Goal: Task Accomplishment & Management: Manage account settings

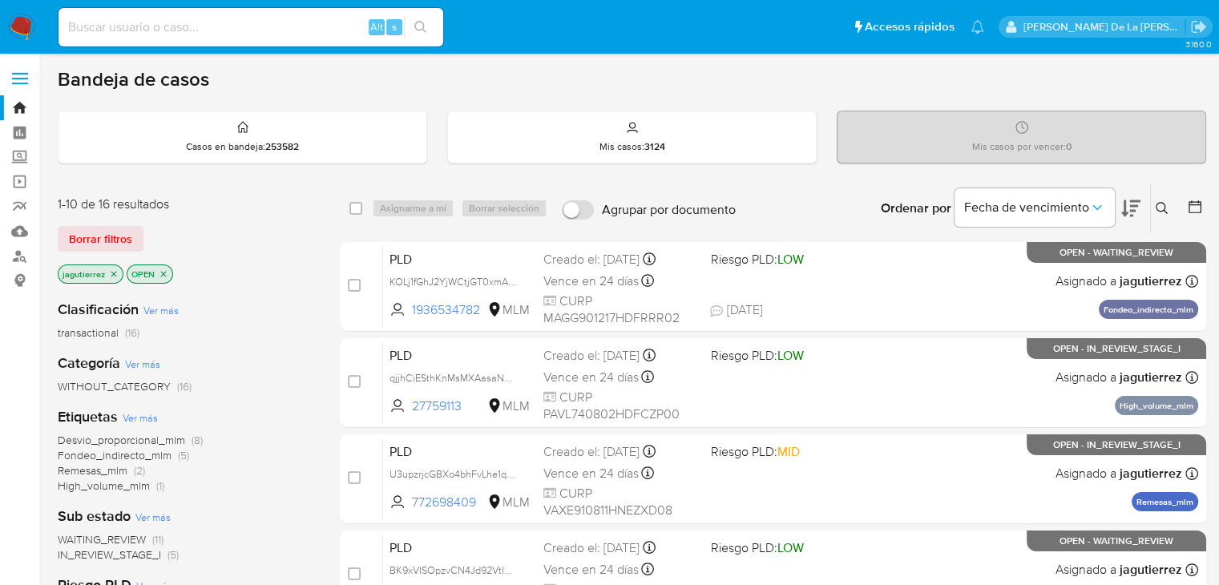
click at [183, 18] on input at bounding box center [251, 27] width 385 height 21
paste input "1546986882"
type input "1546986882"
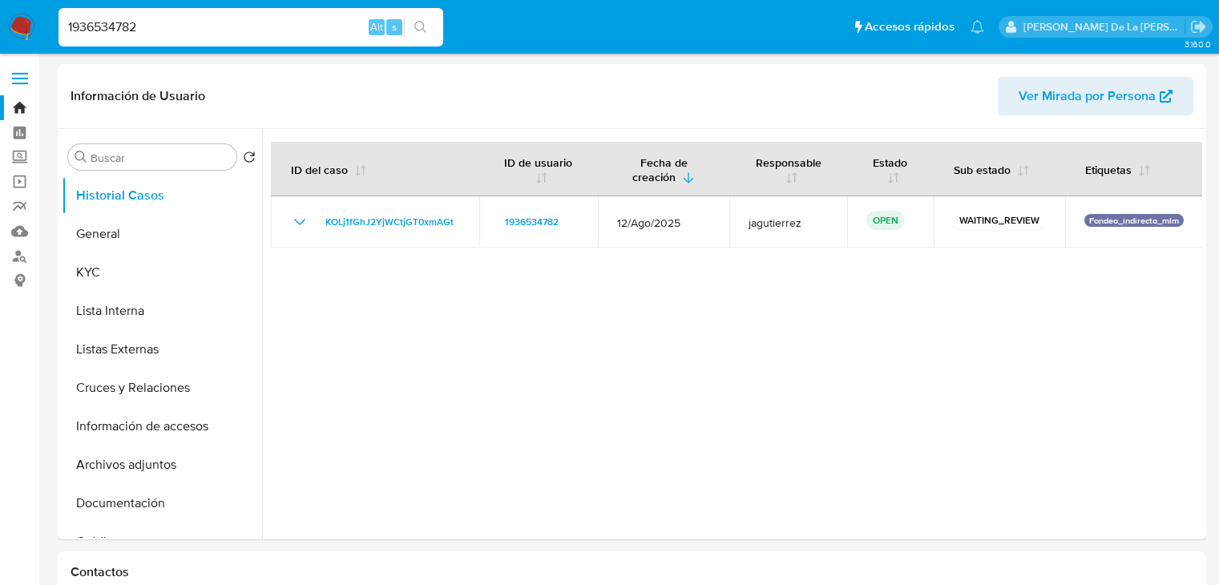
select select "10"
click at [218, 22] on input "1936534782" at bounding box center [251, 27] width 385 height 21
paste input "866943956"
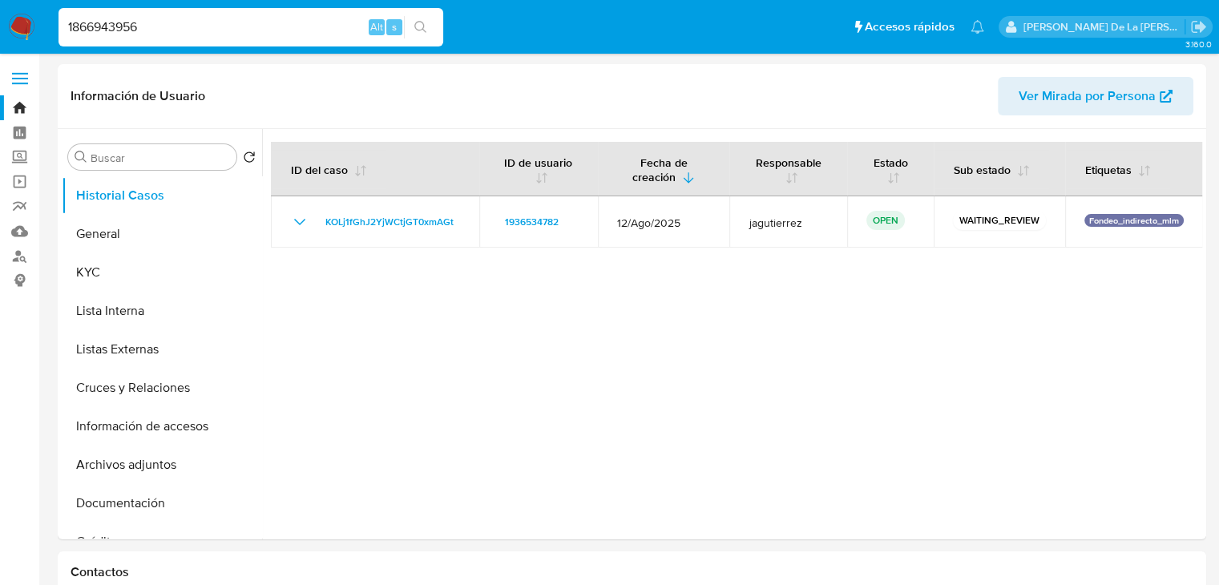
type input "1866943956"
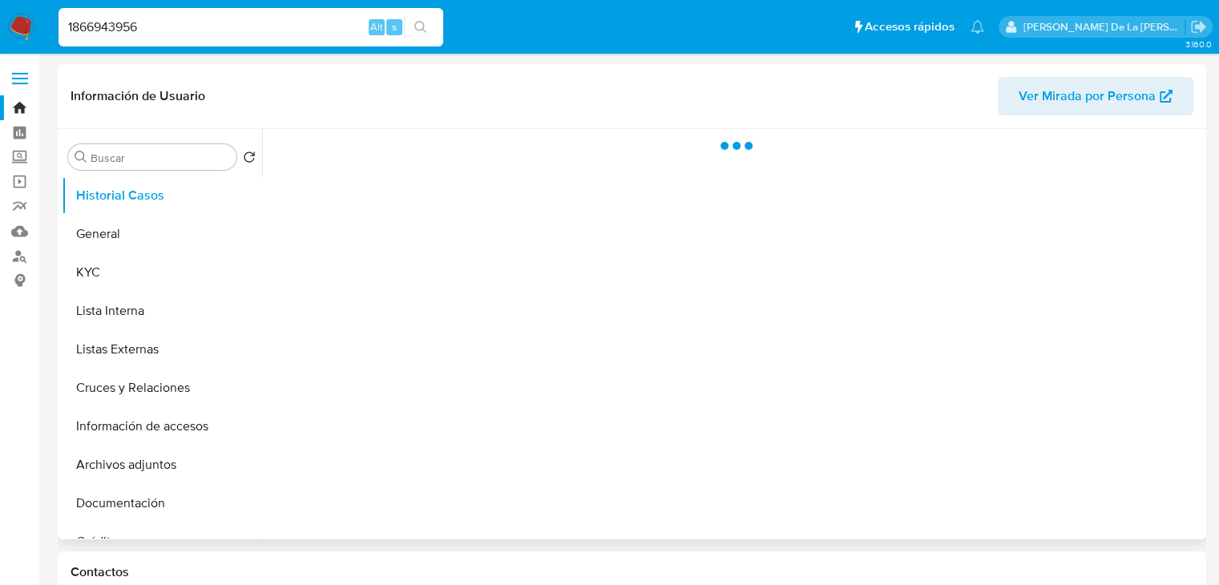
select select "10"
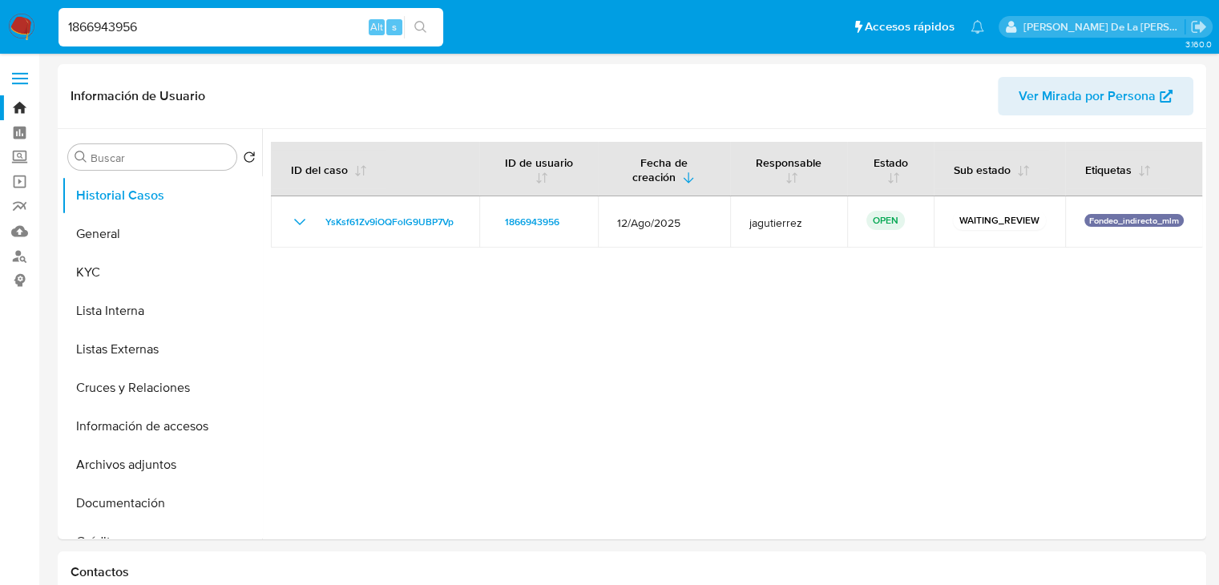
click at [205, 25] on input "1866943956" at bounding box center [251, 27] width 385 height 21
paste input "34190987"
type input "1834190987"
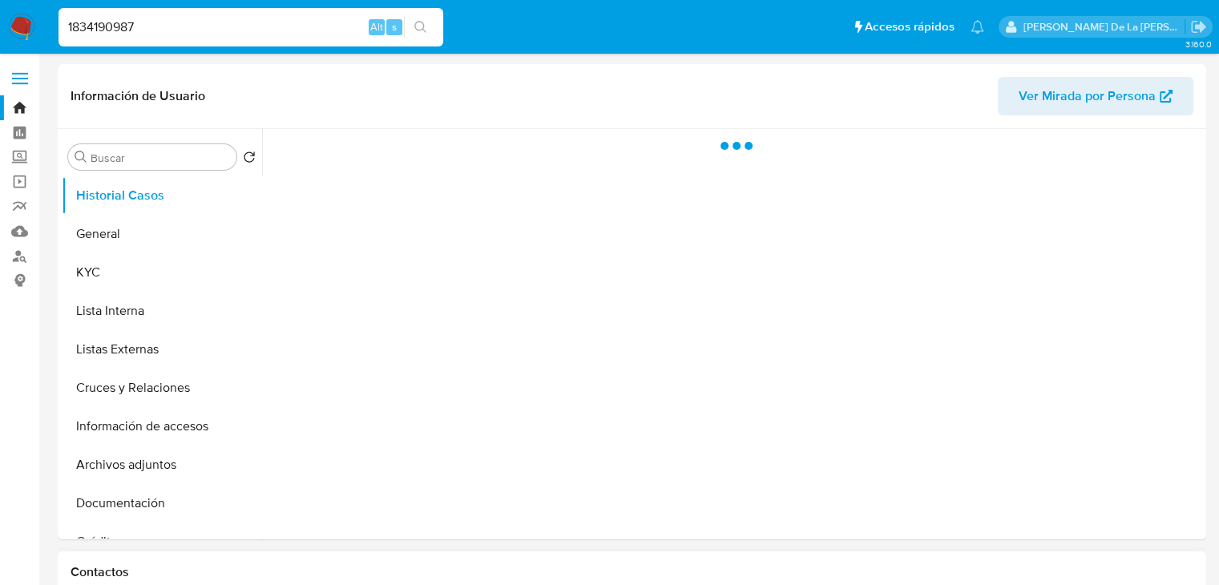
select select "10"
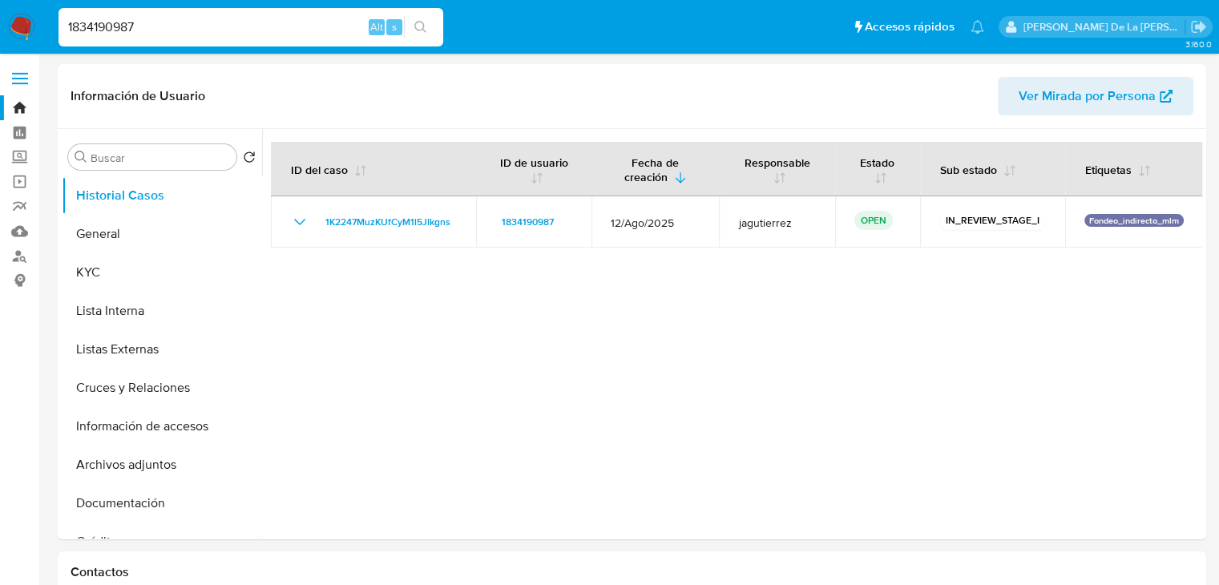
click at [182, 24] on input "1834190987" at bounding box center [251, 27] width 385 height 21
paste input "66943956"
type input "1866943956"
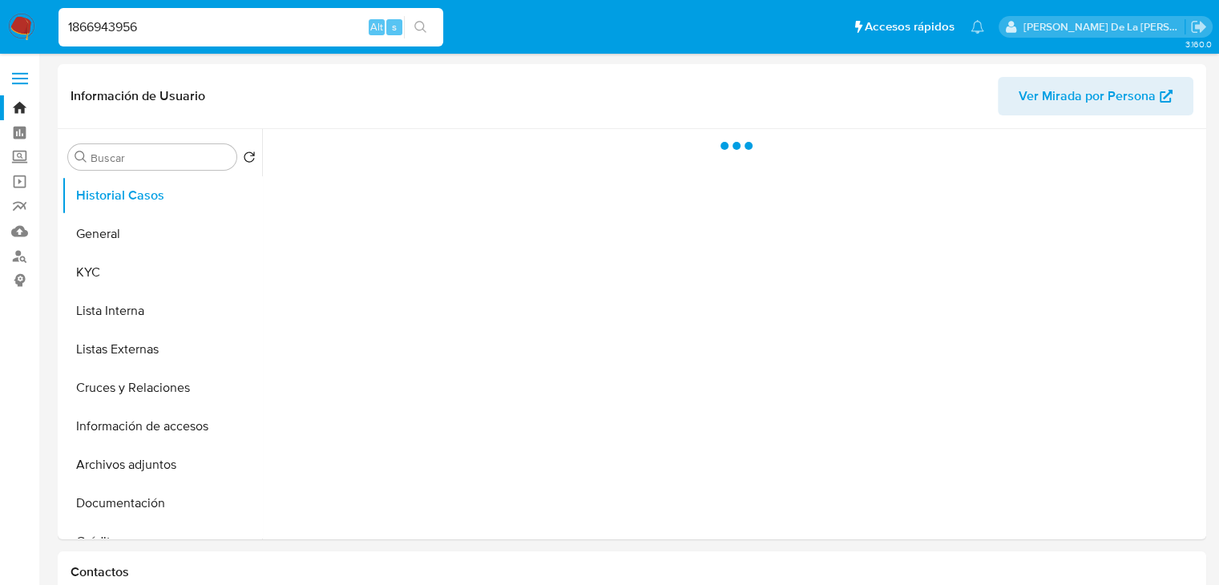
select select "10"
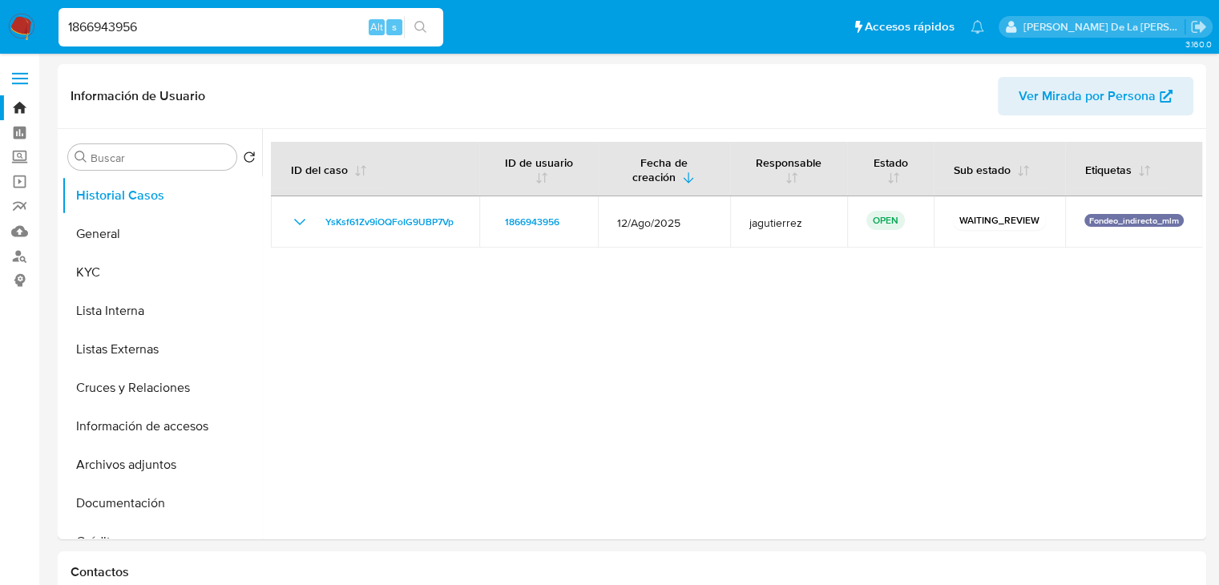
click at [145, 23] on input "1866943956" at bounding box center [251, 27] width 385 height 21
drag, startPoint x: 145, startPoint y: 23, endPoint x: 253, endPoint y: 29, distance: 108.3
click at [146, 23] on input "1866943956" at bounding box center [251, 27] width 385 height 21
paste input "34190987"
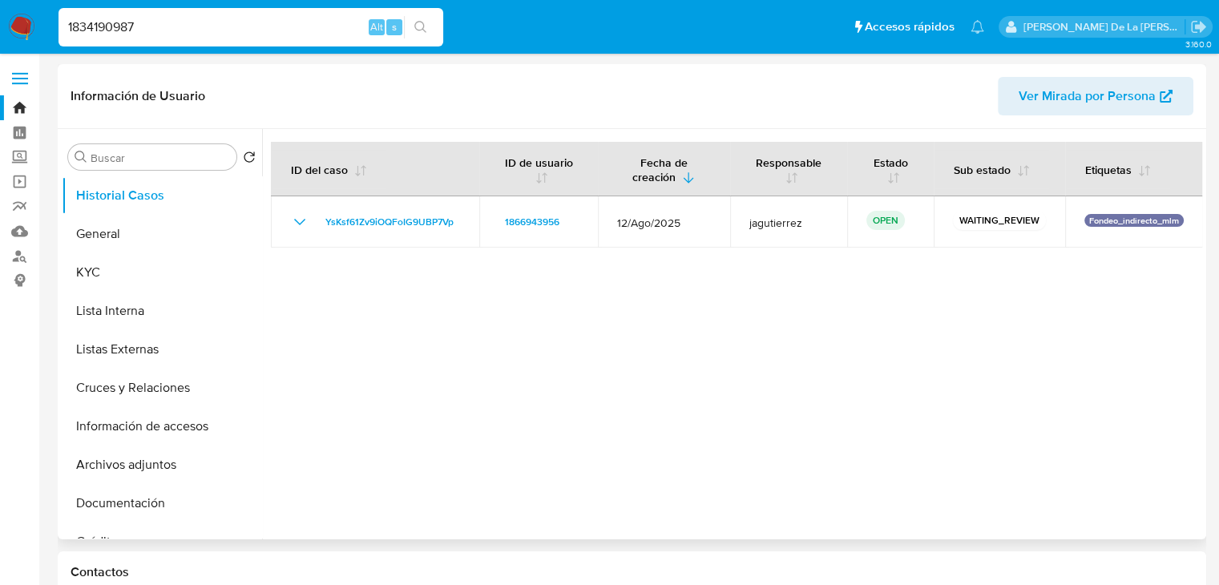
type input "1834190987"
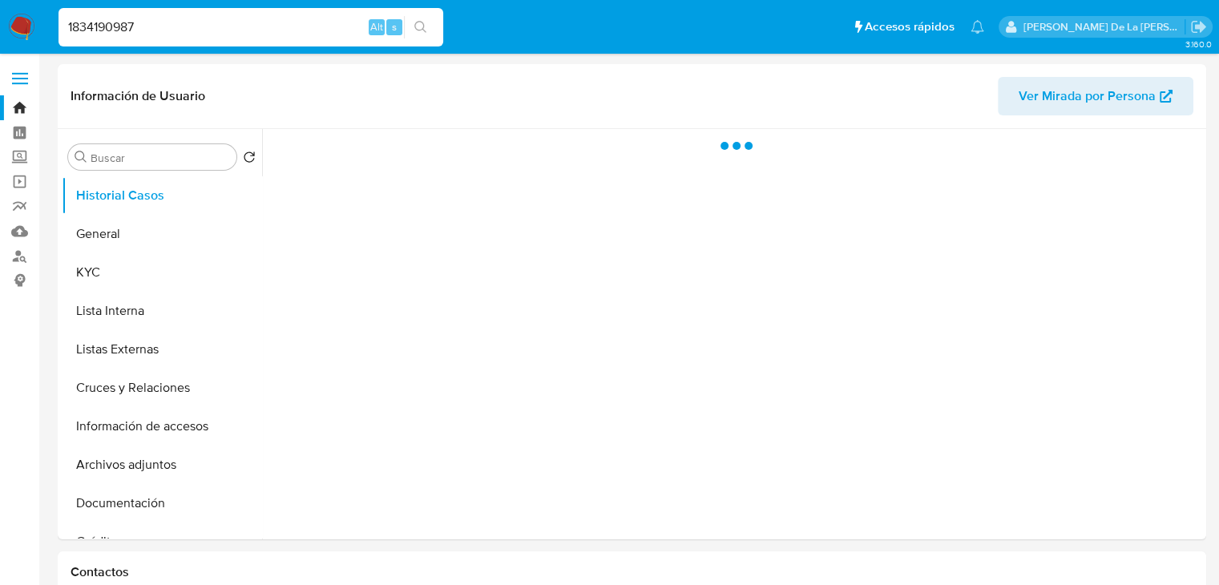
select select "10"
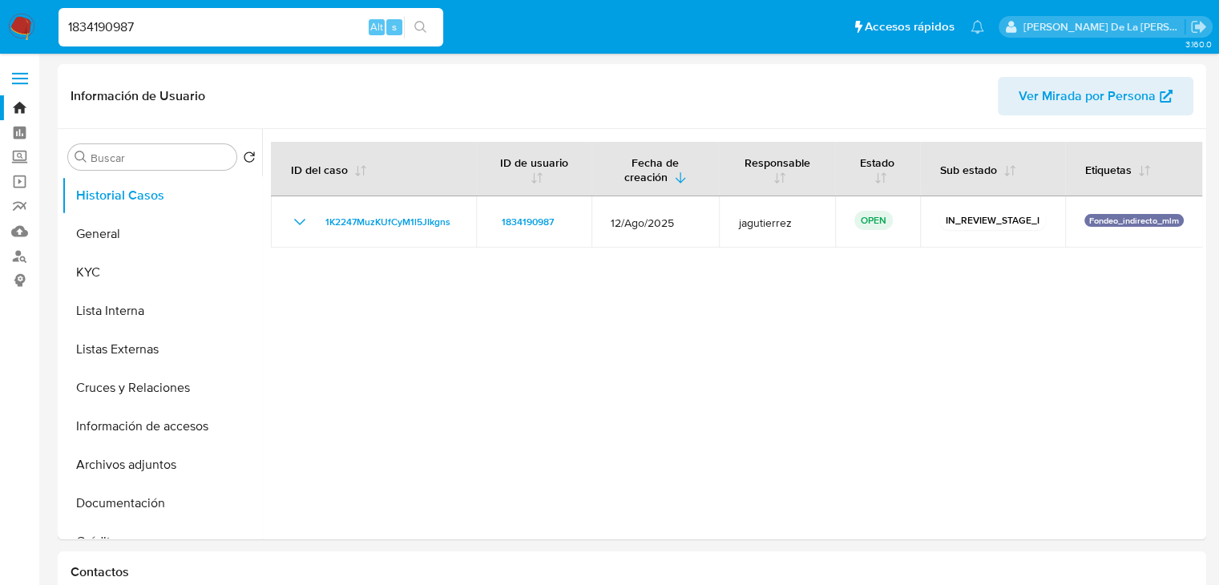
click at [129, 31] on input "1834190987" at bounding box center [251, 27] width 385 height 21
paste input "66943956"
type input "1866943956"
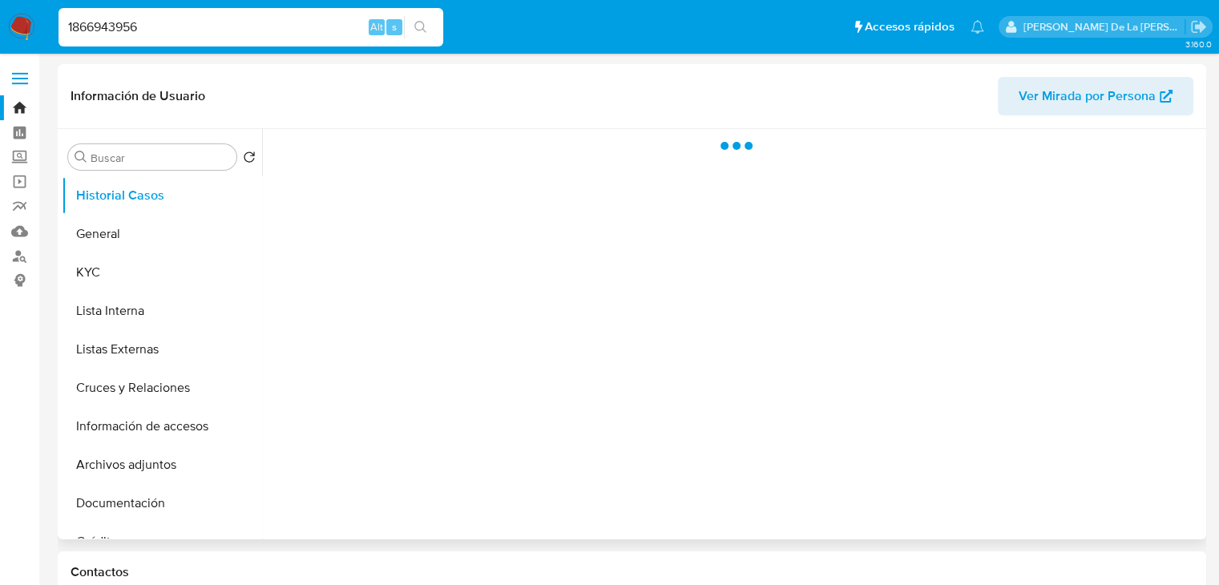
select select "10"
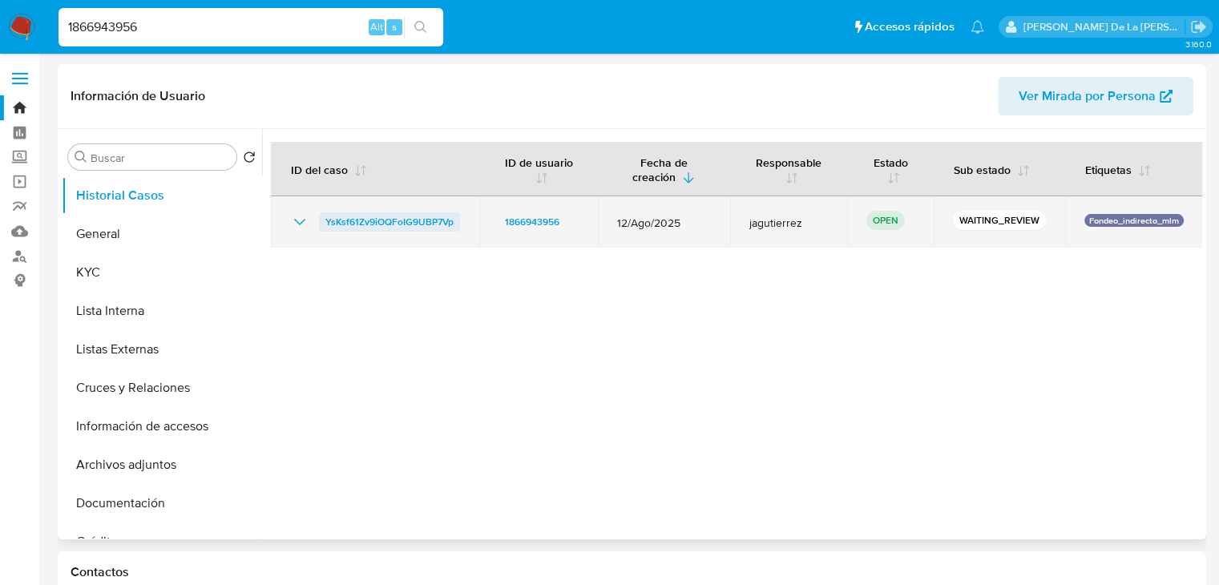
click at [397, 214] on span "YsKsf61Zv9iOQFoIG9UBP7Vp" at bounding box center [389, 221] width 128 height 19
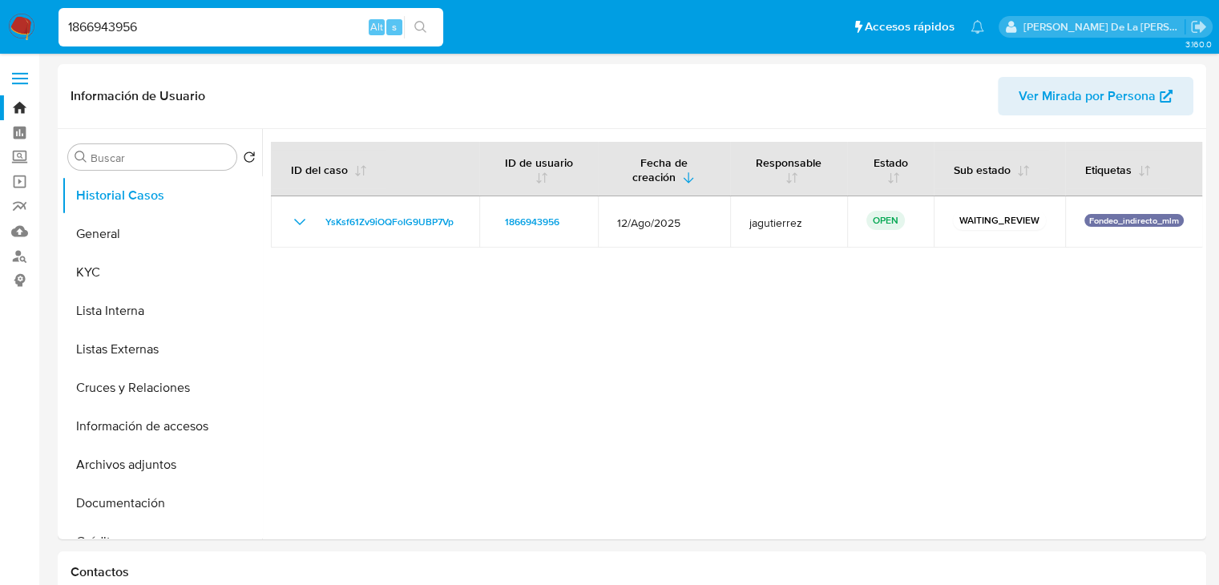
click at [169, 23] on input "1866943956" at bounding box center [251, 27] width 385 height 21
paste input "20903818"
type input "209038186"
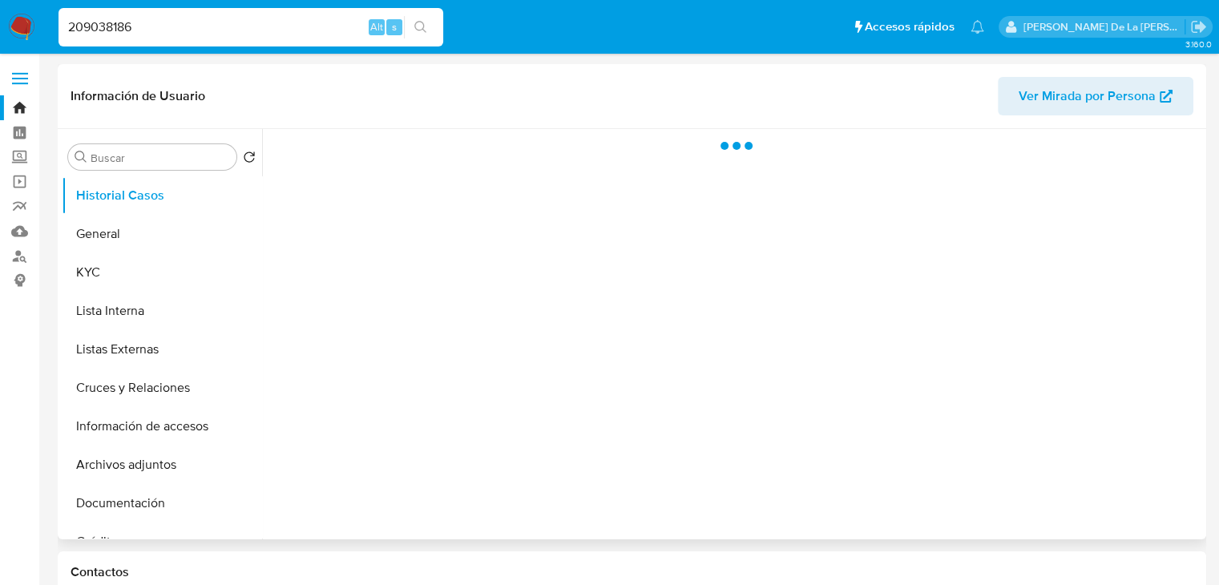
select select "10"
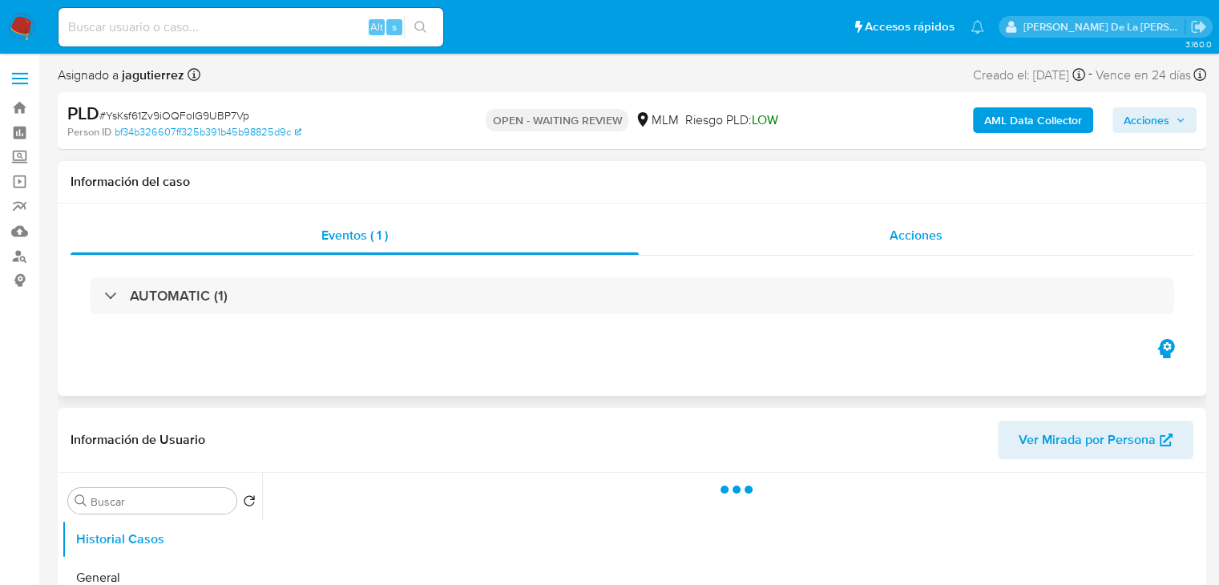
click at [837, 225] on div "Acciones" at bounding box center [916, 235] width 555 height 38
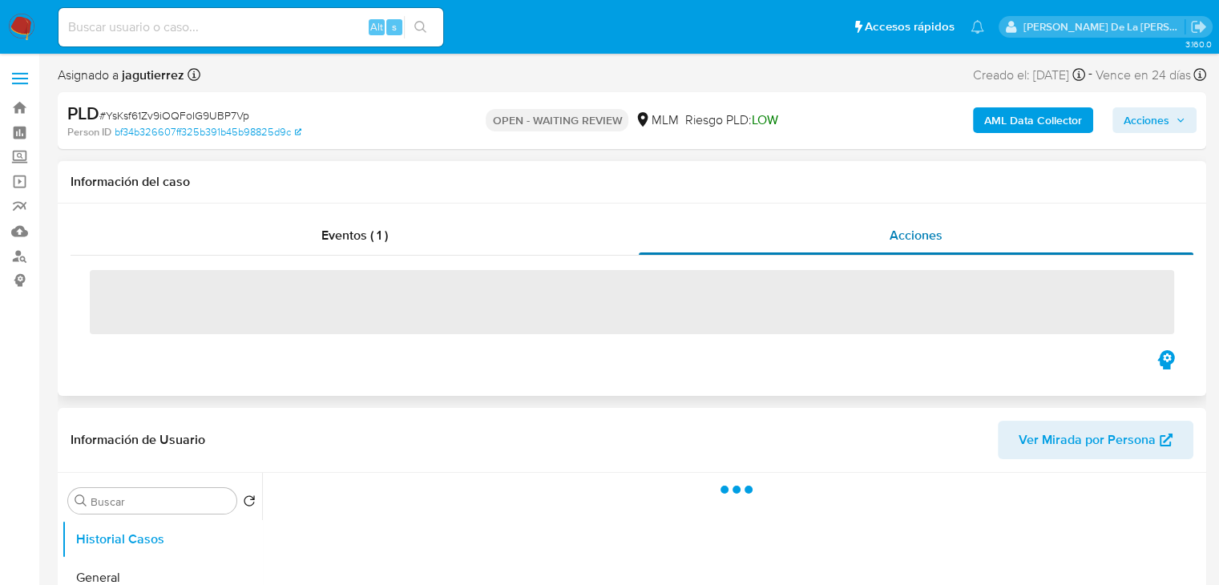
select select "10"
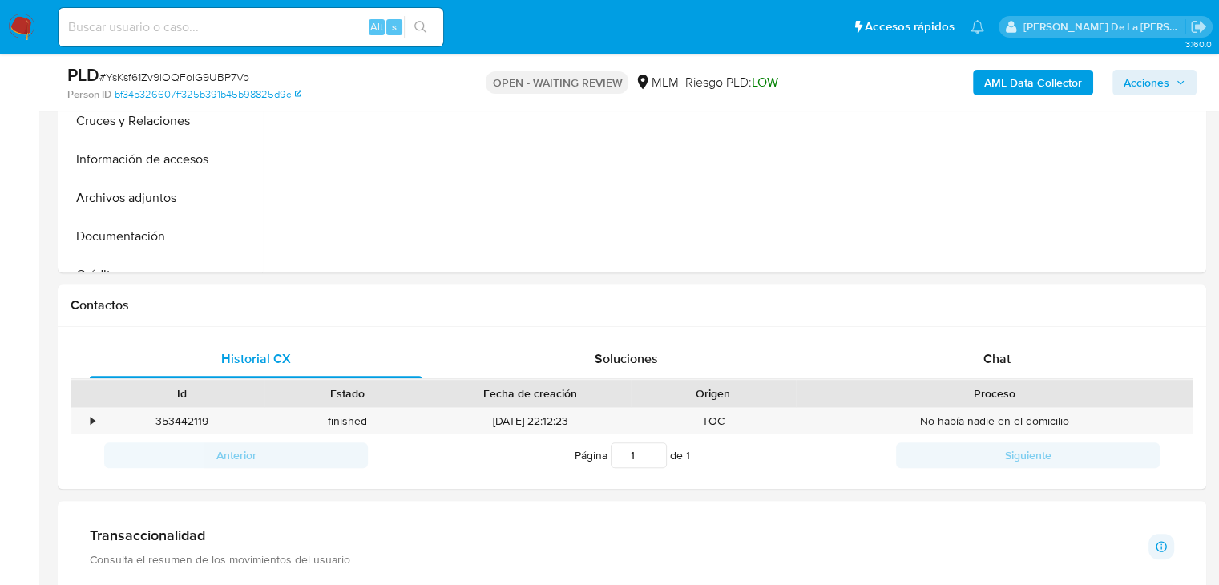
scroll to position [481, 0]
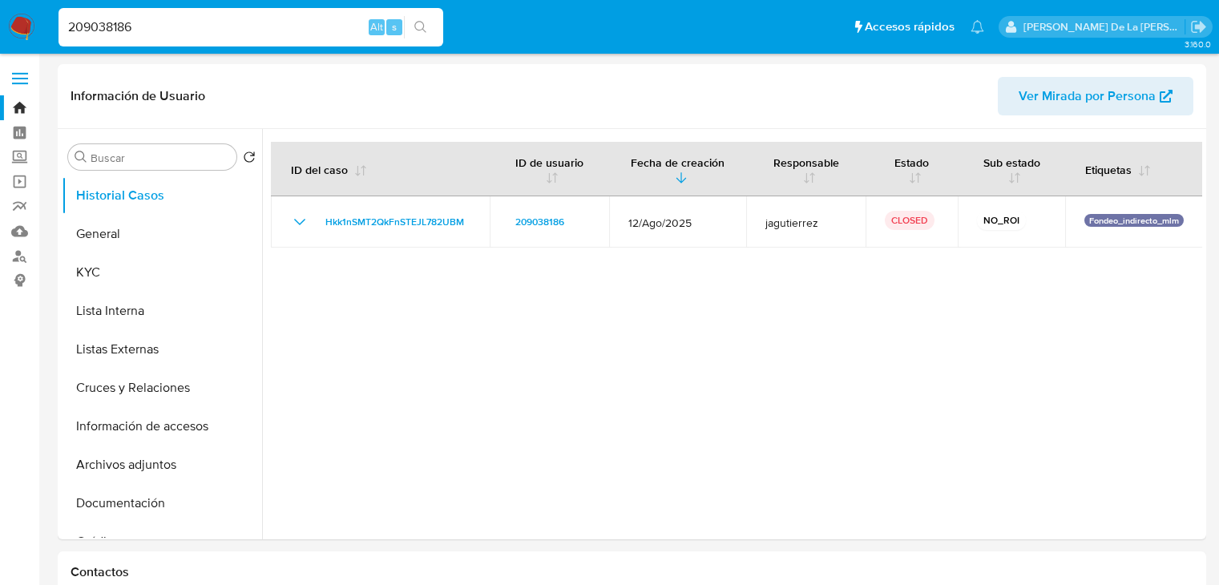
select select "10"
click at [123, 22] on input "209038186" at bounding box center [251, 27] width 385 height 21
paste input "1259054113"
type input "1259054113"
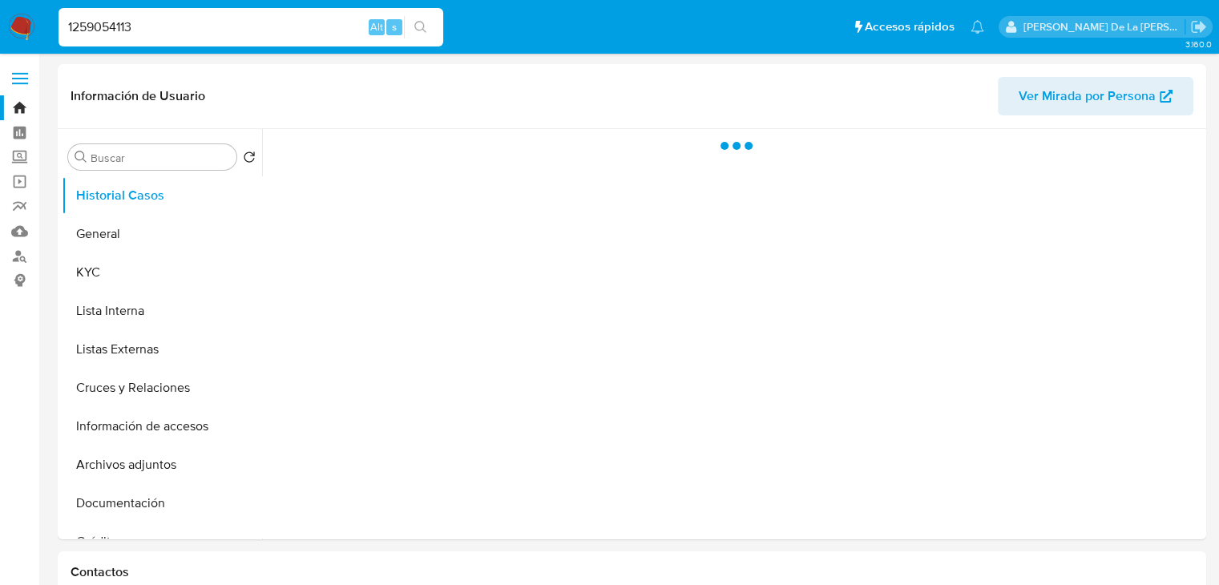
select select "10"
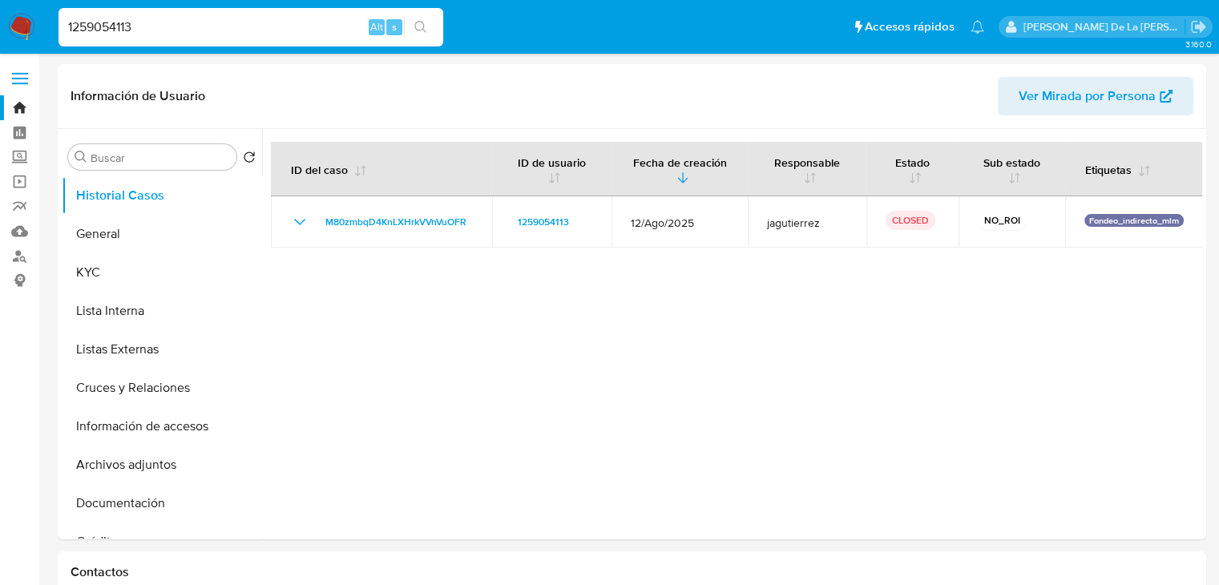
click at [208, 22] on input "1259054113" at bounding box center [251, 27] width 385 height 21
click at [208, 21] on input "1259054113" at bounding box center [251, 27] width 385 height 21
paste input "866943956"
type input "1866943956"
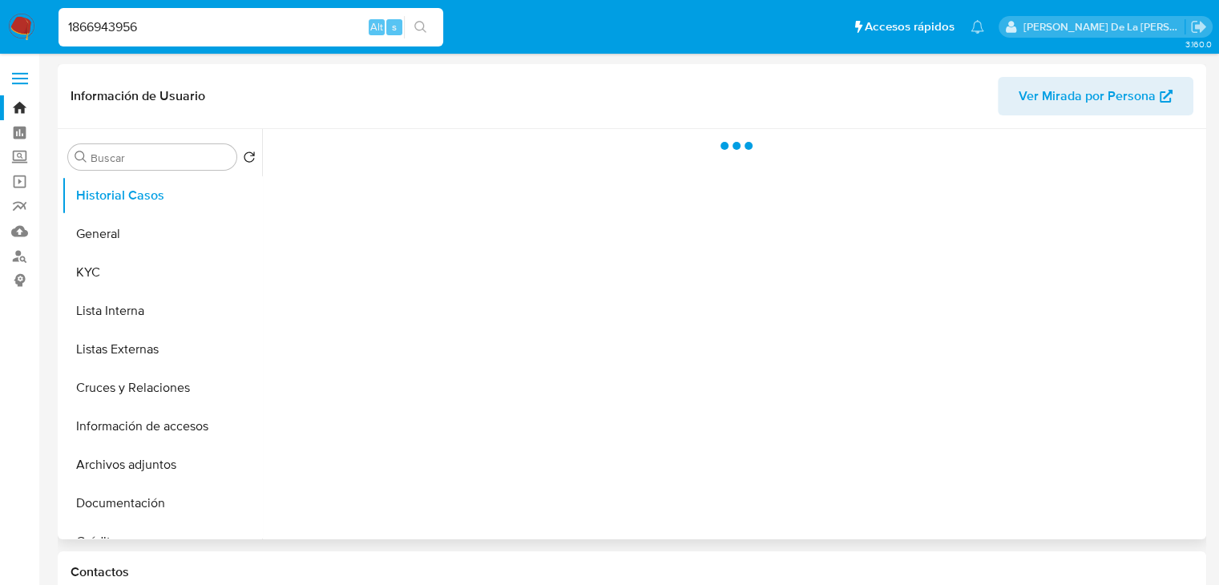
select select "10"
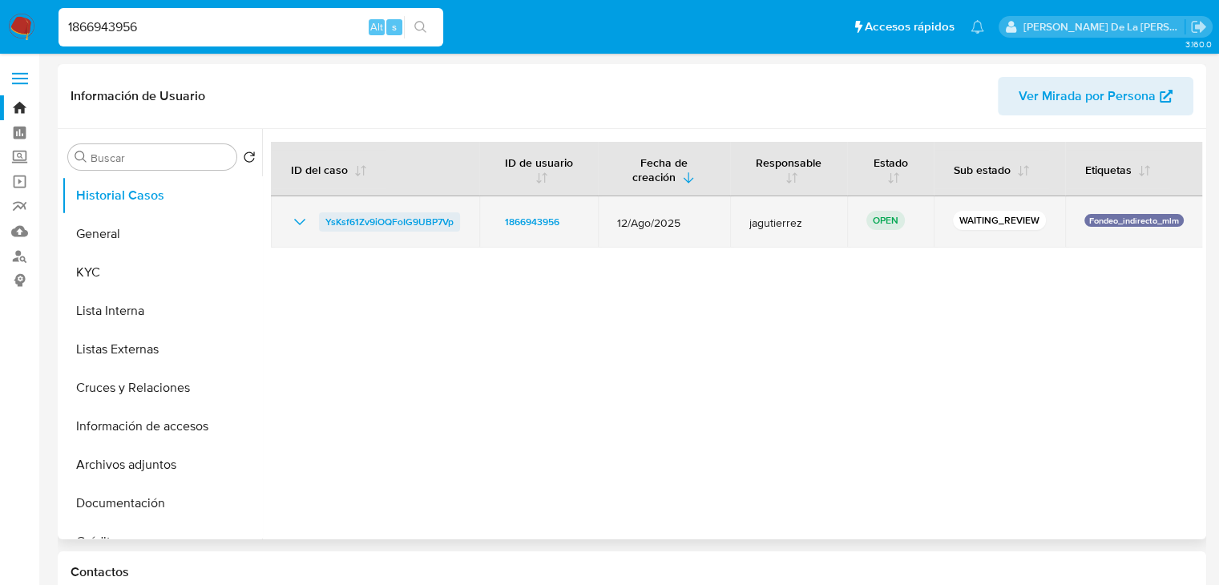
click at [361, 228] on span "YsKsf61Zv9iOQFoIG9UBP7Vp" at bounding box center [389, 221] width 128 height 19
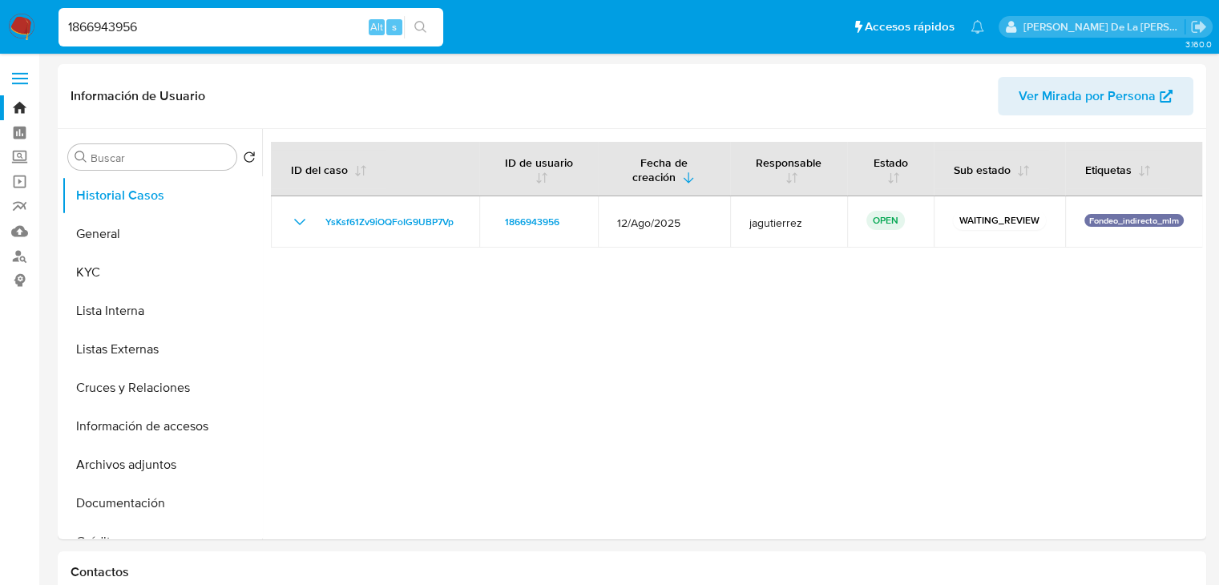
click at [118, 22] on input "1866943956" at bounding box center [251, 27] width 385 height 21
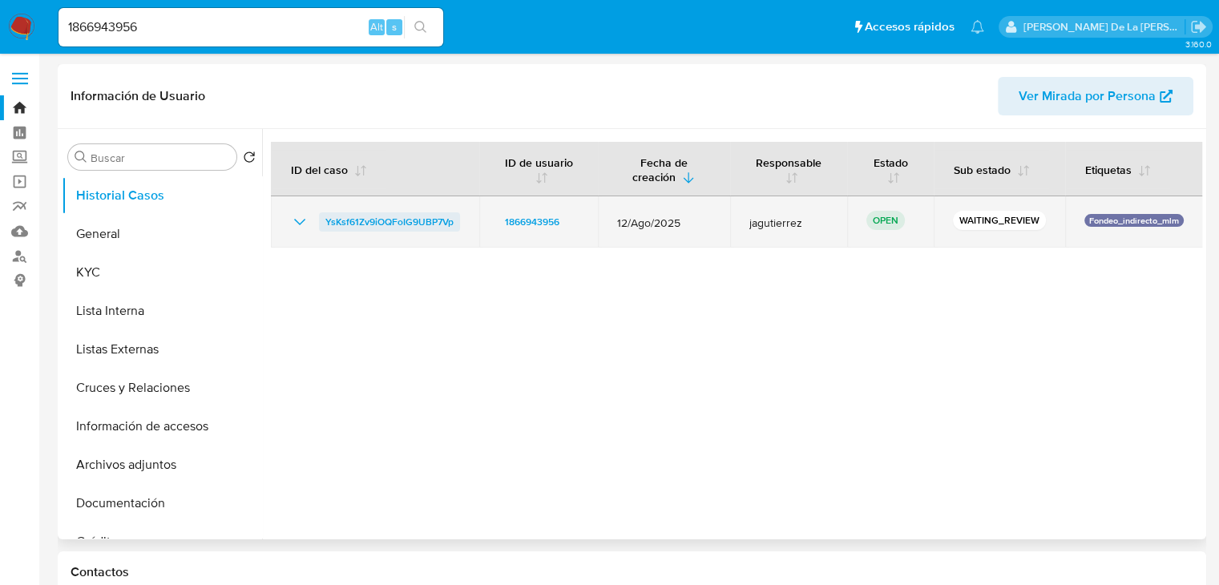
click at [356, 224] on span "YsKsf61Zv9iOQFoIG9UBP7Vp" at bounding box center [389, 221] width 128 height 19
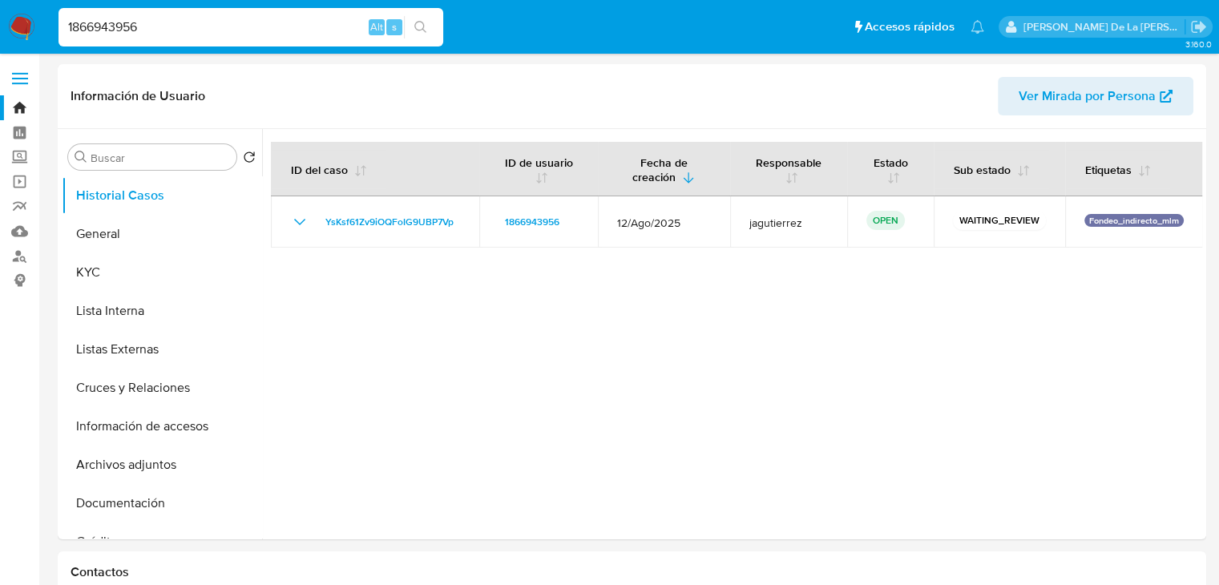
click at [155, 29] on input "1866943956" at bounding box center [251, 27] width 385 height 21
paste input "936534782"
type input "1936534782"
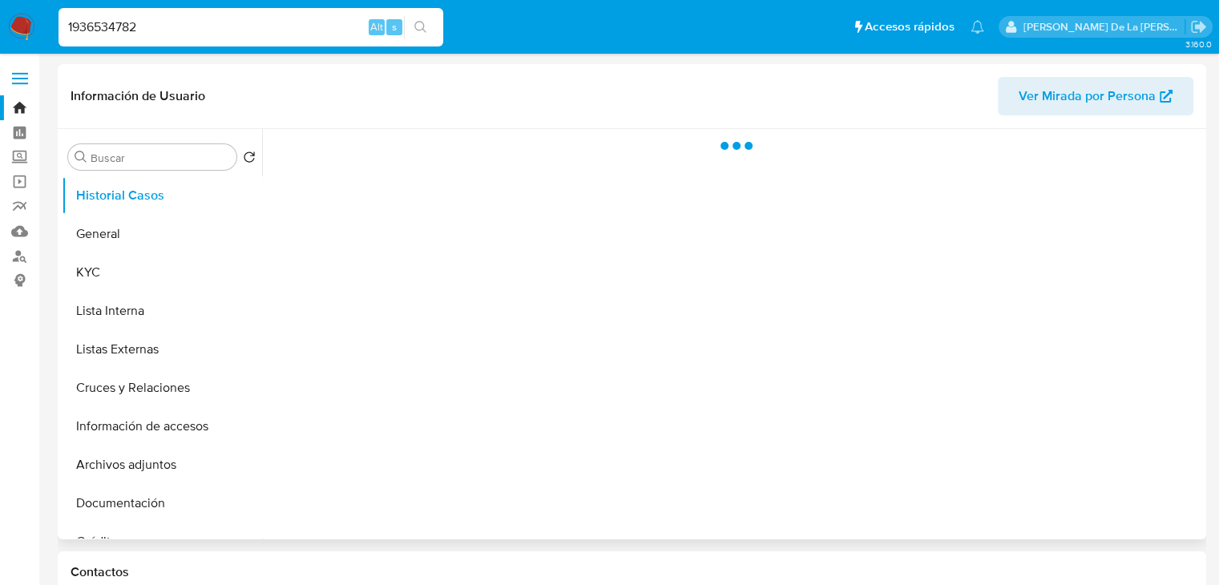
select select "10"
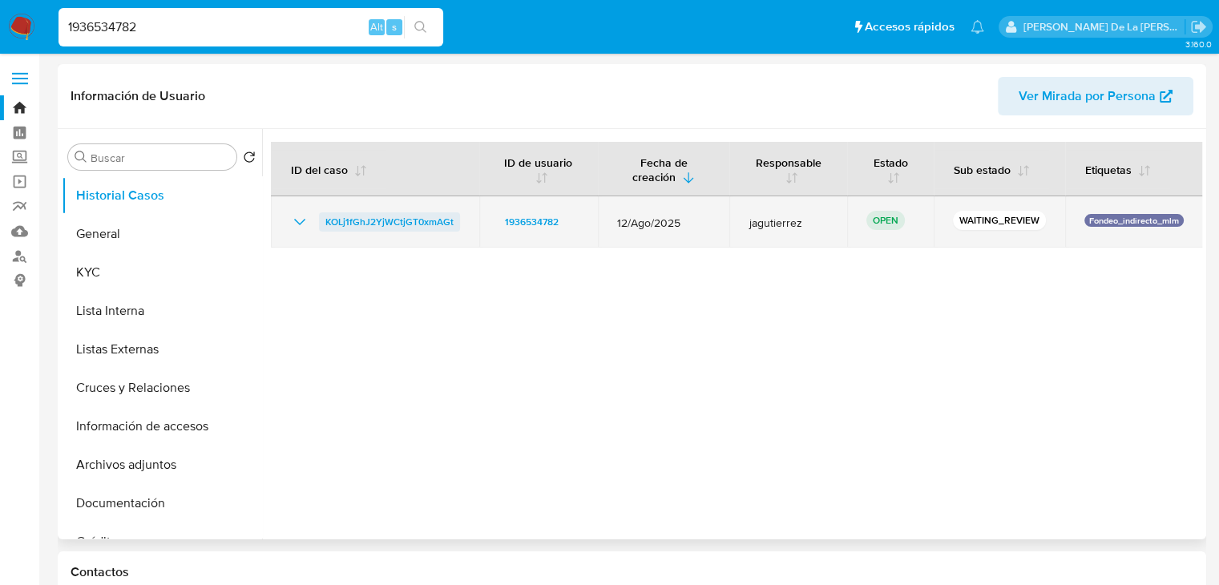
click at [344, 214] on span "KOLj1fGhJ2YjWCtjGT0xmAGt" at bounding box center [389, 221] width 128 height 19
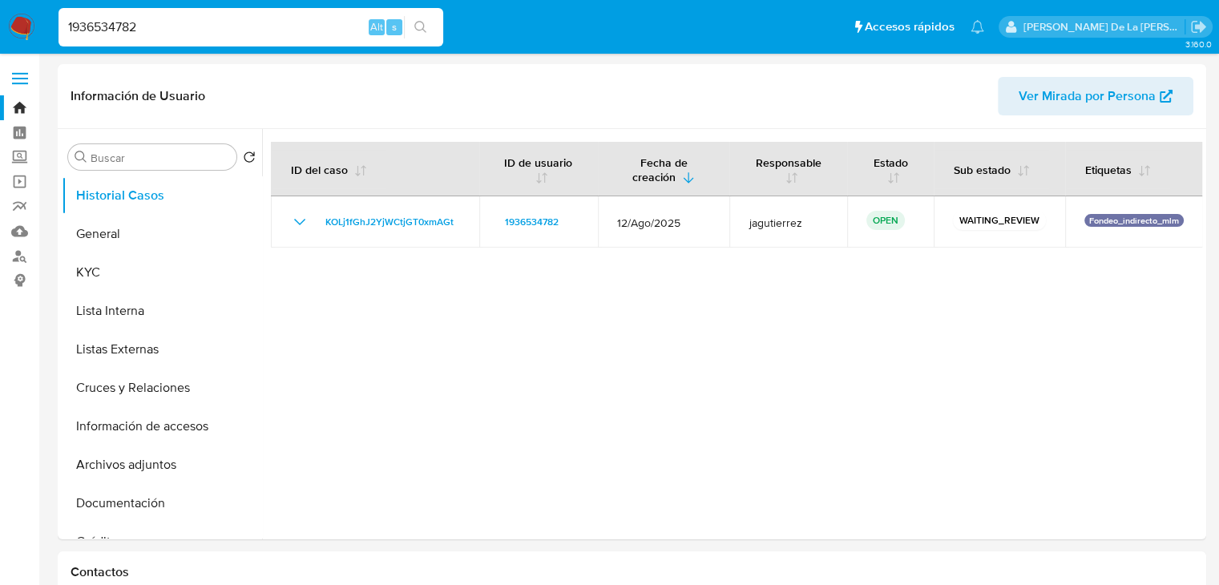
click at [186, 33] on input "1936534782" at bounding box center [251, 27] width 385 height 21
paste input "171379024"
type input "1171379024"
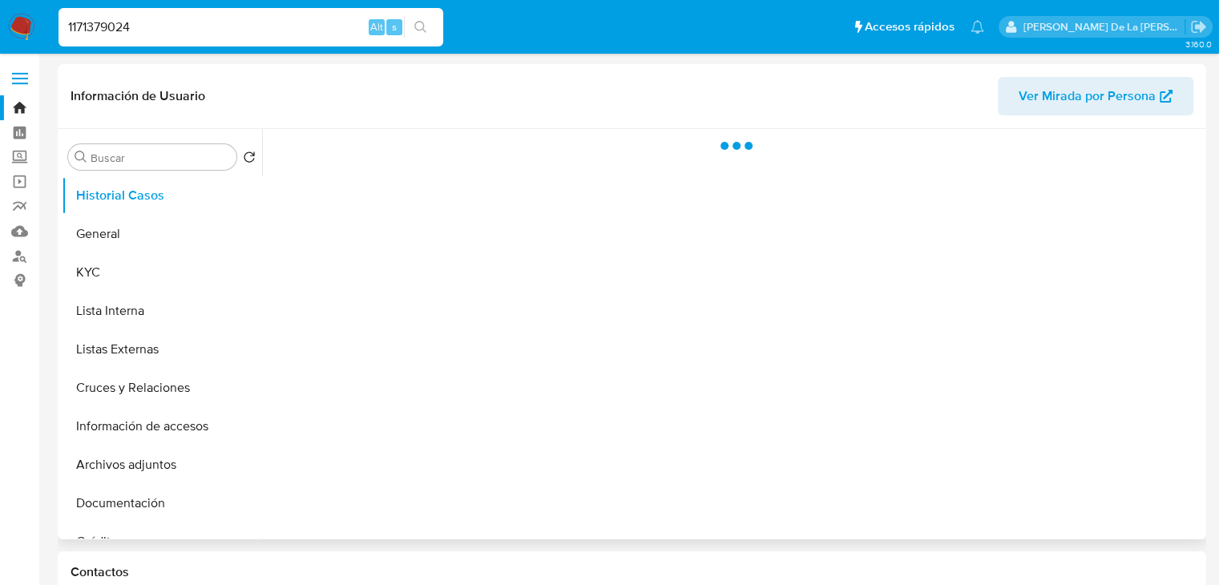
select select "10"
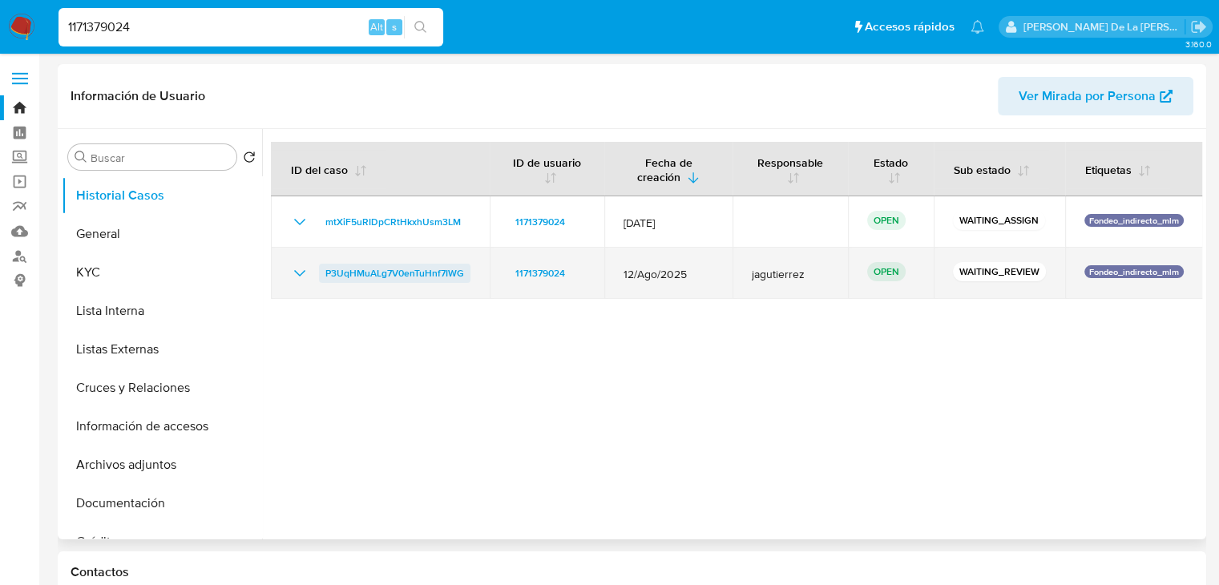
click at [411, 268] on span "P3UqHMuALg7V0enTuHnf7IWG" at bounding box center [394, 273] width 139 height 19
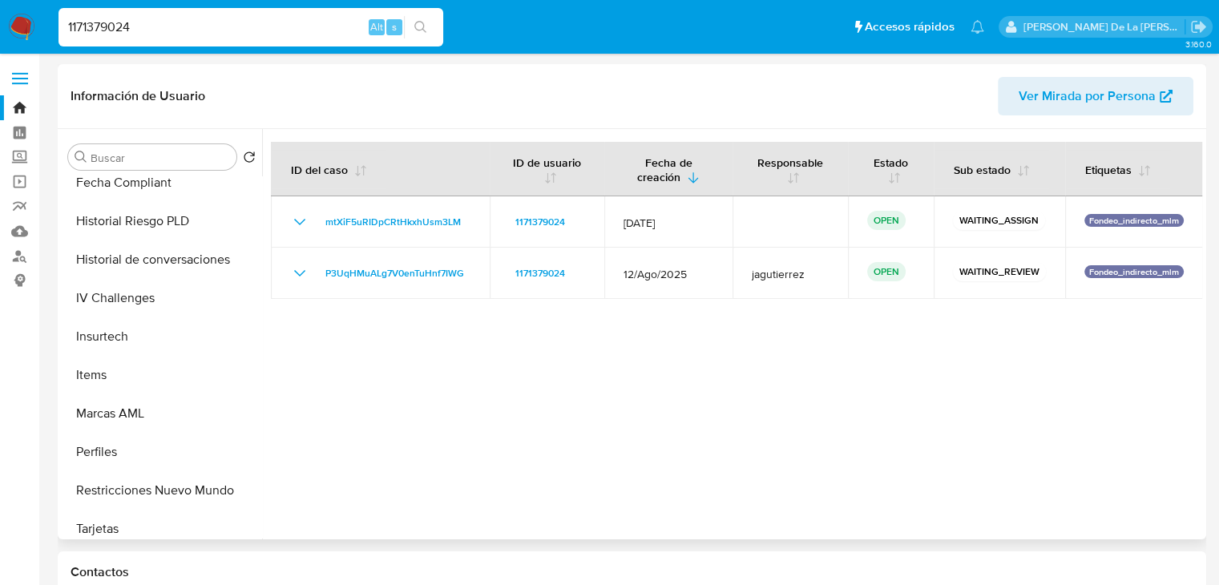
scroll to position [676, 0]
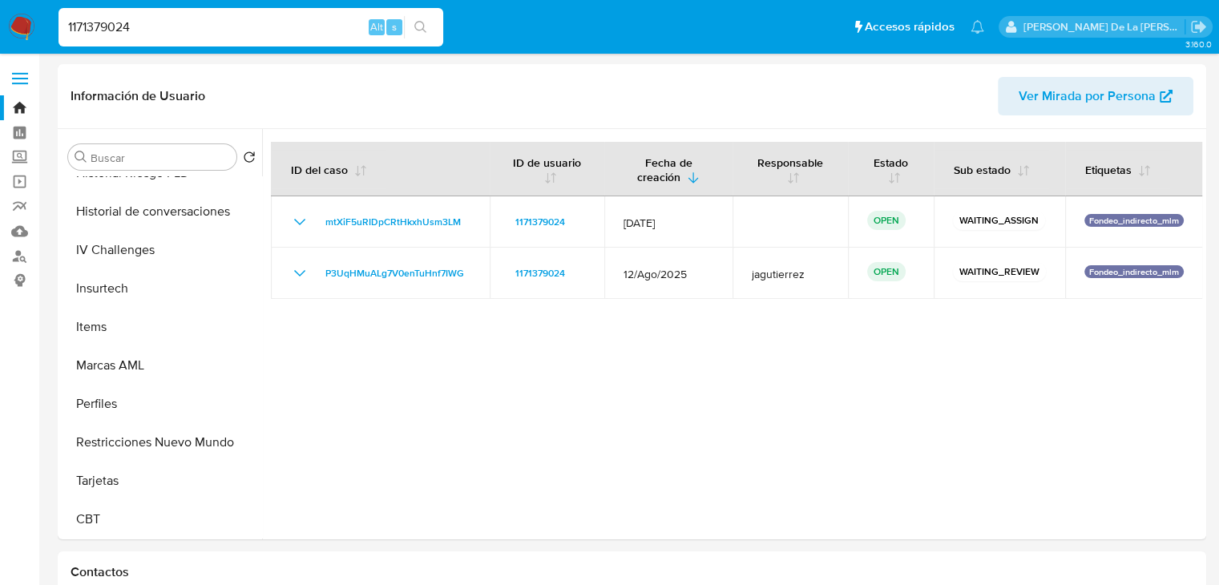
click at [20, 33] on img at bounding box center [21, 27] width 27 height 27
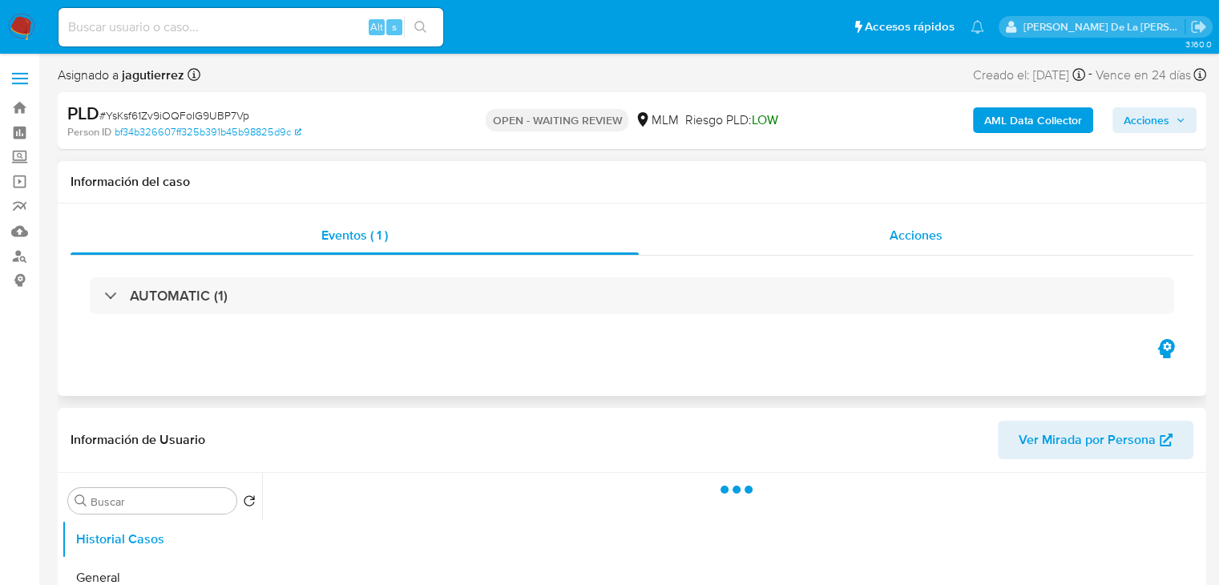
click at [900, 244] on span "Acciones" at bounding box center [916, 235] width 53 height 18
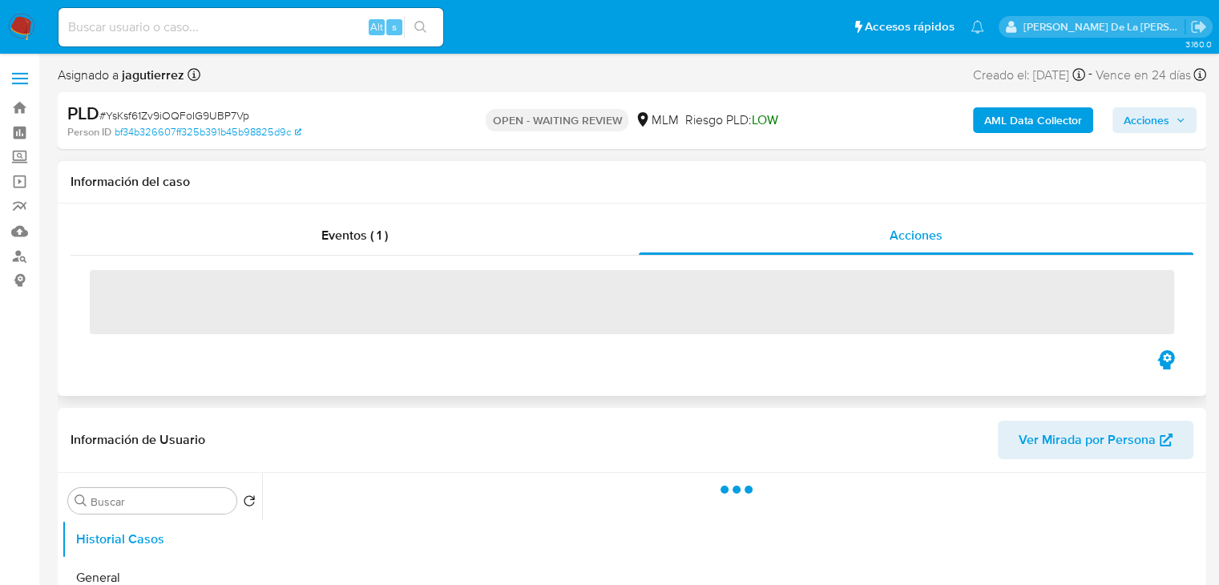
select select "10"
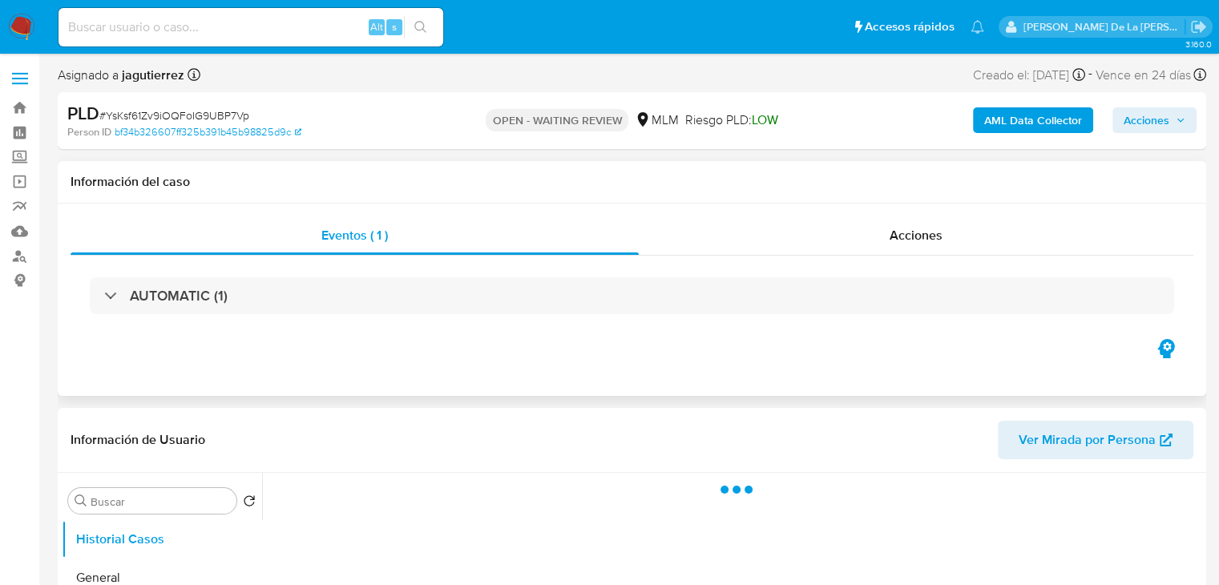
click at [875, 254] on div "Acciones" at bounding box center [916, 235] width 555 height 38
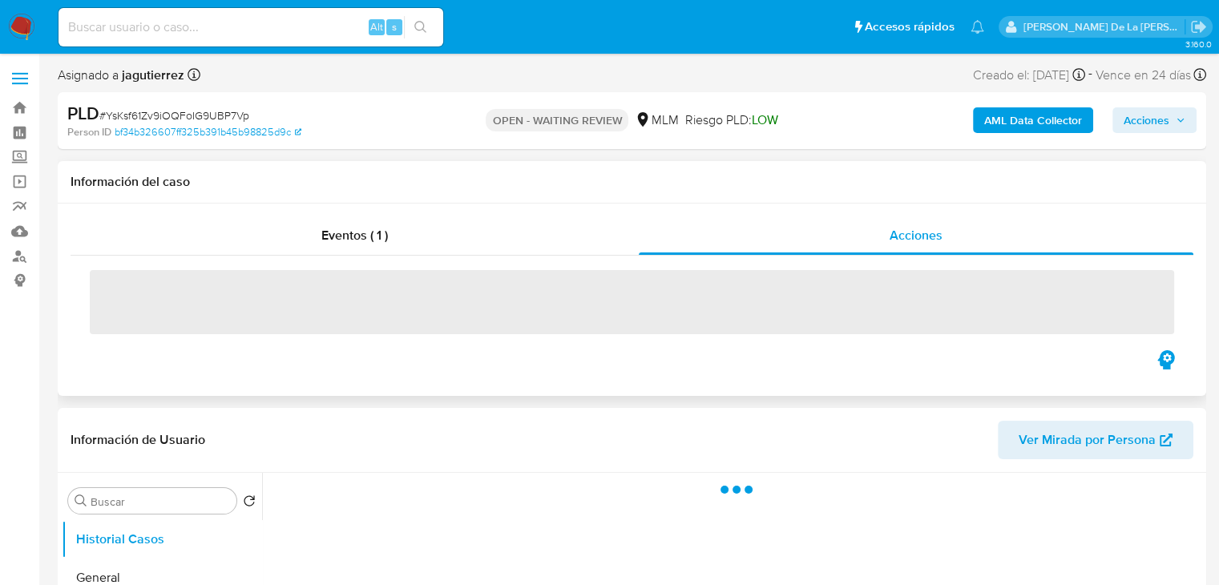
select select "10"
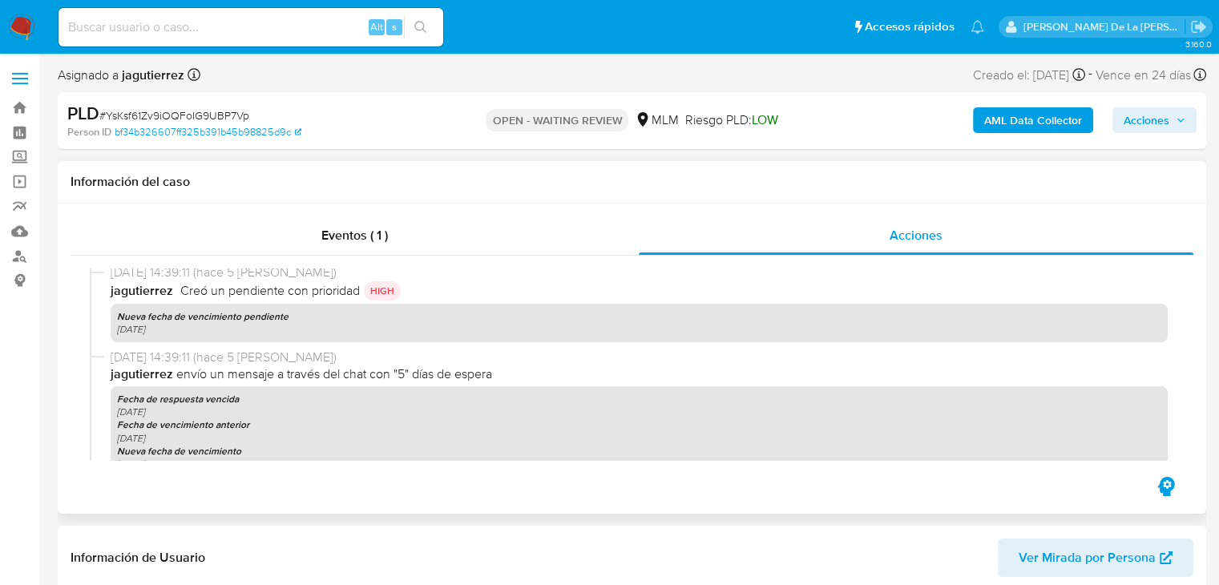
scroll to position [468, 0]
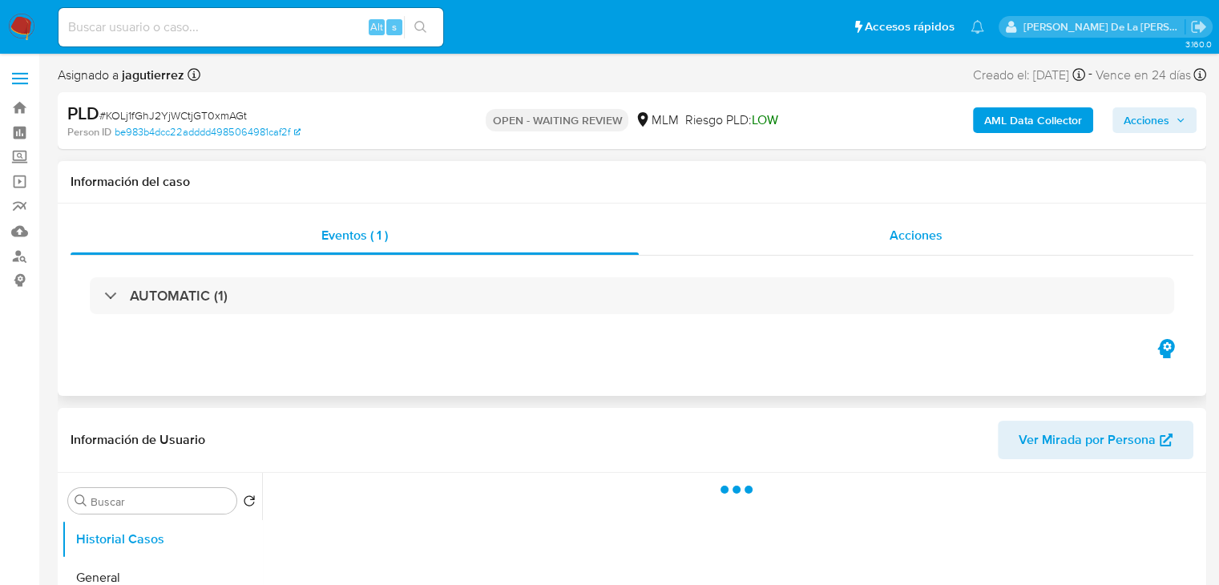
select select "10"
click at [910, 233] on span "Acciones" at bounding box center [916, 235] width 53 height 18
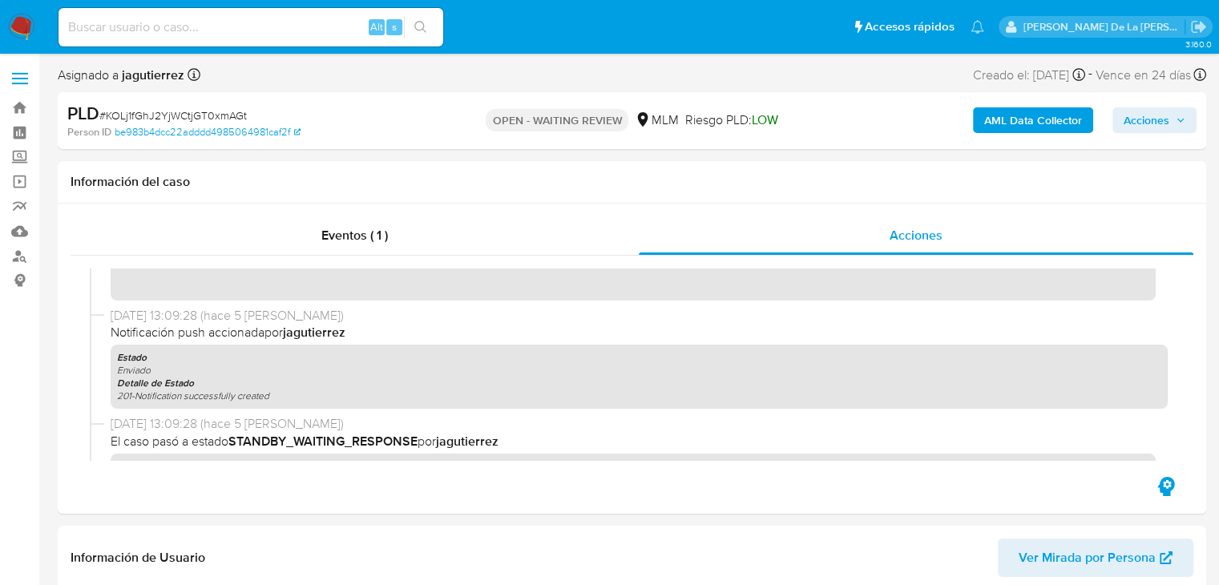
scroll to position [67, 0]
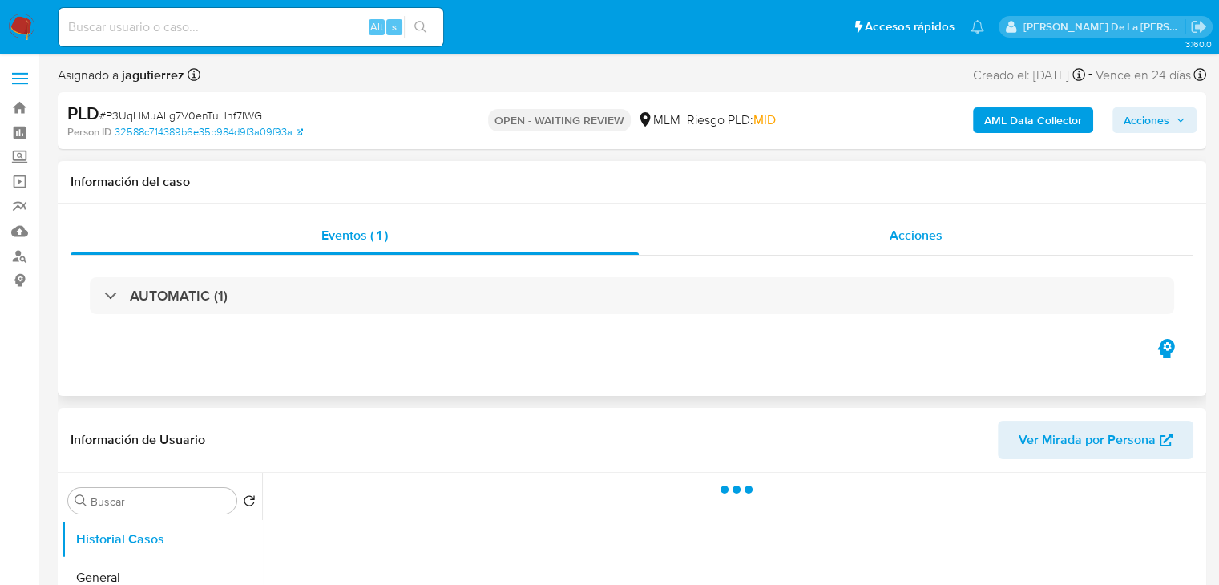
click at [904, 238] on span "Acciones" at bounding box center [916, 235] width 53 height 18
select select "10"
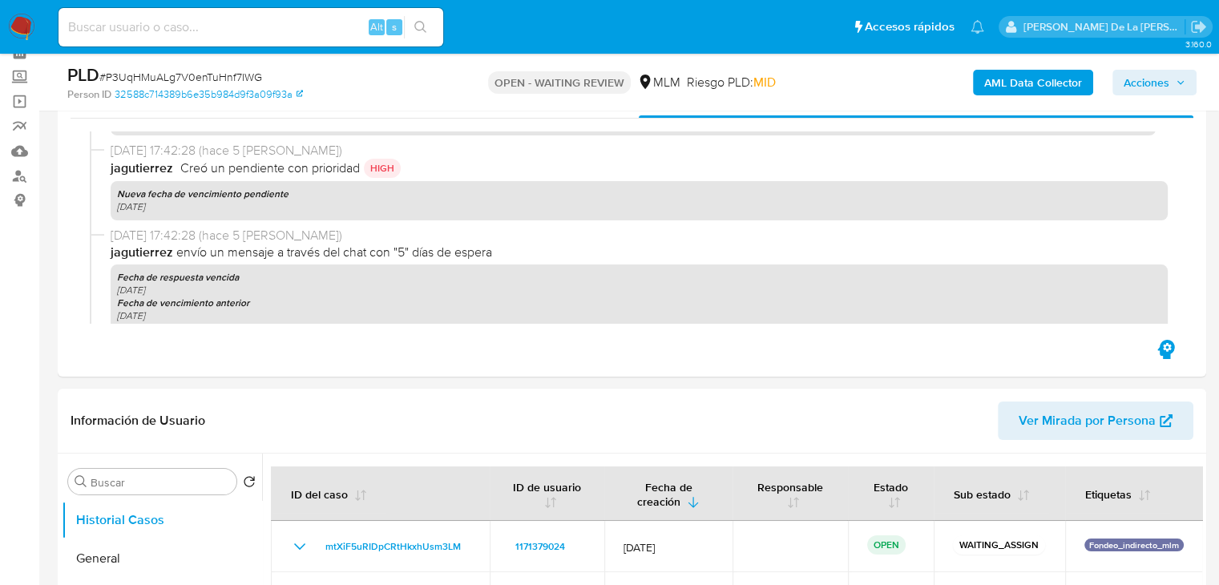
scroll to position [147, 0]
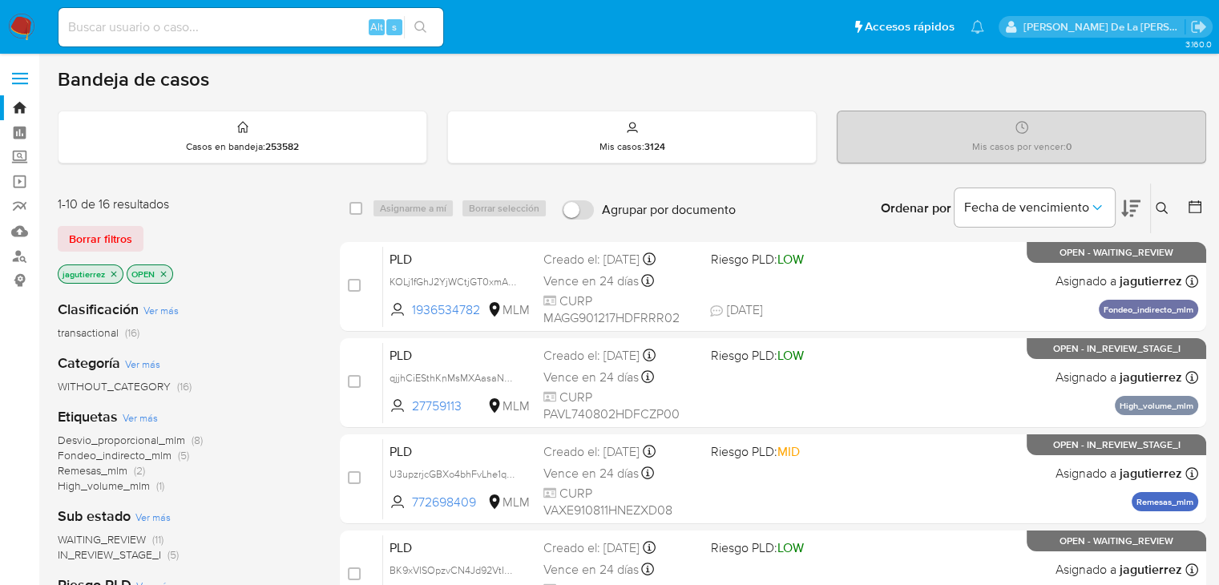
click at [109, 272] on icon "close-filter" at bounding box center [114, 274] width 10 height 10
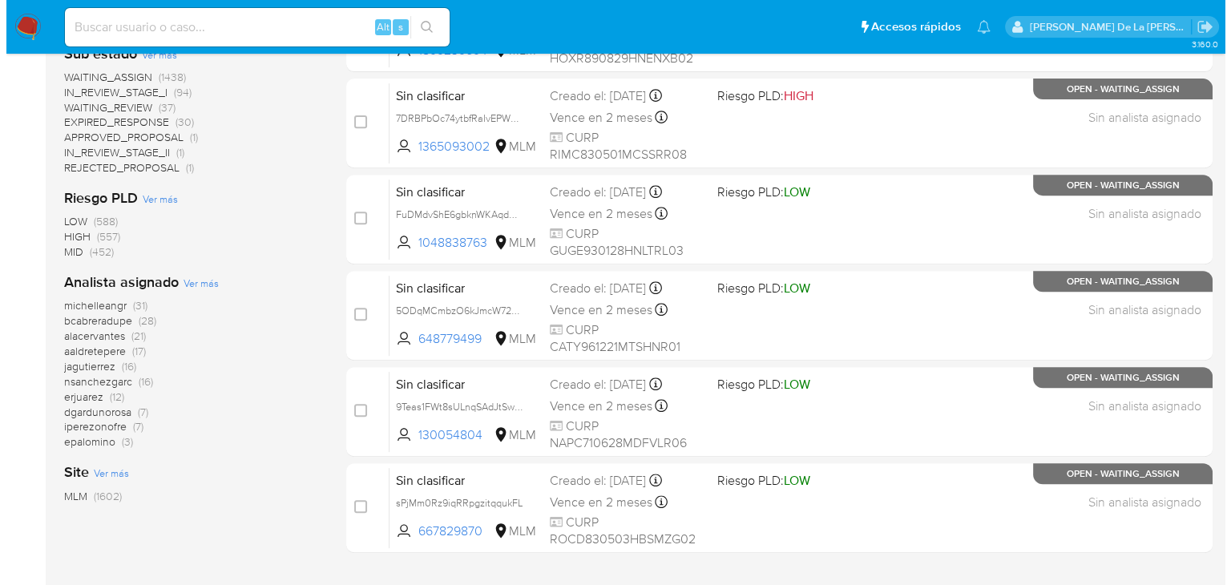
scroll to position [721, 0]
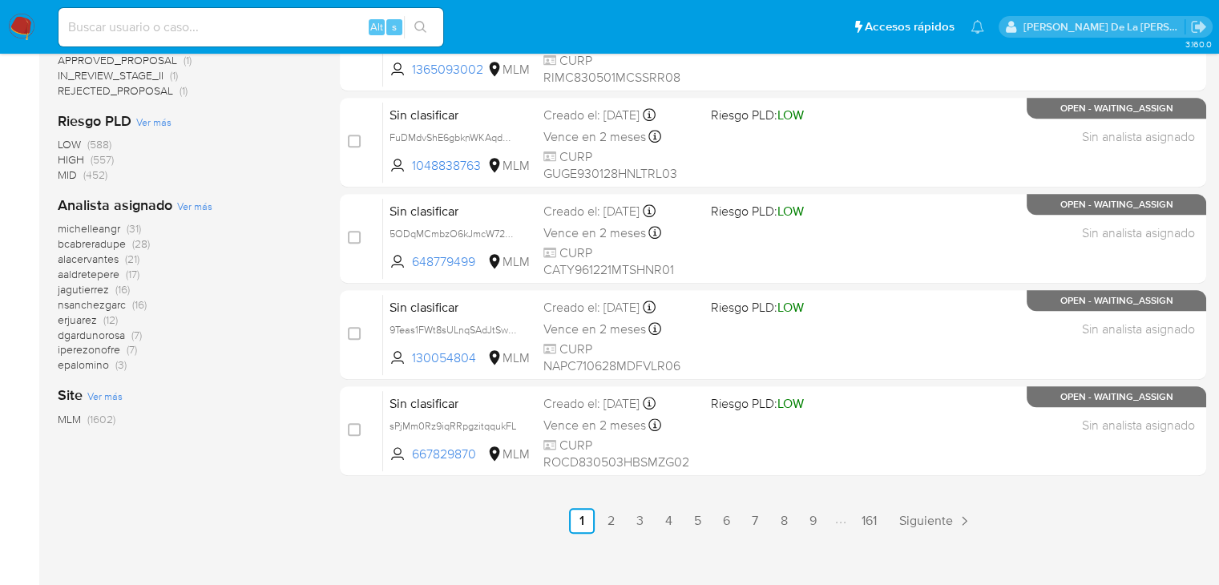
click at [196, 206] on span "Ver más" at bounding box center [194, 206] width 35 height 14
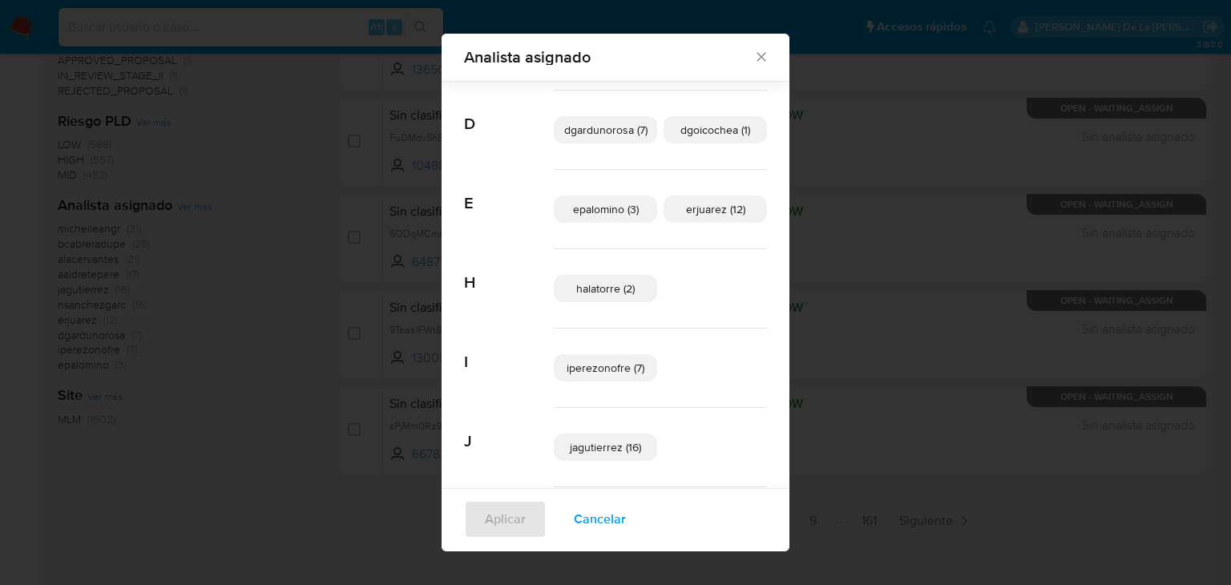
scroll to position [194, 0]
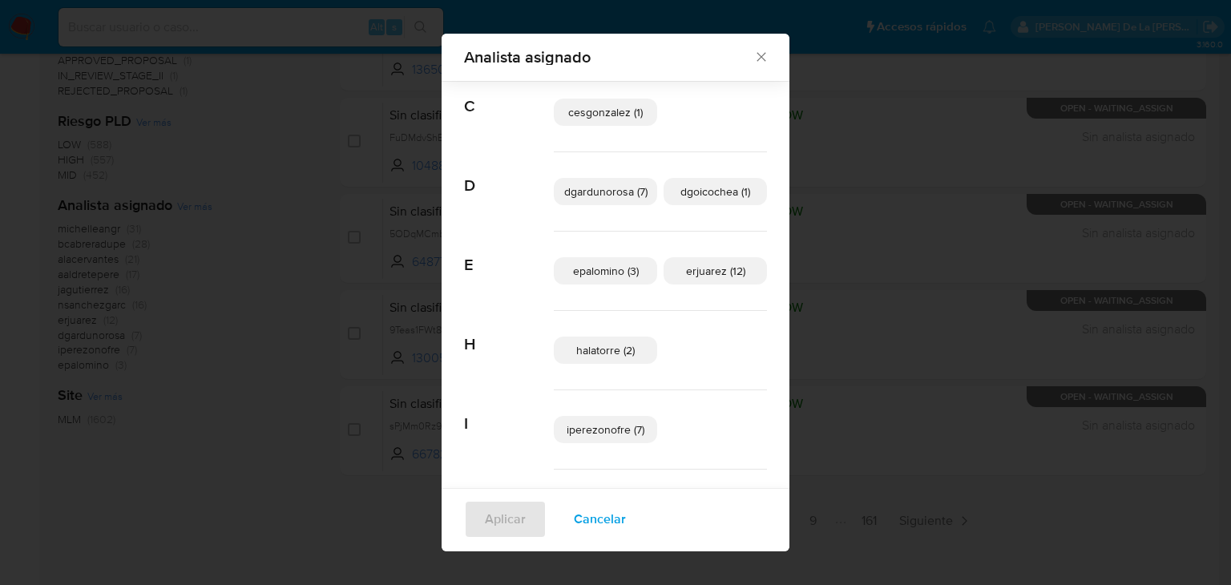
click at [594, 523] on span "Cancelar" at bounding box center [600, 519] width 52 height 35
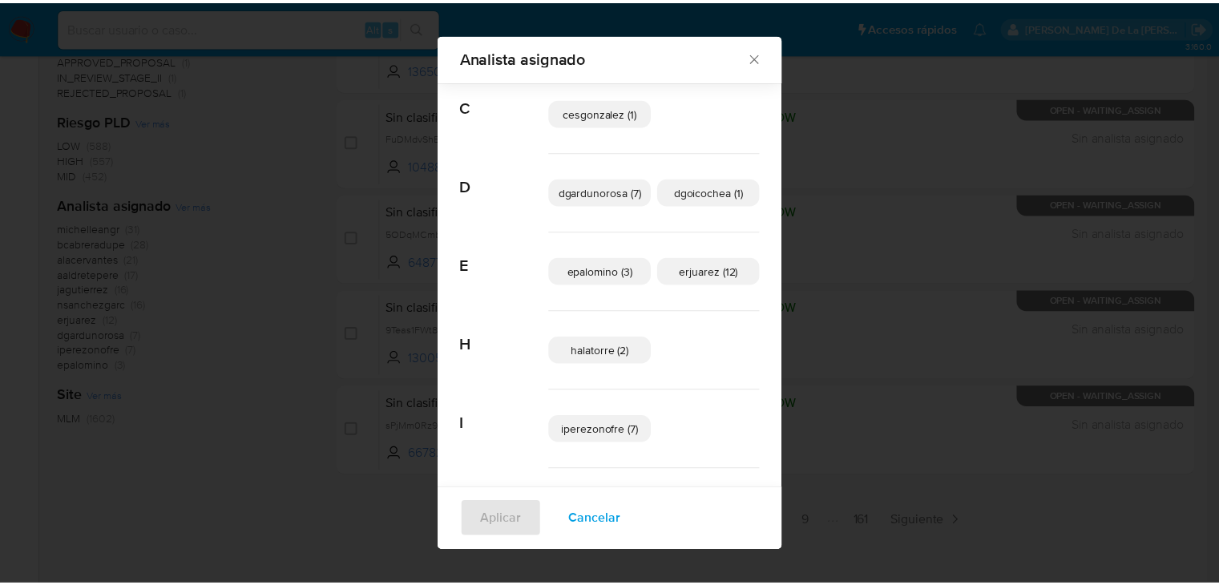
scroll to position [0, 0]
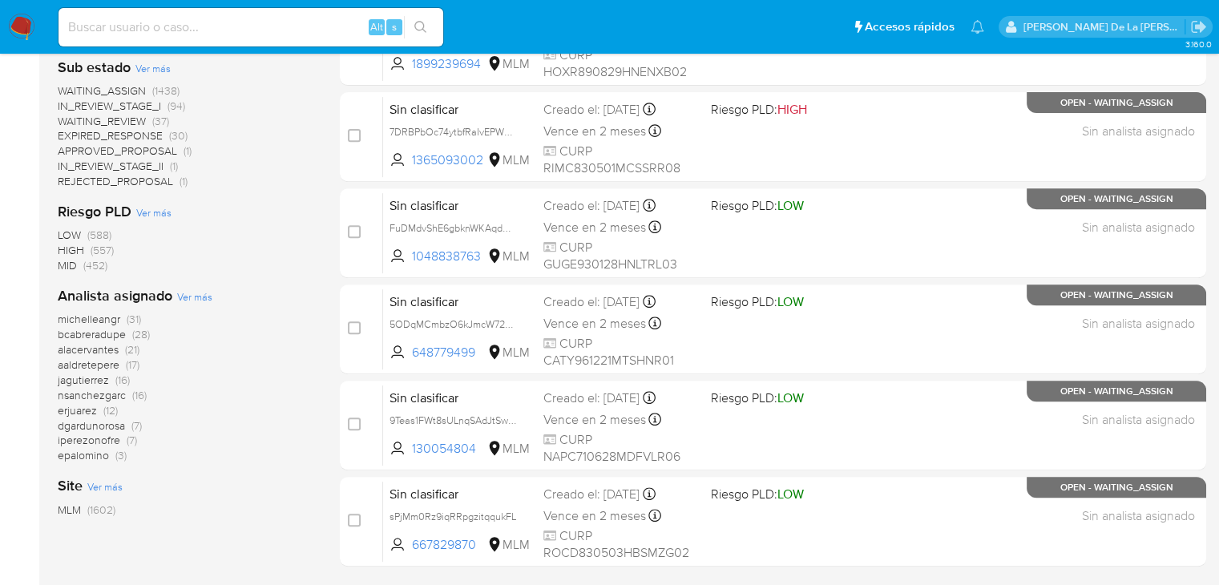
scroll to position [641, 0]
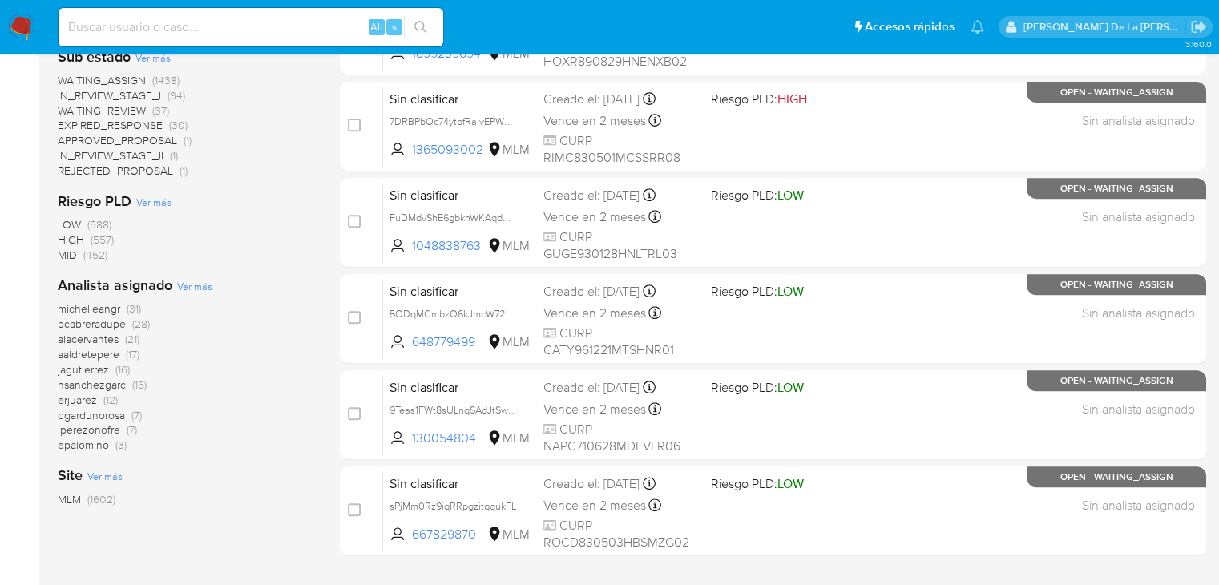
click at [196, 279] on span "Ver más" at bounding box center [194, 286] width 35 height 14
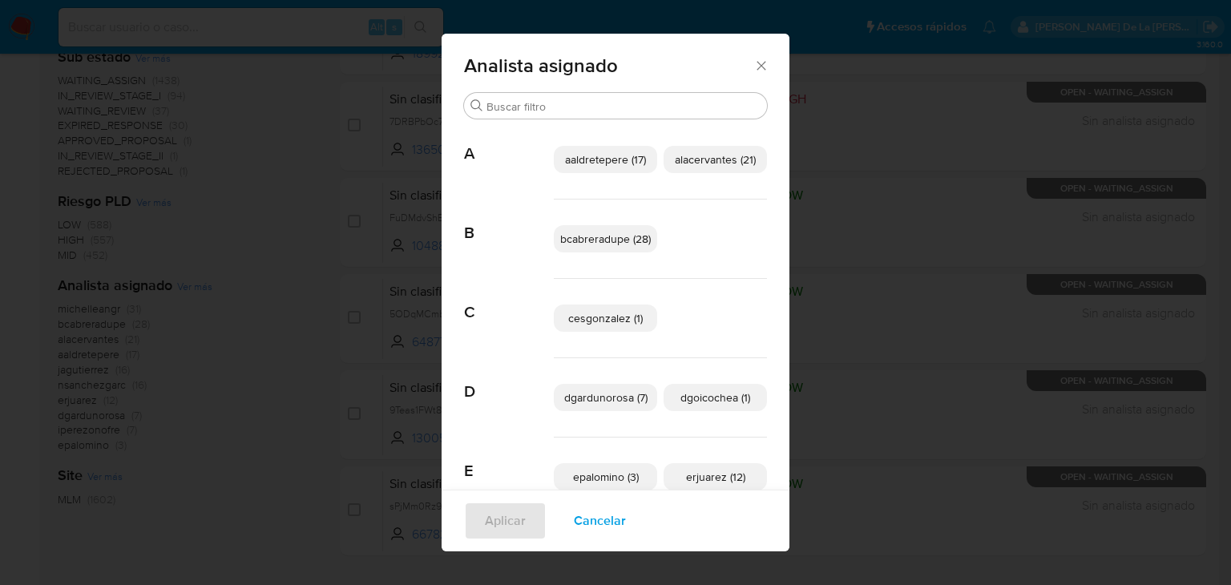
click at [578, 516] on span "Cancelar" at bounding box center [600, 520] width 52 height 35
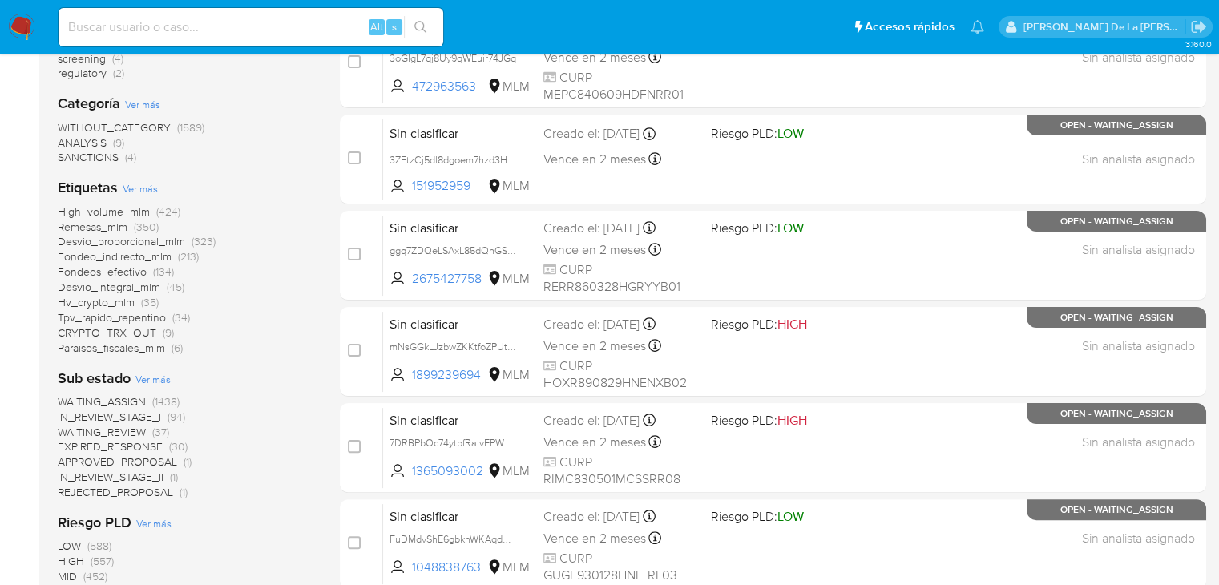
scroll to position [160, 0]
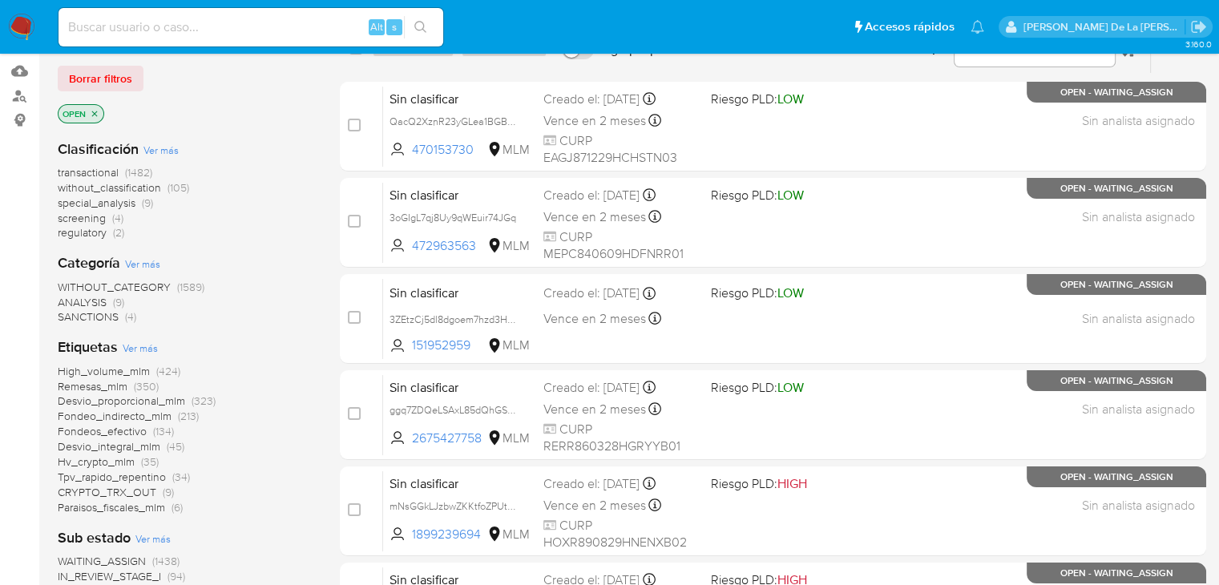
click at [97, 109] on icon "close-filter" at bounding box center [95, 114] width 10 height 10
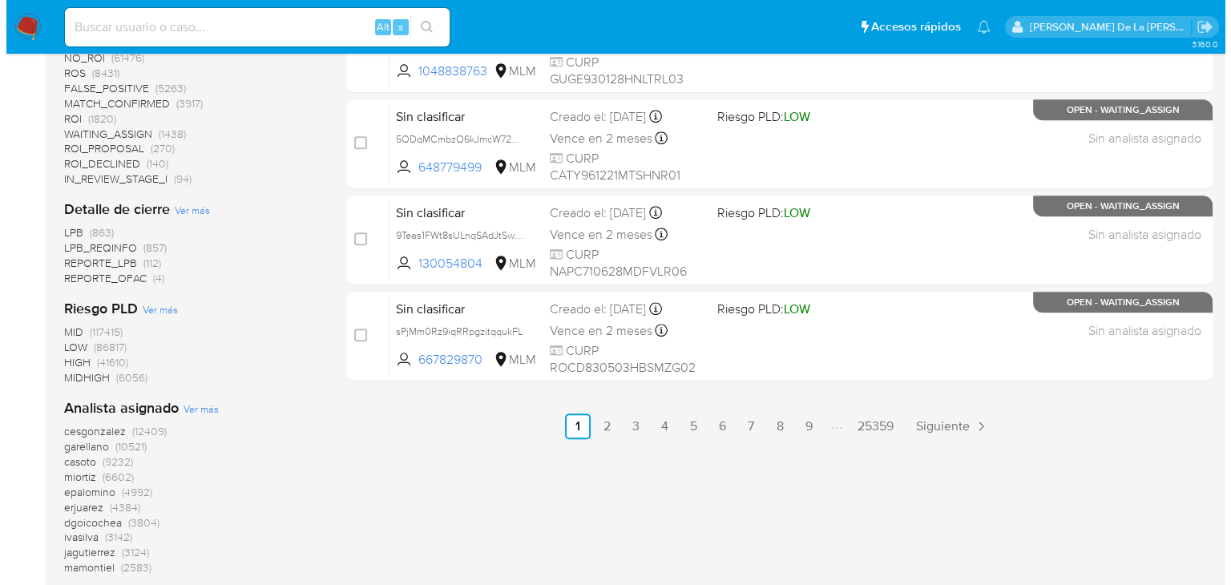
scroll to position [882, 0]
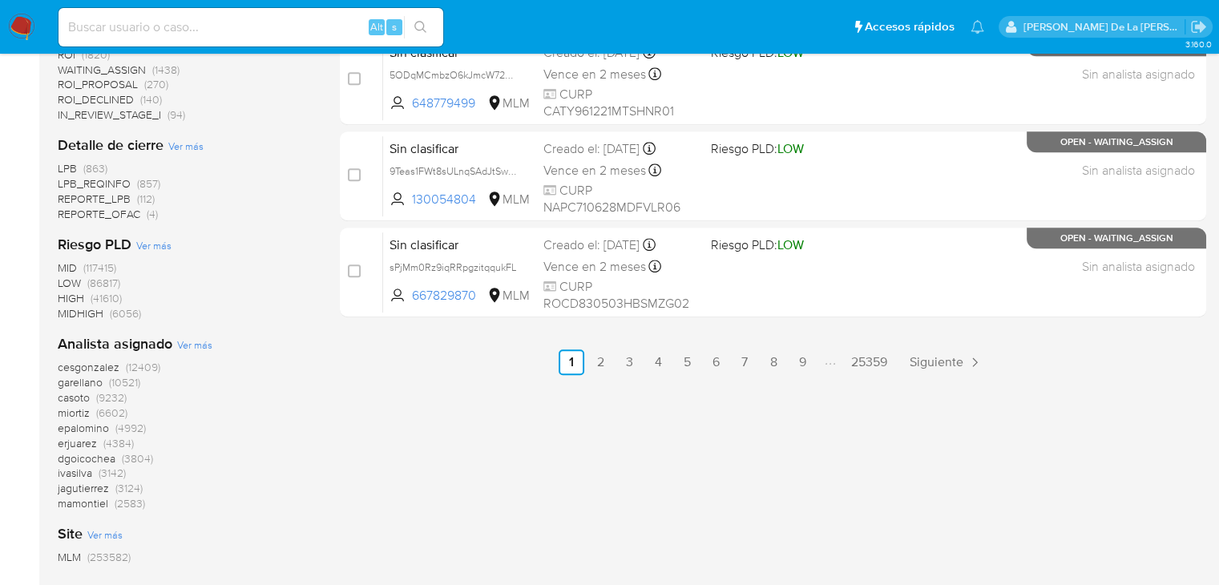
click at [196, 341] on span "Ver más" at bounding box center [194, 344] width 35 height 14
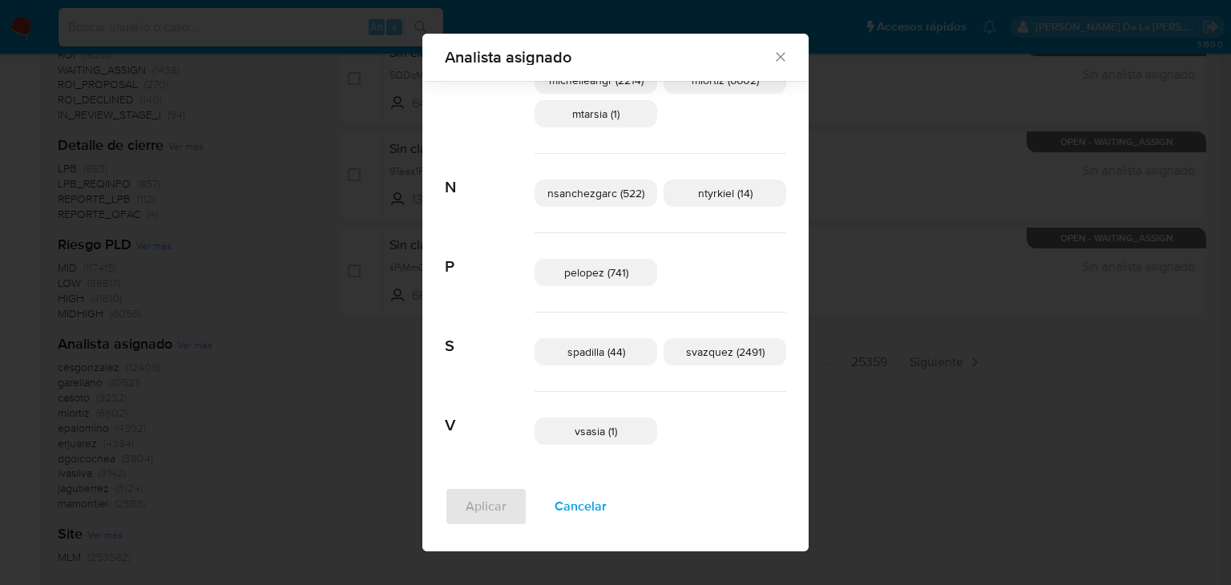
scroll to position [1415, 0]
click at [592, 504] on span "Cancelar" at bounding box center [581, 506] width 52 height 35
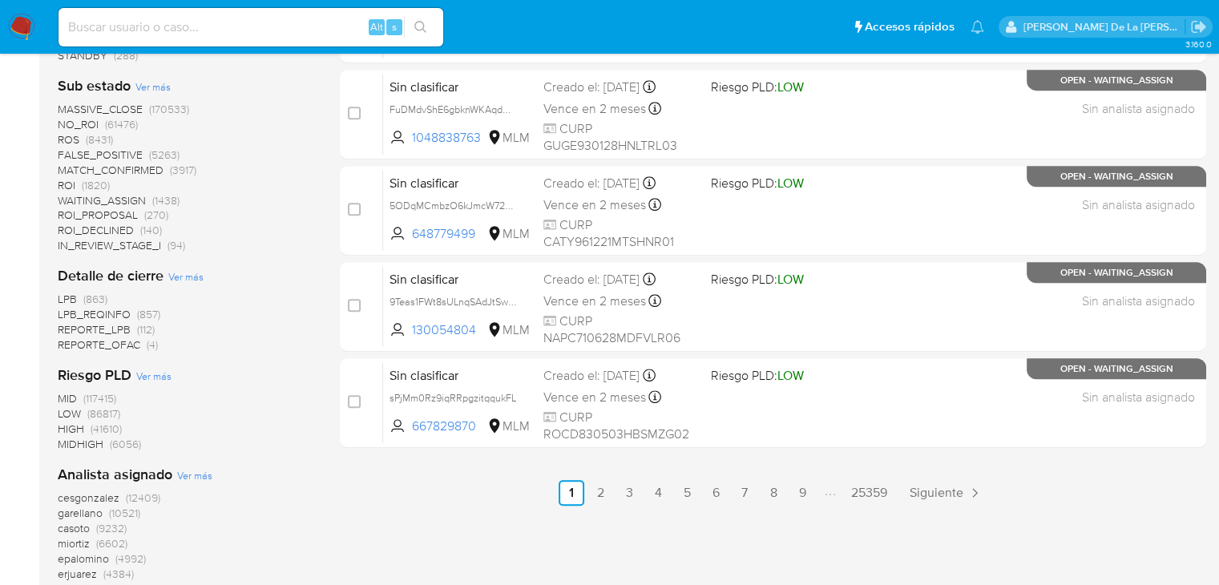
scroll to position [481, 0]
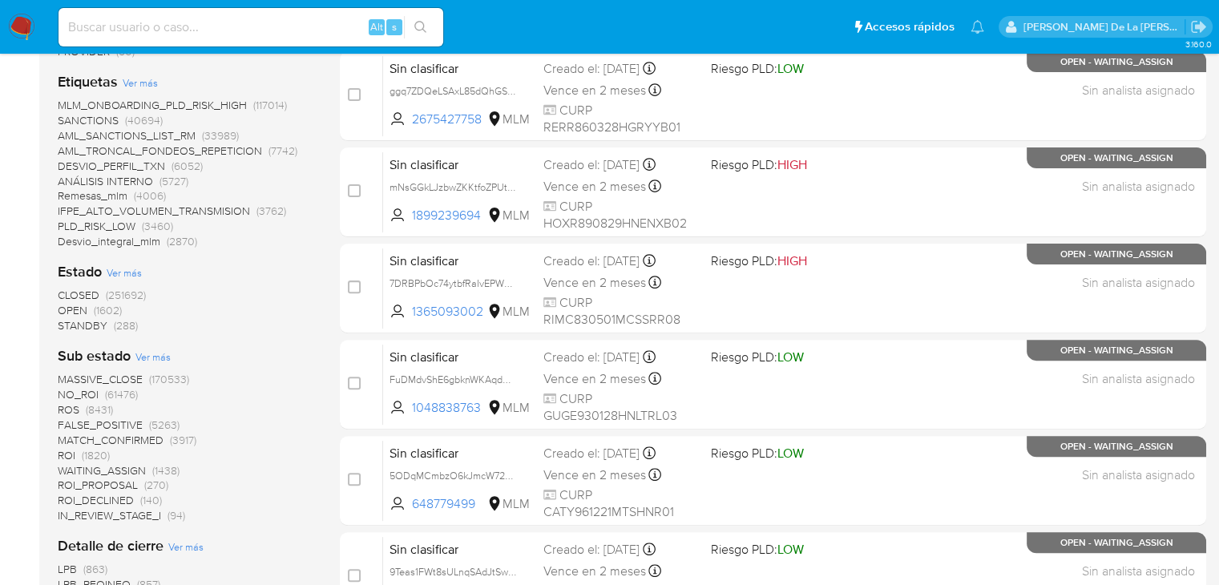
click at [25, 34] on img at bounding box center [21, 27] width 27 height 27
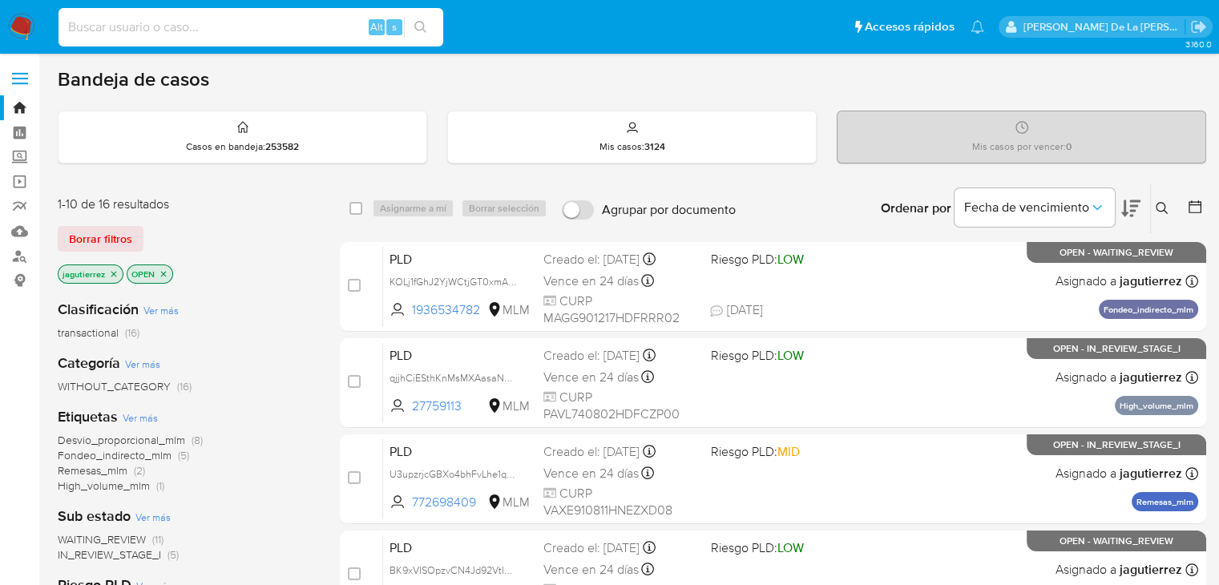
click at [155, 21] on input at bounding box center [251, 27] width 385 height 21
paste input "1834190987"
type input "1834190987"
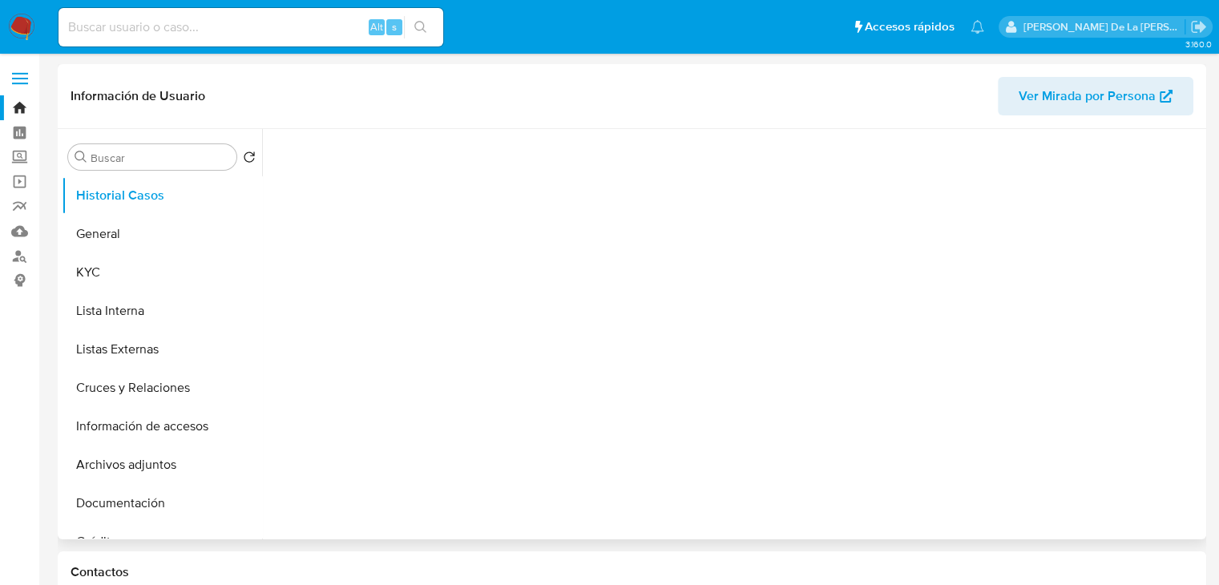
select select "10"
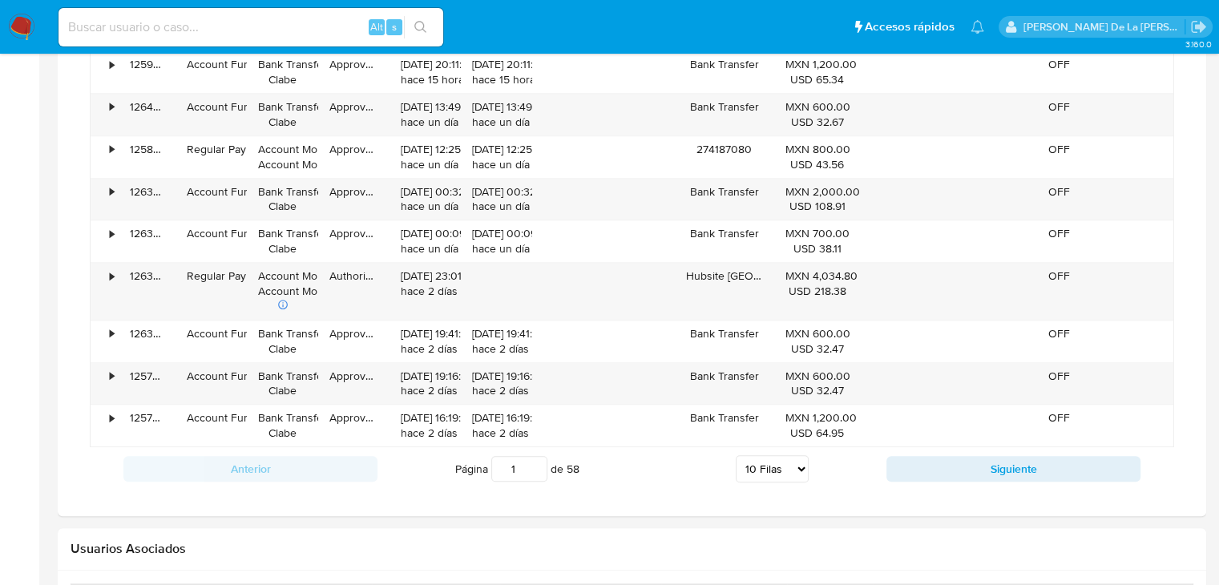
scroll to position [882, 0]
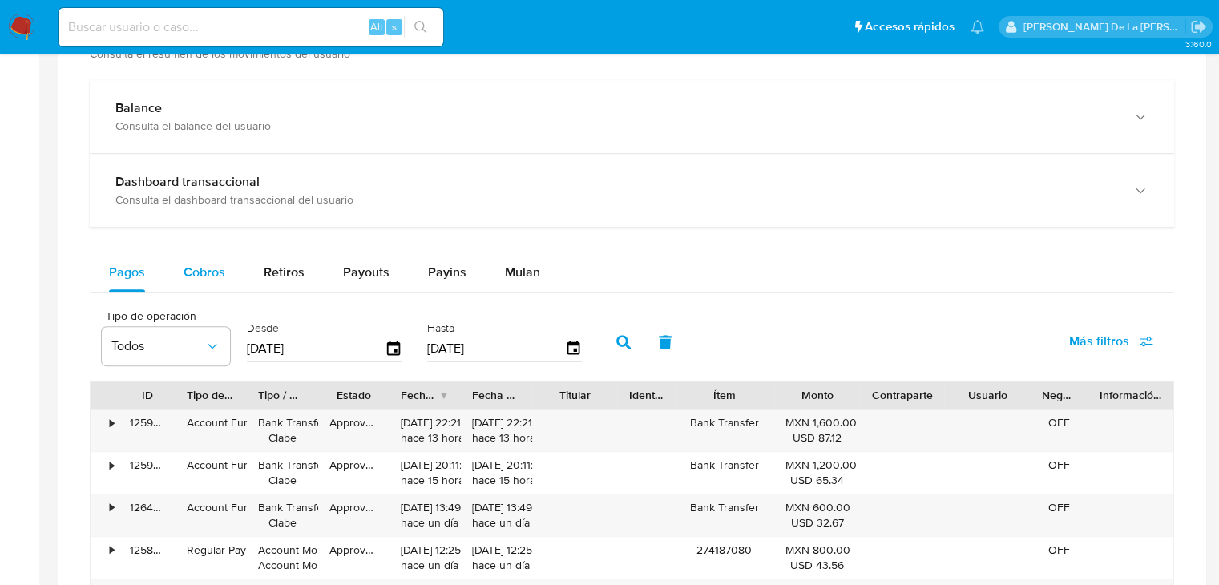
click at [187, 264] on span "Cobros" at bounding box center [205, 272] width 42 height 18
select select "10"
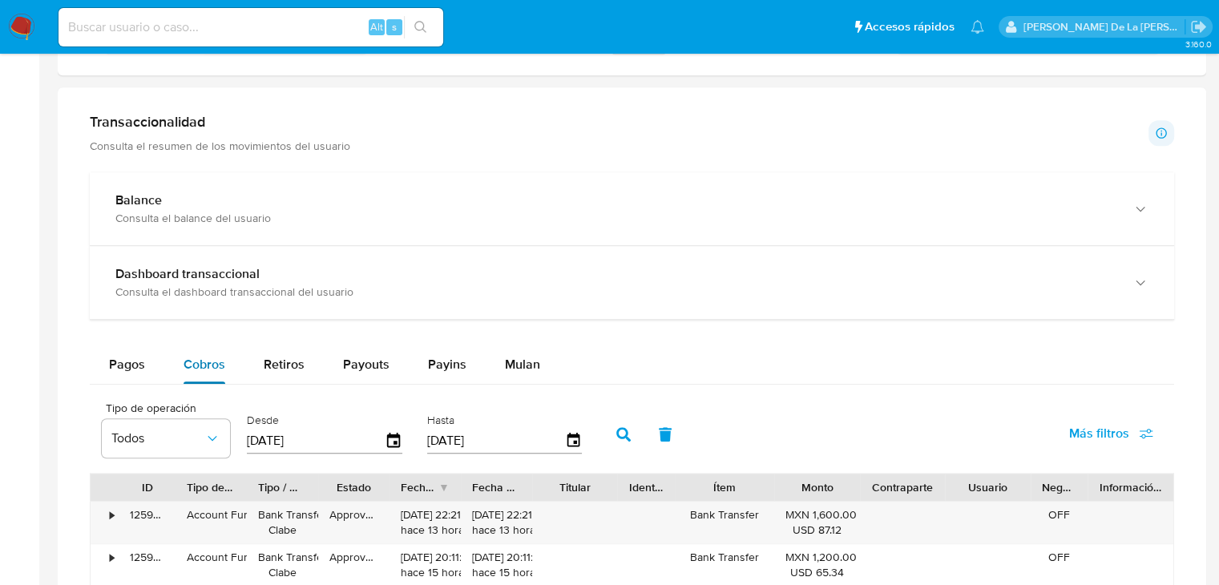
scroll to position [721, 0]
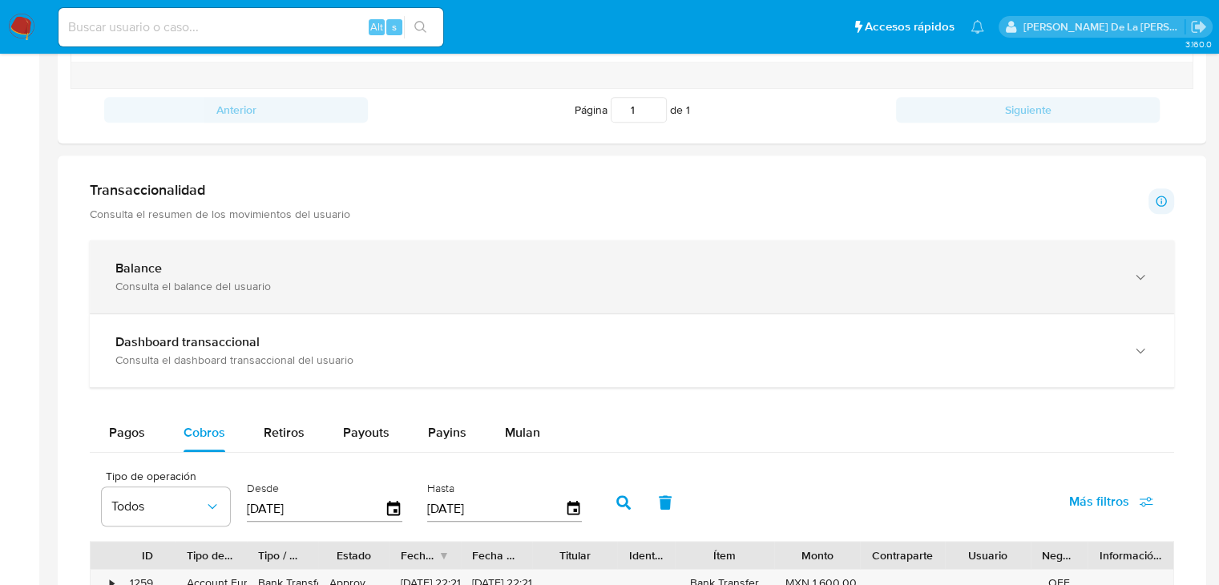
click at [205, 286] on div "Consulta el balance del usuario" at bounding box center [615, 286] width 1001 height 14
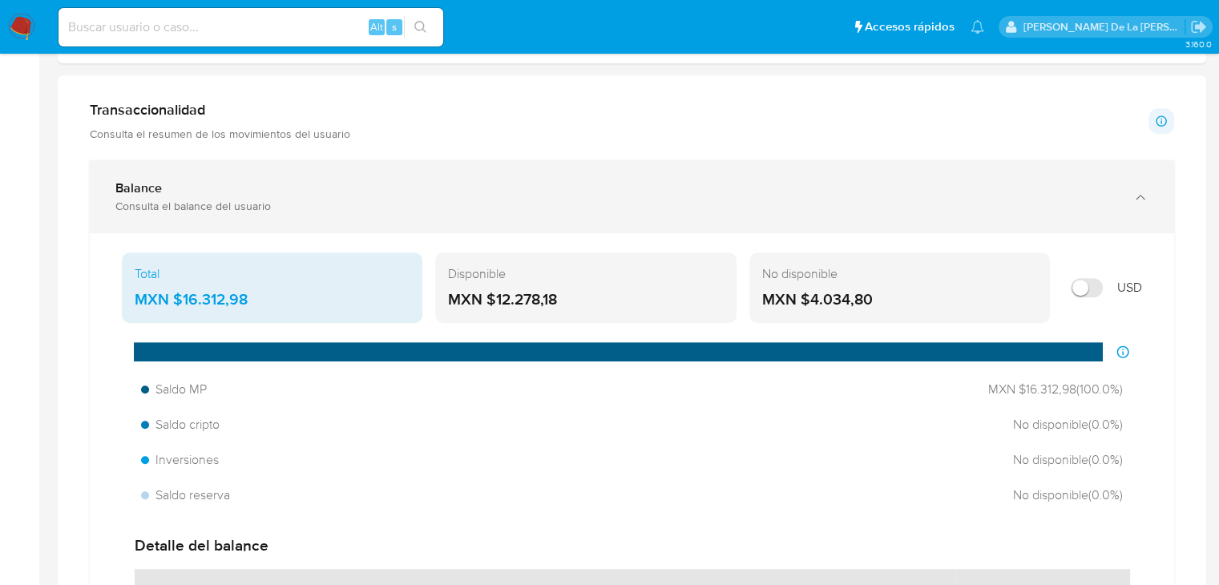
click at [225, 212] on div "Consulta el balance del usuario" at bounding box center [615, 206] width 1001 height 14
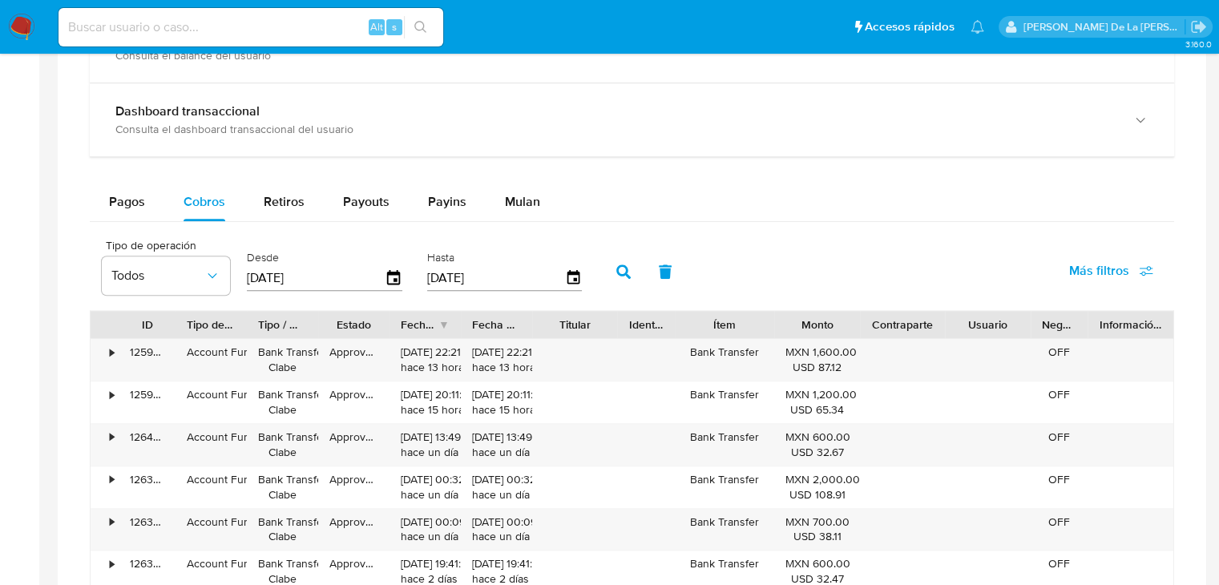
scroll to position [962, 0]
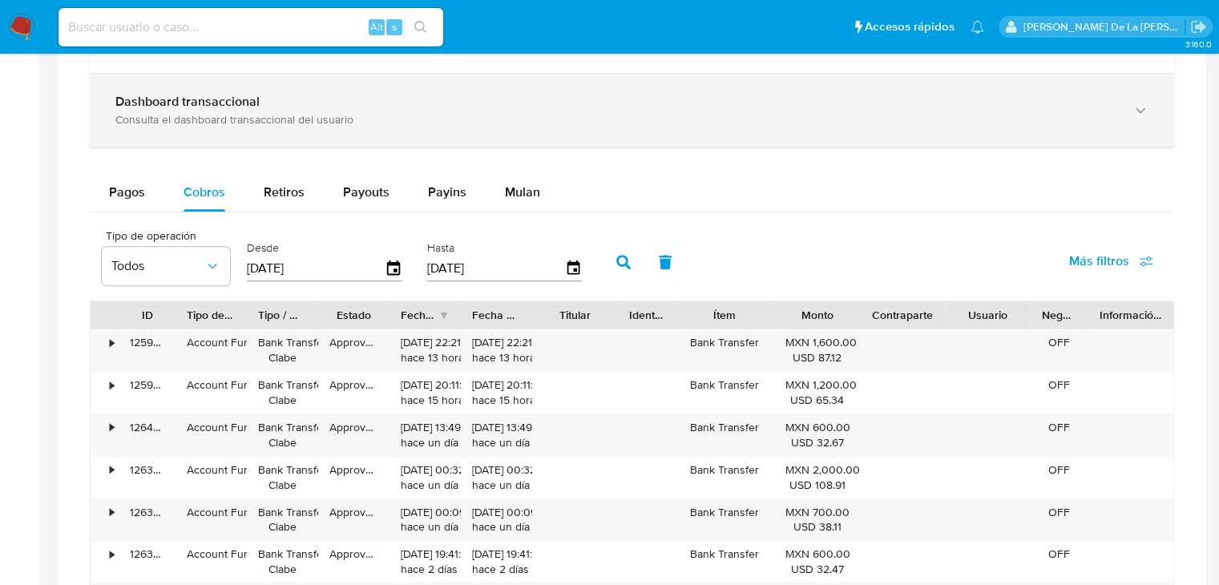
click at [255, 80] on div "Dashboard transaccional Consulta el dashboard transaccional del usuario" at bounding box center [632, 110] width 1084 height 73
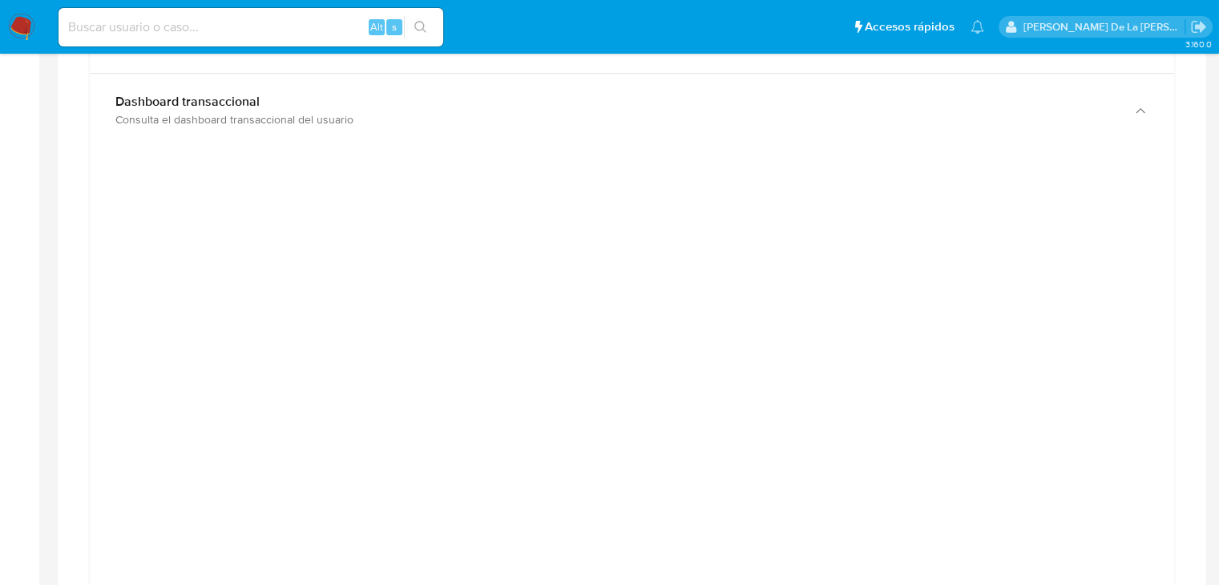
scroll to position [882, 0]
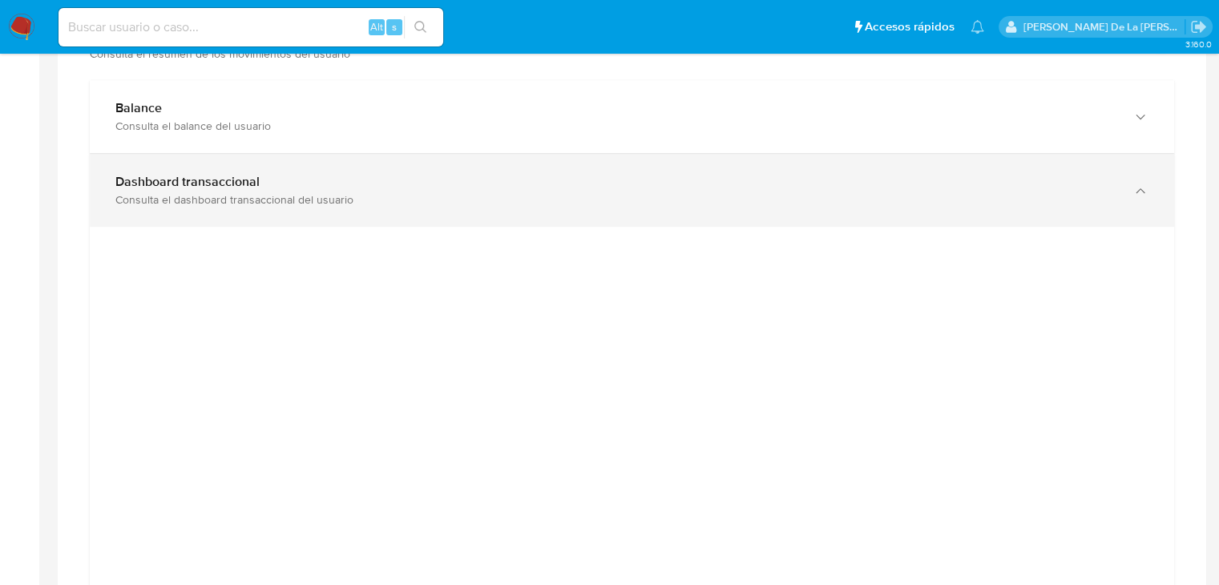
click at [357, 195] on div "Consulta el dashboard transaccional del usuario" at bounding box center [615, 199] width 1001 height 14
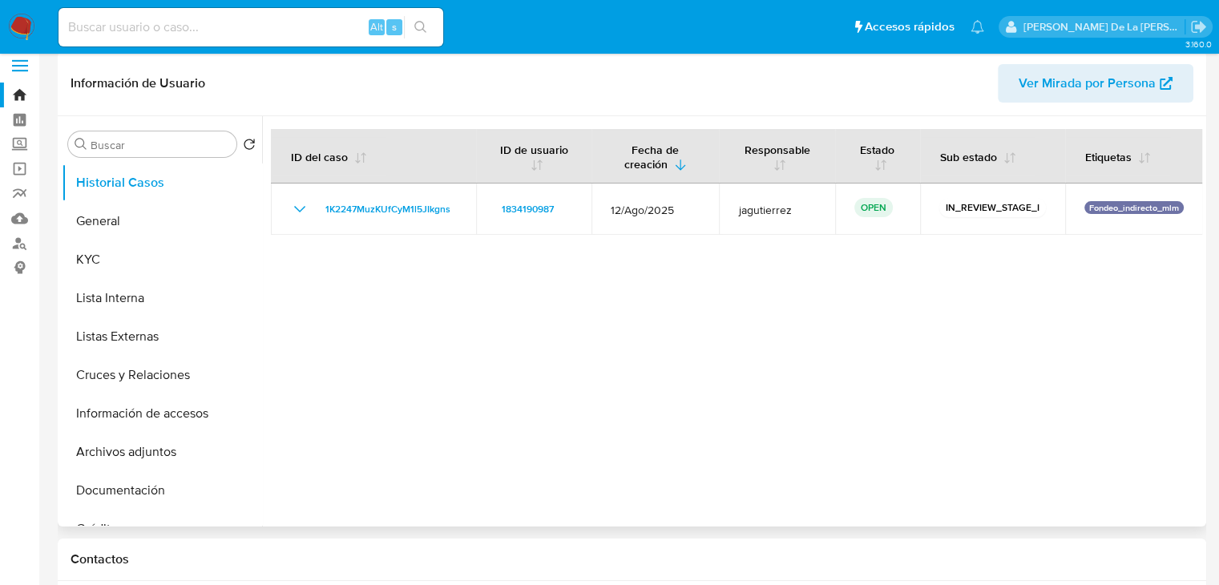
scroll to position [0, 0]
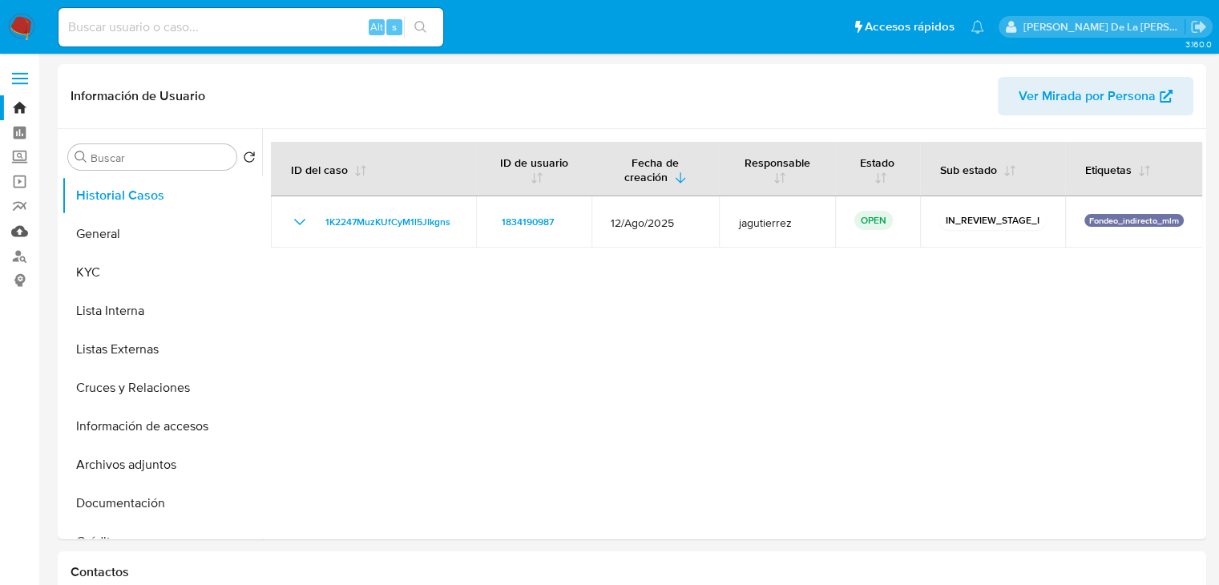
click at [16, 232] on link "Mulan" at bounding box center [95, 231] width 191 height 25
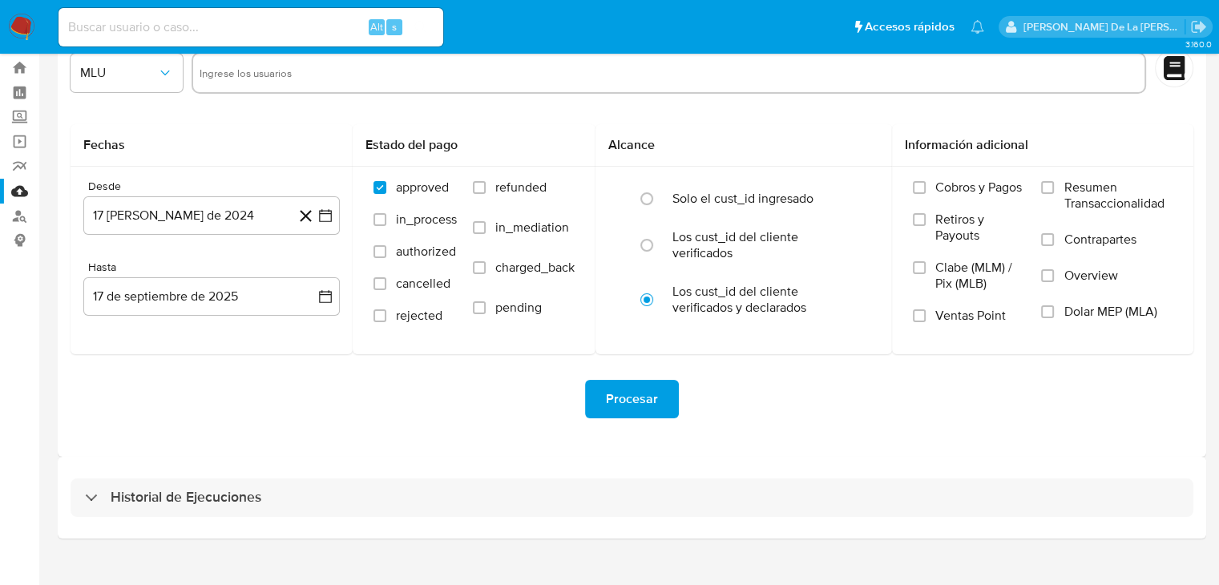
scroll to position [61, 0]
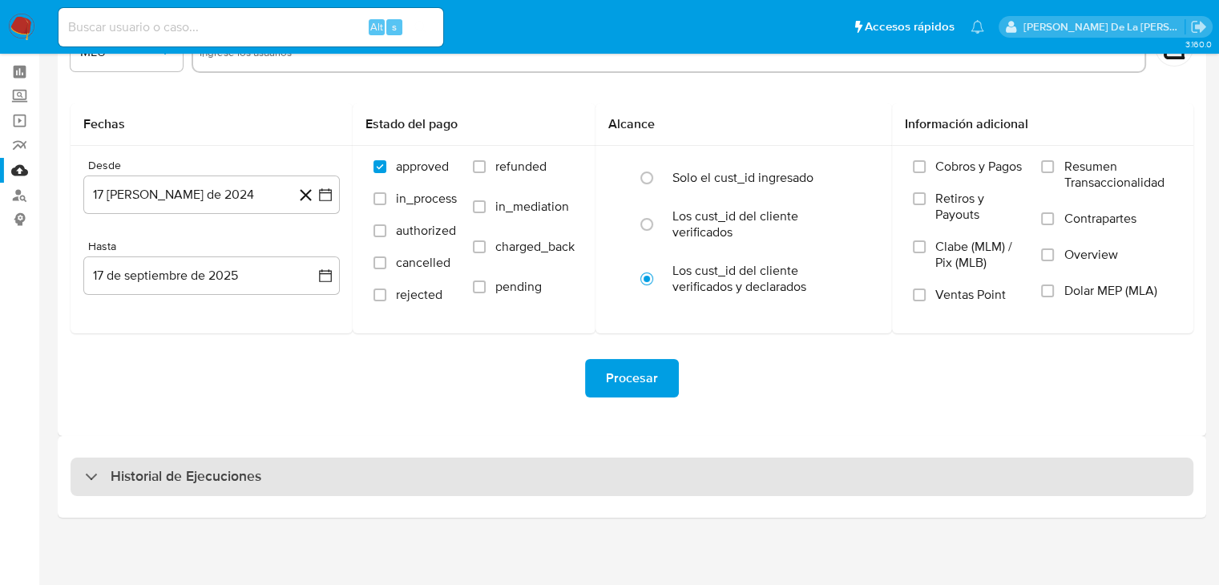
click at [138, 523] on div "3.160.0" at bounding box center [632, 289] width 1148 height 572
click at [151, 483] on h3 "Historial de Ejecuciones" at bounding box center [186, 476] width 151 height 19
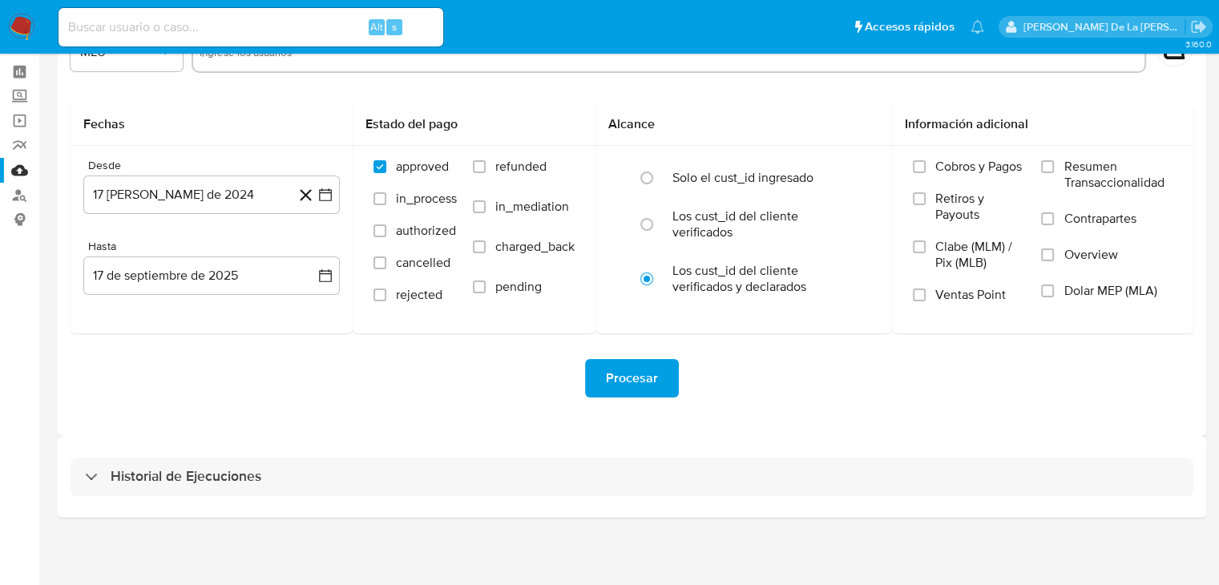
select select "10"
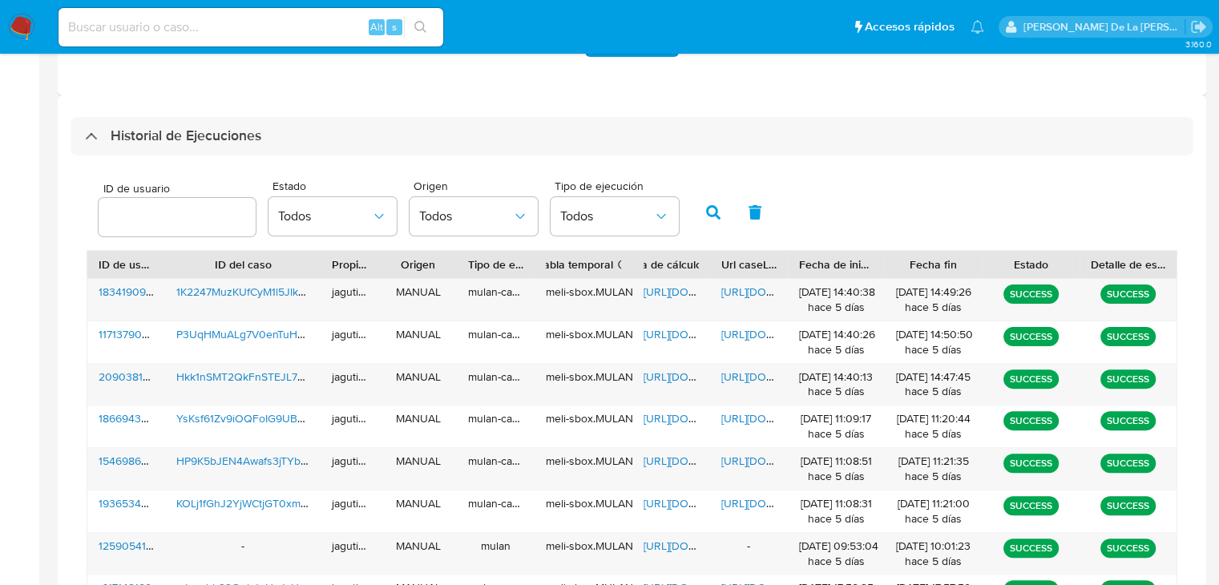
scroll to position [462, 0]
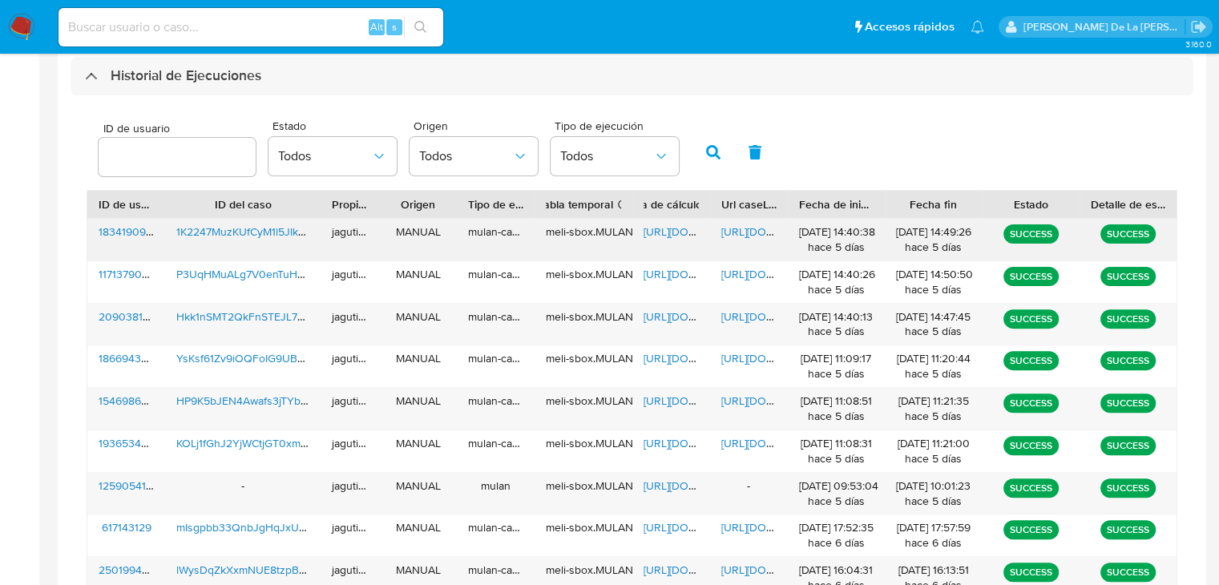
click at [737, 228] on span "https://docs.google.com/document/d/1yWXXZomn0fbd0jvtpRvS453cD0LTgrEehQGLFMscxS8…" at bounding box center [776, 232] width 111 height 16
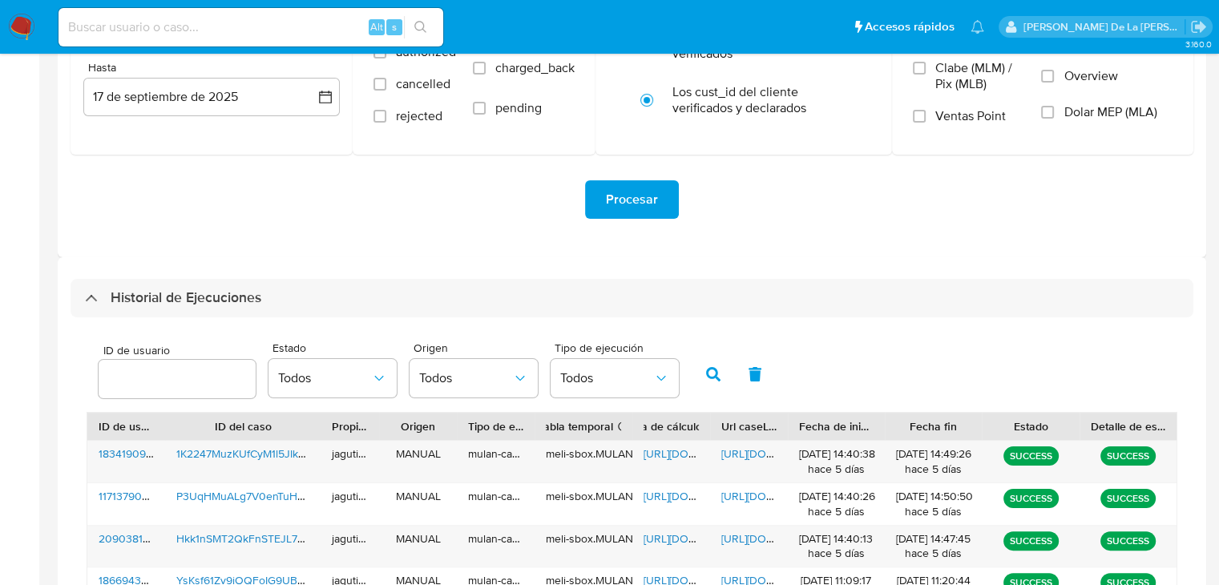
scroll to position [301, 0]
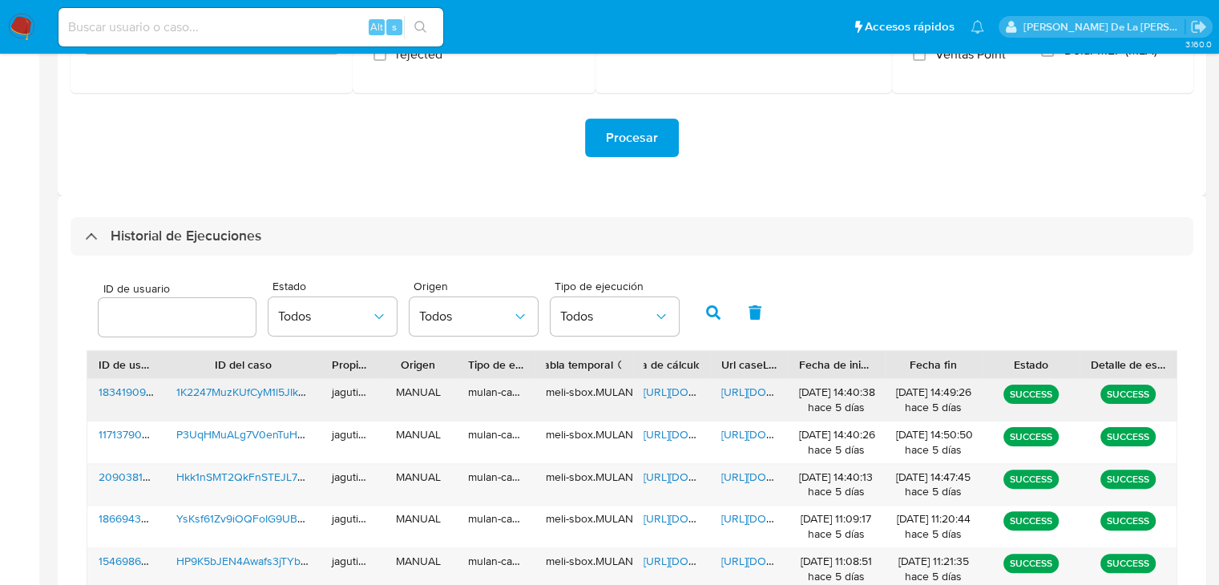
click at [111, 398] on span "1834190987" at bounding box center [128, 392] width 59 height 16
click at [662, 394] on span "https://docs.google.com/spreadsheets/d/1mxPI-NOJUp_WiRcJcLmDgBKXUeUFbkJWIaxxfHd…" at bounding box center [699, 392] width 111 height 16
click at [19, 22] on img at bounding box center [21, 27] width 27 height 27
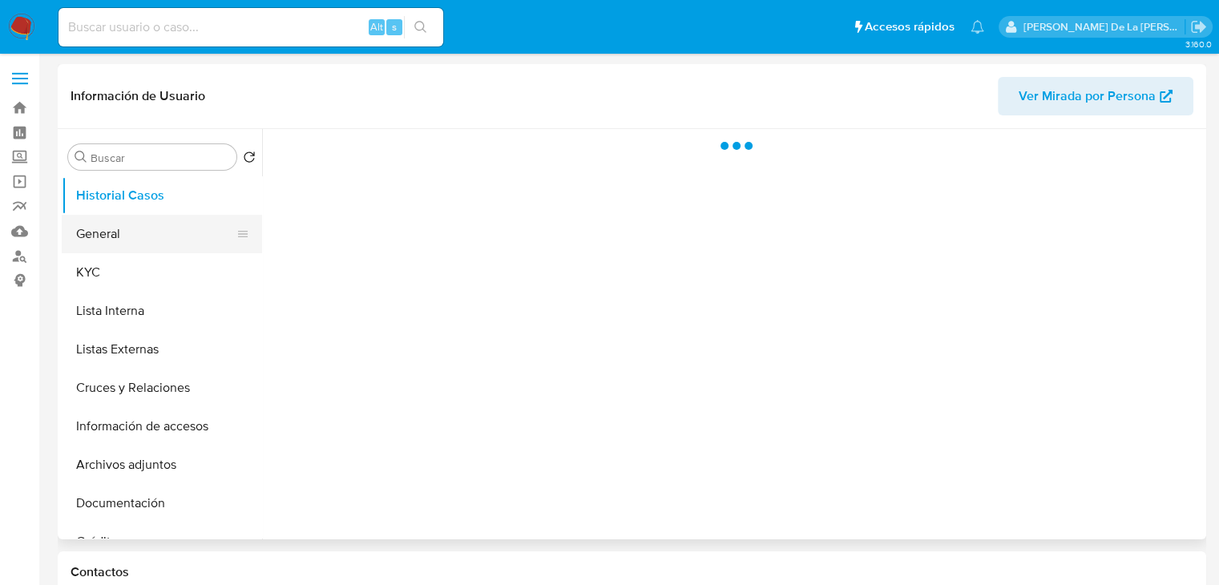
select select "10"
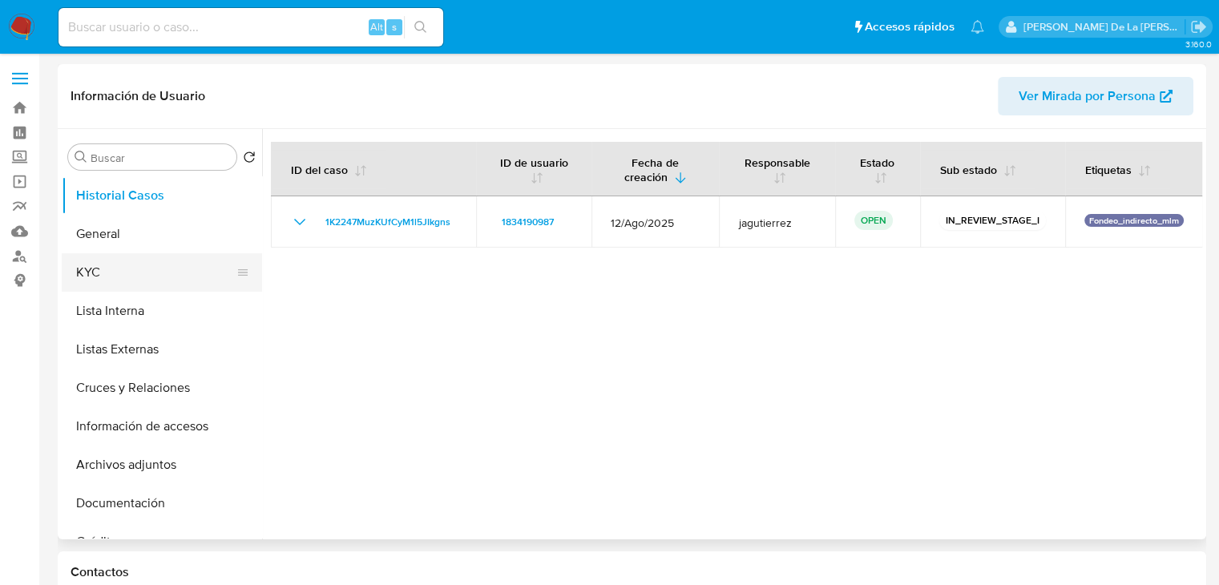
click at [131, 265] on button "KYC" at bounding box center [156, 272] width 188 height 38
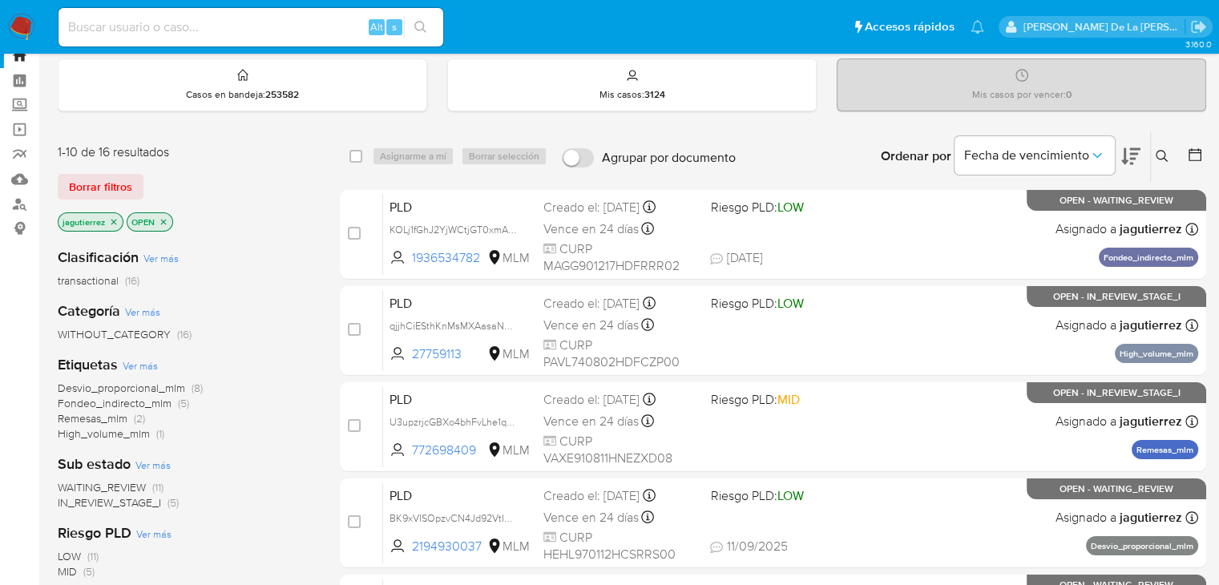
scroll to position [160, 0]
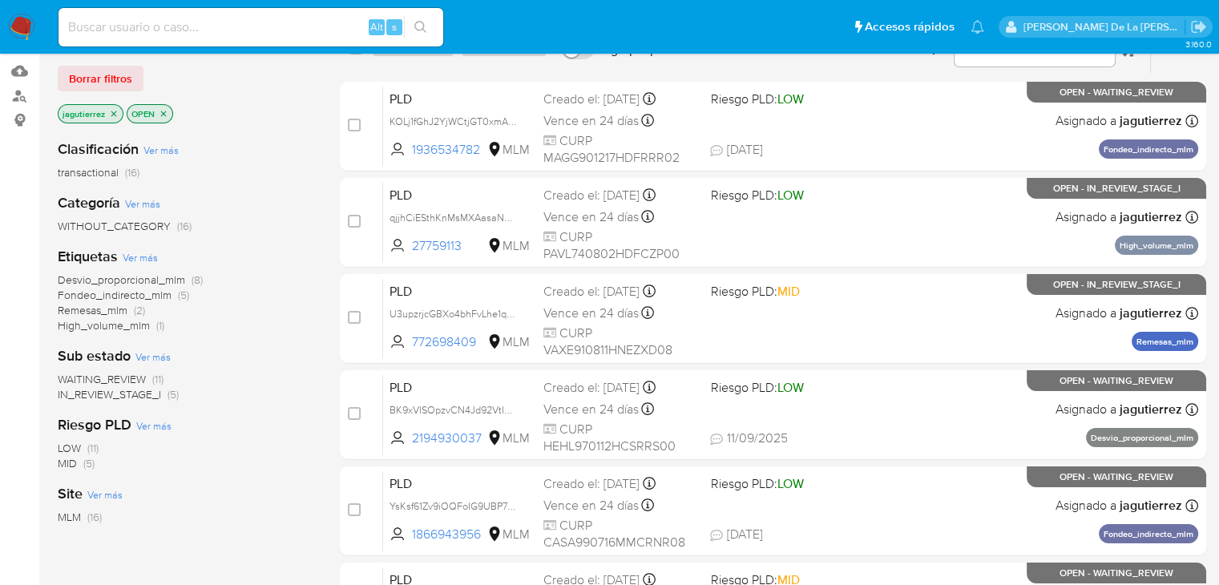
click at [100, 392] on span "IN_REVIEW_STAGE_I" at bounding box center [109, 394] width 103 height 16
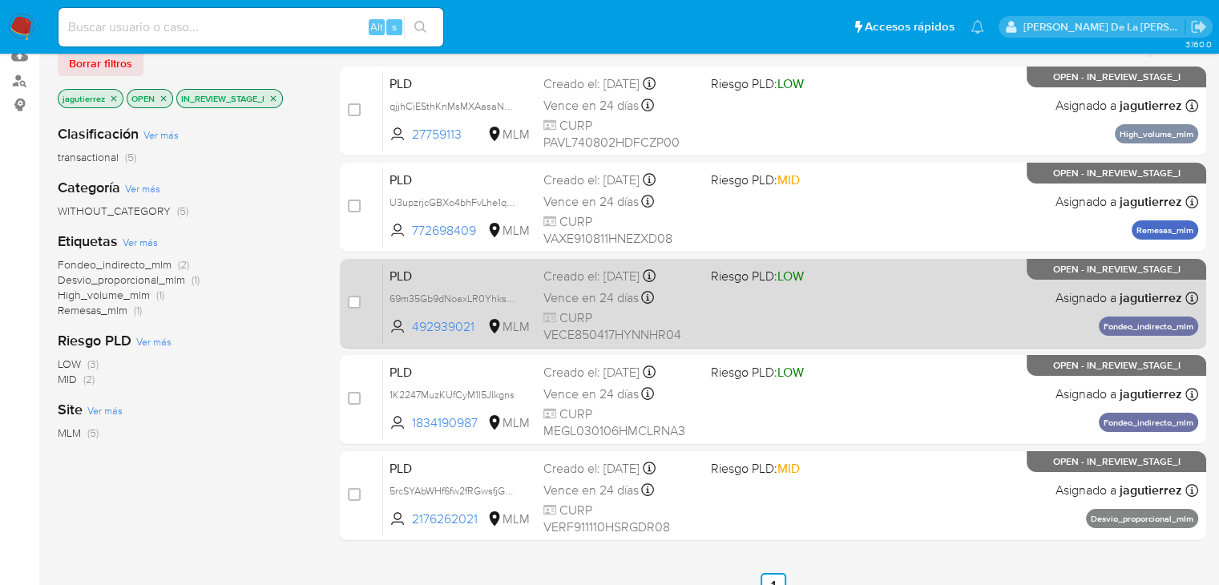
scroll to position [150, 0]
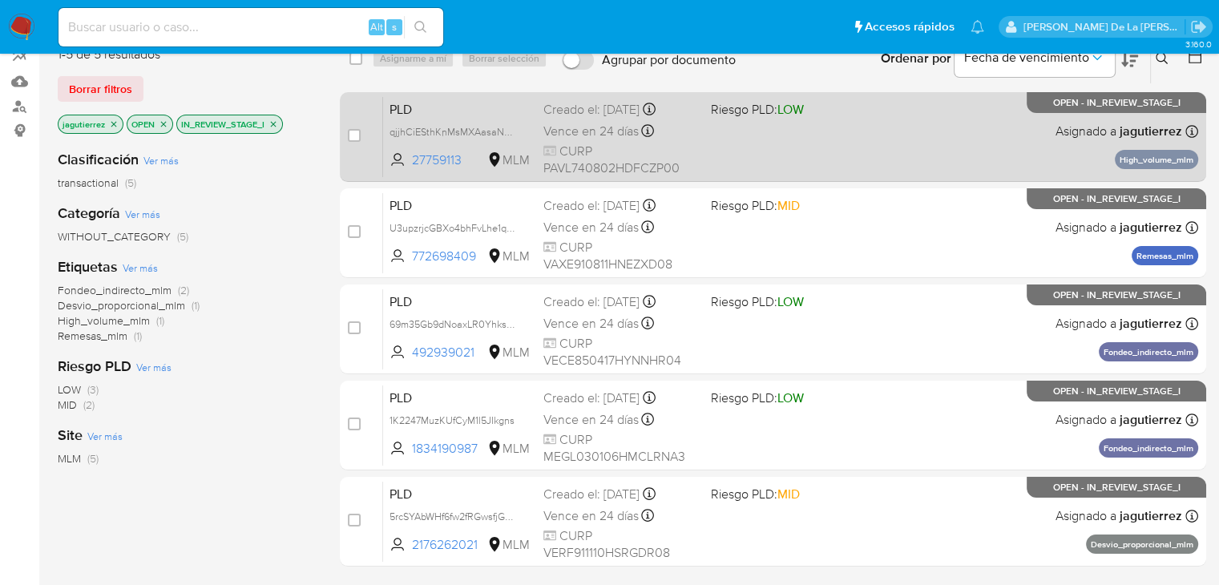
click at [808, 120] on div "PLD qjjhCiESthKnMsMXAasaN03Q 27759113 MLM Riesgo PLD: LOW Creado el: [DATE] Cre…" at bounding box center [790, 136] width 815 height 81
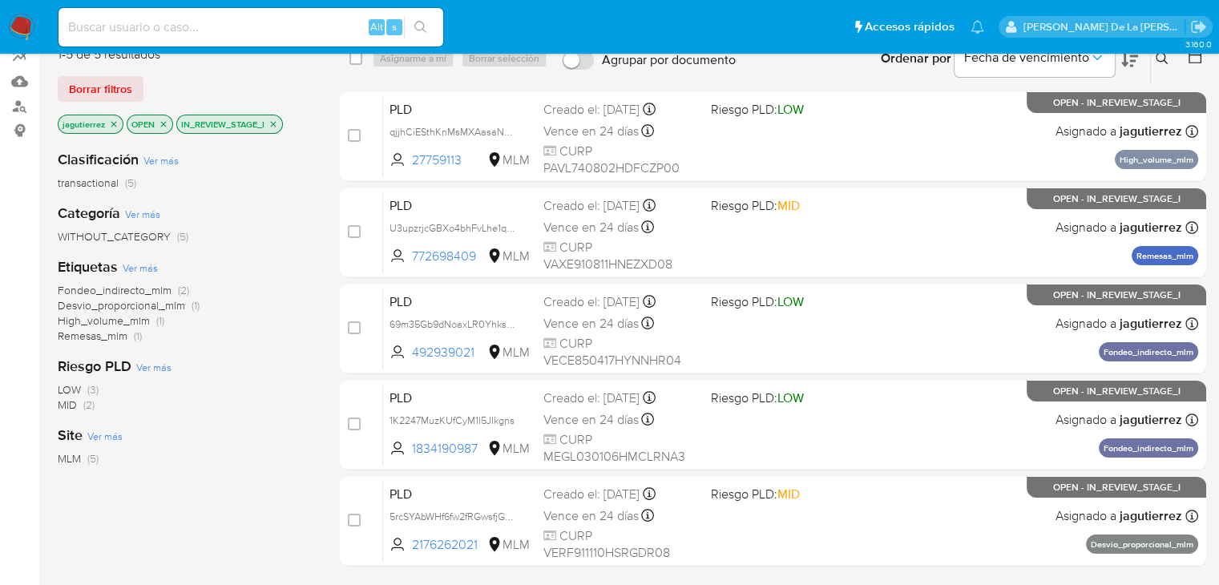
click at [110, 123] on icon "close-filter" at bounding box center [114, 124] width 10 height 10
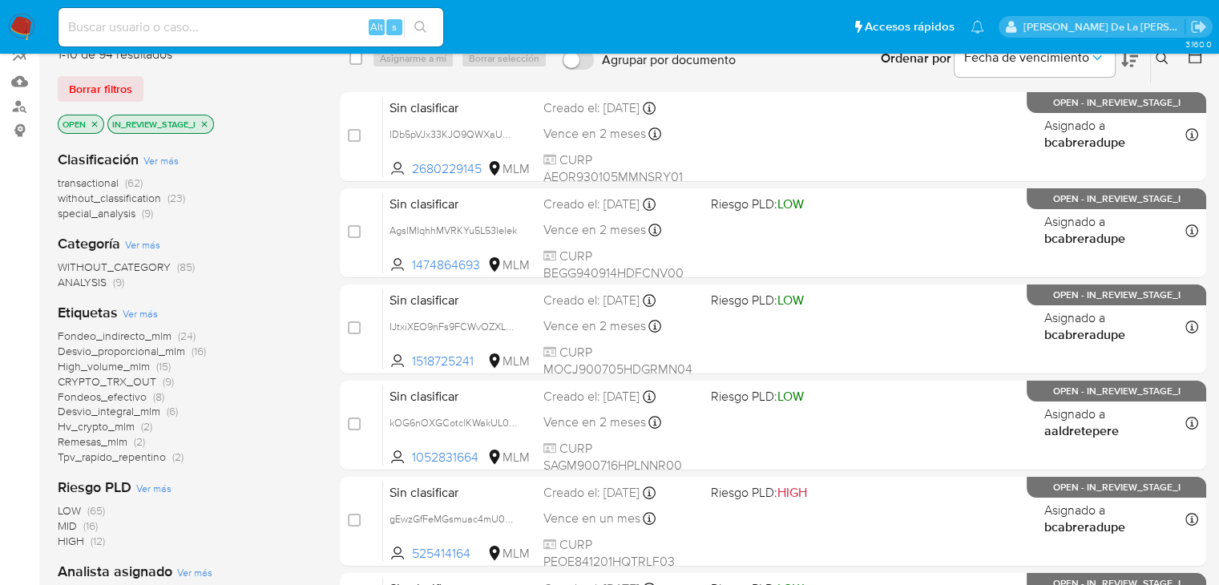
click at [203, 123] on icon "close-filter" at bounding box center [205, 124] width 10 height 10
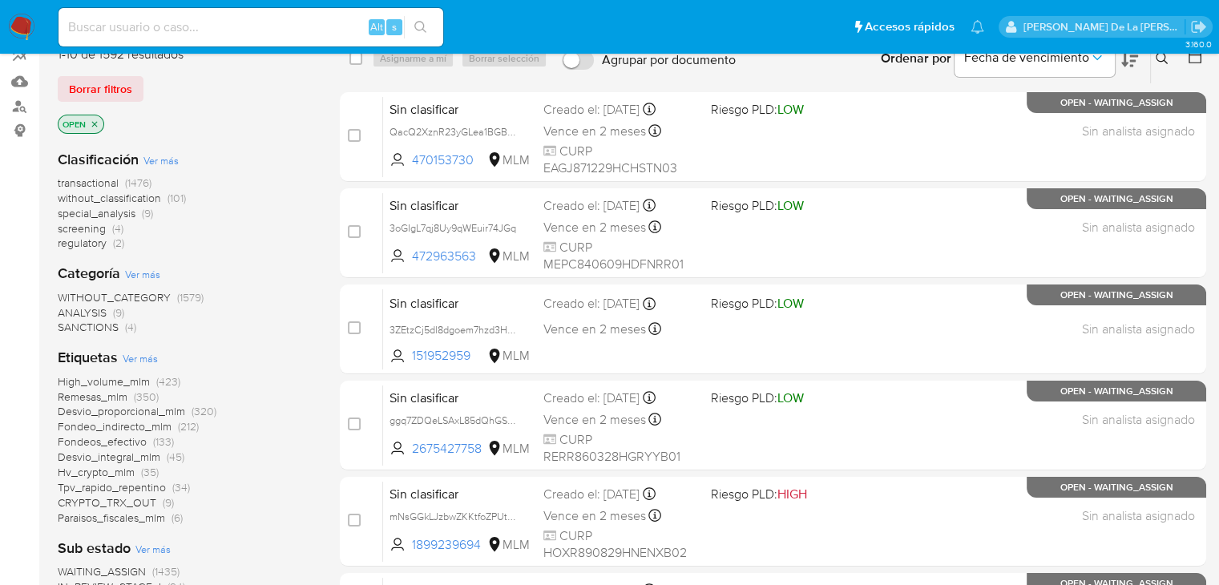
click at [89, 225] on span "screening" at bounding box center [82, 228] width 48 height 16
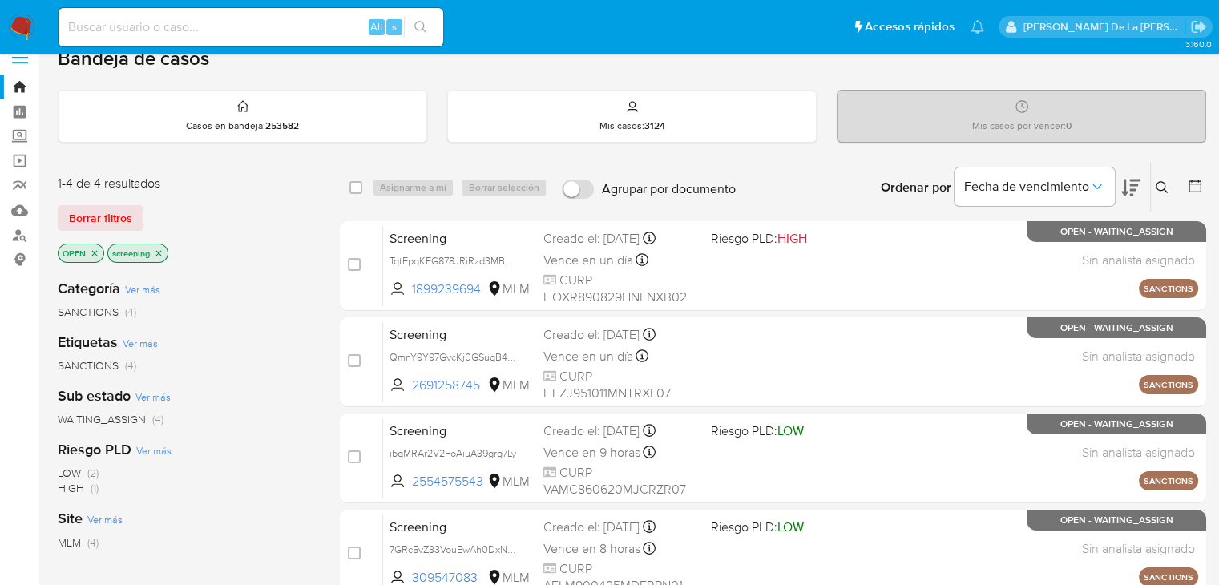
scroll to position [80, 0]
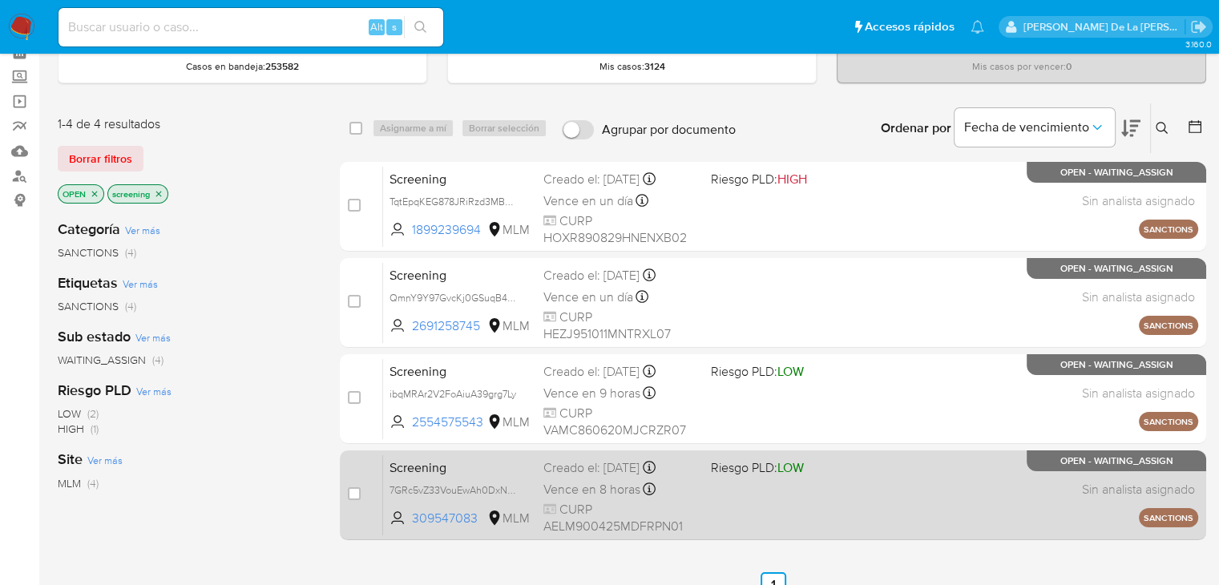
click at [699, 490] on div "Screening 7GRc5vZ33VouEwAh0DxN7WIz 309547083 MLM Riesgo PLD: LOW Creado el: 15/…" at bounding box center [790, 494] width 815 height 81
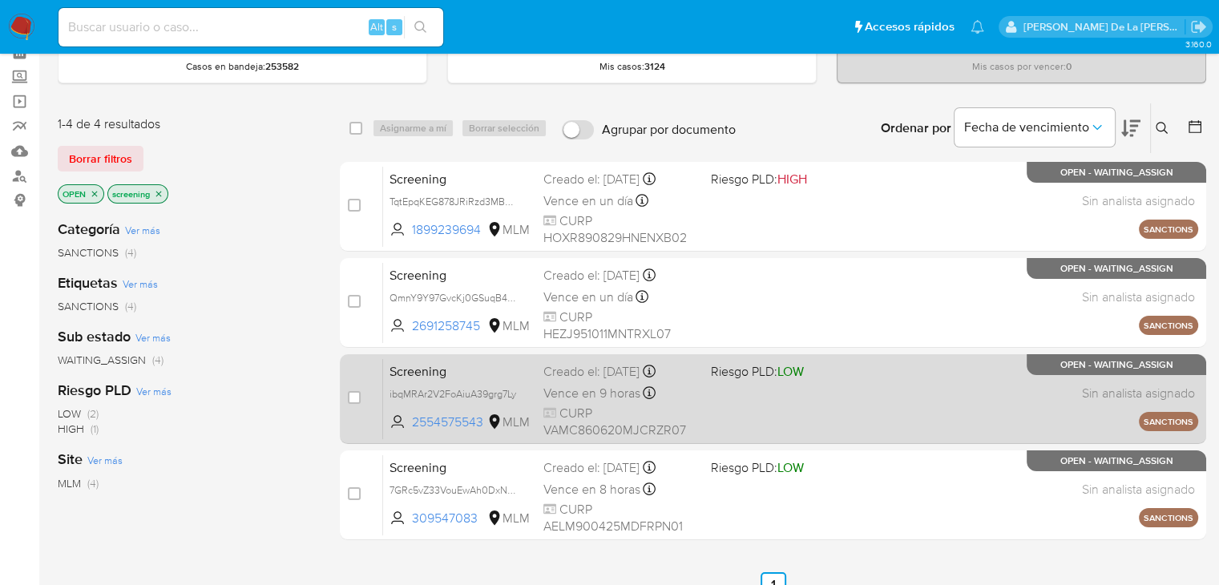
click at [745, 396] on div "Screening ibqMRAr2V2FoAiuA39grg7Ly 2554575543 MLM Riesgo PLD: LOW Creado el: 16…" at bounding box center [790, 398] width 815 height 81
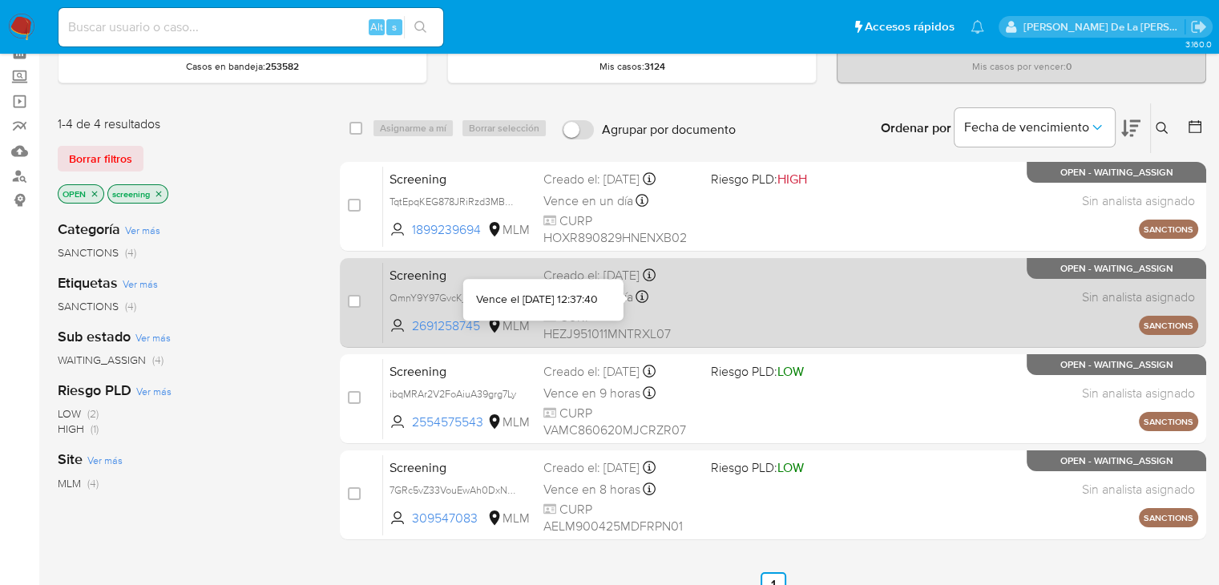
click at [692, 284] on div "Screening QmnY9Y97GvcKj0GSuqB44zGc 2691258745 MLM Creado el: 16/09/2025 Creado …" at bounding box center [790, 302] width 815 height 81
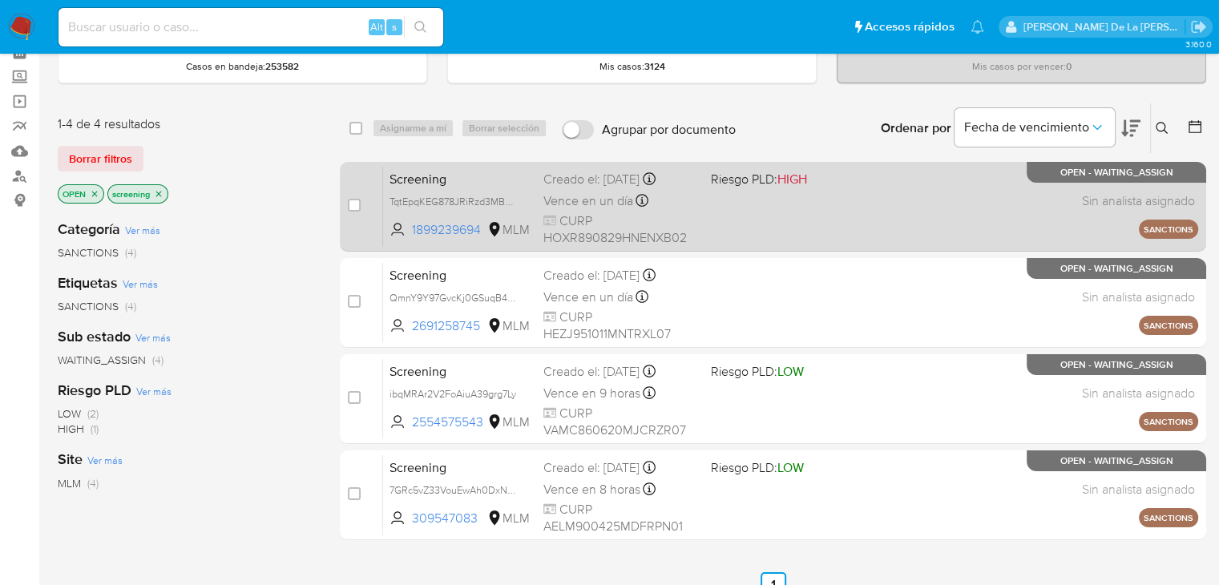
click at [725, 184] on span "Riesgo PLD: HIGH" at bounding box center [758, 179] width 96 height 18
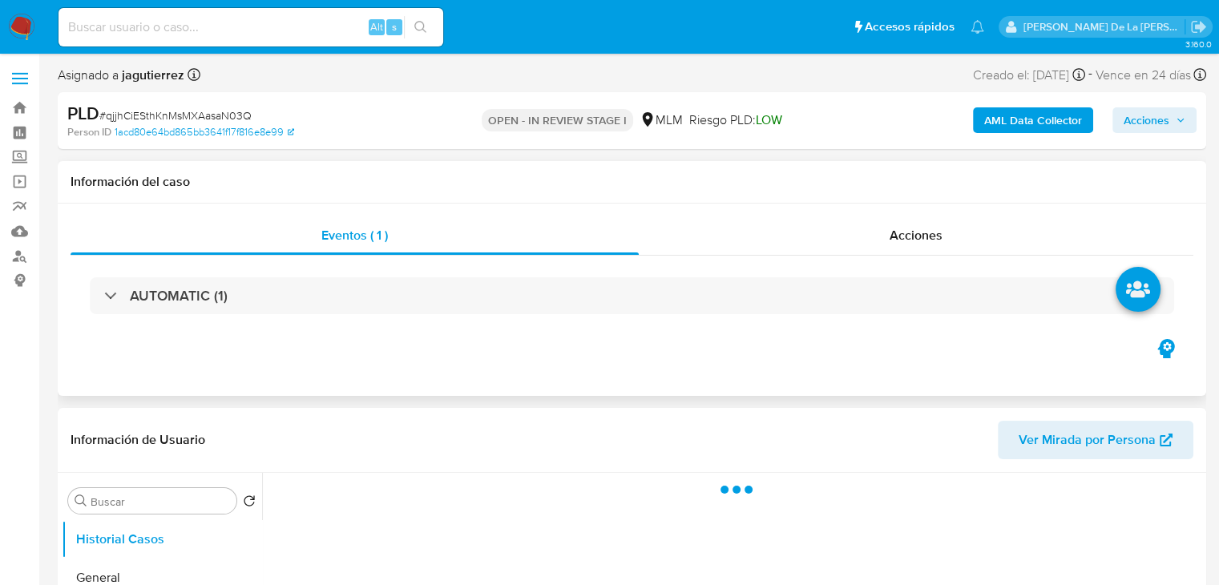
scroll to position [160, 0]
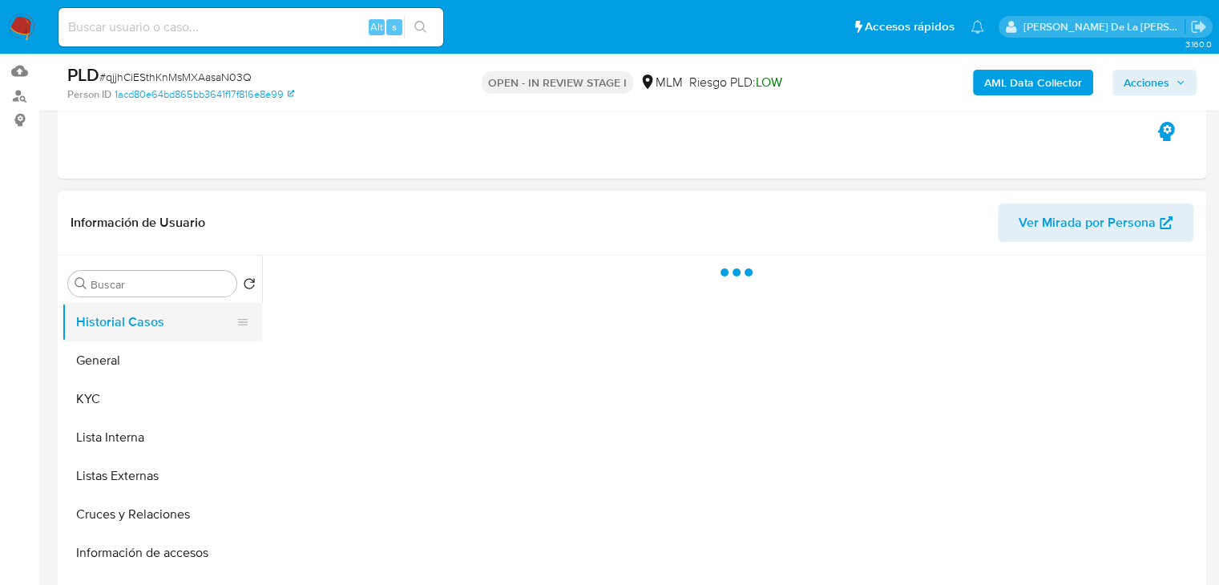
select select "10"
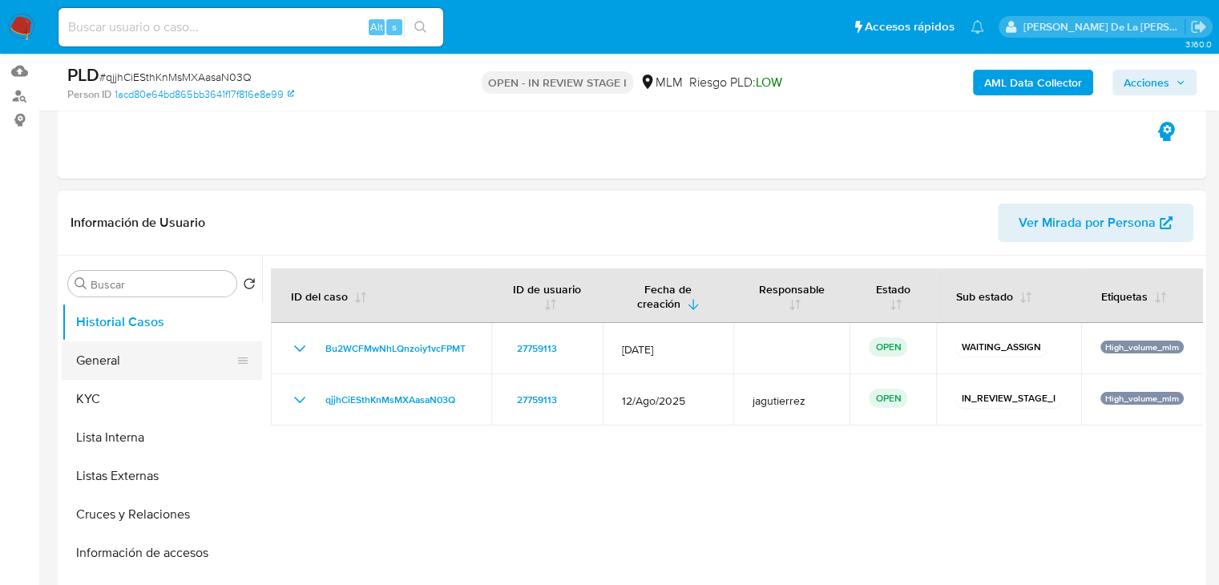
click at [107, 344] on button "General" at bounding box center [156, 360] width 188 height 38
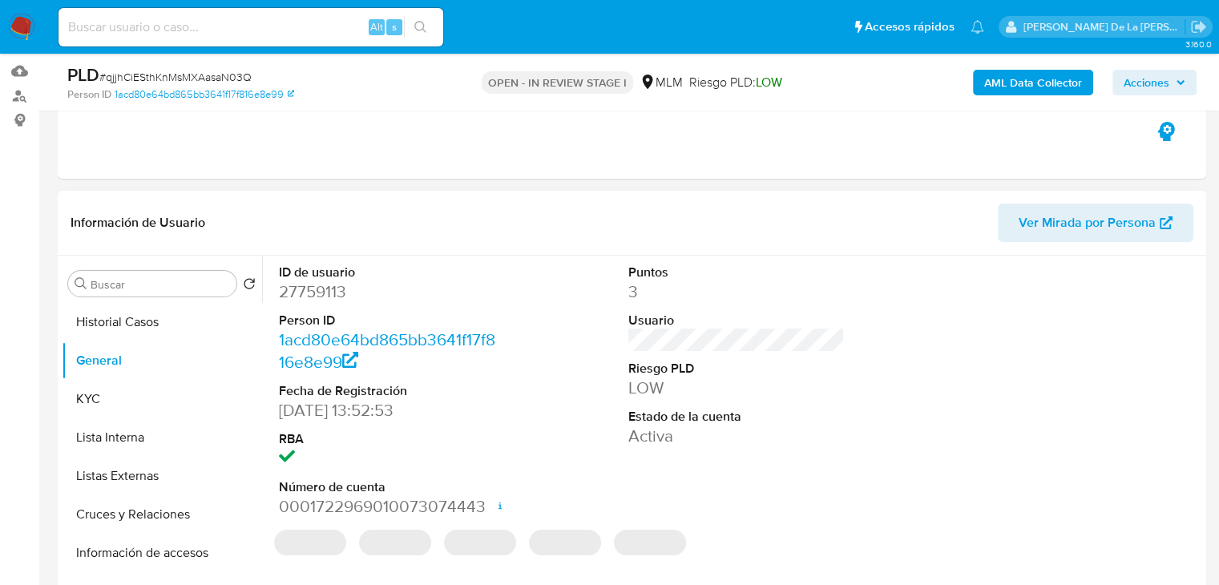
click at [317, 297] on dd "27759113" at bounding box center [387, 292] width 217 height 22
copy dd "27759113"
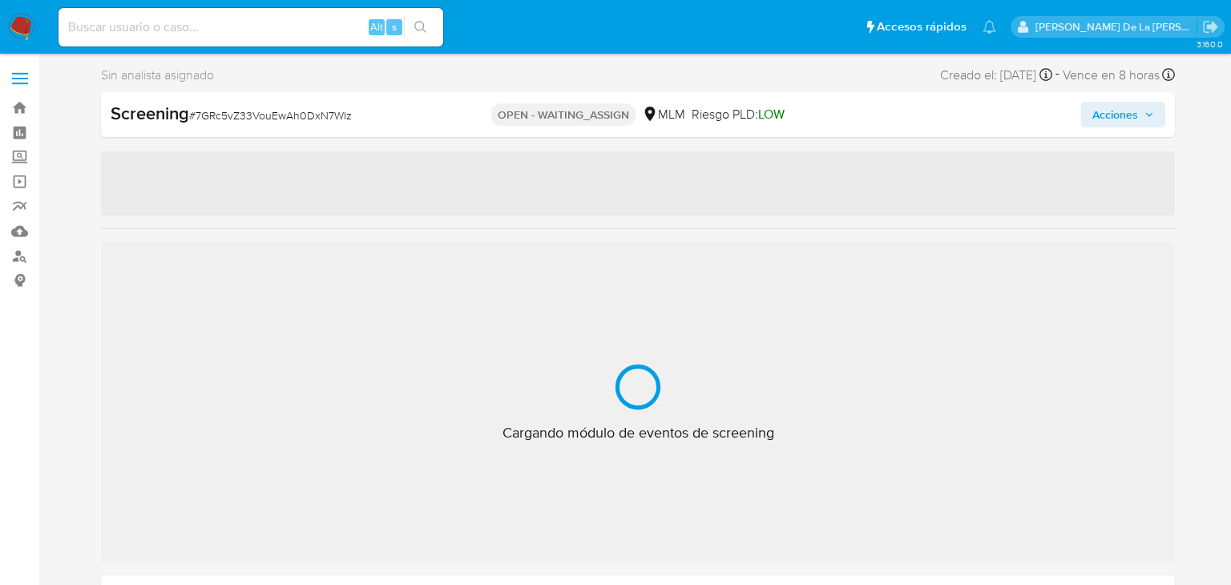
select select "10"
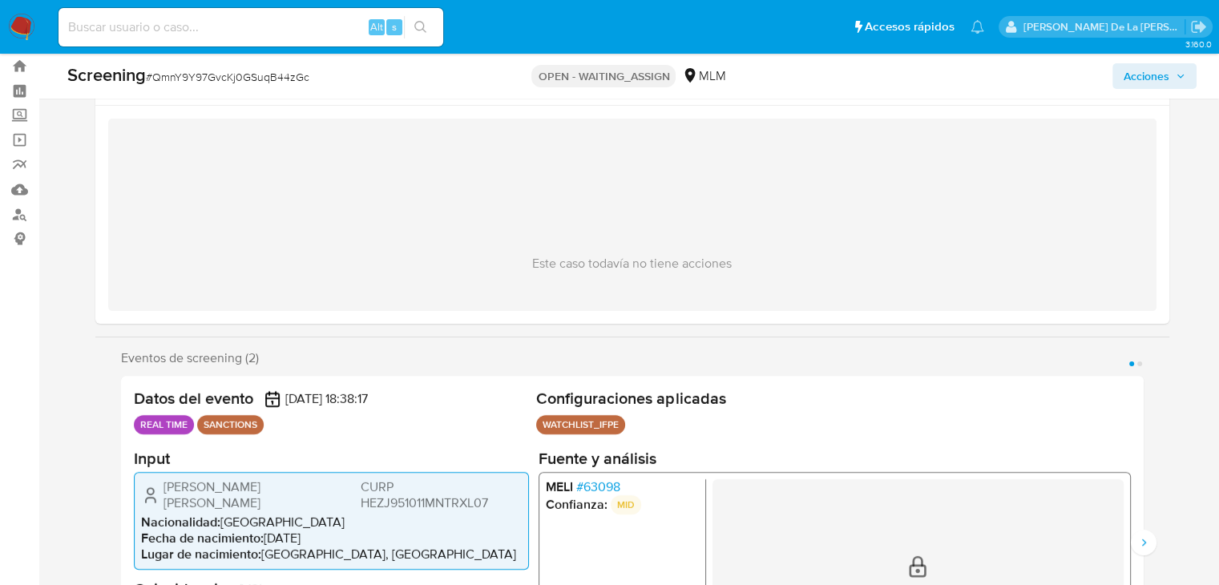
scroll to position [80, 0]
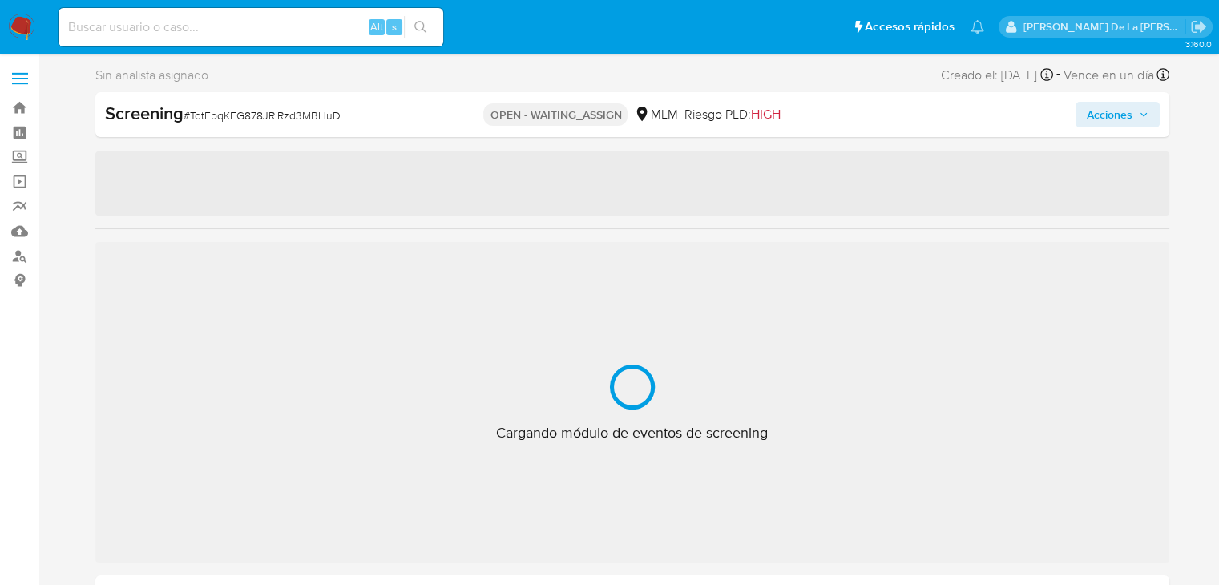
select select "10"
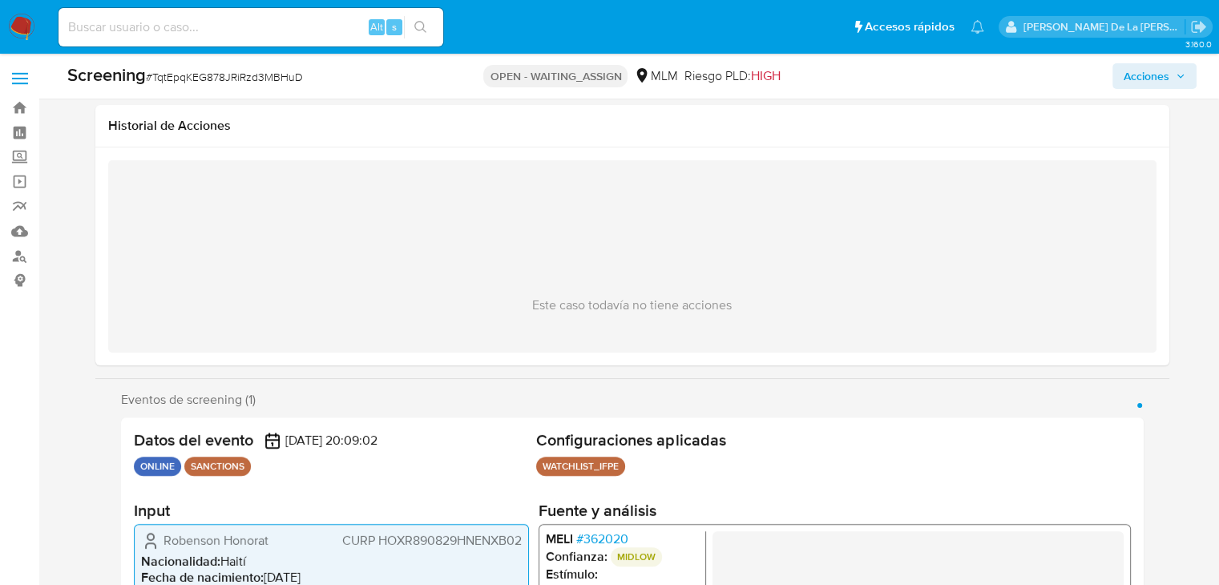
scroll to position [160, 0]
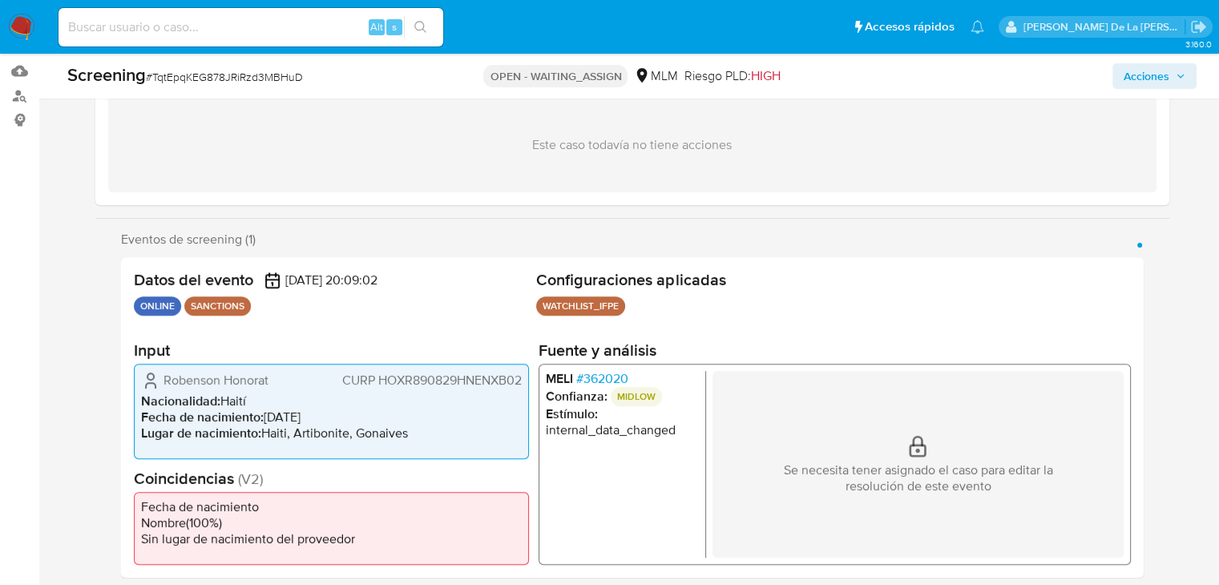
click at [226, 76] on span "# TqtEpqKEG878JRiRzd3MBHuD" at bounding box center [224, 77] width 157 height 16
copy span "TqtEpqKEG878JRiRzd3MBHuD"
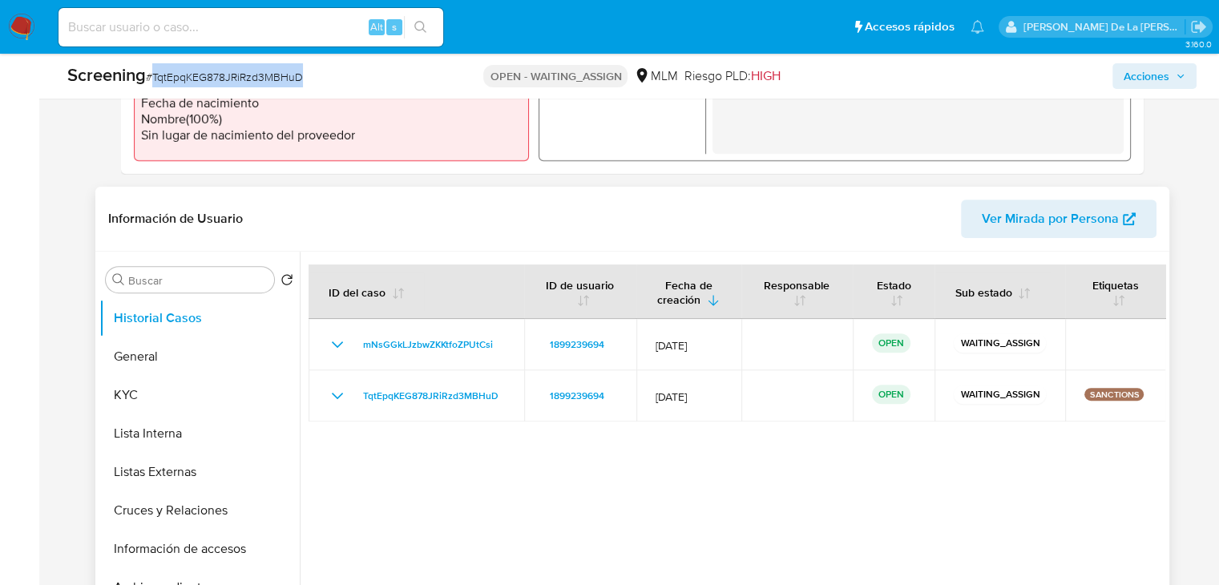
scroll to position [641, 0]
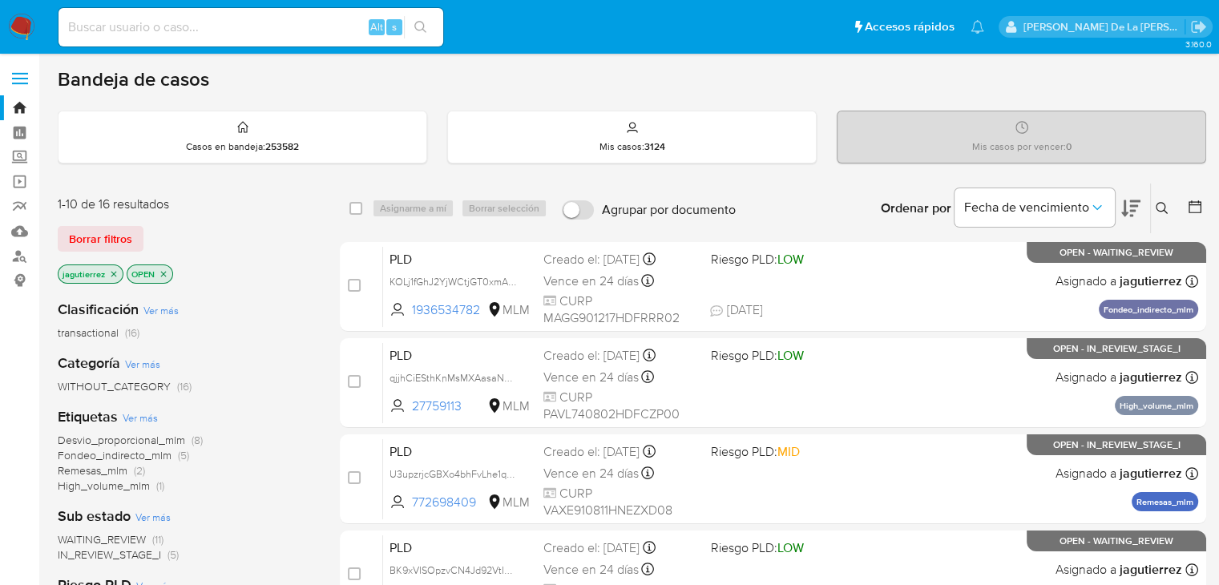
click at [114, 272] on icon "close-filter" at bounding box center [114, 274] width 6 height 6
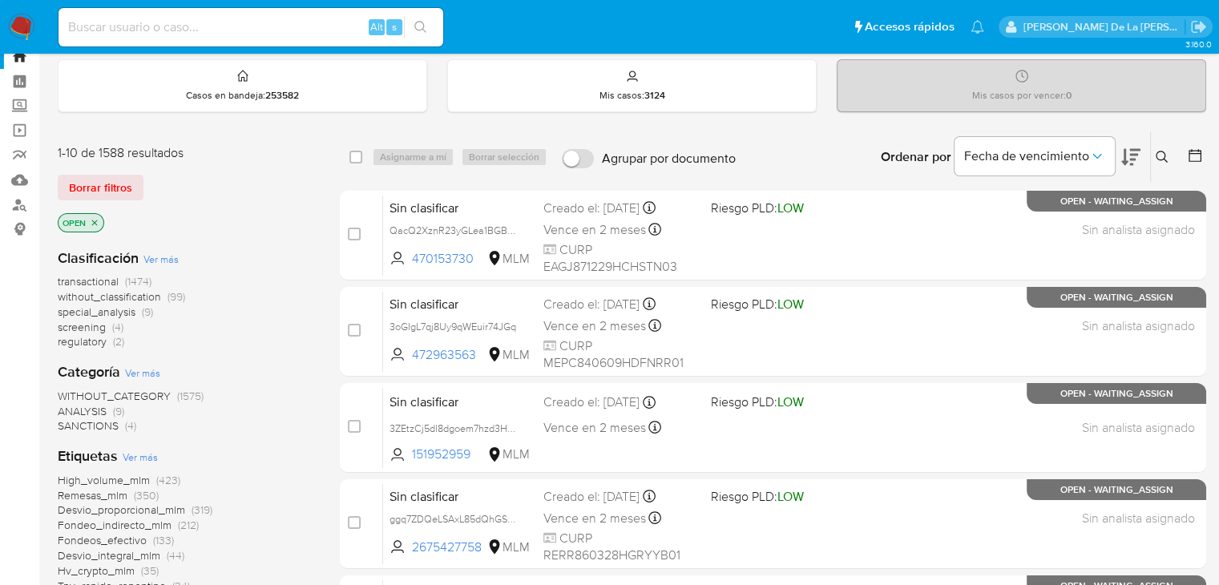
scroll to position [80, 0]
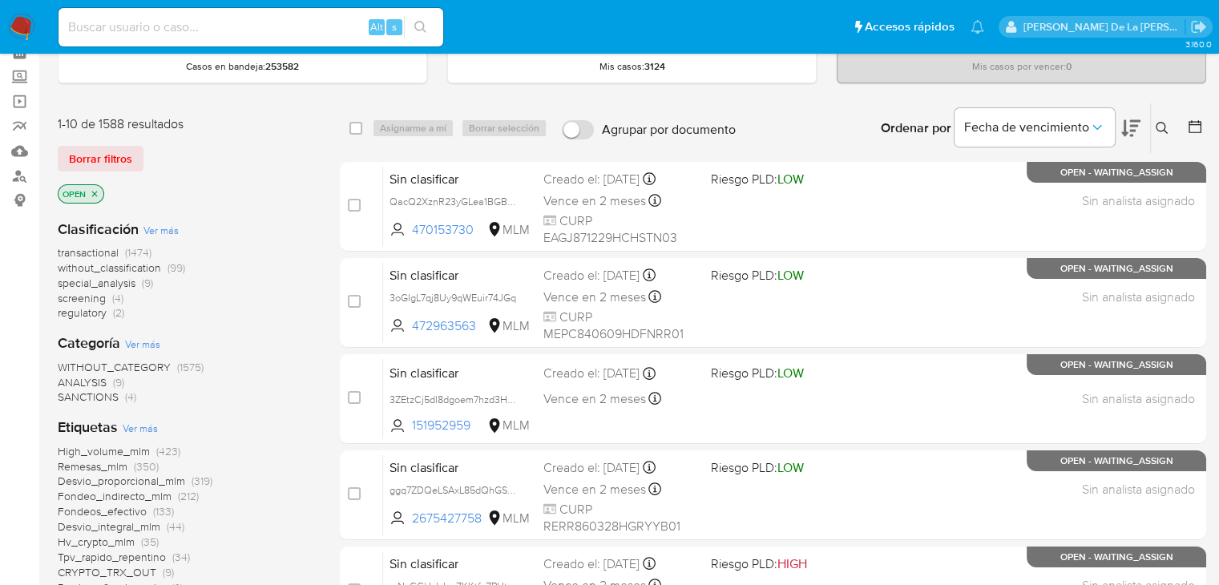
click at [88, 305] on span "regulatory" at bounding box center [82, 313] width 49 height 16
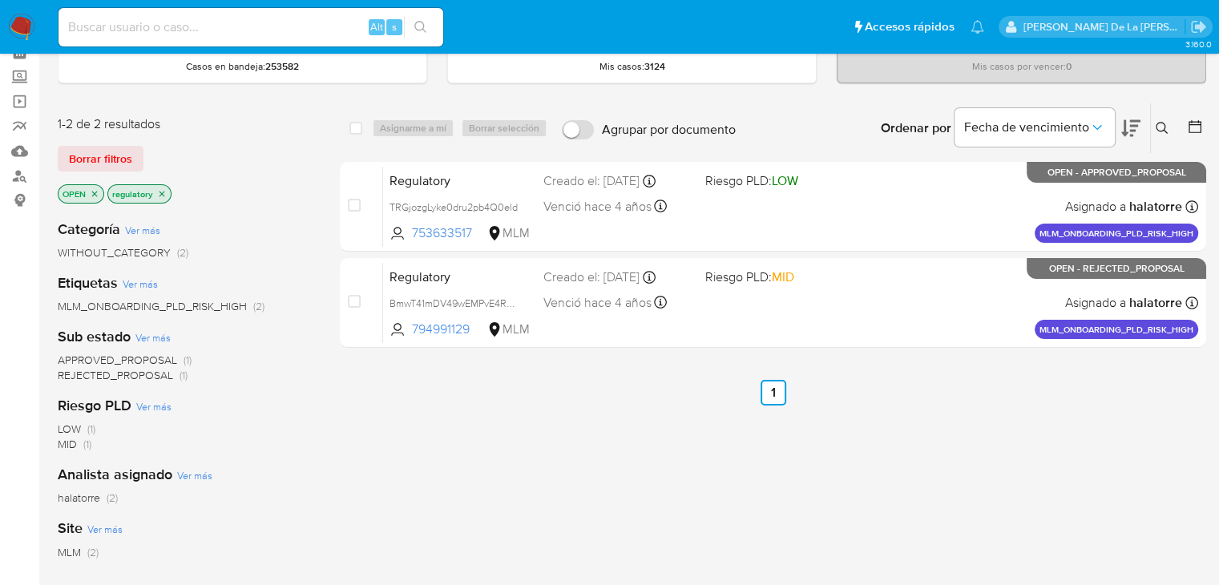
click at [163, 196] on icon "close-filter" at bounding box center [162, 194] width 10 height 10
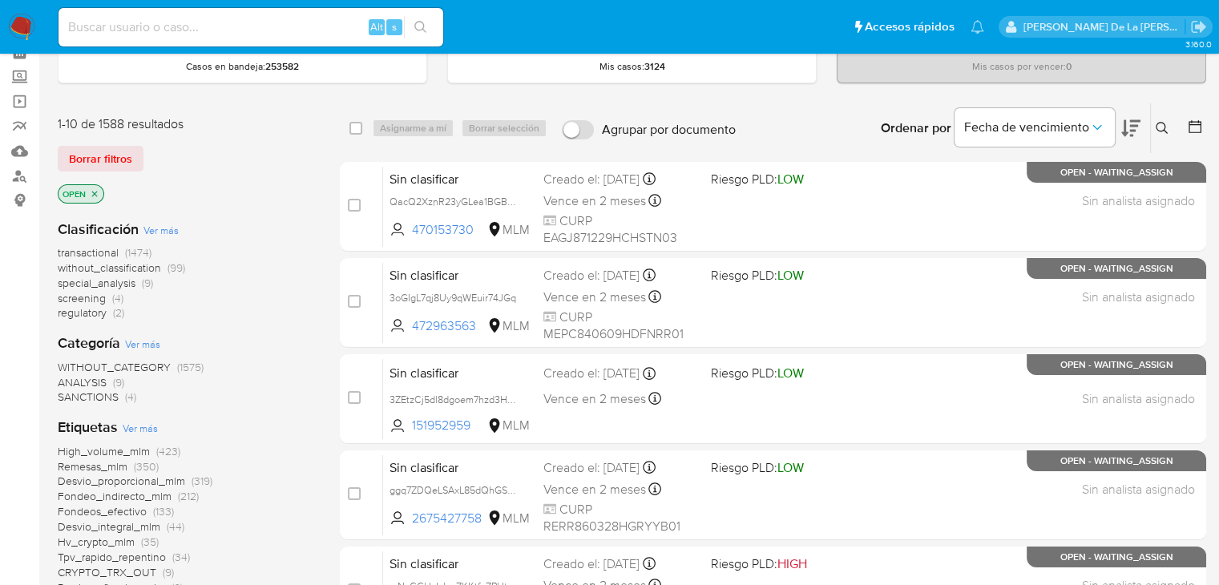
click at [87, 295] on span "screening" at bounding box center [82, 298] width 48 height 16
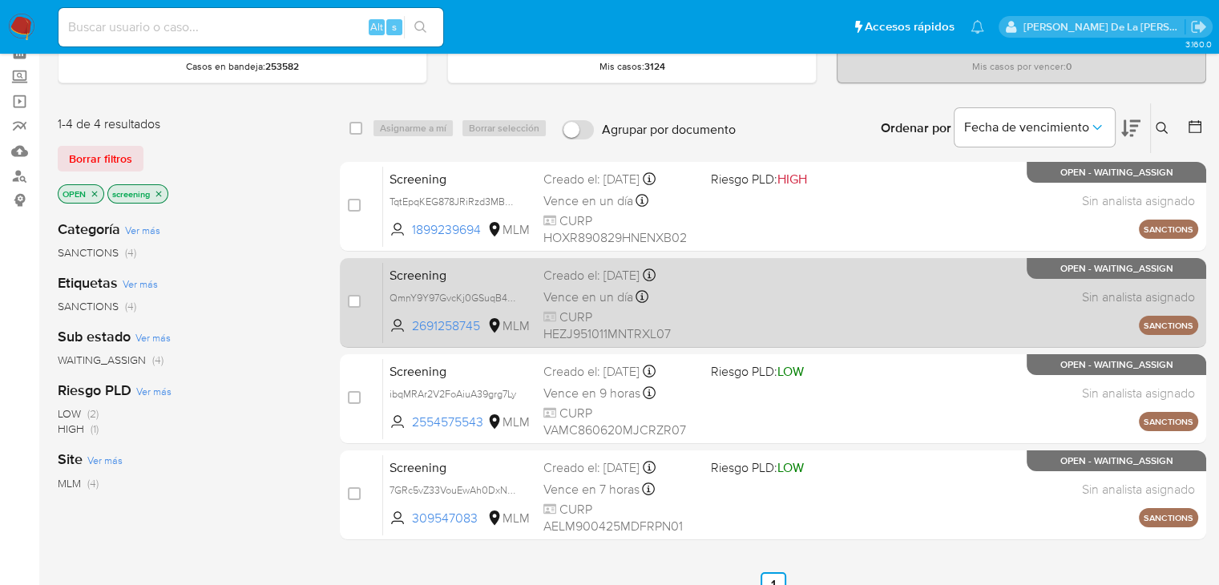
scroll to position [160, 0]
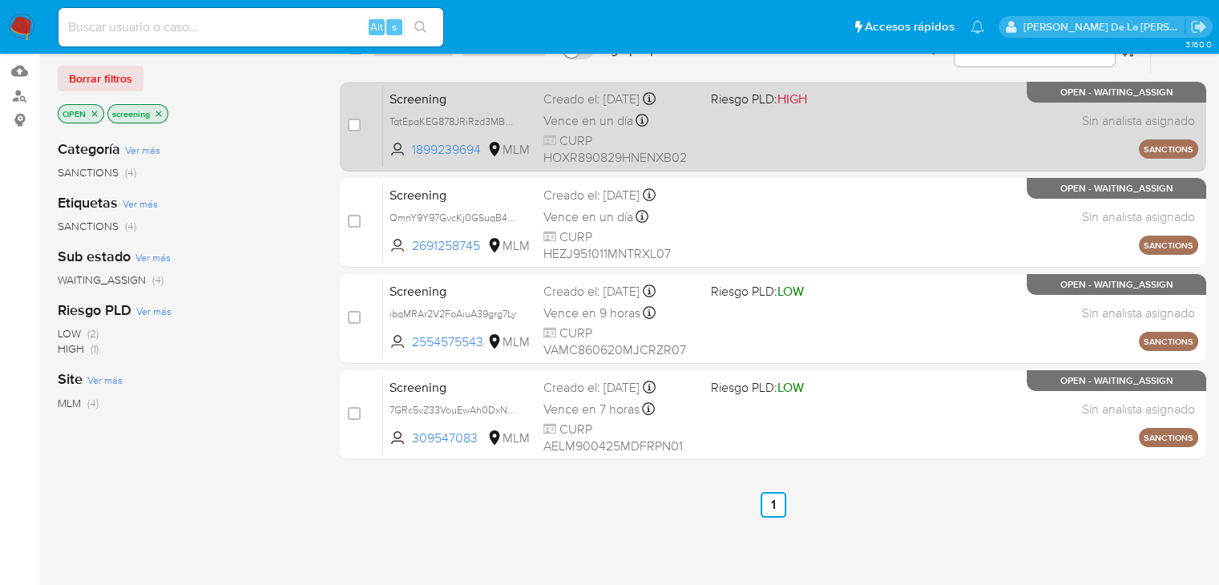
click at [769, 119] on span at bounding box center [787, 120] width 154 height 3
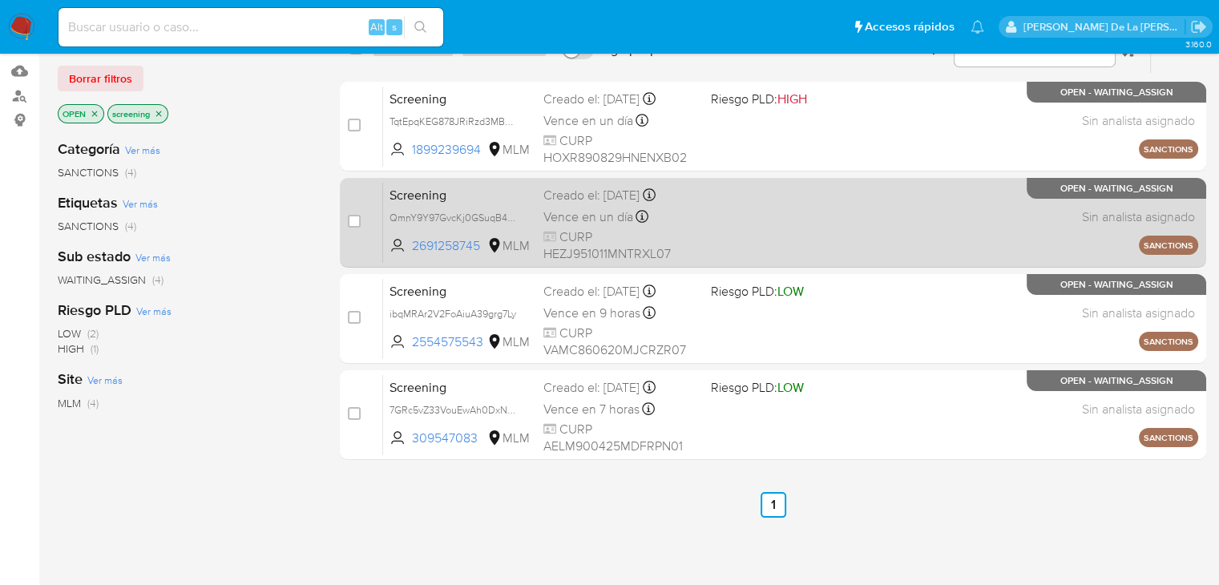
click at [690, 246] on span "CURP HEZJ951011MNTRXL07" at bounding box center [620, 245] width 154 height 34
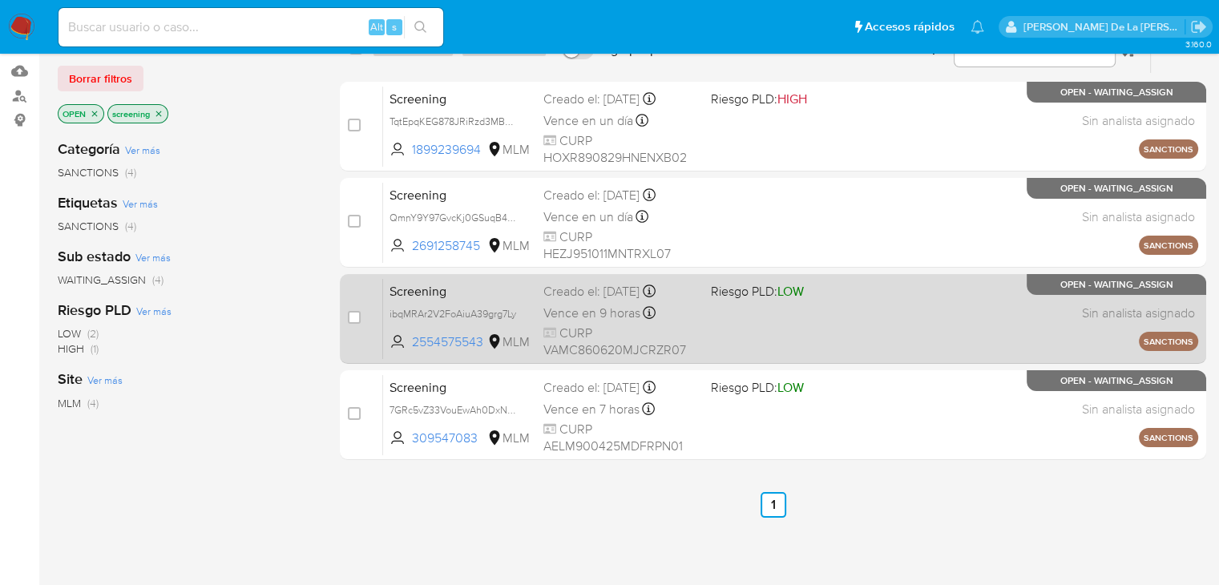
click at [779, 294] on span "Riesgo PLD: LOW" at bounding box center [756, 291] width 93 height 18
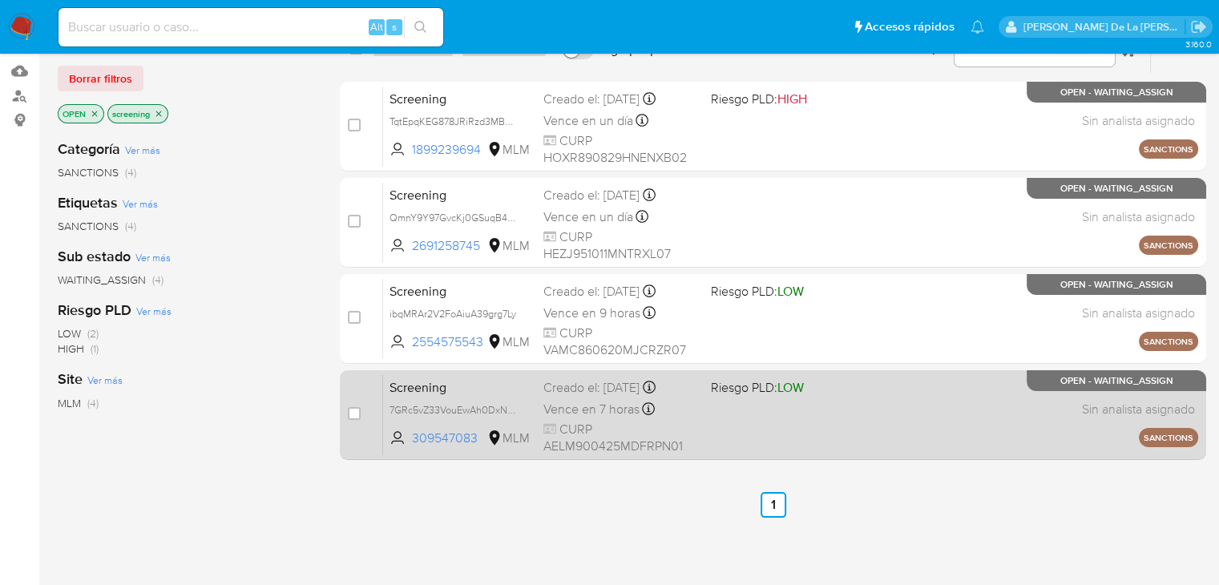
click at [792, 442] on div "Screening 7GRc5vZ33VouEwAh0DxN7WIz 309547083 MLM Riesgo PLD: LOW Creado el: 15/…" at bounding box center [790, 414] width 815 height 81
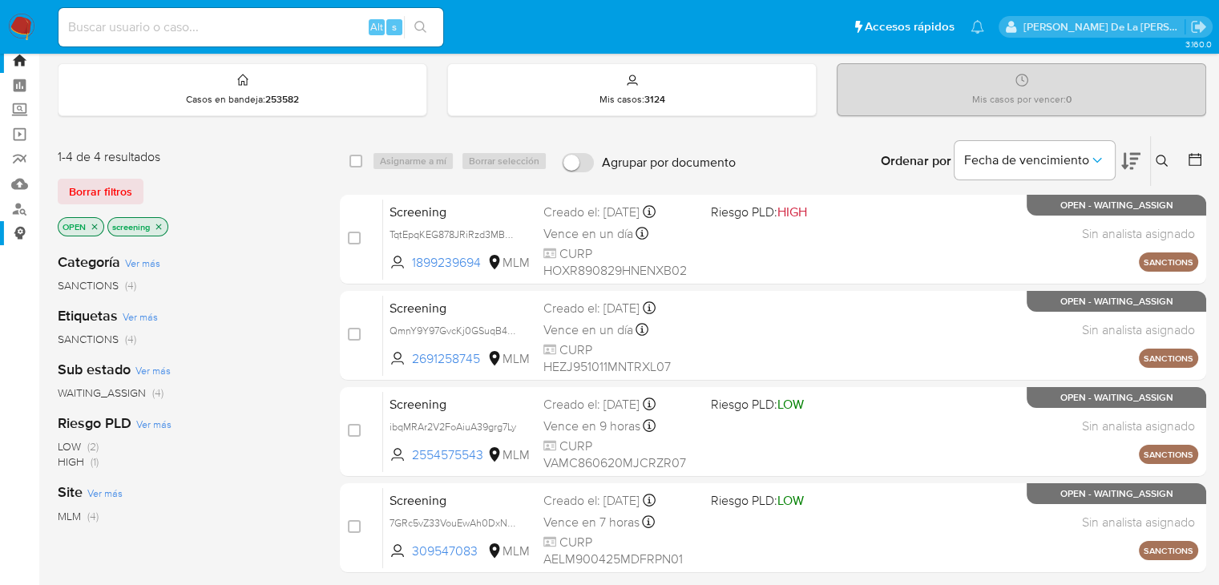
scroll to position [0, 0]
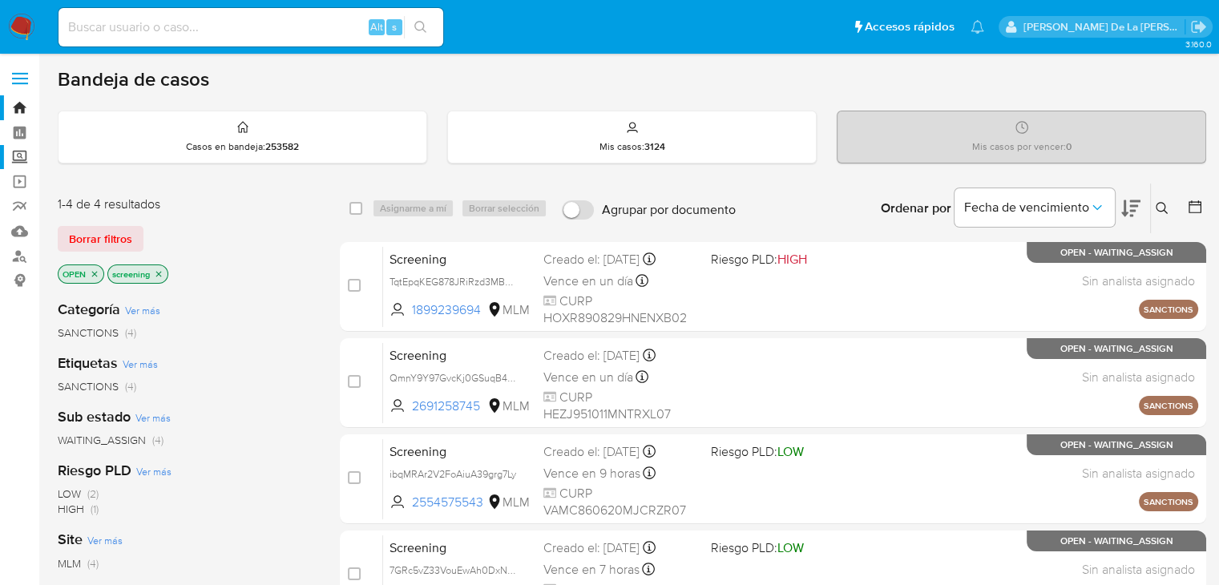
click at [22, 157] on label "Screening" at bounding box center [95, 157] width 191 height 25
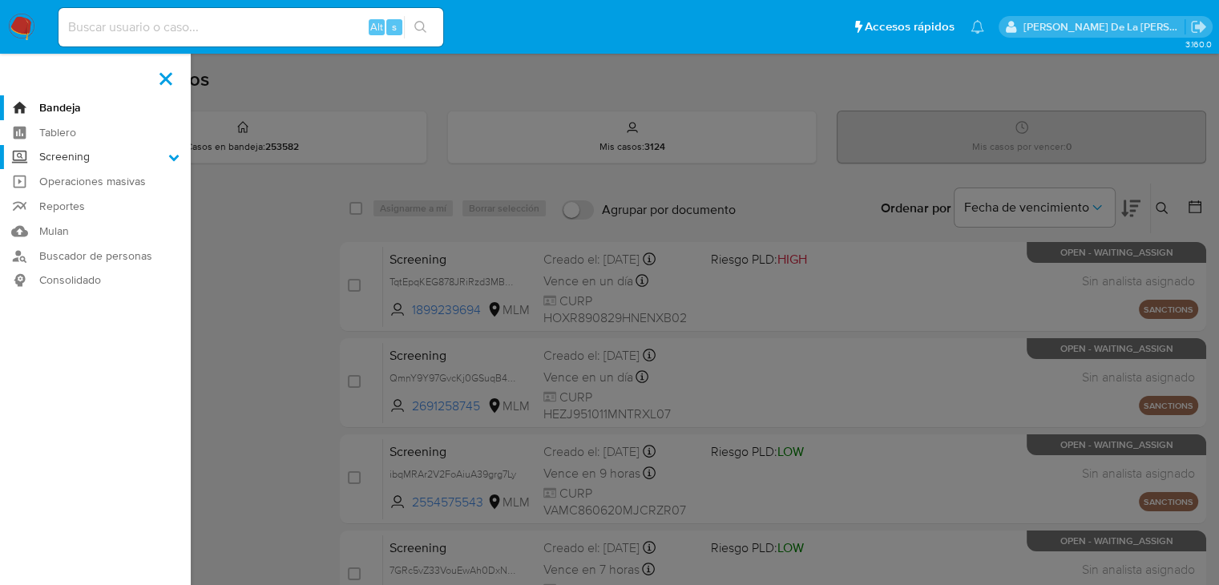
click at [0, 0] on input "Screening" at bounding box center [0, 0] width 0 height 0
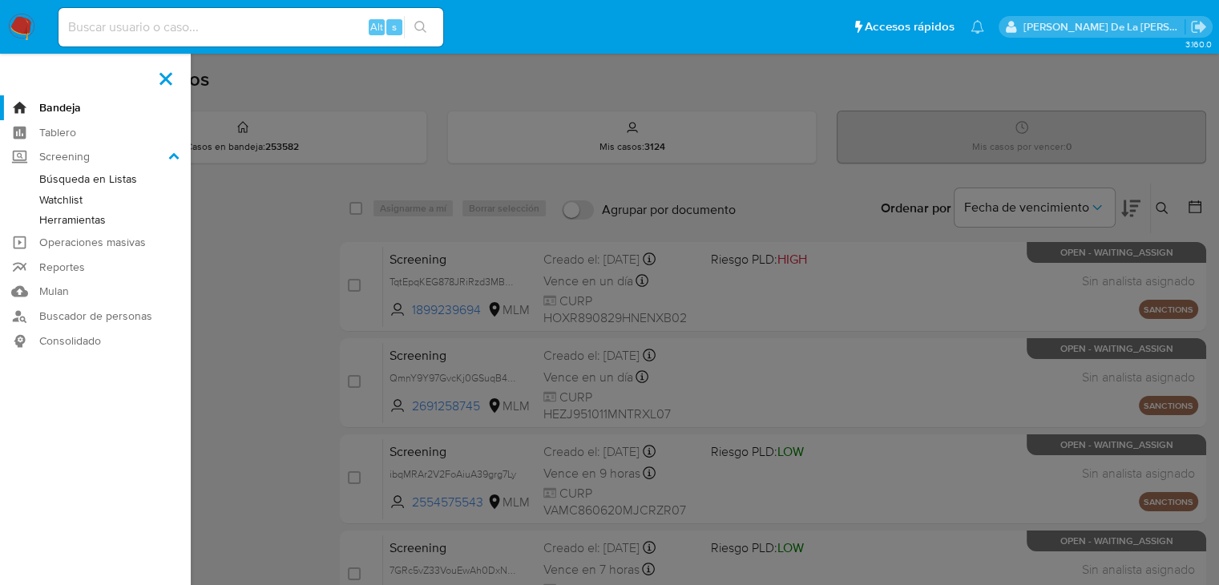
click at [75, 171] on link "Búsqueda en Listas" at bounding box center [95, 179] width 191 height 20
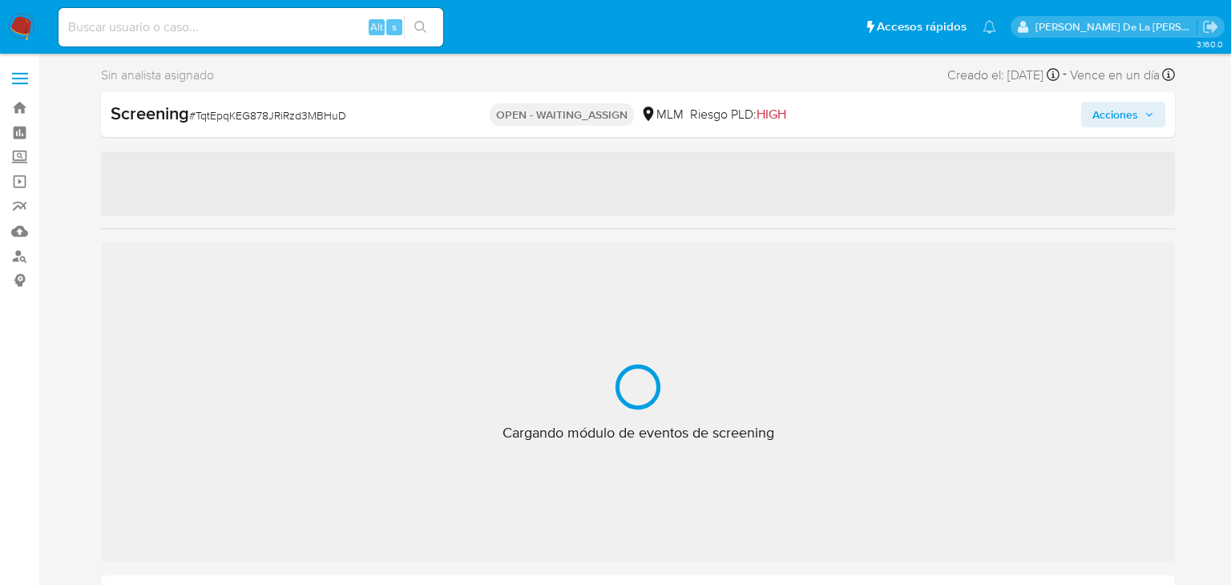
select select "10"
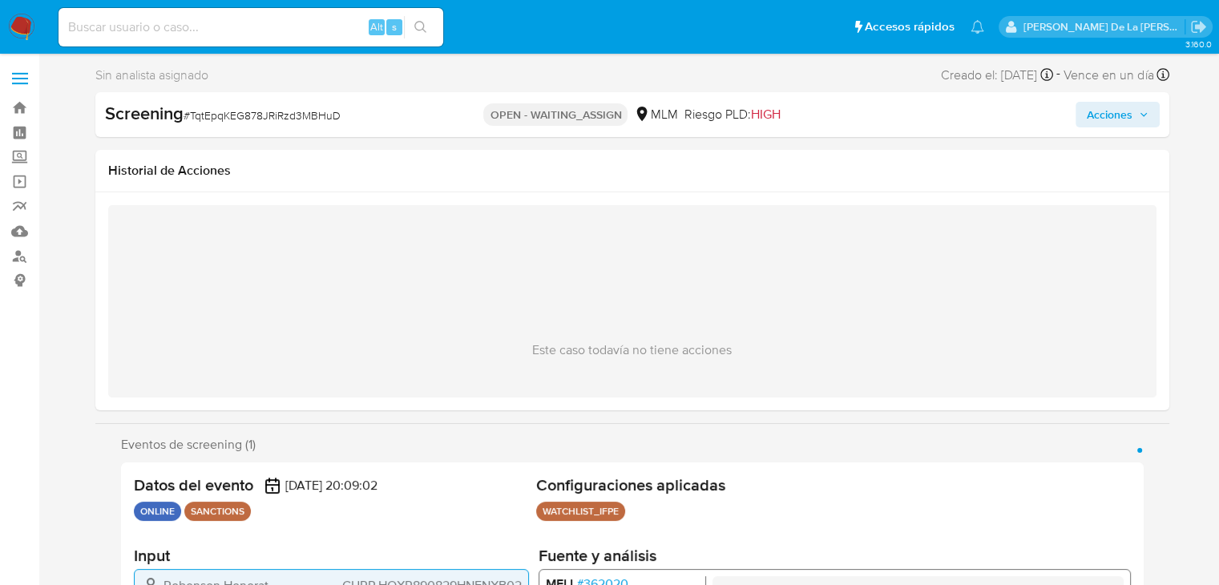
click at [275, 122] on span "# TqtEpqKEG878JRiRzd3MBHuD" at bounding box center [262, 115] width 157 height 16
copy span "TqtEpqKEG878JRiRzd3MBHuD"
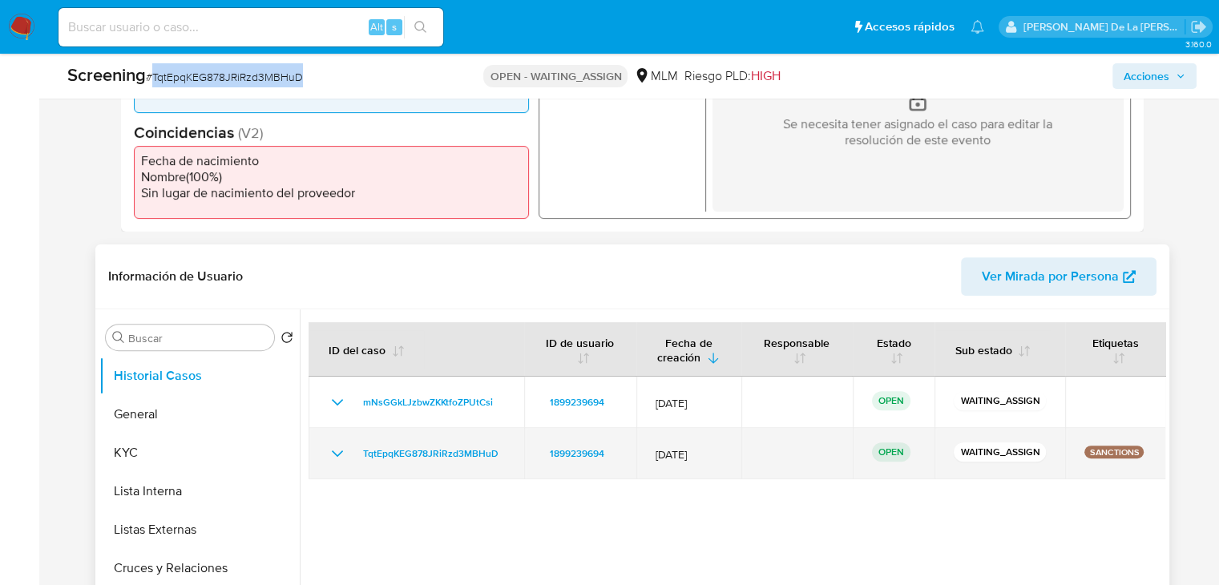
scroll to position [641, 0]
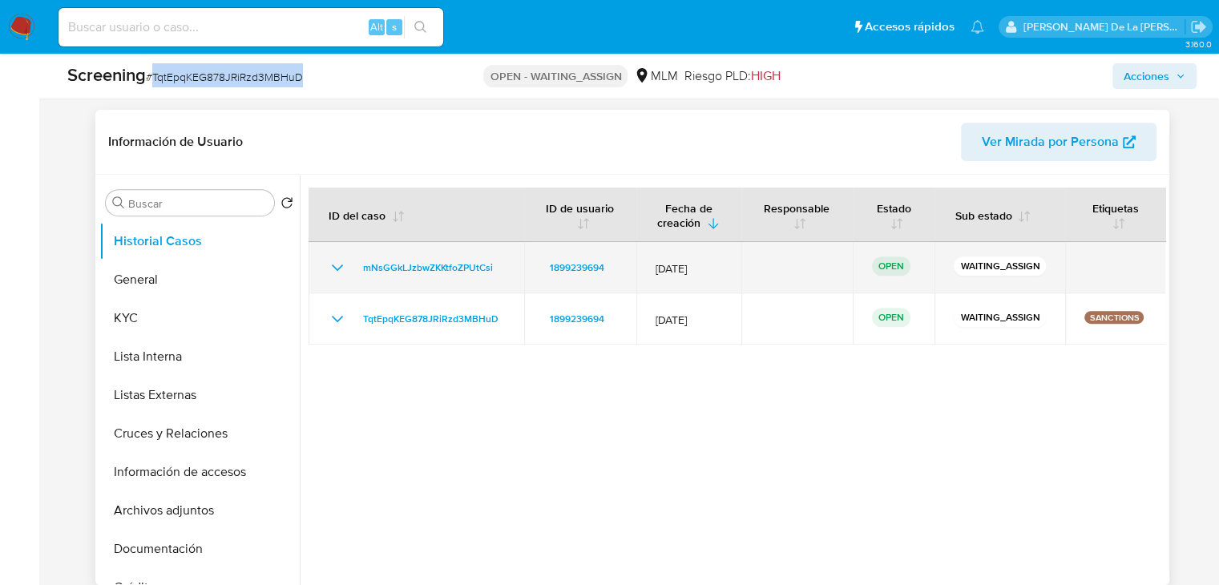
click at [336, 258] on icon "Mostrar/Ocultar" at bounding box center [337, 267] width 19 height 19
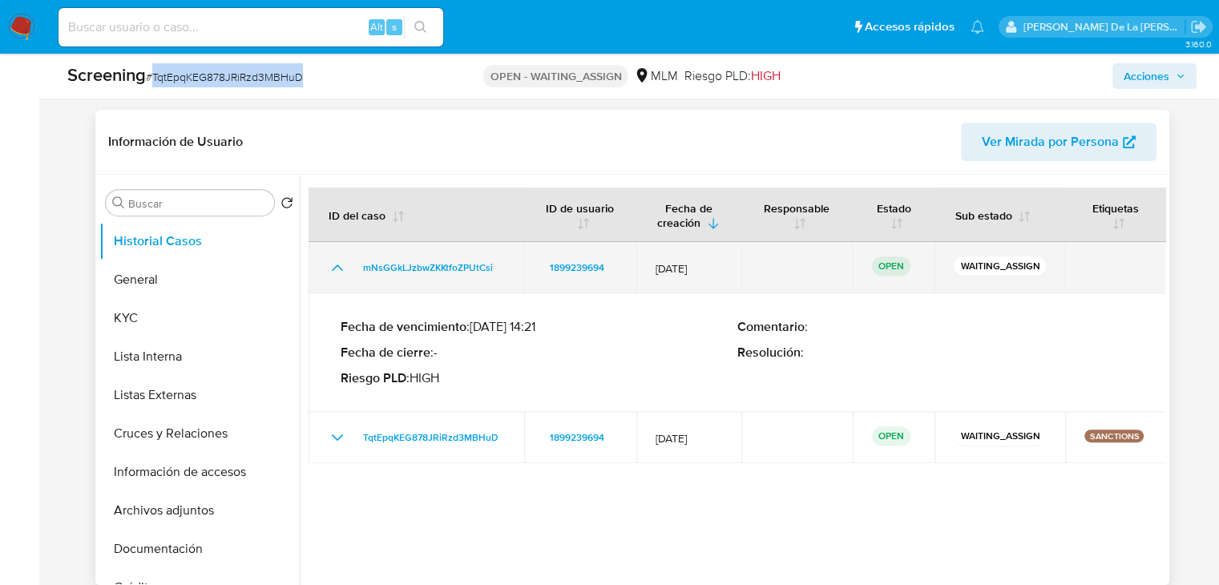
click at [336, 258] on icon "Mostrar/Ocultar" at bounding box center [337, 267] width 19 height 19
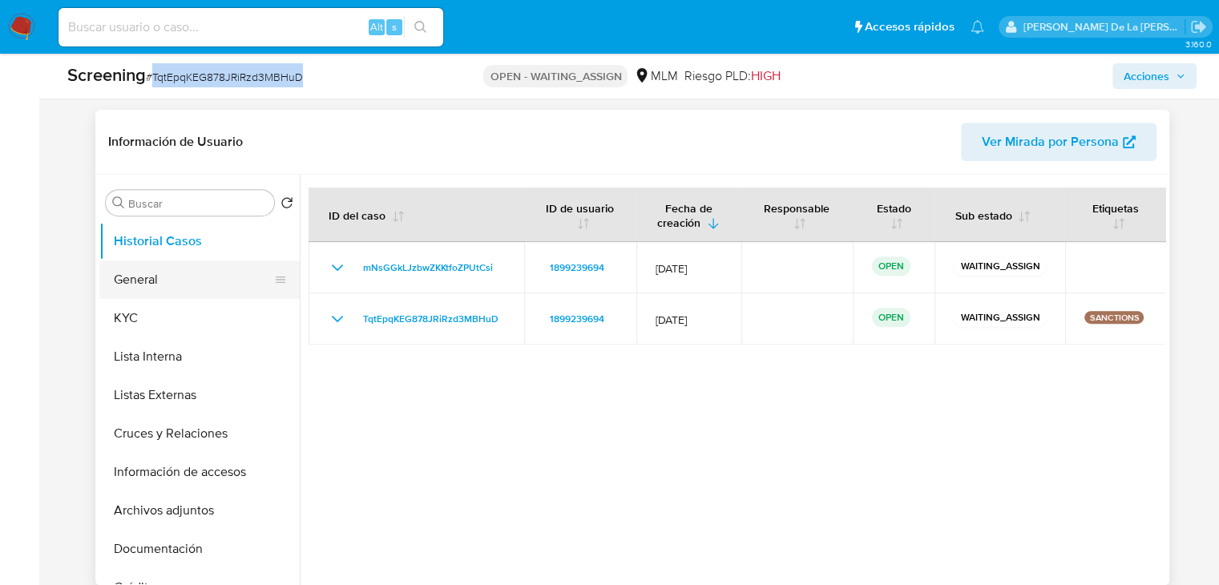
click at [181, 285] on button "General" at bounding box center [193, 279] width 188 height 38
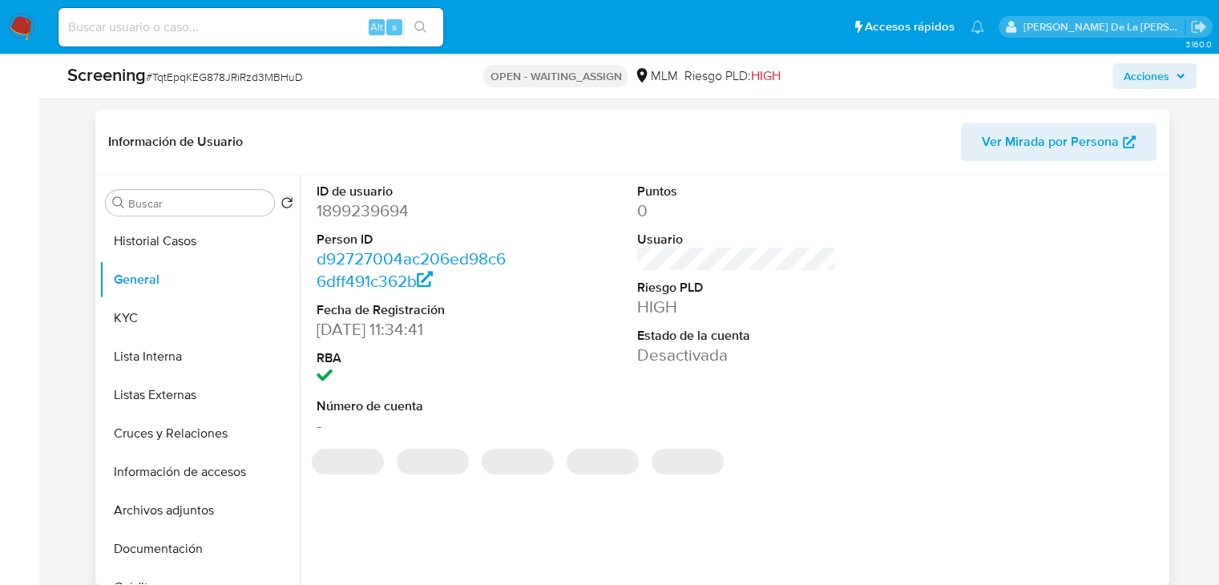
click at [374, 218] on dd "1899239694" at bounding box center [416, 211] width 198 height 22
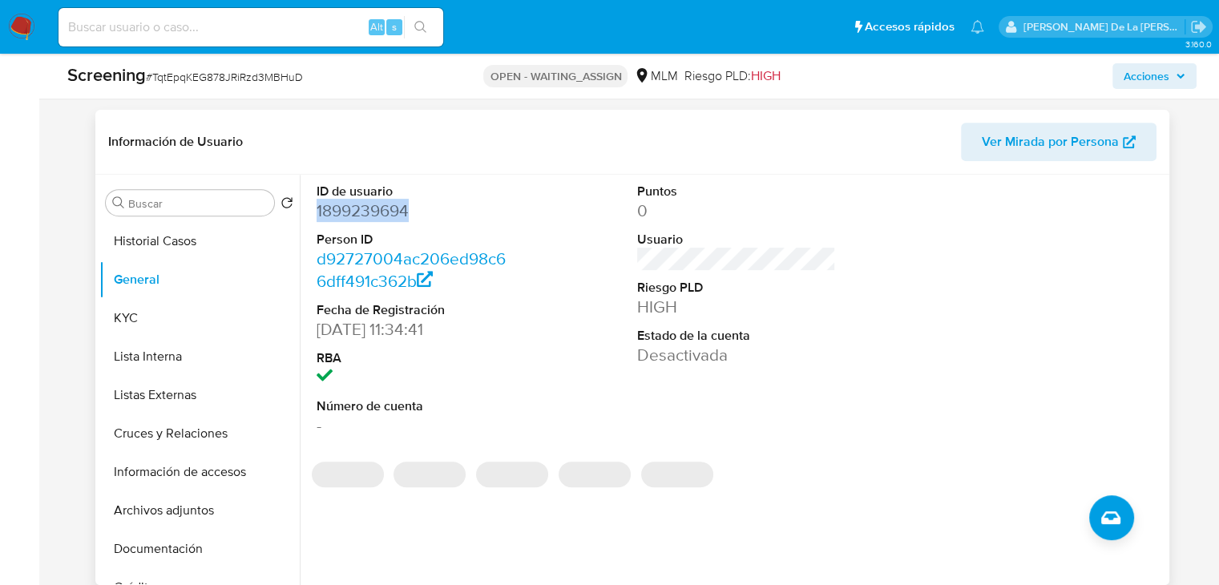
copy dd "1899239694"
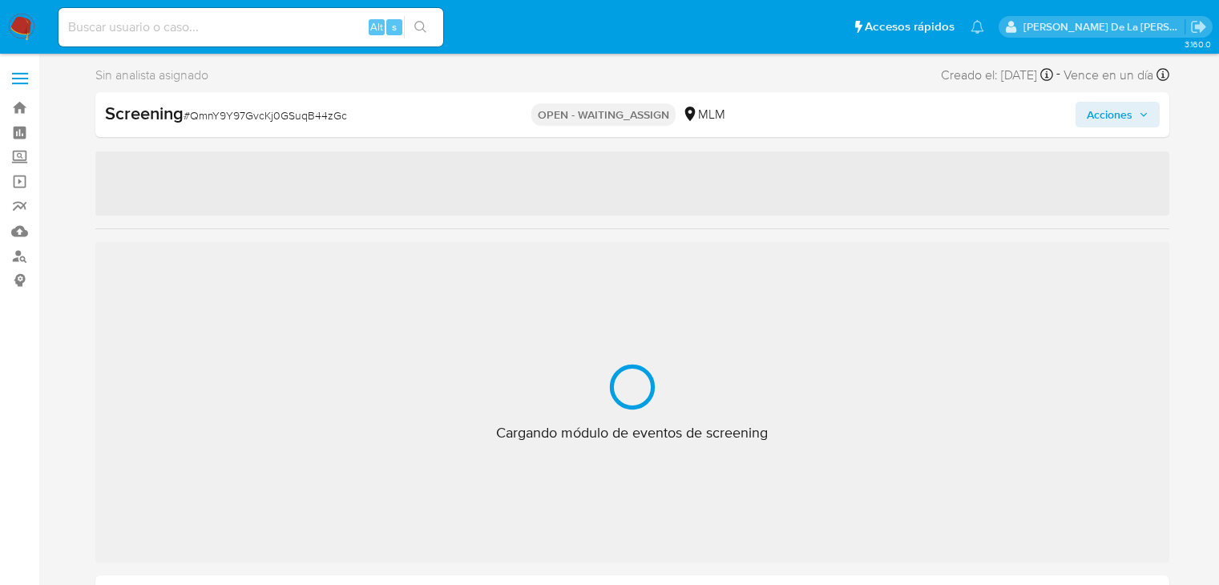
select select "10"
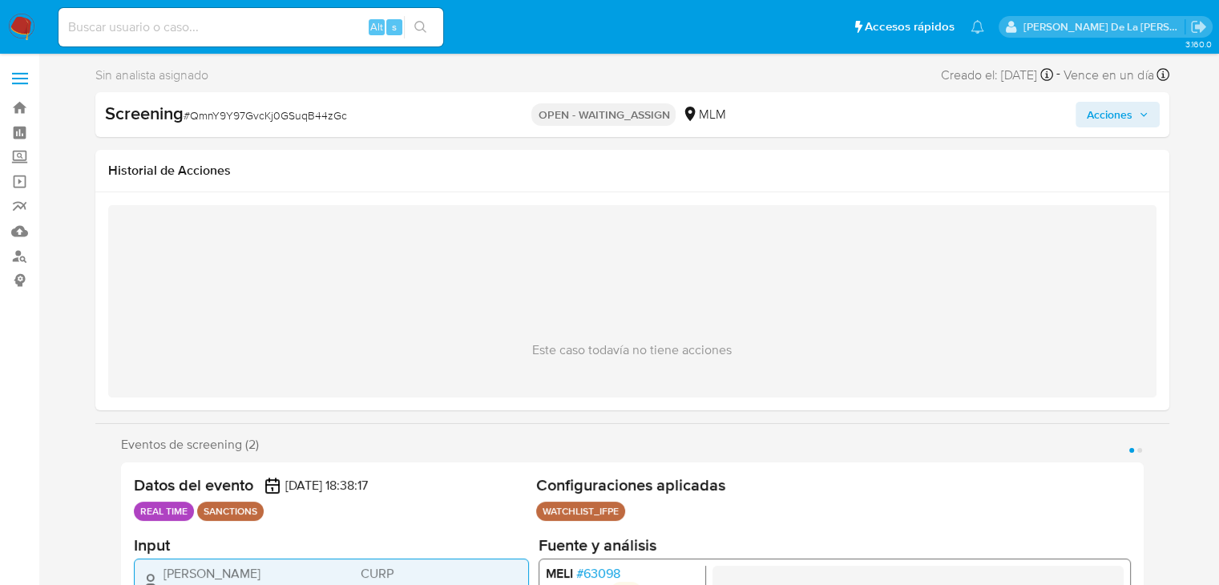
click at [324, 124] on div "Screening # QmnY9Y97GvcKj0GSuqB44zGc" at bounding box center [277, 114] width 345 height 24
click at [324, 115] on span "# QmnY9Y97GvcKj0GSuqB44zGc" at bounding box center [265, 115] width 163 height 16
copy span "QmnY9Y97GvcKj0GSuqB44zGc"
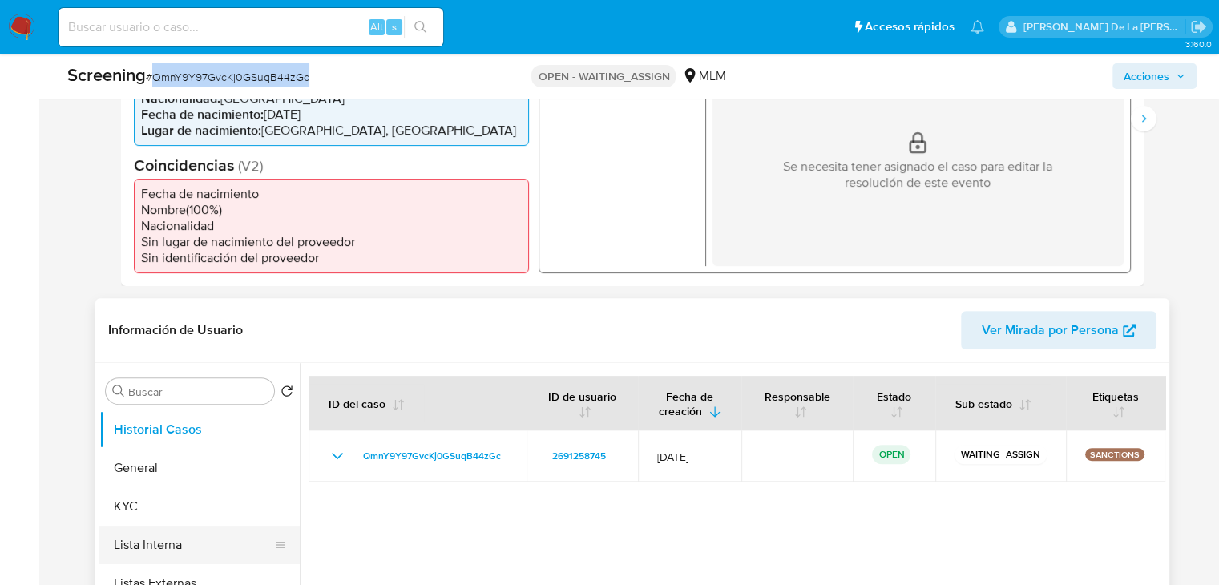
scroll to position [641, 0]
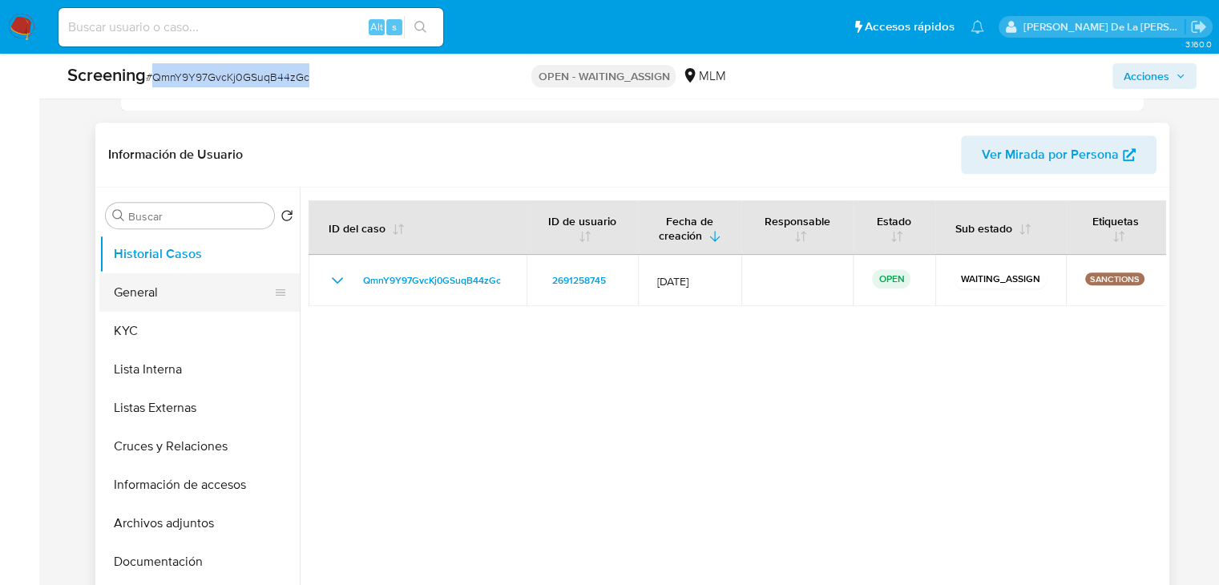
click at [151, 278] on button "General" at bounding box center [193, 292] width 188 height 38
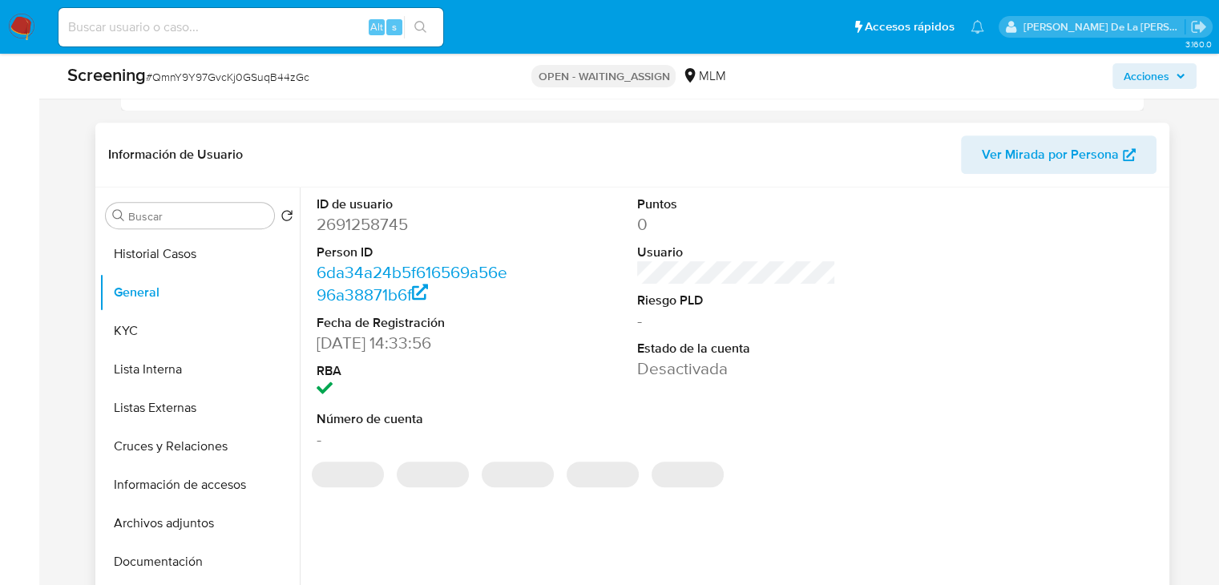
click at [371, 225] on dd "2691258745" at bounding box center [416, 224] width 198 height 22
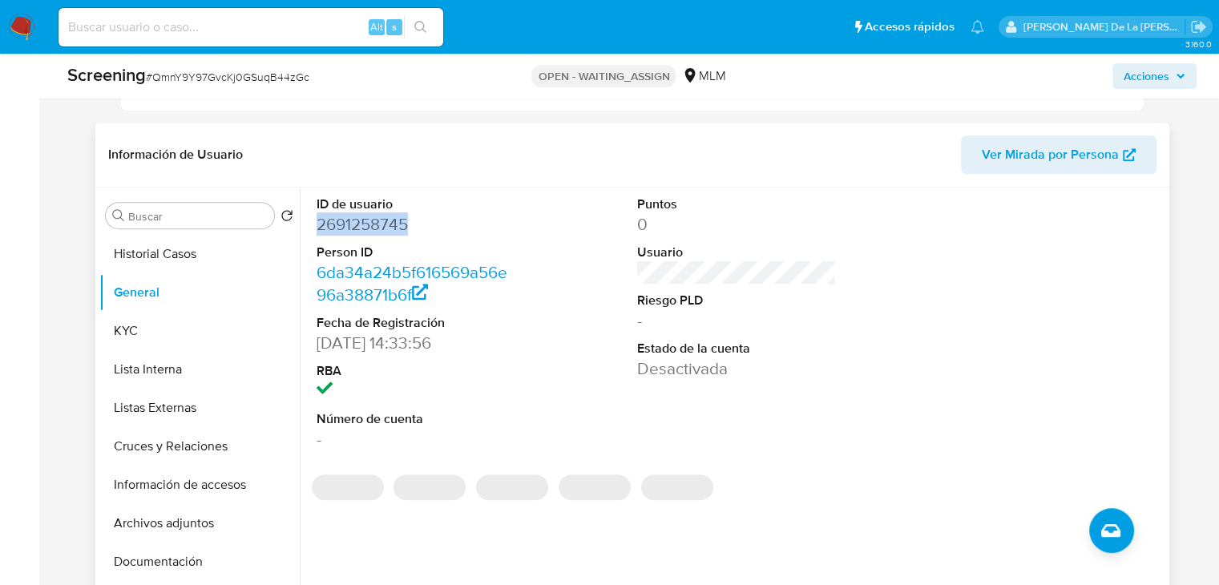
copy dd "2691258745"
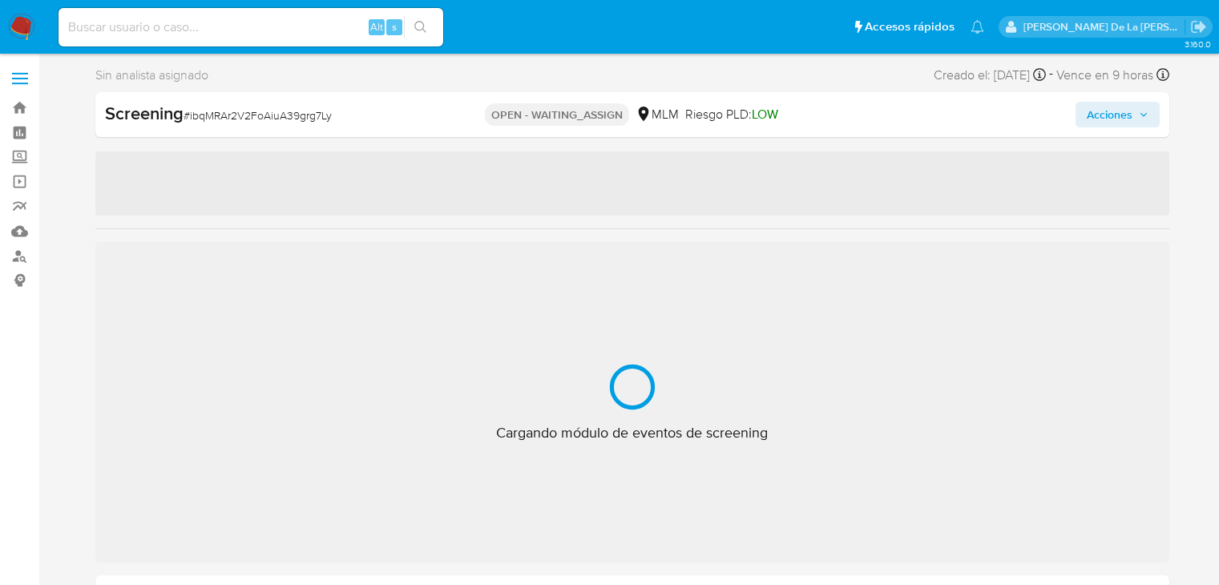
select select "10"
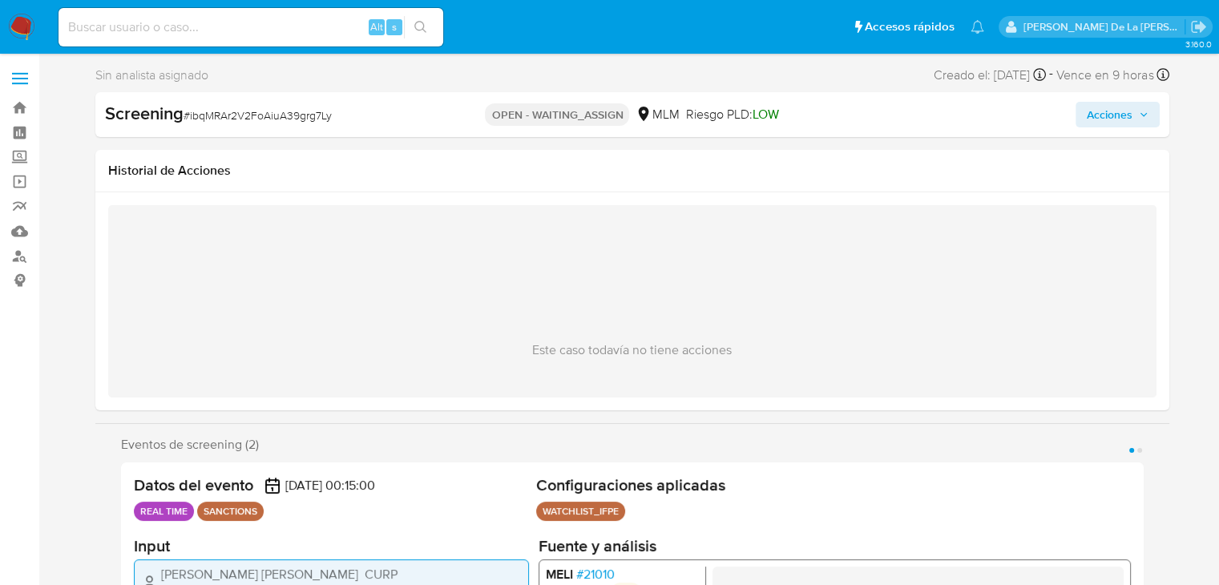
click at [272, 116] on span "# ibqMRAr2V2FoAiuA39grg7Ly" at bounding box center [258, 115] width 148 height 16
copy span "ibqMRAr2V2FoAiuA39grg7Ly"
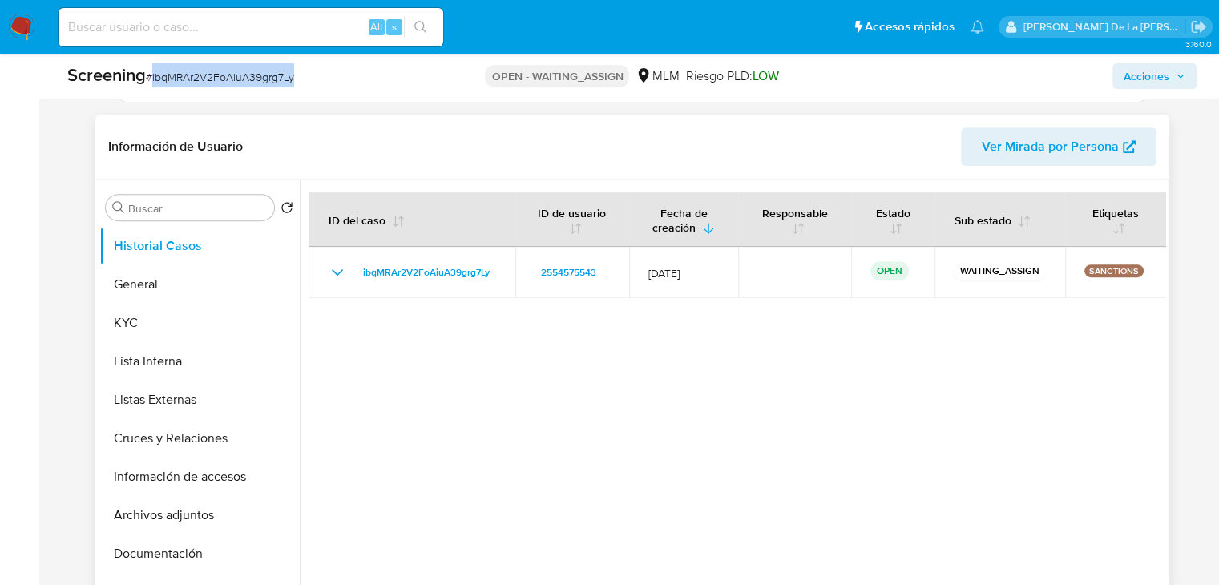
scroll to position [641, 0]
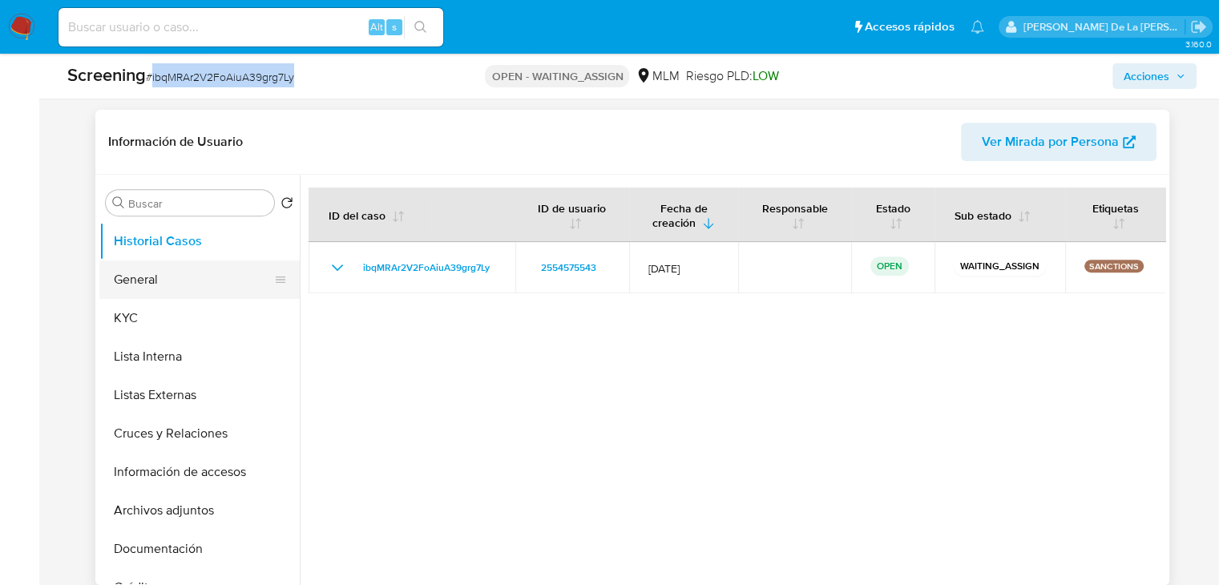
click at [211, 286] on button "General" at bounding box center [193, 279] width 188 height 38
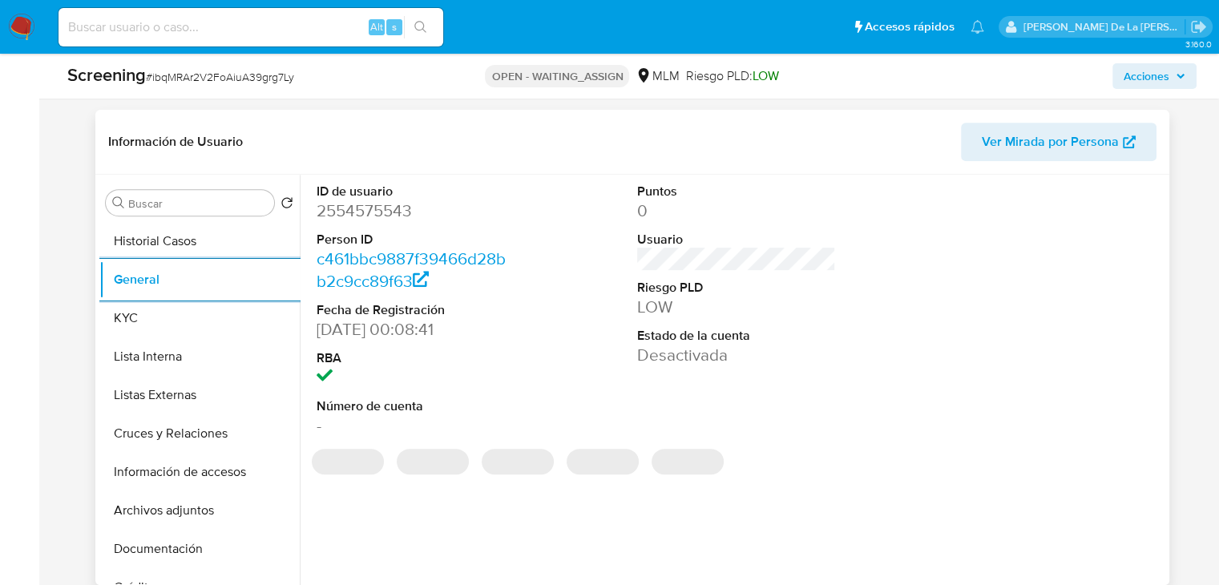
click at [354, 212] on dd "2554575543" at bounding box center [416, 211] width 198 height 22
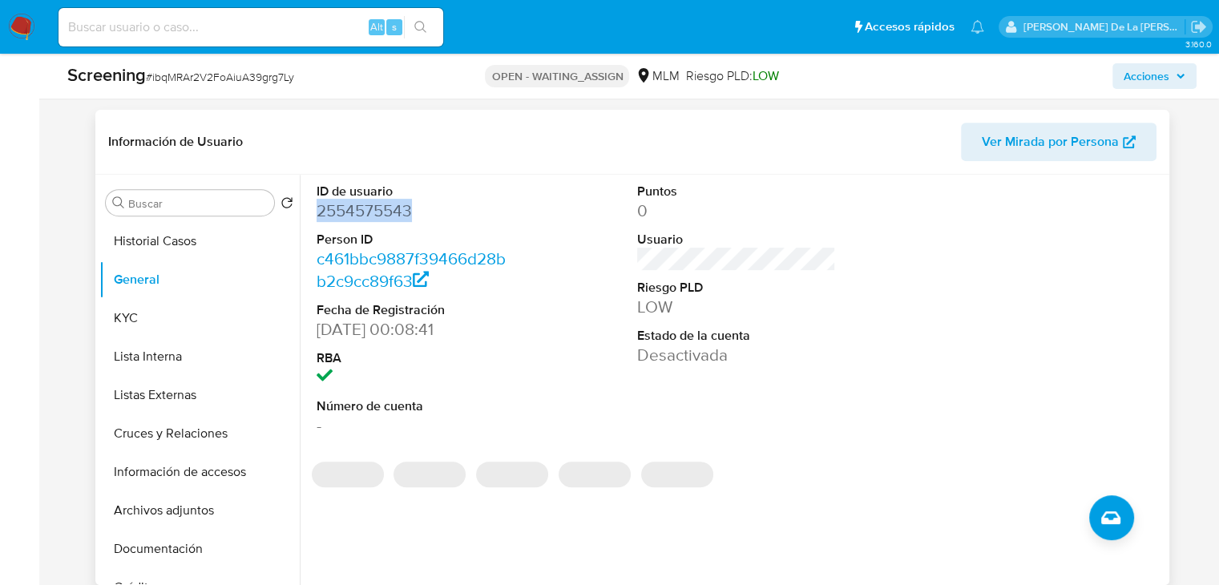
click at [354, 212] on dd "2554575543" at bounding box center [416, 211] width 198 height 22
copy dd "2554575543"
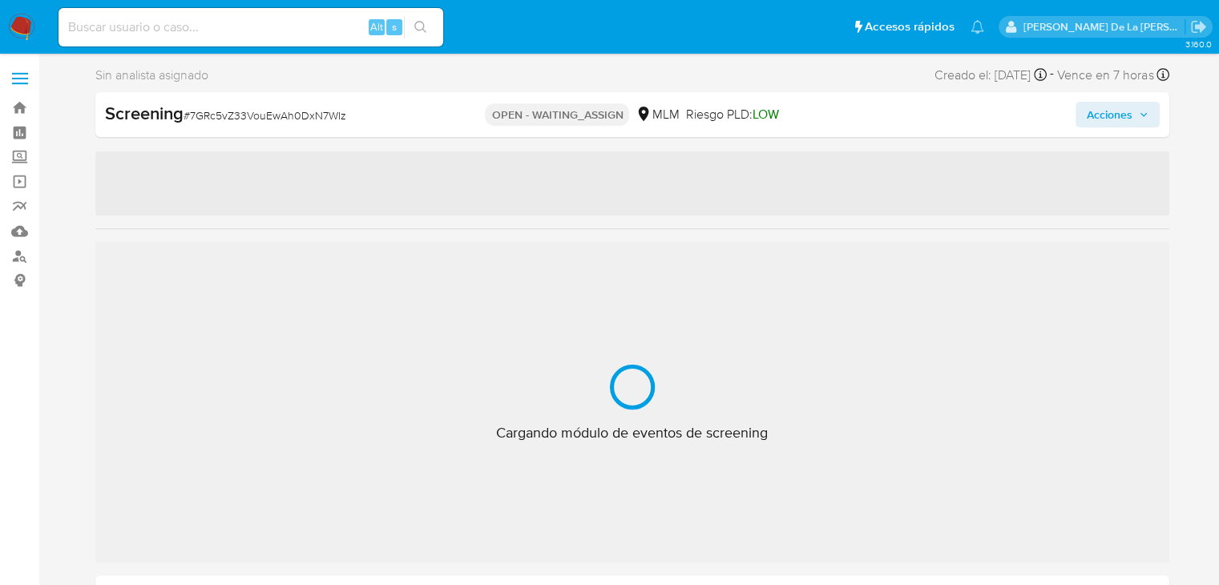
select select "10"
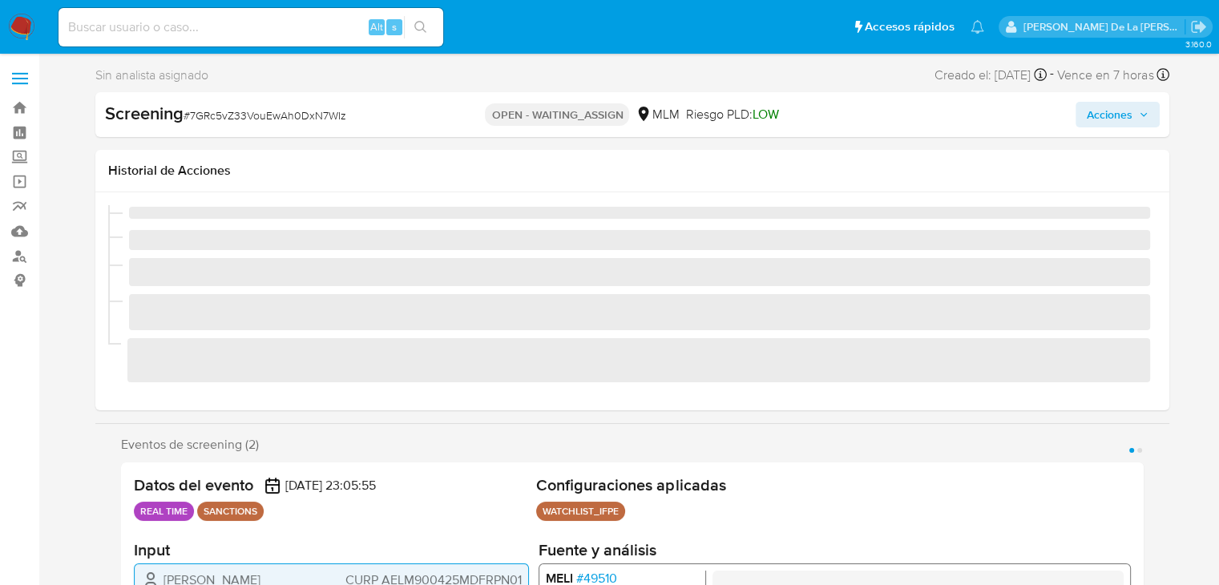
click at [291, 119] on span "# 7GRc5vZ33VouEwAh0DxN7WIz" at bounding box center [265, 115] width 163 height 16
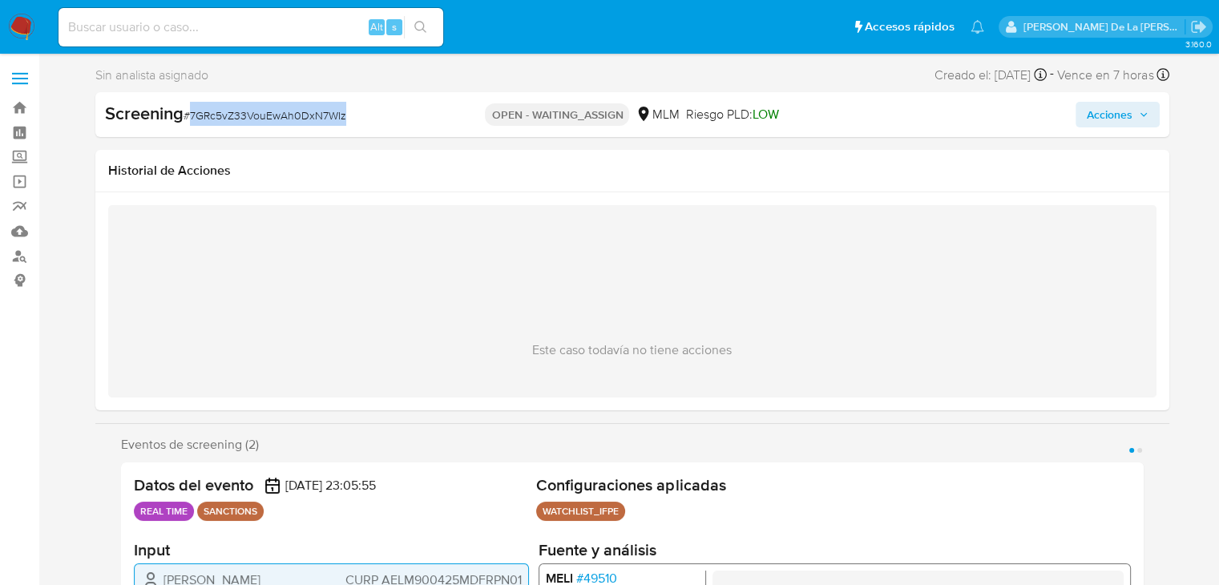
click at [291, 119] on span "# 7GRc5vZ33VouEwAh0DxN7WIz" at bounding box center [265, 115] width 163 height 16
copy span "7GRc5vZ33VouEwAh0DxN7WIz"
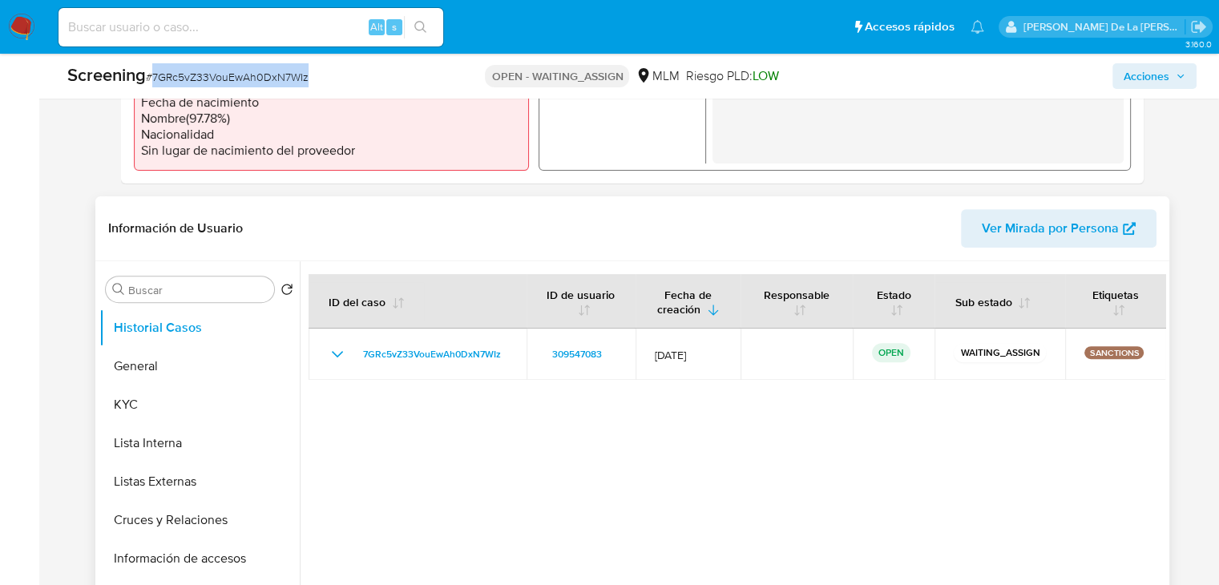
scroll to position [561, 0]
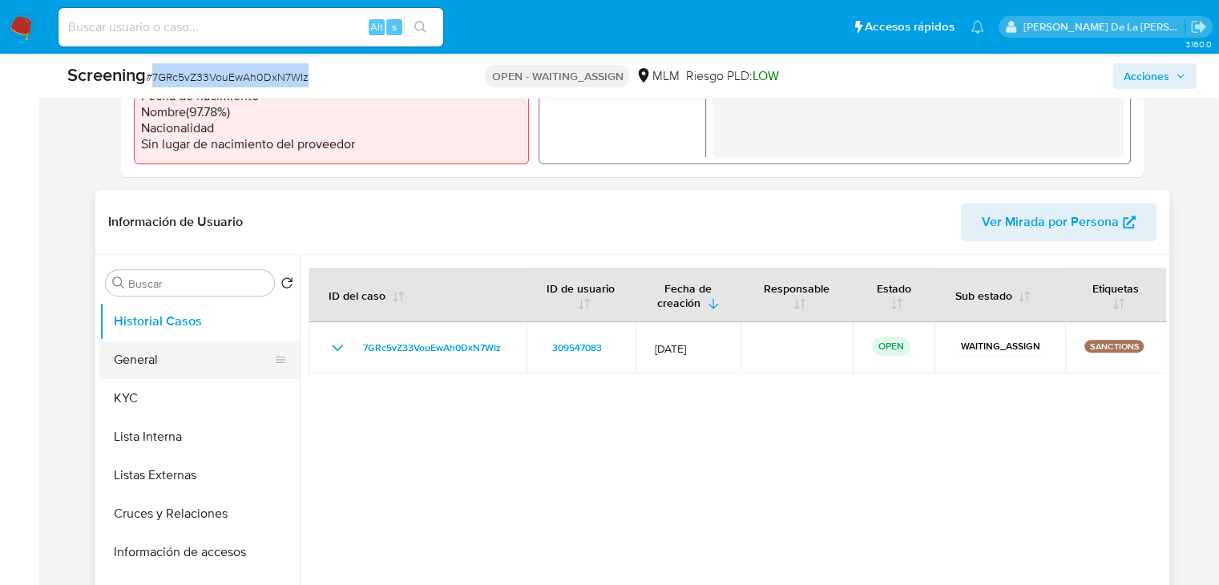
click at [196, 368] on button "General" at bounding box center [193, 360] width 188 height 38
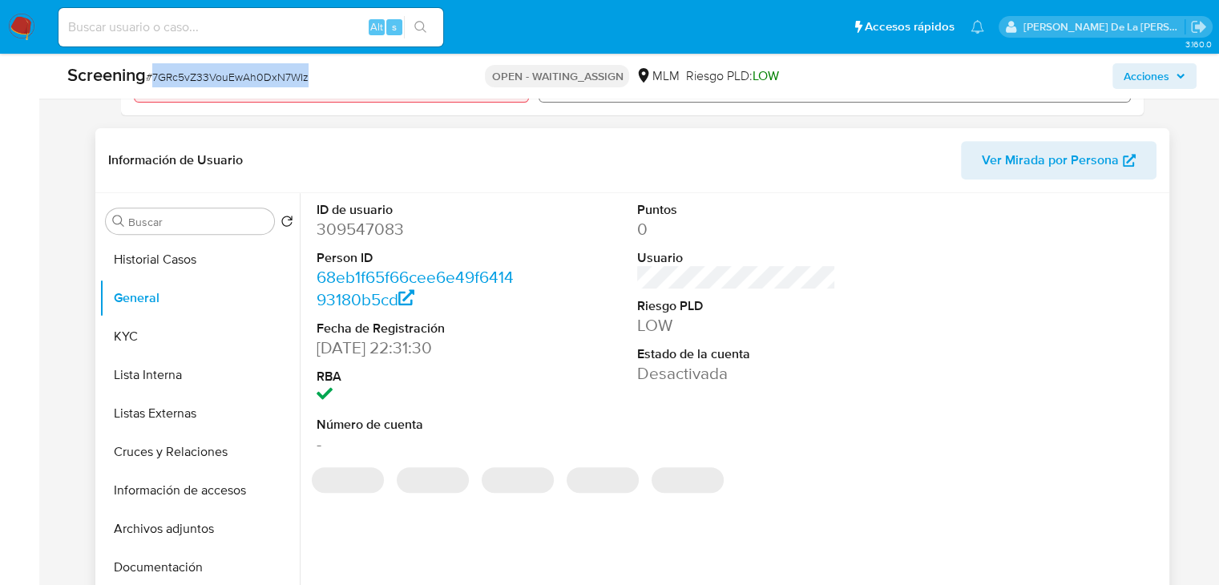
scroll to position [641, 0]
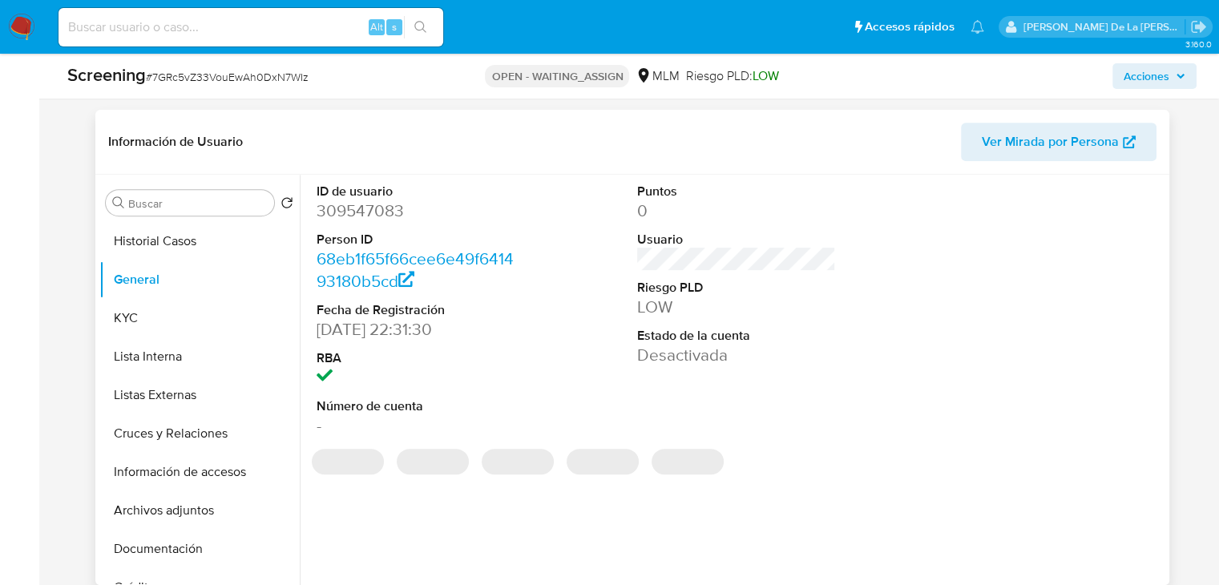
click at [348, 202] on dd "309547083" at bounding box center [416, 211] width 198 height 22
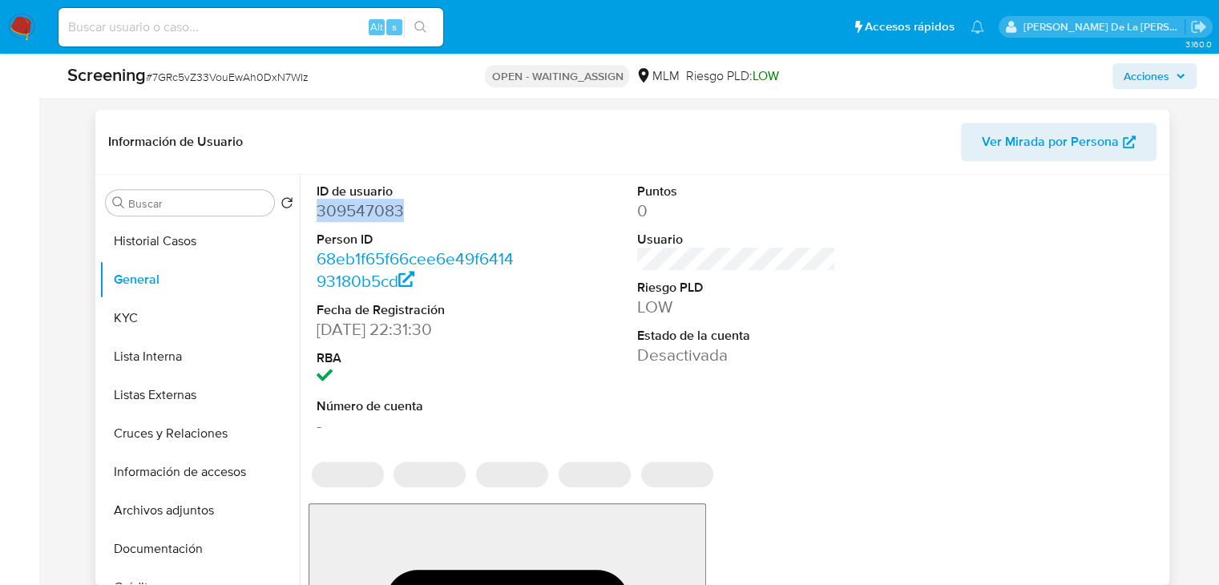
copy dd "309547083"
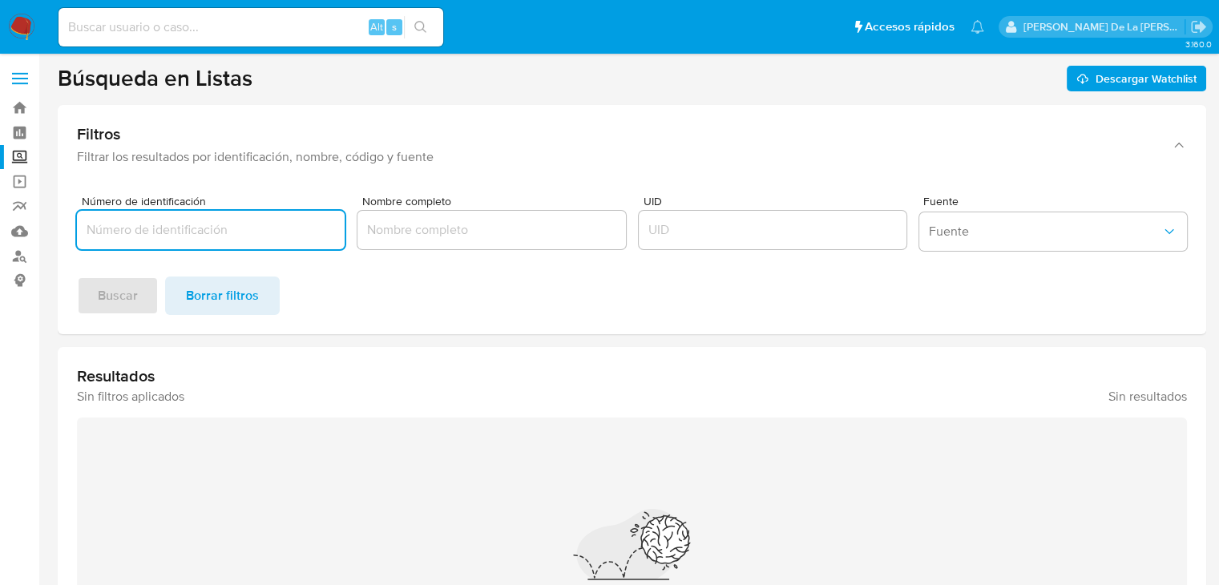
click at [19, 160] on label "Screening" at bounding box center [95, 157] width 191 height 25
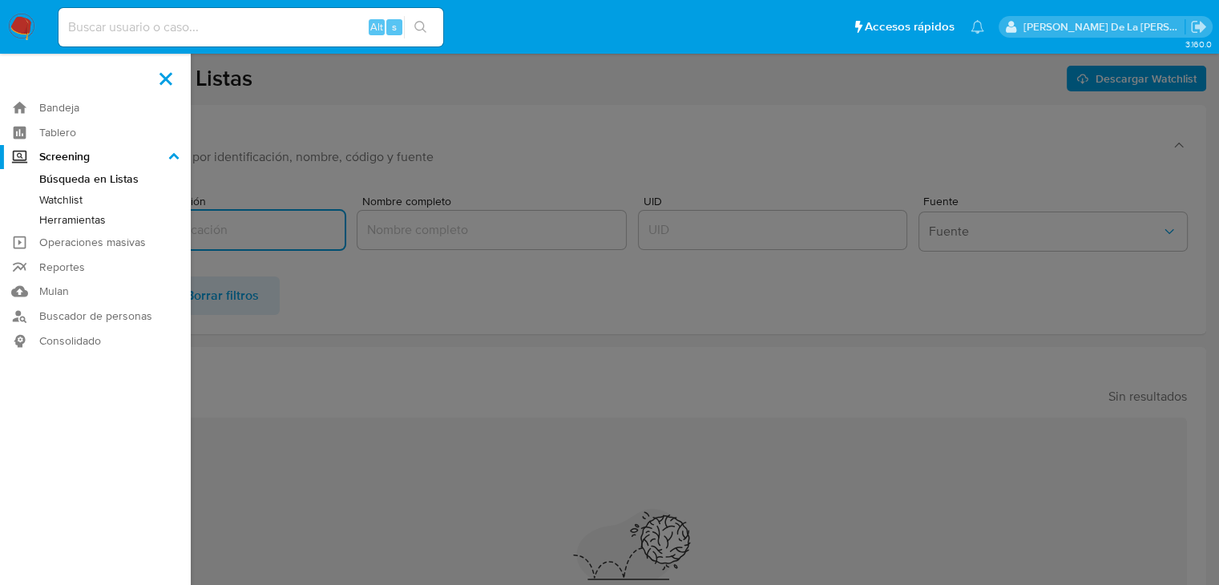
click at [0, 0] on input "Screening" at bounding box center [0, 0] width 0 height 0
click at [72, 216] on link "Herramientas" at bounding box center [95, 220] width 191 height 20
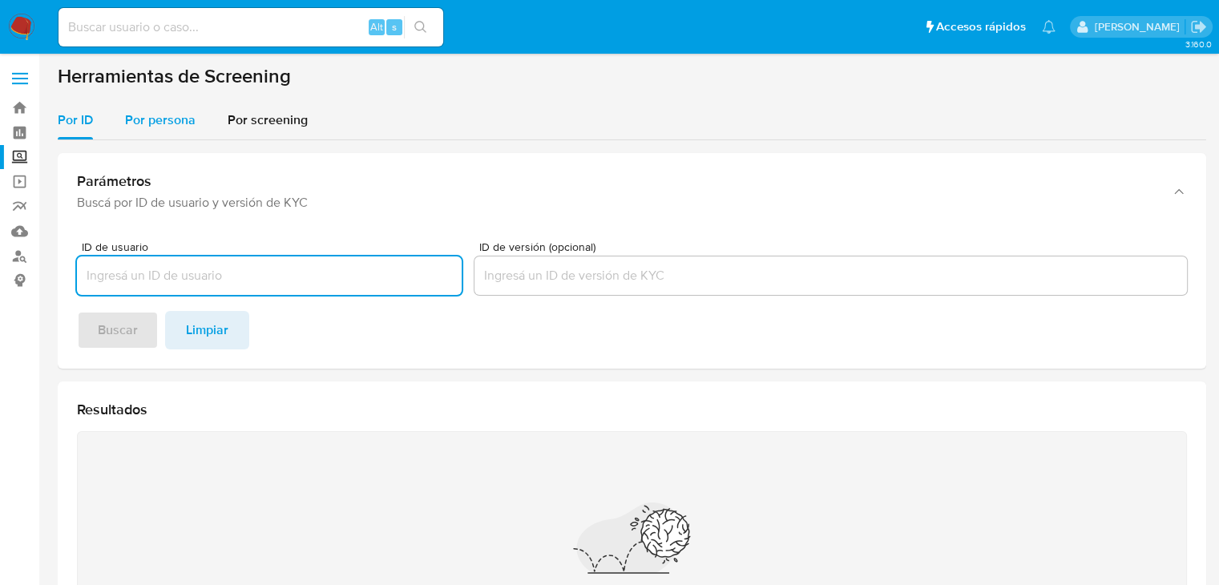
click at [172, 123] on span "Por persona" at bounding box center [160, 120] width 71 height 18
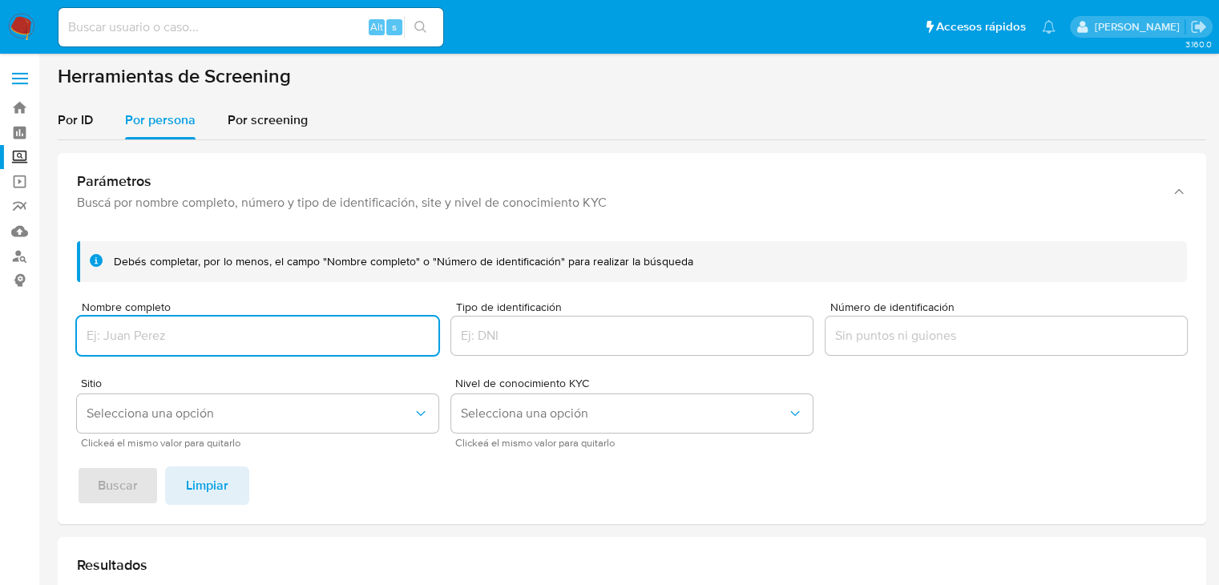
scroll to position [80, 0]
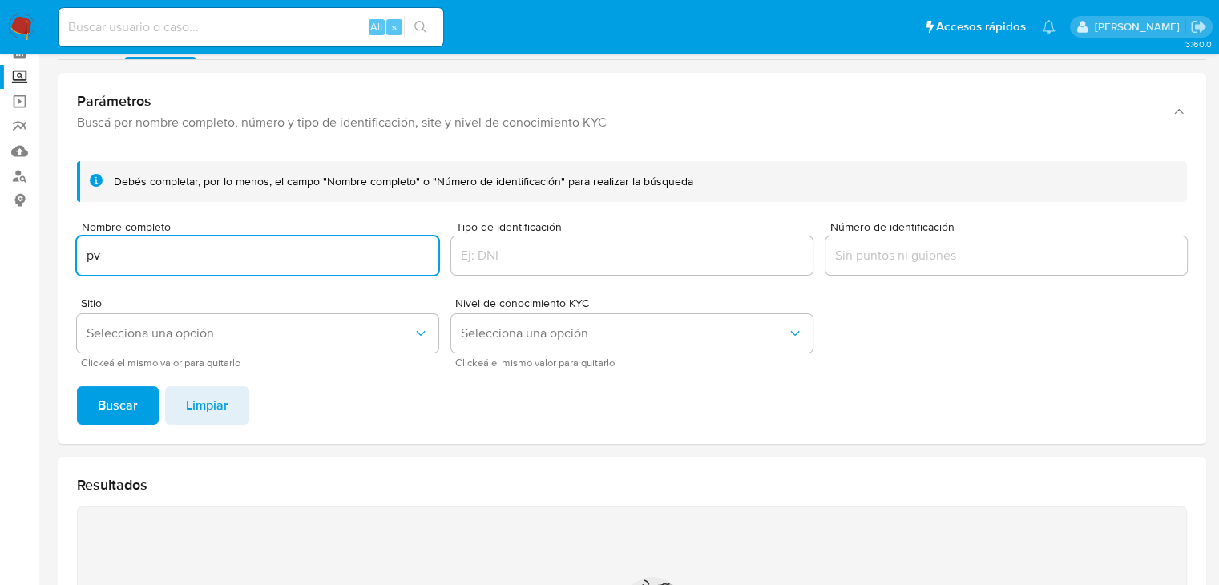
type input "p"
type input "PV TEMPUS STILL & TOOLS SA DE CV"
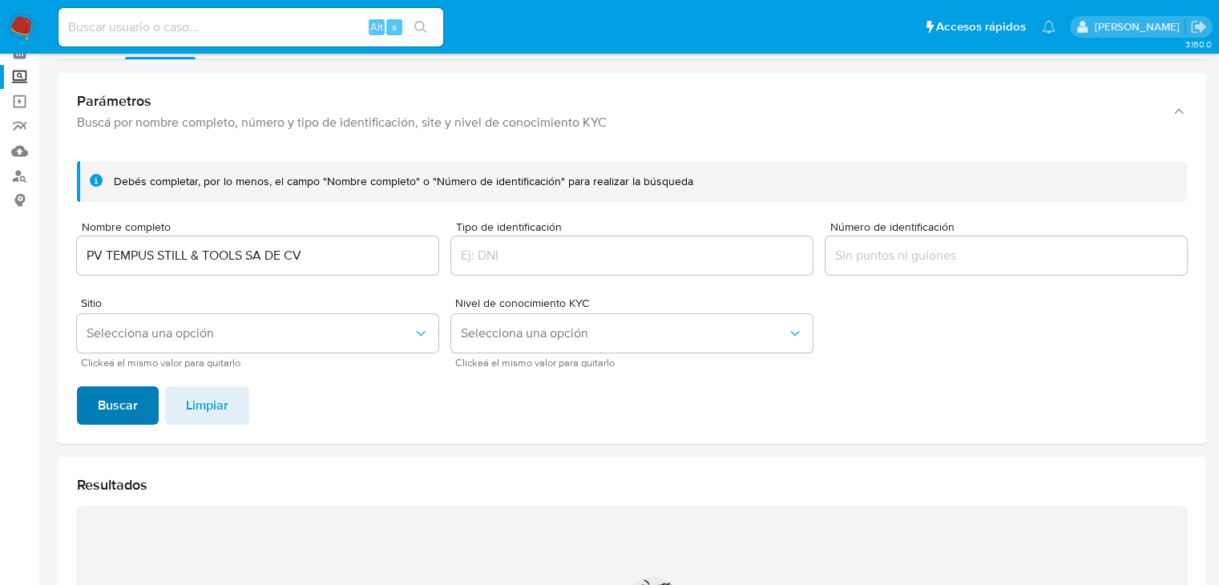
click at [103, 408] on span "Buscar" at bounding box center [118, 405] width 40 height 35
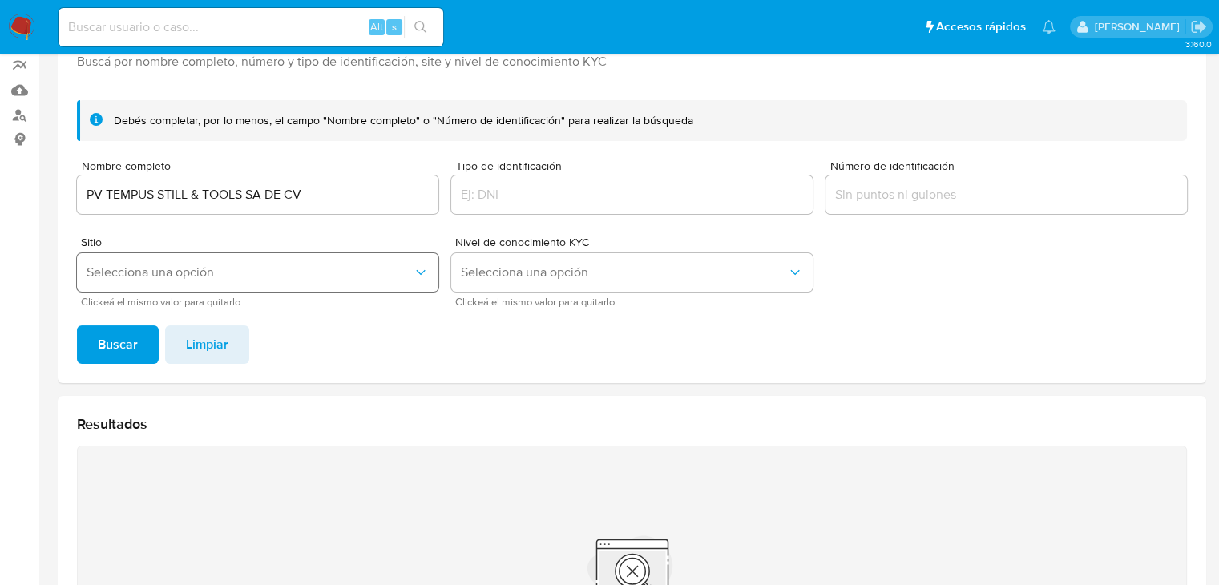
scroll to position [0, 0]
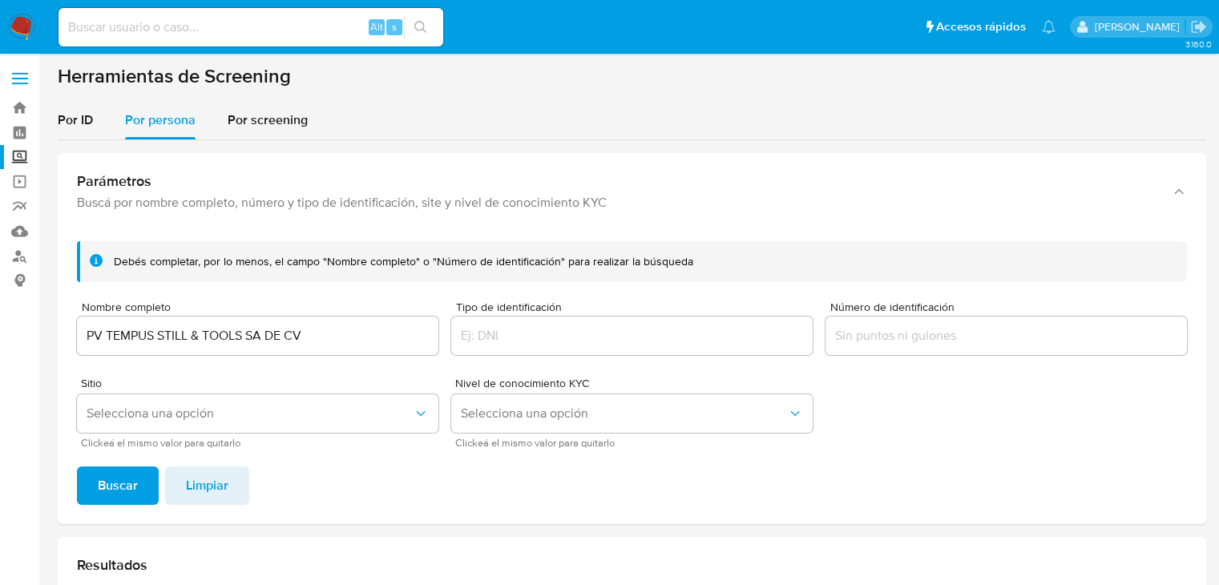
click at [196, 334] on input "PV TEMPUS STILL & TOOLS SA DE CV" at bounding box center [257, 335] width 361 height 21
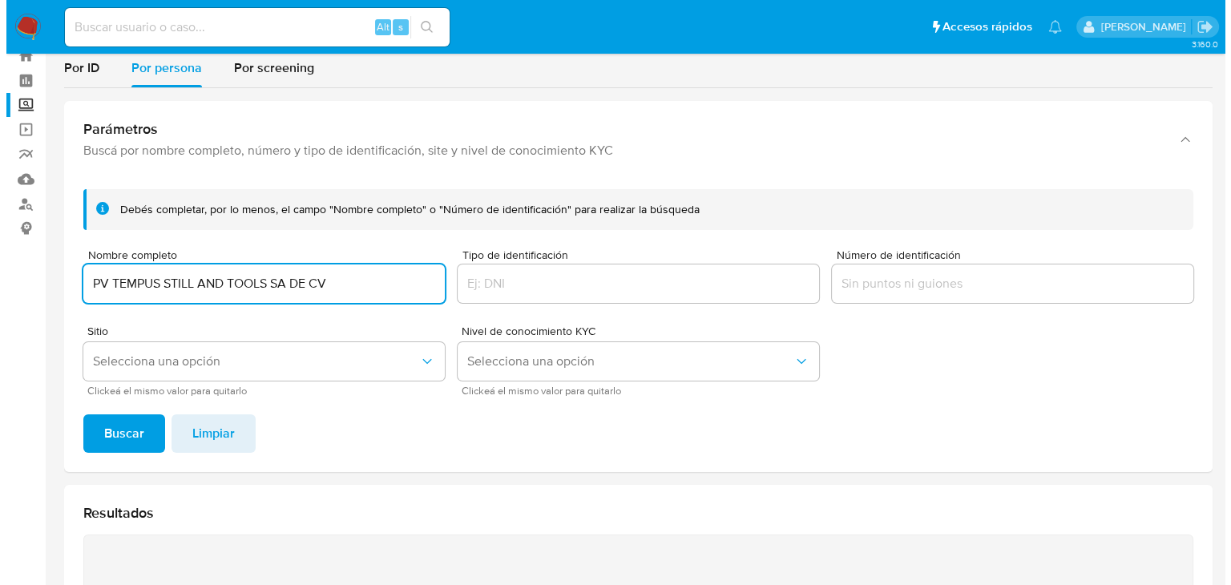
scroll to position [80, 0]
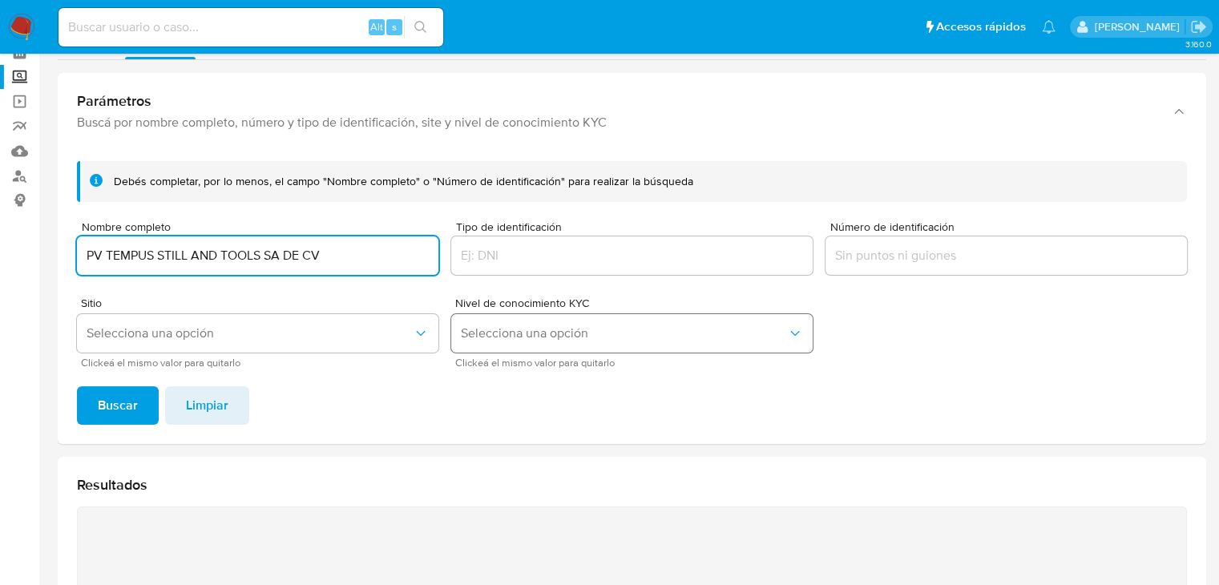
type input "PV TEMPUS STILL AND TOOLS SA DE CV"
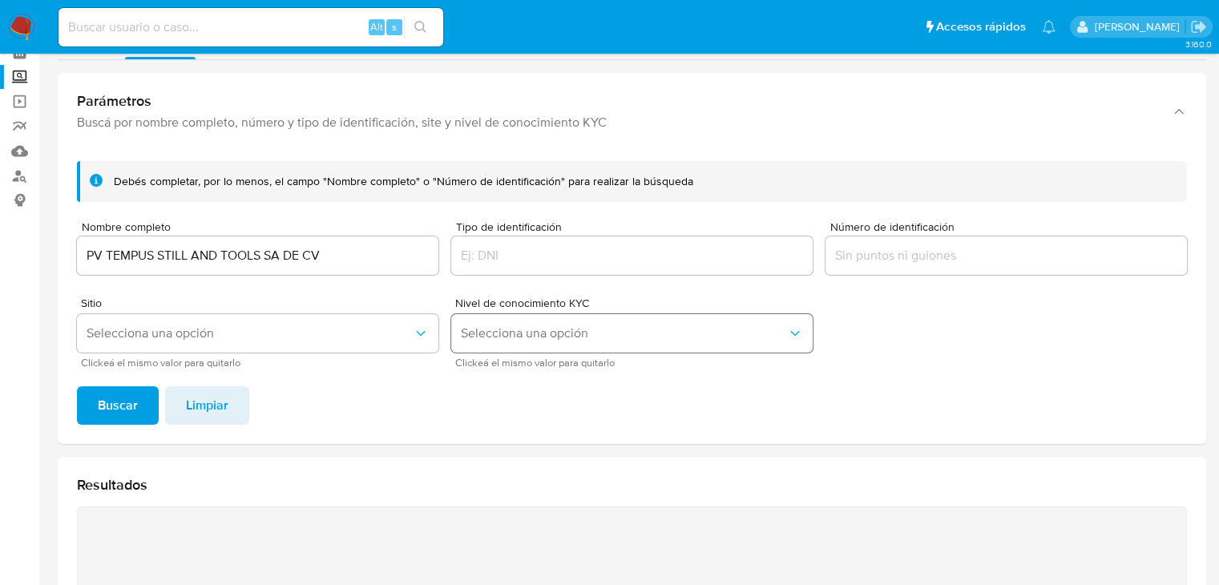
click at [528, 322] on button "Selecciona una opción" at bounding box center [631, 333] width 361 height 38
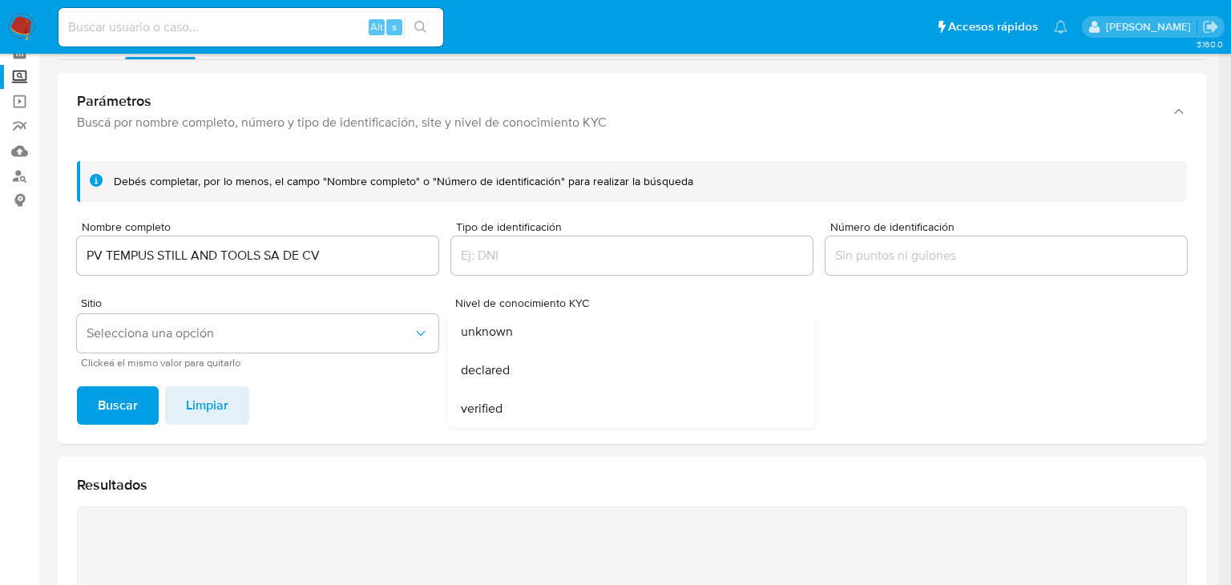
click at [528, 322] on div "unknown" at bounding box center [627, 332] width 333 height 38
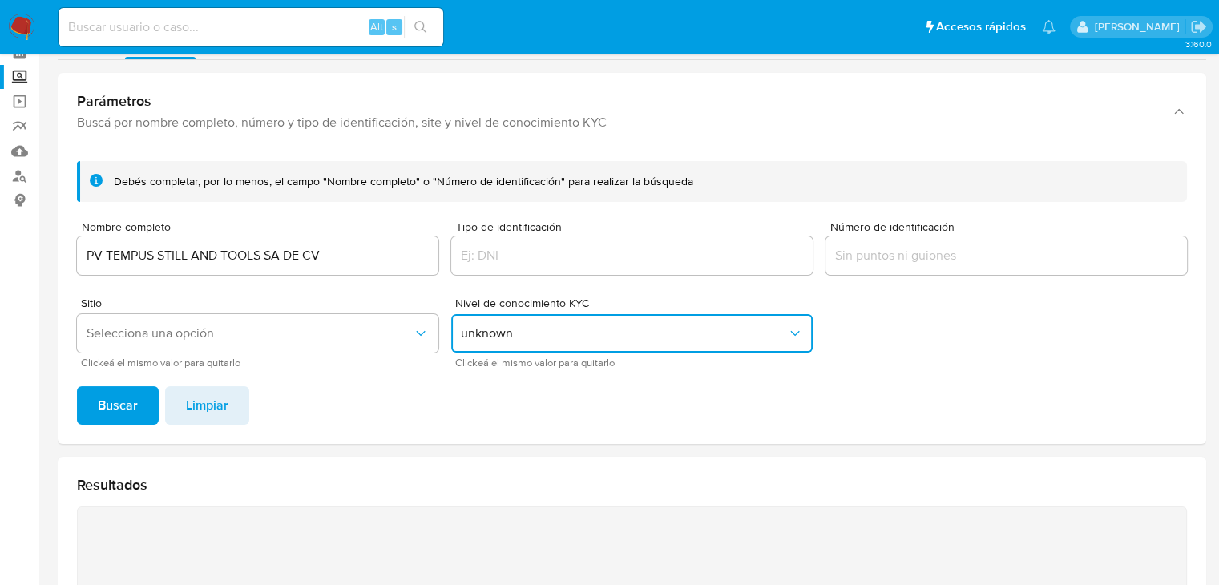
click at [474, 329] on span "unknown" at bounding box center [624, 333] width 326 height 16
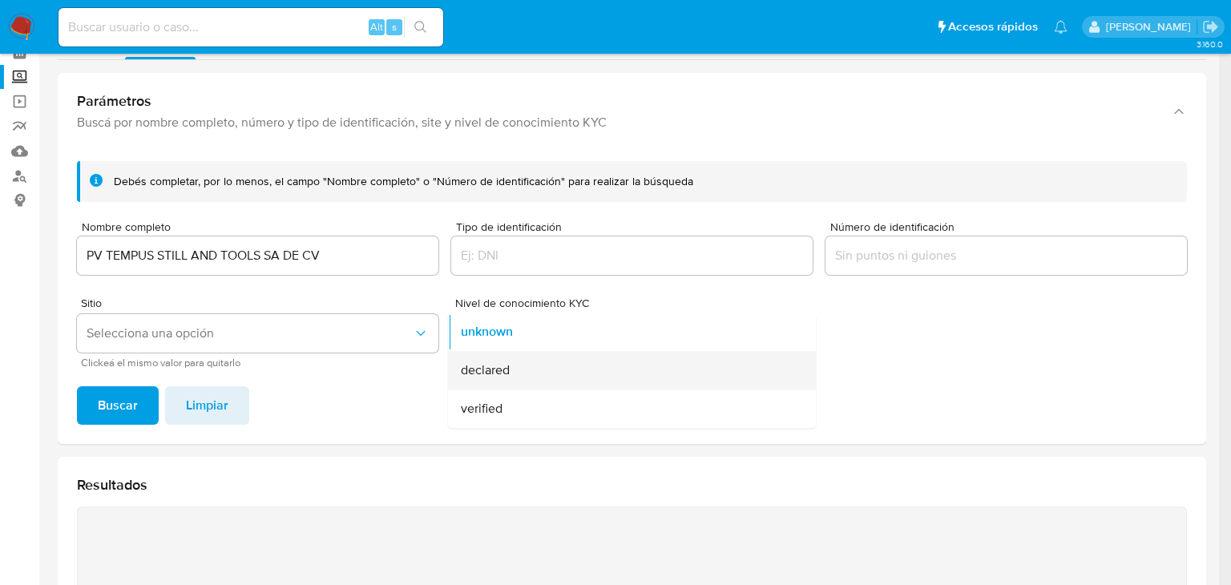
click at [515, 371] on div "declared" at bounding box center [627, 370] width 333 height 38
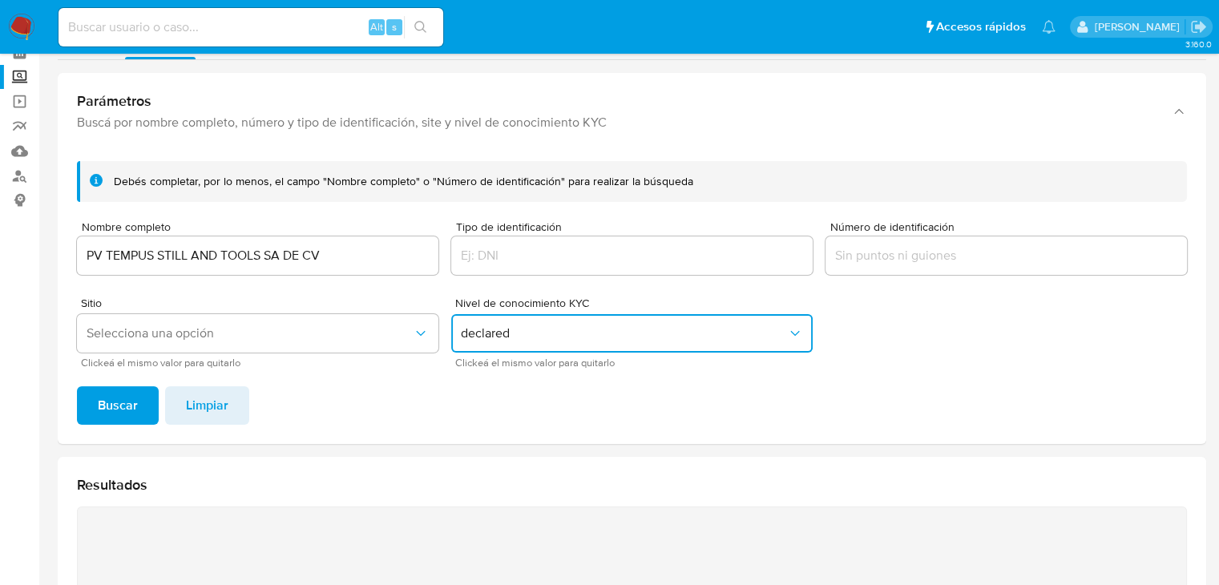
click at [521, 322] on button "declared" at bounding box center [631, 333] width 361 height 38
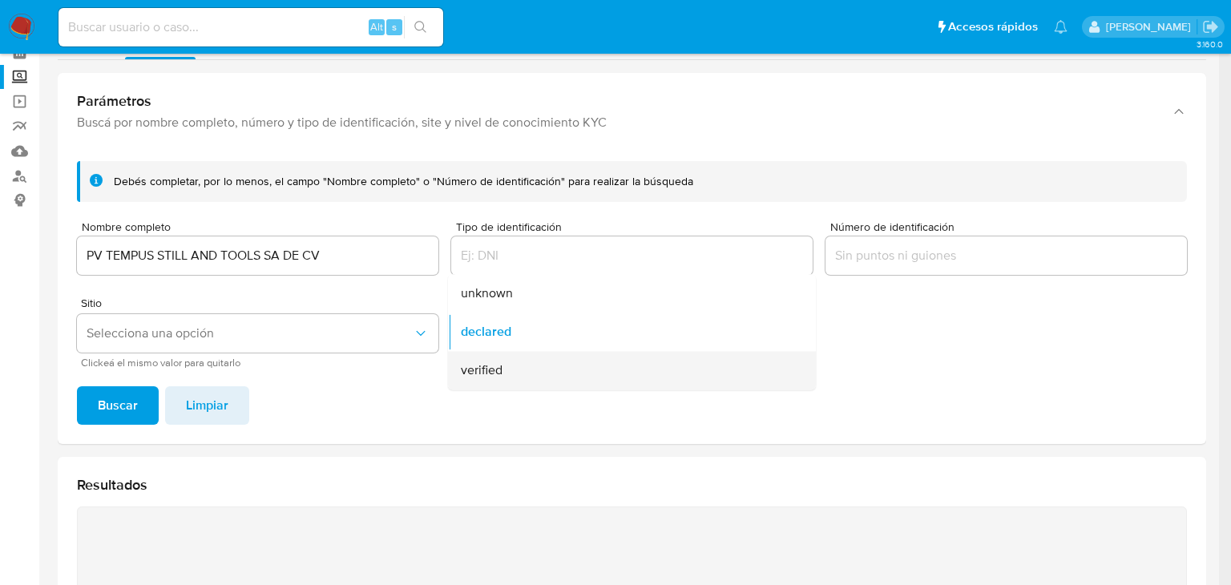
click at [523, 372] on div "verified" at bounding box center [627, 370] width 333 height 38
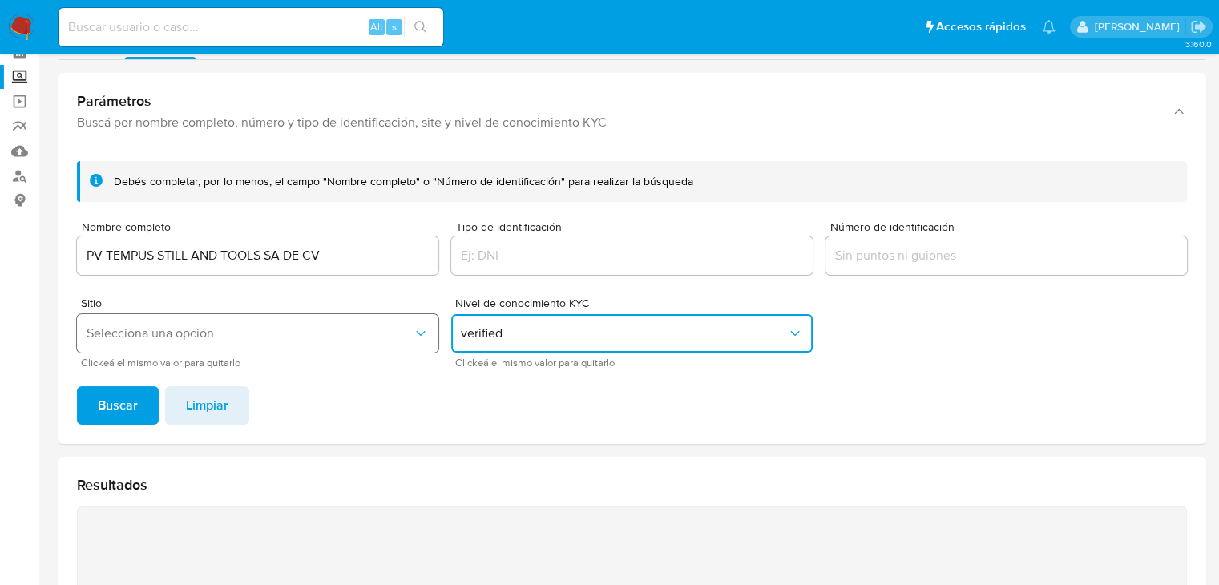
click at [362, 326] on span "Selecciona una opción" at bounding box center [250, 333] width 326 height 16
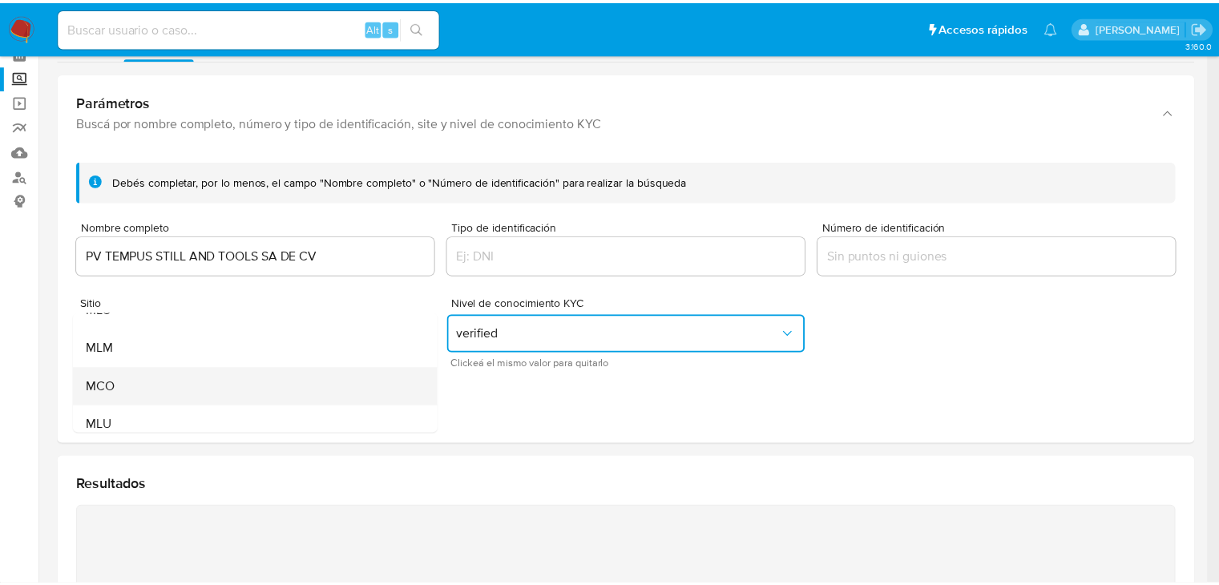
scroll to position [110, 0]
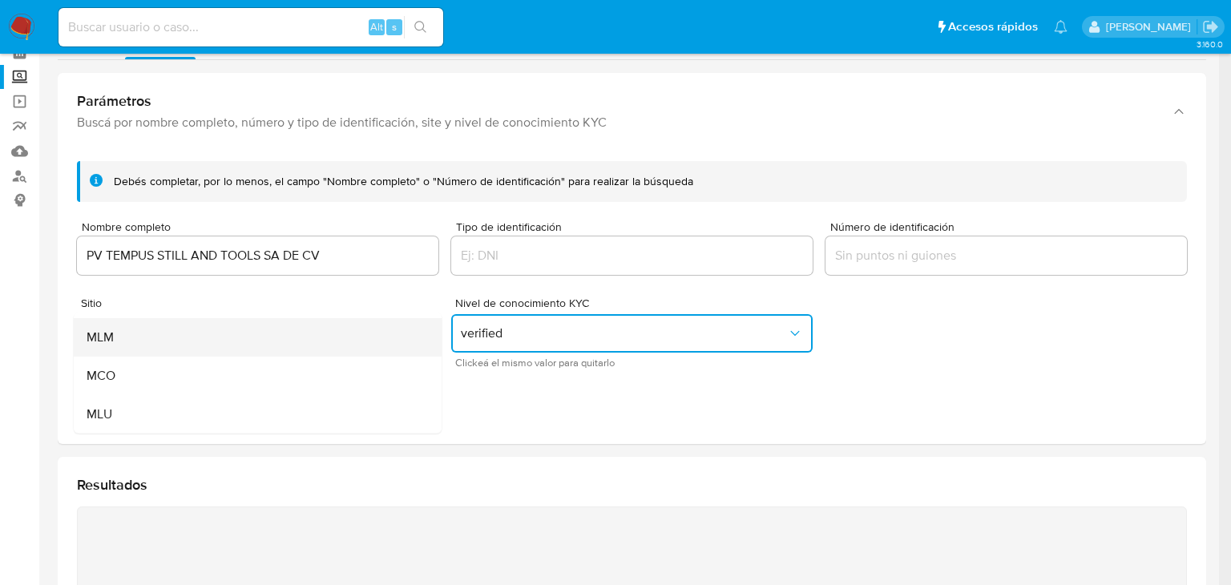
click at [227, 338] on div "MLM" at bounding box center [253, 337] width 333 height 38
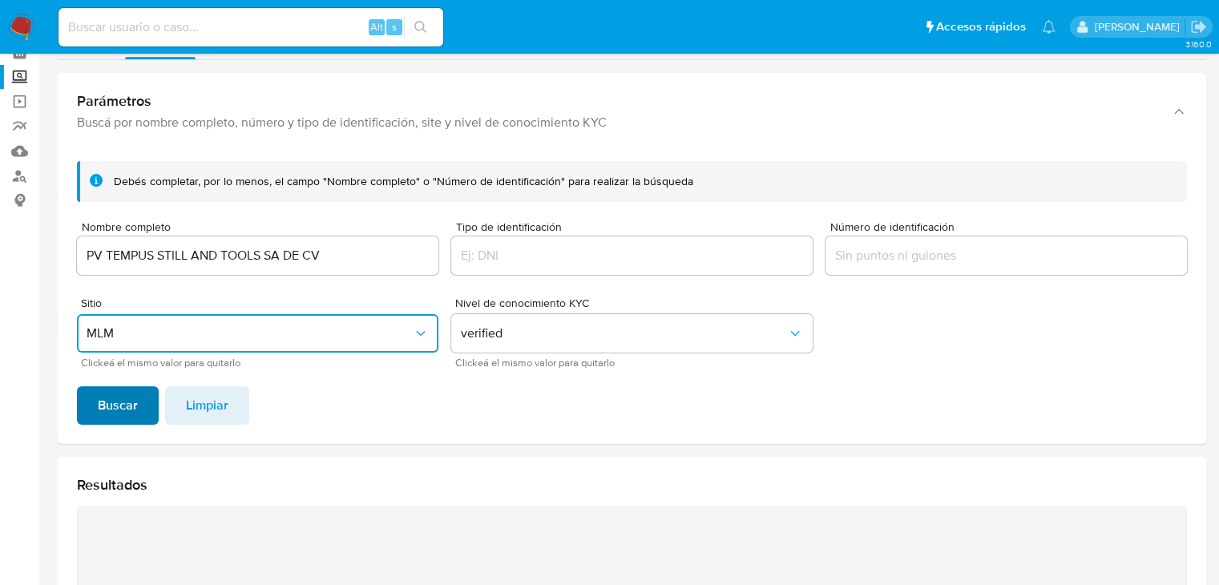
click at [127, 402] on span "Buscar" at bounding box center [118, 405] width 40 height 35
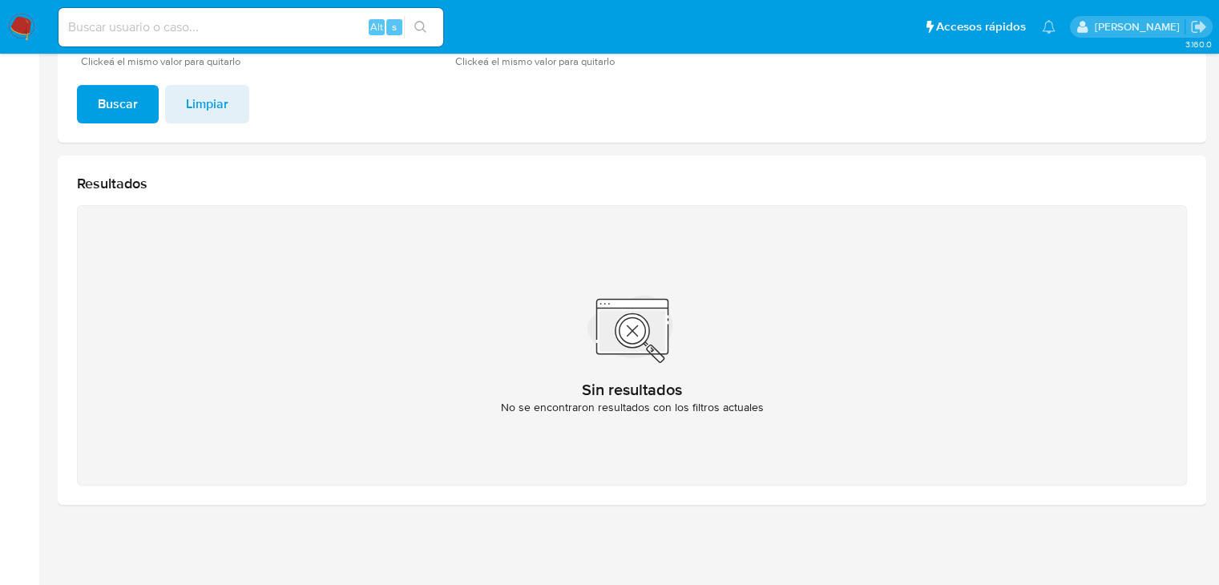
scroll to position [141, 0]
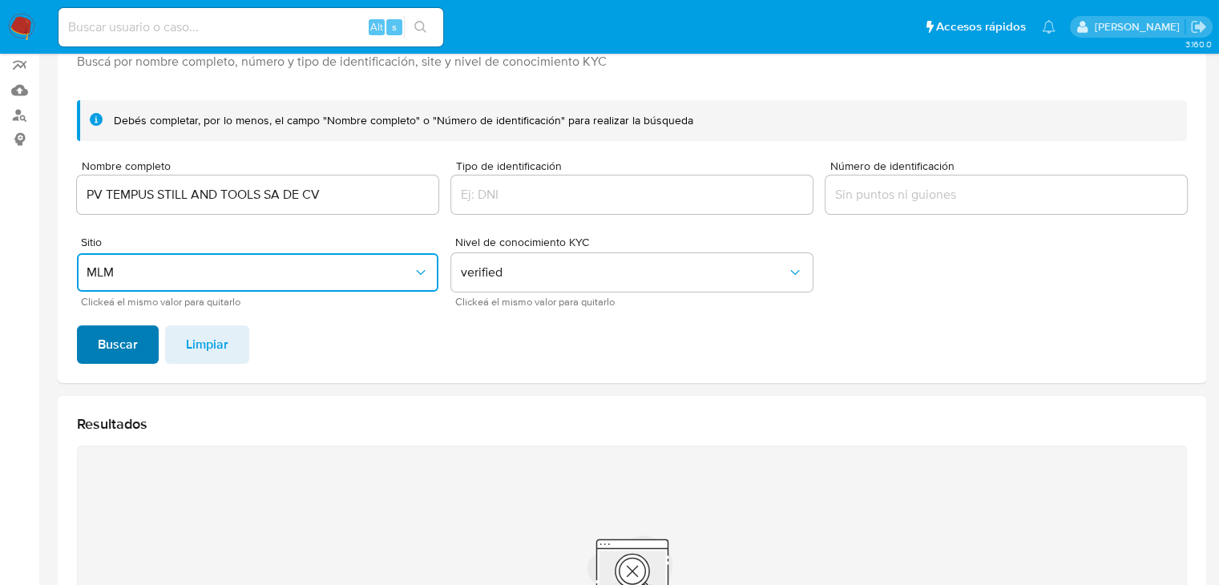
click at [98, 327] on span "Buscar" at bounding box center [118, 344] width 40 height 35
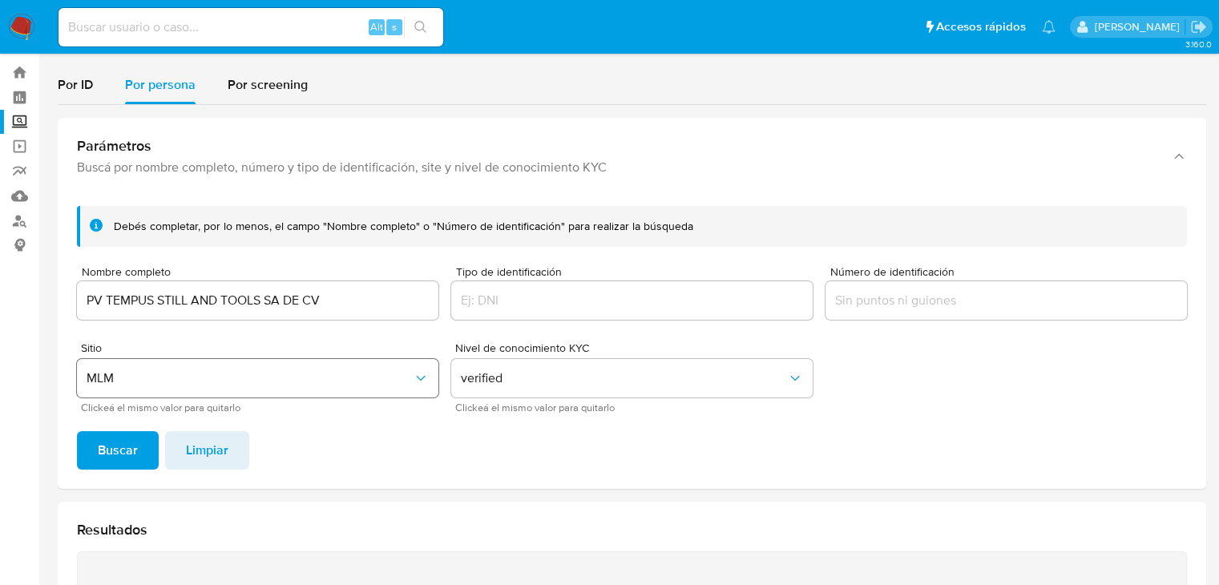
scroll to position [0, 0]
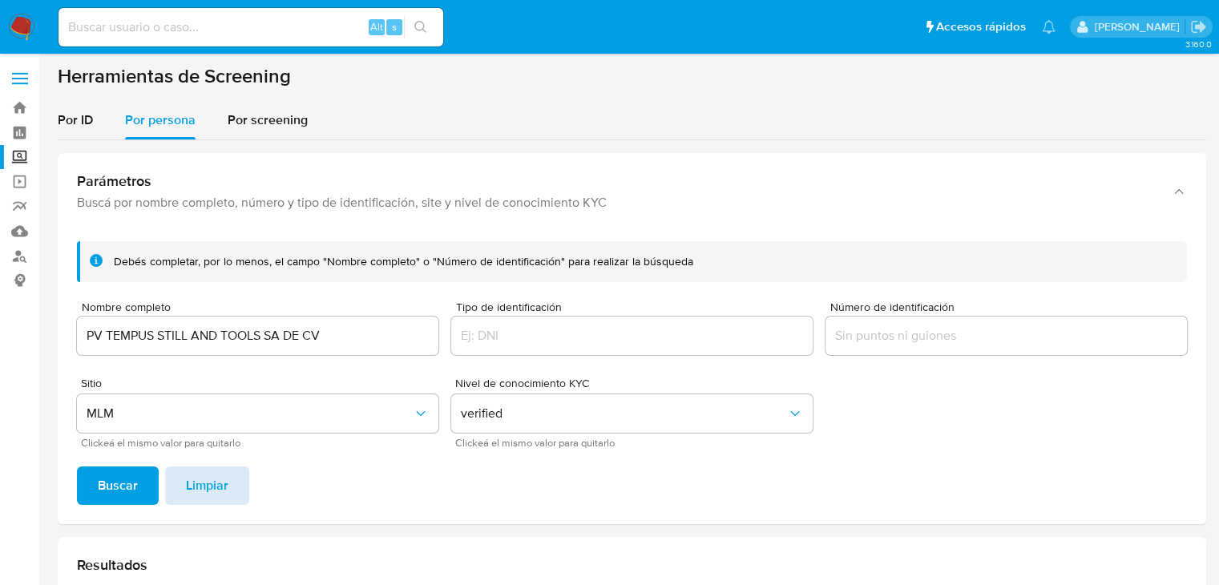
click at [231, 482] on button "Limpiar" at bounding box center [207, 485] width 84 height 38
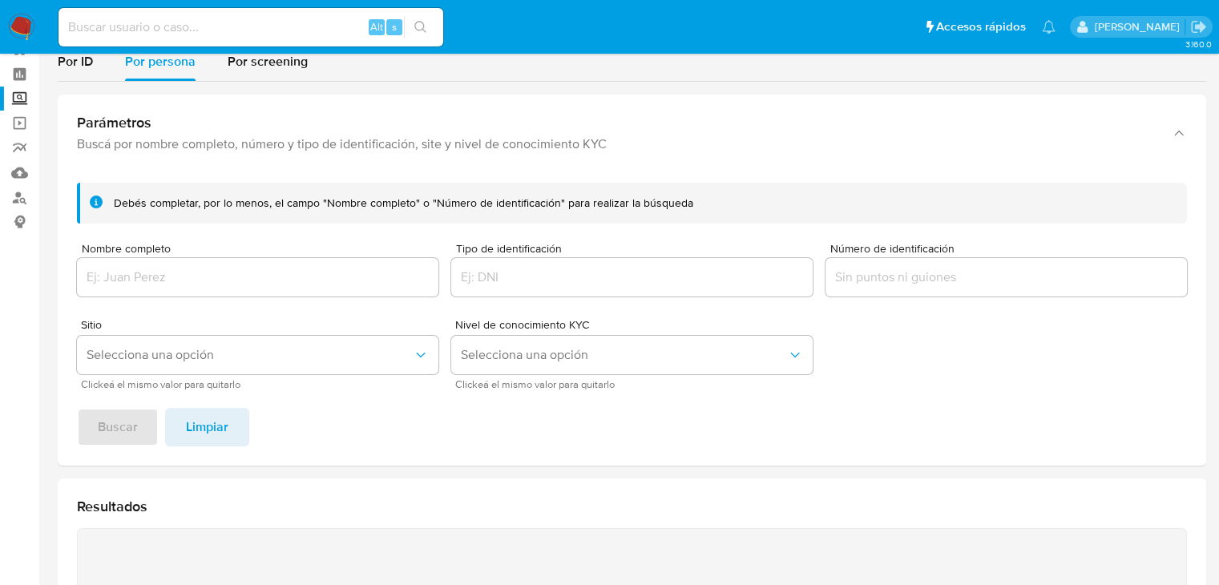
scroll to position [160, 0]
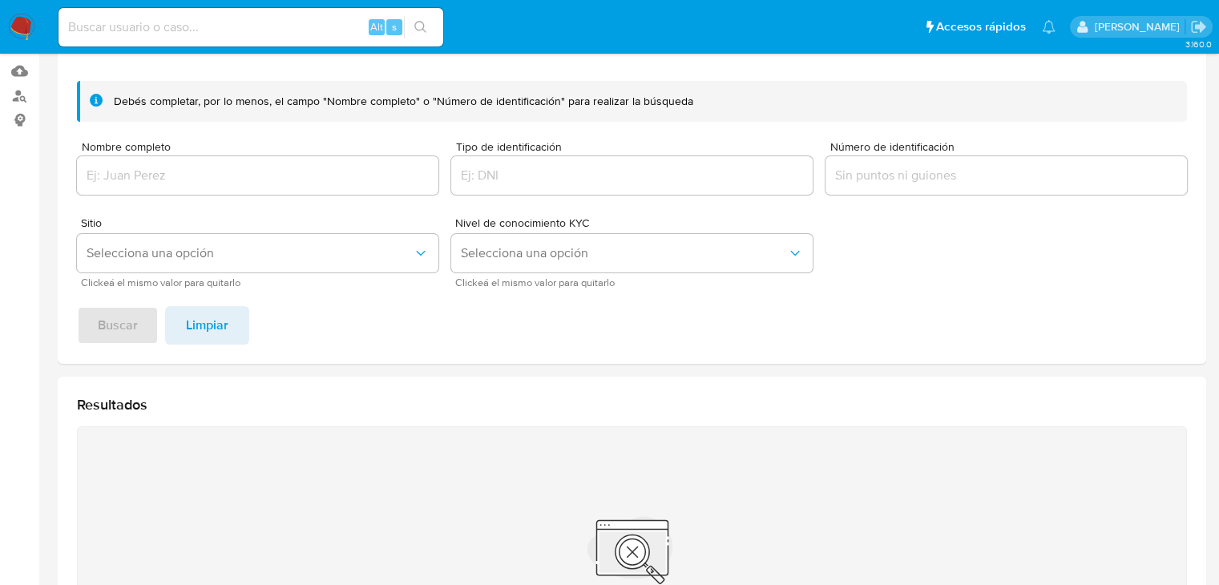
click at [181, 174] on input "Nombre completo" at bounding box center [257, 175] width 361 height 21
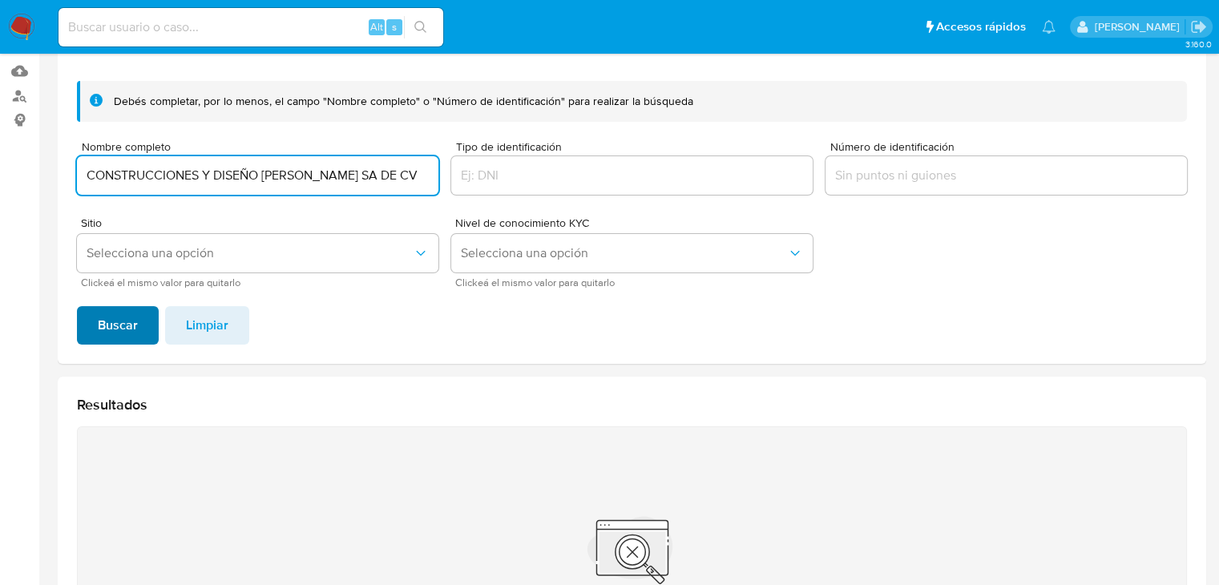
type input "CONSTRUCCIONES Y DISEÑO SILVIO SA DE CV"
click at [138, 319] on button "Buscar" at bounding box center [118, 325] width 82 height 38
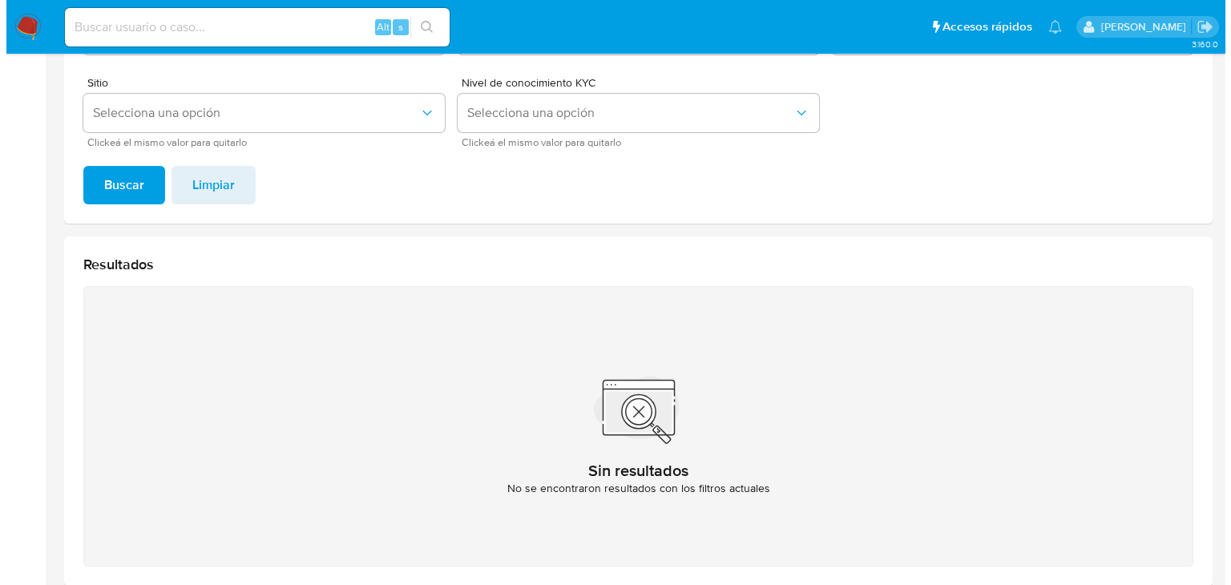
scroll to position [221, 0]
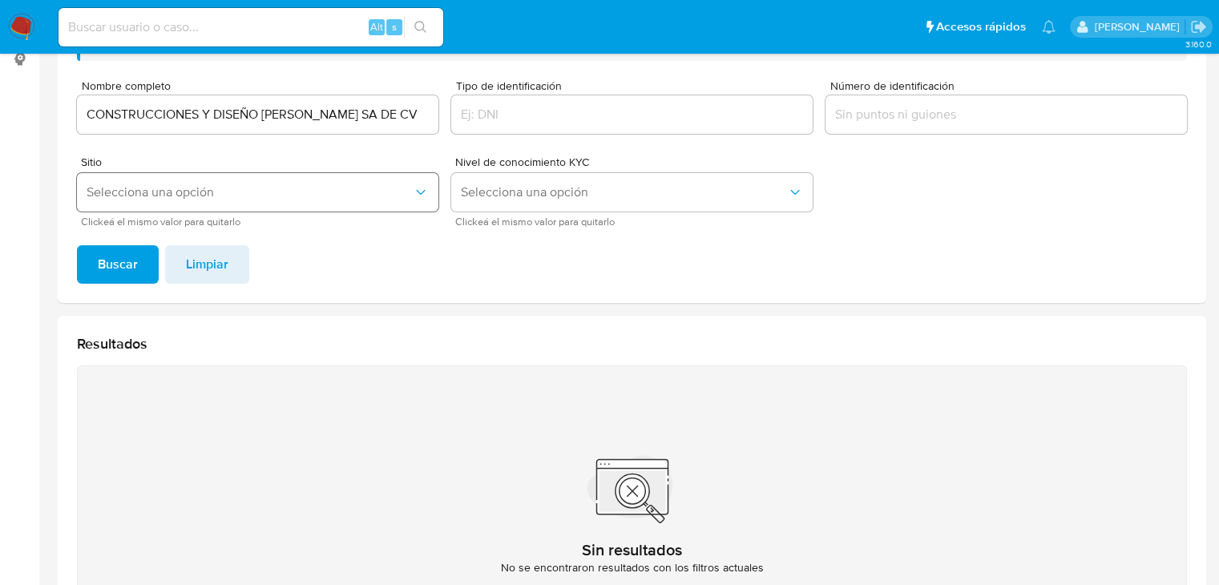
click at [257, 196] on span "Selecciona una opción" at bounding box center [250, 192] width 326 height 16
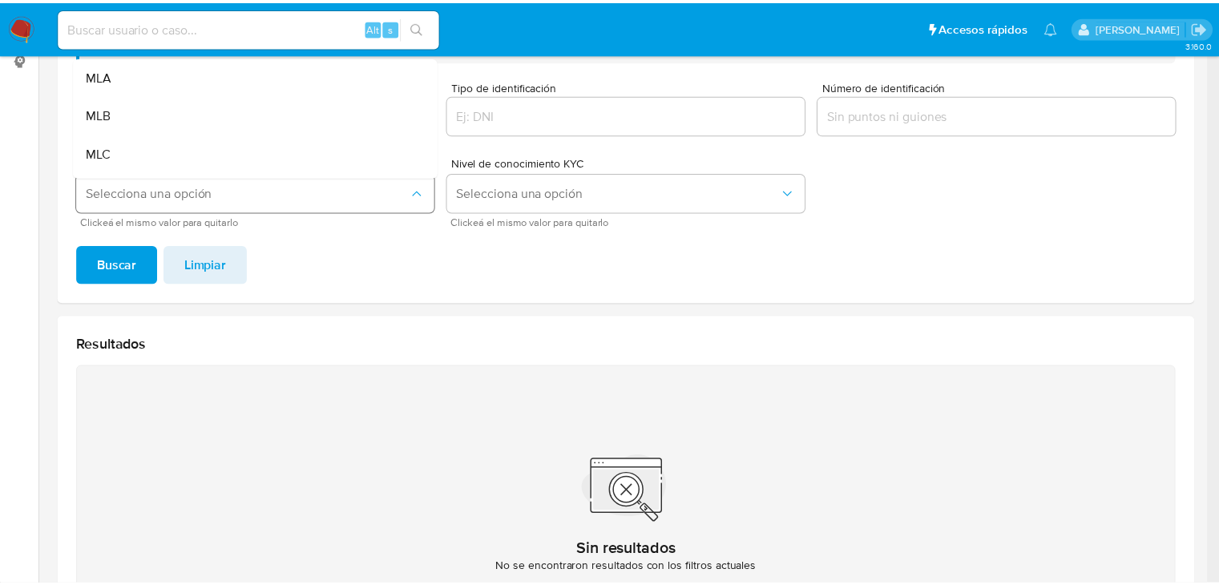
scroll to position [34, 0]
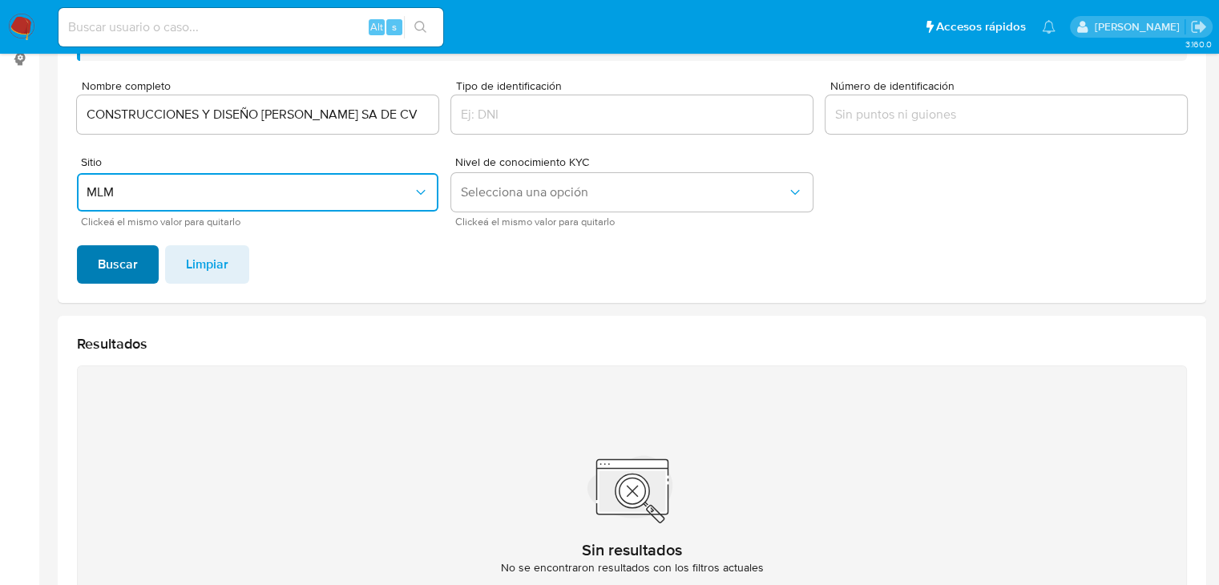
click at [111, 254] on span "Buscar" at bounding box center [118, 264] width 40 height 35
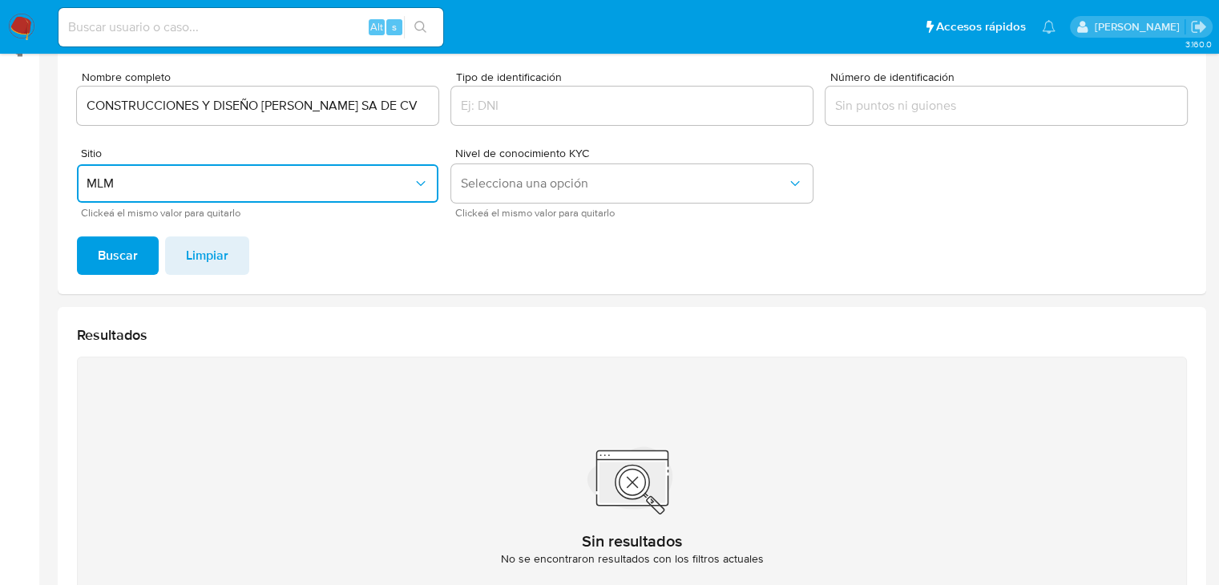
scroll to position [61, 0]
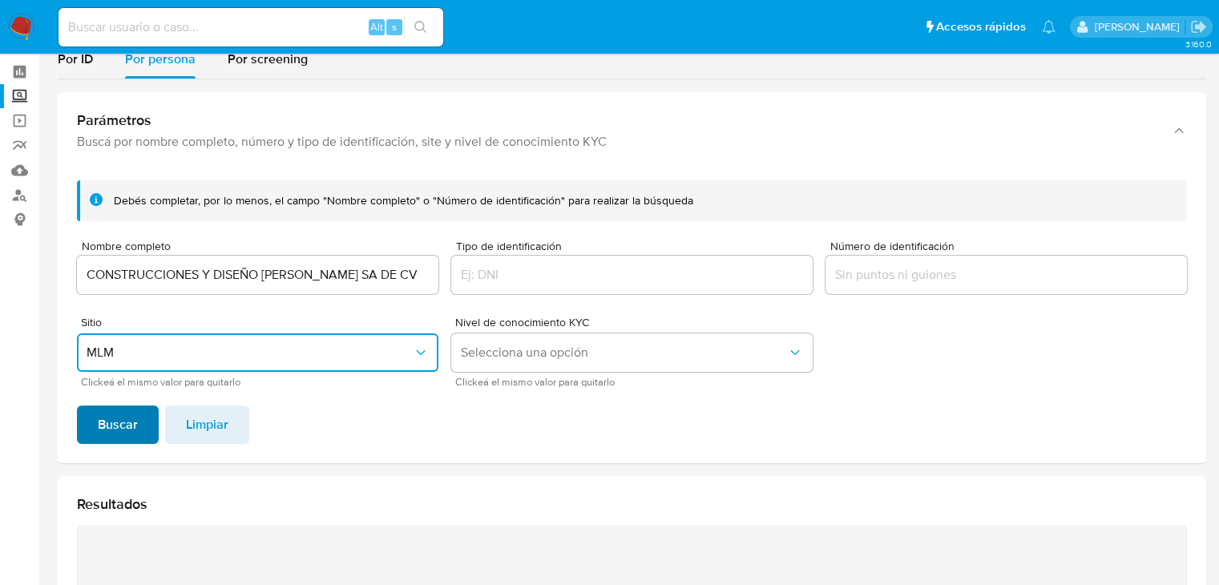
click at [116, 434] on span "Buscar" at bounding box center [118, 424] width 40 height 35
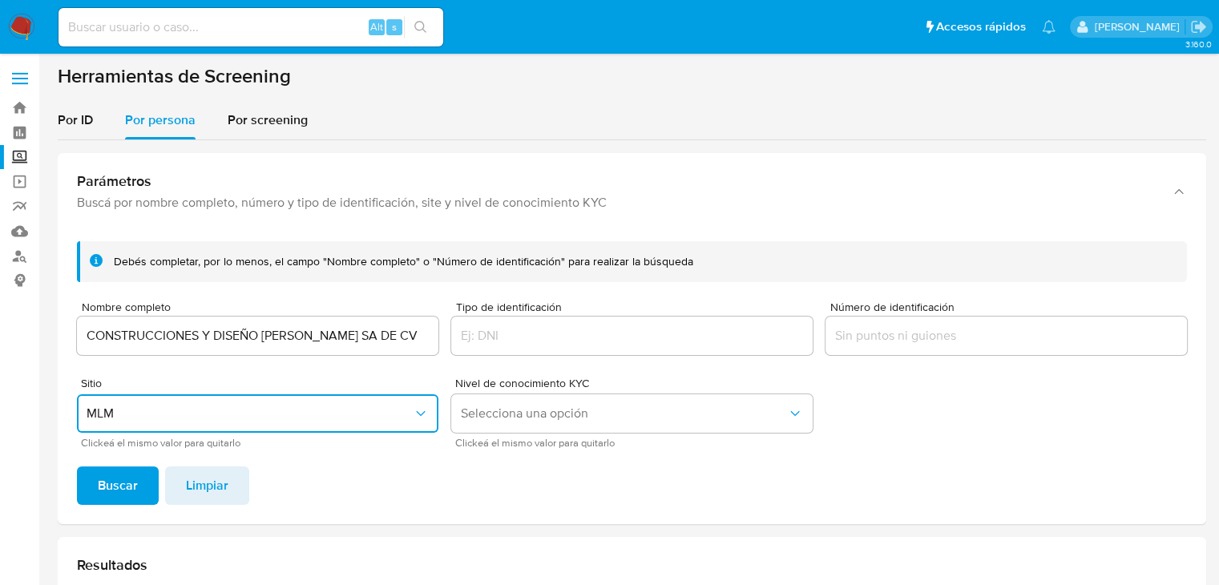
scroll to position [160, 0]
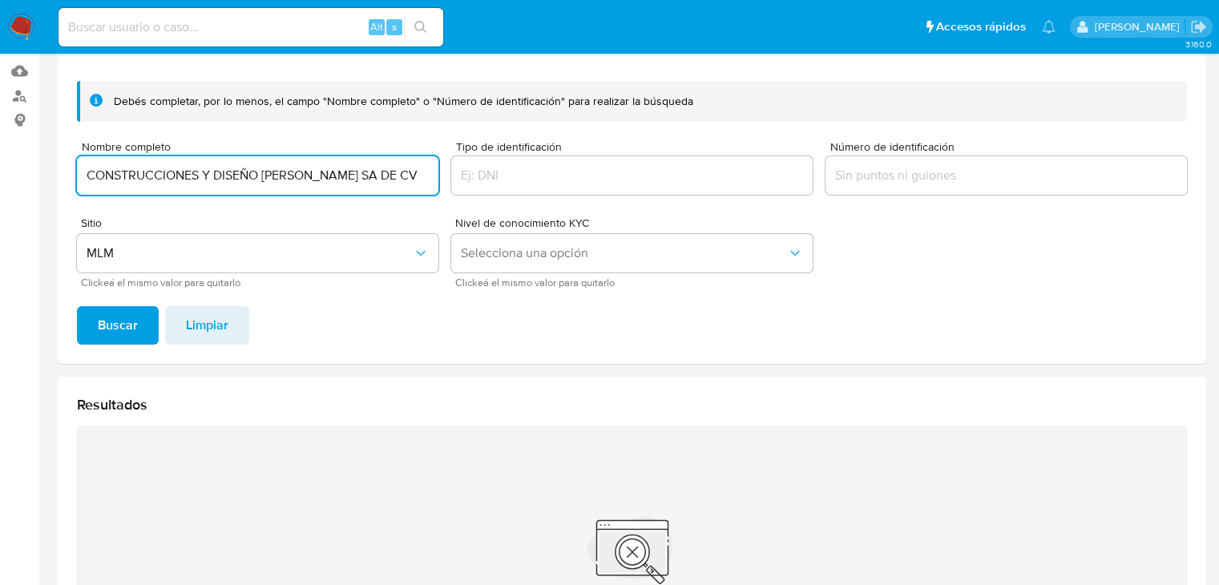
drag, startPoint x: 373, startPoint y: 174, endPoint x: -42, endPoint y: 176, distance: 415.2
click at [0, 176] on html "Pausado Ver notificaciones Alt s Accesos rápidos Presiona las siguientes teclas…" at bounding box center [609, 323] width 1219 height 967
type input "OSCAR ROSAS GONZALEZ"
click at [73, 337] on div "Debés completar, por lo menos, el campo "Nombre completo" o "Número de identifi…" at bounding box center [632, 216] width 1148 height 296
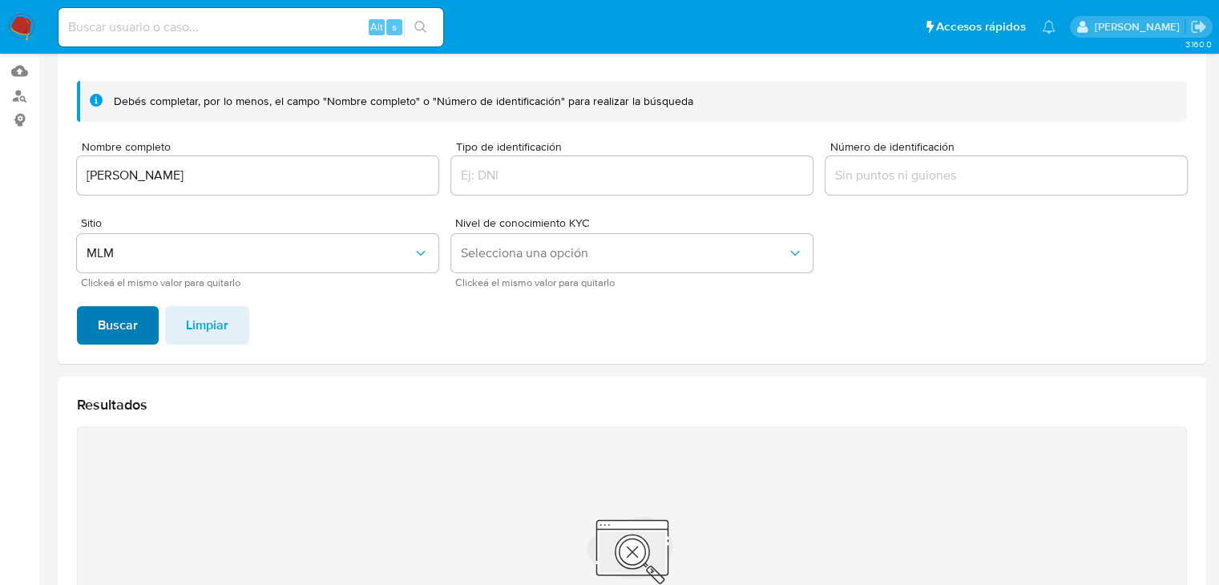
click at [145, 325] on button "Buscar" at bounding box center [118, 325] width 82 height 38
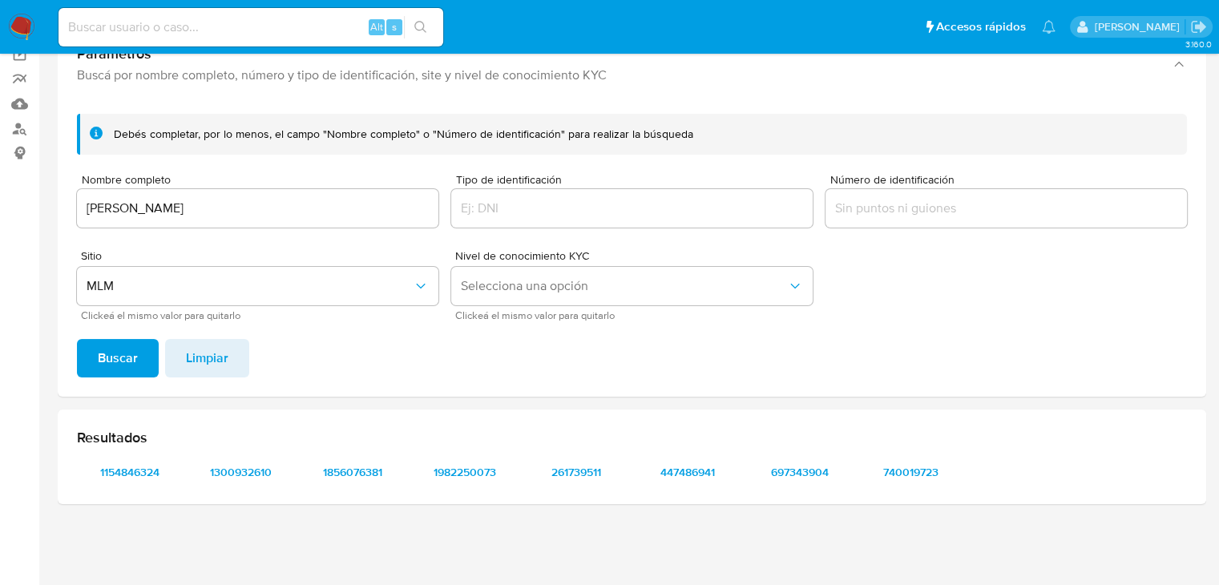
scroll to position [127, 0]
click at [137, 478] on span "1154846324" at bounding box center [129, 472] width 83 height 22
click at [543, 279] on span "Selecciona una opción" at bounding box center [624, 286] width 326 height 16
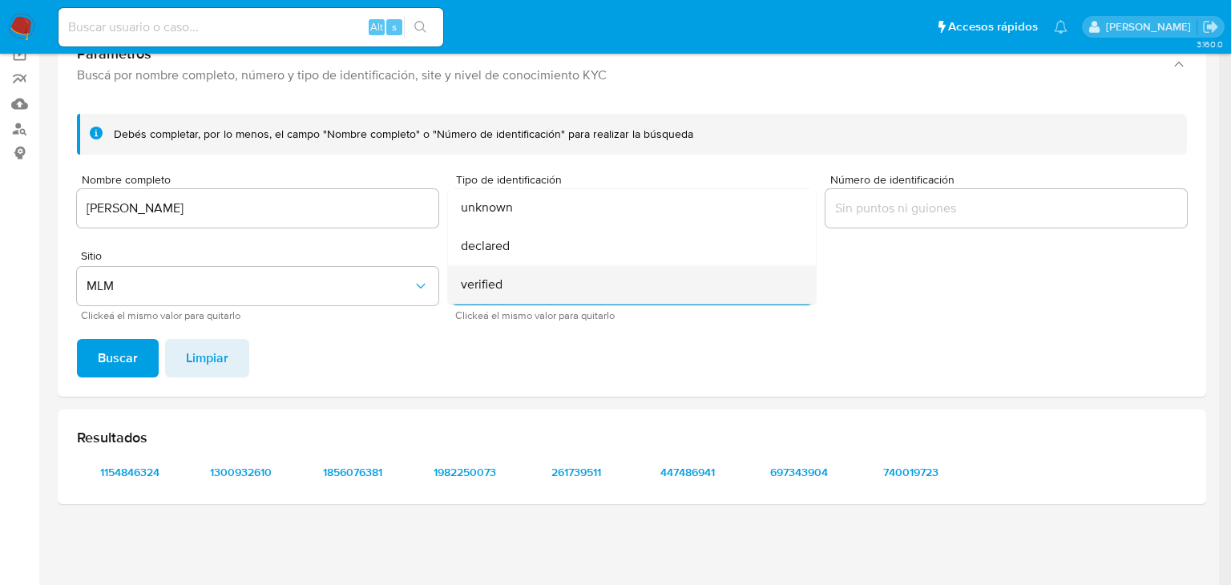
click at [540, 289] on div "verified" at bounding box center [627, 284] width 333 height 38
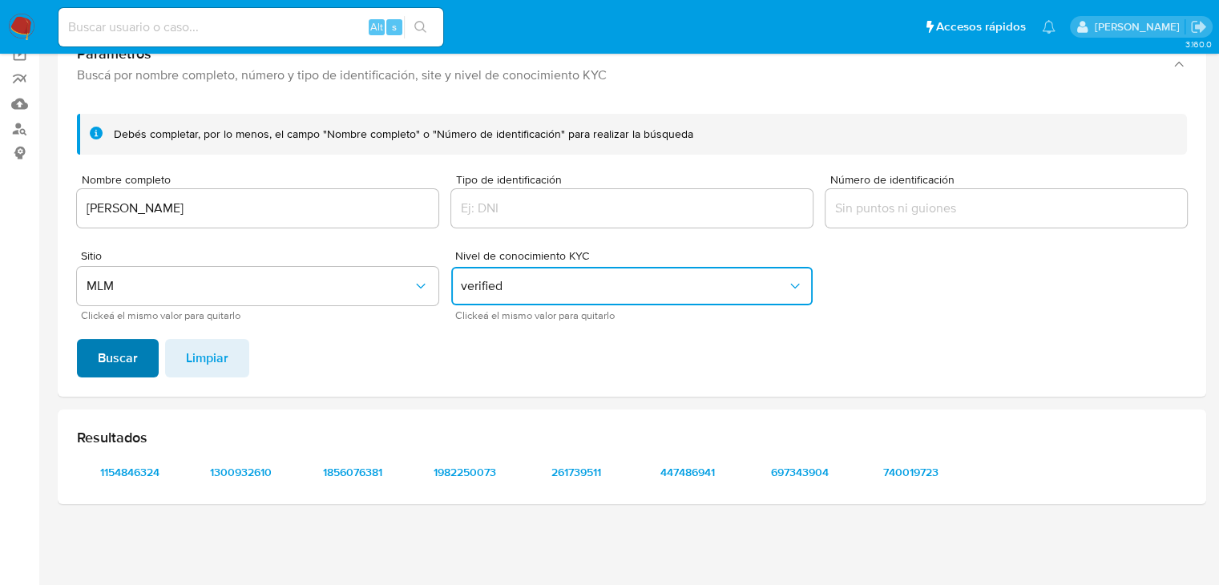
click at [95, 345] on button "Buscar" at bounding box center [118, 358] width 82 height 38
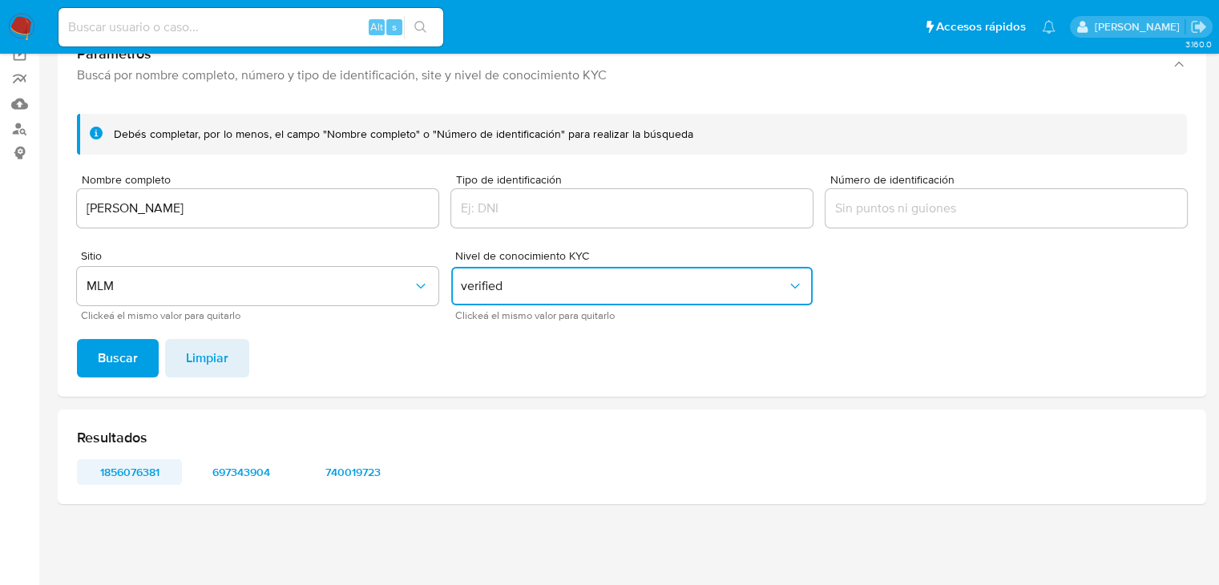
click at [130, 475] on span "1856076381" at bounding box center [129, 472] width 83 height 22
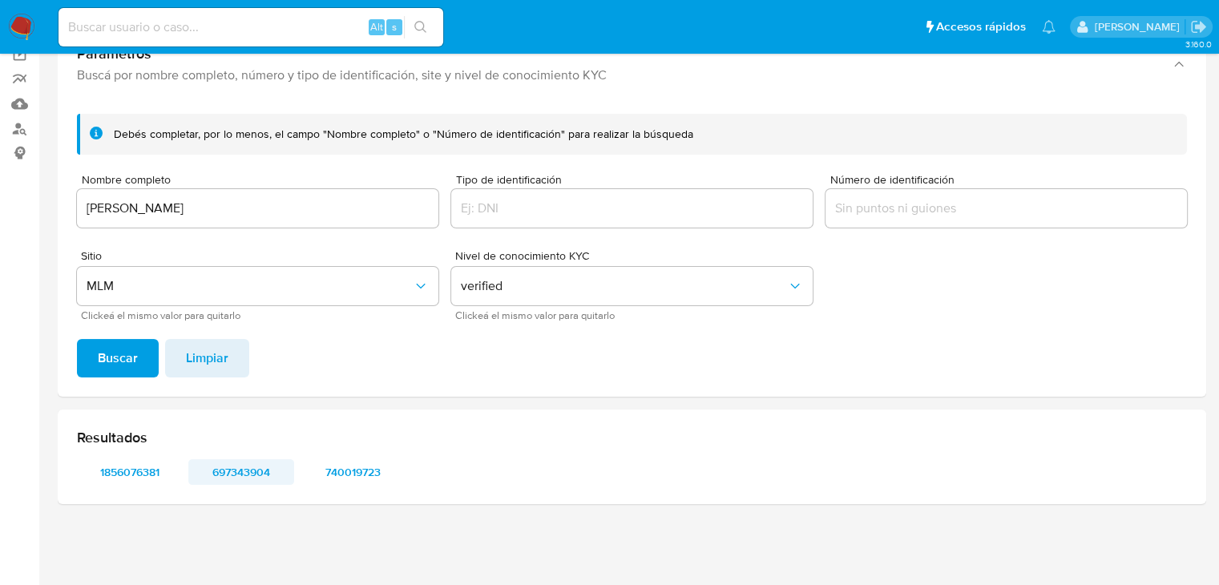
drag, startPoint x: 244, startPoint y: 500, endPoint x: 244, endPoint y: 480, distance: 20.1
click at [244, 499] on div "Resultados 1856076381 697343904 740019723" at bounding box center [632, 457] width 1148 height 95
click at [244, 478] on span "697343904" at bounding box center [241, 472] width 83 height 22
click at [346, 470] on span "740019723" at bounding box center [353, 472] width 83 height 22
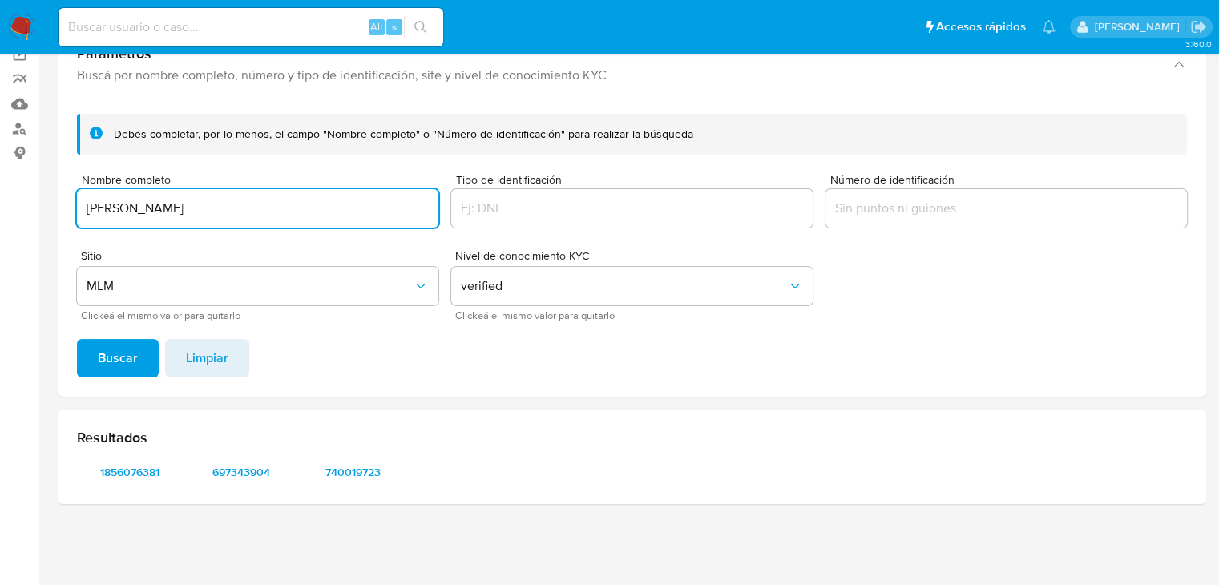
drag, startPoint x: 261, startPoint y: 208, endPoint x: -42, endPoint y: 208, distance: 303.0
click at [0, 208] on html "Pausado Ver notificaciones Alt s Accesos rápidos Presiona las siguientes teclas…" at bounding box center [609, 229] width 1219 height 712
click at [125, 361] on span "Buscar" at bounding box center [118, 358] width 40 height 35
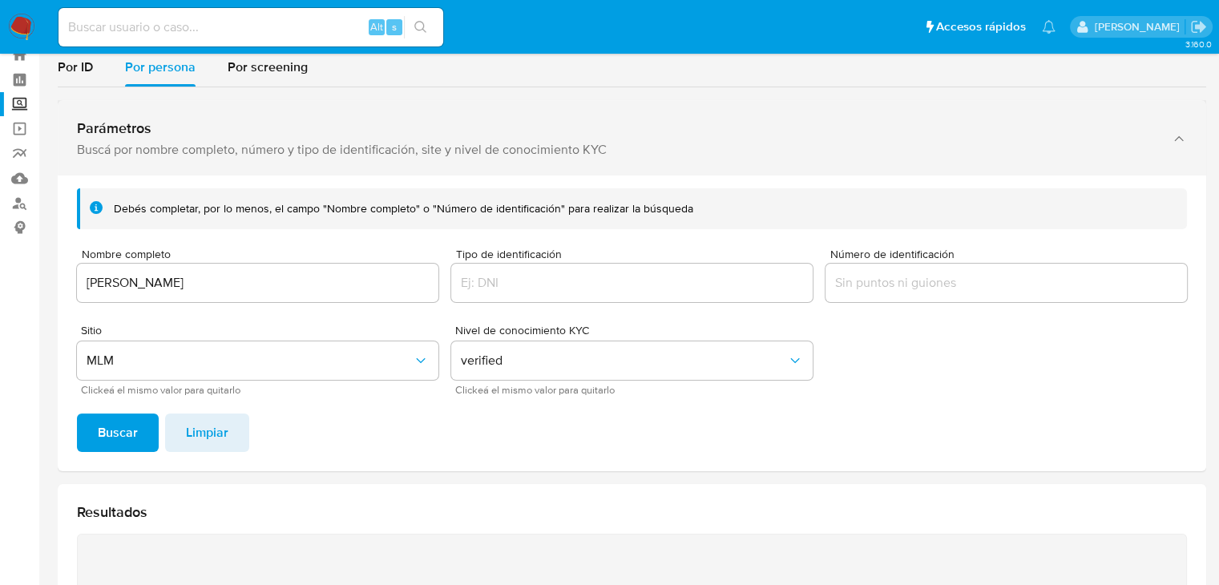
scroll to position [47, 0]
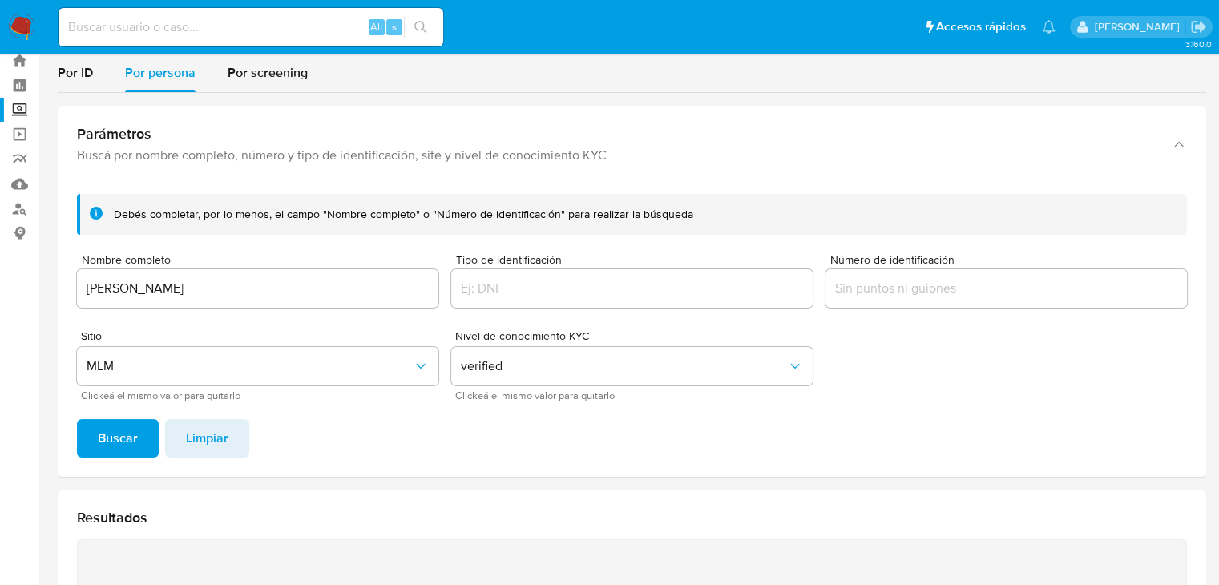
drag, startPoint x: 236, startPoint y: 275, endPoint x: 183, endPoint y: 282, distance: 53.4
click at [183, 282] on div "MAURICIO VILA DOSAL" at bounding box center [257, 288] width 361 height 38
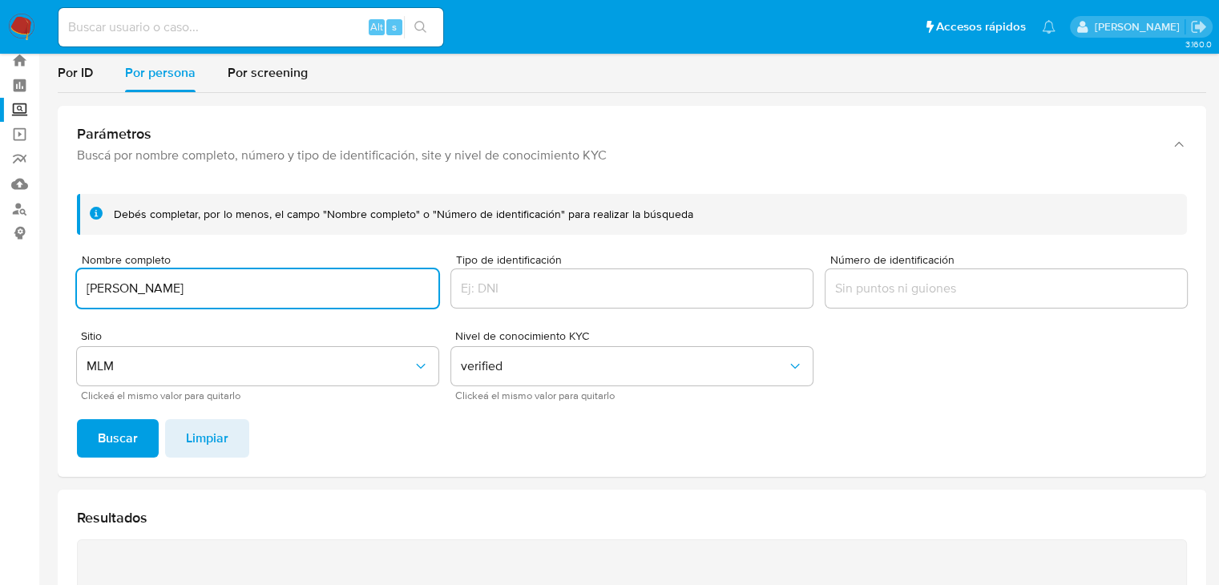
drag, startPoint x: 224, startPoint y: 284, endPoint x: -82, endPoint y: 299, distance: 305.7
click at [0, 299] on html "Pausado Ver notificaciones Alt s Accesos rápidos Presiona las siguientes teclas…" at bounding box center [609, 436] width 1219 height 967
type input "KARLA PATRICIA NADAL LOPEZ"
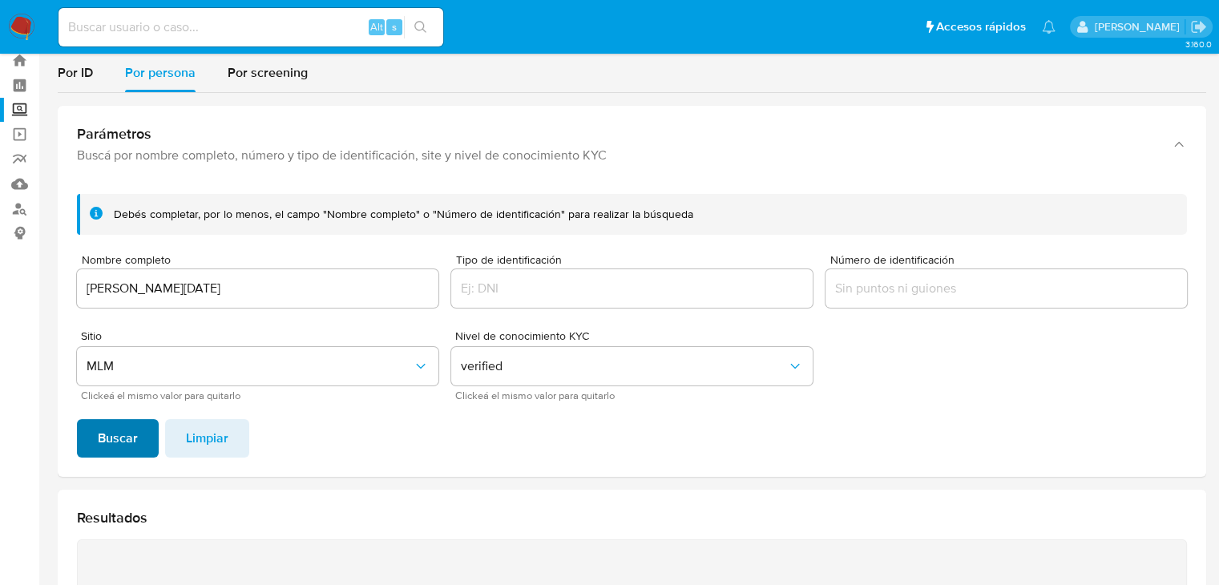
click at [109, 442] on span "Buscar" at bounding box center [118, 438] width 40 height 35
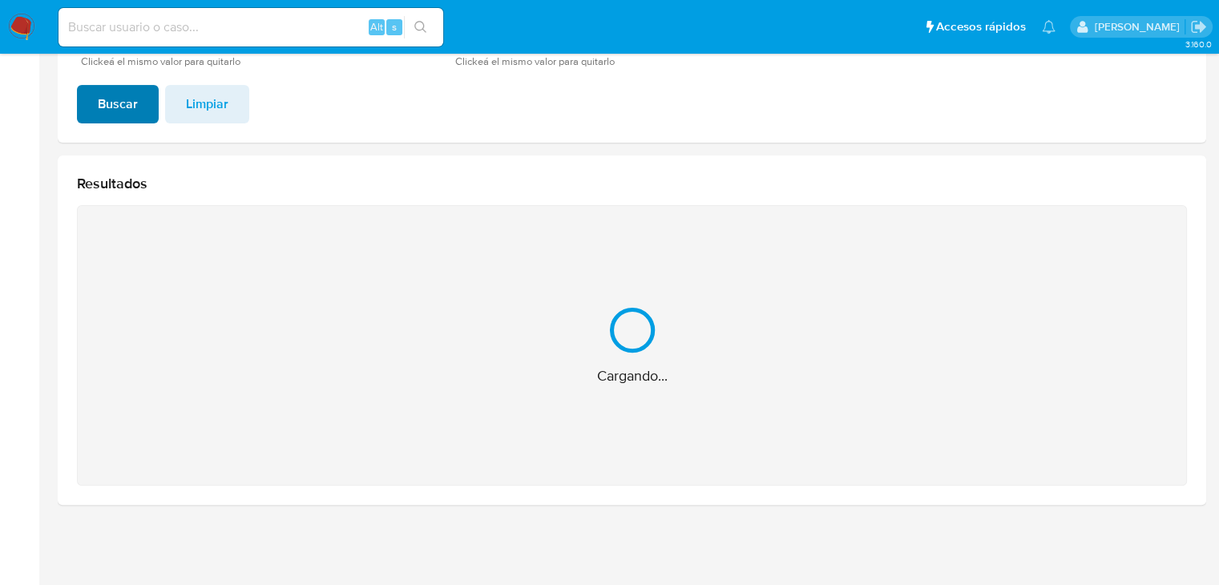
scroll to position [127, 0]
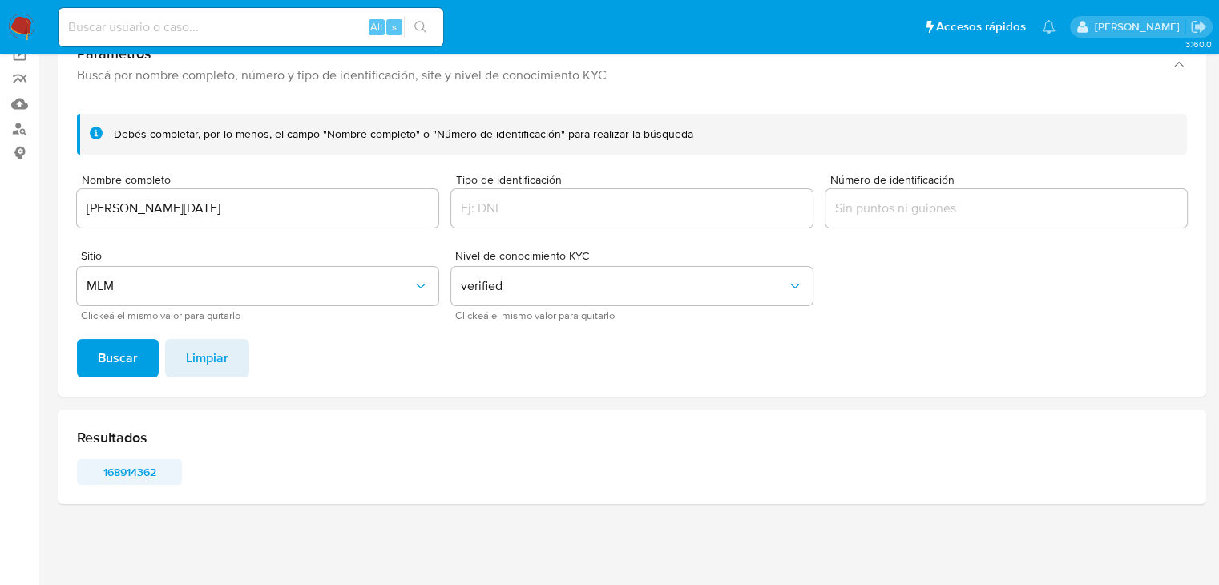
click at [142, 470] on span "168914362" at bounding box center [129, 472] width 83 height 22
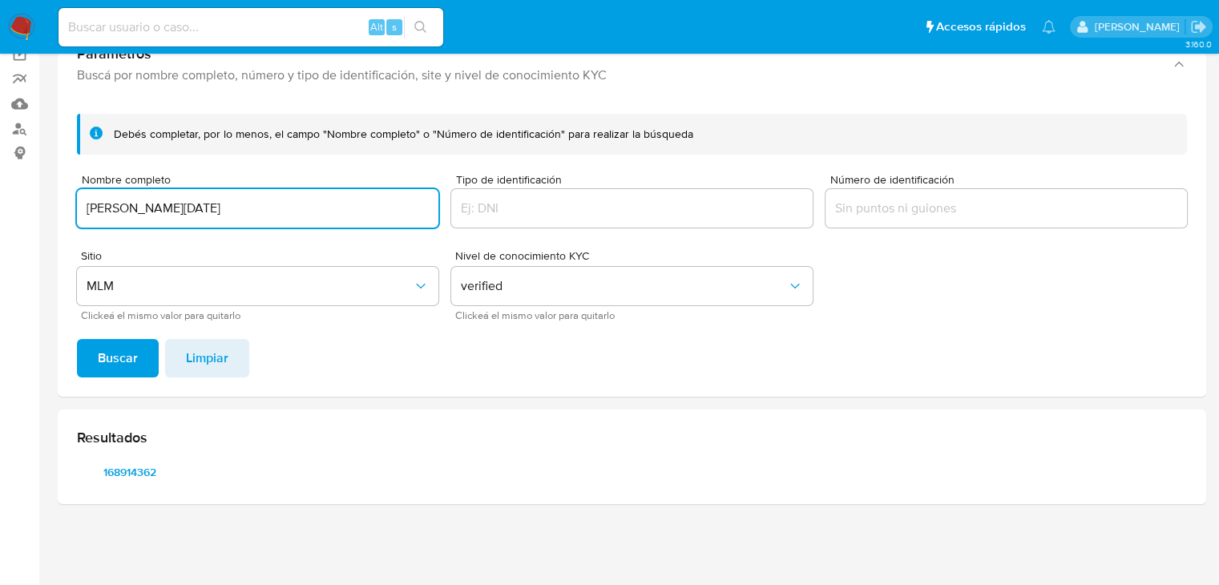
click at [294, 200] on input "KARLA PATRICIA NADAL LOPEZ" at bounding box center [257, 208] width 361 height 21
drag, startPoint x: 291, startPoint y: 205, endPoint x: 39, endPoint y: 218, distance: 252.0
click at [39, 218] on main "3.160.0" at bounding box center [609, 229] width 1219 height 712
click at [90, 353] on button "Buscar" at bounding box center [118, 358] width 82 height 38
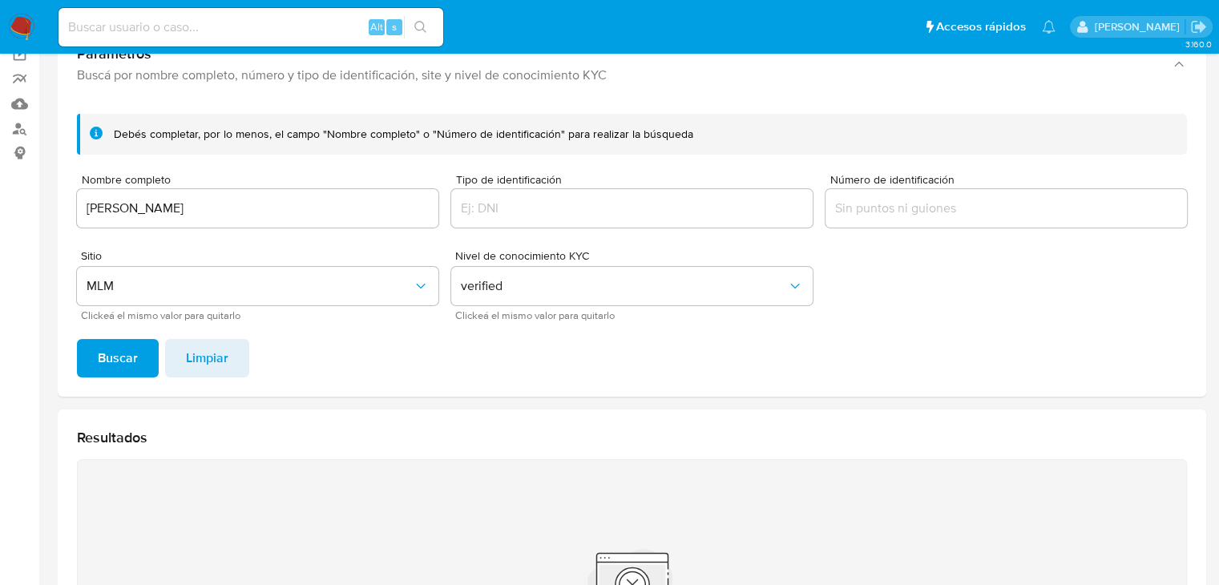
click at [97, 203] on input "Óscar Román Rosas González" at bounding box center [257, 208] width 361 height 21
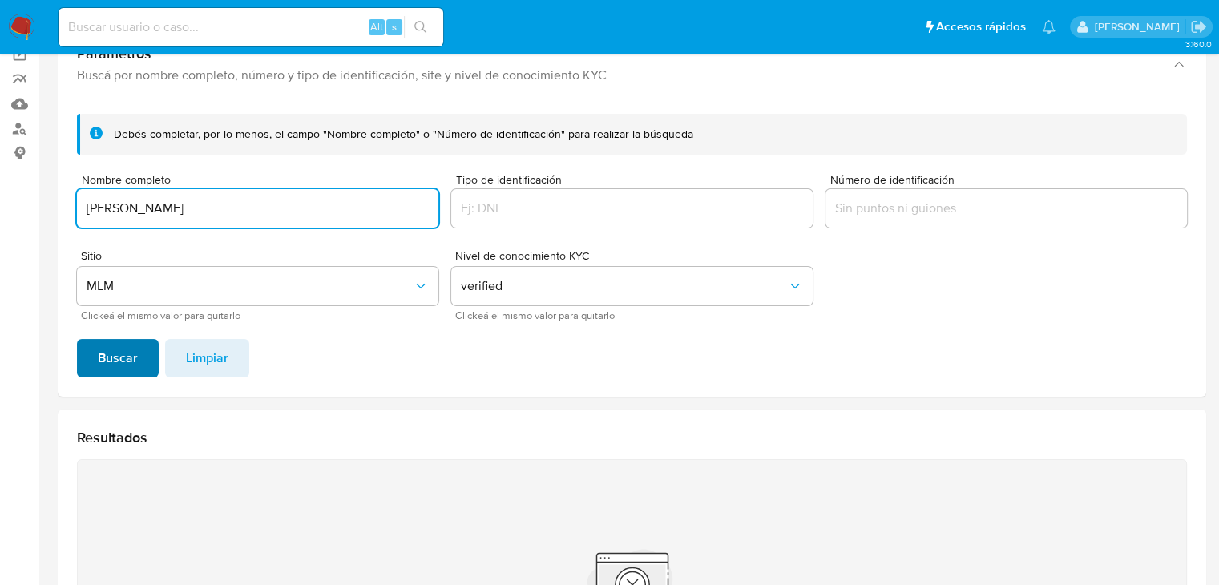
type input "oscar Roman Rosas Gonzalez"
click at [111, 359] on span "Buscar" at bounding box center [118, 358] width 40 height 35
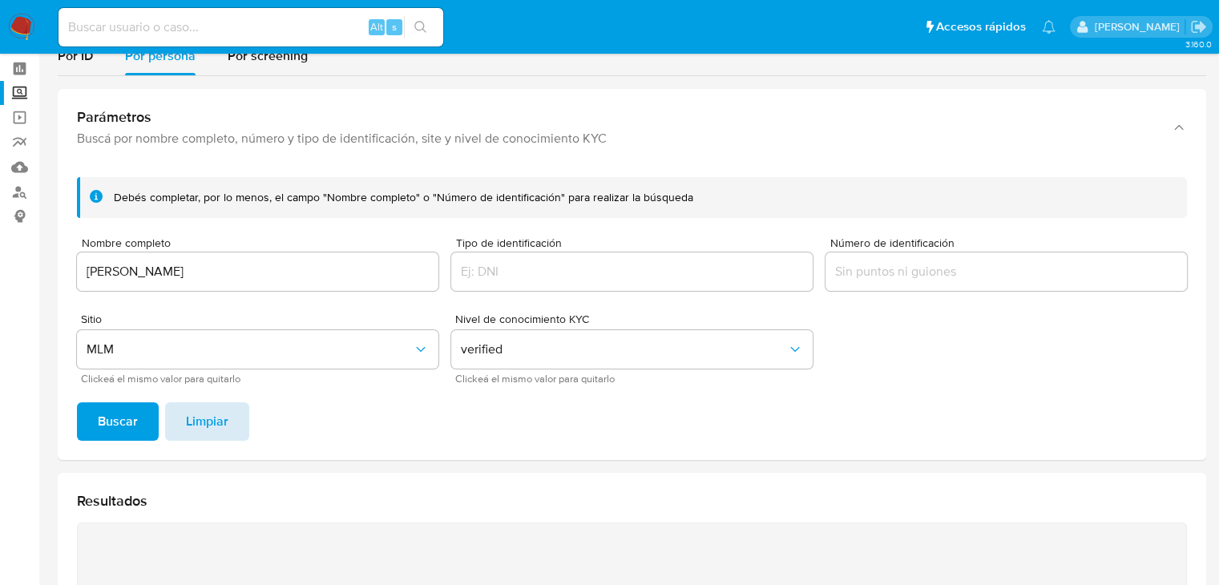
scroll to position [0, 0]
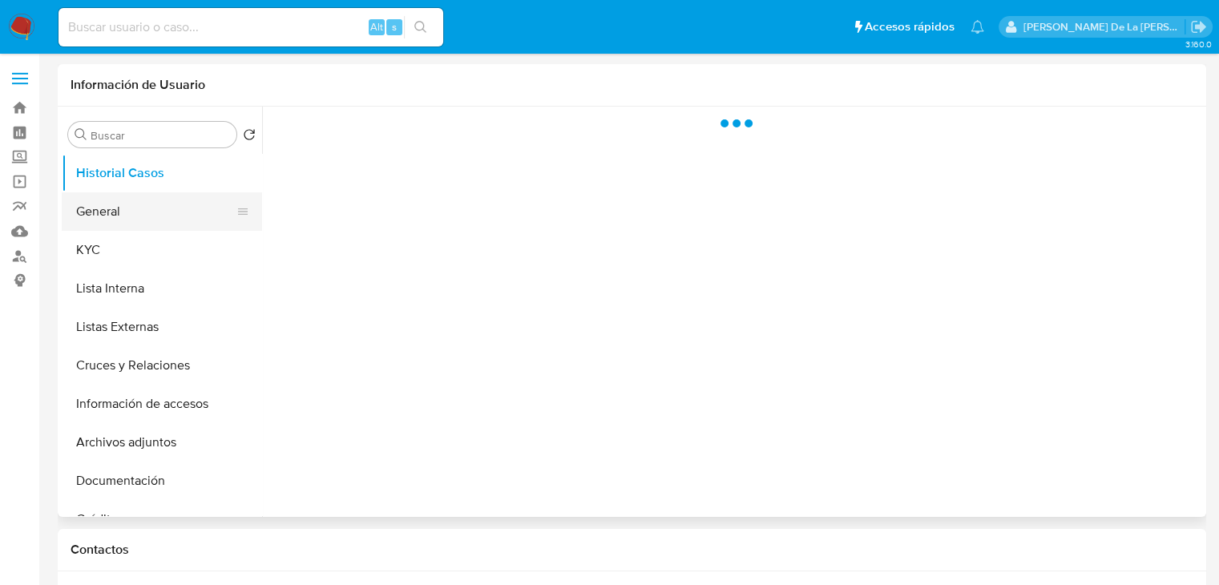
click at [129, 214] on button "General" at bounding box center [156, 211] width 188 height 38
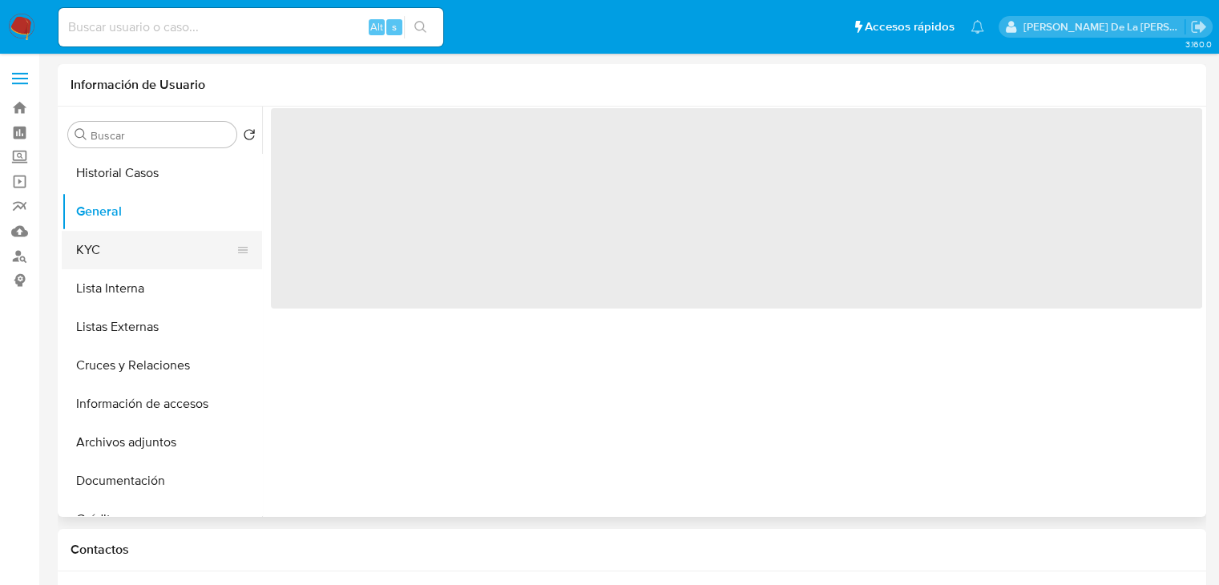
select select "10"
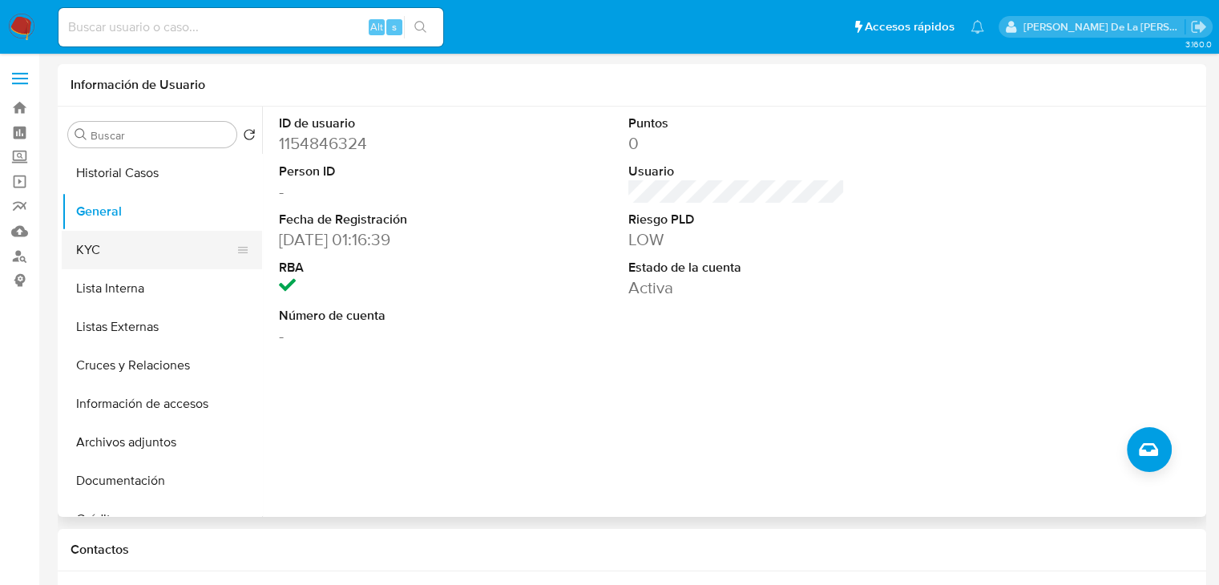
click at [111, 248] on button "KYC" at bounding box center [156, 250] width 188 height 38
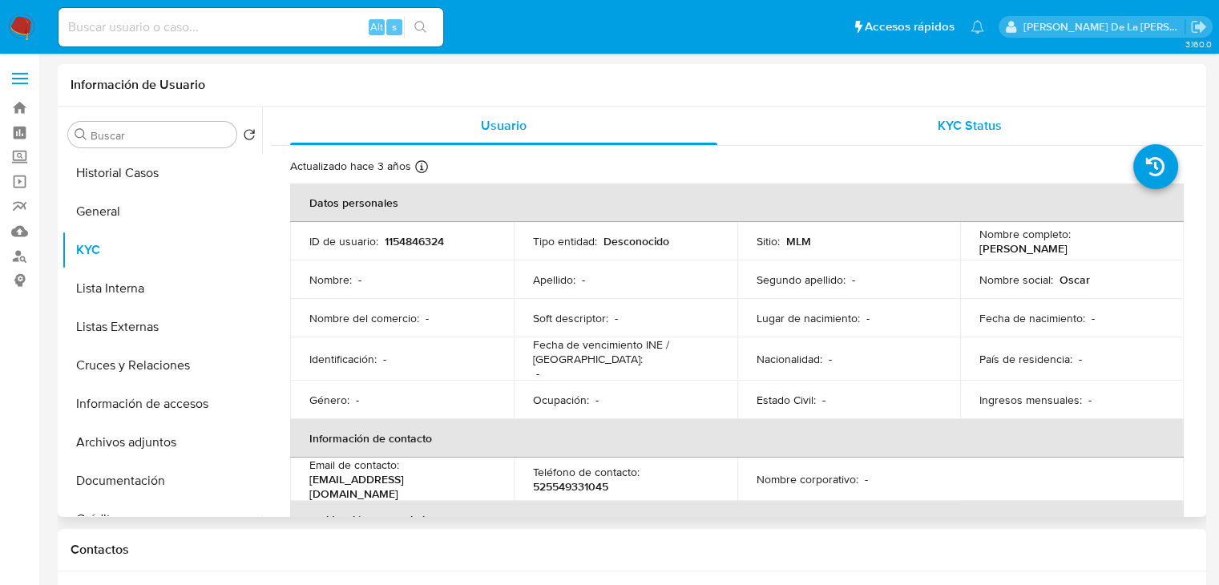
click at [919, 132] on div "KYC Status" at bounding box center [969, 126] width 427 height 38
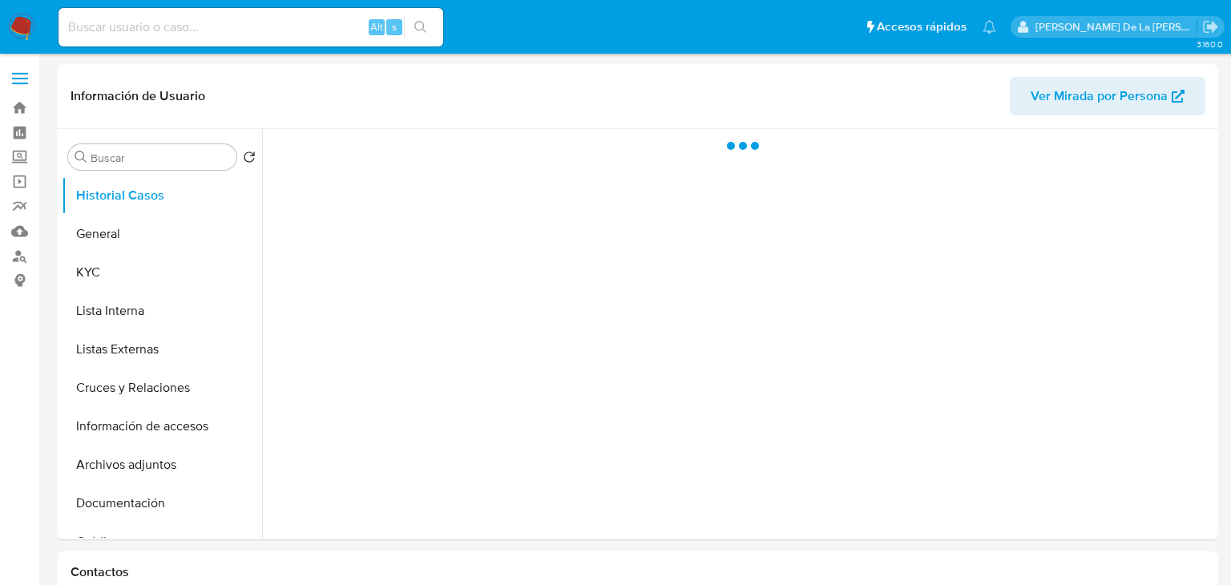
select select "10"
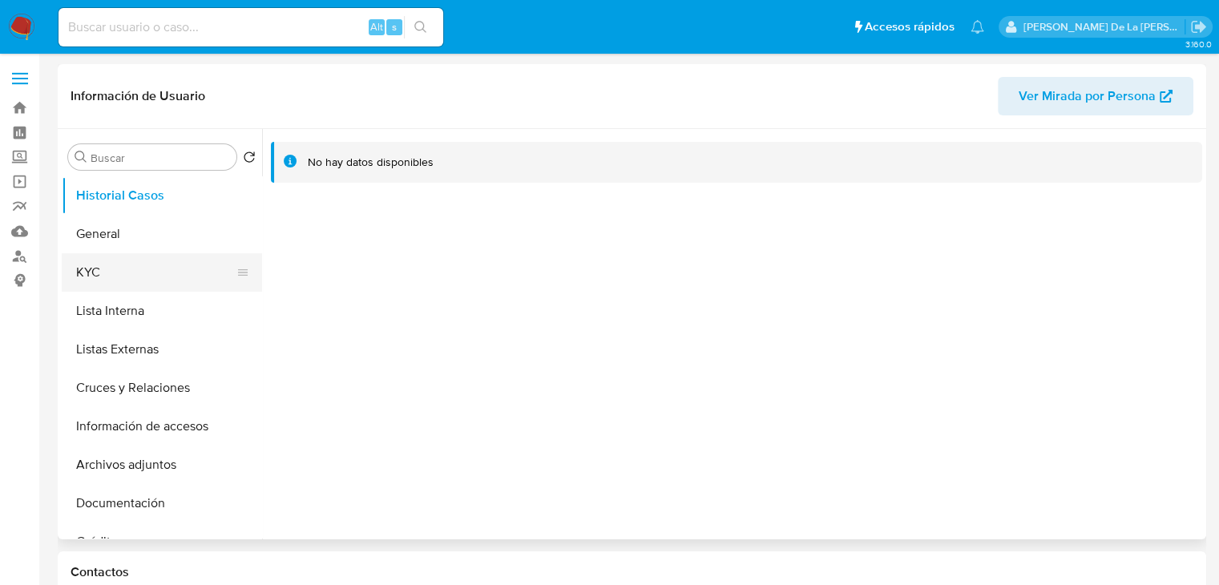
click at [148, 287] on button "KYC" at bounding box center [156, 272] width 188 height 38
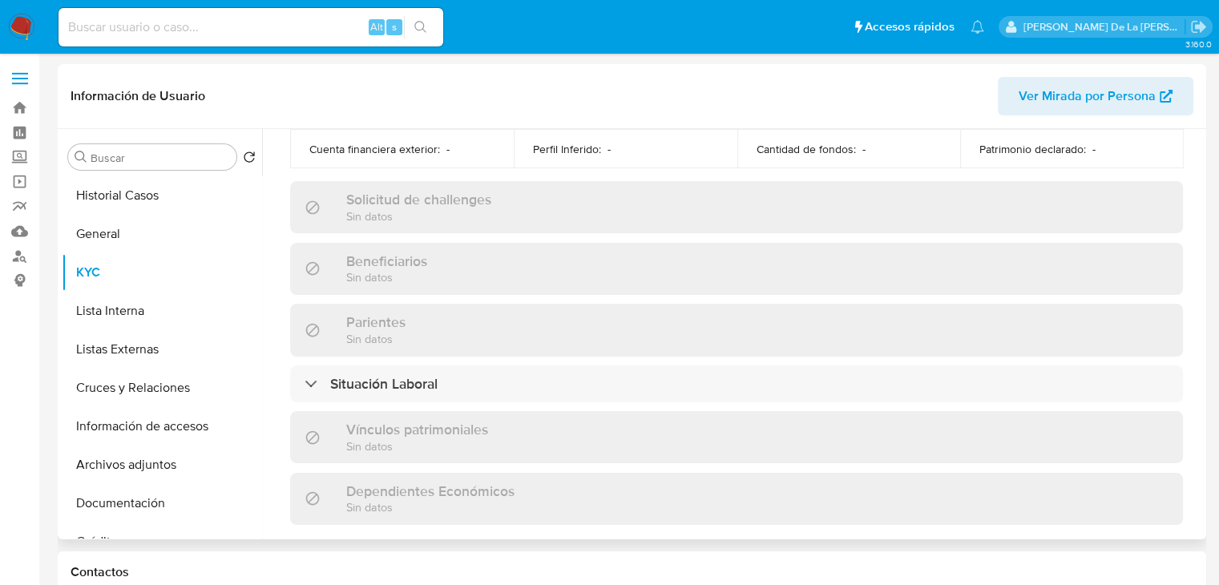
scroll to position [1012, 0]
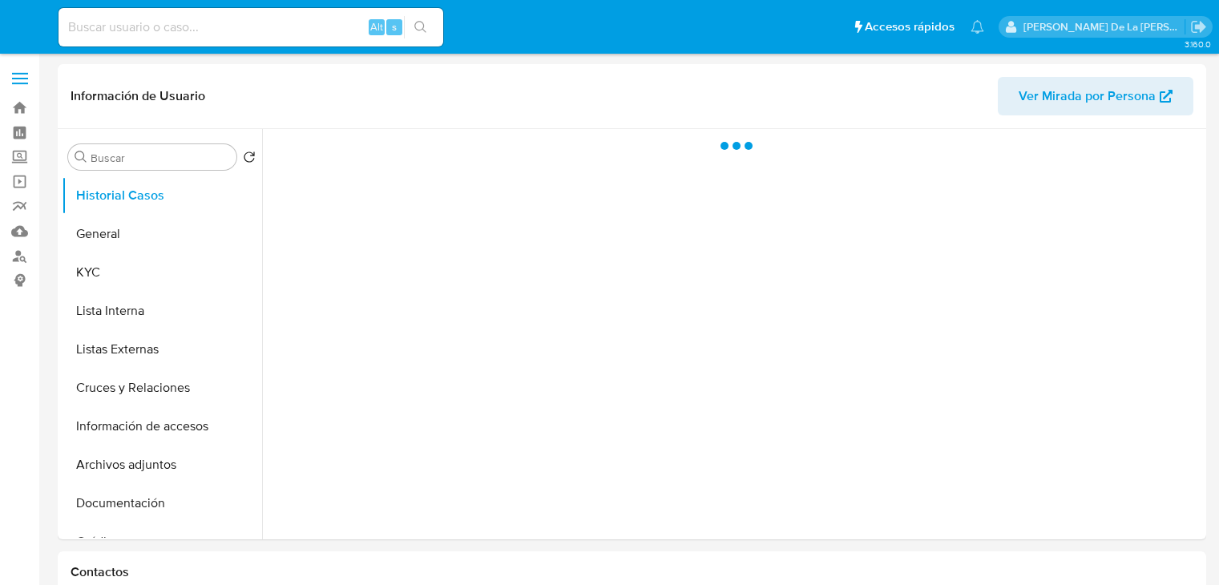
select select "10"
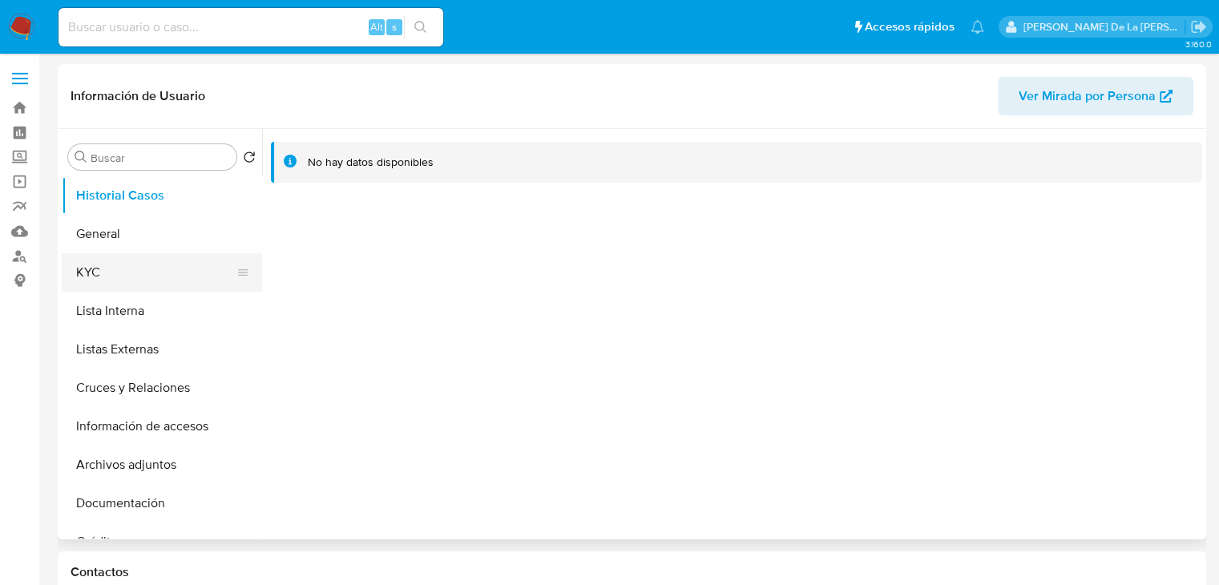
click at [165, 283] on button "KYC" at bounding box center [156, 272] width 188 height 38
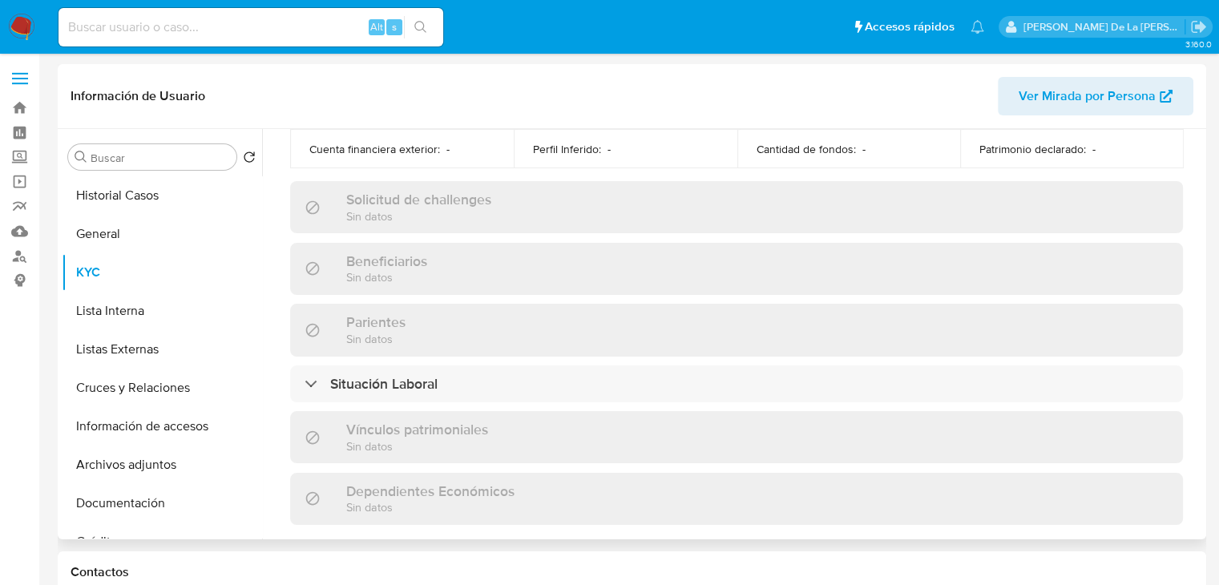
scroll to position [1012, 0]
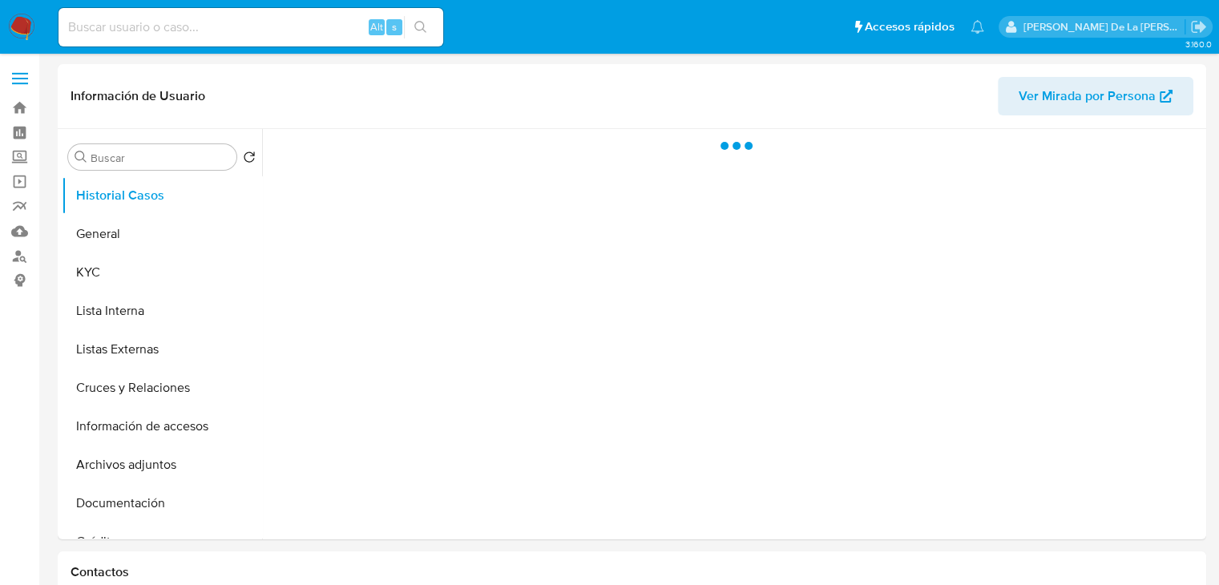
select select "10"
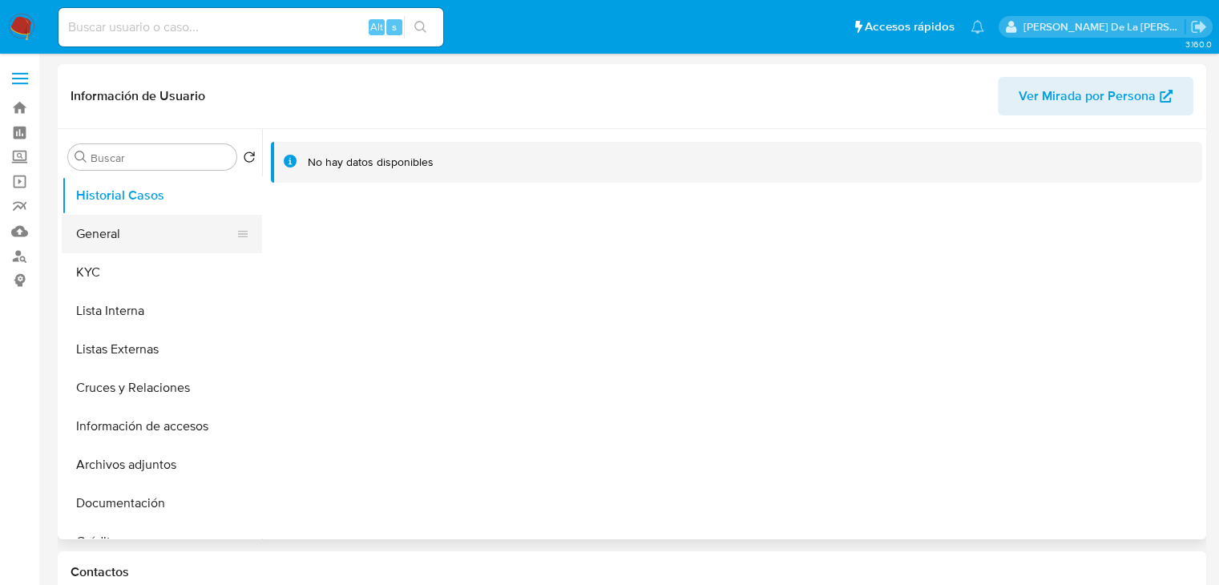
click at [143, 227] on button "General" at bounding box center [156, 234] width 188 height 38
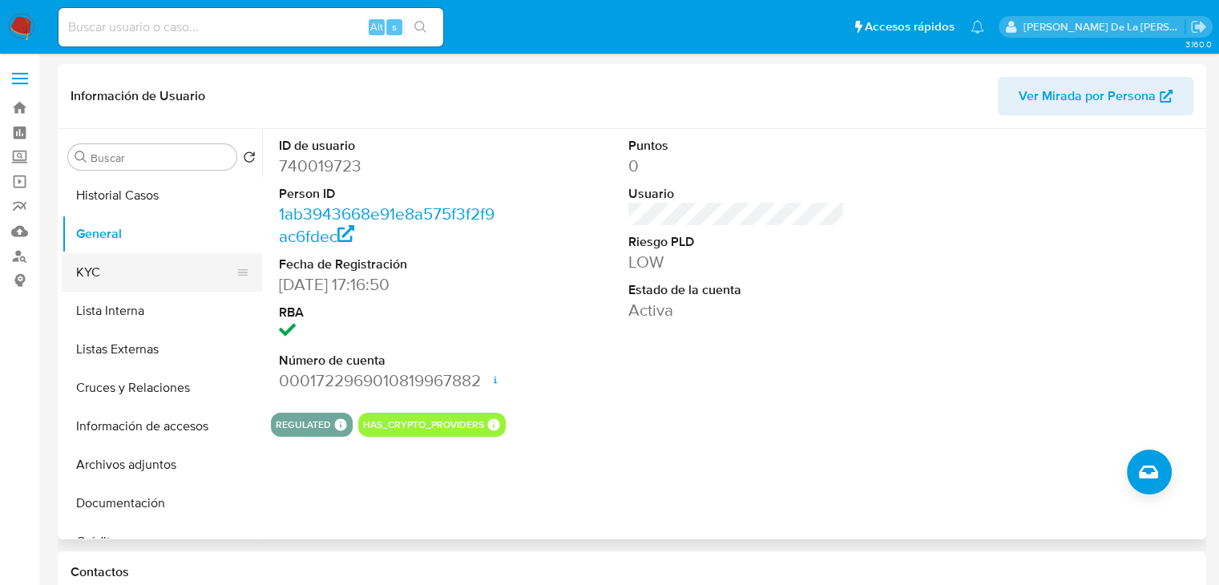
click at [128, 269] on button "KYC" at bounding box center [156, 272] width 188 height 38
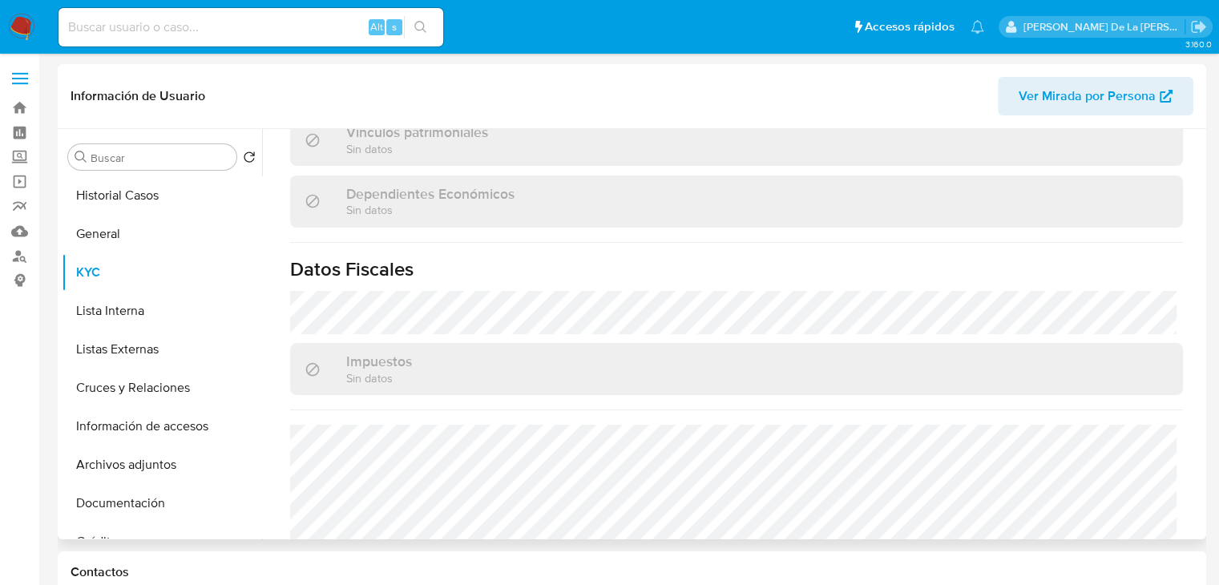
scroll to position [1012, 0]
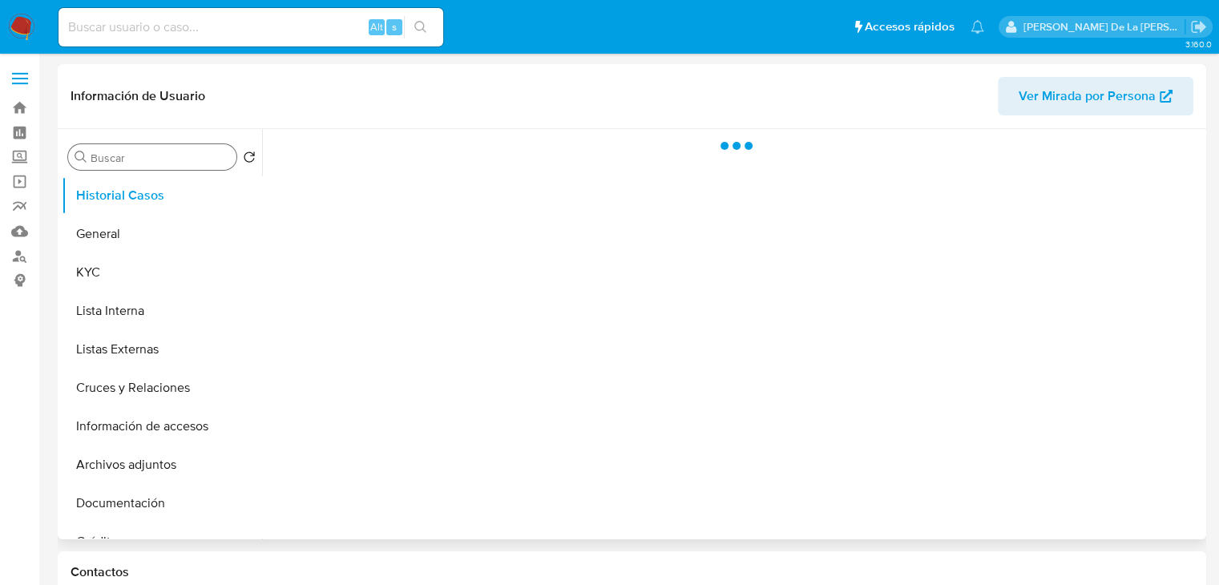
select select "10"
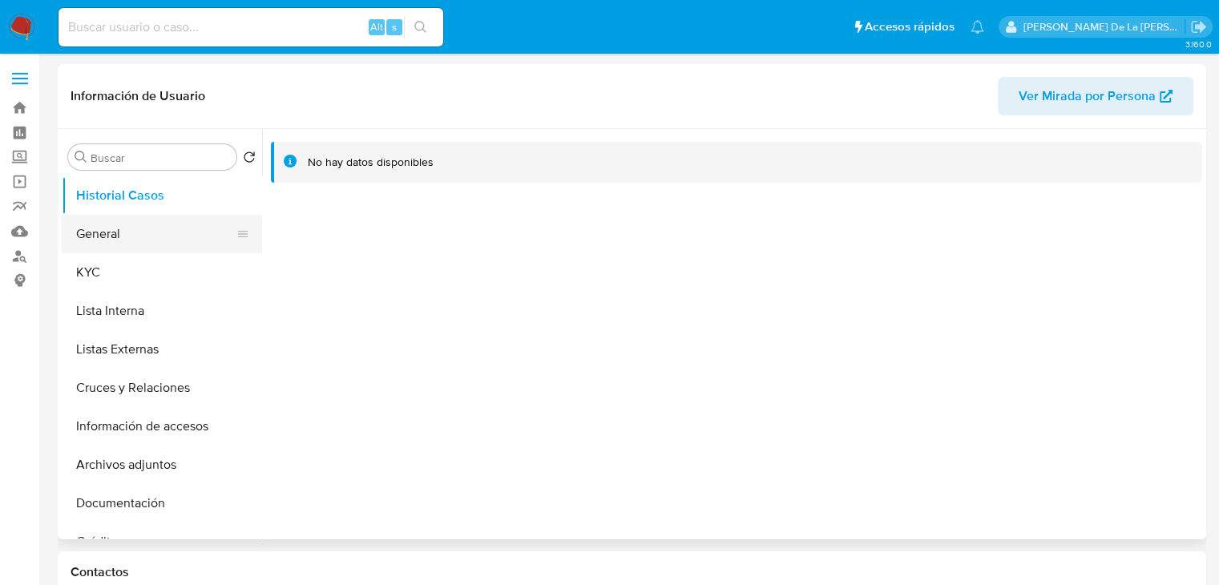
click at [123, 248] on button "General" at bounding box center [156, 234] width 188 height 38
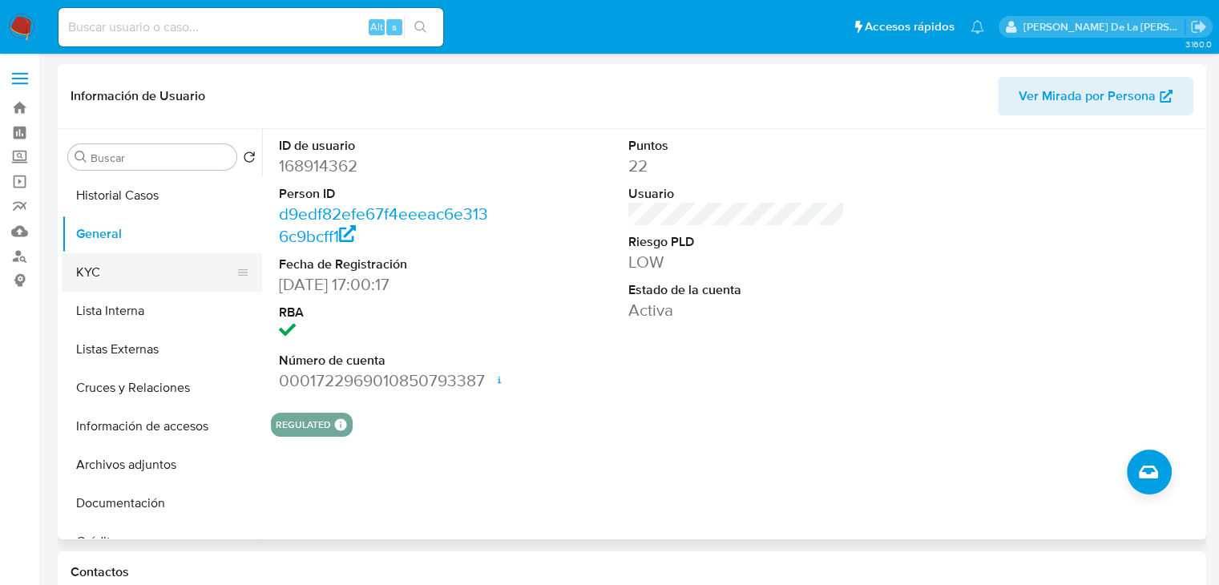
click at [150, 267] on button "KYC" at bounding box center [156, 272] width 188 height 38
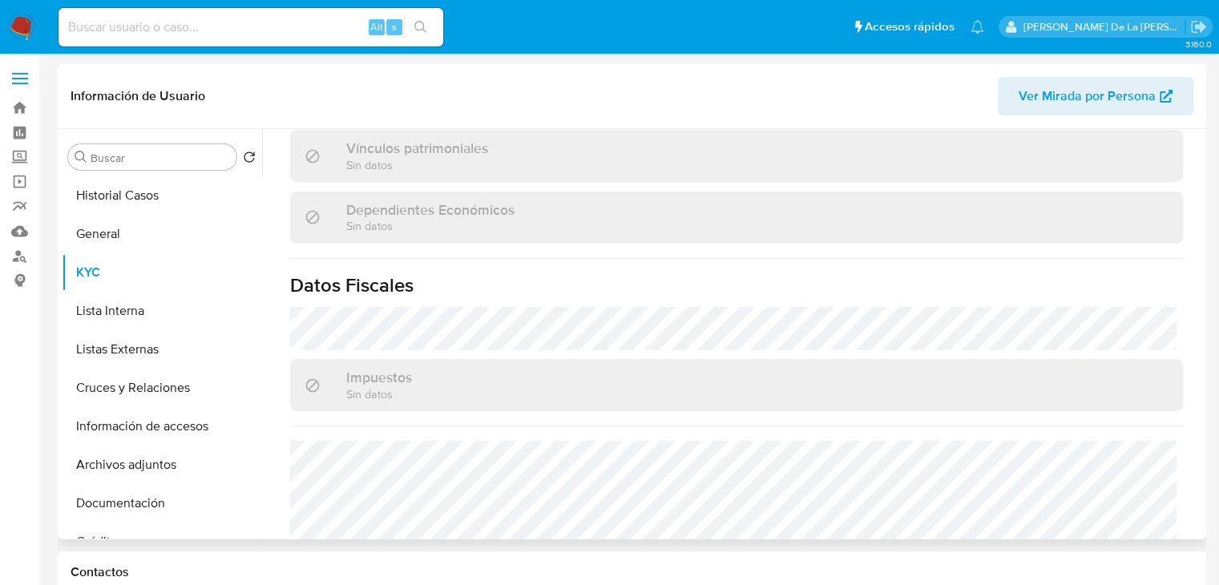
scroll to position [852, 0]
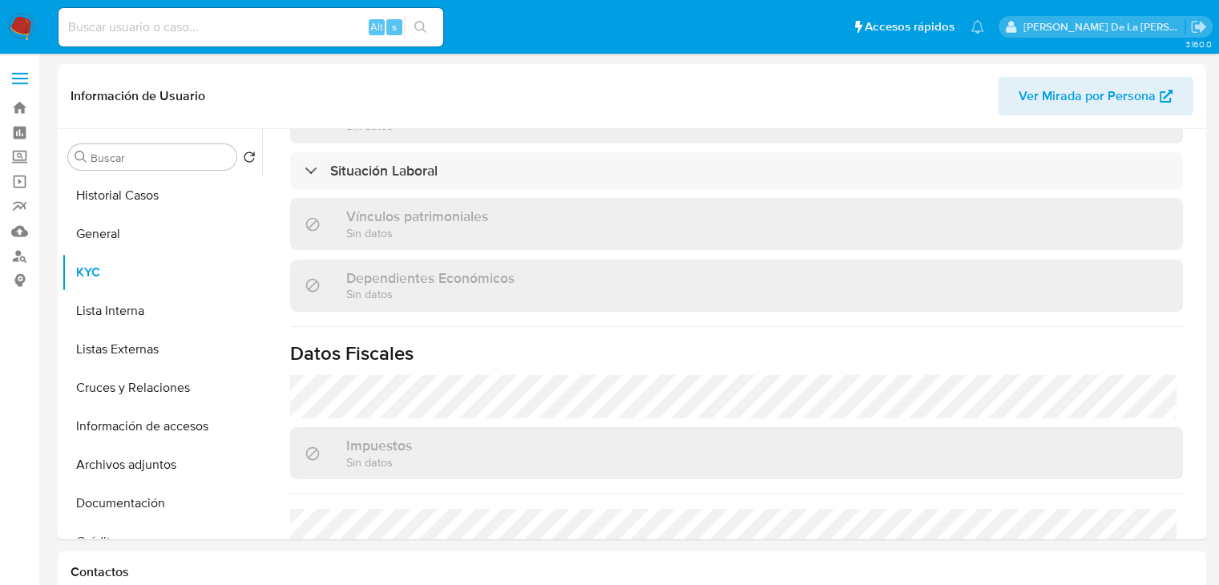
click at [15, 33] on img at bounding box center [21, 27] width 27 height 27
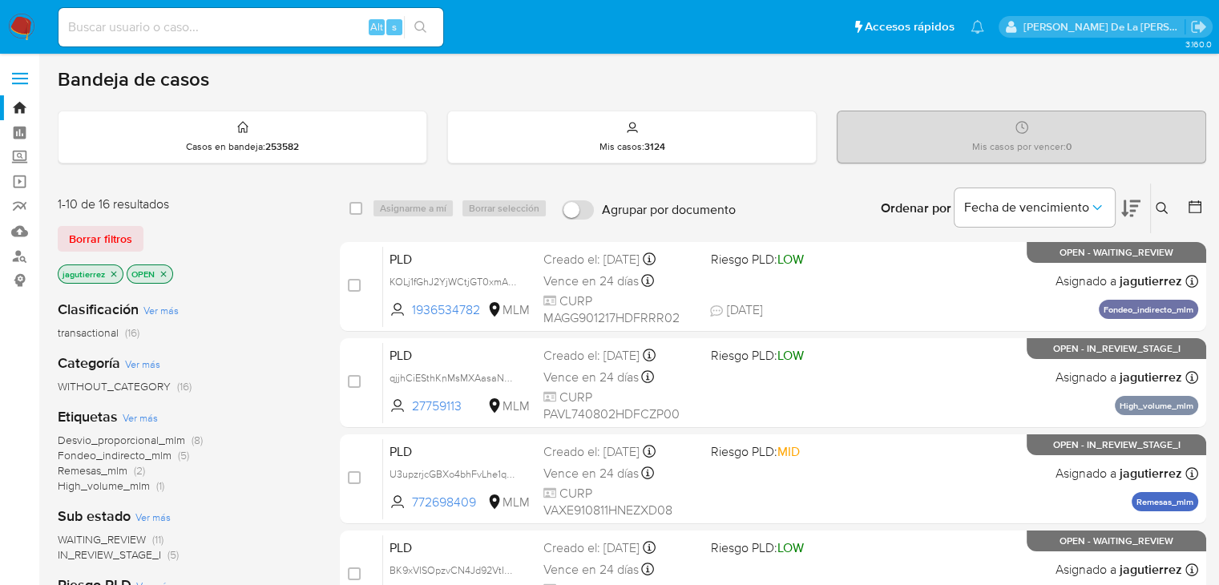
click at [119, 273] on p "jagutierrez" at bounding box center [91, 274] width 64 height 18
click at [115, 273] on icon "close-filter" at bounding box center [114, 274] width 10 height 10
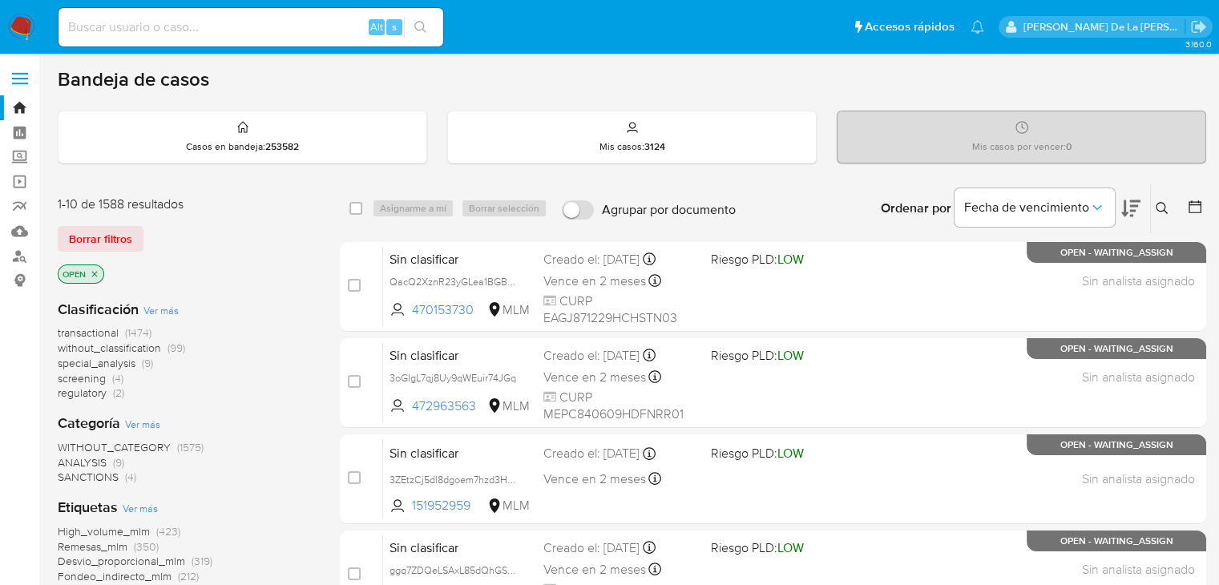
click at [90, 377] on span "screening" at bounding box center [82, 378] width 48 height 16
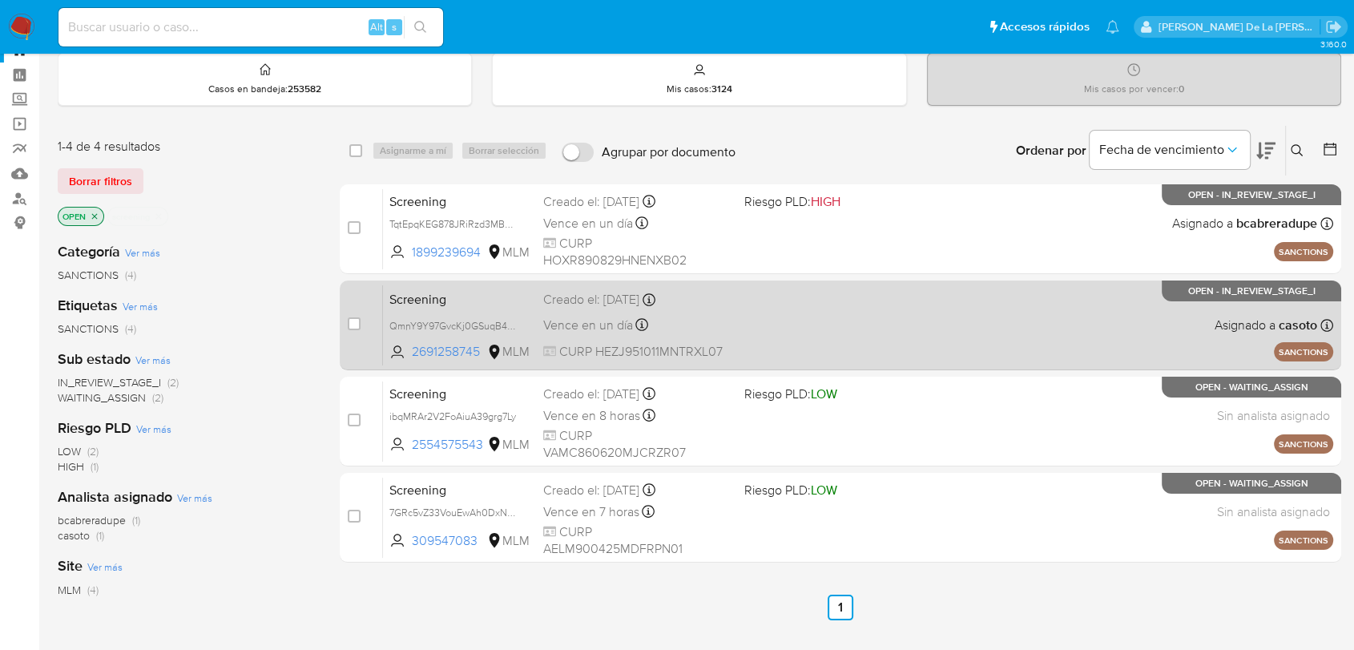
scroll to position [89, 0]
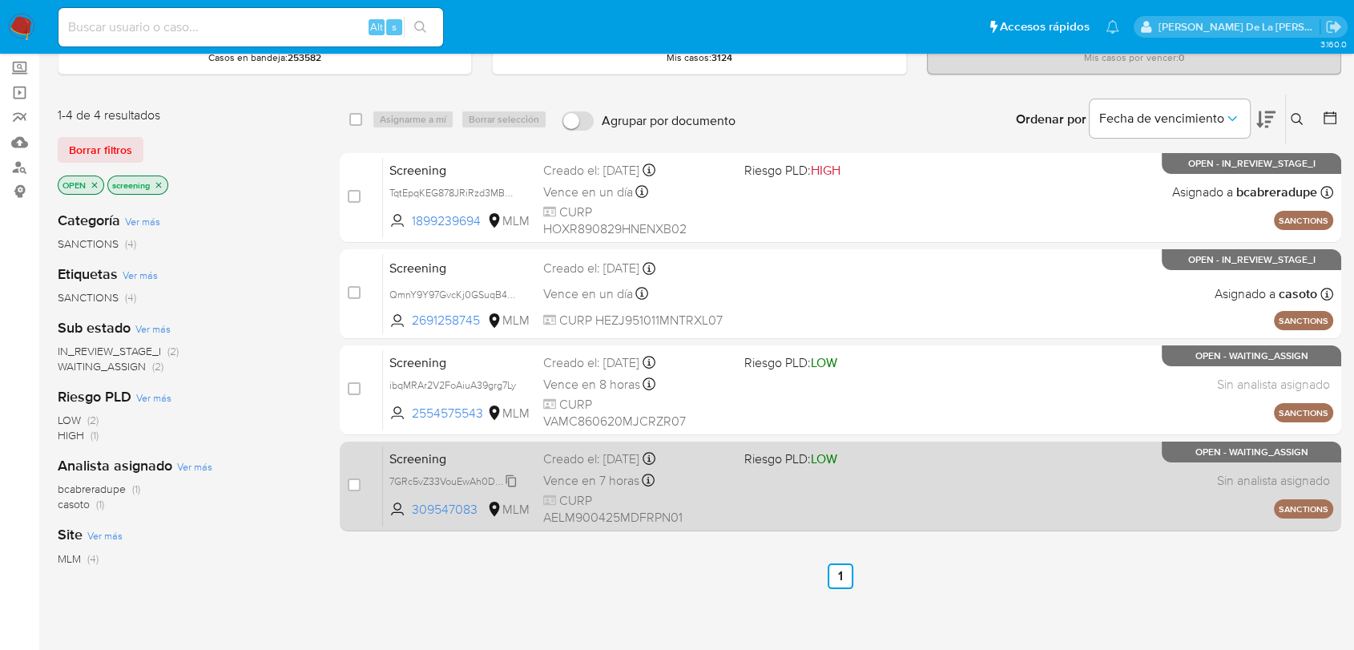
click at [486, 477] on span "7GRc5vZ33VouEwAh0DxN7WIz" at bounding box center [459, 480] width 139 height 18
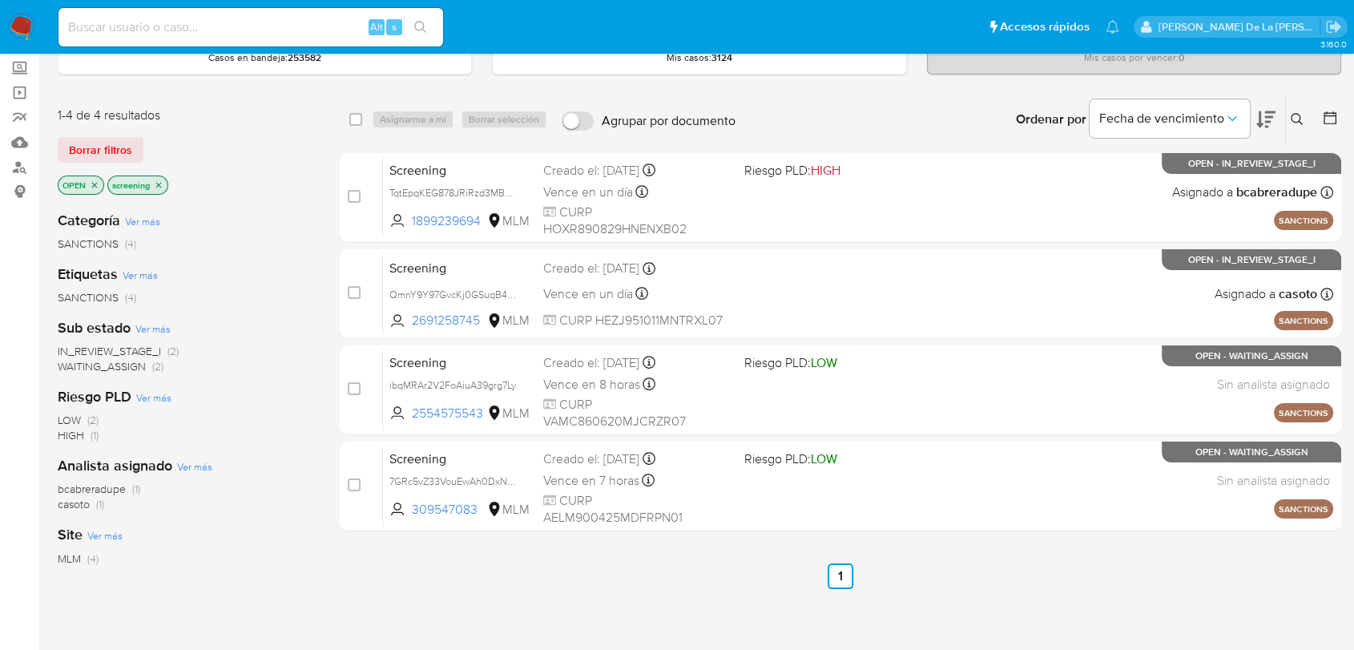
click at [13, 25] on img at bounding box center [21, 27] width 27 height 27
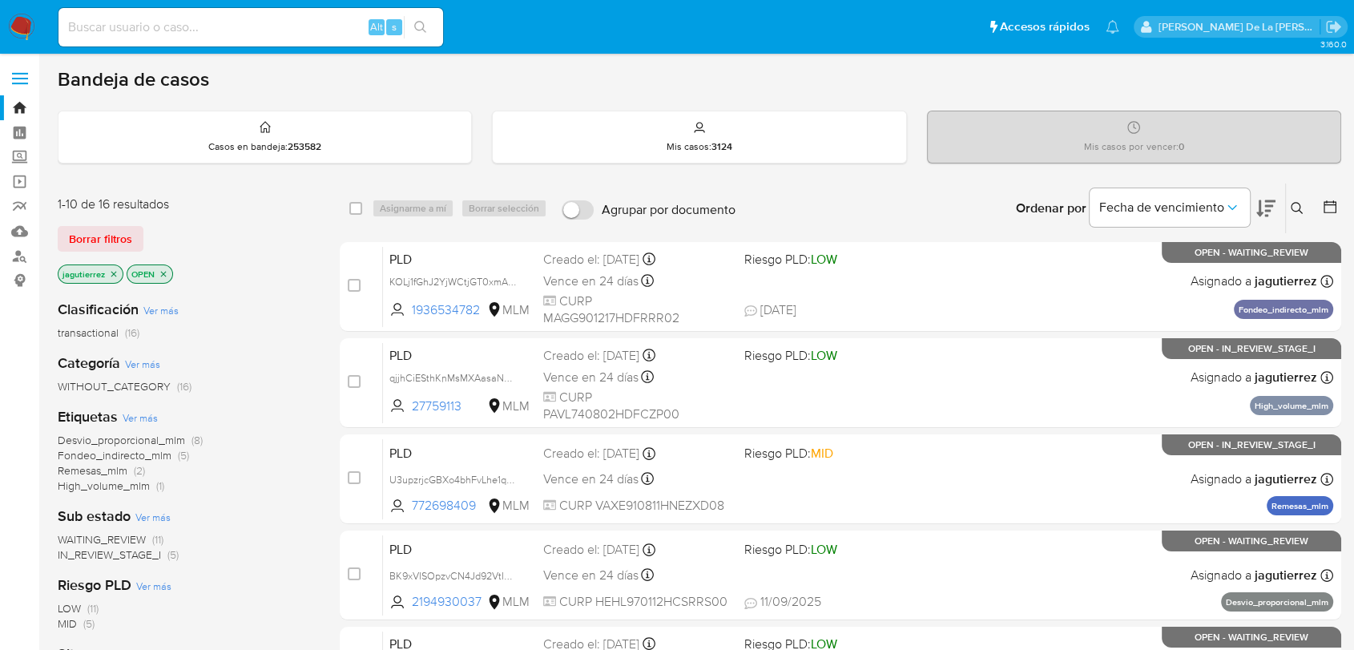
click at [115, 269] on icon "close-filter" at bounding box center [114, 274] width 10 height 10
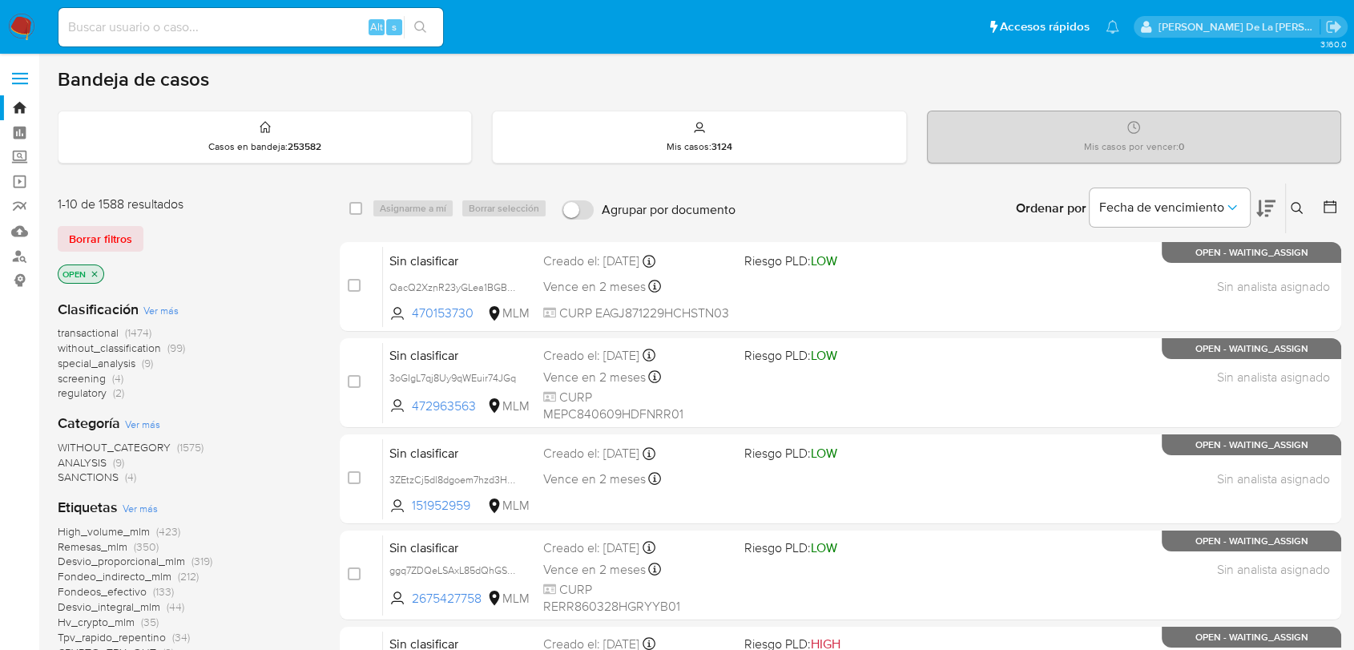
click at [15, 21] on img at bounding box center [21, 27] width 27 height 27
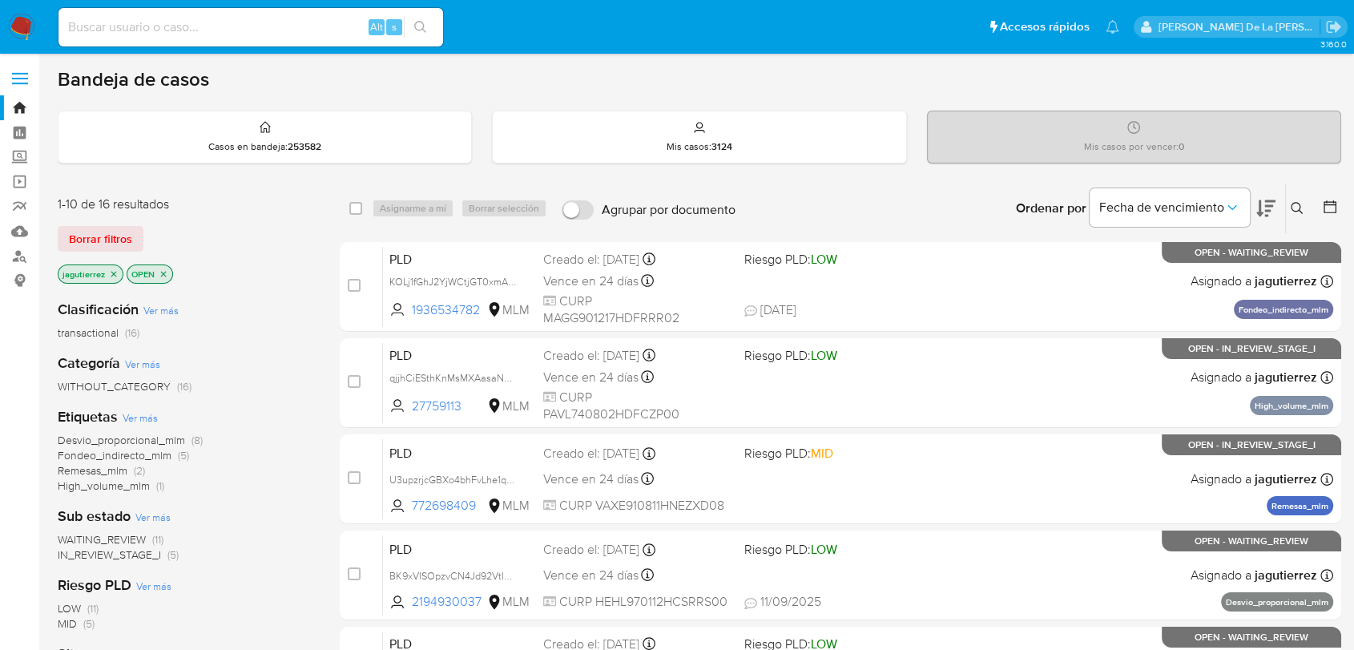
click at [90, 552] on span "IN_REVIEW_STAGE_I" at bounding box center [109, 555] width 103 height 16
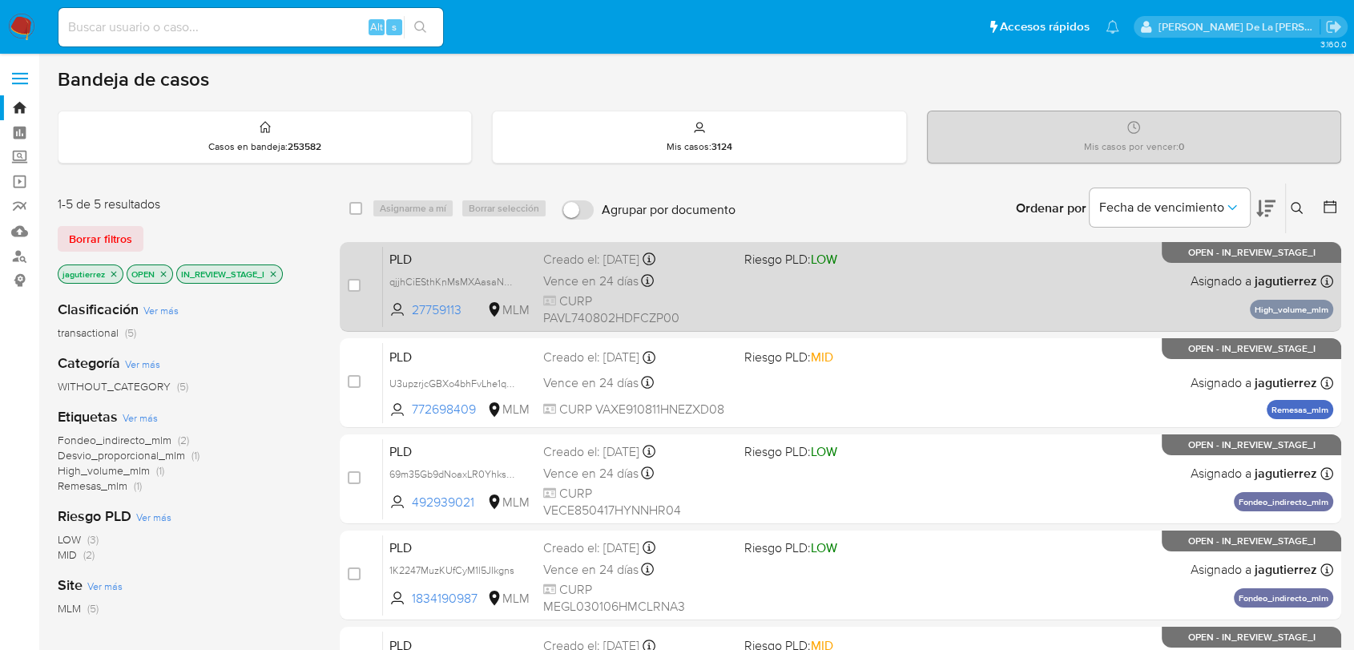
click at [870, 275] on div "PLD qjjhCiESthKnMsMXAasaN03Q 27759113 MLM Riesgo PLD: LOW Creado el: [DATE] Cre…" at bounding box center [858, 286] width 951 height 81
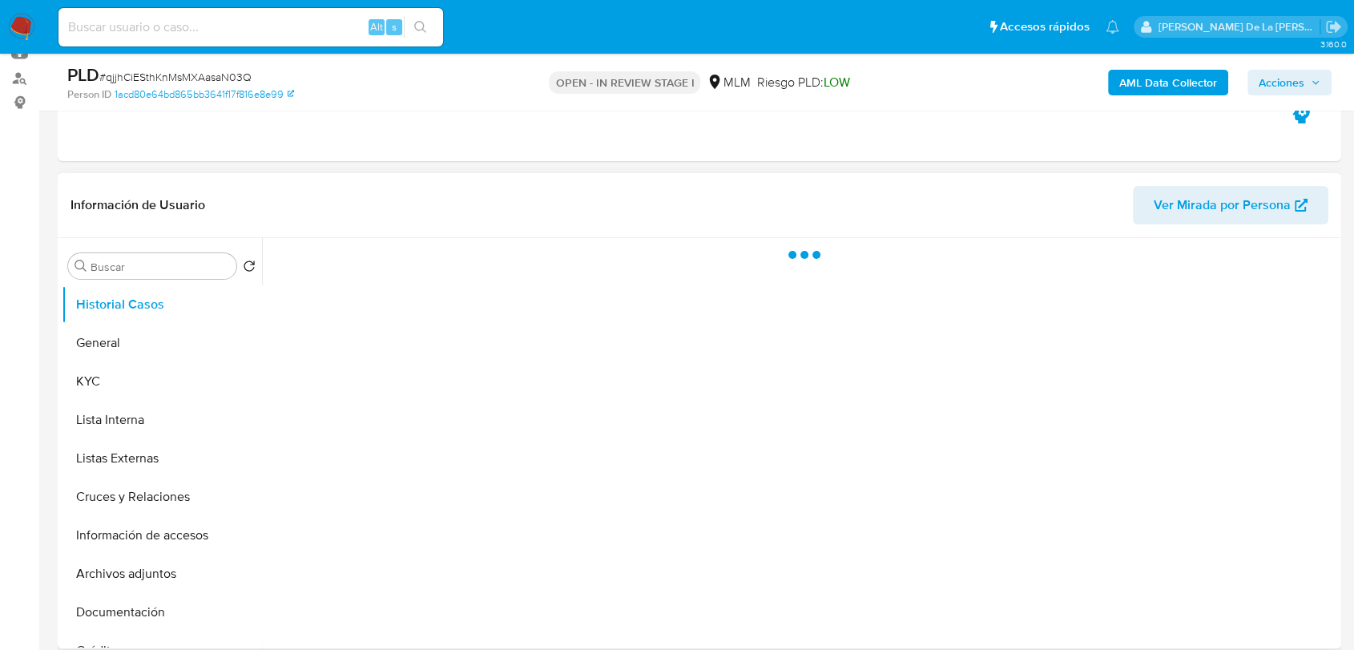
select select "10"
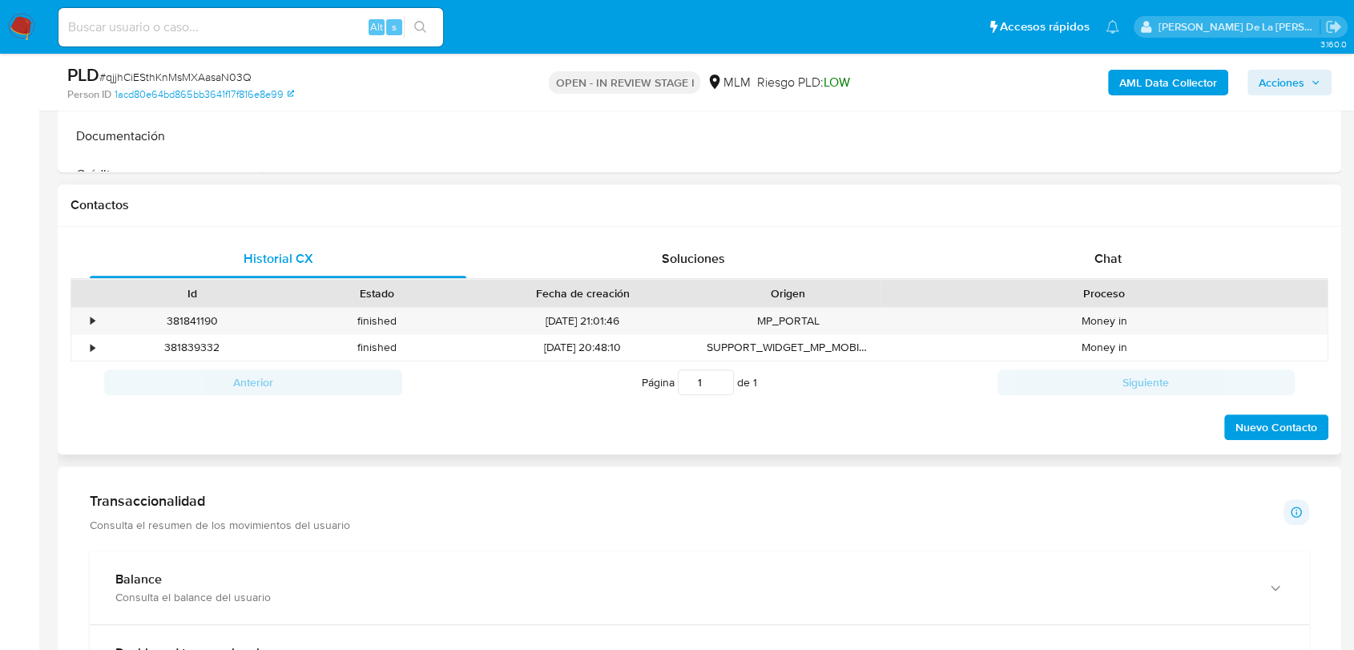
scroll to position [623, 0]
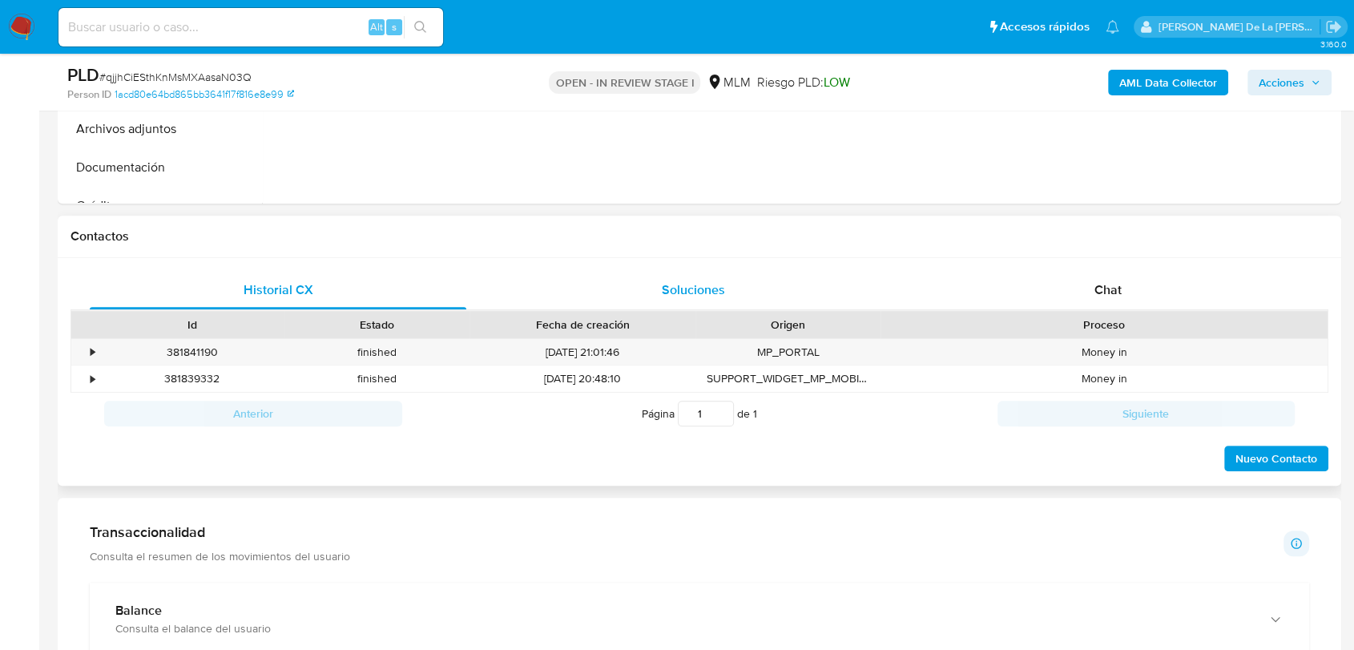
click at [692, 288] on span "Soluciones" at bounding box center [693, 290] width 63 height 18
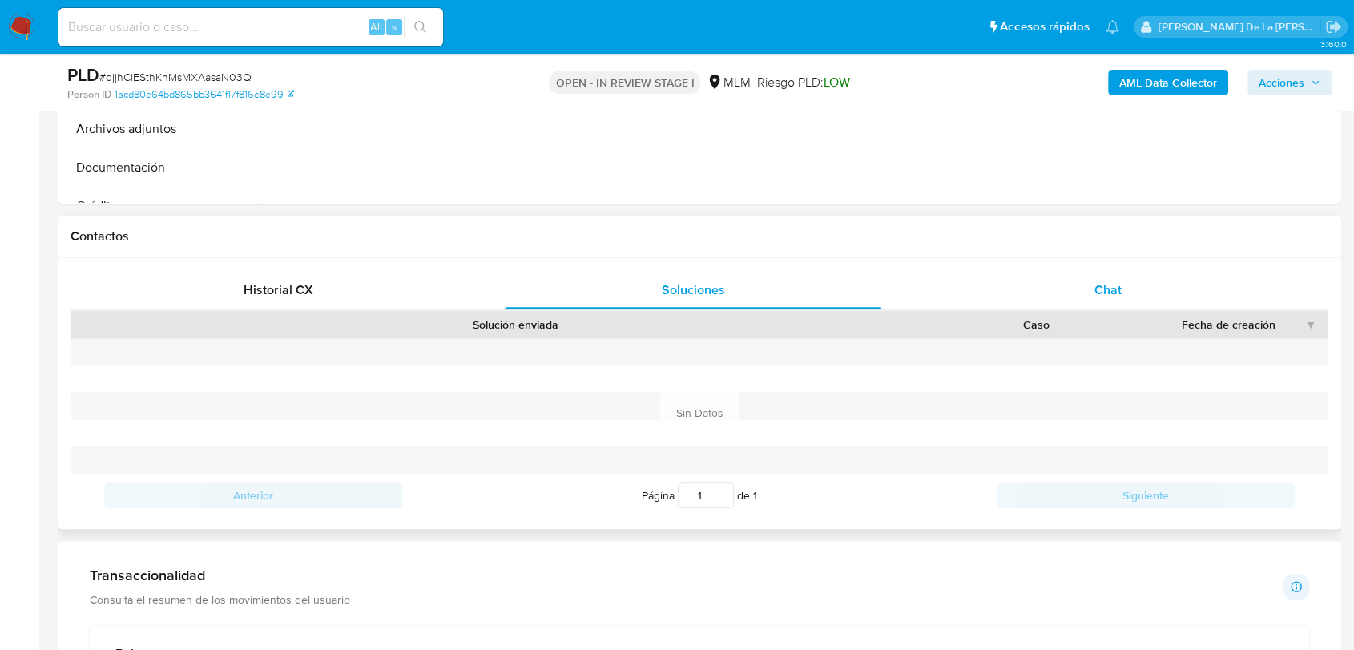
click at [1111, 281] on span "Chat" at bounding box center [1108, 290] width 27 height 18
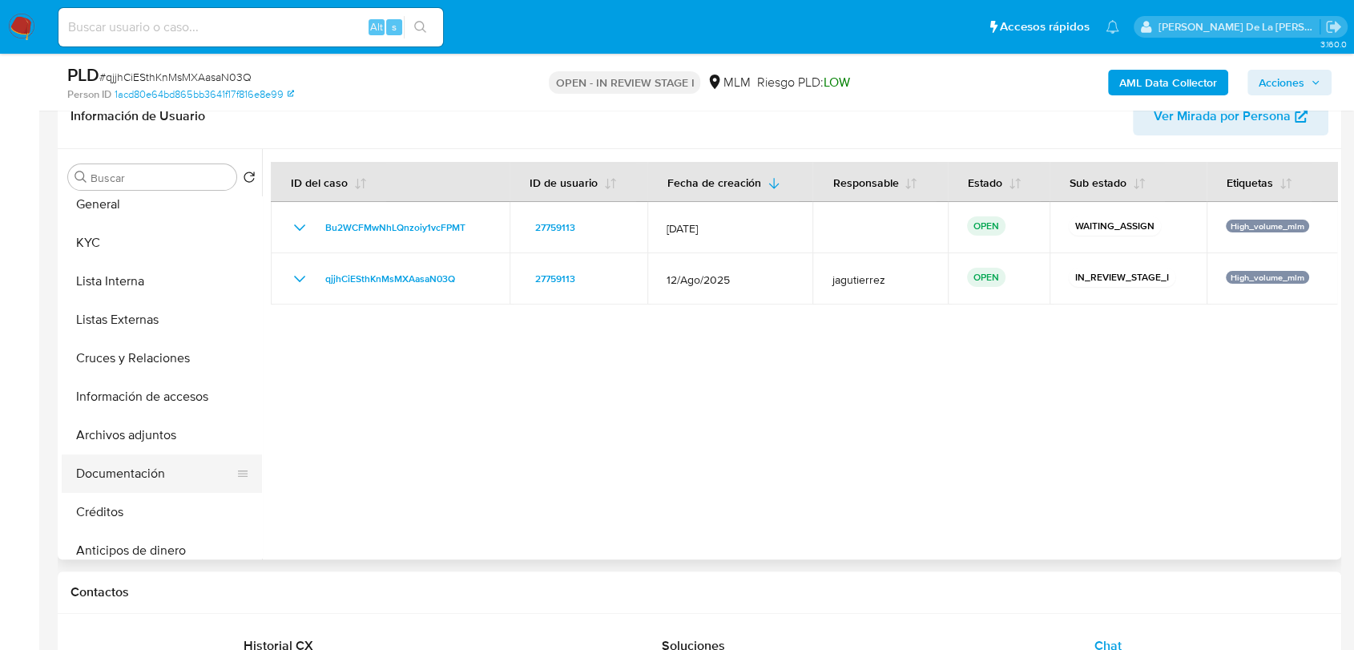
scroll to position [89, 0]
click at [171, 377] on button "Archivos adjuntos" at bounding box center [156, 396] width 188 height 38
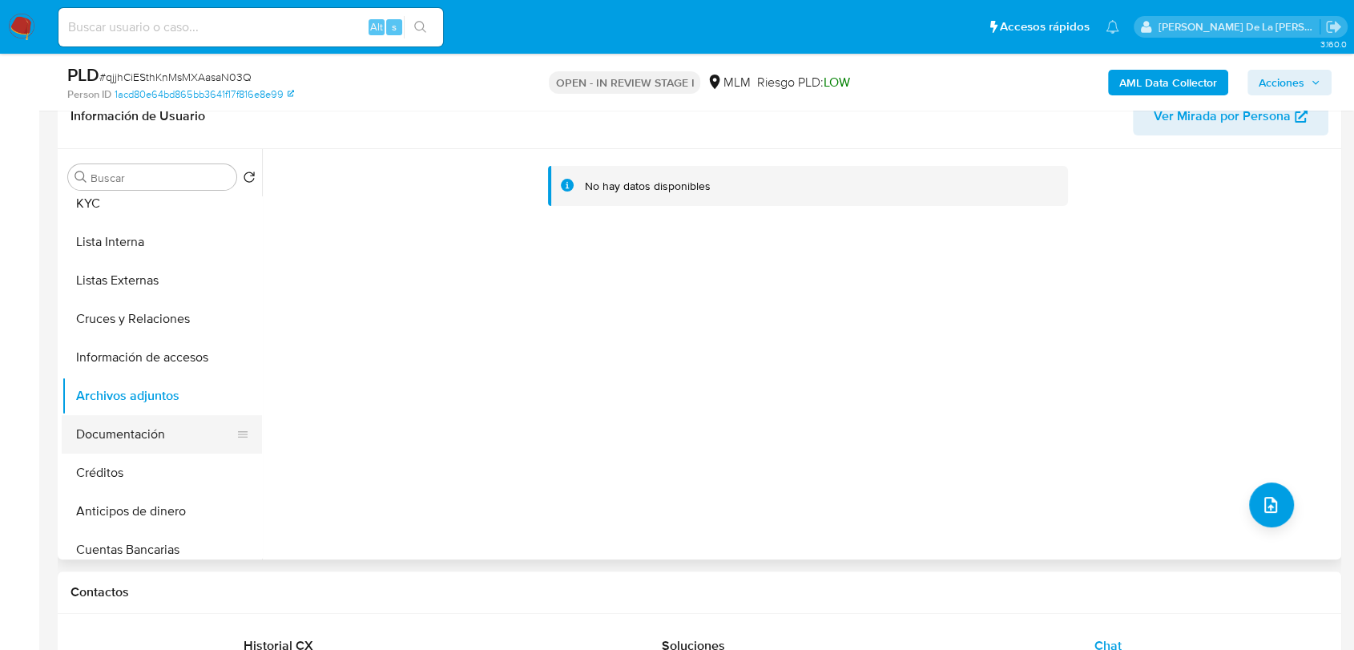
scroll to position [0, 0]
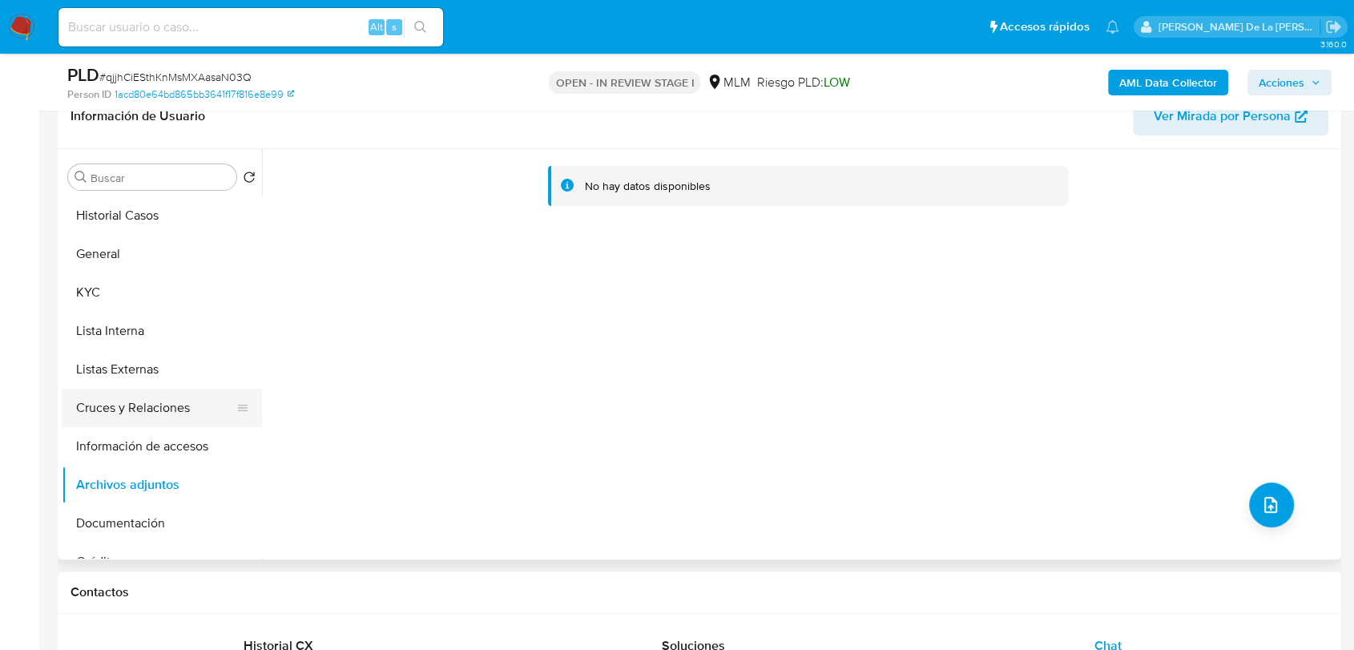
click at [180, 403] on button "Cruces y Relaciones" at bounding box center [156, 408] width 188 height 38
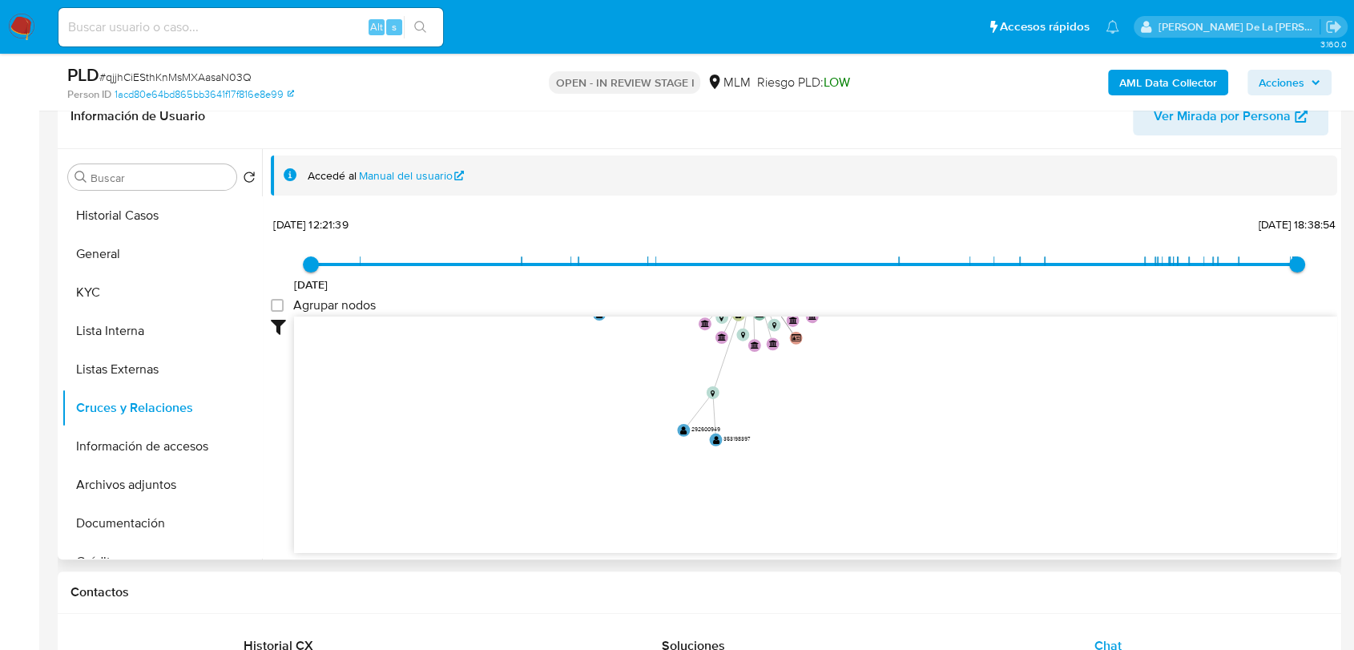
drag, startPoint x: 642, startPoint y: 432, endPoint x: 636, endPoint y: 344, distance: 88.4
click at [636, 341] on icon "user-27759113  27759113 device-661c252134f5dcd5392a1642  device-67aec2e1c5bd3…" at bounding box center [816, 433] width 1044 height 232
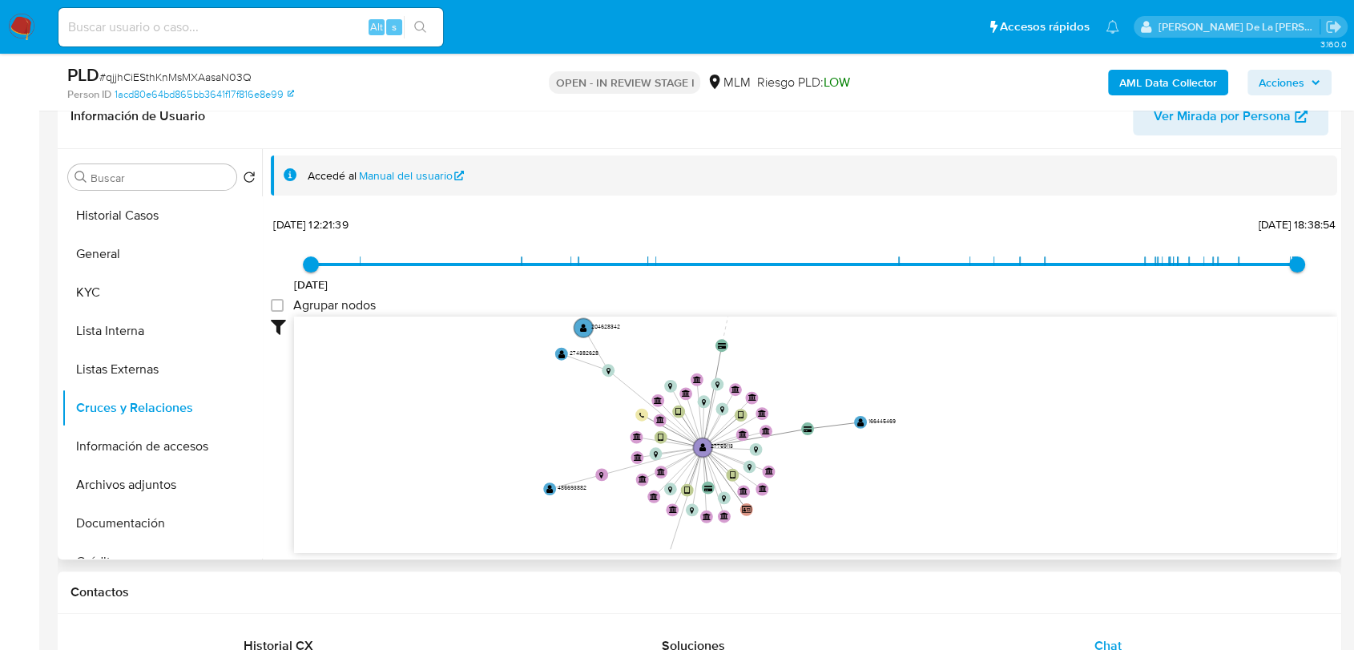
drag, startPoint x: 635, startPoint y: 354, endPoint x: 588, endPoint y: 497, distance: 150.0
click at [588, 497] on icon "user-27759113  27759113 device-661c252134f5dcd5392a1642  device-67aec2e1c5bd3…" at bounding box center [816, 433] width 1044 height 232
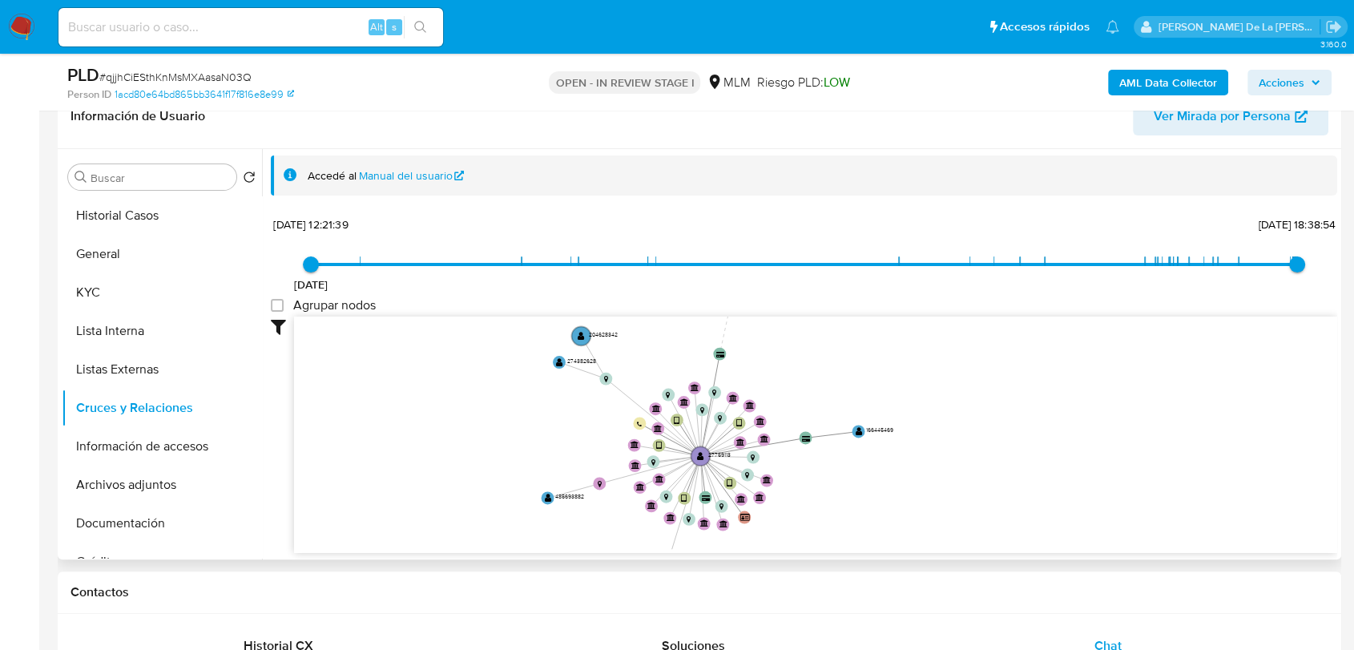
drag, startPoint x: 561, startPoint y: 398, endPoint x: 563, endPoint y: 426, distance: 29.0
click at [563, 426] on icon "user-27759113  27759113 device-661c252134f5dcd5392a1642  device-67aec2e1c5bd3…" at bounding box center [816, 433] width 1044 height 232
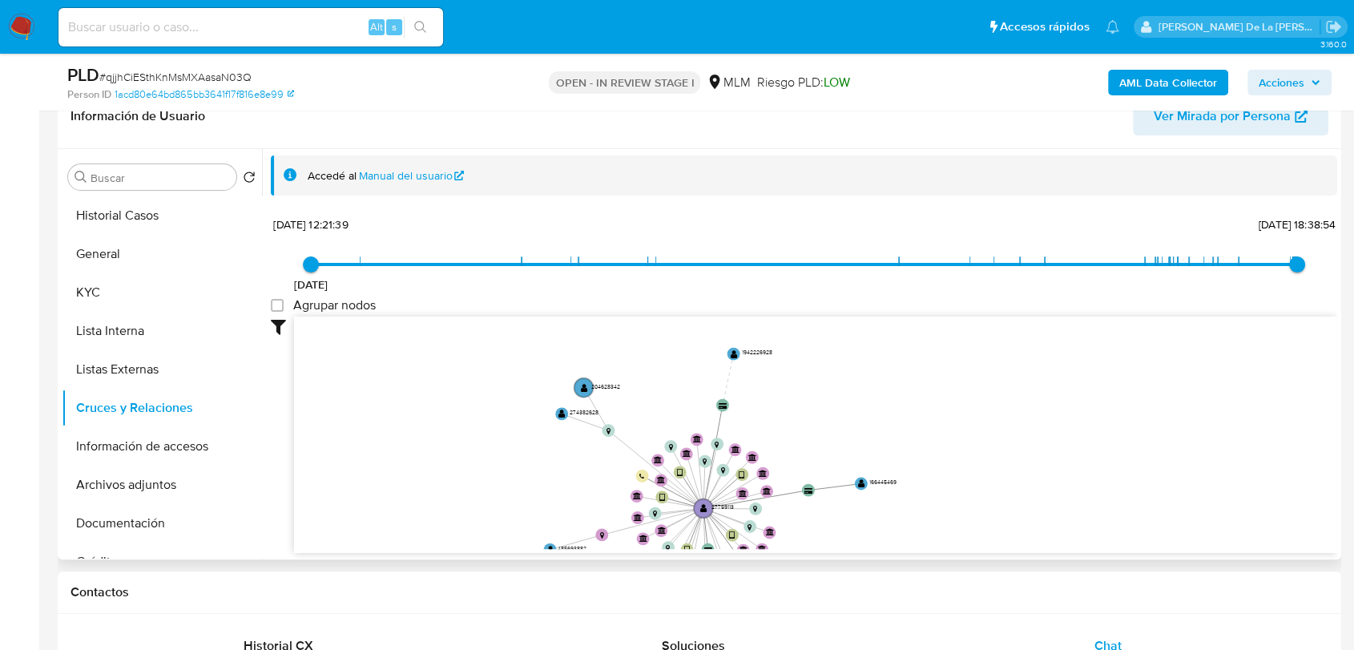
drag, startPoint x: 554, startPoint y: 413, endPoint x: 553, endPoint y: 441, distance: 28.1
click at [553, 441] on icon "user-27759113  27759113 device-661c252134f5dcd5392a1642  device-67aec2e1c5bd3…" at bounding box center [816, 433] width 1044 height 232
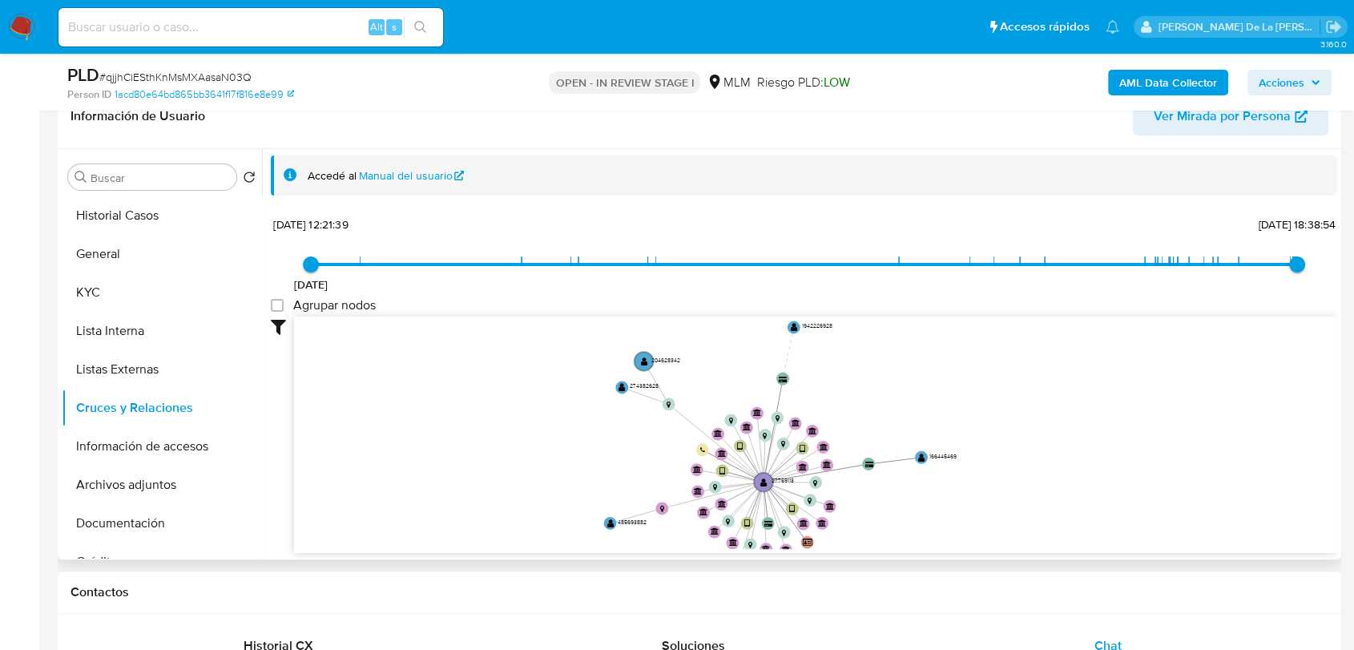
drag, startPoint x: 552, startPoint y: 441, endPoint x: 612, endPoint y: 414, distance: 65.7
click at [612, 414] on icon "user-27759113  27759113 device-661c252134f5dcd5392a1642  device-67aec2e1c5bd3…" at bounding box center [816, 433] width 1044 height 232
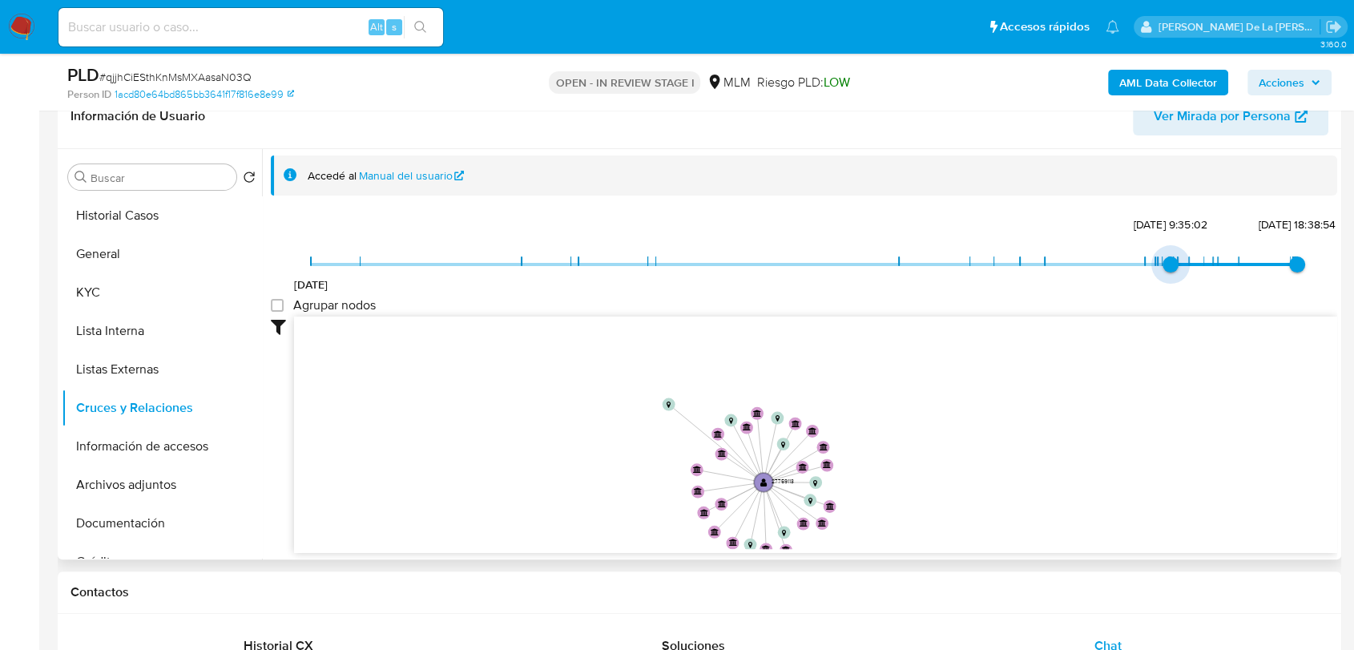
type input "1740420207000"
drag, startPoint x: 309, startPoint y: 260, endPoint x: 1161, endPoint y: 275, distance: 852.9
click at [1161, 272] on span "24/2/2025, 12:03:27" at bounding box center [1169, 264] width 16 height 16
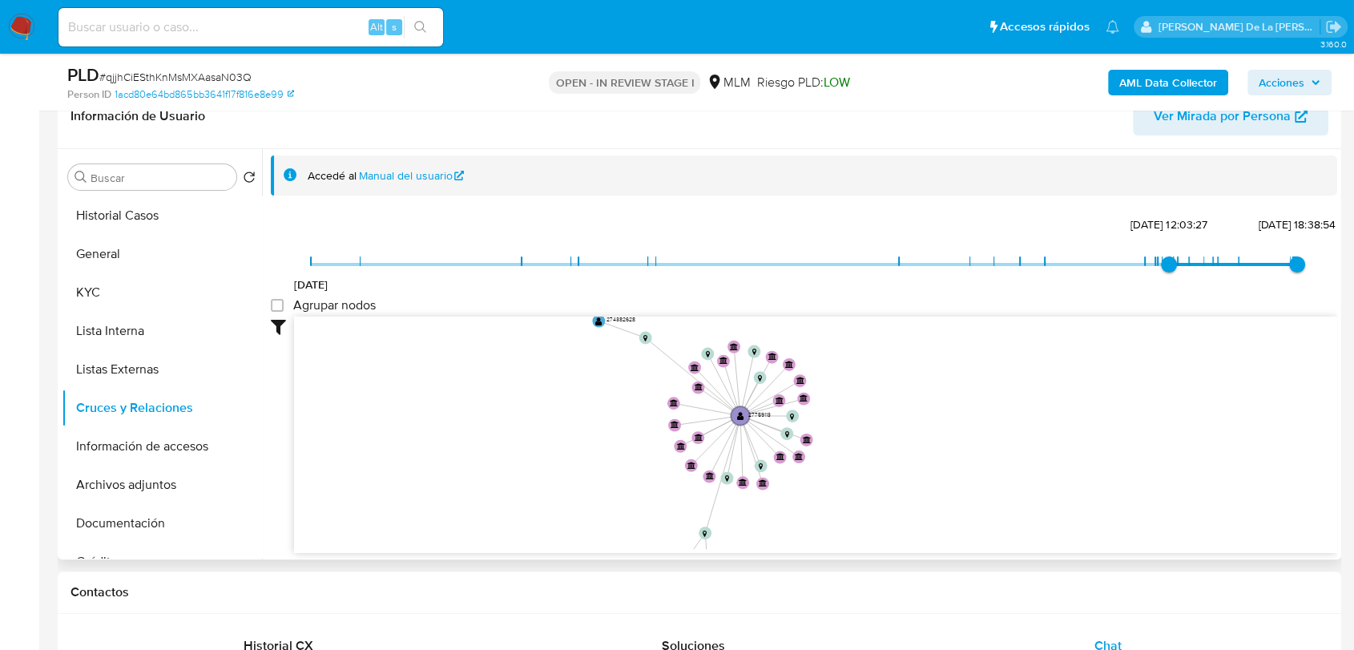
drag, startPoint x: 980, startPoint y: 463, endPoint x: 956, endPoint y: 413, distance: 55.9
click at [956, 413] on icon "user-27759113  27759113 device-661c252134f5dcd5392a1642  device-67aec2e1c5bd3…" at bounding box center [816, 433] width 1044 height 232
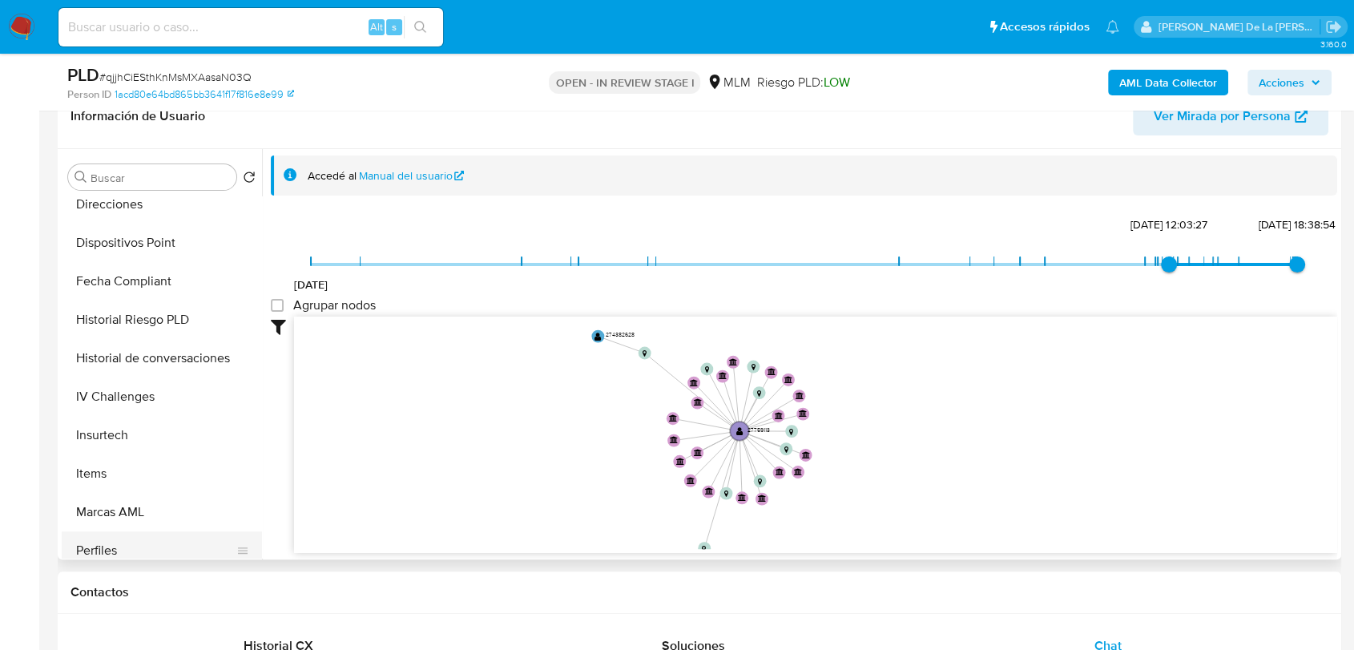
scroll to position [321, 0]
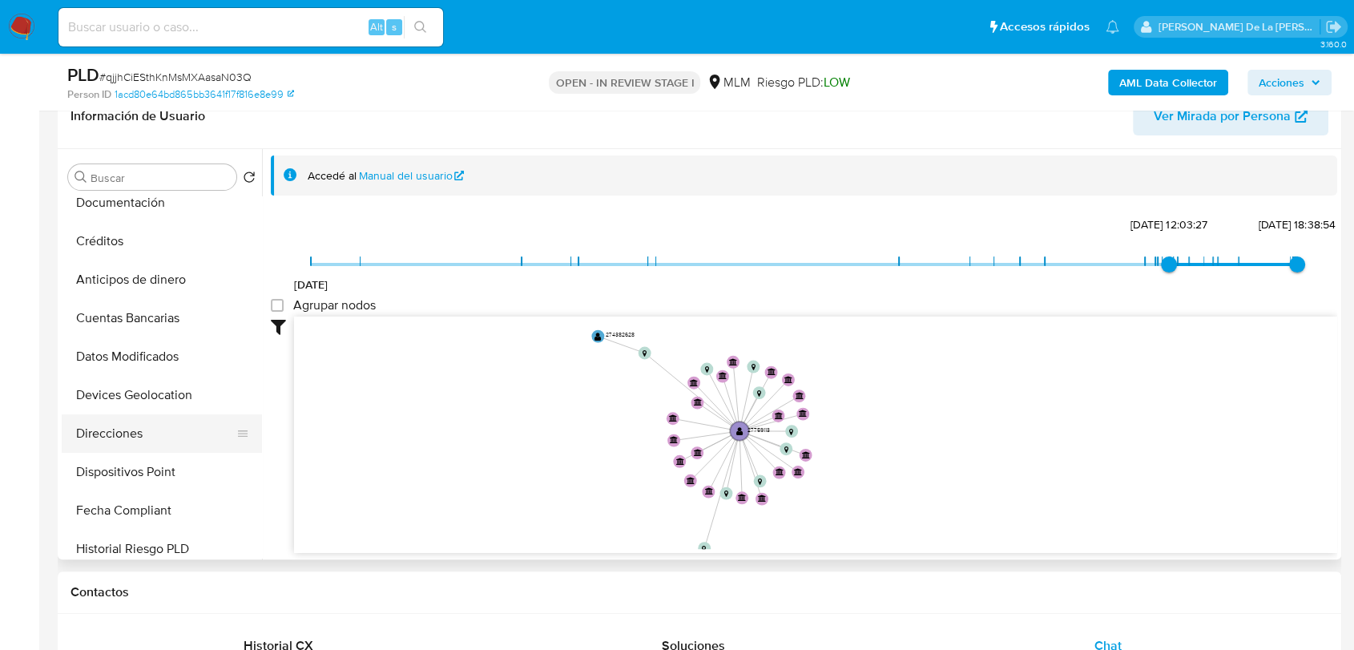
click at [121, 414] on button "Direcciones" at bounding box center [156, 433] width 188 height 38
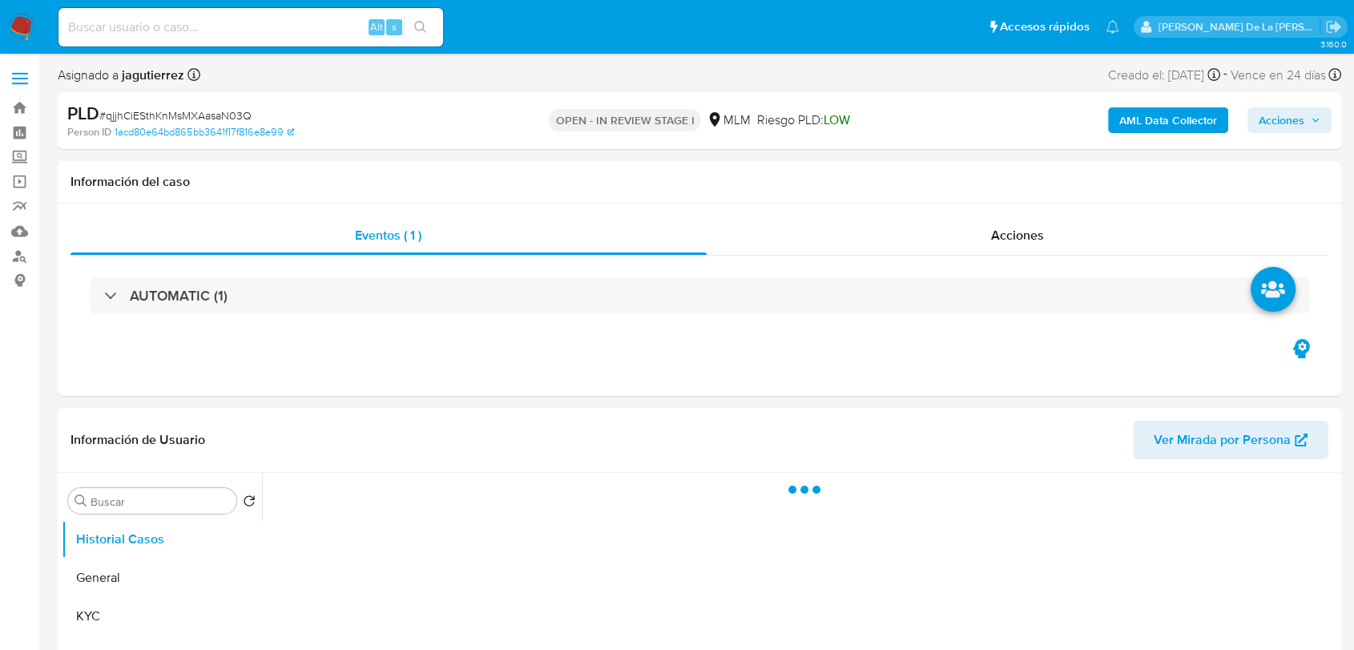
select select "10"
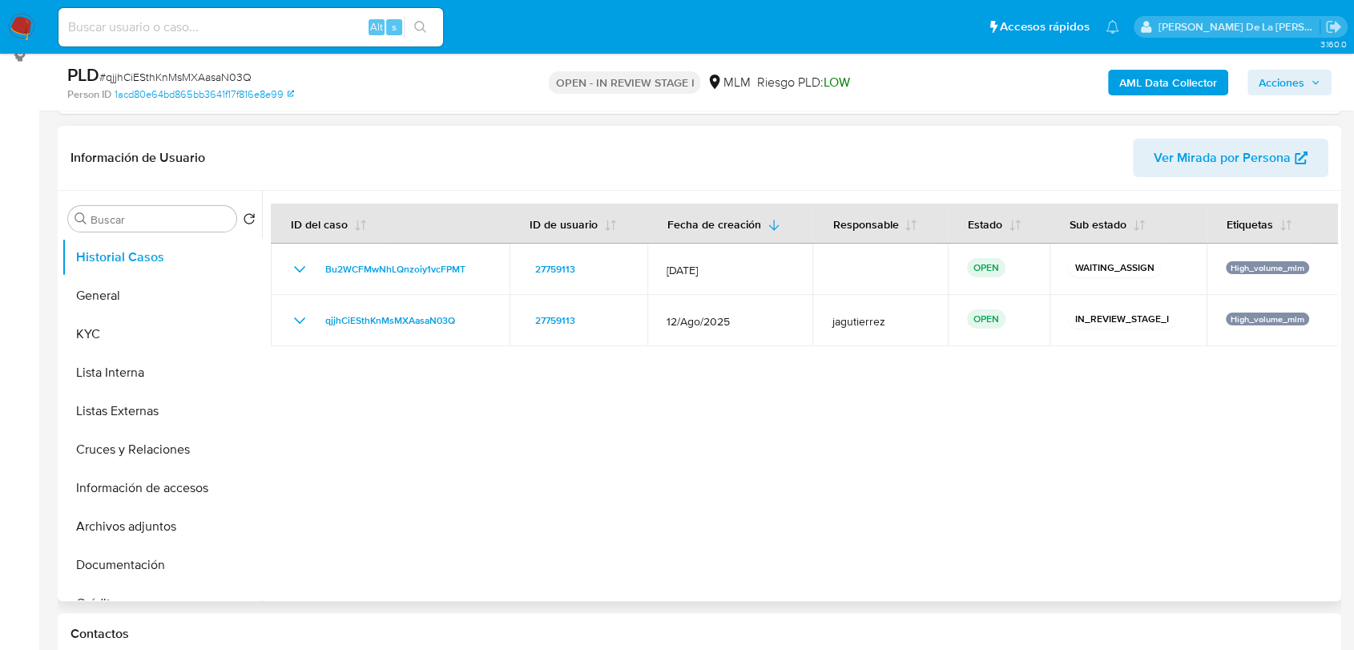
scroll to position [267, 0]
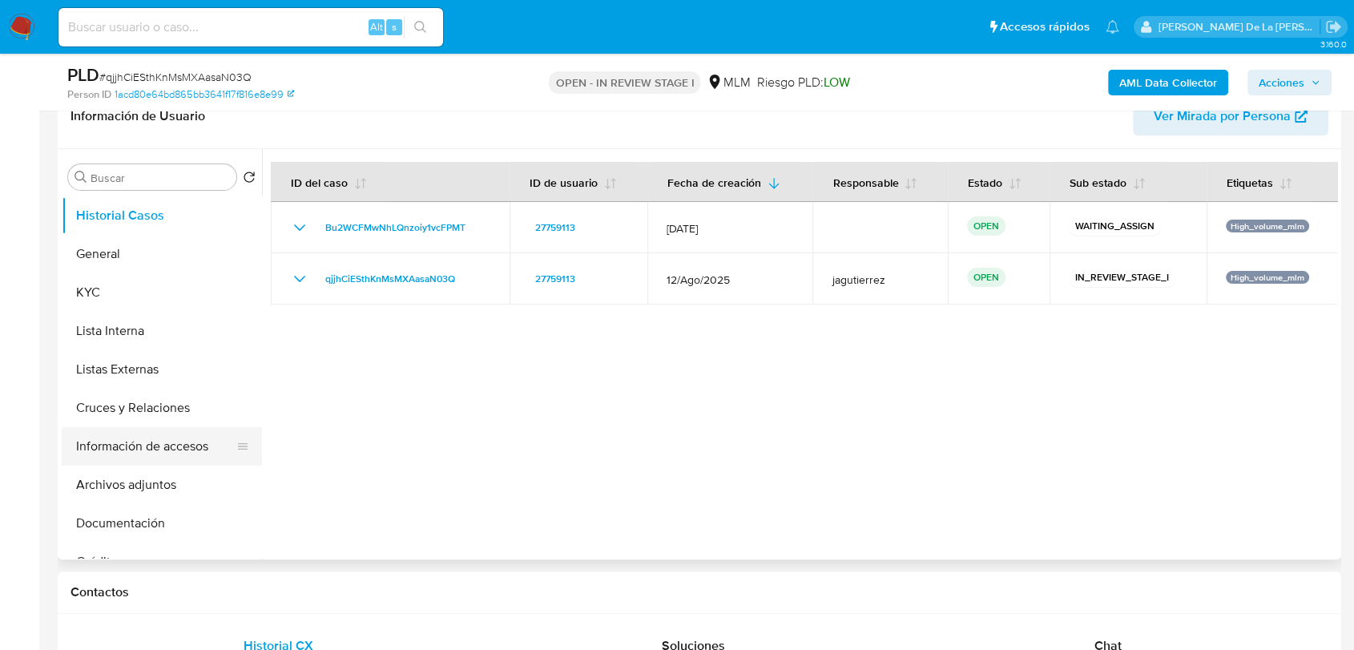
drag, startPoint x: 262, startPoint y: 276, endPoint x: 249, endPoint y: 437, distance: 161.6
click at [249, 437] on div "Buscar Volver al orden por defecto Historial Casos General KYC Lista Interna Li…" at bounding box center [700, 354] width 1276 height 410
click at [415, 429] on div at bounding box center [800, 354] width 1076 height 410
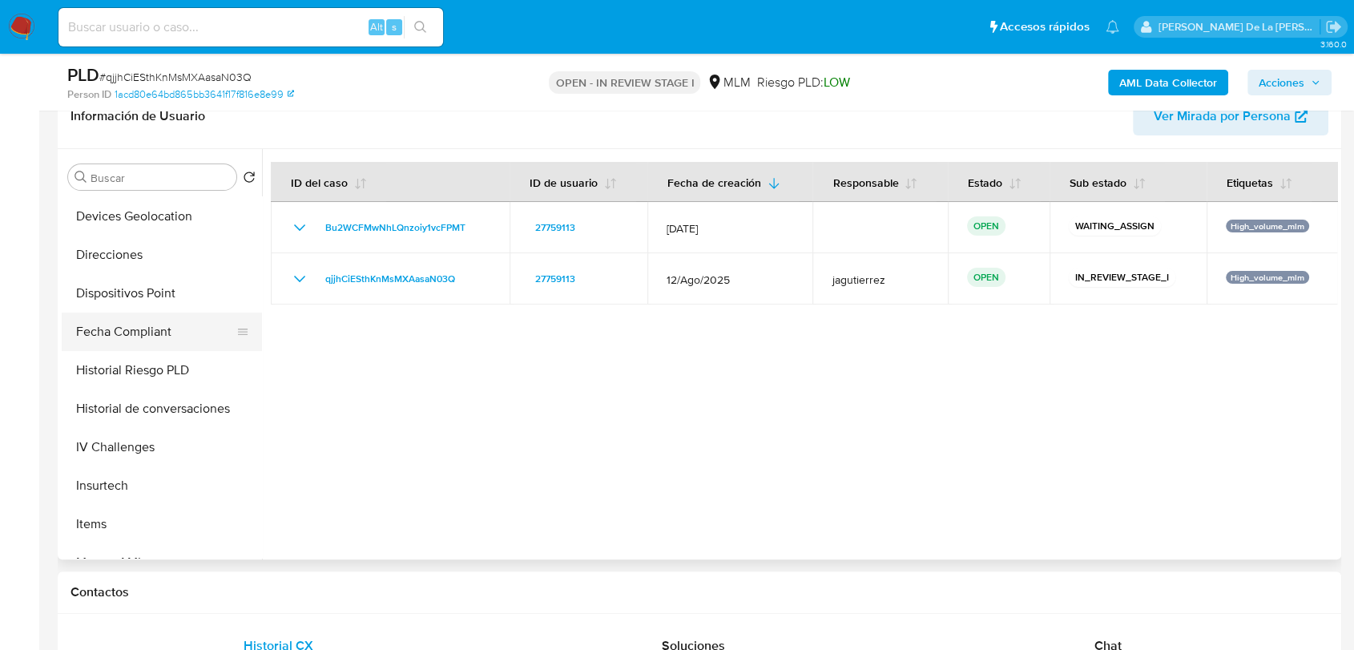
scroll to position [410, 0]
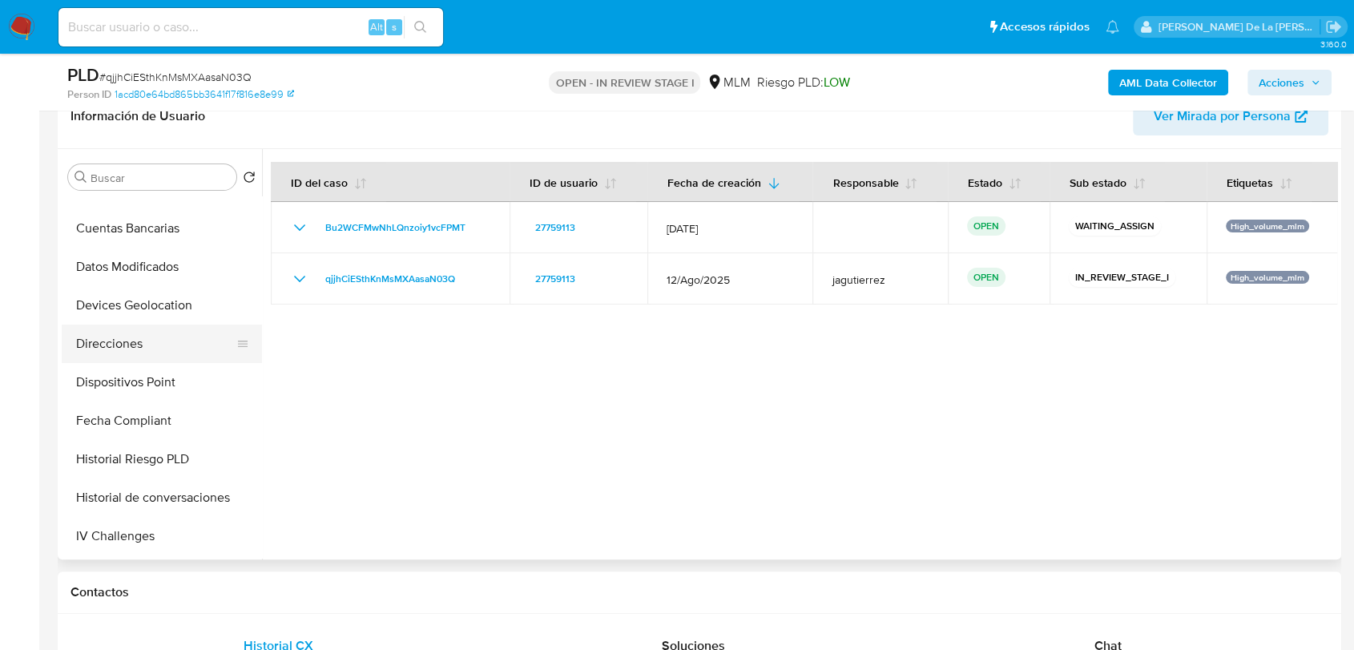
click at [131, 336] on button "Direcciones" at bounding box center [156, 344] width 188 height 38
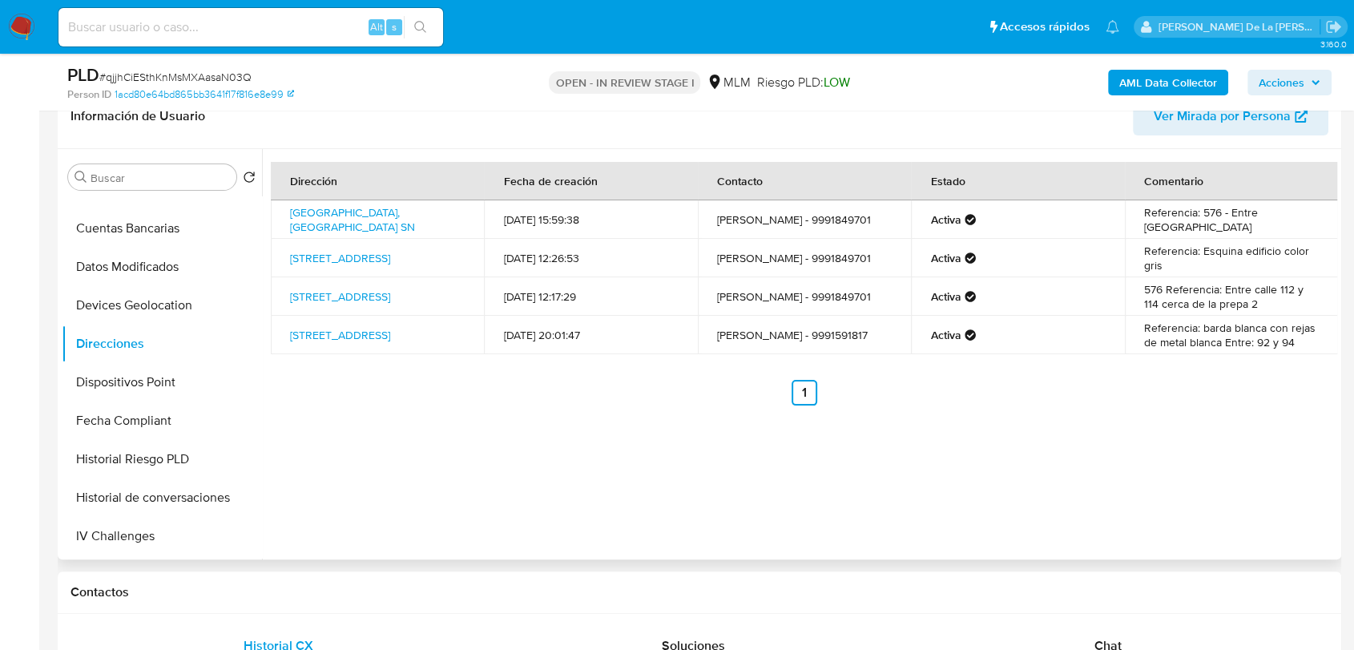
drag, startPoint x: 468, startPoint y: 263, endPoint x: 282, endPoint y: 252, distance: 186.2
click at [282, 252] on td "[STREET_ADDRESS]" at bounding box center [377, 258] width 213 height 38
copy link "[STREET_ADDRESS]"
drag, startPoint x: 398, startPoint y: 341, endPoint x: 288, endPoint y: 331, distance: 111.1
click at [288, 331] on td "Calle 65 699 A, Mérida, Yucatán, 97000, Mexico 699 A" at bounding box center [377, 335] width 213 height 38
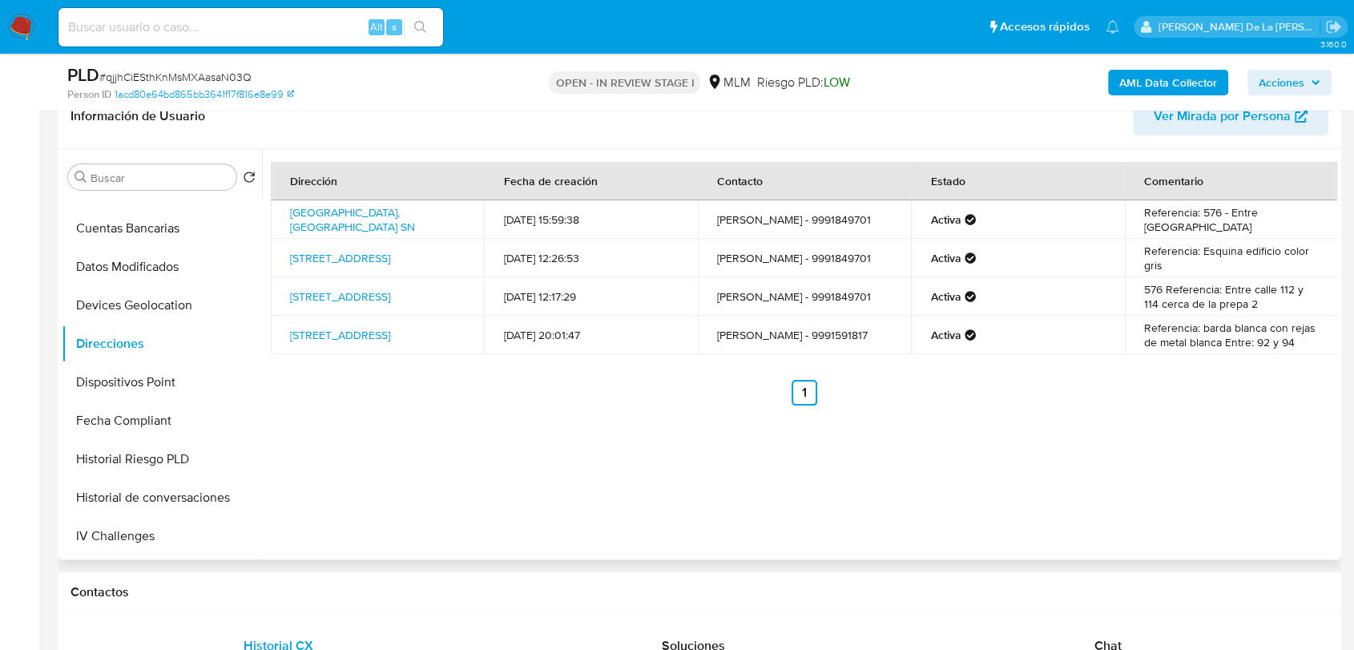
copy link "Calle 65 699 A, Mérida, Yucatán, 97000, Mexico 699 A"
click at [167, 34] on input at bounding box center [251, 27] width 385 height 21
paste input "18076276"
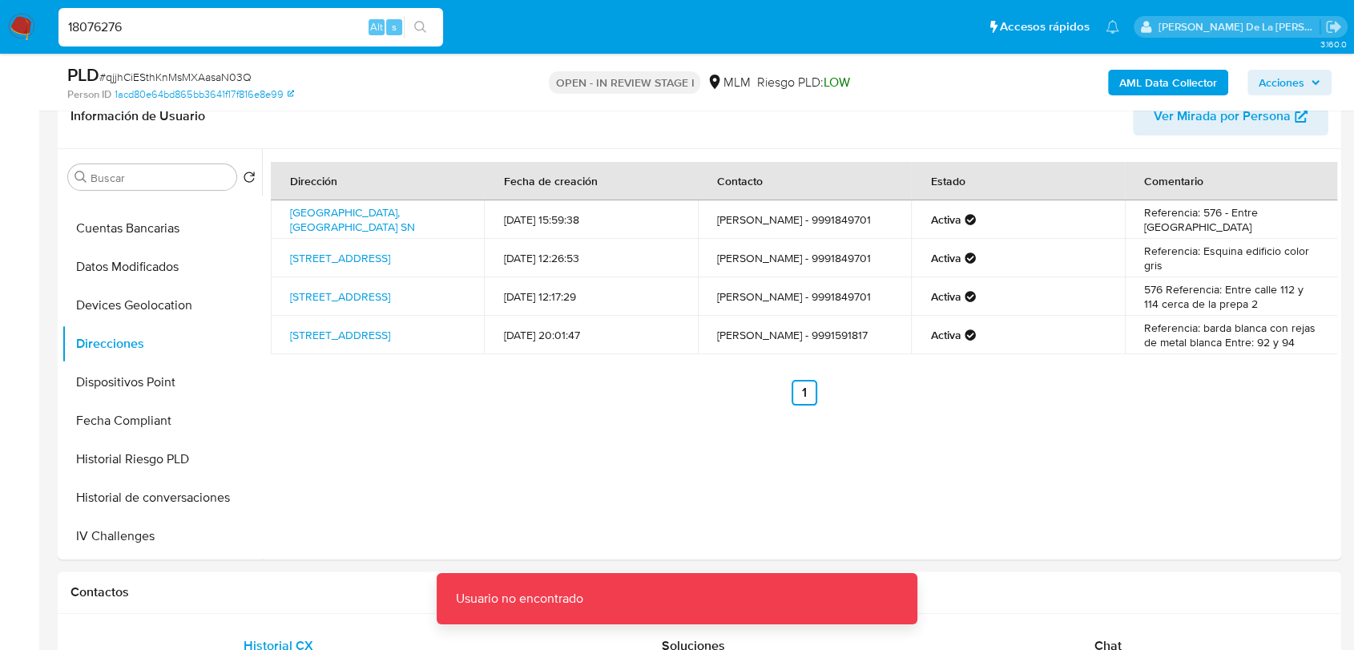
click at [186, 22] on input "18076276" at bounding box center [251, 27] width 385 height 21
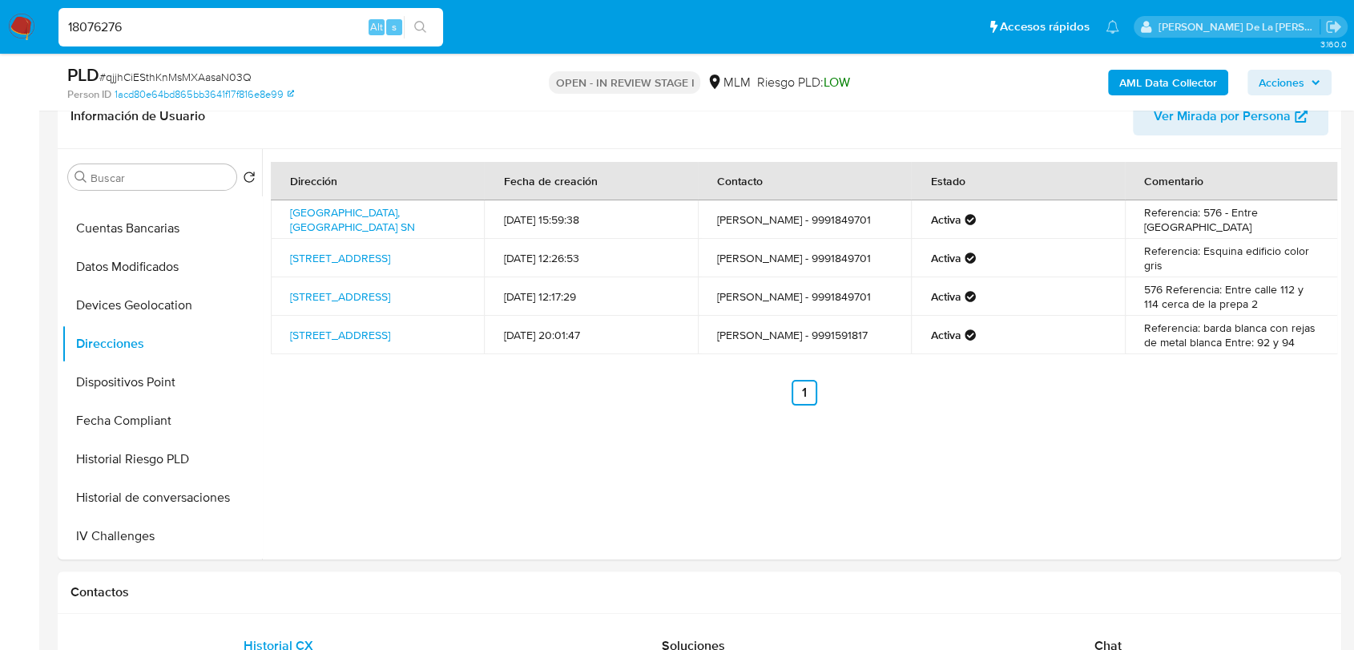
type input "18076276"
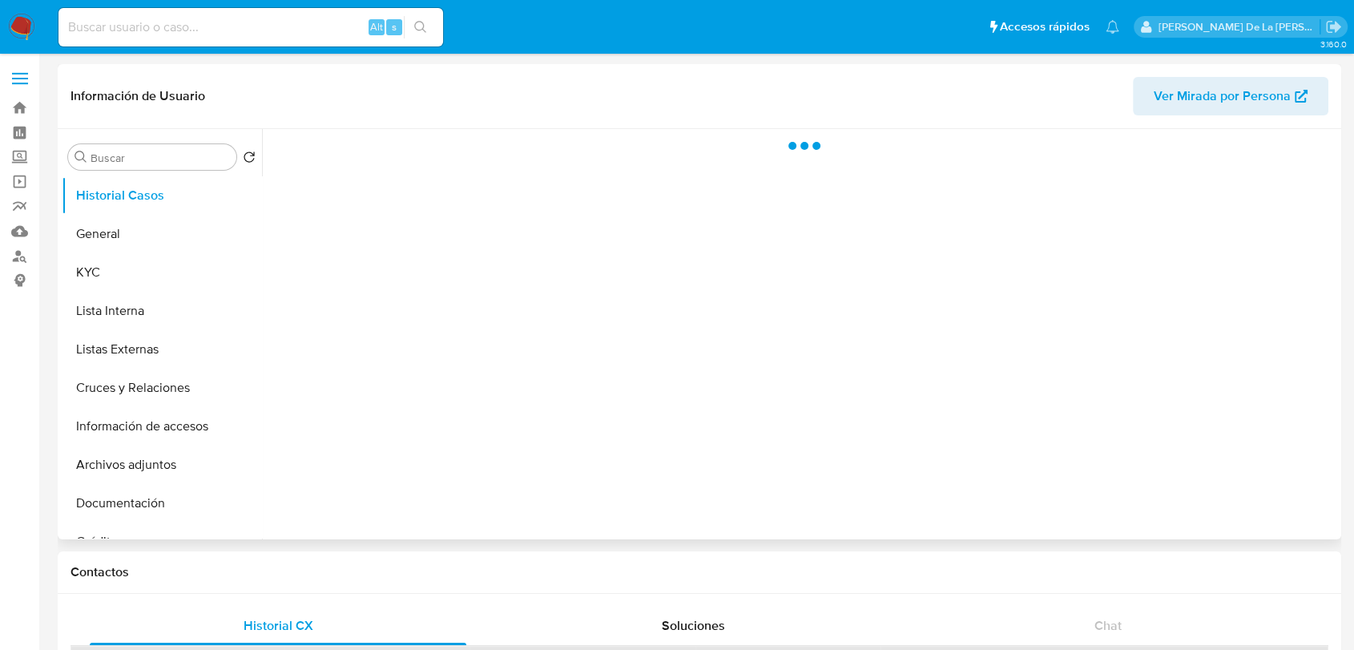
select select "10"
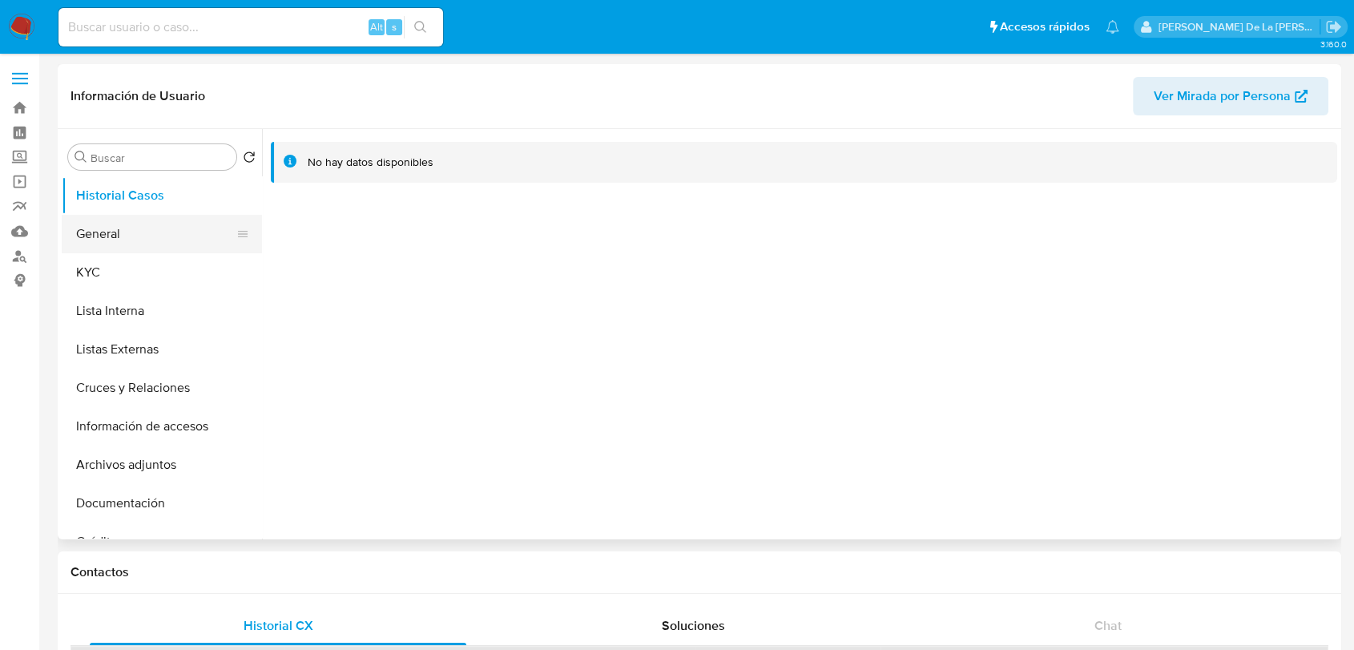
click at [163, 240] on button "General" at bounding box center [156, 234] width 188 height 38
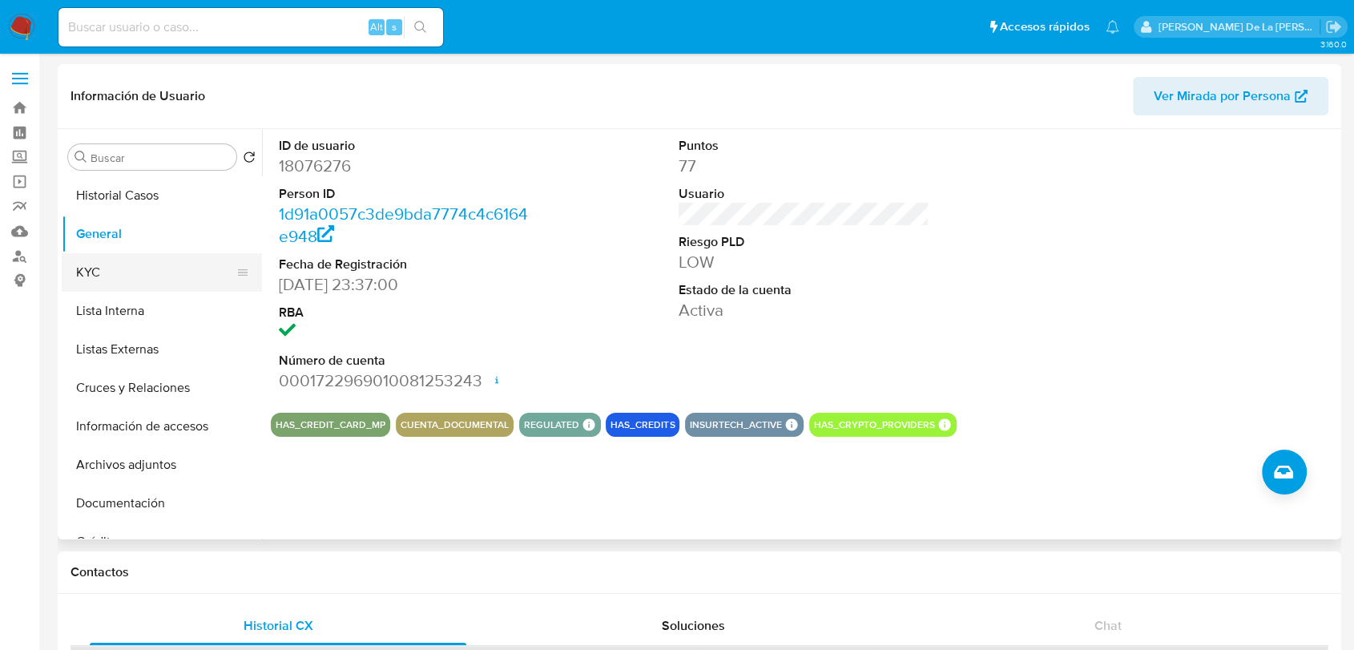
click at [127, 265] on button "KYC" at bounding box center [156, 272] width 188 height 38
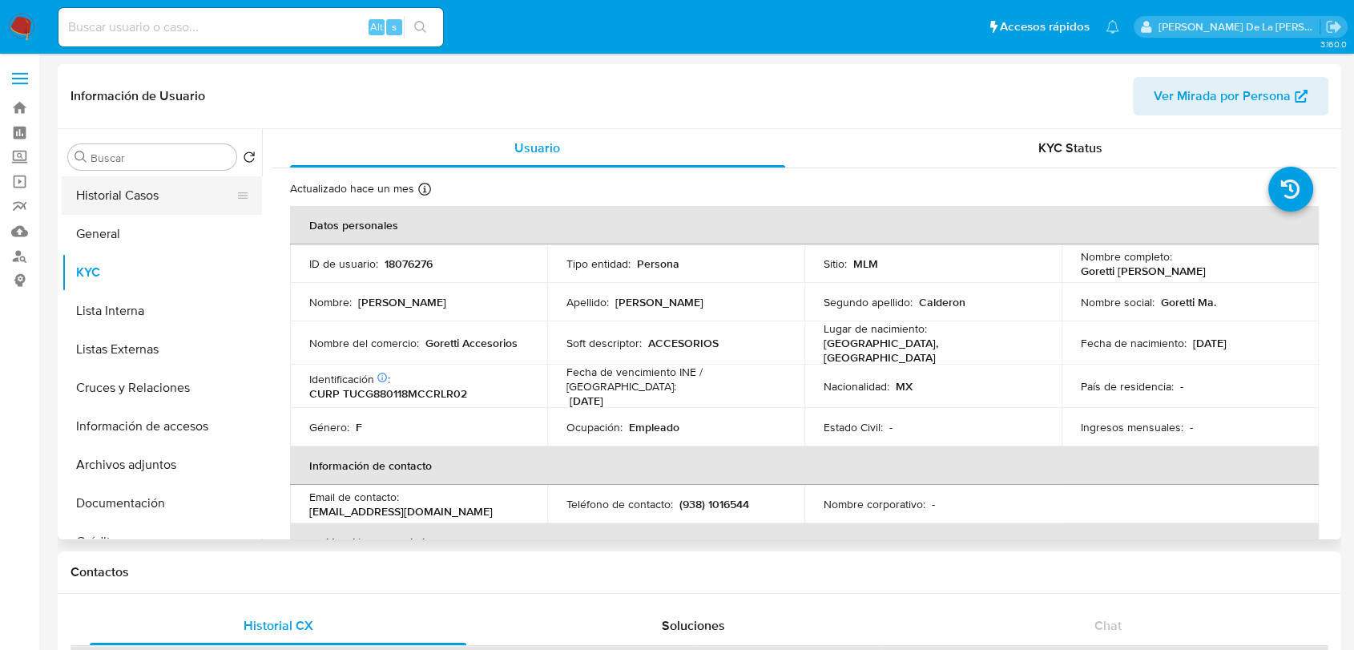
click at [117, 192] on button "Historial Casos" at bounding box center [156, 195] width 188 height 38
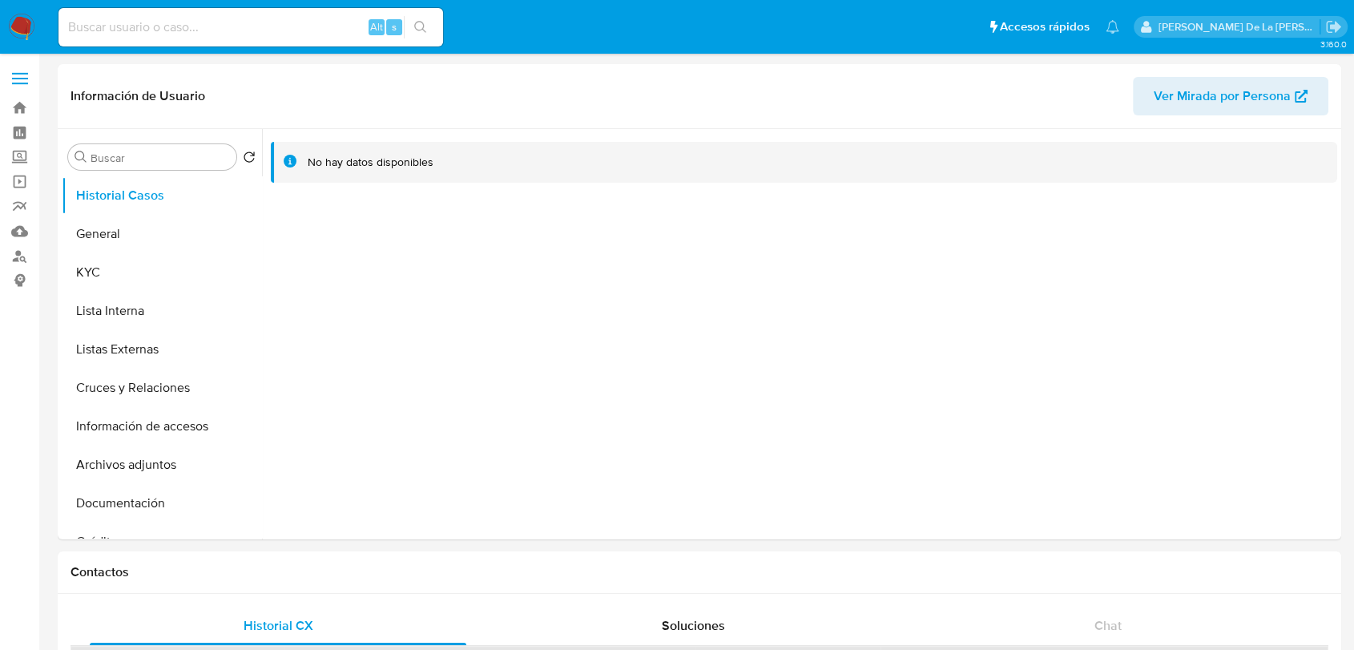
click at [200, 35] on input at bounding box center [251, 27] width 385 height 21
paste input "329914675"
type input "329914675"
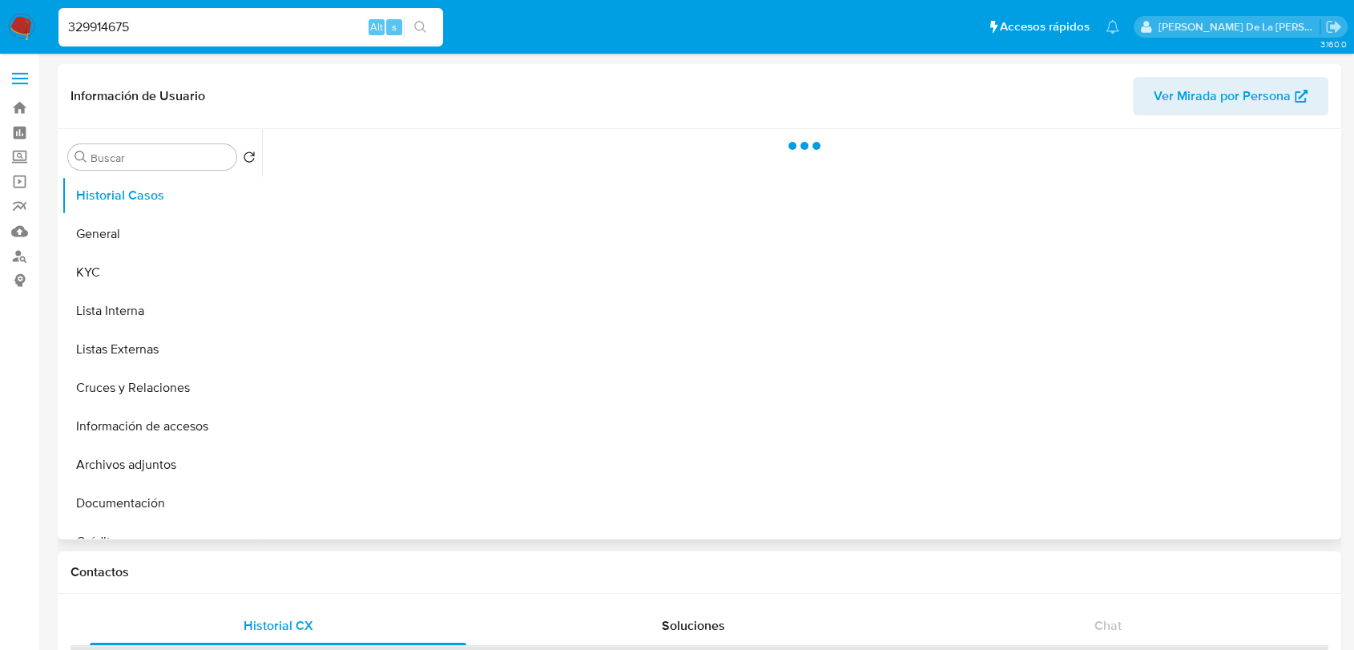
select select "10"
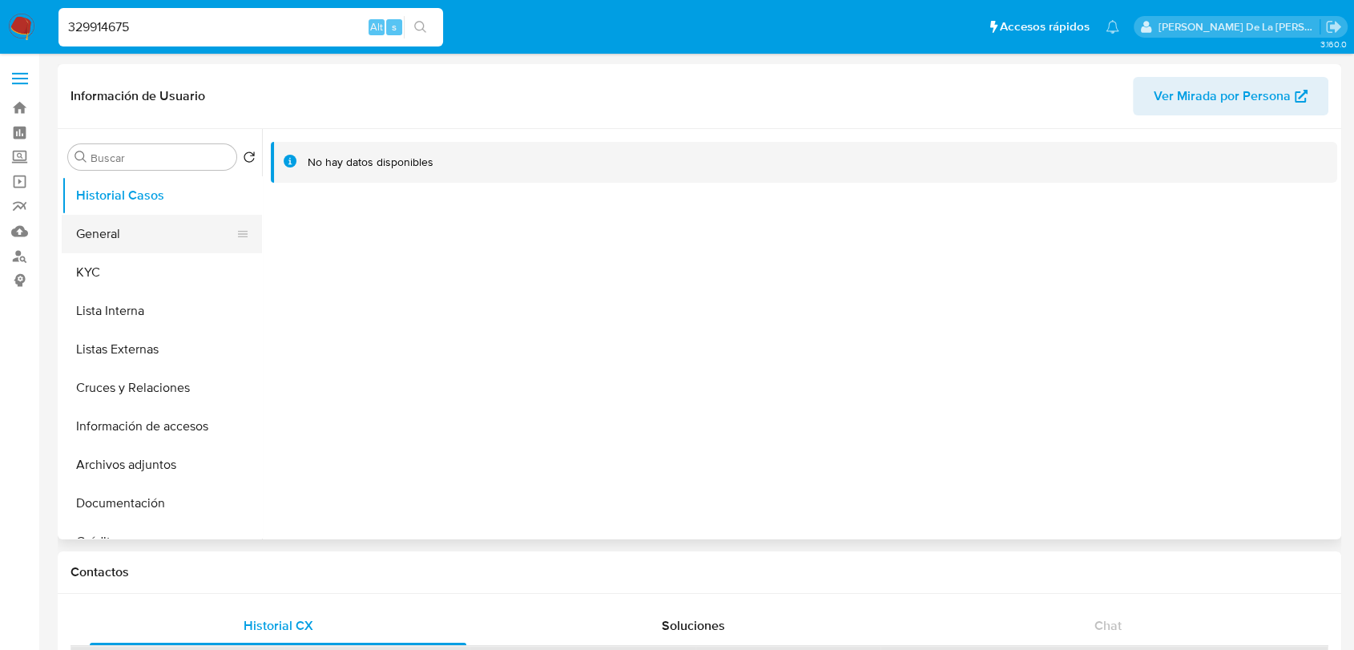
click at [152, 218] on button "General" at bounding box center [156, 234] width 188 height 38
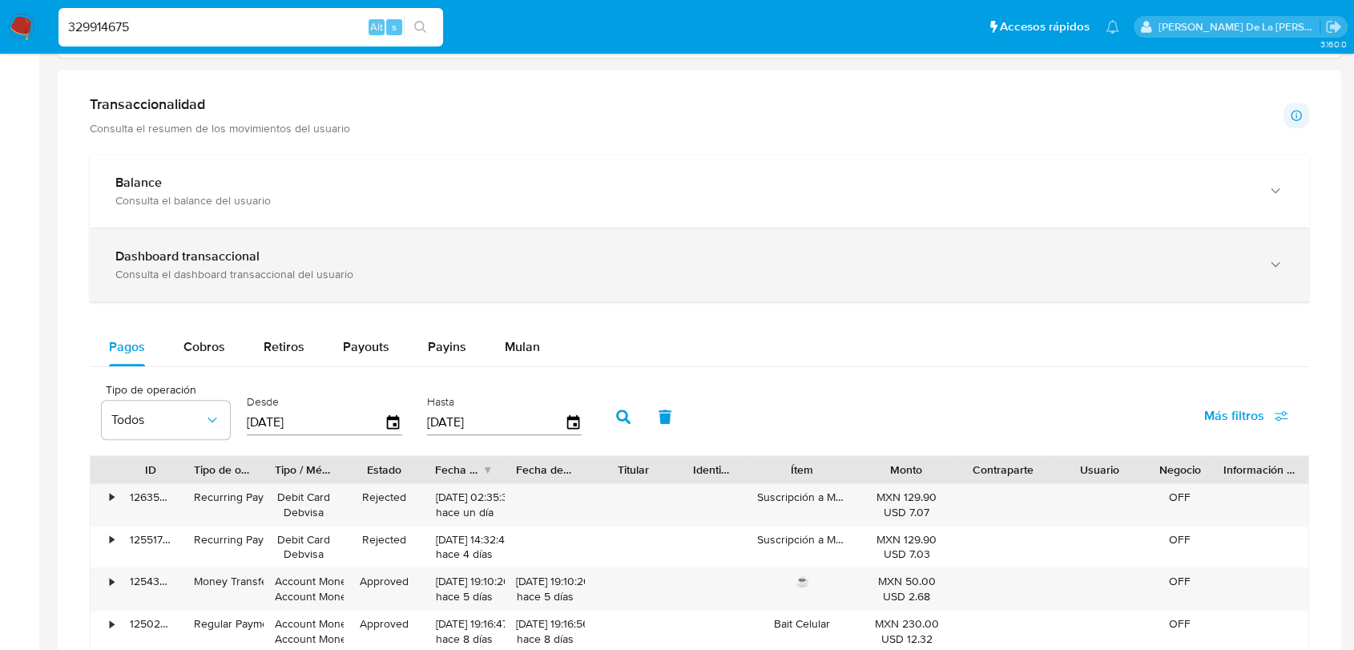
scroll to position [534, 0]
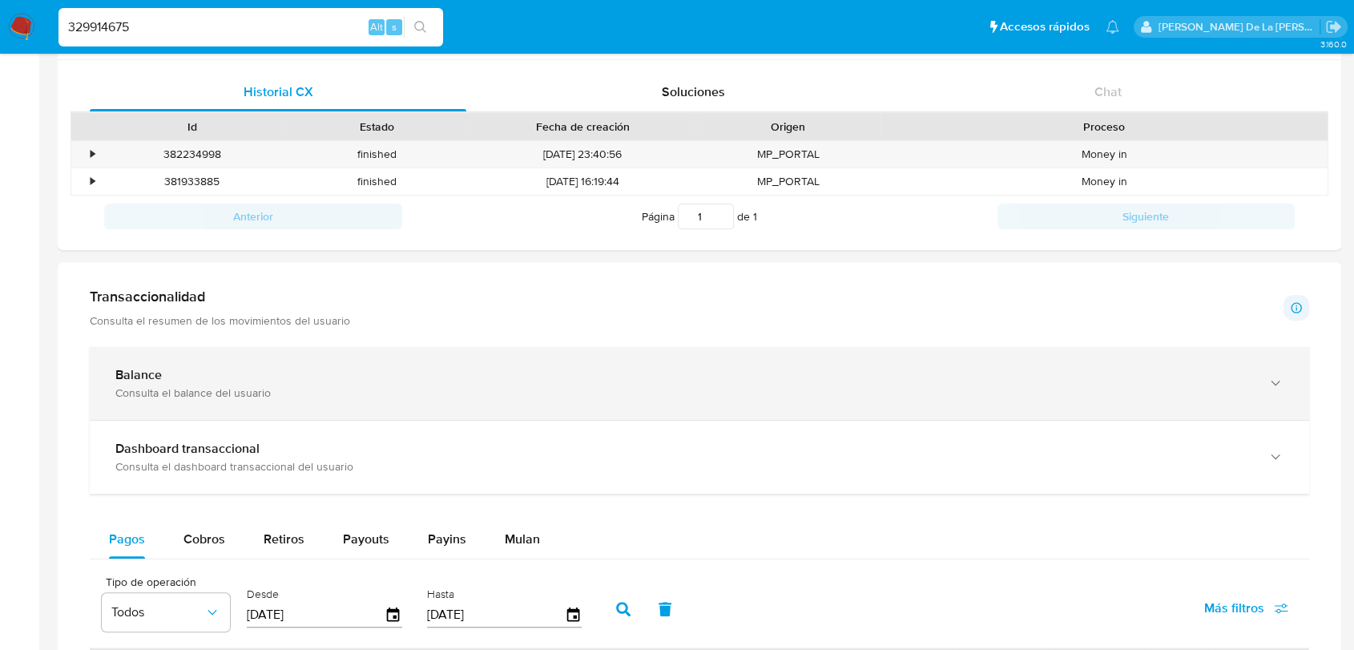
click at [285, 358] on div "Balance Consulta el balance del usuario" at bounding box center [700, 383] width 1220 height 73
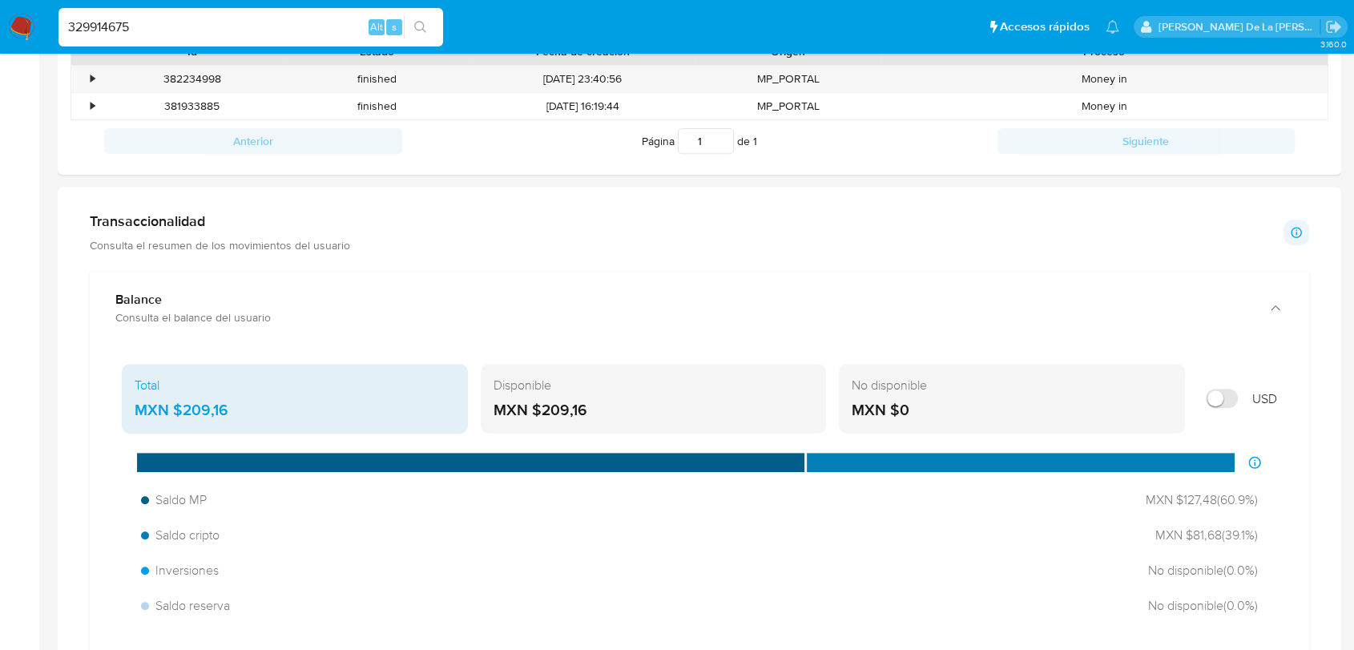
scroll to position [712, 0]
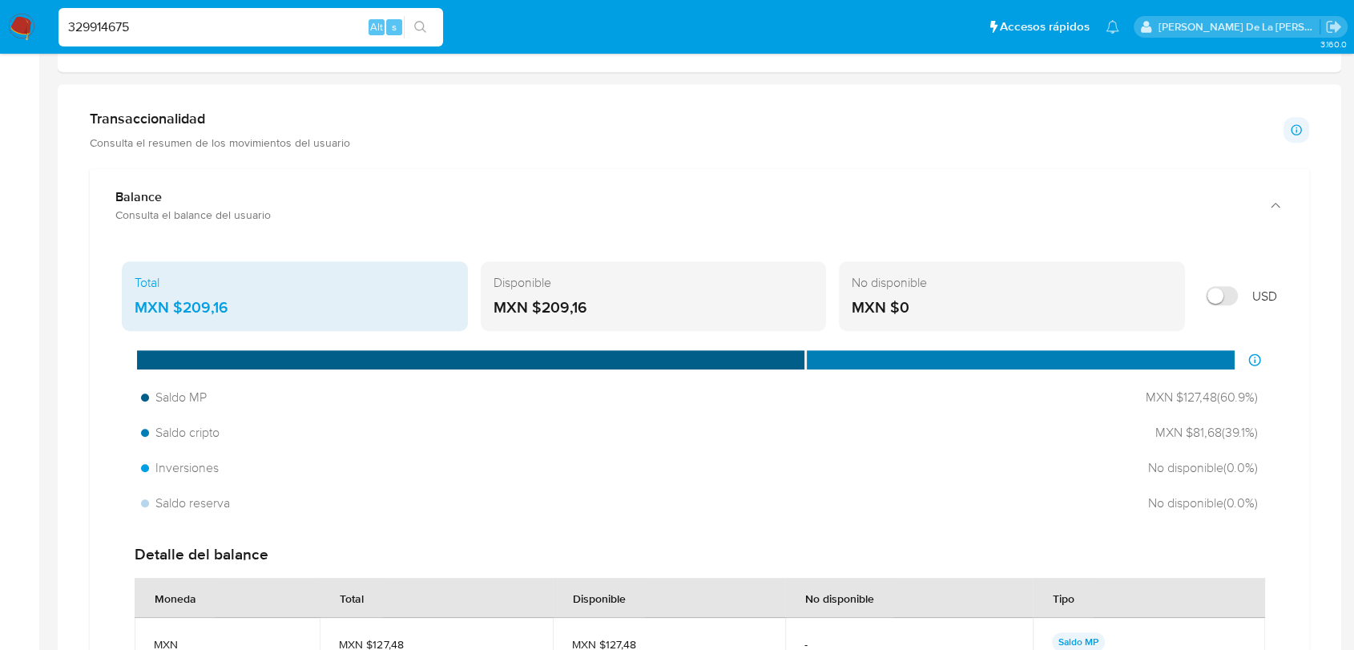
drag, startPoint x: 257, startPoint y: 302, endPoint x: 186, endPoint y: 310, distance: 71.8
click at [186, 310] on div "MXN $209,16" at bounding box center [295, 307] width 321 height 21
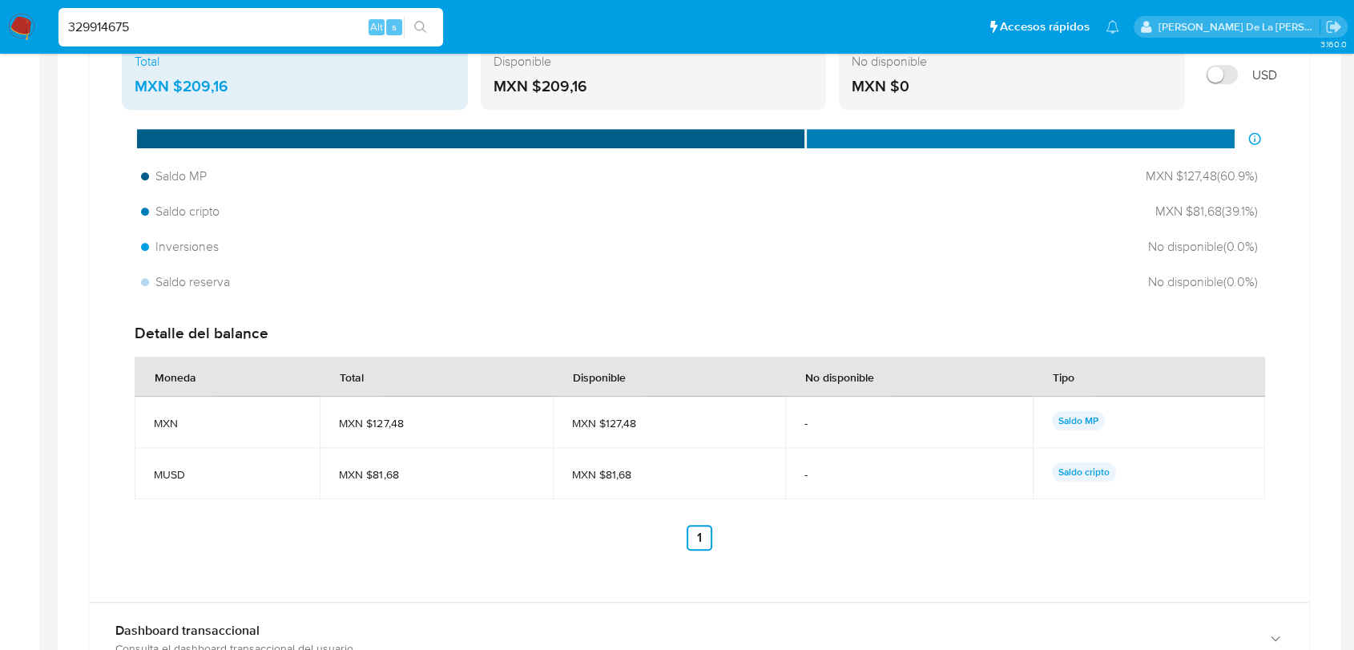
scroll to position [890, 0]
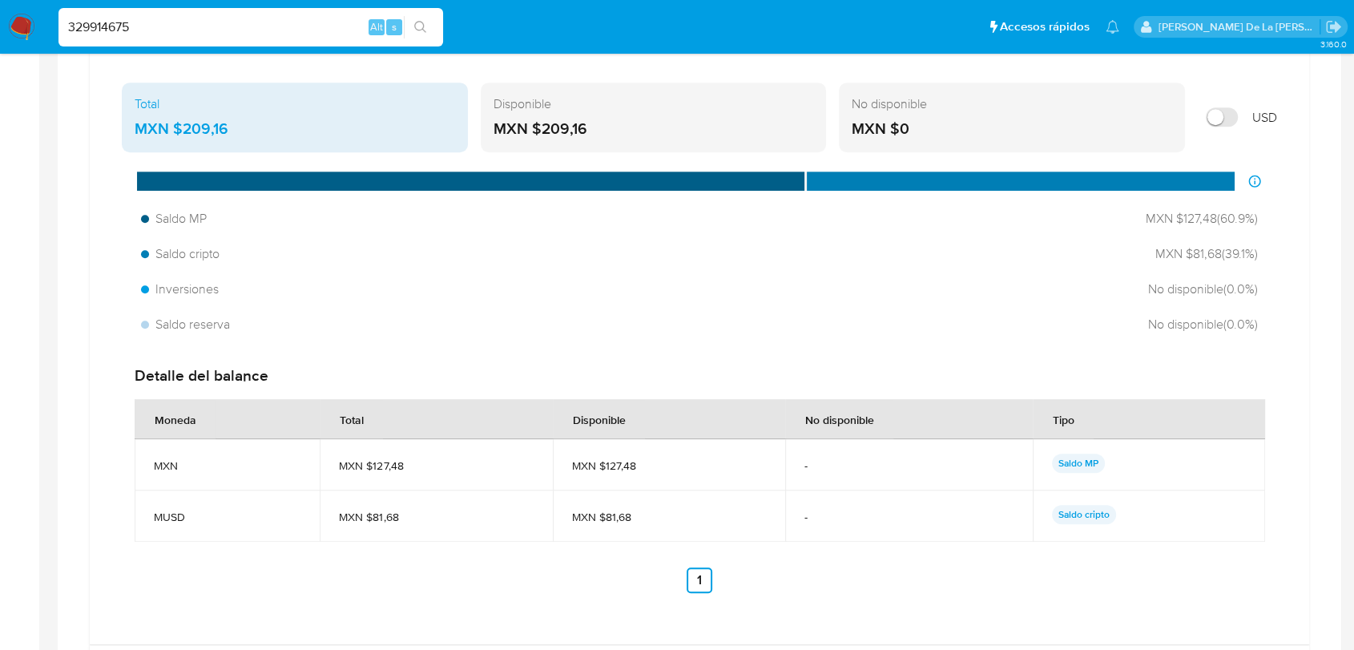
click at [593, 122] on div "MXN $209,16" at bounding box center [654, 129] width 321 height 21
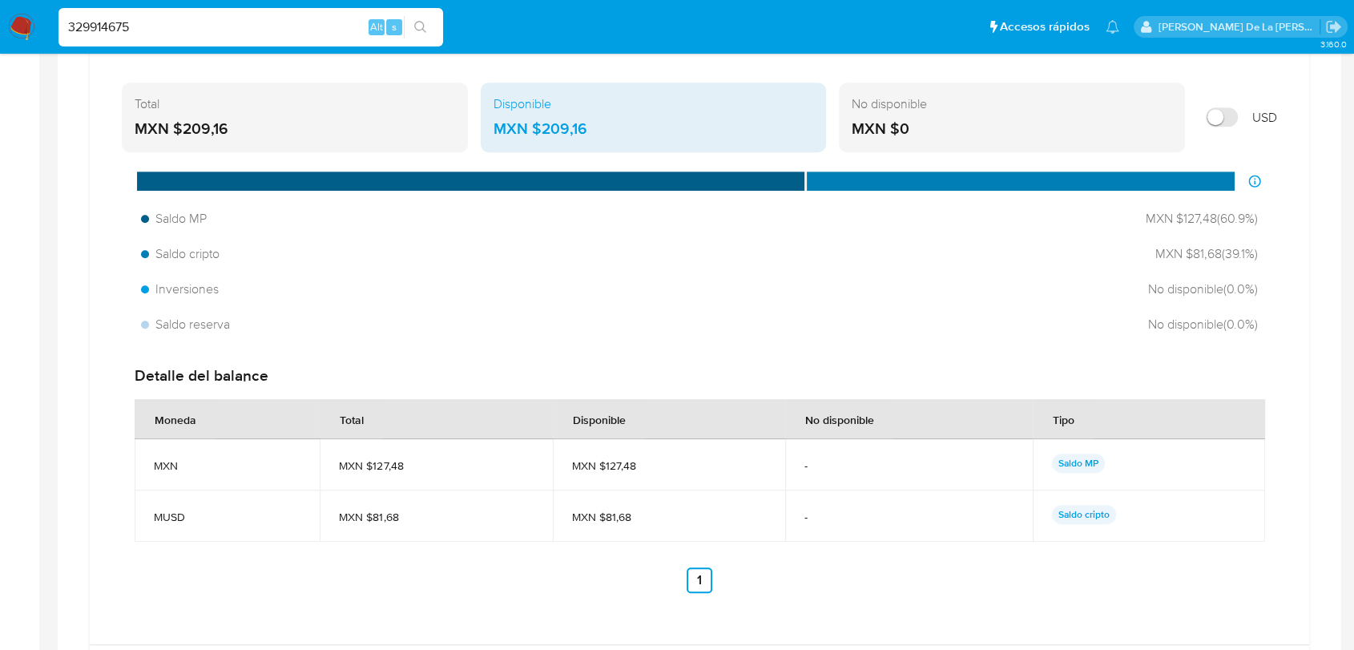
click at [238, 140] on div "Total MXN $209,16" at bounding box center [295, 118] width 346 height 71
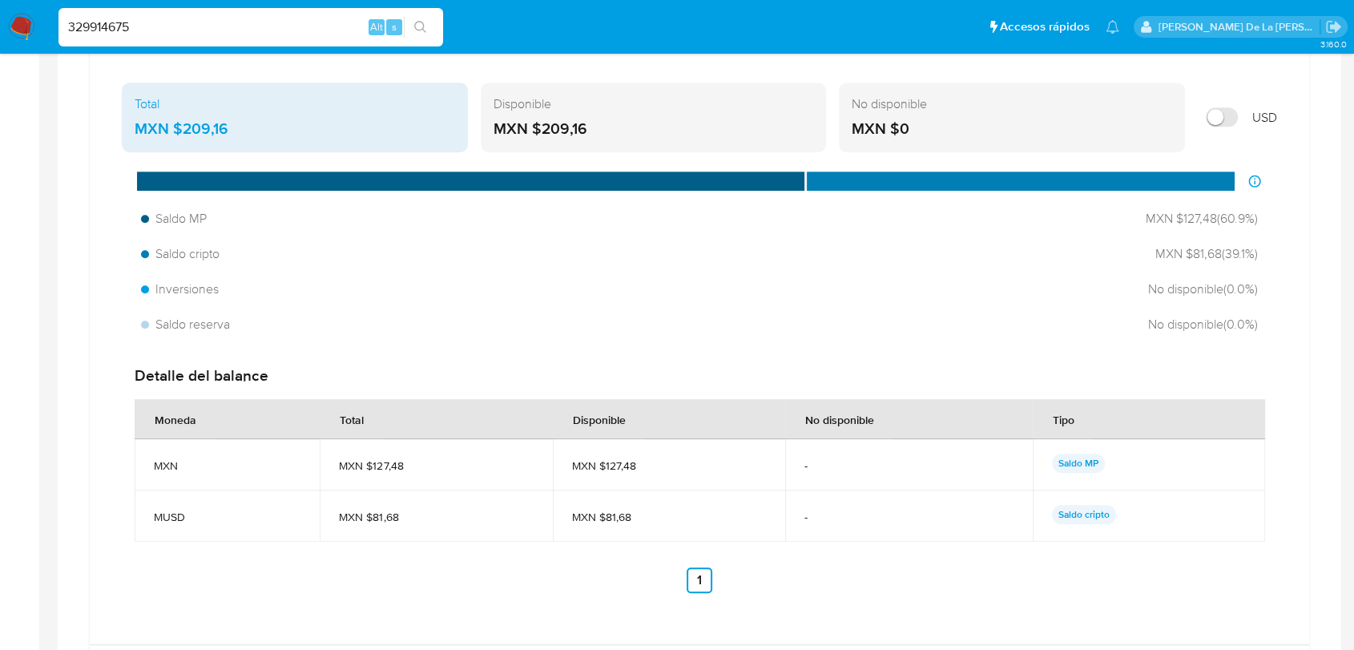
drag, startPoint x: 648, startPoint y: 474, endPoint x: 604, endPoint y: 470, distance: 44.3
click at [604, 470] on td "MXN $127,48" at bounding box center [669, 464] width 232 height 51
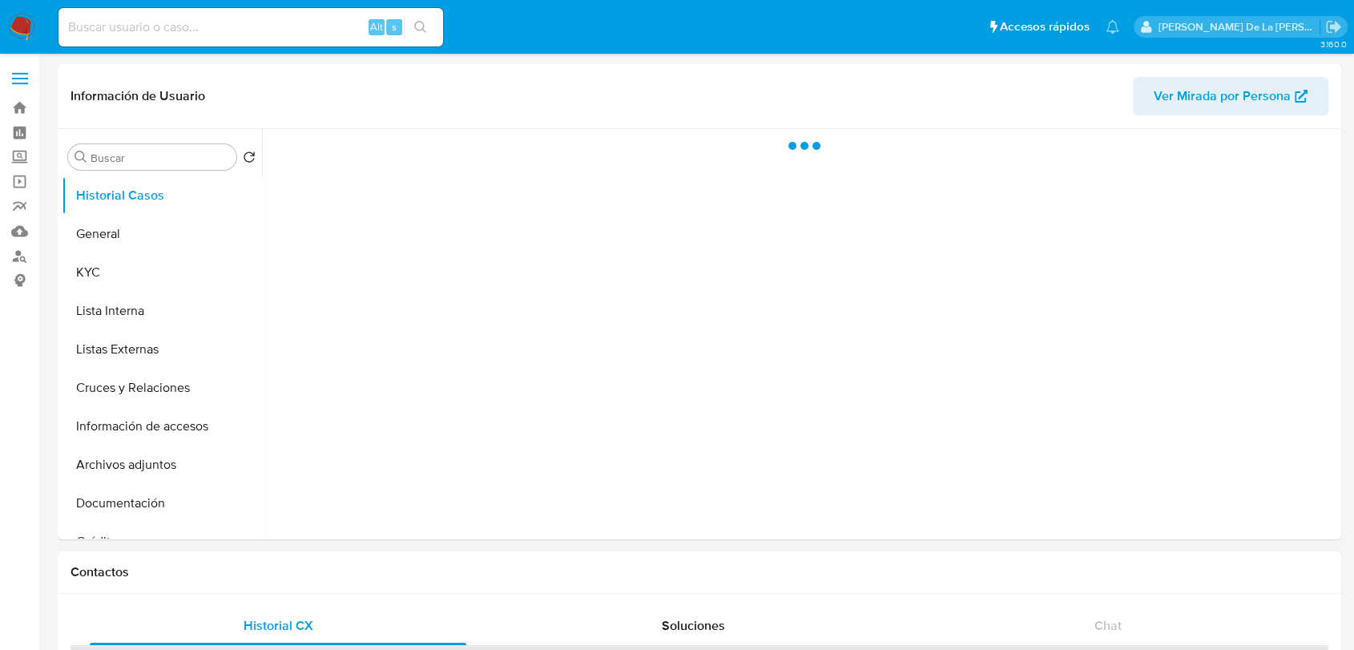
select select "10"
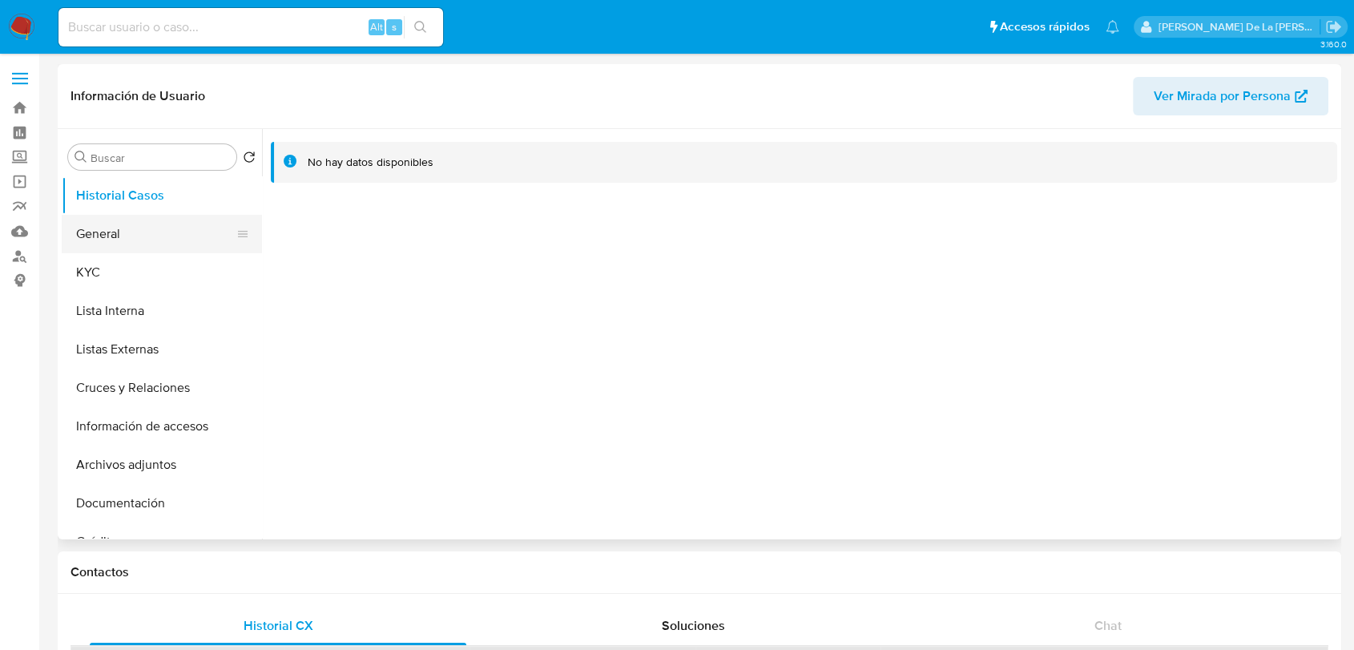
click at [159, 232] on button "General" at bounding box center [156, 234] width 188 height 38
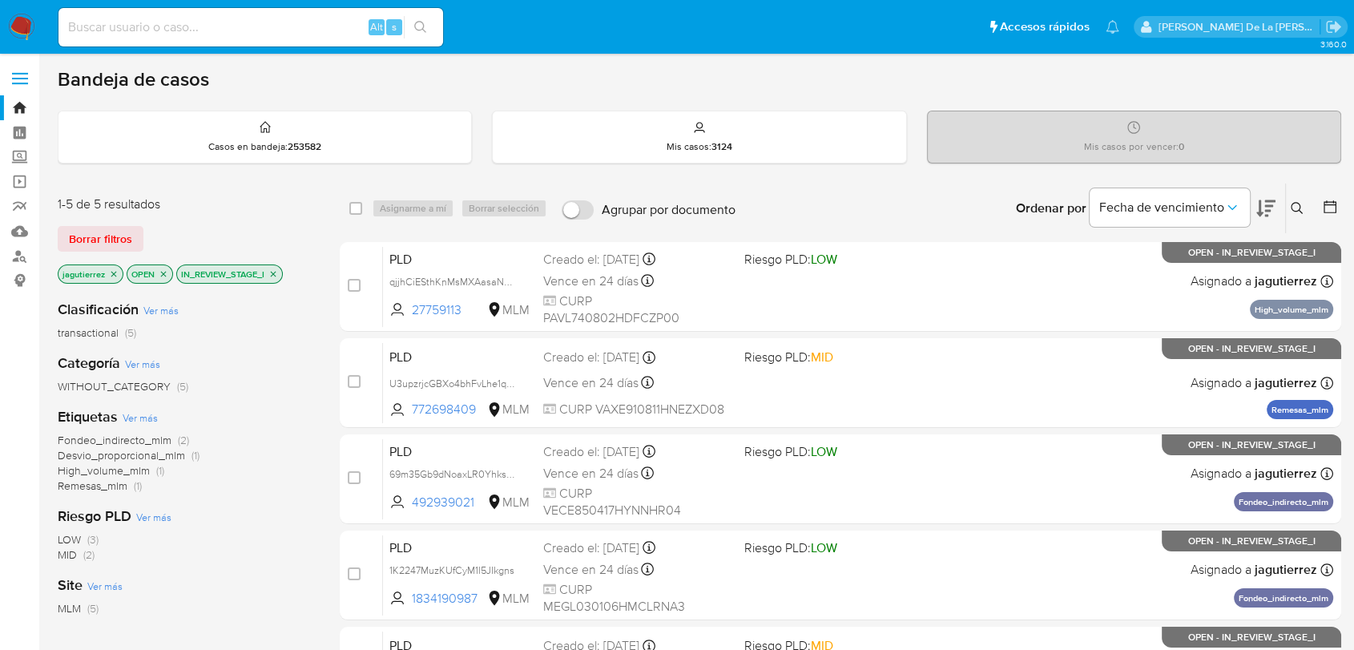
click at [172, 438] on span "Fondeo_indirecto_mlm (2)" at bounding box center [123, 440] width 131 height 15
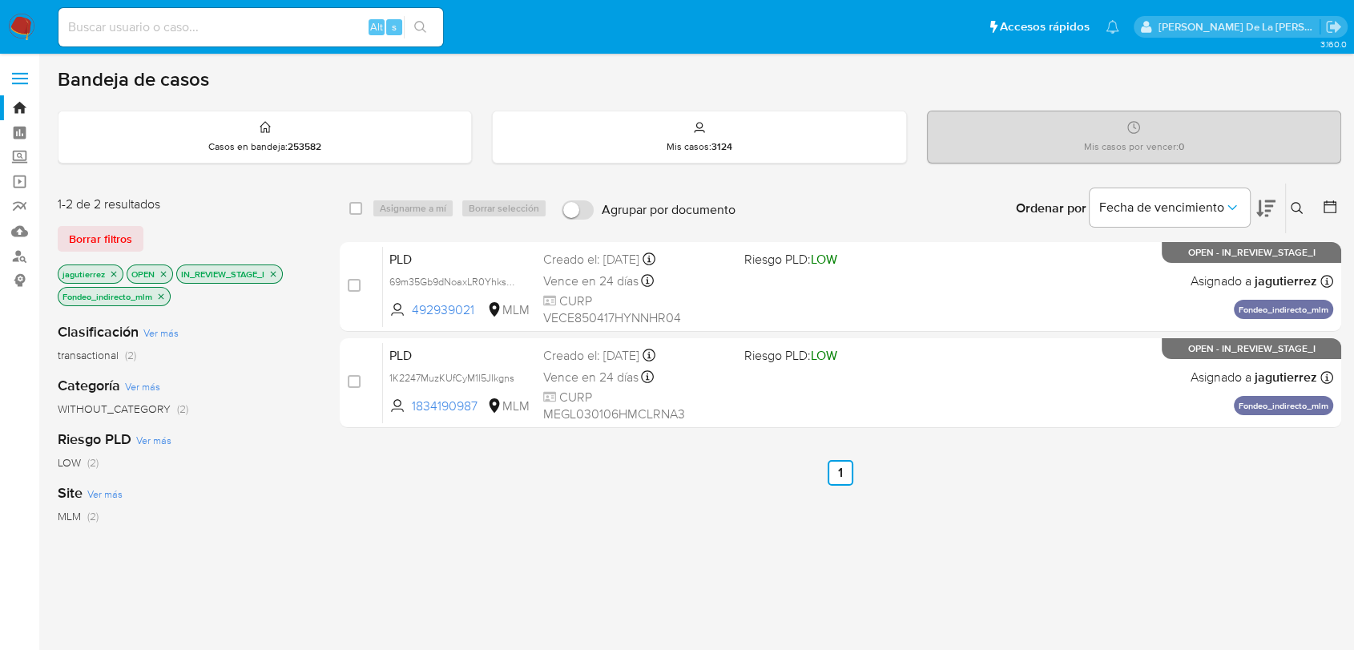
click at [162, 295] on icon "close-filter" at bounding box center [162, 296] width 6 height 6
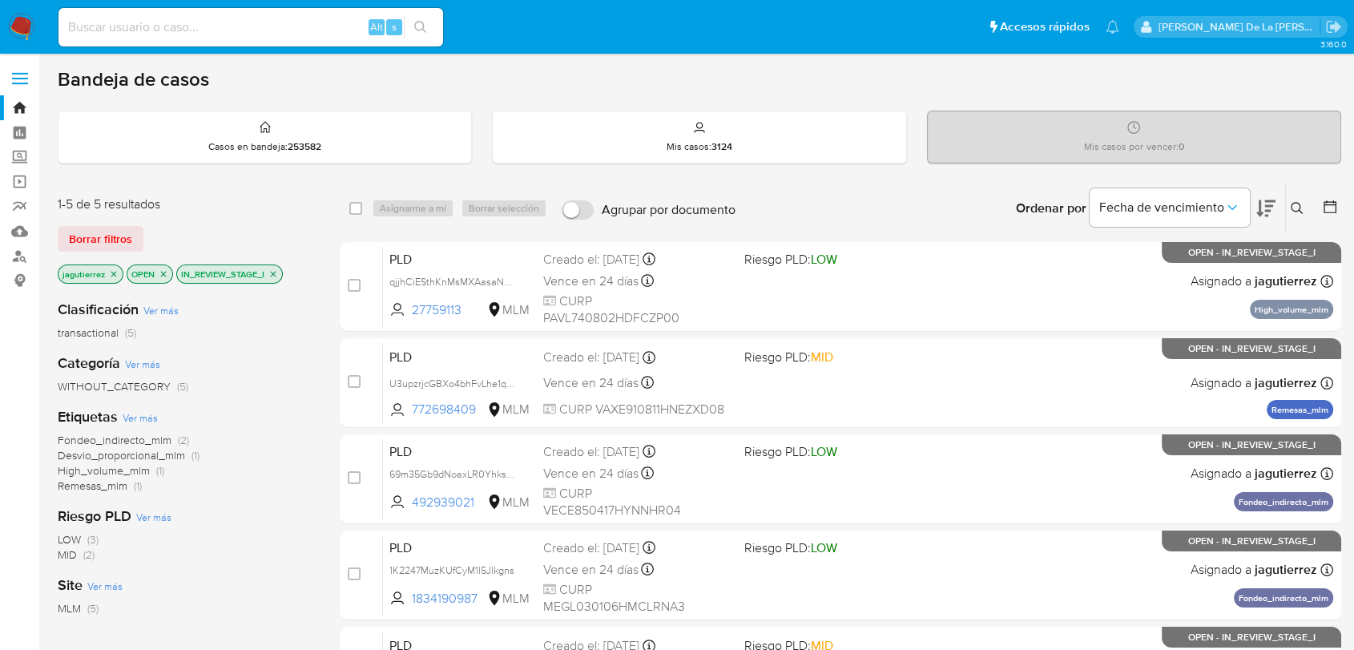
click at [128, 453] on span "Desvio_proporcional_mlm" at bounding box center [121, 455] width 127 height 16
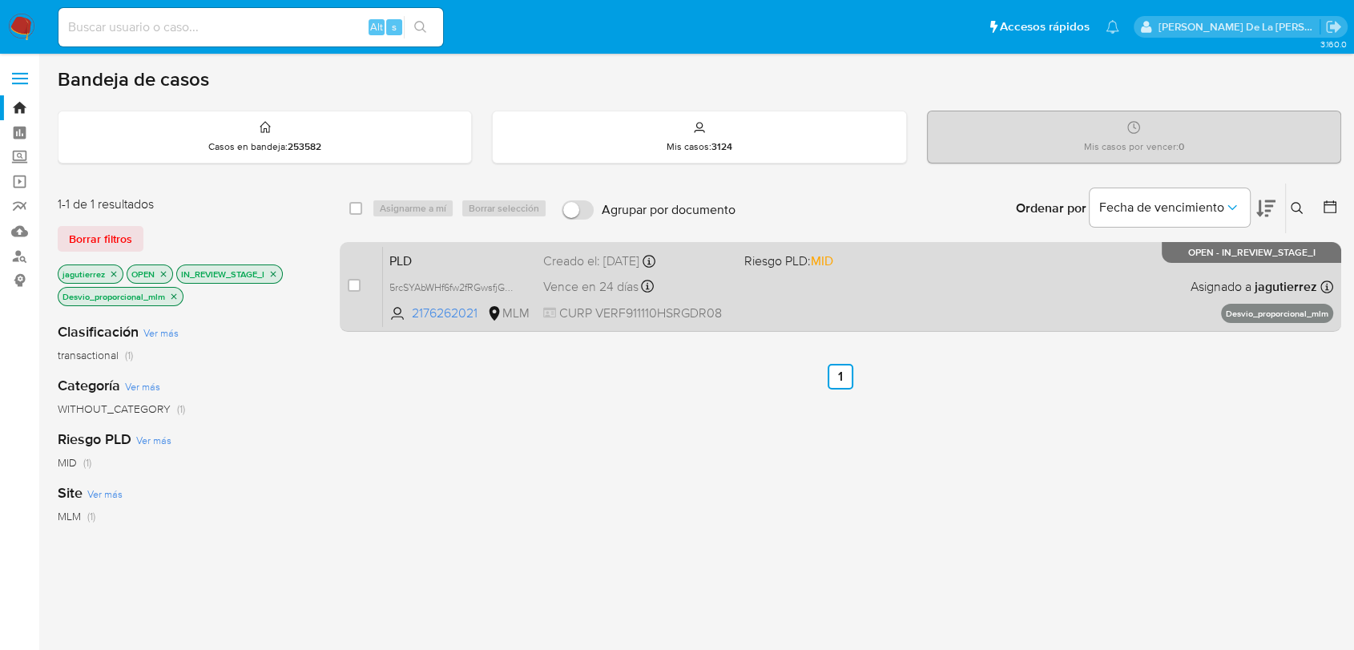
click at [866, 293] on div "PLD 5rcSYAbWHf6fw2fRGwsfjGQA 2176262021 MLM Riesgo PLD: MID Creado el: 12/08/20…" at bounding box center [858, 286] width 951 height 81
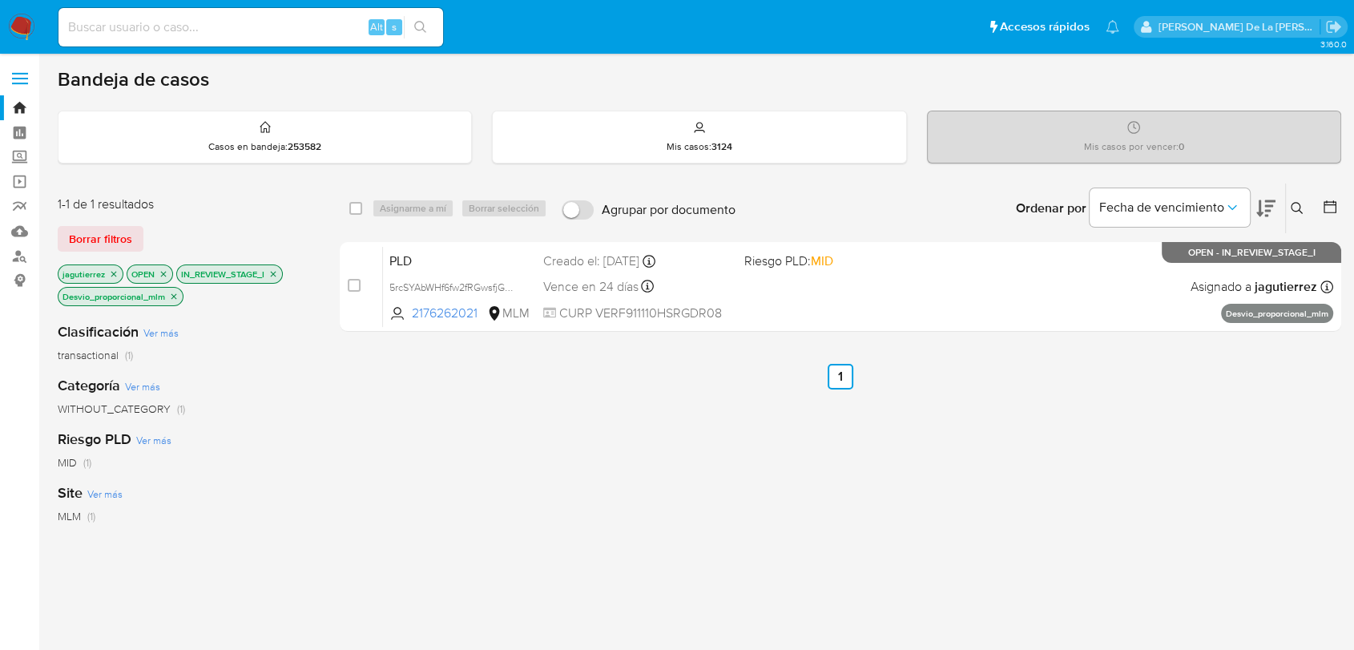
click at [173, 295] on icon "close-filter" at bounding box center [174, 297] width 10 height 10
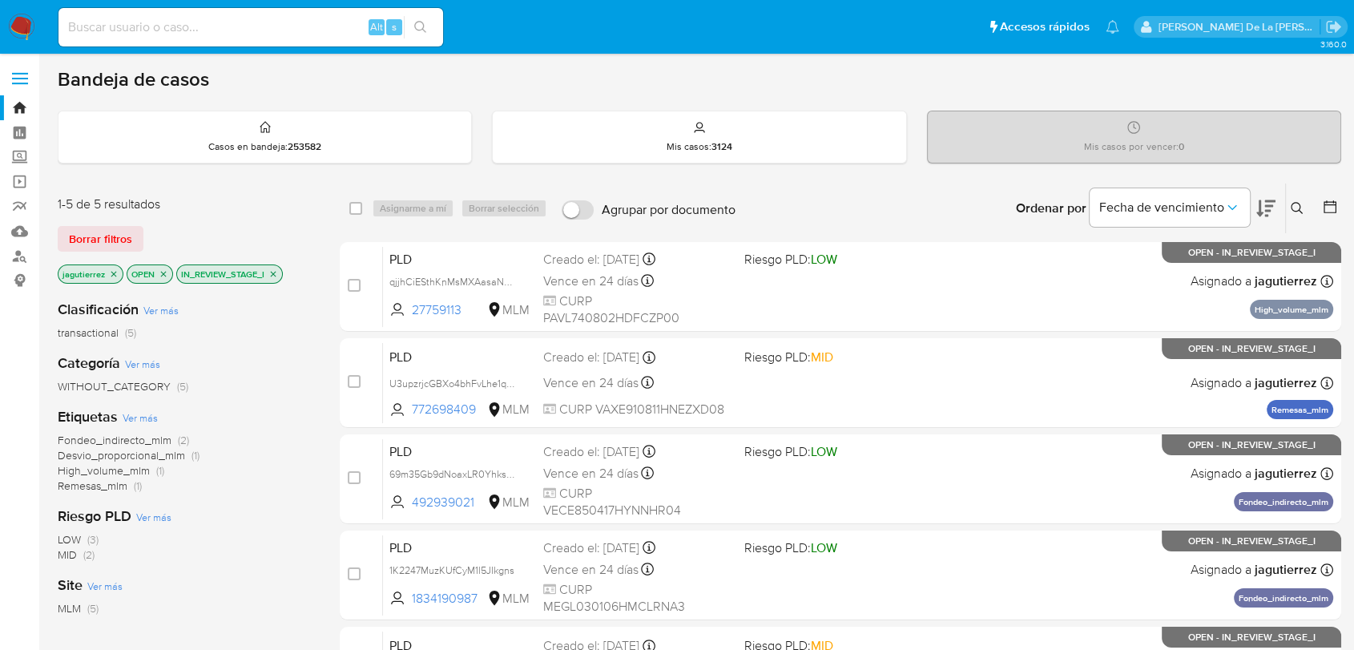
click at [115, 470] on span "High_volume_mlm" at bounding box center [104, 470] width 92 height 16
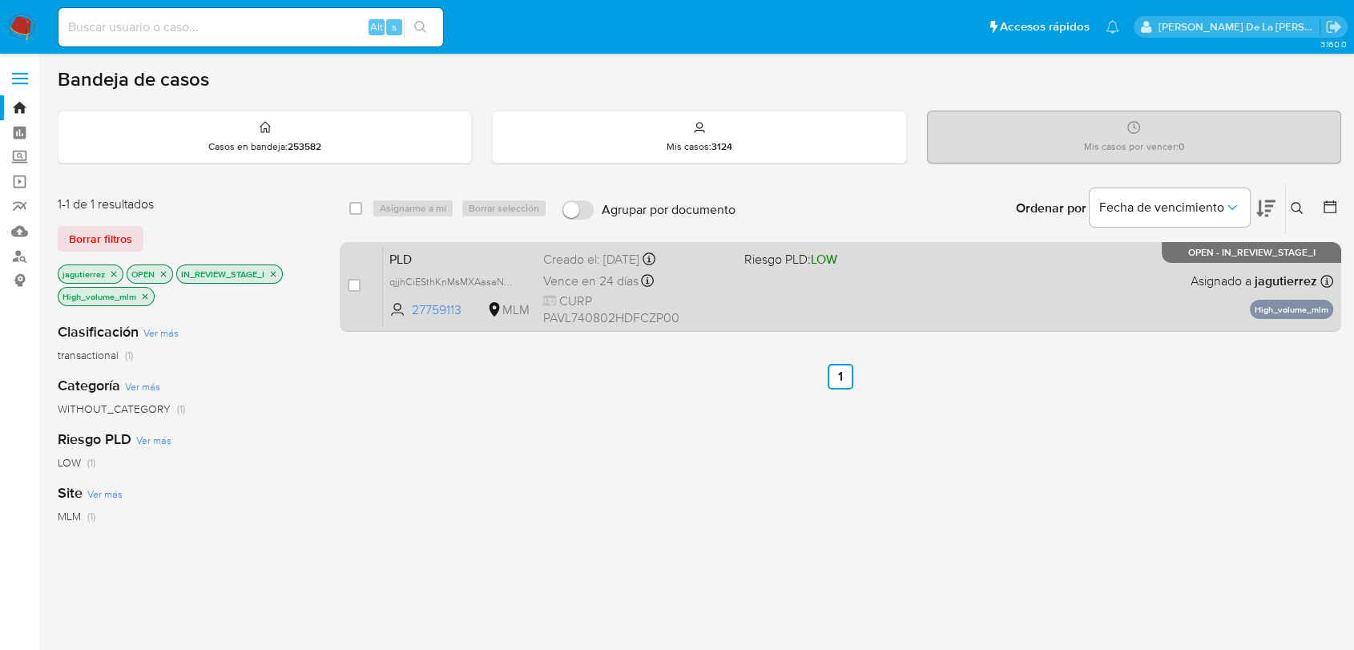
click at [955, 293] on div "PLD qjjhCiESthKnMsMXAasaN03Q 27759113 MLM Riesgo PLD: LOW Creado el: 12/08/2025…" at bounding box center [858, 286] width 951 height 81
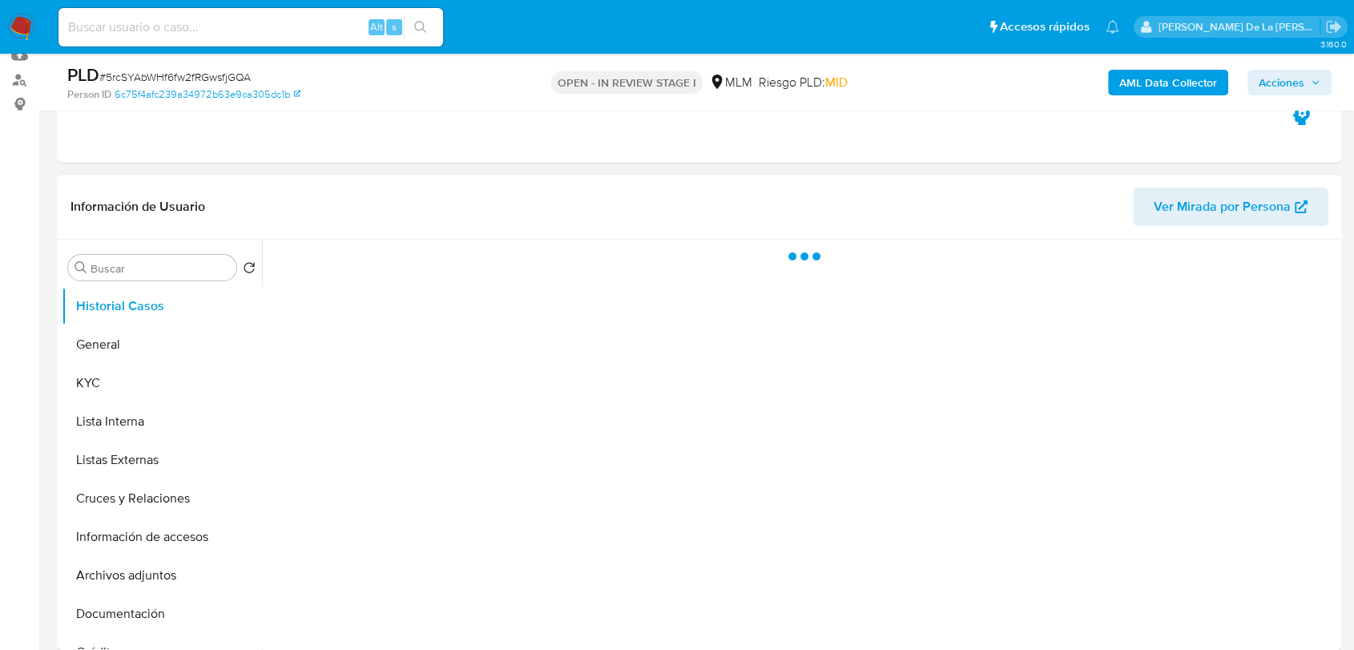
scroll to position [178, 0]
select select "10"
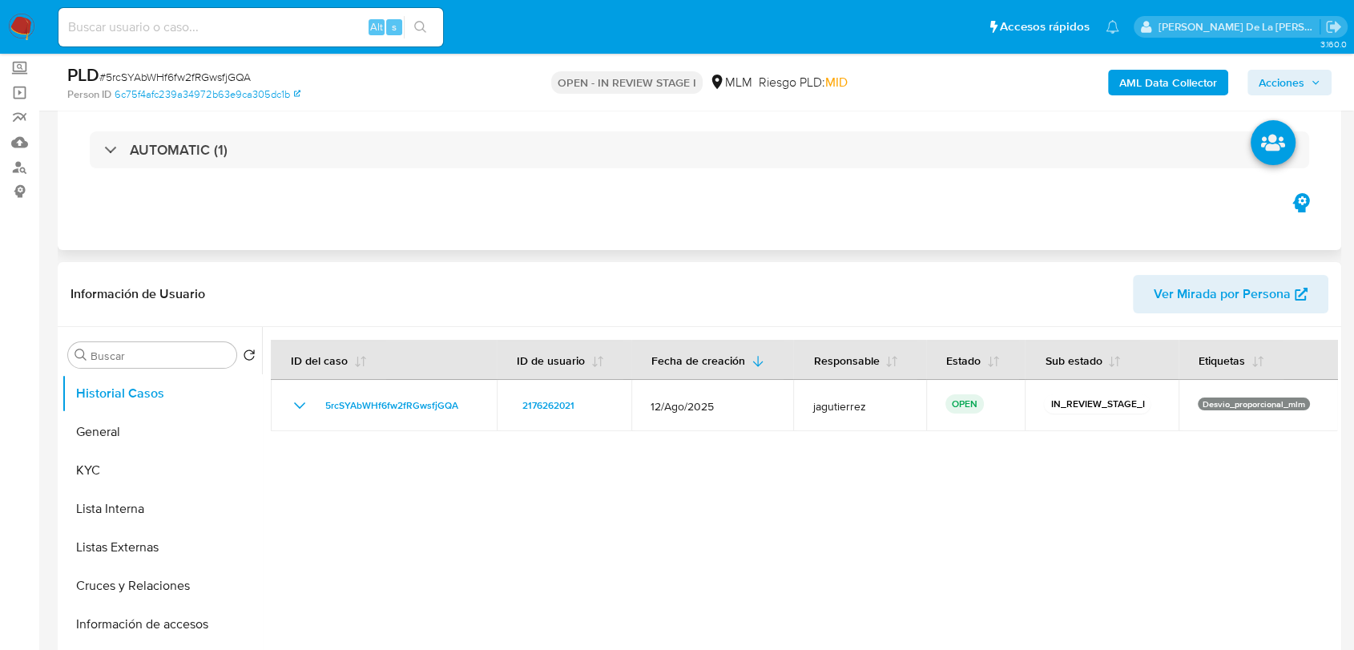
scroll to position [0, 0]
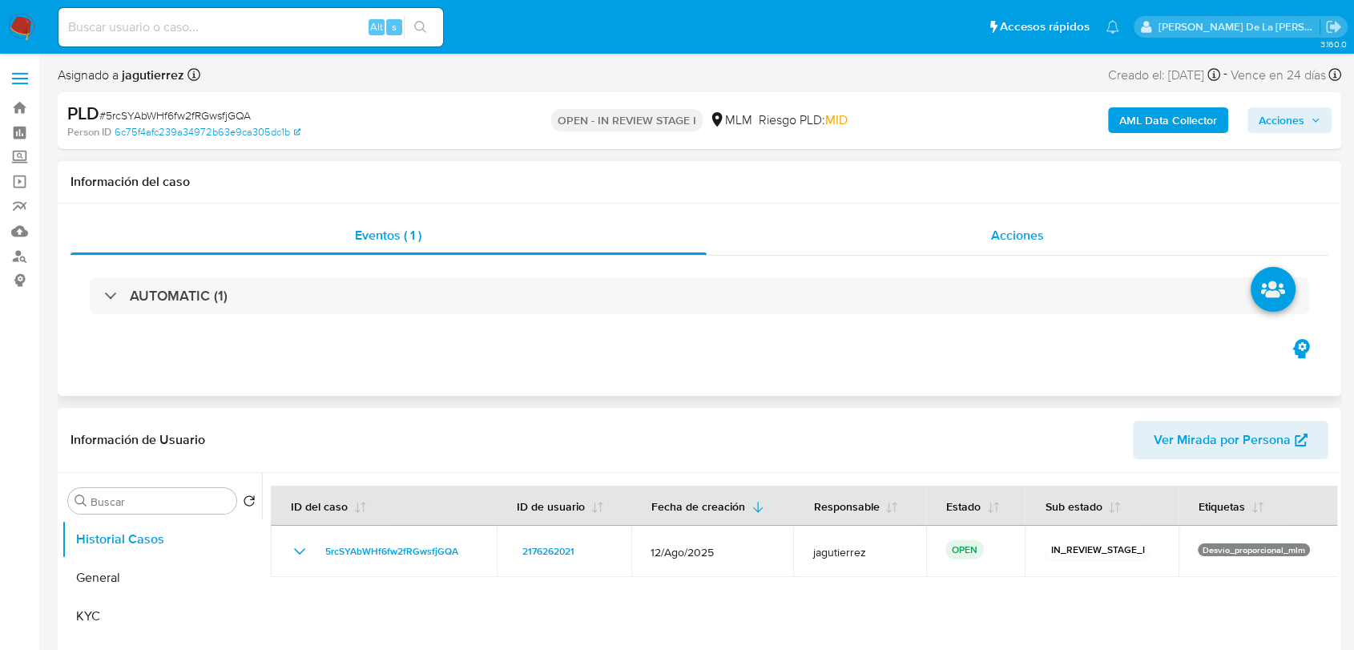
click at [1044, 240] on span "Acciones" at bounding box center [1017, 235] width 53 height 18
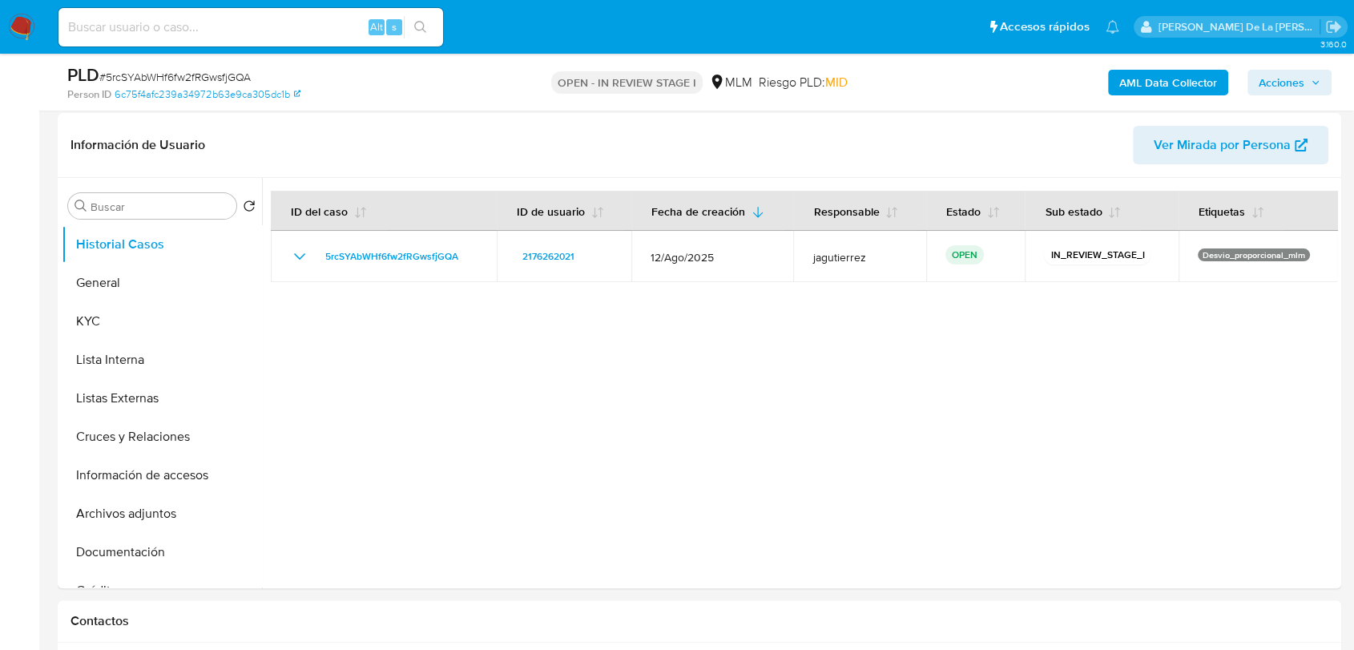
scroll to position [890, 0]
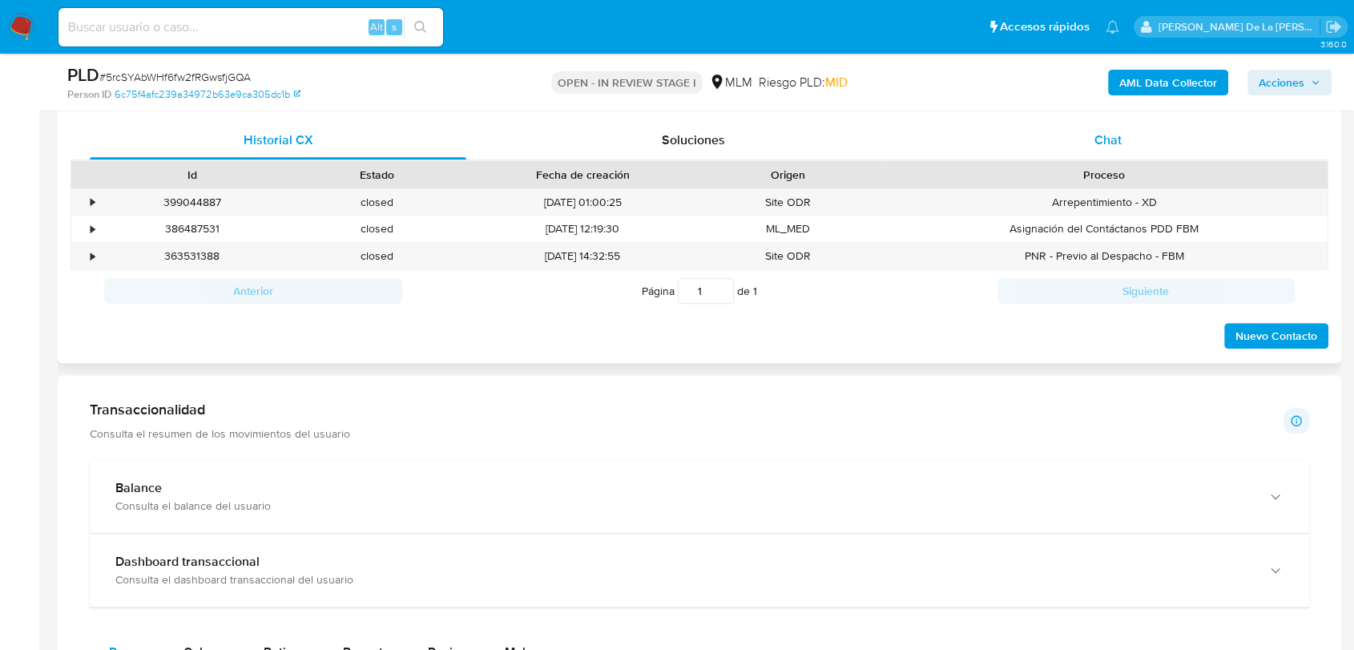
click at [1109, 131] on span "Chat" at bounding box center [1108, 140] width 27 height 18
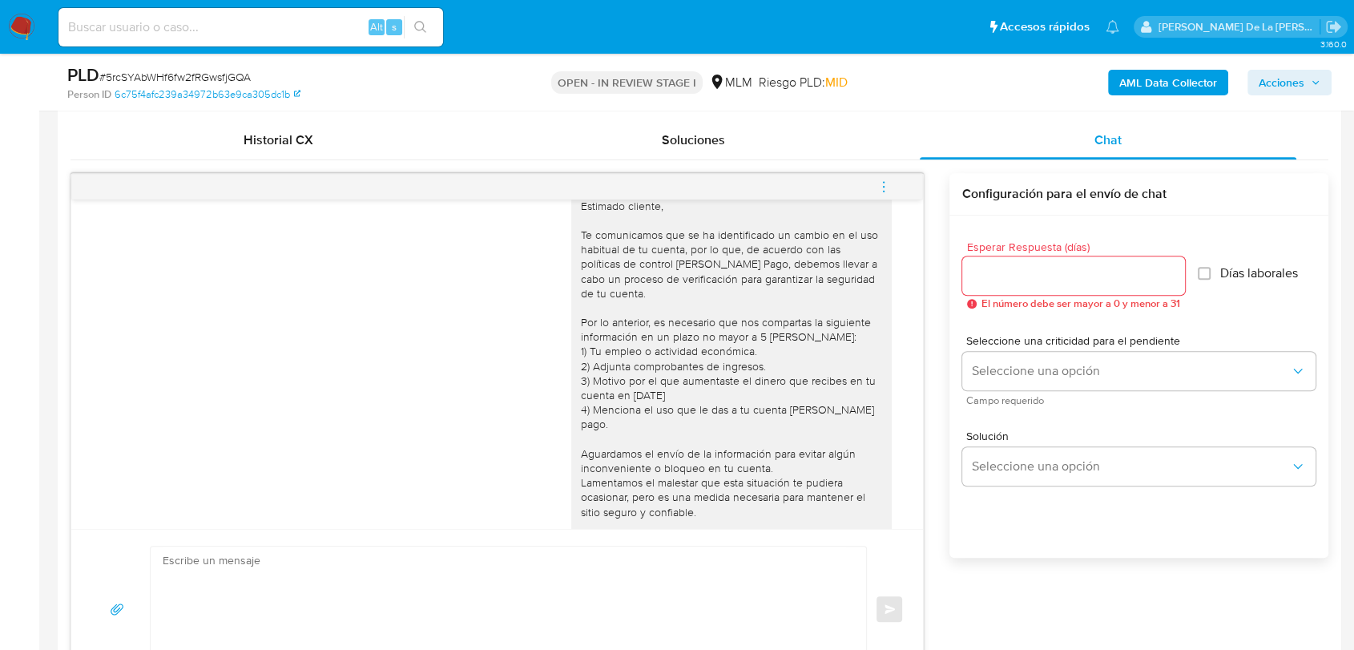
scroll to position [0, 0]
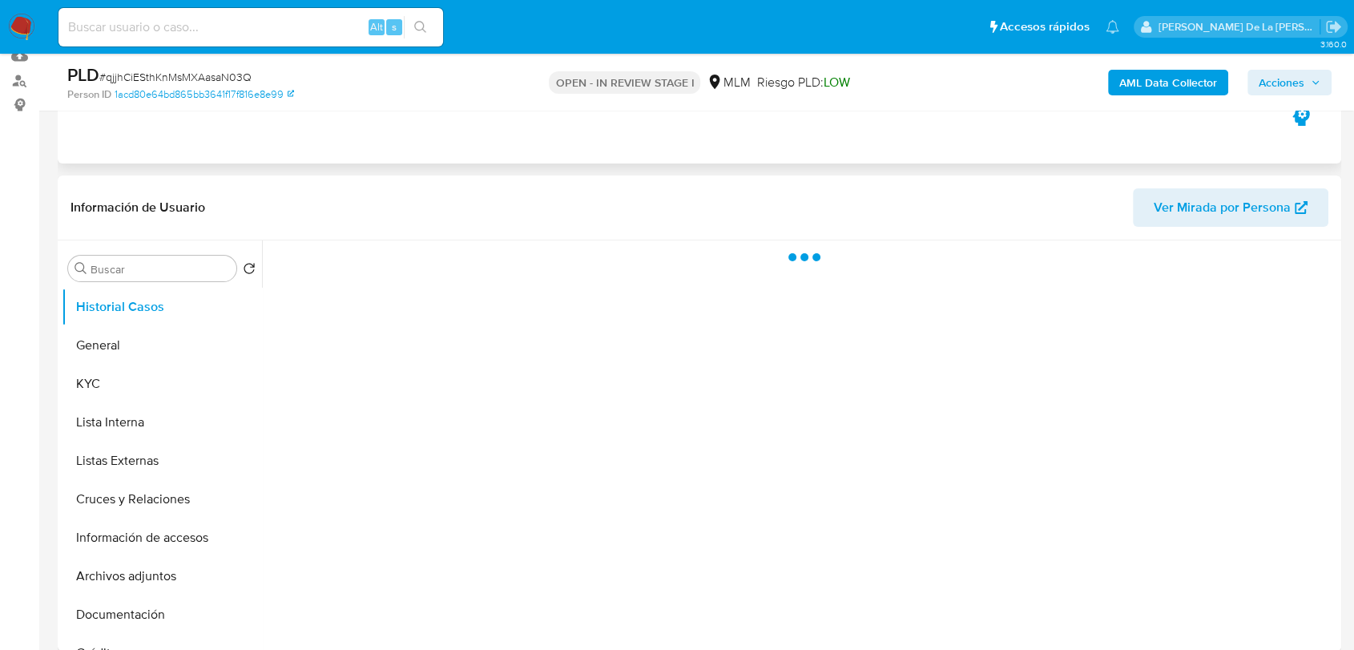
scroll to position [178, 0]
select select "10"
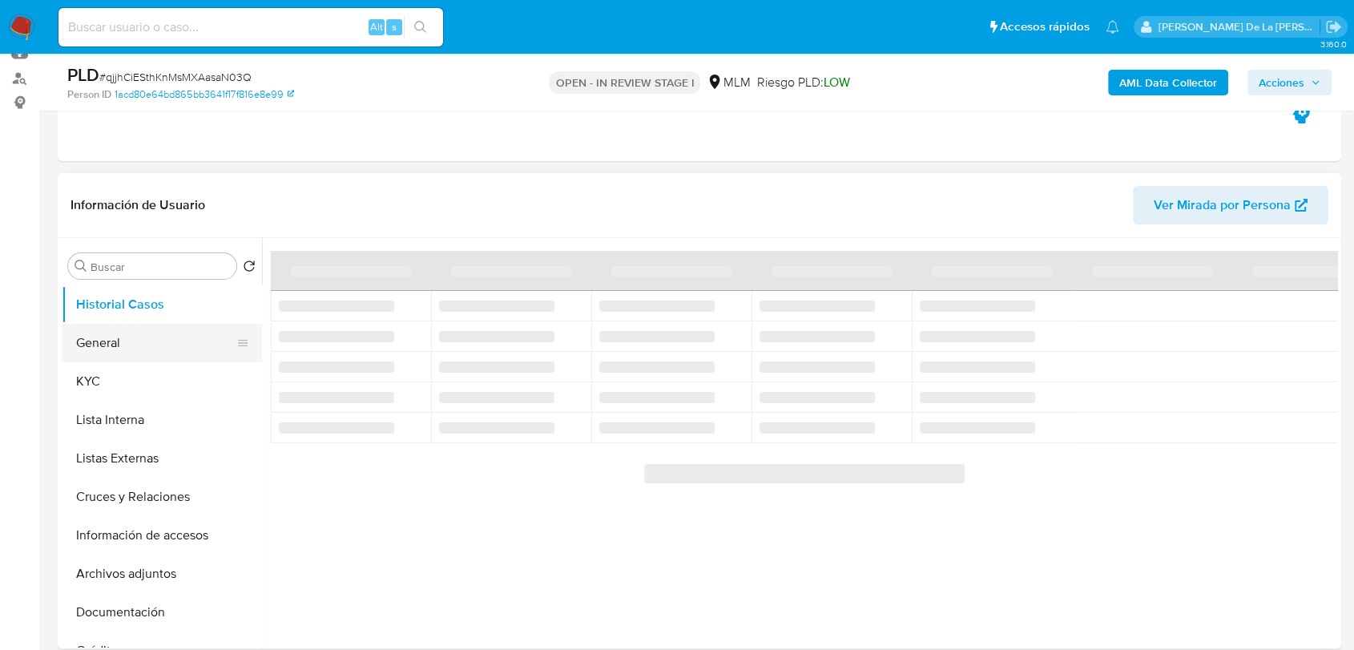
click at [133, 351] on button "General" at bounding box center [156, 343] width 188 height 38
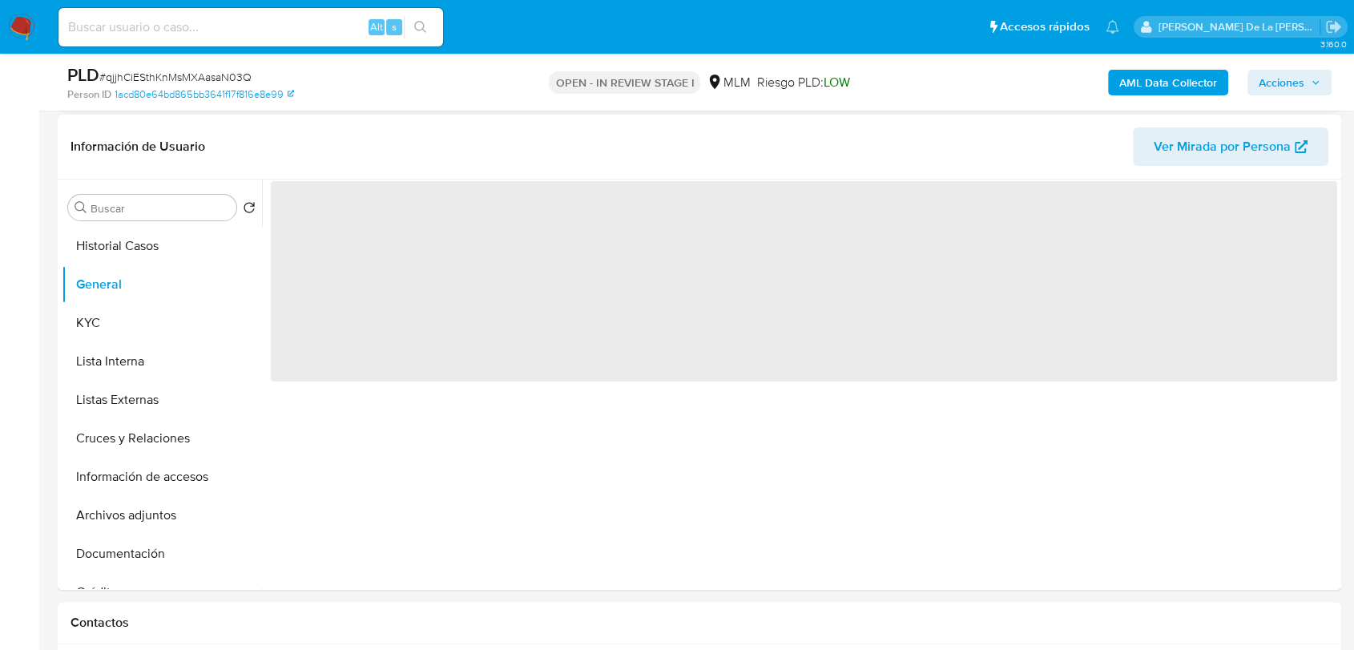
scroll to position [267, 0]
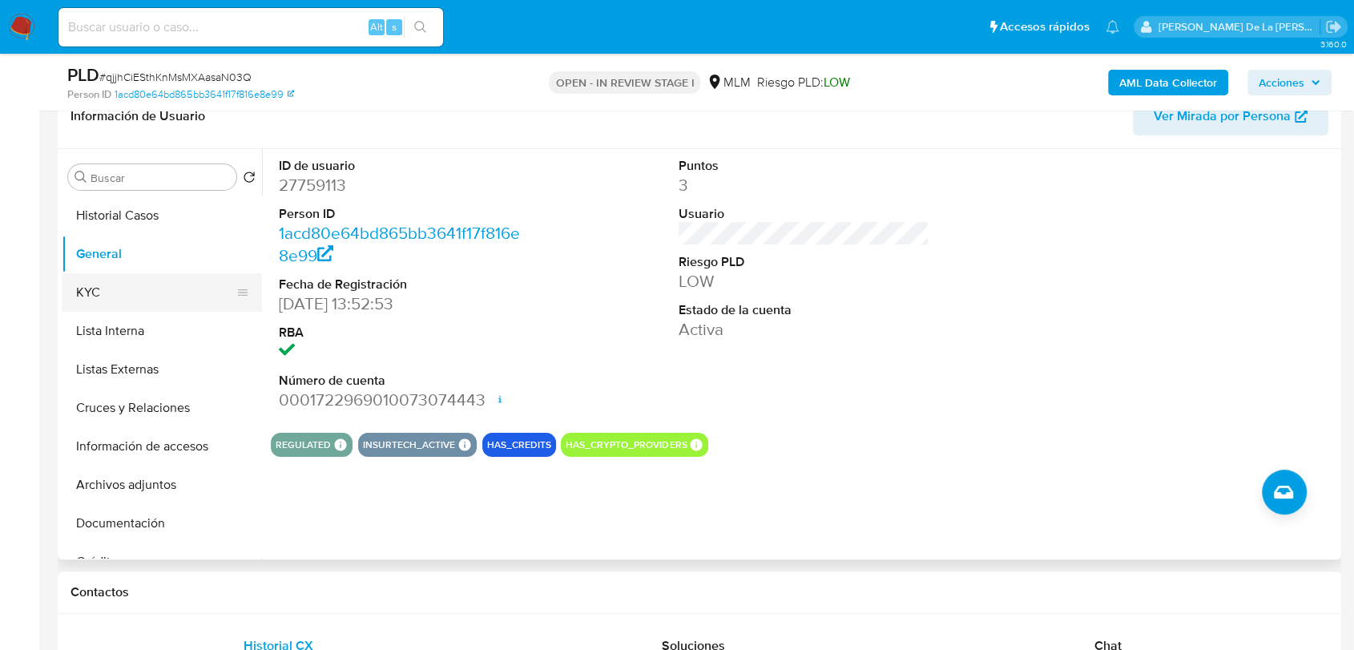
click at [104, 291] on button "KYC" at bounding box center [156, 292] width 188 height 38
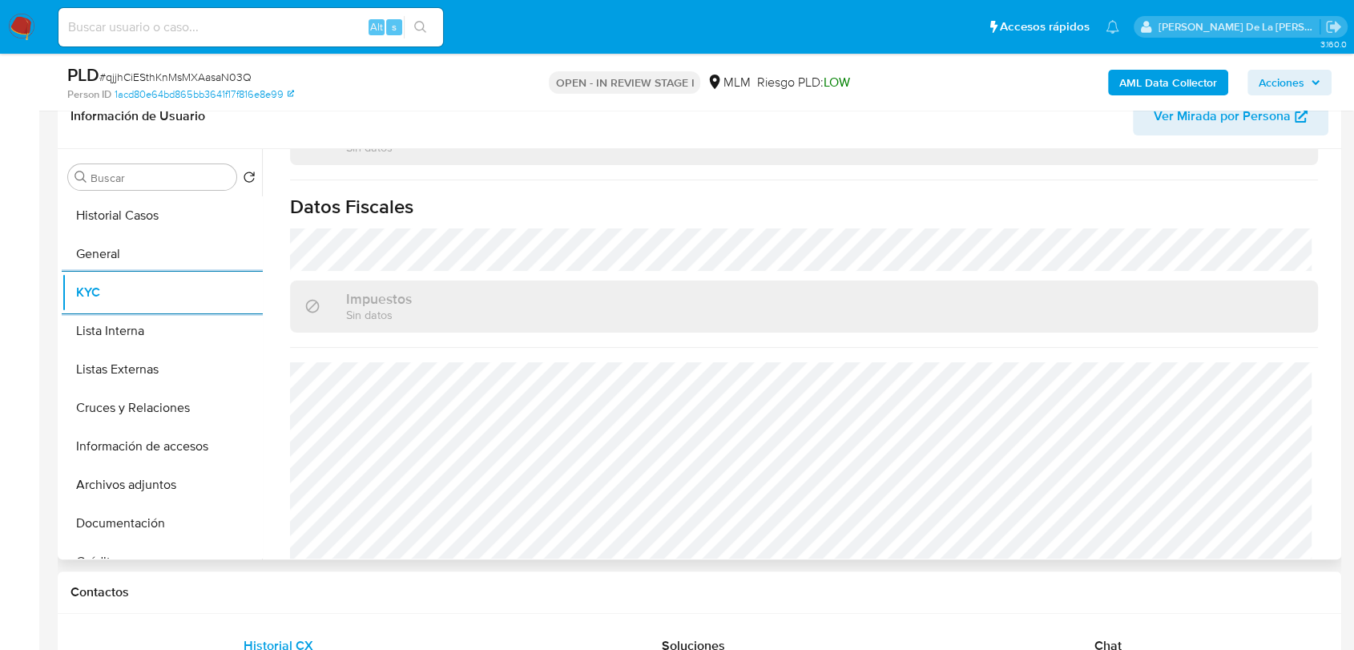
scroll to position [1007, 0]
click at [150, 359] on button "Listas Externas" at bounding box center [156, 369] width 188 height 38
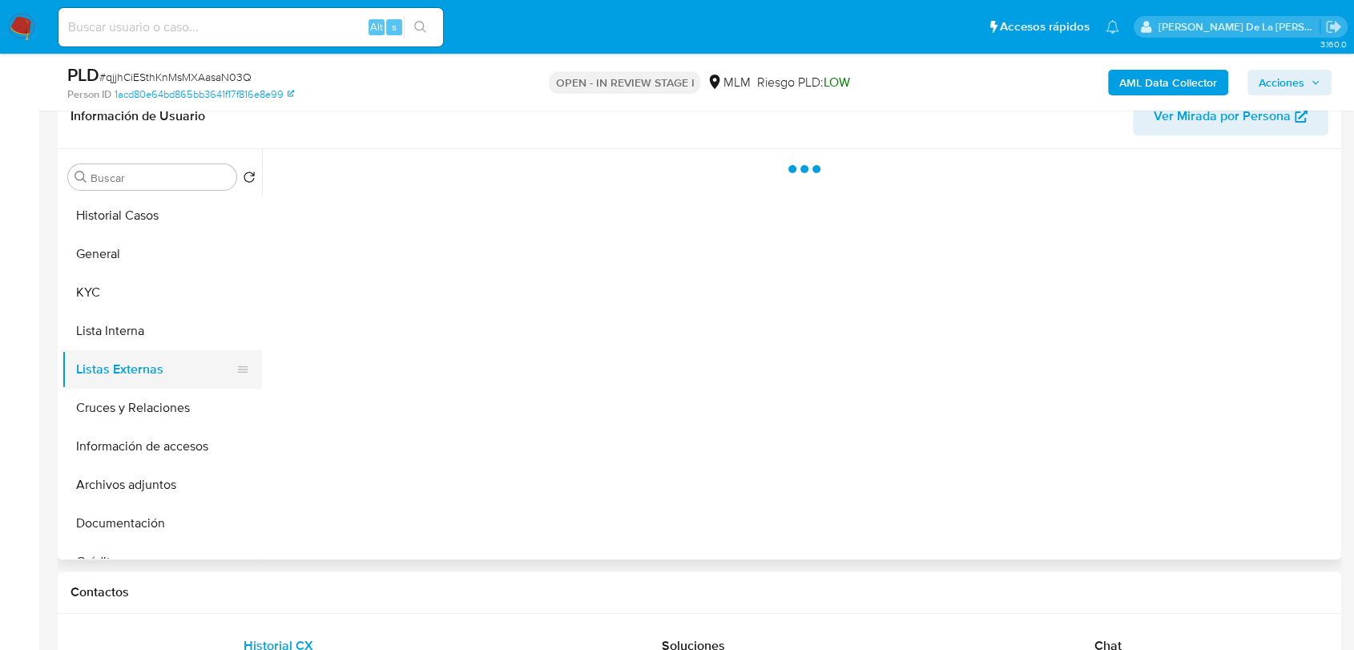
scroll to position [0, 0]
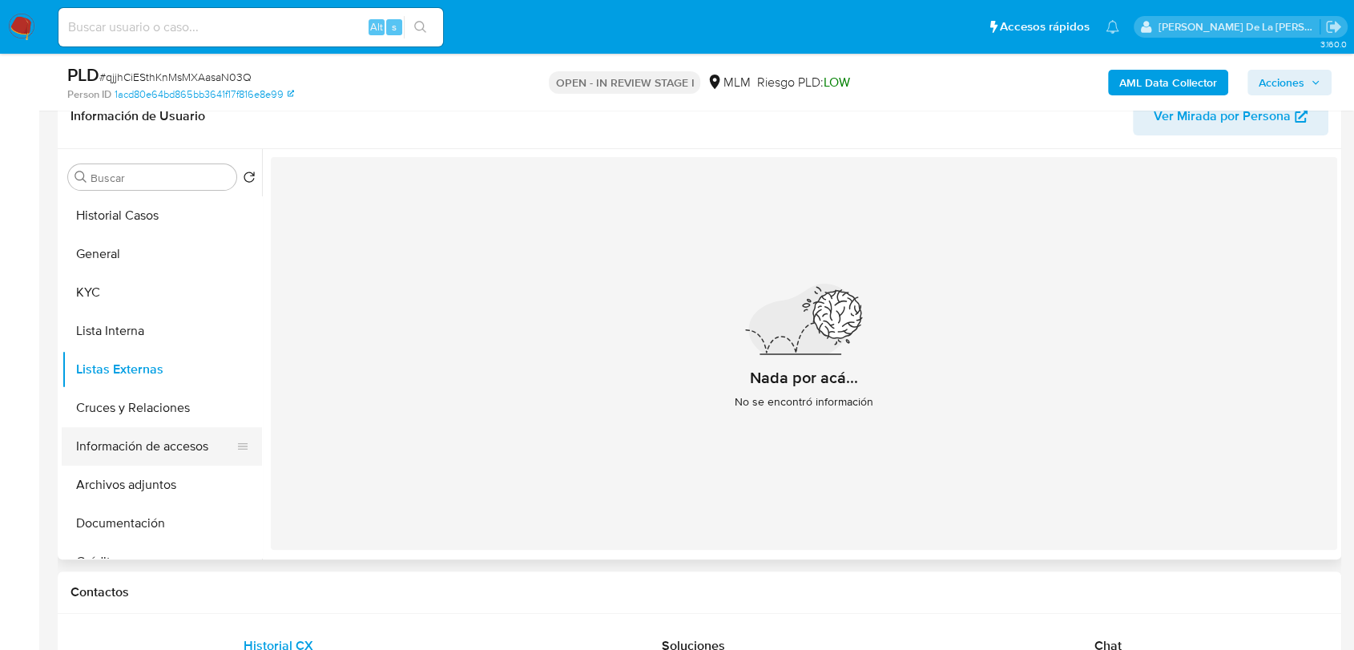
click at [134, 449] on button "Información de accesos" at bounding box center [156, 446] width 188 height 38
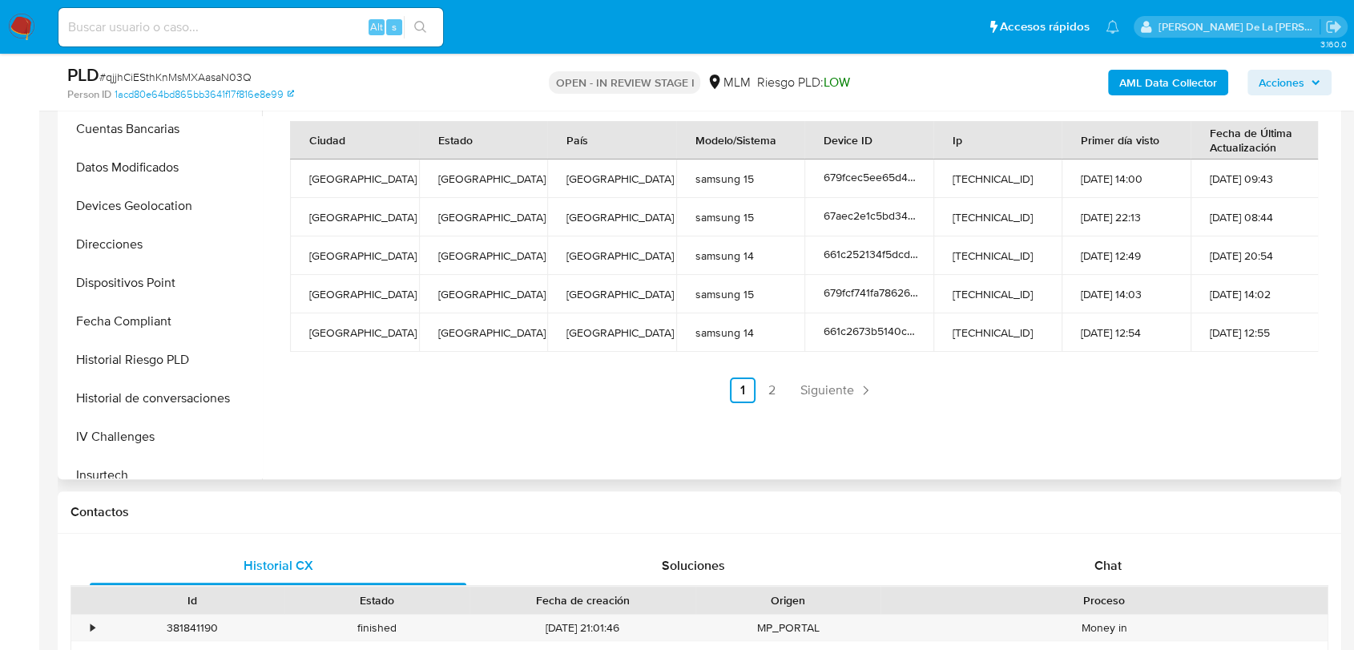
scroll to position [428, 0]
click at [172, 265] on button "Dispositivos Point" at bounding box center [156, 284] width 188 height 38
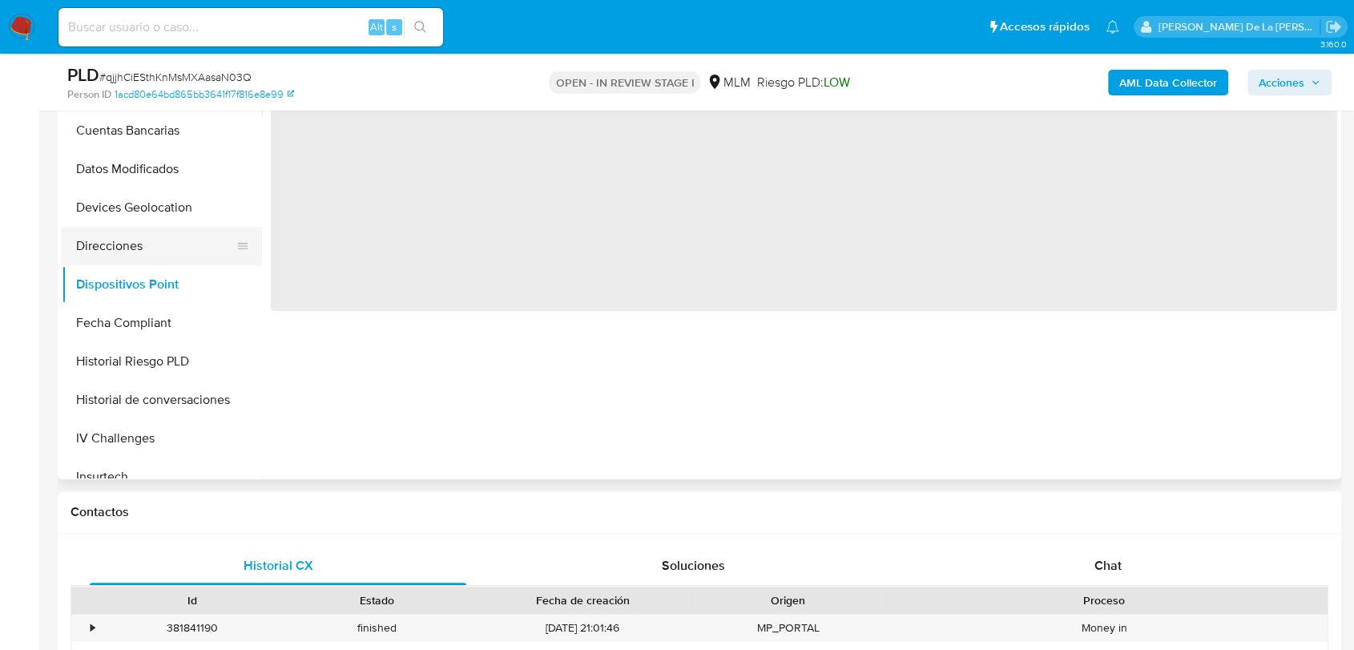
click at [143, 244] on button "Direcciones" at bounding box center [156, 246] width 188 height 38
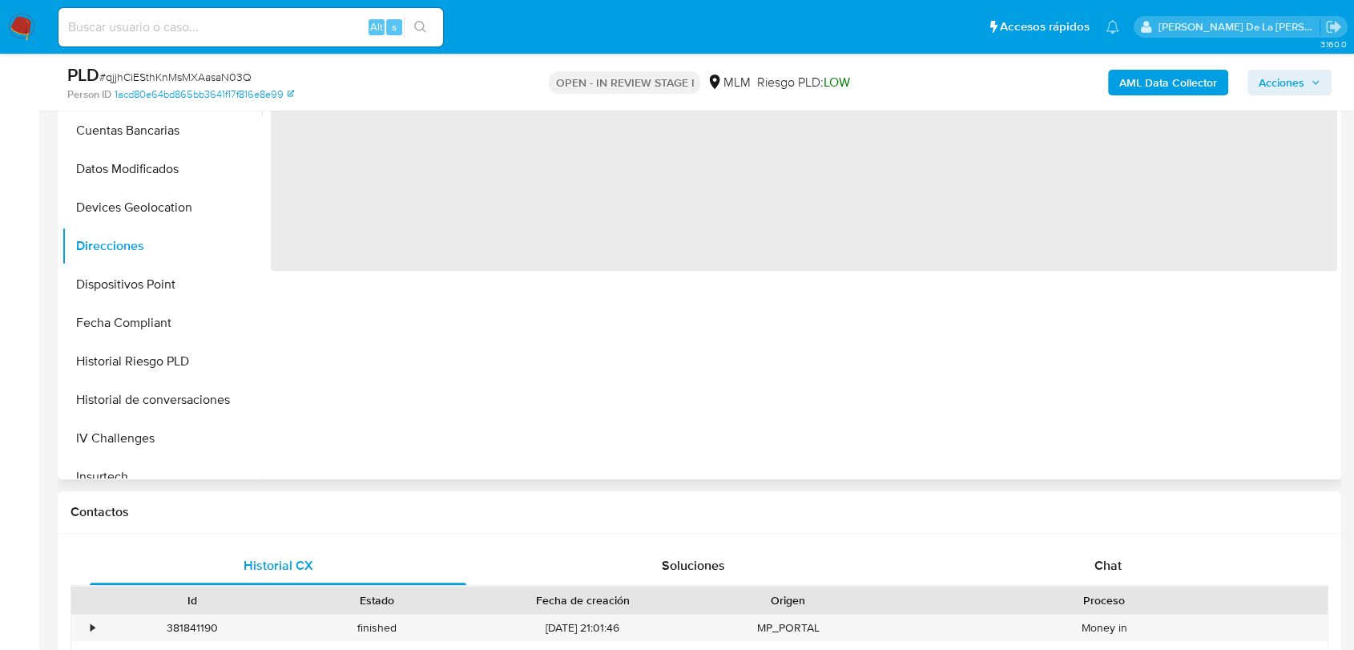
scroll to position [324, 0]
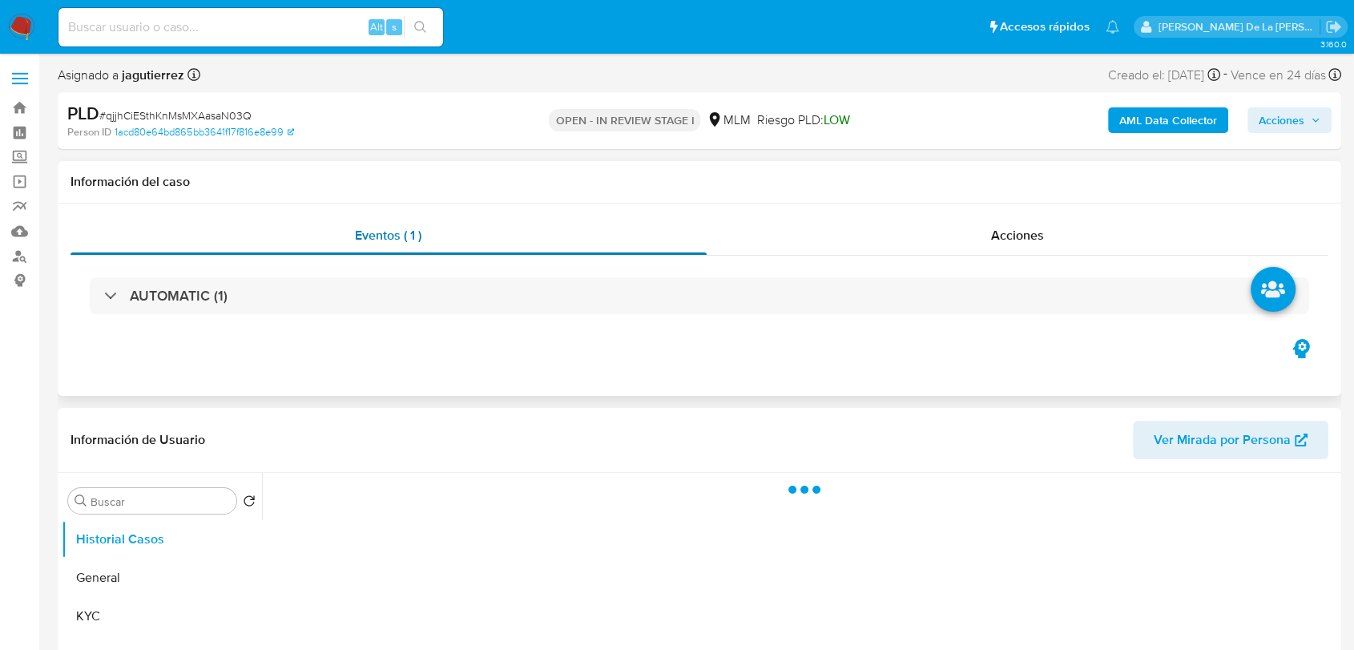
select select "10"
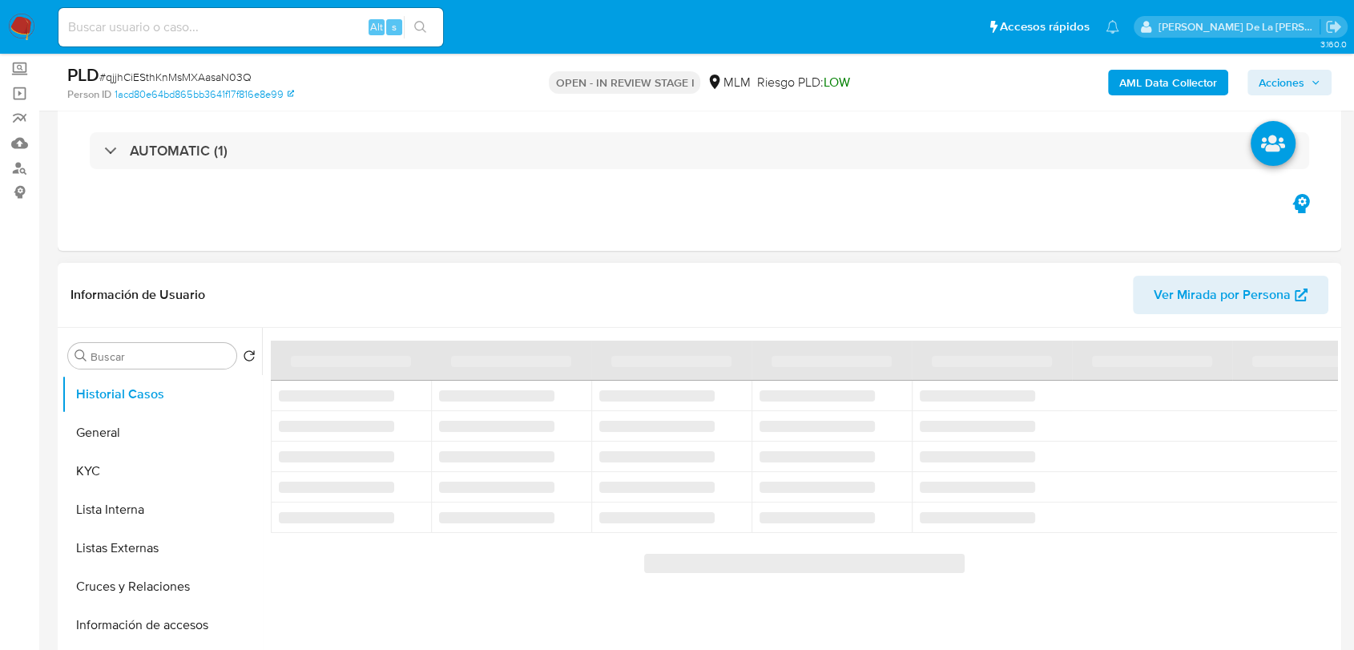
scroll to position [267, 0]
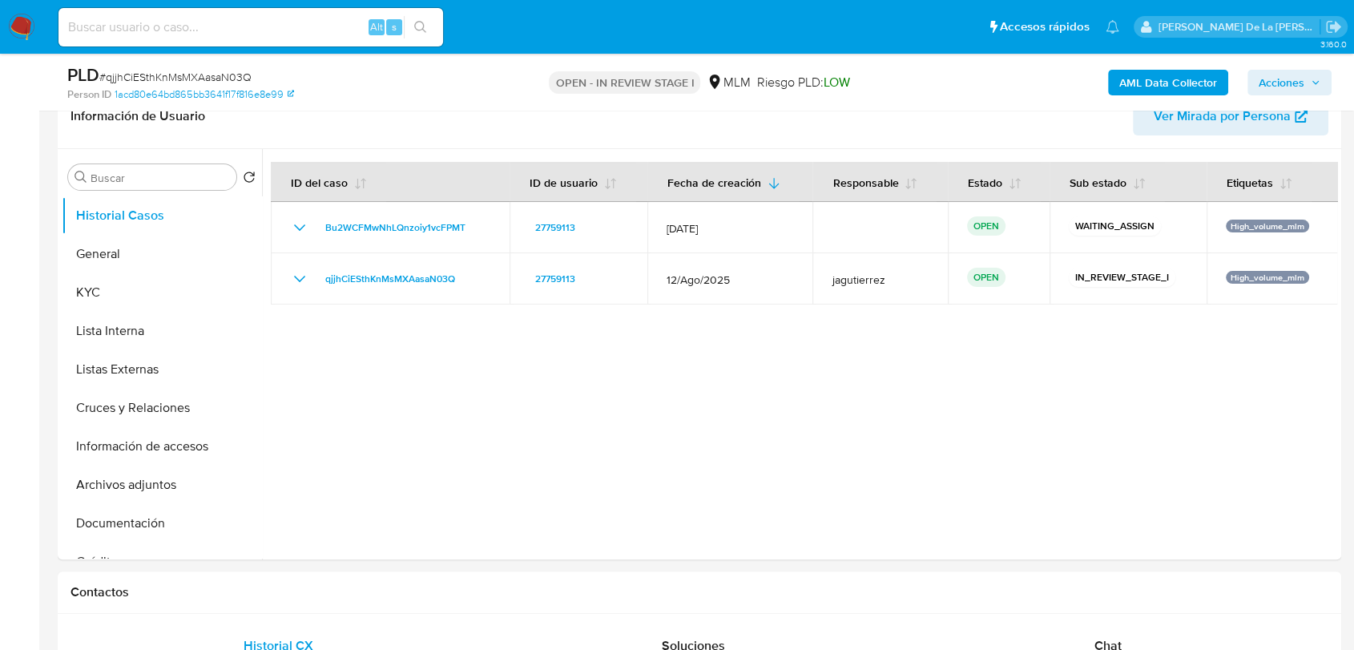
click at [22, 23] on img at bounding box center [21, 27] width 27 height 27
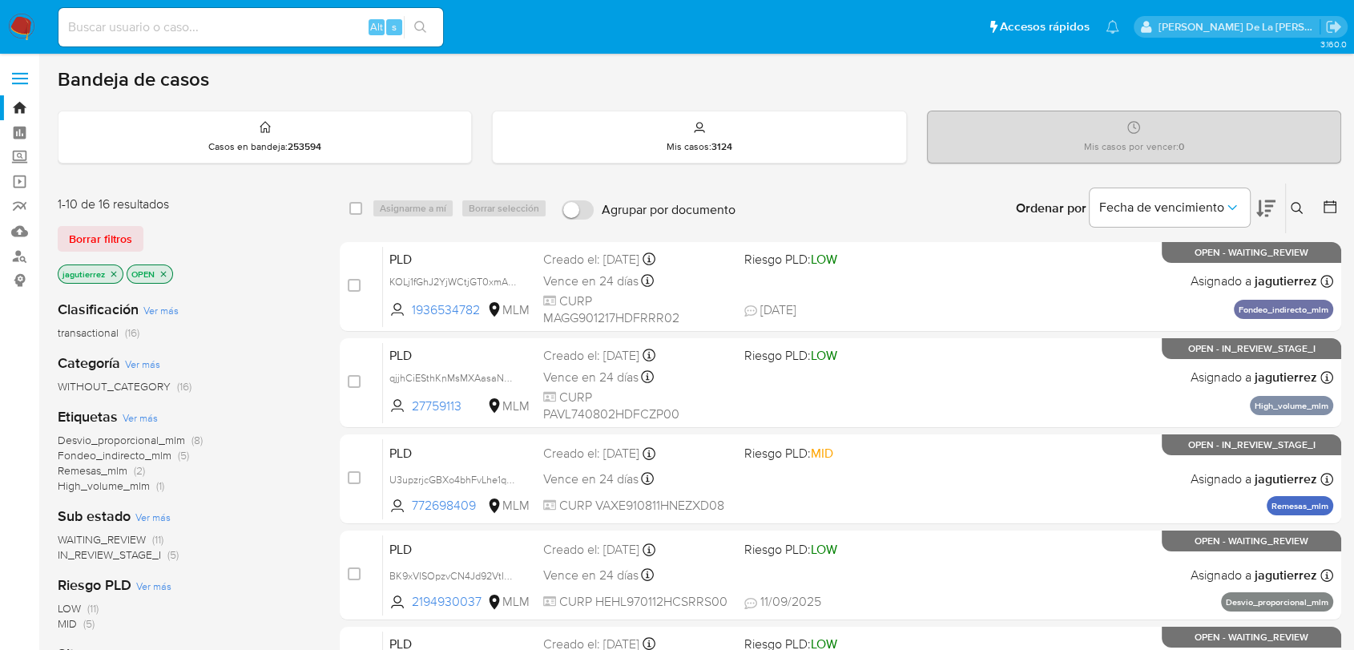
click at [131, 456] on span "Fondeo_indirecto_mlm" at bounding box center [115, 455] width 114 height 16
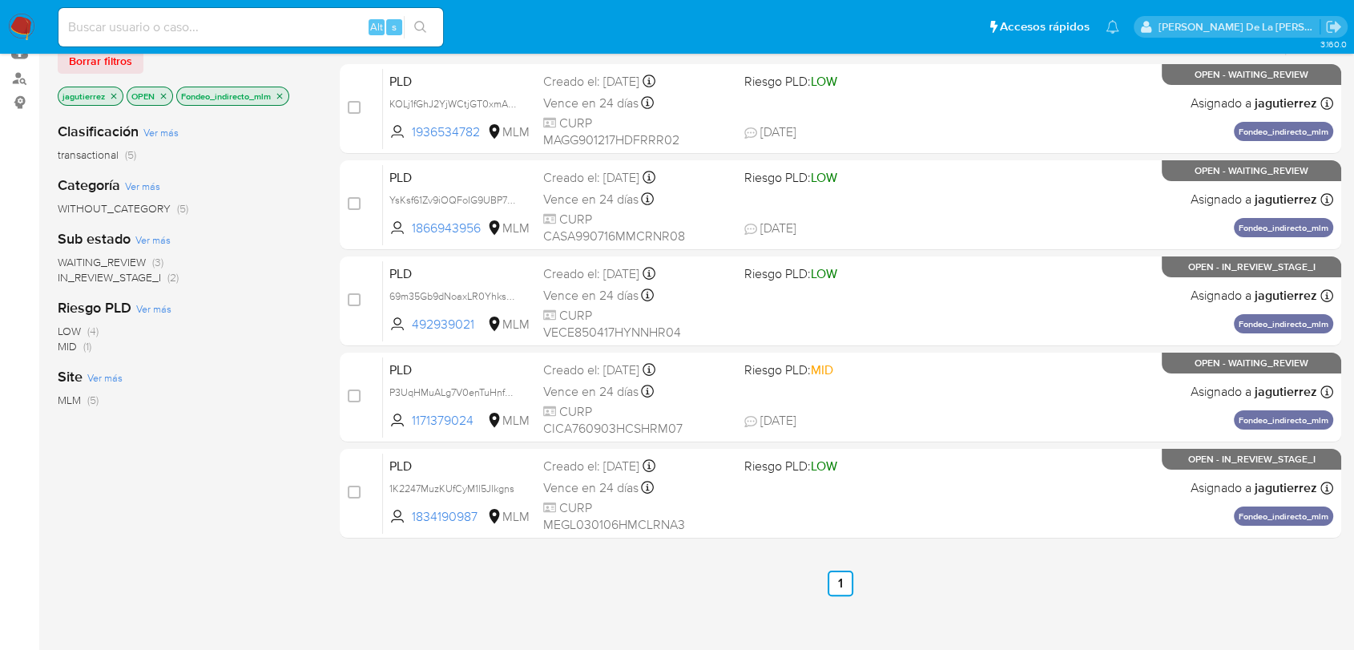
scroll to position [89, 0]
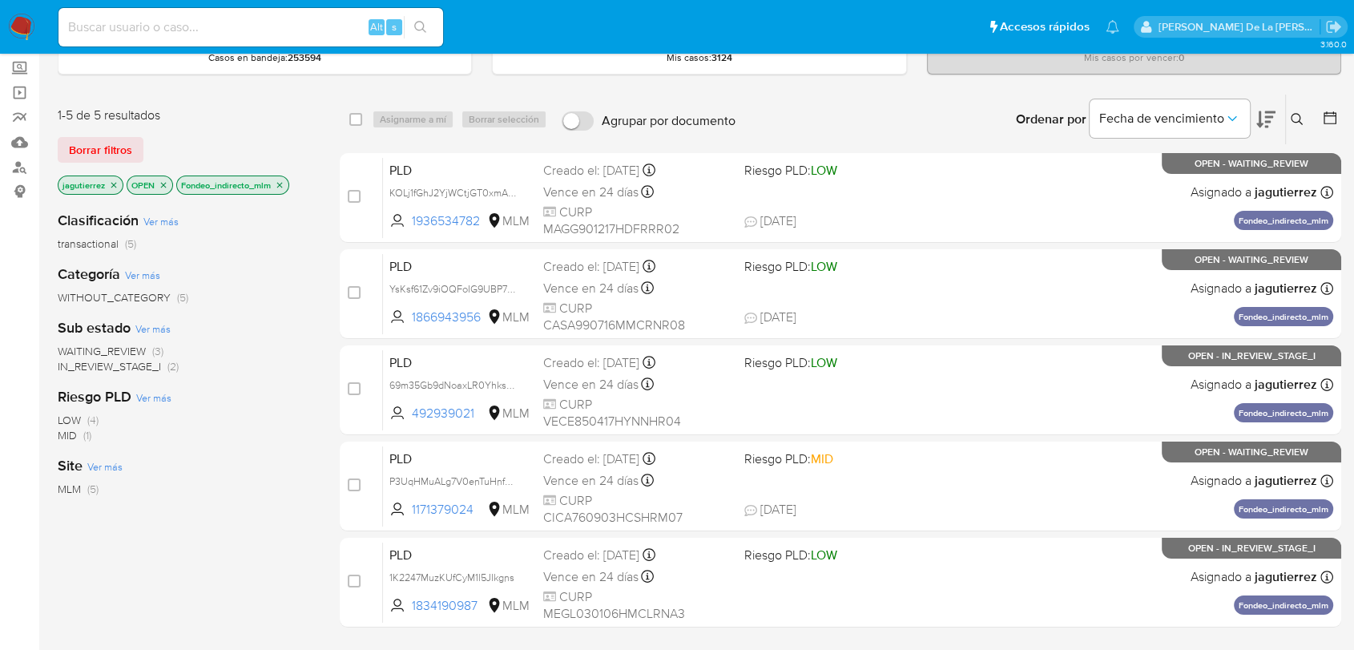
click at [98, 363] on span "IN_REVIEW_STAGE_I" at bounding box center [109, 366] width 103 height 16
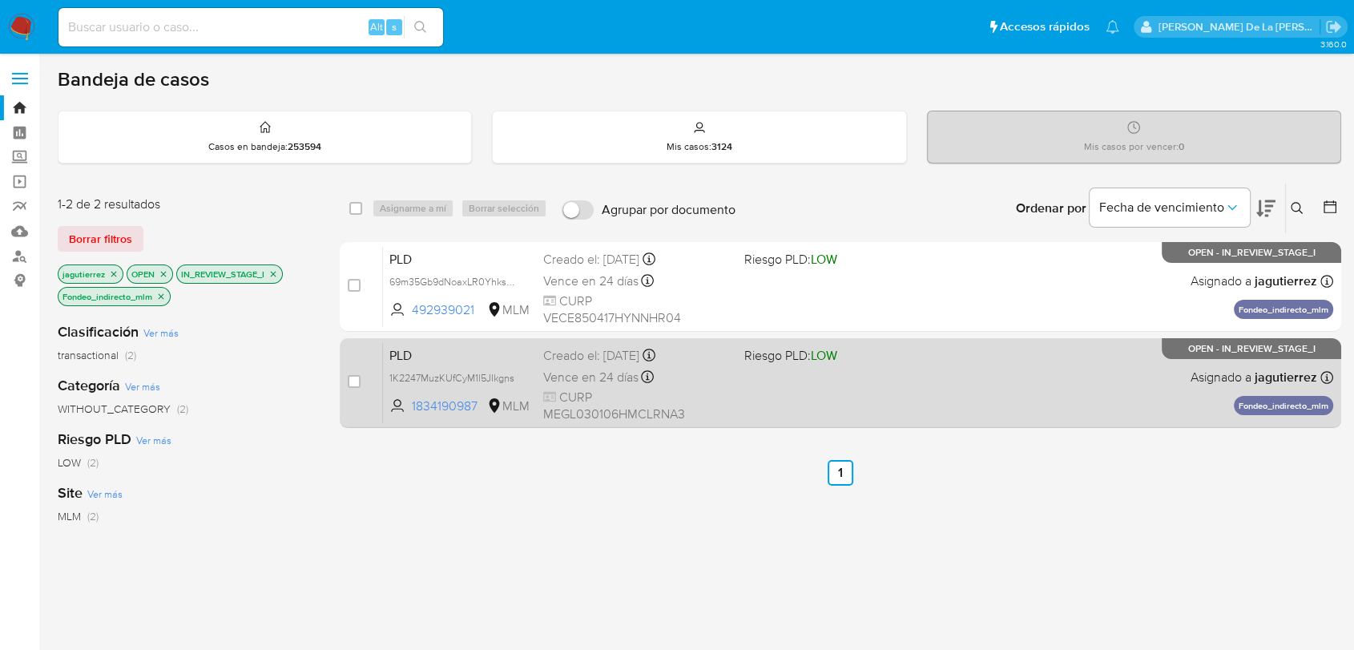
click at [864, 418] on div "PLD 1K2247MuzKUfCyM1l5JIkgns 1834190987 MLM Riesgo PLD: LOW Creado el: [DATE] C…" at bounding box center [858, 382] width 951 height 81
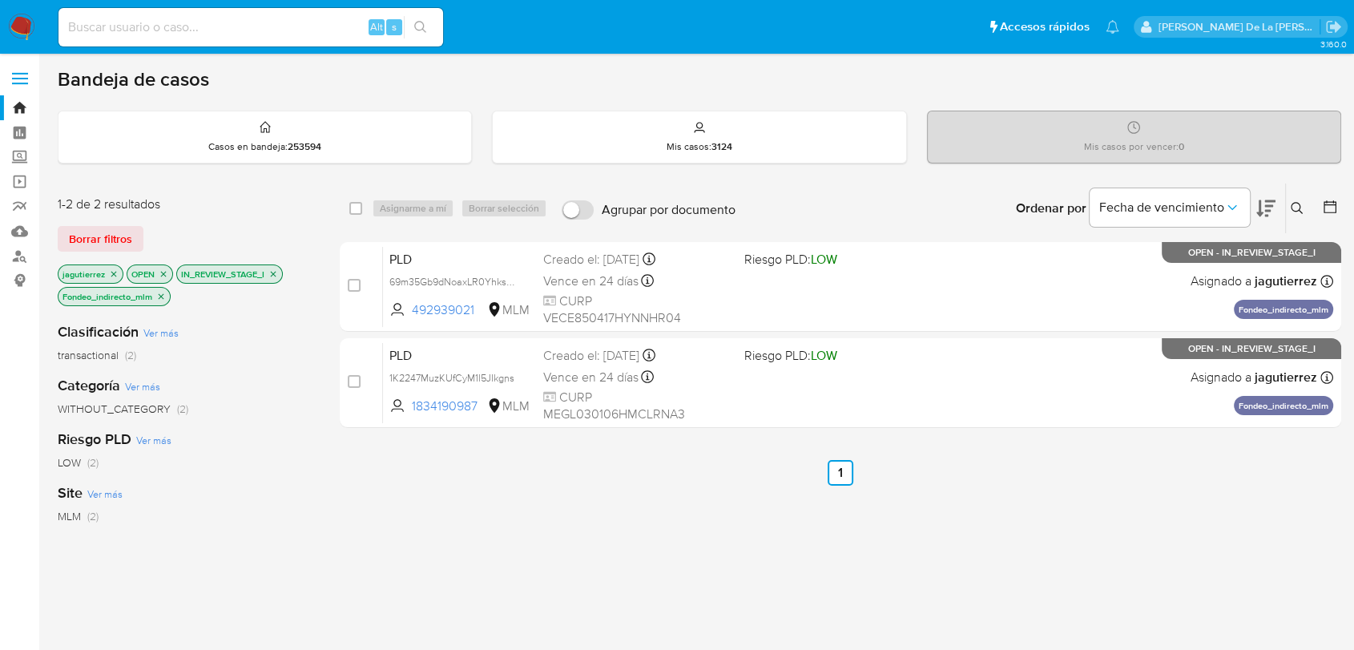
click at [173, 50] on nav "Pausado Ver notificaciones Alt s Accesos rápidos Presiona las siguientes teclas…" at bounding box center [677, 27] width 1354 height 54
click at [178, 26] on input at bounding box center [251, 27] width 385 height 21
paste input "2469467624"
type input "2469467624"
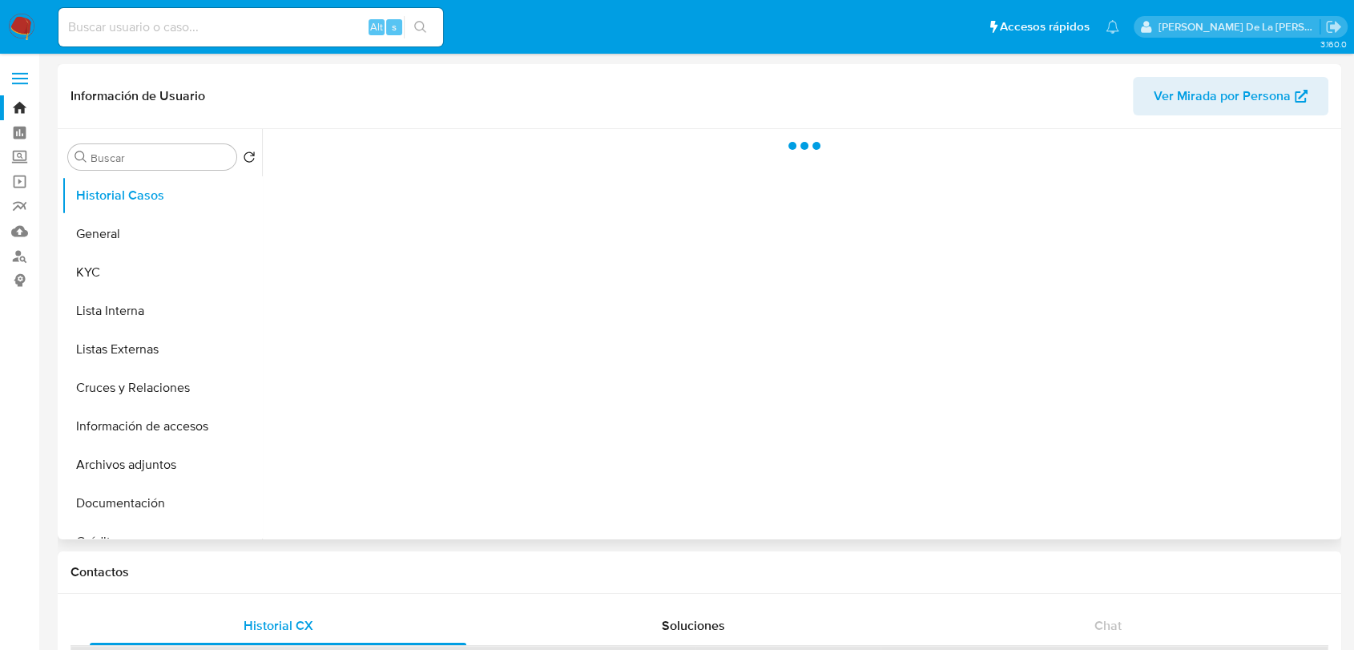
select select "10"
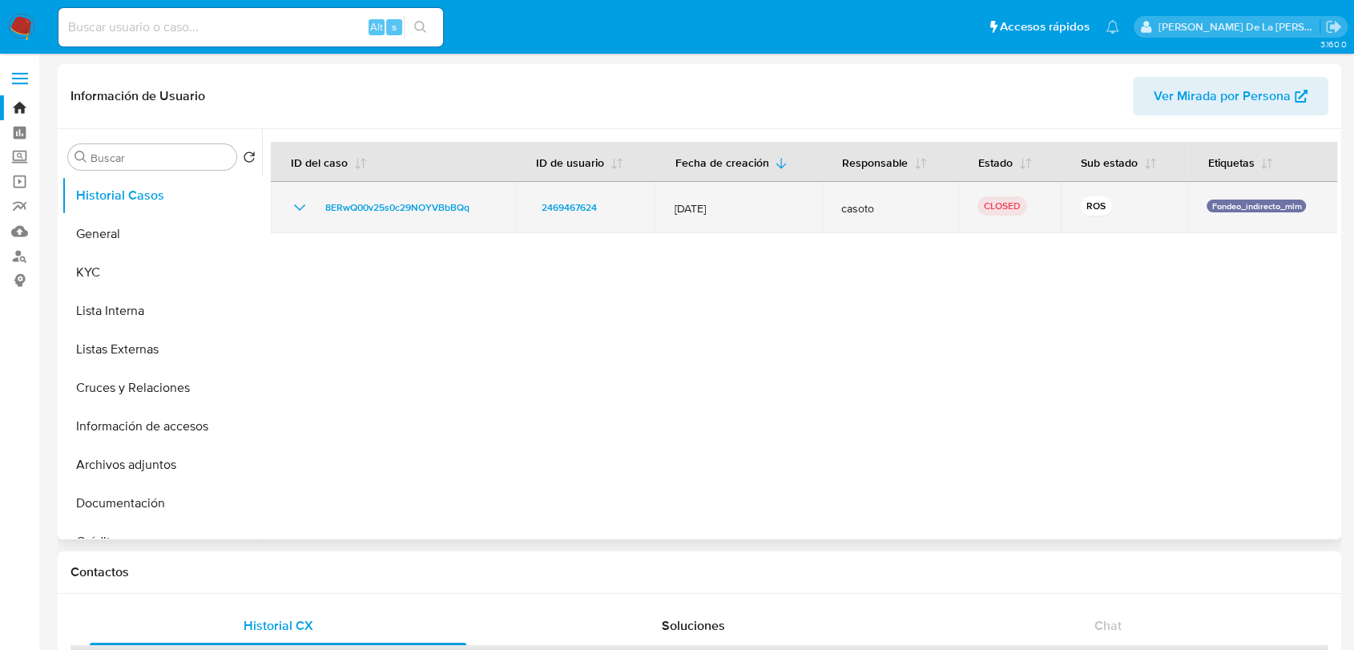
click at [290, 204] on icon "Mostrar/Ocultar" at bounding box center [299, 207] width 19 height 19
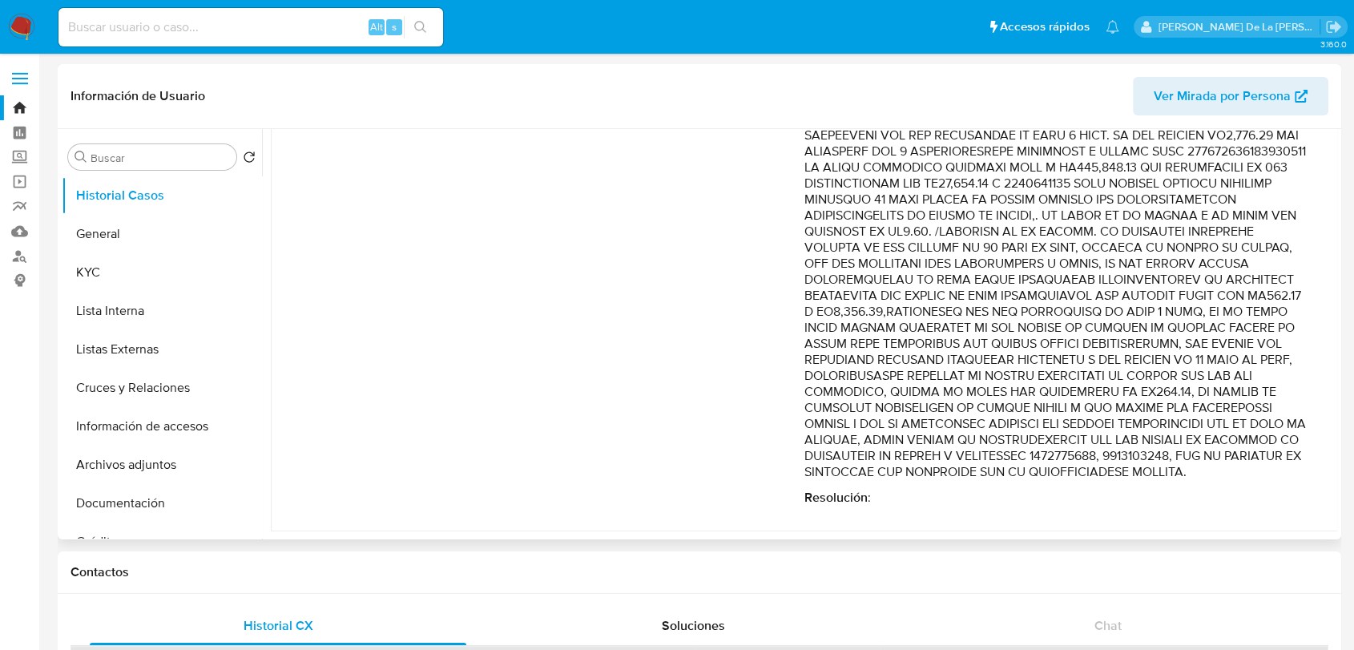
scroll to position [321, 0]
drag, startPoint x: 969, startPoint y: 225, endPoint x: 1059, endPoint y: 453, distance: 244.7
click at [1059, 453] on p "Comentario :" at bounding box center [1056, 223] width 502 height 513
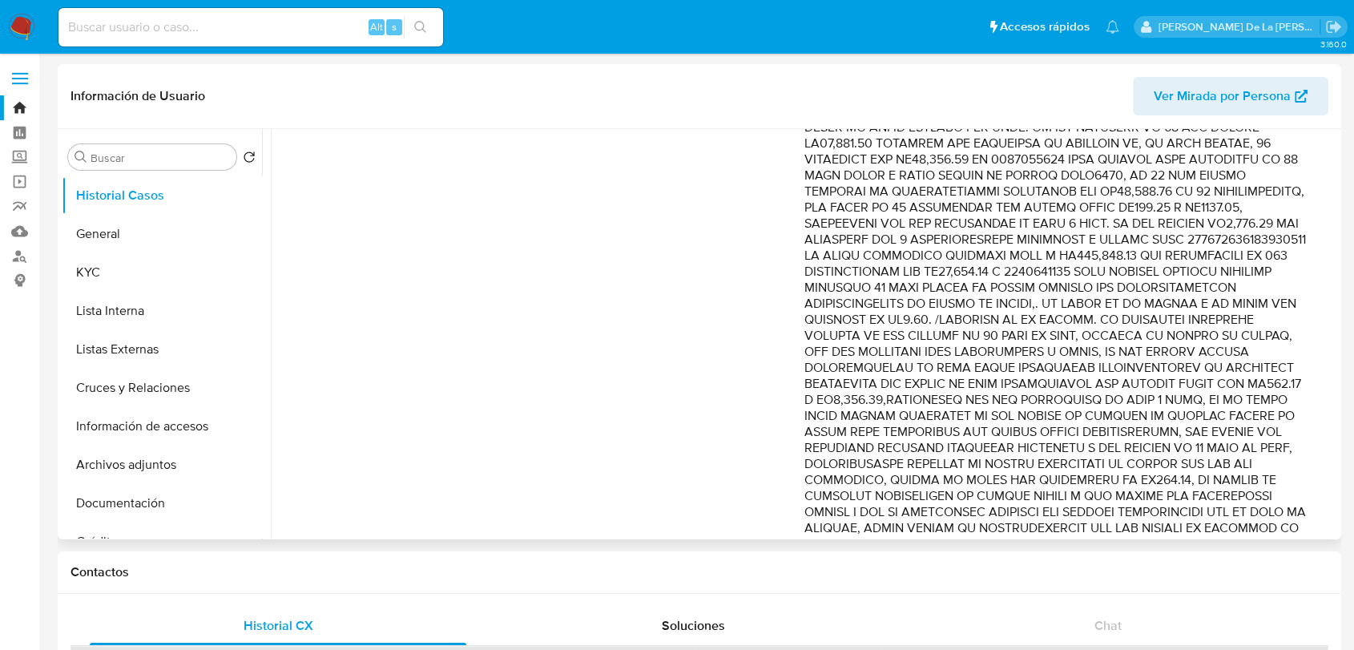
scroll to position [0, 0]
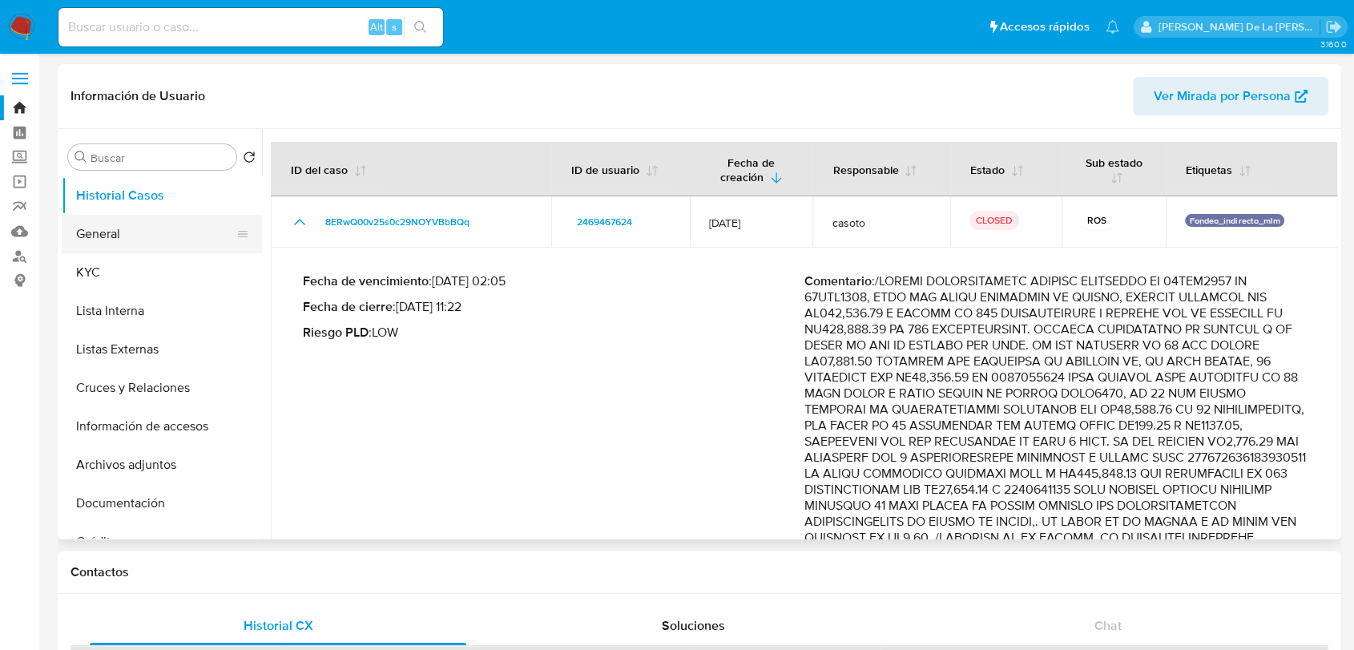
click at [183, 222] on button "General" at bounding box center [156, 234] width 188 height 38
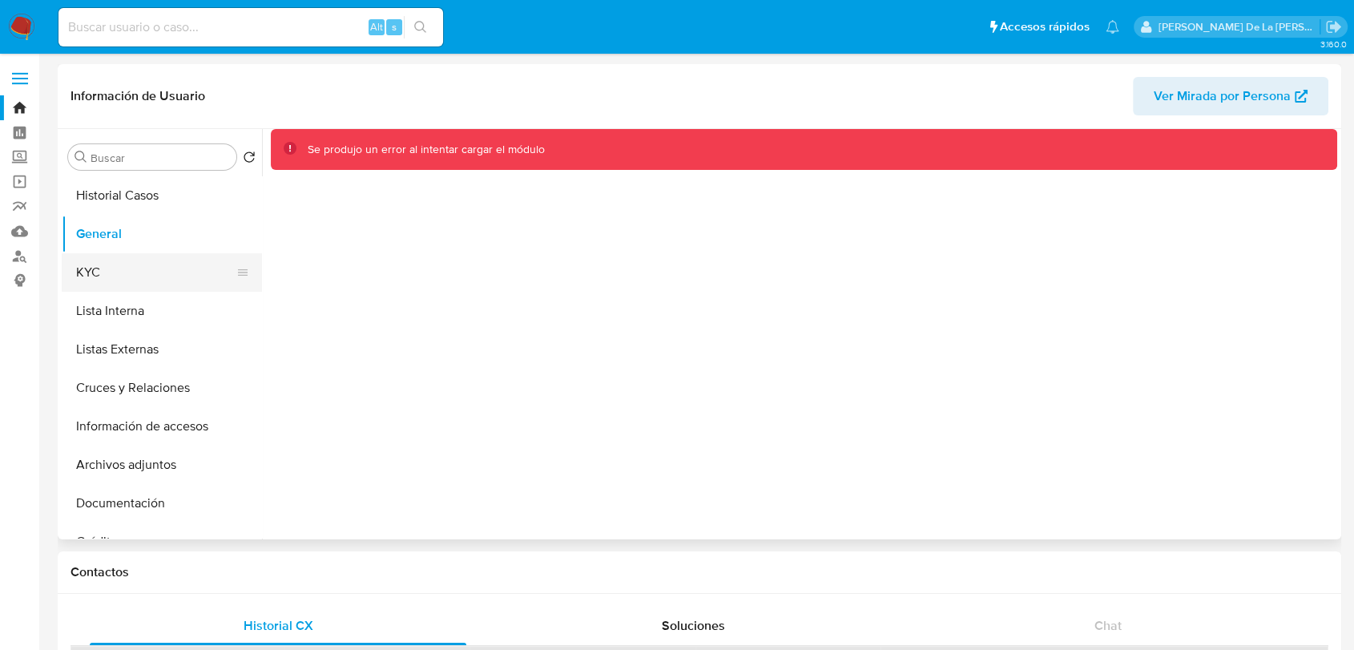
click at [135, 262] on button "KYC" at bounding box center [156, 272] width 188 height 38
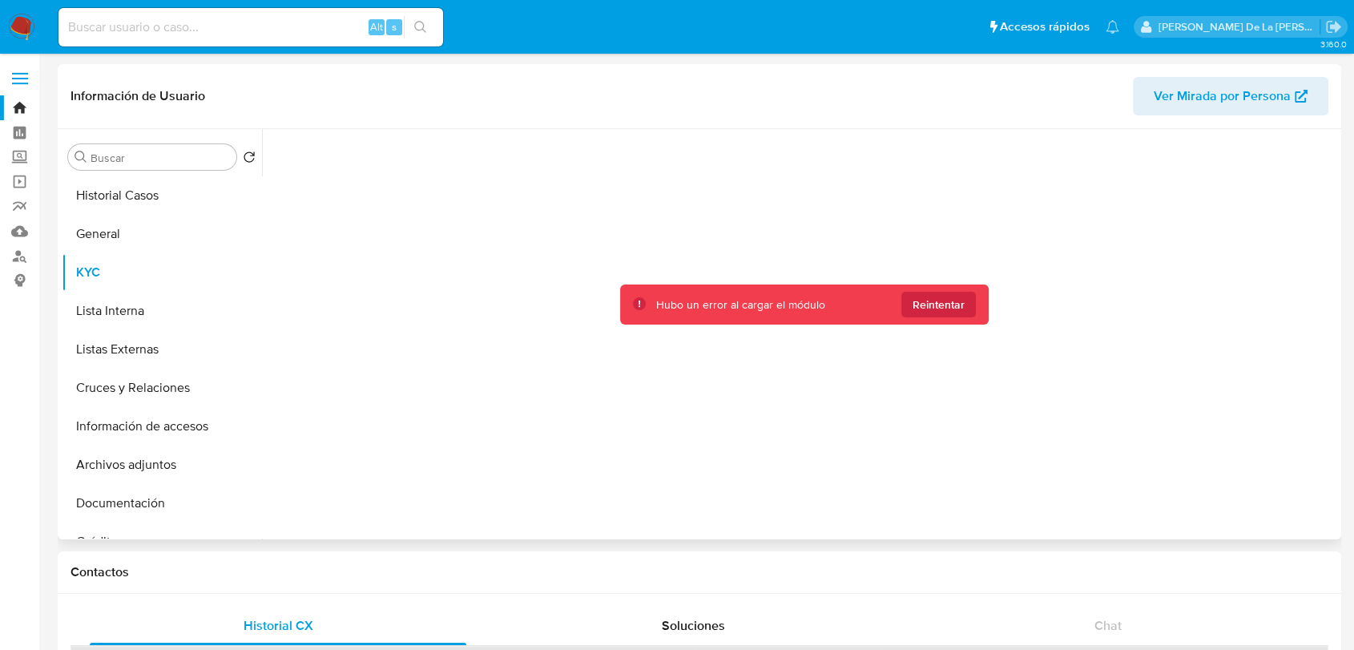
click at [959, 305] on span "Reintentar" at bounding box center [939, 305] width 52 height 26
click at [944, 313] on span "Reintentar" at bounding box center [939, 305] width 52 height 26
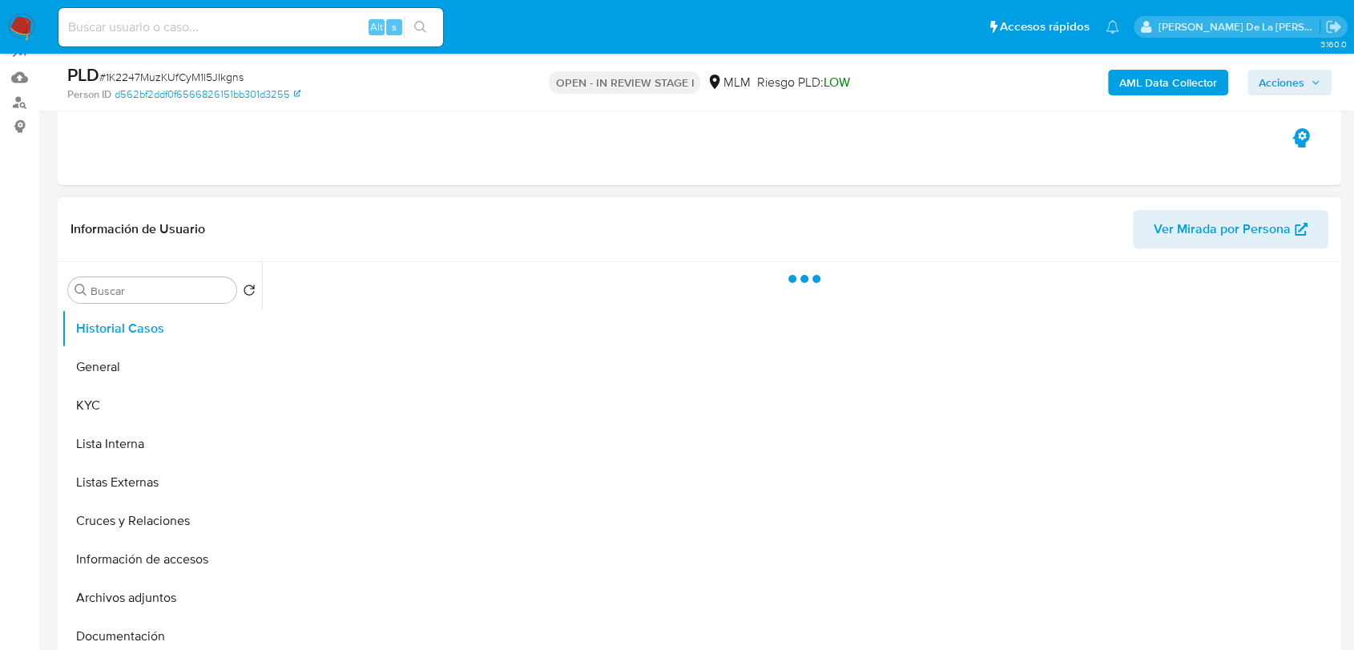
scroll to position [267, 0]
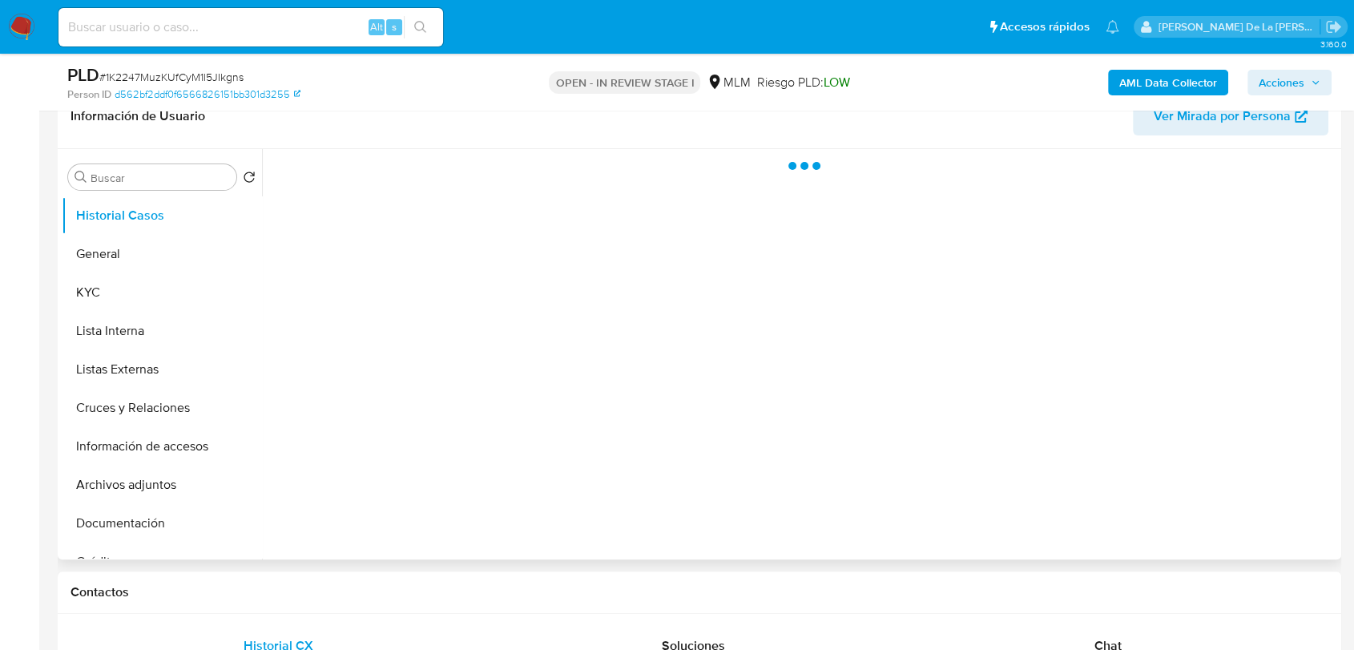
select select "10"
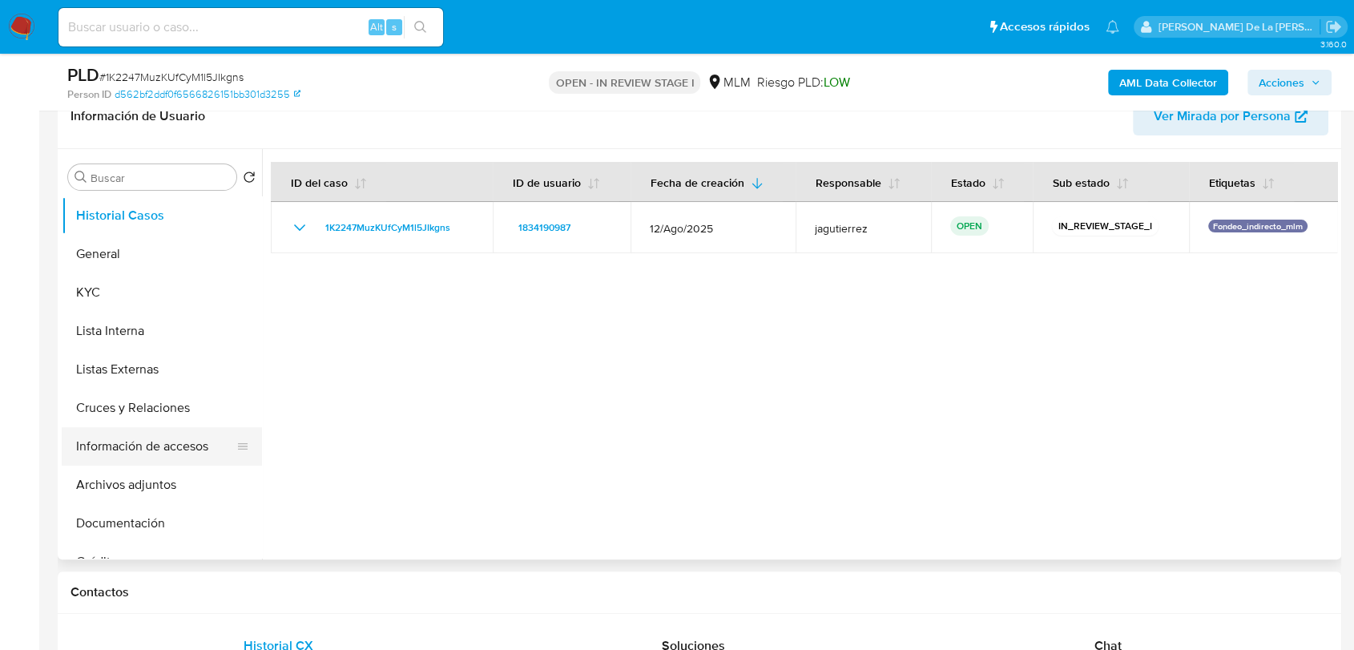
click at [133, 461] on button "Información de accesos" at bounding box center [156, 446] width 188 height 38
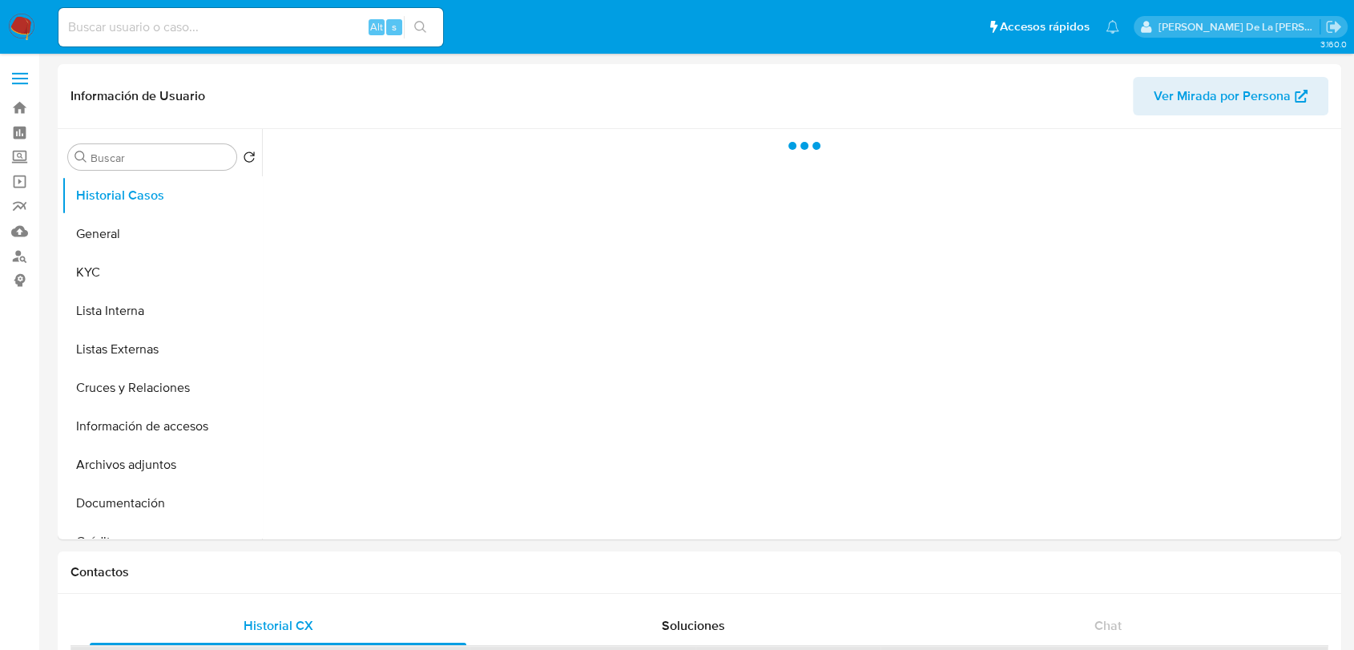
select select "10"
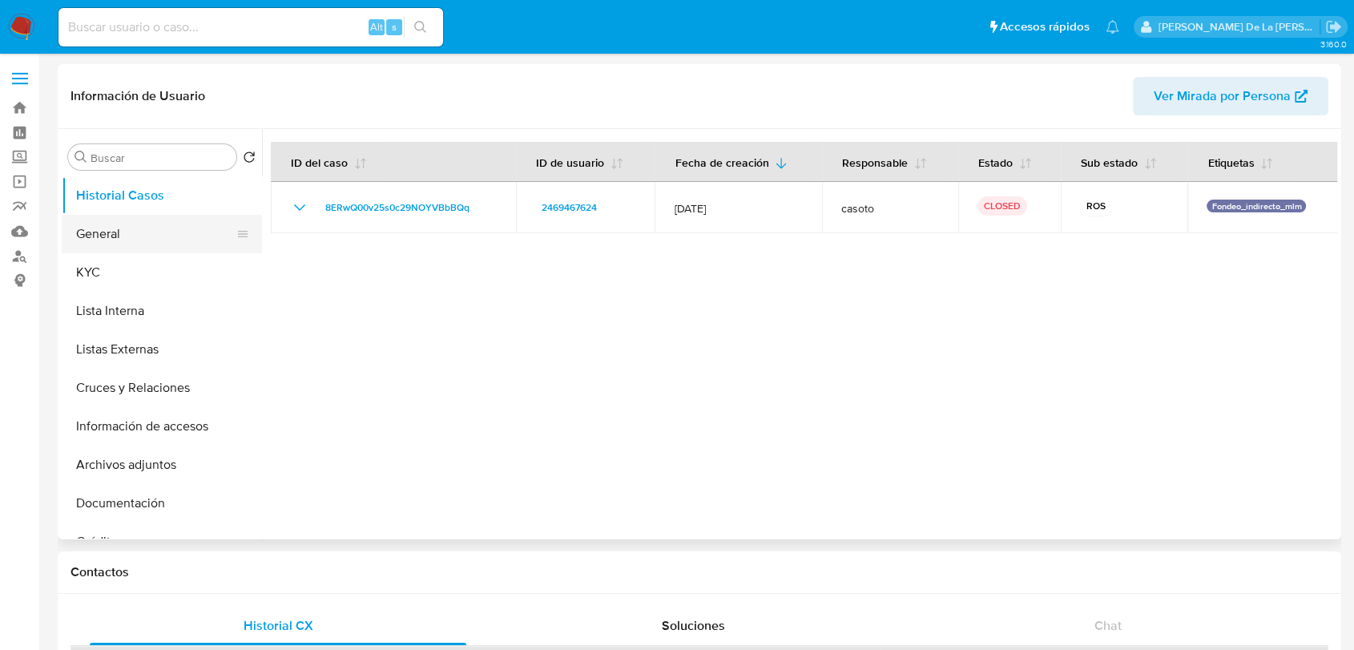
click at [103, 239] on button "General" at bounding box center [156, 234] width 188 height 38
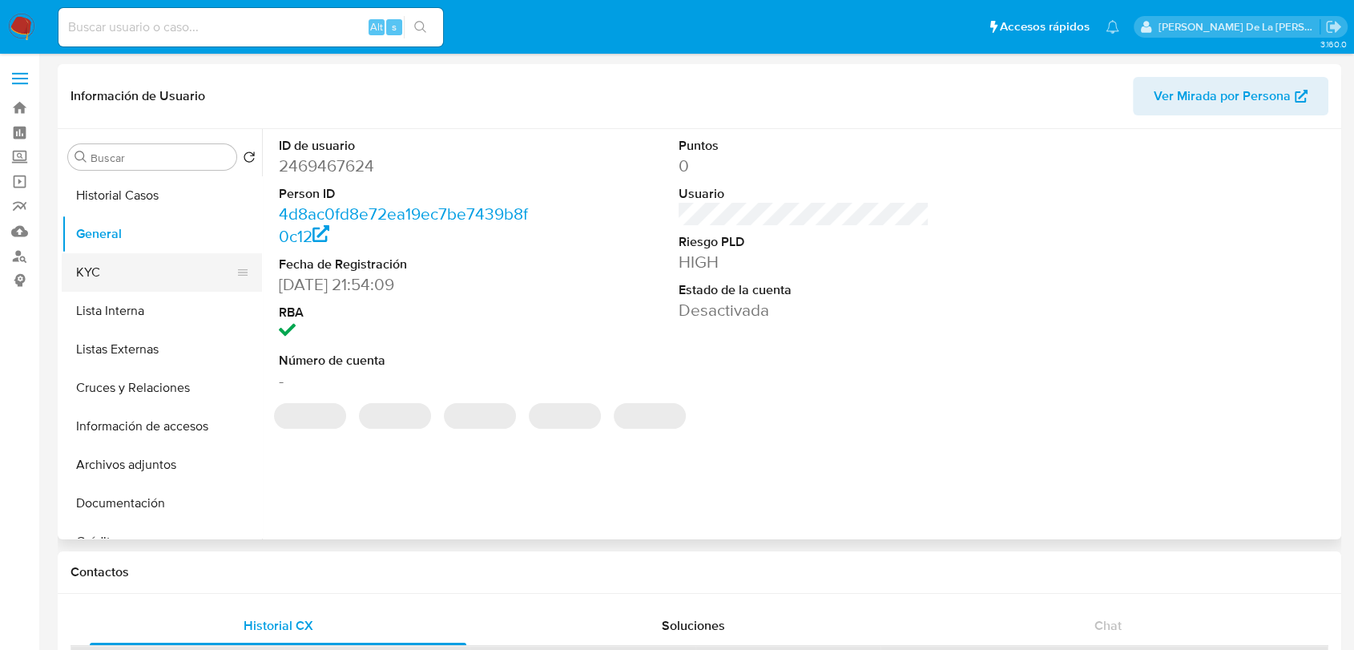
click at [99, 264] on button "KYC" at bounding box center [156, 272] width 188 height 38
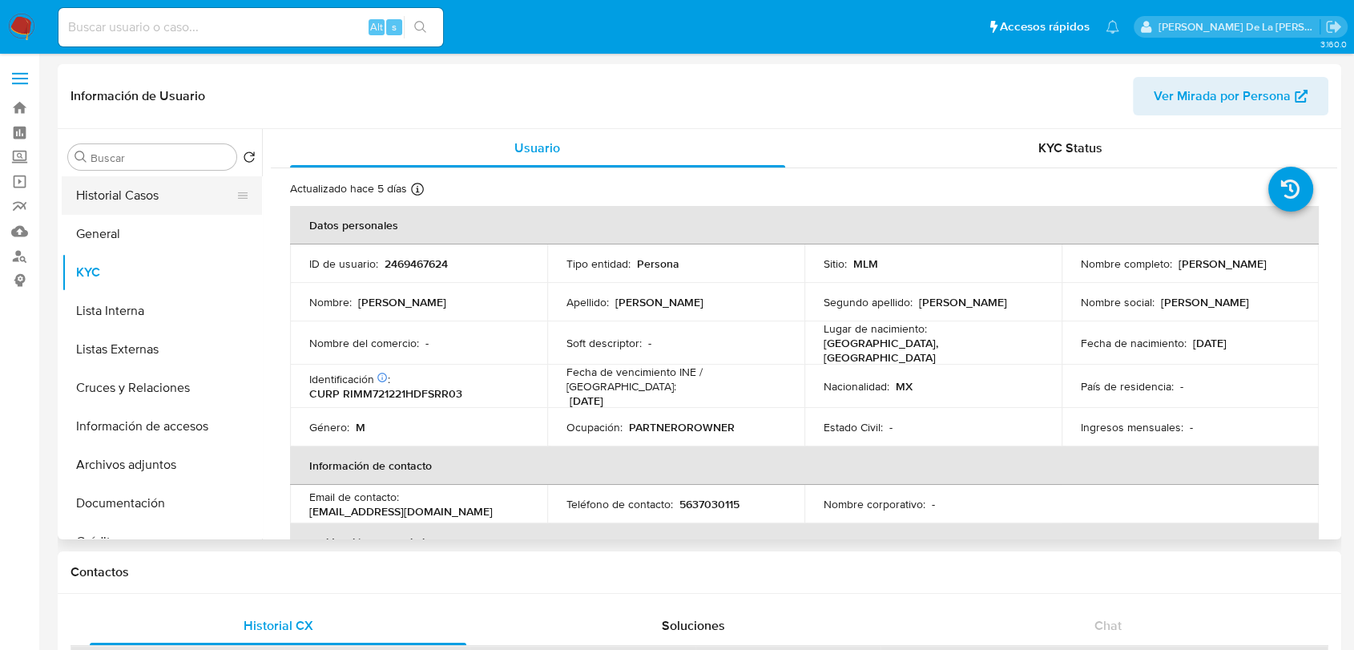
click at [103, 193] on button "Historial Casos" at bounding box center [156, 195] width 188 height 38
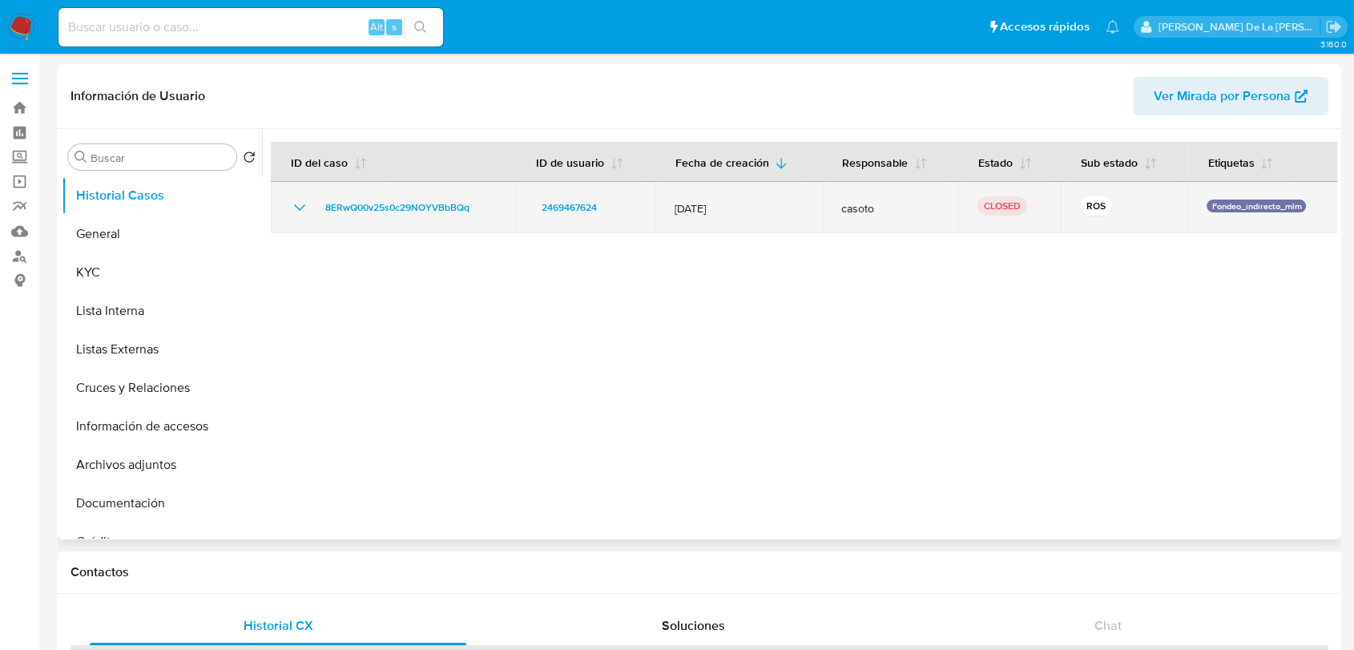
click at [288, 205] on td "8ERwQ00v25s0c29NOYVBbBQq" at bounding box center [393, 207] width 245 height 51
click at [297, 207] on icon "Mostrar/Ocultar" at bounding box center [299, 207] width 11 height 6
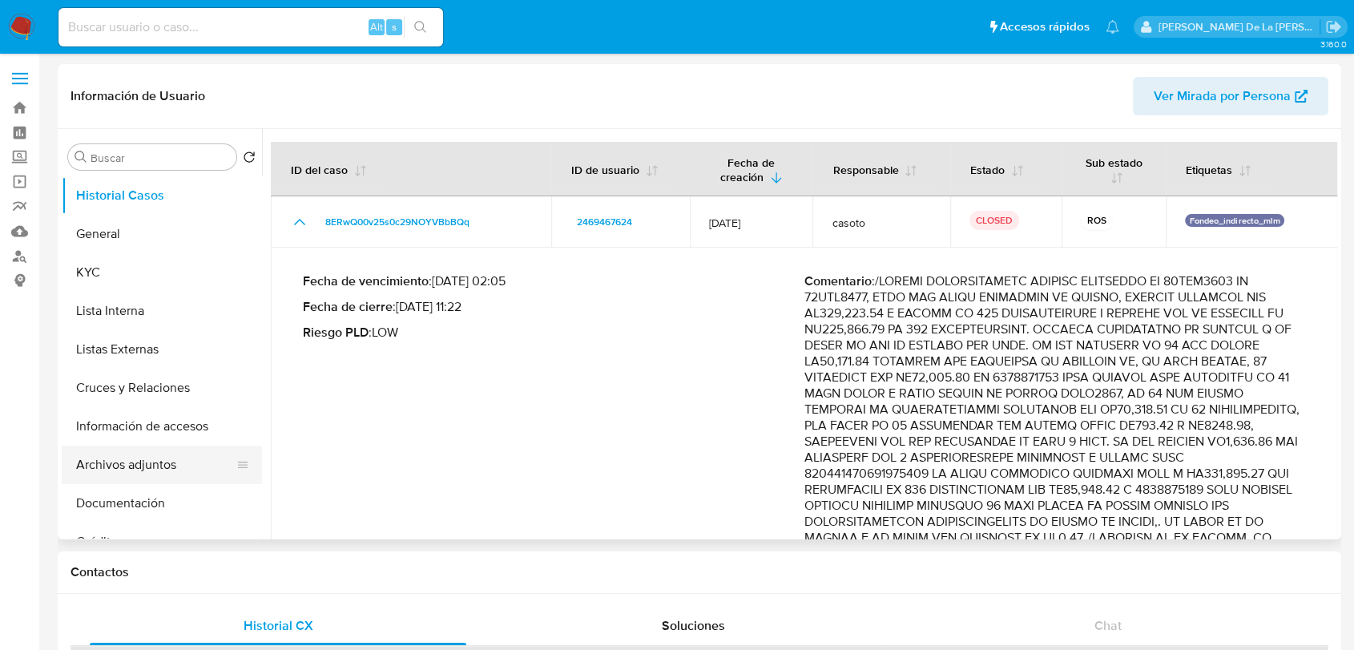
click at [143, 463] on button "Archivos adjuntos" at bounding box center [156, 465] width 188 height 38
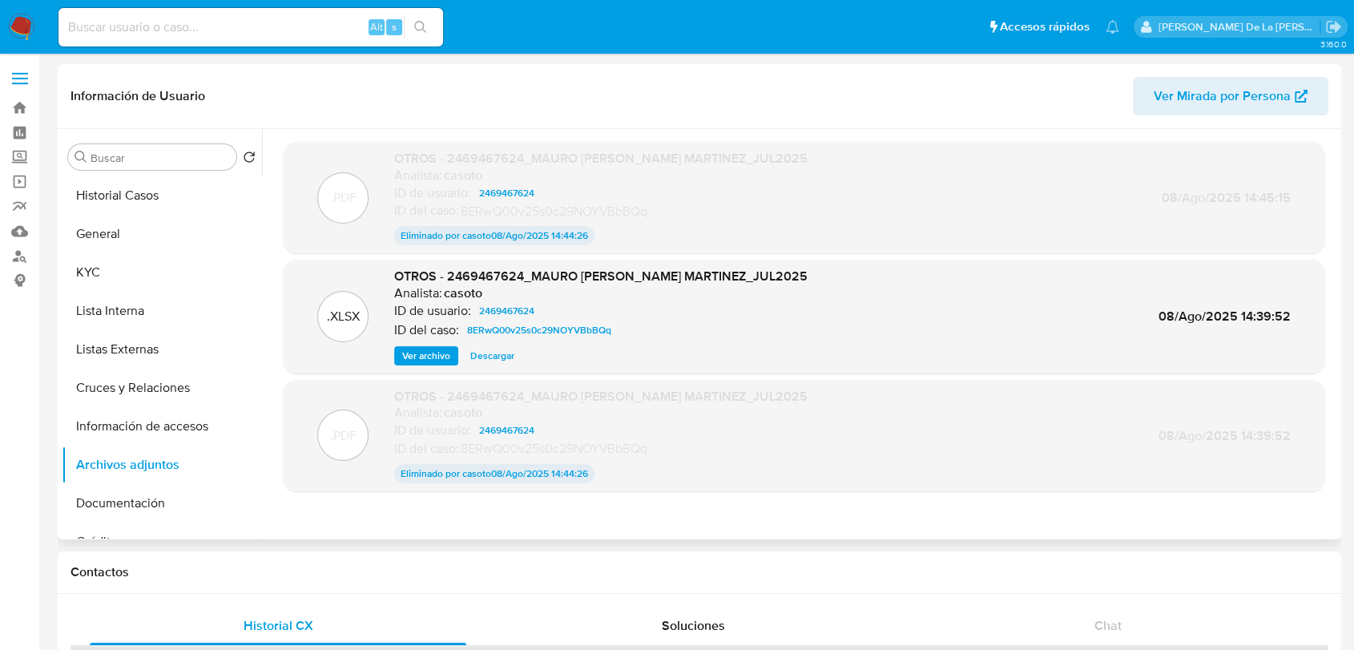
click at [430, 200] on p "ID de usuario:" at bounding box center [432, 193] width 77 height 16
click at [164, 31] on input at bounding box center [251, 27] width 385 height 21
paste input "2440773472"
type input "2440773472"
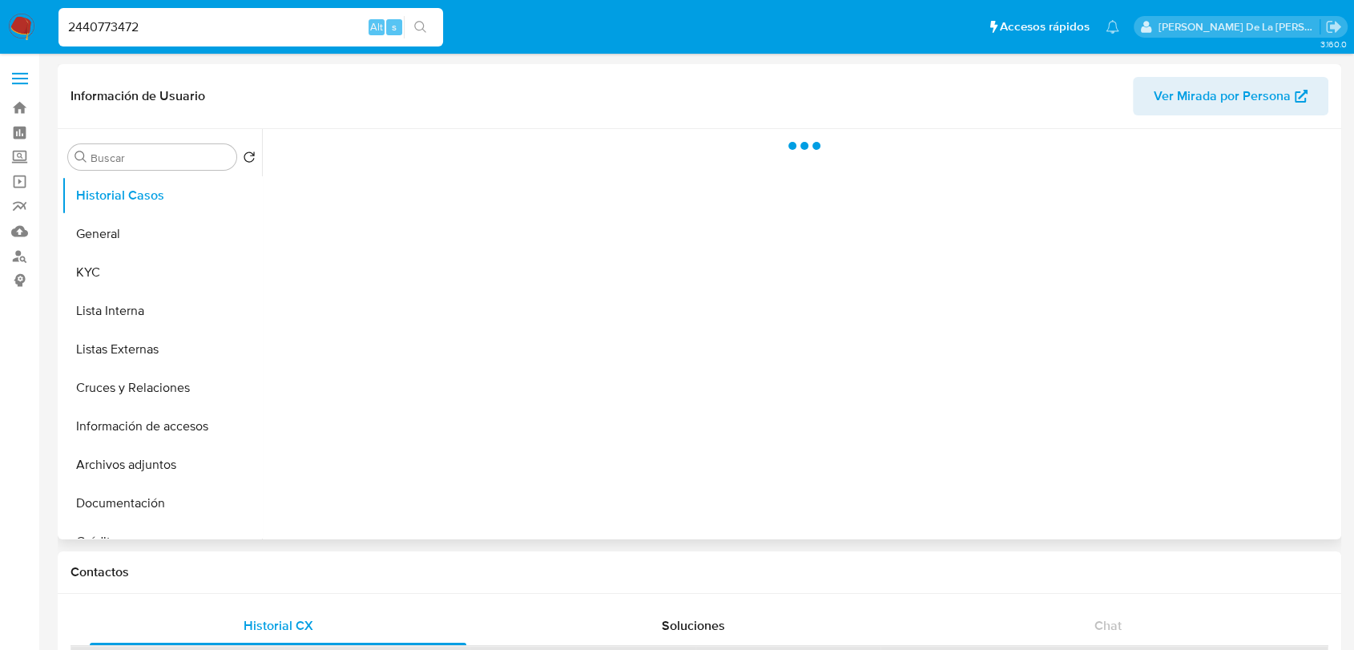
select select "10"
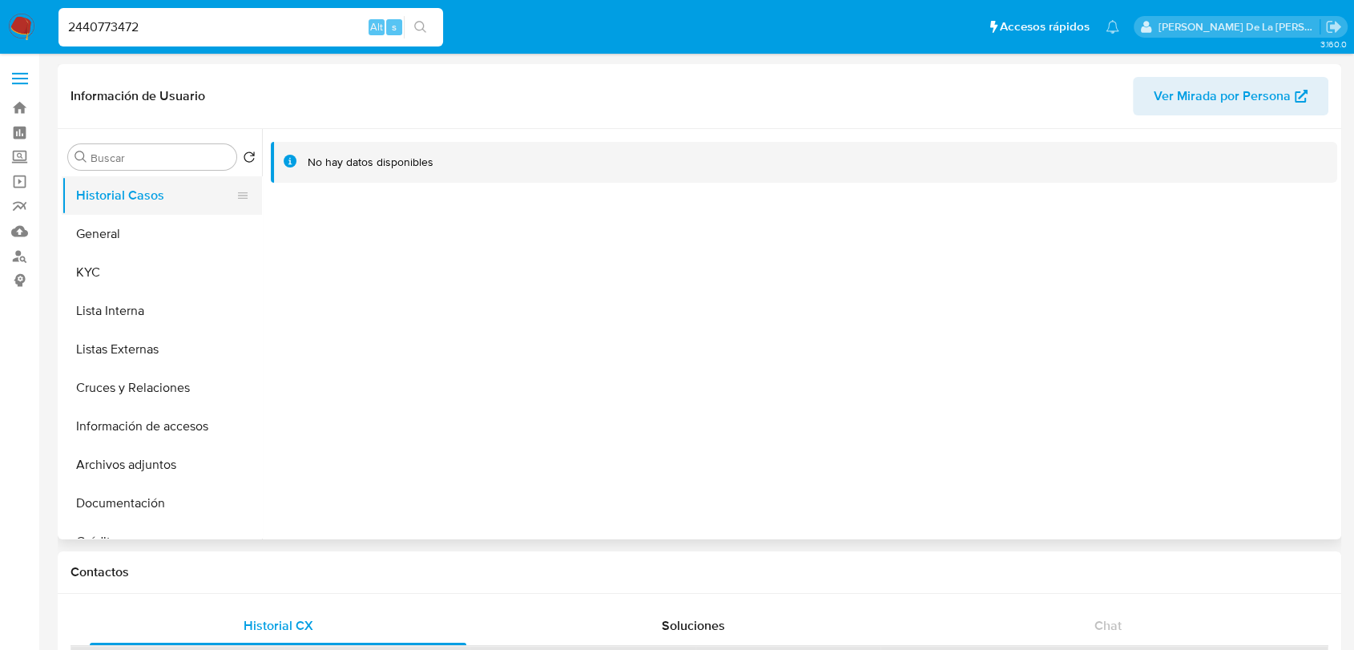
click at [157, 176] on button "Historial Casos" at bounding box center [156, 195] width 188 height 38
click at [129, 205] on button "Historial Casos" at bounding box center [156, 195] width 188 height 38
click at [122, 239] on button "General" at bounding box center [156, 234] width 188 height 38
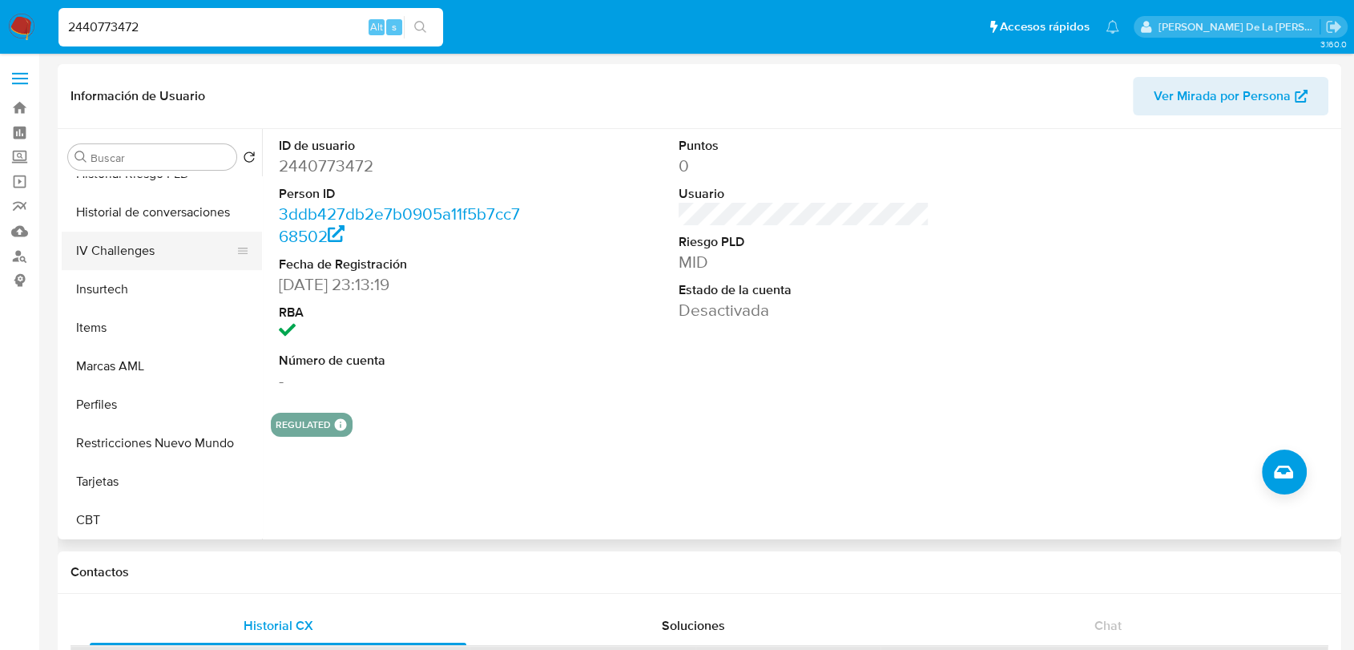
scroll to position [677, 0]
click at [164, 440] on button "Restricciones Nuevo Mundo" at bounding box center [156, 441] width 188 height 38
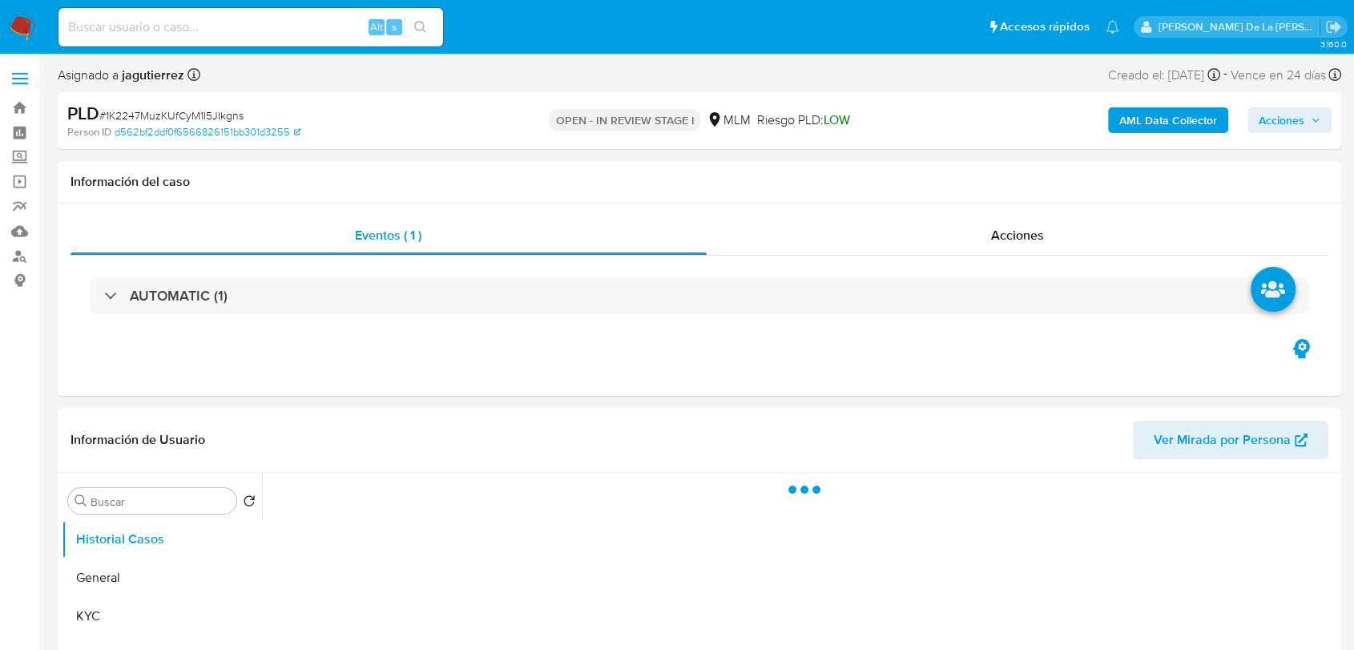
select select "10"
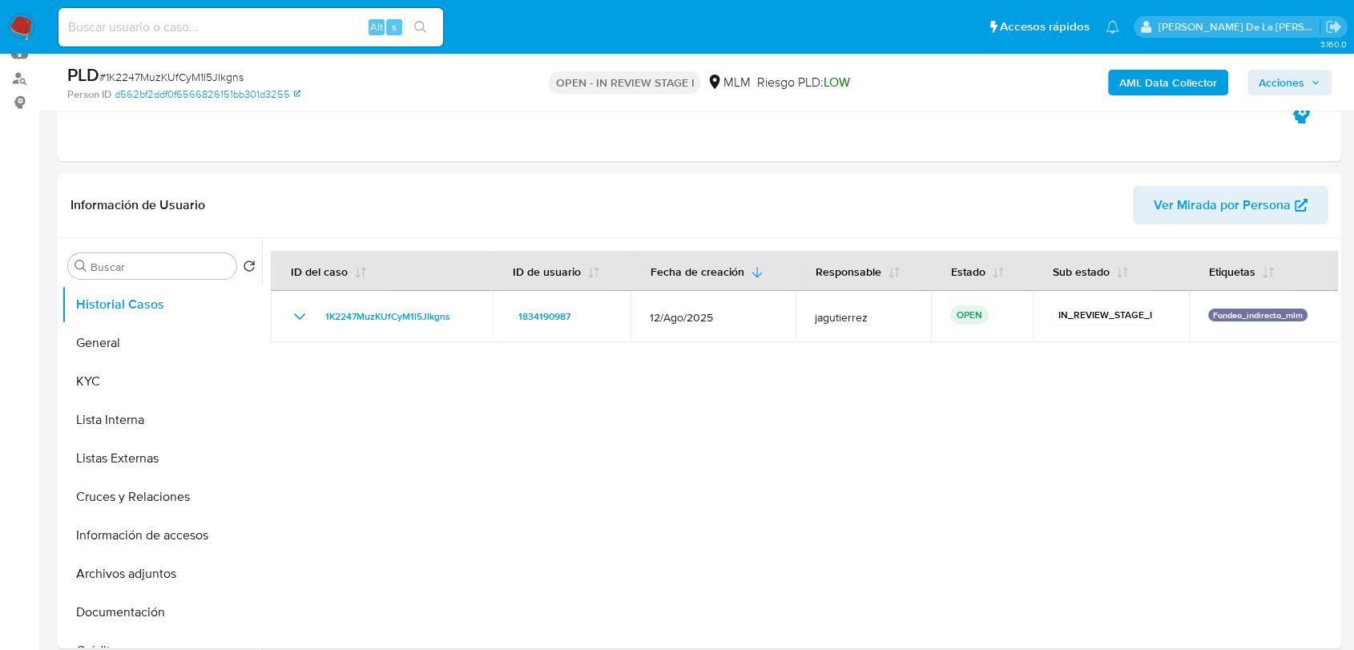
scroll to position [623, 0]
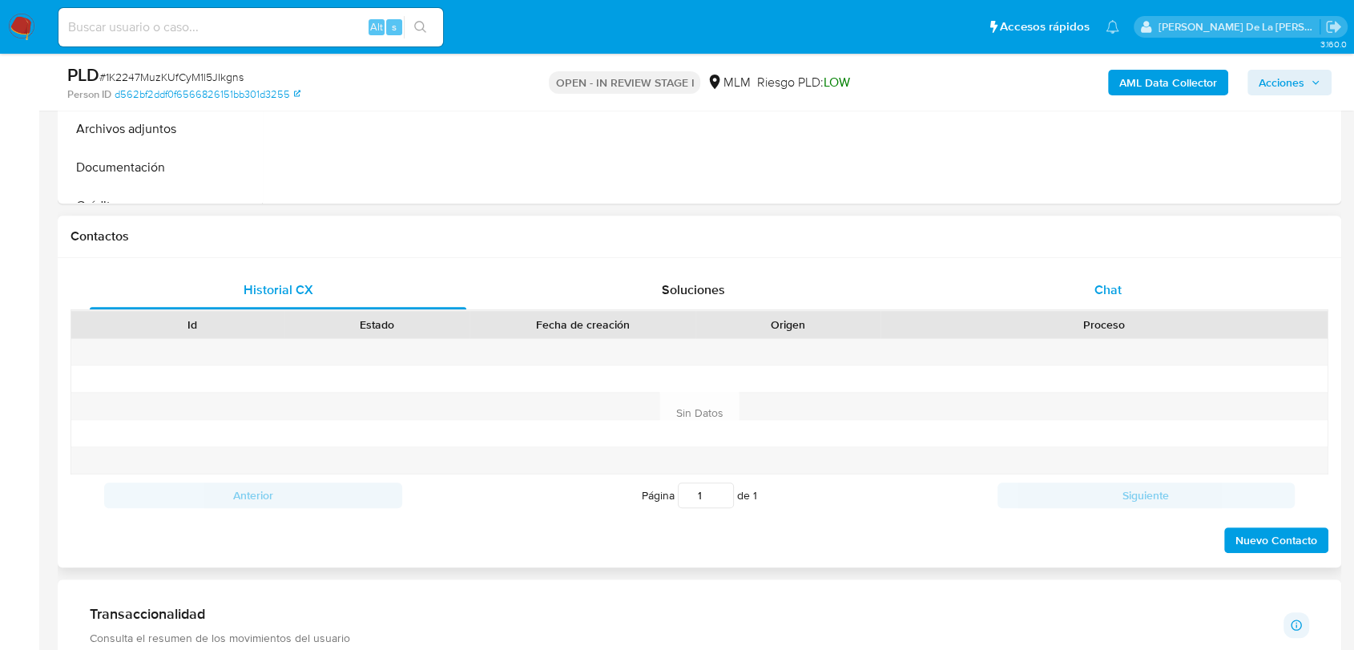
drag, startPoint x: 1042, startPoint y: 271, endPoint x: 1051, endPoint y: 275, distance: 9.7
click at [1048, 273] on div "Chat" at bounding box center [1108, 290] width 377 height 38
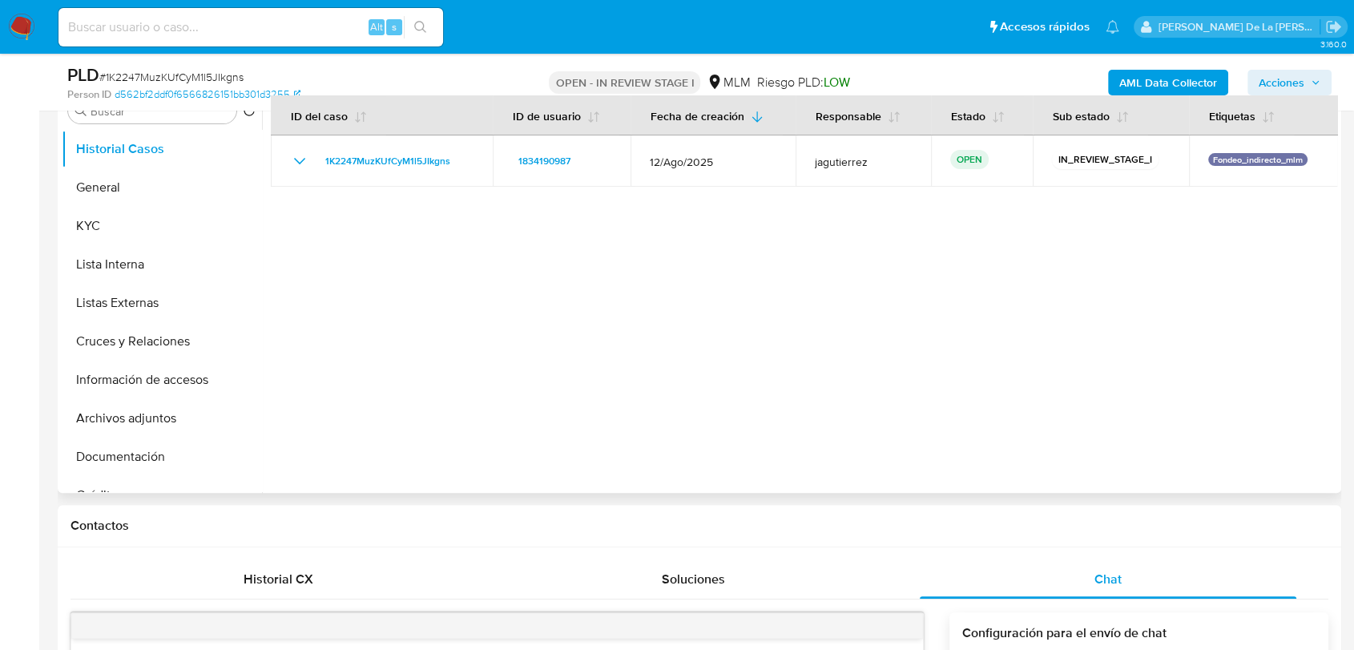
scroll to position [178, 0]
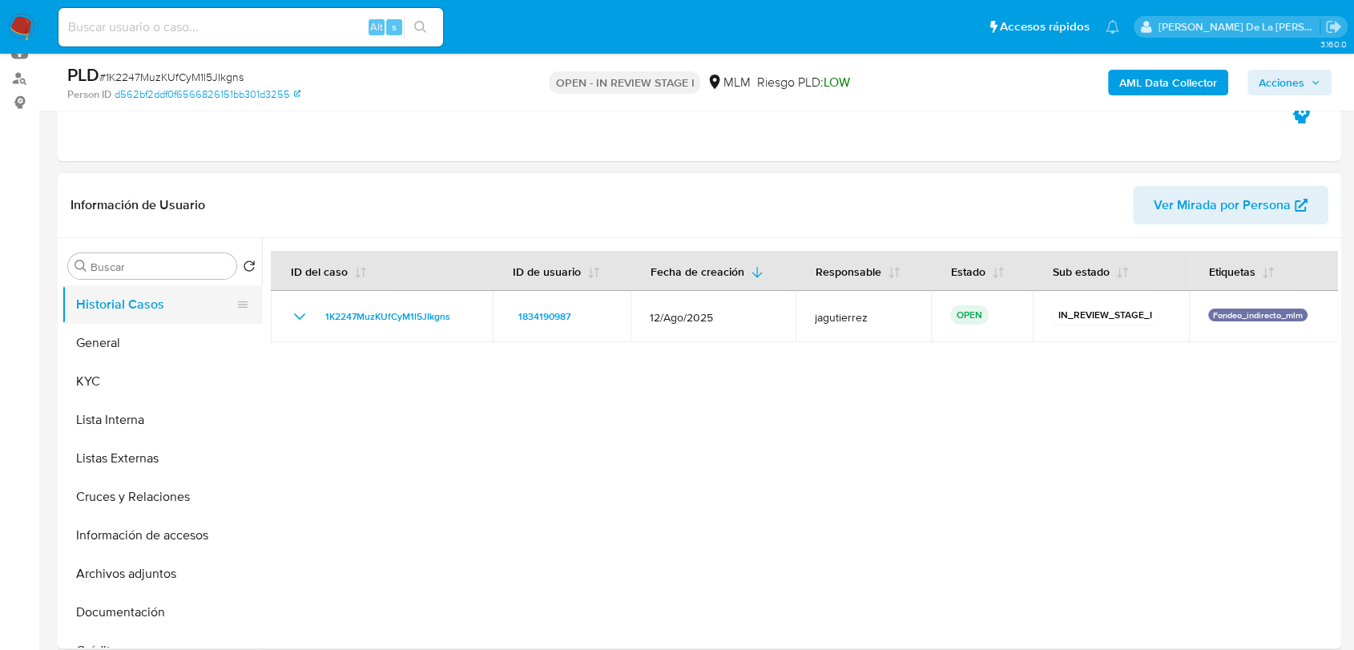
click at [154, 314] on button "Historial Casos" at bounding box center [156, 304] width 188 height 38
click at [98, 352] on button "General" at bounding box center [156, 343] width 188 height 38
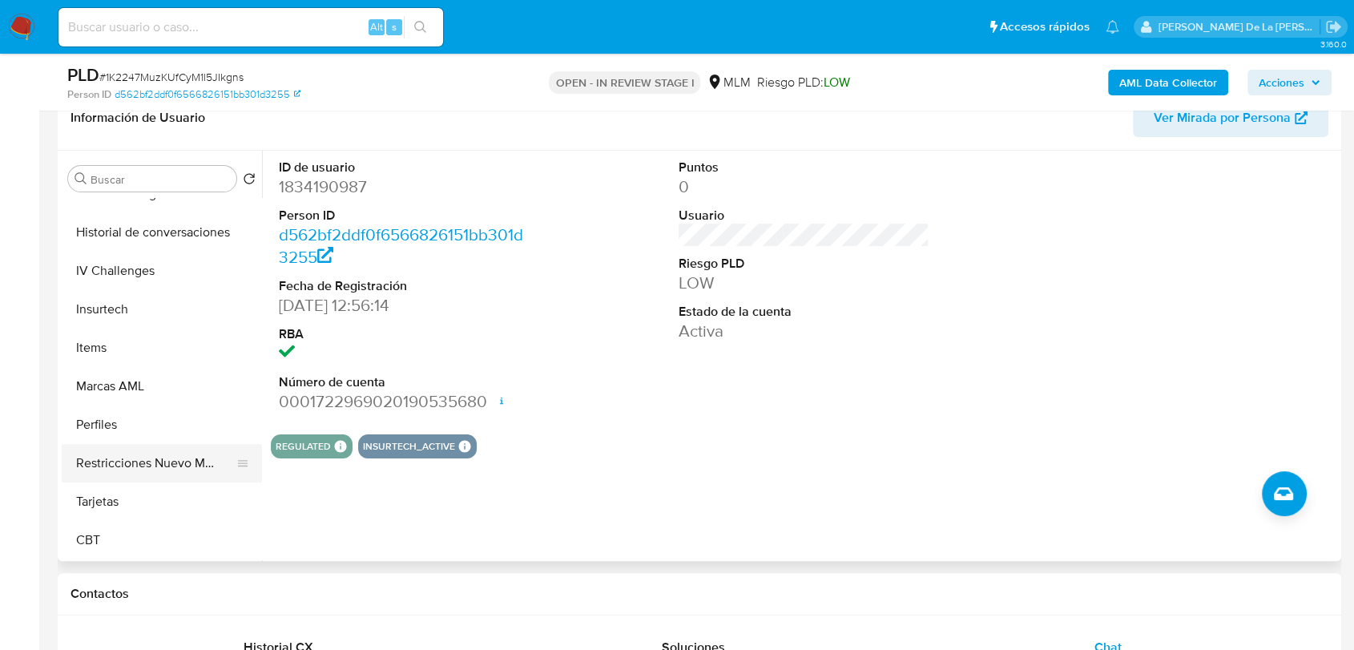
scroll to position [356, 0]
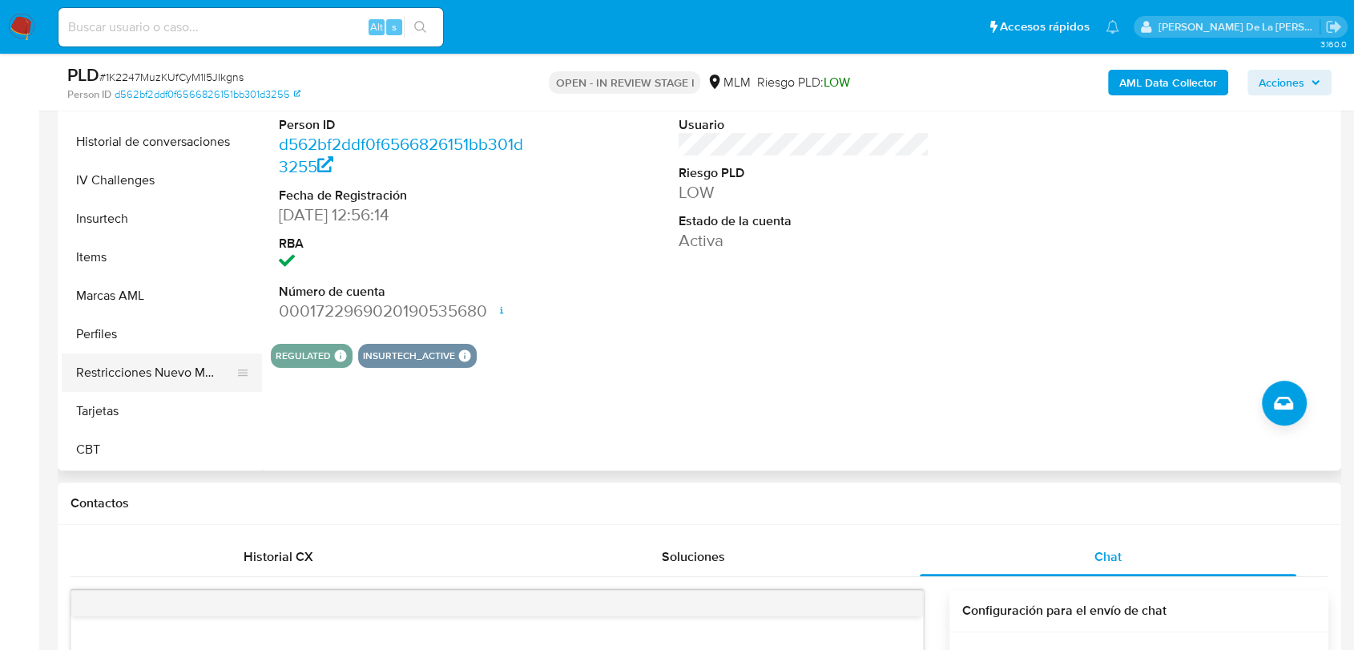
click at [188, 377] on button "Restricciones Nuevo Mundo" at bounding box center [156, 372] width 188 height 38
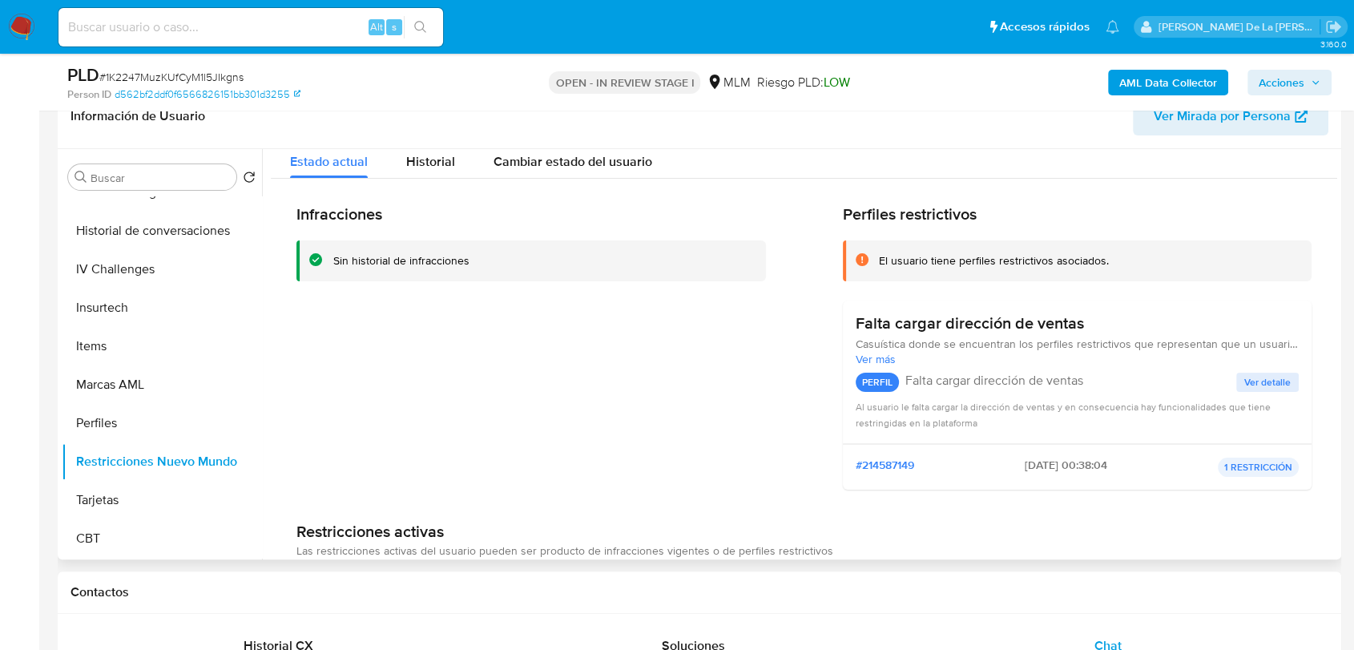
scroll to position [0, 0]
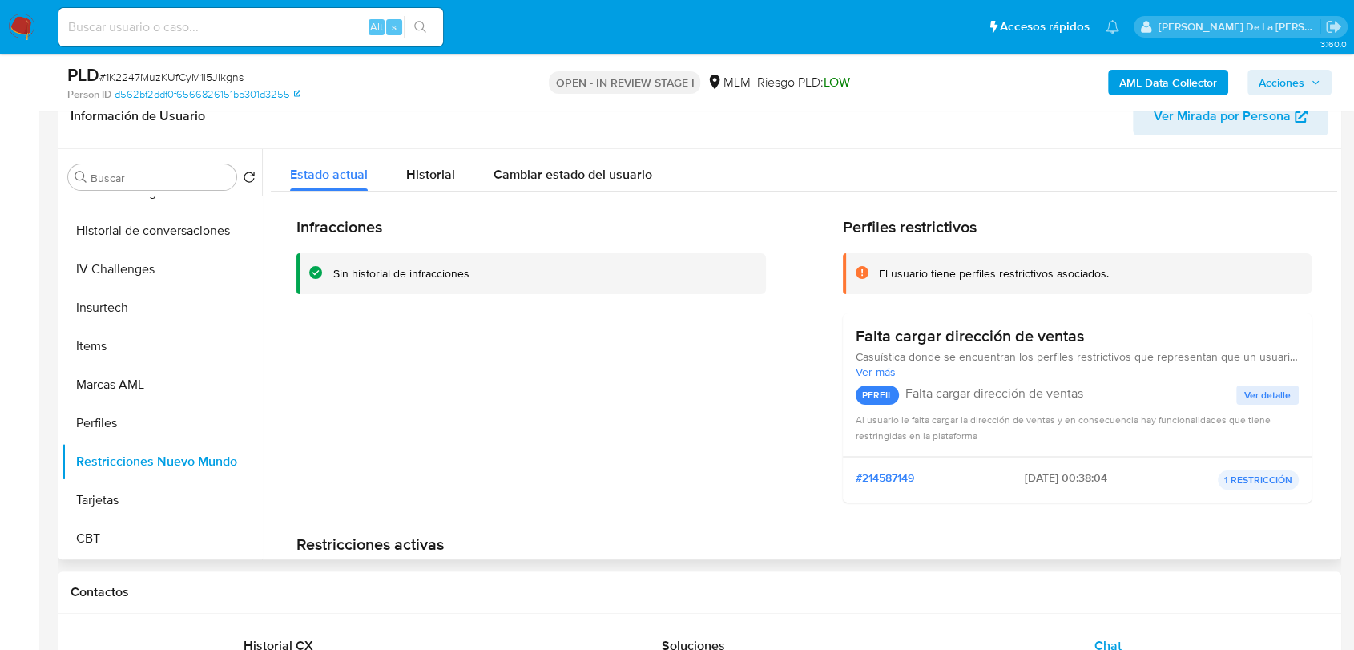
click at [402, 195] on div "Infracciones Sin historial de infracciones Perfiles restrictivos El usuario tie…" at bounding box center [804, 435] width 1067 height 486
click at [423, 179] on span "Historial" at bounding box center [430, 174] width 49 height 18
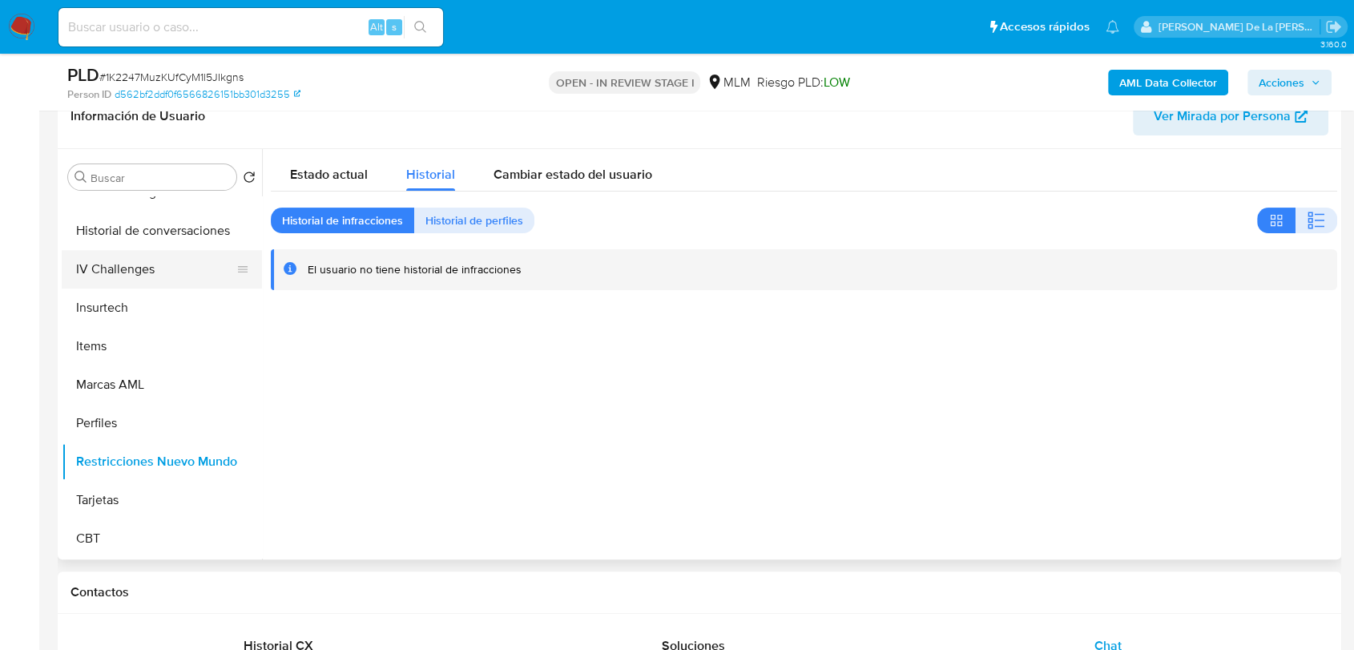
scroll to position [588, 0]
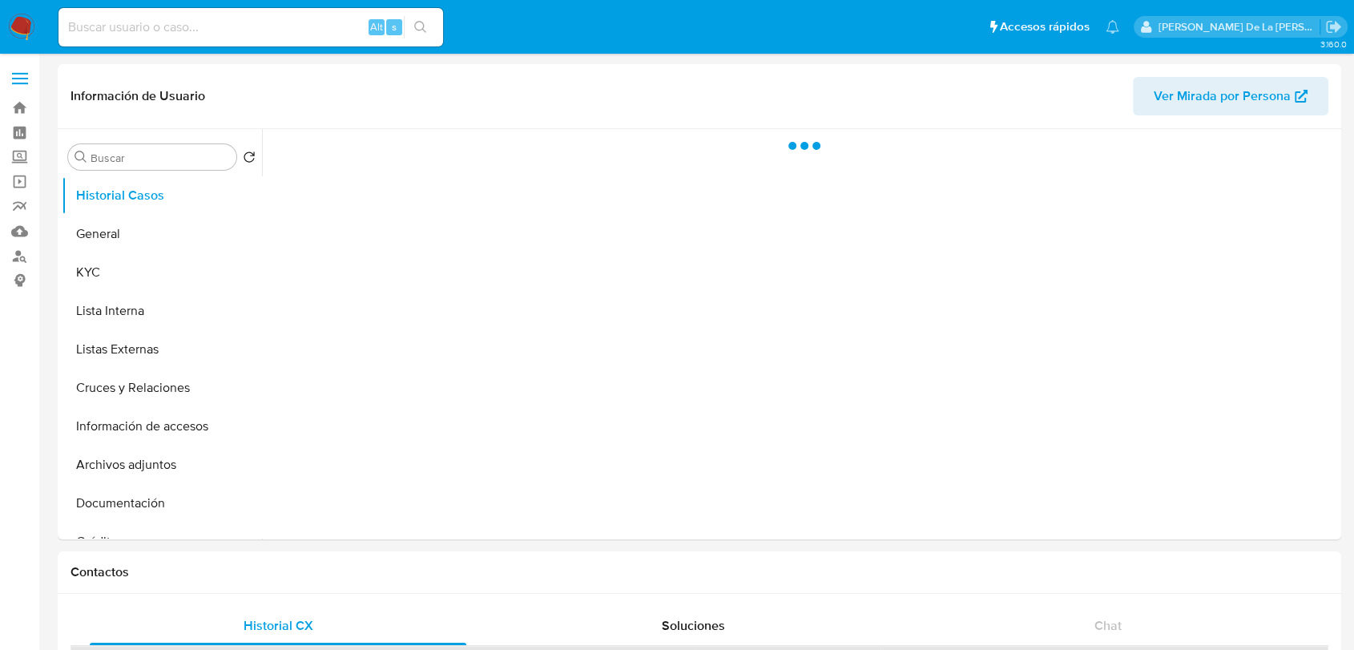
select select "10"
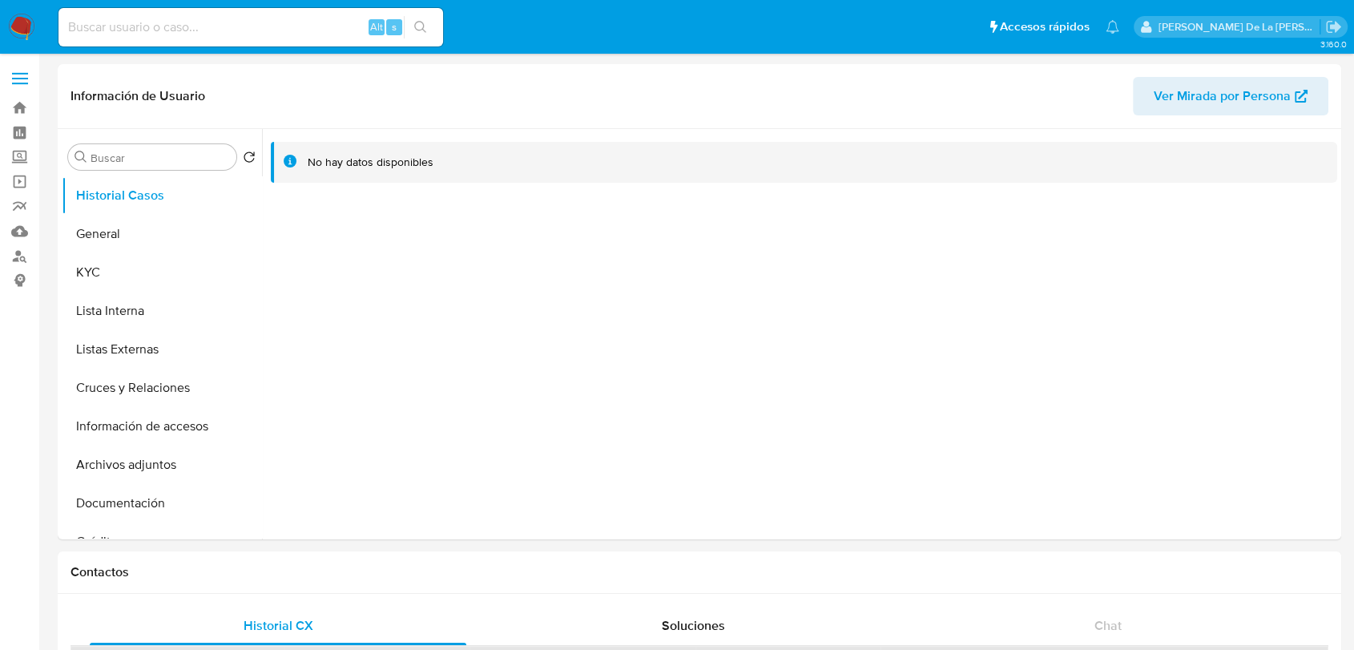
click at [228, 46] on div "Alt s" at bounding box center [251, 27] width 385 height 45
click at [237, 30] on input at bounding box center [251, 27] width 385 height 21
paste input "1246748369"
type input "1246748369"
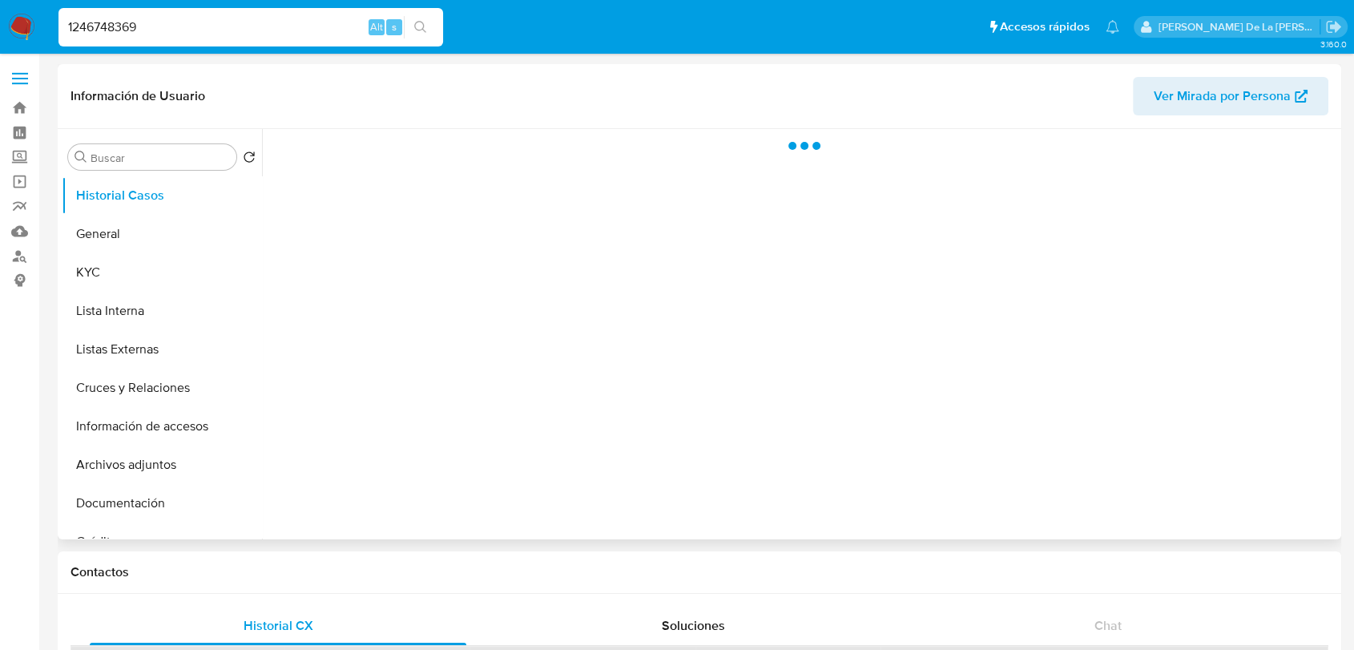
select select "10"
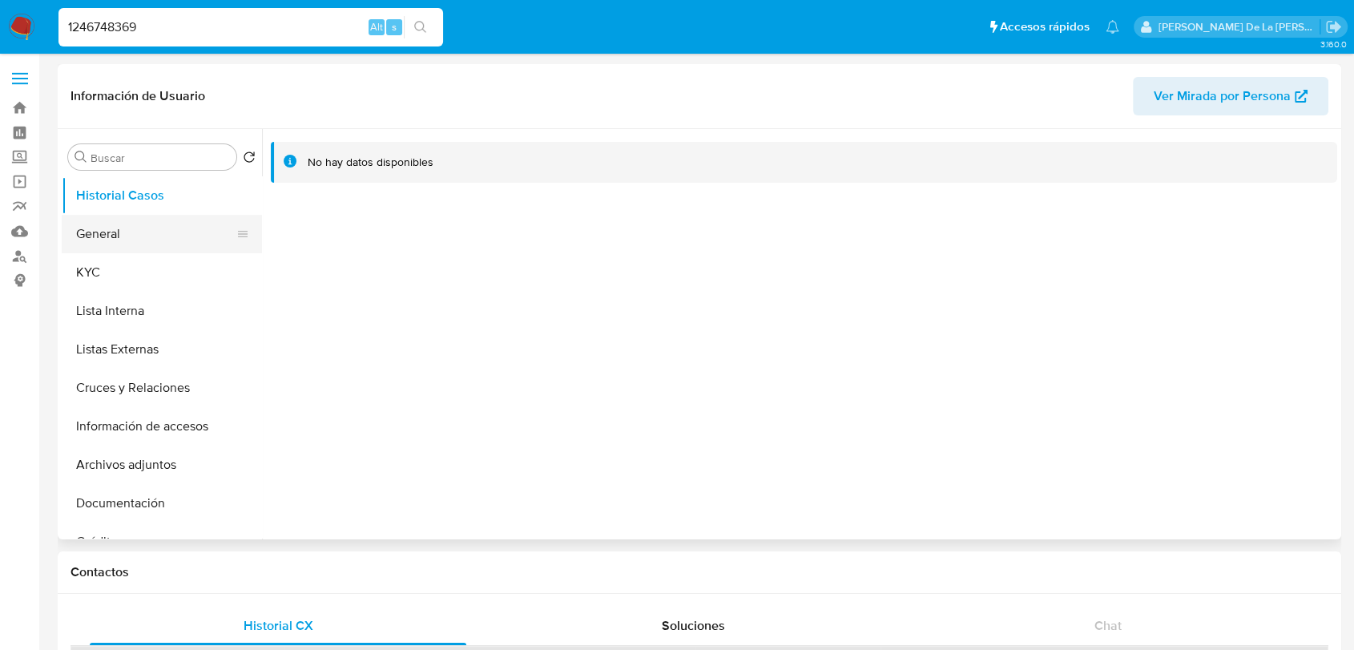
click at [123, 220] on button "General" at bounding box center [156, 234] width 188 height 38
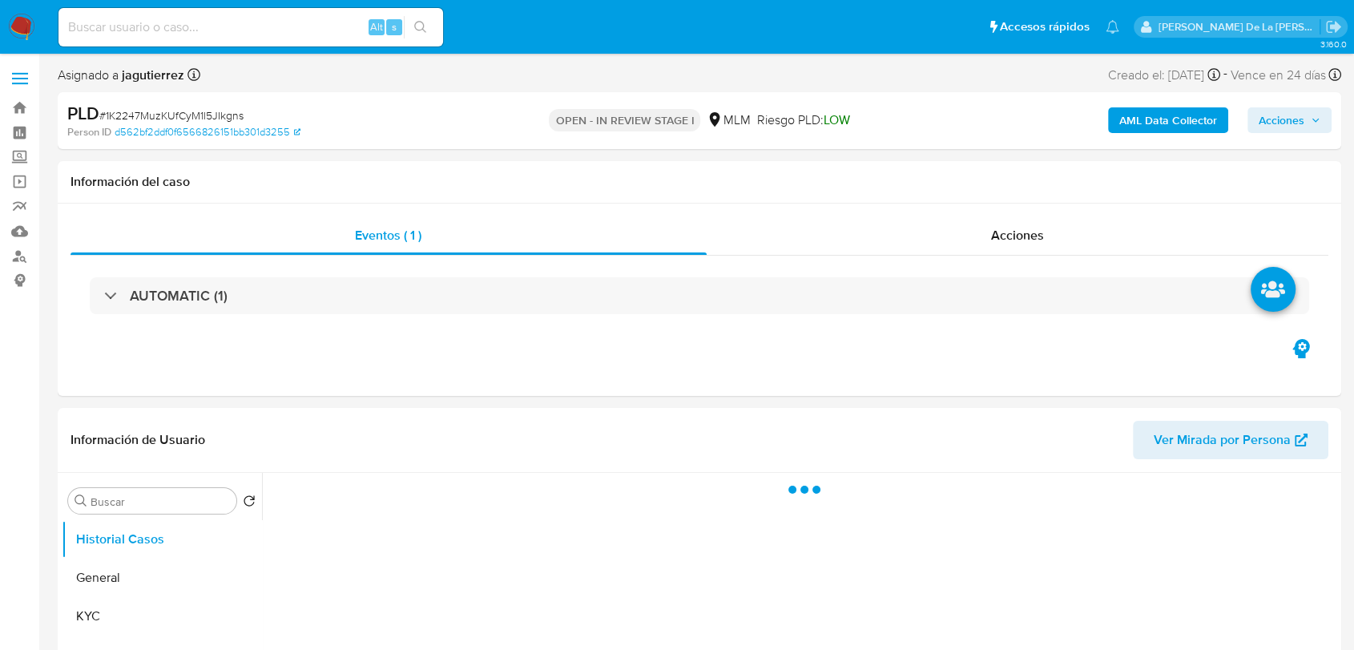
select select "10"
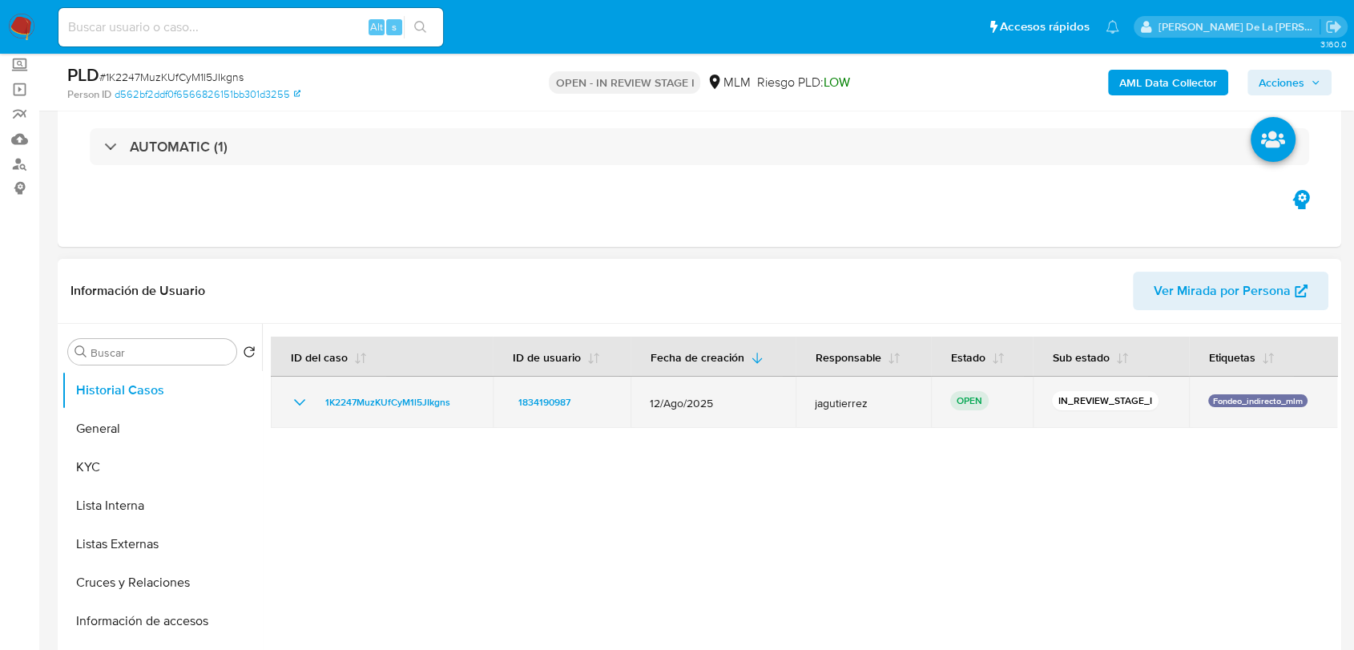
scroll to position [178, 0]
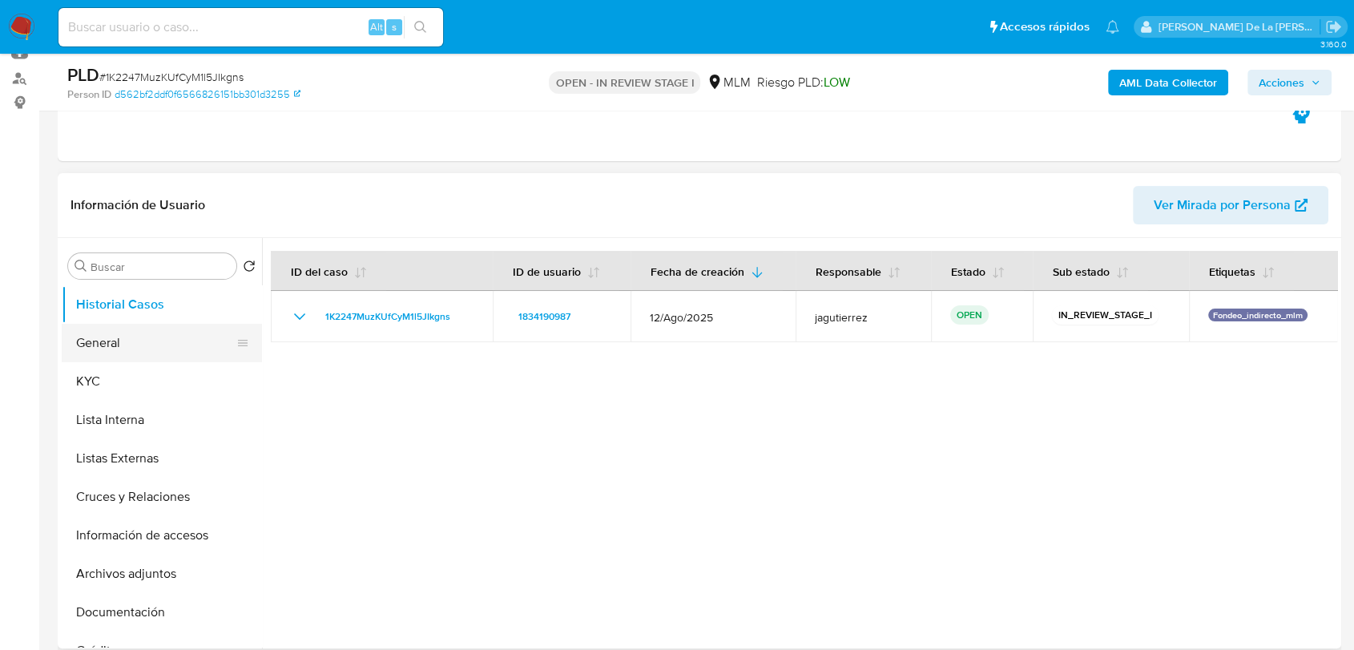
click at [152, 333] on button "General" at bounding box center [156, 343] width 188 height 38
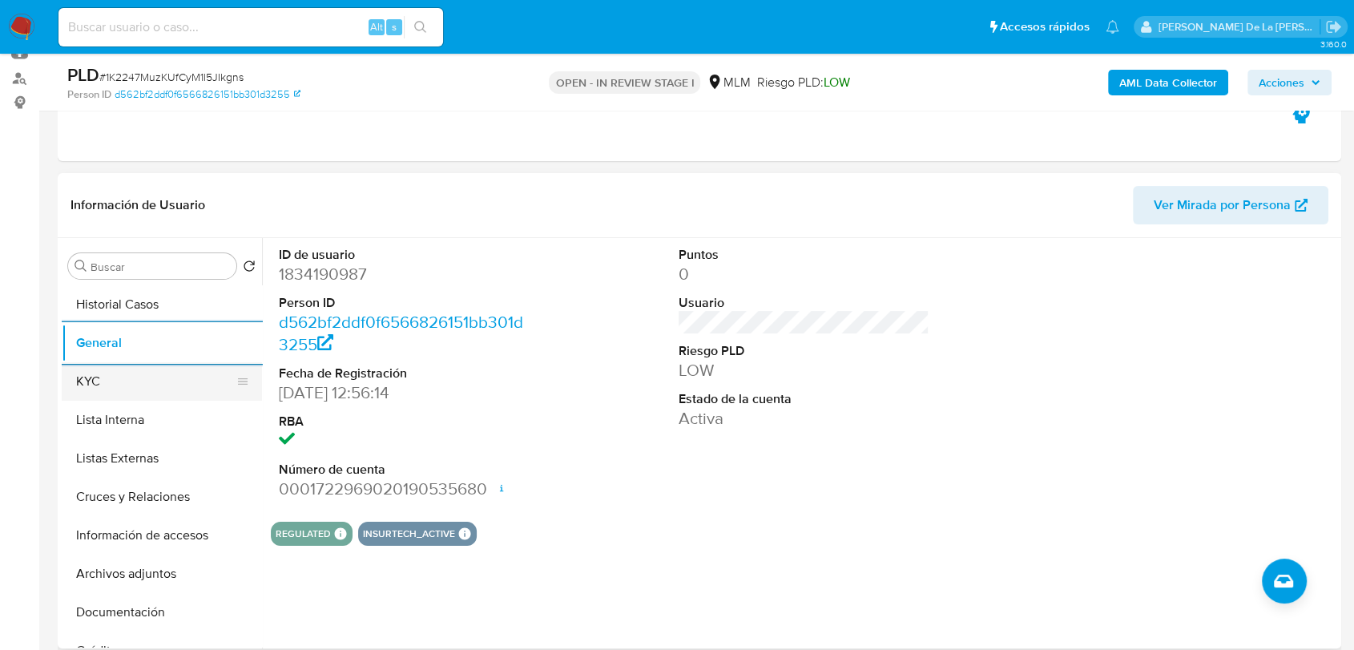
click at [97, 387] on button "KYC" at bounding box center [156, 381] width 188 height 38
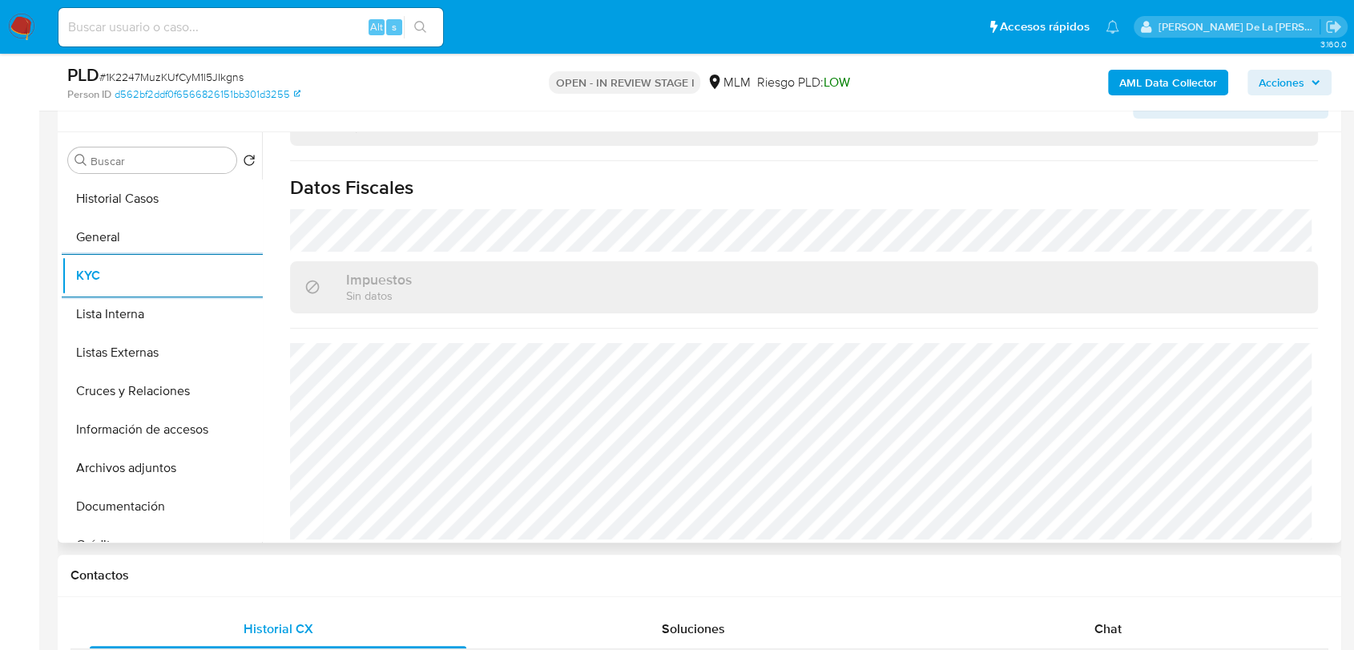
scroll to position [264, 0]
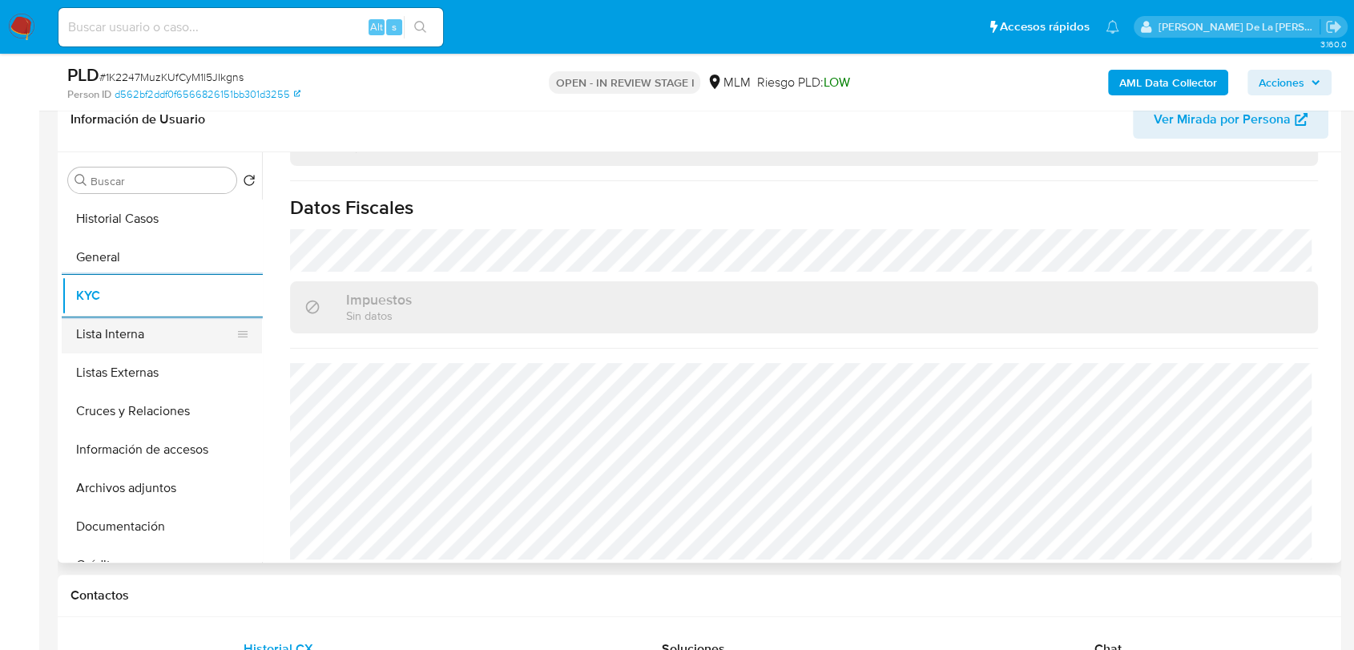
click at [181, 326] on button "Lista Interna" at bounding box center [156, 334] width 188 height 38
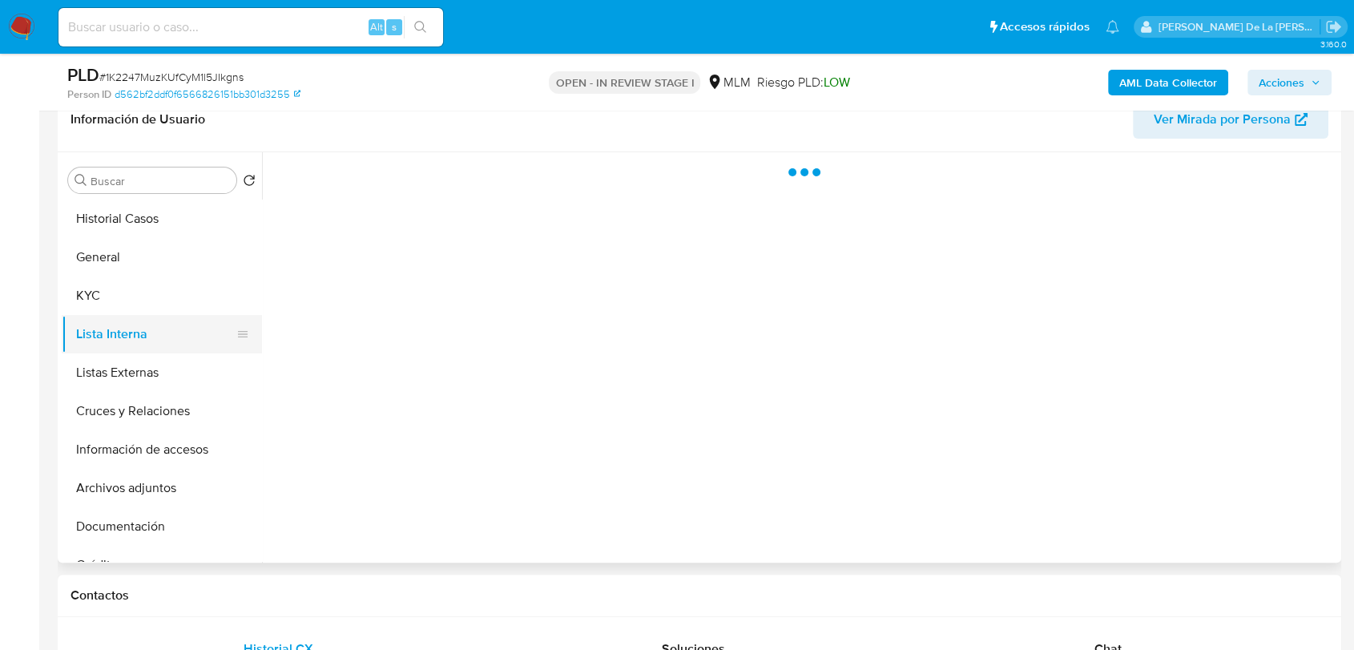
scroll to position [0, 0]
click at [174, 376] on button "Listas Externas" at bounding box center [156, 372] width 188 height 38
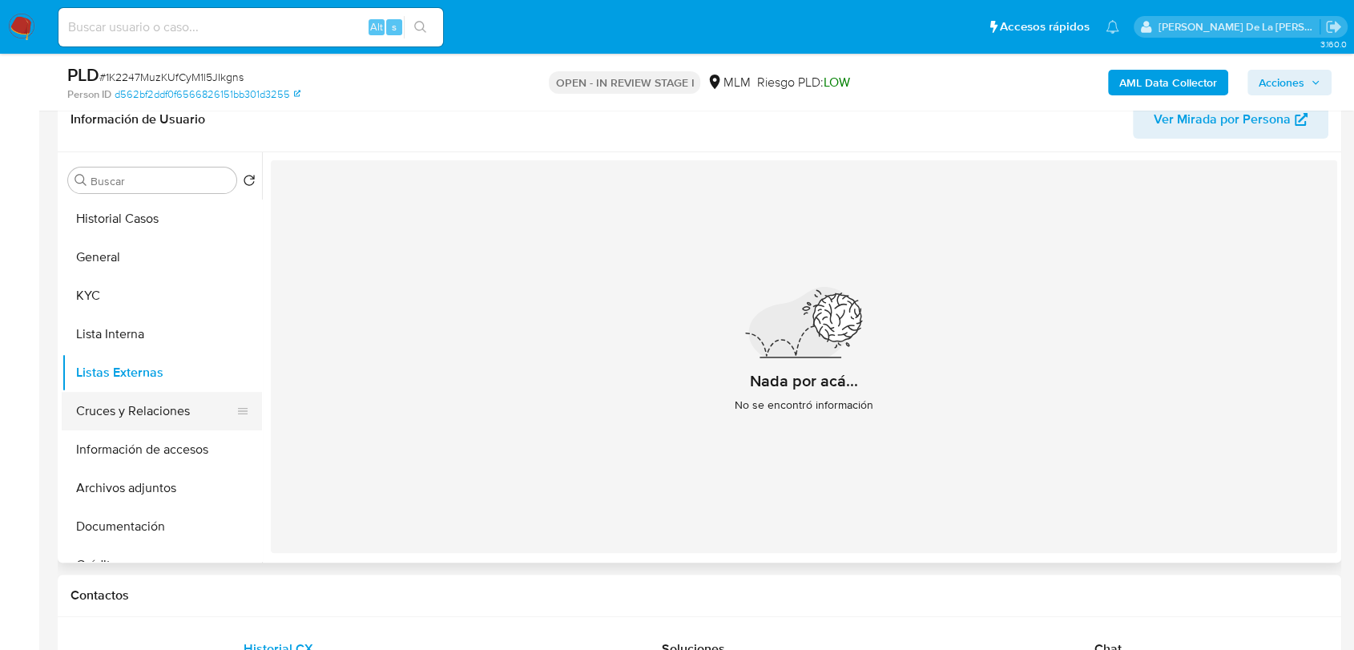
click at [158, 413] on button "Cruces y Relaciones" at bounding box center [156, 411] width 188 height 38
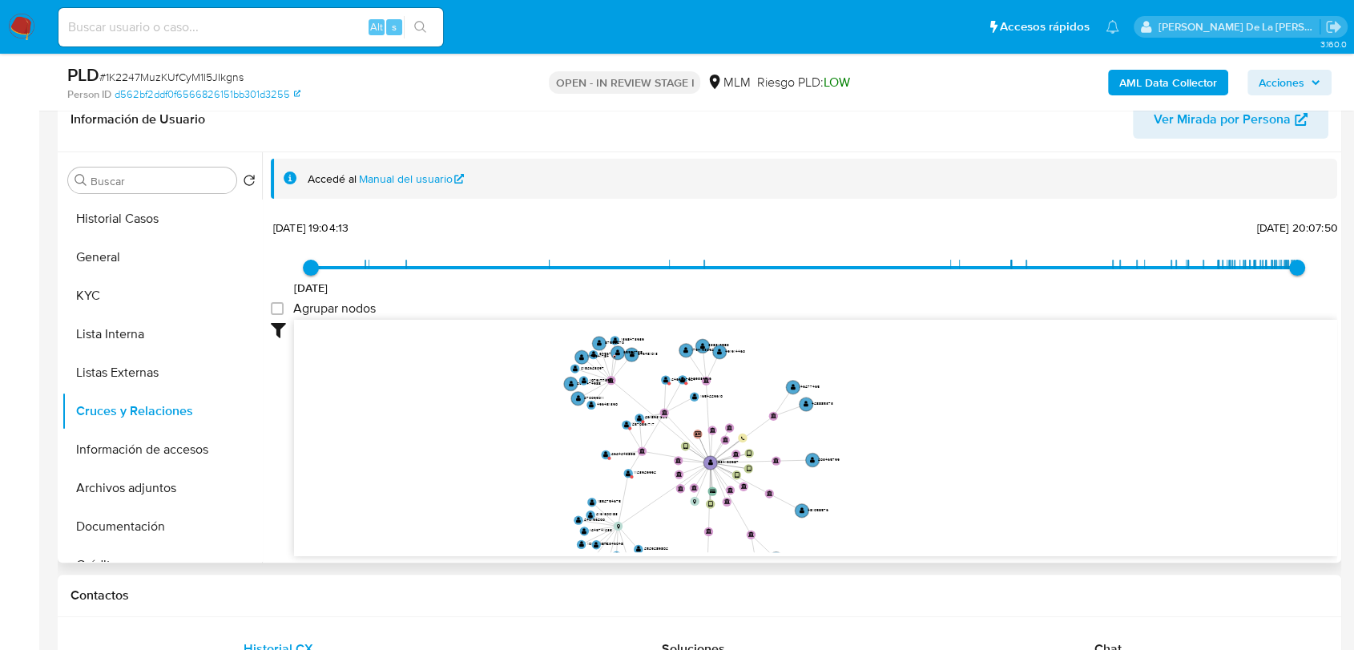
drag, startPoint x: 592, startPoint y: 444, endPoint x: 612, endPoint y: 483, distance: 44.1
click at [612, 483] on icon "device-68924a44c12a0327c8e239f8  user-1834190987  1834190987 device-6658afaf1…" at bounding box center [816, 436] width 1044 height 232
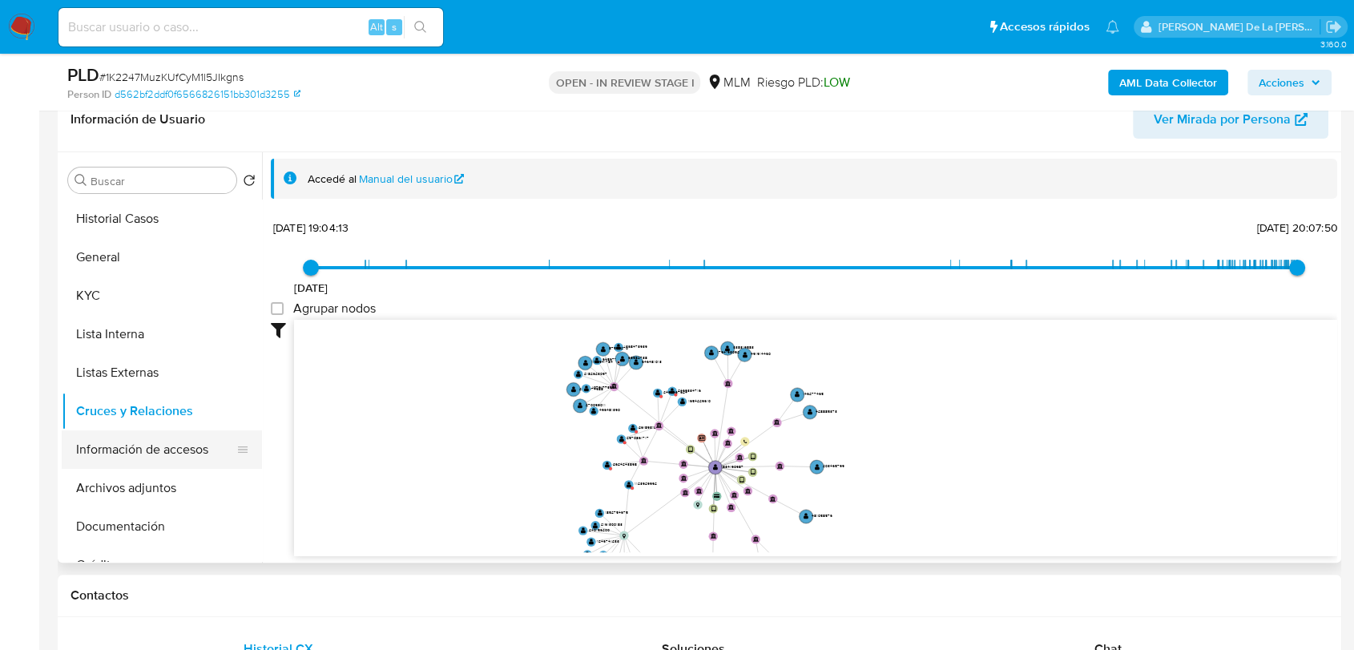
click at [154, 444] on button "Información de accesos" at bounding box center [156, 449] width 188 height 38
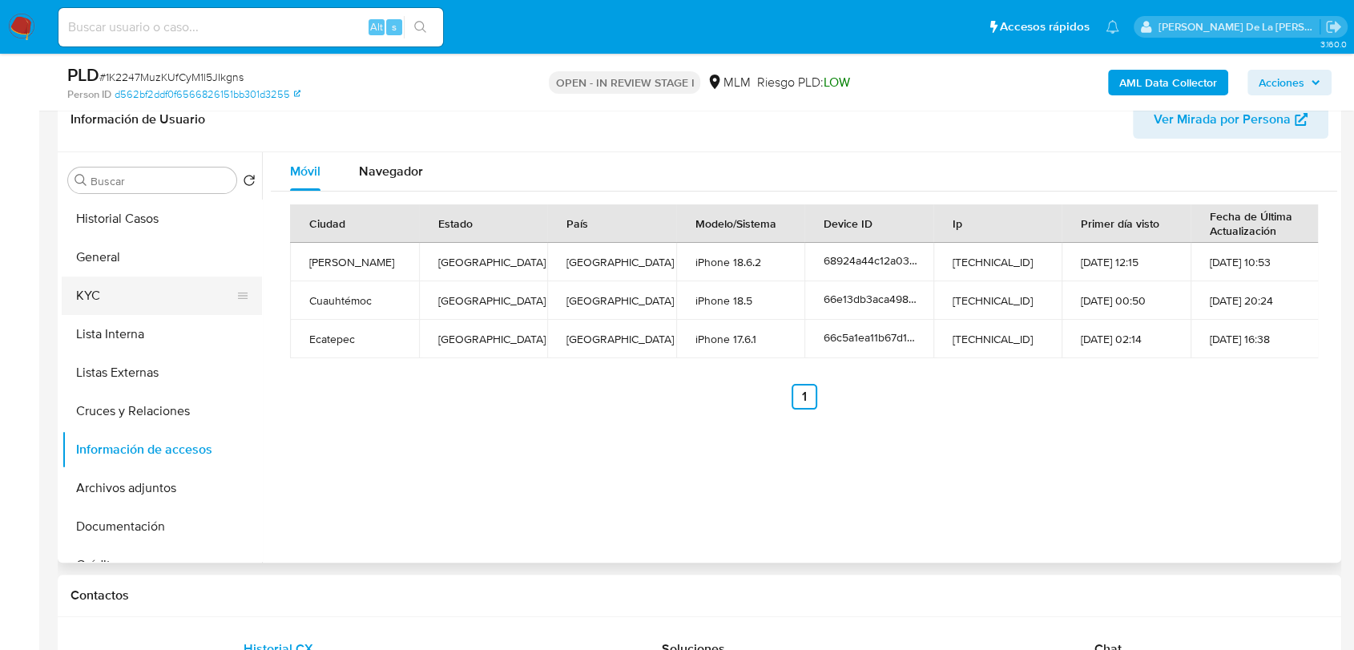
click at [111, 300] on button "KYC" at bounding box center [156, 296] width 188 height 38
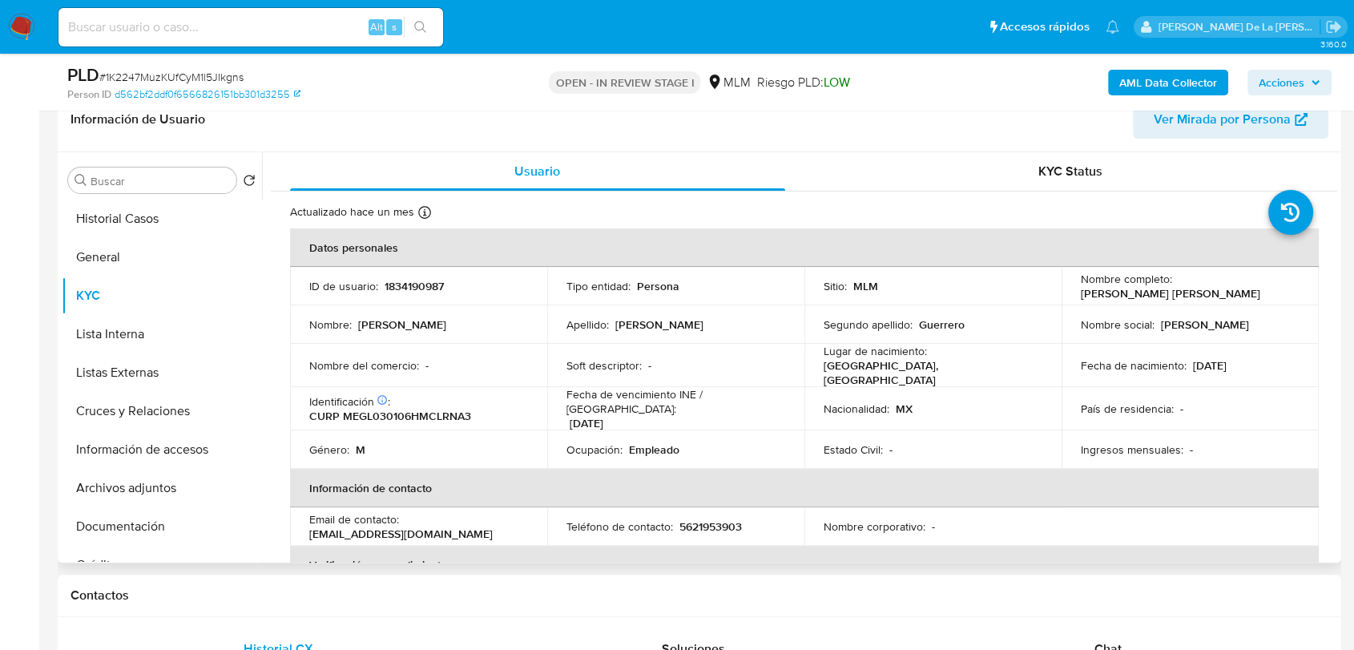
drag, startPoint x: 1076, startPoint y: 294, endPoint x: 1246, endPoint y: 301, distance: 170.9
click at [1246, 301] on td "Nombre completo : [PERSON_NAME] [PERSON_NAME]" at bounding box center [1190, 286] width 257 height 38
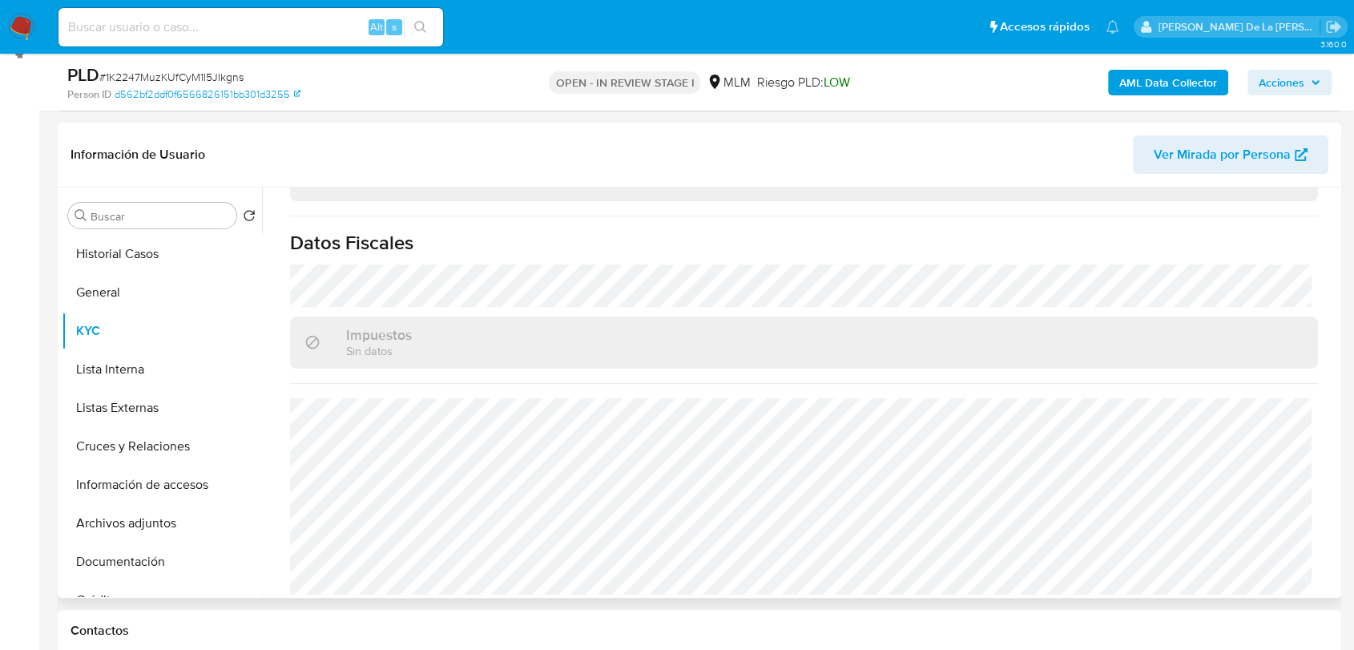
scroll to position [1007, 0]
click at [118, 557] on button "Documentación" at bounding box center [156, 562] width 188 height 38
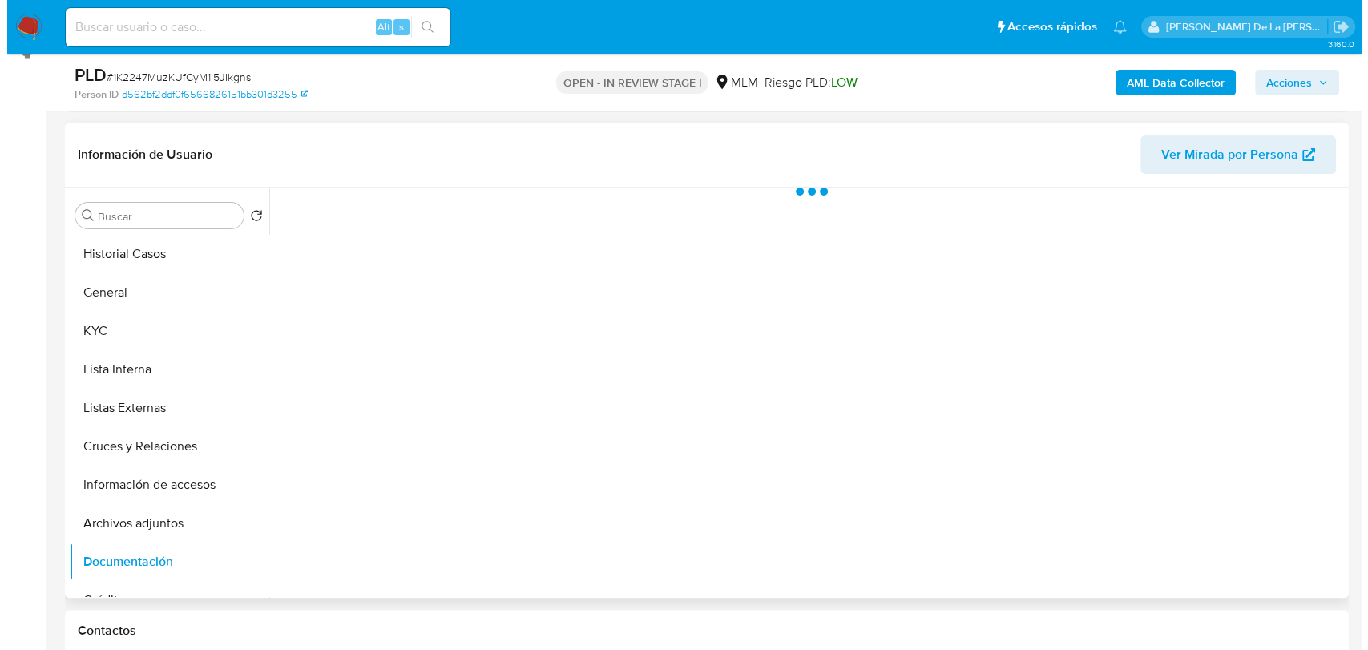
scroll to position [0, 0]
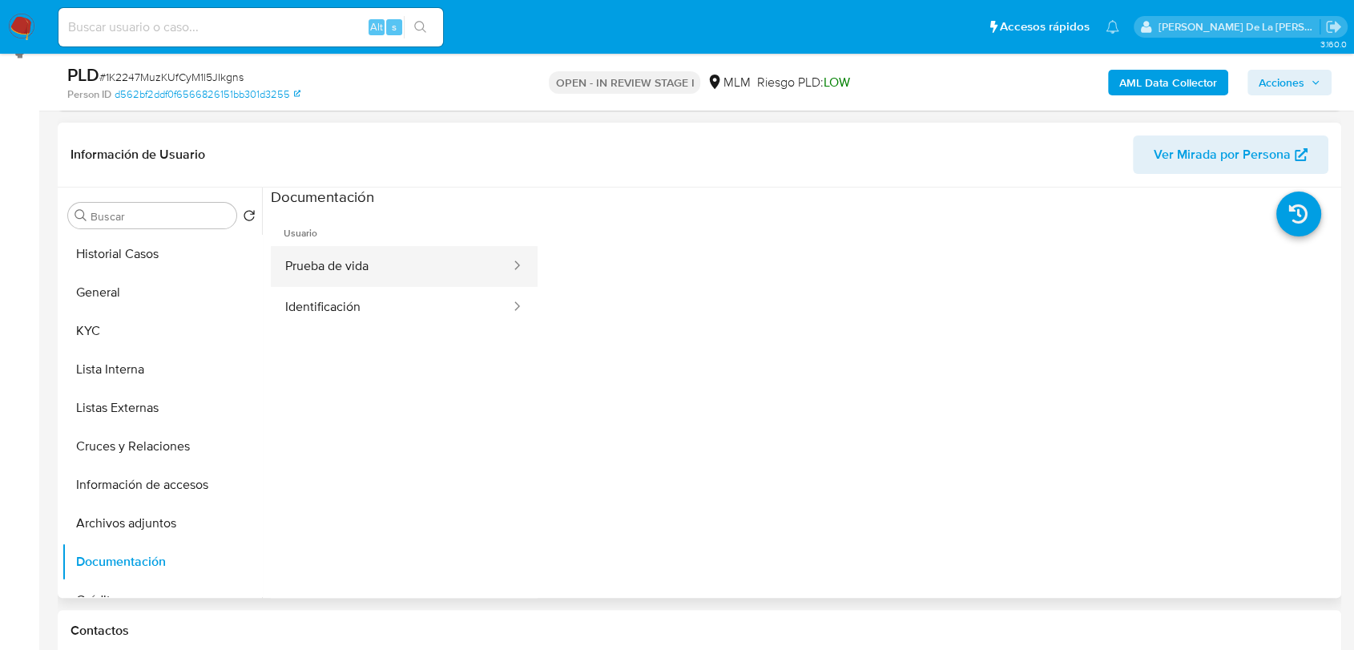
click at [368, 263] on button "Prueba de vida" at bounding box center [391, 266] width 241 height 41
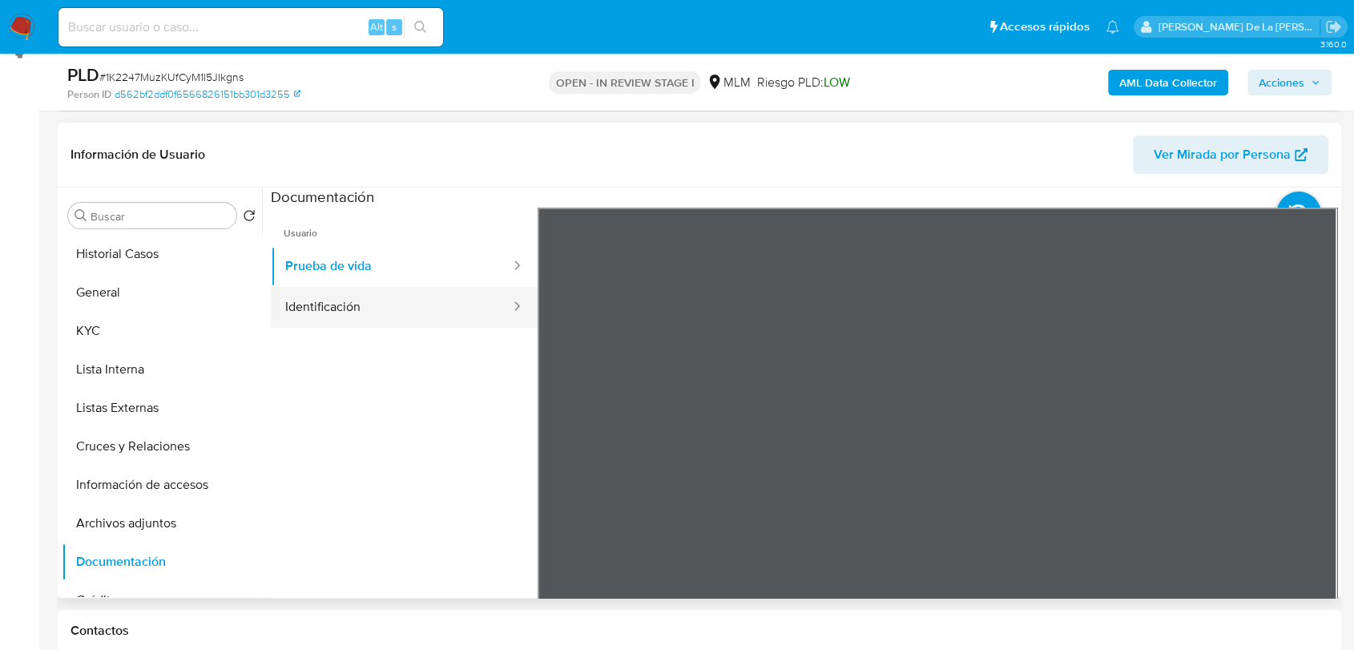
click at [468, 299] on button "Identificación" at bounding box center [391, 307] width 241 height 41
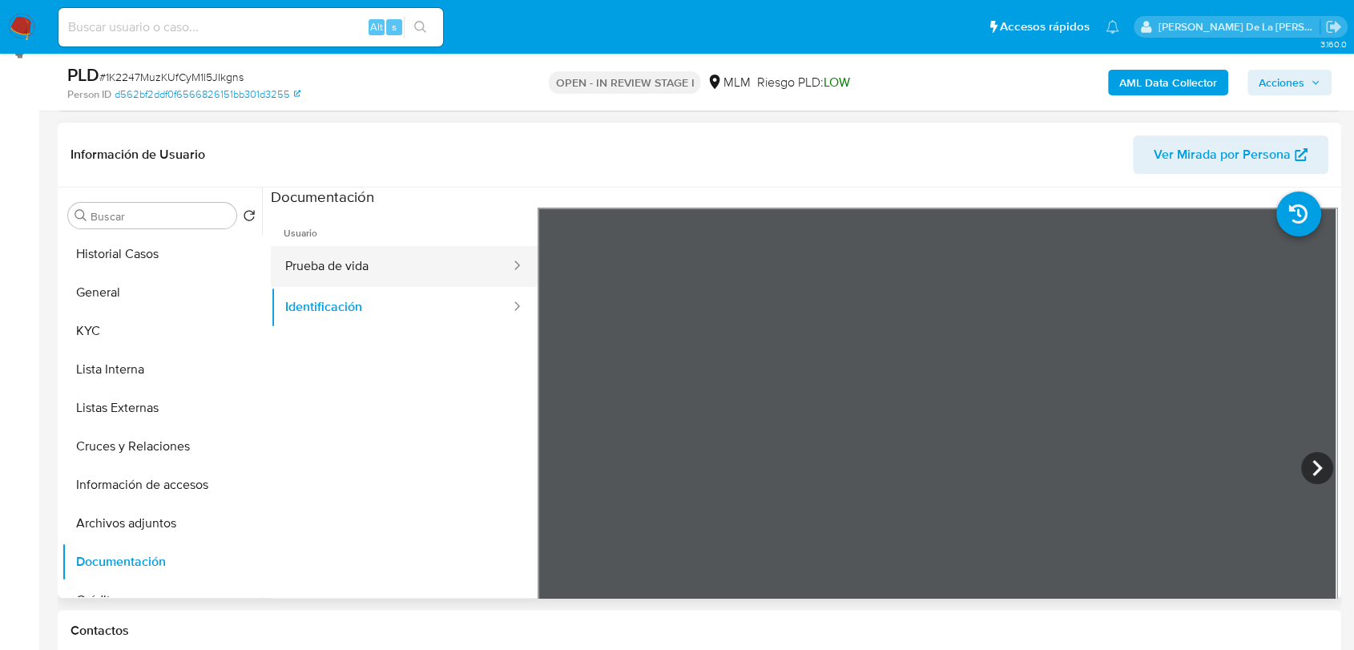
click at [377, 264] on button "Prueba de vida" at bounding box center [391, 266] width 241 height 41
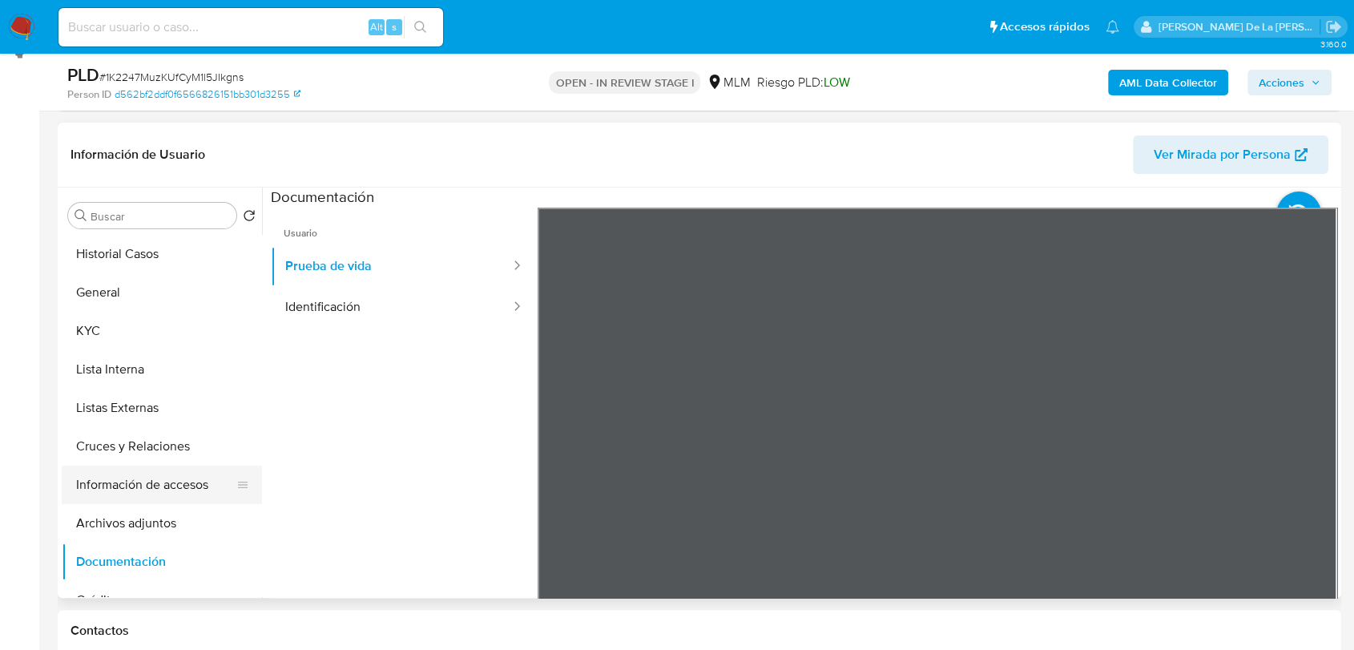
click at [180, 491] on button "Información de accesos" at bounding box center [156, 485] width 188 height 38
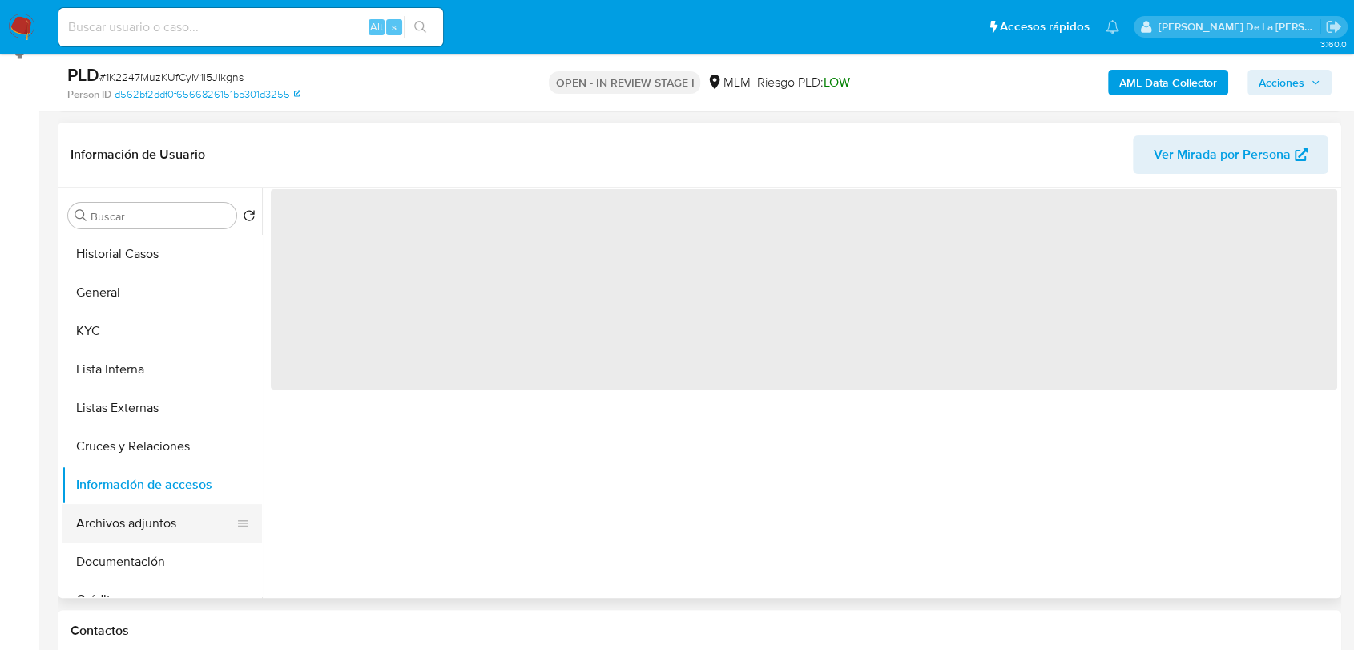
click at [149, 514] on button "Archivos adjuntos" at bounding box center [156, 523] width 188 height 38
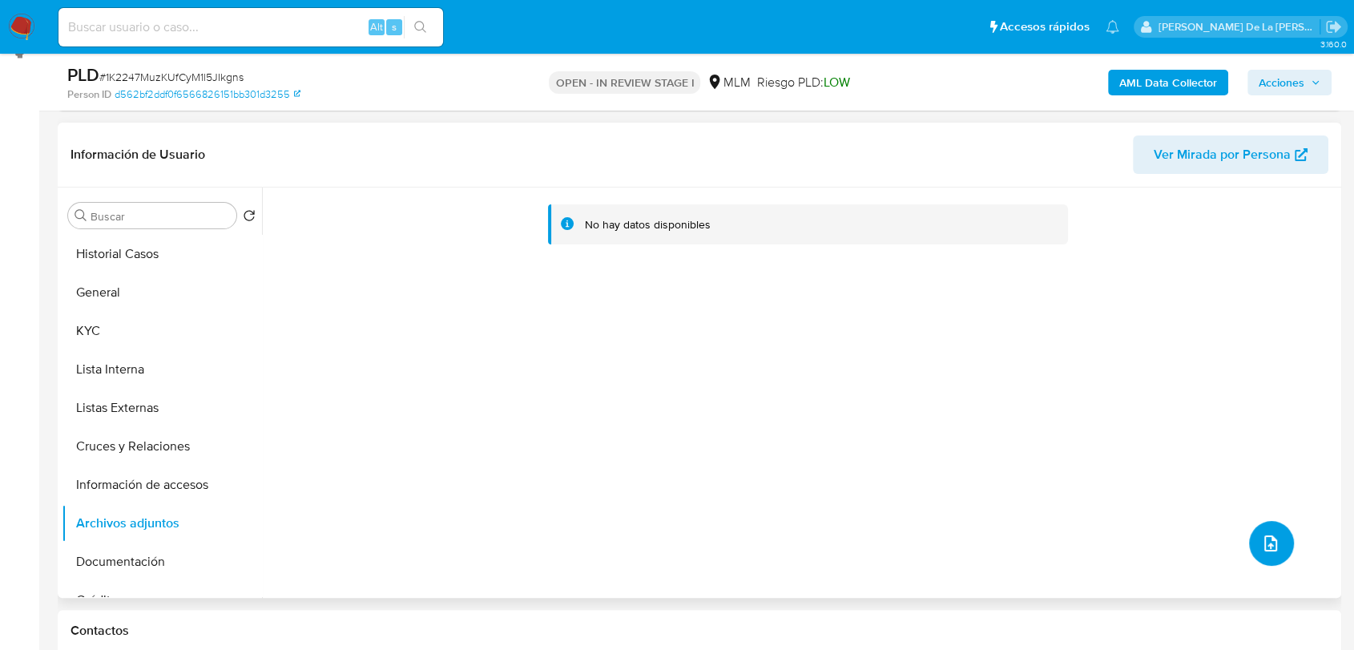
click at [1262, 539] on icon "upload-file" at bounding box center [1271, 543] width 19 height 19
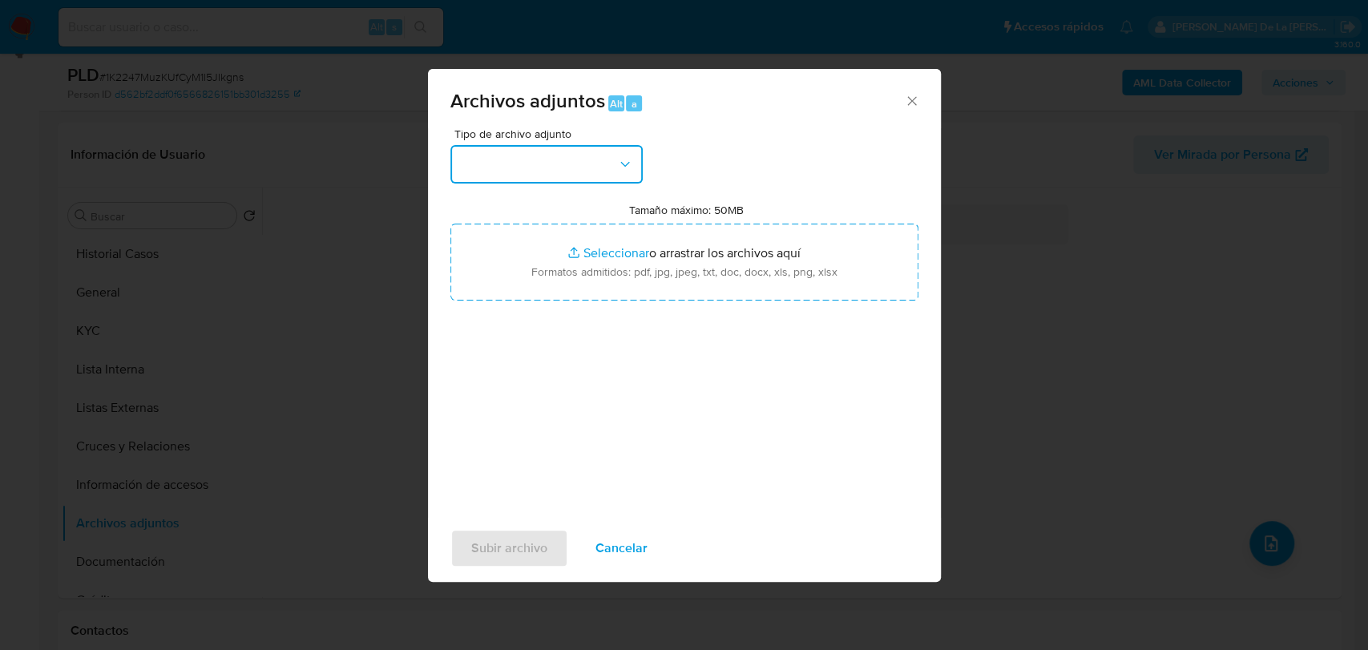
click at [498, 168] on button "button" at bounding box center [546, 164] width 192 height 38
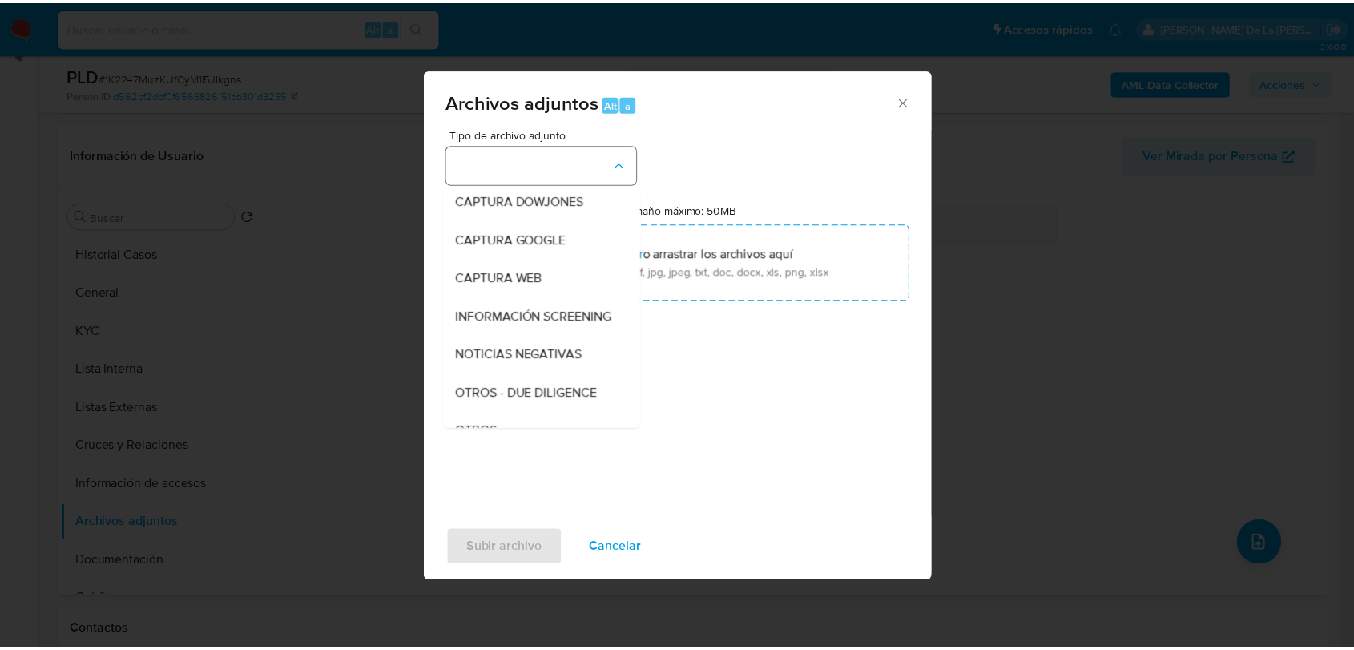
scroll to position [83, 0]
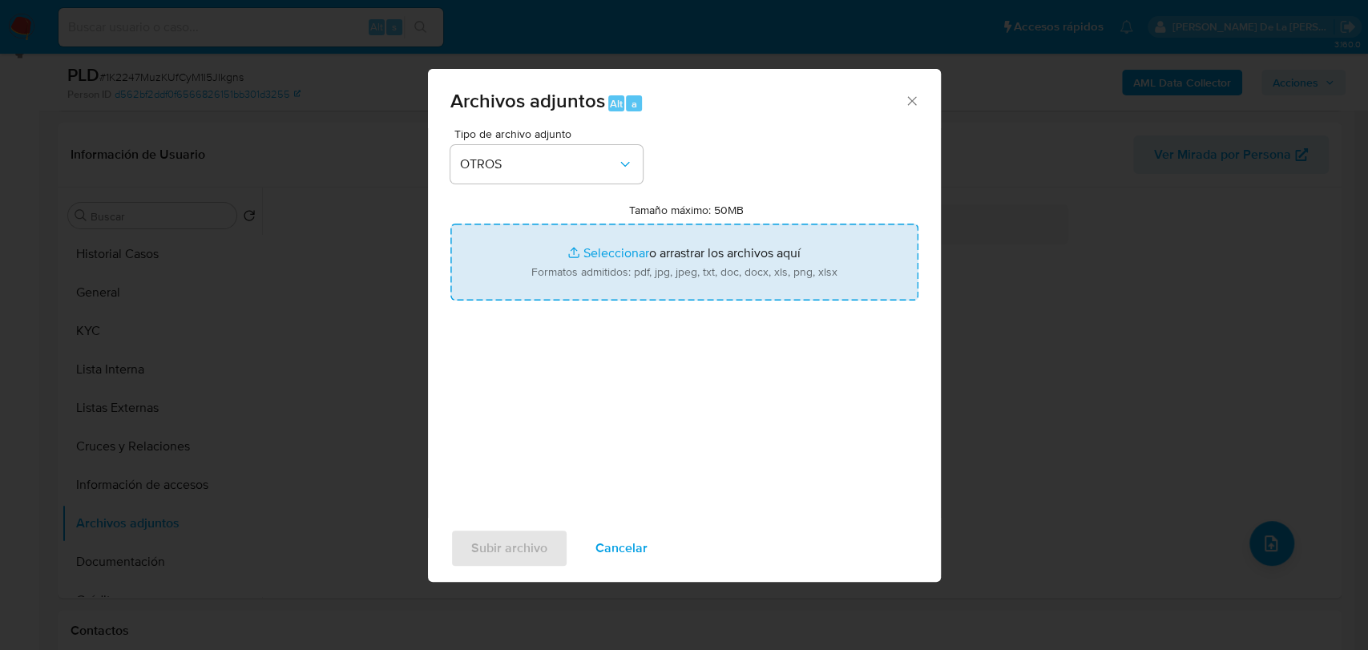
type input "C:\fakepath\1834190987_JOSE LEONARD MELCHOR GUERRERO_AGO2025.pdf"
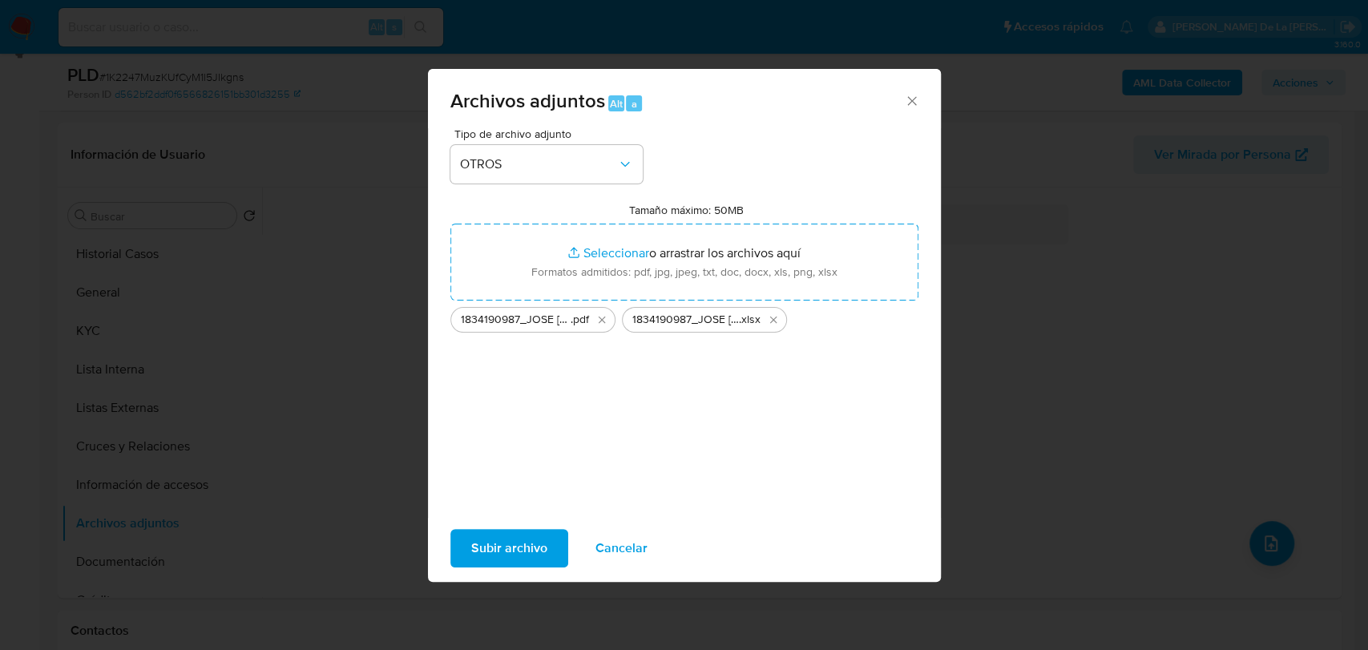
click at [482, 533] on span "Subir archivo" at bounding box center [509, 548] width 76 height 35
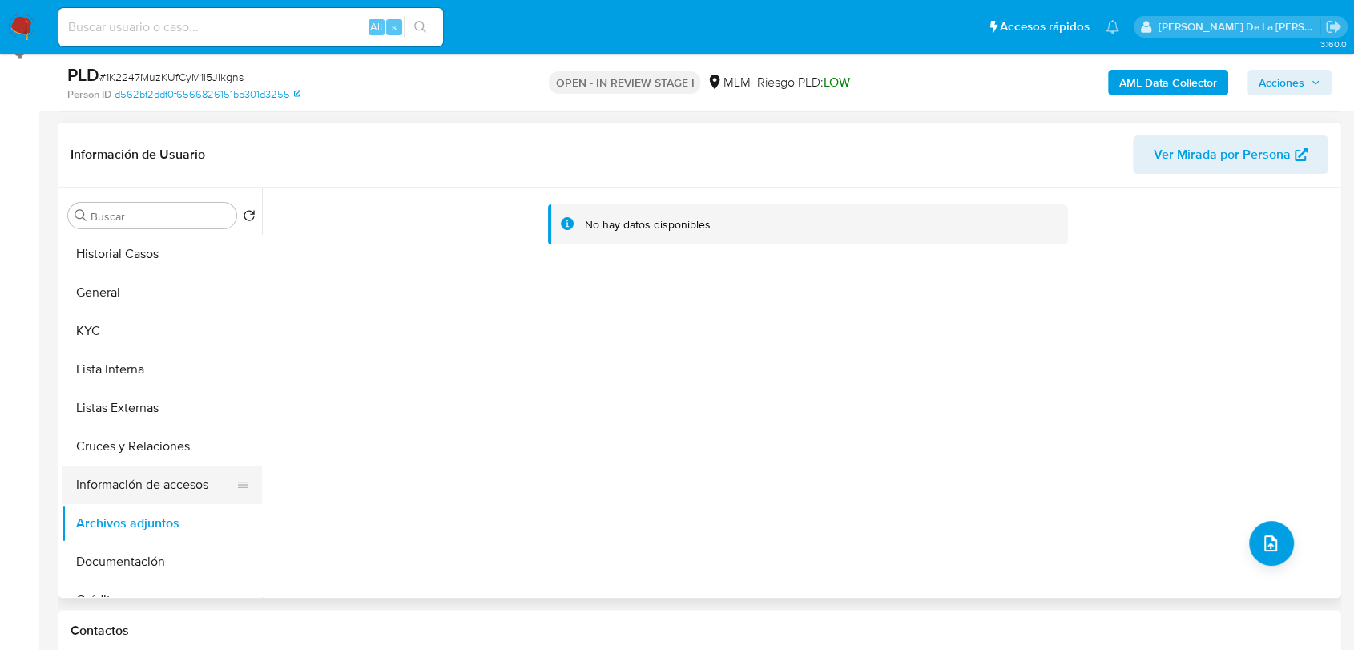
click at [174, 491] on button "Información de accesos" at bounding box center [156, 485] width 188 height 38
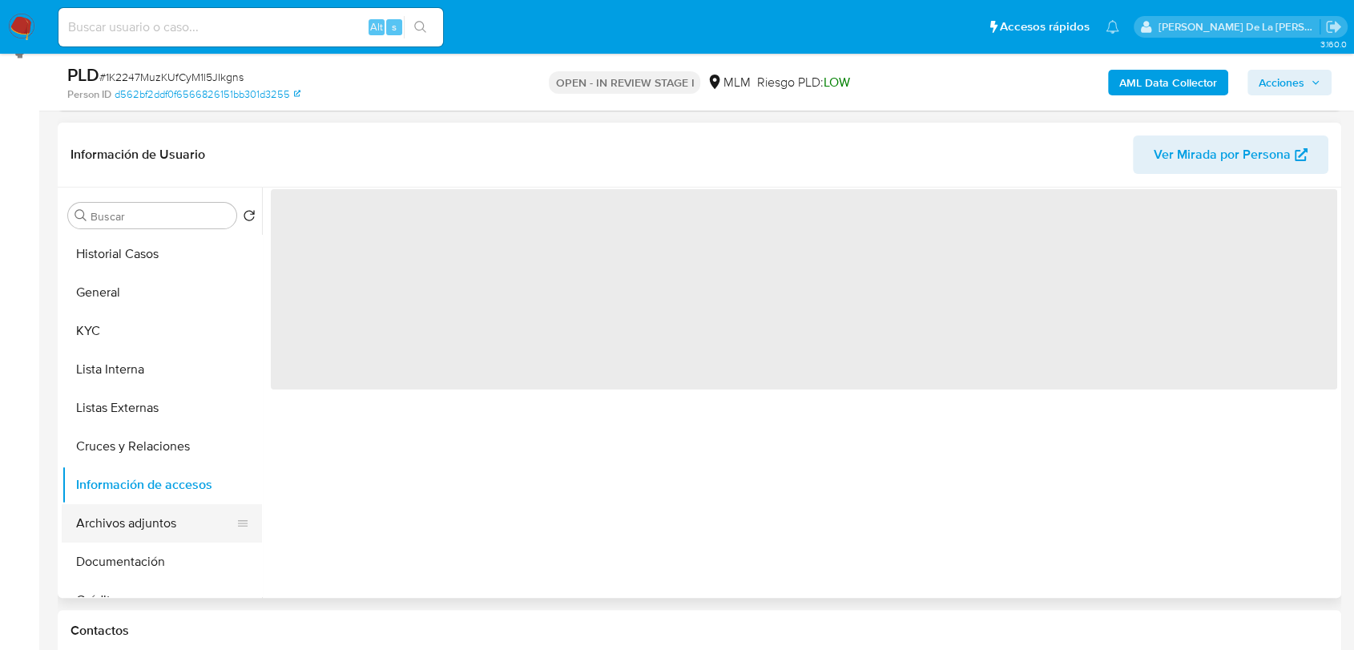
click at [127, 526] on button "Archivos adjuntos" at bounding box center [156, 523] width 188 height 38
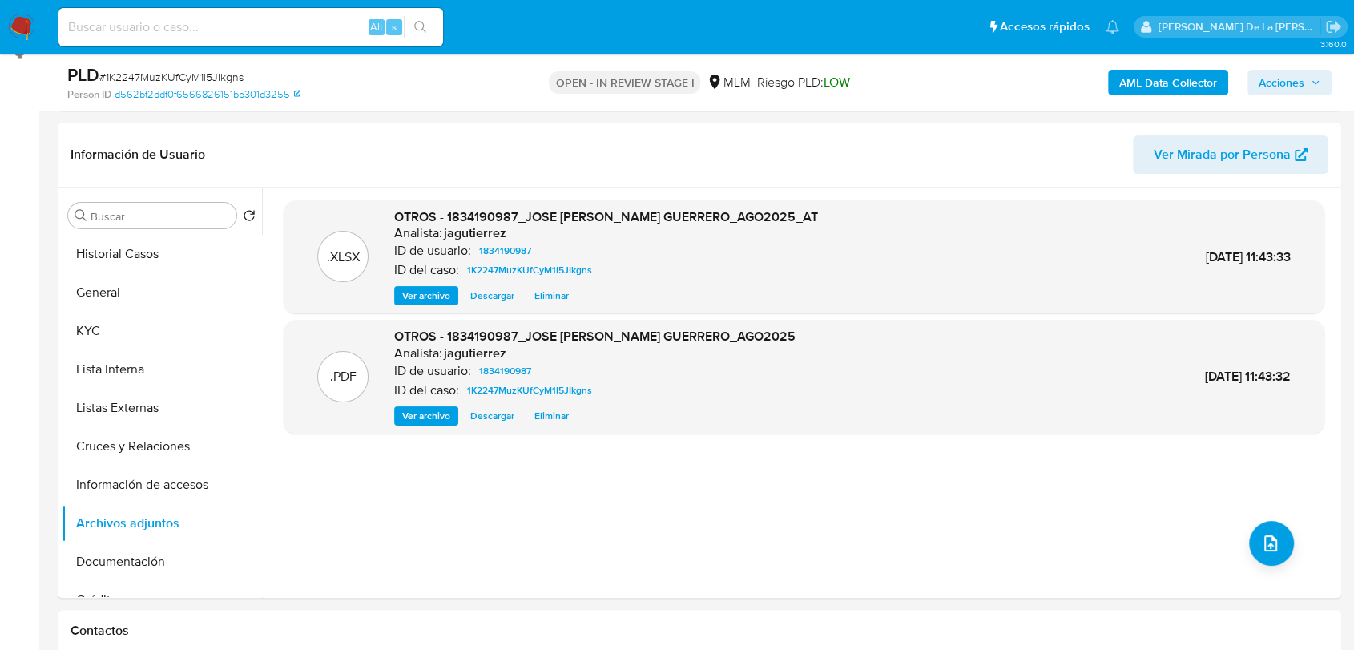
click at [1300, 85] on span "Acciones" at bounding box center [1282, 83] width 46 height 26
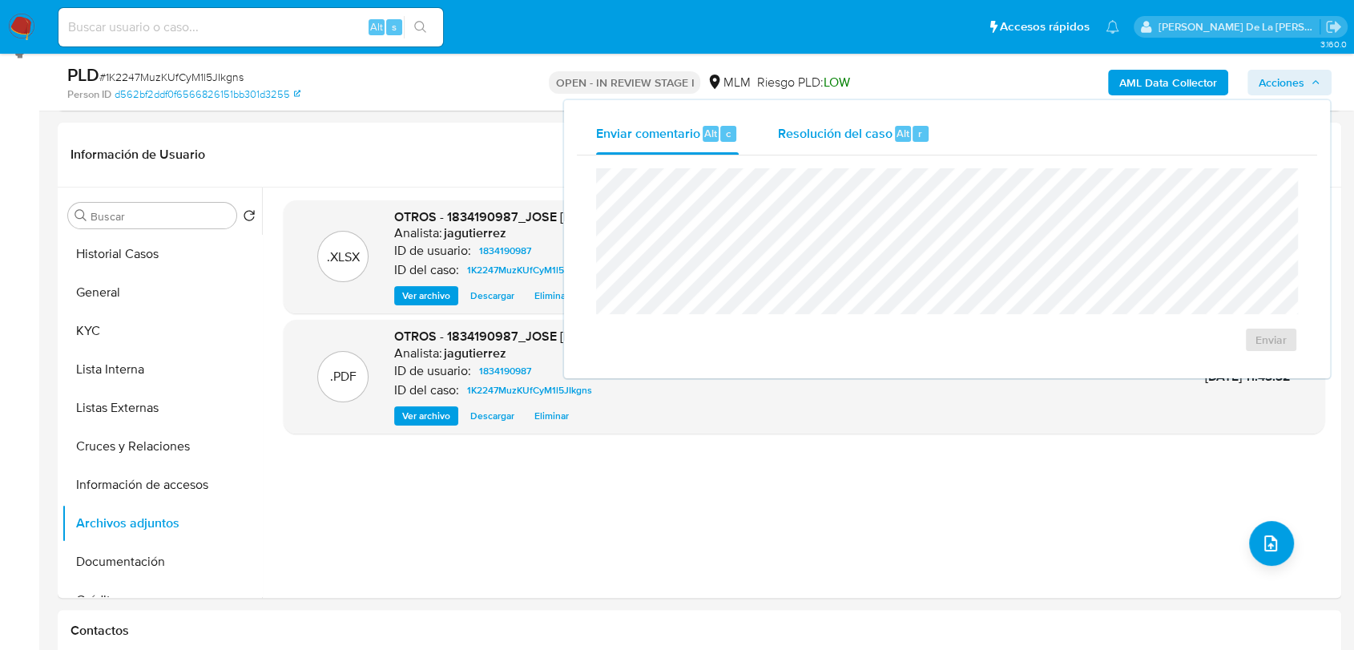
click at [939, 110] on div "Enviar comentario Alt c Resolución del caso Alt r Enviar" at bounding box center [947, 239] width 766 height 278
drag, startPoint x: 862, startPoint y: 126, endPoint x: 838, endPoint y: 158, distance: 40.1
click at [861, 127] on span "Resolución del caso" at bounding box center [834, 132] width 115 height 18
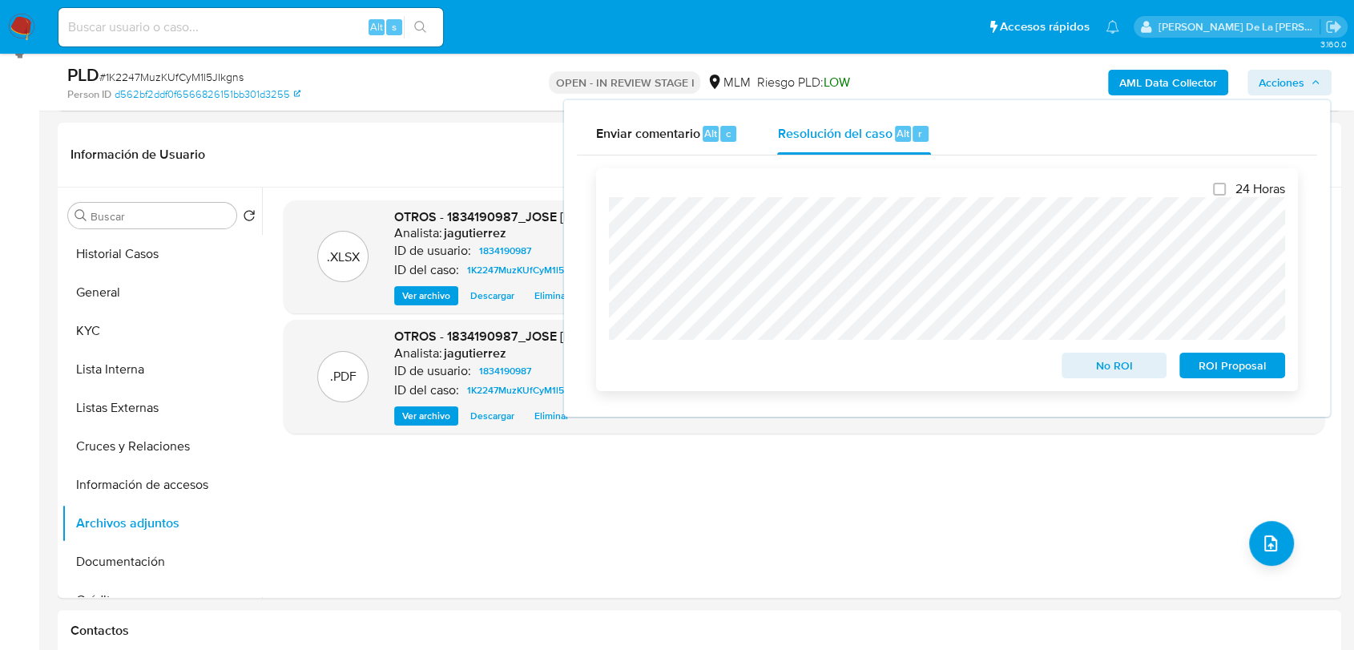
click at [1237, 365] on span "ROI Proposal" at bounding box center [1232, 365] width 83 height 22
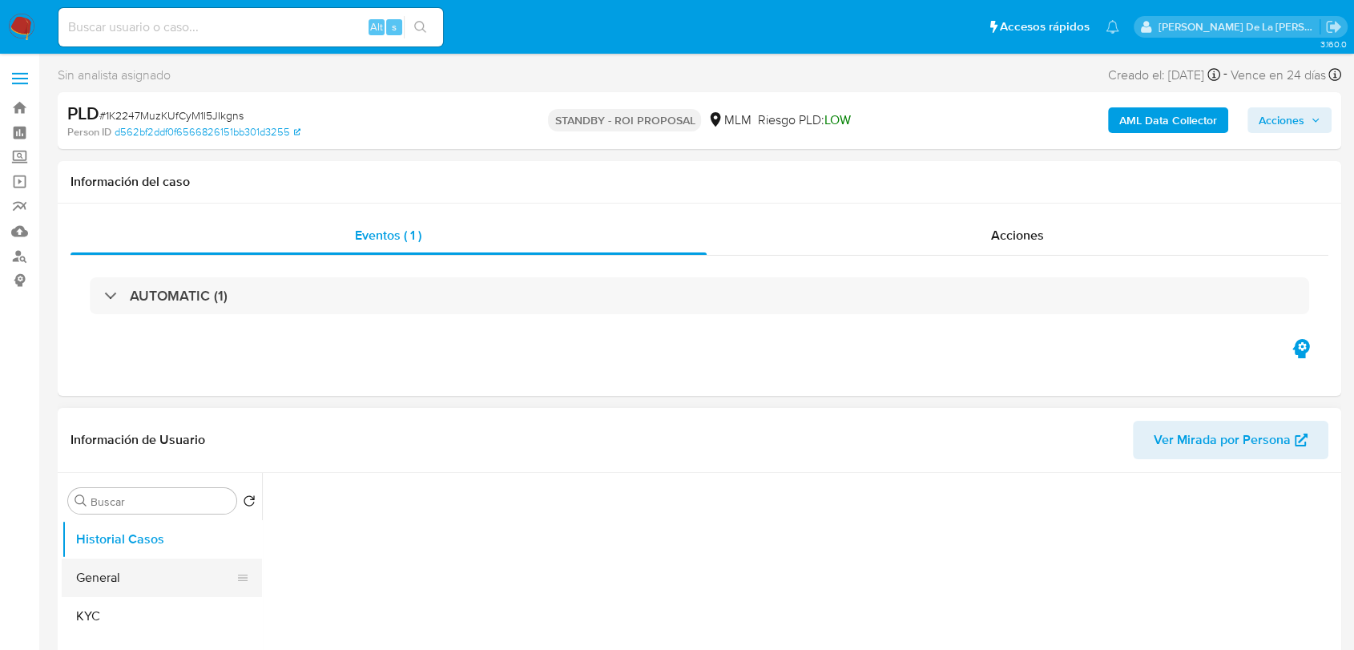
select select "10"
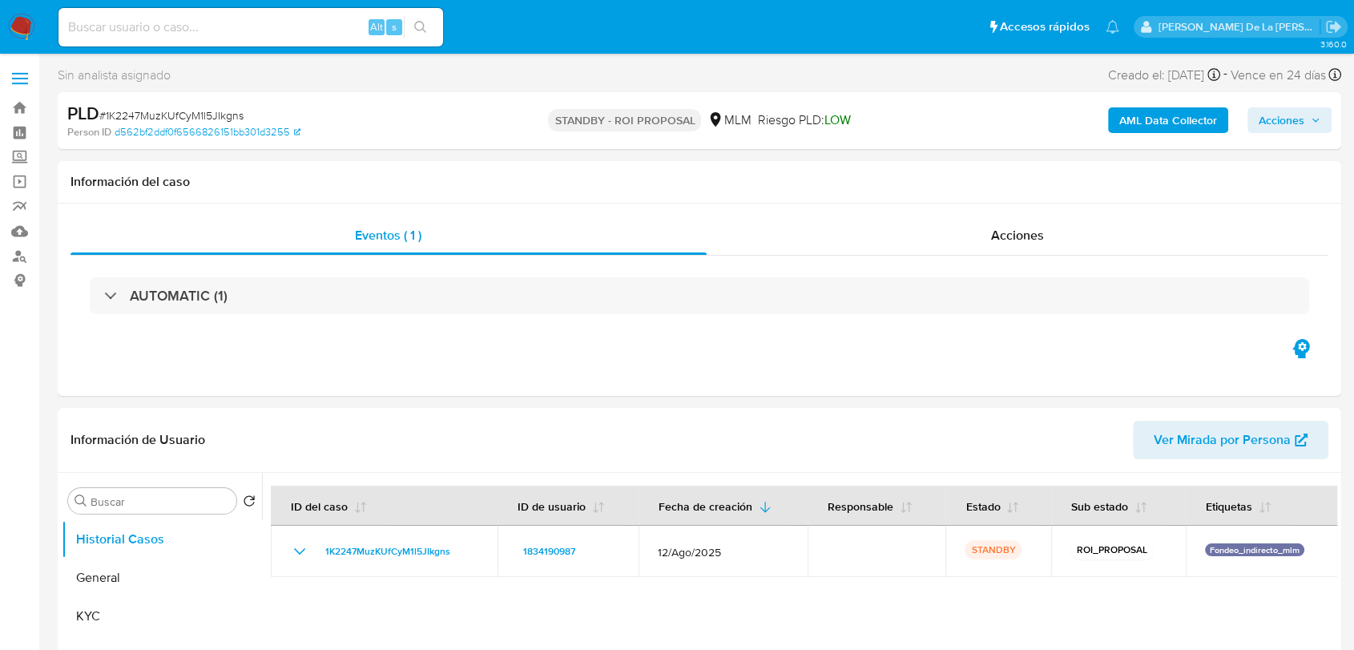
click at [14, 14] on img at bounding box center [21, 27] width 27 height 27
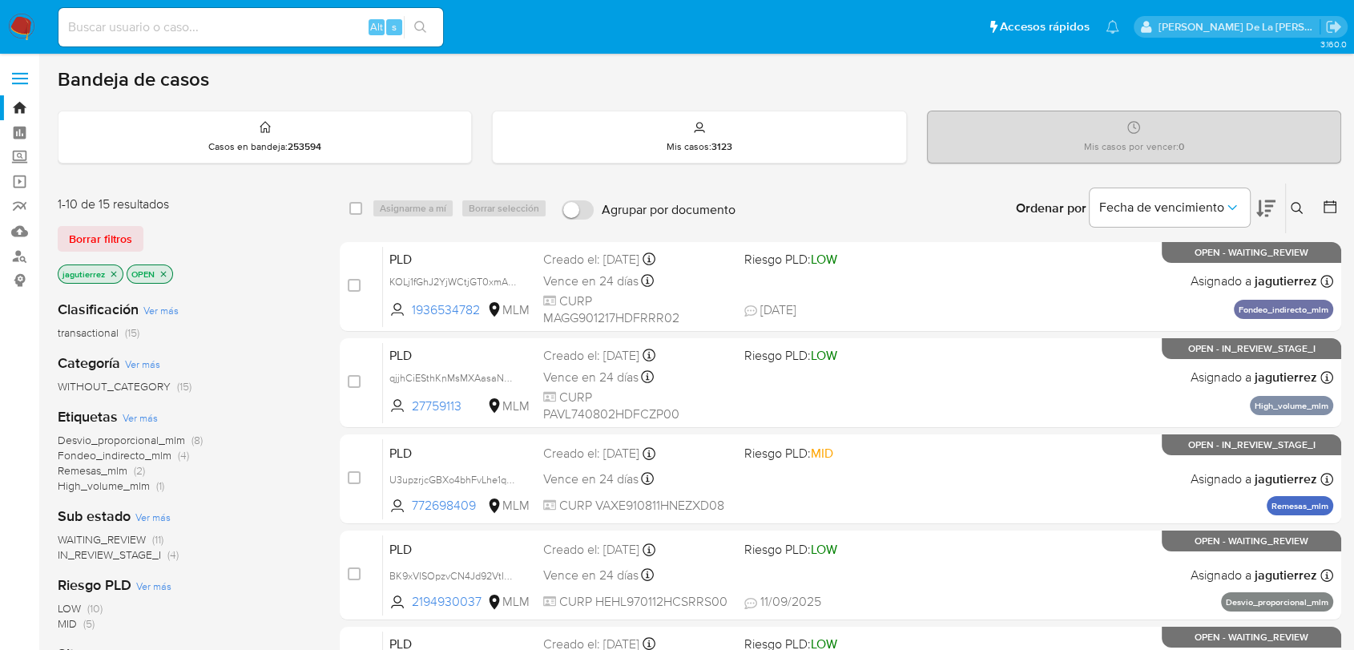
click at [142, 551] on span "IN_REVIEW_STAGE_I" at bounding box center [109, 555] width 103 height 16
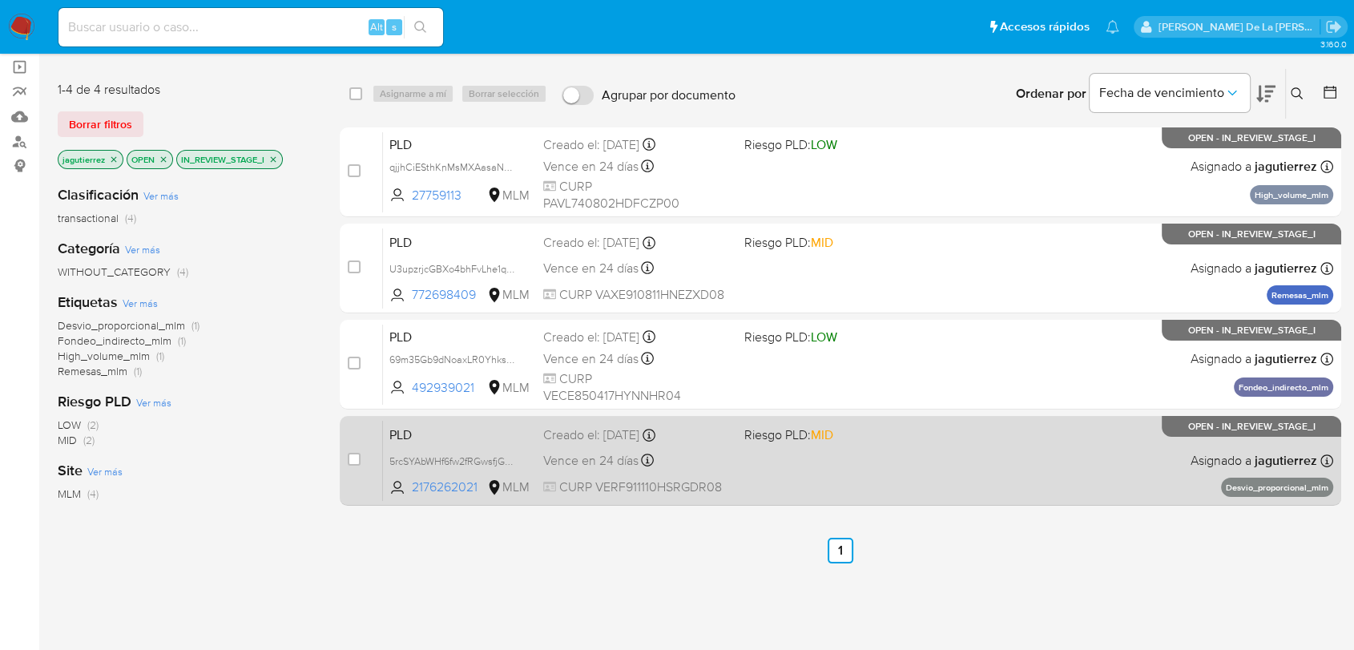
scroll to position [89, 0]
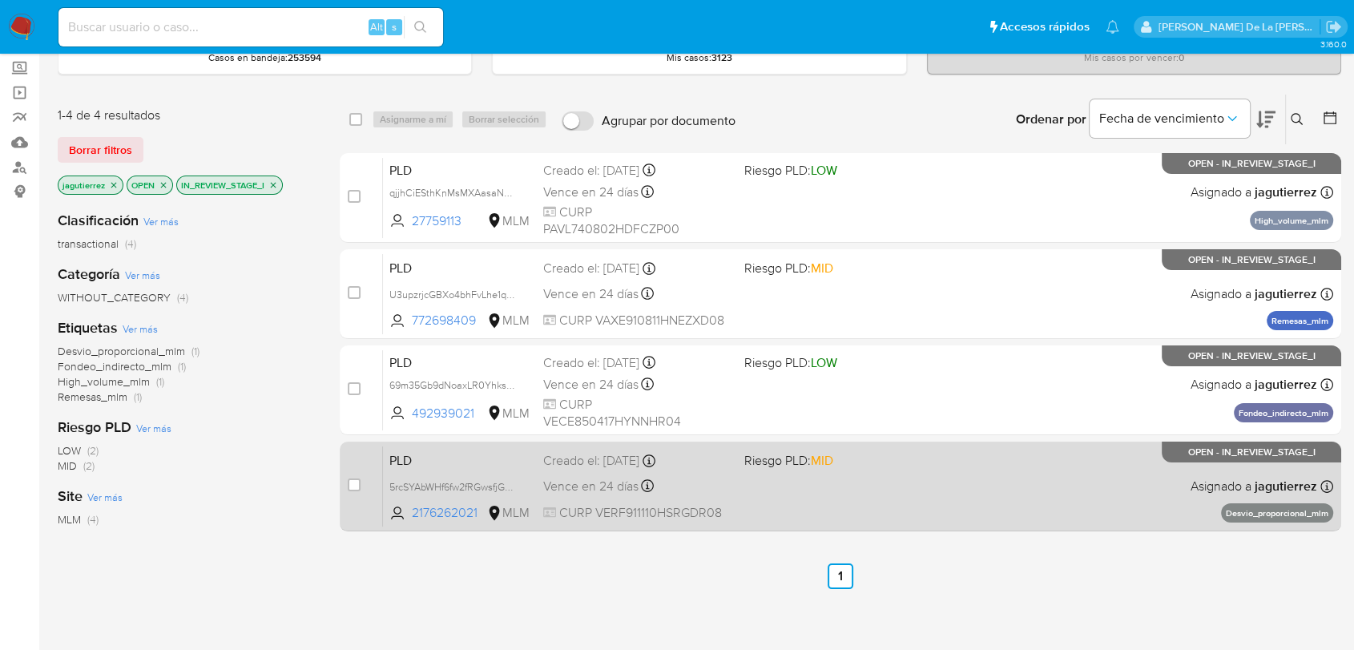
click at [782, 478] on div "PLD 5rcSYAbWHf6fw2fRGwsfjGQA 2176262021 MLM Riesgo PLD: MID Creado el: [DATE] C…" at bounding box center [858, 486] width 951 height 81
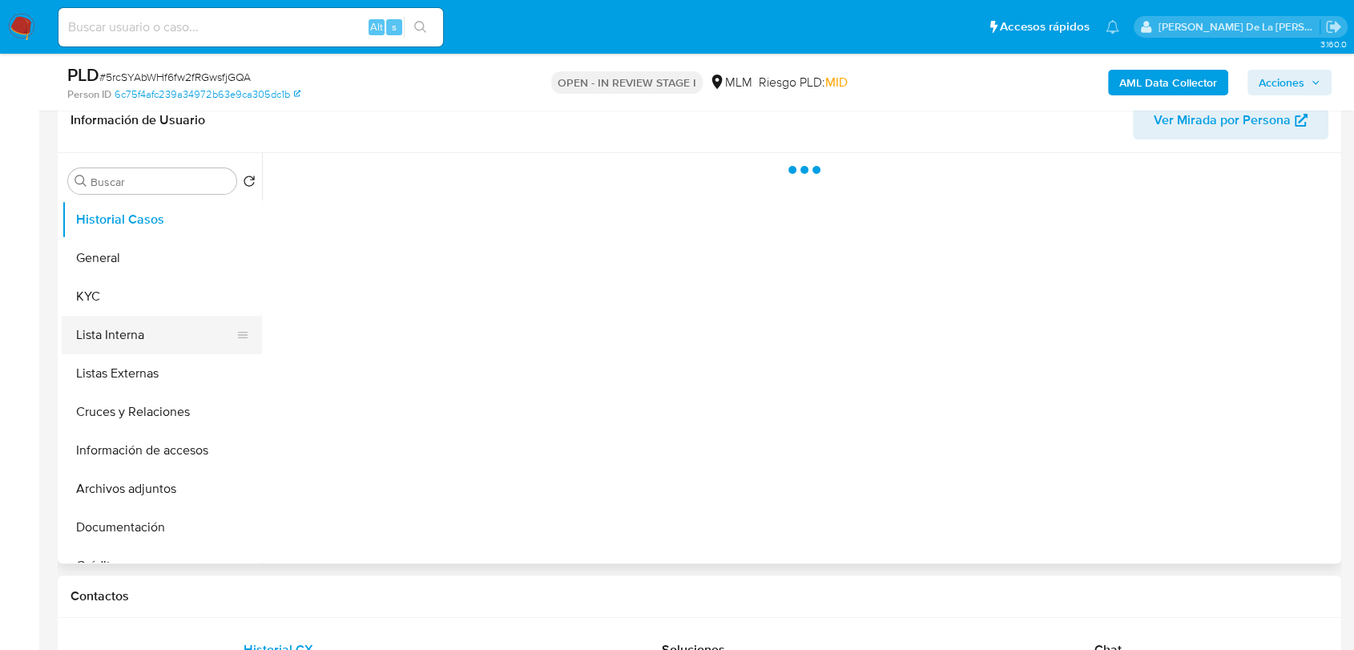
scroll to position [267, 0]
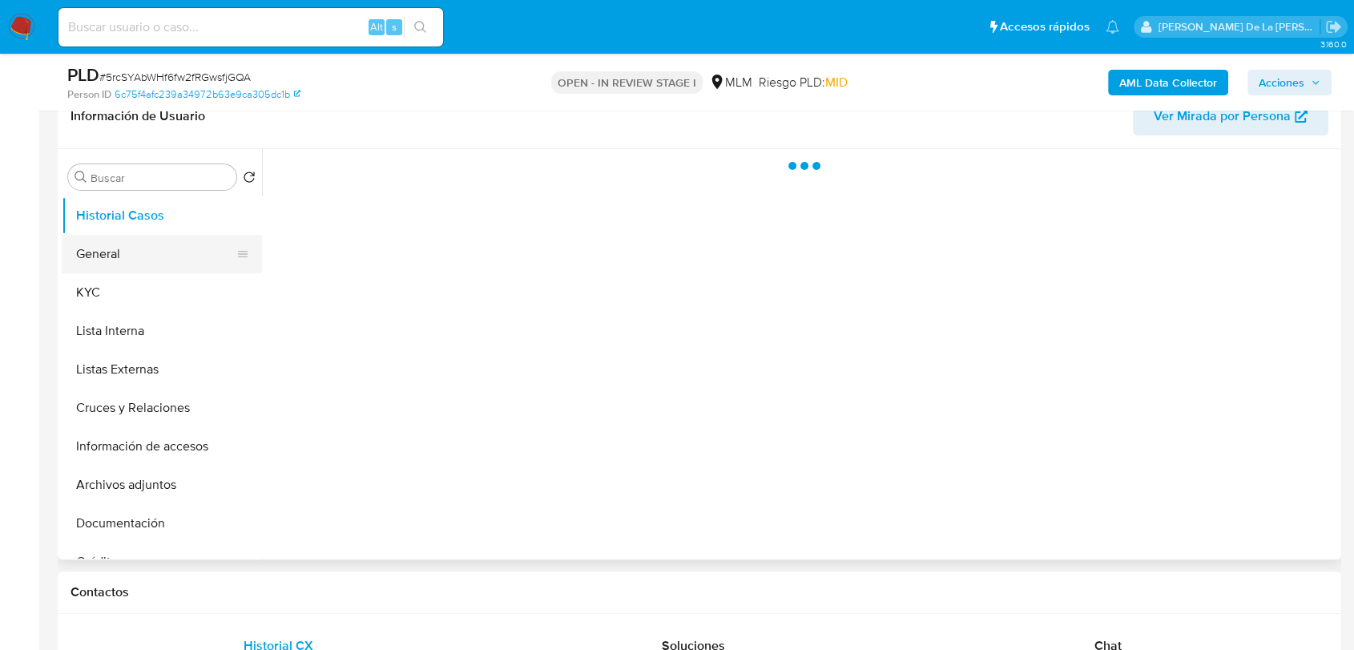
click at [131, 245] on button "General" at bounding box center [156, 254] width 188 height 38
select select "10"
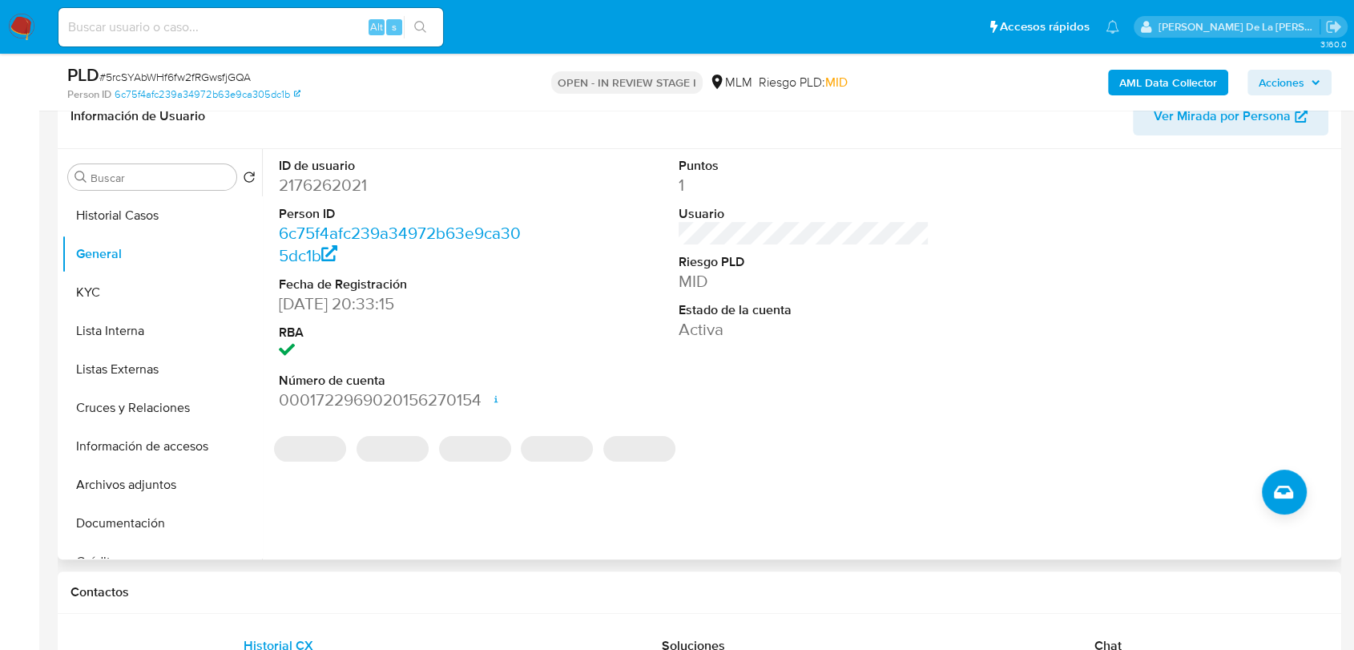
click at [330, 188] on dd "2176262021" at bounding box center [404, 185] width 251 height 22
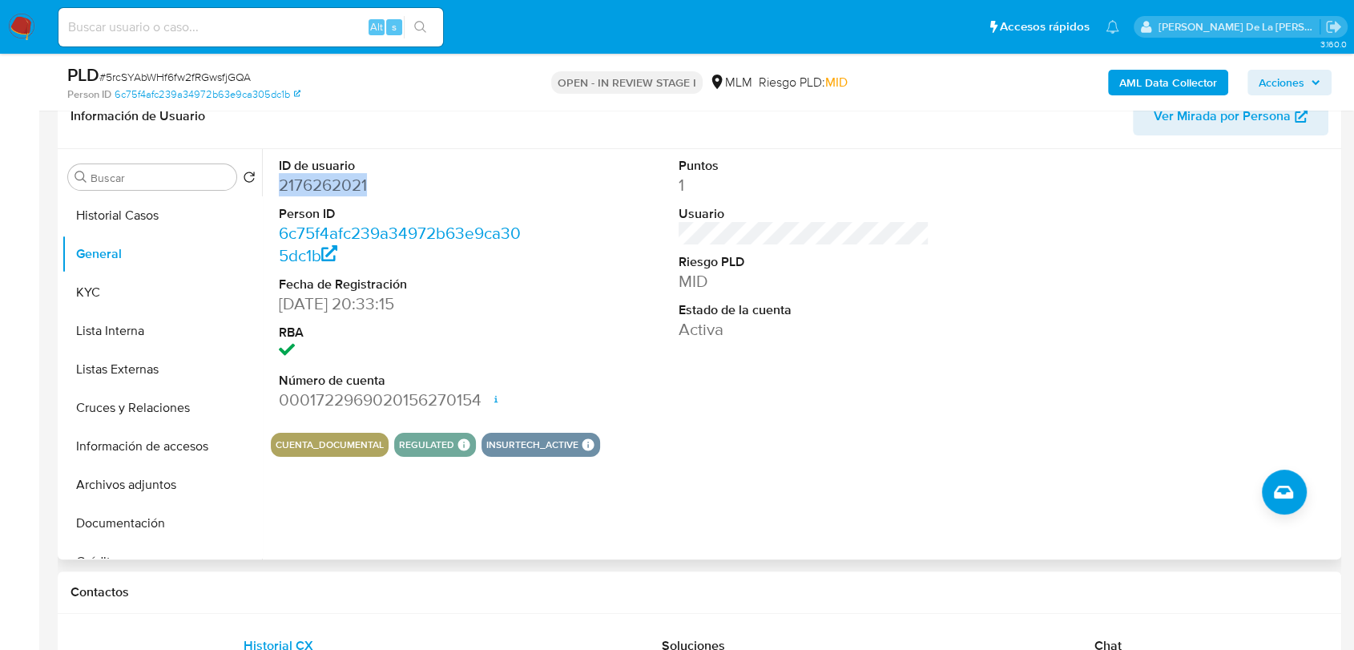
click at [330, 188] on dd "2176262021" at bounding box center [404, 185] width 251 height 22
copy dd "2176262021"
drag, startPoint x: 521, startPoint y: 235, endPoint x: 562, endPoint y: 276, distance: 57.8
click at [521, 235] on dd "6c75f4afc239a34972b63e9ca305dc1b" at bounding box center [404, 244] width 251 height 45
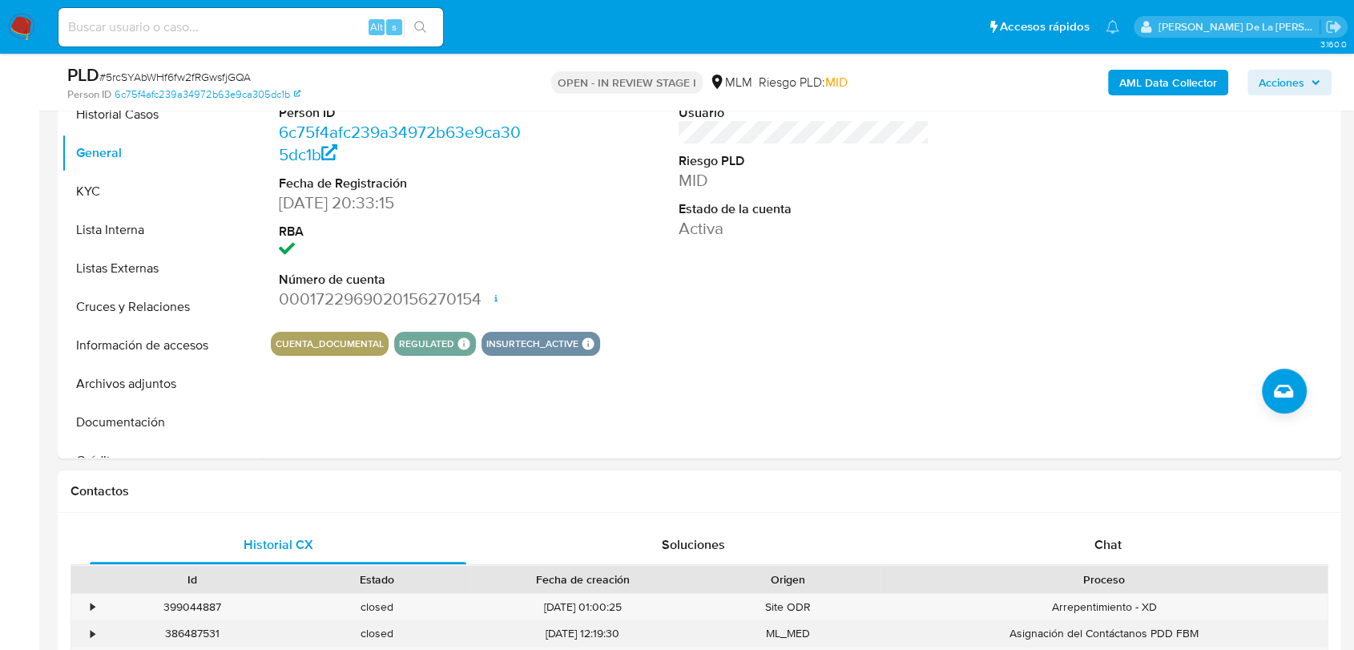
scroll to position [445, 0]
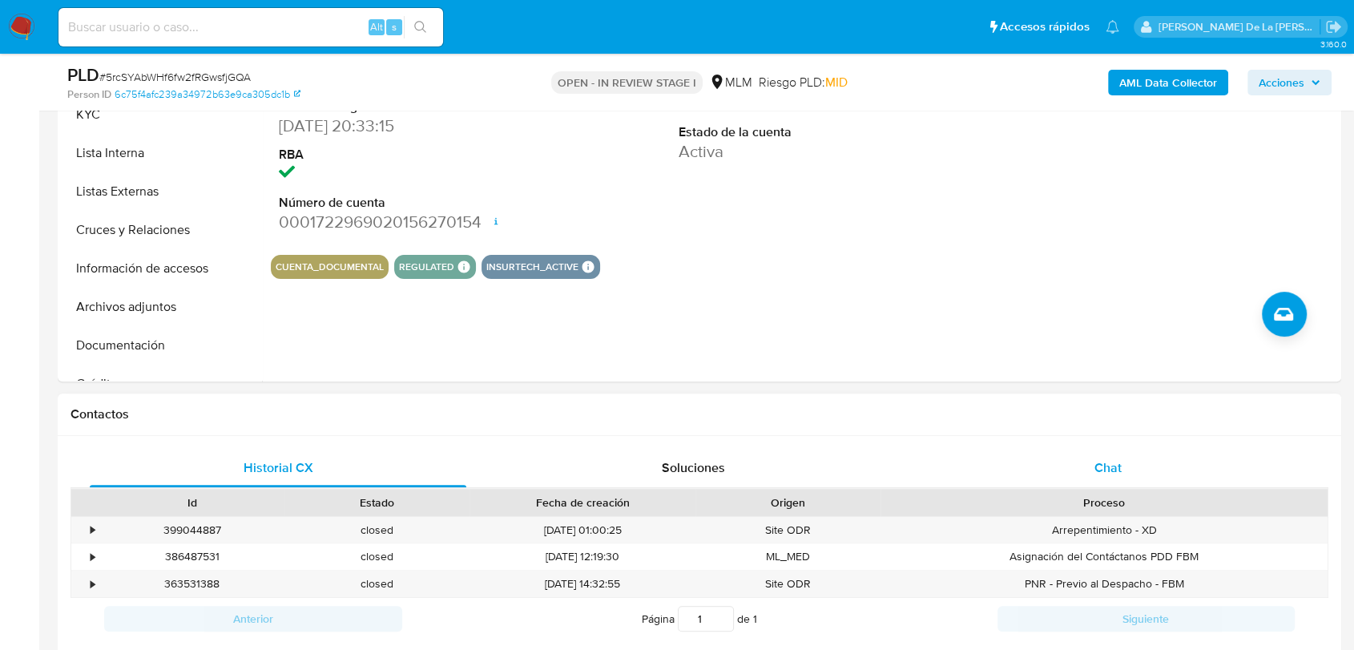
click at [1099, 461] on span "Chat" at bounding box center [1108, 467] width 27 height 18
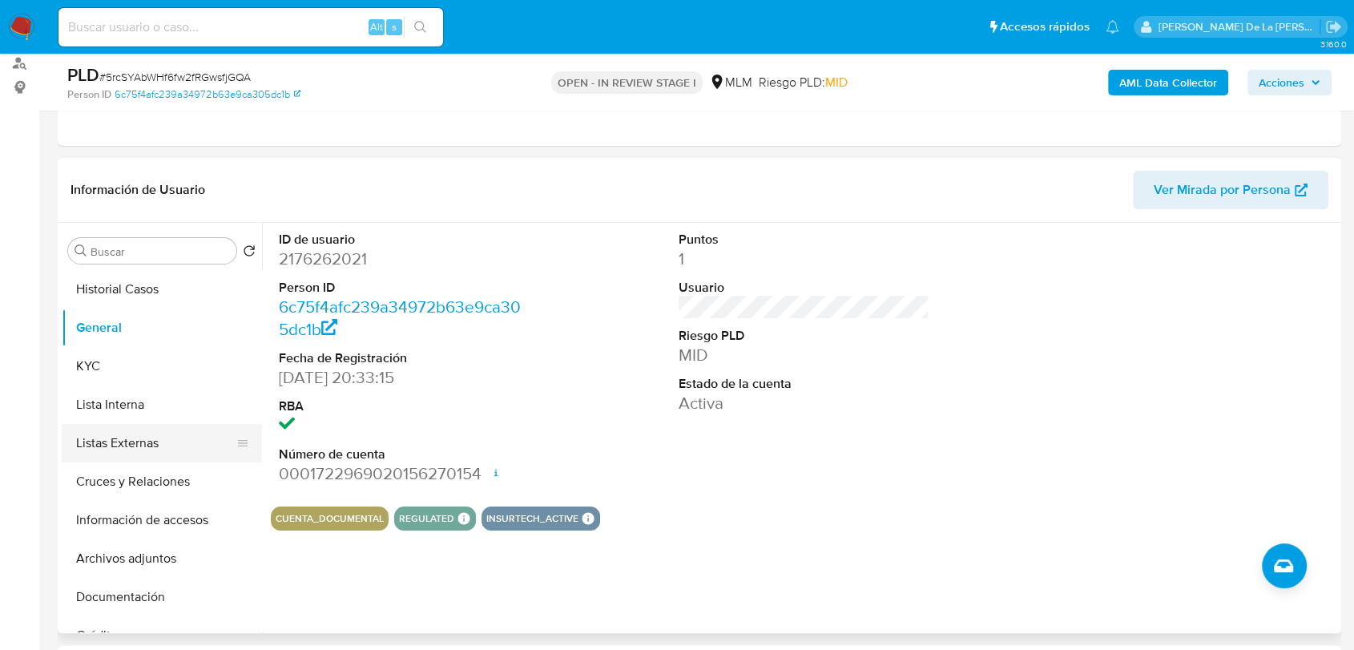
scroll to position [356, 0]
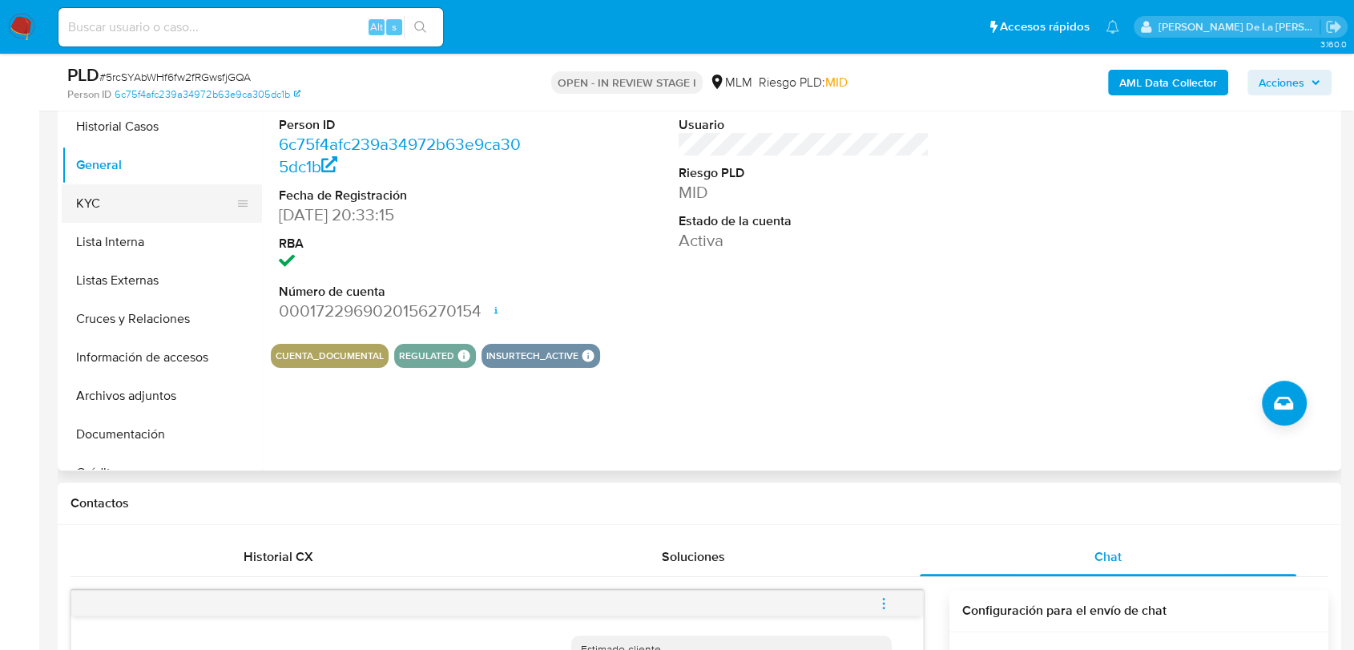
click at [107, 184] on button "KYC" at bounding box center [156, 203] width 188 height 38
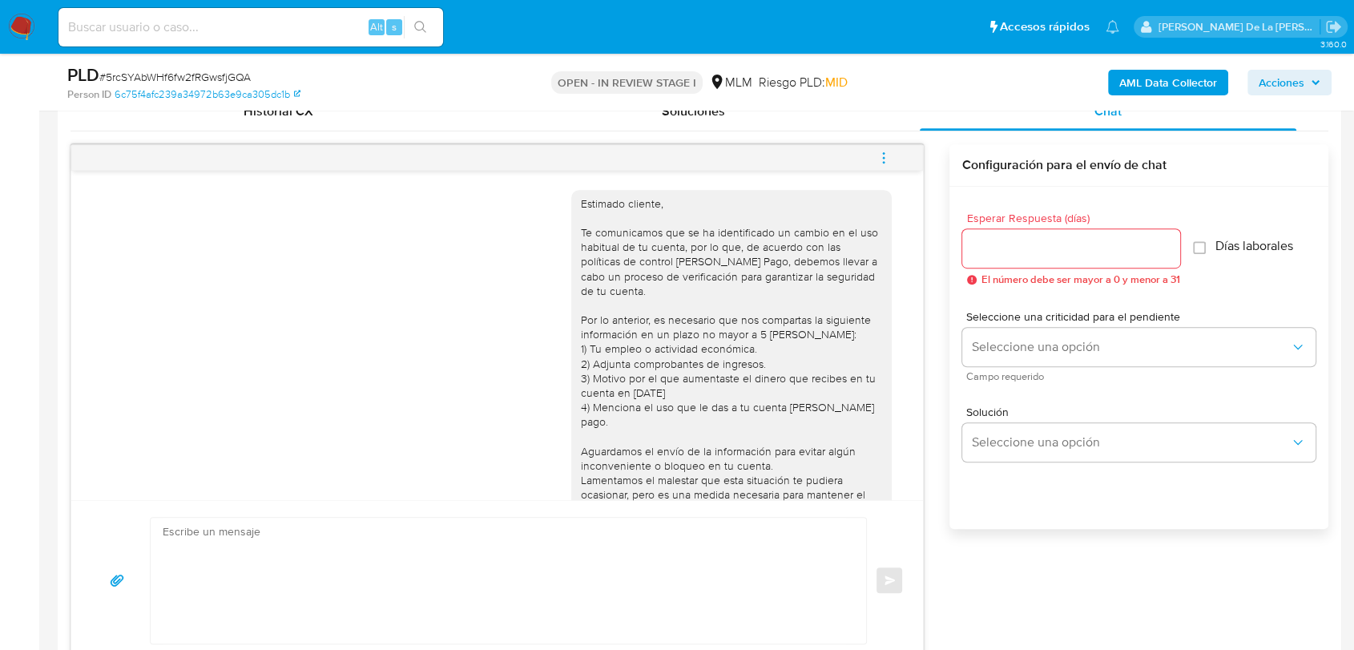
scroll to position [623, 0]
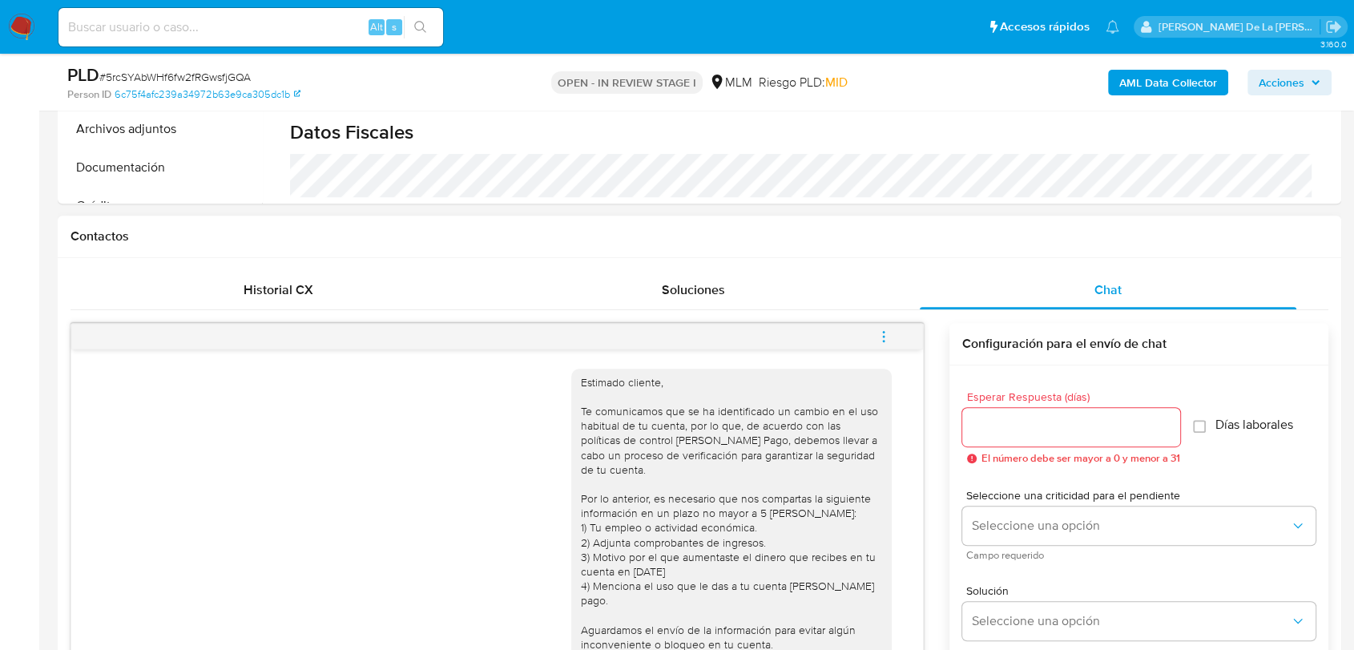
click at [889, 343] on span "menu-action" at bounding box center [884, 336] width 14 height 38
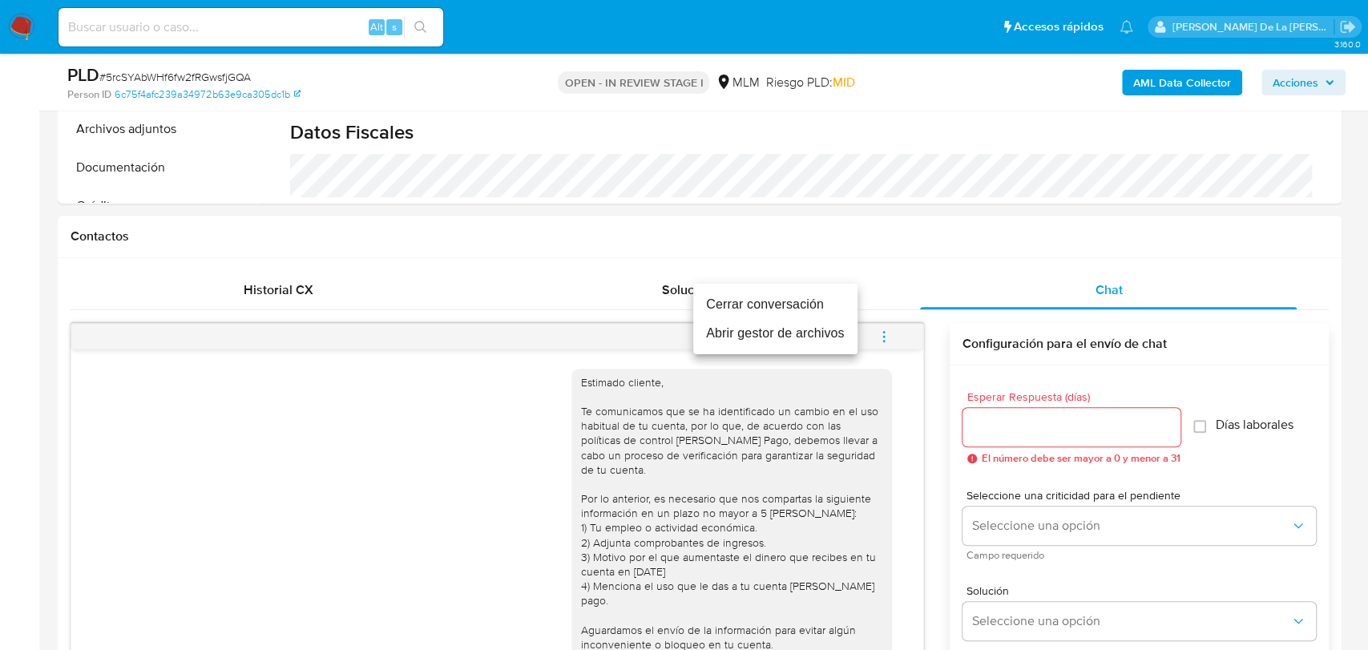
click at [821, 298] on li "Cerrar conversación" at bounding box center [775, 304] width 164 height 29
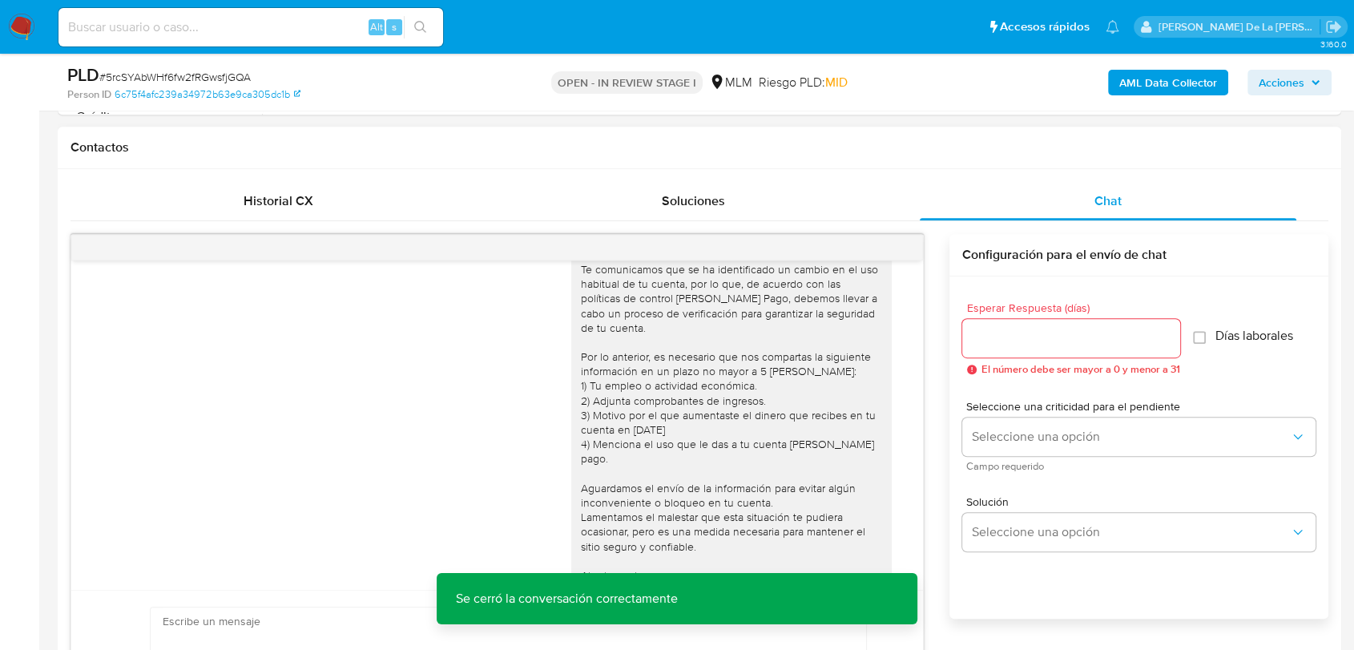
scroll to position [83, 0]
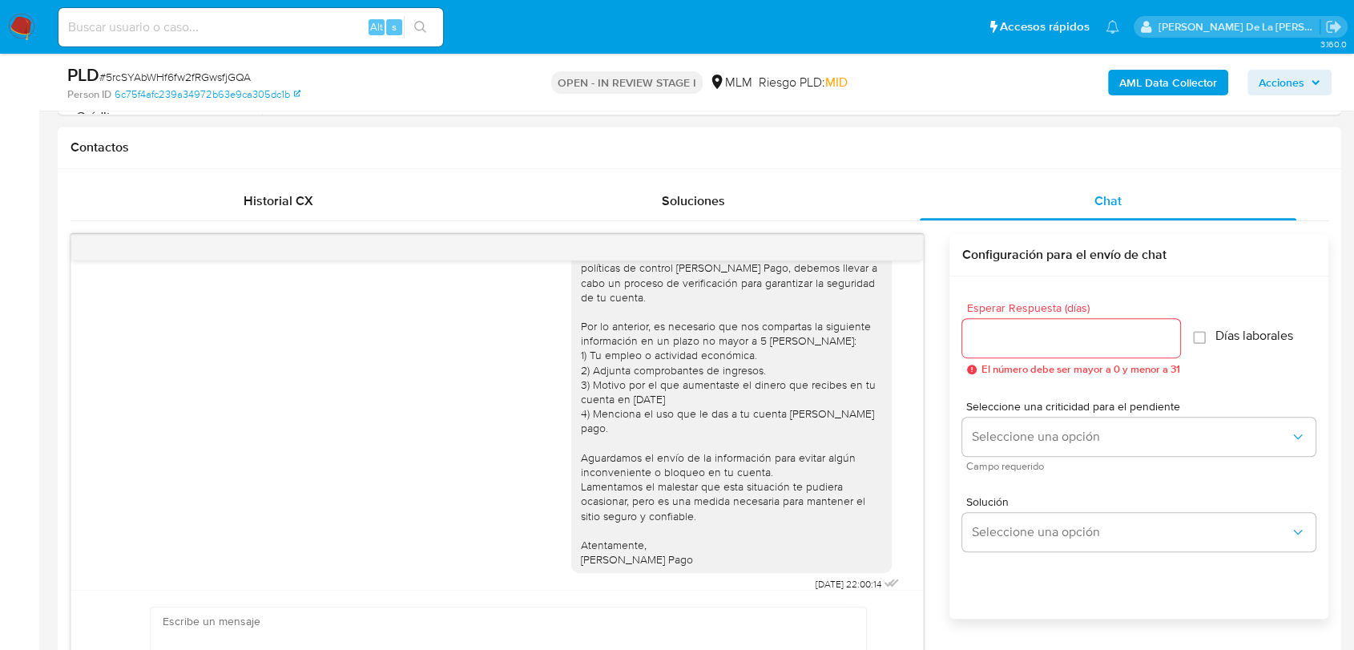
click at [1035, 151] on h1 "Contactos" at bounding box center [700, 147] width 1258 height 16
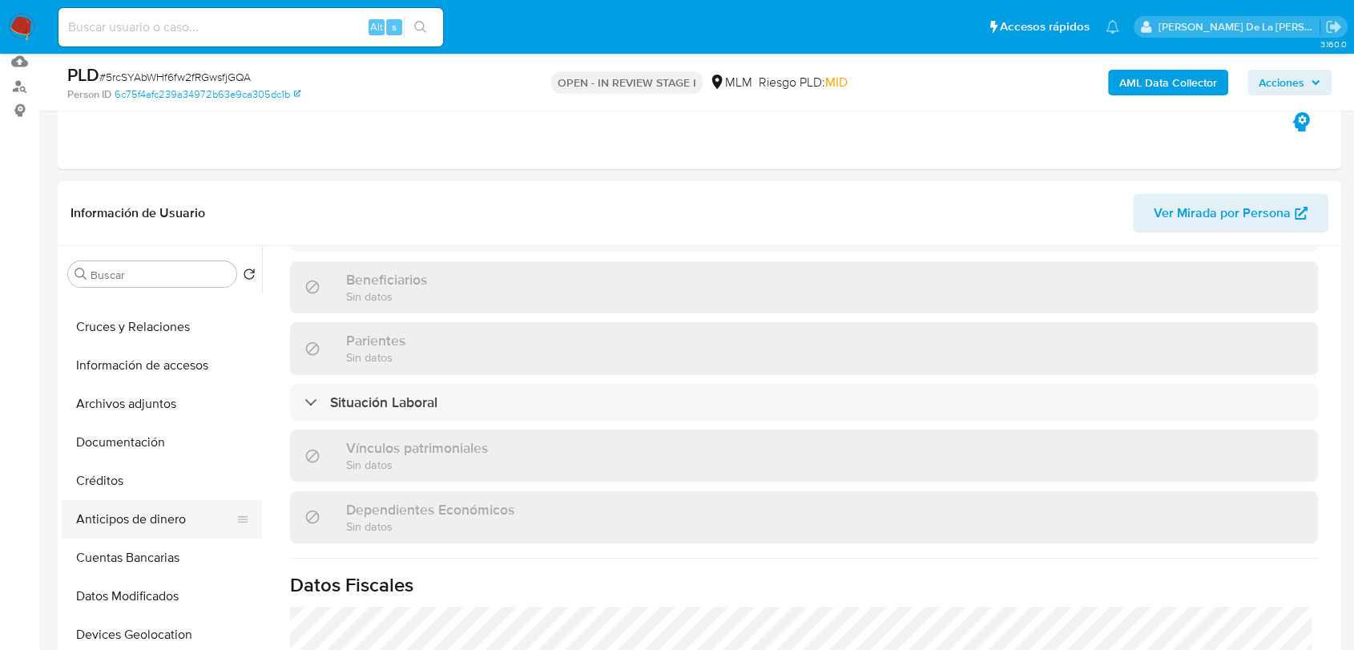
scroll to position [267, 0]
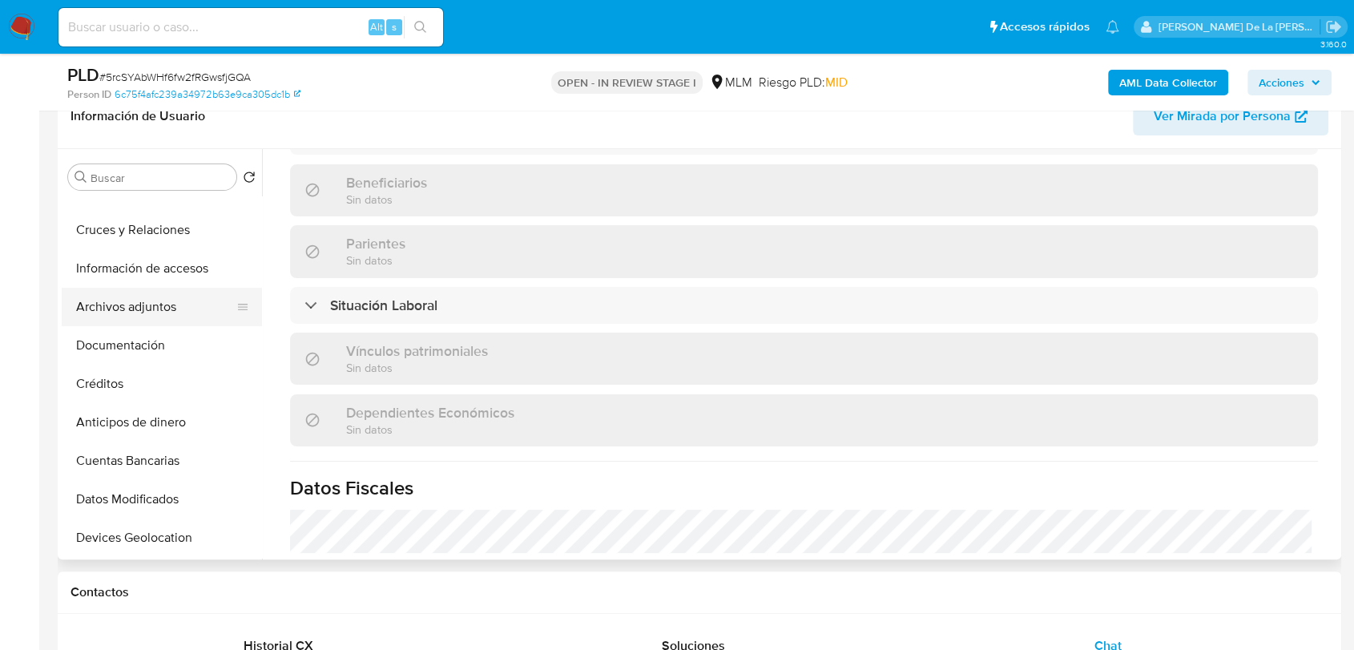
click at [155, 291] on button "Archivos adjuntos" at bounding box center [156, 307] width 188 height 38
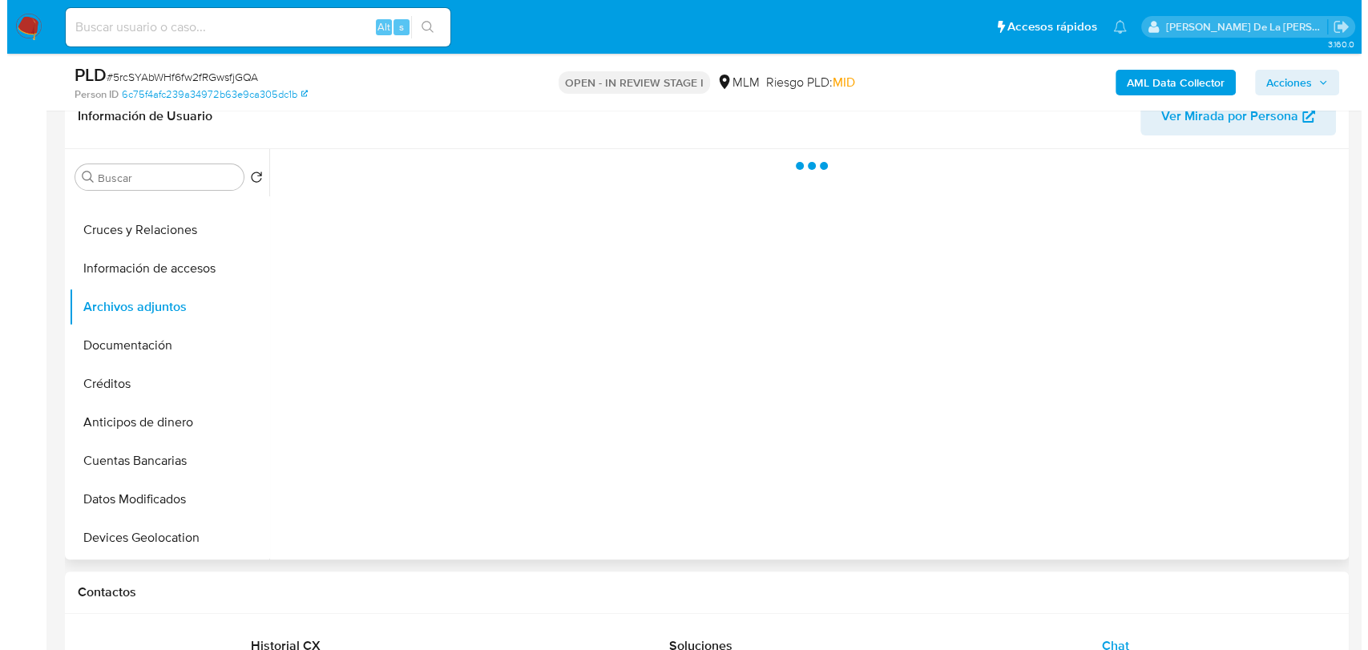
scroll to position [0, 0]
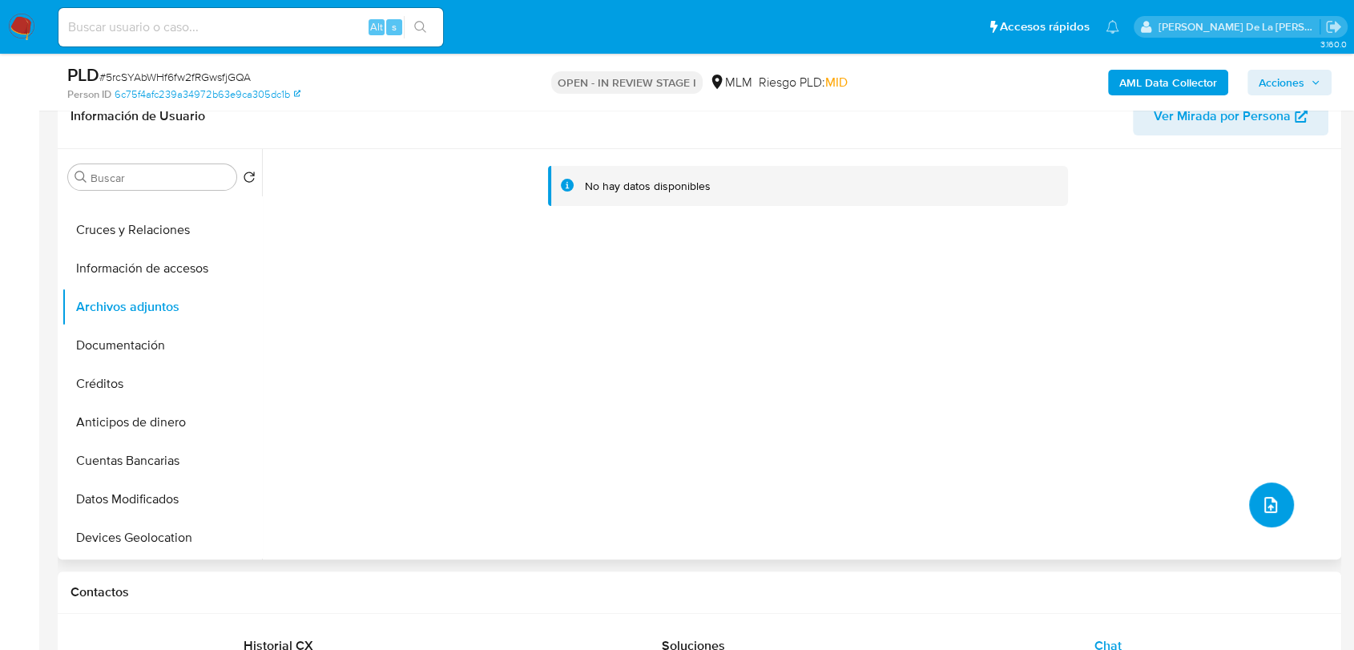
click at [1272, 507] on icon "upload-file" at bounding box center [1271, 504] width 19 height 19
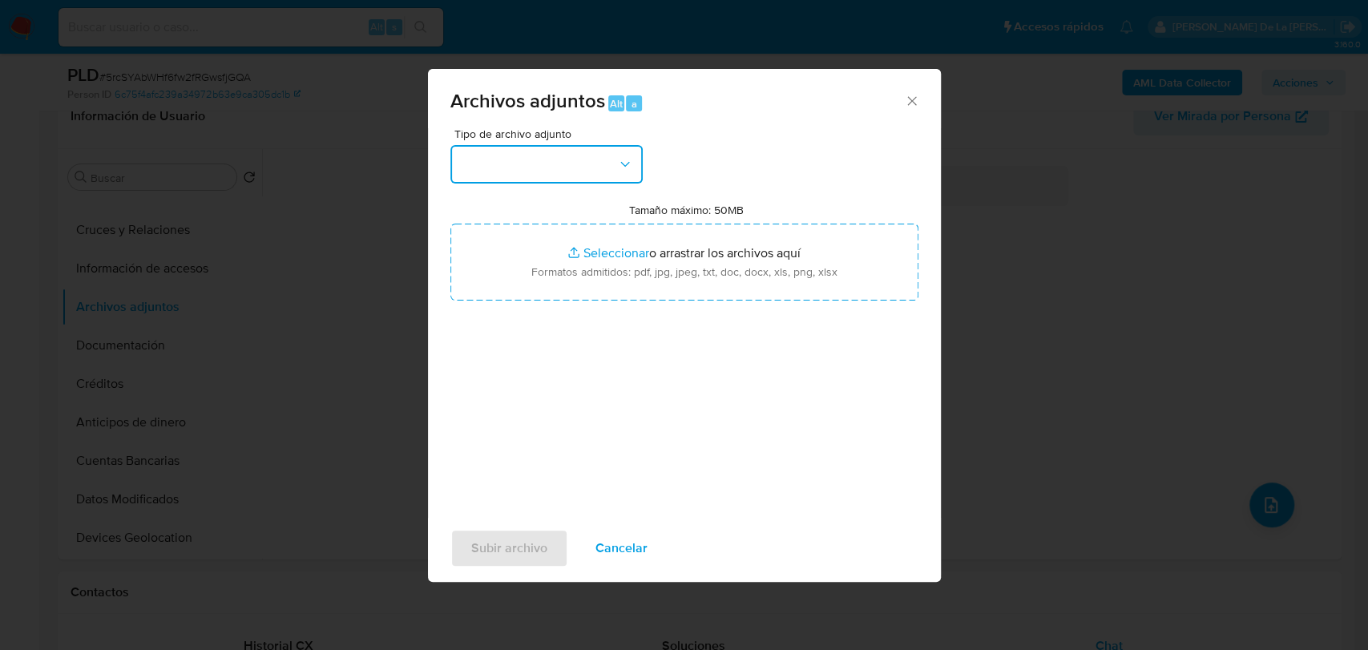
click at [592, 159] on button "button" at bounding box center [546, 164] width 192 height 38
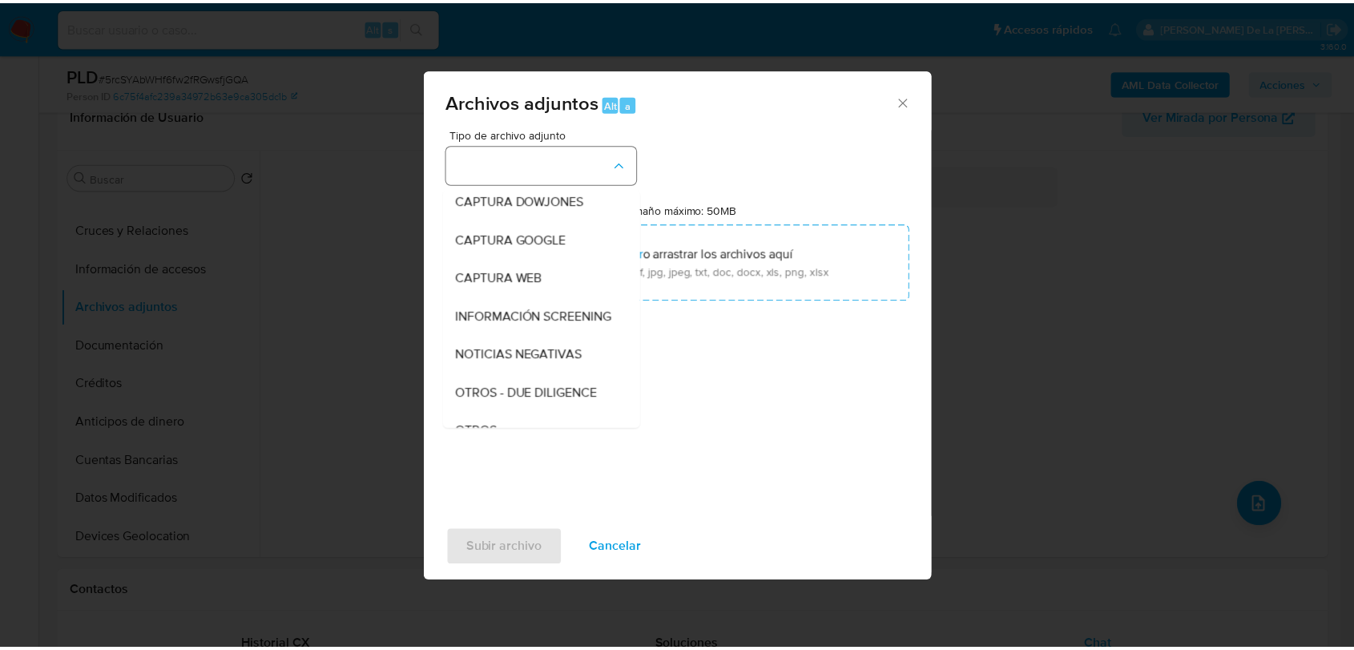
scroll to position [83, 0]
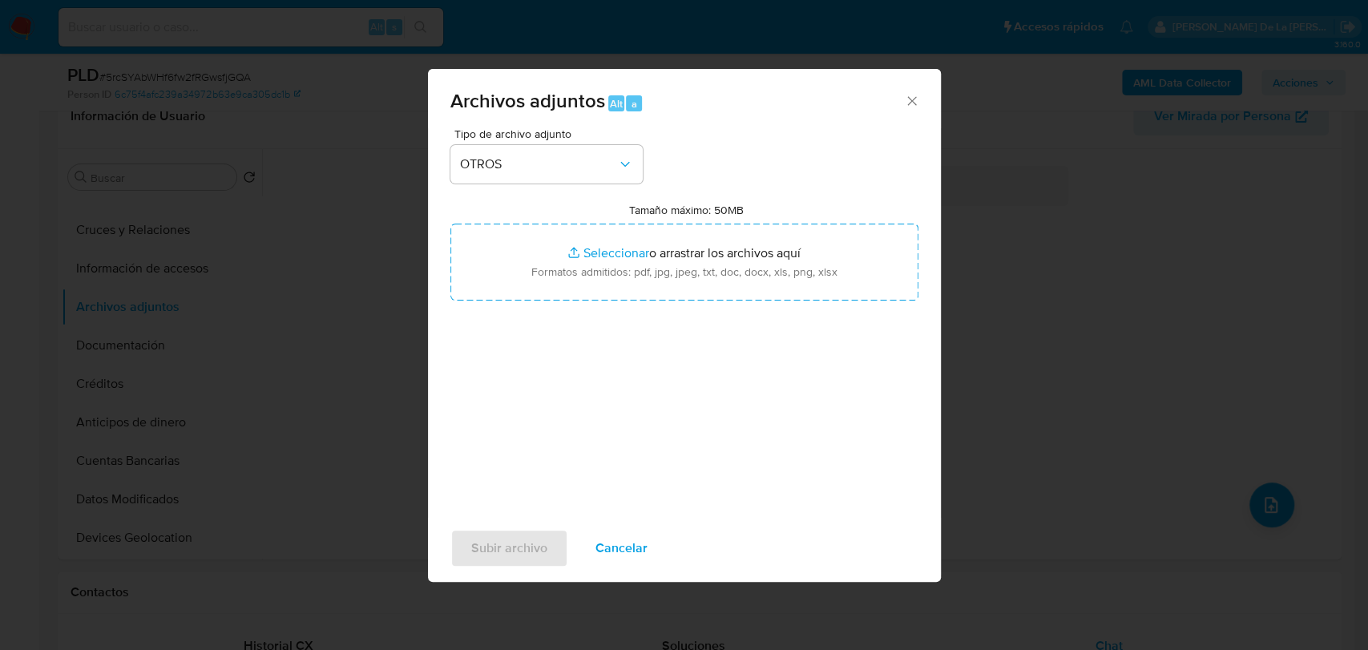
click at [613, 533] on span "Cancelar" at bounding box center [621, 548] width 52 height 35
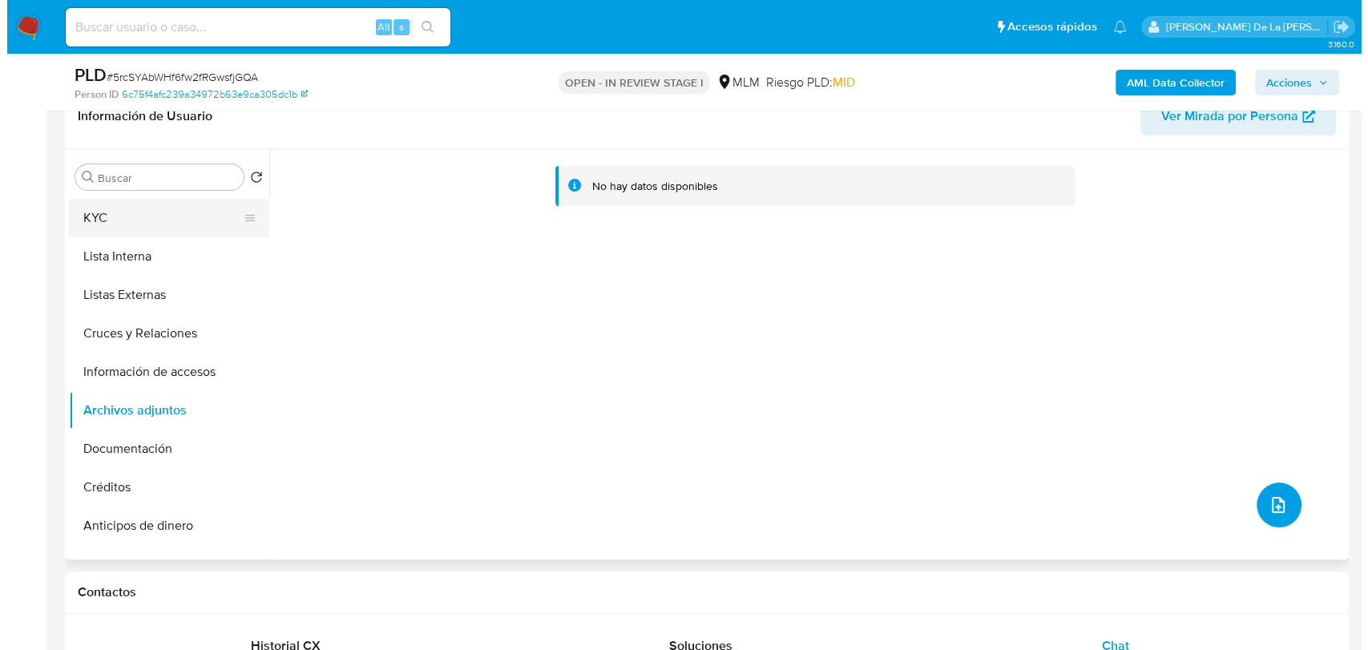
scroll to position [0, 0]
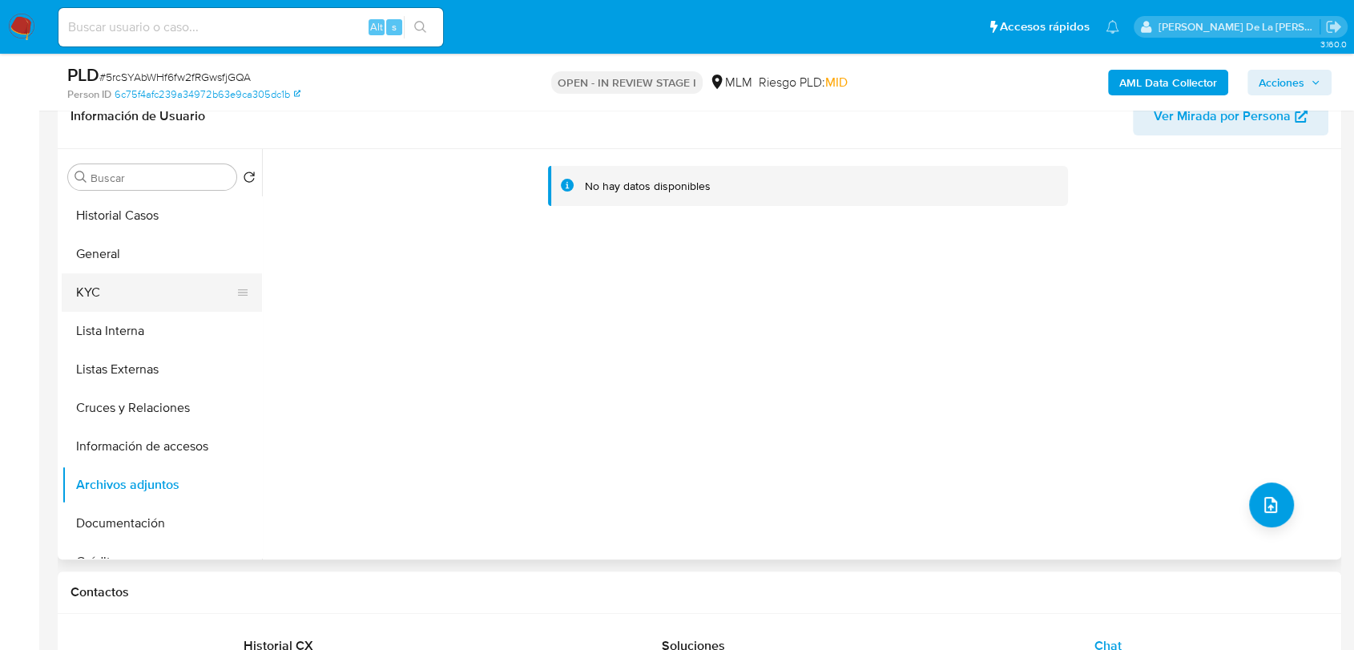
click at [134, 285] on button "KYC" at bounding box center [156, 292] width 188 height 38
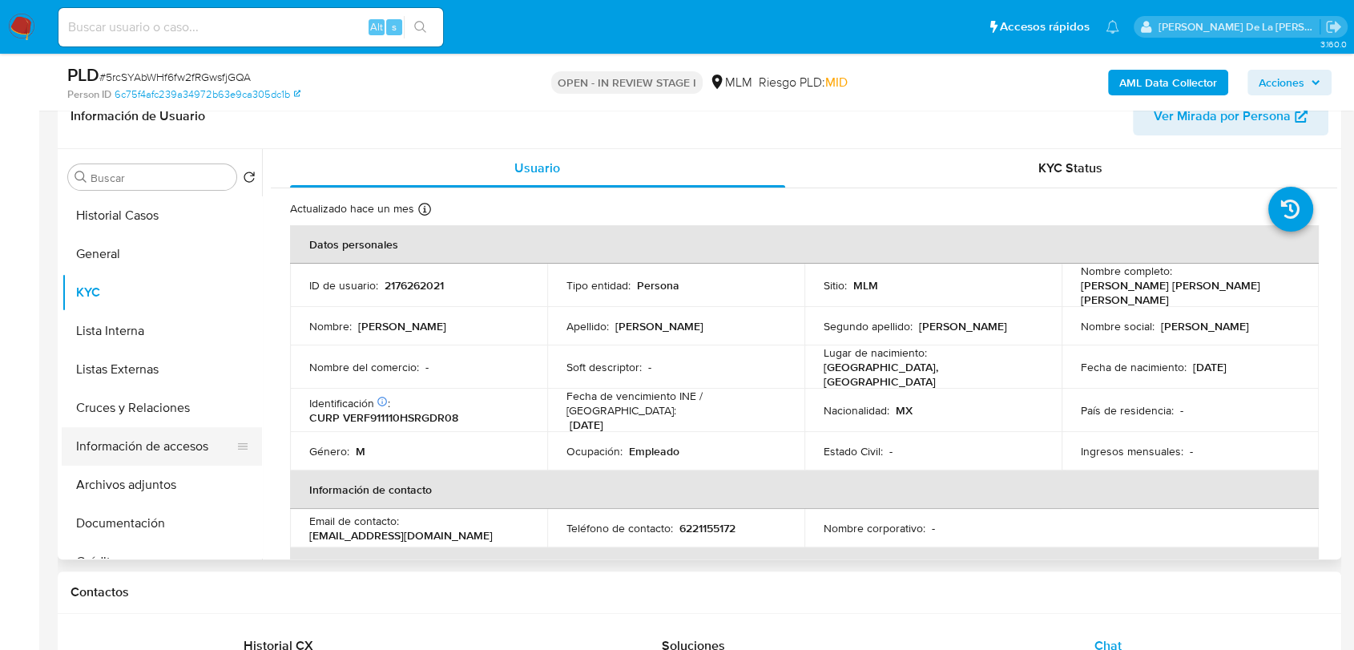
click at [132, 448] on button "Información de accesos" at bounding box center [156, 446] width 188 height 38
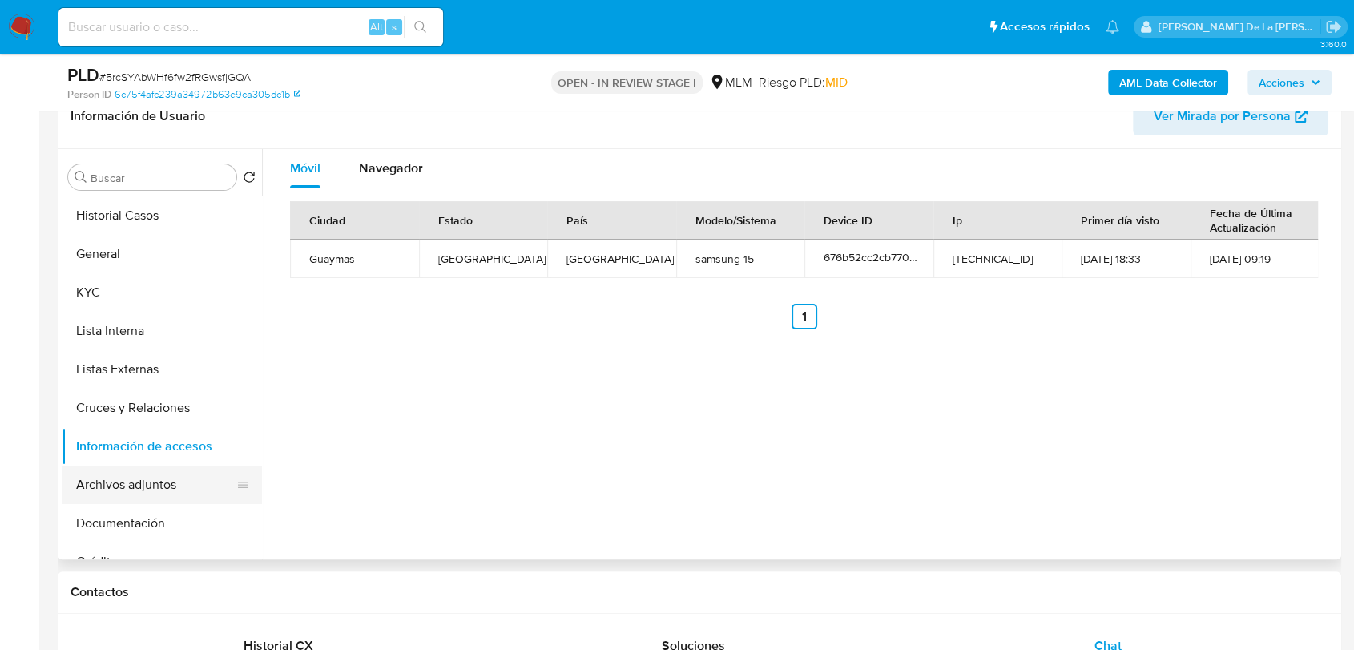
click at [115, 491] on button "Archivos adjuntos" at bounding box center [156, 485] width 188 height 38
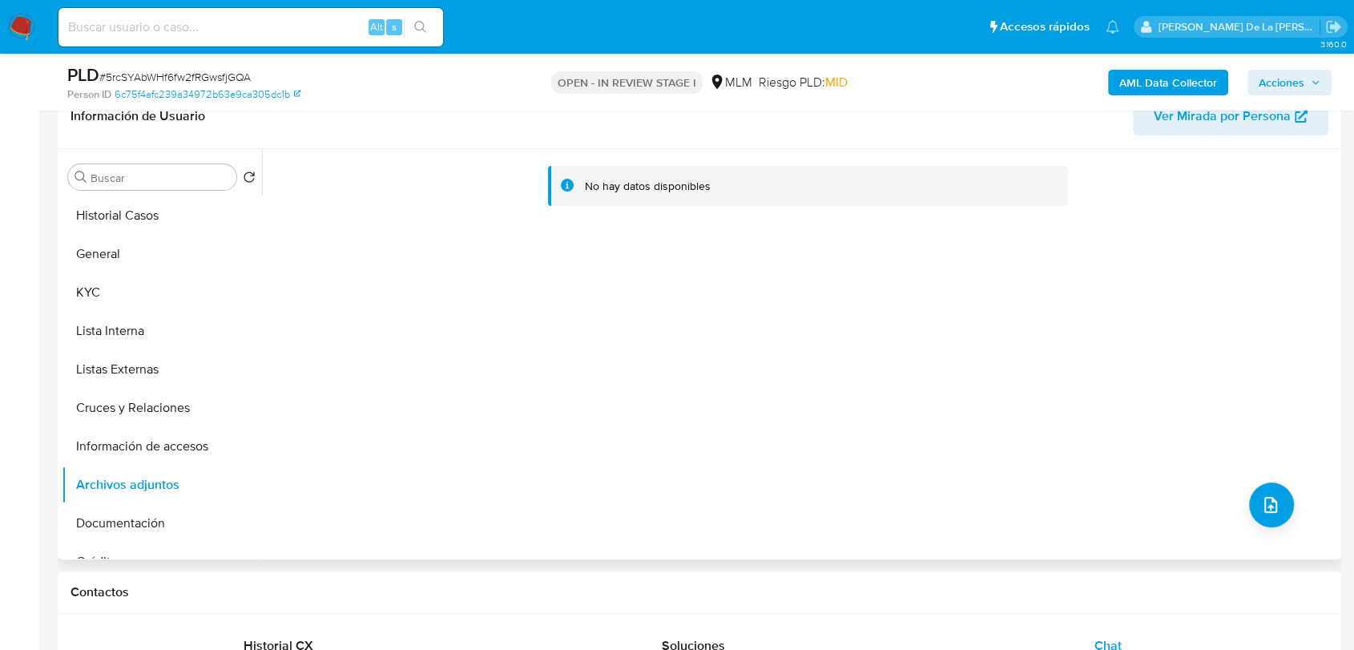
click at [1240, 501] on div "No hay datos disponibles" at bounding box center [800, 354] width 1076 height 410
drag, startPoint x: 1307, startPoint y: 487, endPoint x: 1290, endPoint y: 498, distance: 20.5
click at [1307, 489] on div "No hay datos disponibles" at bounding box center [800, 354] width 1076 height 410
click at [1286, 499] on button "upload-file" at bounding box center [1271, 504] width 45 height 45
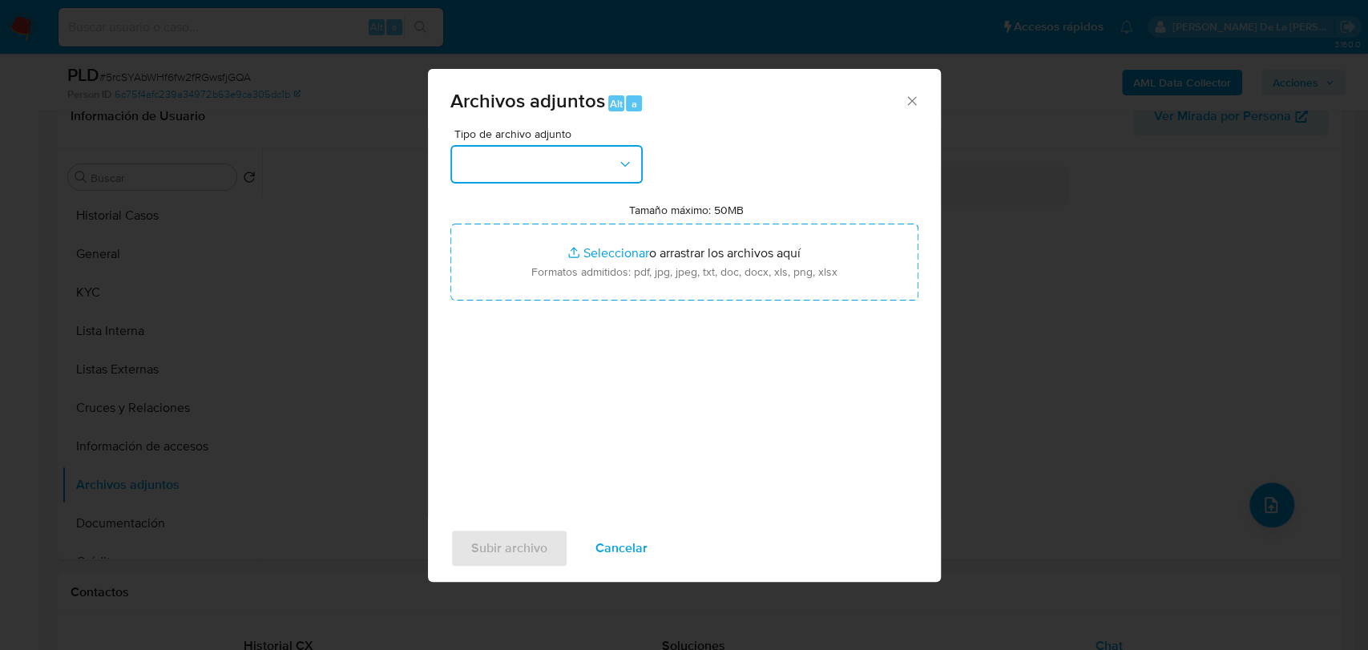
click at [525, 177] on button "button" at bounding box center [546, 164] width 192 height 38
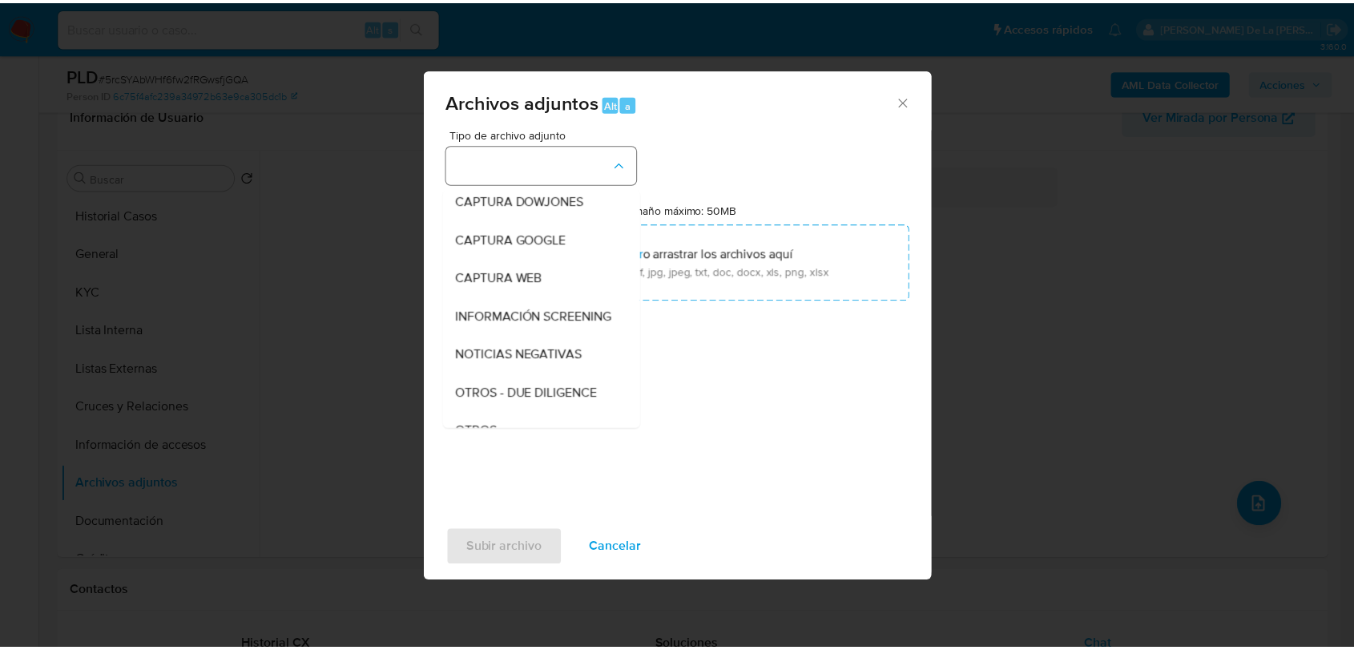
scroll to position [83, 0]
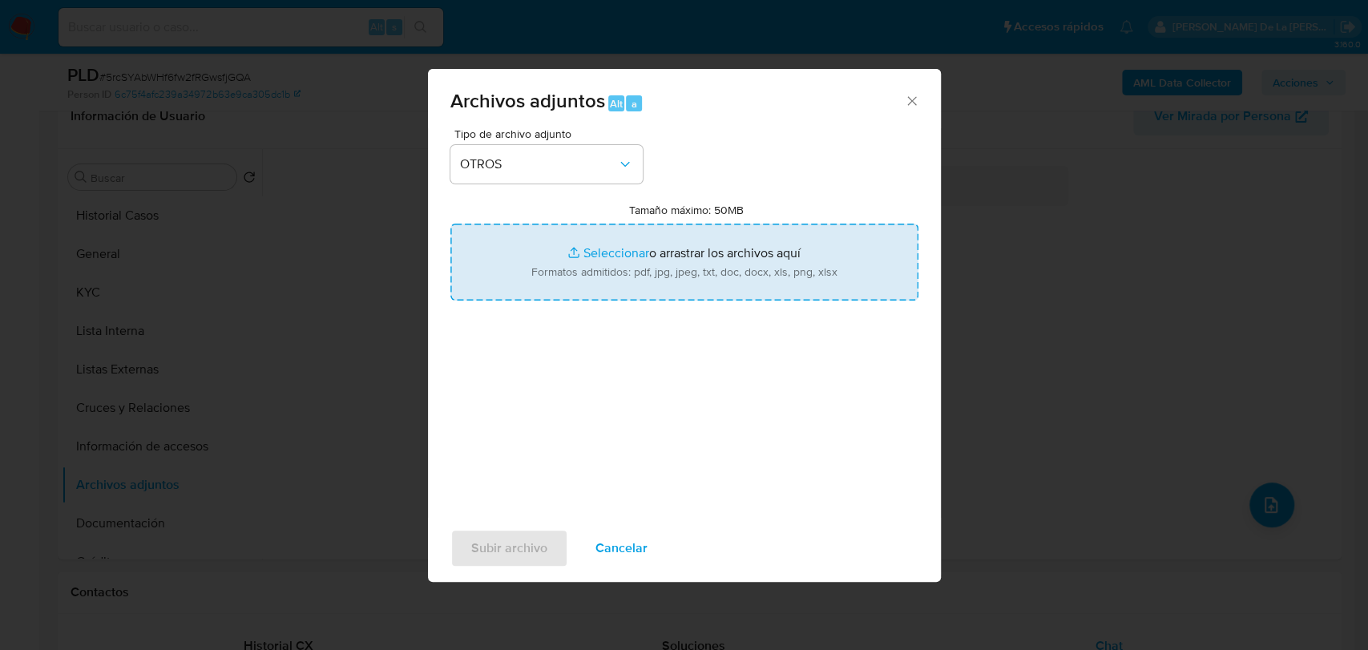
type input "C:\fakepath\2176262021_FERNANDO DANIEL VEGA RODRIGUEZ_AGO2025.pdf"
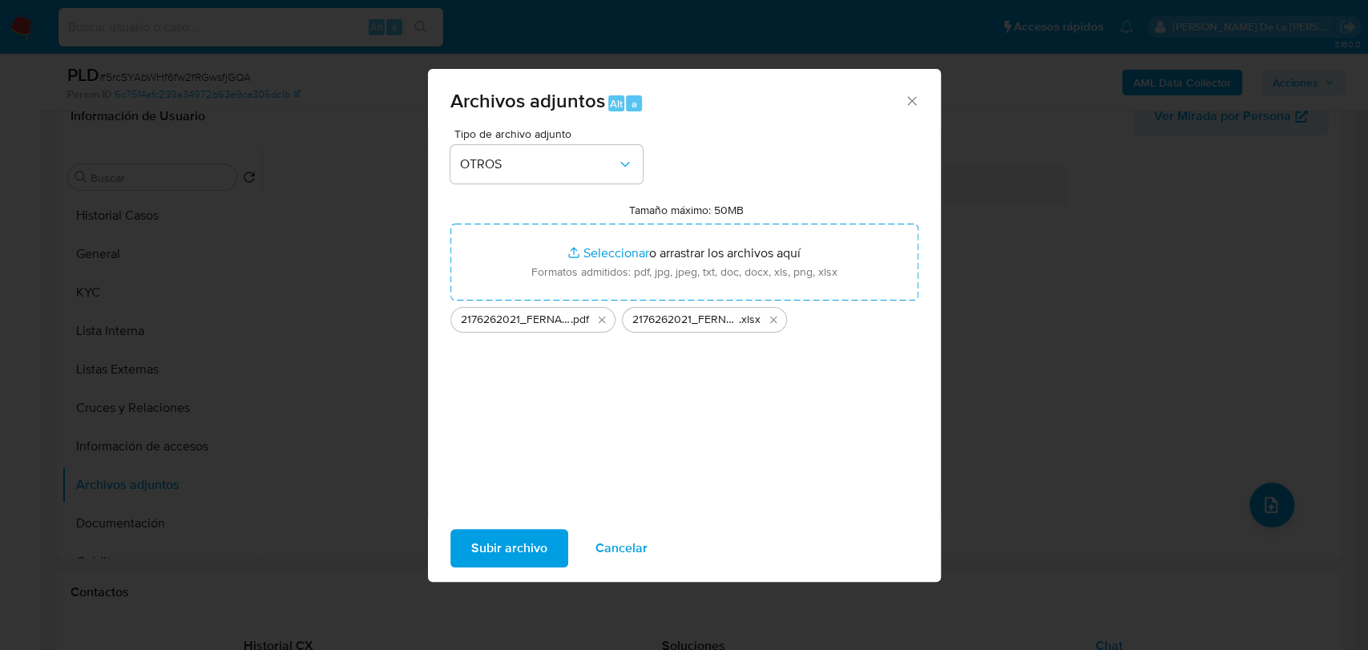
click at [553, 429] on div "Tipo de archivo adjunto OTROS Tamaño máximo: 50MB Seleccionar archivos Seleccio…" at bounding box center [684, 317] width 468 height 378
click at [523, 532] on span "Subir archivo" at bounding box center [509, 548] width 76 height 35
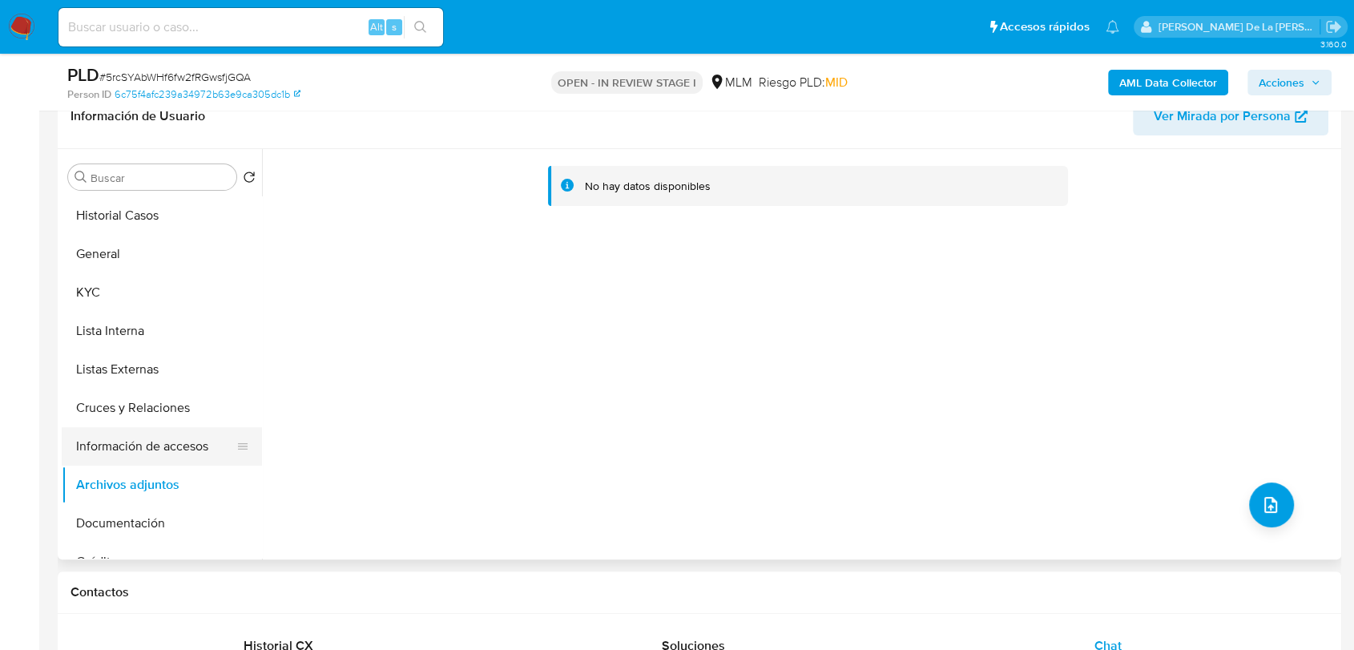
click at [144, 450] on button "Información de accesos" at bounding box center [156, 446] width 188 height 38
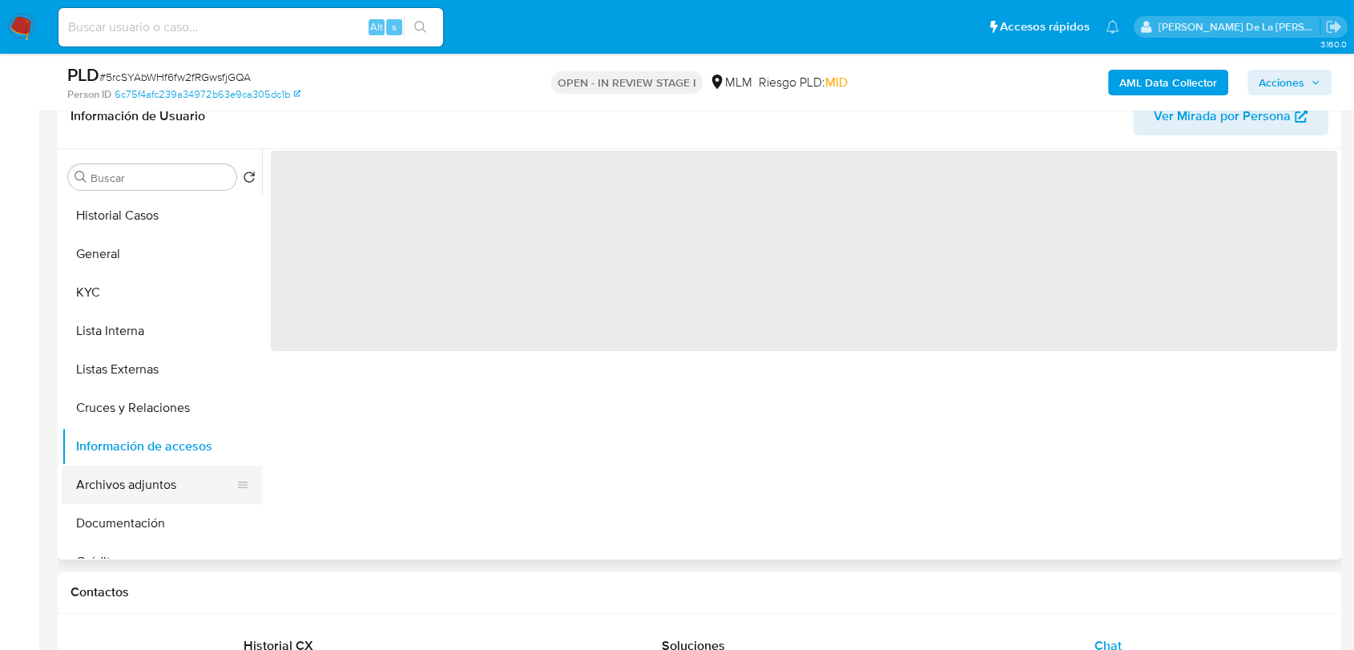
drag, startPoint x: 136, startPoint y: 494, endPoint x: 169, endPoint y: 483, distance: 34.5
click at [136, 495] on button "Archivos adjuntos" at bounding box center [156, 485] width 188 height 38
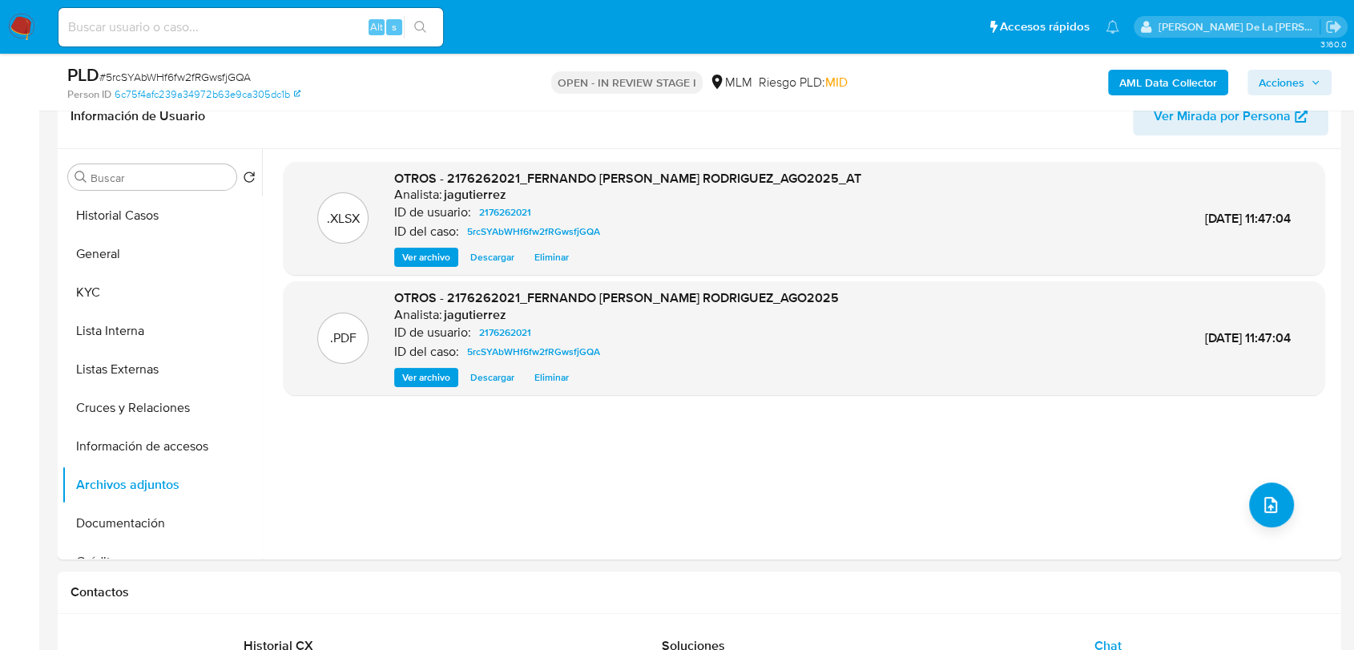
click at [1282, 75] on span "Acciones" at bounding box center [1282, 83] width 46 height 26
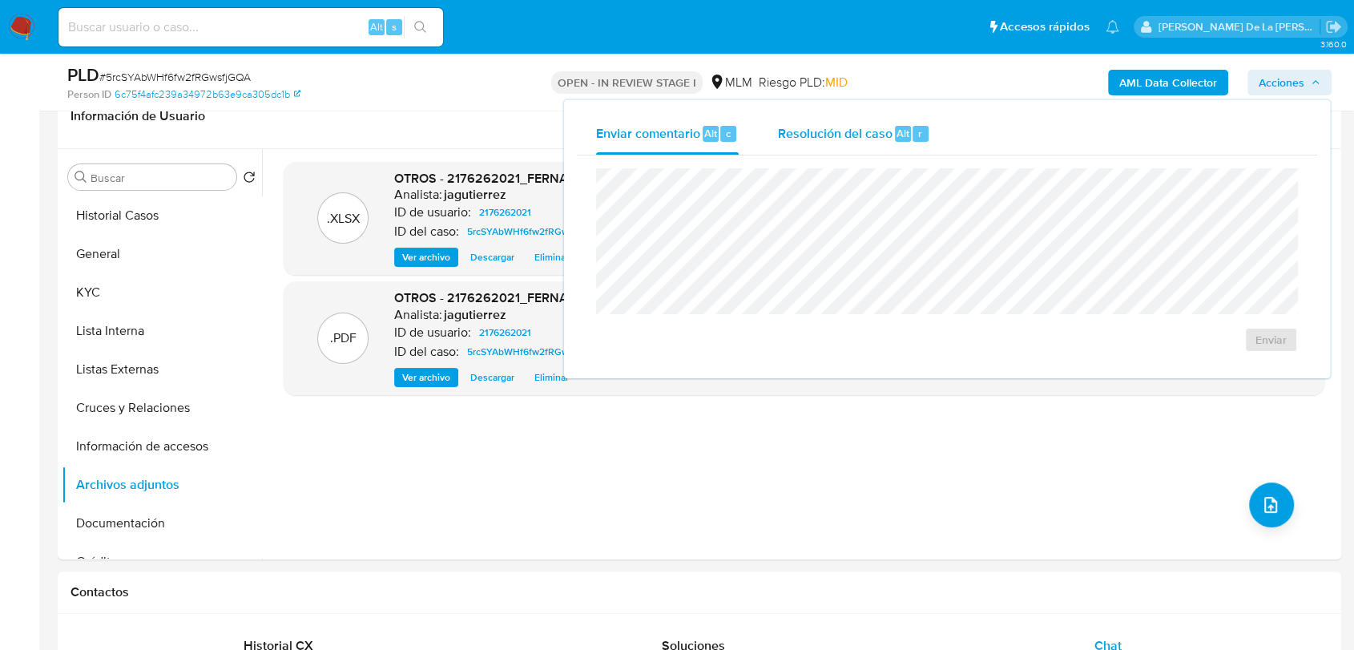
click at [850, 130] on span "Resolución del caso" at bounding box center [834, 132] width 115 height 18
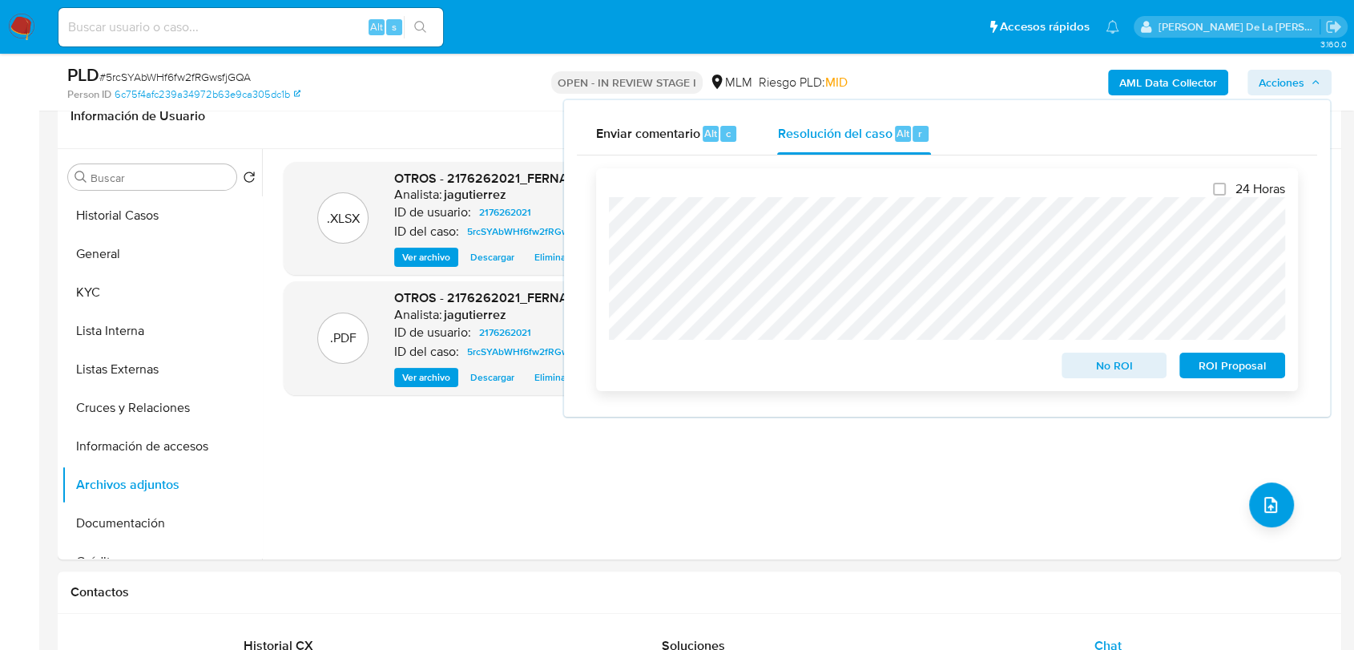
click at [1206, 362] on span "ROI Proposal" at bounding box center [1232, 365] width 83 height 22
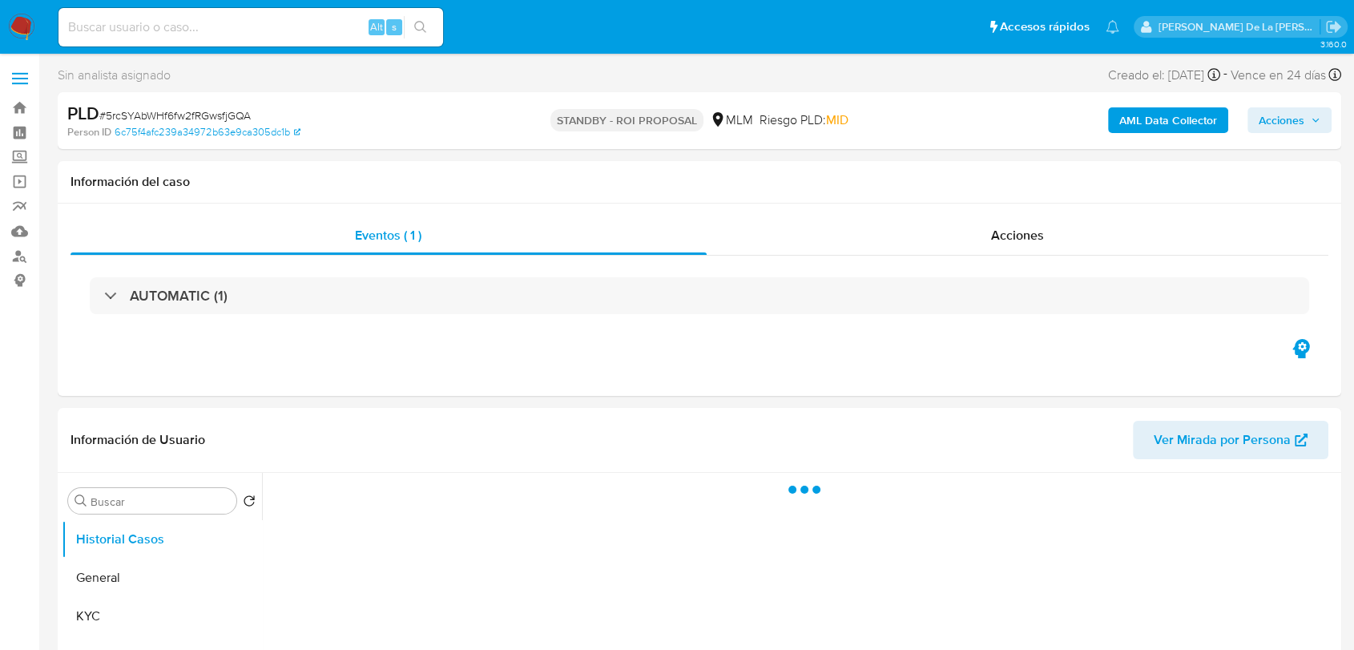
select select "10"
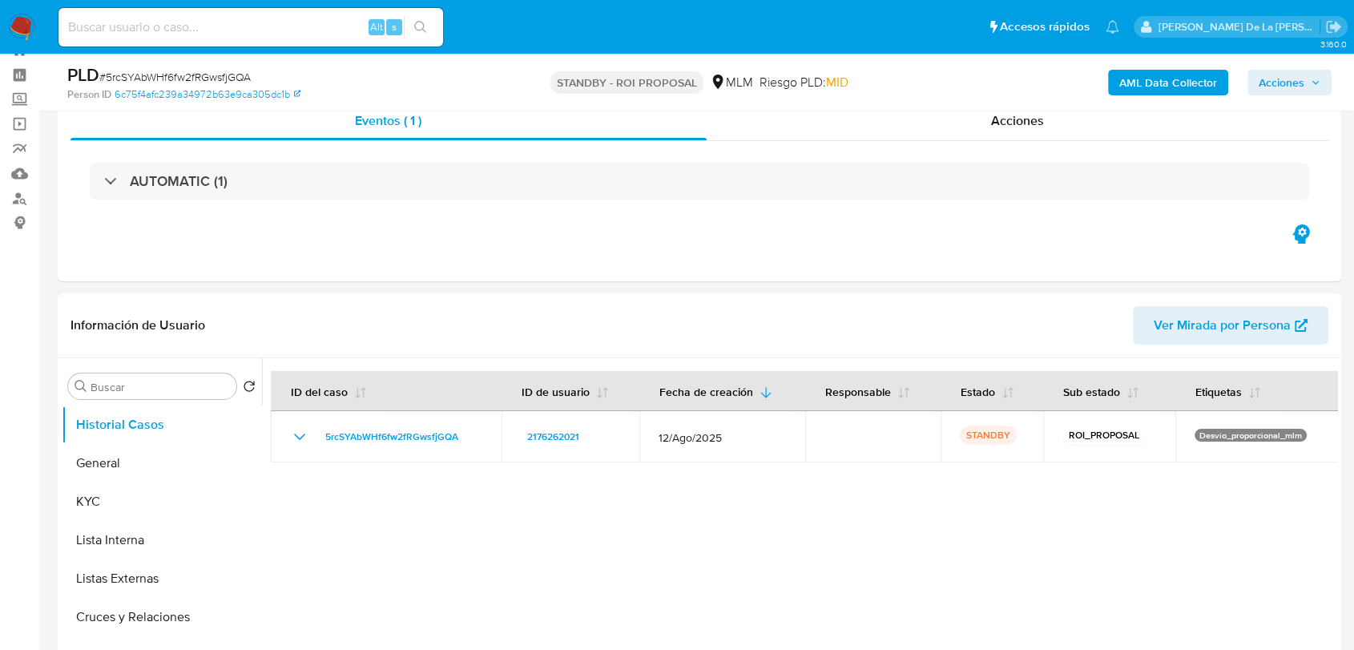
scroll to position [89, 0]
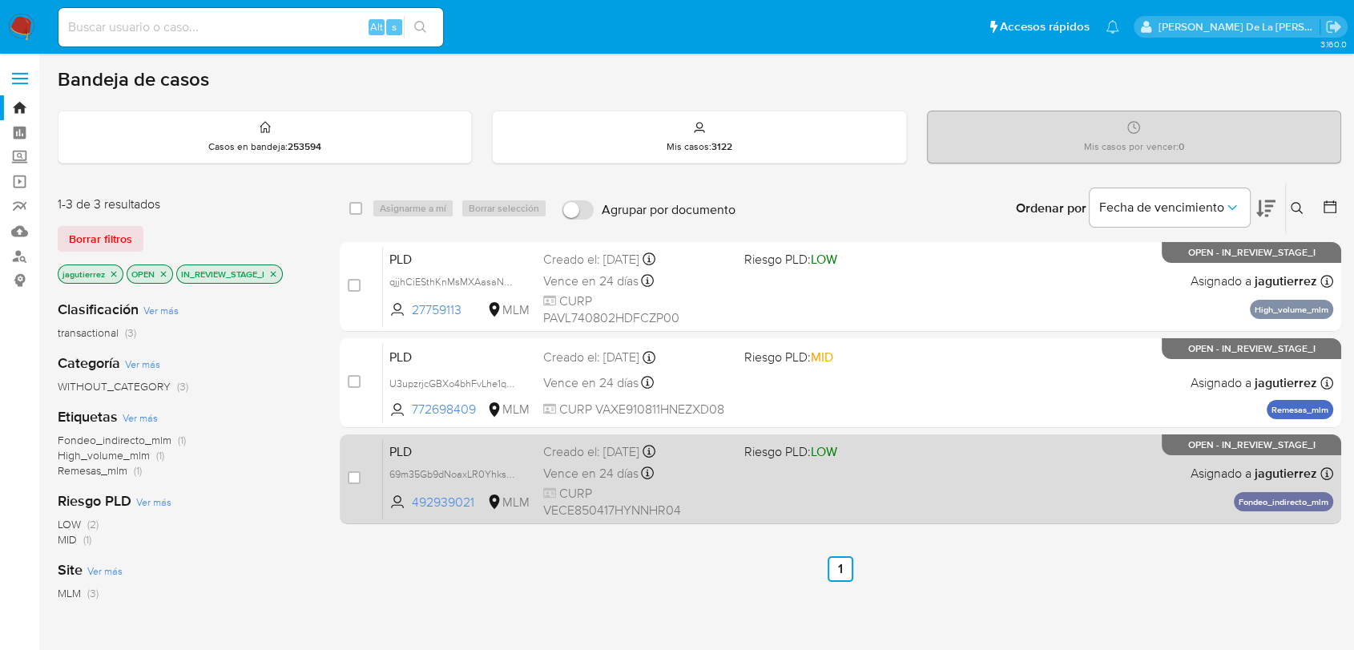
click at [808, 473] on span at bounding box center [839, 472] width 188 height 3
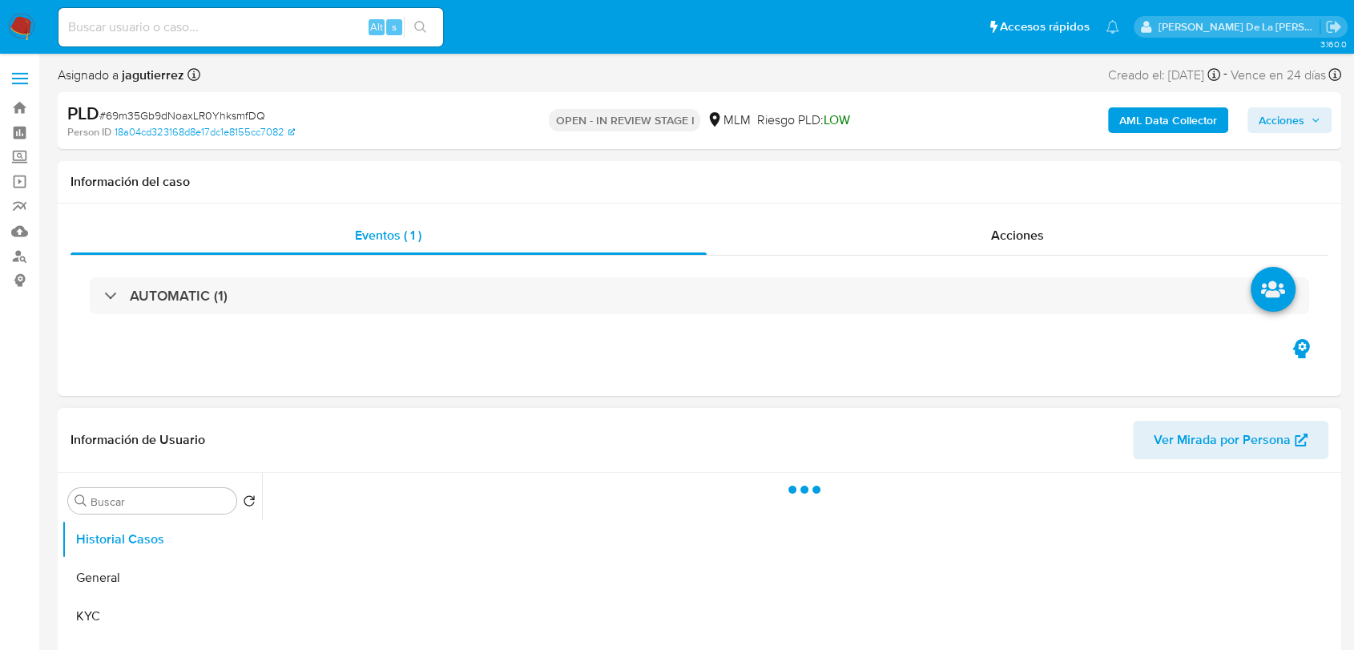
select select "10"
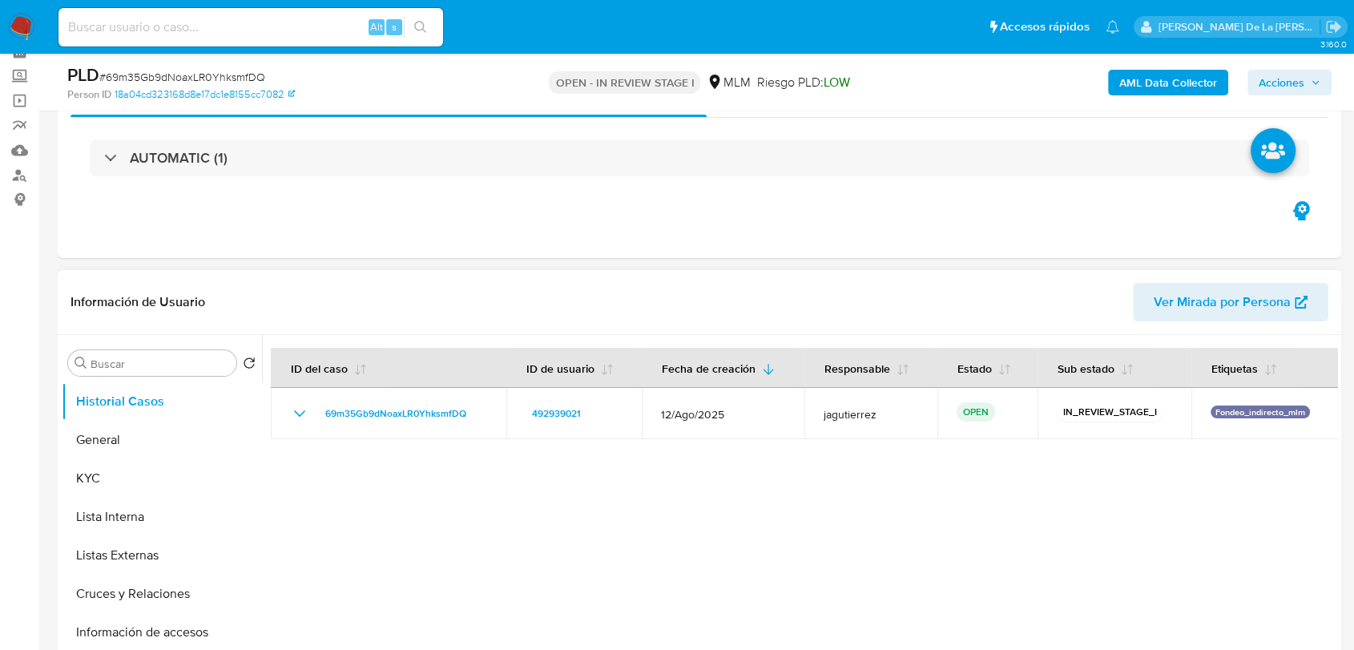
scroll to position [178, 0]
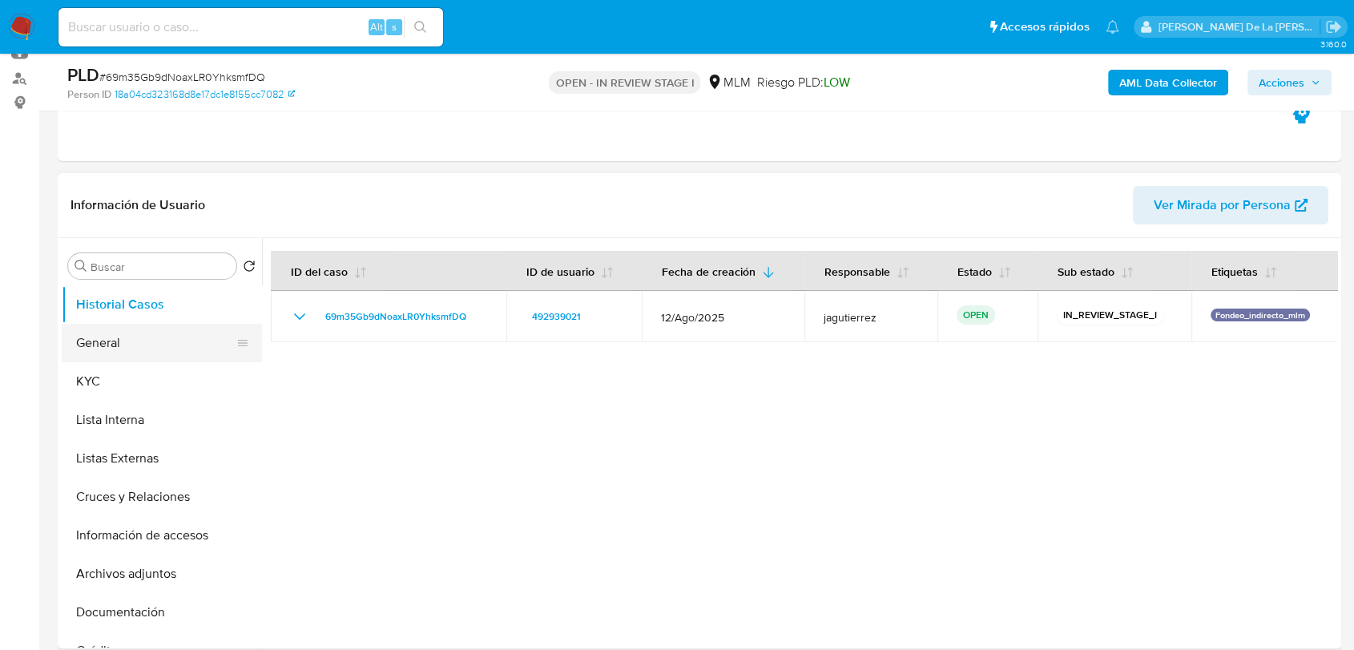
click at [83, 353] on button "General" at bounding box center [156, 343] width 188 height 38
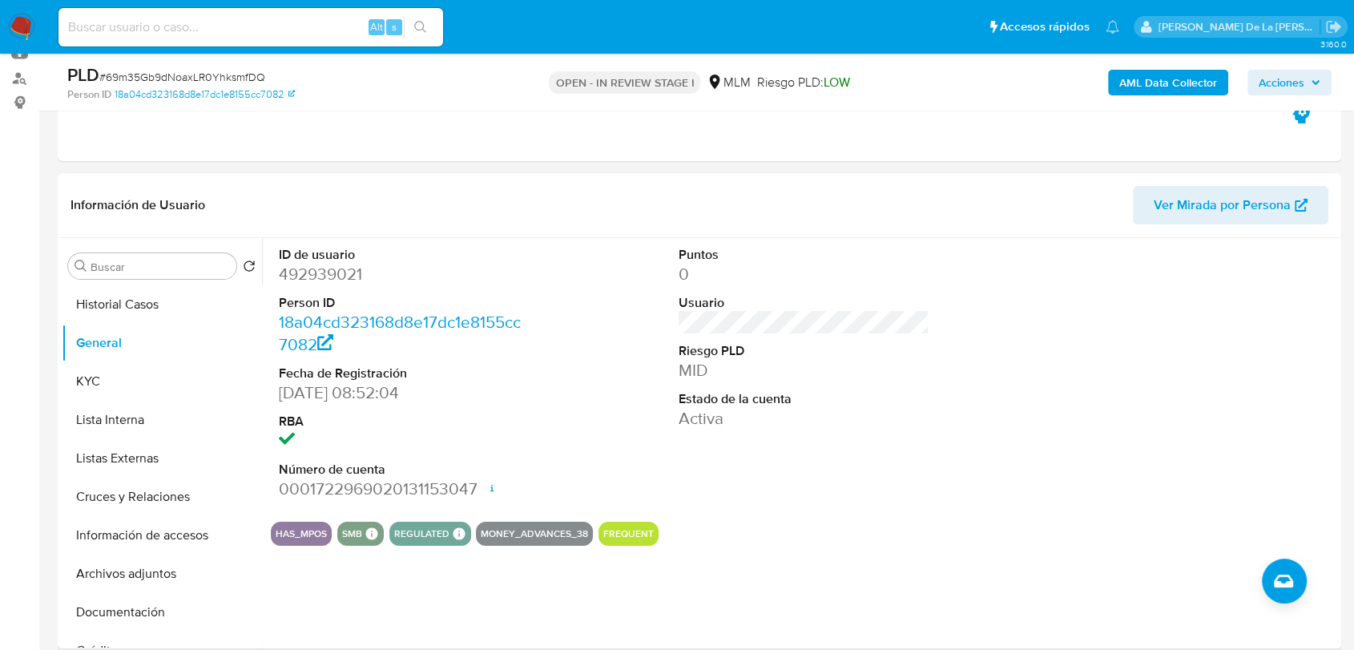
click at [339, 275] on dd "492939021" at bounding box center [404, 274] width 251 height 22
copy dd "492939021"
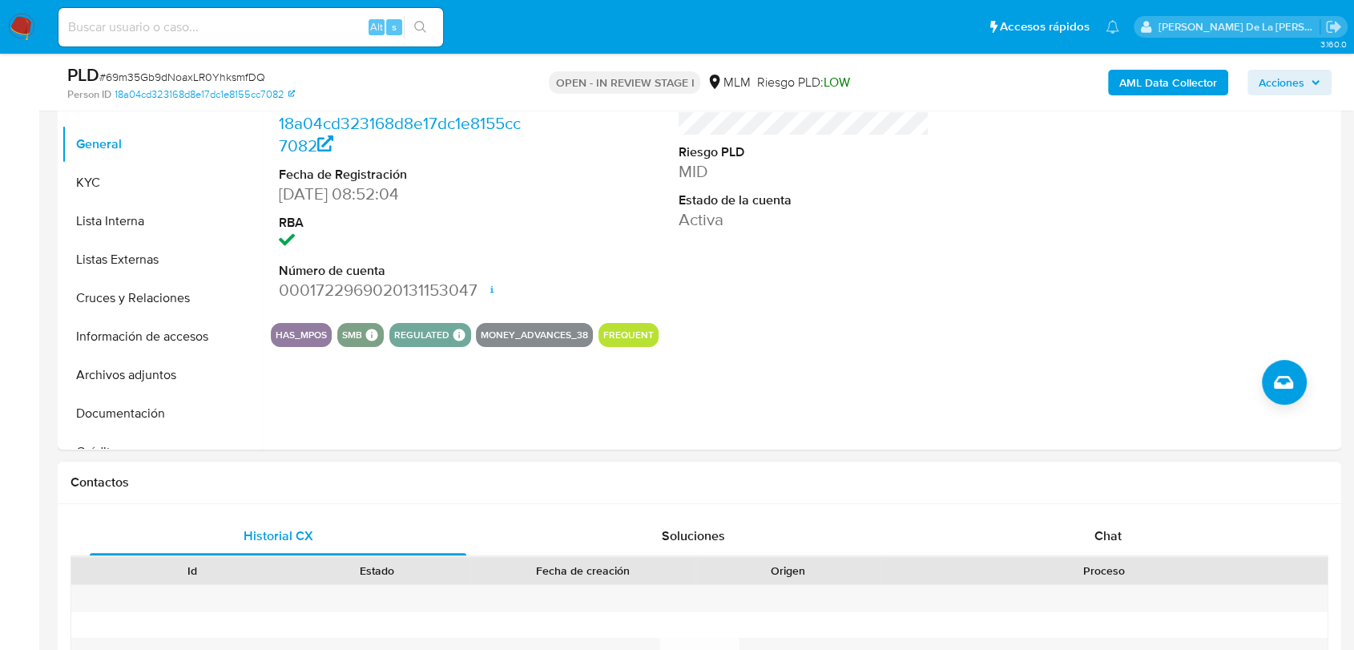
scroll to position [623, 0]
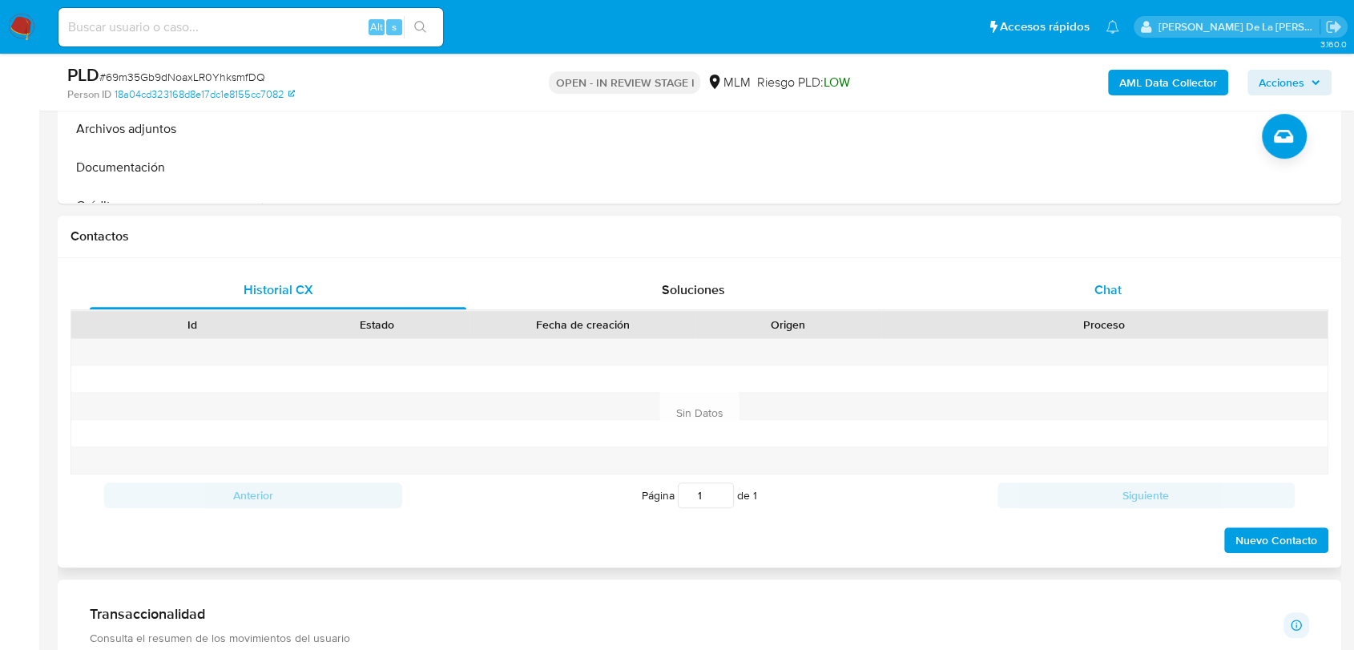
click at [1092, 298] on div "Chat" at bounding box center [1108, 290] width 377 height 38
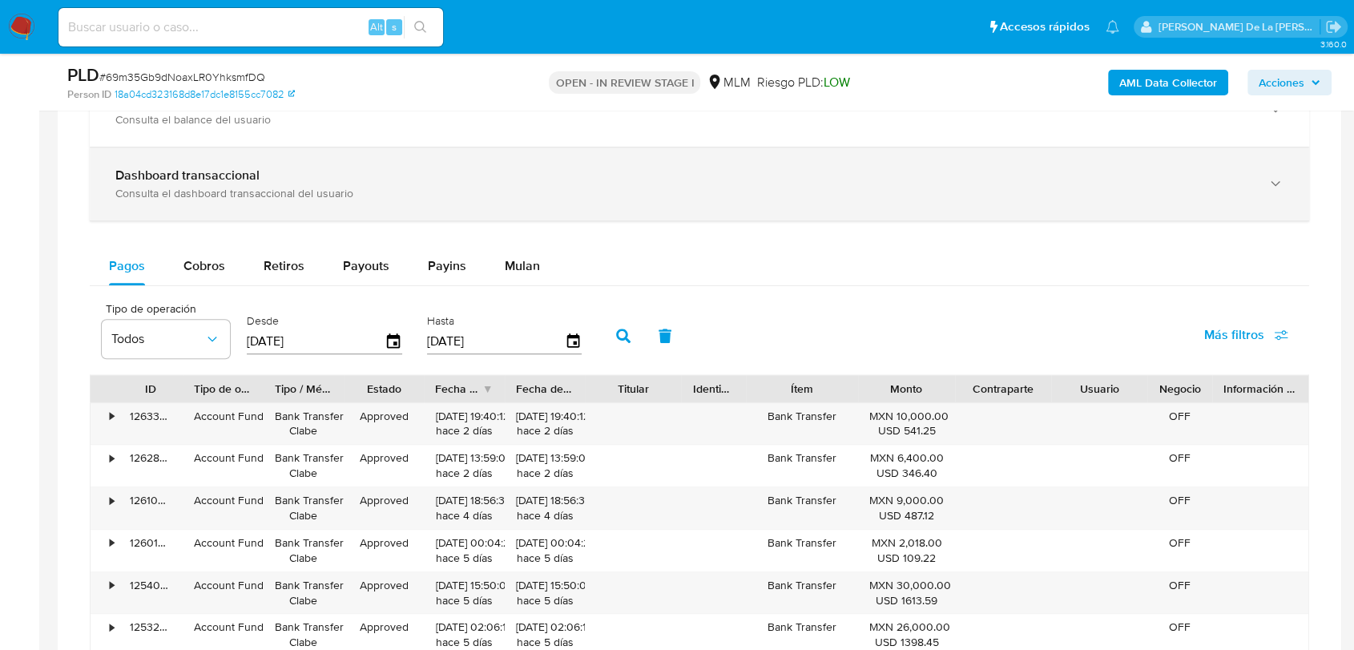
scroll to position [1335, 0]
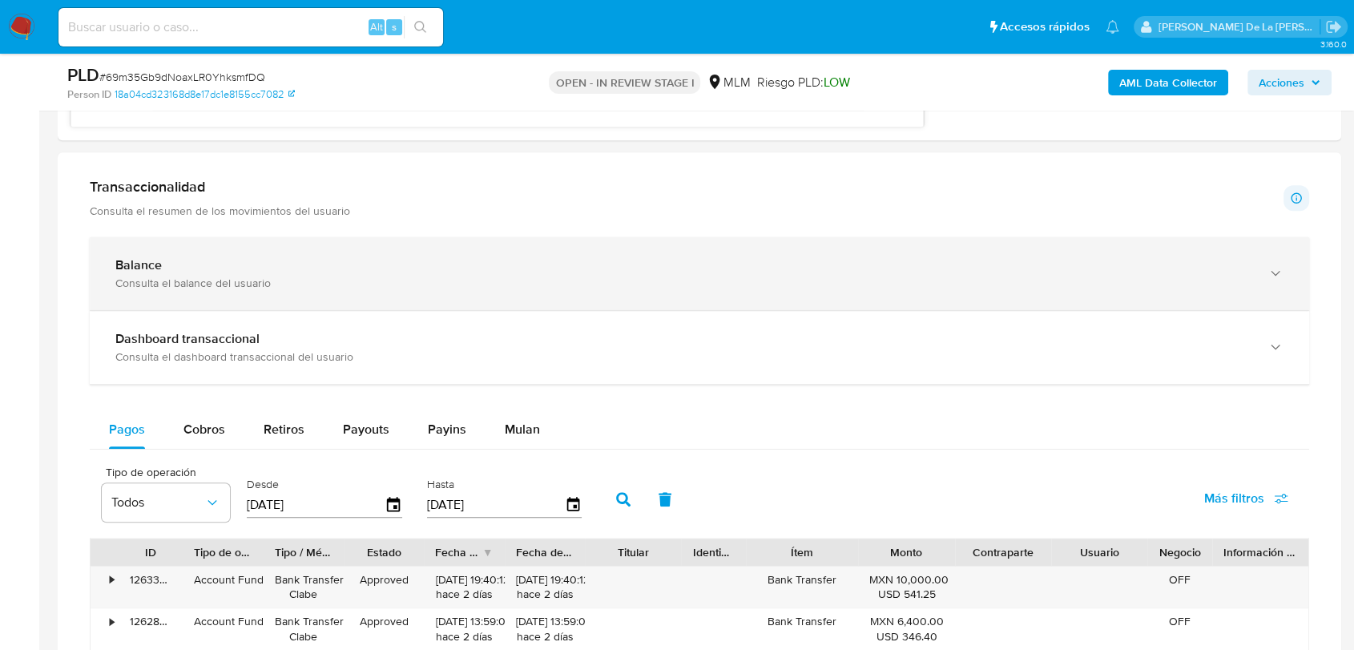
click at [213, 260] on div "Balance" at bounding box center [683, 265] width 1136 height 16
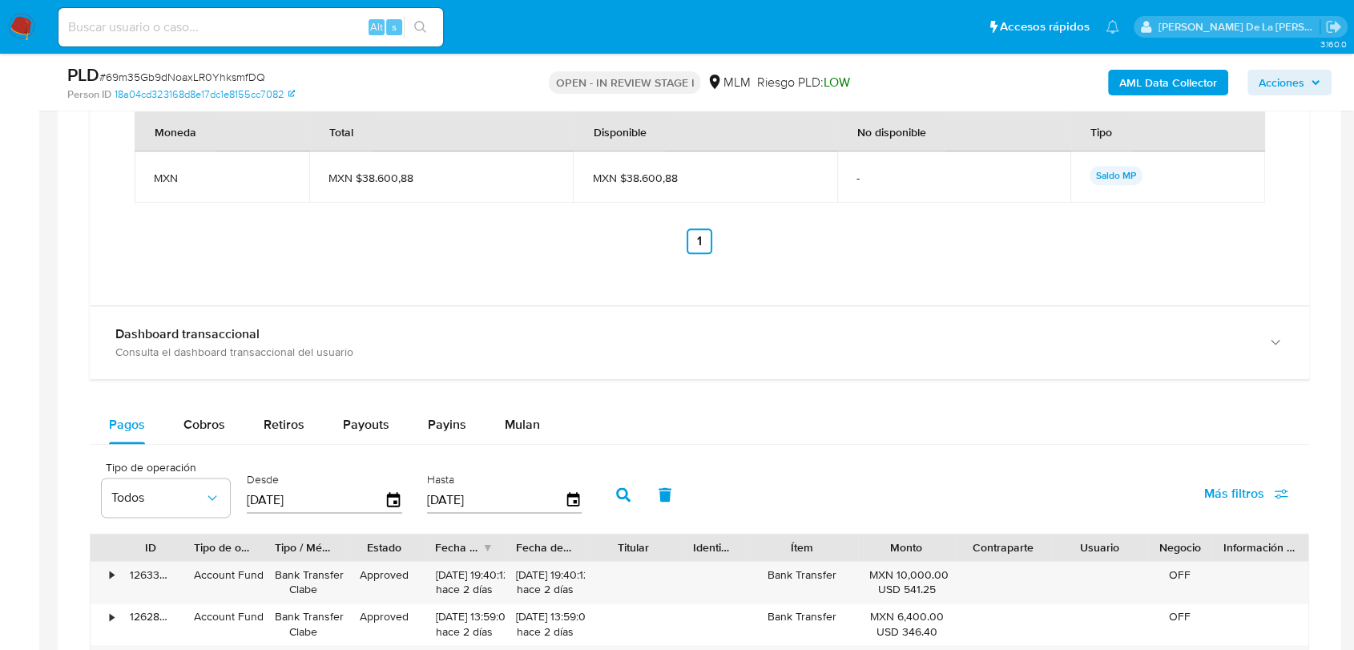
scroll to position [1959, 0]
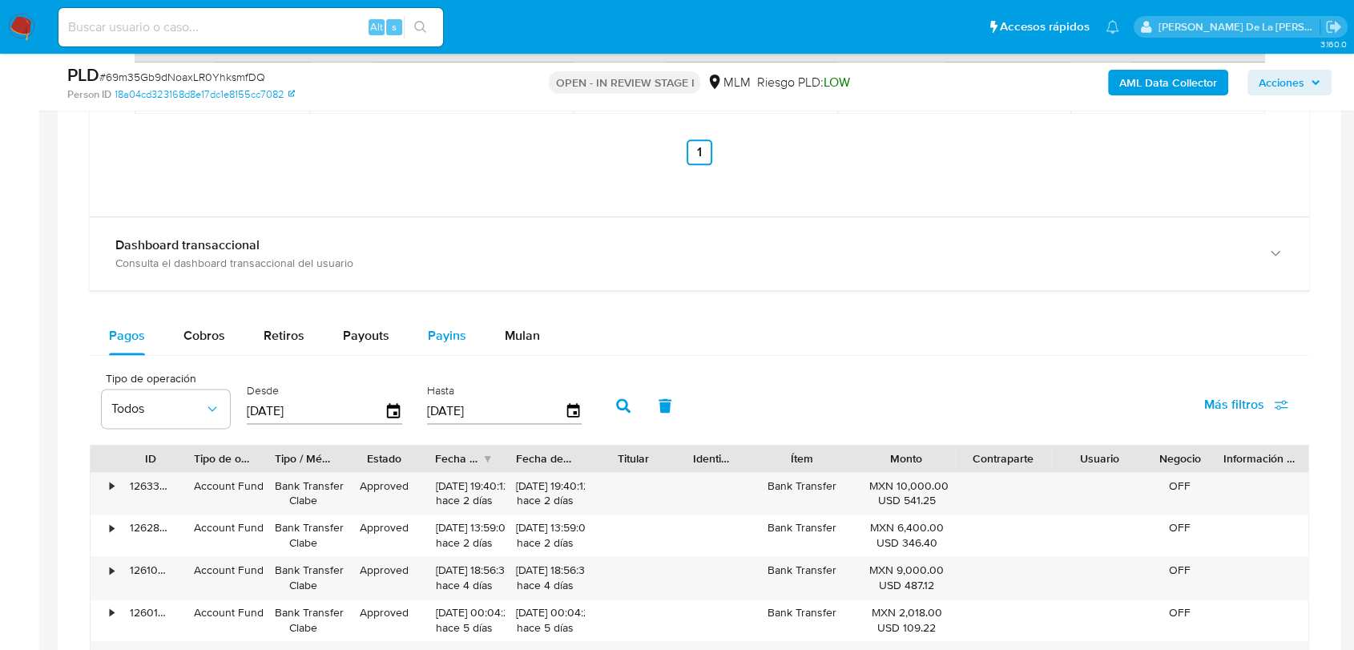
click at [470, 327] on button "Payins" at bounding box center [447, 336] width 77 height 38
select select "10"
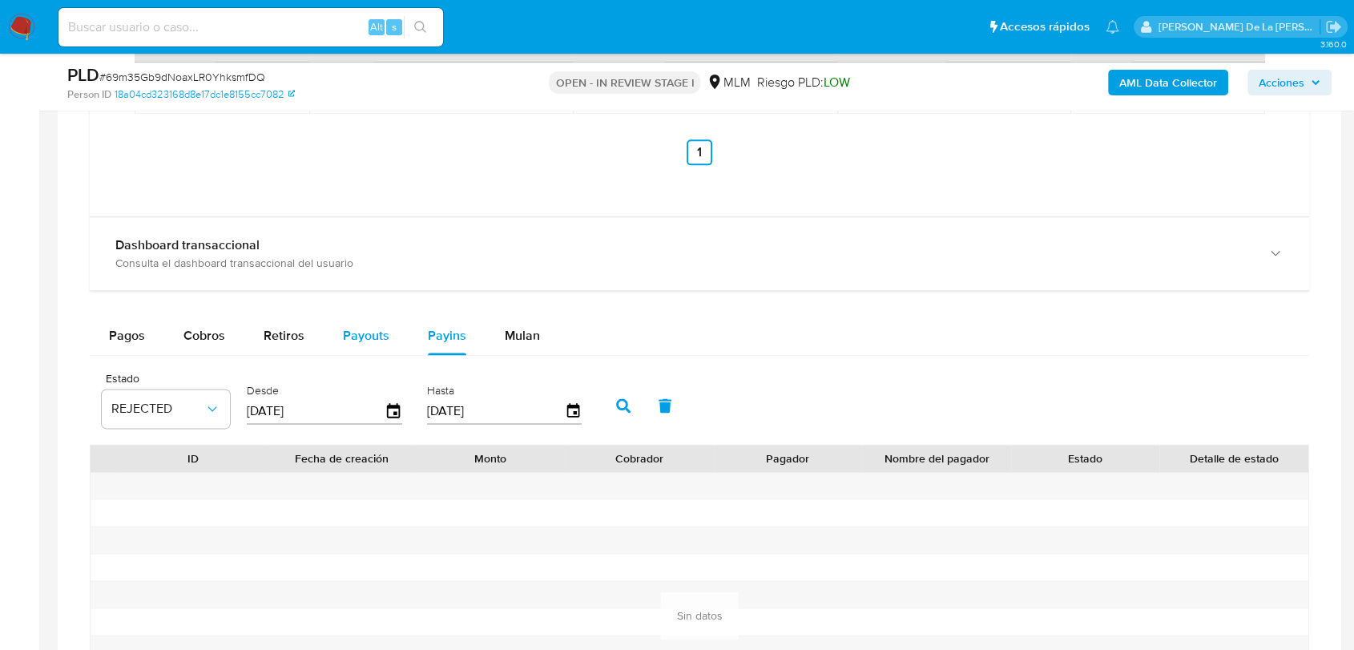
click at [355, 329] on span "Payouts" at bounding box center [366, 335] width 46 height 18
select select "10"
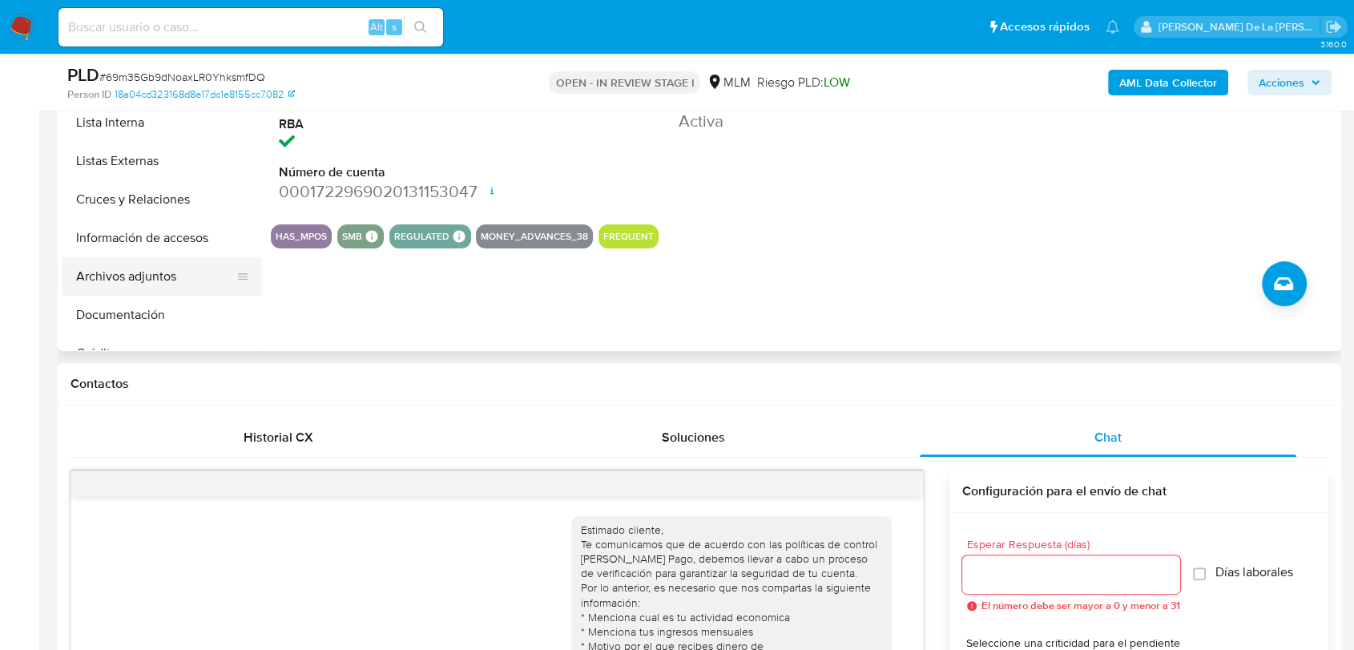
scroll to position [356, 0]
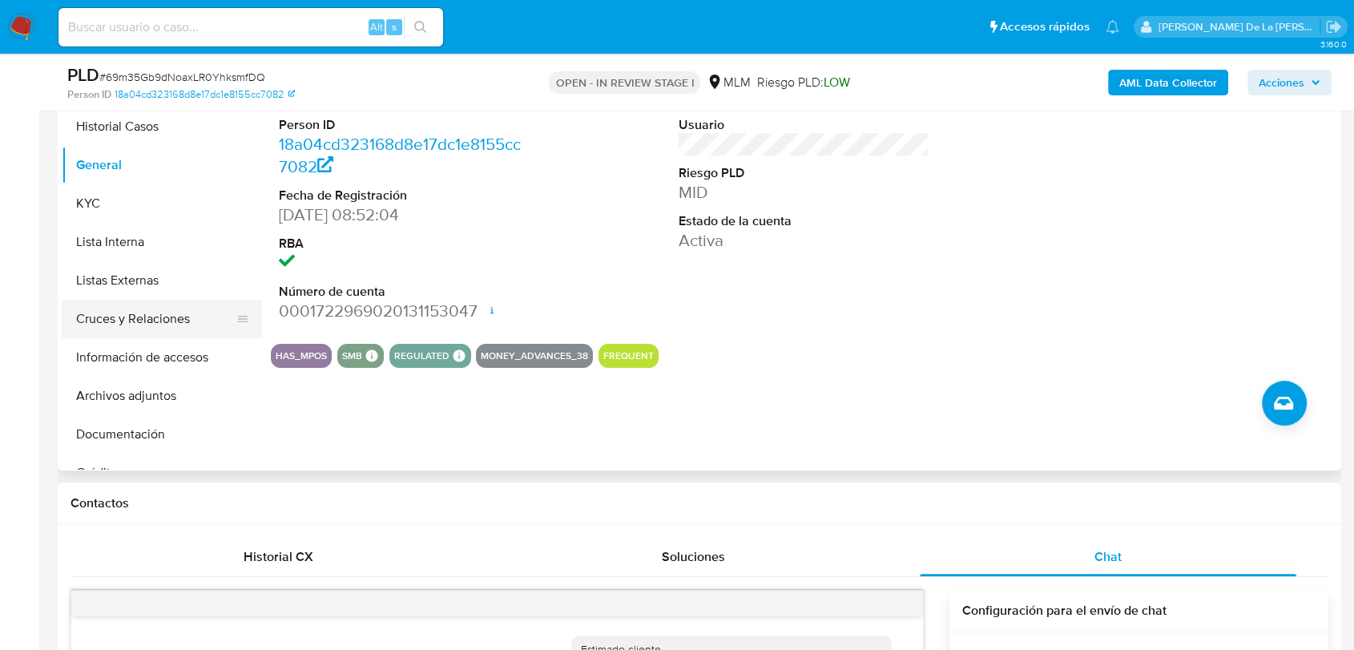
click at [150, 325] on button "Cruces y Relaciones" at bounding box center [156, 319] width 188 height 38
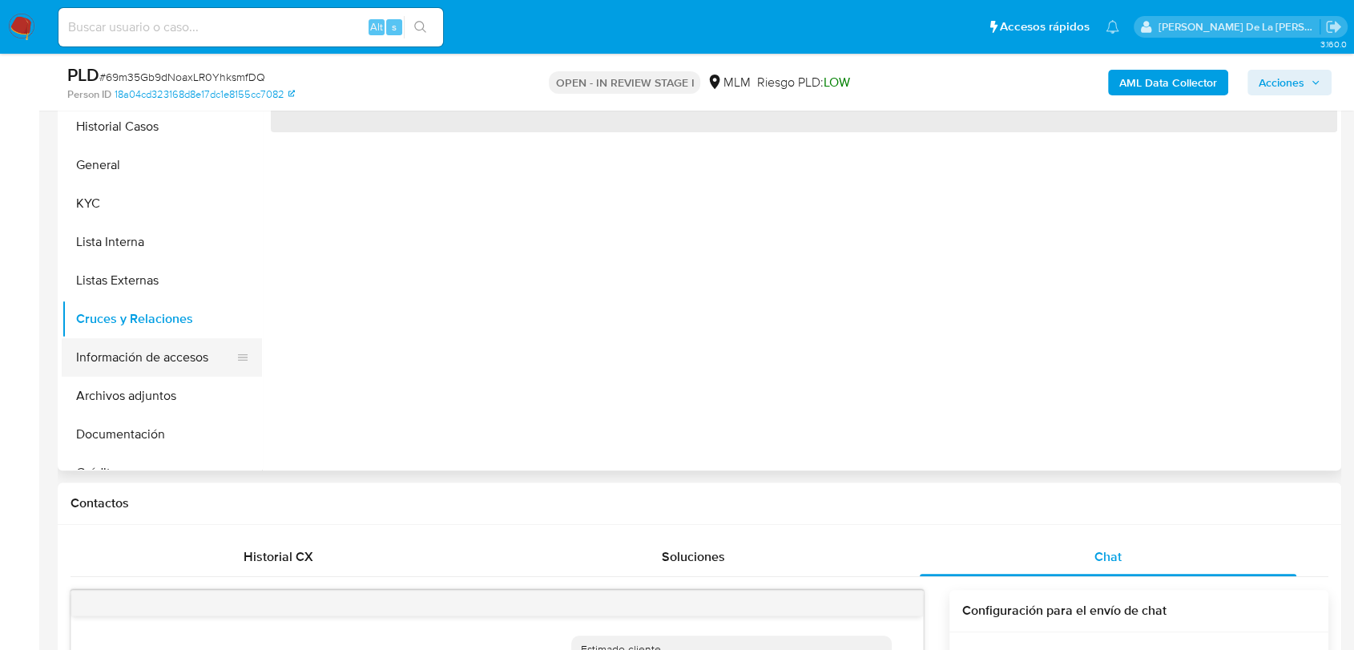
click at [141, 368] on button "Información de accesos" at bounding box center [156, 357] width 188 height 38
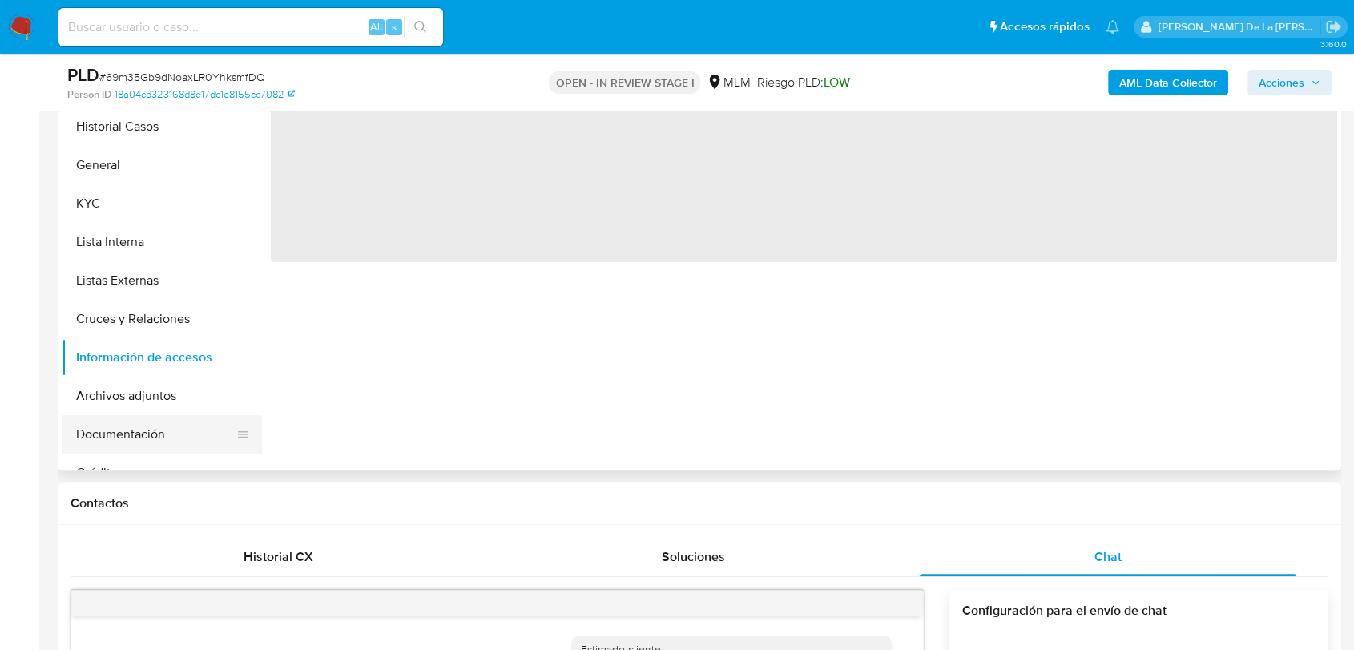
click at [113, 418] on button "Documentación" at bounding box center [156, 434] width 188 height 38
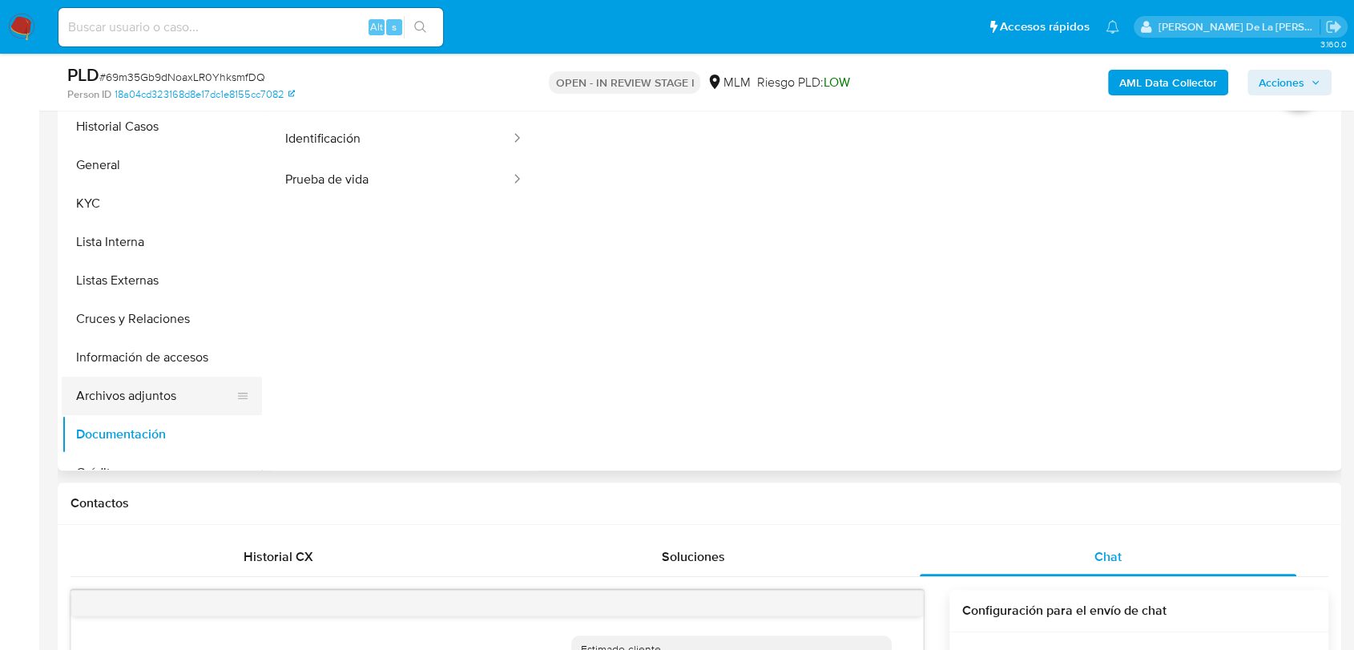
click at [136, 399] on button "Archivos adjuntos" at bounding box center [156, 396] width 188 height 38
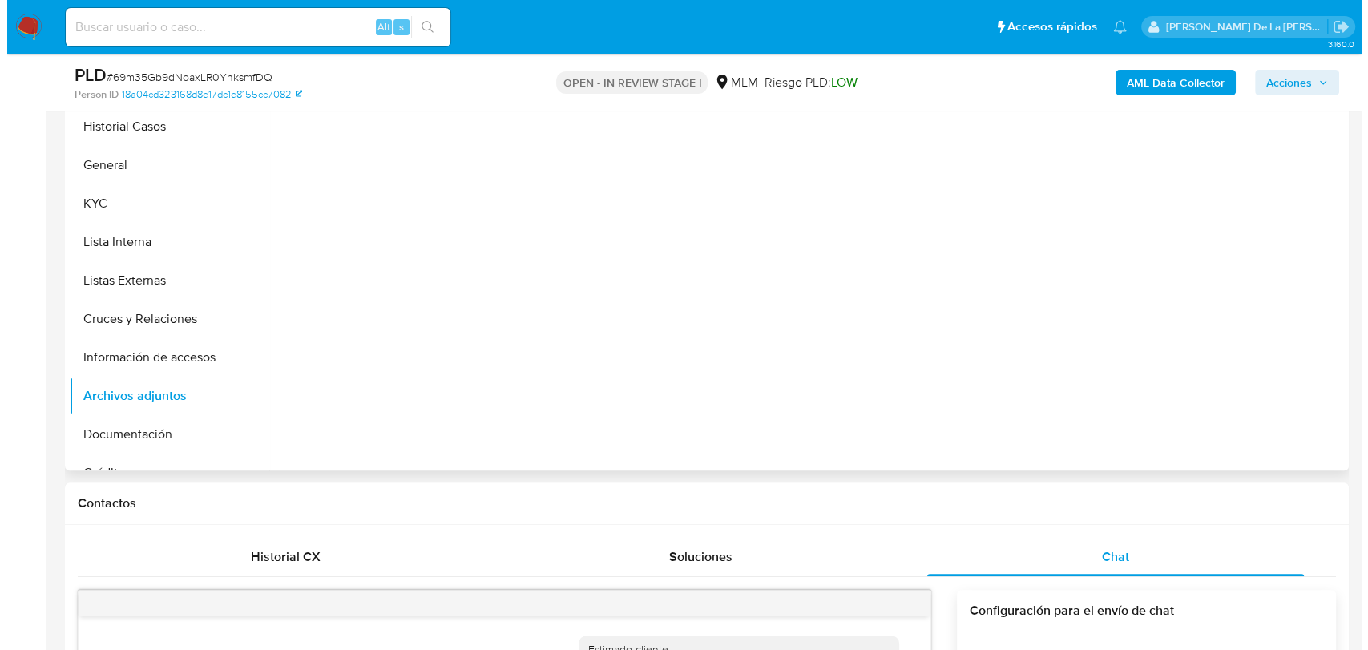
scroll to position [267, 0]
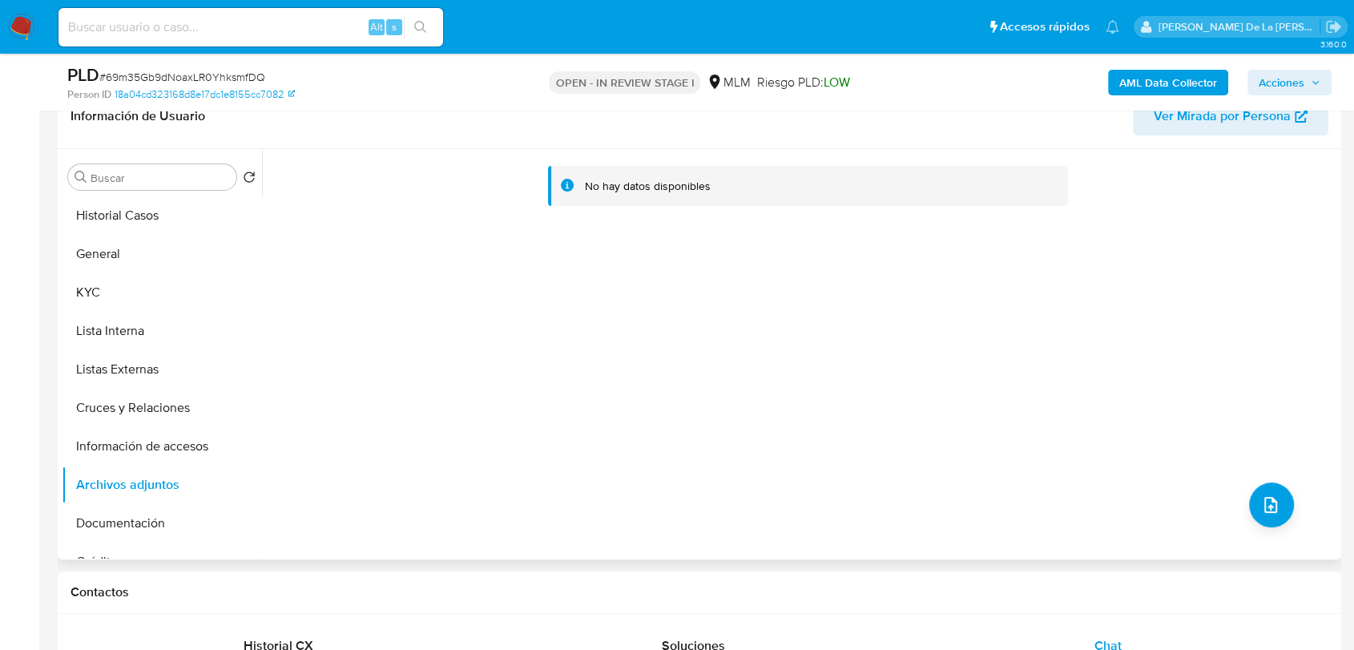
click at [1295, 515] on div "No hay datos disponibles" at bounding box center [800, 354] width 1076 height 410
click at [1262, 497] on icon "upload-file" at bounding box center [1271, 504] width 19 height 19
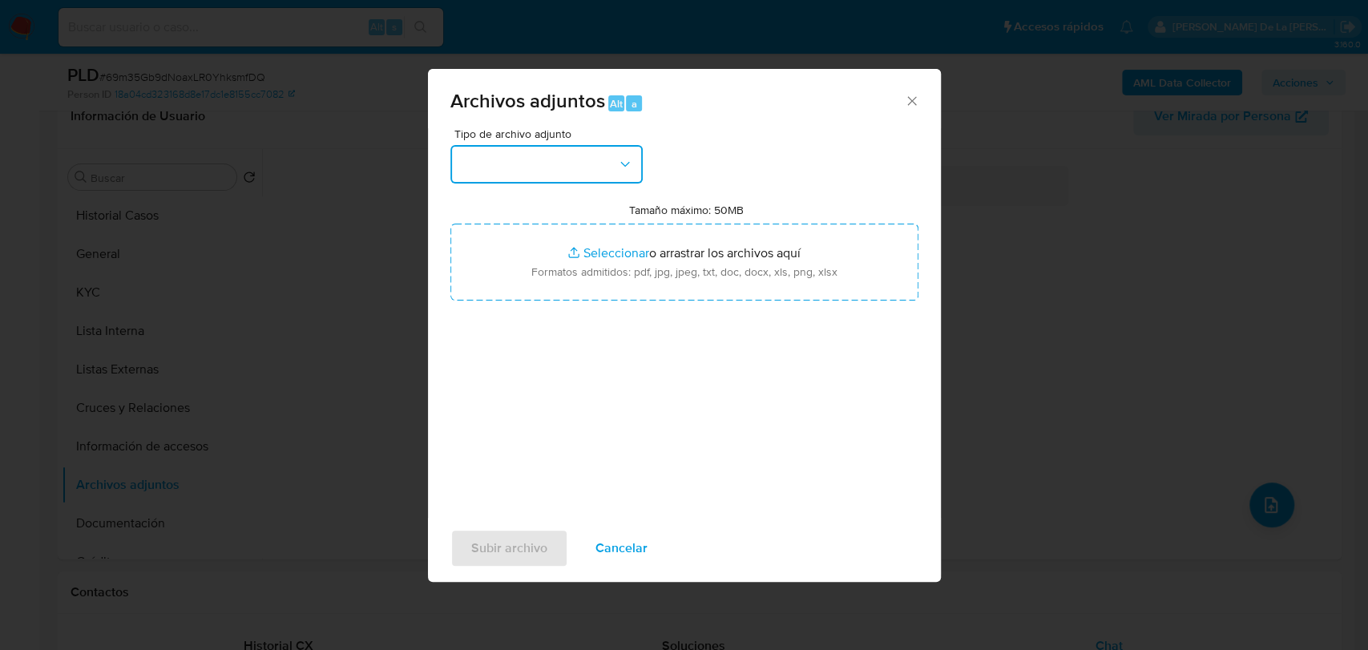
click at [548, 170] on button "button" at bounding box center [546, 164] width 192 height 38
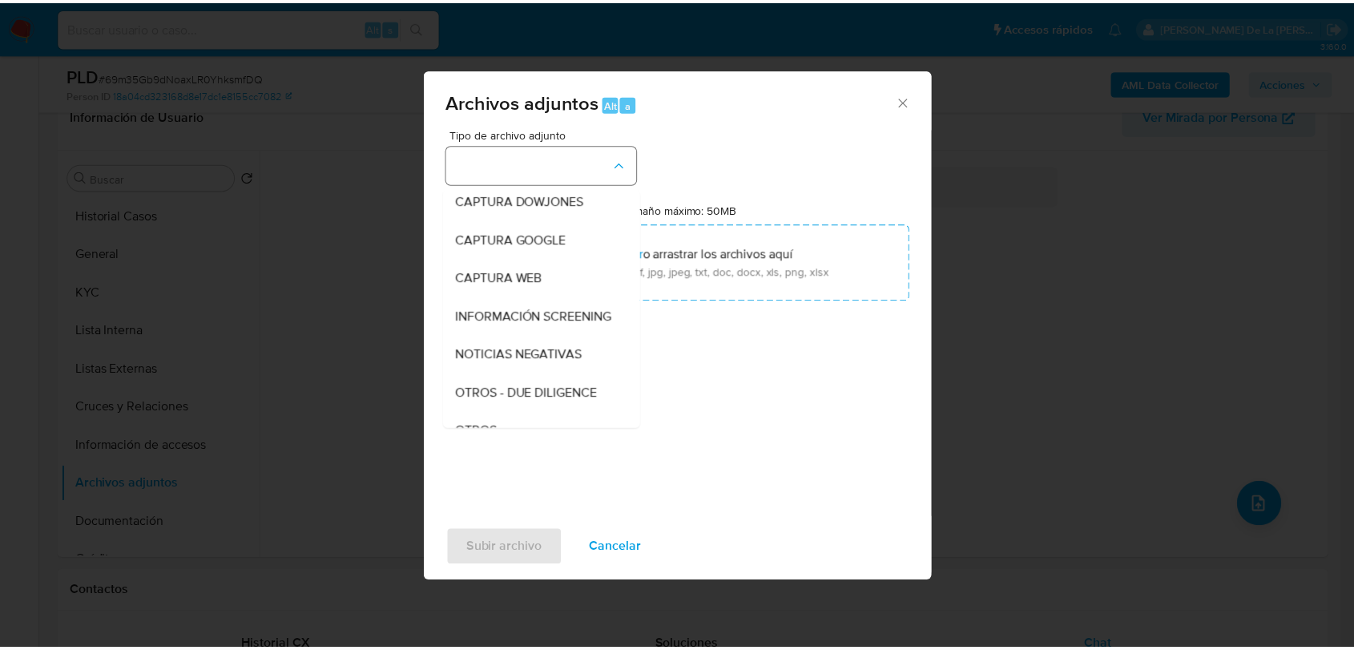
scroll to position [83, 0]
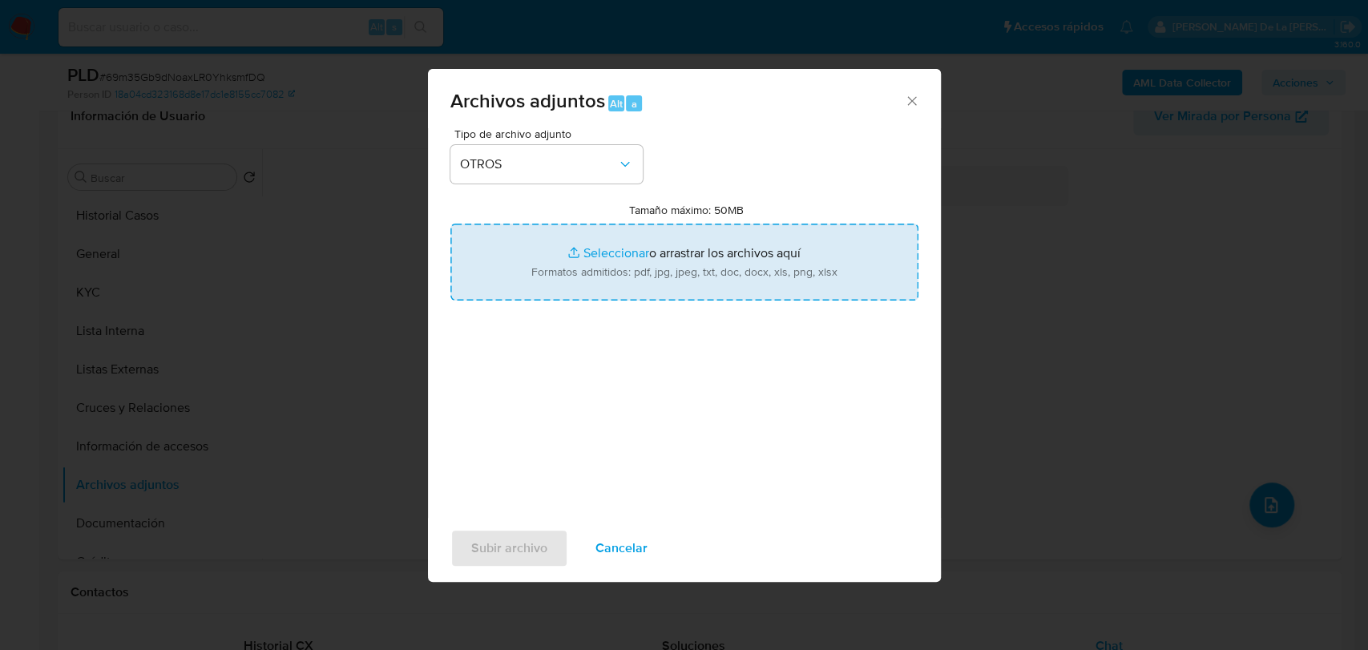
type input "C:\fakepath\492939021_JOSE ERMILO VENTURA CHIN_AGO2025.pdf"
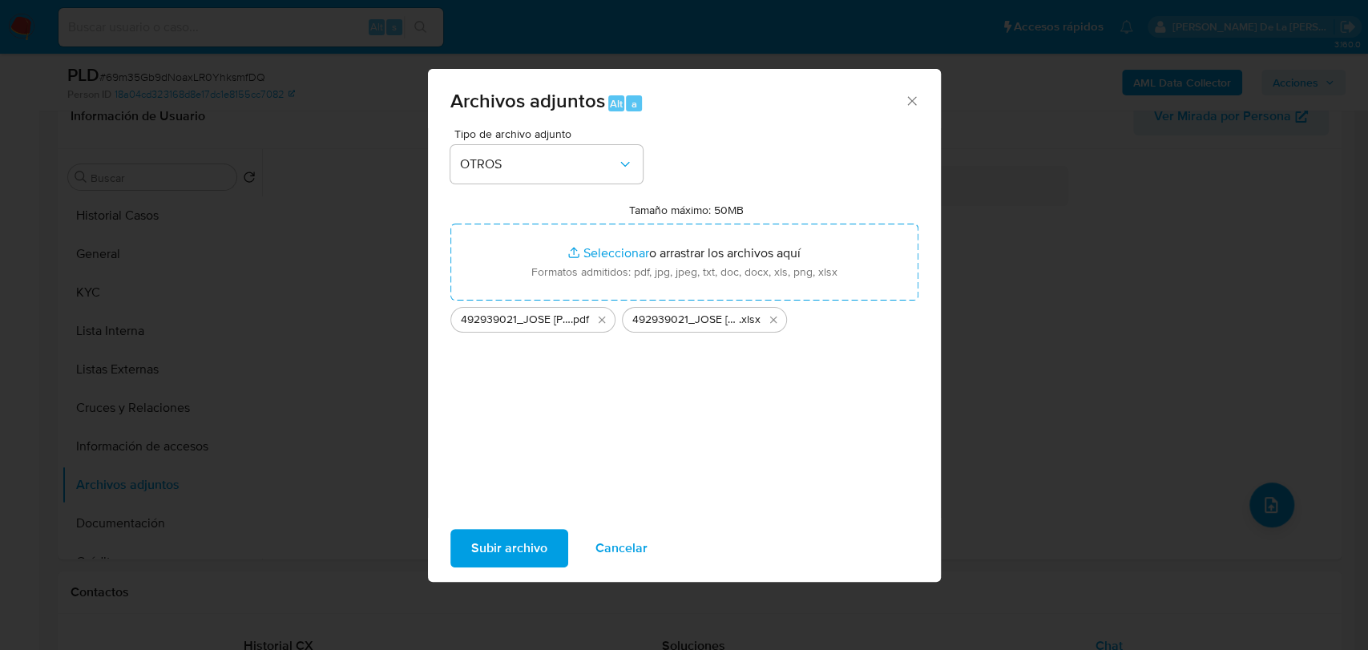
click at [520, 546] on span "Subir archivo" at bounding box center [509, 548] width 76 height 35
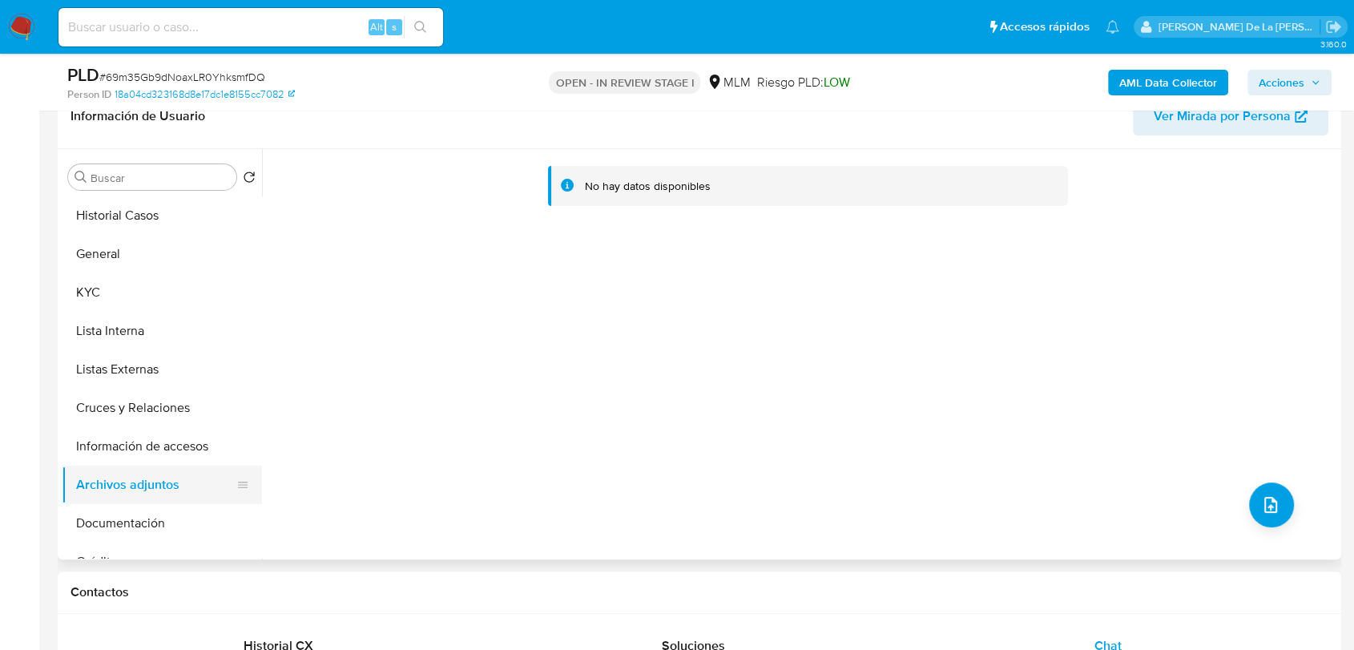
drag, startPoint x: 127, startPoint y: 462, endPoint x: 127, endPoint y: 474, distance: 12.8
click at [127, 462] on button "Información de accesos" at bounding box center [162, 446] width 200 height 38
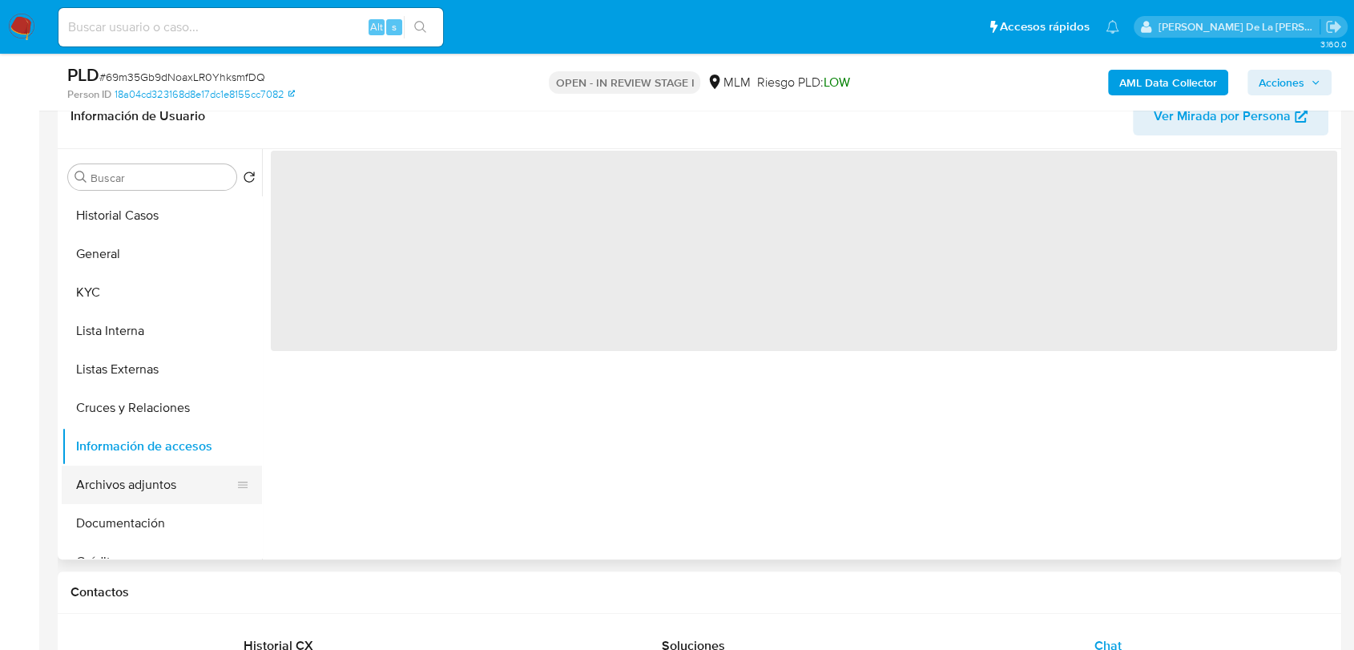
click at [117, 488] on button "Archivos adjuntos" at bounding box center [156, 485] width 188 height 38
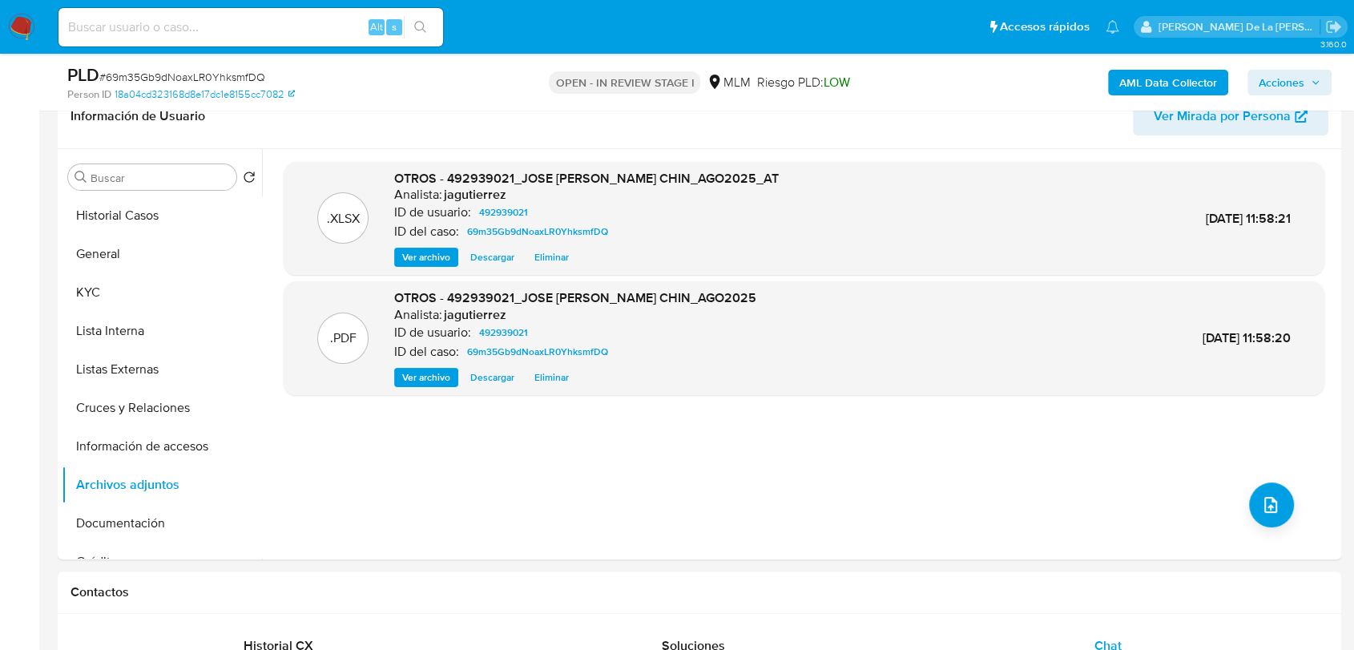
click at [1310, 83] on span "Acciones" at bounding box center [1290, 82] width 62 height 22
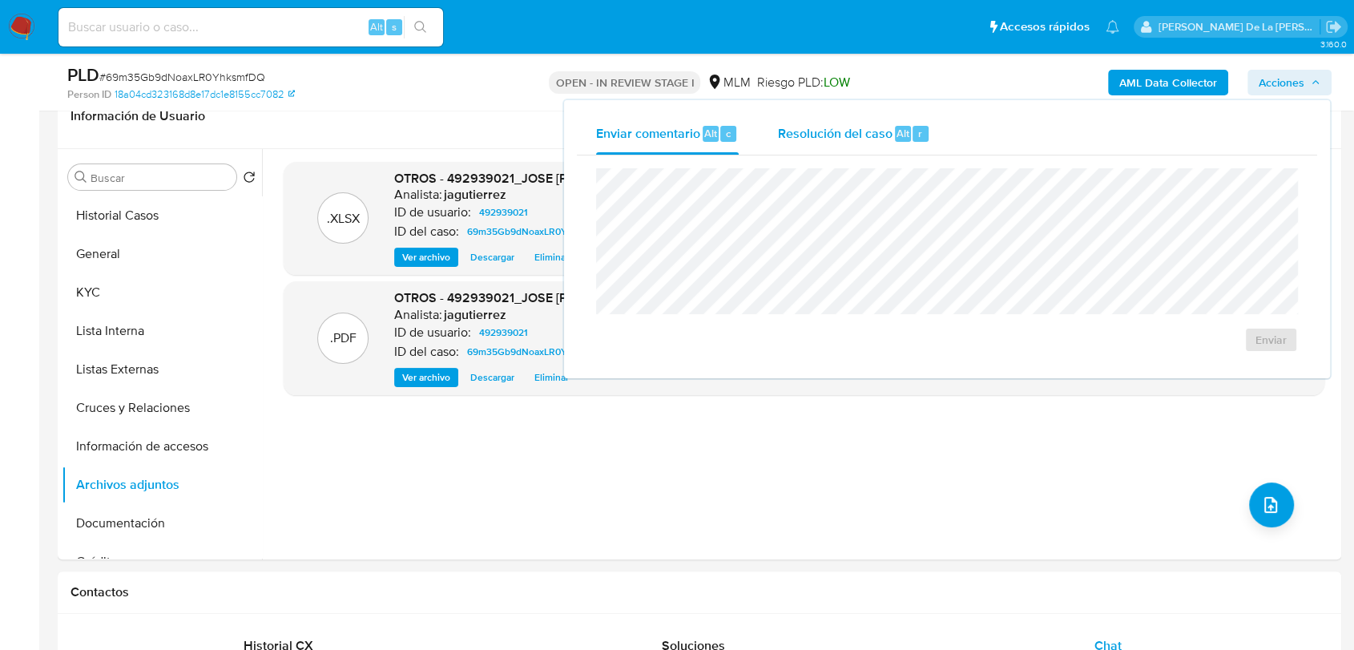
click at [835, 136] on span "Resolución del caso" at bounding box center [834, 132] width 115 height 18
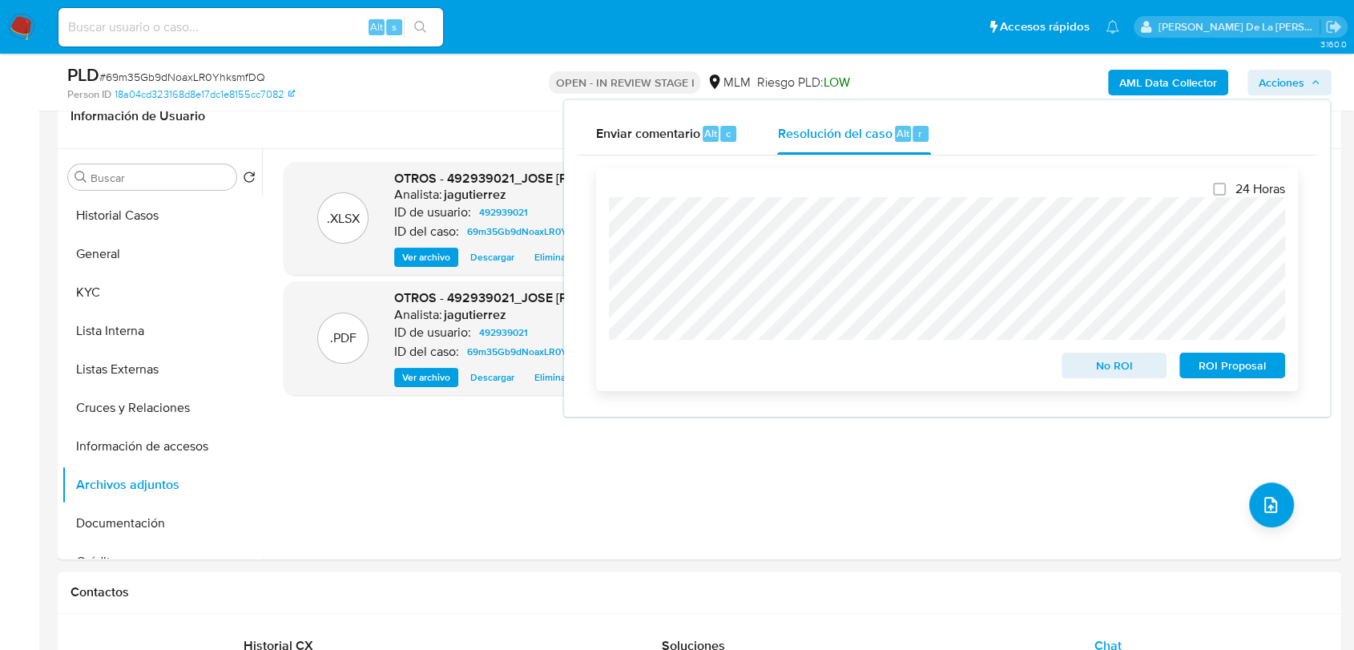
click at [1241, 366] on span "ROI Proposal" at bounding box center [1232, 365] width 83 height 22
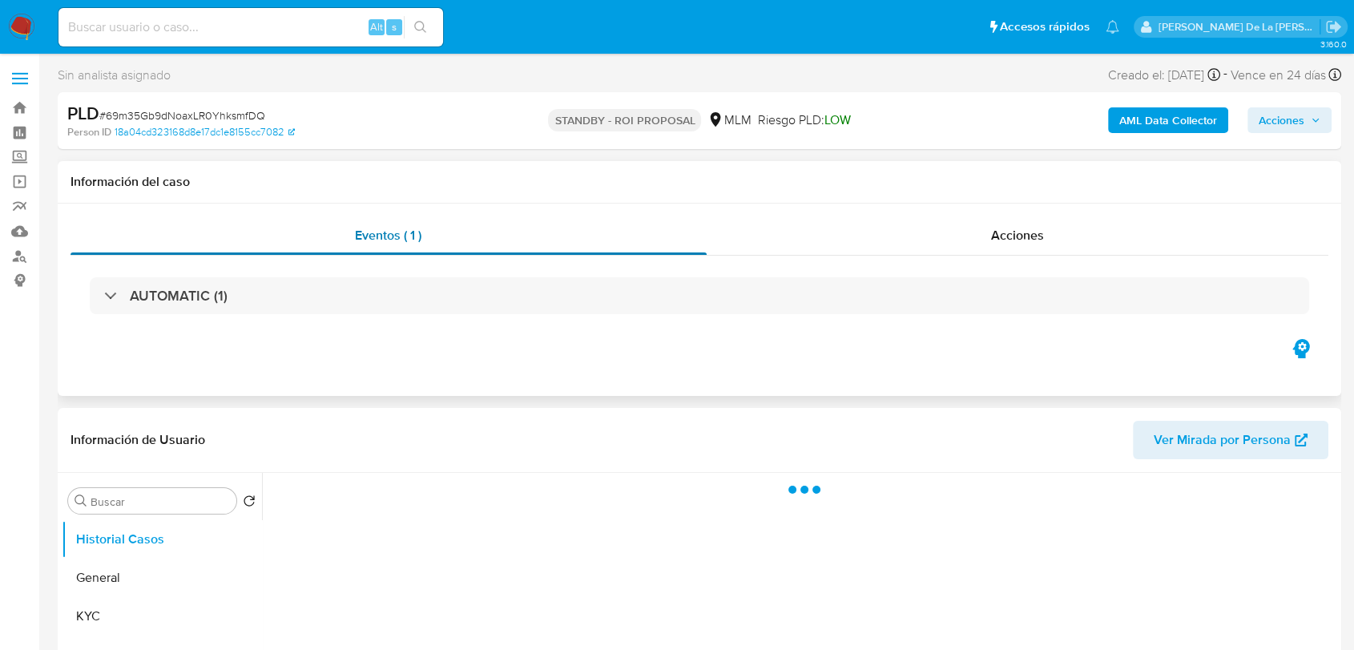
select select "10"
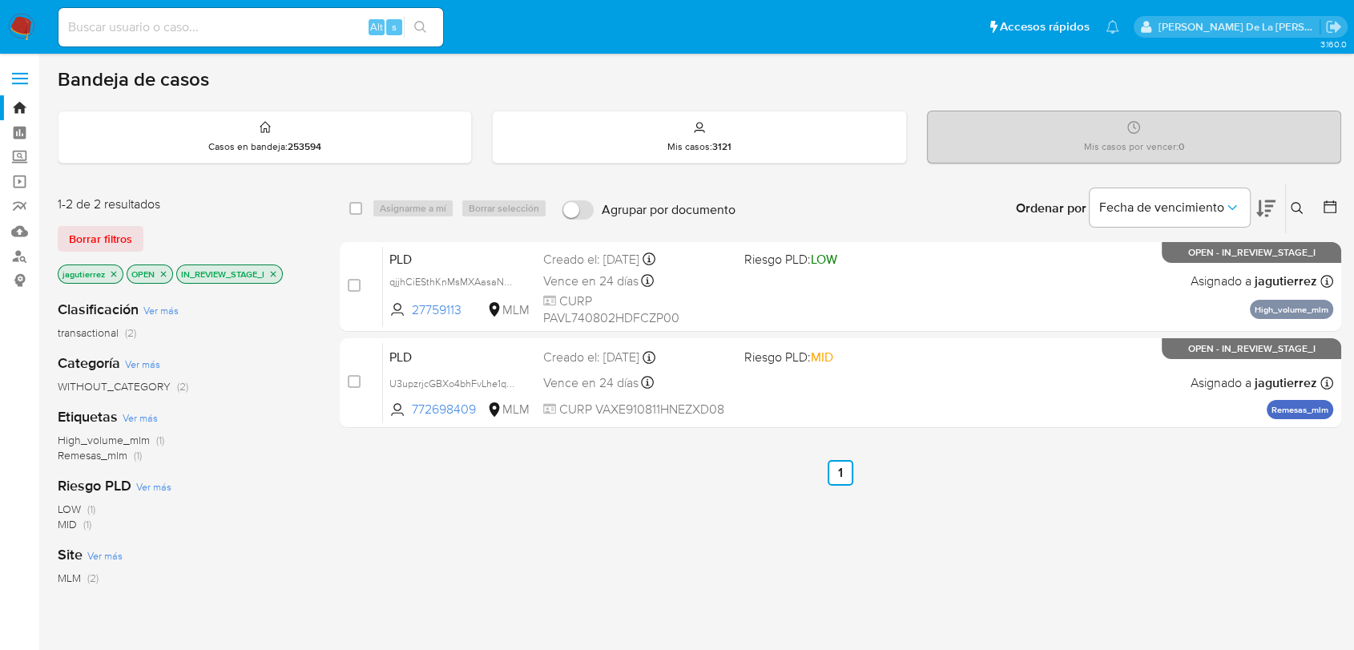
click at [272, 277] on icon "close-filter" at bounding box center [273, 274] width 10 height 10
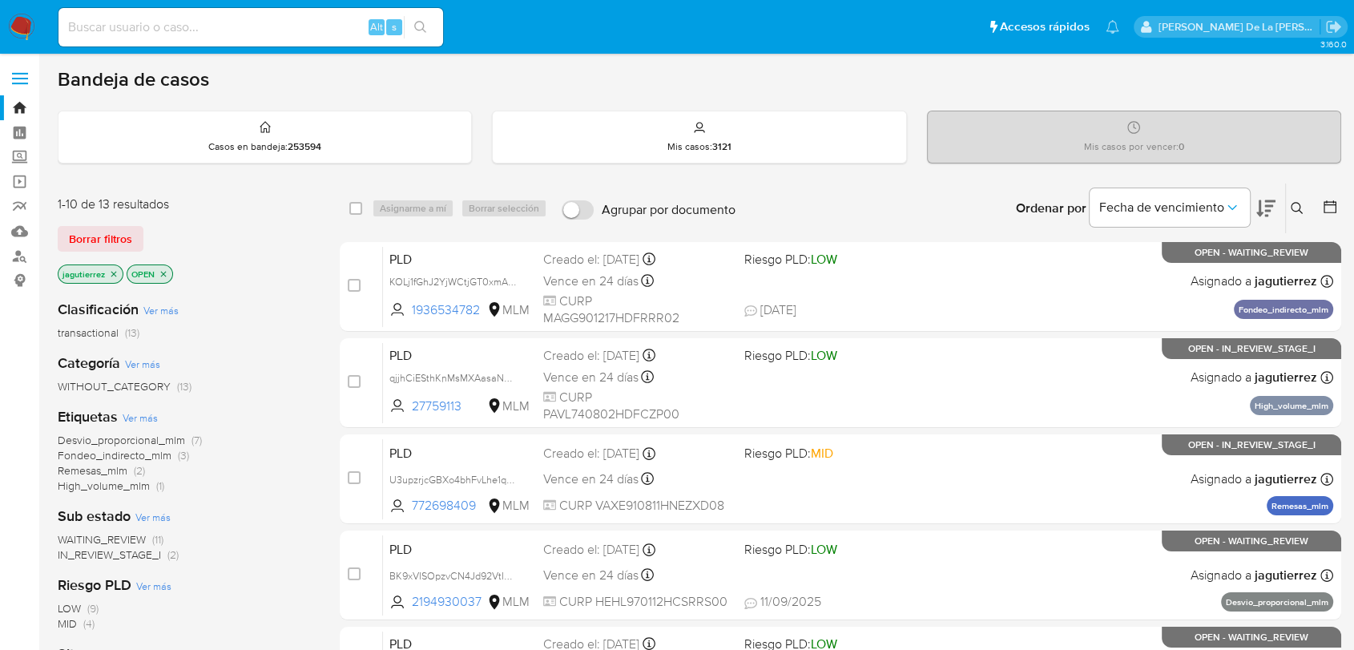
click at [142, 540] on span "WAITING_REVIEW" at bounding box center [102, 539] width 88 height 16
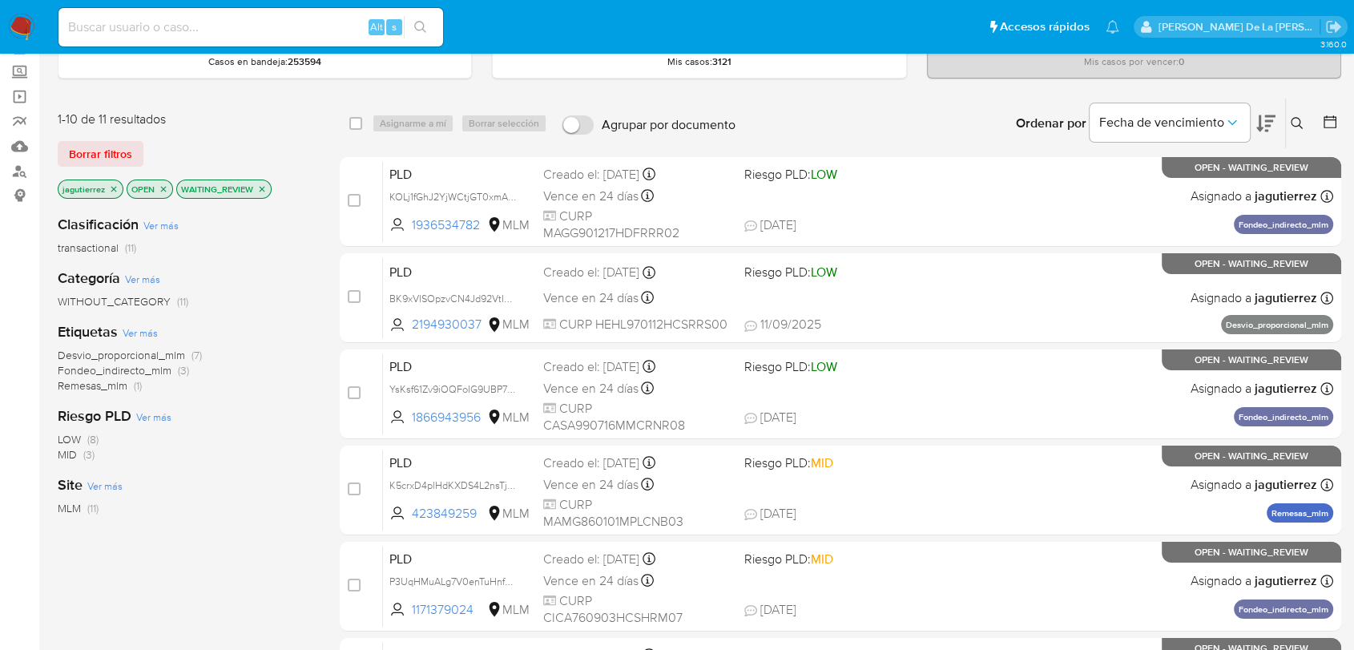
scroll to position [89, 0]
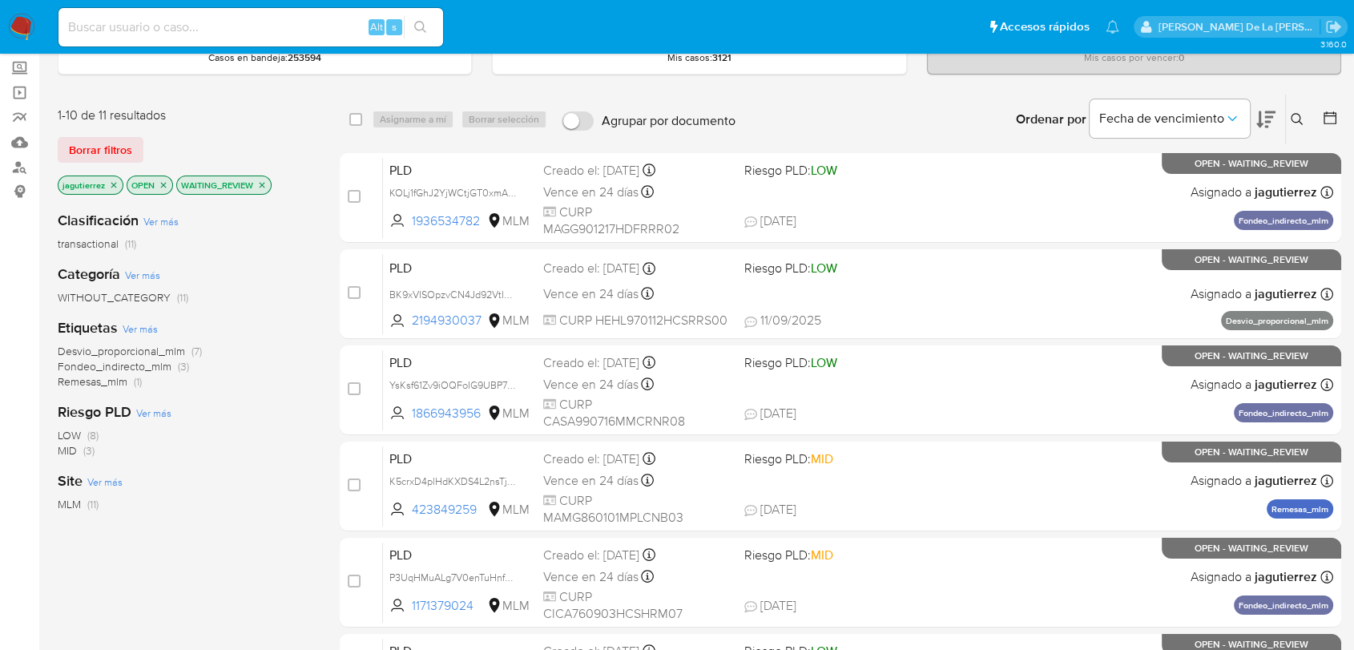
drag, startPoint x: 97, startPoint y: 379, endPoint x: 111, endPoint y: 379, distance: 13.6
click at [99, 379] on span "Remesas_mlm" at bounding box center [93, 381] width 70 height 16
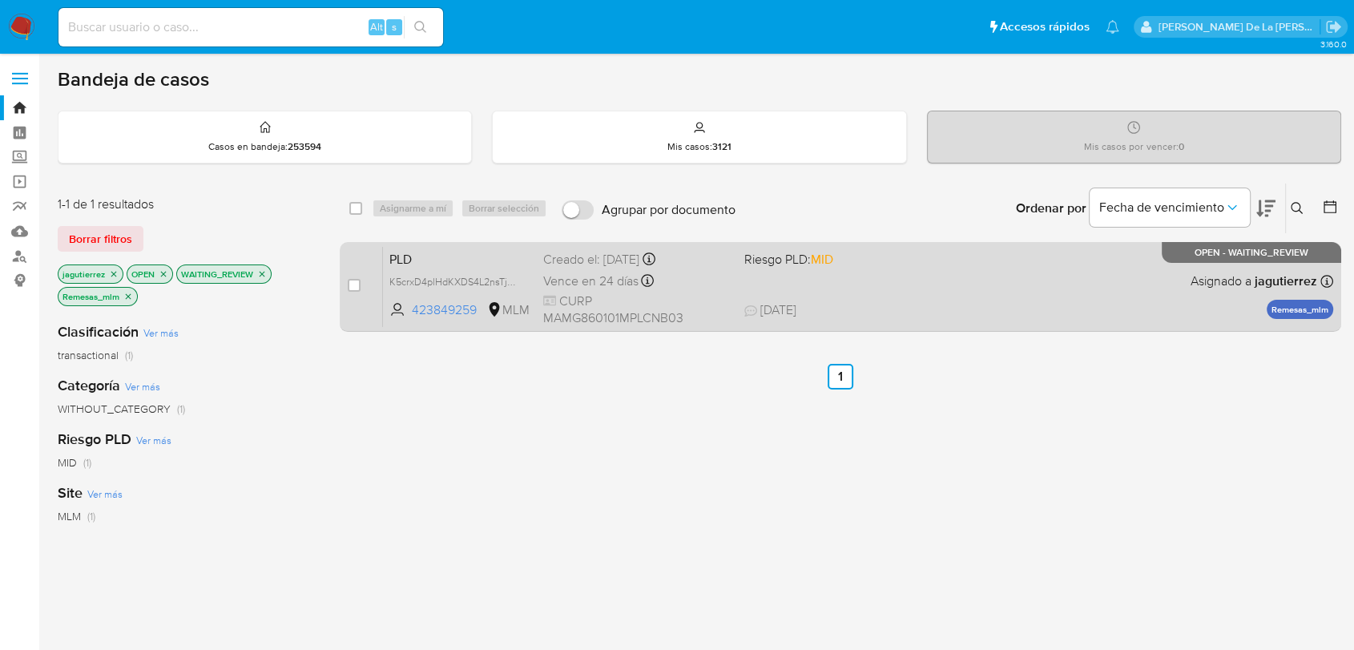
click at [923, 296] on div "PLD K5crxD4plHdKXDS4L2nsTjWz 423849259 MLM Riesgo PLD: MID Creado el: 12/08/202…" at bounding box center [858, 286] width 951 height 81
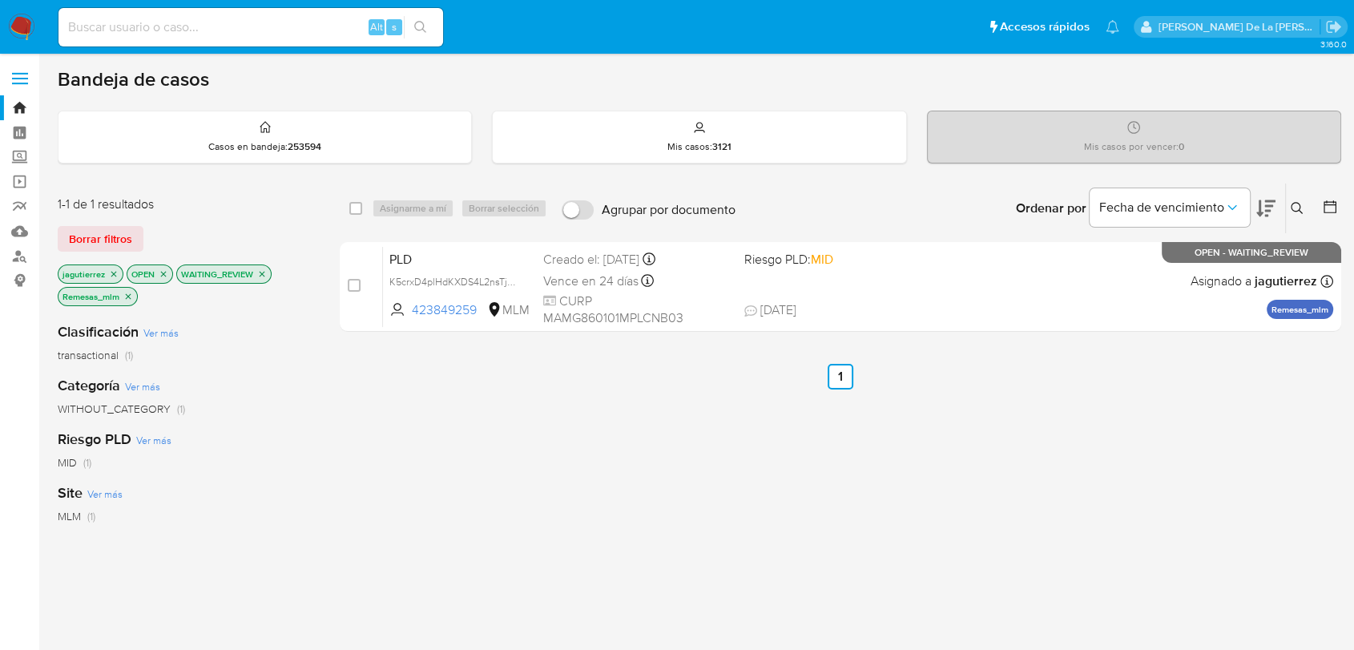
click at [339, 277] on div "1-1 de 1 resultados Borrar filtros jagutierrez OPEN WAITING_REVIEW Remesas_mlm …" at bounding box center [700, 557] width 1284 height 749
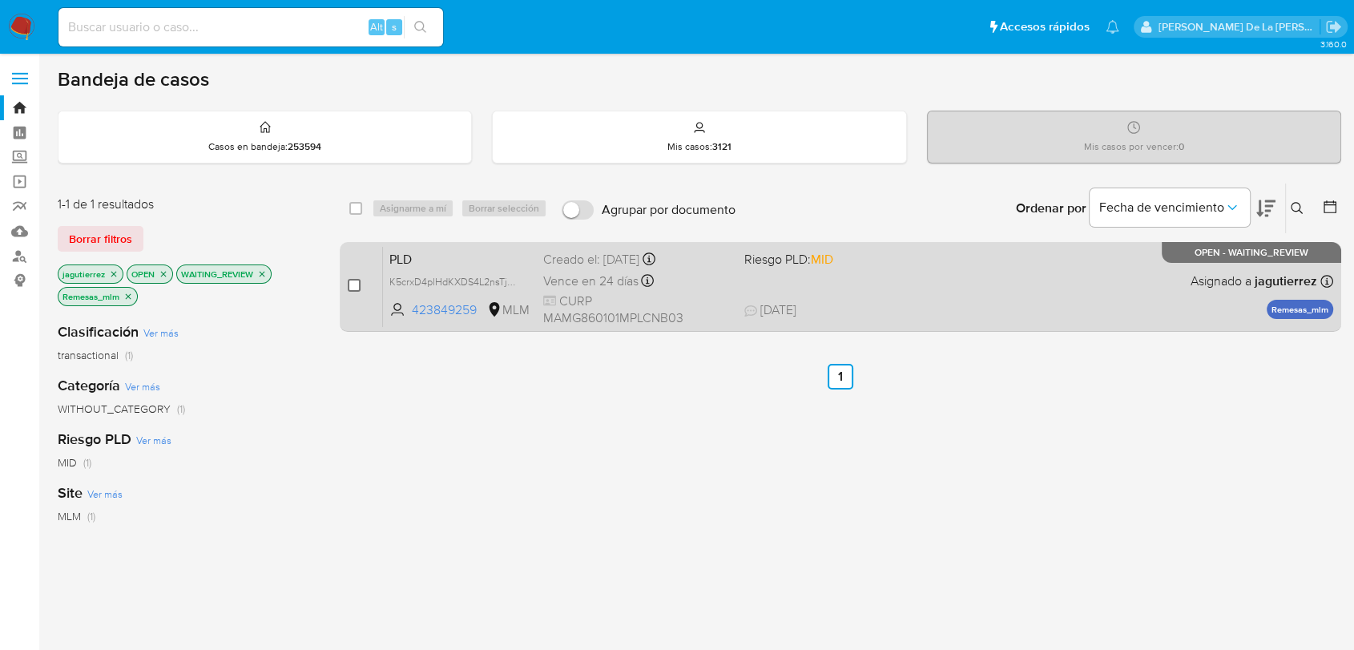
click at [351, 284] on input "checkbox" at bounding box center [354, 285] width 13 height 13
checkbox input "true"
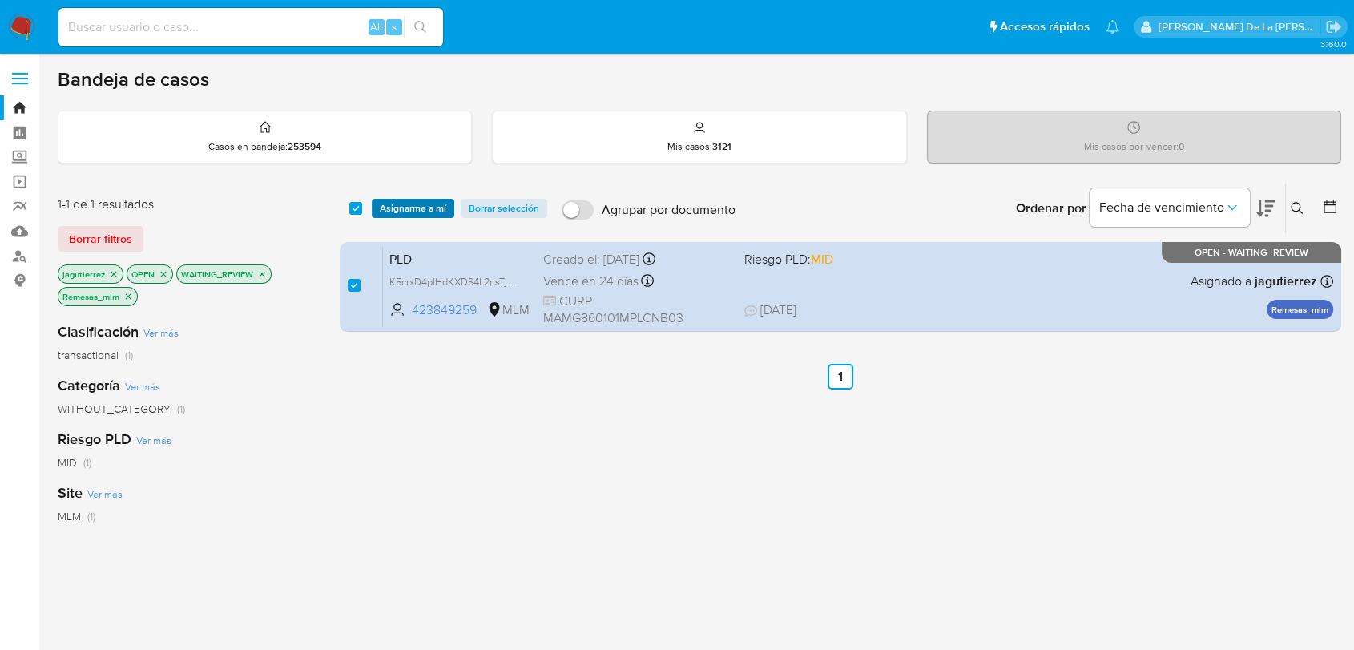
click at [388, 203] on span "Asignarme a mí" at bounding box center [413, 208] width 67 height 16
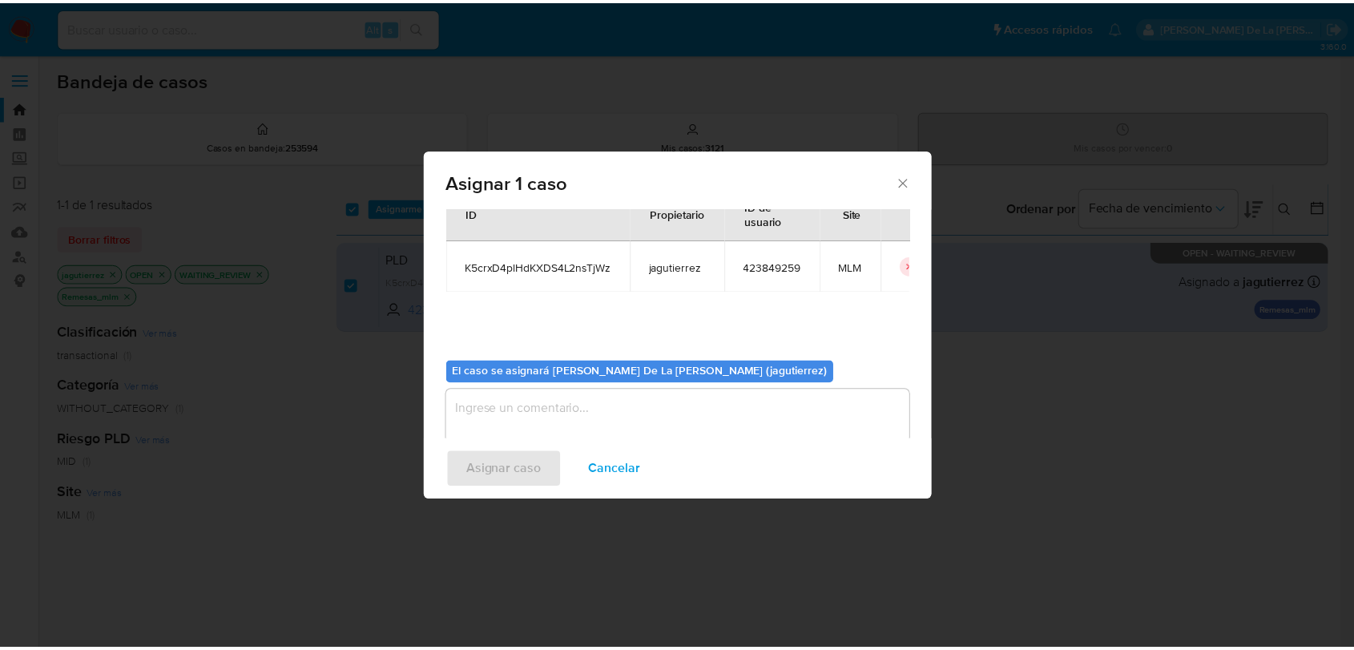
scroll to position [83, 0]
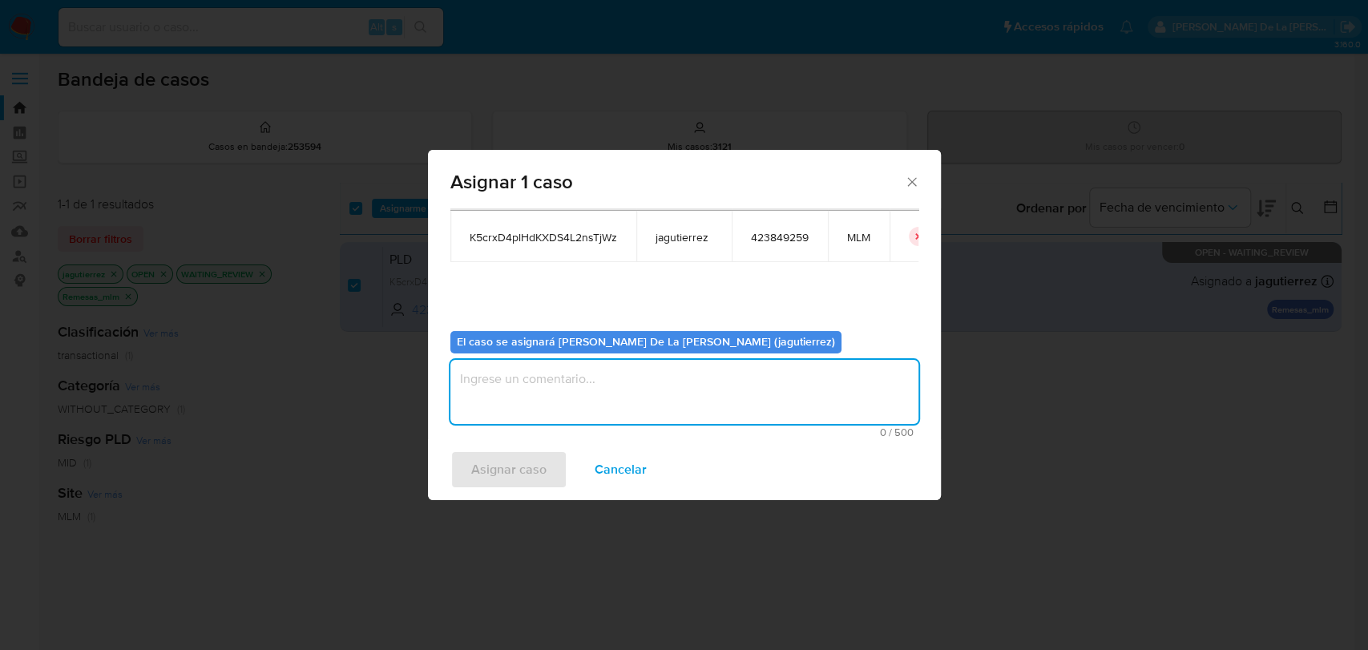
click at [672, 367] on textarea "assign-modal" at bounding box center [684, 392] width 468 height 64
type textarea "JG"
click at [479, 459] on span "Asignar caso" at bounding box center [508, 469] width 75 height 35
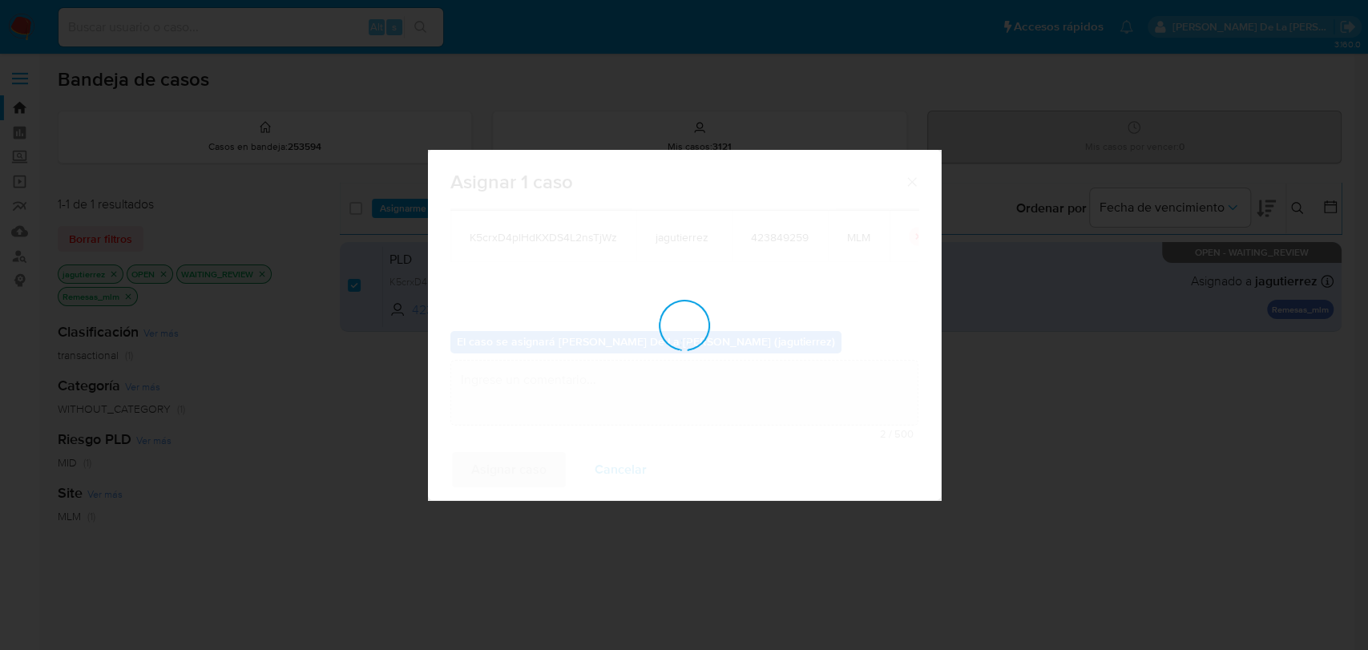
checkbox input "false"
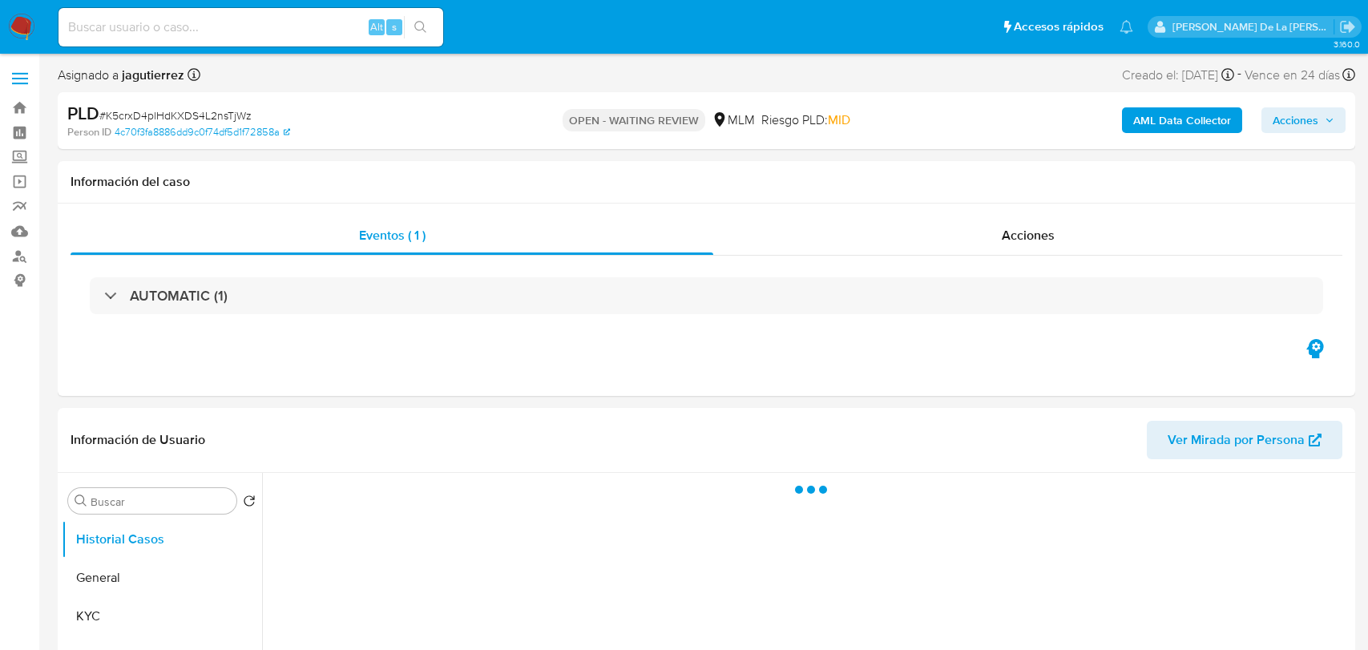
select select "10"
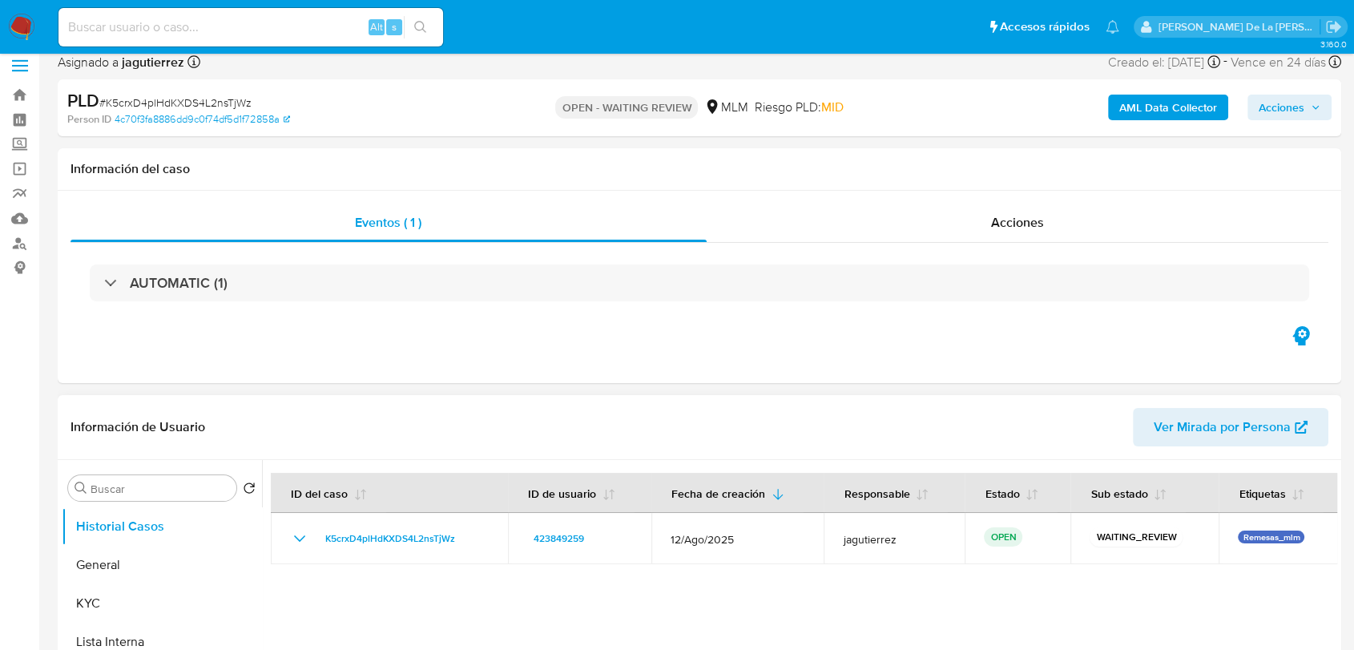
scroll to position [178, 0]
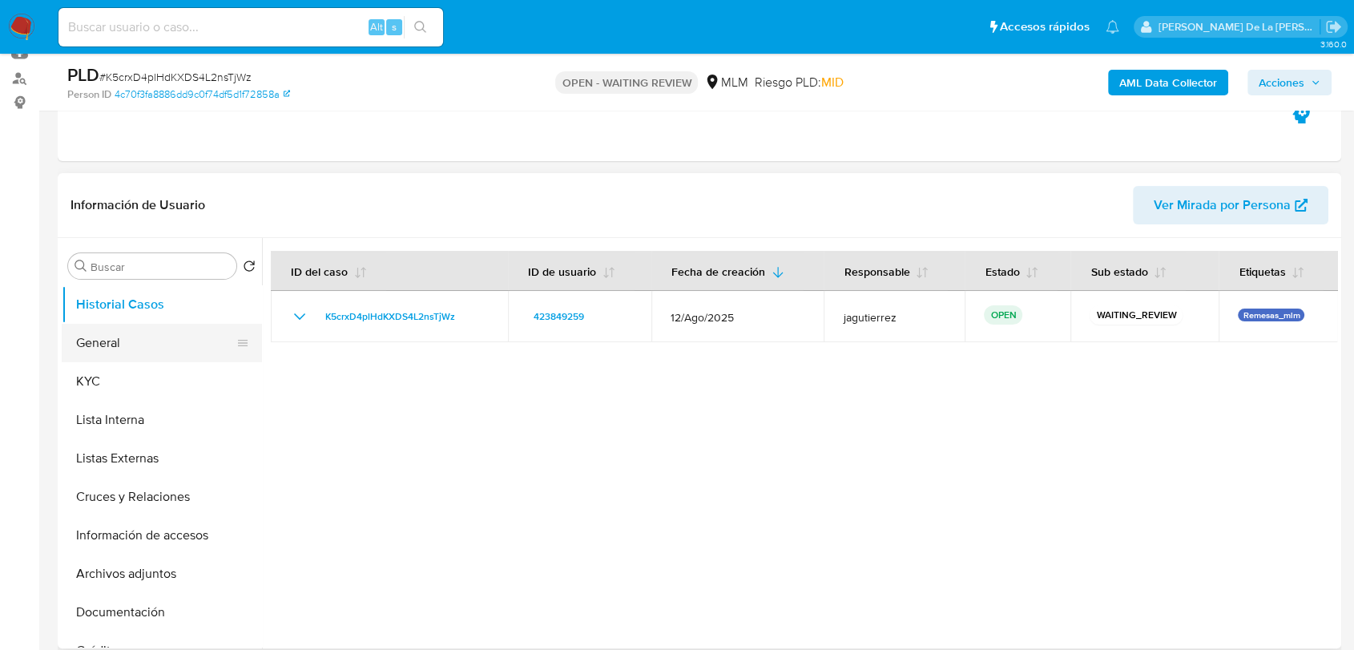
click at [117, 353] on button "General" at bounding box center [156, 343] width 188 height 38
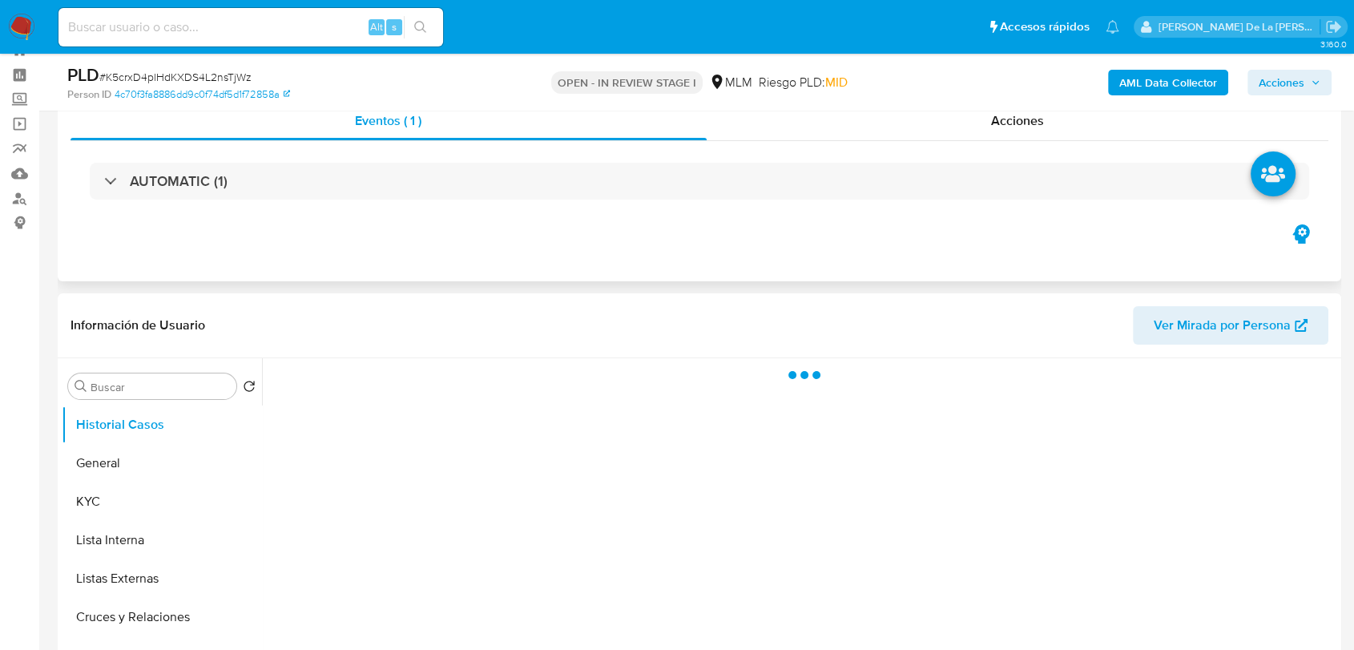
scroll to position [178, 0]
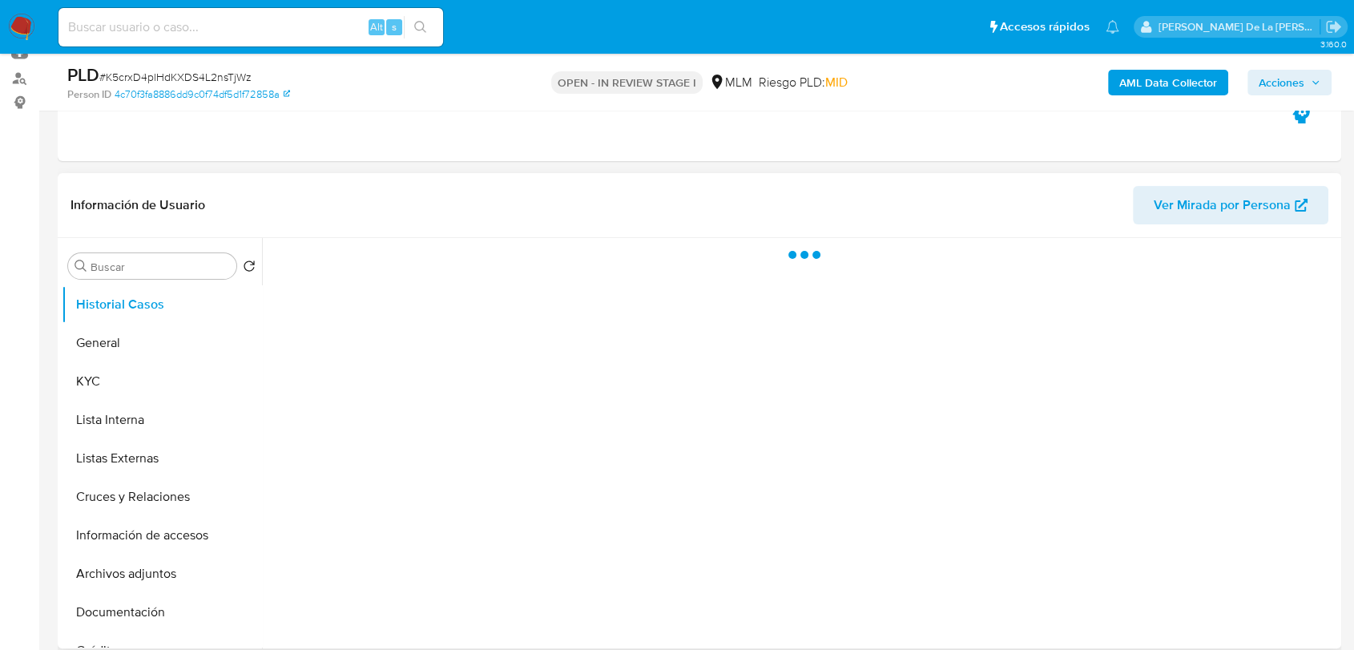
select select "10"
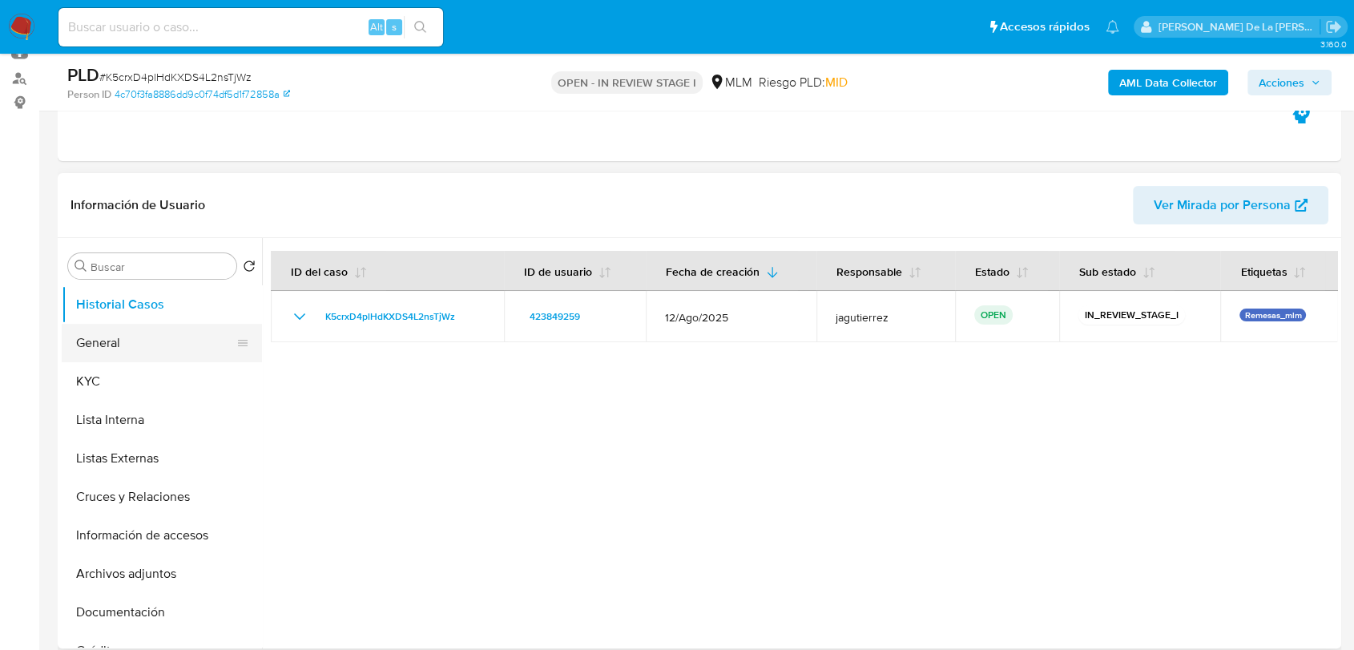
click at [107, 334] on button "General" at bounding box center [156, 343] width 188 height 38
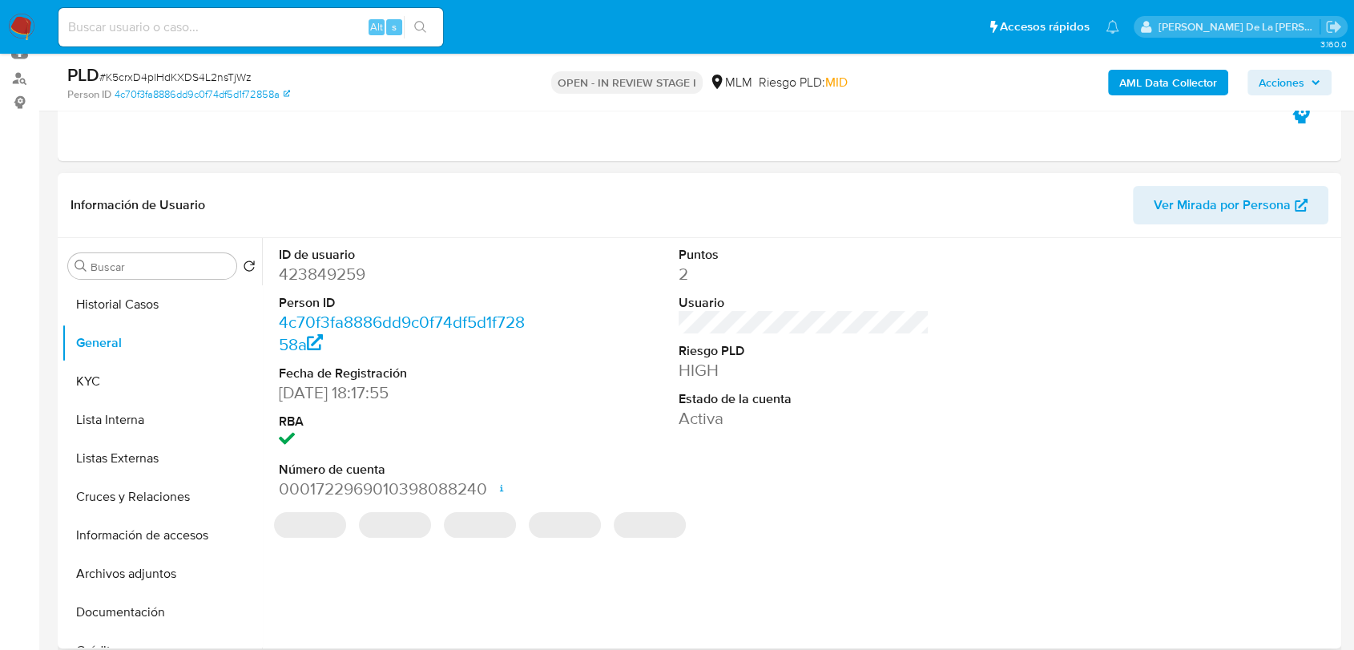
click at [324, 271] on dd "423849259" at bounding box center [404, 274] width 251 height 22
copy dd "423849259"
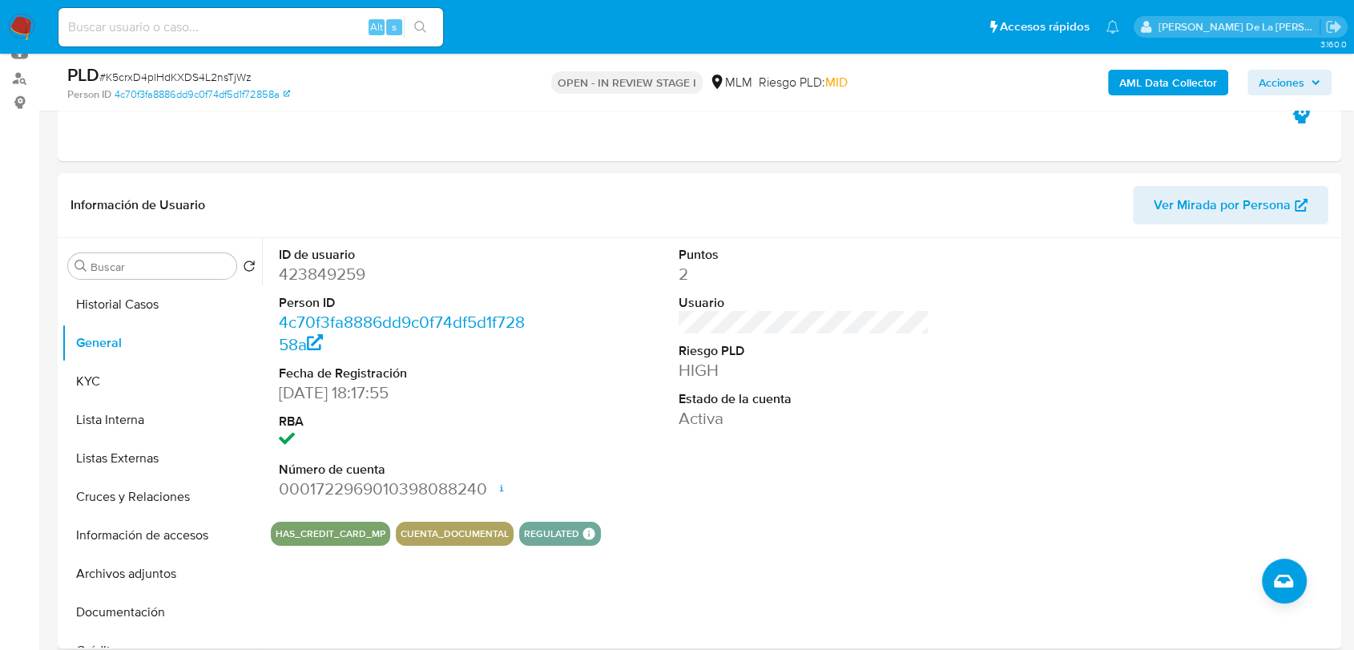
click at [574, 394] on div "ID de usuario 423849259 Person ID 4c70f3fa8886dd9c0f74df5d1f72858a Fecha de Reg…" at bounding box center [804, 373] width 1067 height 271
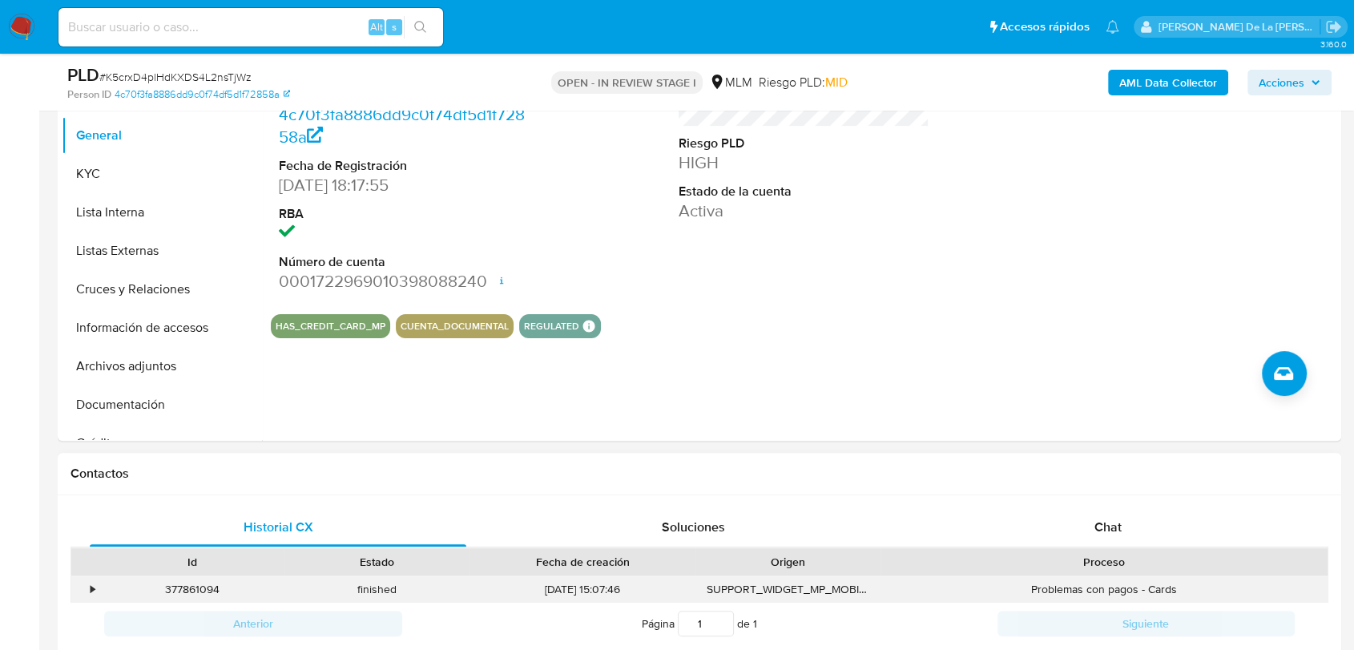
scroll to position [534, 0]
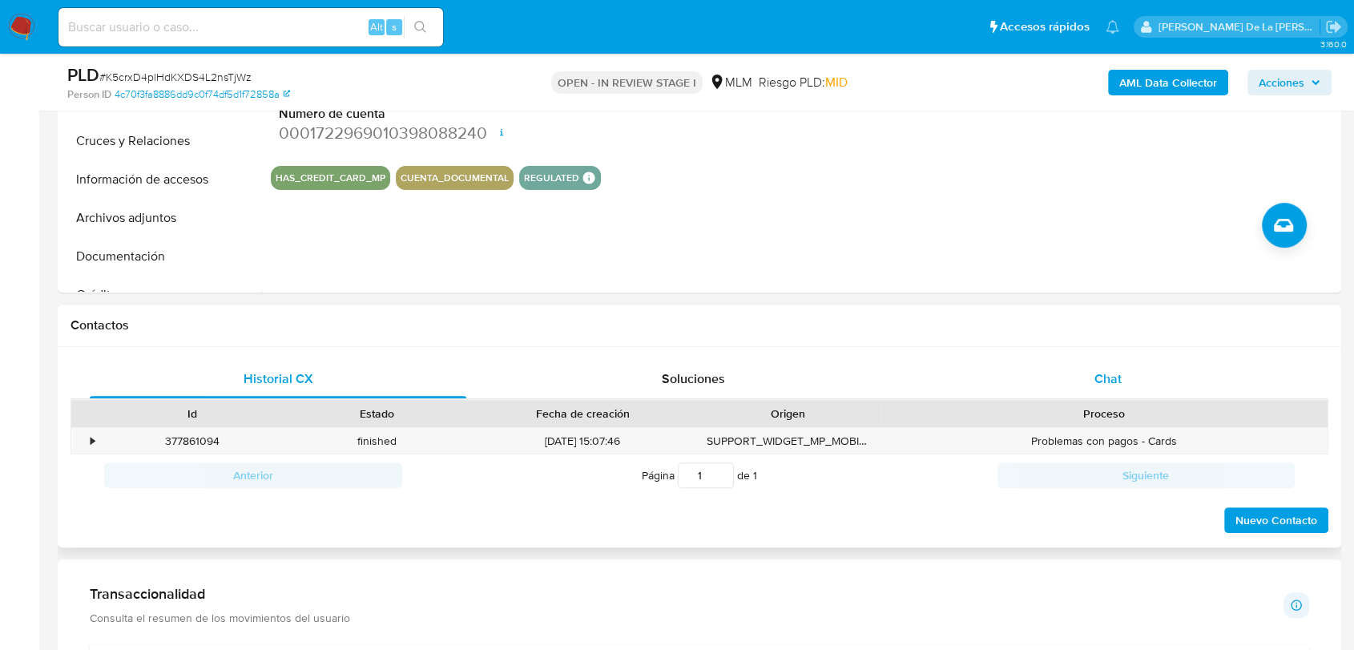
click at [1118, 366] on div "Chat" at bounding box center [1108, 379] width 377 height 38
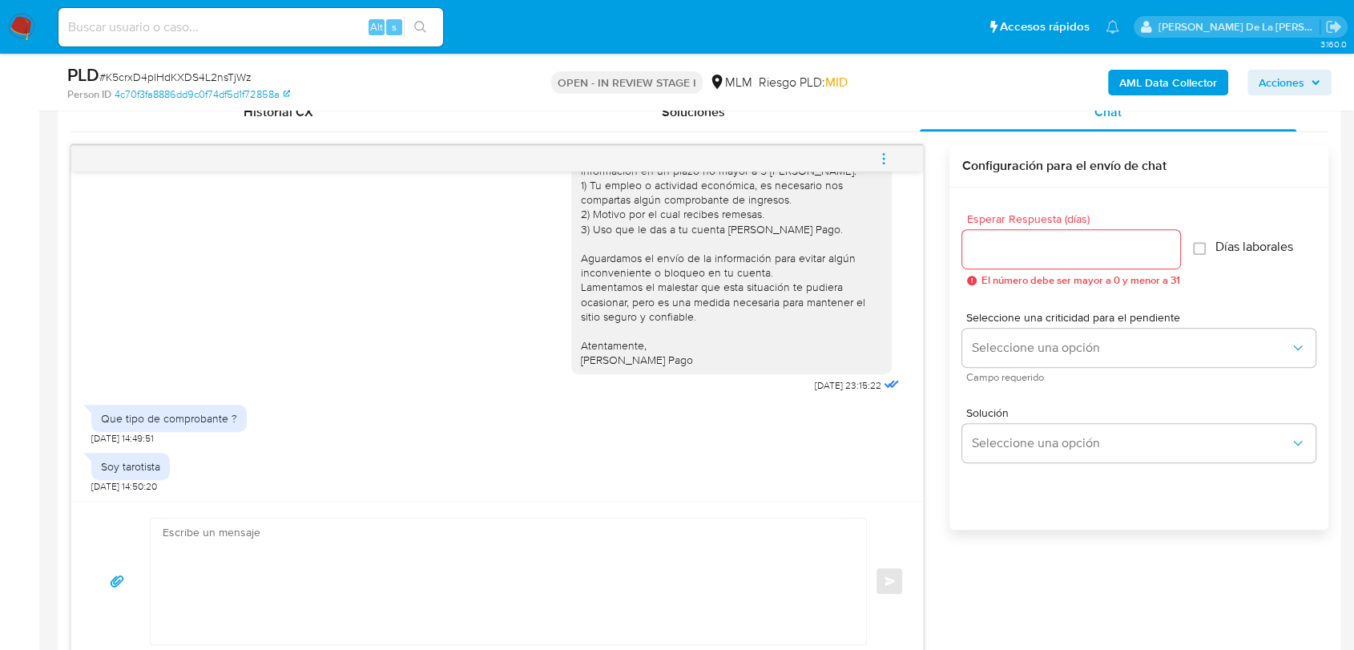
scroll to position [801, 0]
click at [878, 155] on icon "menu-action" at bounding box center [884, 158] width 14 height 14
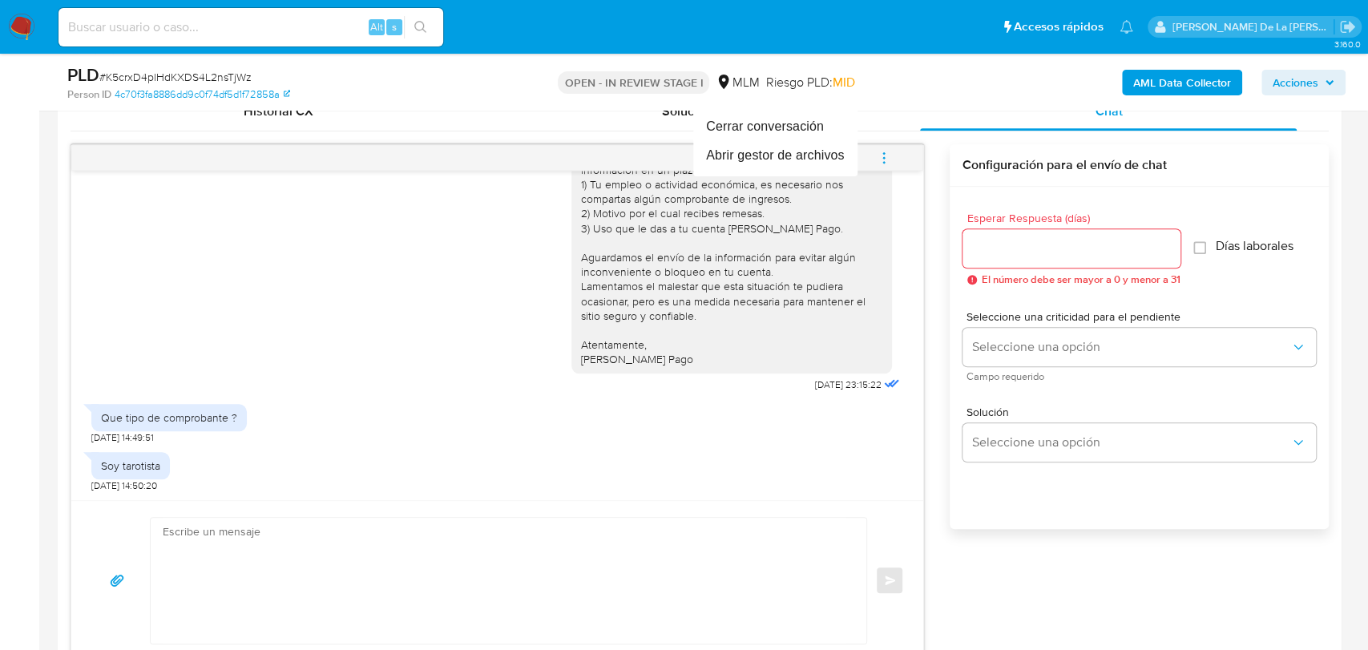
click at [218, 366] on div at bounding box center [684, 325] width 1368 height 650
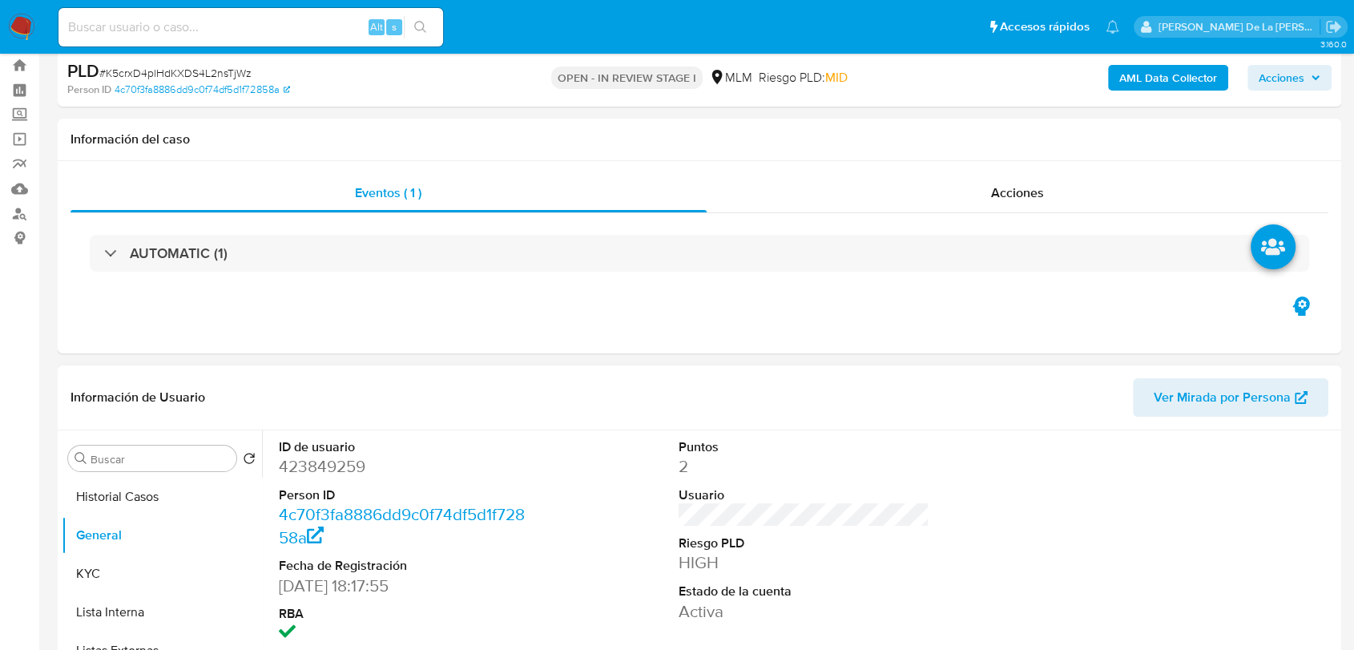
scroll to position [267, 0]
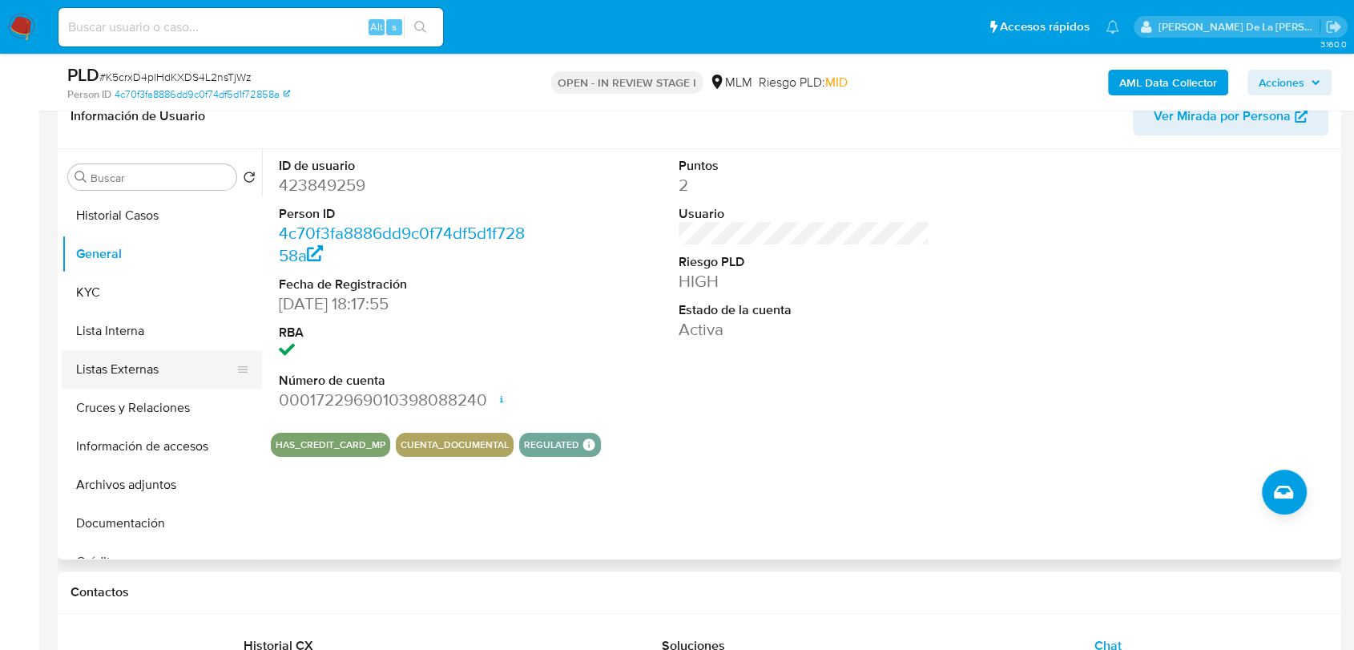
click at [159, 375] on button "Listas Externas" at bounding box center [156, 369] width 188 height 38
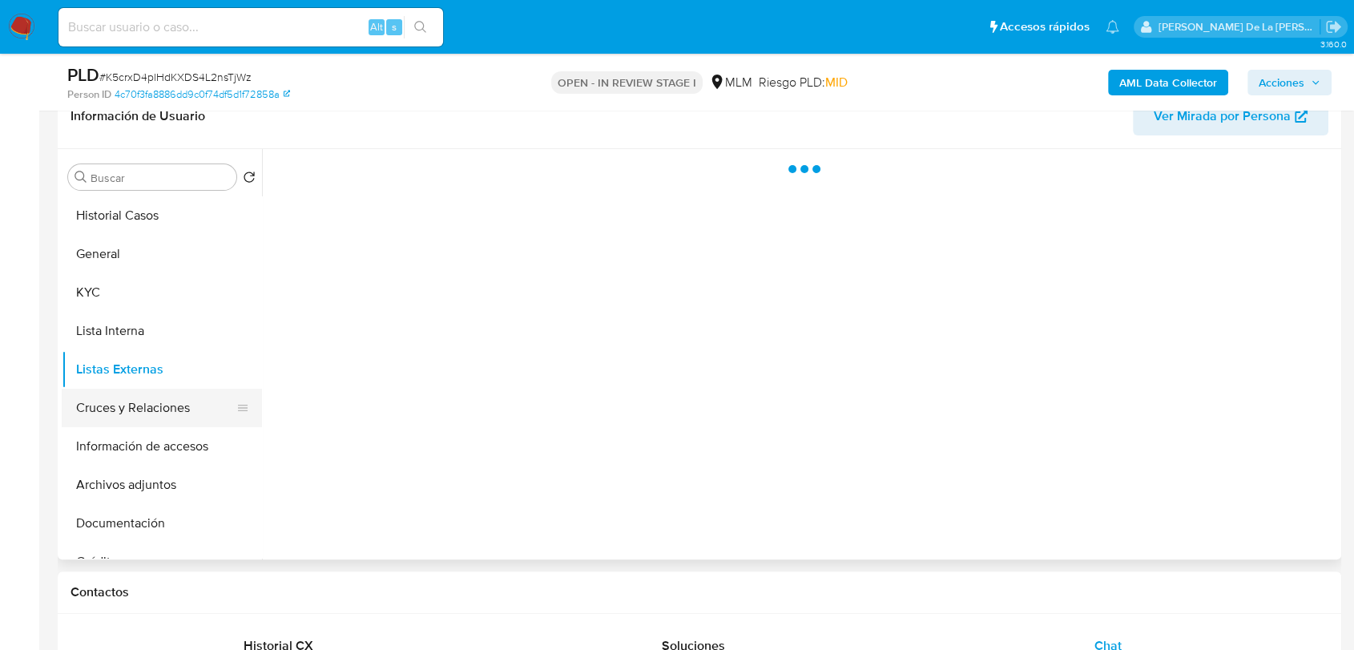
click at [148, 407] on button "Cruces y Relaciones" at bounding box center [156, 408] width 188 height 38
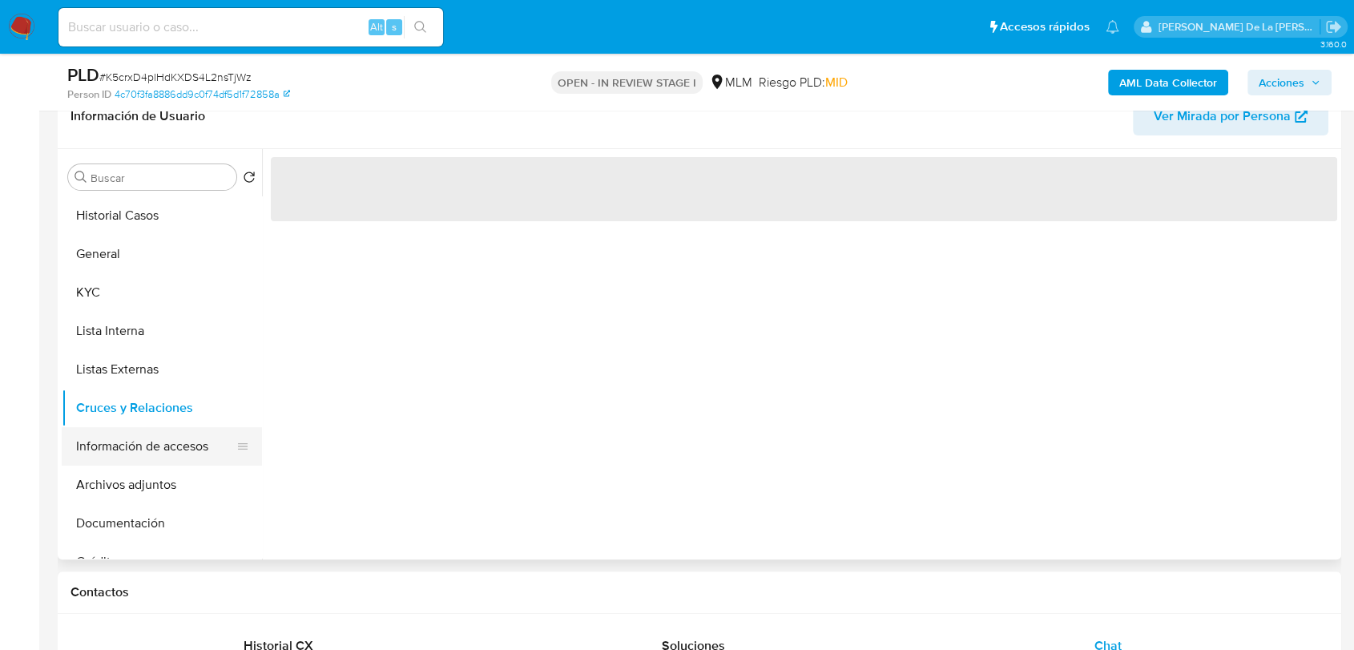
click at [135, 462] on button "Información de accesos" at bounding box center [156, 446] width 188 height 38
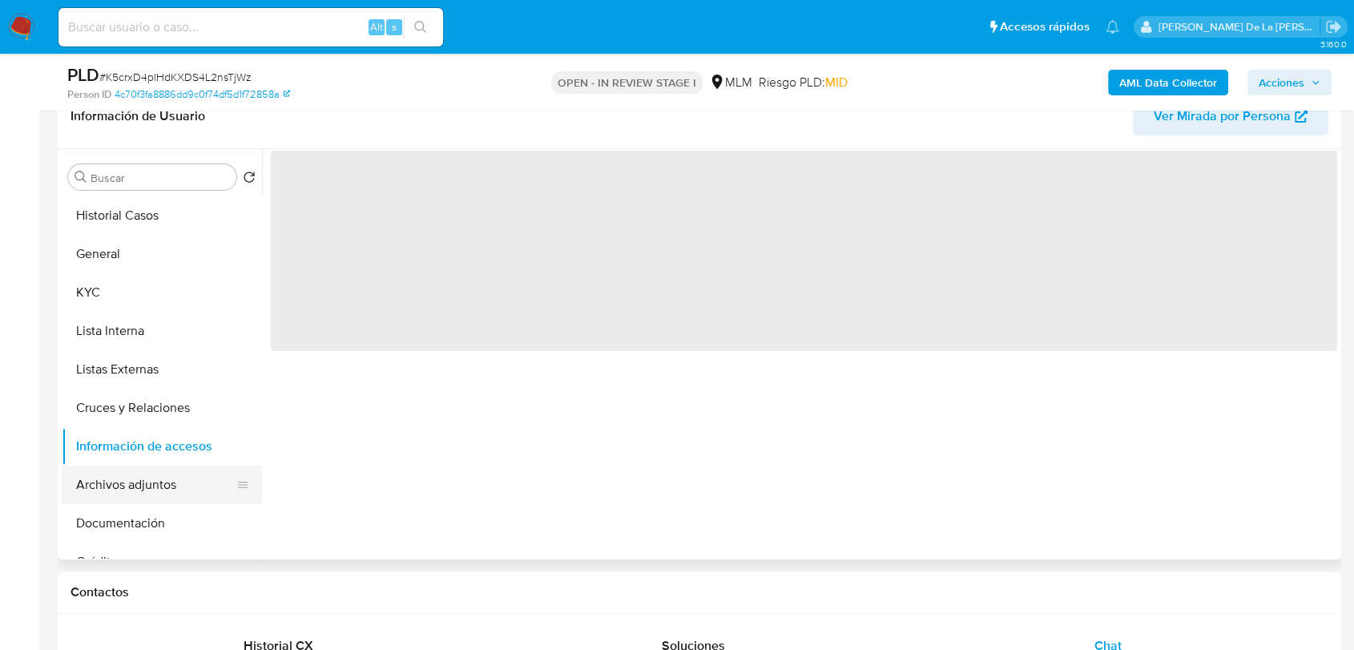
click at [141, 478] on button "Archivos adjuntos" at bounding box center [156, 485] width 188 height 38
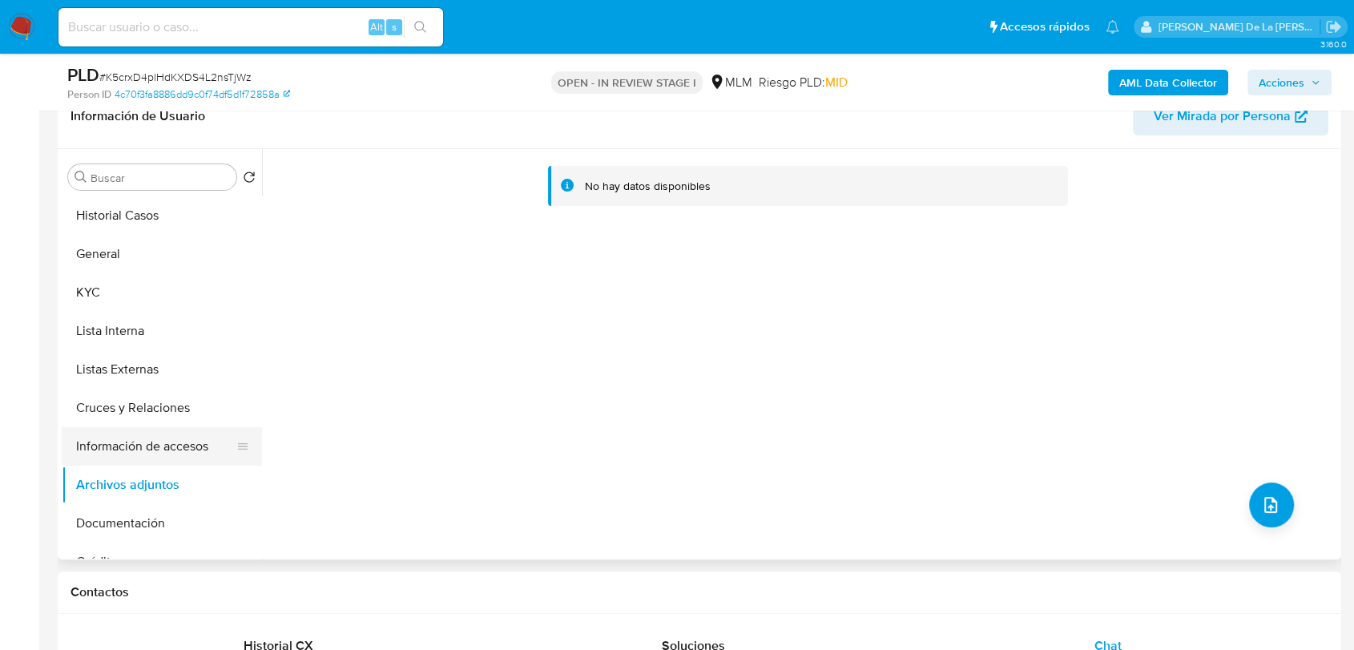
click at [147, 450] on button "Información de accesos" at bounding box center [156, 446] width 188 height 38
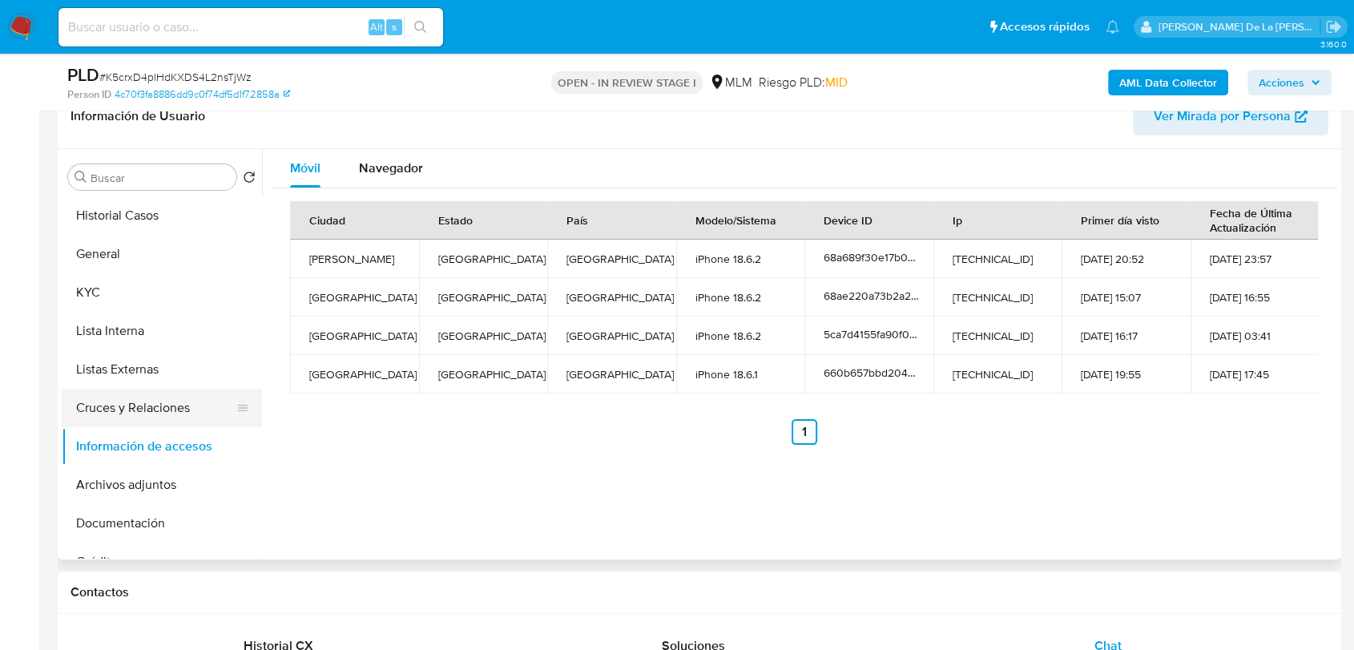
click at [157, 401] on button "Cruces y Relaciones" at bounding box center [156, 408] width 188 height 38
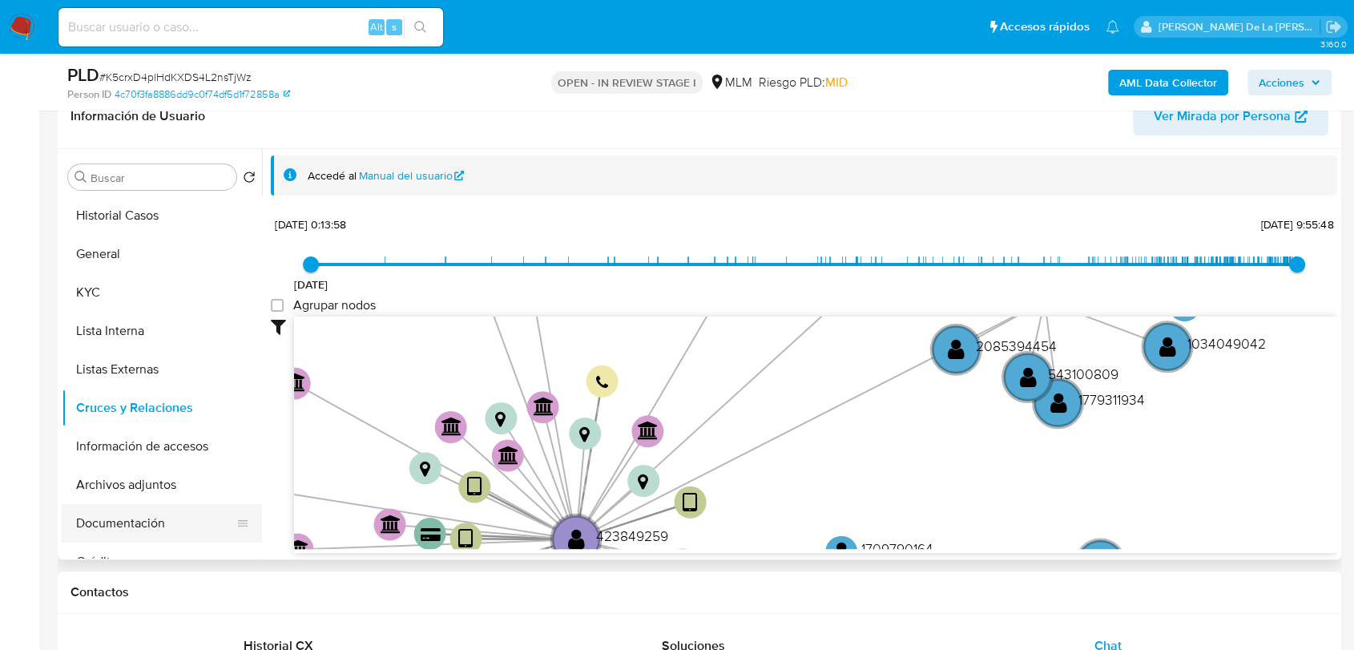
click at [115, 504] on ul "Historial Casos General KYC Lista Interna Listas Externas Cruces y Relaciones I…" at bounding box center [162, 376] width 200 height 361
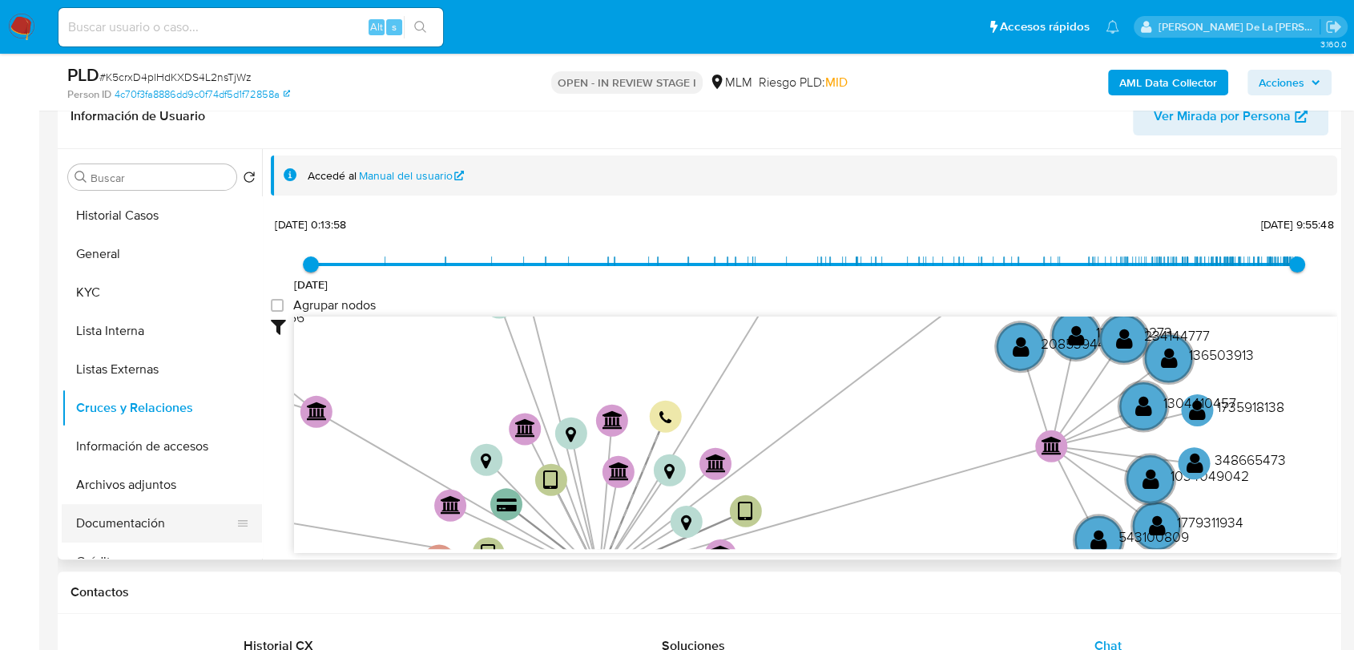
click at [151, 508] on button "Documentación" at bounding box center [156, 523] width 188 height 38
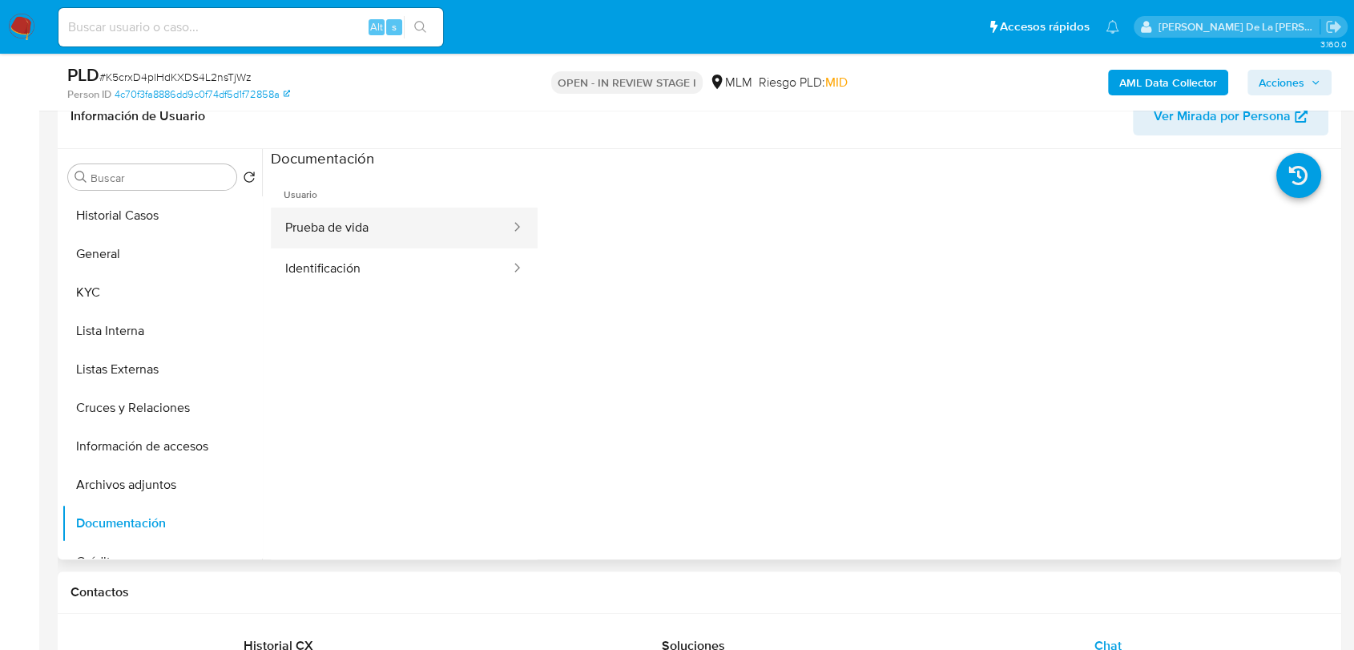
click at [357, 223] on button "Prueba de vida" at bounding box center [391, 228] width 241 height 41
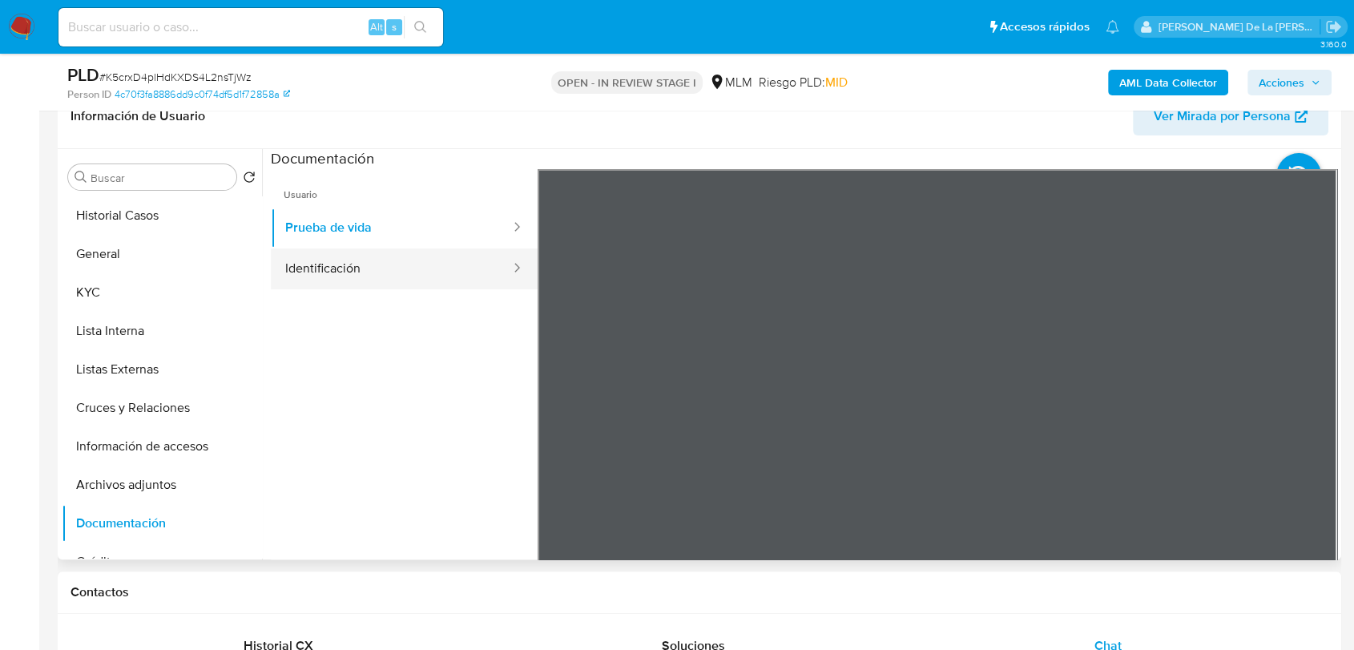
click at [445, 277] on button "Identificación" at bounding box center [391, 268] width 241 height 41
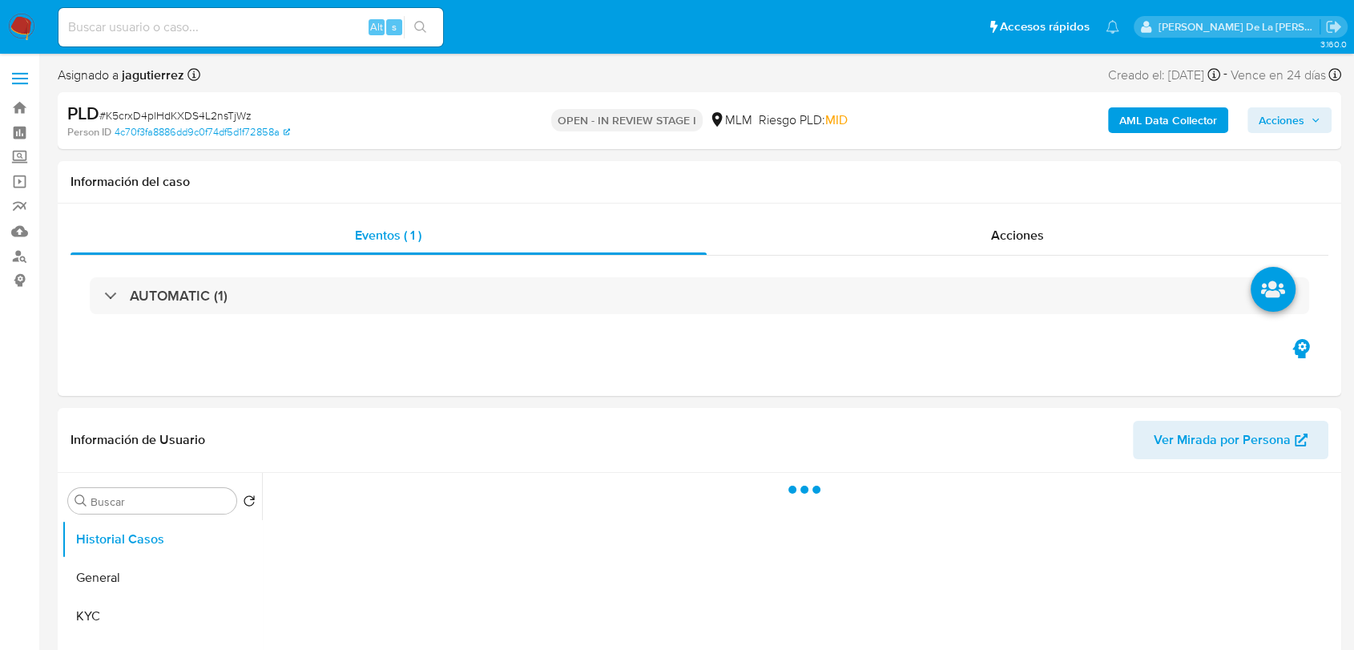
select select "10"
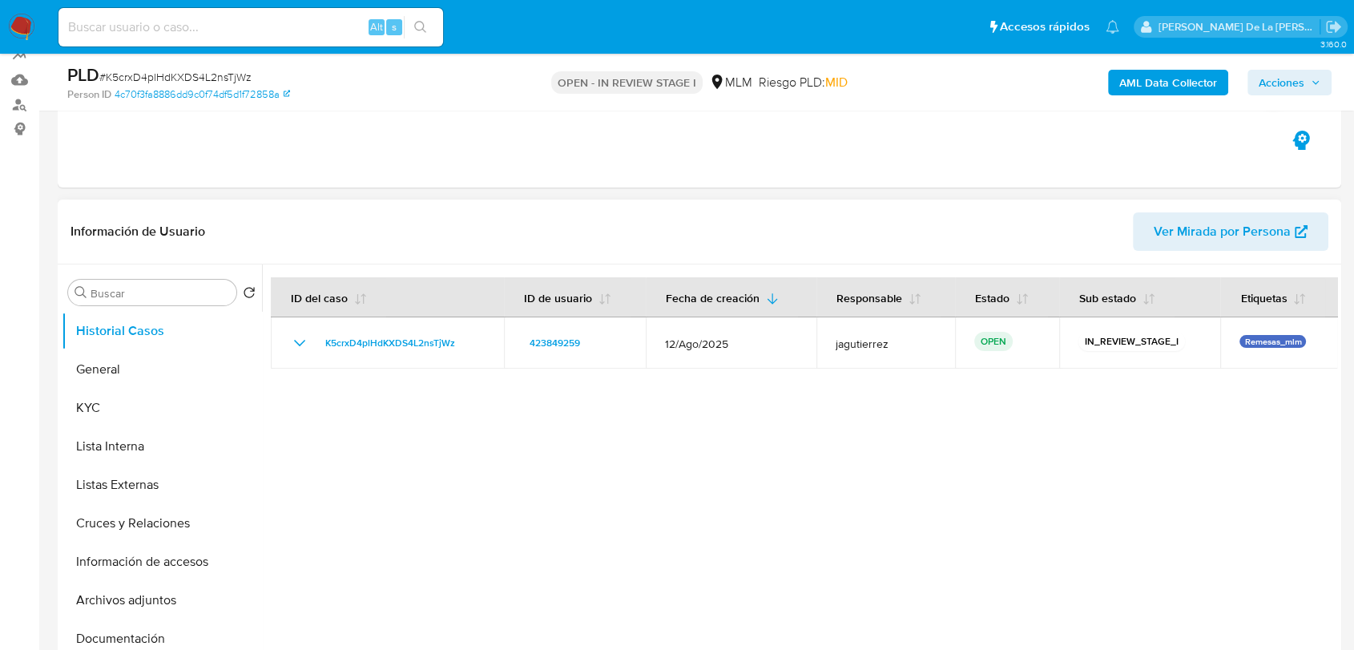
scroll to position [178, 0]
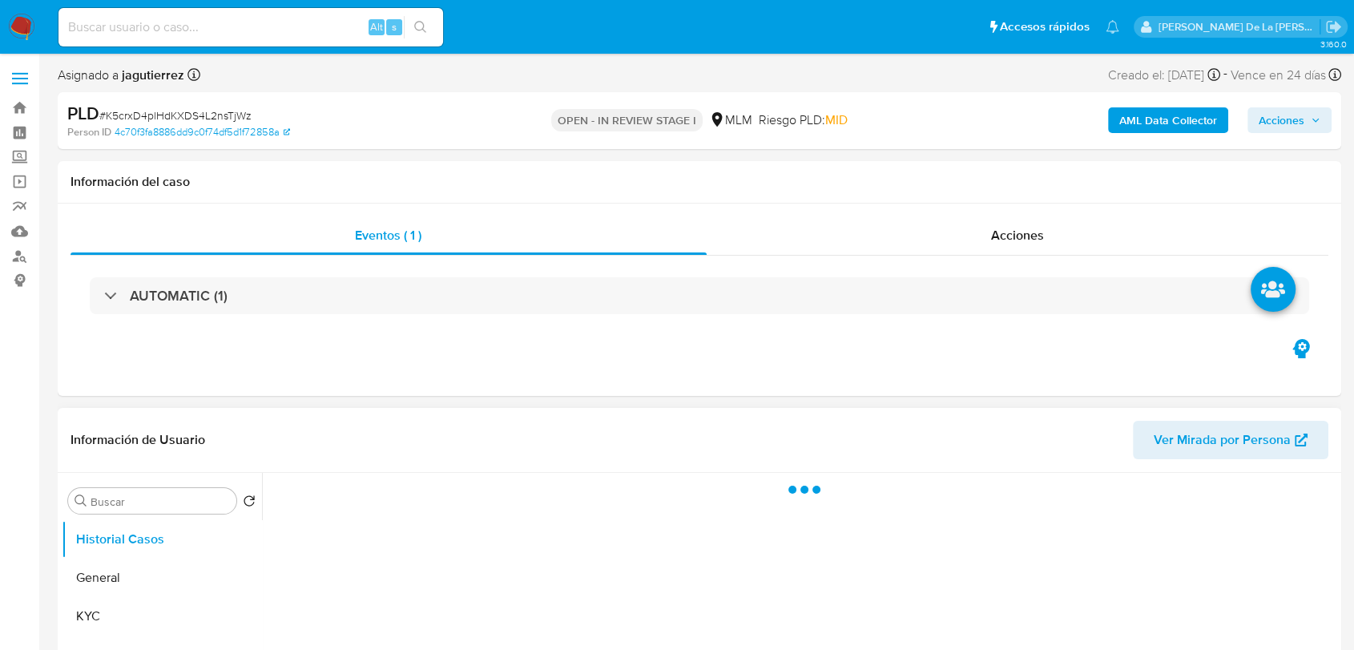
select select "10"
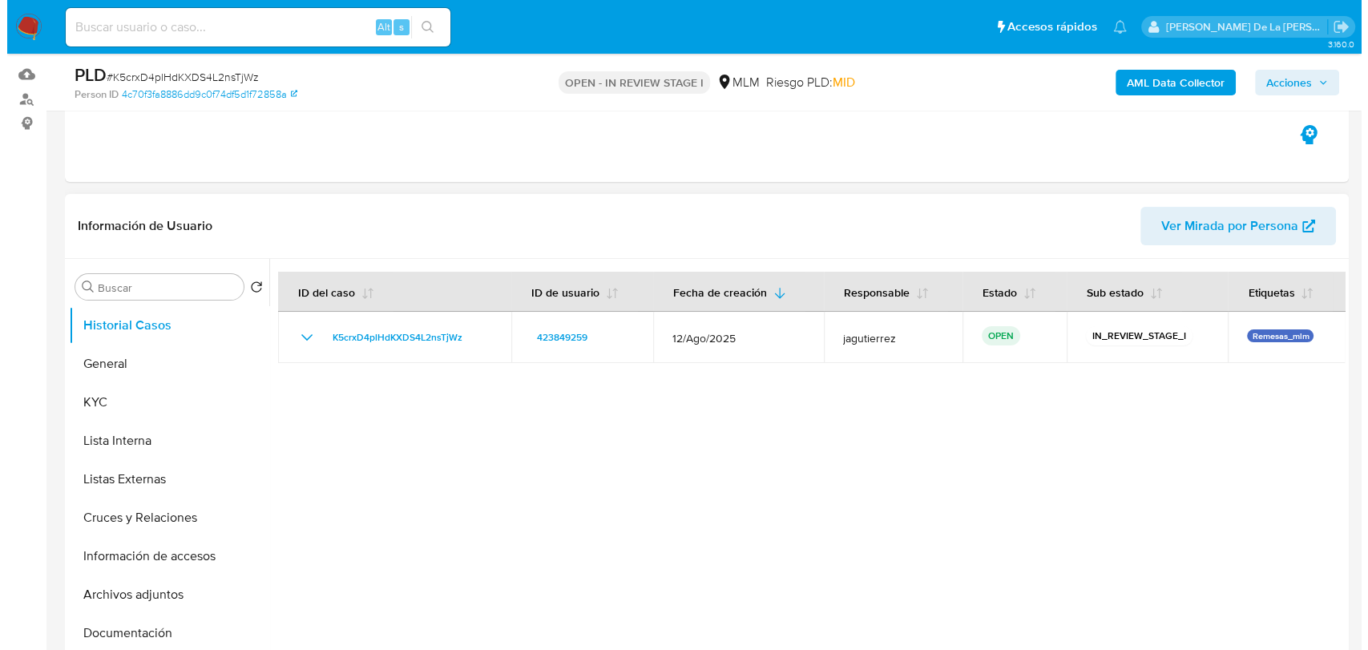
scroll to position [267, 0]
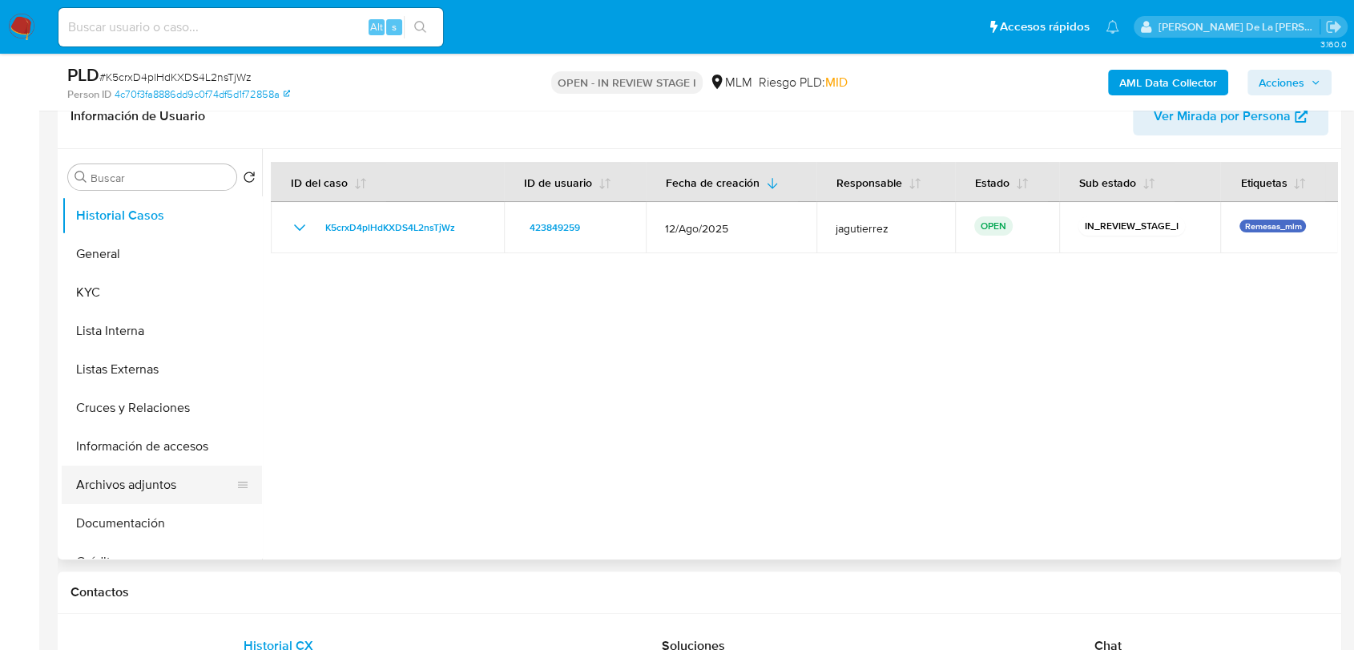
click at [141, 483] on button "Archivos adjuntos" at bounding box center [156, 485] width 188 height 38
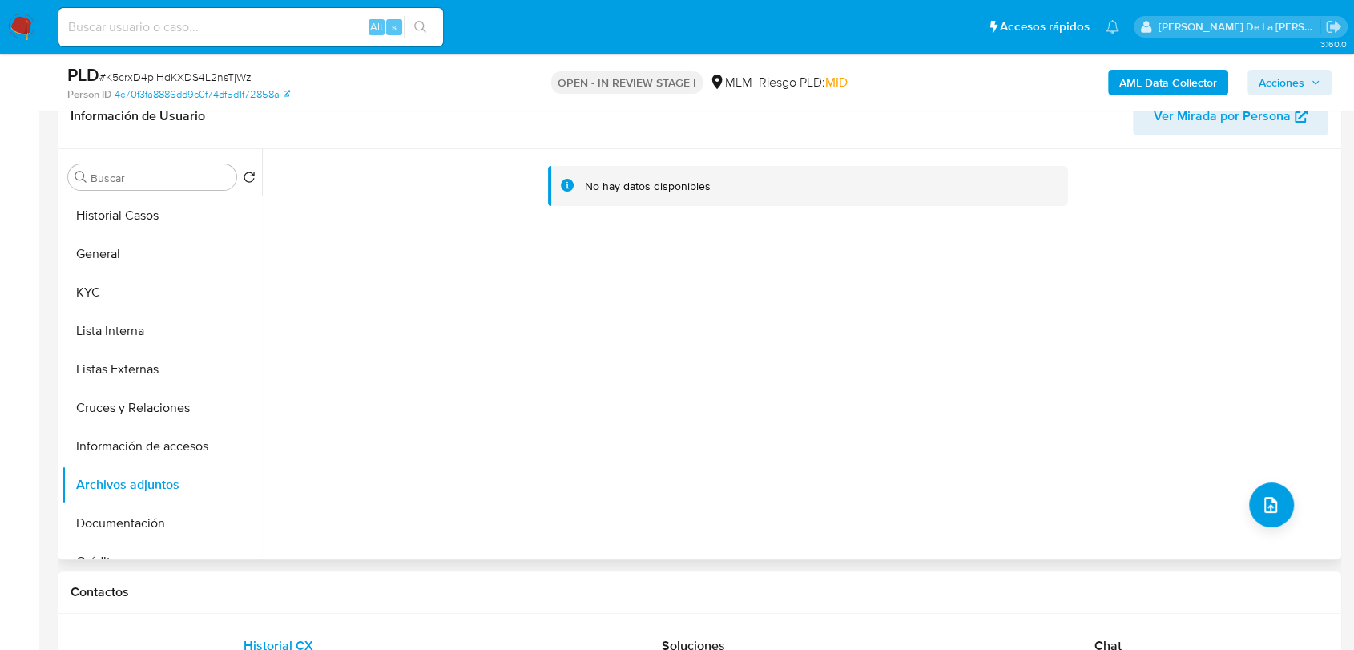
click at [1273, 481] on div "No hay datos disponibles" at bounding box center [800, 354] width 1076 height 410
click at [1262, 498] on span "upload-file" at bounding box center [1271, 504] width 19 height 19
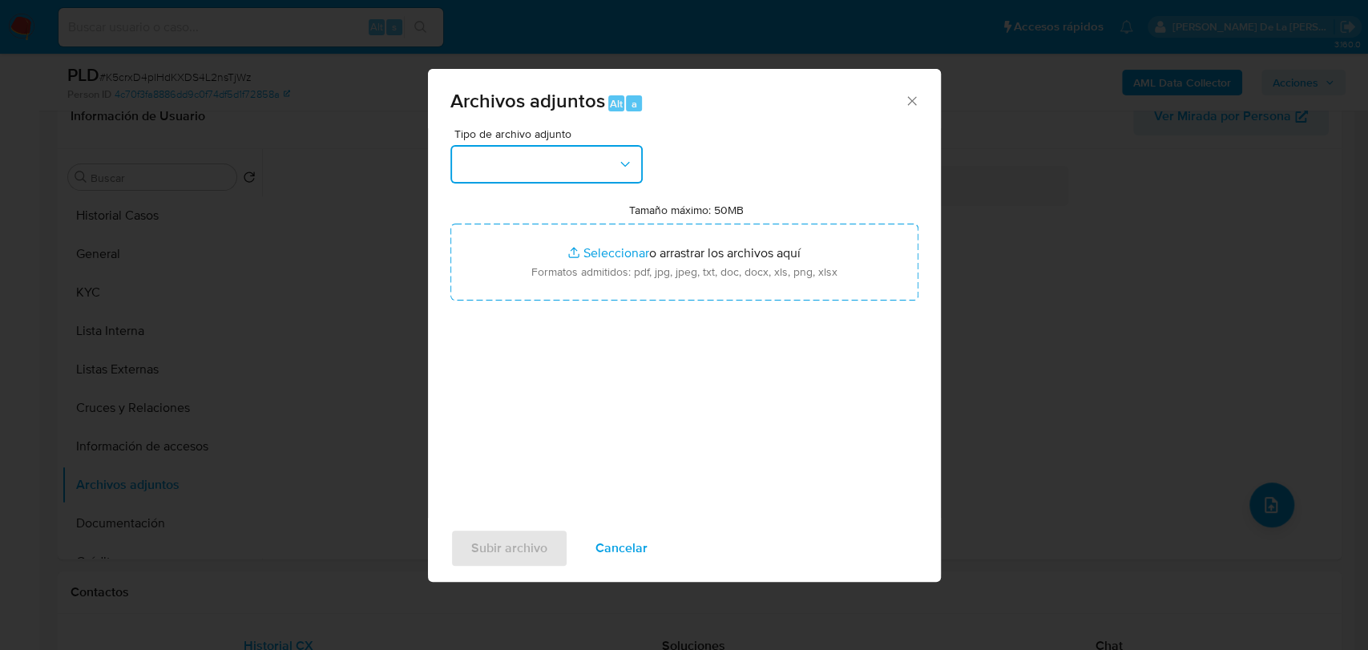
click at [533, 176] on button "button" at bounding box center [546, 164] width 192 height 38
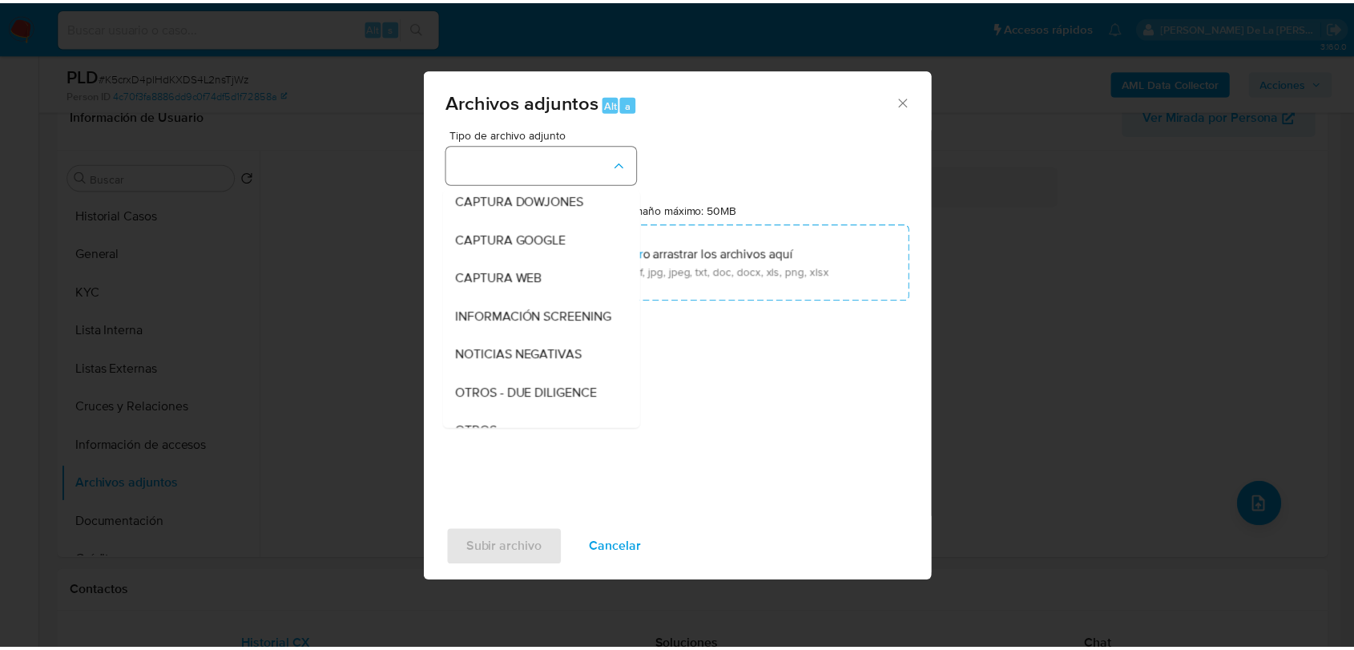
scroll to position [83, 0]
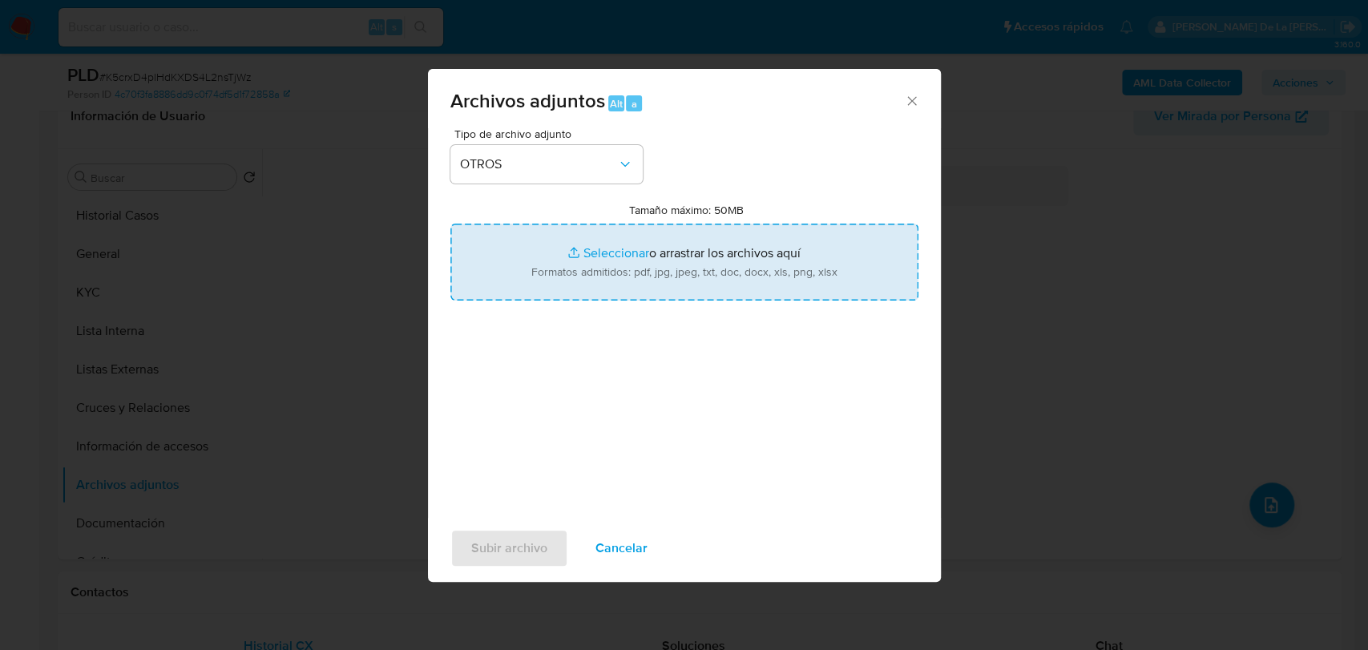
type input "C:\fakepath\423849259_GABRIELA [PERSON_NAME] MANZANO_AGO2025.pdf"
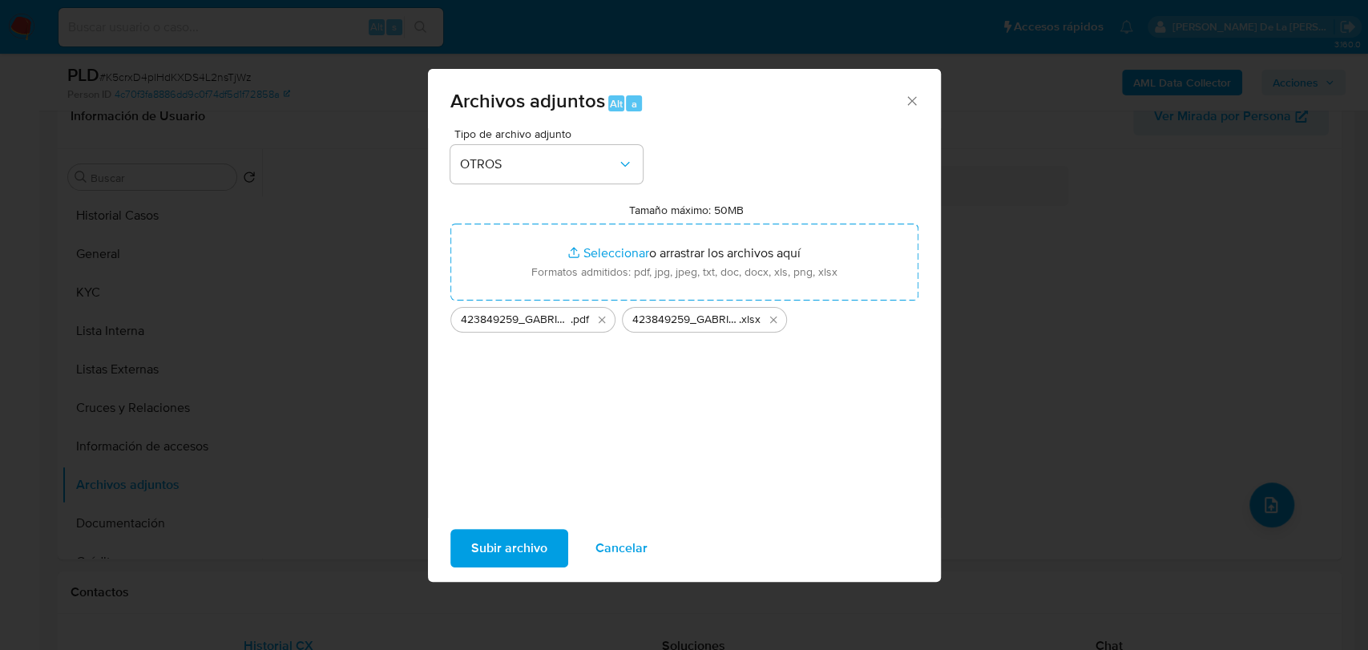
click at [513, 561] on span "Subir archivo" at bounding box center [509, 548] width 76 height 35
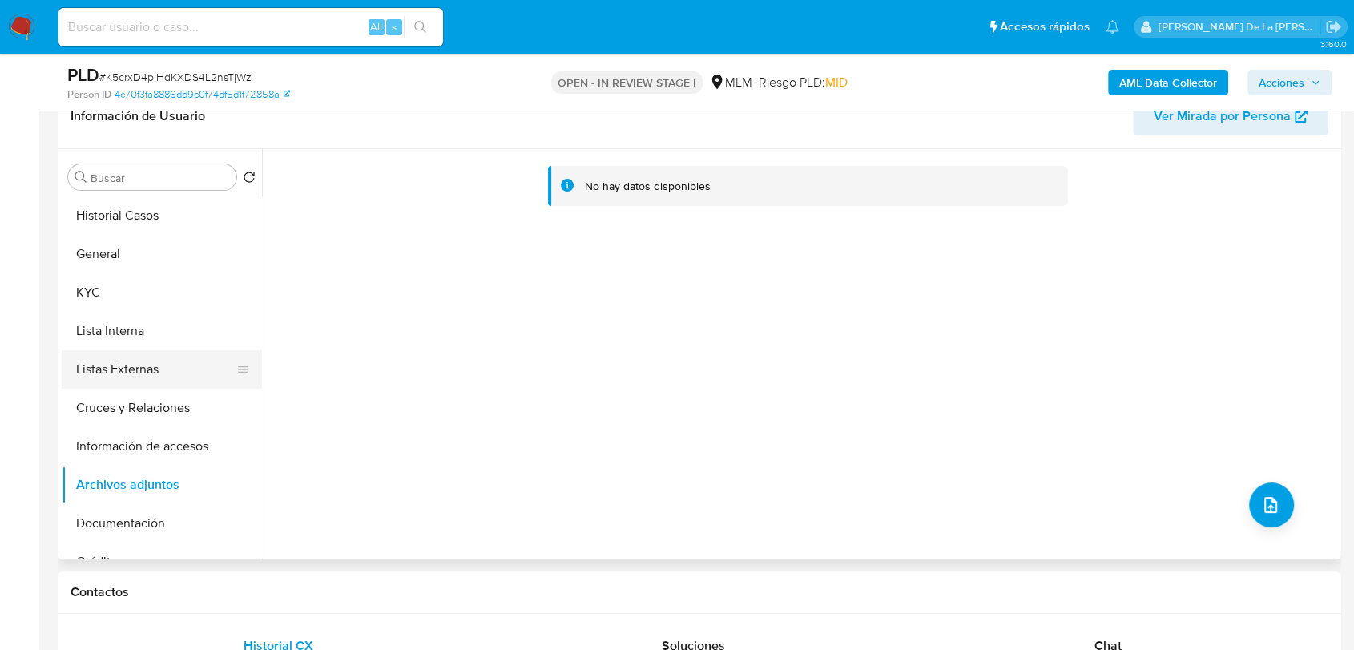
click at [145, 378] on button "Listas Externas" at bounding box center [156, 369] width 188 height 38
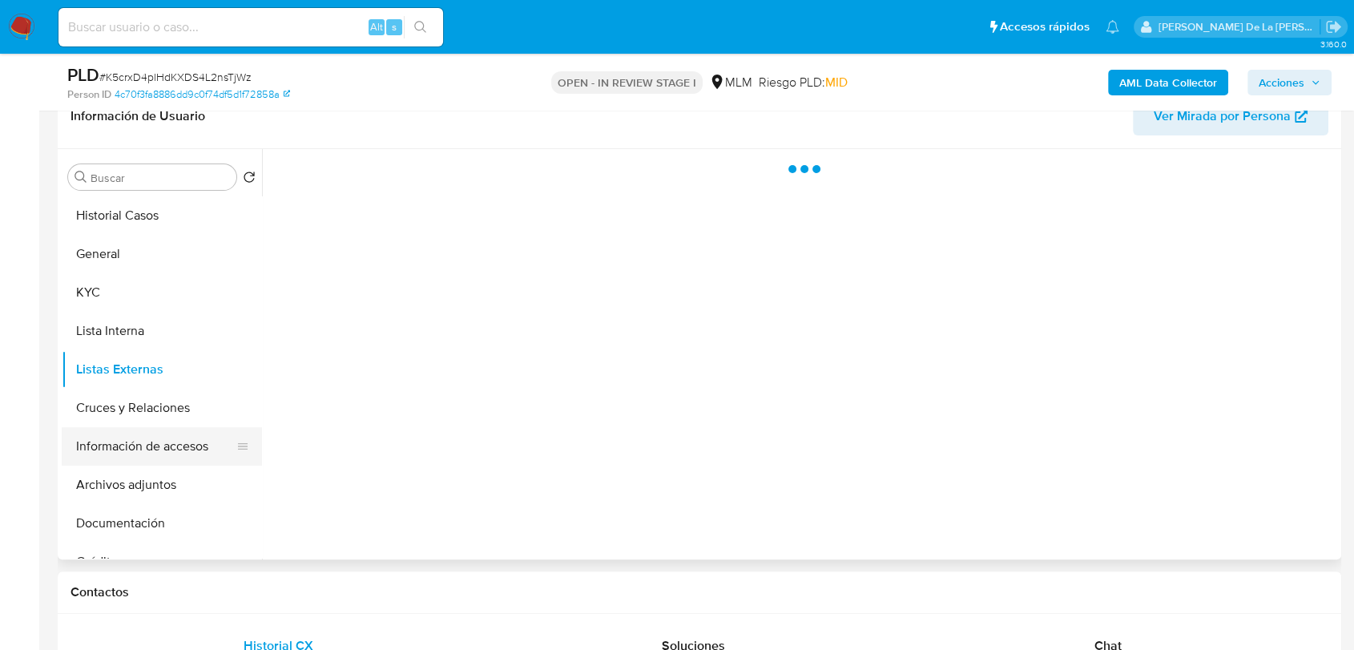
click at [127, 462] on button "Información de accesos" at bounding box center [156, 446] width 188 height 38
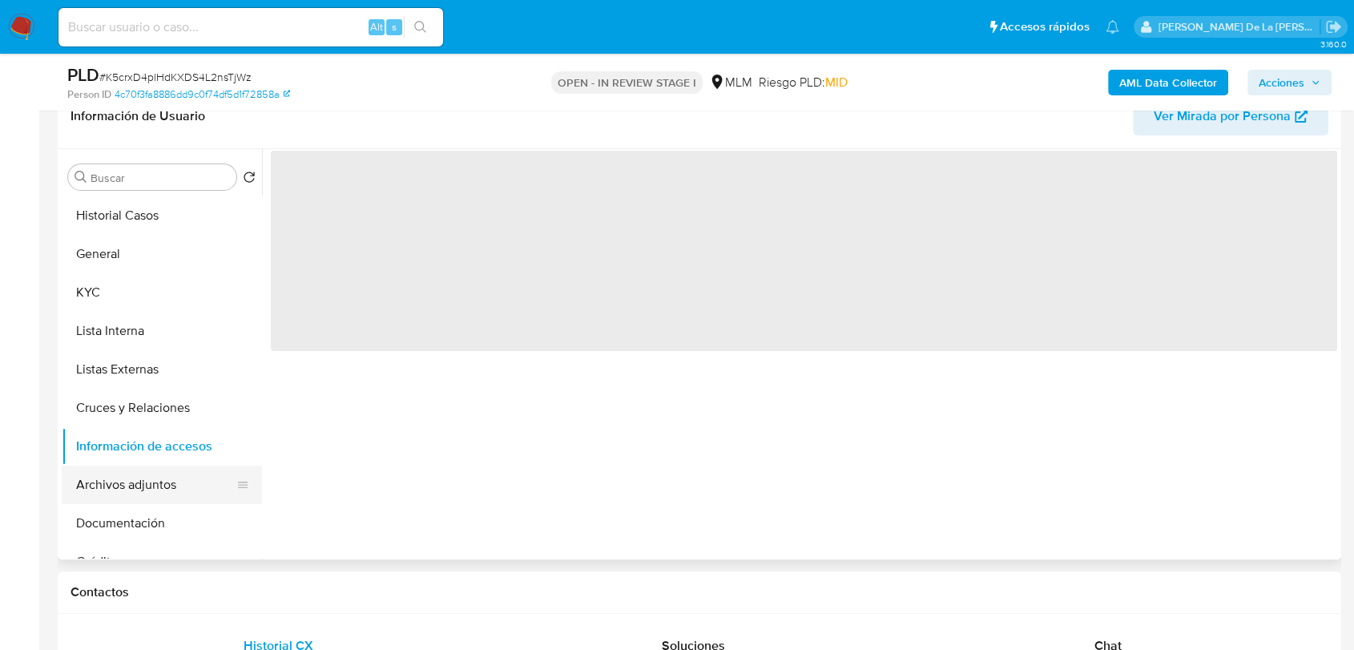
click at [142, 480] on button "Archivos adjuntos" at bounding box center [156, 485] width 188 height 38
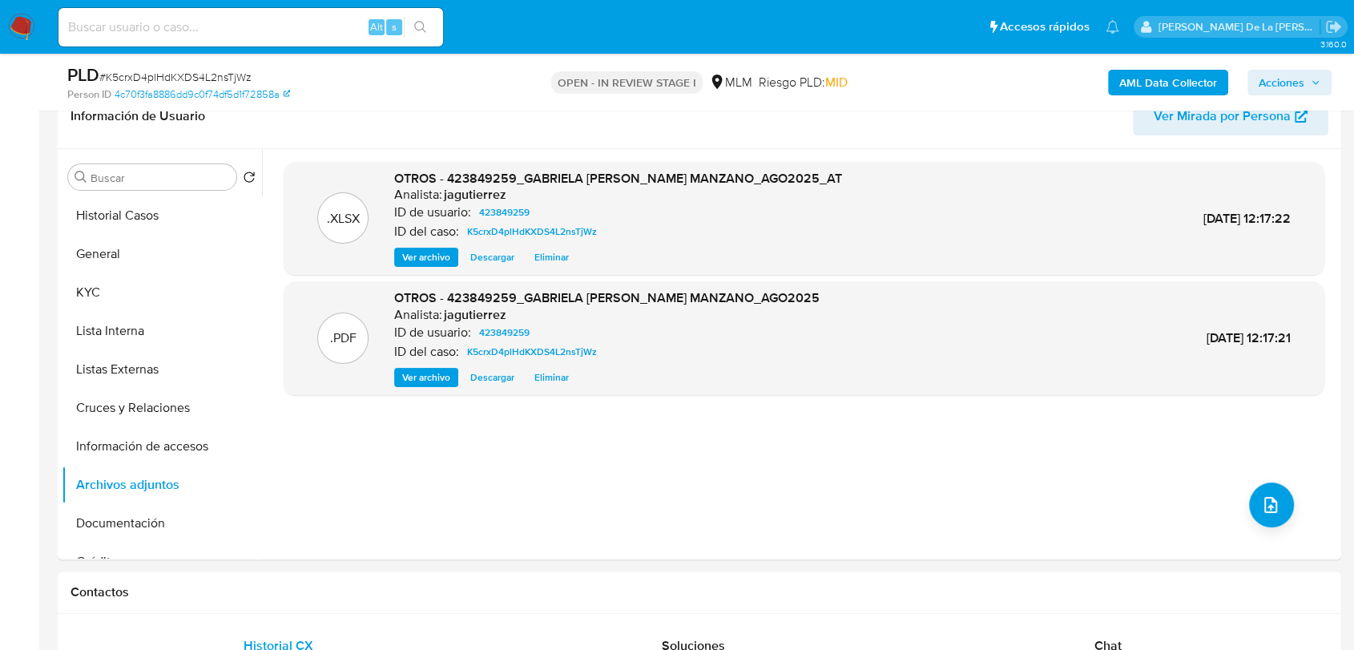
click at [1290, 74] on span "Acciones" at bounding box center [1282, 83] width 46 height 26
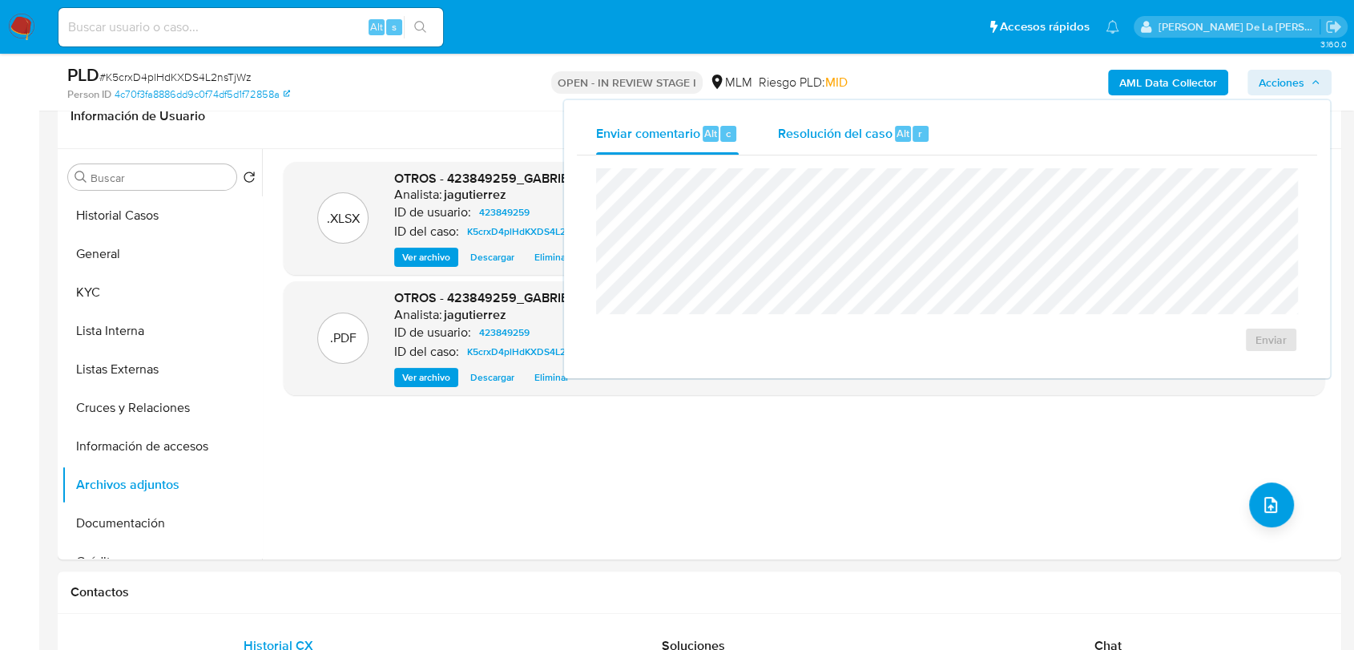
click at [834, 138] on span "Resolución del caso" at bounding box center [834, 132] width 115 height 18
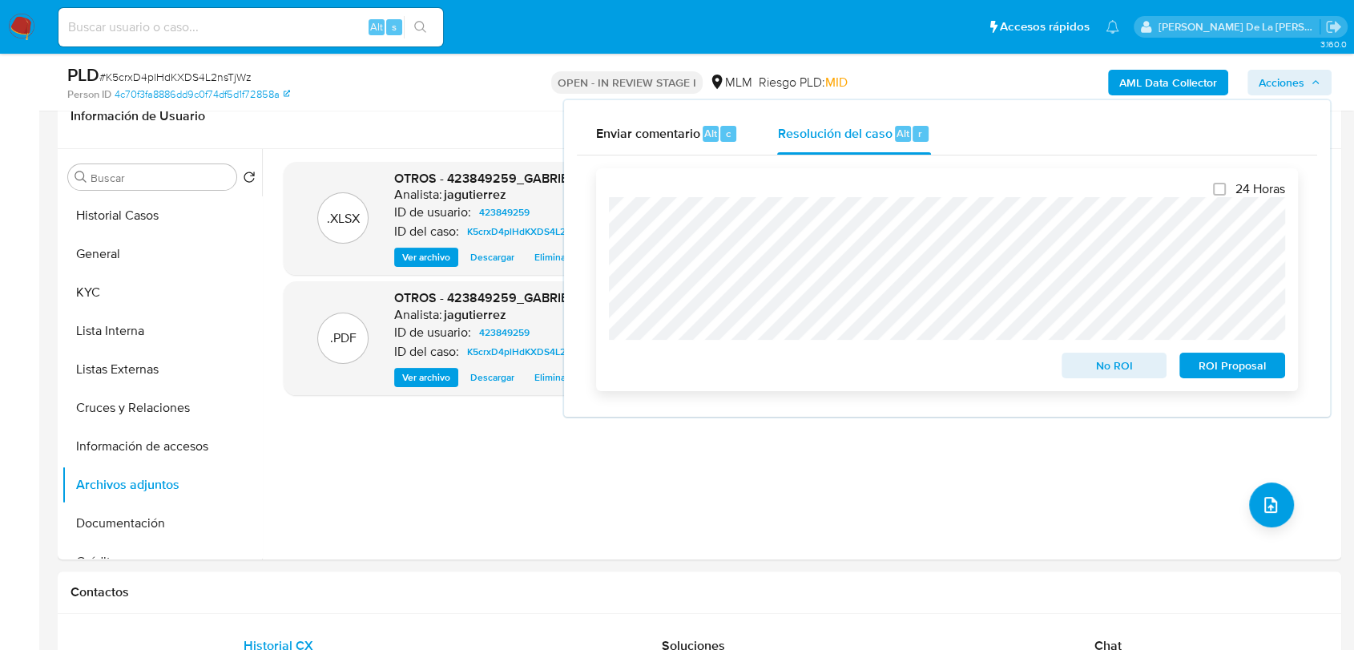
click at [1101, 364] on span "No ROI" at bounding box center [1114, 365] width 83 height 22
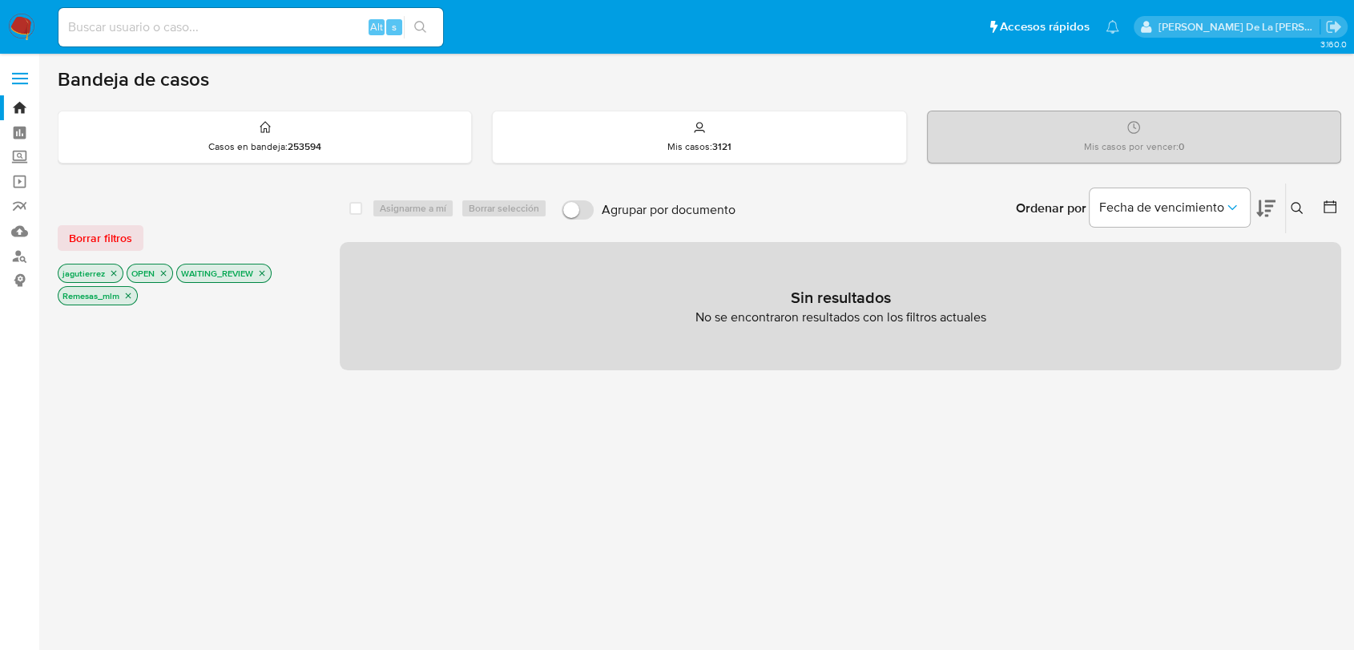
click at [126, 293] on icon "close-filter" at bounding box center [129, 296] width 6 height 6
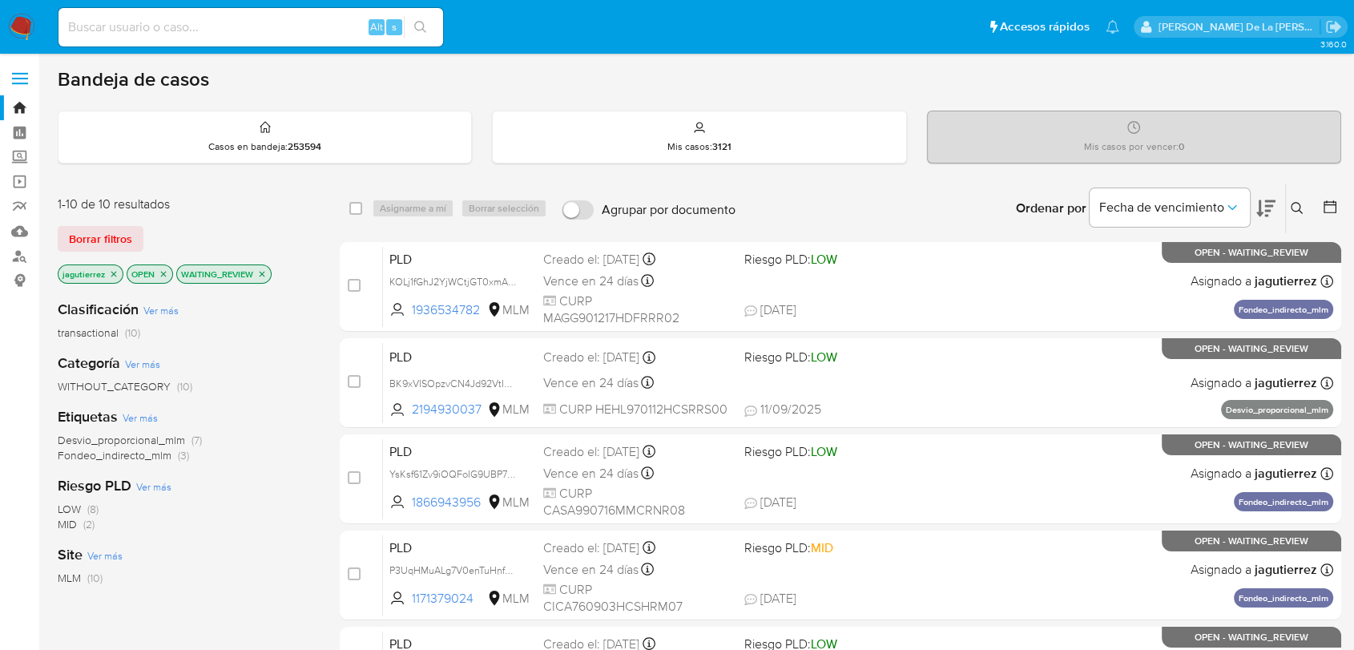
click at [119, 455] on span "Fondeo_indirecto_mlm" at bounding box center [115, 455] width 114 height 16
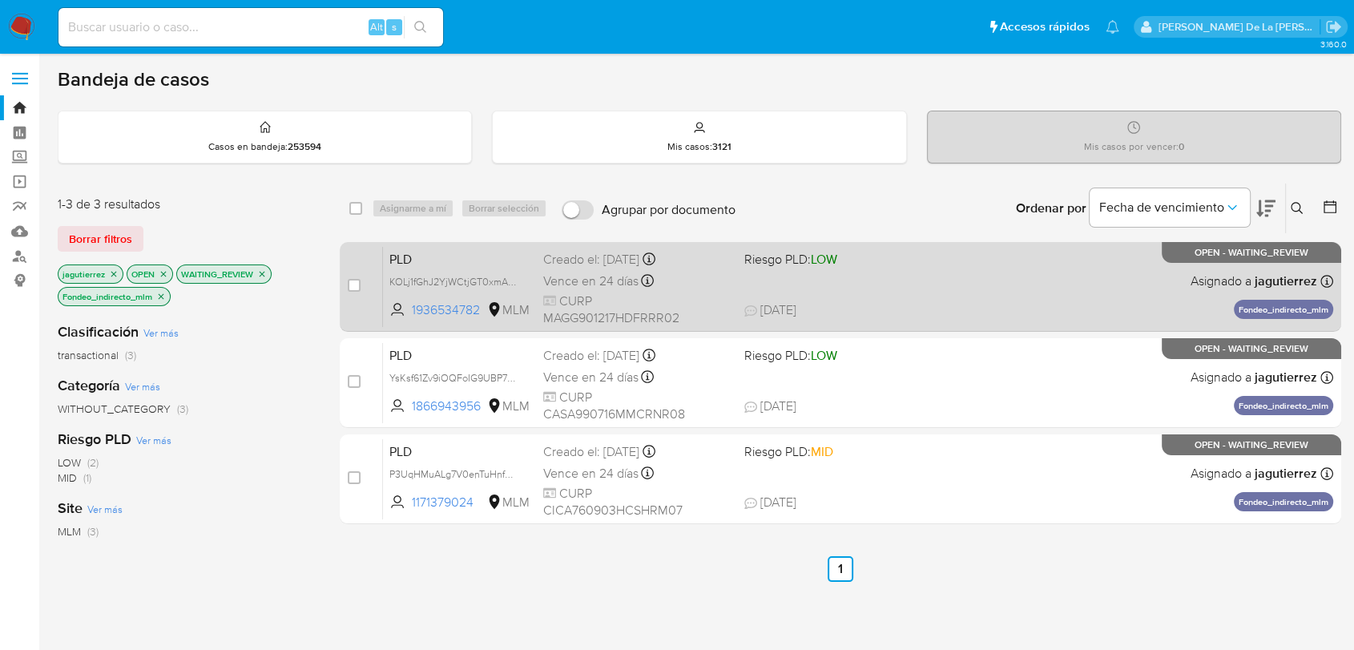
click at [836, 272] on div "PLD KOLj1fGhJ2YjWCtjGT0xmAGt 1936534782 MLM Riesgo PLD: LOW Creado el: 12/08/20…" at bounding box center [858, 286] width 951 height 81
click at [353, 285] on input "checkbox" at bounding box center [354, 285] width 13 height 13
checkbox input "true"
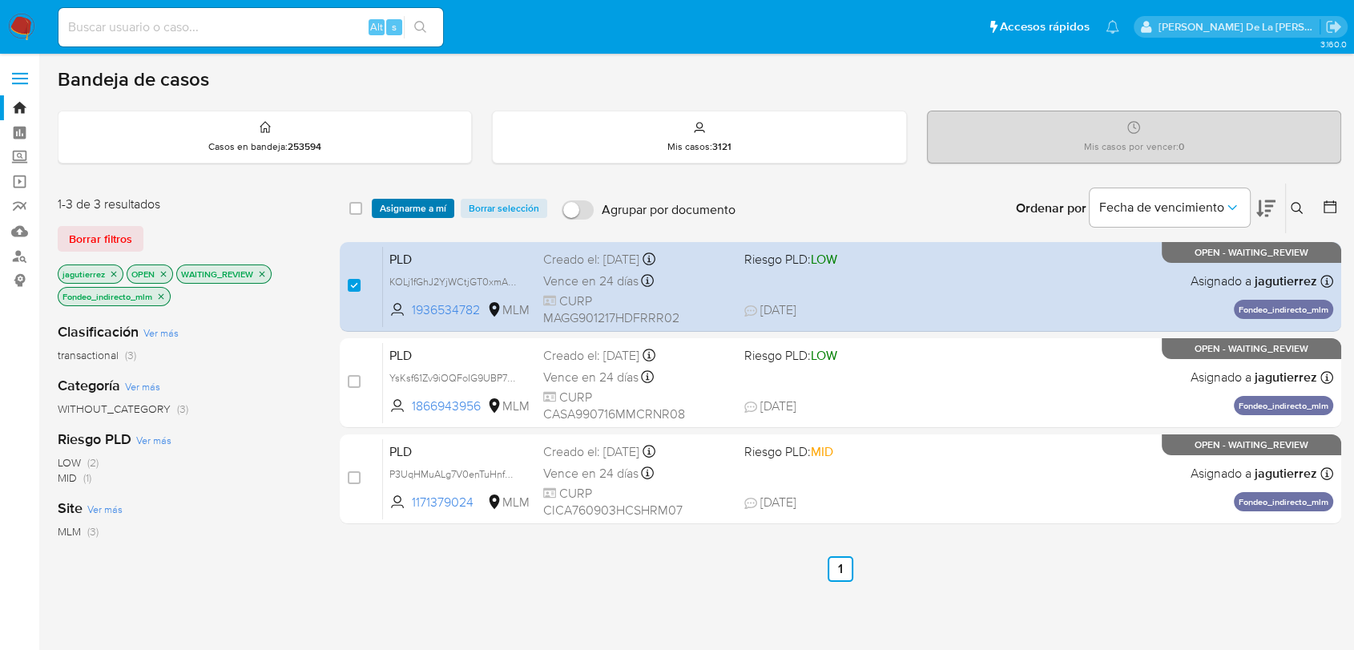
click at [422, 208] on span "Asignarme a mí" at bounding box center [413, 208] width 67 height 16
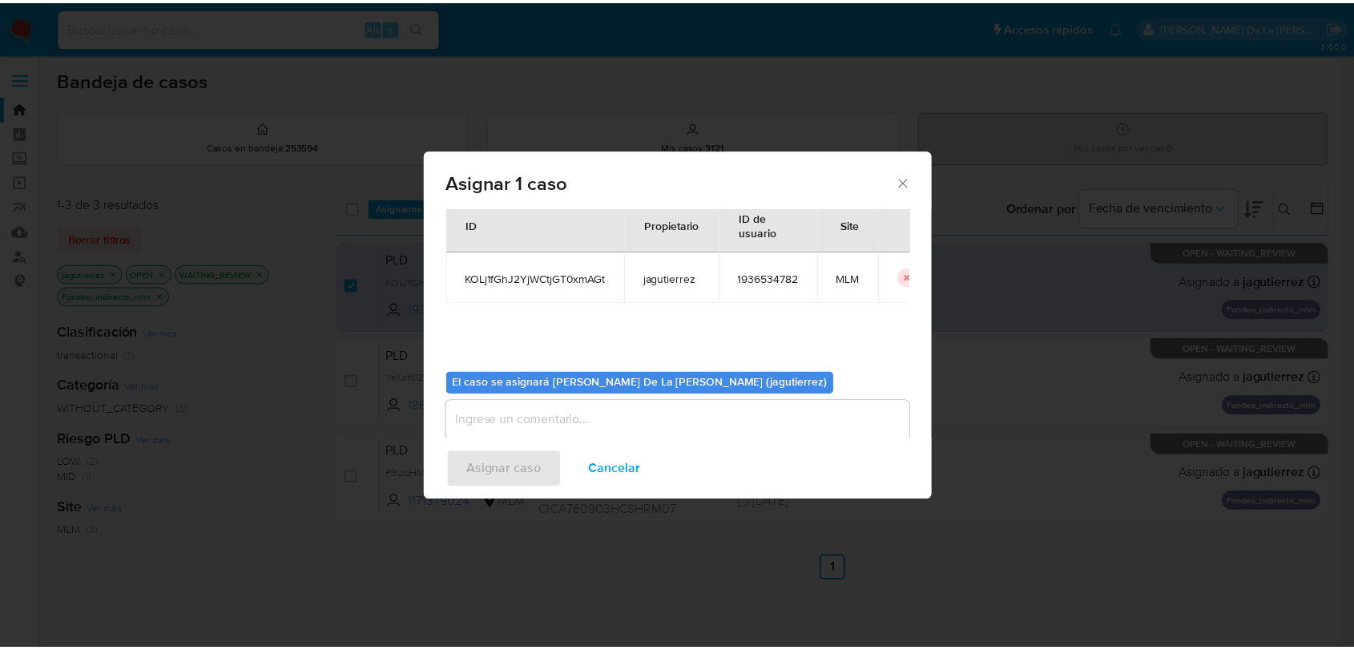
scroll to position [83, 0]
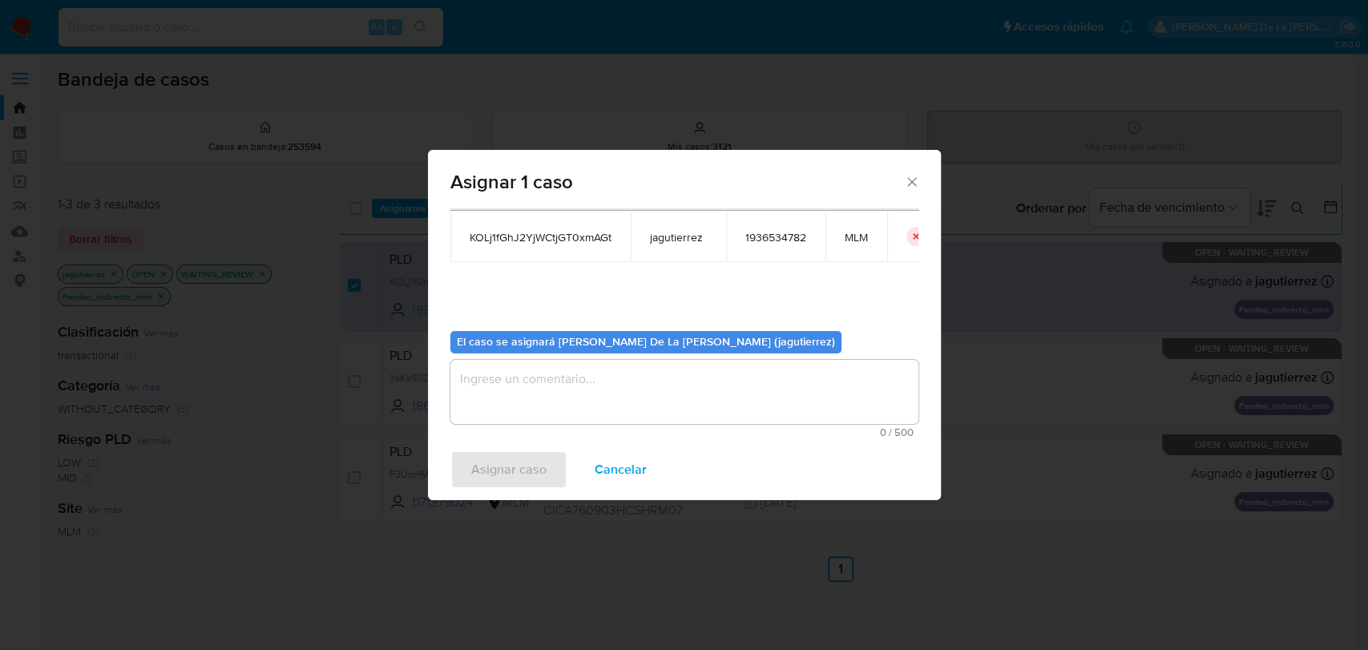
click at [491, 374] on textarea "assign-modal" at bounding box center [684, 392] width 468 height 64
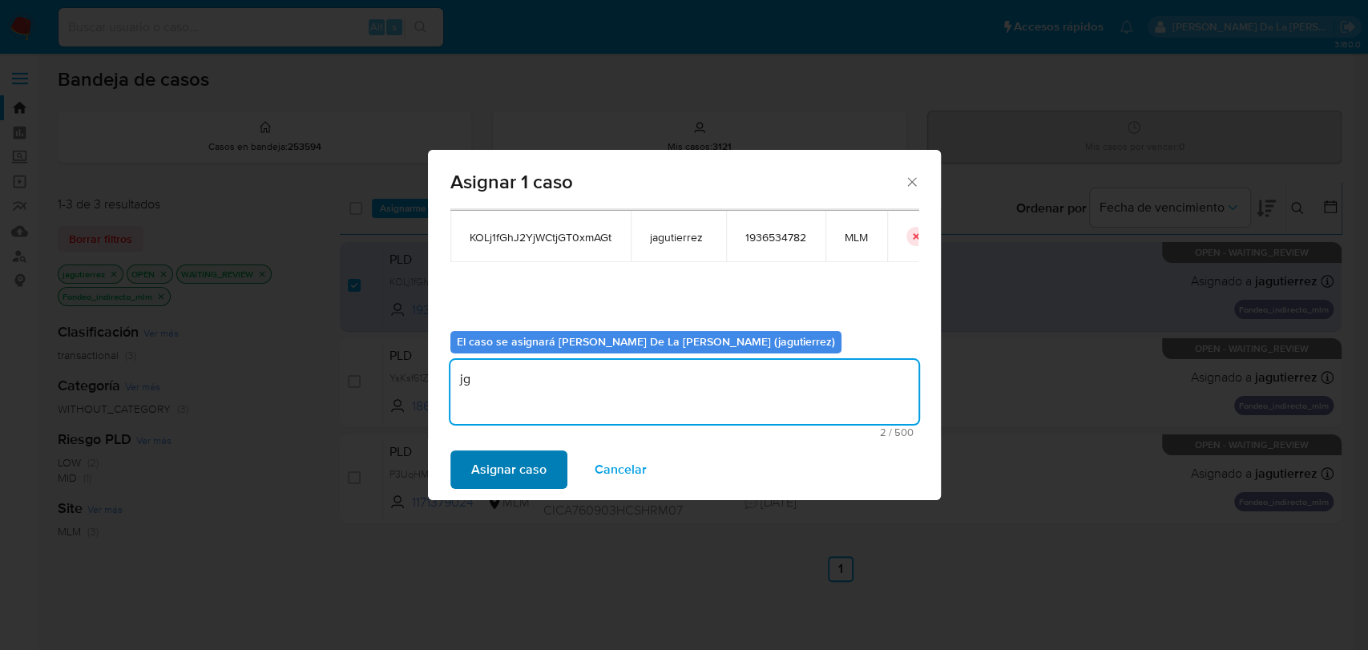
type textarea "jg"
click at [469, 466] on button "Asignar caso" at bounding box center [508, 469] width 117 height 38
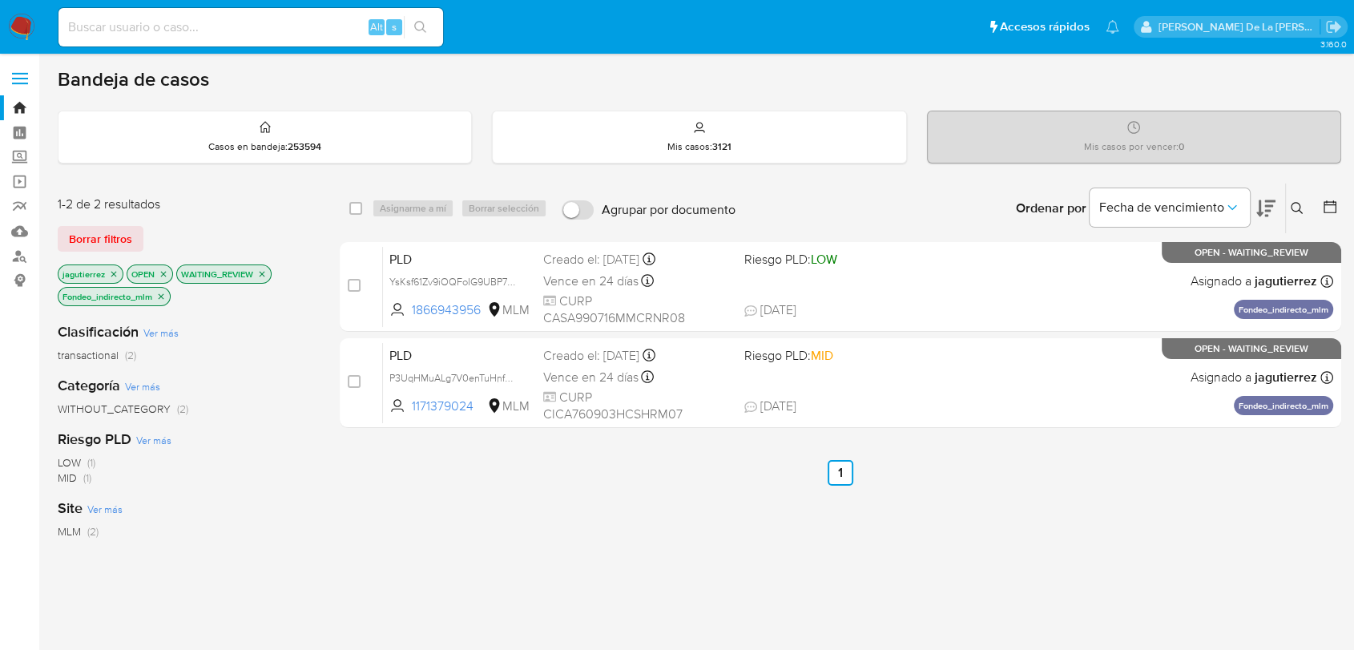
click at [177, 40] on div "Alt s" at bounding box center [251, 27] width 385 height 38
click at [186, 25] on input at bounding box center [251, 27] width 385 height 21
paste input "175084057"
type input "175084057"
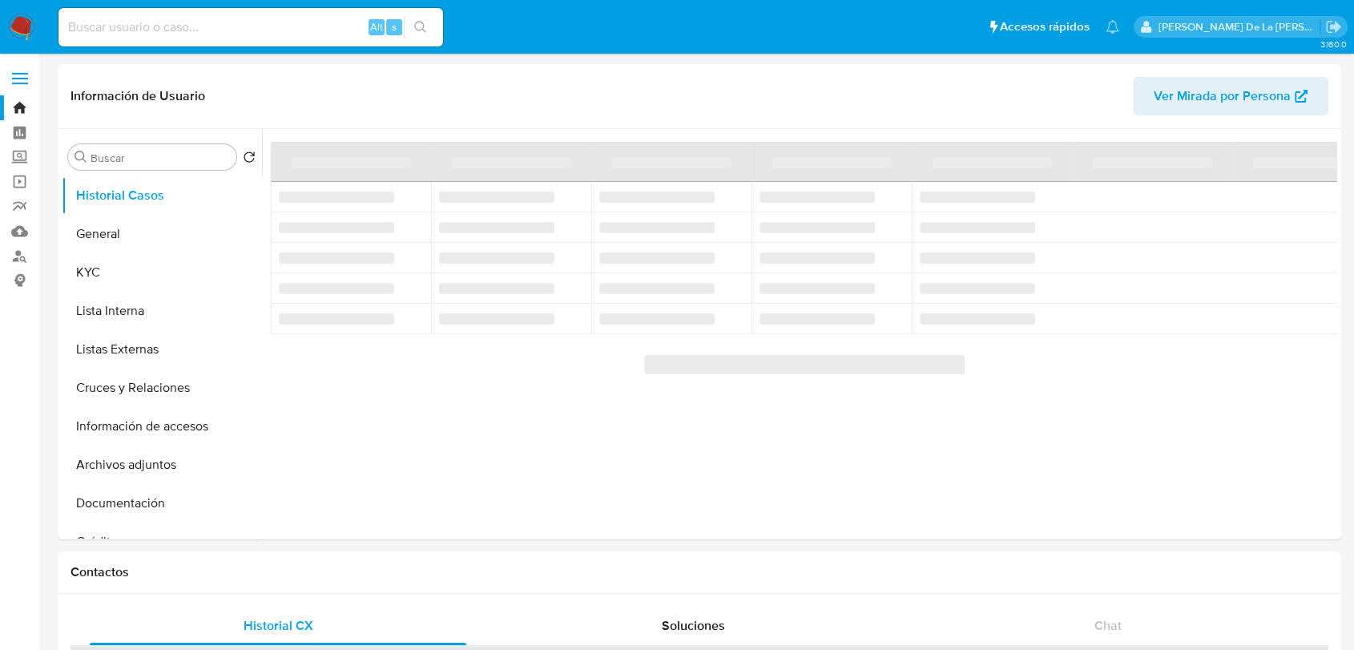
select select "10"
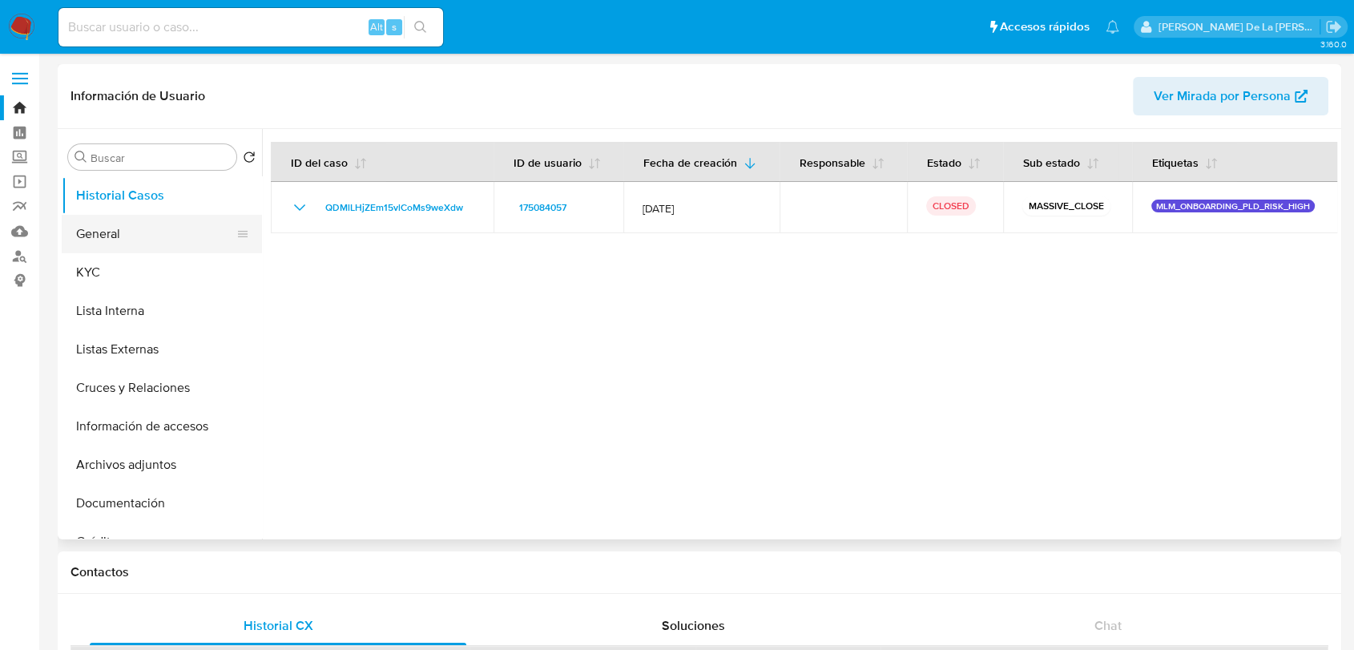
click at [163, 245] on button "General" at bounding box center [156, 234] width 188 height 38
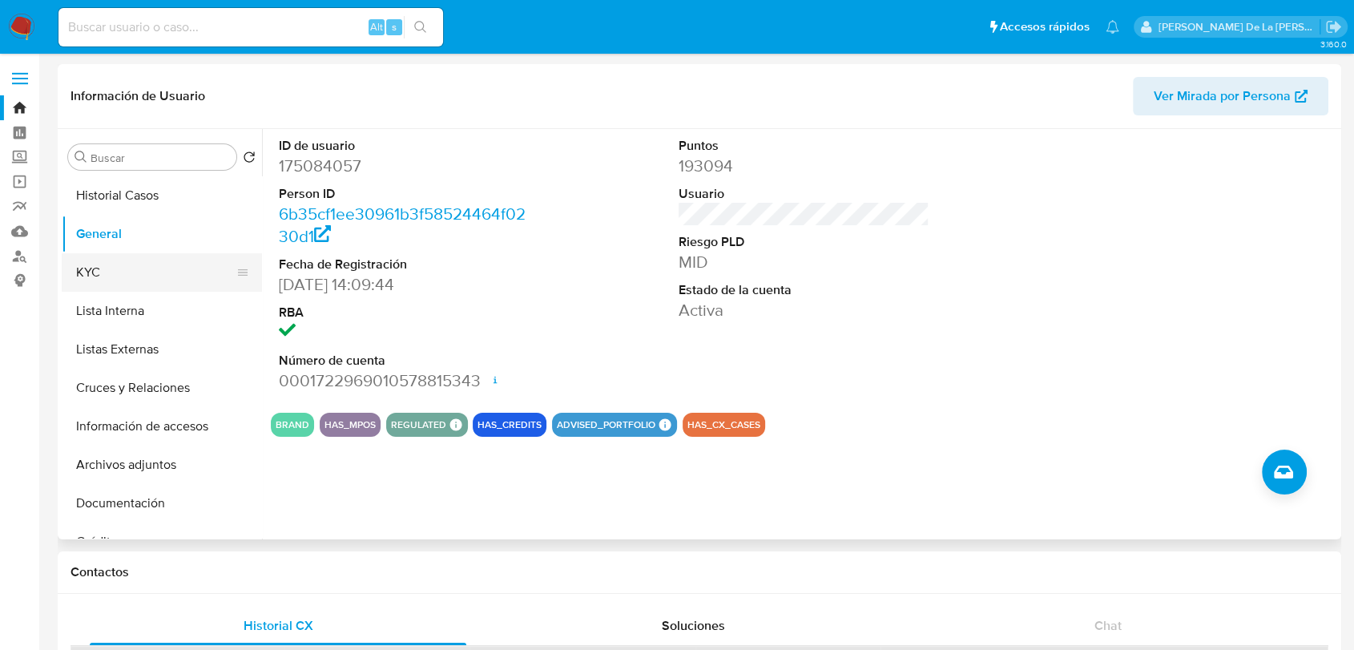
click at [138, 270] on button "KYC" at bounding box center [156, 272] width 188 height 38
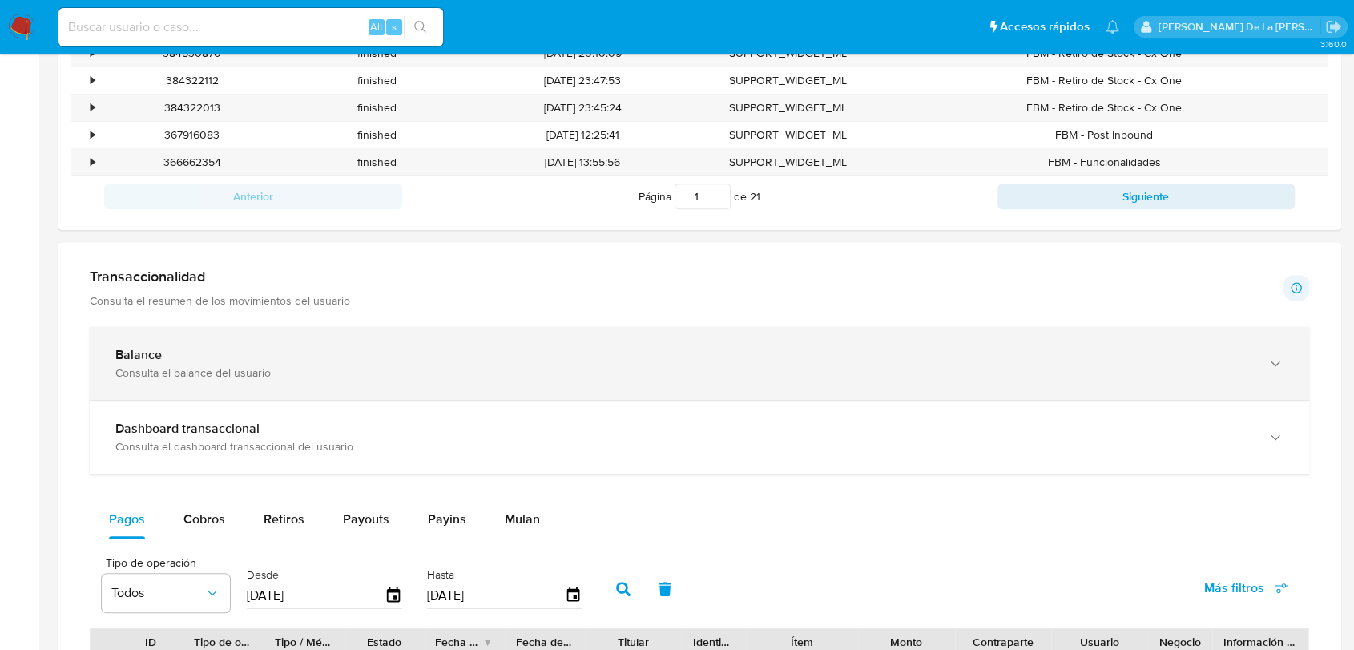
scroll to position [623, 0]
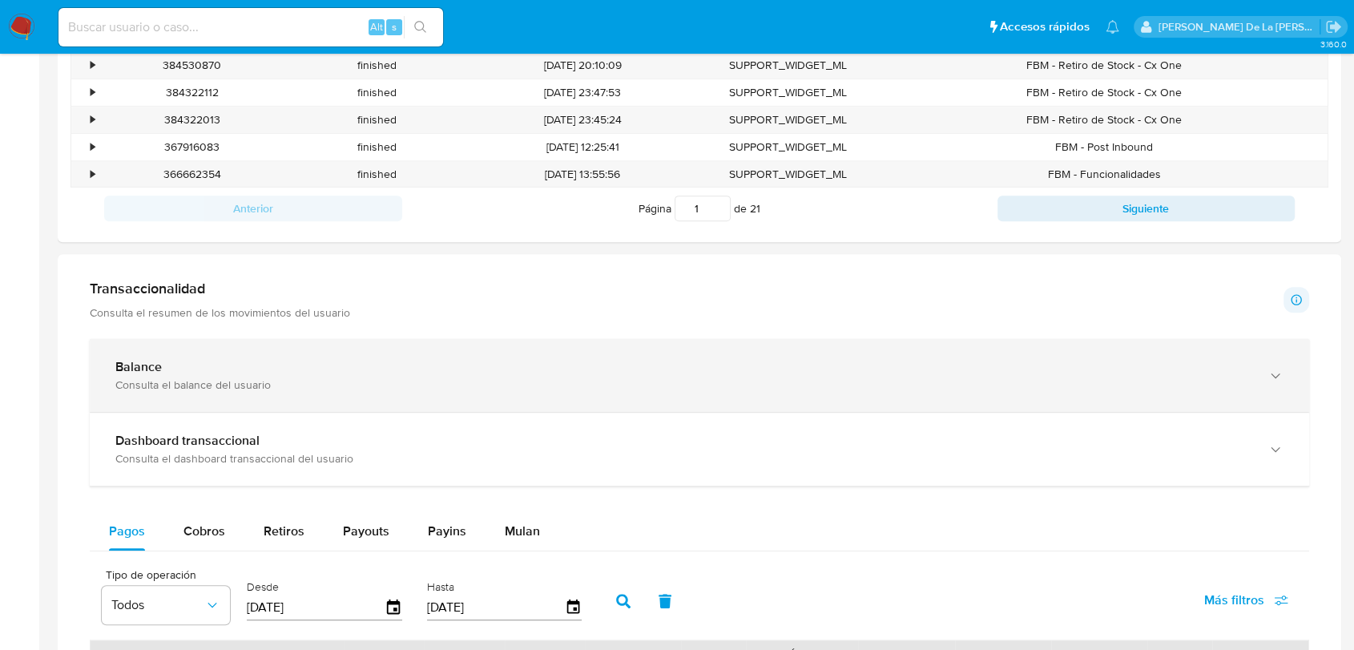
click at [289, 379] on div "Consulta el balance del usuario" at bounding box center [683, 384] width 1136 height 14
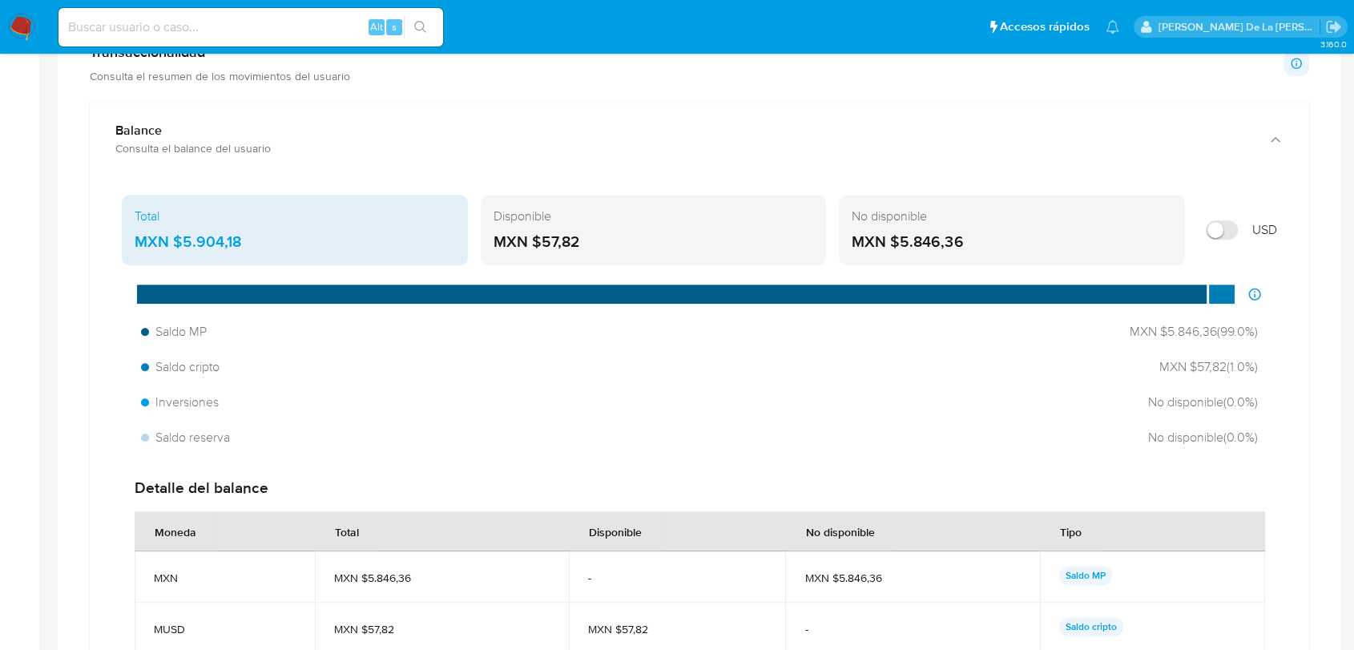
scroll to position [890, 0]
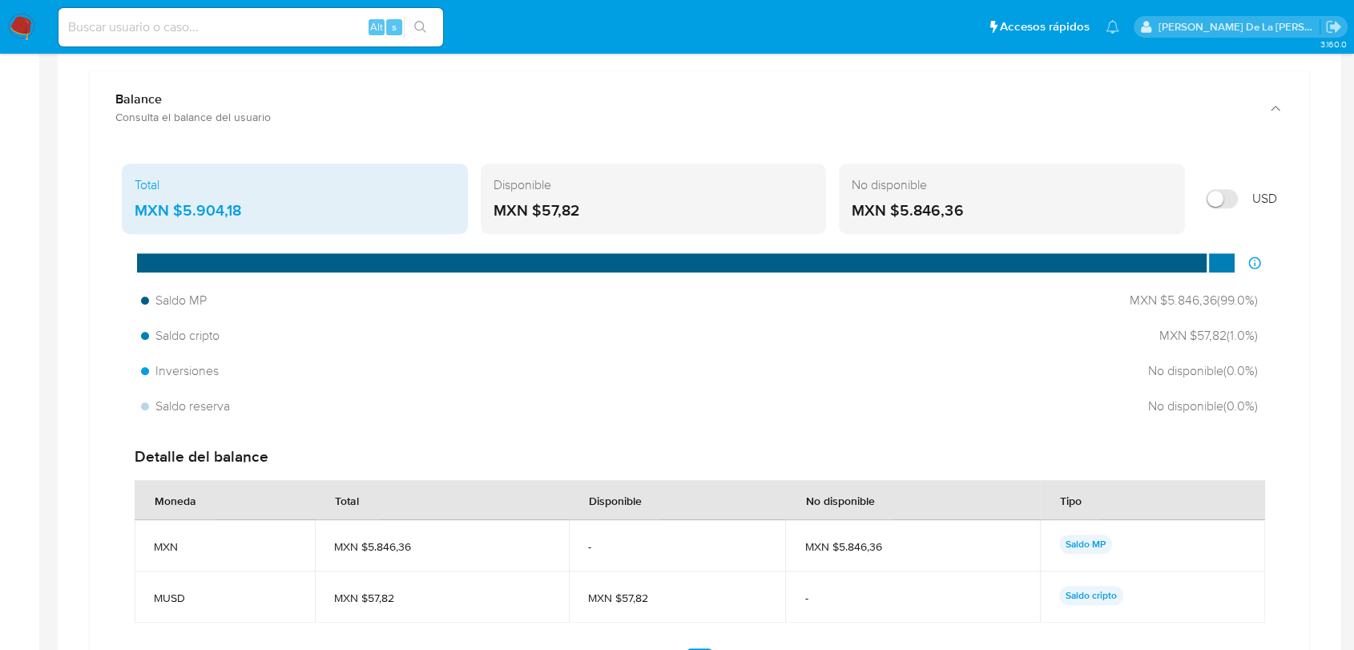
click at [988, 195] on div "No disponible MXN $5.846,36" at bounding box center [1012, 198] width 346 height 71
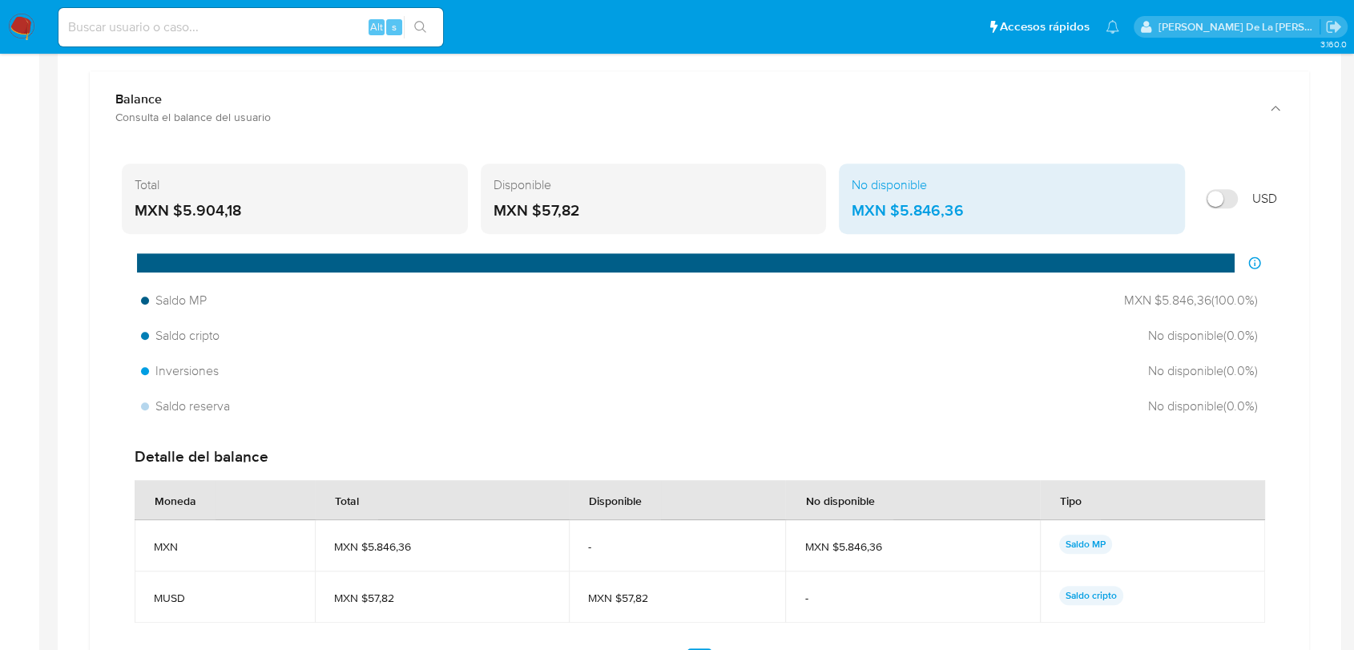
click at [281, 197] on div "Total MXN $5.904,18" at bounding box center [295, 198] width 346 height 71
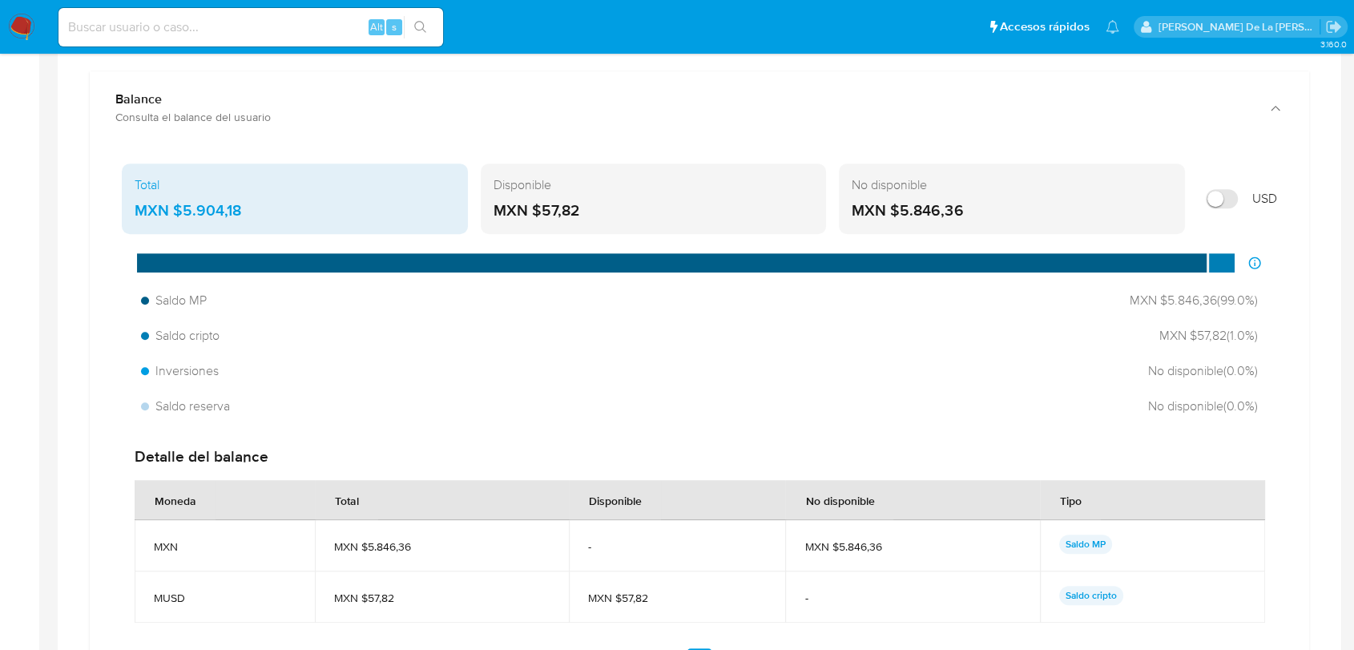
click at [599, 199] on div "Disponible MXN $57,82" at bounding box center [654, 198] width 346 height 71
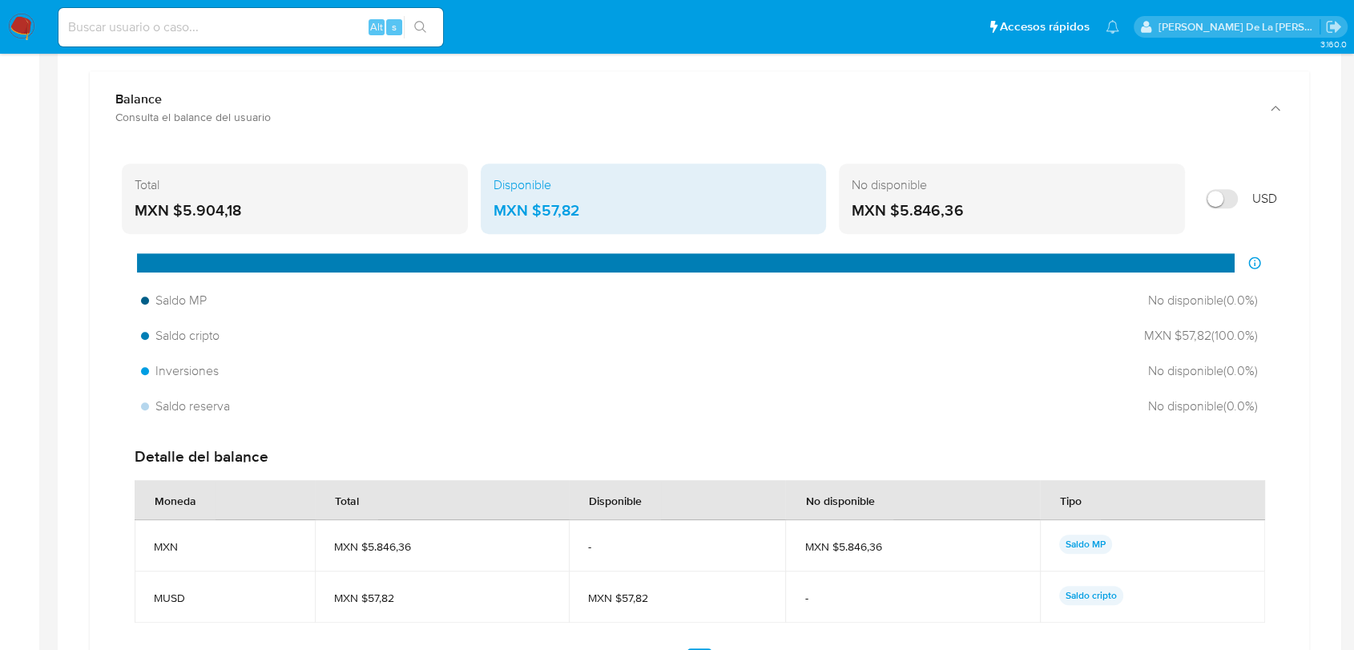
click at [850, 196] on div "No disponible MXN $5.846,36" at bounding box center [1012, 198] width 346 height 71
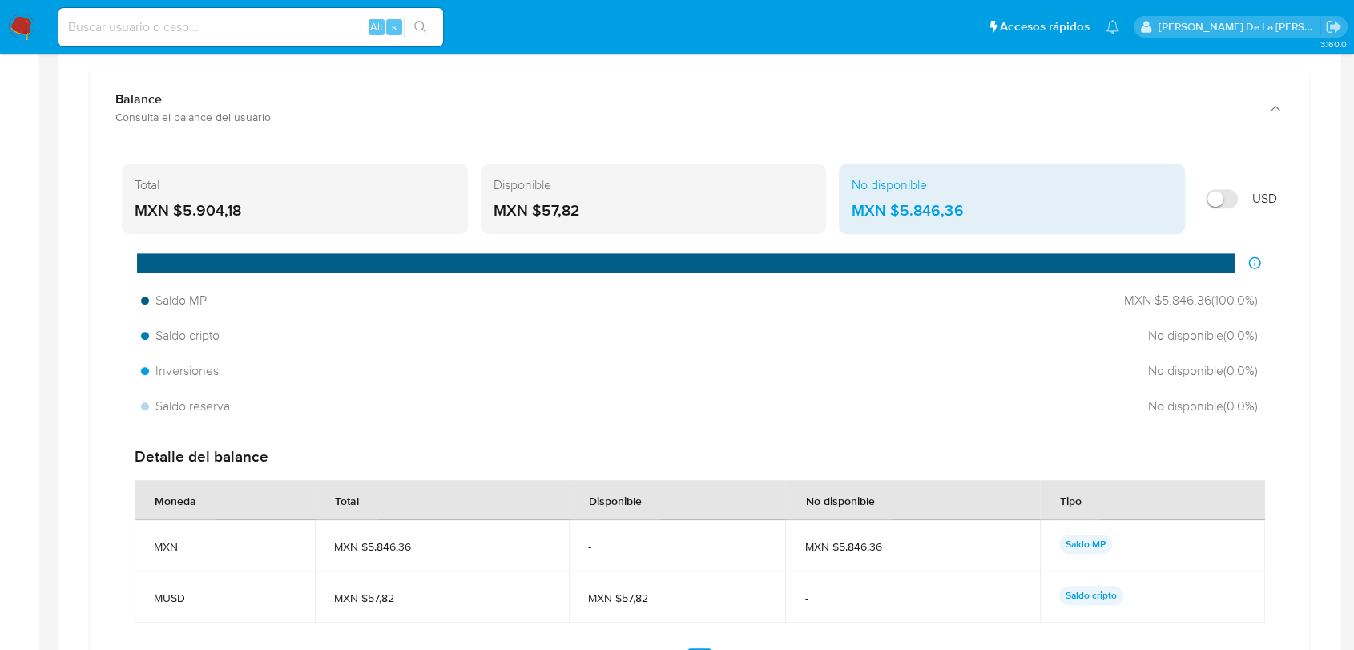
click at [221, 207] on div "MXN $5.904,18" at bounding box center [295, 210] width 321 height 21
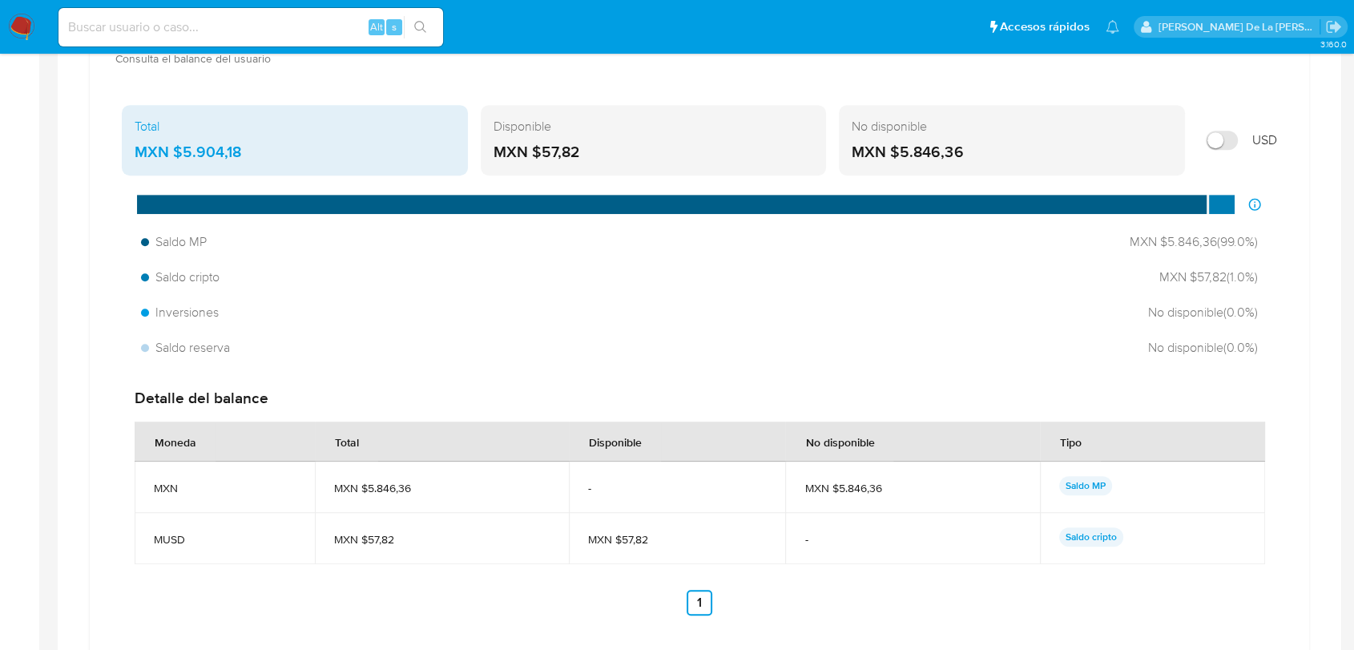
scroll to position [1068, 0]
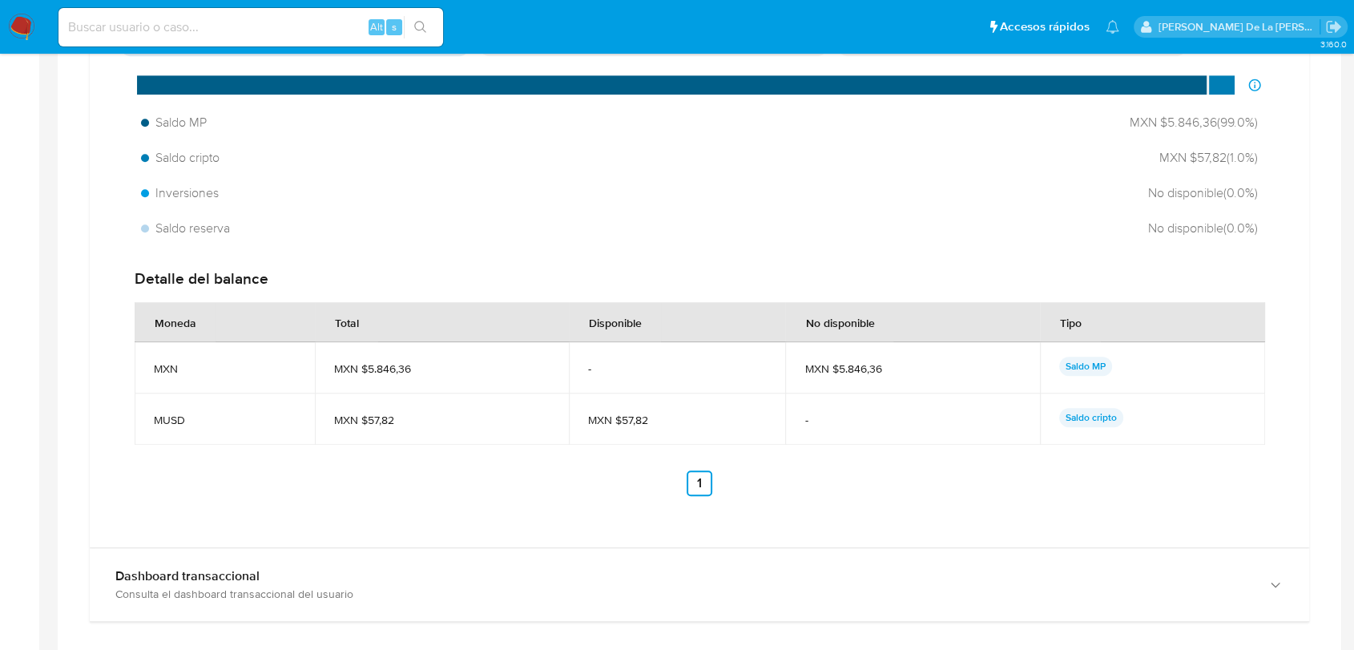
click at [1092, 357] on p "Saldo MP" at bounding box center [1086, 366] width 53 height 19
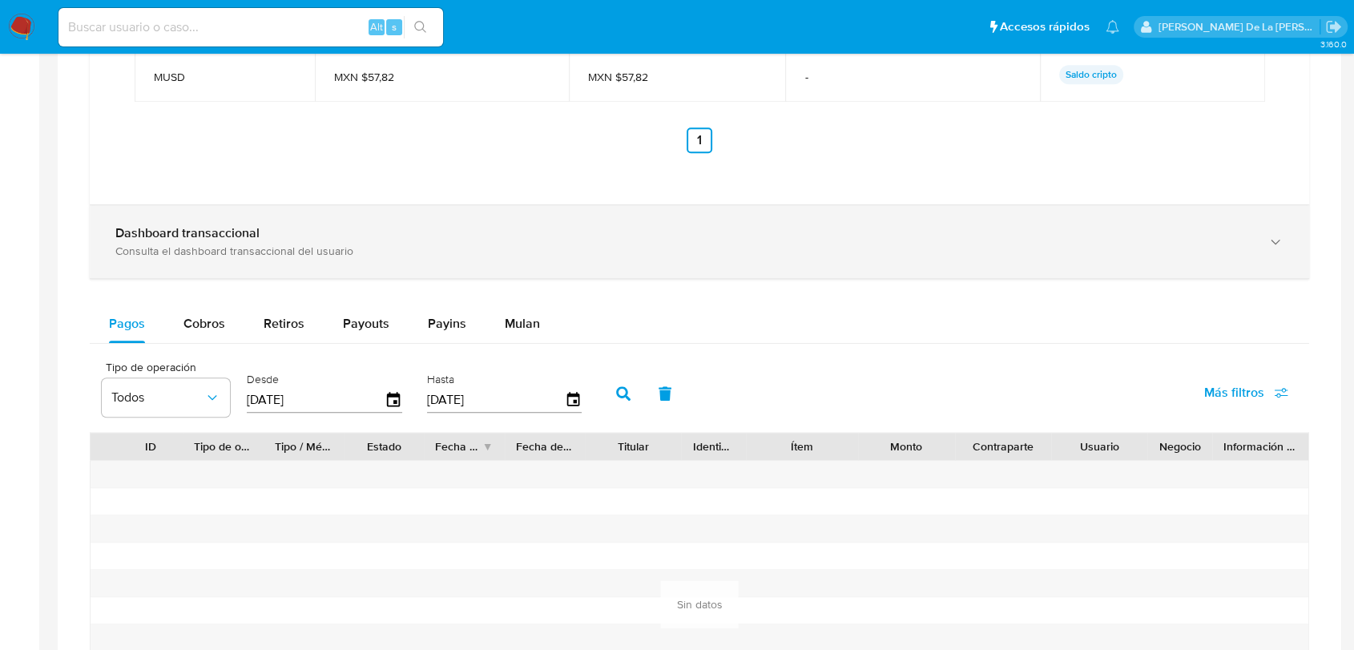
scroll to position [1335, 0]
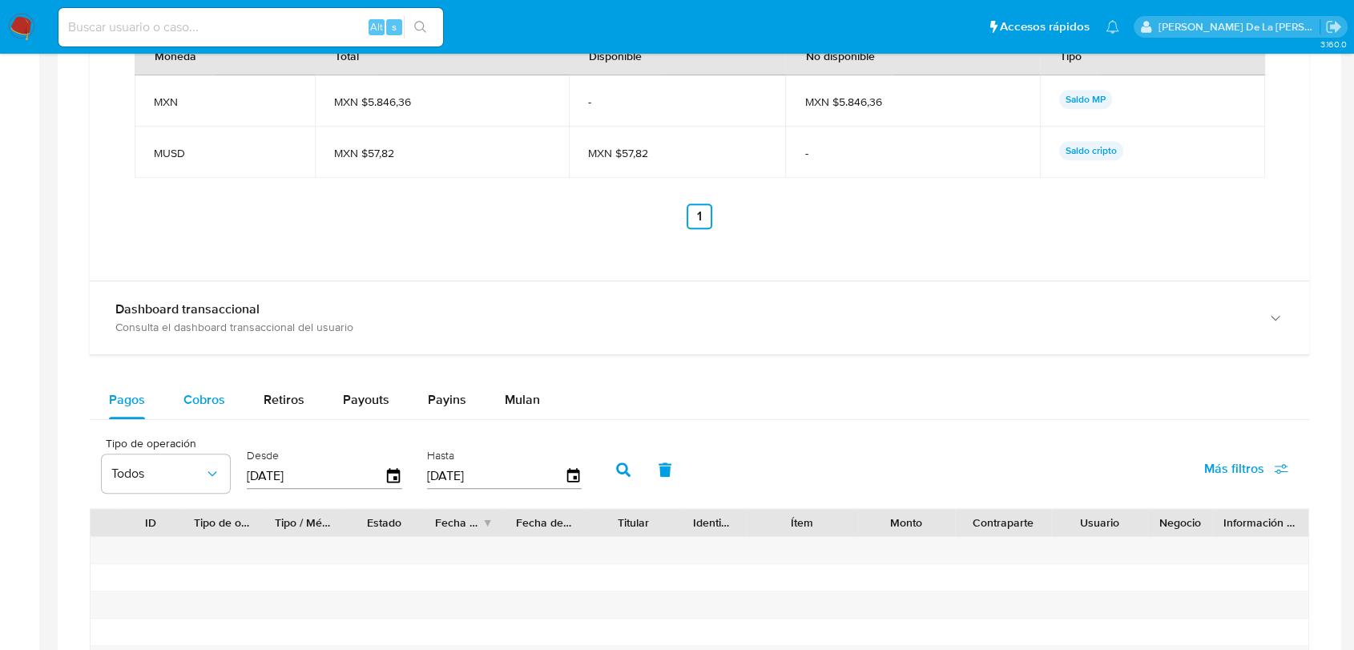
click at [188, 406] on span "Cobros" at bounding box center [205, 399] width 42 height 18
select select "10"
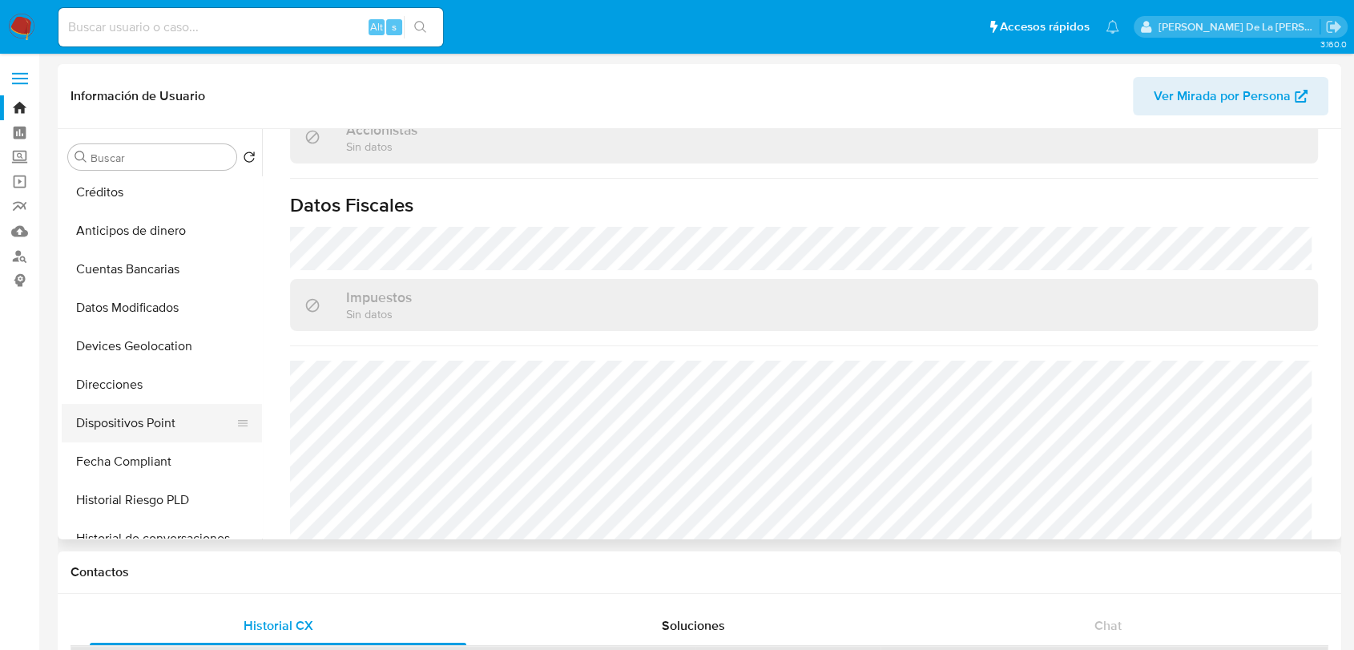
scroll to position [356, 0]
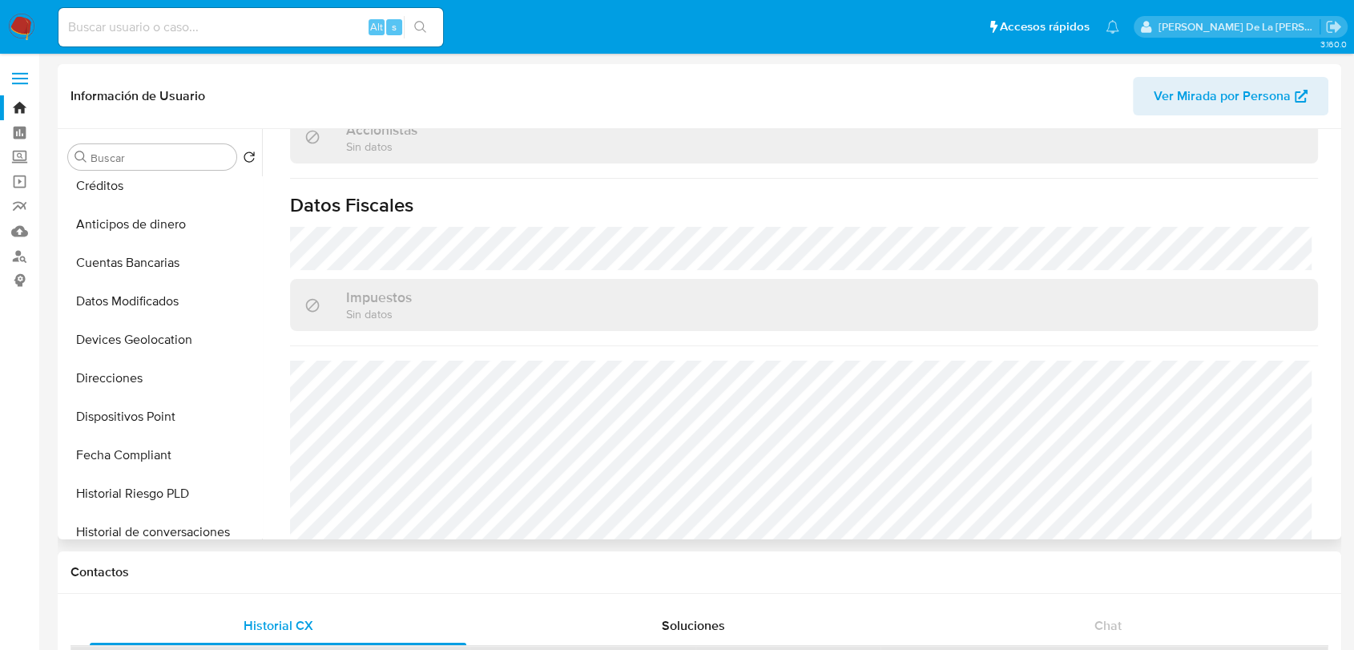
click at [583, 450] on div "Buscar Volver al orden por defecto Historial Casos General KYC Lista Interna Li…" at bounding box center [700, 334] width 1276 height 410
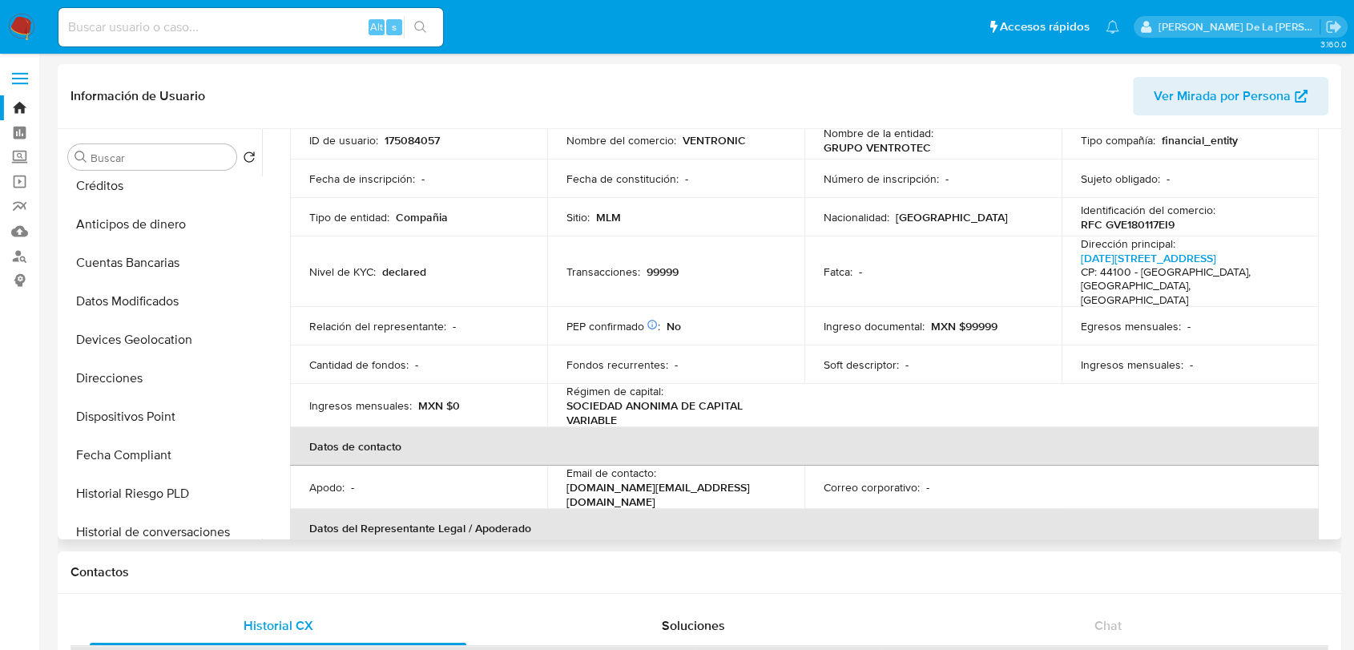
scroll to position [0, 0]
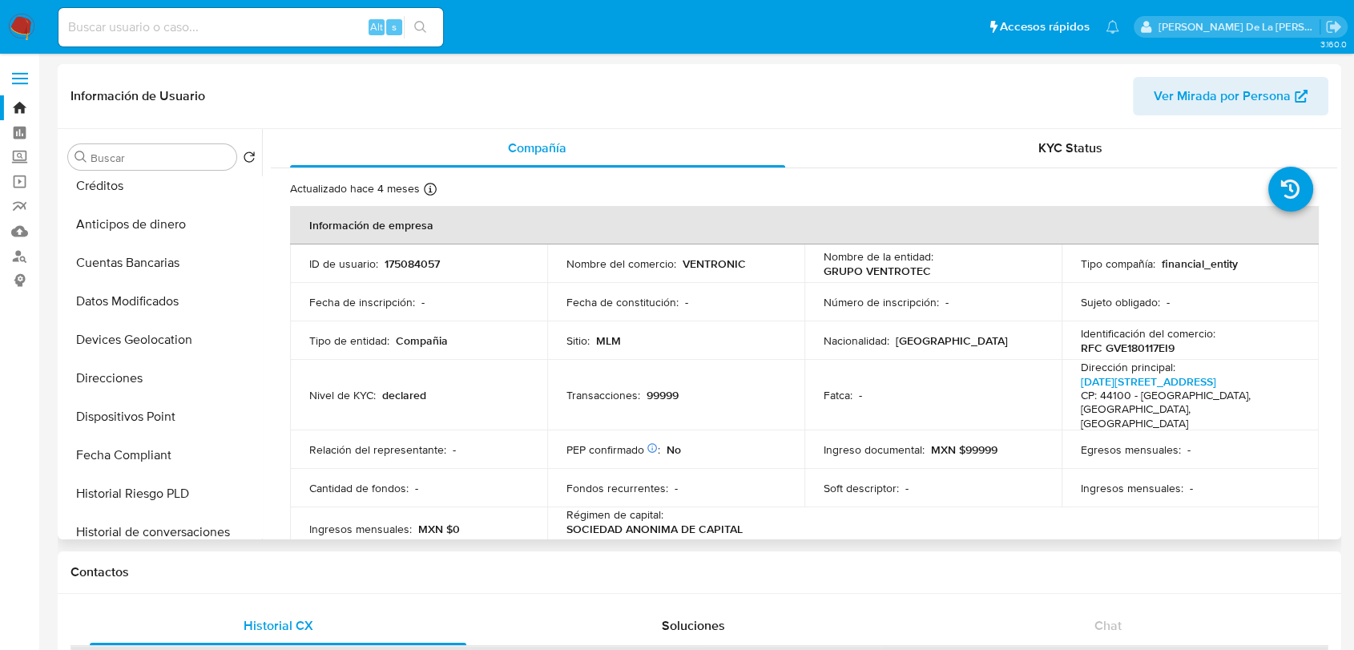
click at [410, 253] on td "ID de usuario : 175084057" at bounding box center [418, 263] width 257 height 38
copy p "175084057"
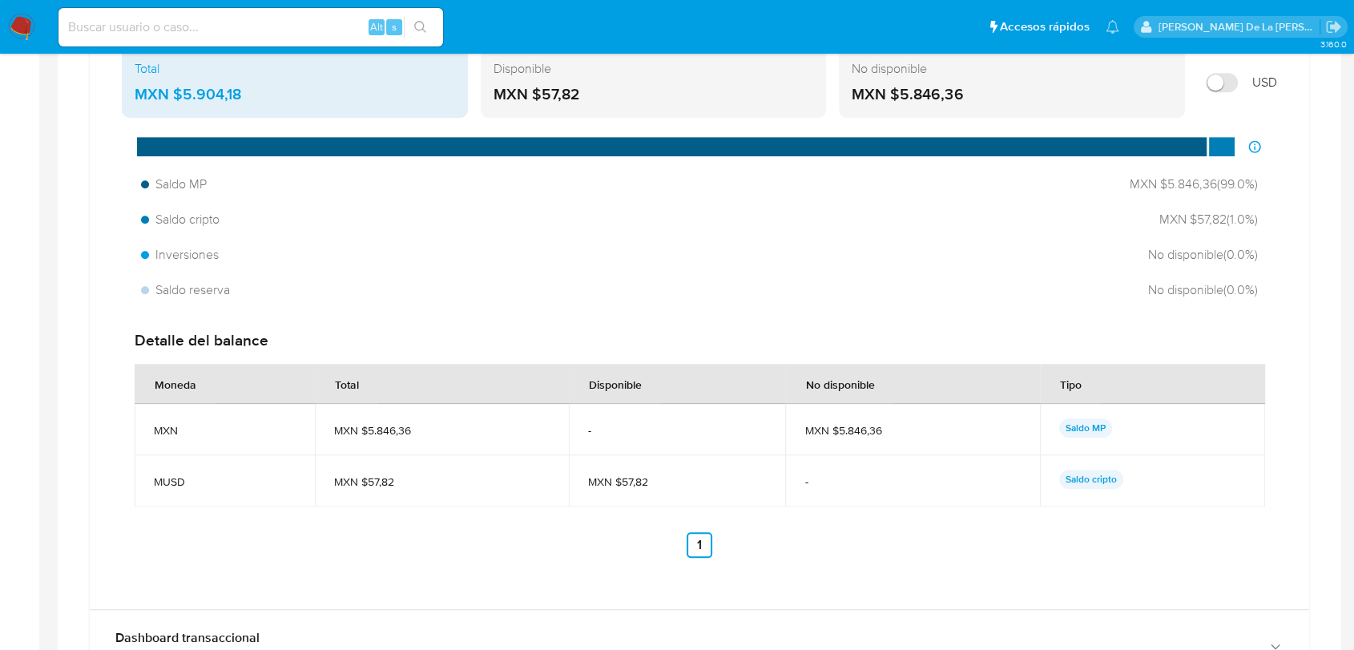
scroll to position [890, 0]
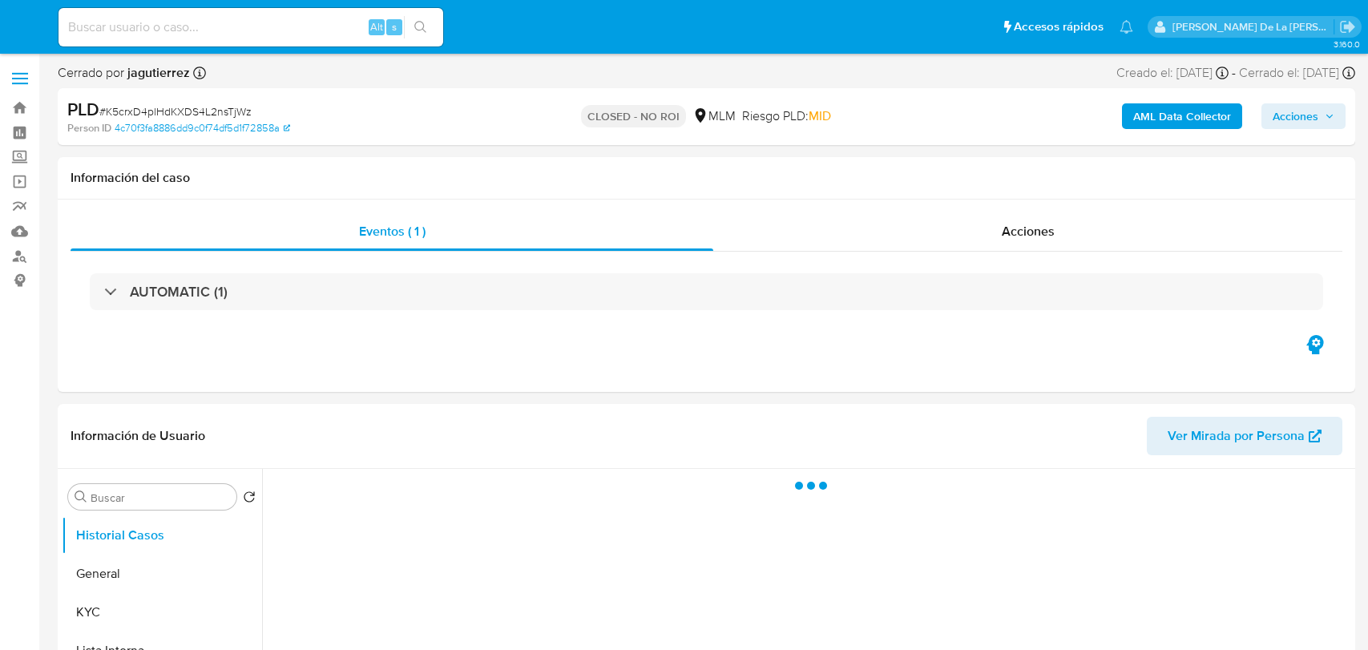
select select "10"
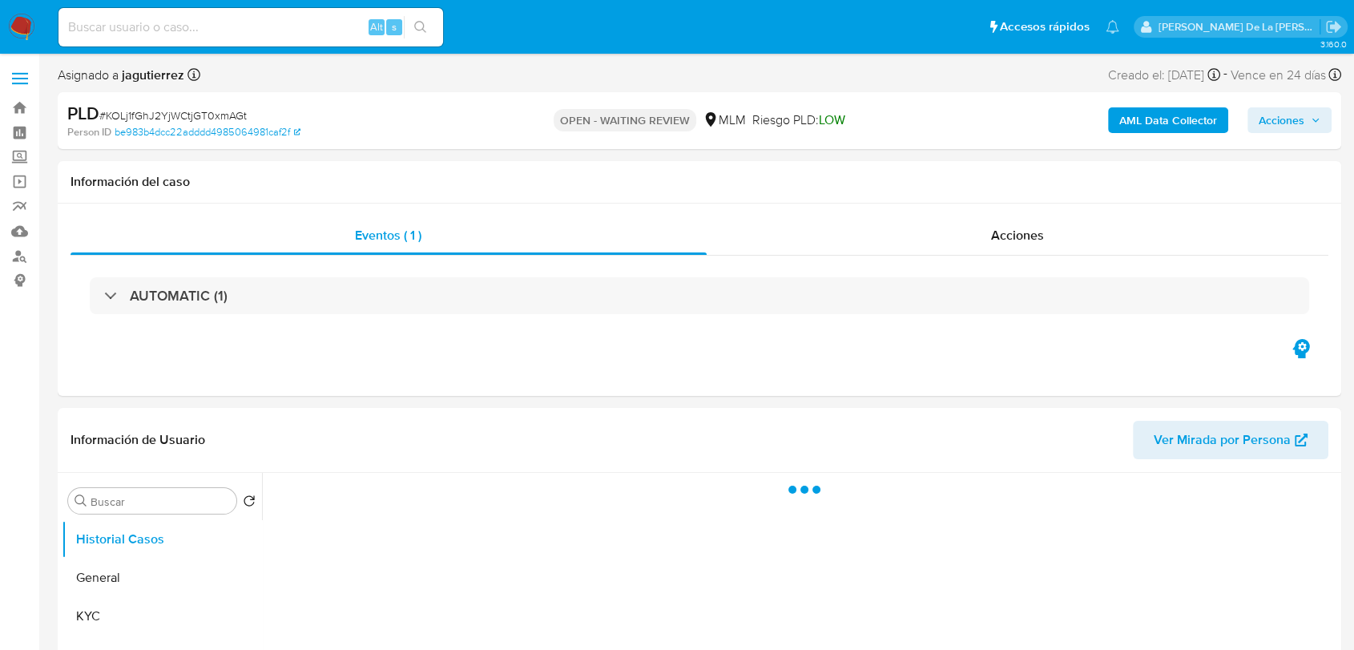
select select "10"
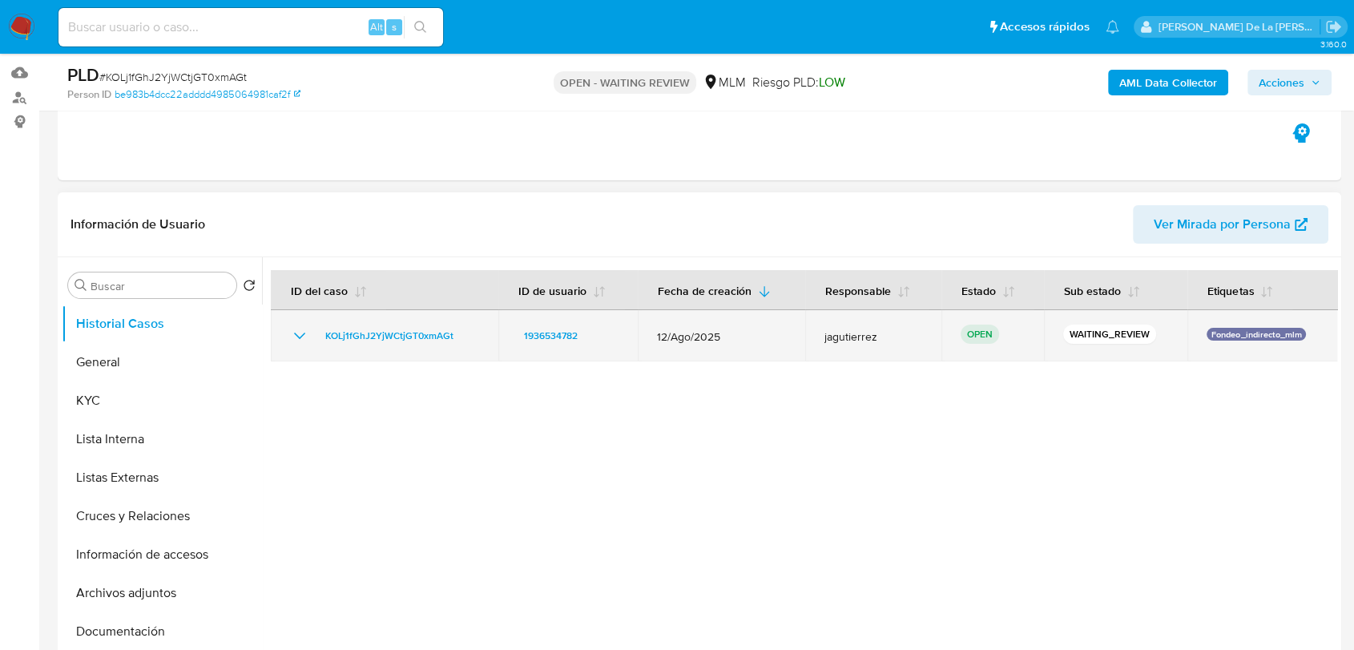
scroll to position [178, 0]
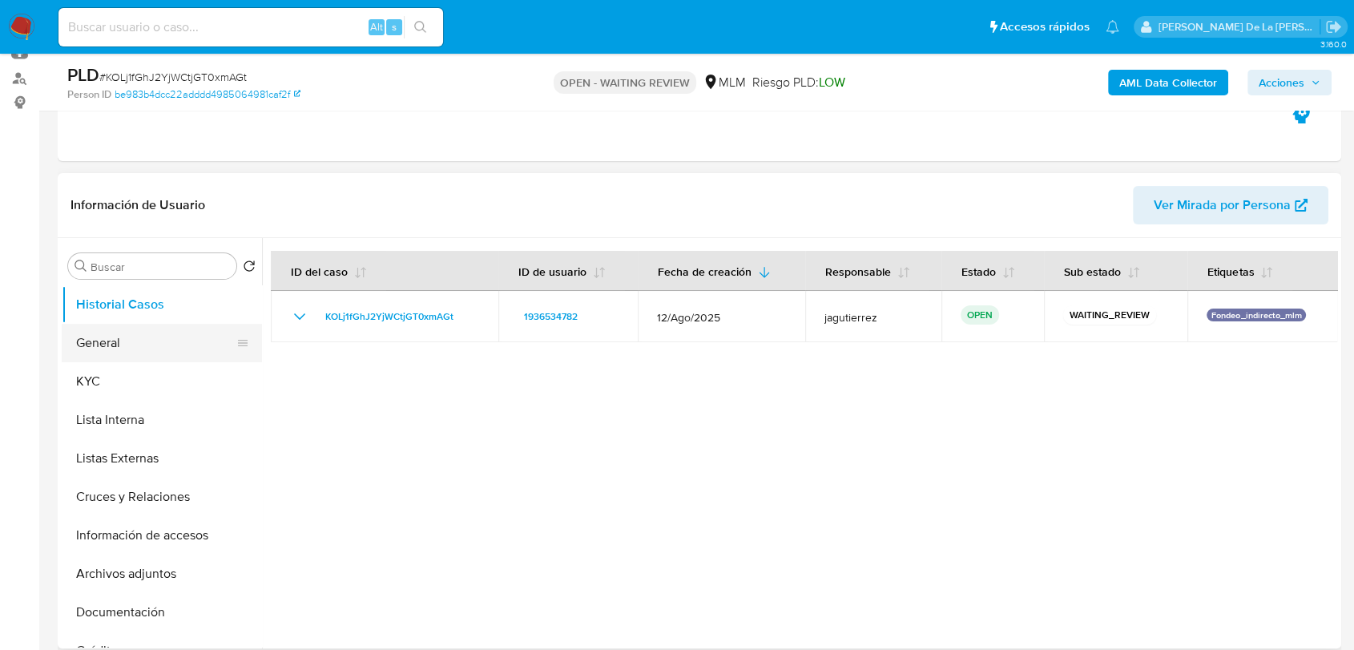
drag, startPoint x: 135, startPoint y: 341, endPoint x: 147, endPoint y: 337, distance: 13.7
click at [135, 341] on button "General" at bounding box center [156, 343] width 188 height 38
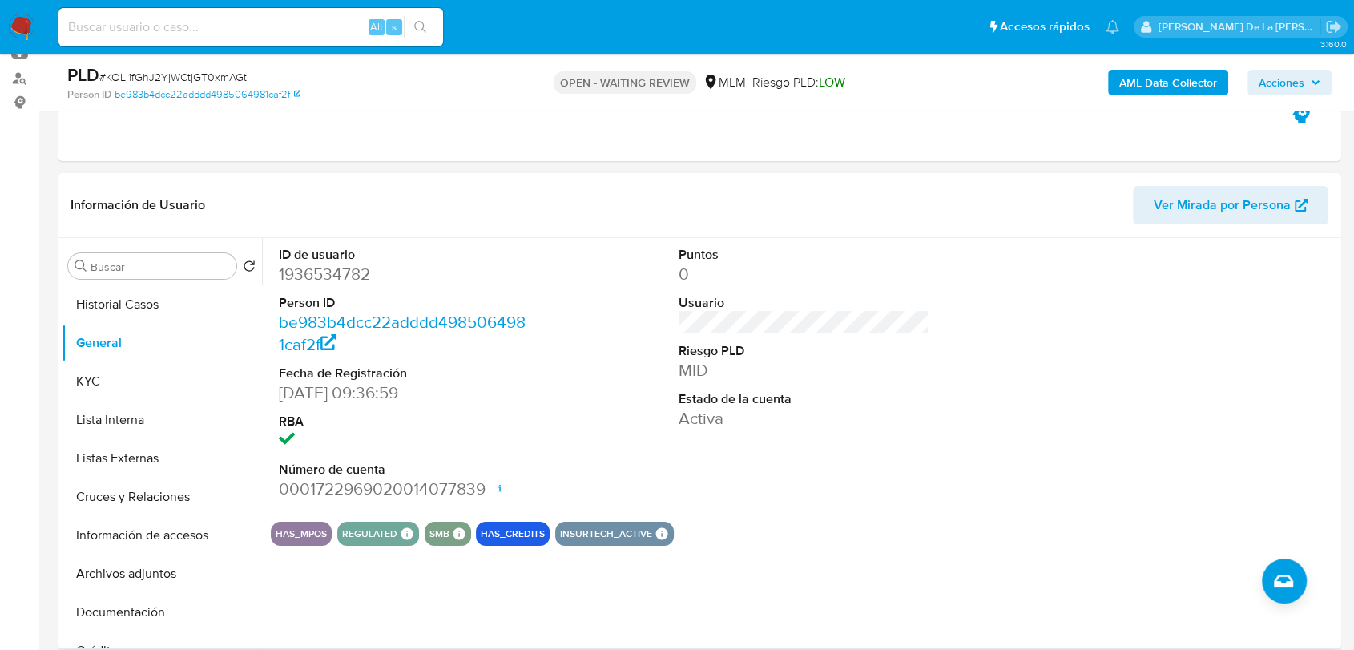
click at [333, 275] on dd "1936534782" at bounding box center [404, 274] width 251 height 22
click at [332, 273] on dd "1936534782" at bounding box center [404, 274] width 251 height 22
copy dd "1936534782"
click at [107, 369] on button "KYC" at bounding box center [156, 381] width 188 height 38
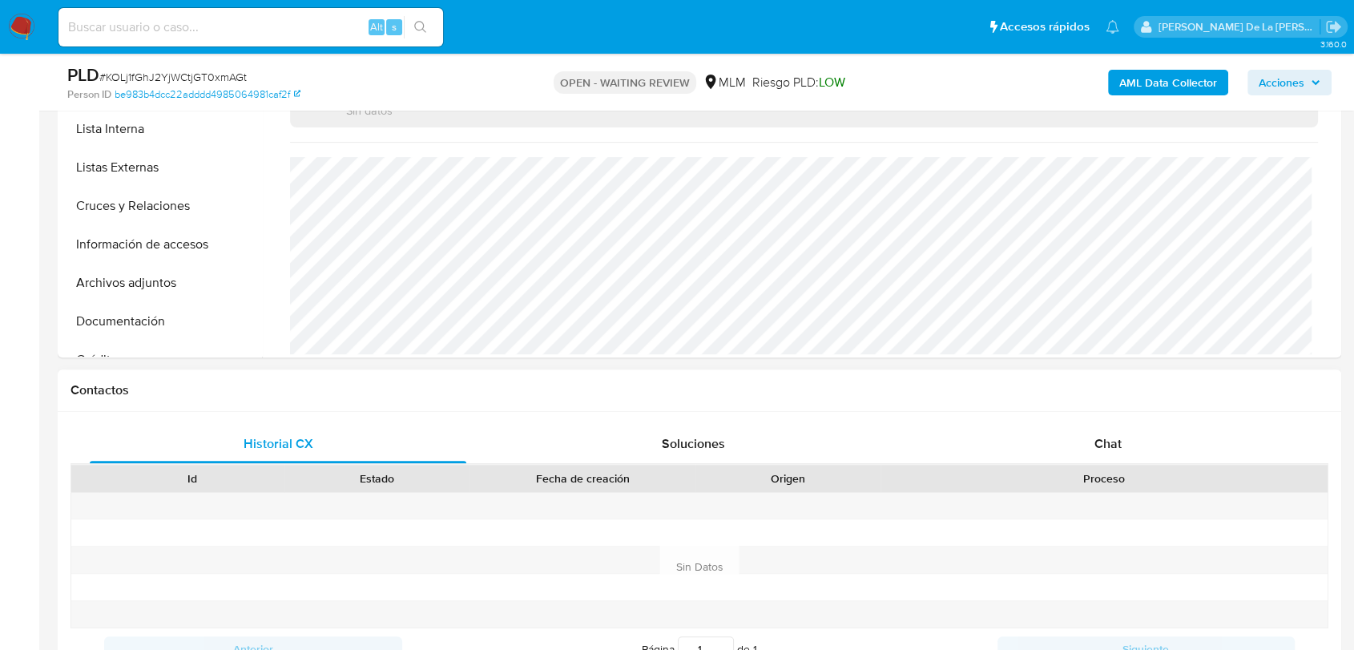
scroll to position [623, 0]
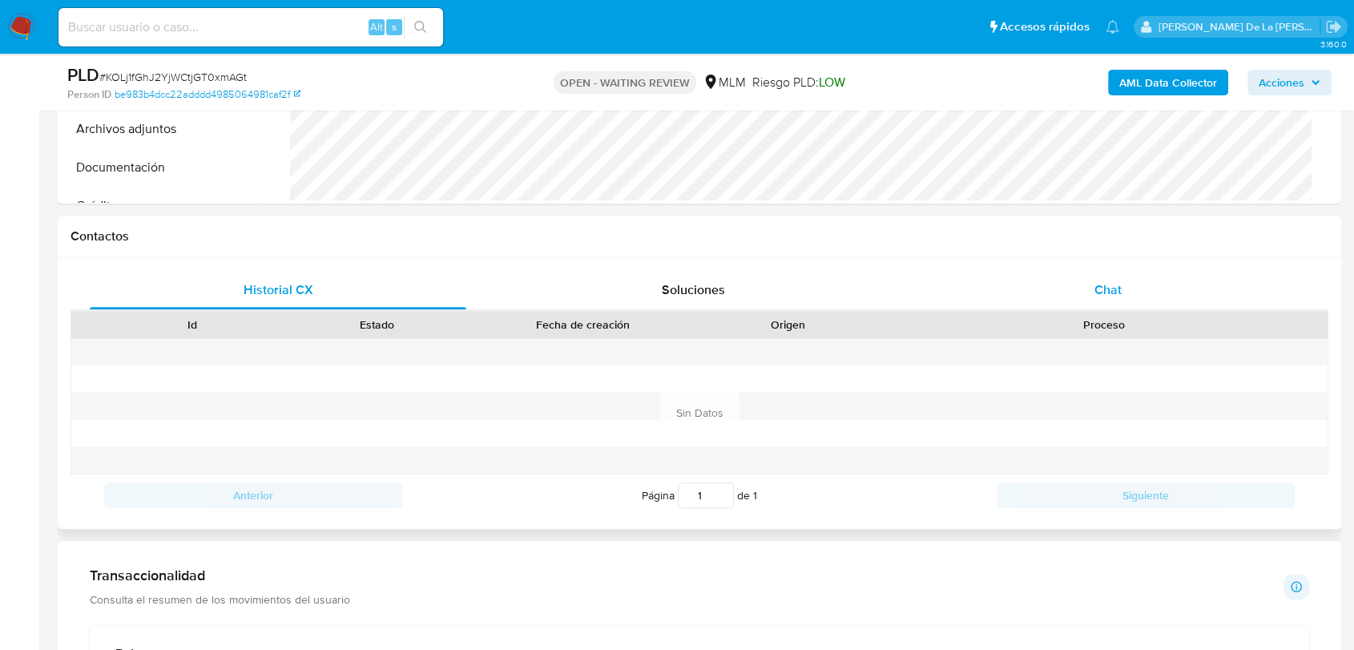
drag, startPoint x: 1128, startPoint y: 277, endPoint x: 1112, endPoint y: 292, distance: 22.2
click at [1128, 280] on div "Chat" at bounding box center [1108, 290] width 377 height 38
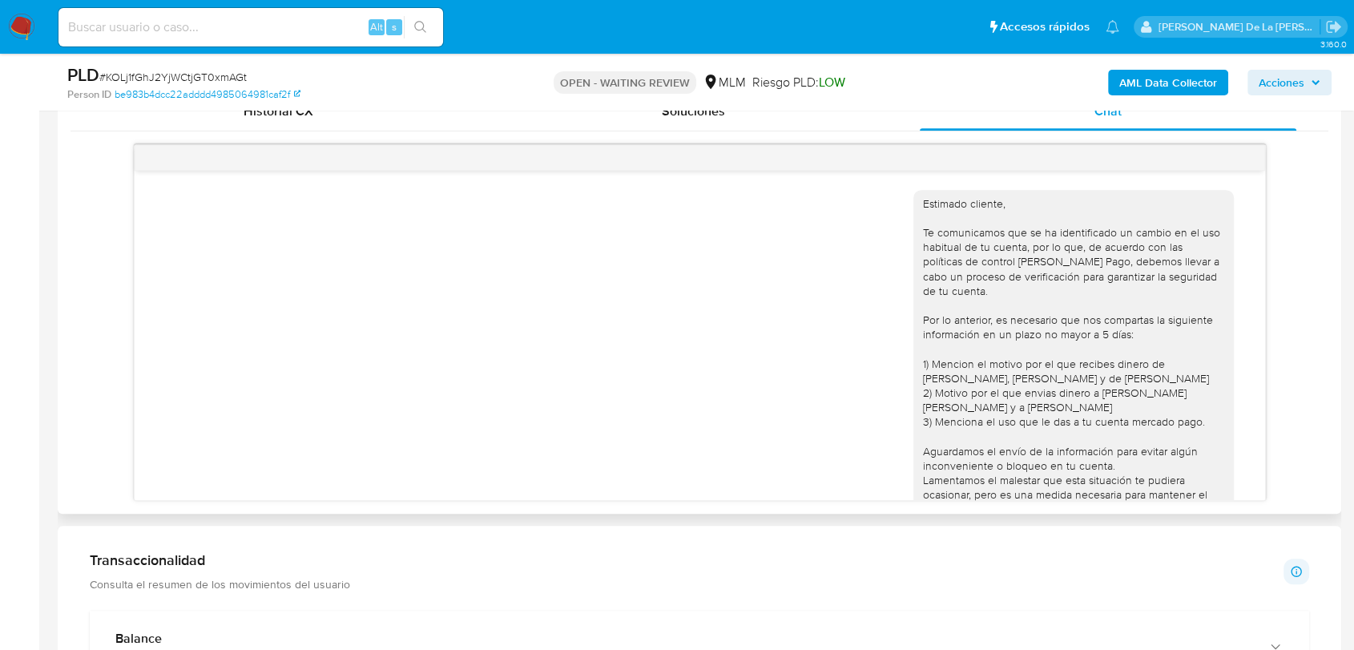
scroll to position [409, 0]
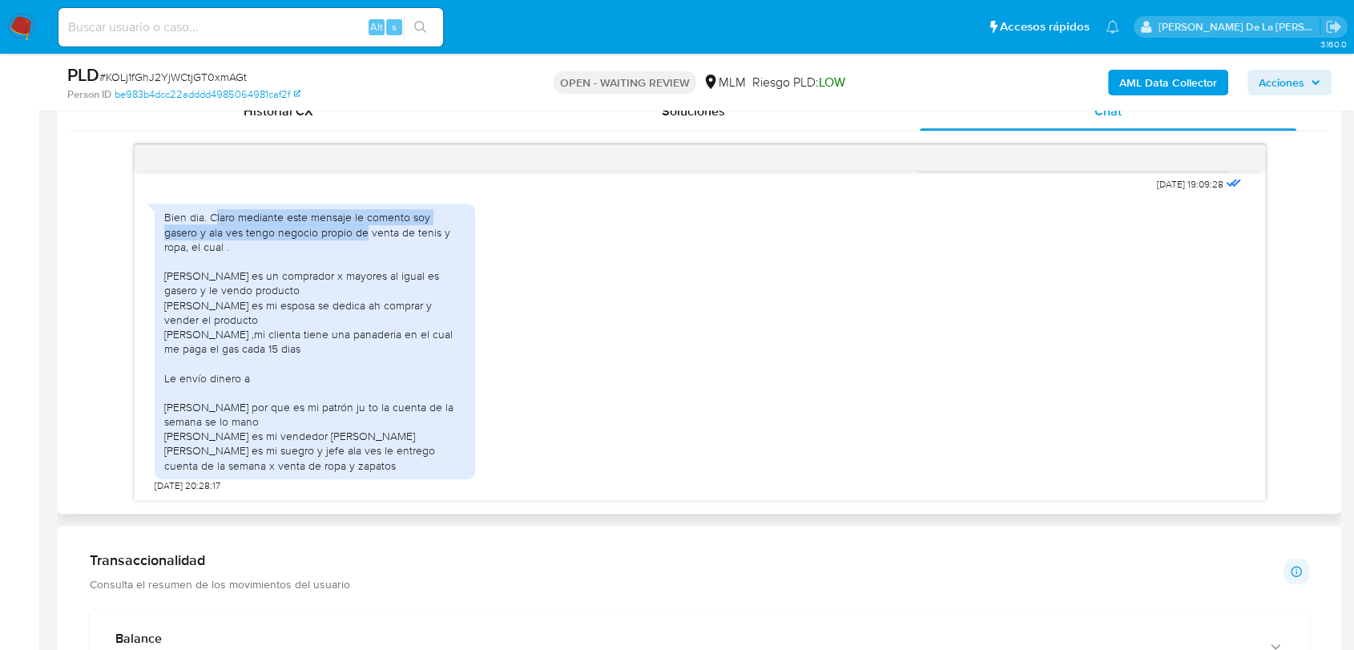
drag, startPoint x: 214, startPoint y: 223, endPoint x: 331, endPoint y: 232, distance: 117.4
click at [331, 229] on div "Bien dia. Claro mediante este mensaje le comento soy gasero y ala ves tengo neg…" at bounding box center [314, 341] width 301 height 262
click at [331, 235] on div "Bien dia. Claro mediante este mensaje le comento soy gasero y ala ves tengo neg…" at bounding box center [314, 341] width 301 height 262
click at [281, 242] on div "Bien dia. Claro mediante este mensaje le comento soy gasero y ala ves tengo neg…" at bounding box center [314, 341] width 301 height 262
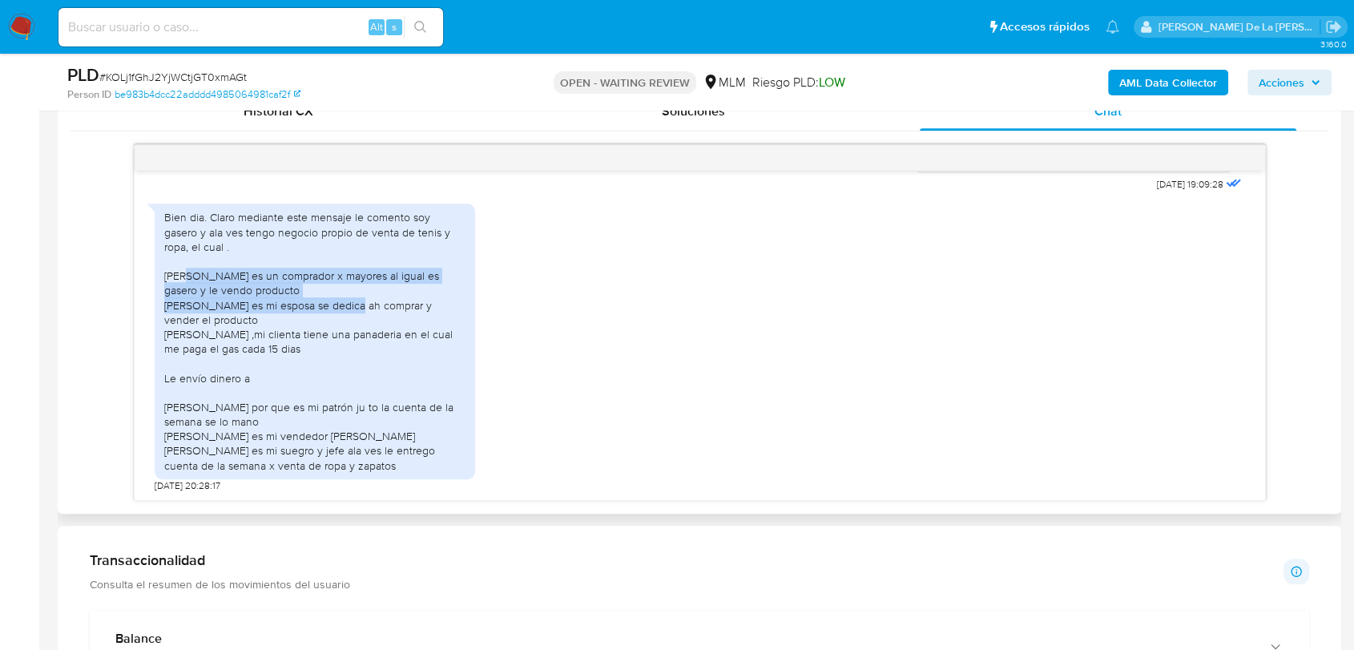
drag, startPoint x: 186, startPoint y: 280, endPoint x: 343, endPoint y: 300, distance: 158.4
click at [343, 300] on div "Bien dia. Claro mediante este mensaje le comento soy gasero y ala ves tengo neg…" at bounding box center [314, 341] width 301 height 262
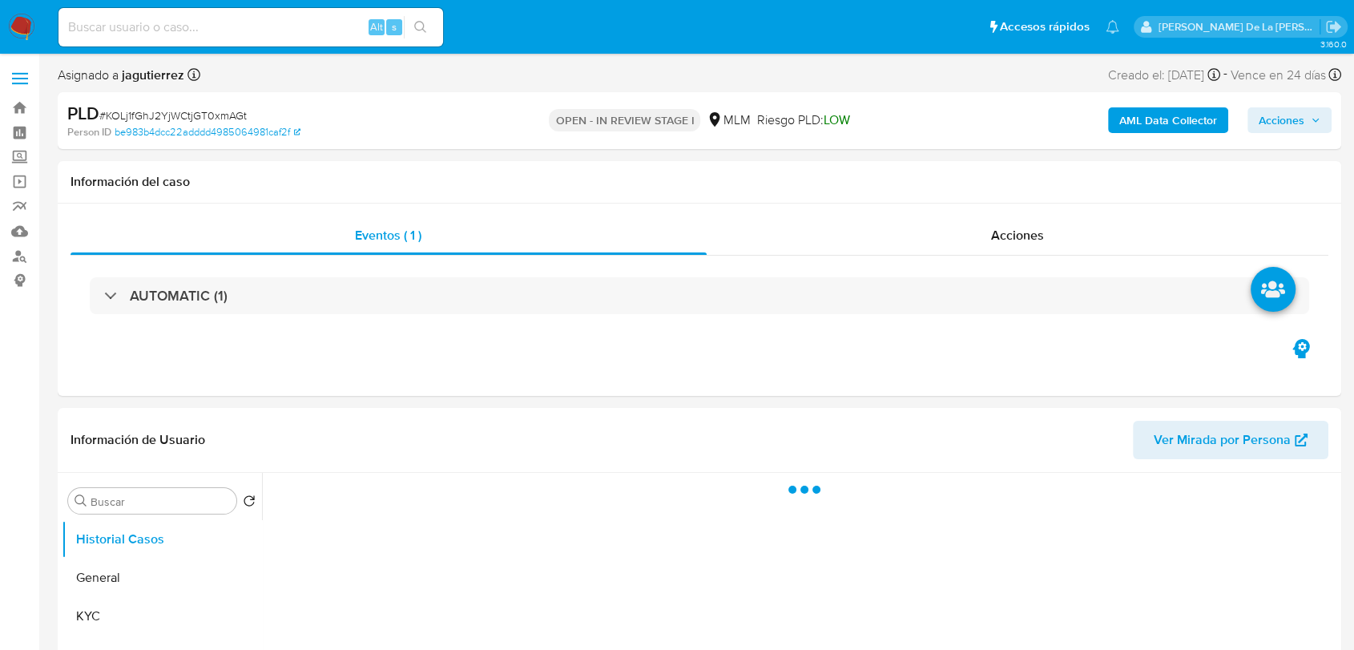
select select "10"
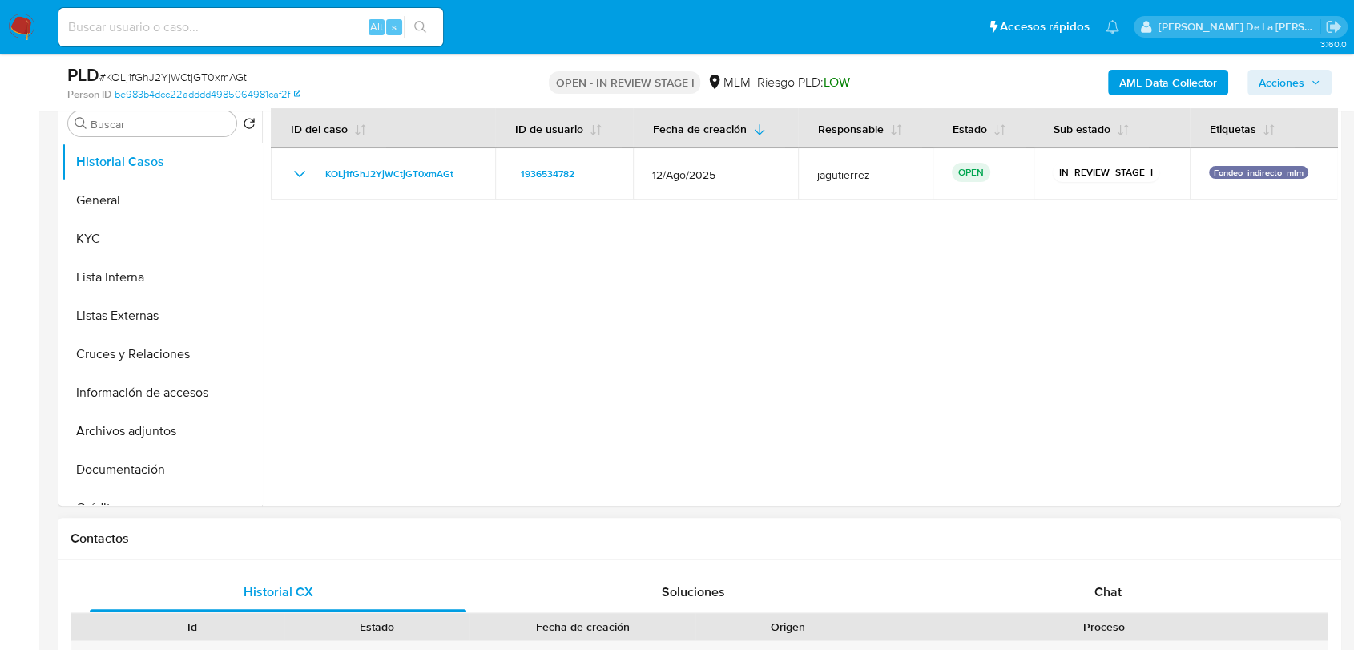
scroll to position [356, 0]
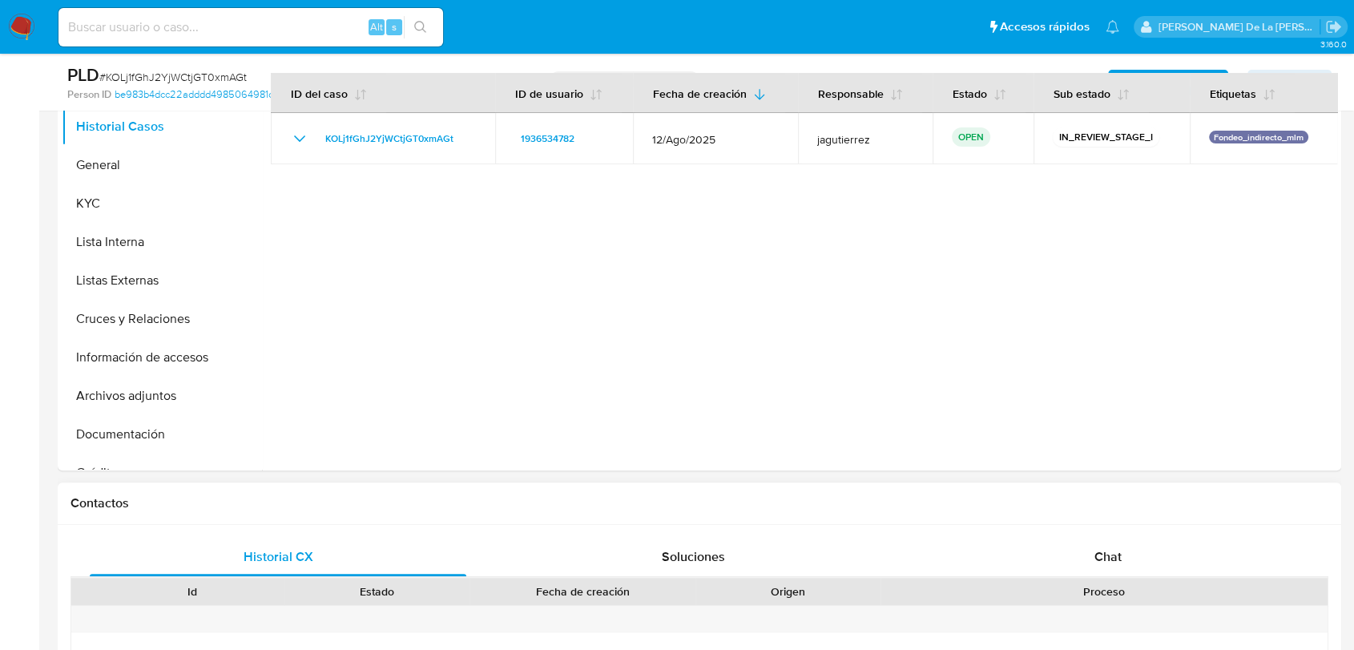
drag, startPoint x: 1113, startPoint y: 544, endPoint x: 1083, endPoint y: 534, distance: 32.2
click at [1112, 545] on div "Chat" at bounding box center [1108, 557] width 377 height 38
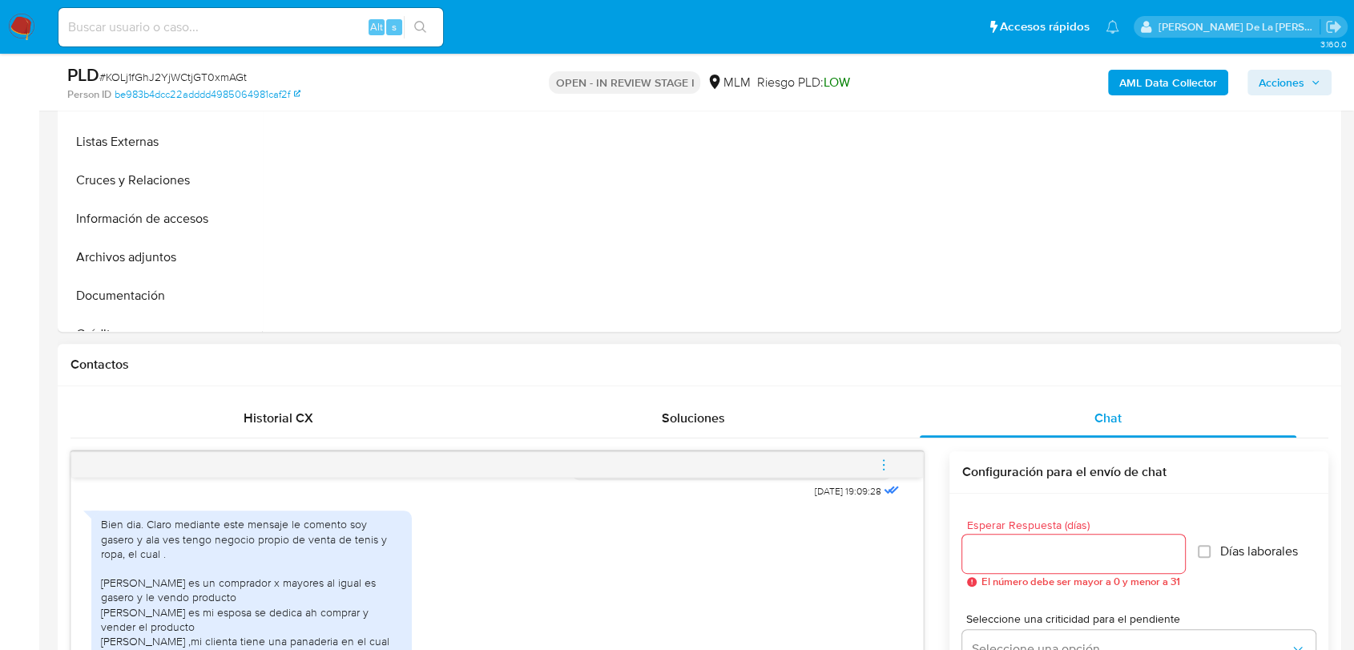
scroll to position [712, 0]
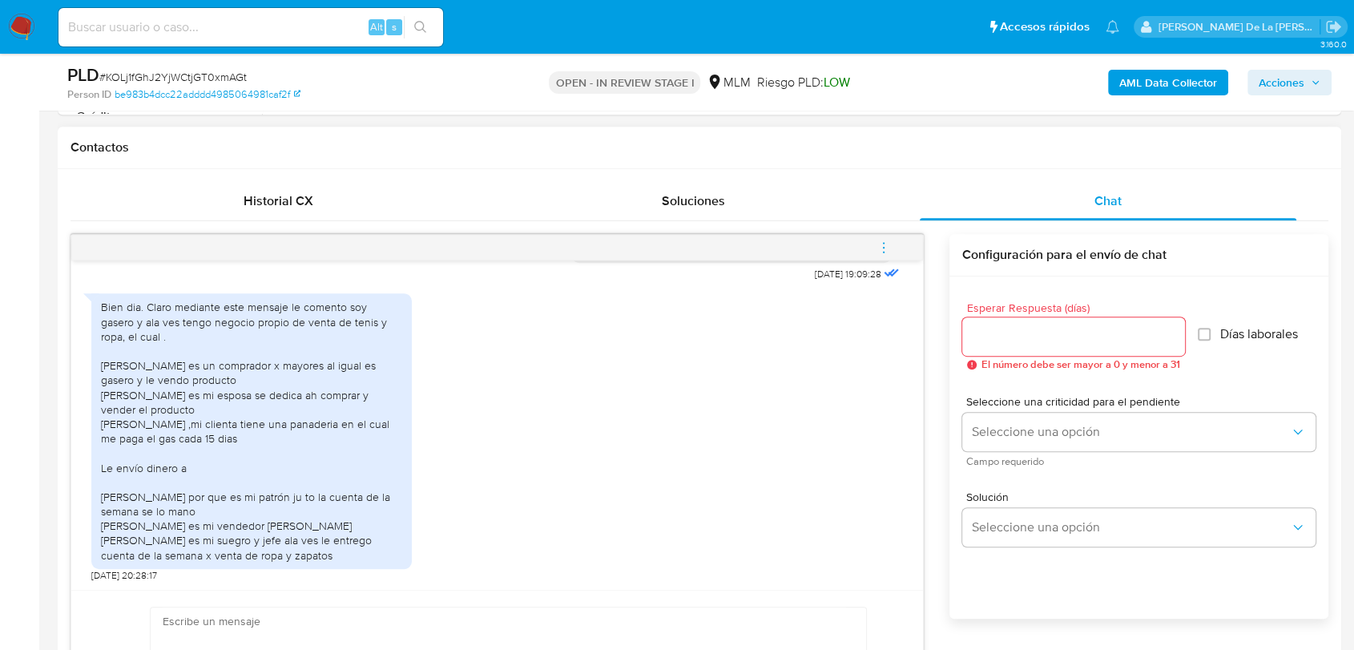
click at [882, 244] on icon "menu-action" at bounding box center [884, 247] width 14 height 14
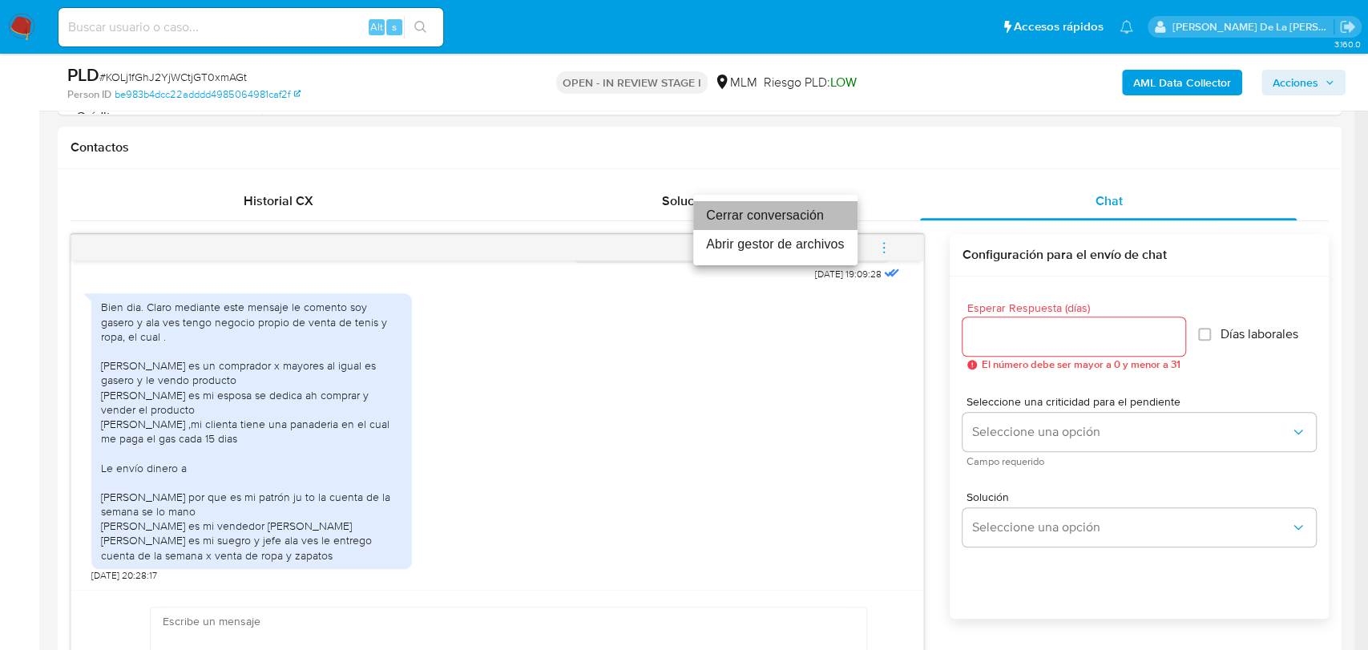
click at [726, 209] on li "Cerrar conversación" at bounding box center [775, 215] width 164 height 29
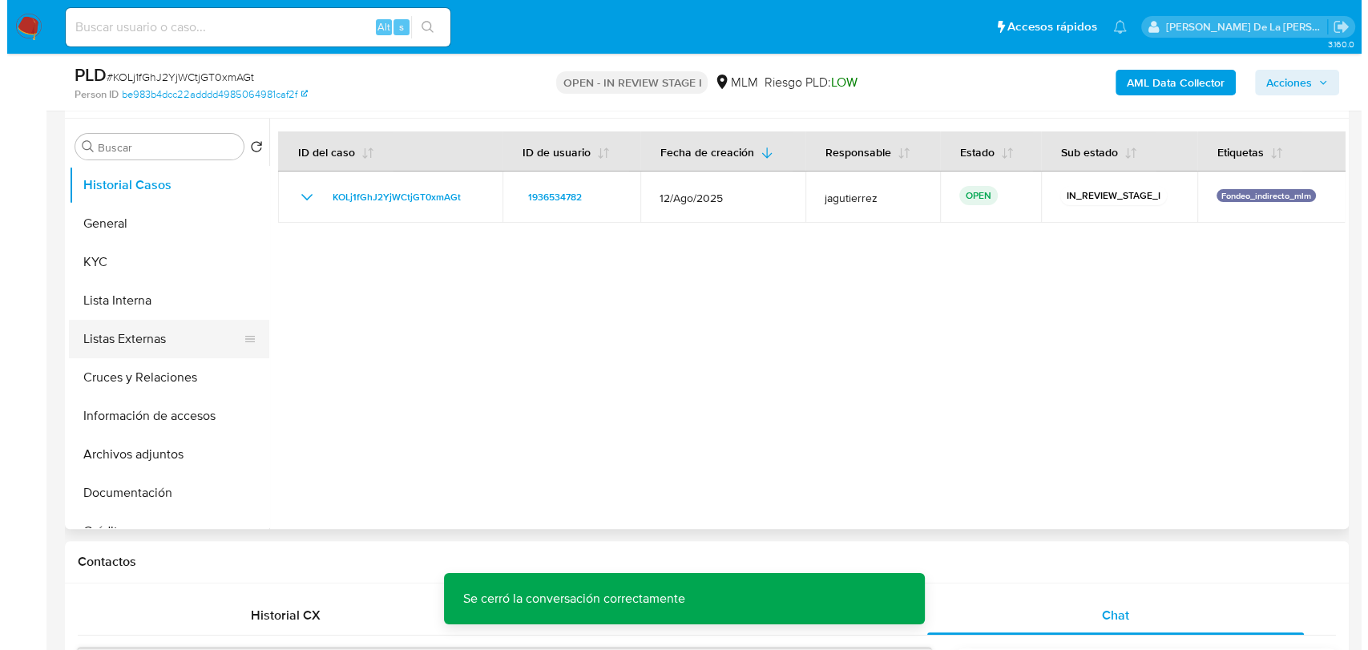
scroll to position [267, 0]
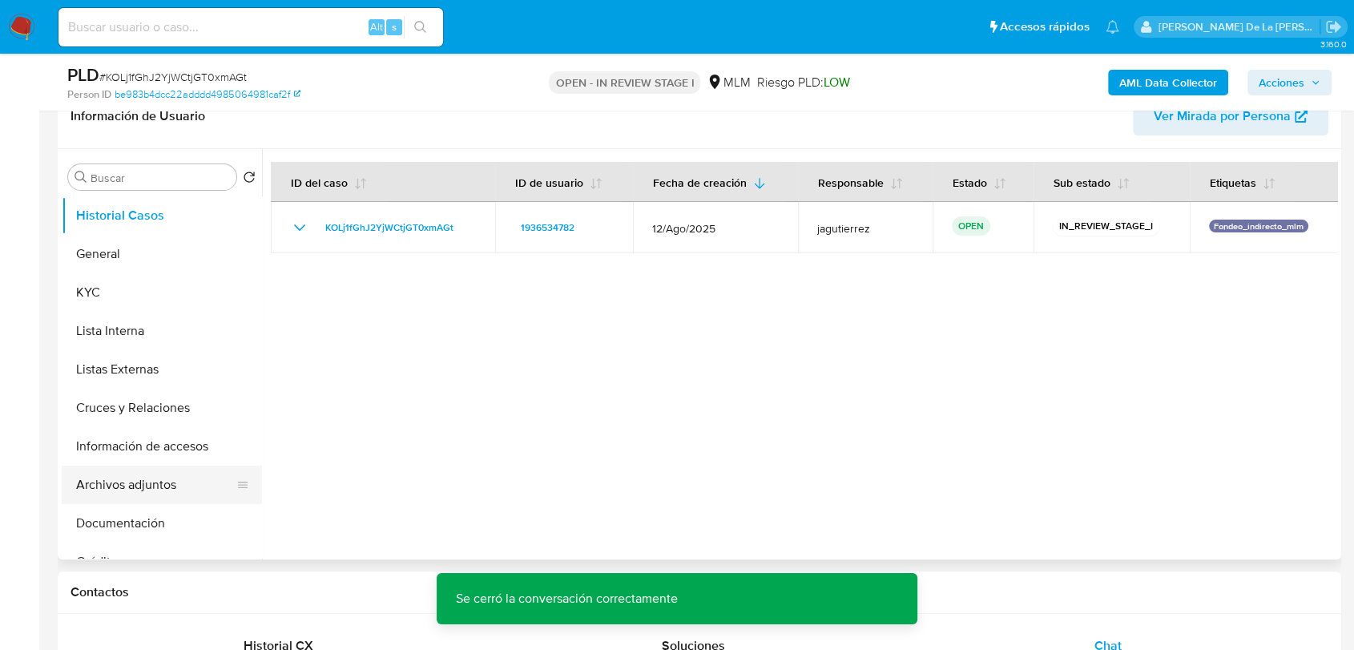
click at [144, 482] on button "Archivos adjuntos" at bounding box center [156, 485] width 188 height 38
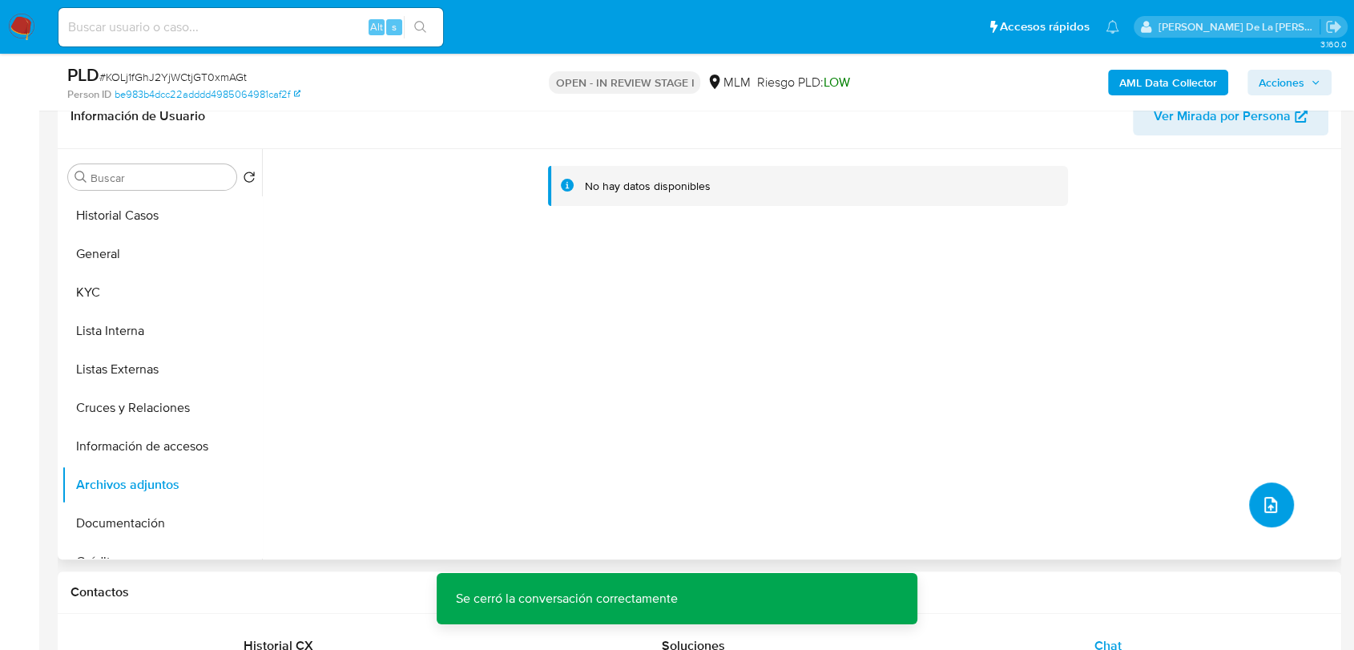
click at [1251, 497] on button "upload-file" at bounding box center [1271, 504] width 45 height 45
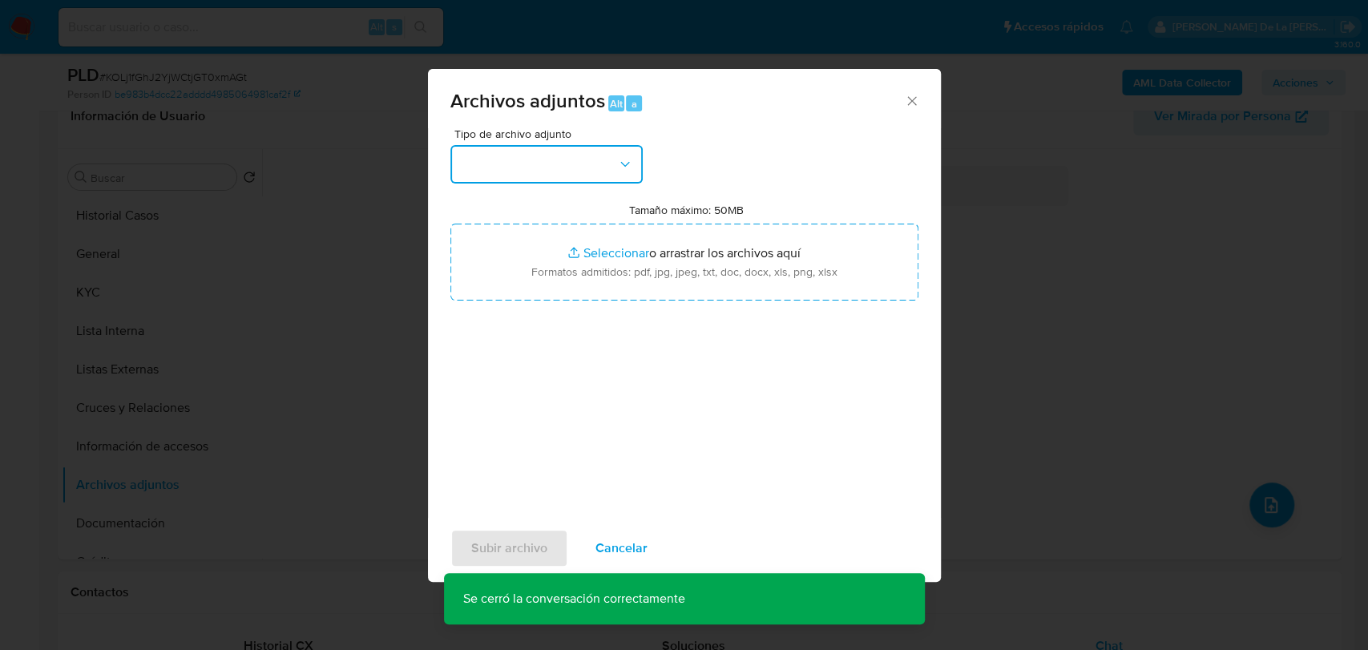
click at [514, 176] on button "button" at bounding box center [546, 164] width 192 height 38
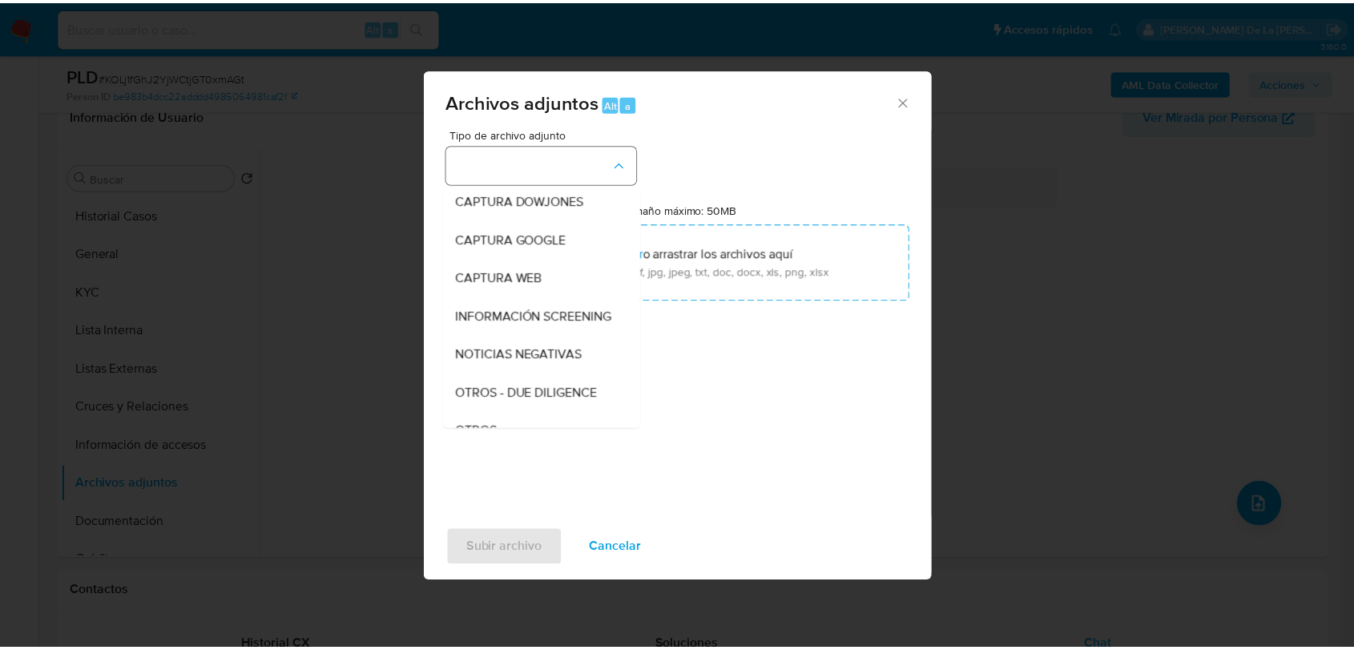
scroll to position [83, 0]
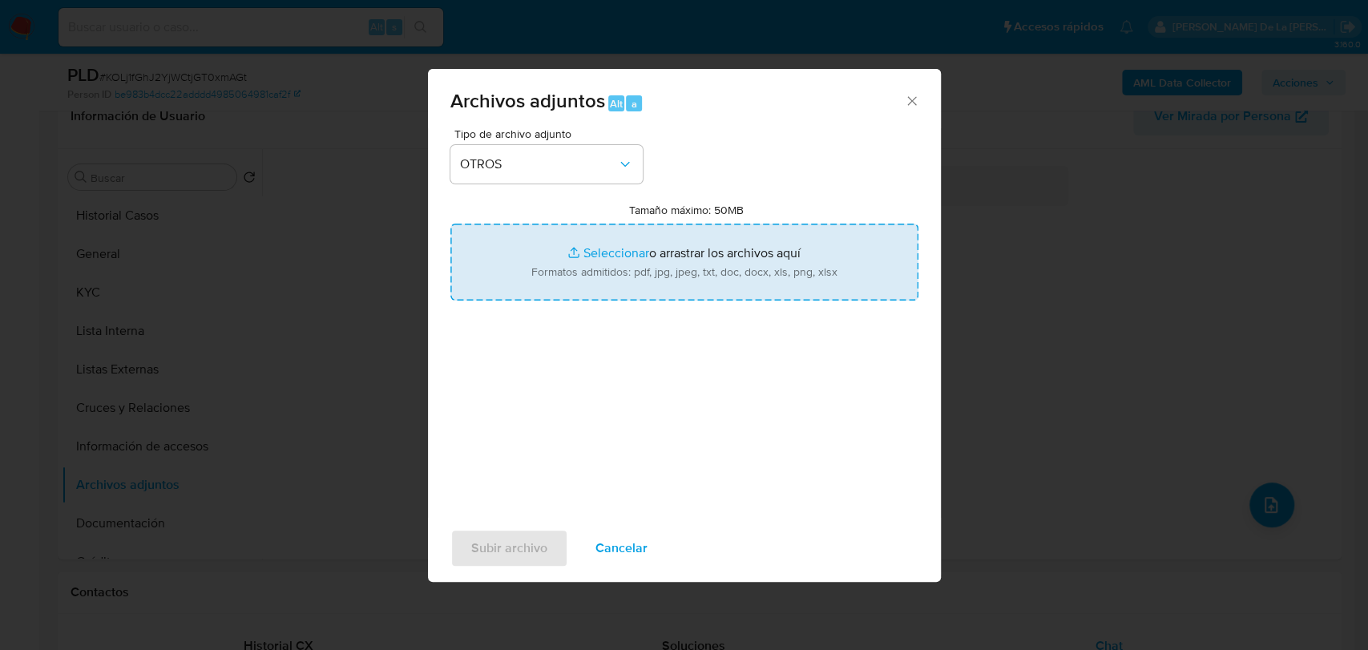
type input "C:\fakepath\1936534782_GERARDO [PERSON_NAME] GARCIA_AGO2025.pdf"
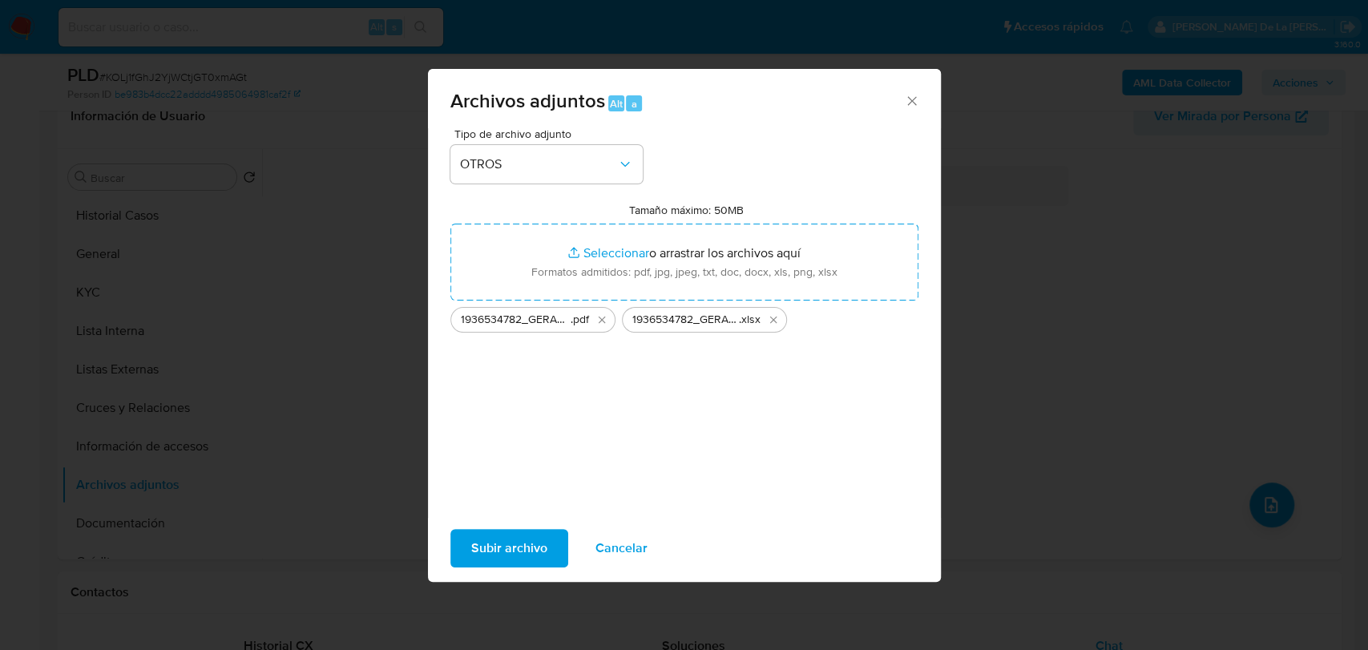
click at [489, 553] on span "Subir archivo" at bounding box center [509, 548] width 76 height 35
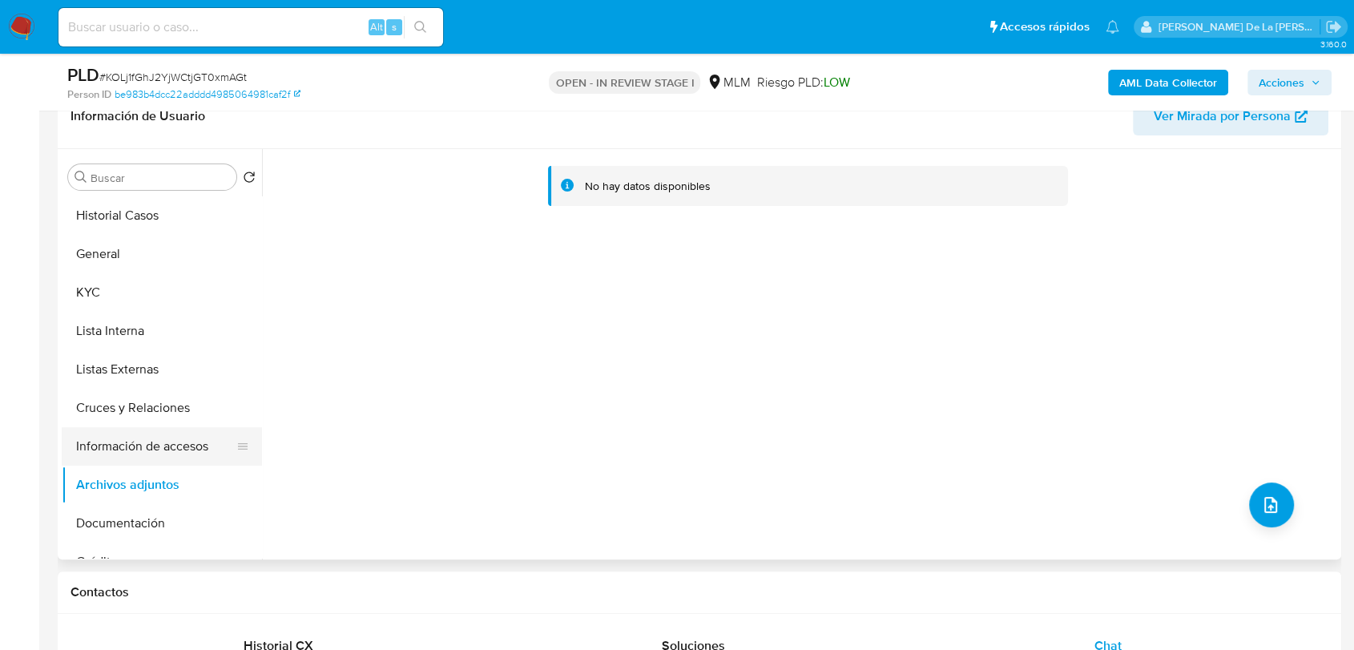
click at [155, 447] on button "Información de accesos" at bounding box center [156, 446] width 188 height 38
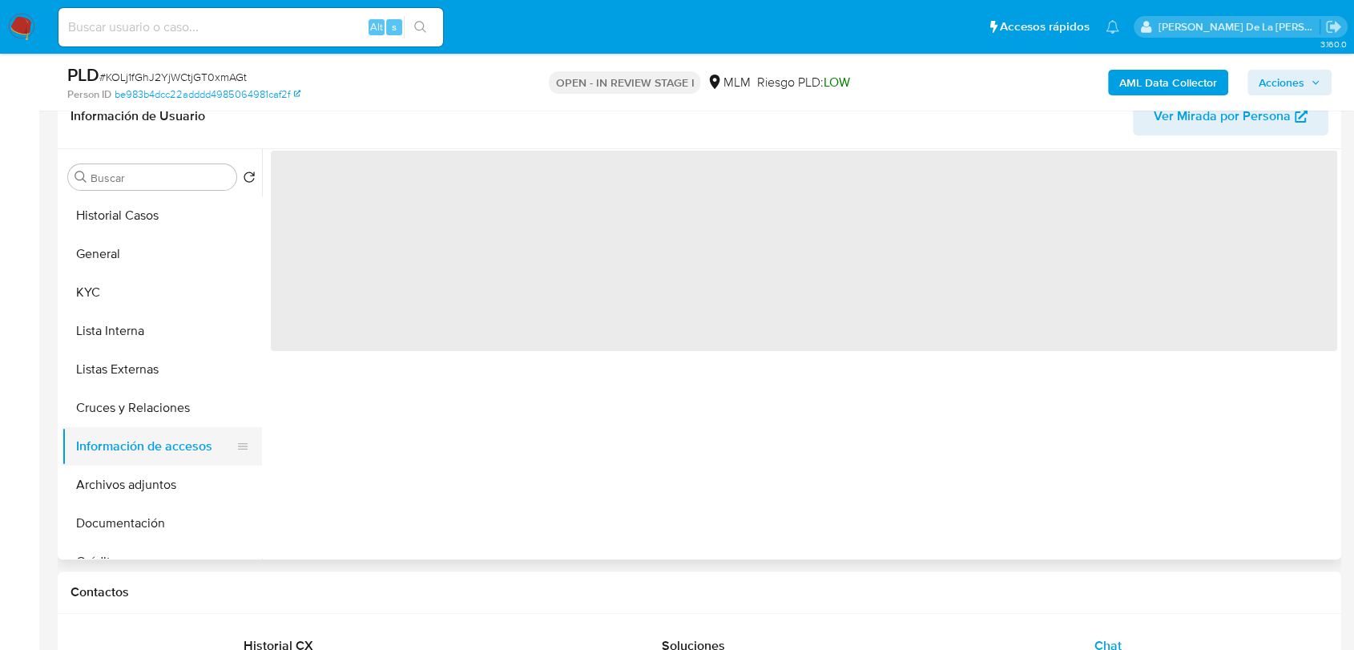
drag, startPoint x: 132, startPoint y: 474, endPoint x: 144, endPoint y: 461, distance: 18.2
click at [131, 474] on button "Archivos adjuntos" at bounding box center [162, 485] width 200 height 38
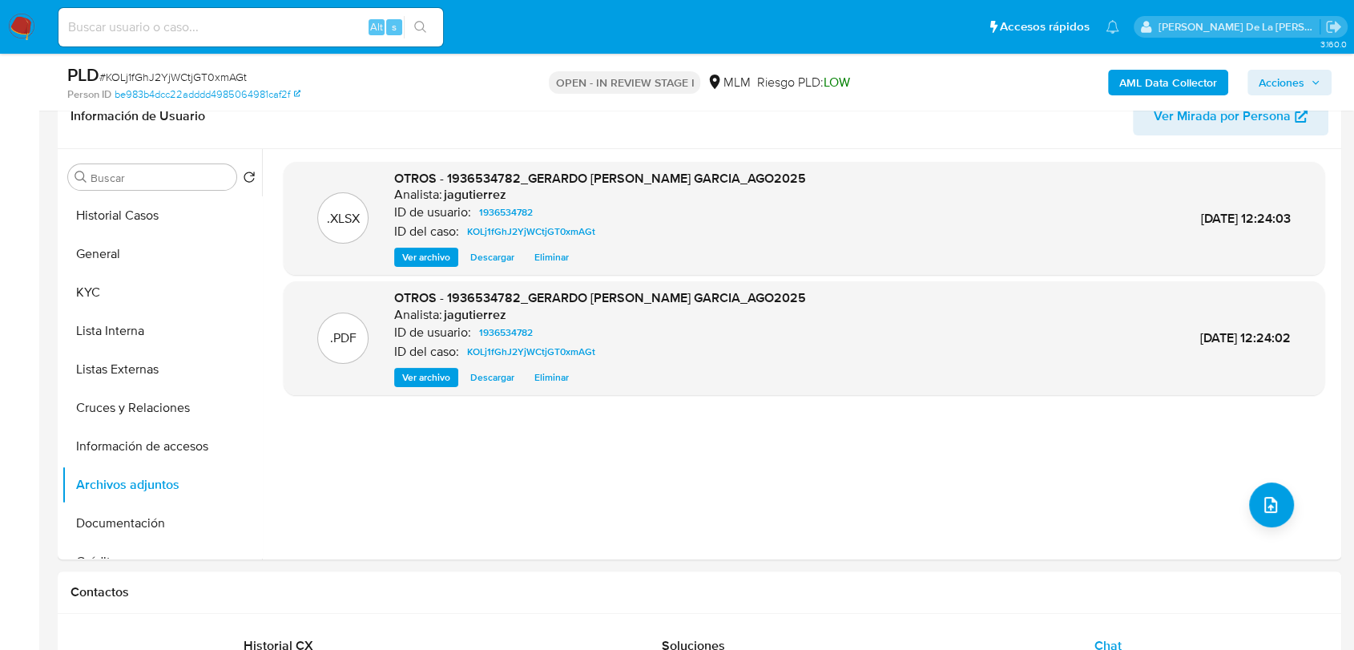
click at [1289, 77] on span "Acciones" at bounding box center [1282, 83] width 46 height 26
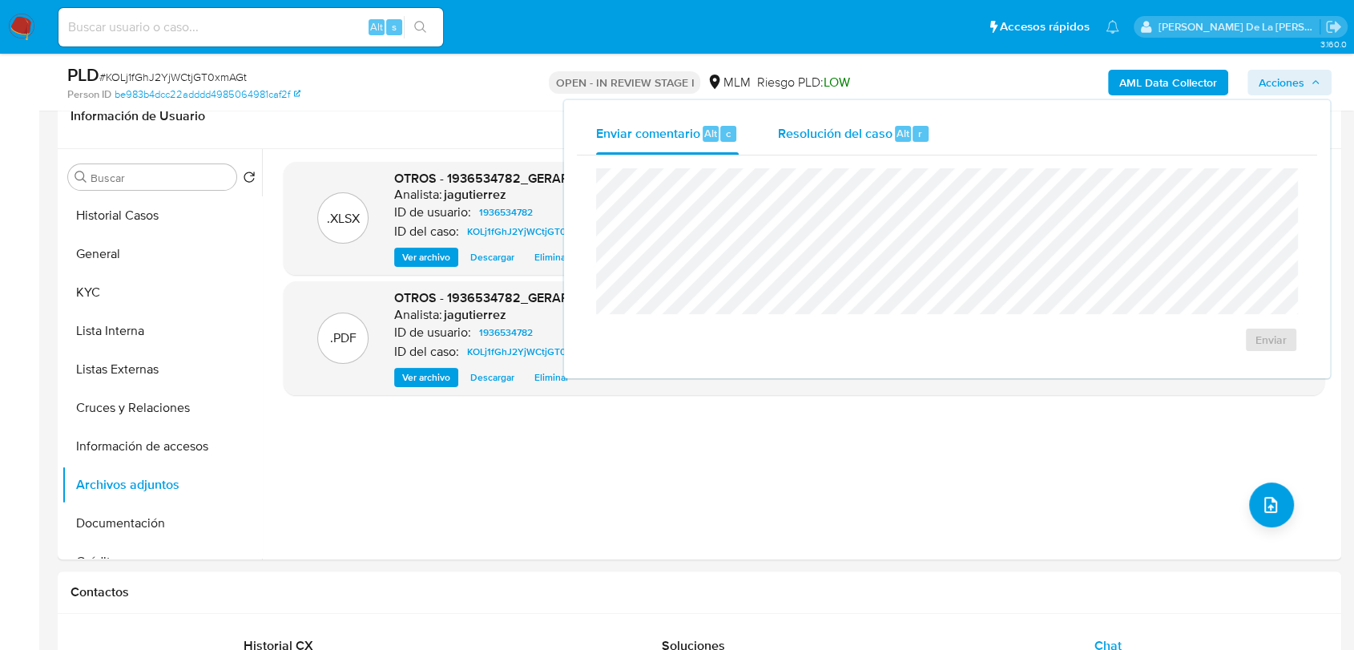
click at [874, 139] on span "Resolución del caso" at bounding box center [834, 132] width 115 height 18
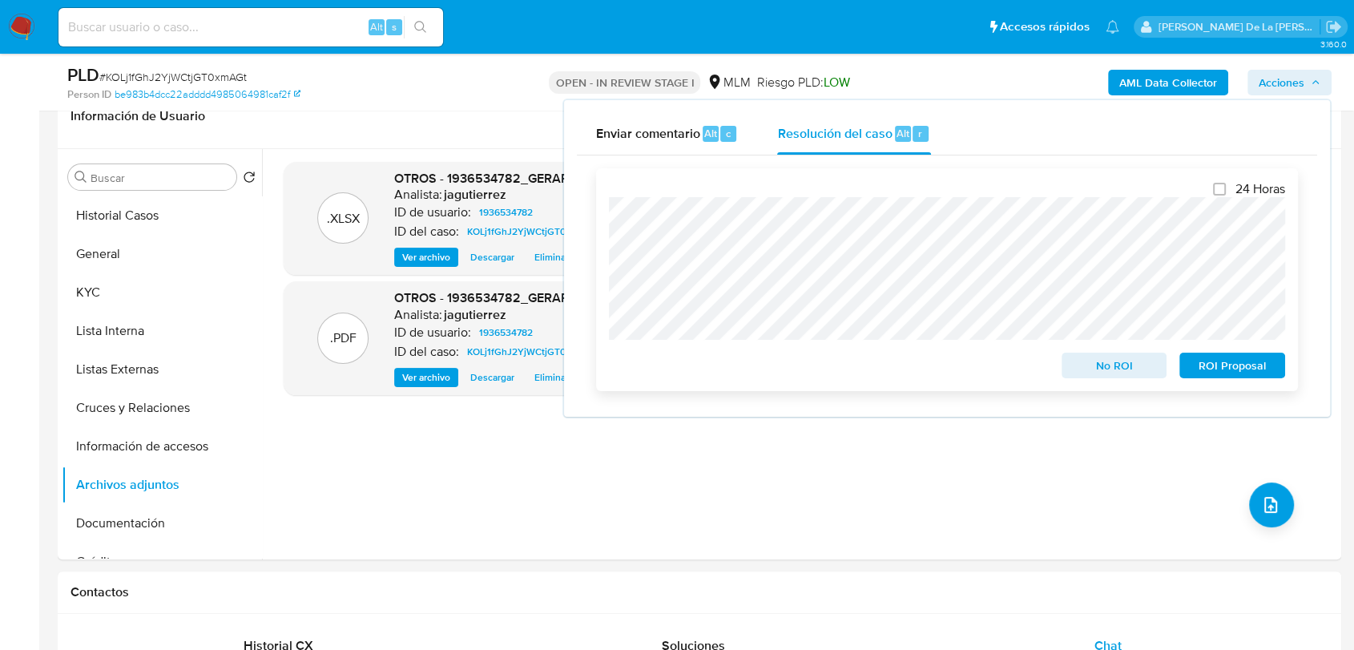
click at [1116, 361] on span "No ROI" at bounding box center [1114, 365] width 83 height 22
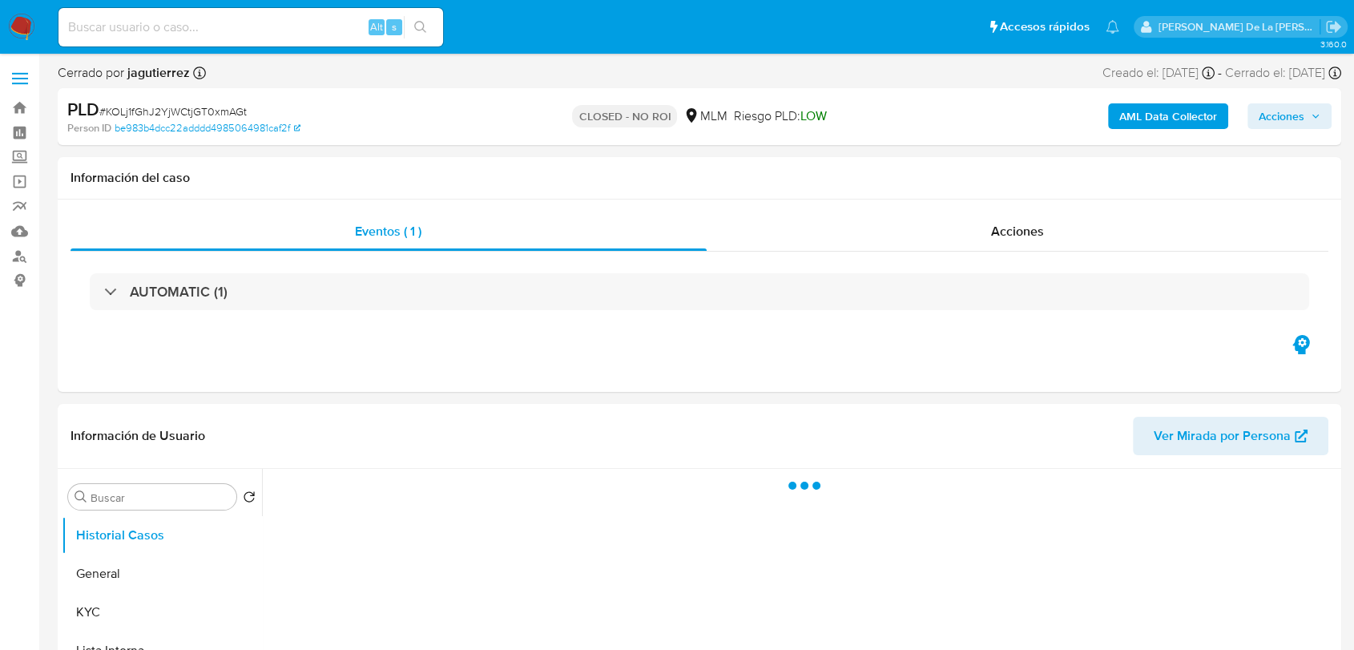
select select "10"
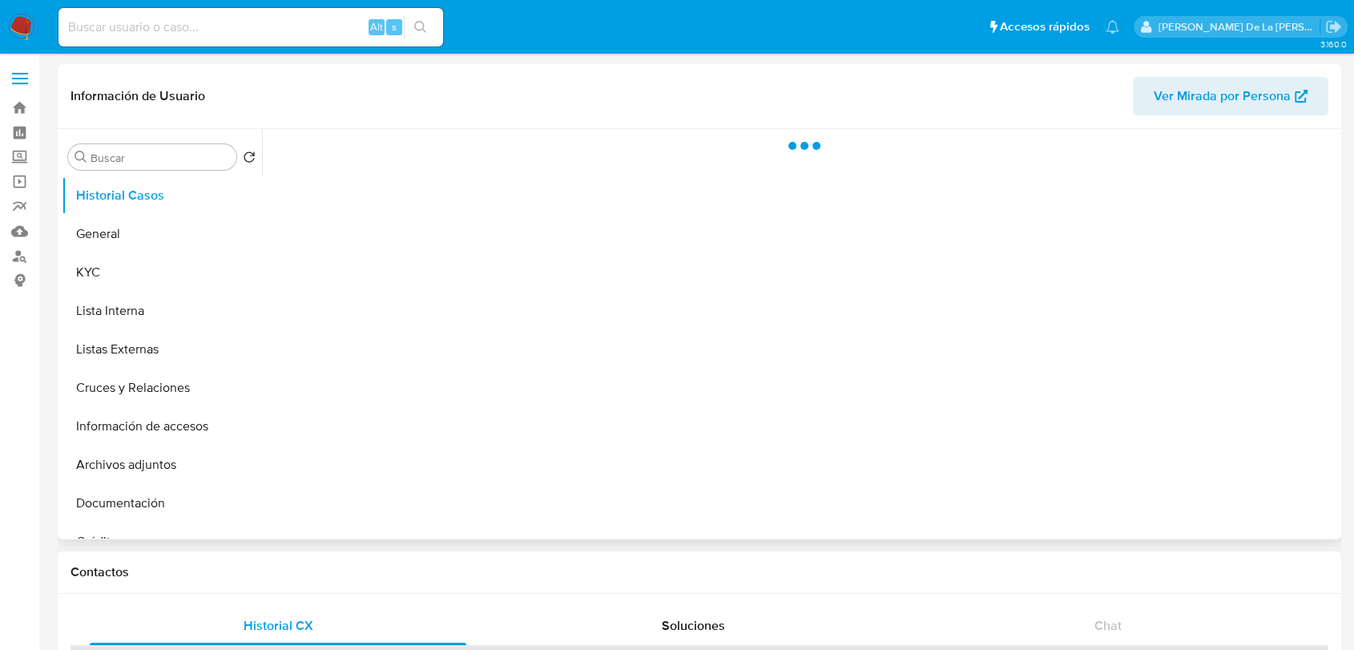
select select "10"
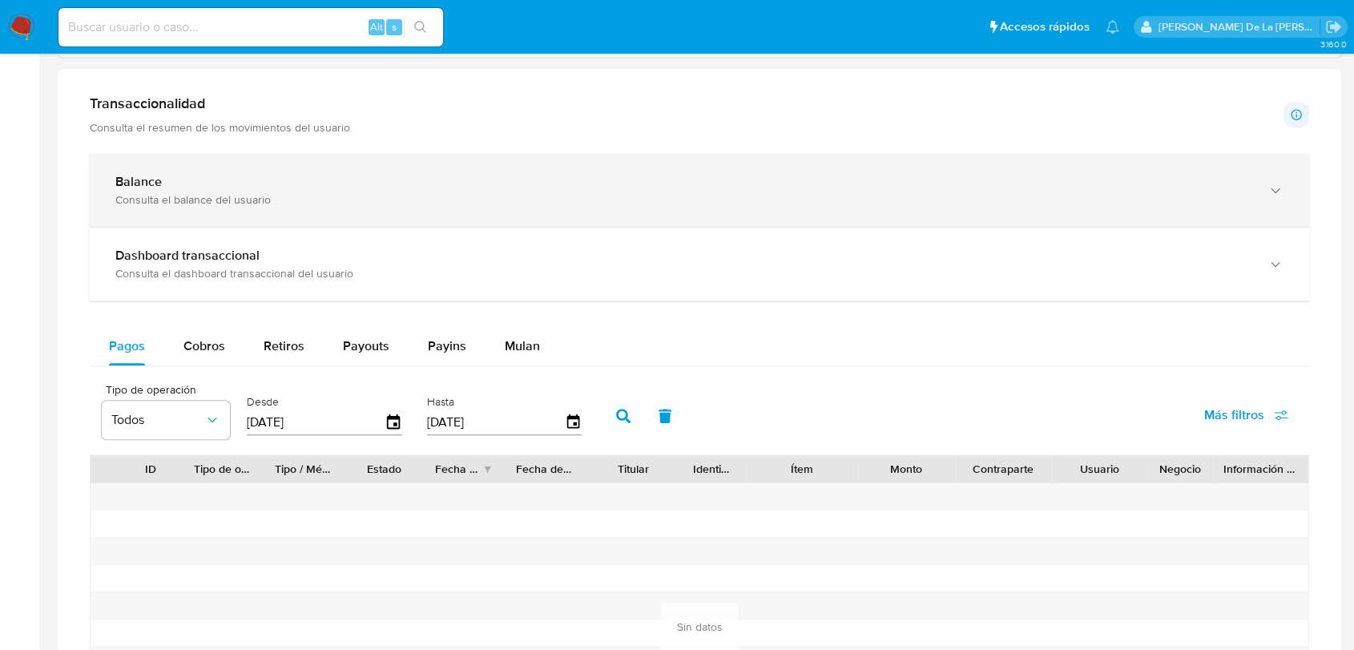
scroll to position [712, 0]
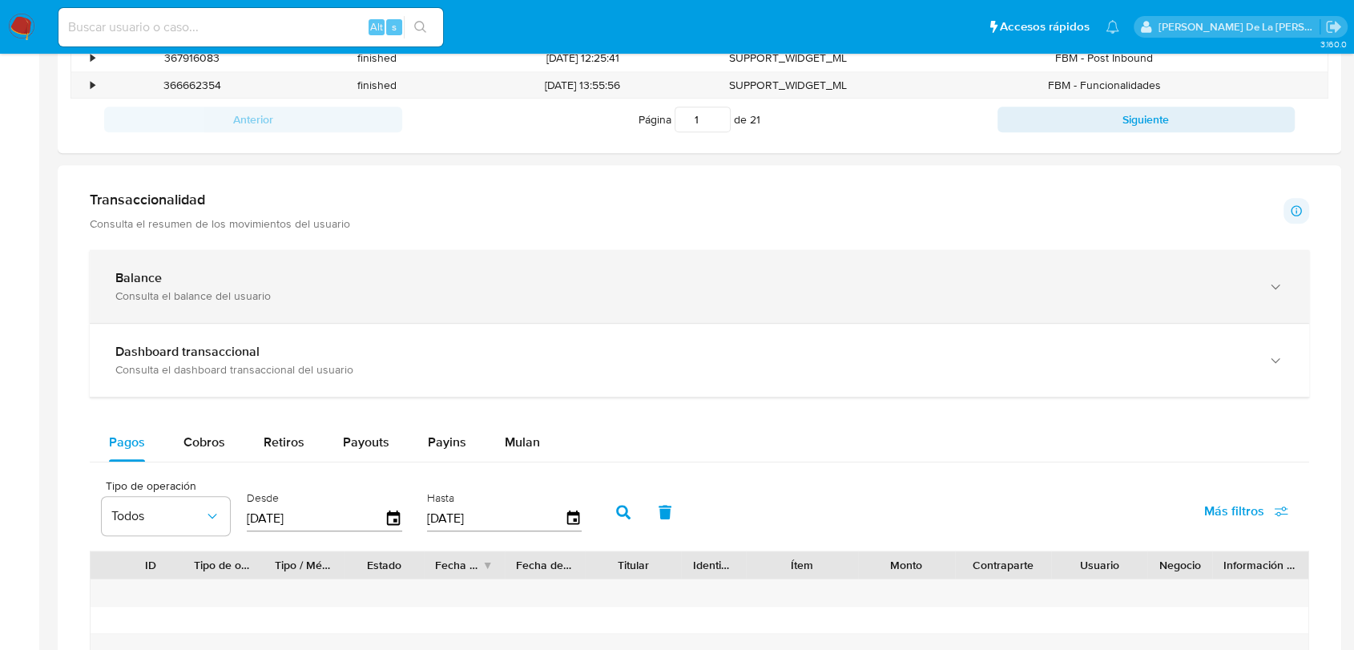
click at [250, 290] on div "Consulta el balance del usuario" at bounding box center [683, 296] width 1136 height 14
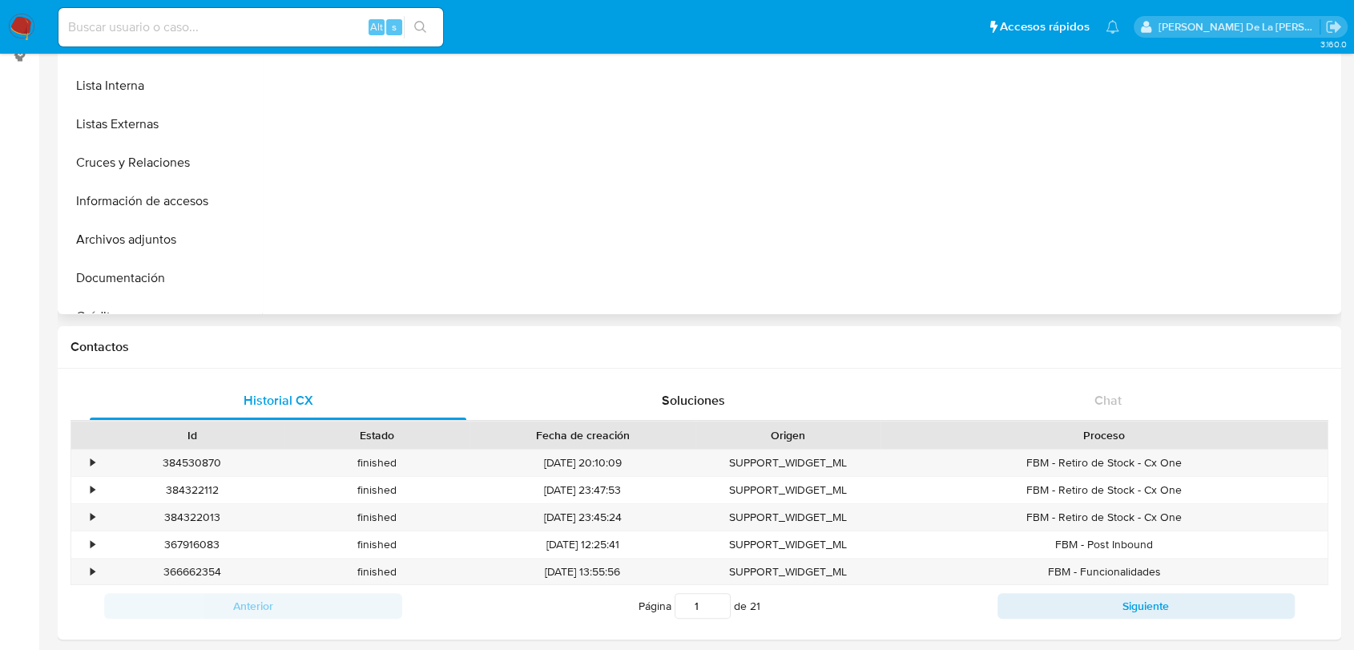
scroll to position [89, 0]
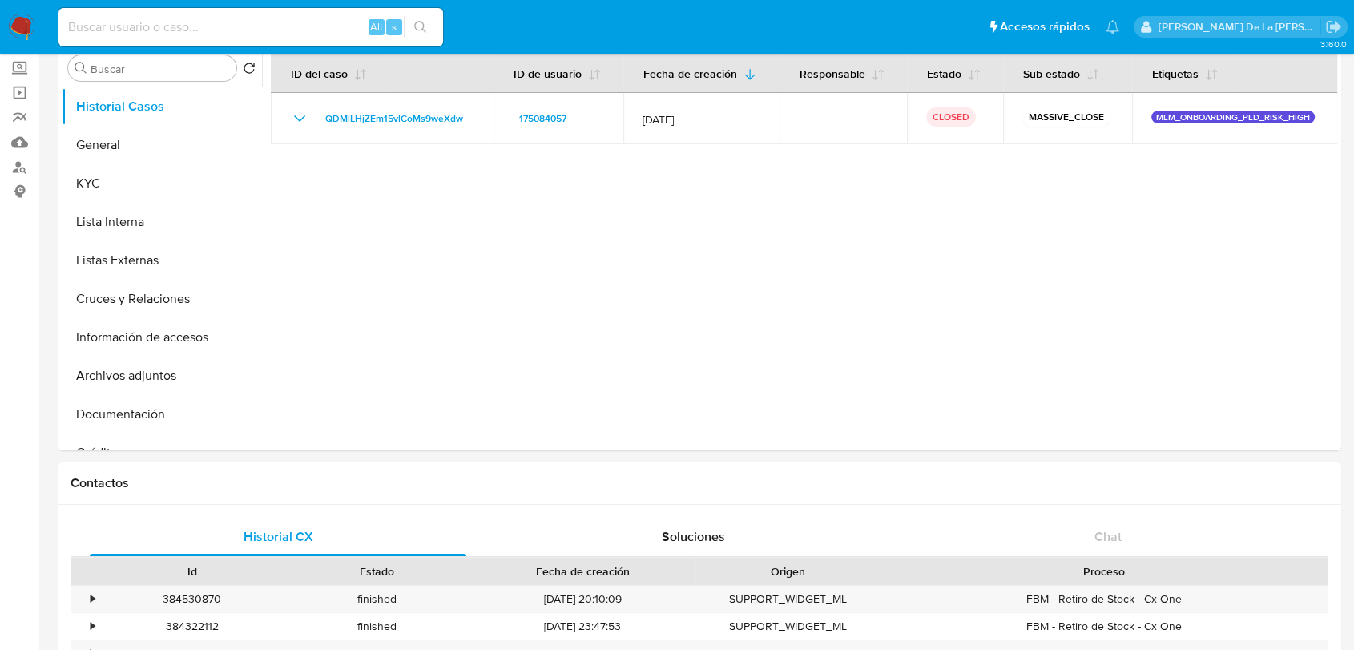
click at [30, 27] on img at bounding box center [21, 27] width 27 height 27
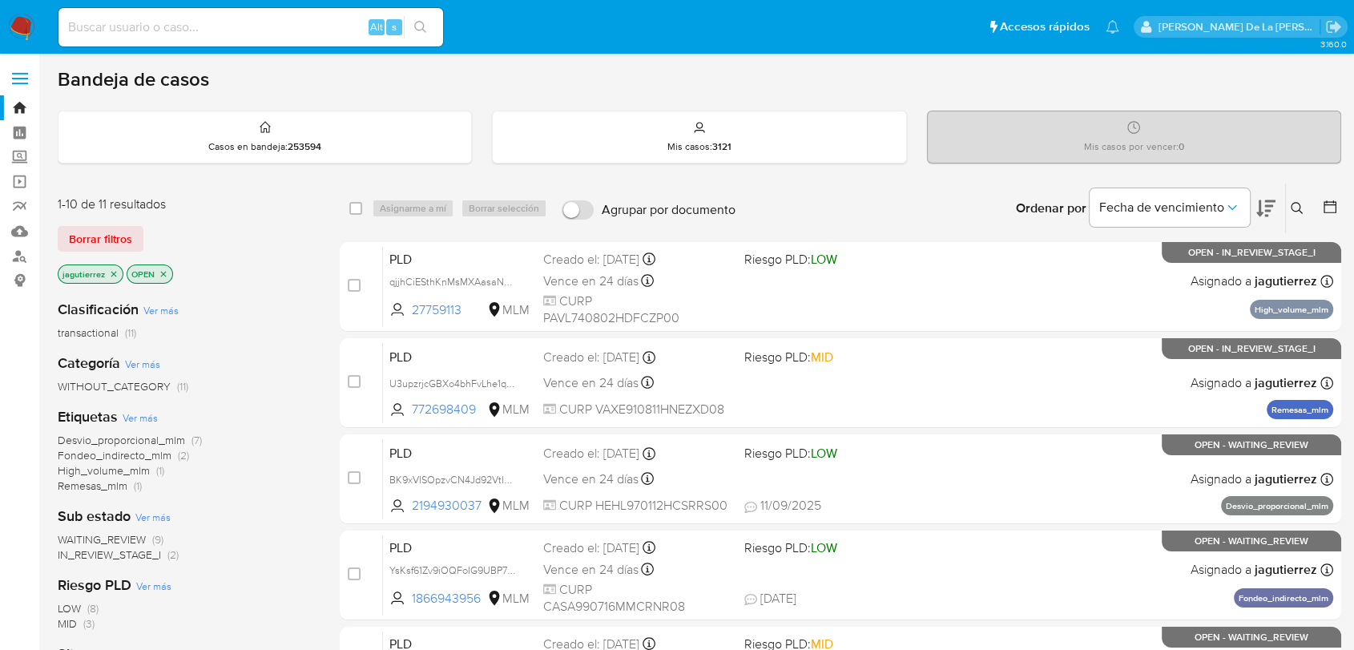
click at [113, 534] on span "WAITING_REVIEW" at bounding box center [102, 539] width 88 height 16
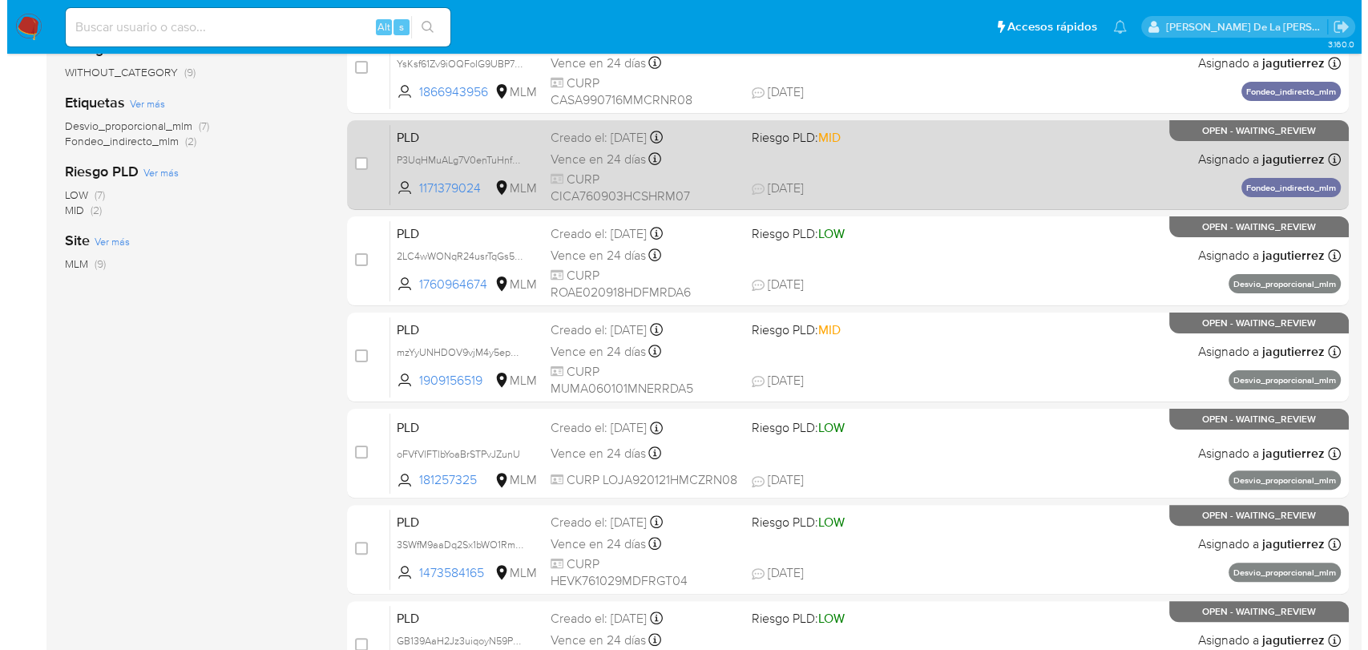
scroll to position [89, 0]
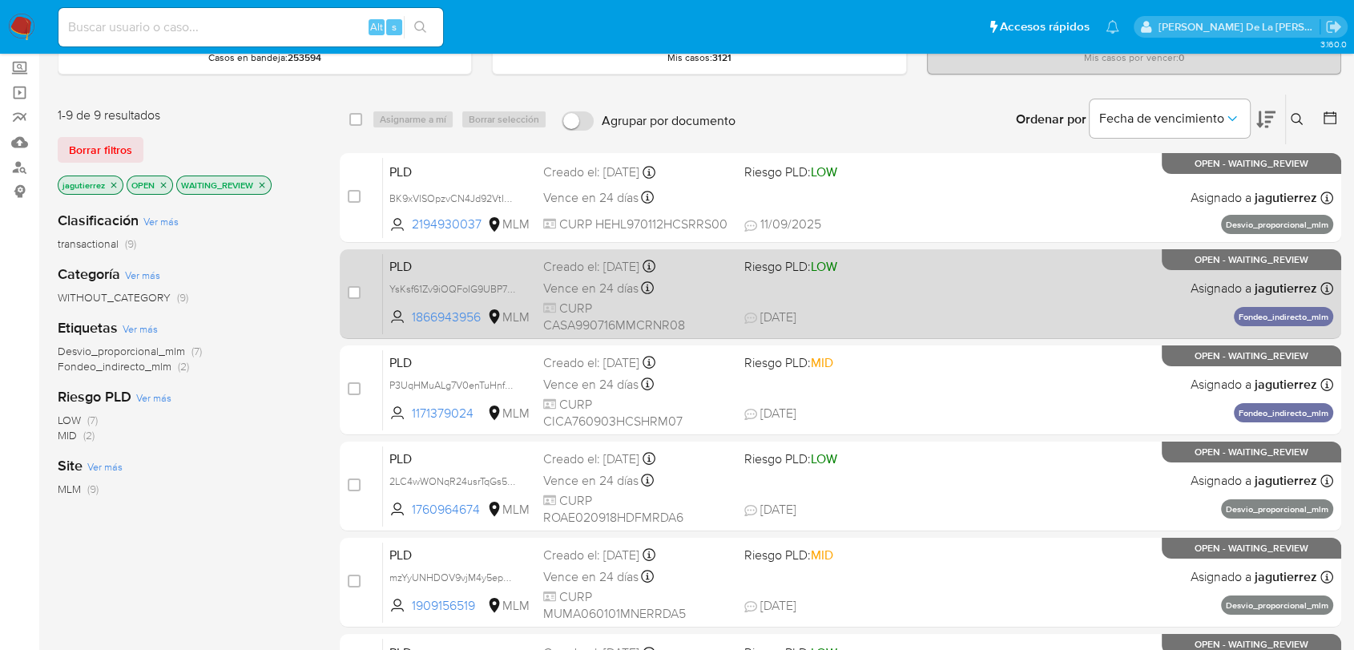
click at [870, 278] on div "PLD YsKsf61Zv9iOQFoIG9UBP7Vp 1866943956 MLM Riesgo PLD: LOW Creado el: [DATE] C…" at bounding box center [858, 293] width 951 height 81
click at [359, 289] on input "checkbox" at bounding box center [354, 292] width 13 height 13
checkbox input "true"
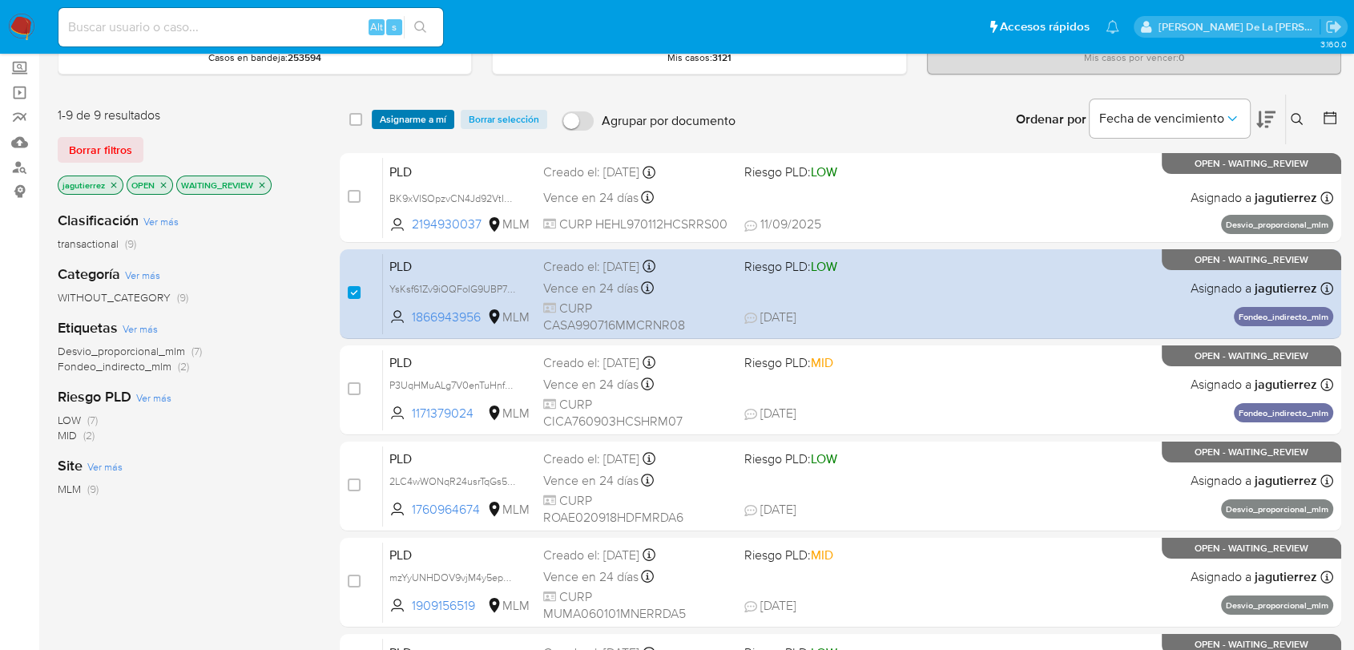
click at [407, 118] on span "Asignarme a mí" at bounding box center [413, 119] width 67 height 16
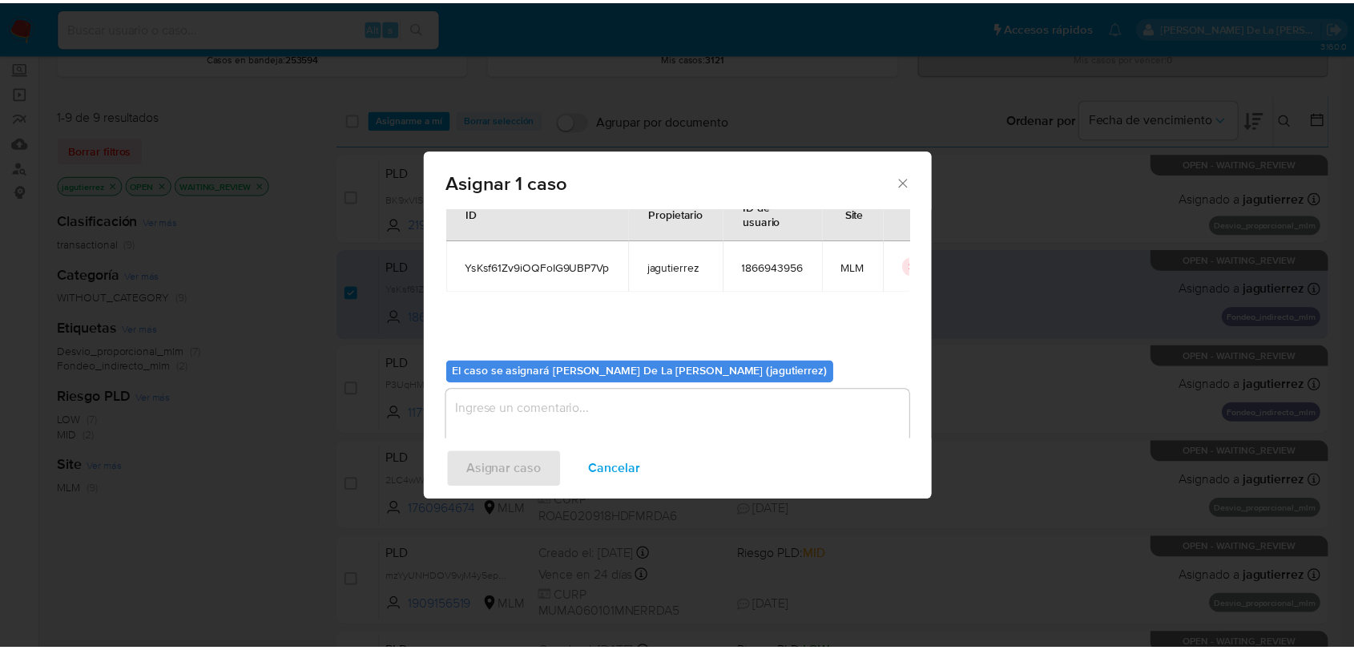
scroll to position [83, 0]
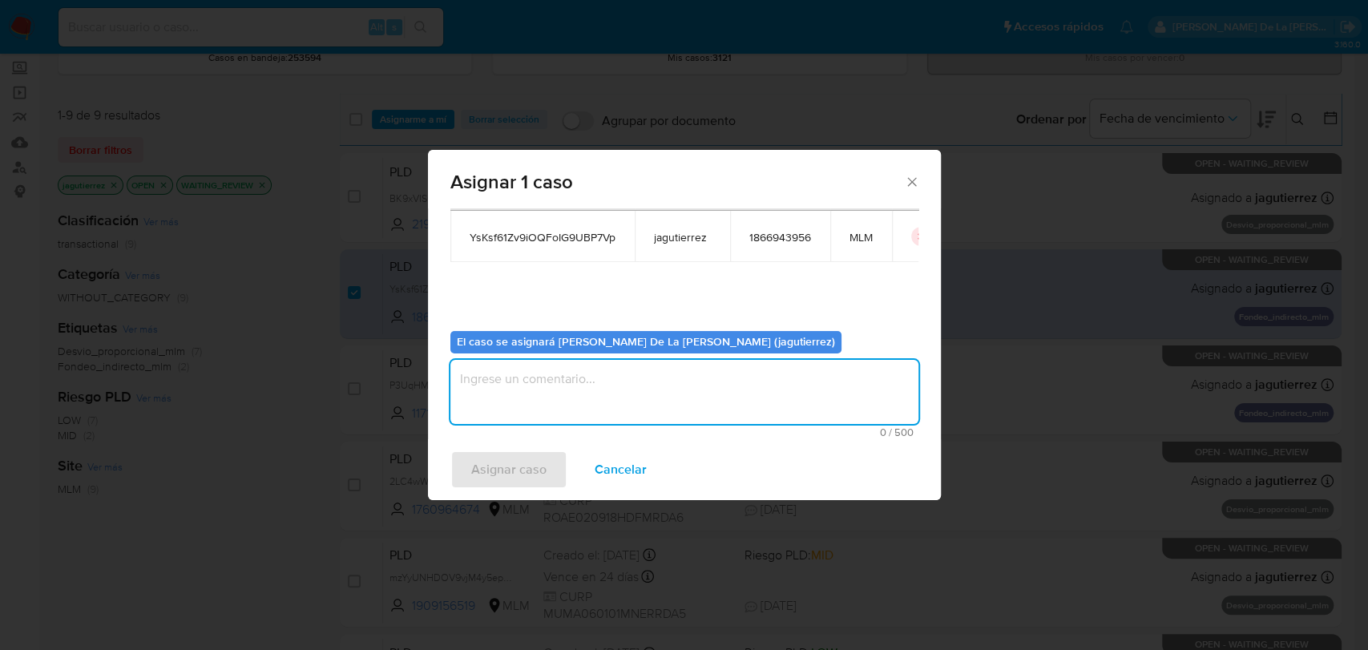
click at [507, 377] on textarea "assign-modal" at bounding box center [684, 392] width 468 height 64
type textarea "jg"
click at [524, 478] on span "Asignar caso" at bounding box center [508, 469] width 75 height 35
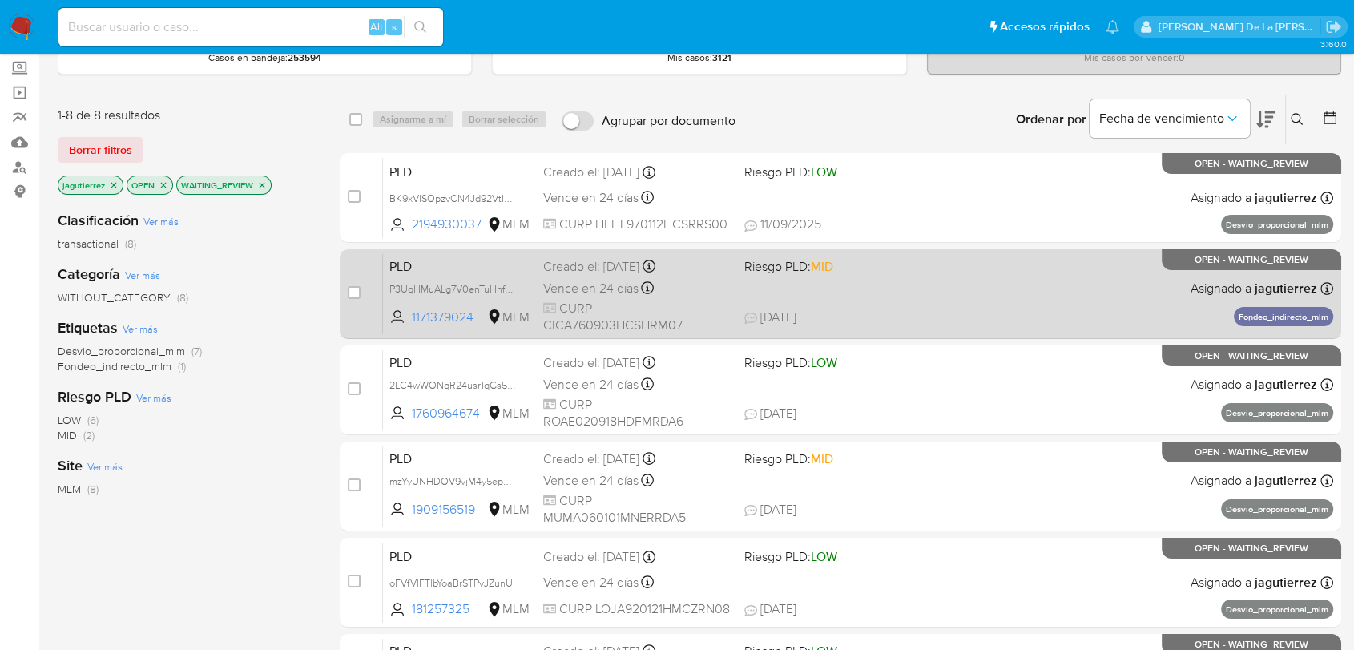
click at [883, 297] on div "PLD P3UqHMuALg7V0enTuHnf7IWG 1171379024 MLM Riesgo PLD: MID Creado el: 12/08/20…" at bounding box center [858, 293] width 951 height 81
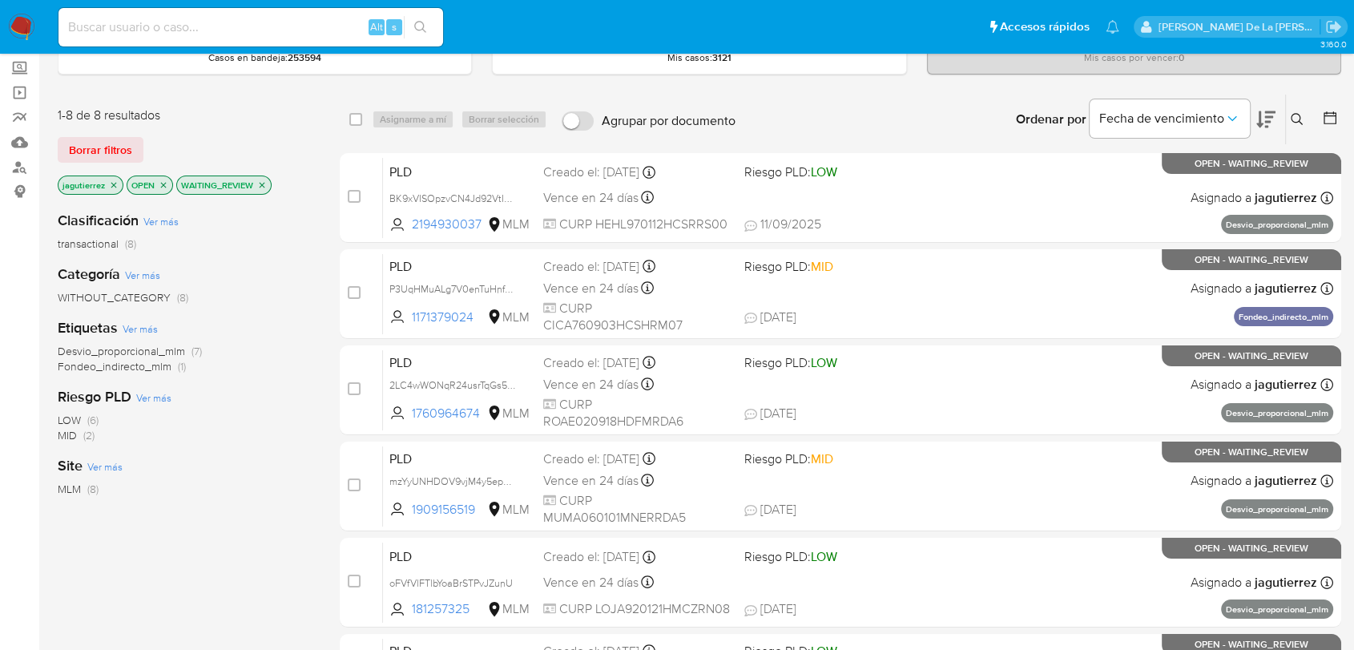
click at [18, 28] on img at bounding box center [21, 27] width 27 height 27
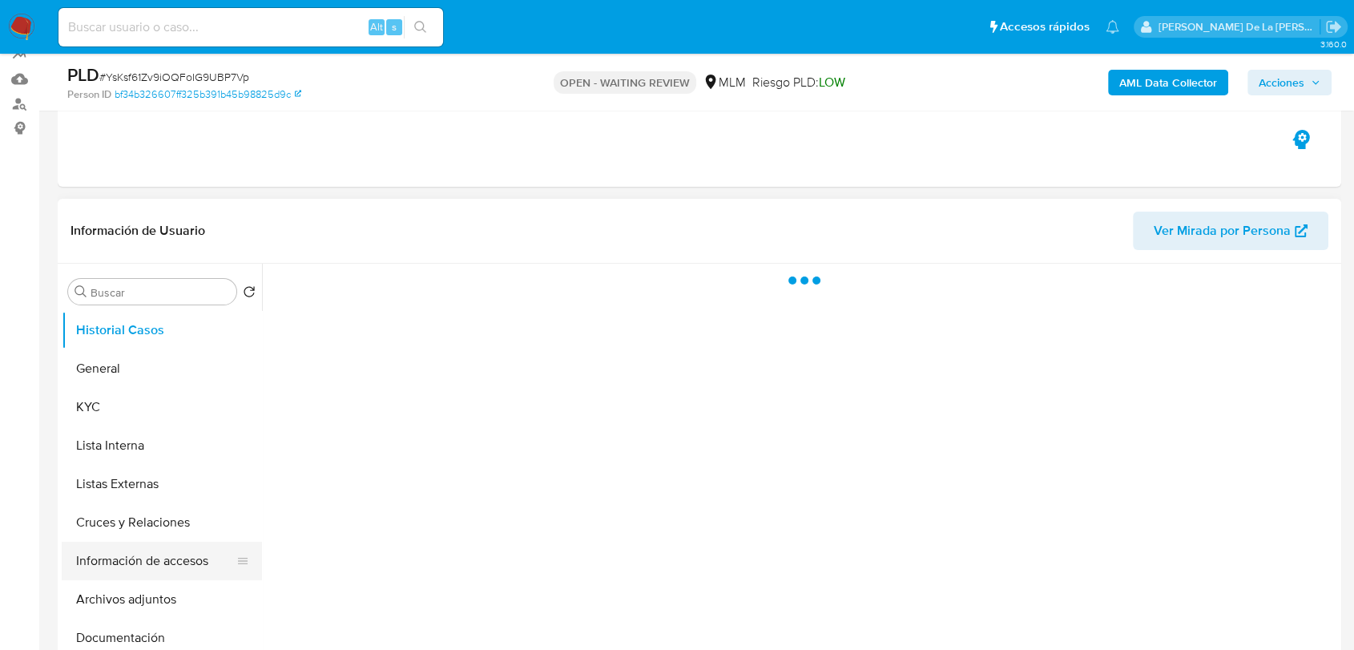
scroll to position [356, 0]
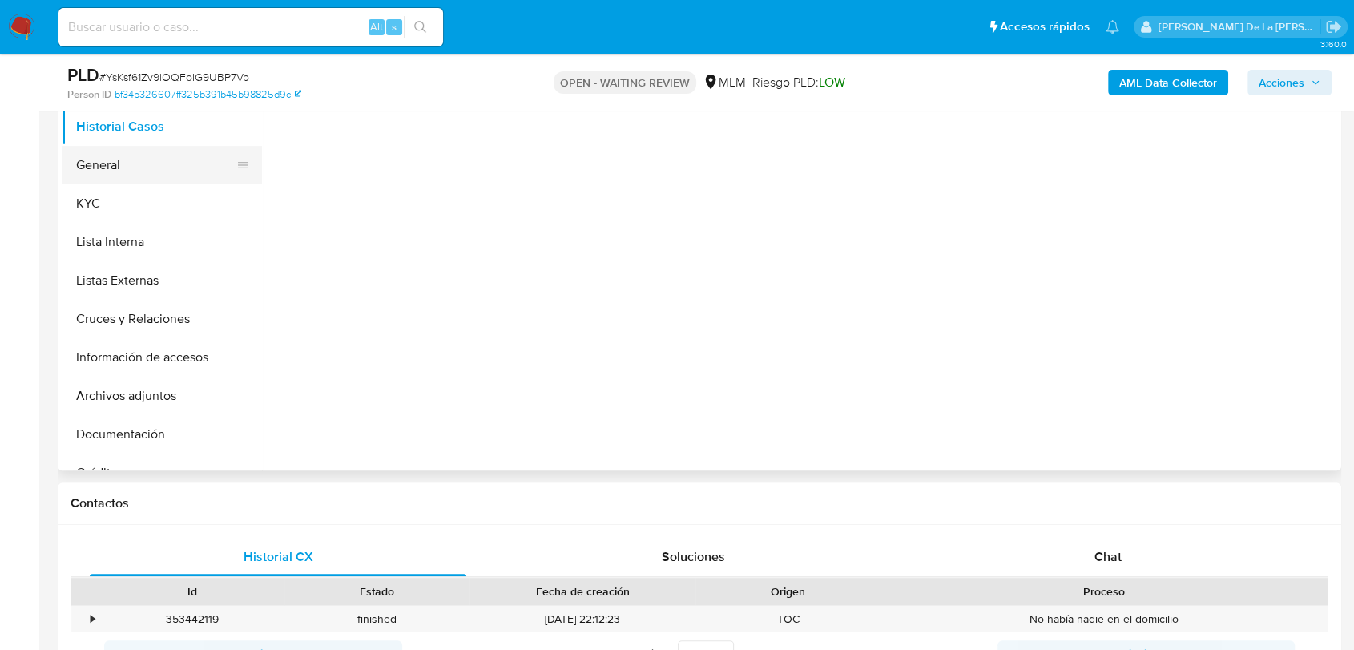
click at [129, 157] on button "General" at bounding box center [156, 165] width 188 height 38
select select "10"
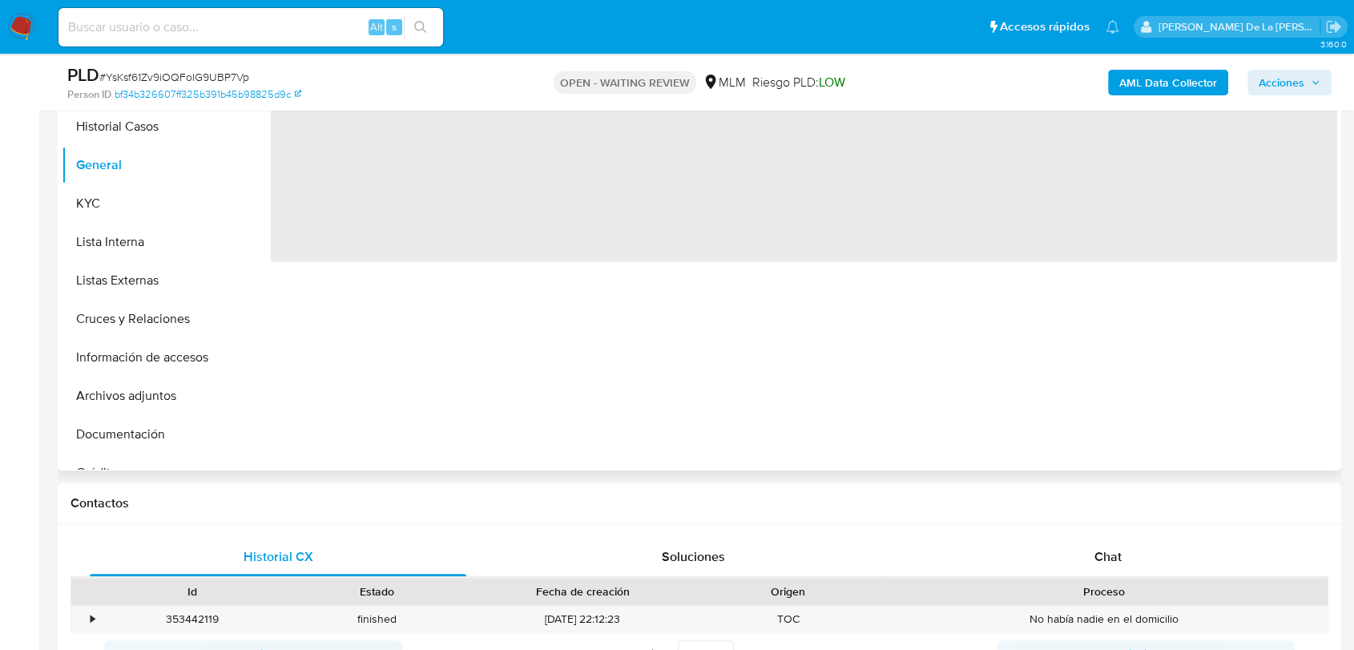
scroll to position [178, 0]
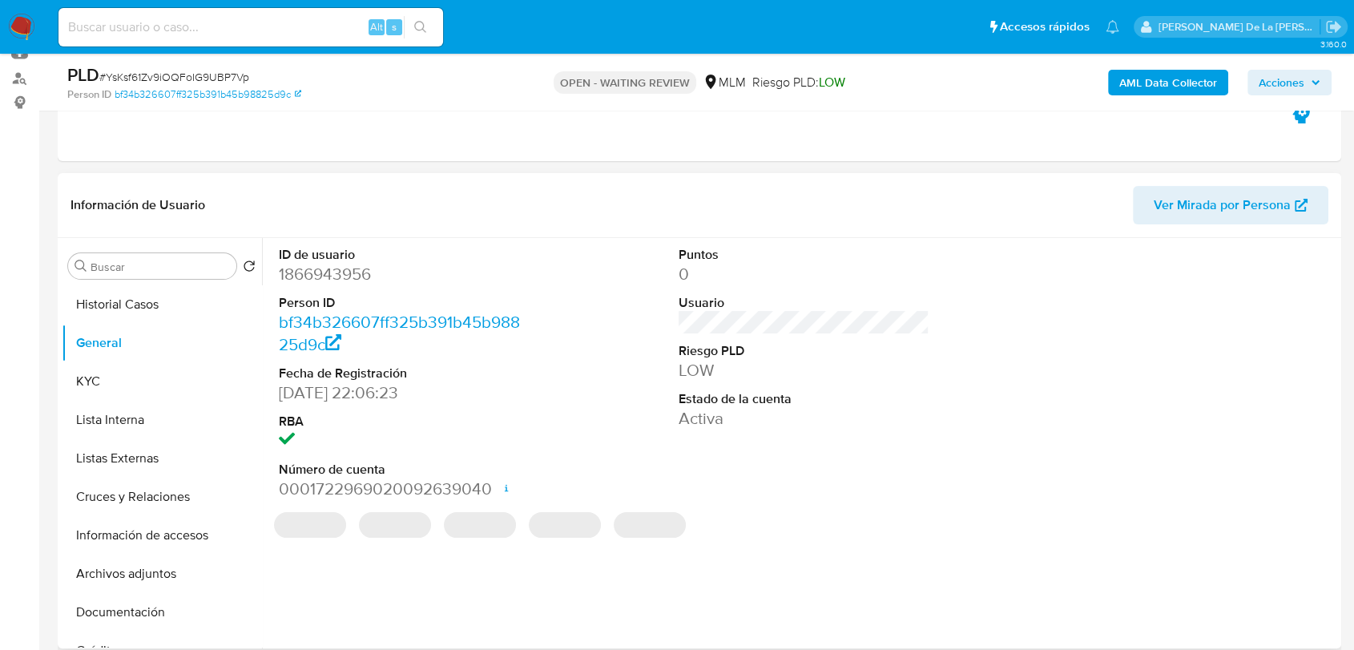
click at [326, 277] on dd "1866943956" at bounding box center [404, 274] width 251 height 22
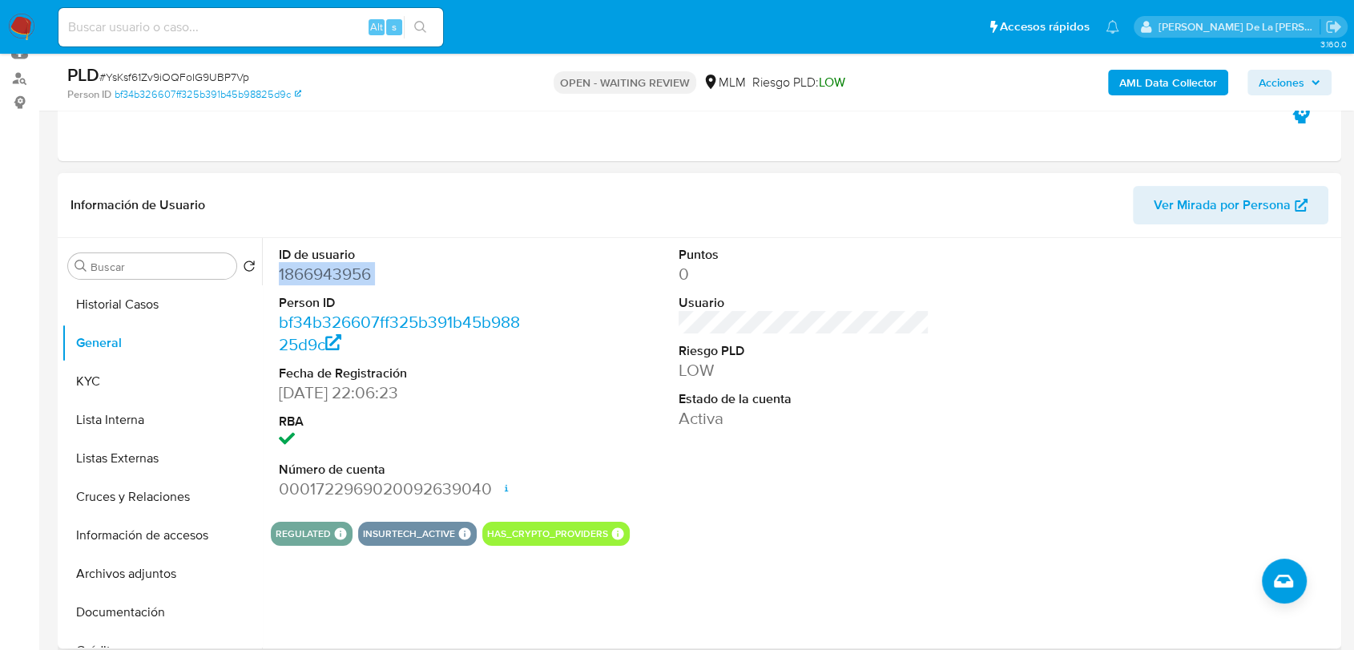
copy dd "1866943956"
click at [462, 259] on dt "ID de usuario" at bounding box center [404, 255] width 251 height 18
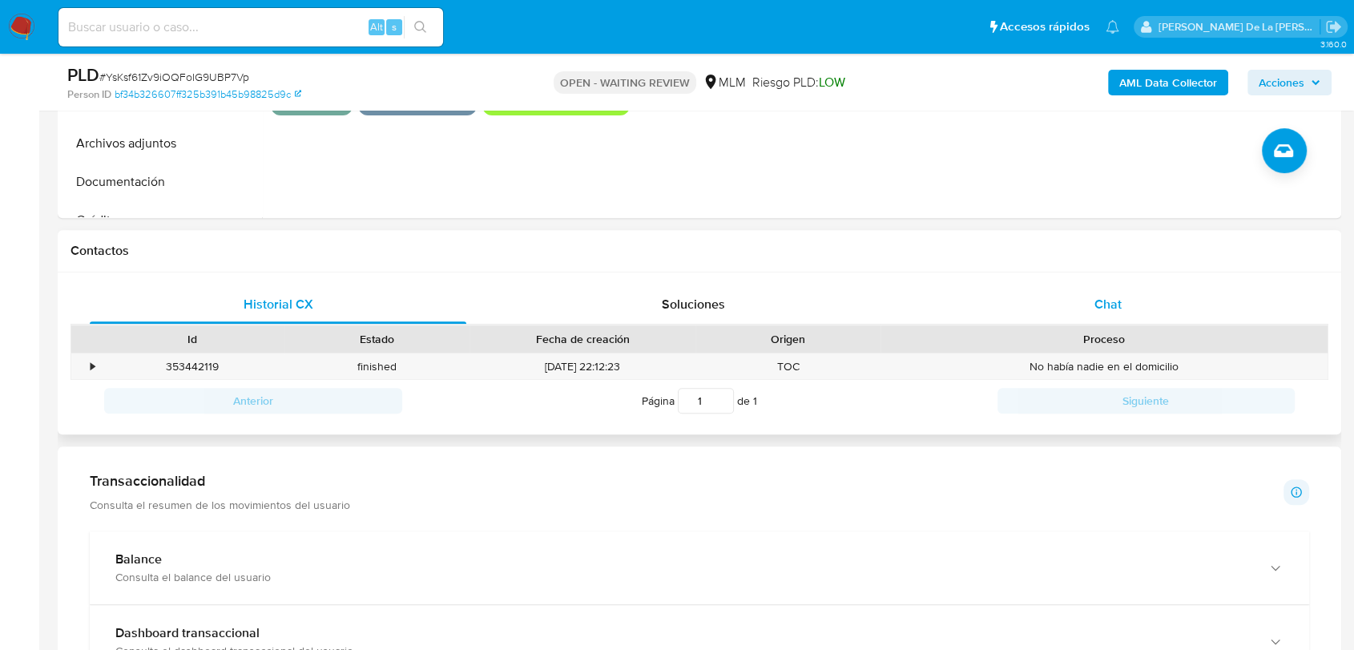
scroll to position [623, 0]
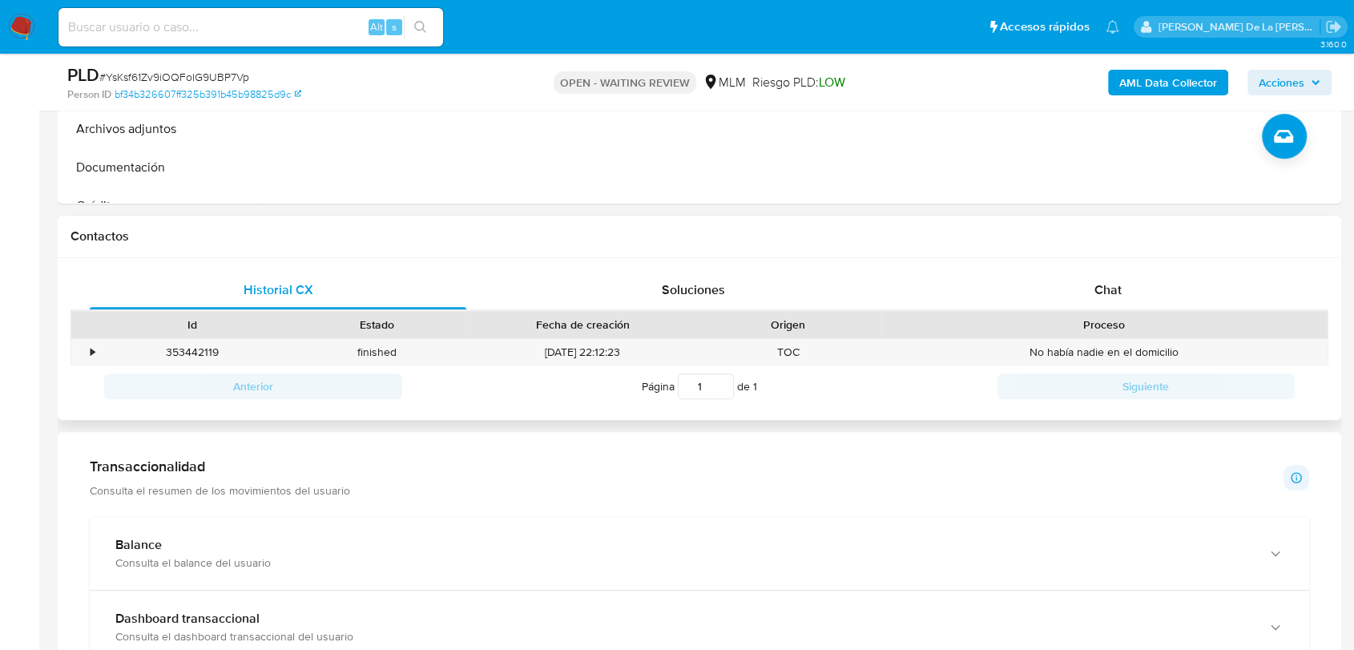
click at [1137, 268] on div "Historial CX Soluciones Chat Id Estado Fecha de creación Origen Proceso • 35344…" at bounding box center [700, 339] width 1284 height 163
click at [1111, 296] on span "Chat" at bounding box center [1108, 290] width 27 height 18
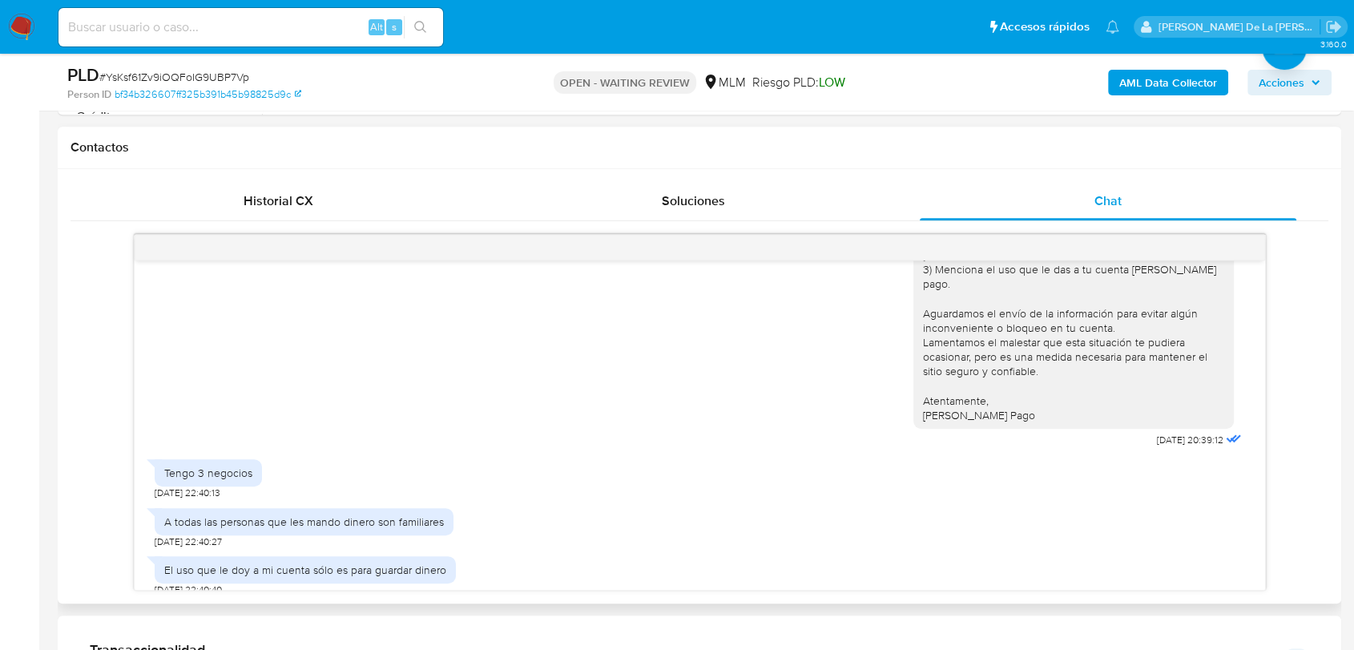
scroll to position [712, 0]
drag, startPoint x: 229, startPoint y: 548, endPoint x: 424, endPoint y: 553, distance: 194.8
click at [424, 563] on div "El uso que le doy a mi cuenta sólo es para guardar dinero" at bounding box center [305, 570] width 282 height 14
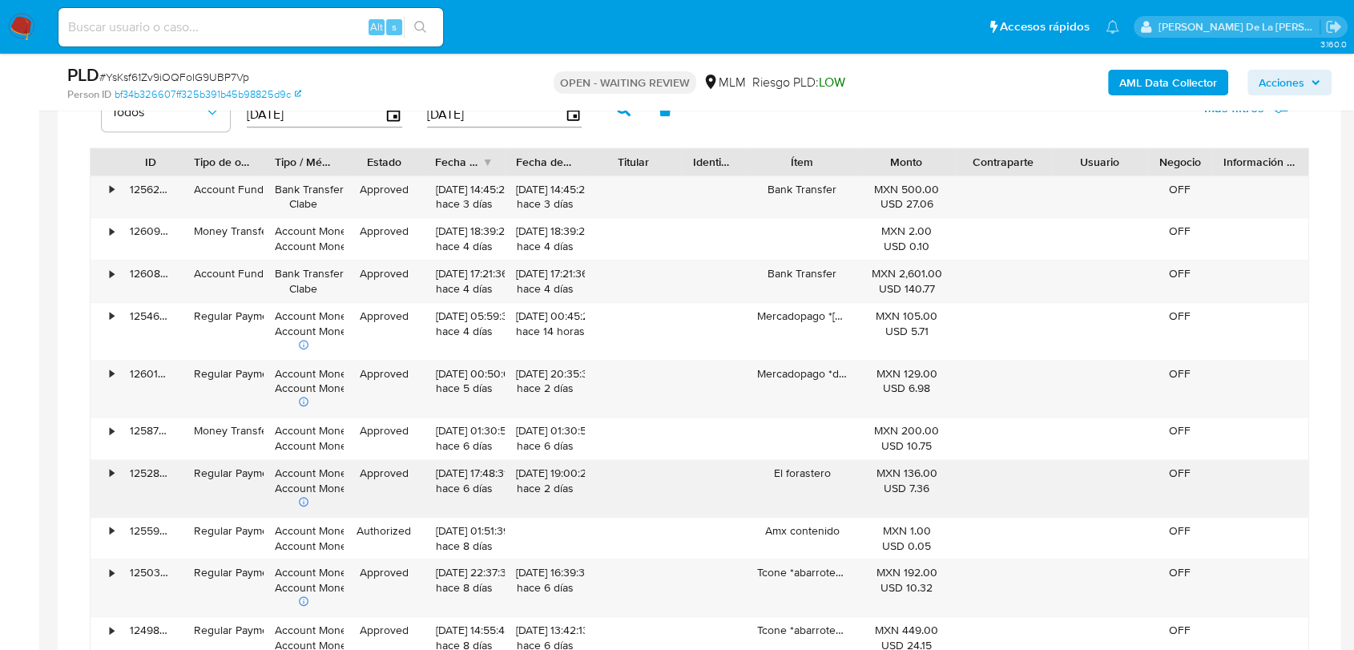
scroll to position [1031, 0]
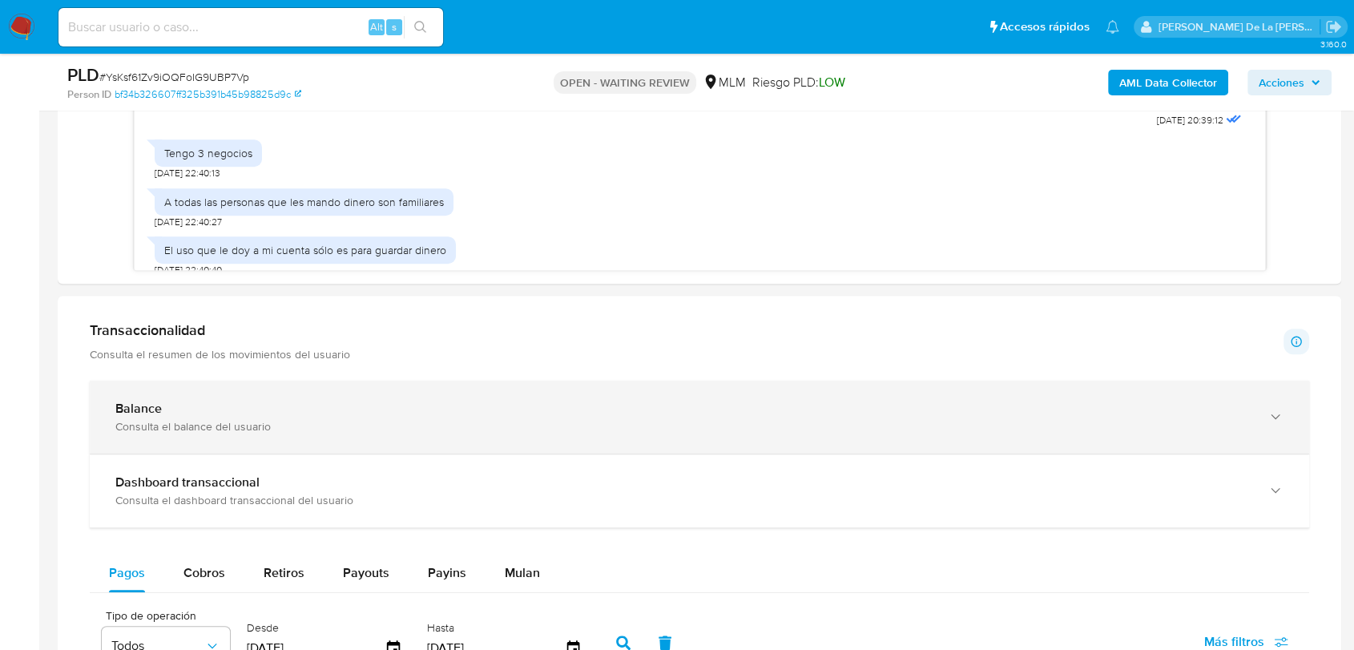
click at [332, 421] on div "Consulta el balance del usuario" at bounding box center [683, 426] width 1136 height 14
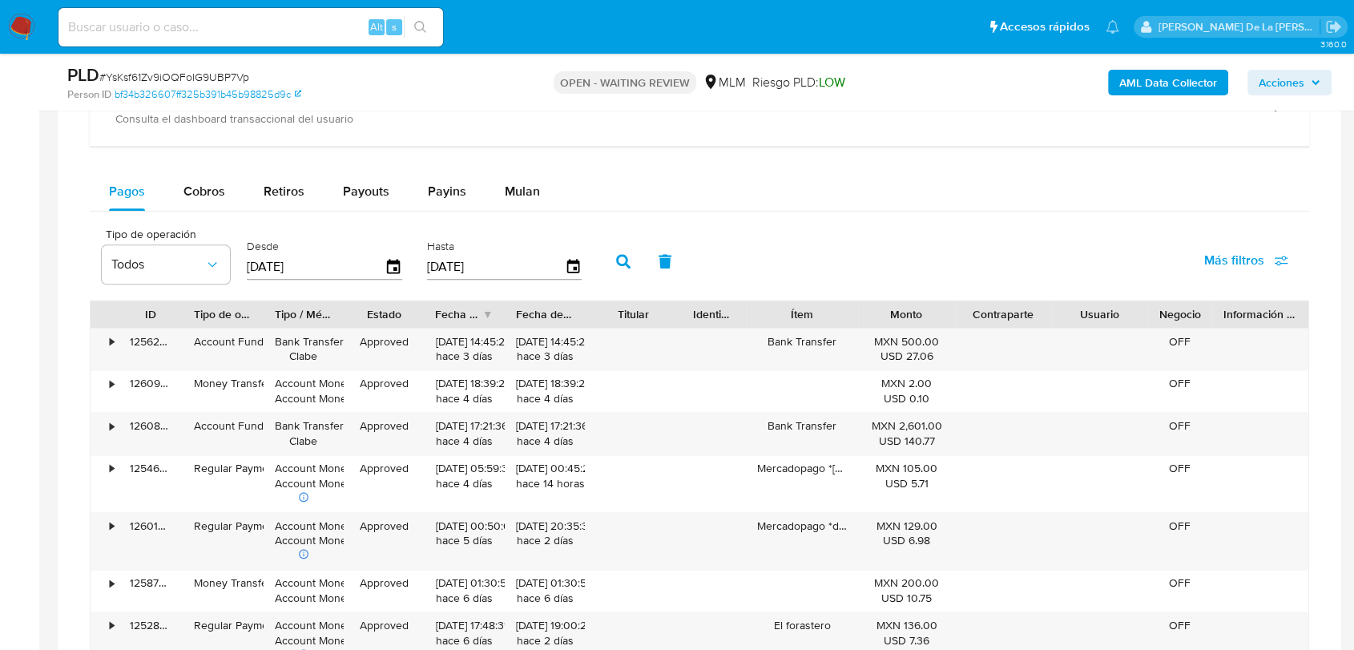
scroll to position [1833, 0]
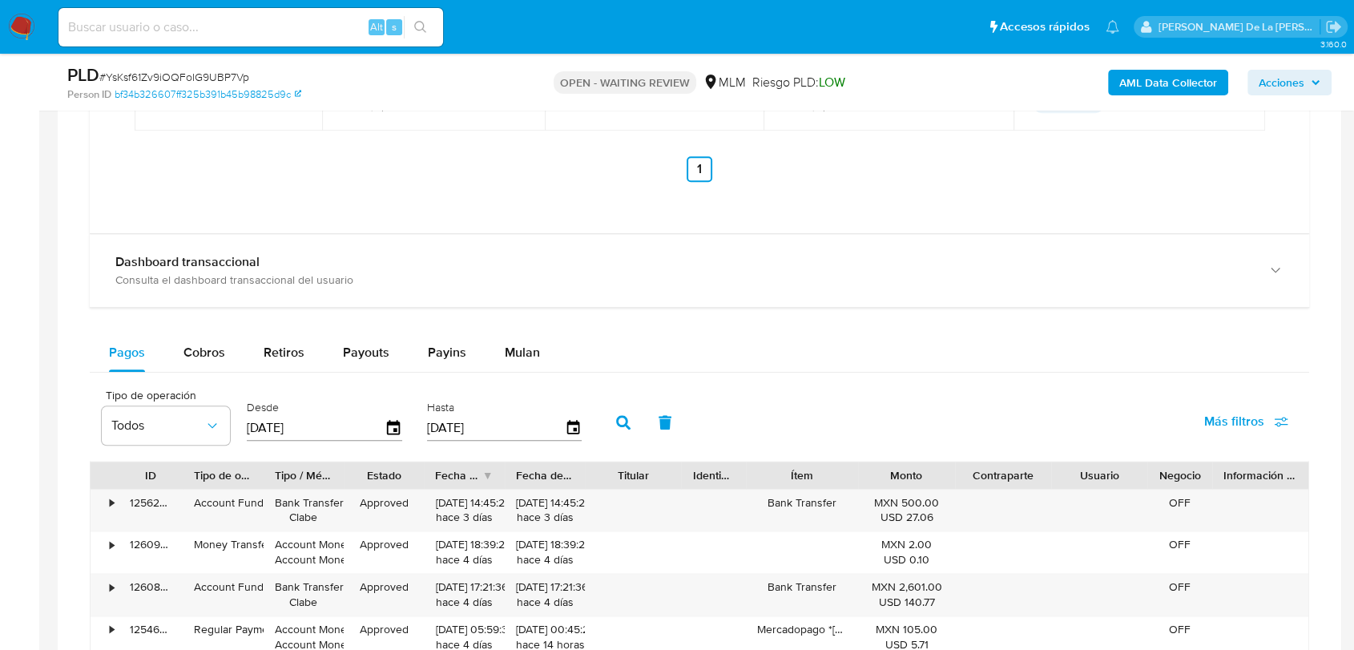
click at [459, 402] on label "Hasta" at bounding box center [504, 407] width 155 height 15
click at [446, 361] on div "Payins" at bounding box center [447, 352] width 38 height 38
select select "10"
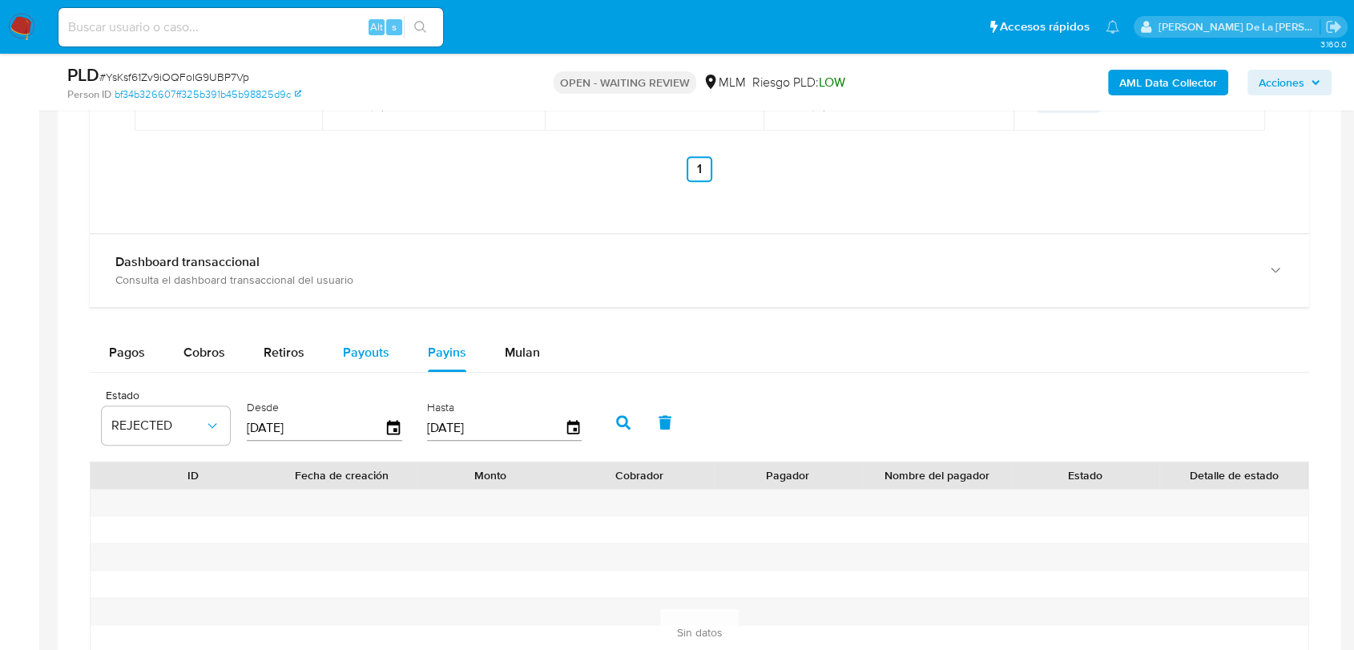
click at [365, 357] on span "Payouts" at bounding box center [366, 352] width 46 height 18
select select "10"
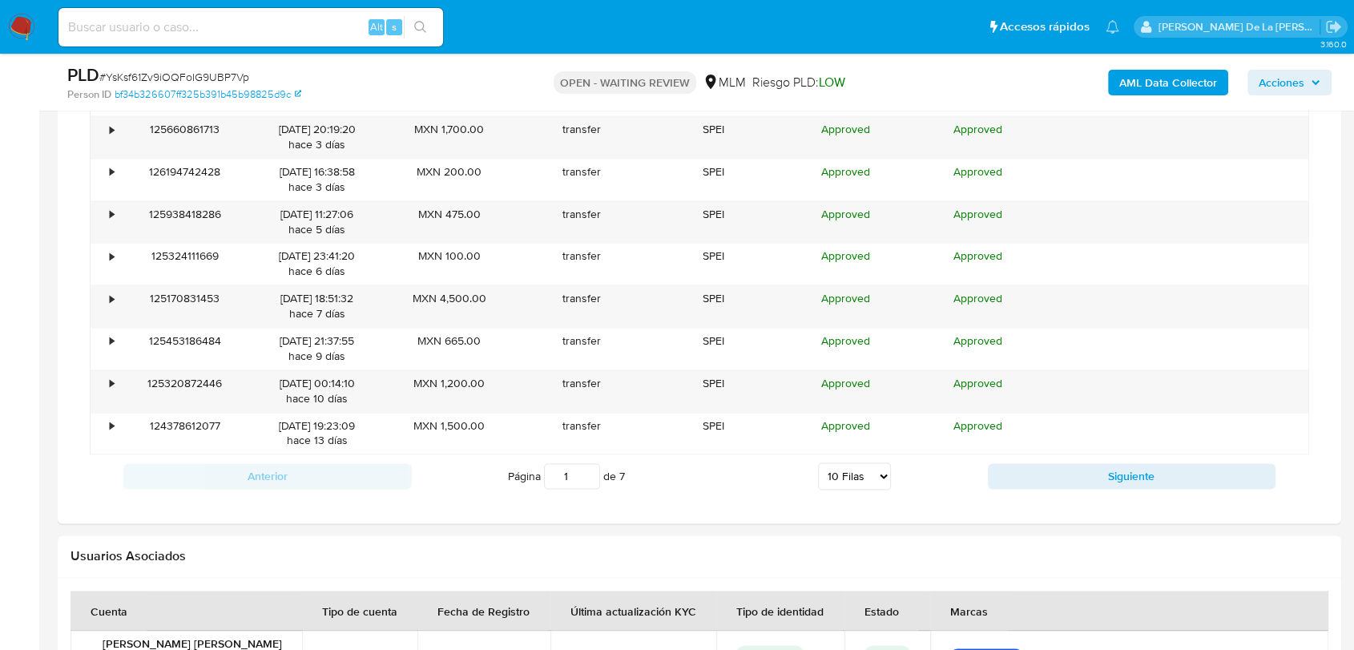
scroll to position [2367, 0]
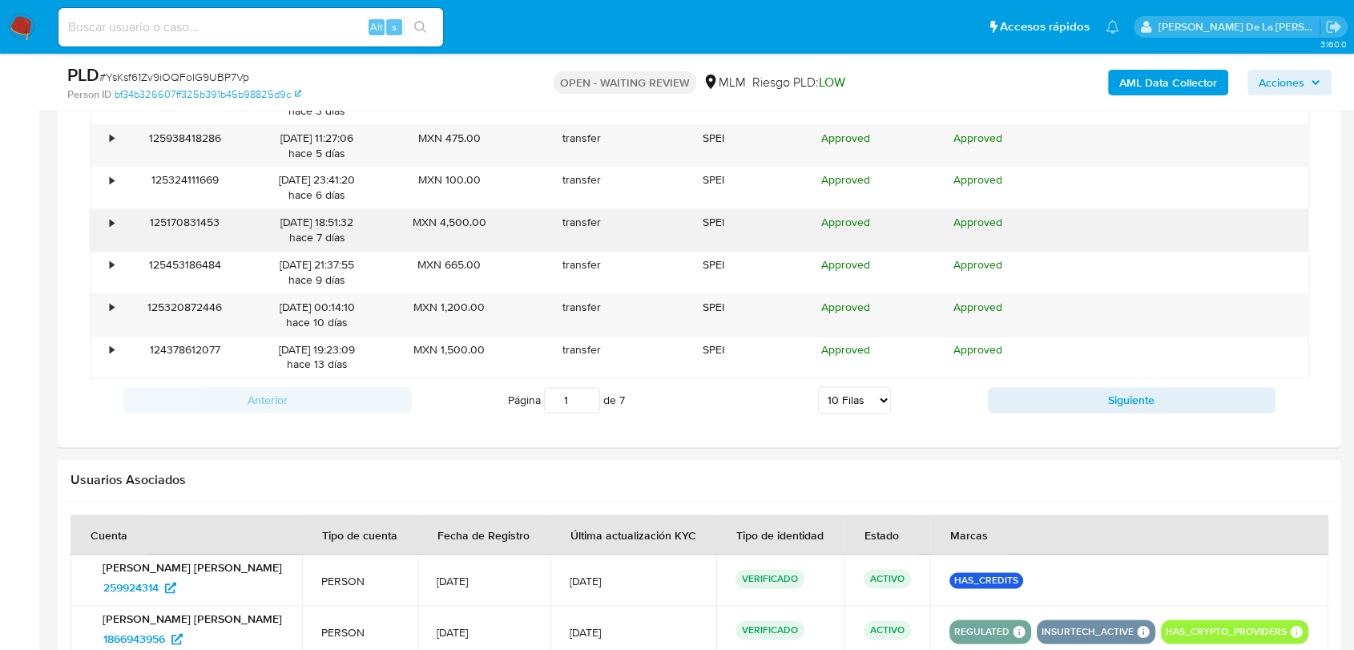
drag, startPoint x: 674, startPoint y: 136, endPoint x: 630, endPoint y: 228, distance: 102.2
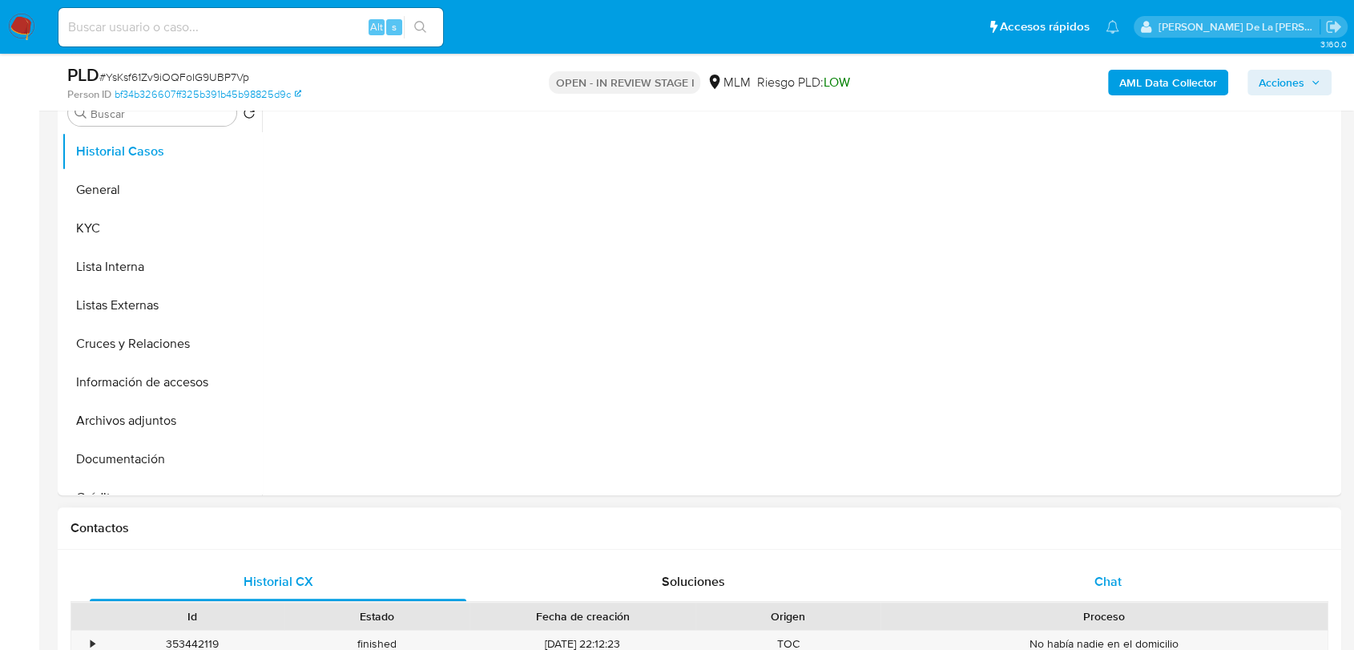
select select "10"
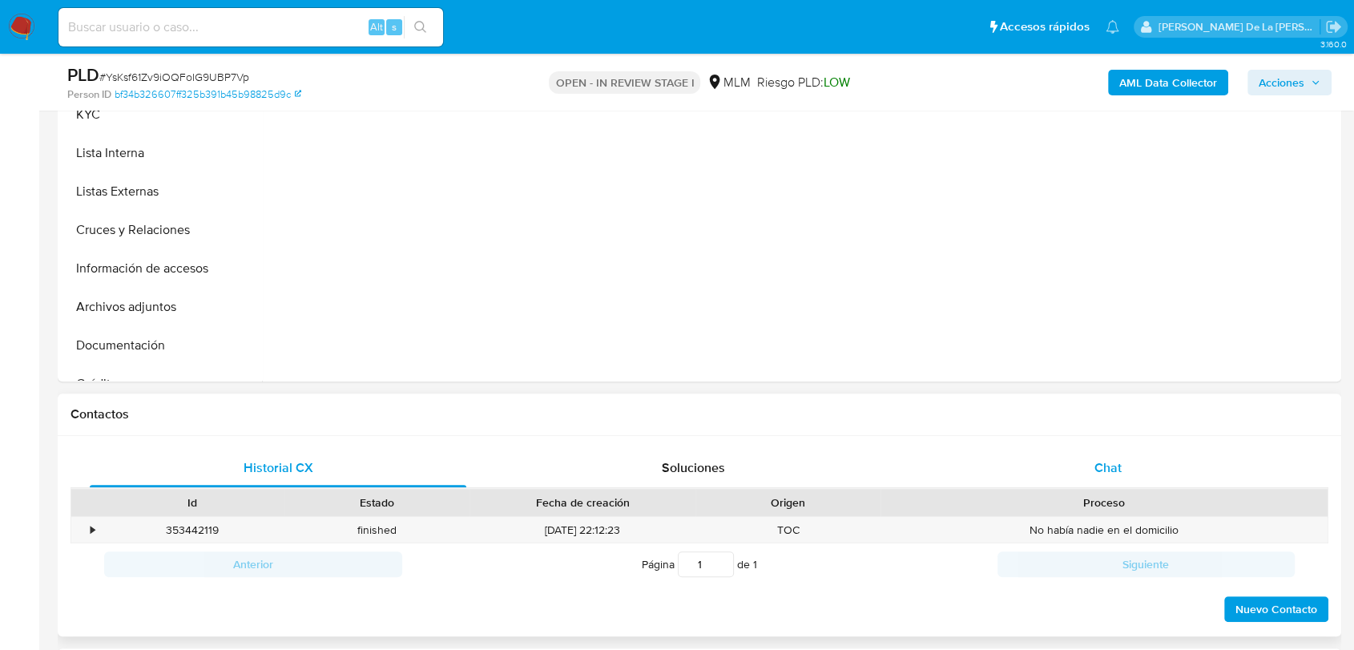
click at [1108, 478] on div "Chat" at bounding box center [1108, 468] width 377 height 38
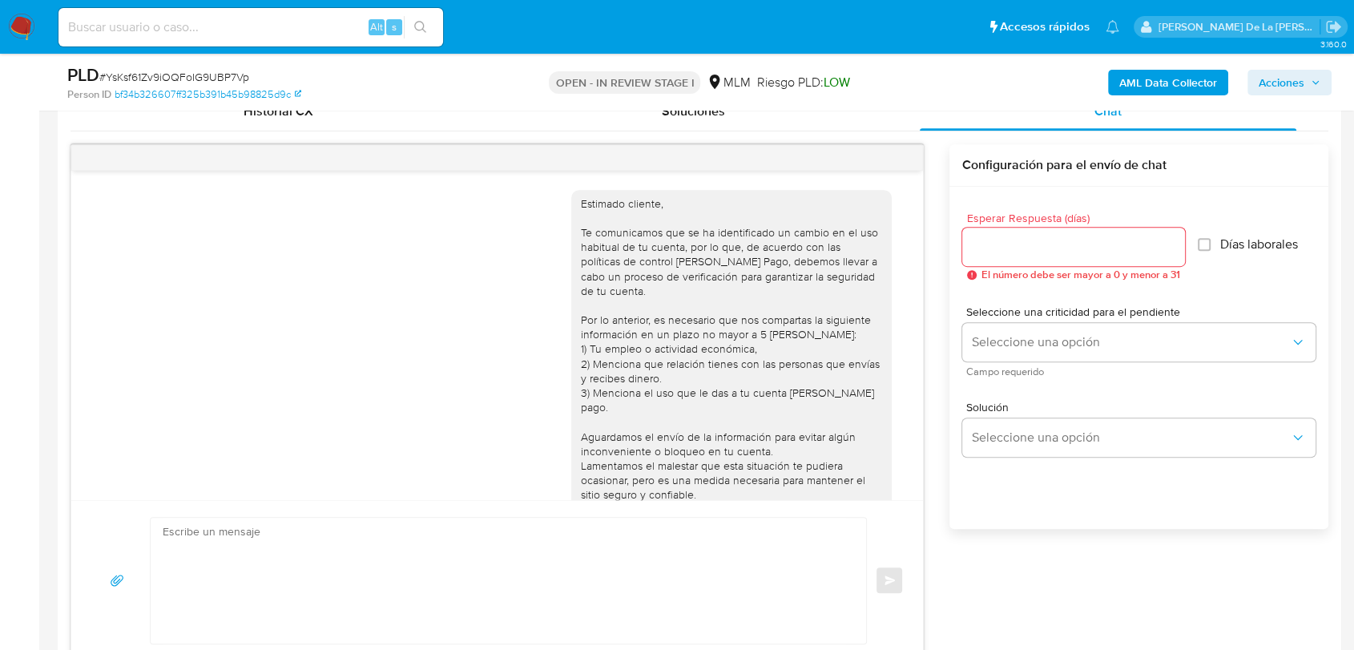
scroll to position [213, 0]
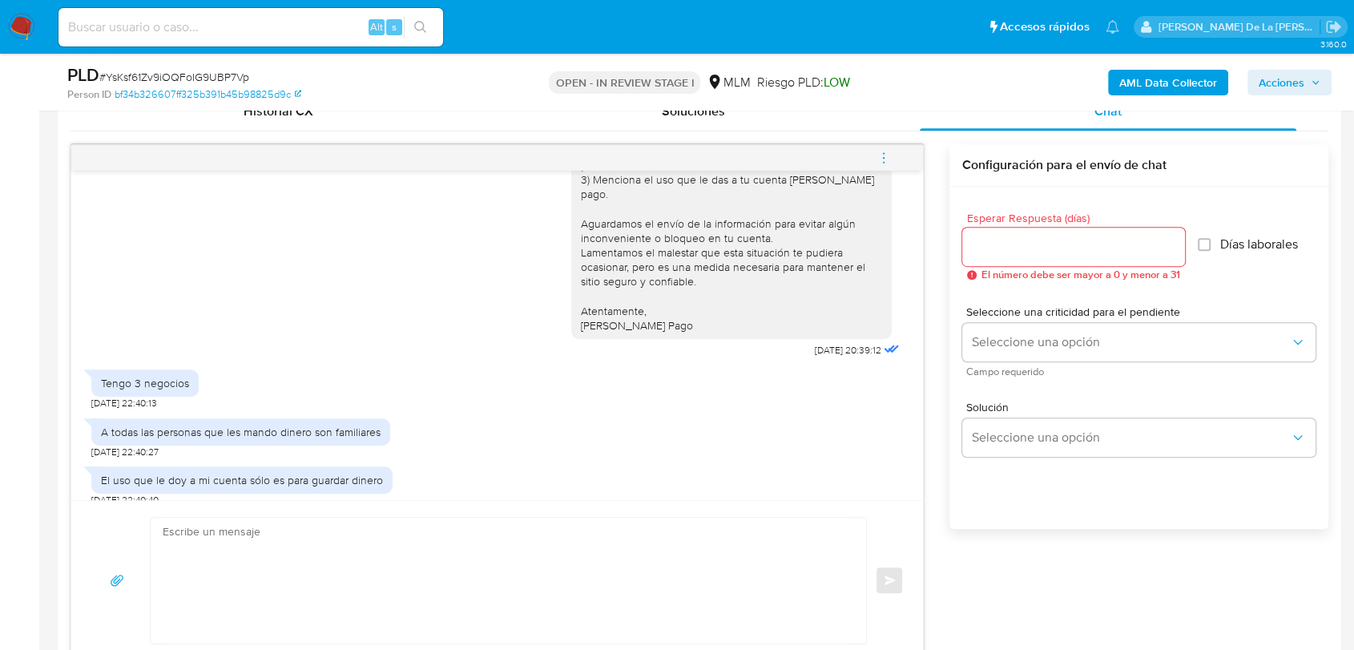
click at [885, 147] on span "menu-action" at bounding box center [884, 158] width 14 height 38
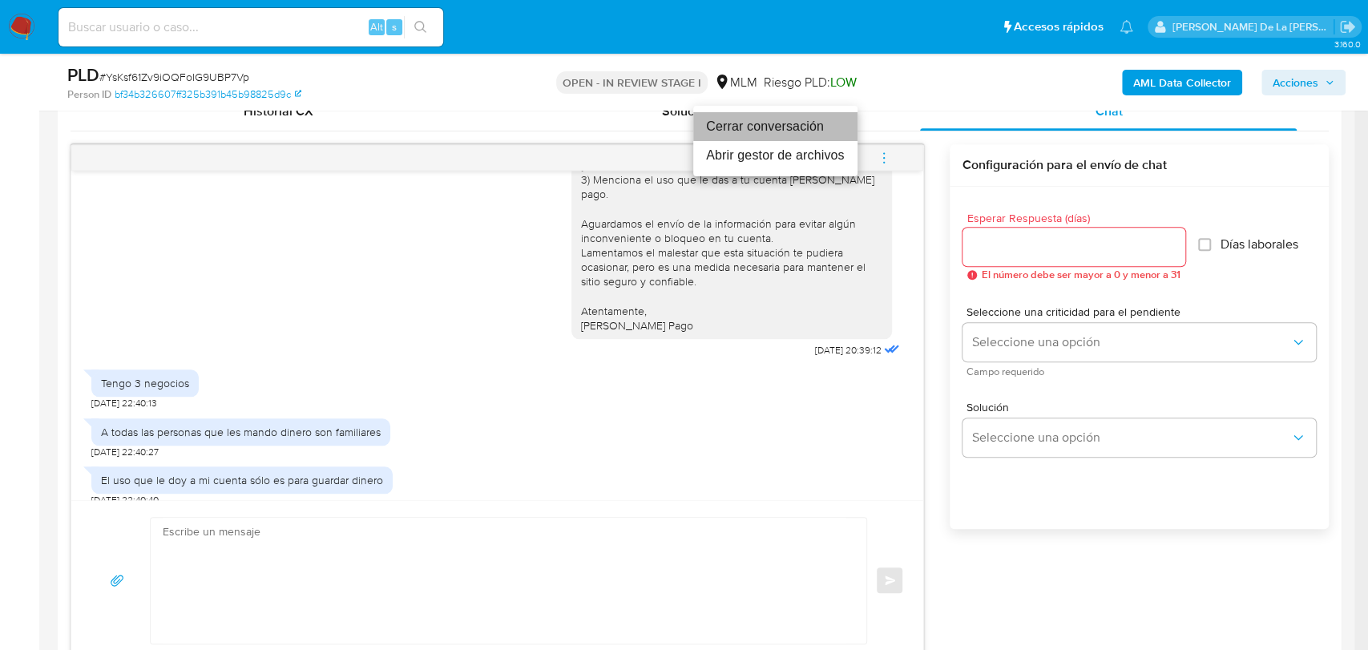
click at [738, 121] on li "Cerrar conversación" at bounding box center [775, 126] width 164 height 29
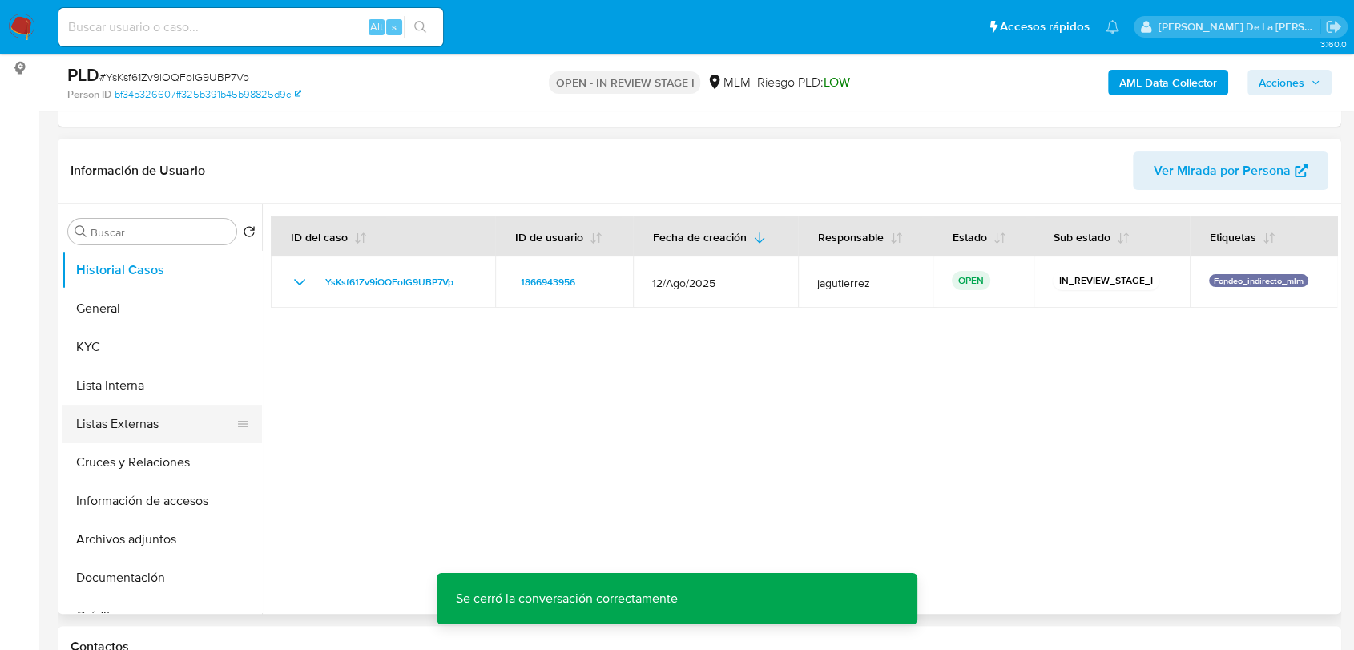
scroll to position [178, 0]
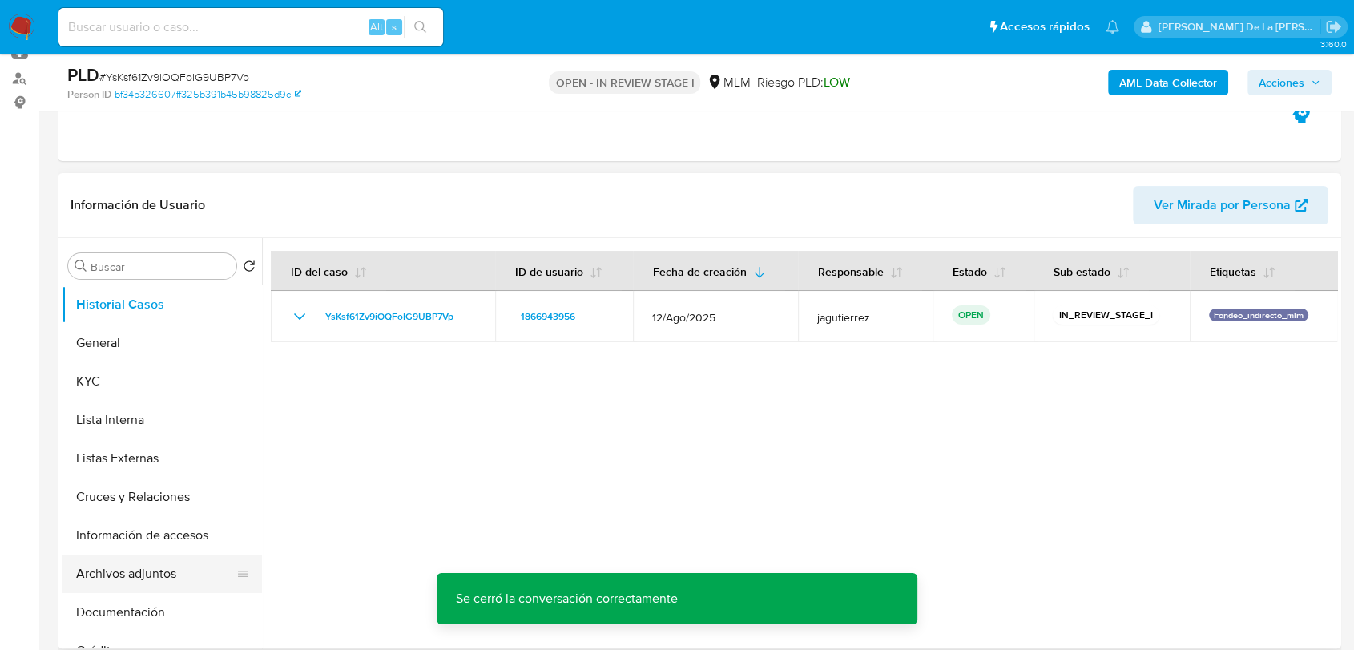
click at [140, 575] on button "Archivos adjuntos" at bounding box center [156, 574] width 188 height 38
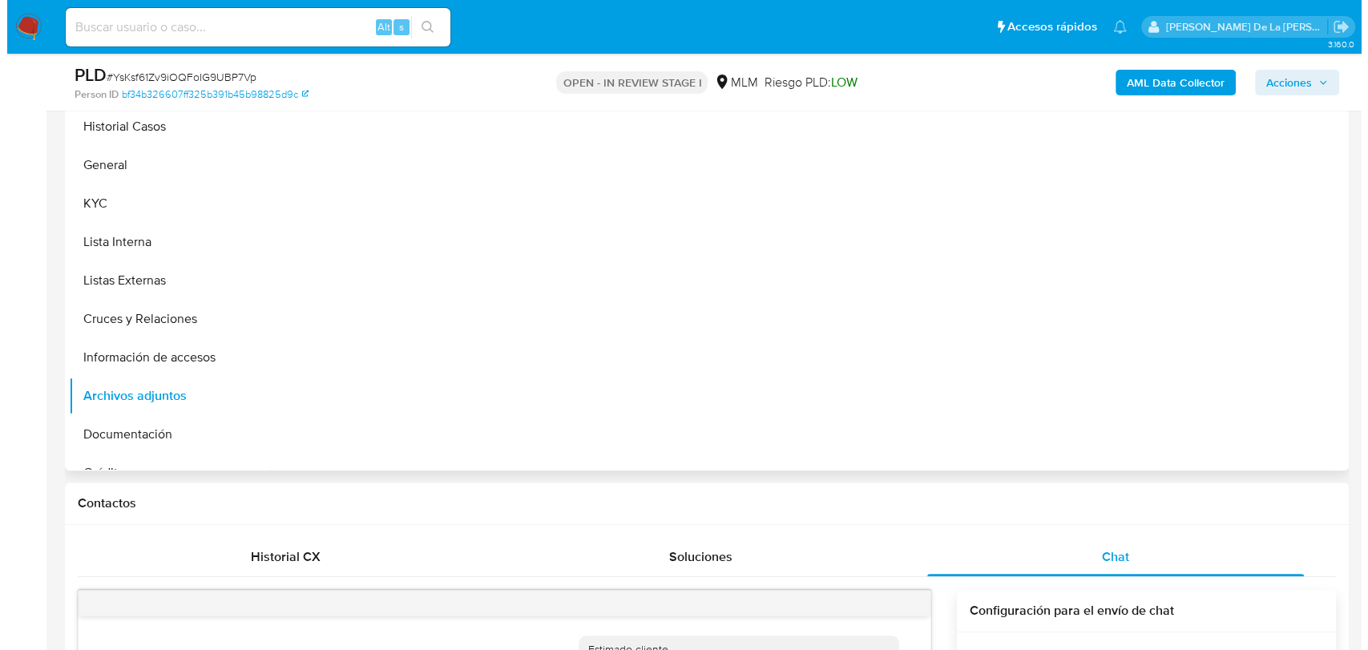
scroll to position [267, 0]
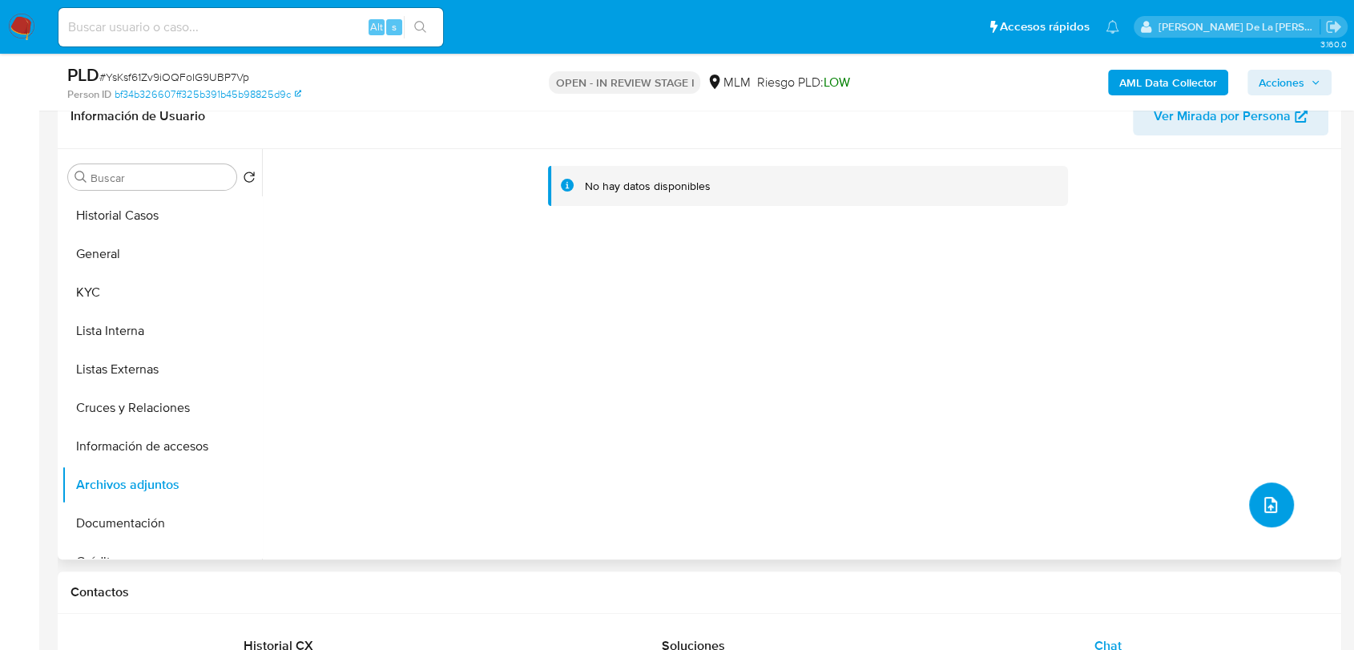
click at [1253, 501] on button "upload-file" at bounding box center [1271, 504] width 45 height 45
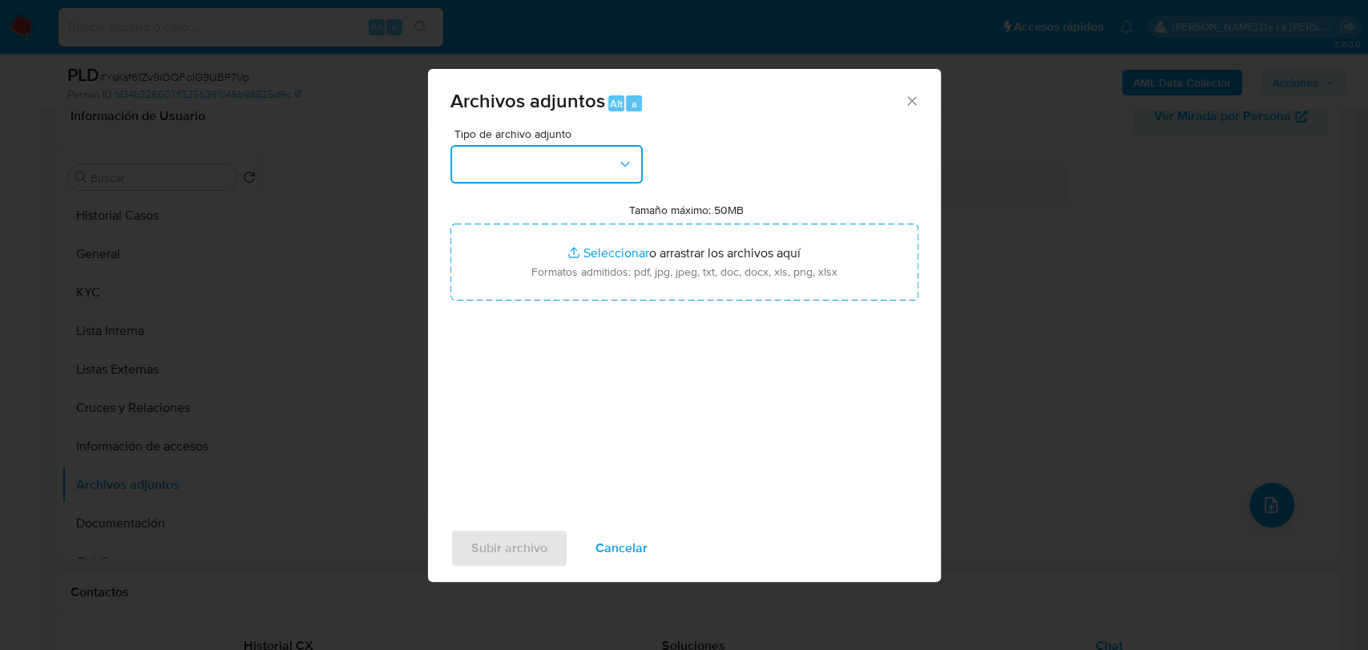
click at [589, 183] on button "button" at bounding box center [546, 164] width 192 height 38
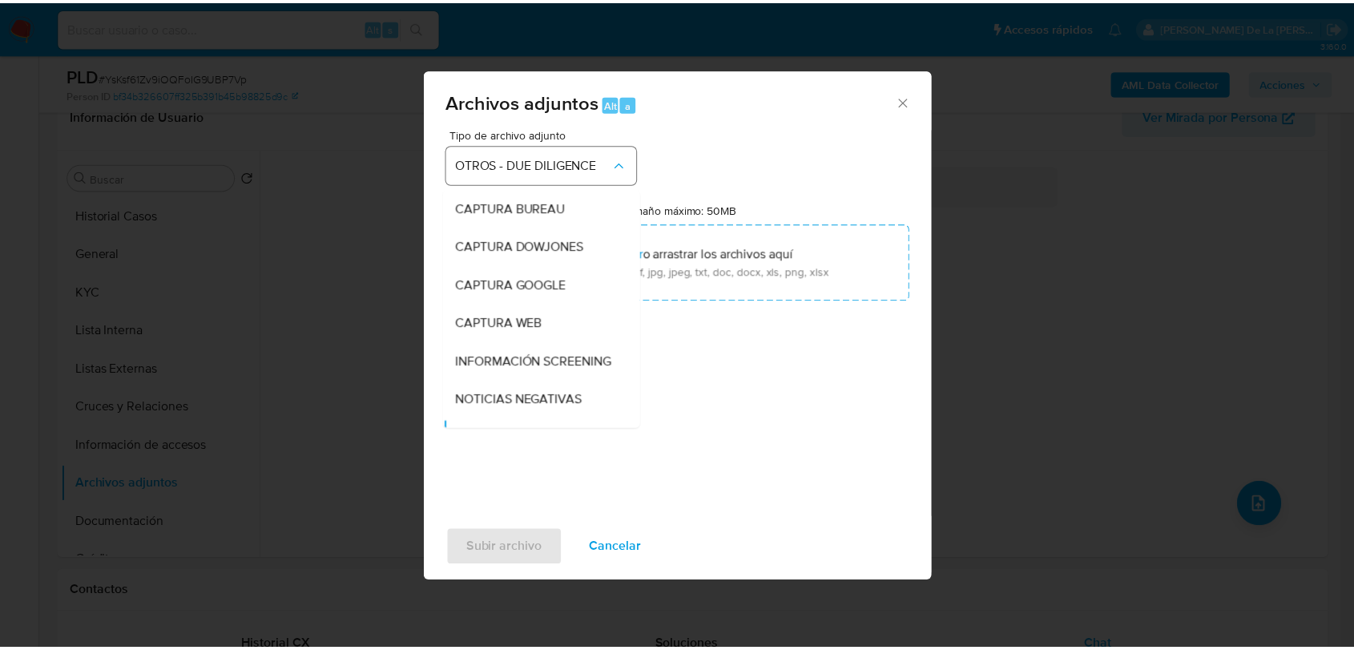
scroll to position [146, 0]
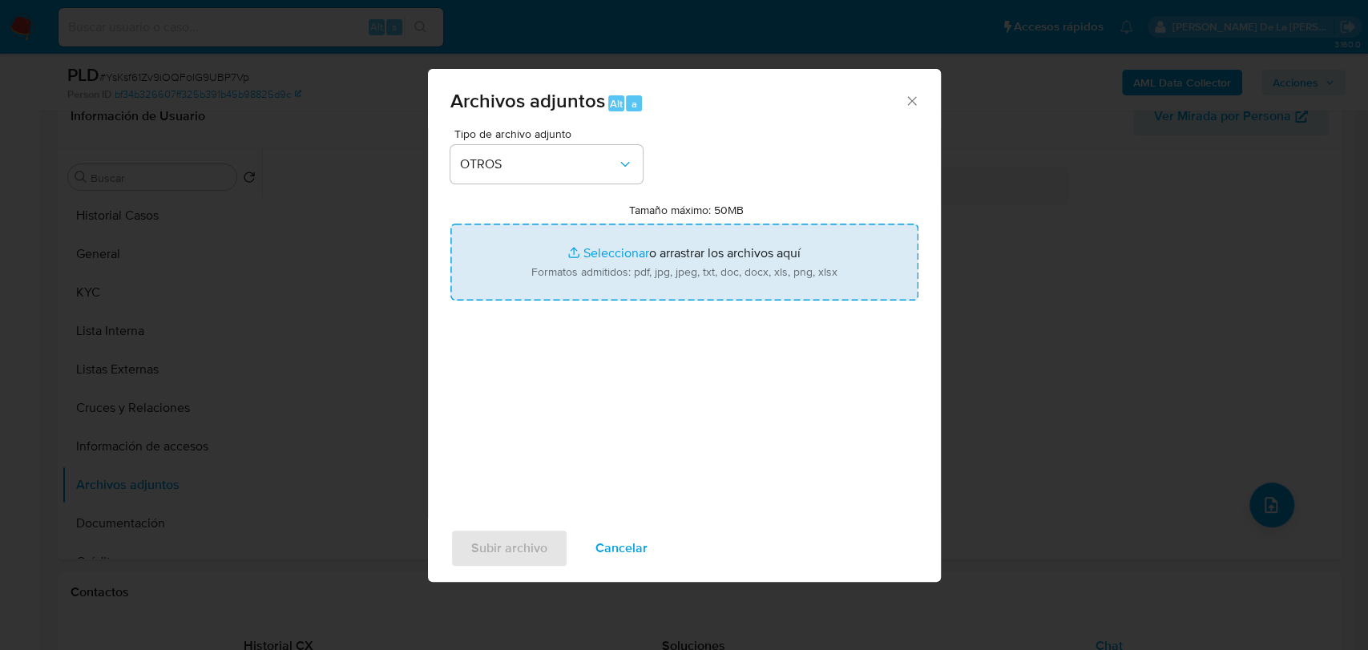
type input "C:\fakepath\1866943956_ARODI GISELL CARRANZA SANCHEZ_AGO2025.pdf"
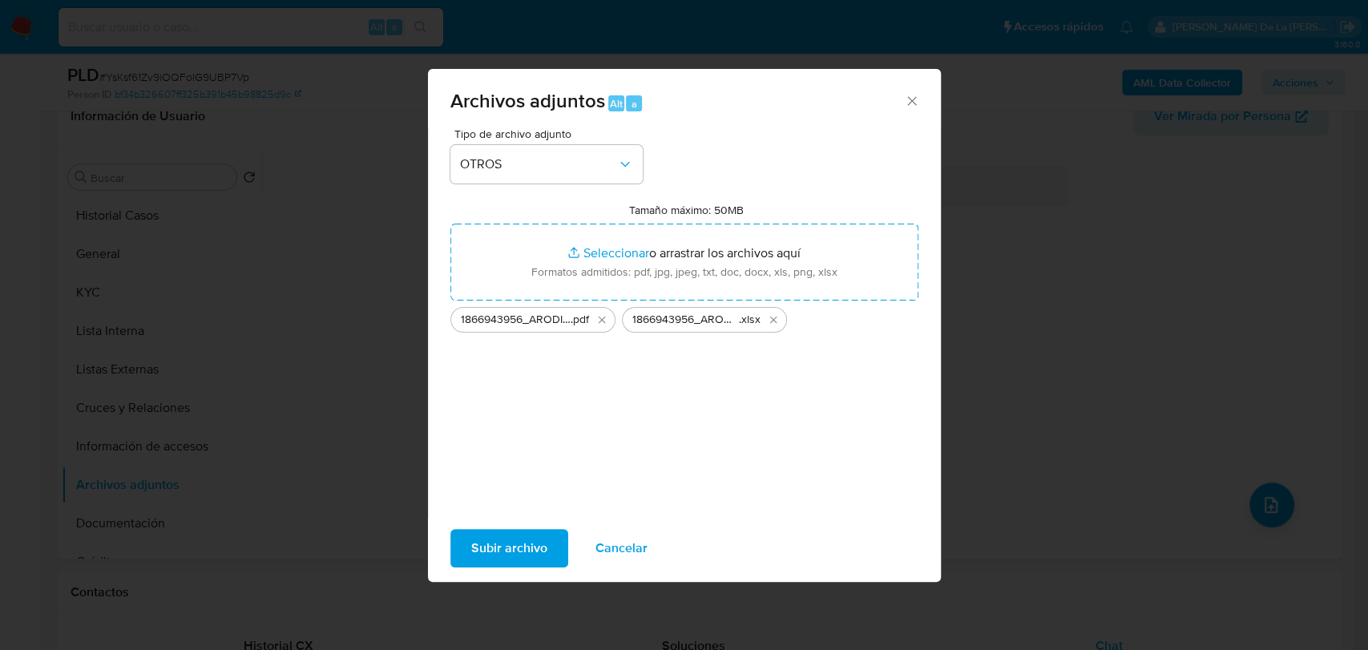
click at [551, 559] on button "Subir archivo" at bounding box center [509, 548] width 118 height 38
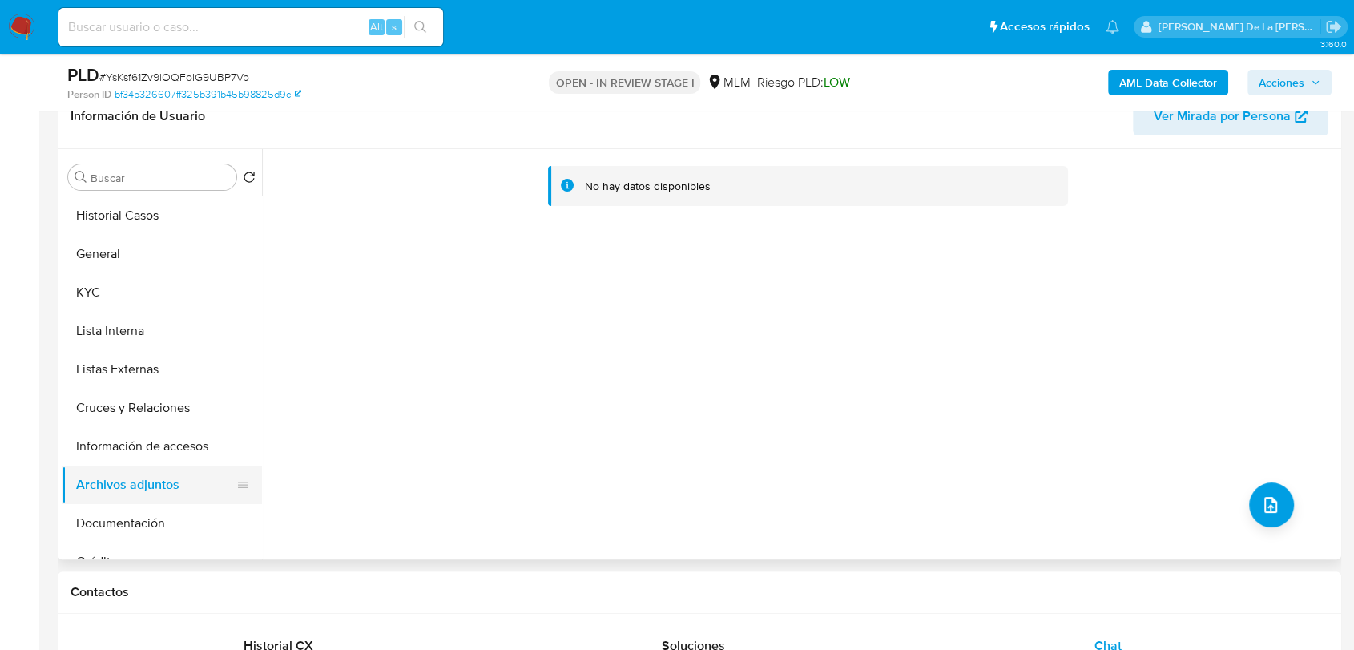
click at [163, 476] on button "Archivos adjuntos" at bounding box center [156, 485] width 188 height 38
click at [176, 442] on button "Información de accesos" at bounding box center [156, 446] width 188 height 38
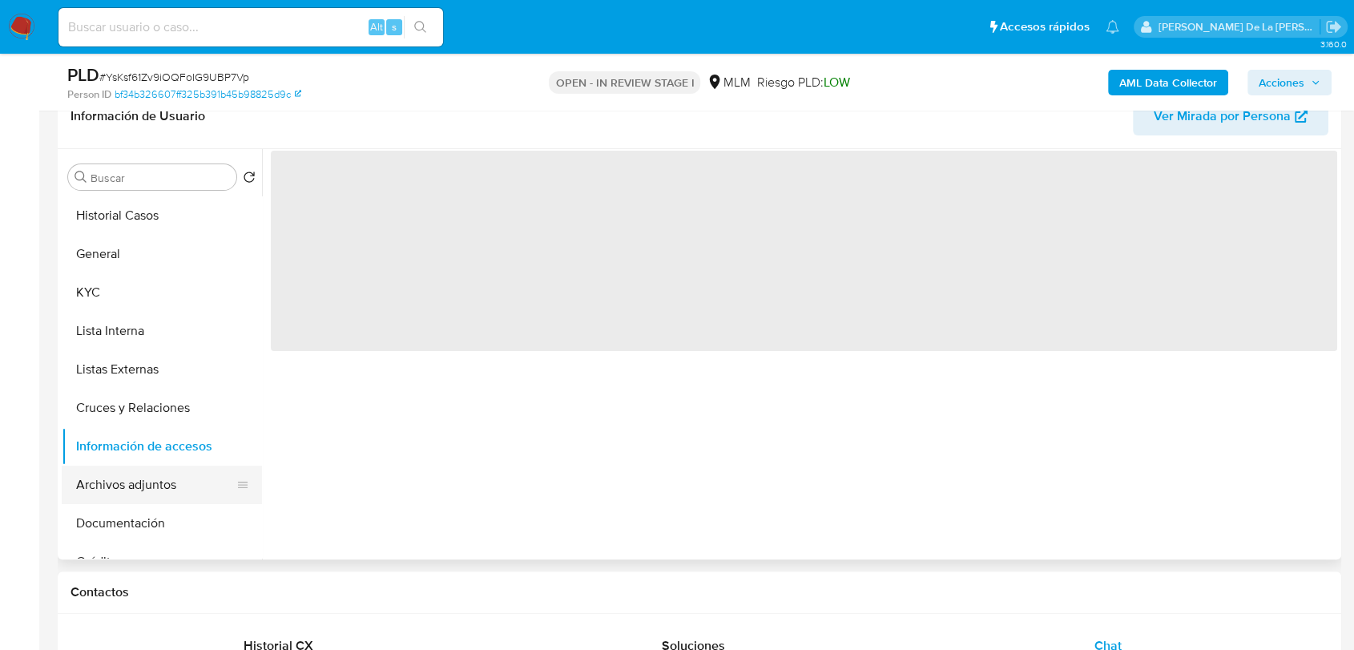
click at [125, 484] on button "Archivos adjuntos" at bounding box center [156, 485] width 188 height 38
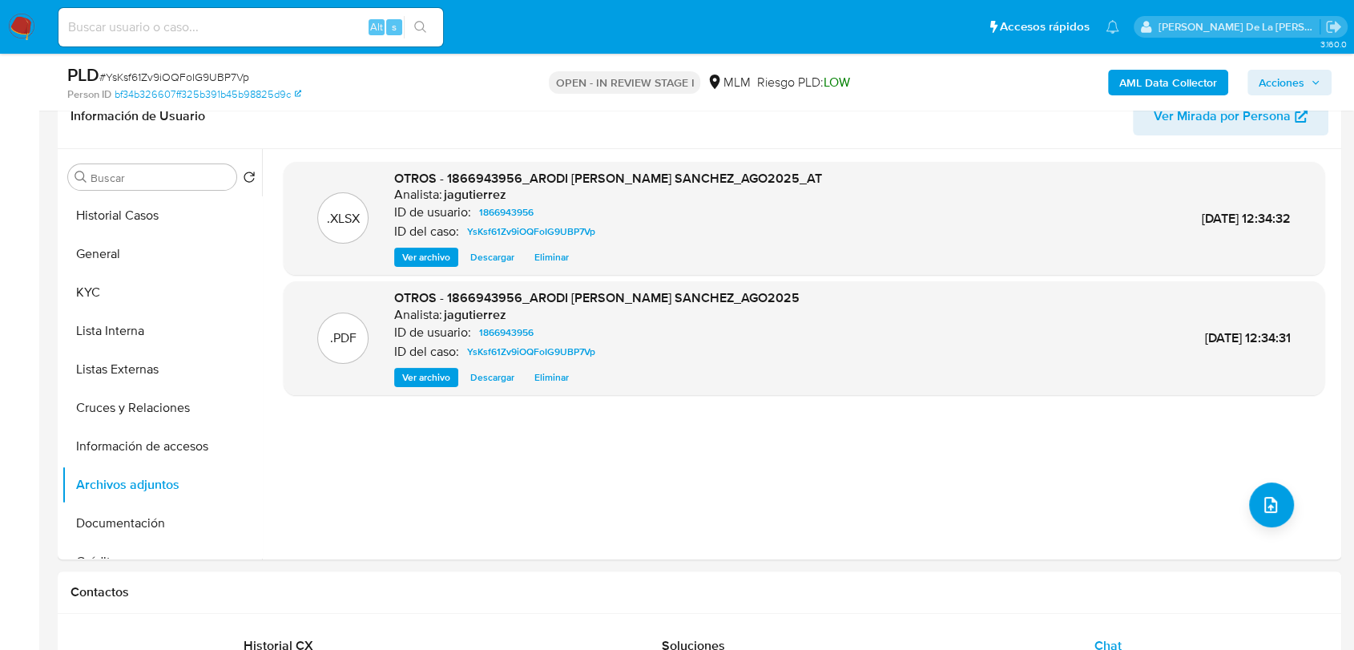
click at [1306, 77] on span "Acciones" at bounding box center [1290, 82] width 62 height 22
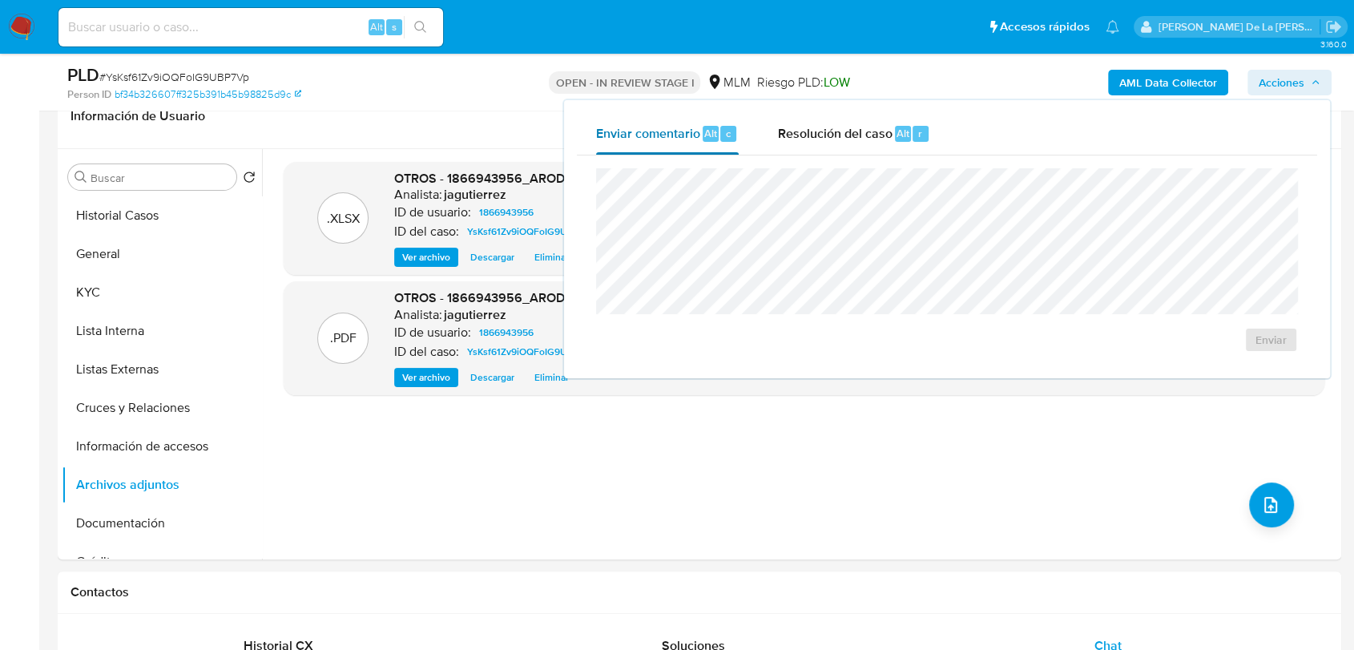
click at [752, 134] on button "Enviar comentario Alt c" at bounding box center [667, 134] width 181 height 42
click at [842, 139] on span "Resolución del caso" at bounding box center [834, 132] width 115 height 18
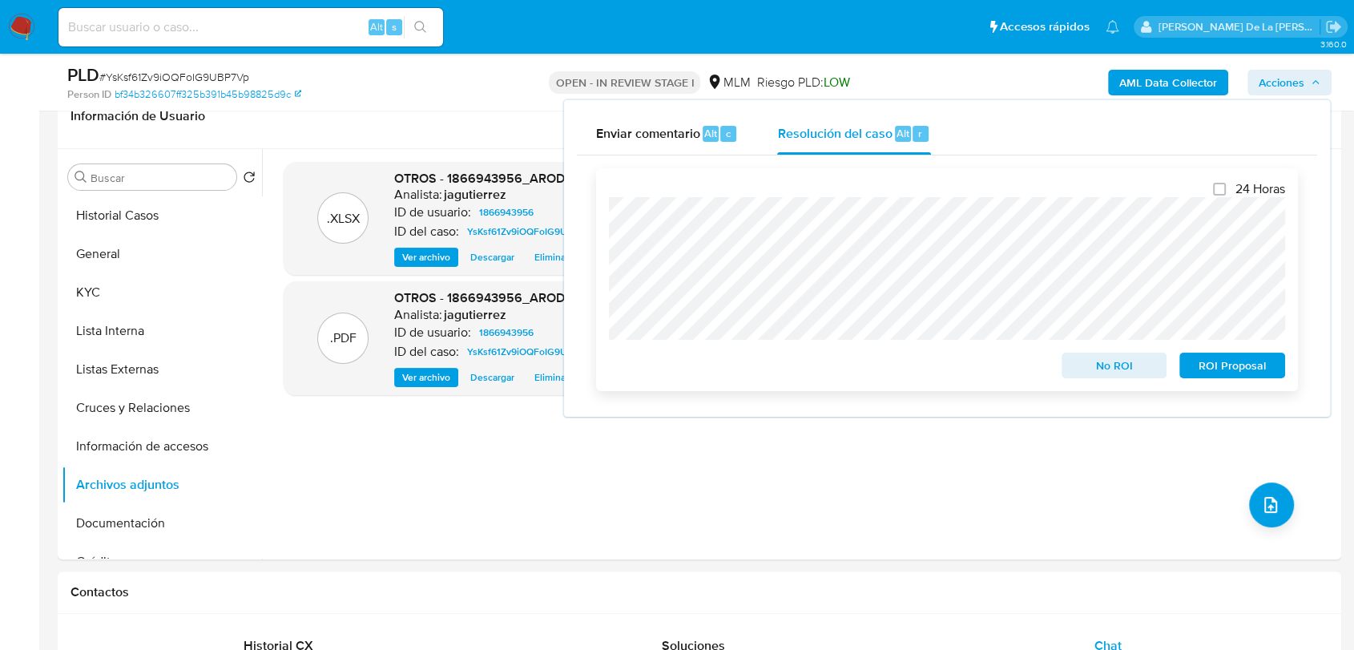
click at [1142, 371] on span "No ROI" at bounding box center [1114, 365] width 83 height 22
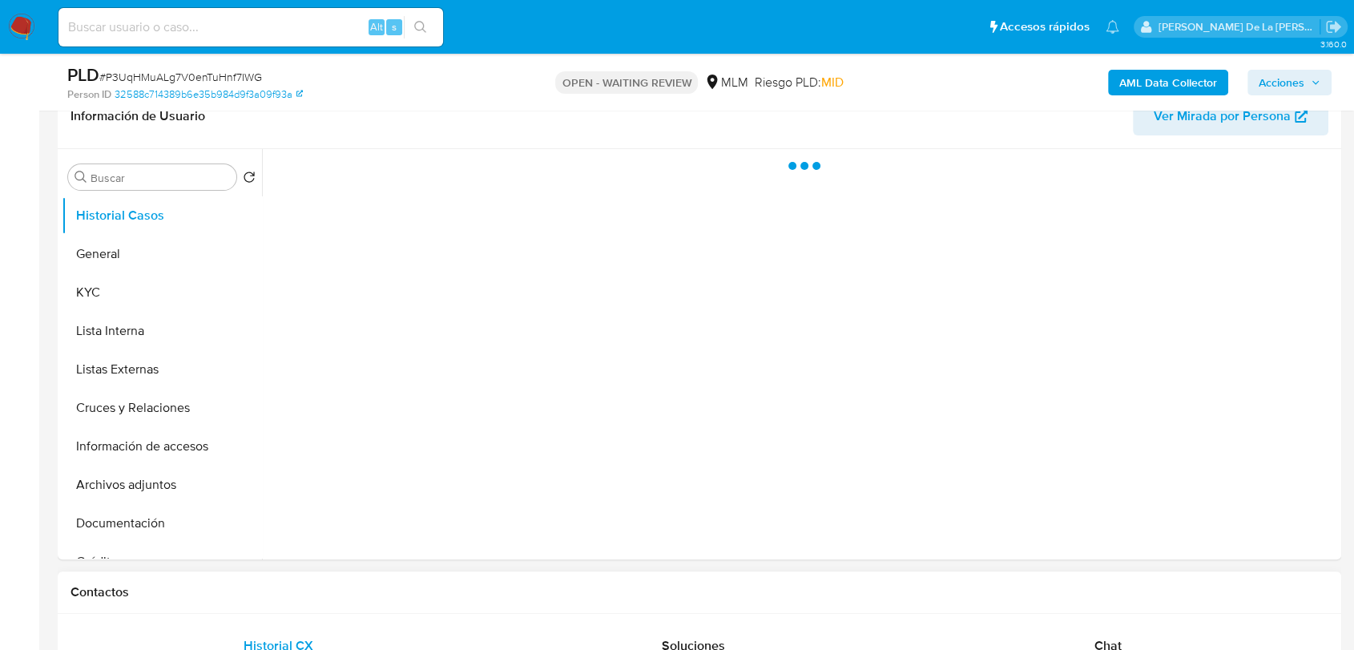
select select "10"
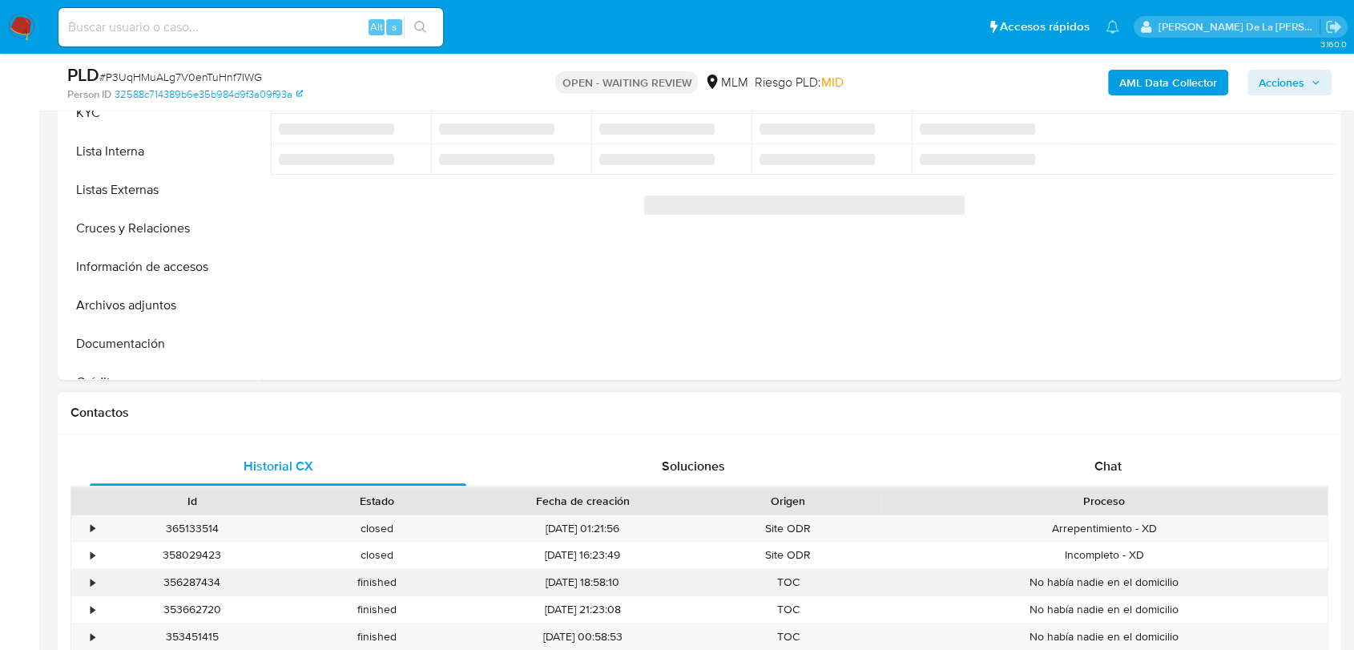
scroll to position [534, 0]
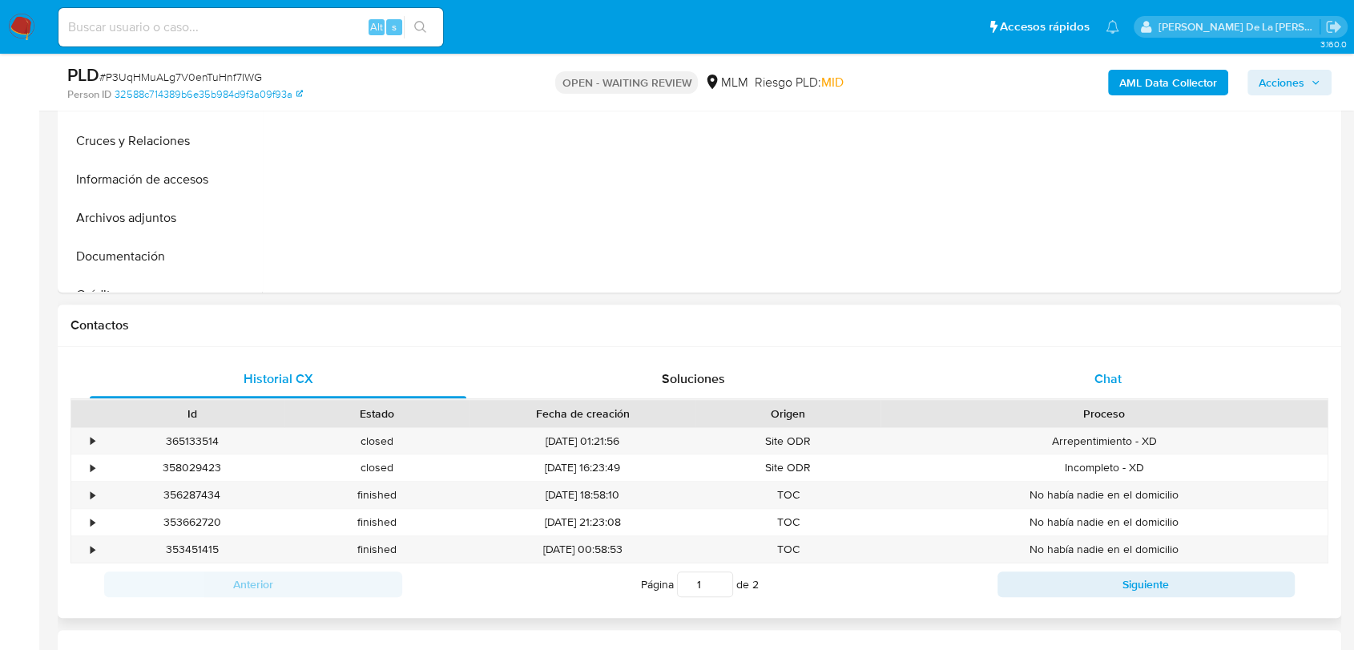
click at [1130, 384] on div "Chat" at bounding box center [1108, 379] width 377 height 38
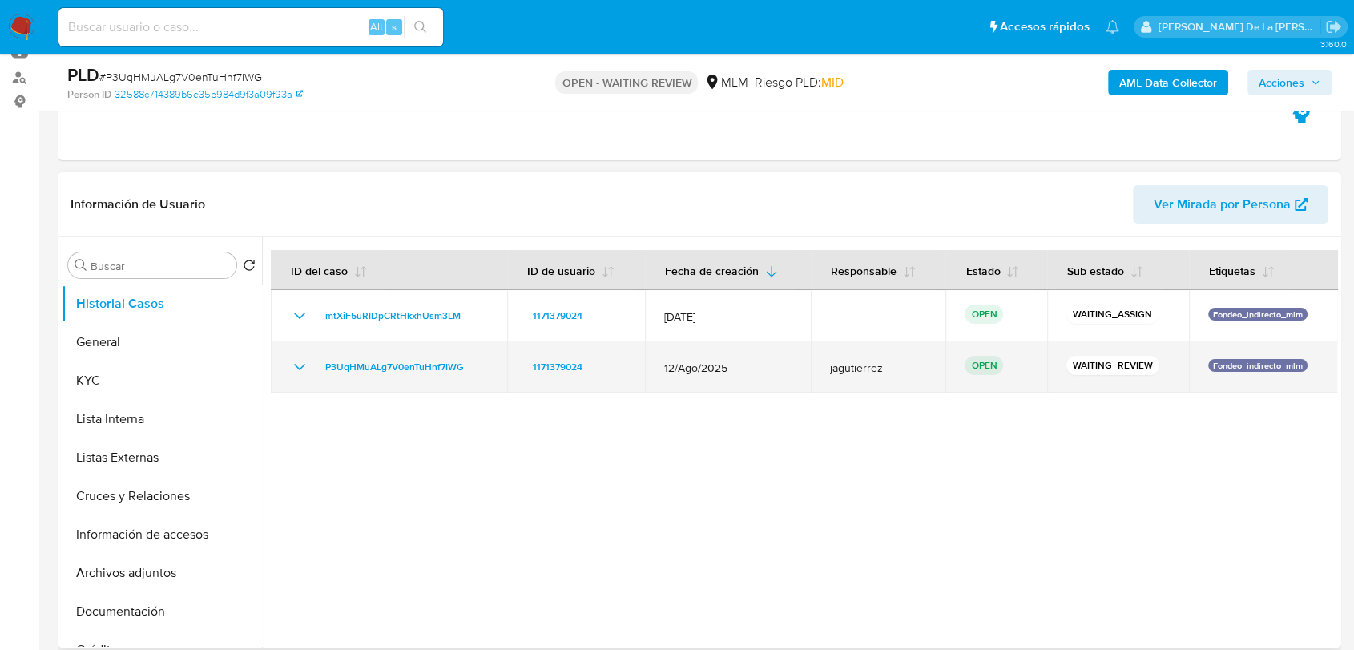
scroll to position [178, 0]
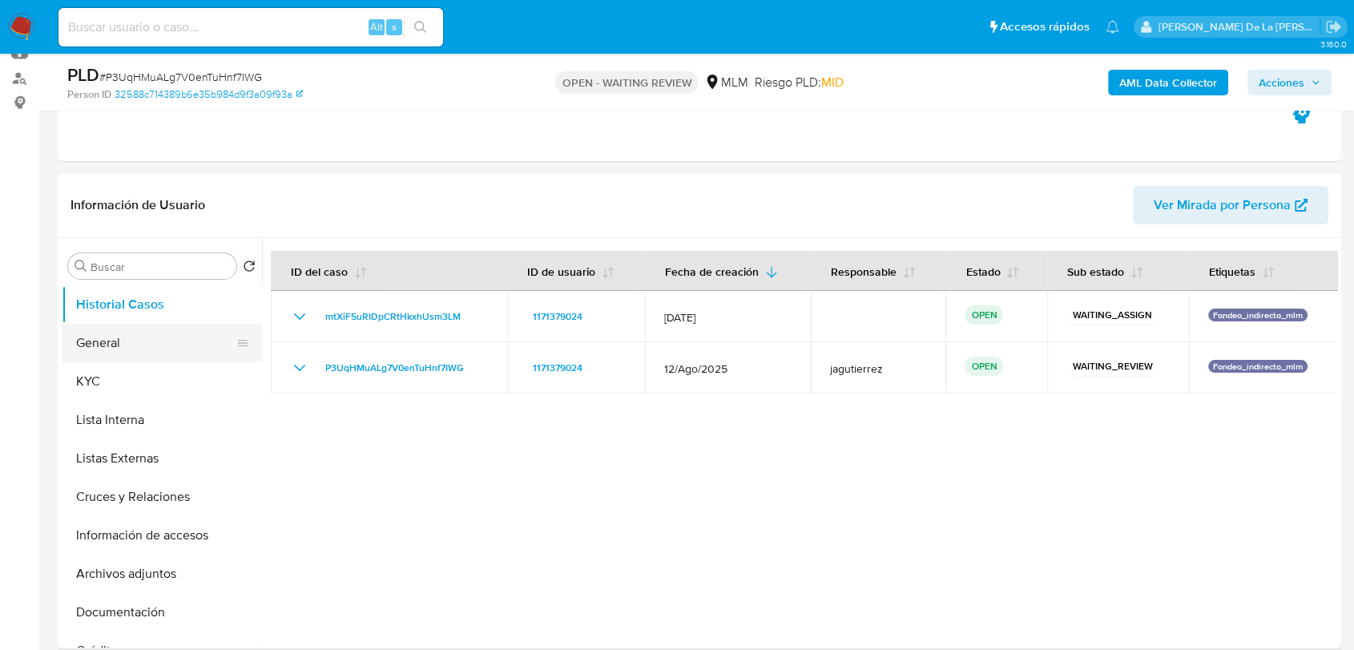
click at [83, 351] on button "General" at bounding box center [156, 343] width 188 height 38
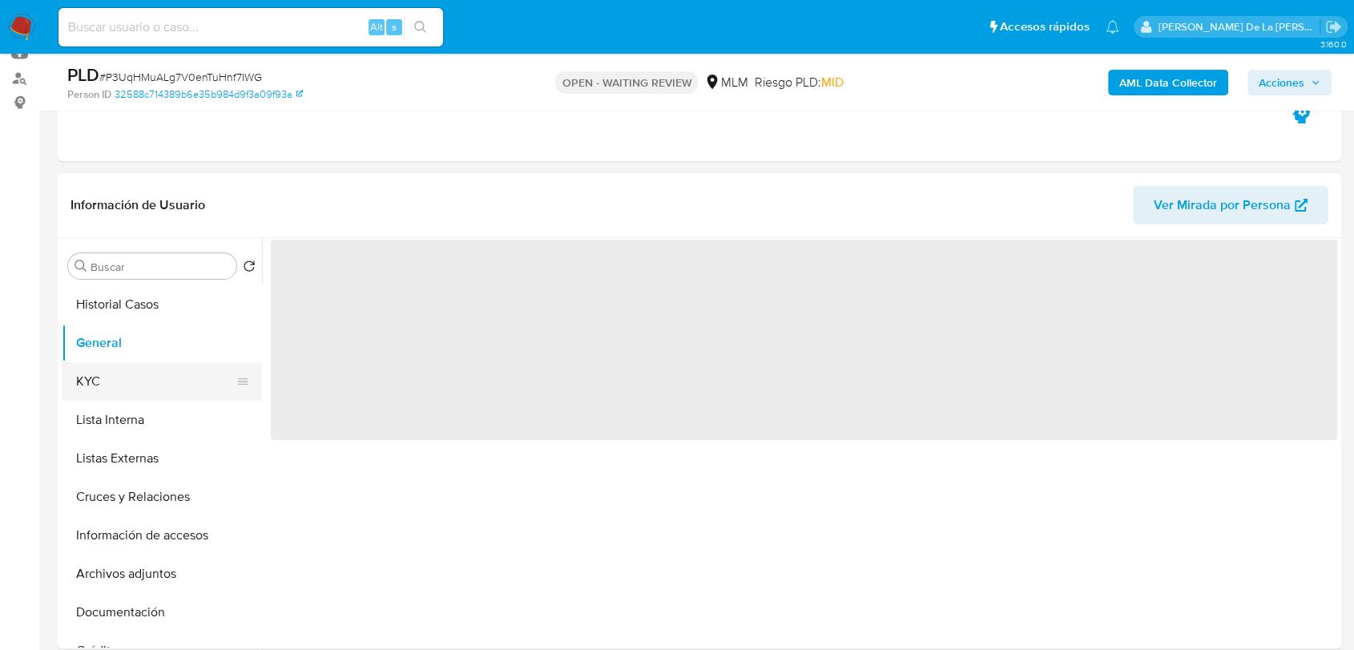
click at [87, 368] on button "KYC" at bounding box center [156, 381] width 188 height 38
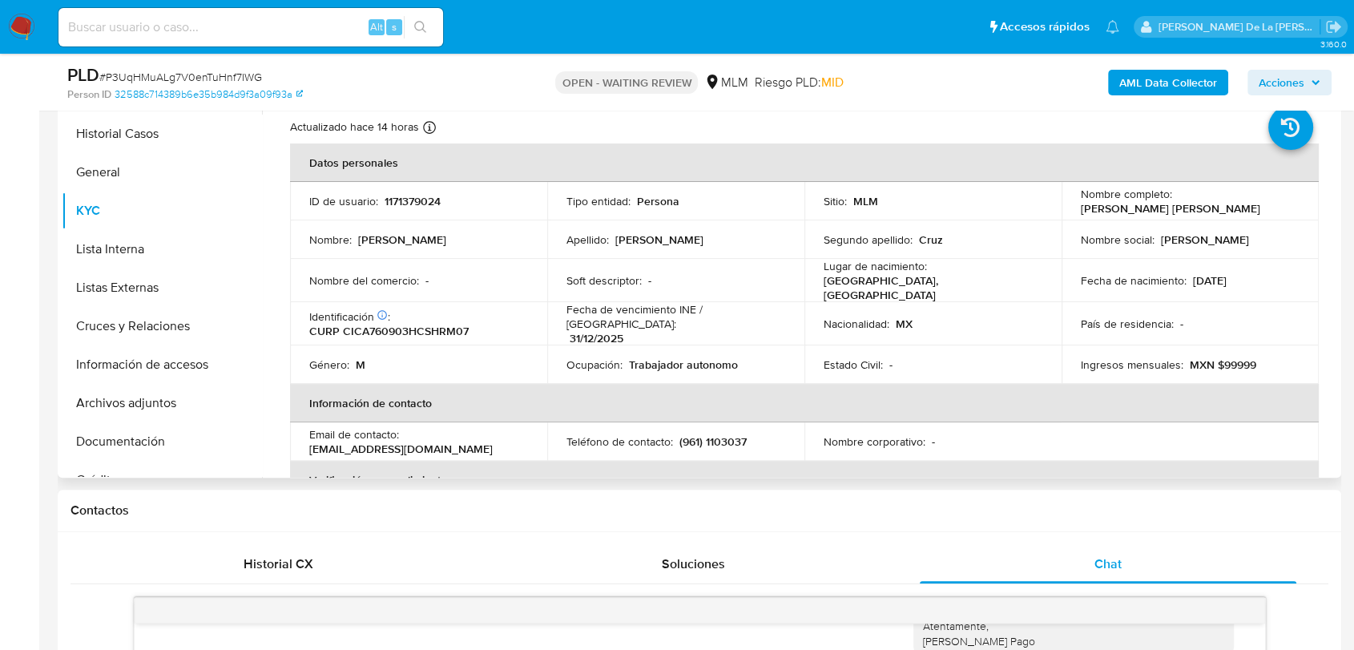
scroll to position [356, 0]
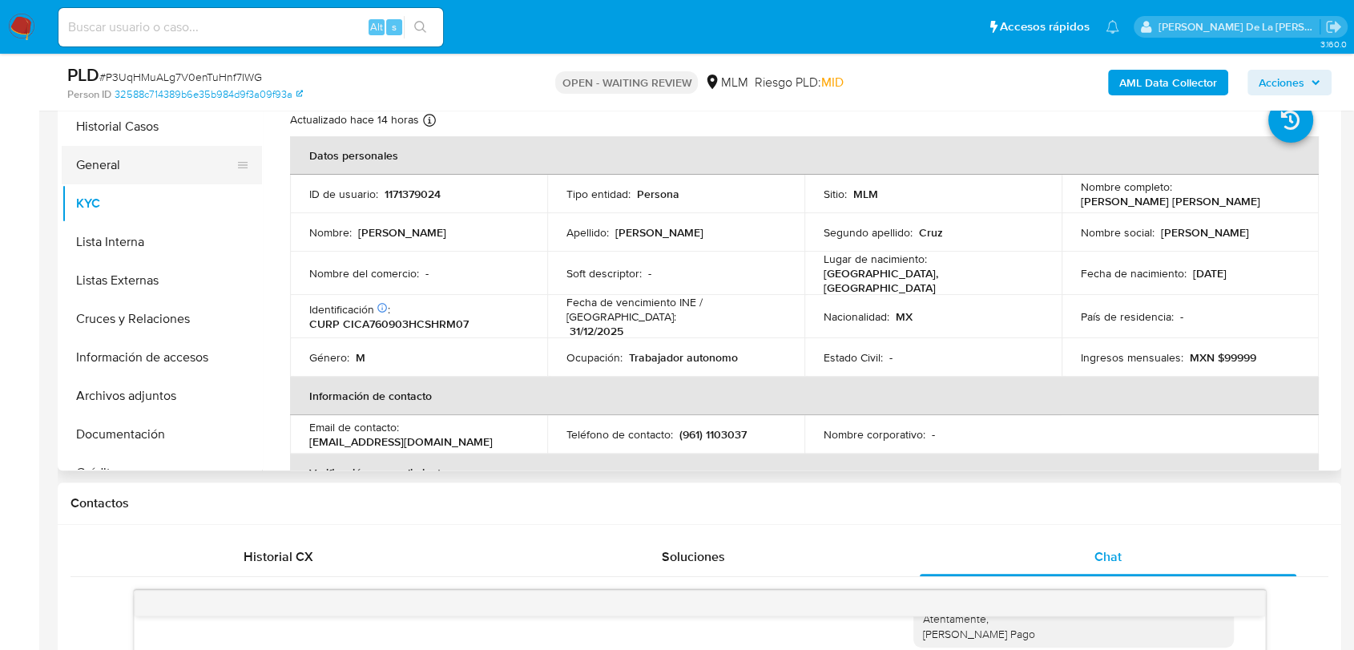
click at [103, 151] on button "General" at bounding box center [156, 165] width 188 height 38
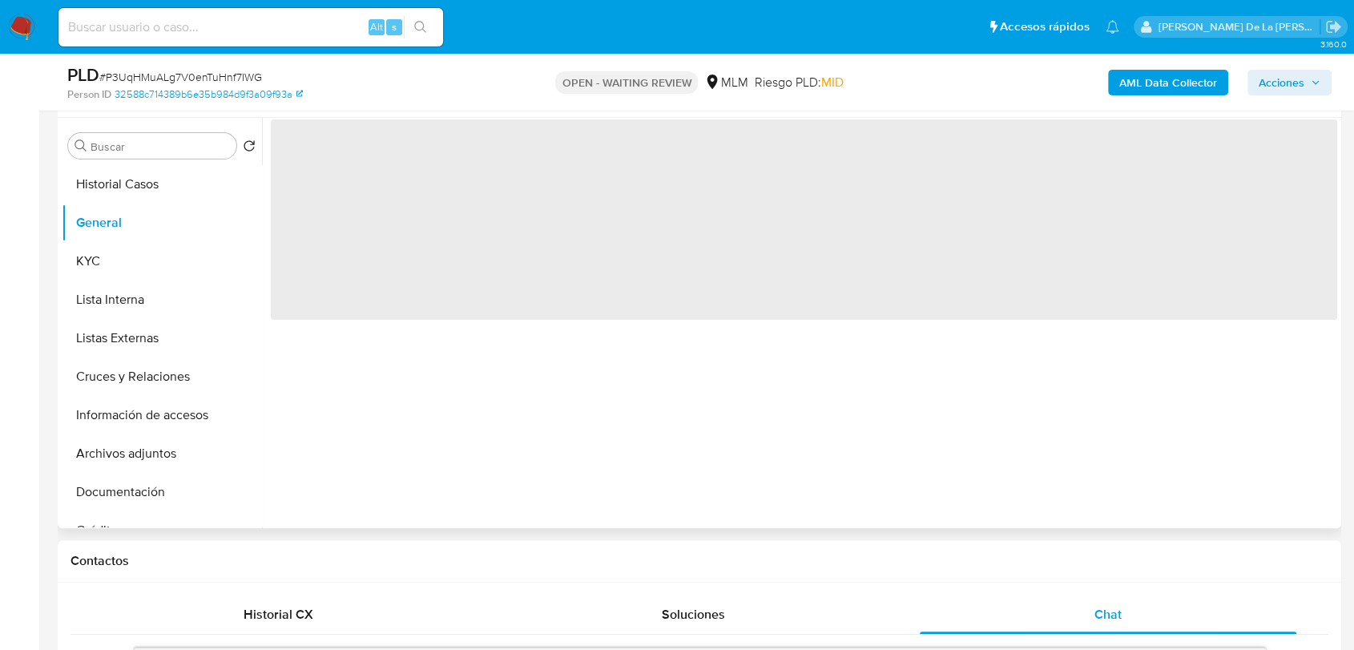
scroll to position [267, 0]
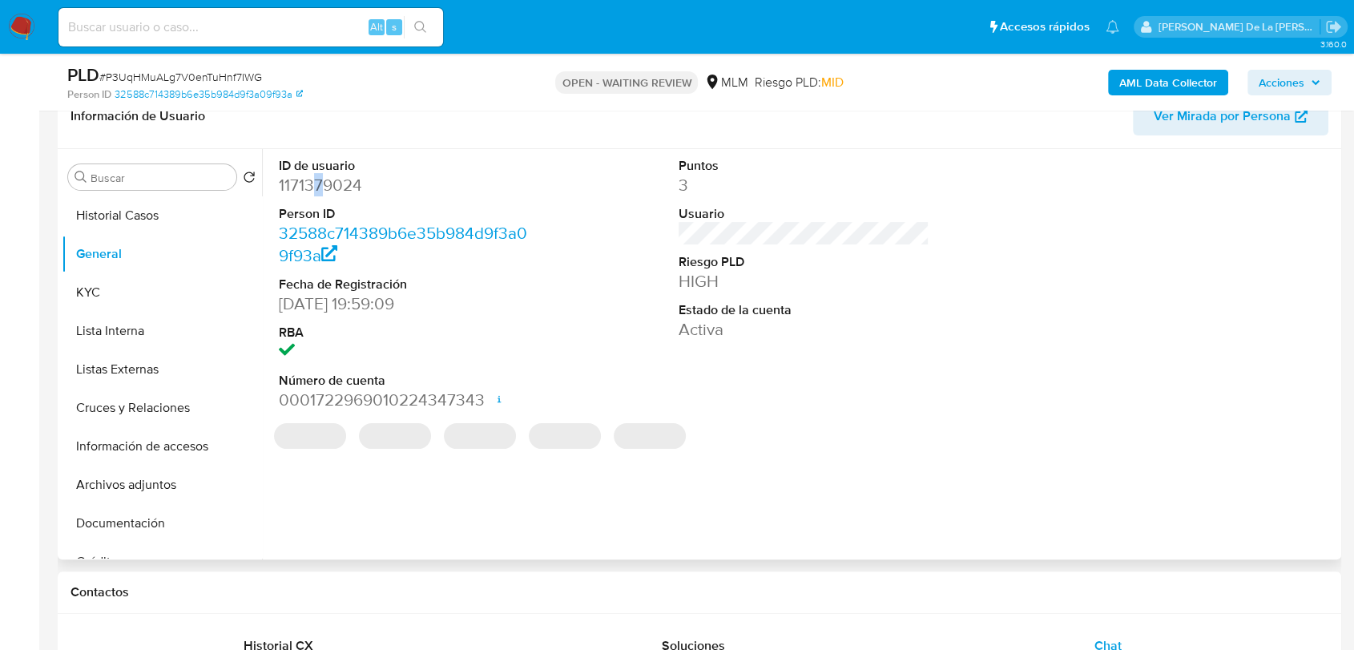
click at [315, 192] on dd "1171379024" at bounding box center [404, 185] width 251 height 22
click at [314, 193] on dd "1171379024" at bounding box center [404, 185] width 251 height 22
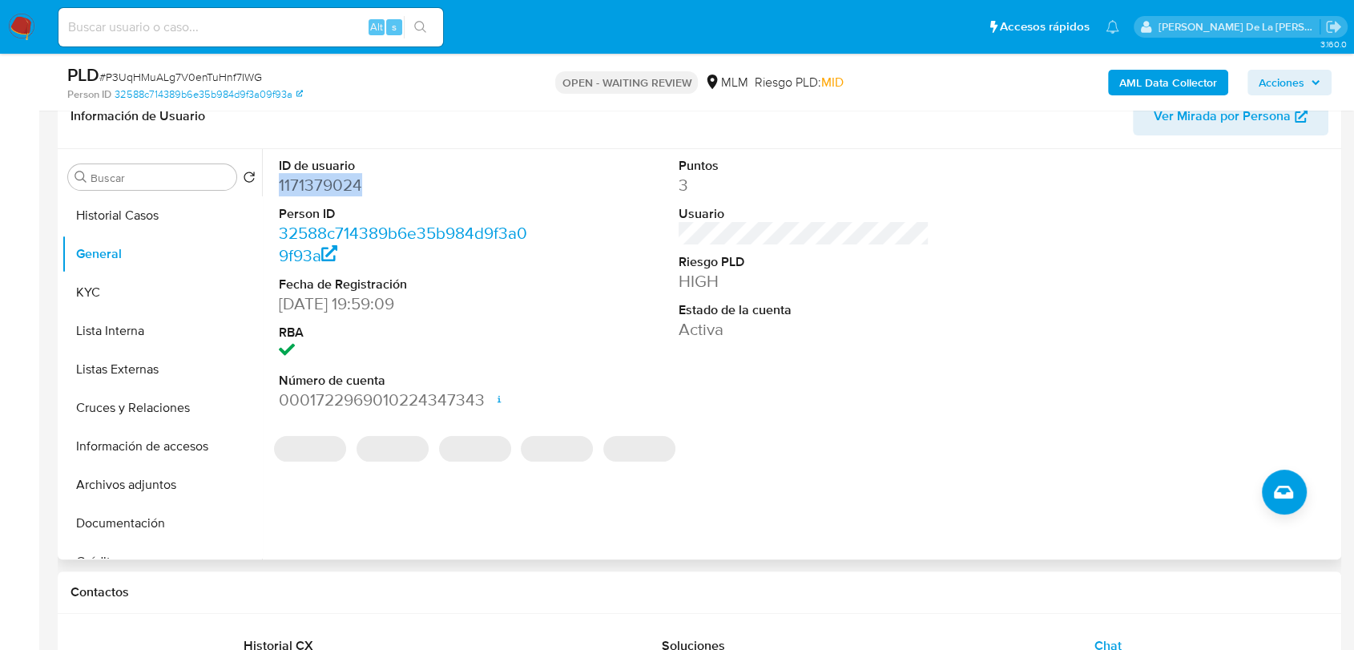
click at [314, 193] on dd "1171379024" at bounding box center [404, 185] width 251 height 22
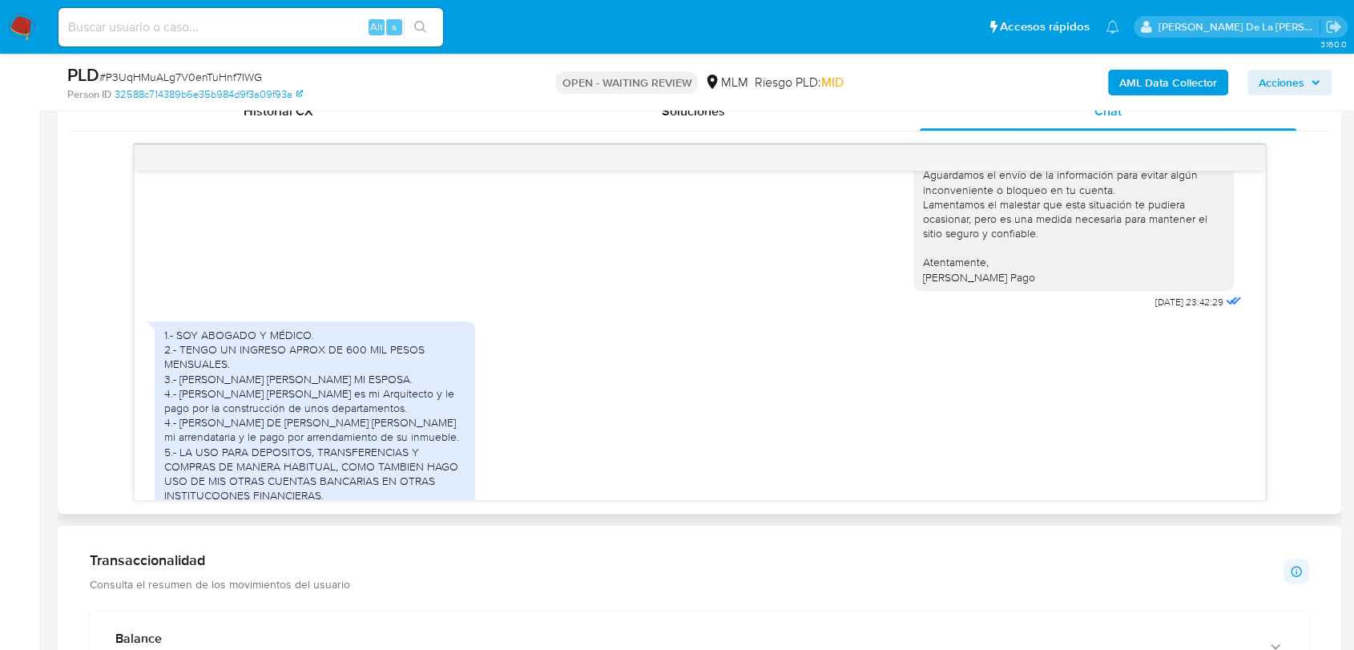
scroll to position [409, 0]
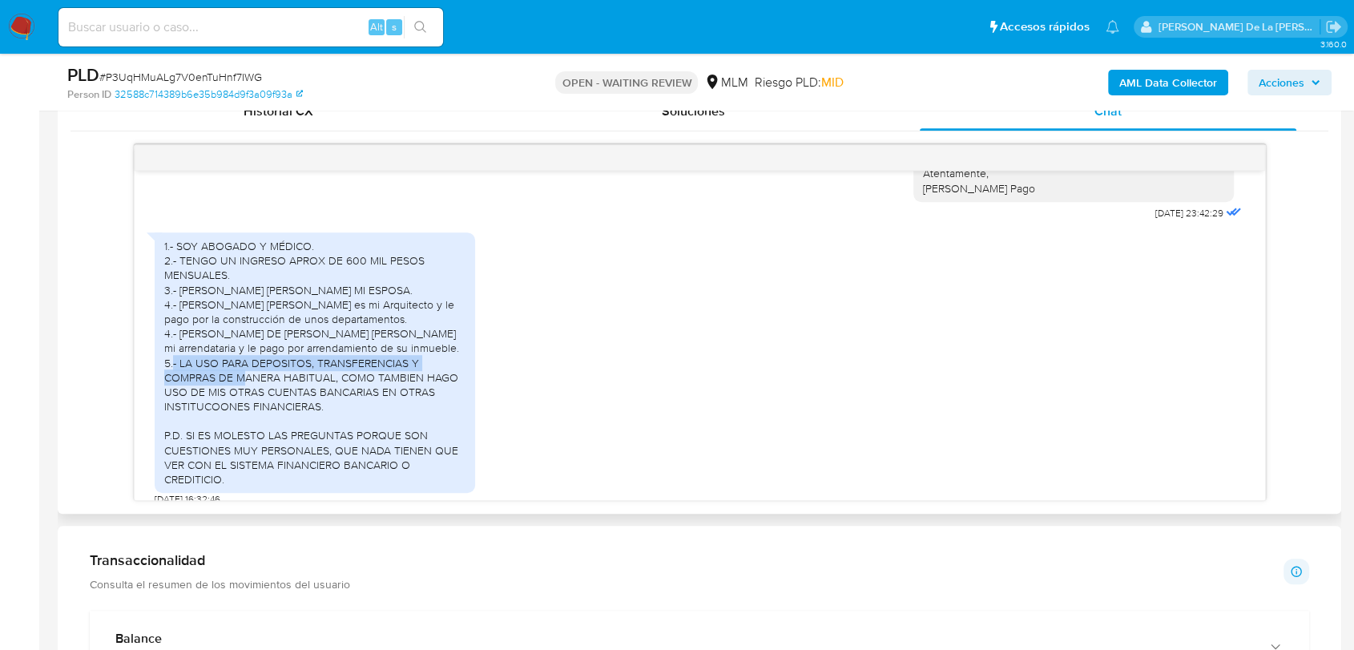
drag, startPoint x: 237, startPoint y: 341, endPoint x: 322, endPoint y: 362, distance: 87.5
click at [322, 362] on div "1.- SOY ABOGADO Y MÉDICO. 2.- TENGO UN INGRESO APROX DE 600 MIL PESOS MENSUALES…" at bounding box center [314, 363] width 301 height 248
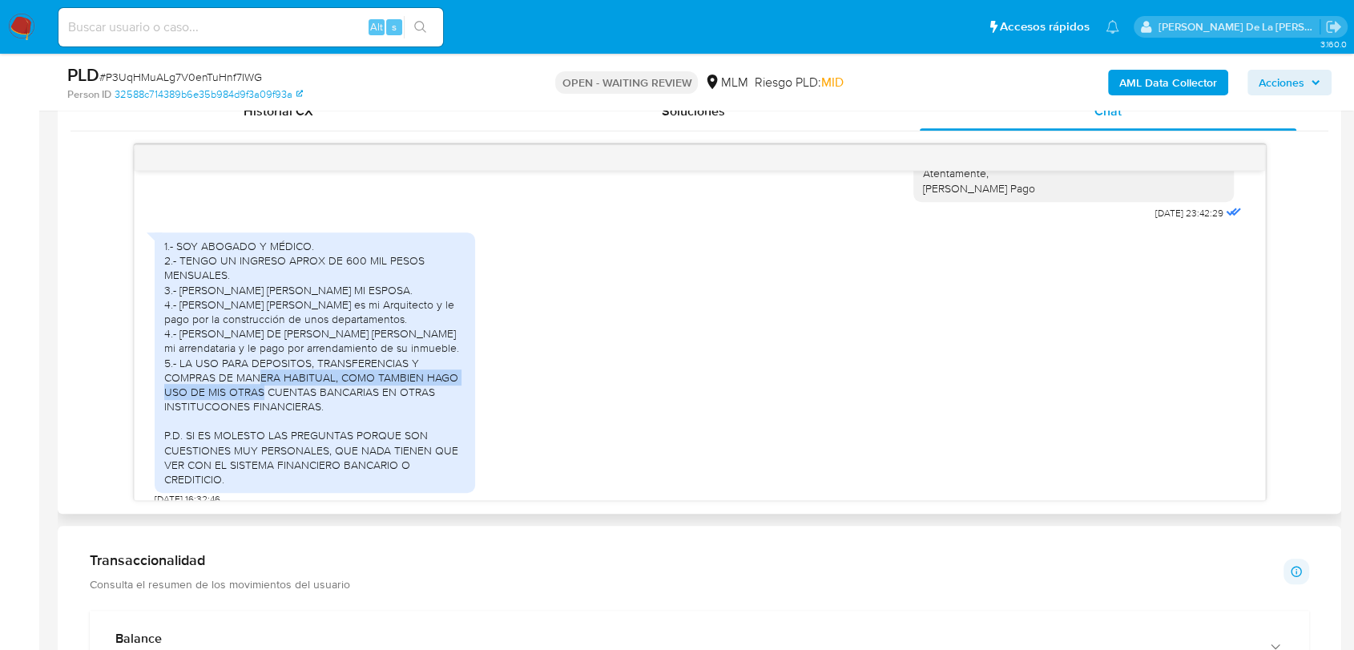
drag, startPoint x: 333, startPoint y: 356, endPoint x: 341, endPoint y: 380, distance: 25.3
click at [341, 380] on div "1.- SOY ABOGADO Y MÉDICO. 2.- TENGO UN INGRESO APROX DE 600 MIL PESOS MENSUALES…" at bounding box center [314, 363] width 301 height 248
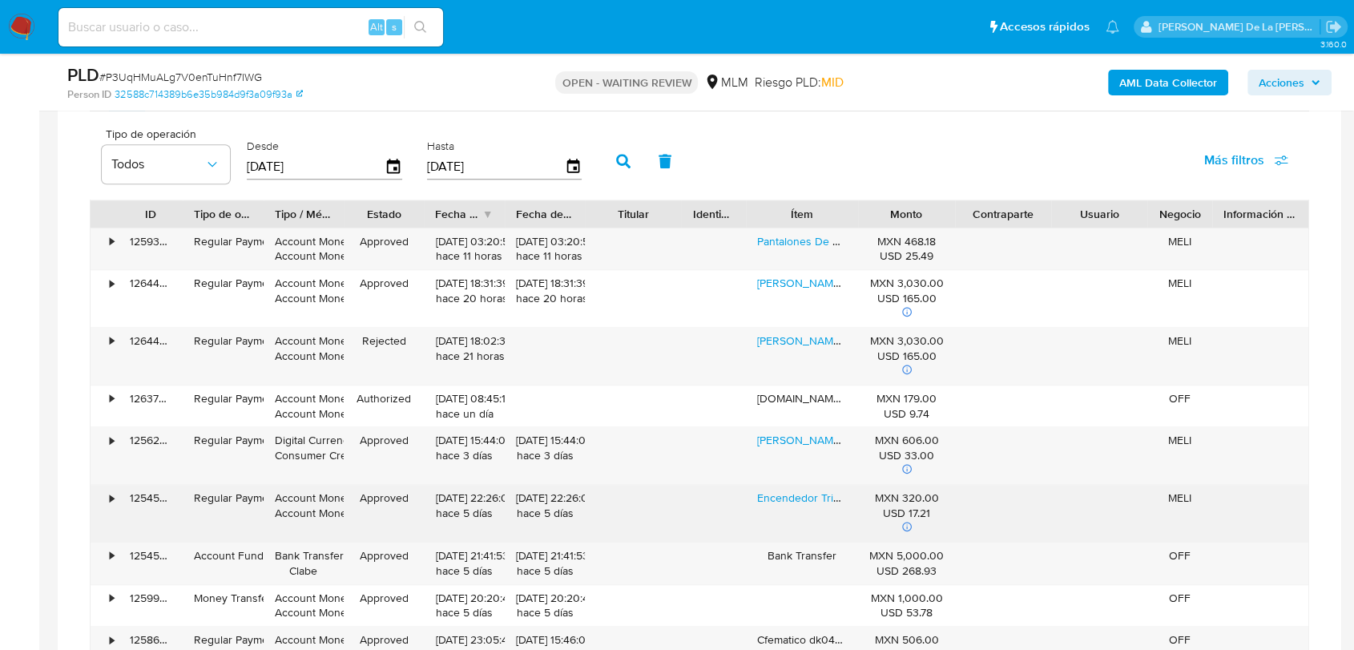
scroll to position [1246, 0]
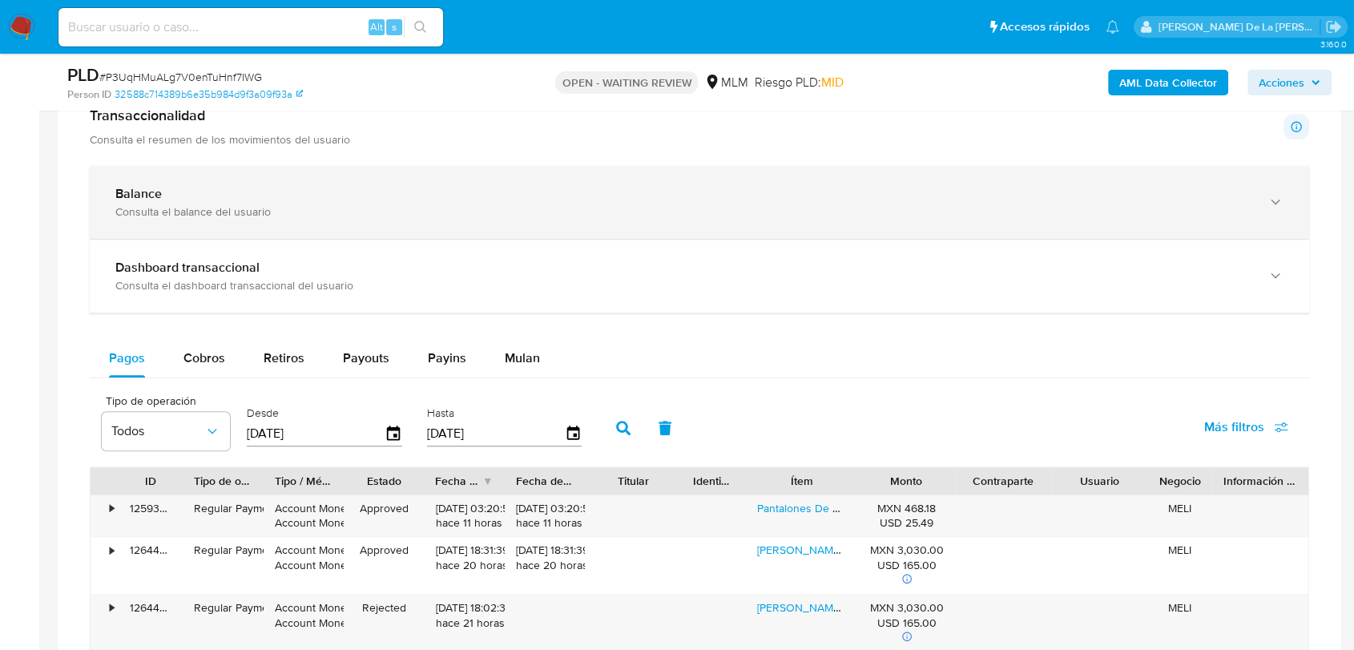
click at [390, 210] on div "Consulta el balance del usuario" at bounding box center [683, 211] width 1136 height 14
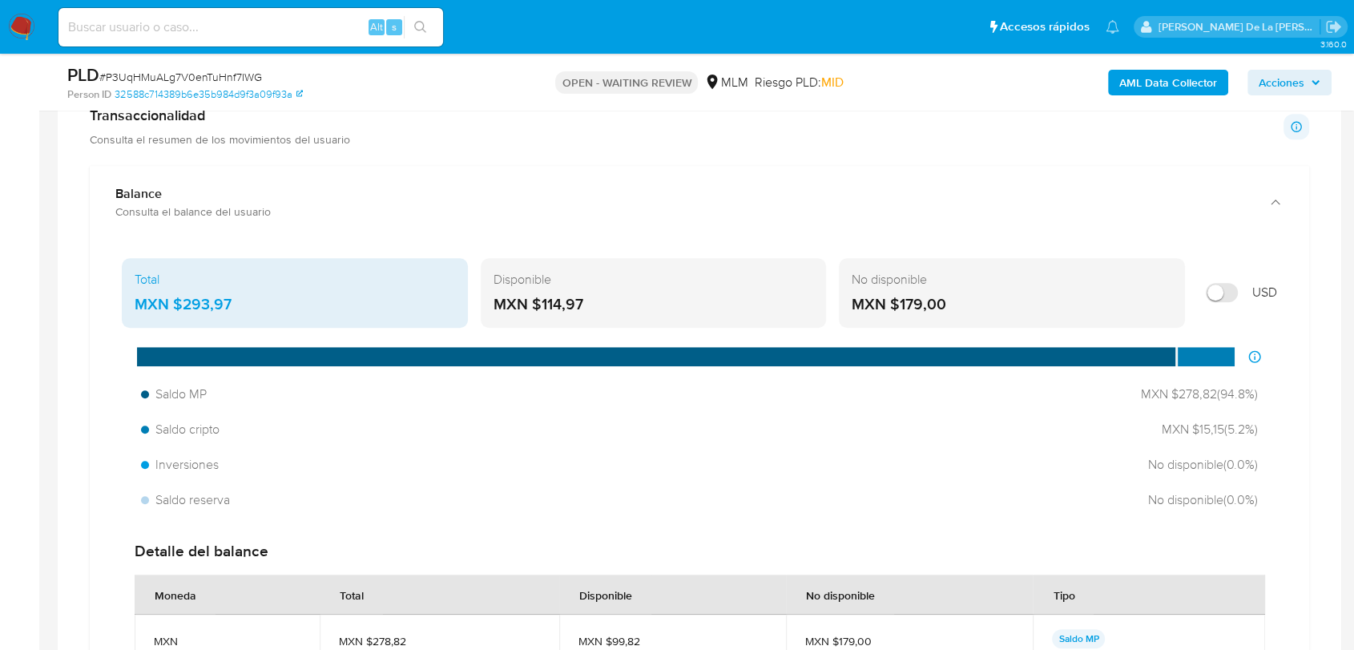
click at [531, 297] on div "MXN $114,97" at bounding box center [654, 304] width 321 height 21
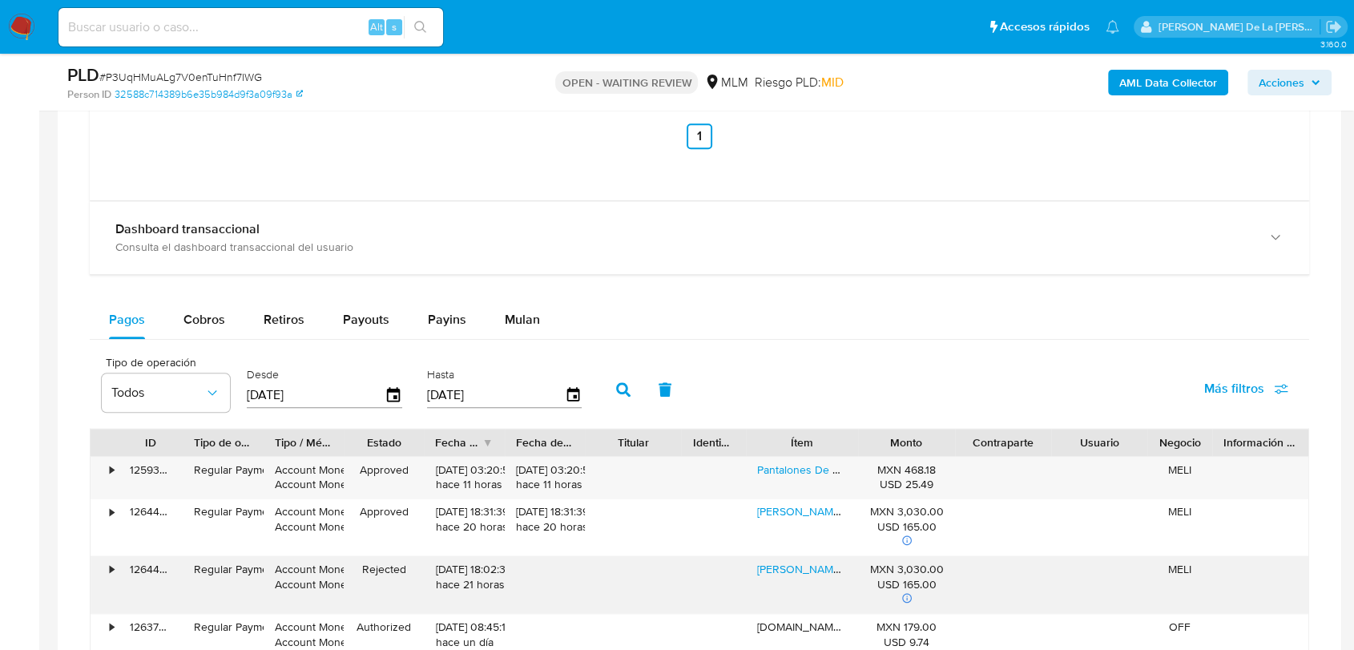
scroll to position [1959, 0]
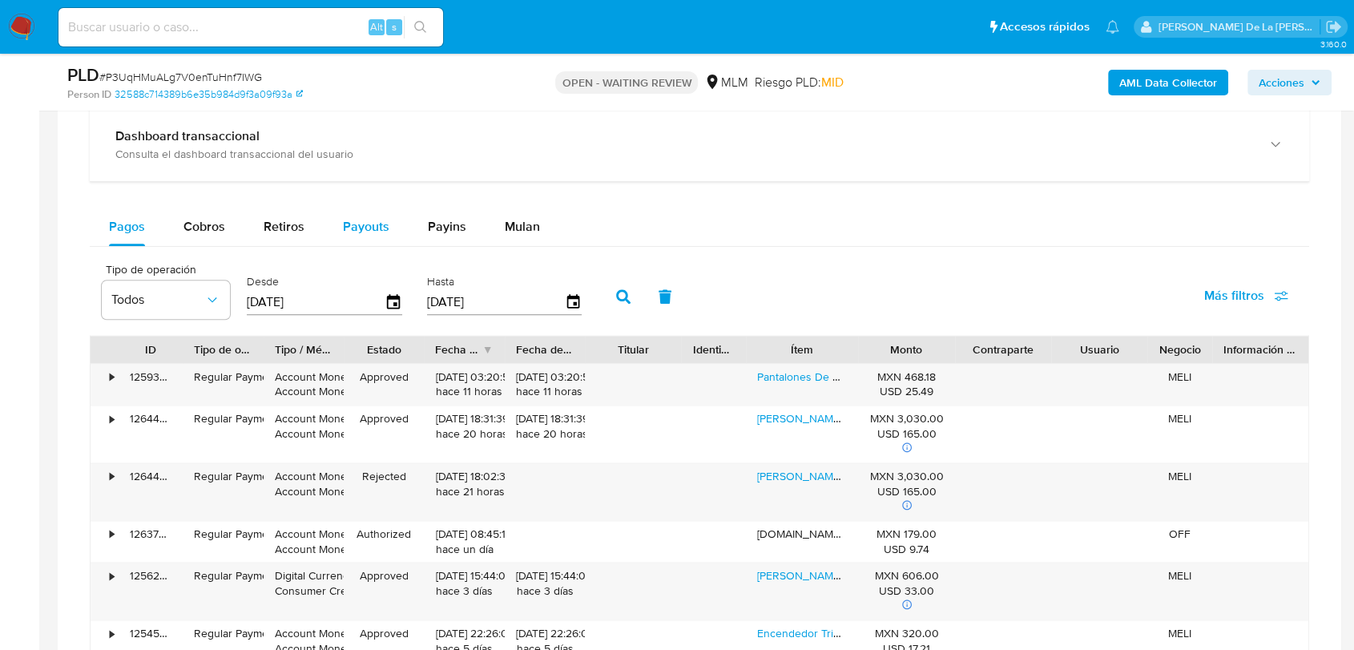
drag, startPoint x: 385, startPoint y: 203, endPoint x: 371, endPoint y: 221, distance: 22.9
click at [385, 203] on div "Balance Consulta el balance del usuario Total MXN $293,97 Disponible MXN $114,9…" at bounding box center [700, 179] width 1220 height 1452
click at [371, 221] on span "Payouts" at bounding box center [366, 226] width 46 height 18
select select "10"
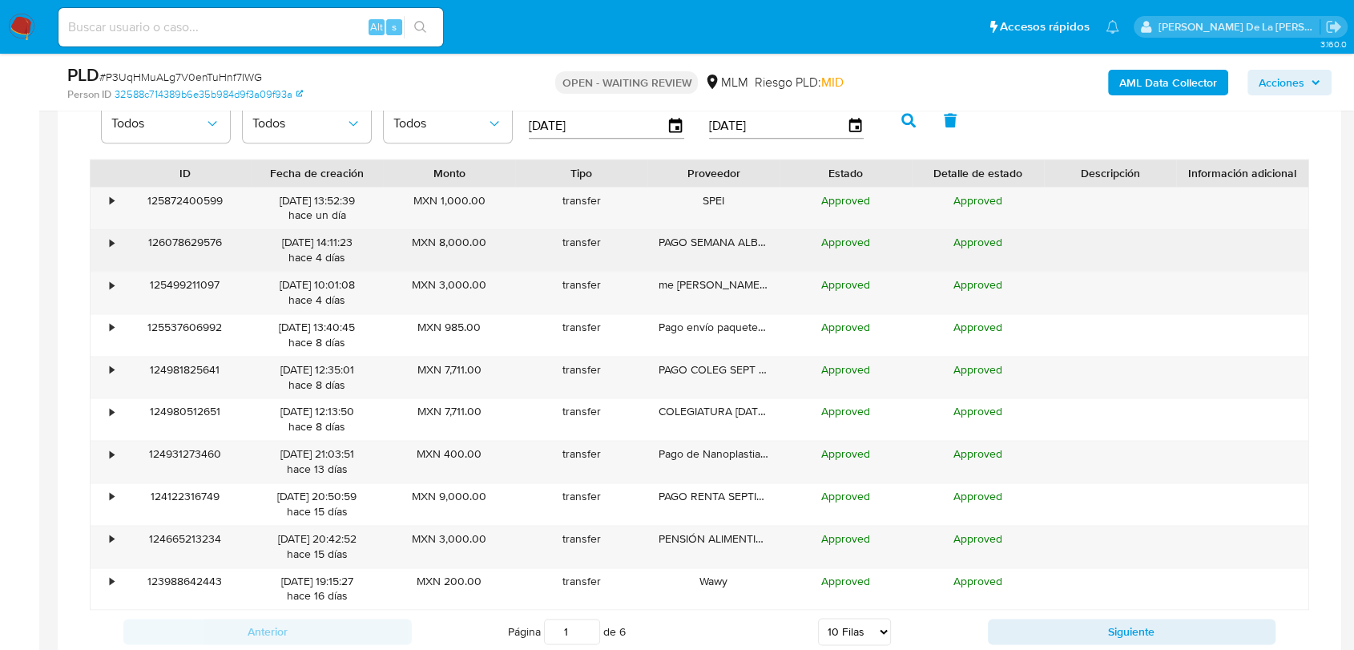
scroll to position [2137, 0]
click at [106, 241] on div "•" at bounding box center [105, 249] width 28 height 42
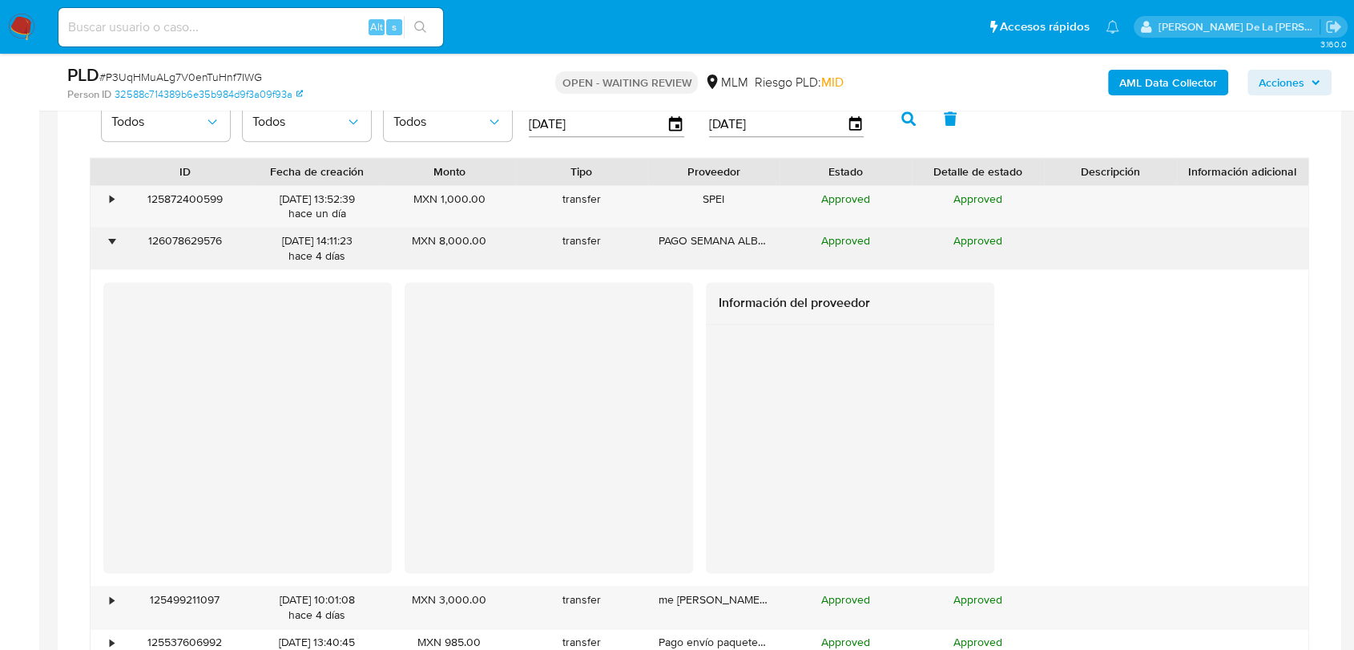
click at [106, 241] on div "•" at bounding box center [105, 249] width 28 height 42
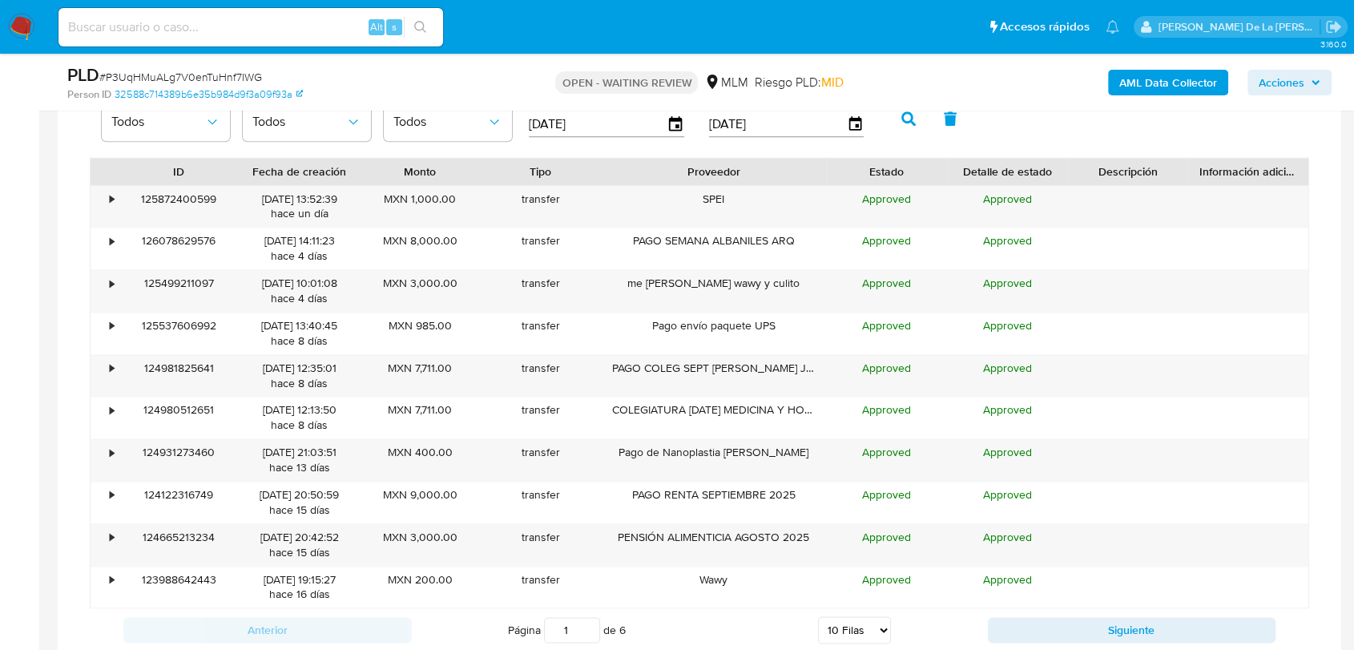
drag, startPoint x: 769, startPoint y: 175, endPoint x: 862, endPoint y: 170, distance: 93.9
click at [862, 170] on div "ID Fecha de creación Monto Tipo Proveedor Estado Detalle de estado Descripción …" at bounding box center [700, 171] width 1218 height 27
drag, startPoint x: 118, startPoint y: 283, endPoint x: 109, endPoint y: 282, distance: 8.9
click at [115, 282] on div "• 125499211097 13/09/2025 10:01:08 hace 4 días MXN 3,000.00 transfer me debes w…" at bounding box center [700, 291] width 1218 height 42
click at [108, 281] on div "•" at bounding box center [105, 291] width 28 height 42
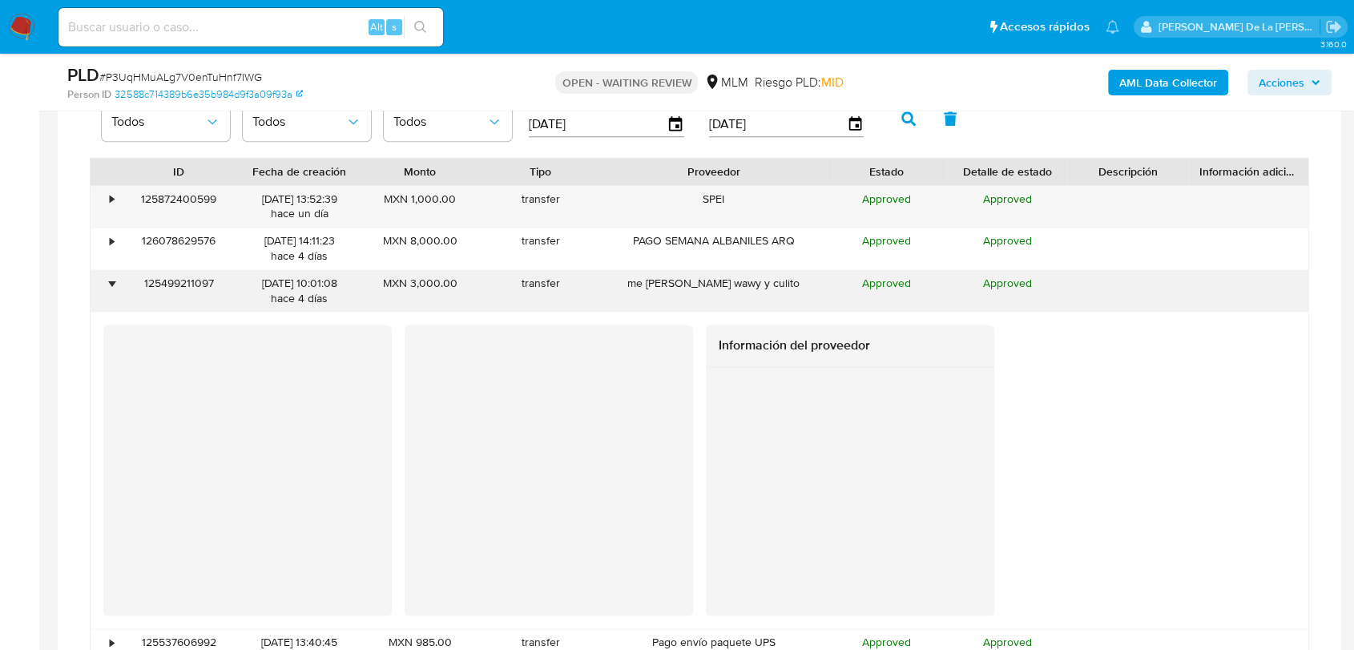
click at [103, 280] on div "•" at bounding box center [105, 291] width 28 height 42
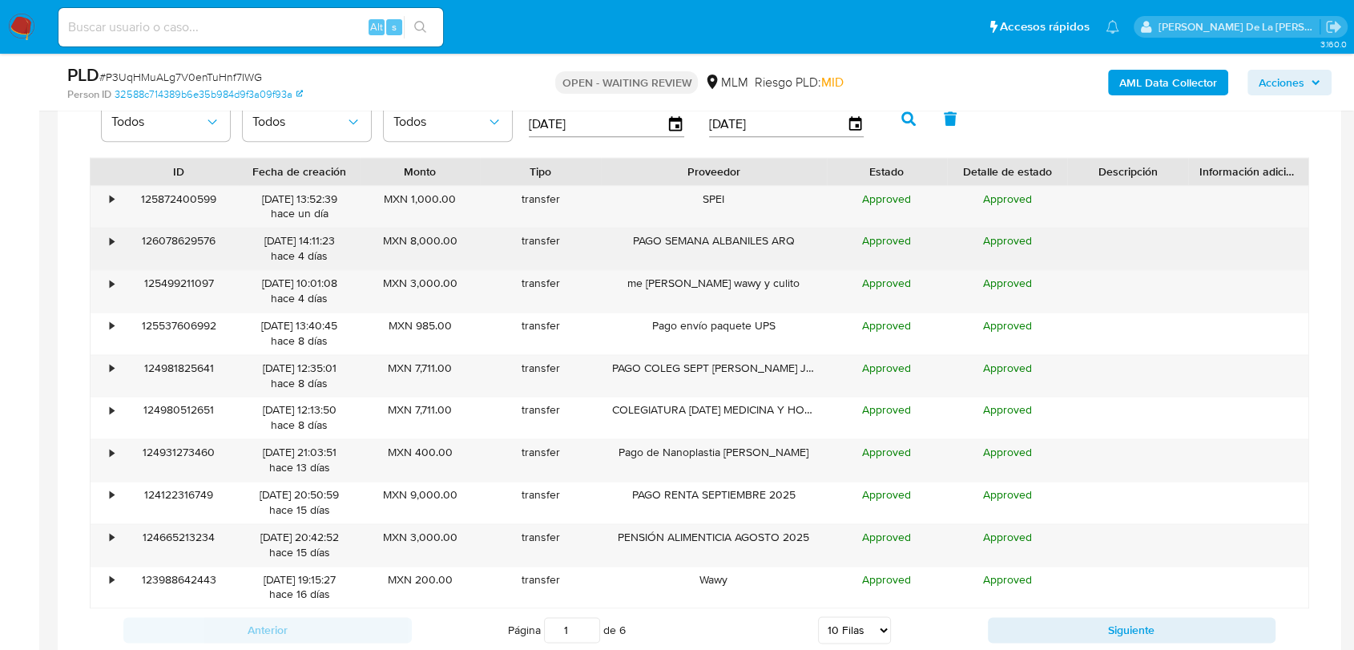
click at [110, 234] on div "•" at bounding box center [112, 240] width 4 height 15
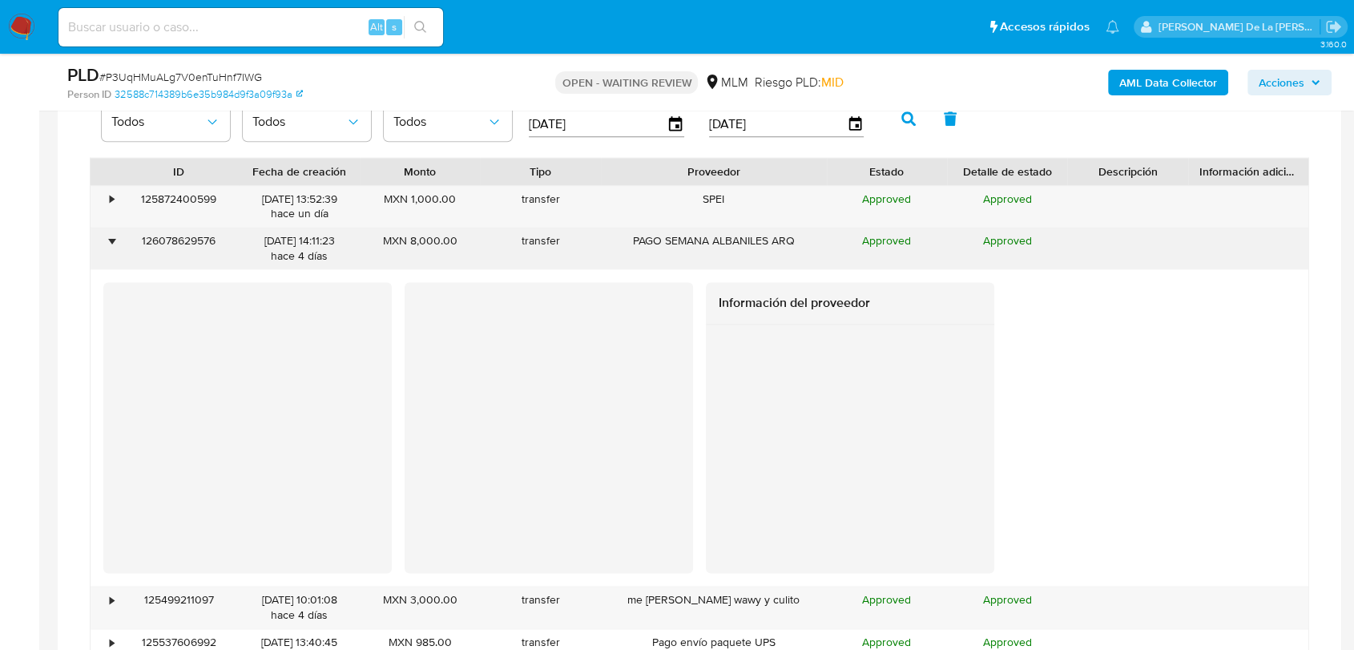
click at [110, 234] on div "•" at bounding box center [112, 240] width 4 height 15
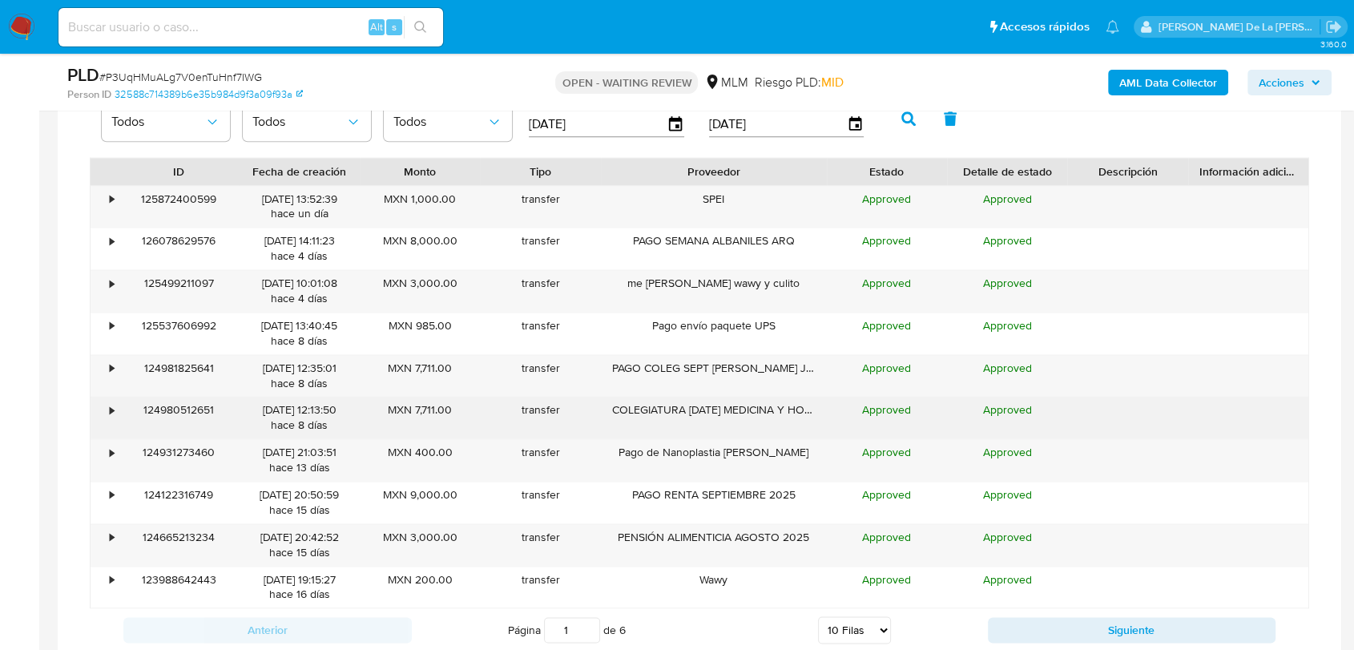
click at [103, 406] on div "•" at bounding box center [105, 418] width 28 height 42
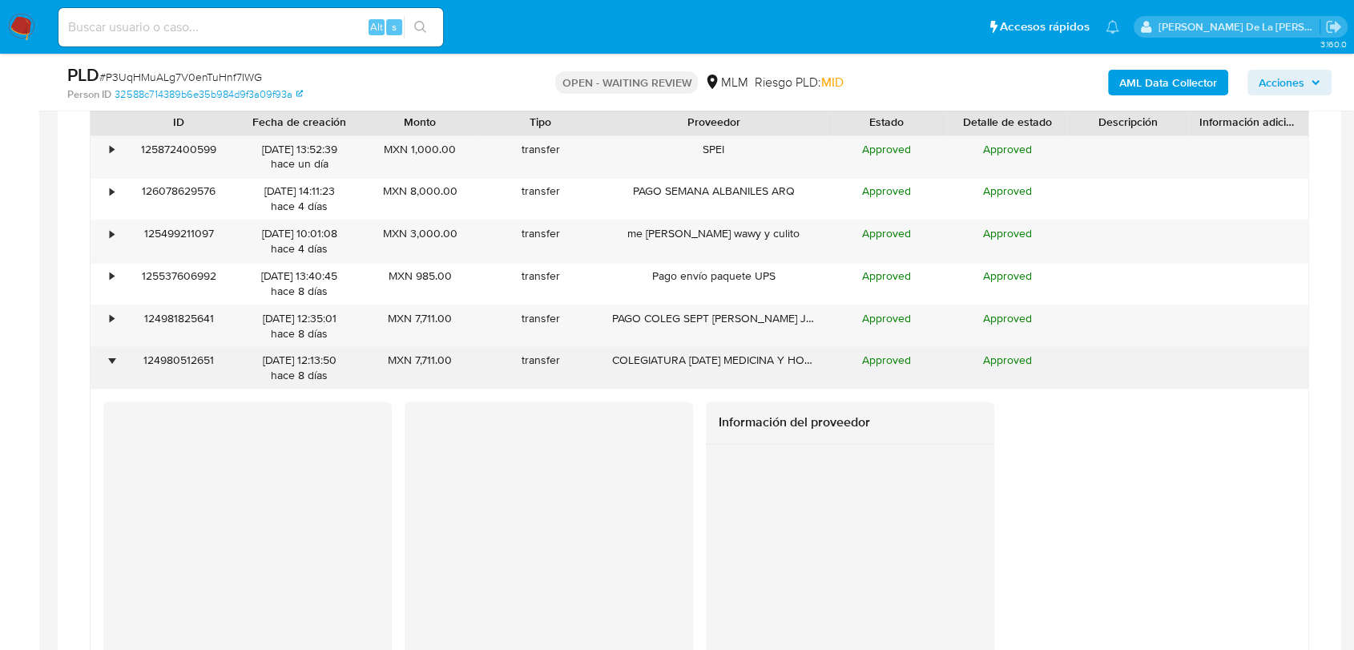
scroll to position [2226, 0]
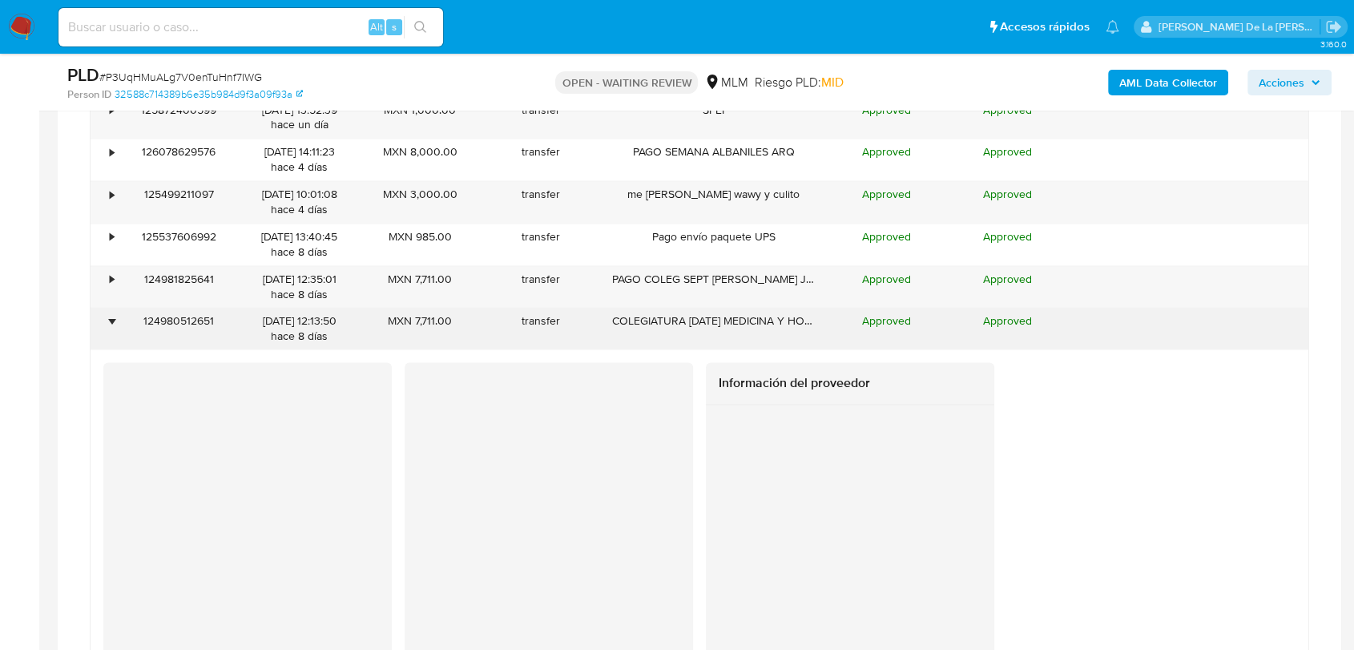
click at [107, 314] on div "•" at bounding box center [105, 329] width 28 height 42
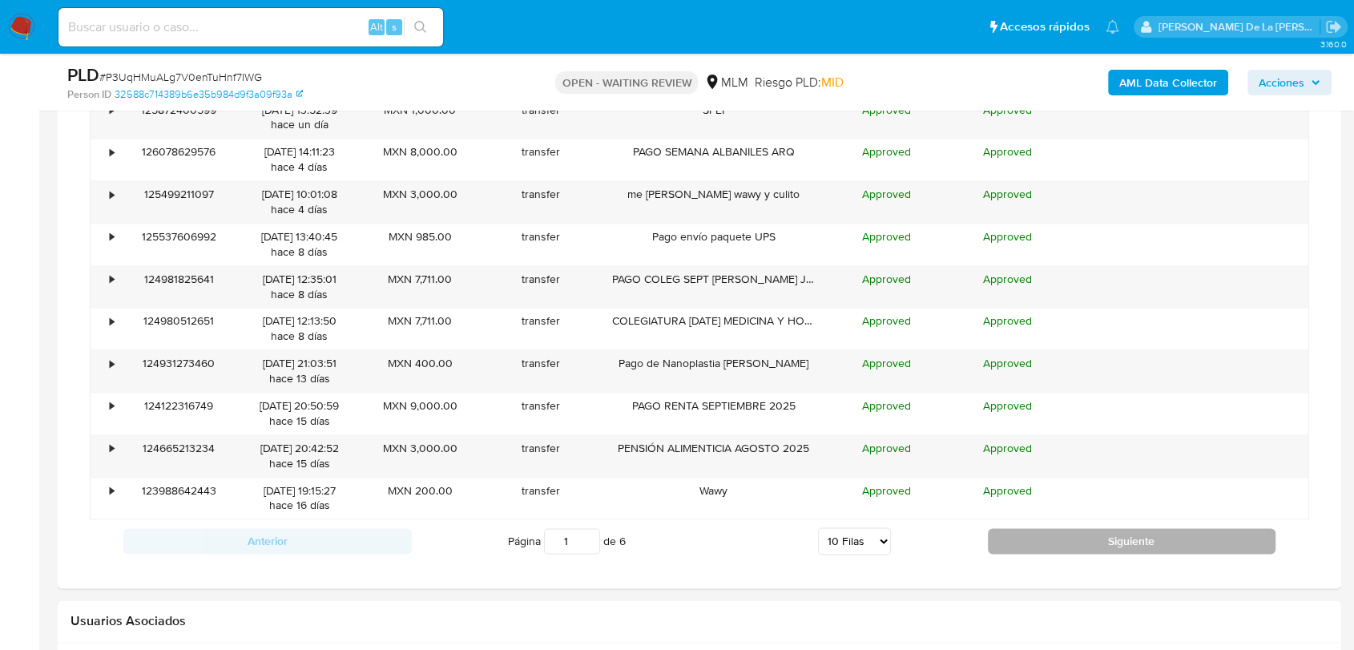
click at [1024, 534] on button "Siguiente" at bounding box center [1132, 541] width 289 height 26
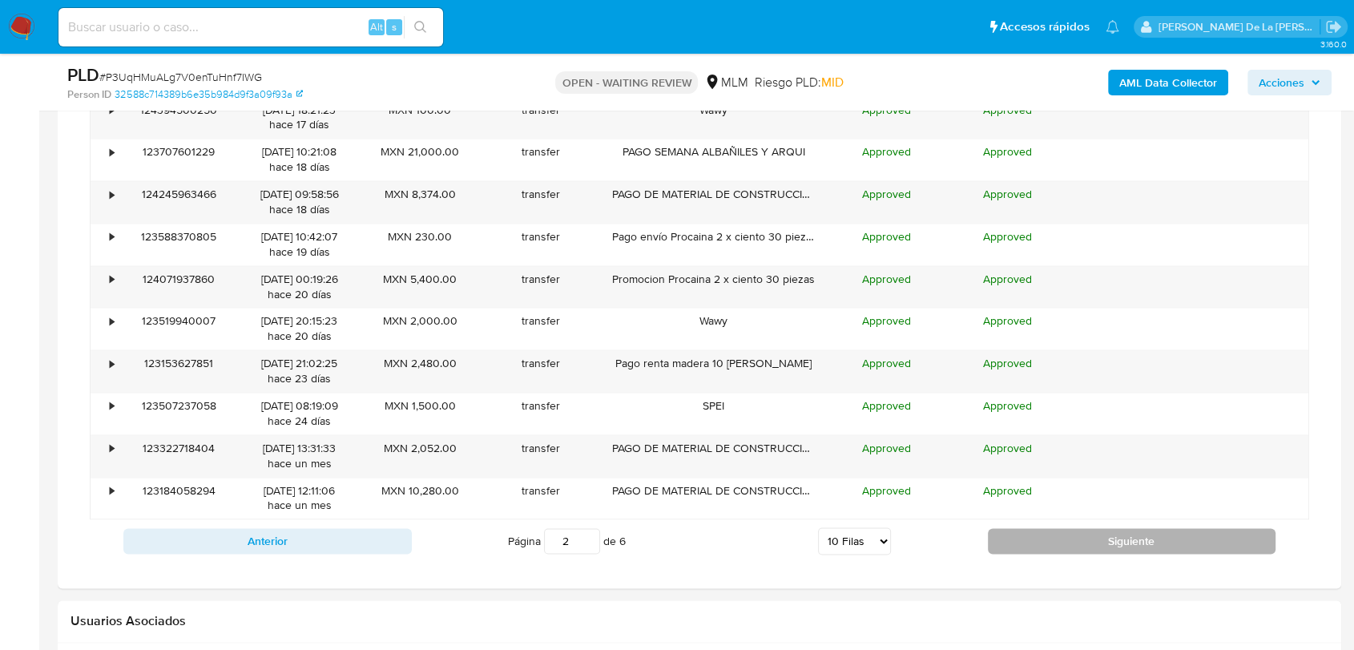
click at [1032, 534] on button "Siguiente" at bounding box center [1132, 541] width 289 height 26
type input "3"
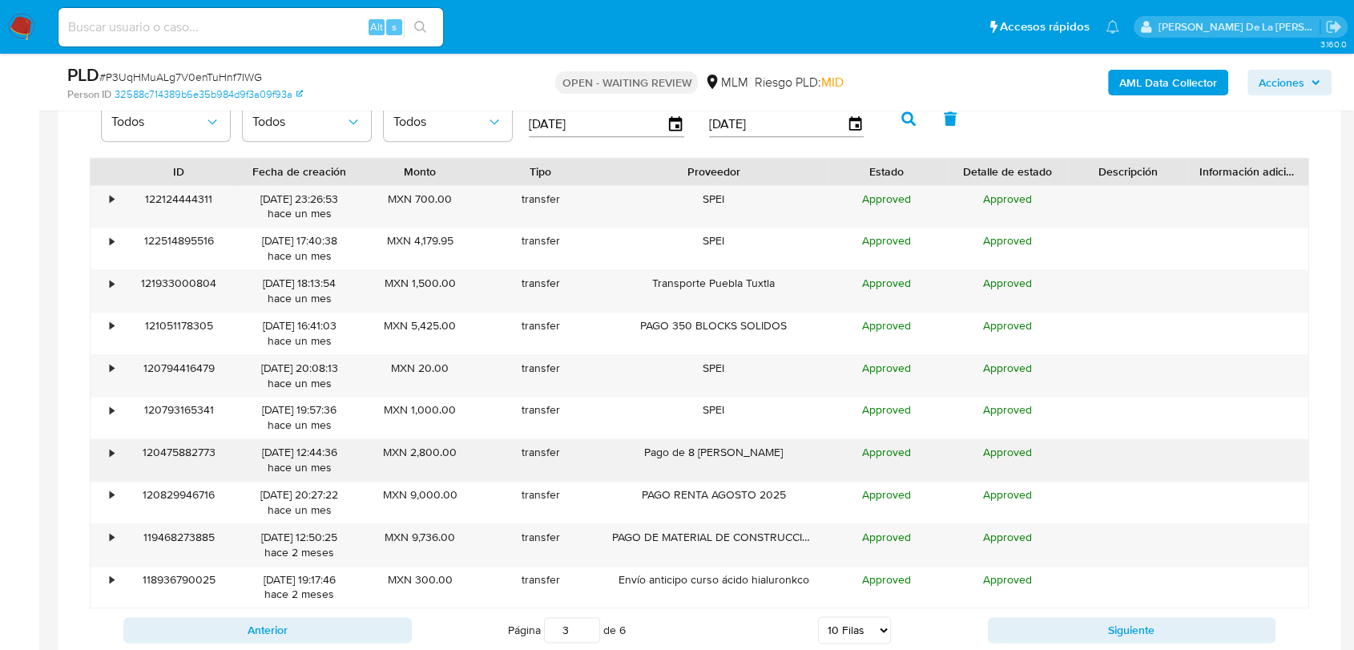
scroll to position [2315, 0]
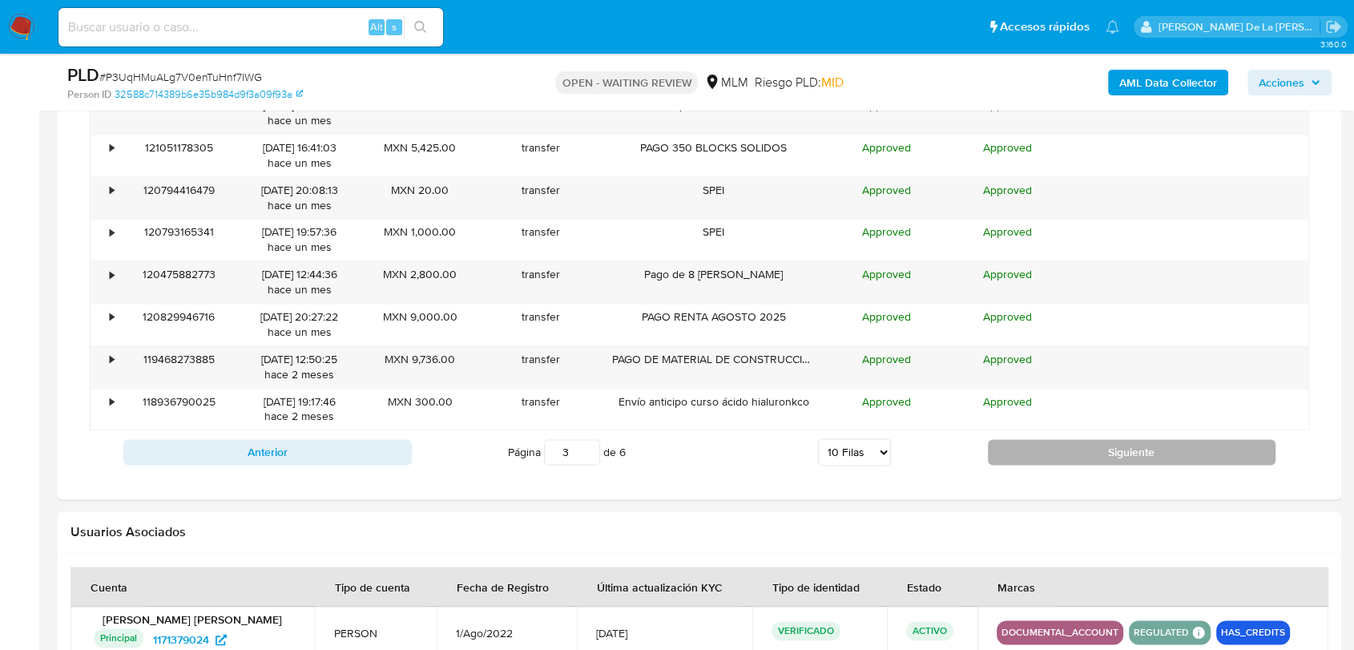
click at [1050, 452] on button "Siguiente" at bounding box center [1132, 452] width 289 height 26
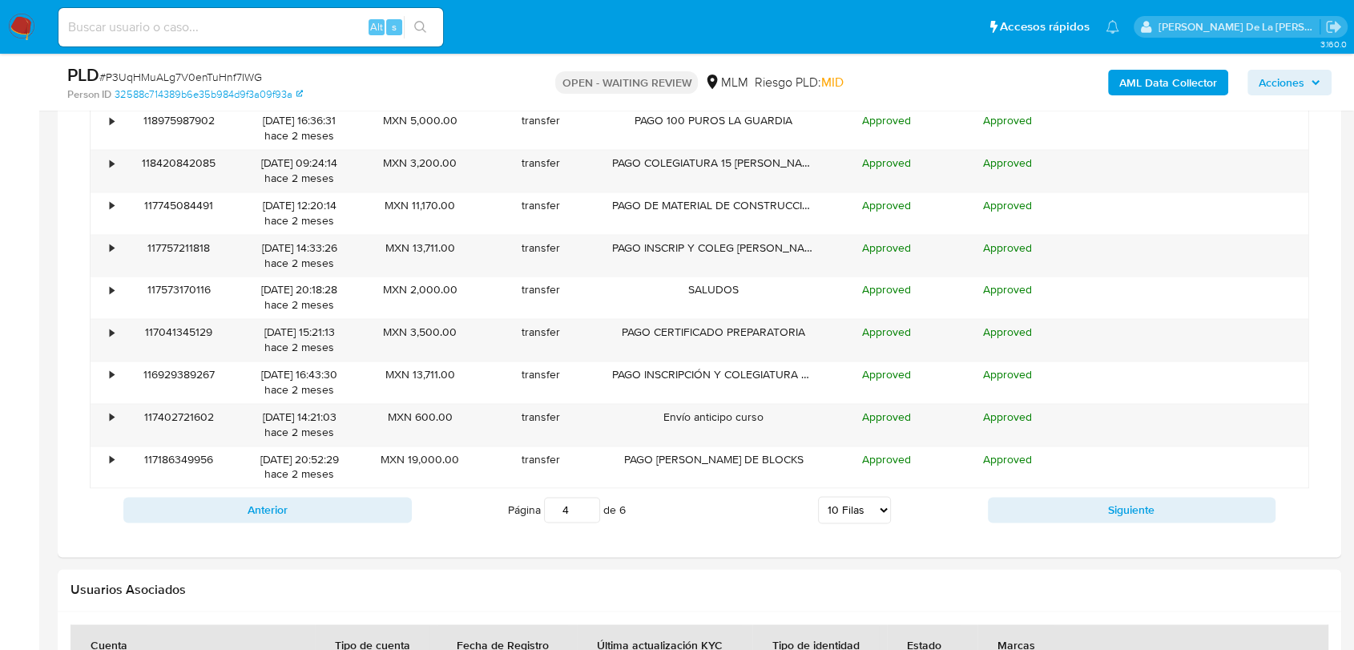
scroll to position [2226, 0]
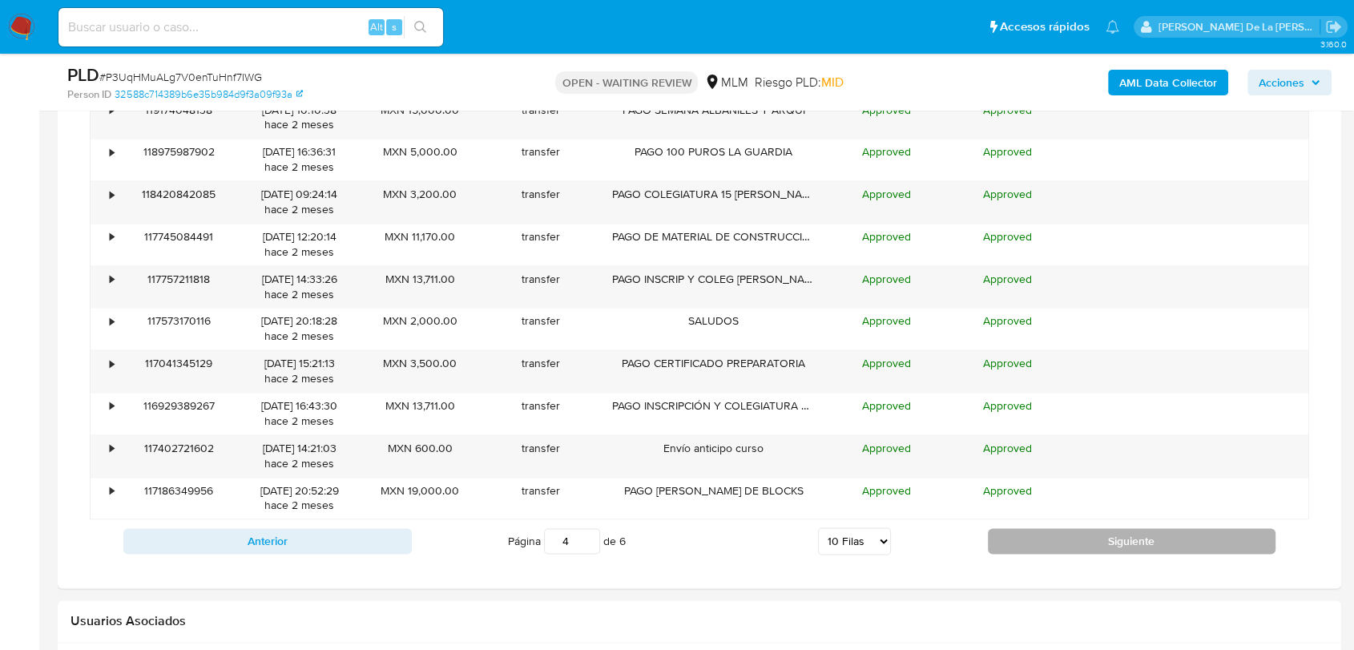
click at [997, 530] on button "Siguiente" at bounding box center [1132, 541] width 289 height 26
click at [1039, 537] on button "Siguiente" at bounding box center [1132, 541] width 289 height 26
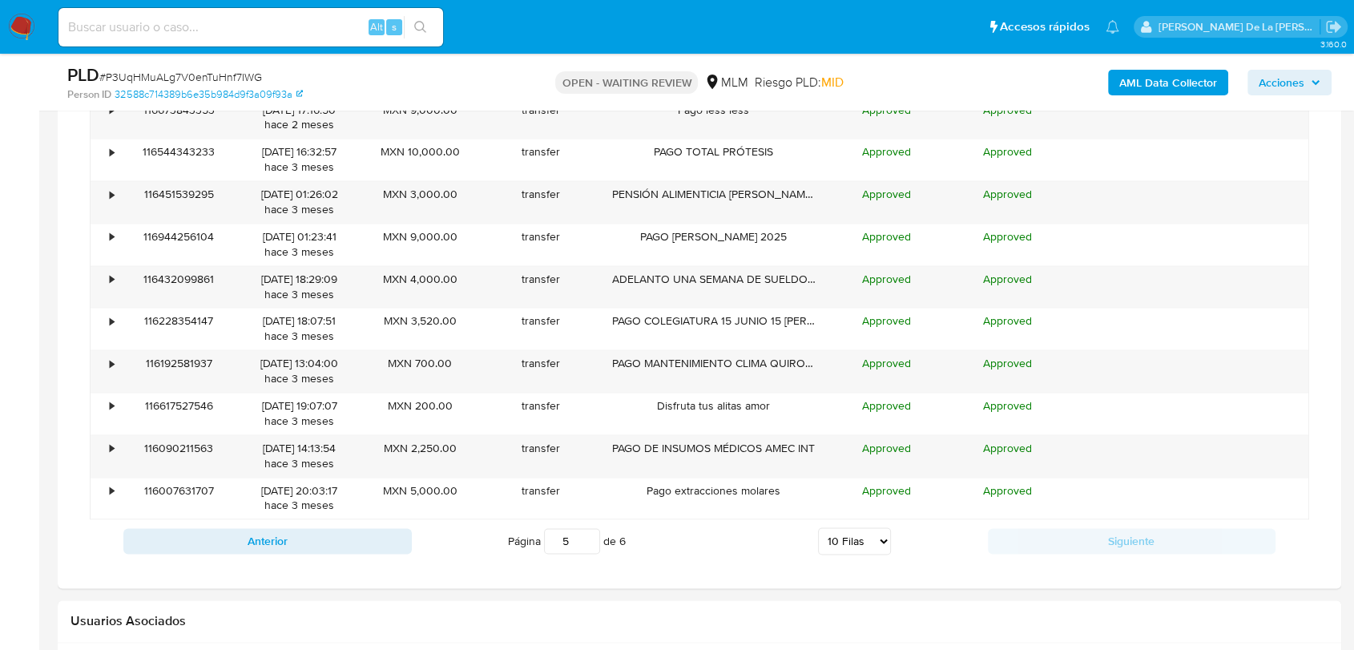
type input "6"
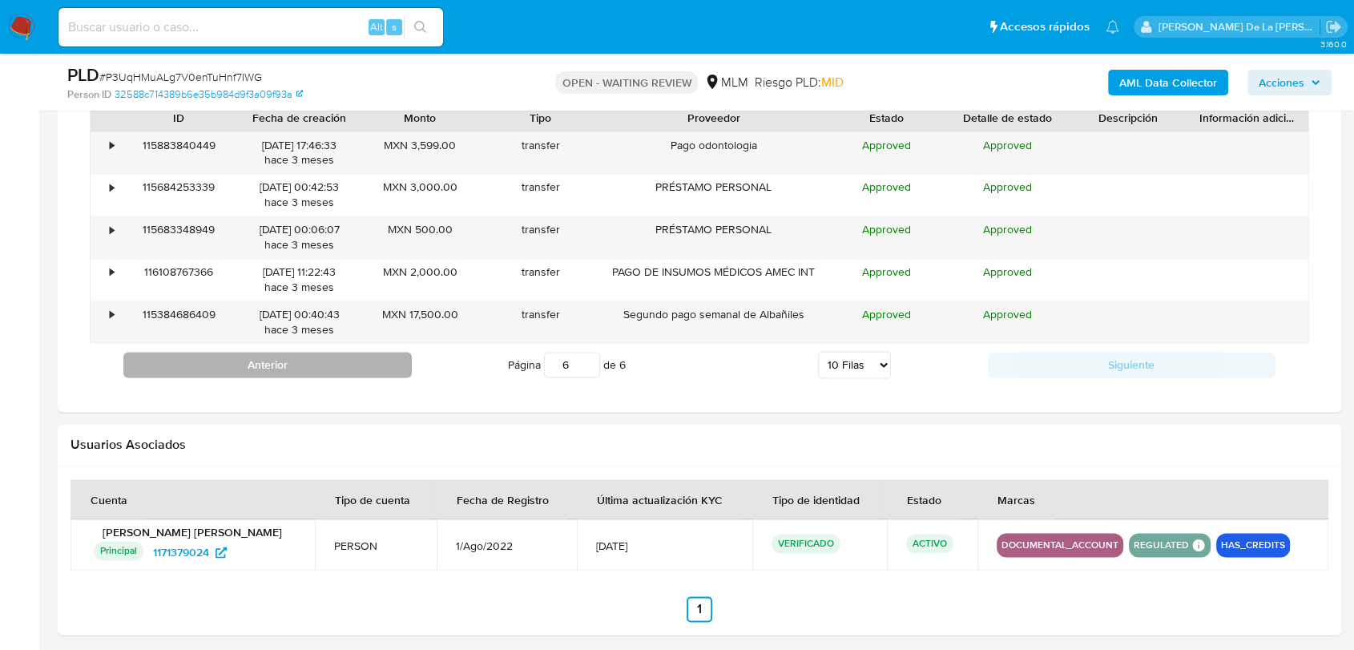
scroll to position [2137, 0]
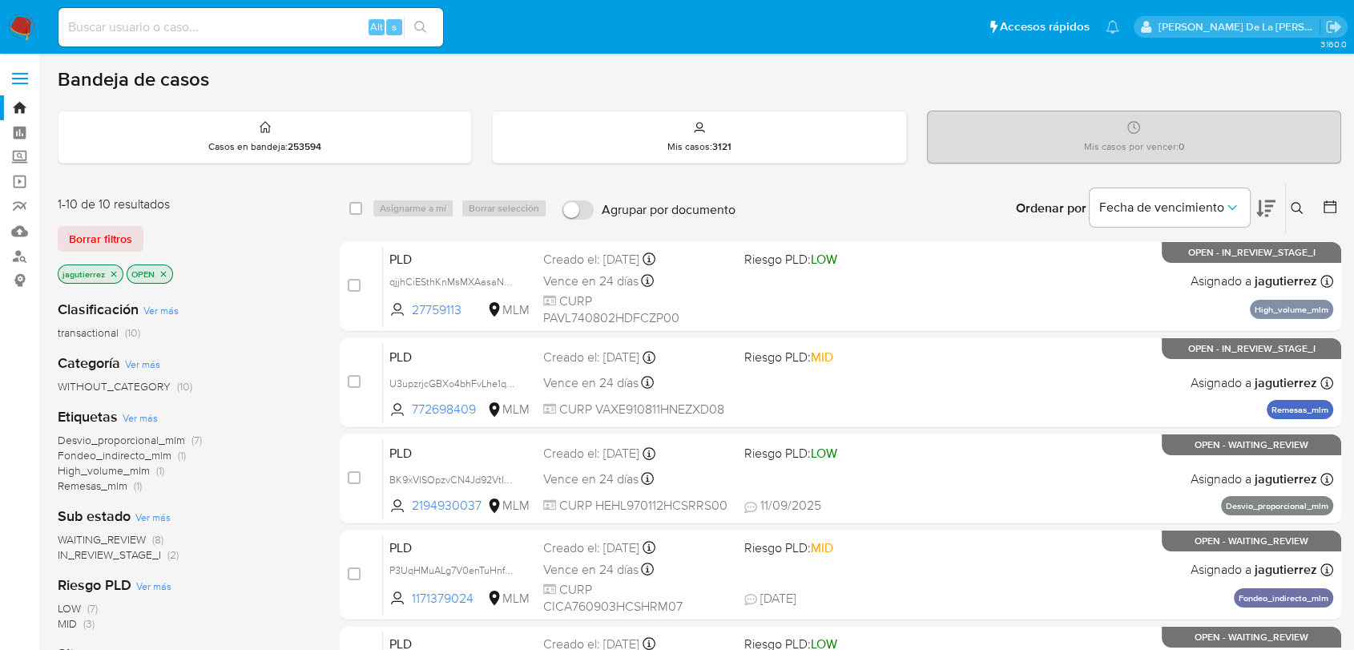
click at [107, 540] on span "WAITING_REVIEW" at bounding box center [102, 539] width 88 height 16
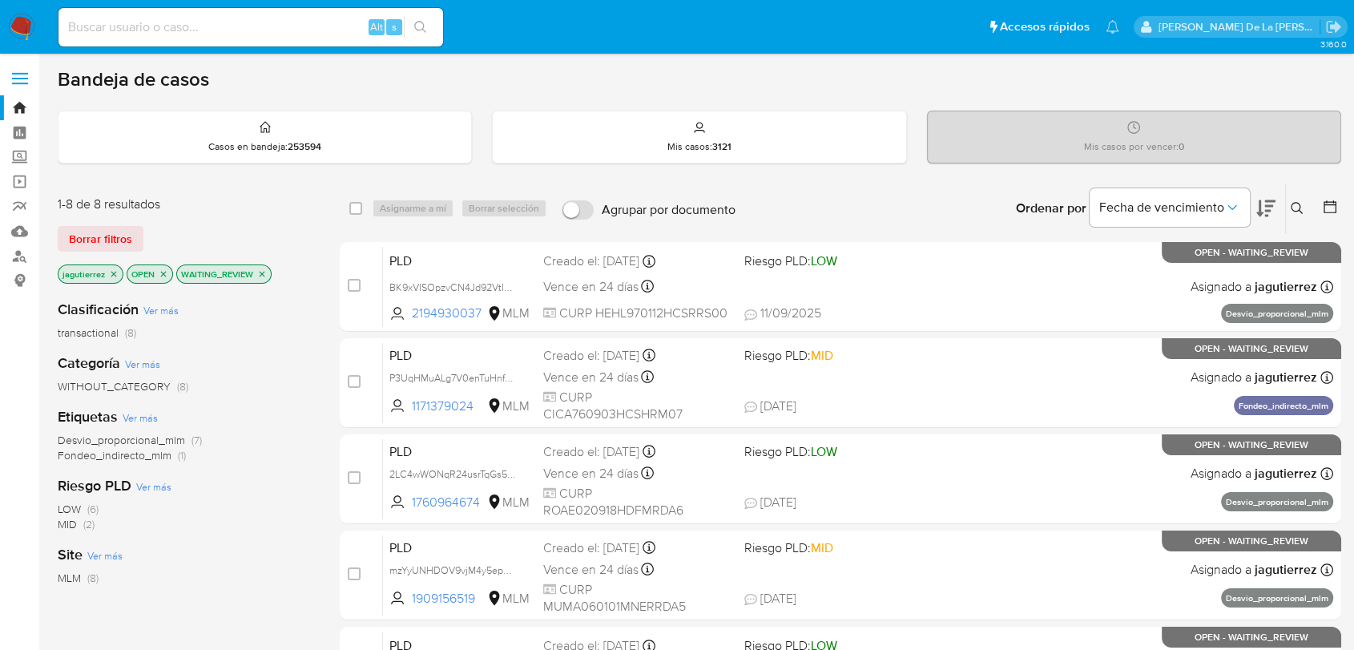
click at [114, 284] on div "[PERSON_NAME] OPEN WAITING_REVIEW" at bounding box center [186, 275] width 256 height 22
click at [115, 274] on icon "close-filter" at bounding box center [114, 274] width 6 height 6
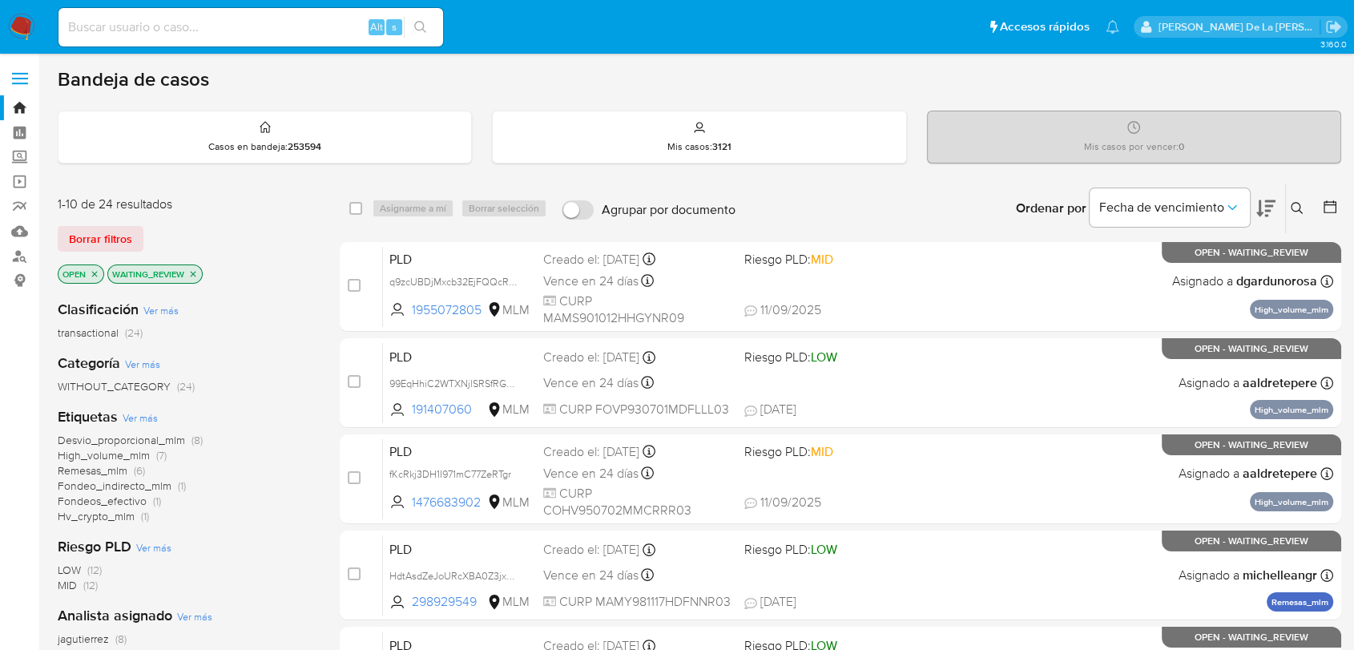
click at [91, 272] on icon "close-filter" at bounding box center [95, 274] width 10 height 10
click at [143, 272] on icon "close-filter" at bounding box center [144, 274] width 6 height 6
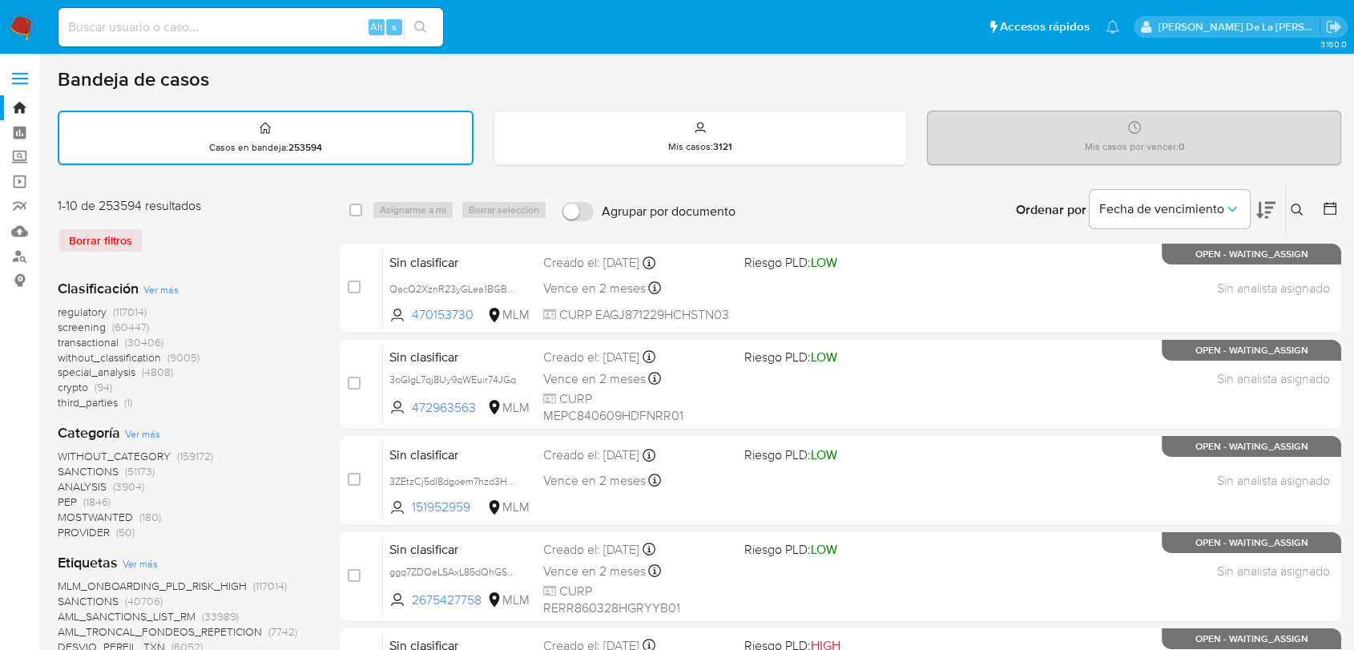
click at [91, 324] on span "screening" at bounding box center [82, 327] width 48 height 16
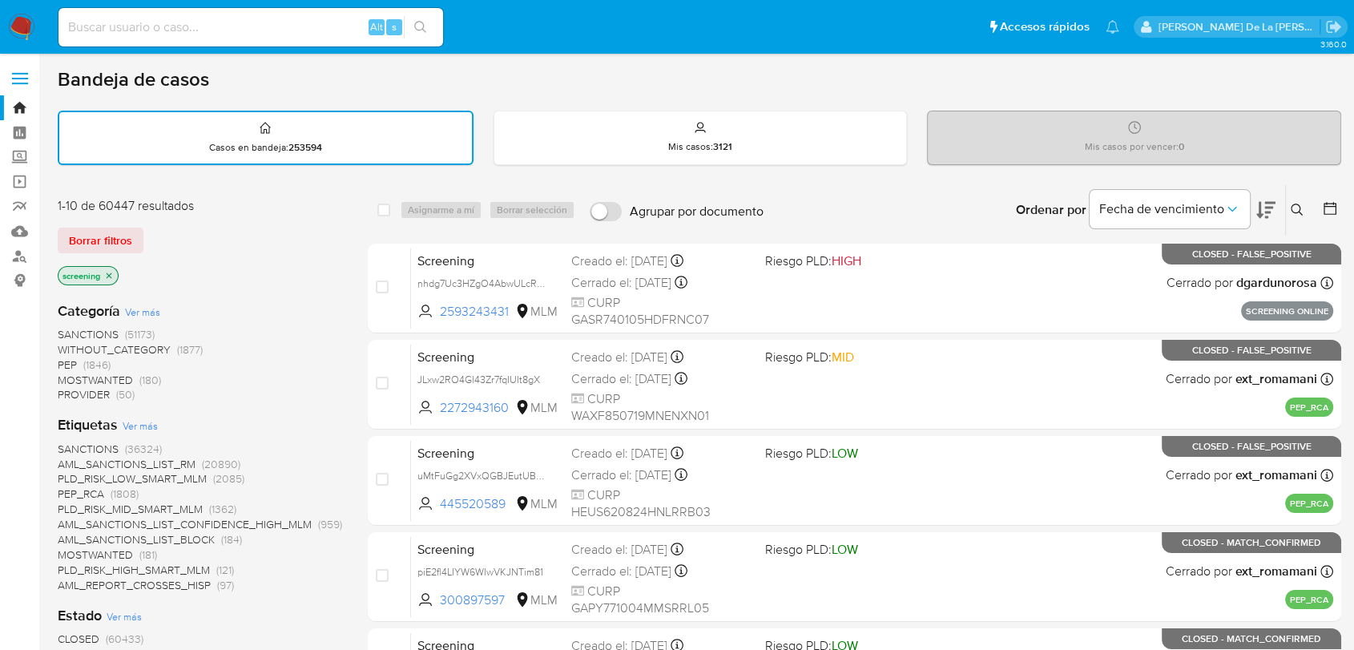
scroll to position [178, 0]
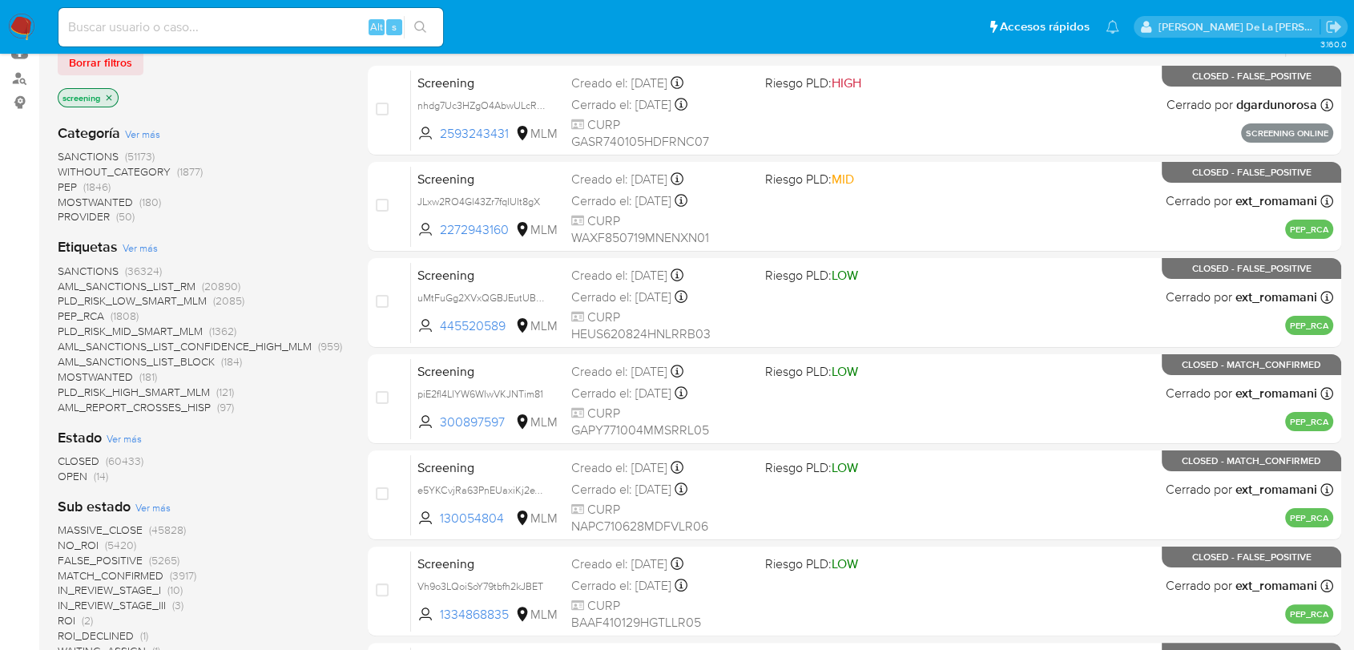
click at [75, 468] on span "OPEN" at bounding box center [73, 476] width 30 height 16
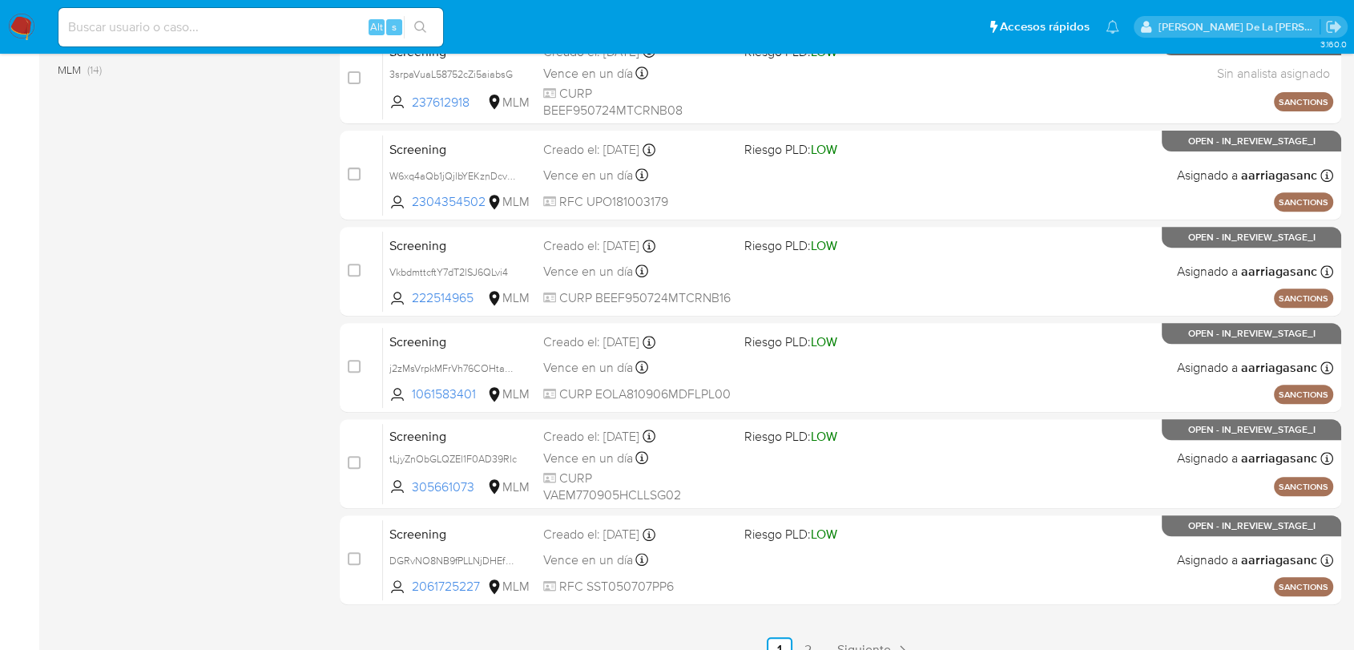
scroll to position [673, 0]
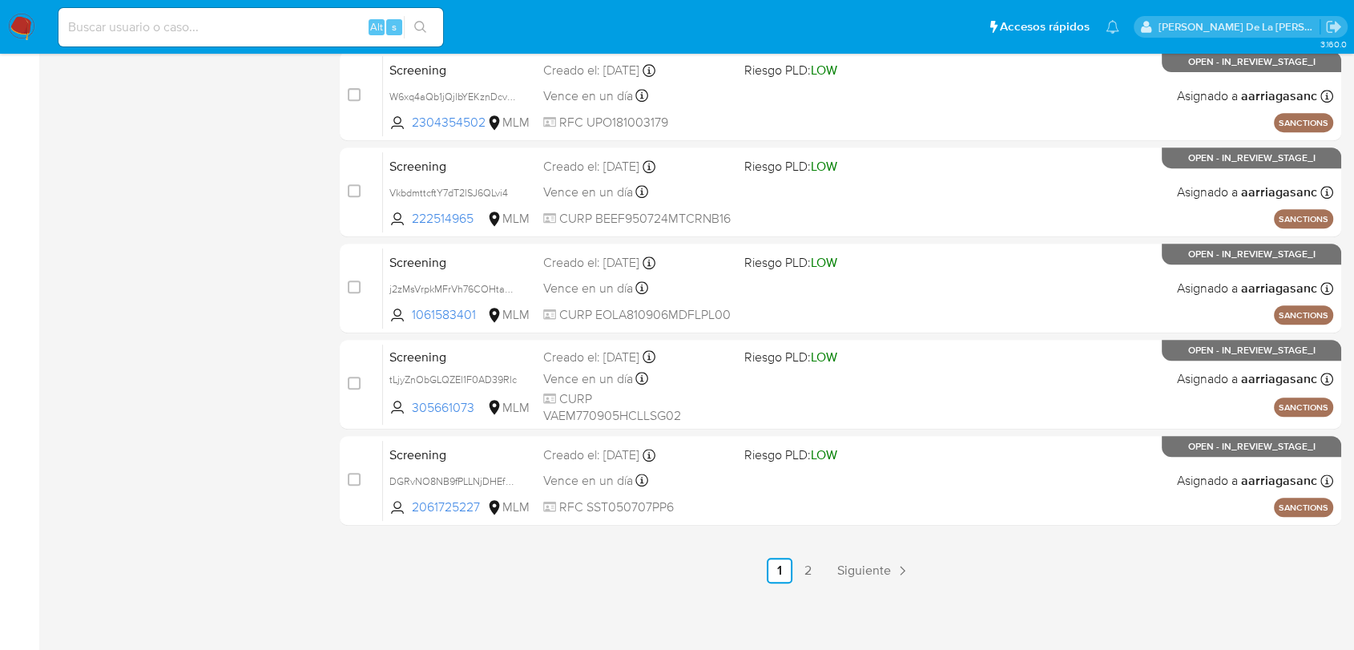
click at [867, 565] on span "Siguiente" at bounding box center [865, 570] width 54 height 13
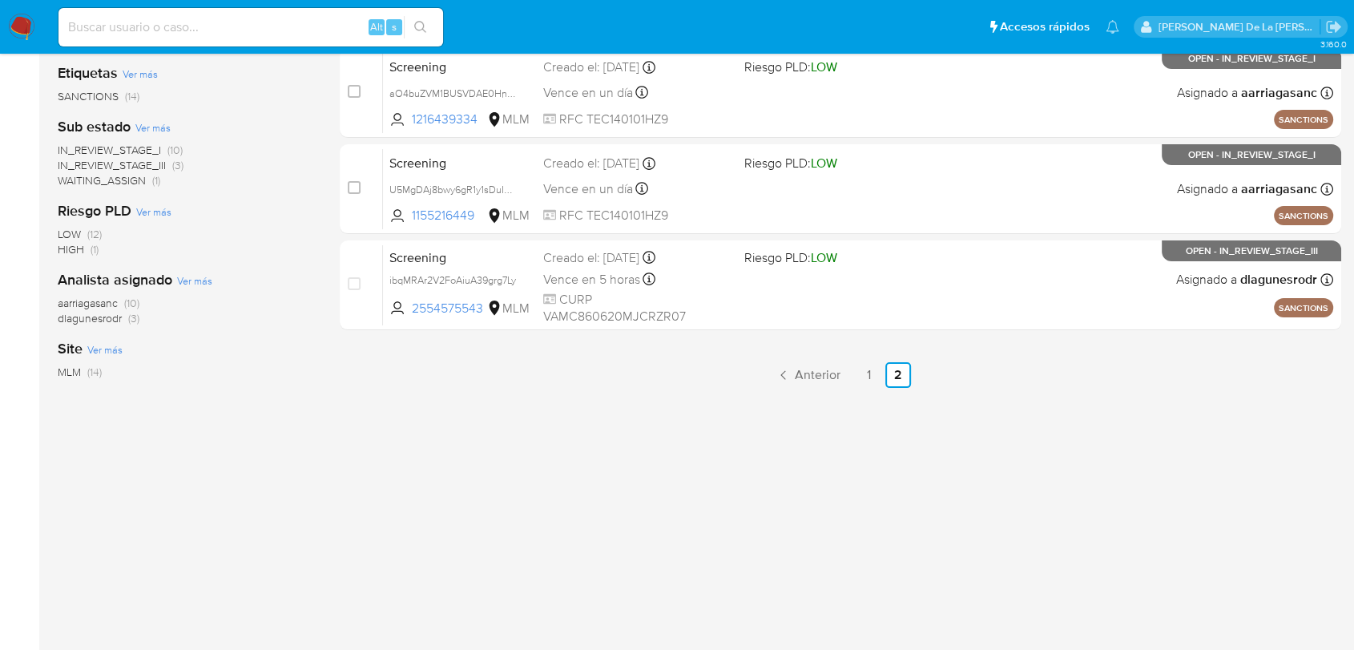
scroll to position [327, 0]
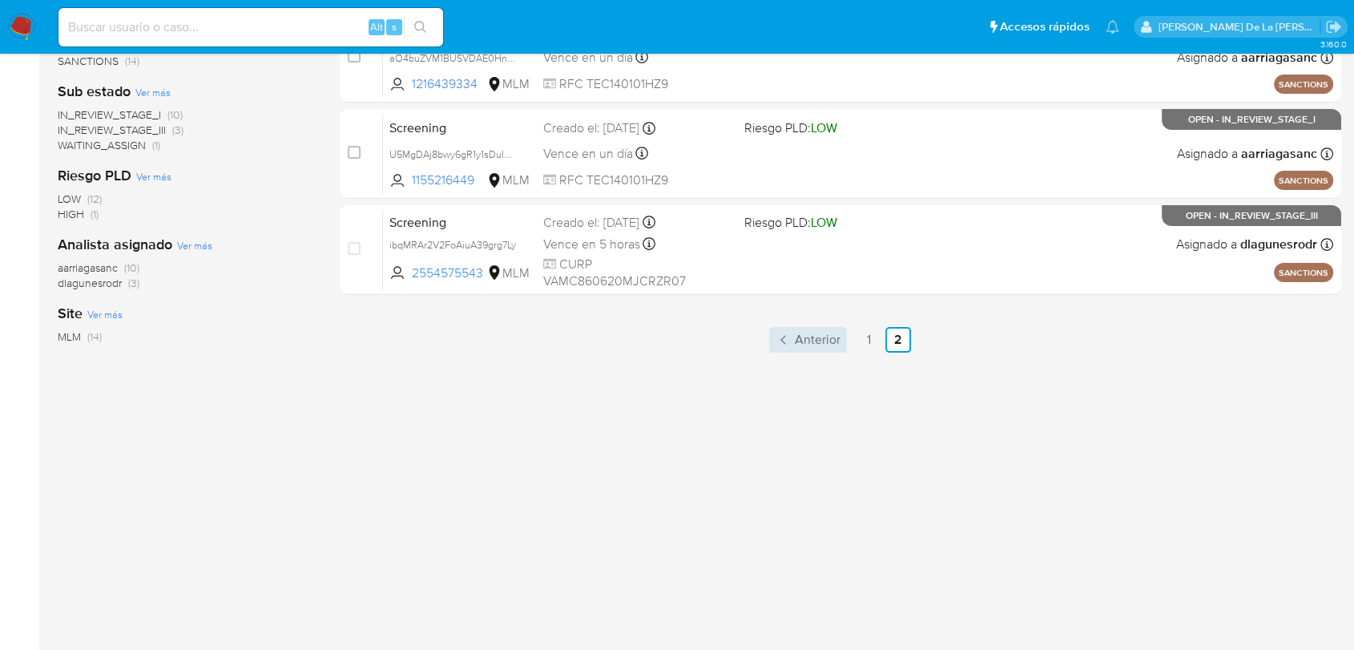
click at [818, 341] on span "Anterior" at bounding box center [818, 339] width 46 height 13
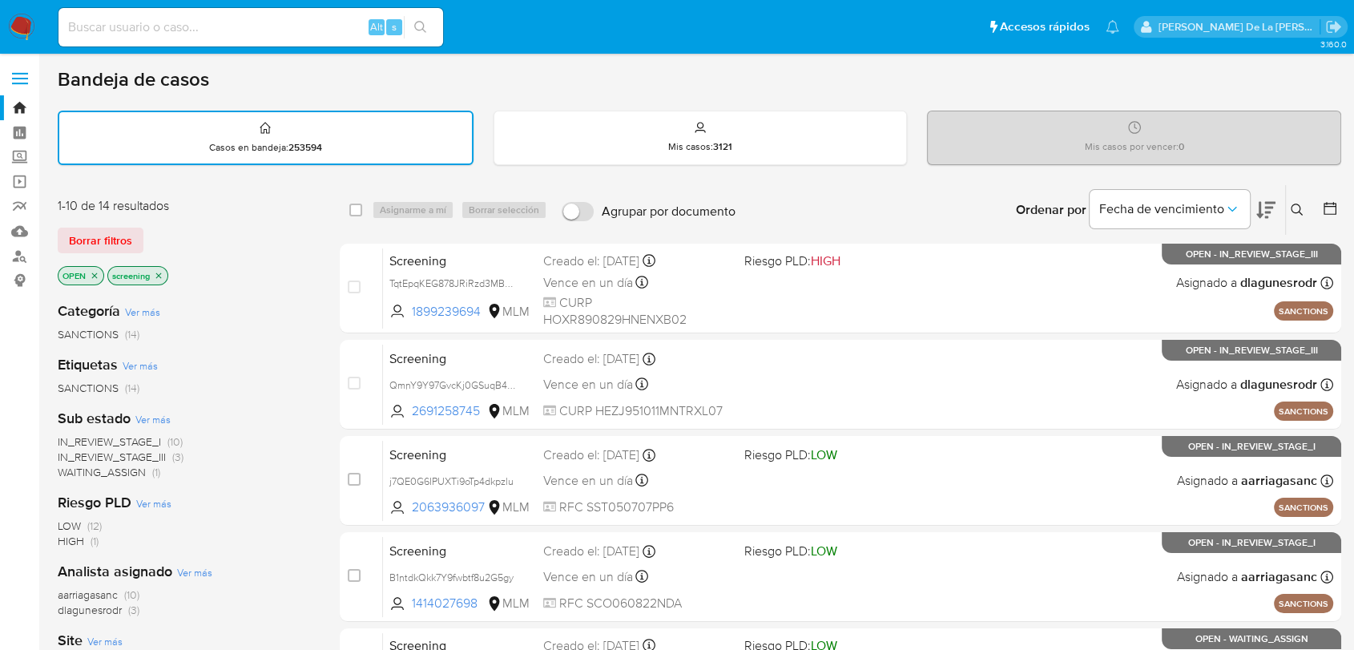
click at [1263, 210] on icon at bounding box center [1266, 209] width 19 height 19
click at [1210, 207] on span "Fecha de vencimiento" at bounding box center [1162, 209] width 125 height 16
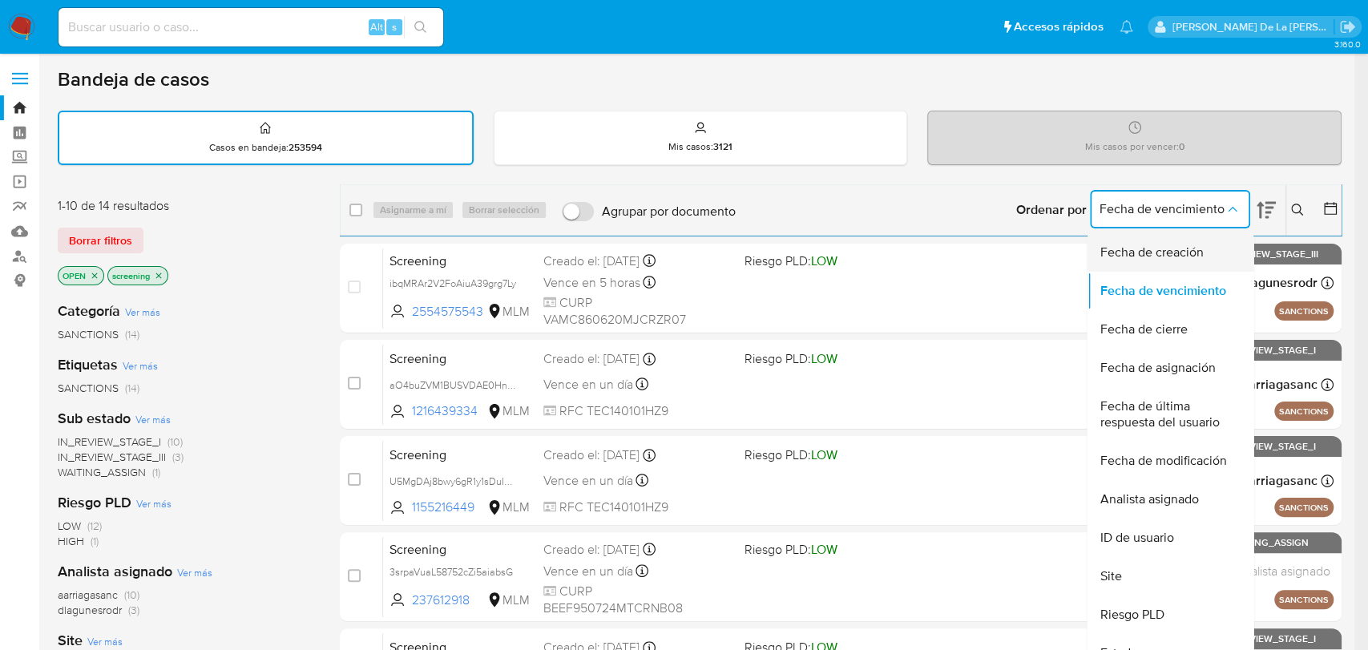
click at [1185, 244] on span "Fecha de creación" at bounding box center [1151, 252] width 103 height 16
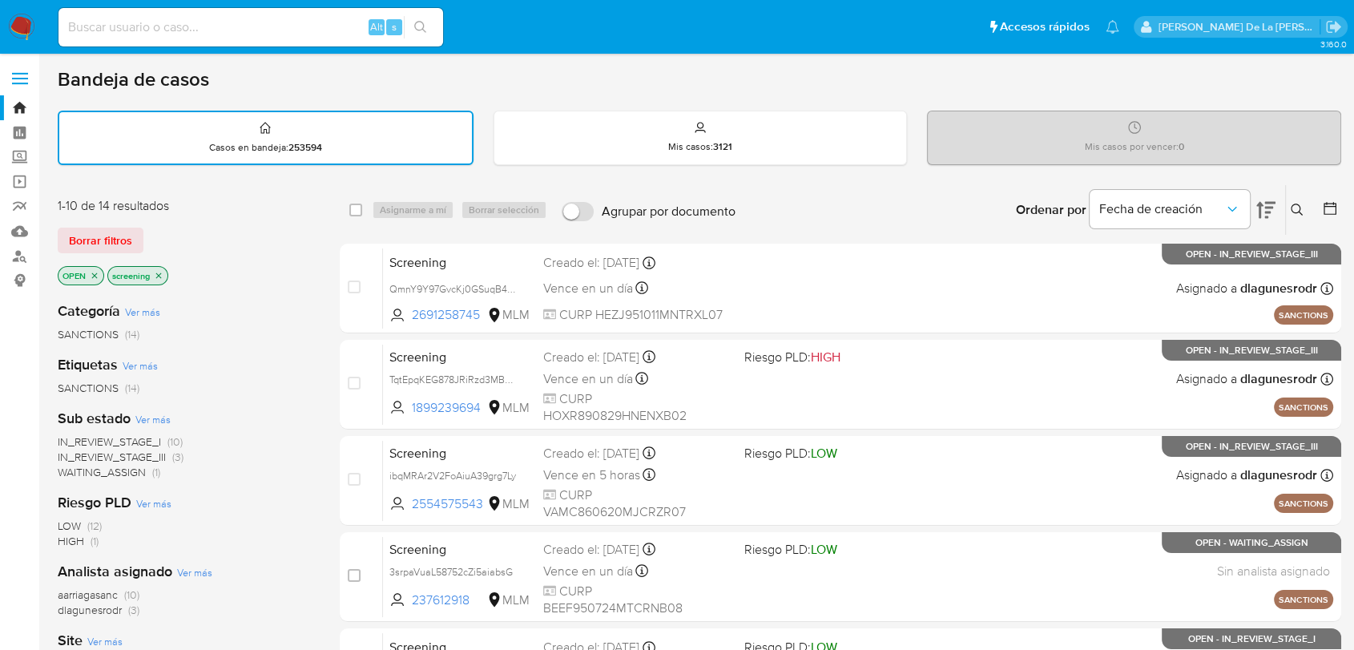
click at [1267, 208] on icon at bounding box center [1266, 209] width 19 height 19
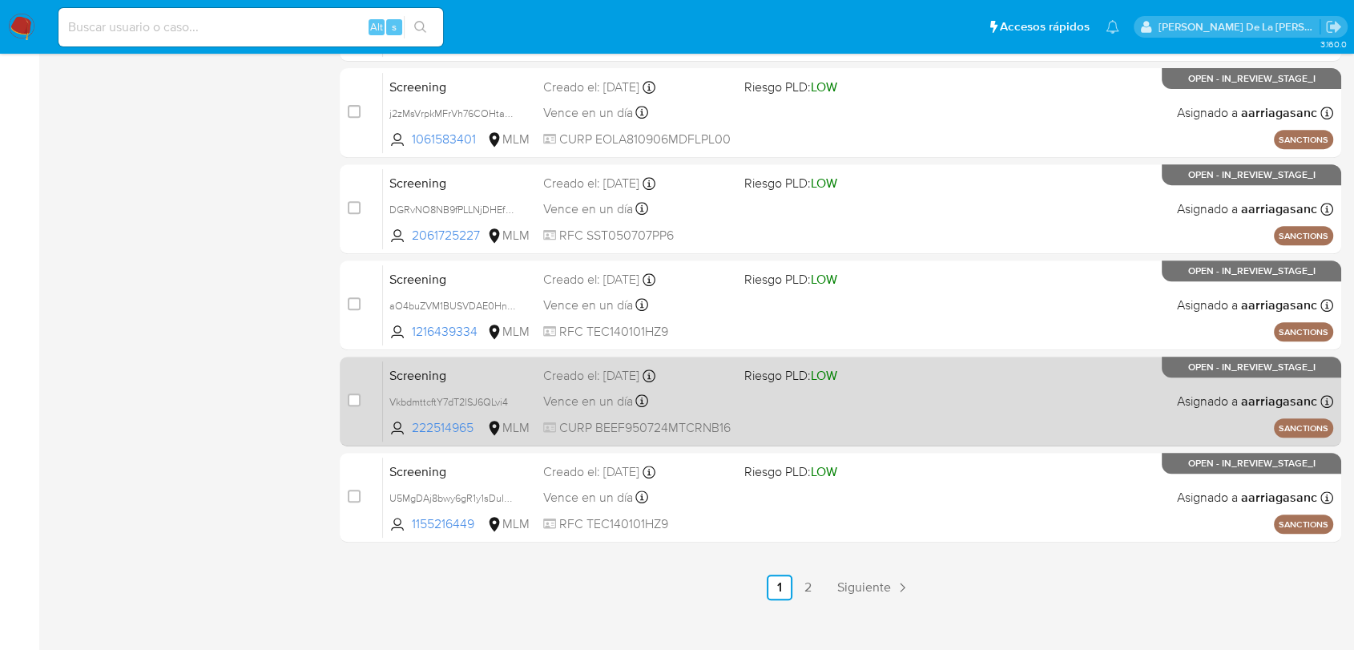
scroll to position [673, 0]
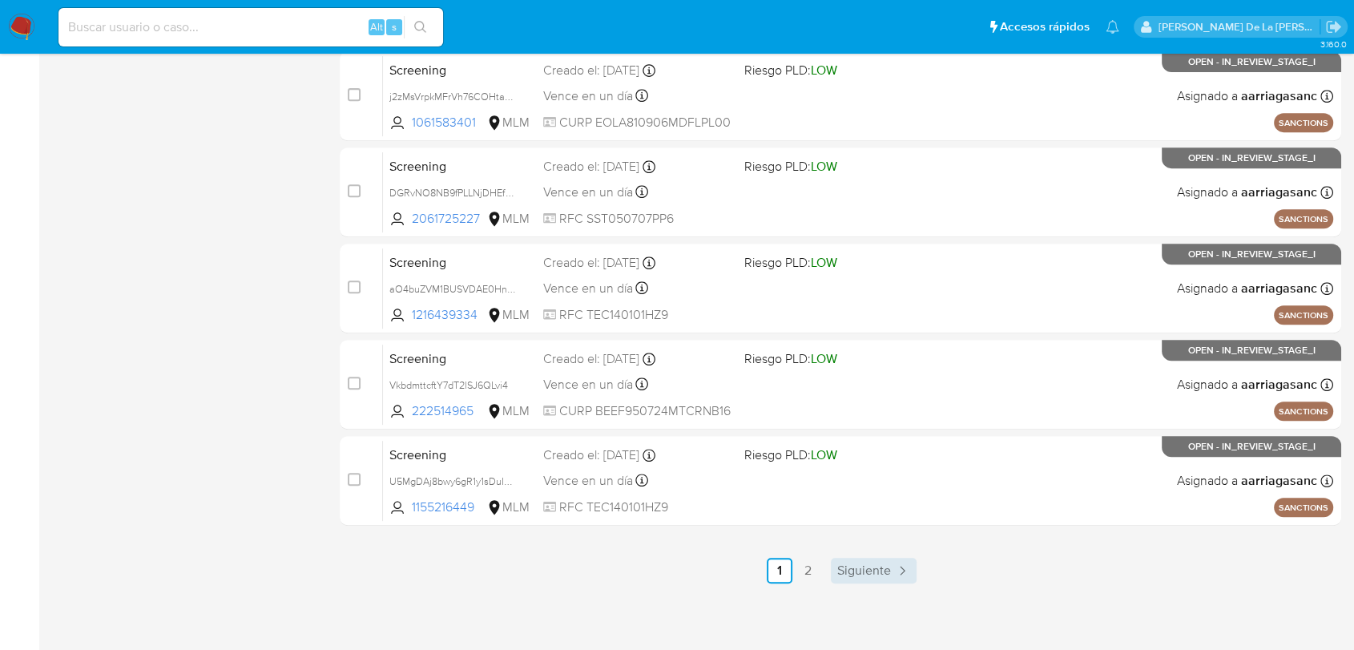
click at [882, 566] on span "Siguiente" at bounding box center [865, 570] width 54 height 13
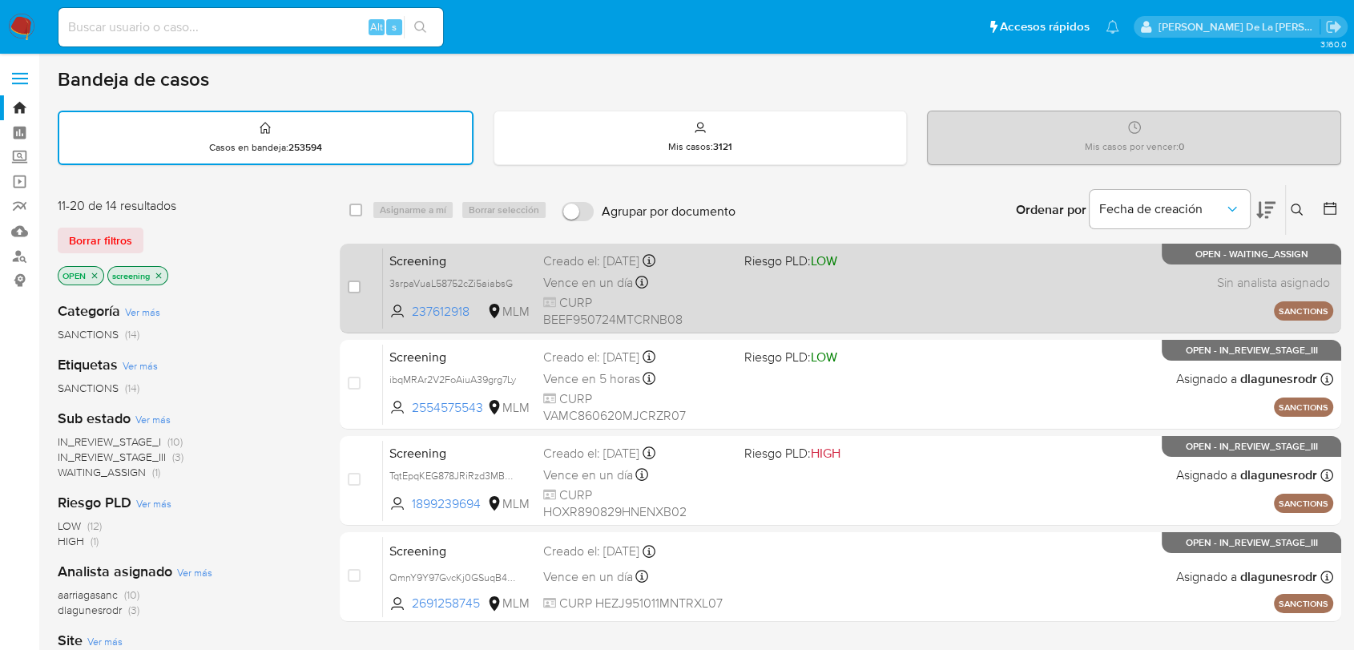
click at [819, 282] on span at bounding box center [839, 282] width 188 height 3
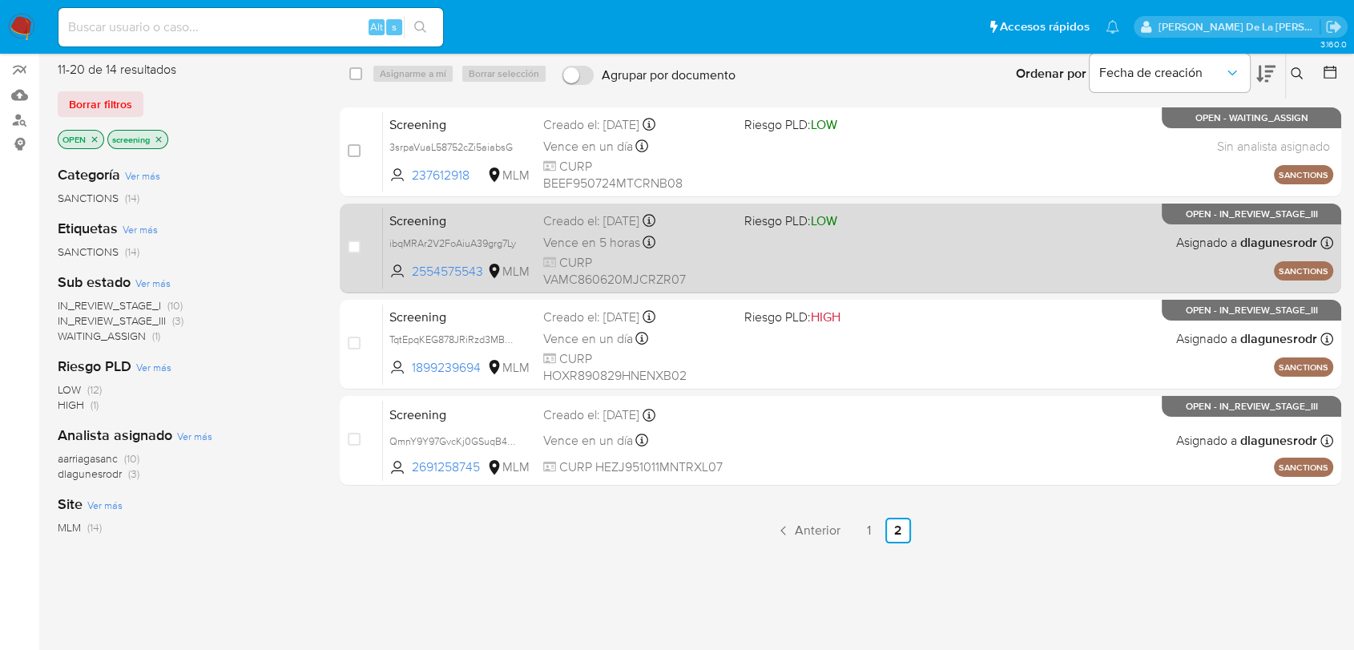
scroll to position [267, 0]
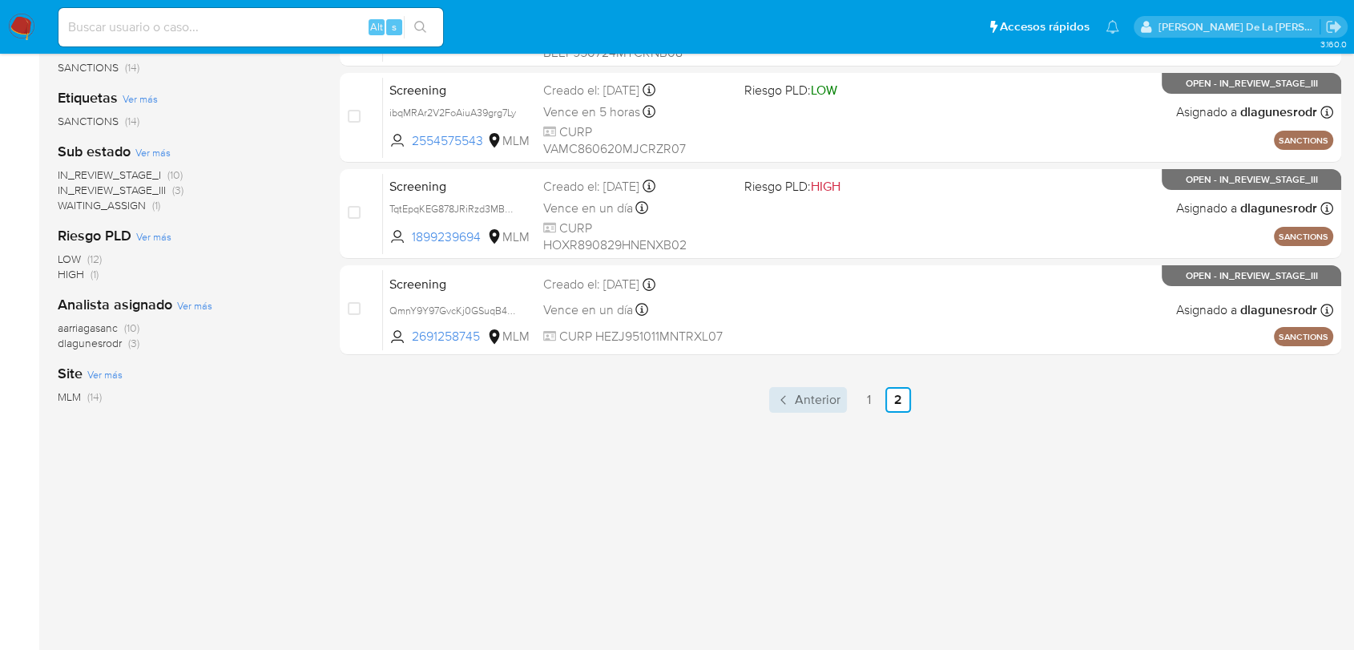
click at [821, 398] on span "Anterior" at bounding box center [818, 400] width 46 height 13
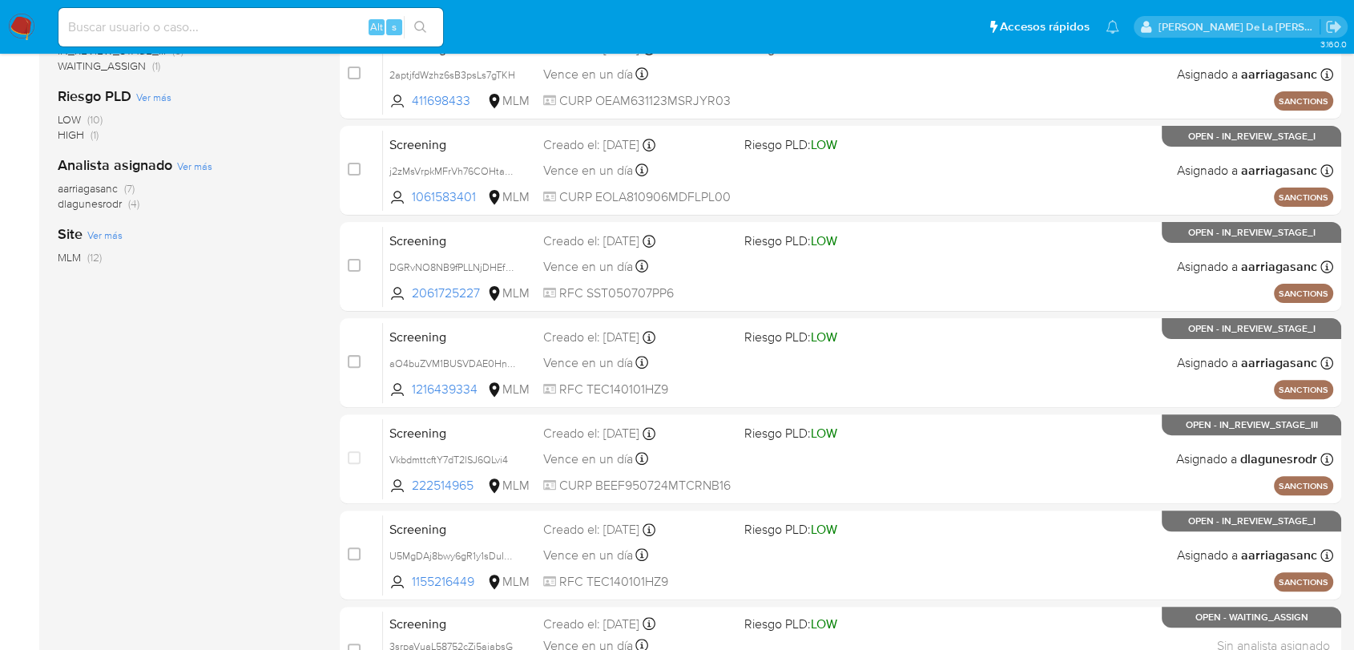
scroll to position [50, 0]
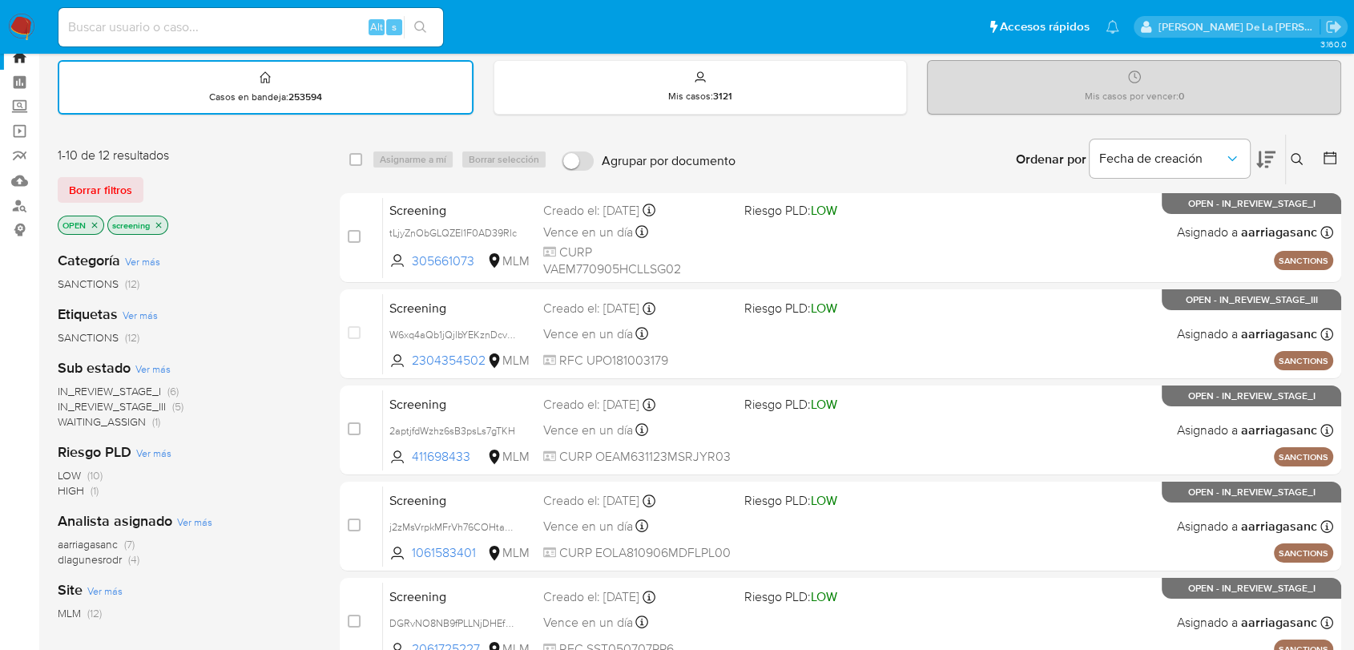
click at [31, 23] on img at bounding box center [21, 27] width 27 height 27
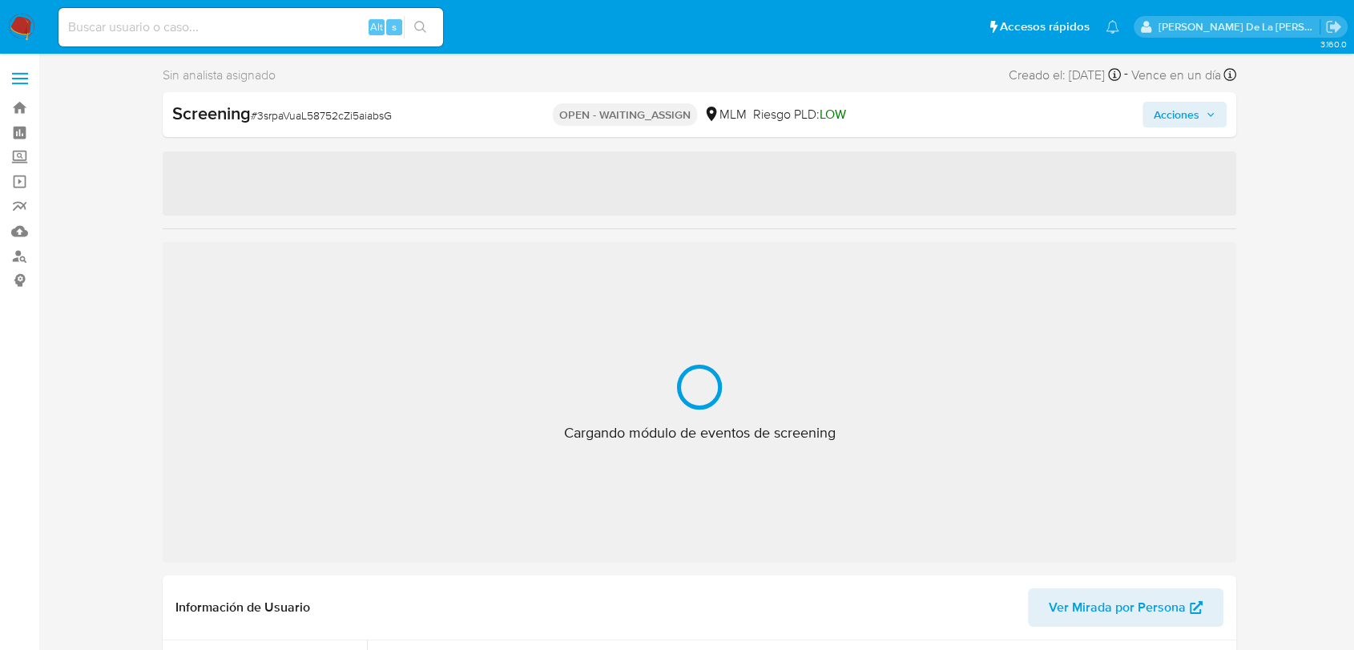
select select "10"
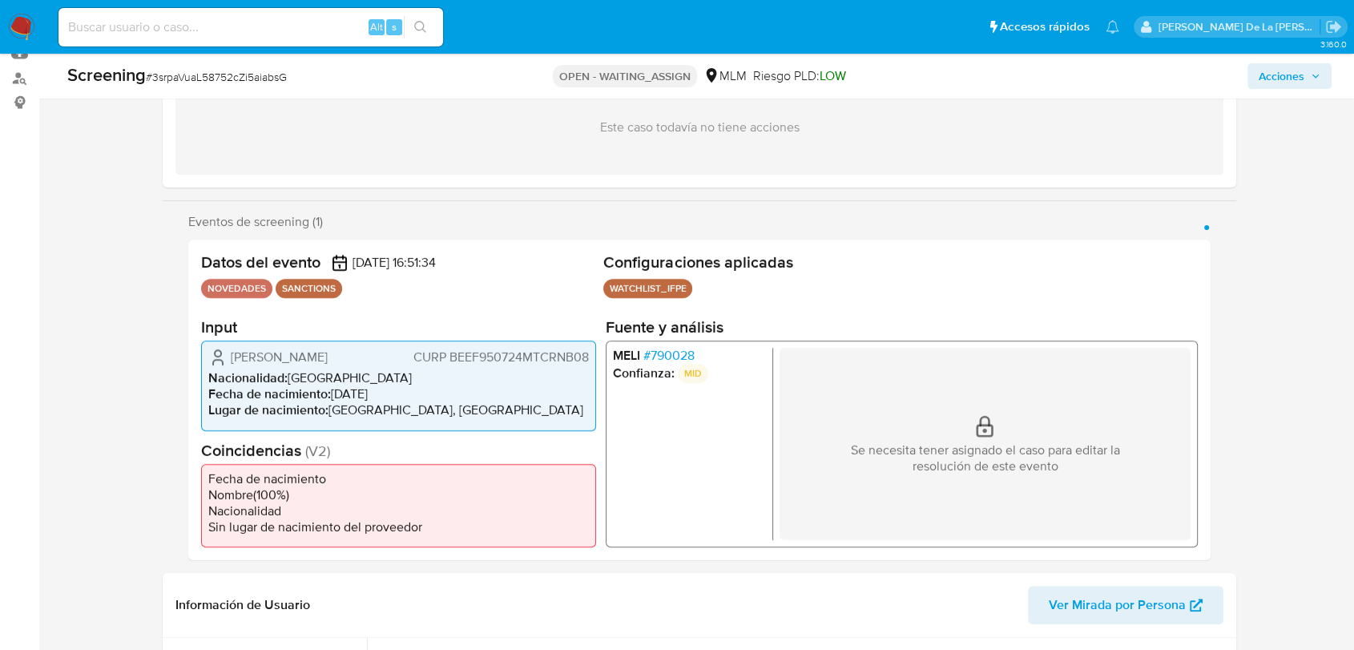
scroll to position [267, 0]
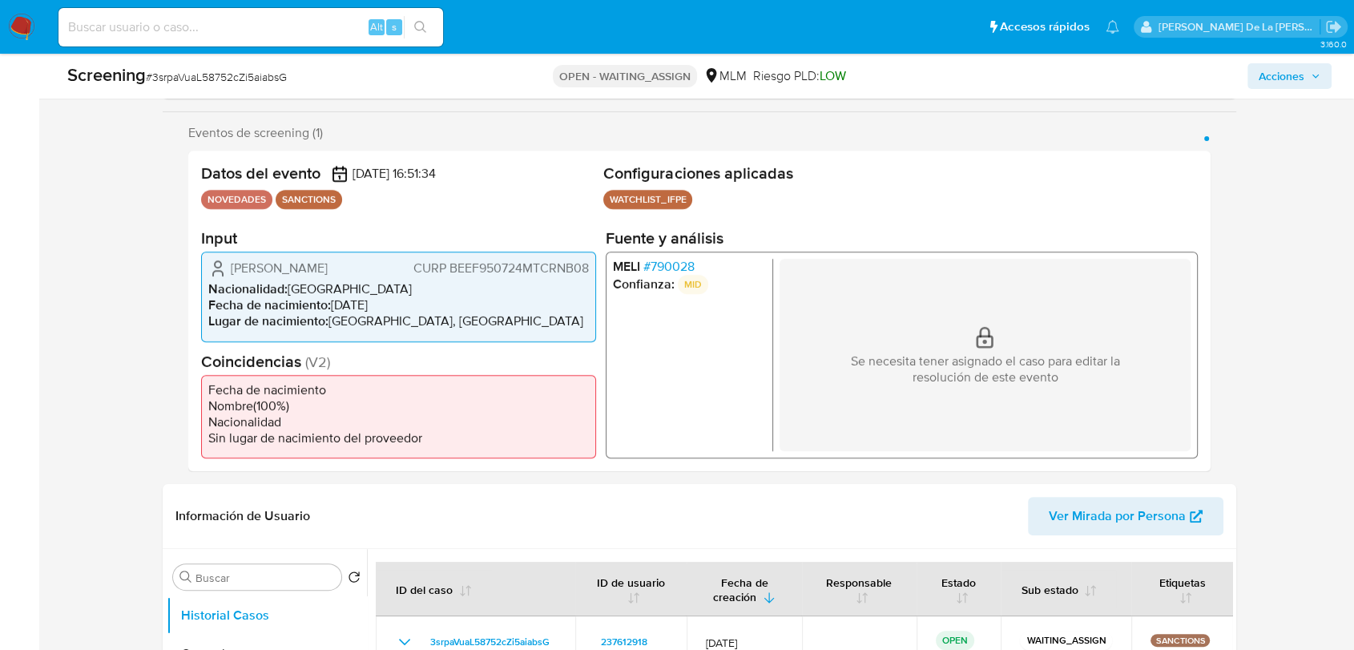
click at [662, 260] on span "# 790028" at bounding box center [669, 267] width 51 height 16
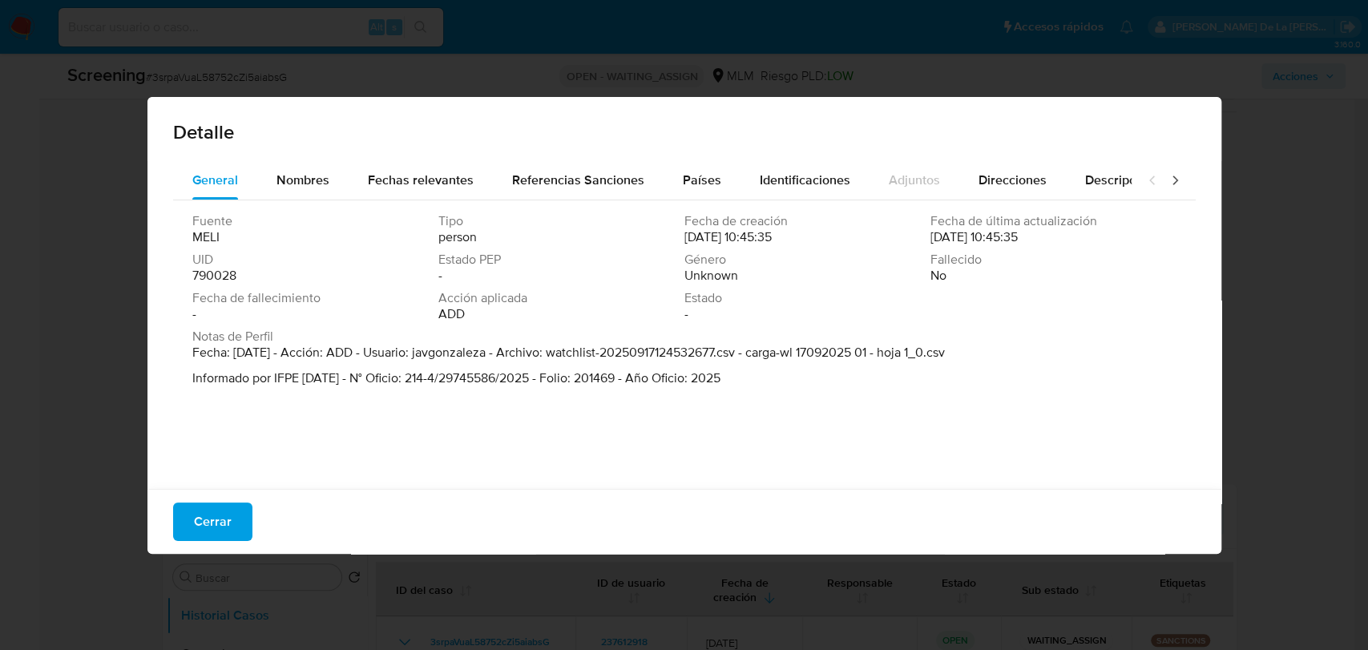
drag, startPoint x: 240, startPoint y: 355, endPoint x: 602, endPoint y: 365, distance: 362.4
click at [597, 366] on span "Fecha: [DATE] - Acción: ADD - Usuario: javgonzaleza - Archivo: watchlist-202509…" at bounding box center [568, 366] width 753 height 42
click at [602, 364] on span "Fecha: [DATE] - Acción: ADD - Usuario: javgonzaleza - Archivo: watchlist-202509…" at bounding box center [568, 366] width 753 height 42
click at [240, 502] on div "Cerrar" at bounding box center [684, 521] width 1074 height 65
click at [189, 518] on button "Cerrar" at bounding box center [212, 522] width 79 height 38
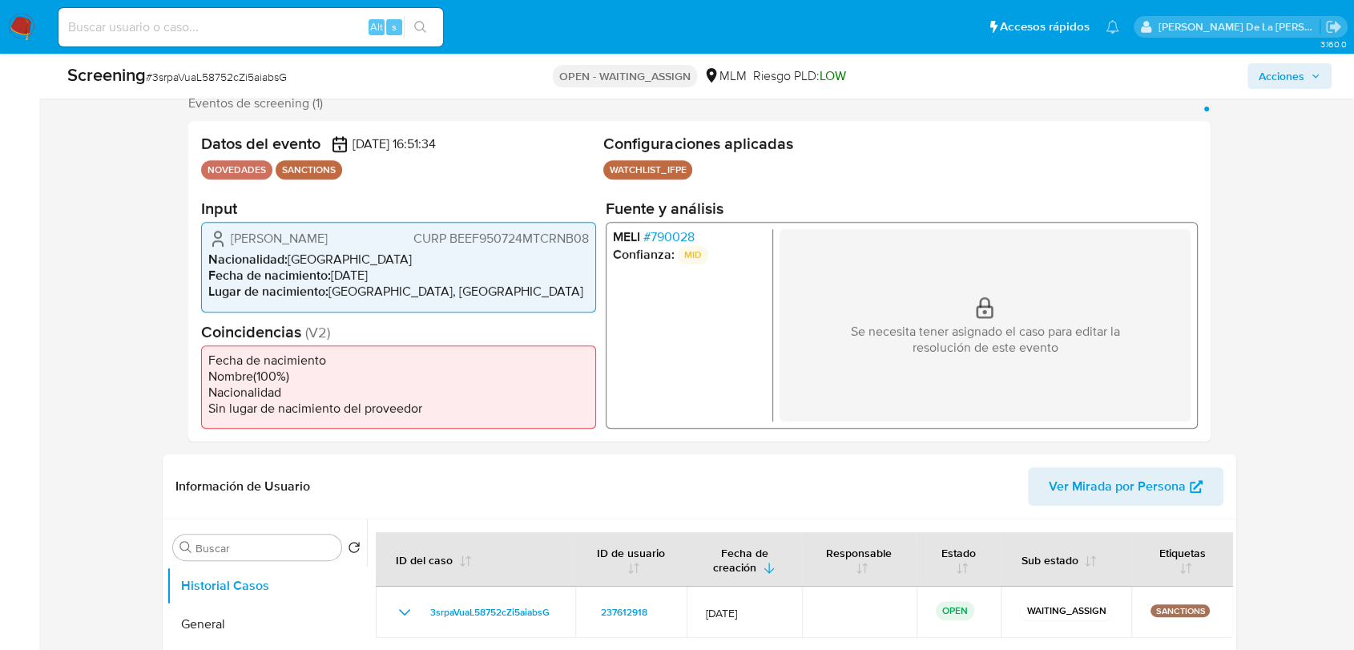
scroll to position [178, 0]
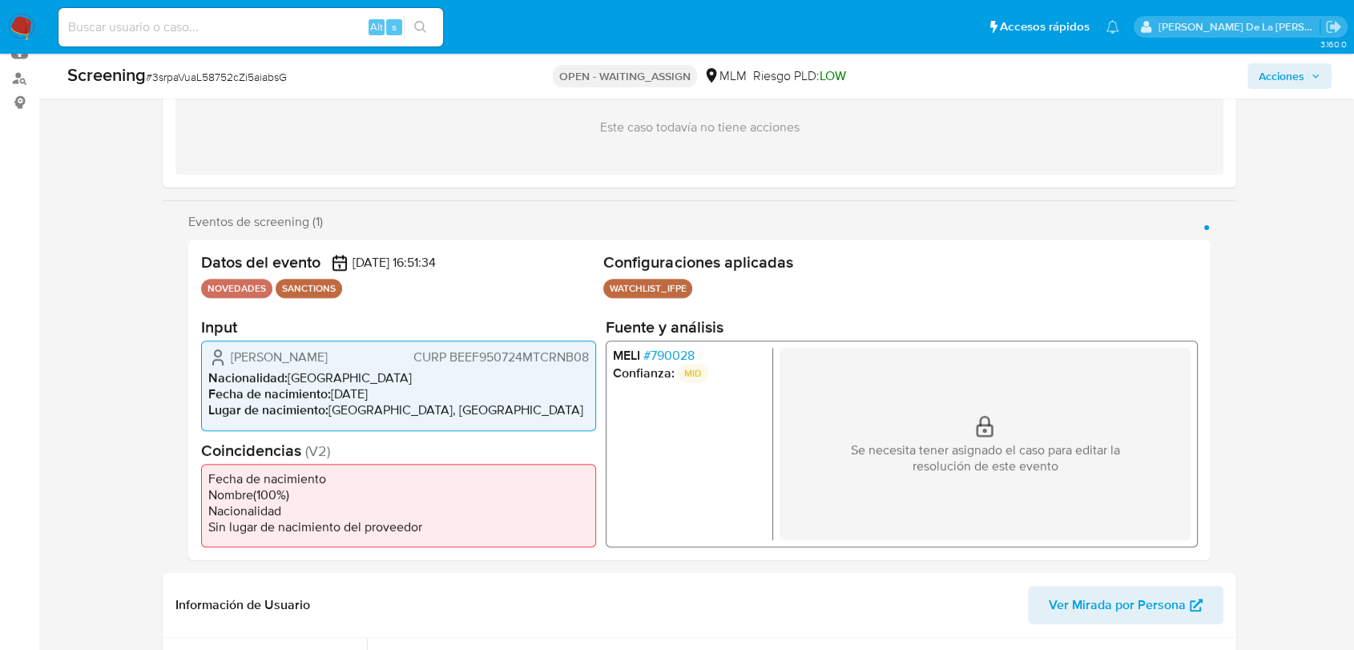
click at [653, 344] on div "[PERSON_NAME] # 790028 Confianza: MID Se necesita tener asignado el caso para e…" at bounding box center [902, 444] width 592 height 207
click at [654, 357] on span "# 790028" at bounding box center [669, 356] width 51 height 16
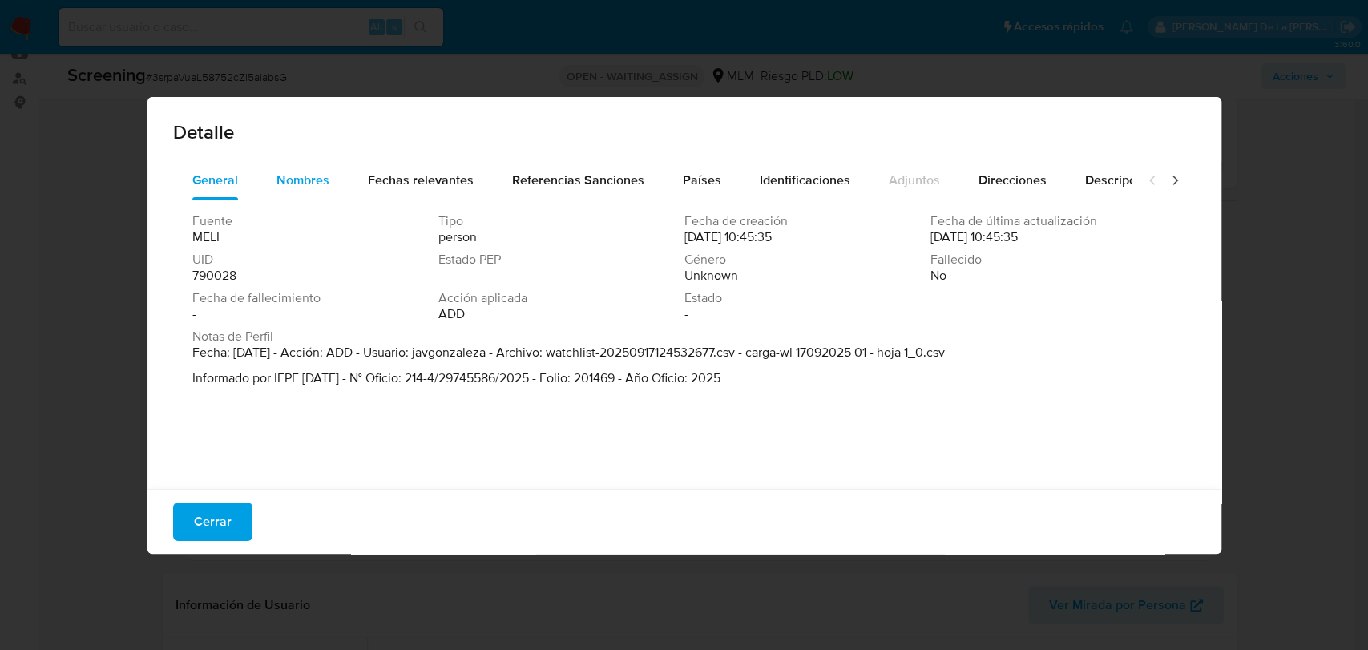
click at [277, 186] on span "Nombres" at bounding box center [303, 180] width 53 height 18
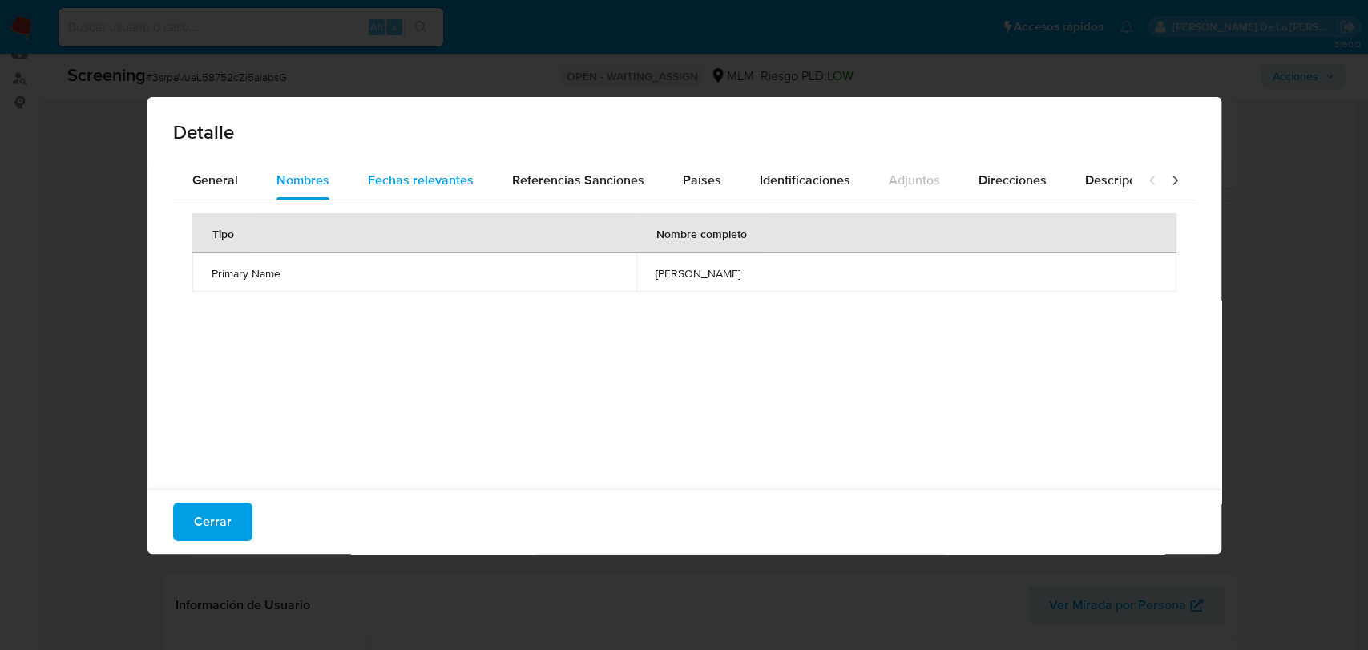
click at [436, 182] on span "Fechas relevantes" at bounding box center [421, 180] width 106 height 18
click at [257, 189] on button "Nombres" at bounding box center [302, 180] width 91 height 38
click at [223, 186] on span "General" at bounding box center [215, 180] width 46 height 18
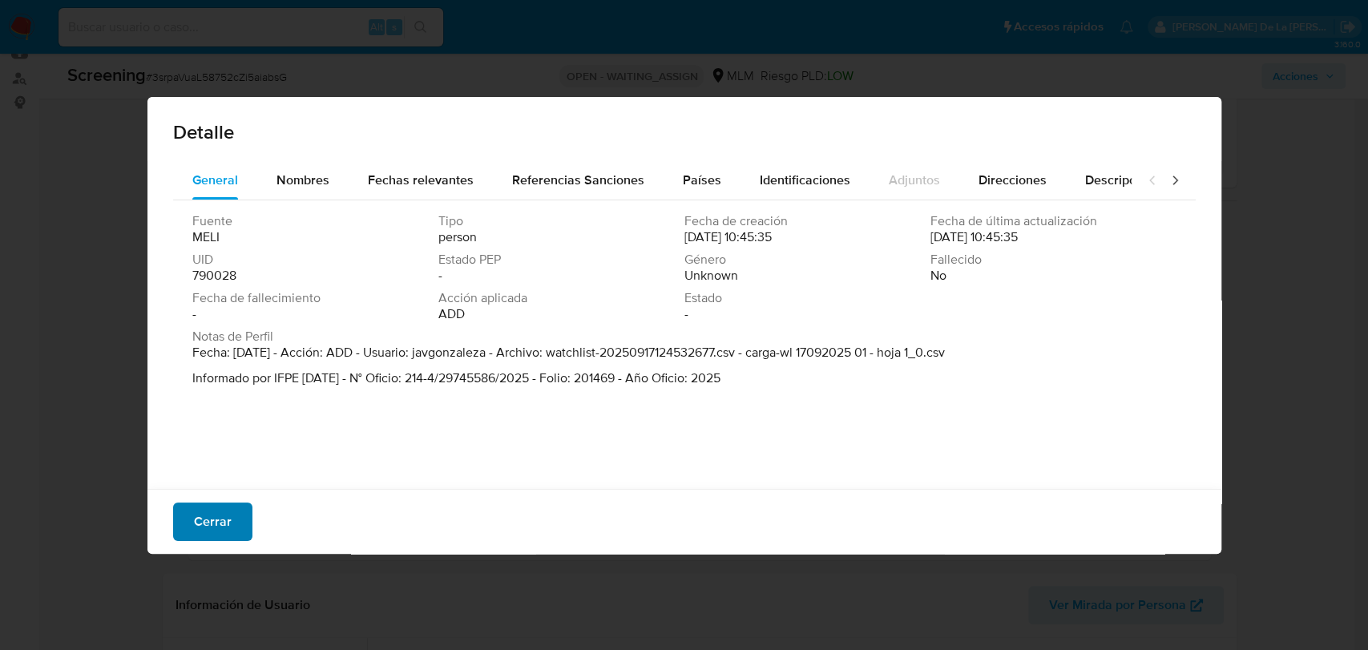
click at [218, 523] on span "Cerrar" at bounding box center [213, 521] width 38 height 35
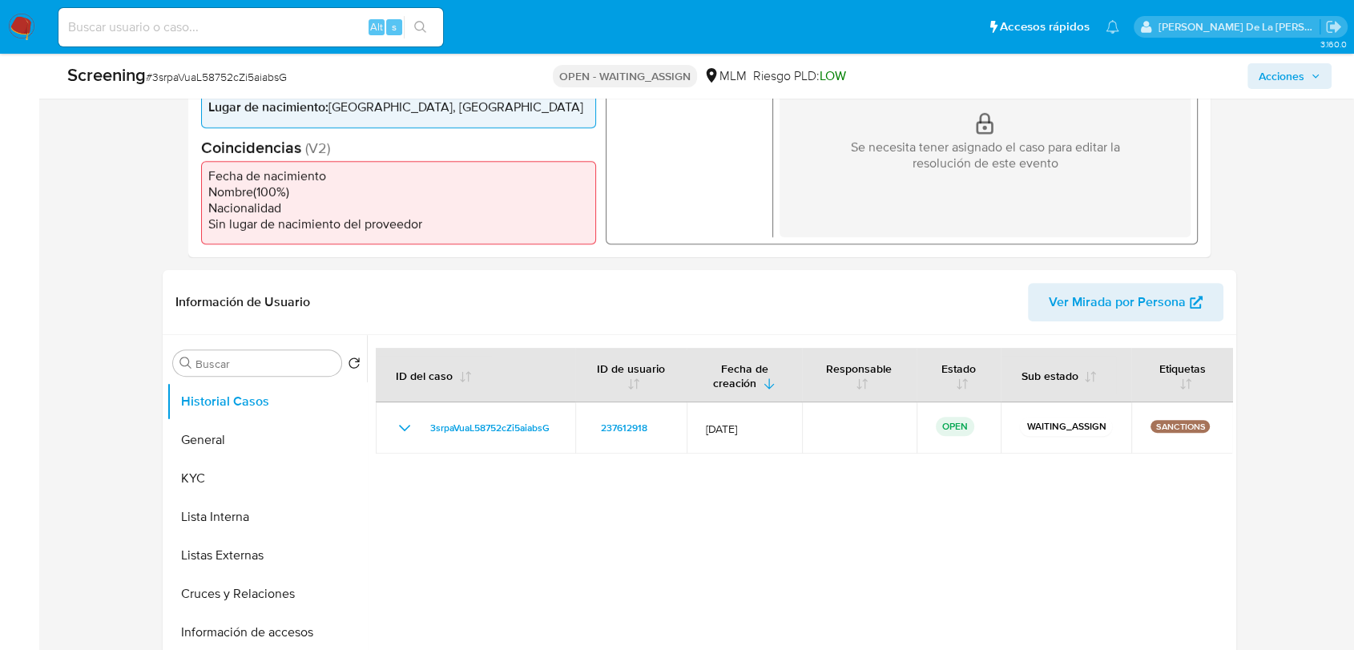
scroll to position [534, 0]
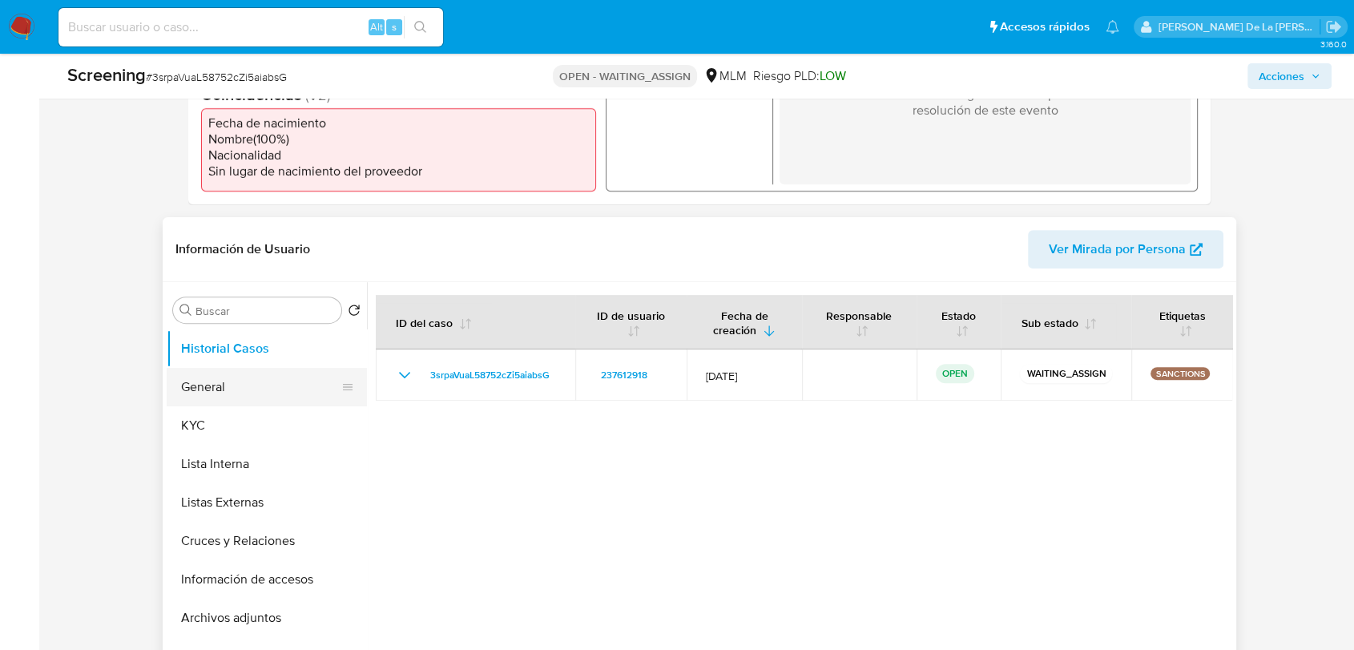
click at [212, 392] on button "General" at bounding box center [261, 387] width 188 height 38
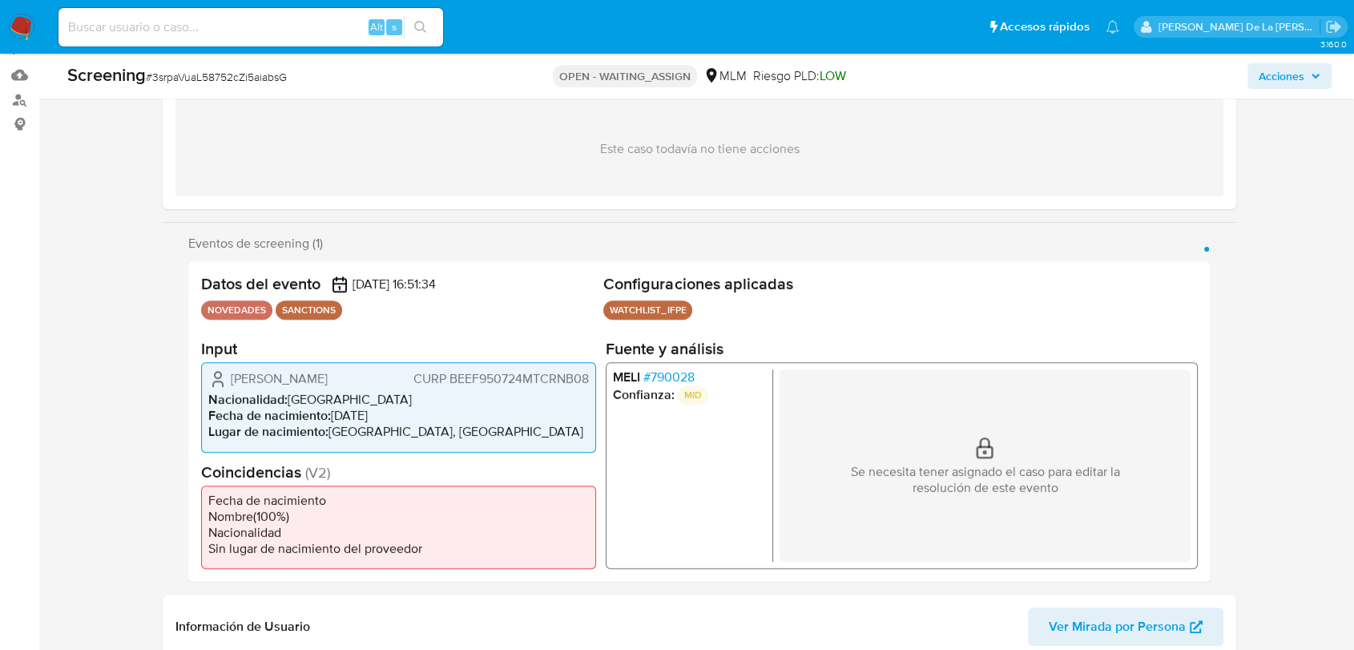
scroll to position [89, 0]
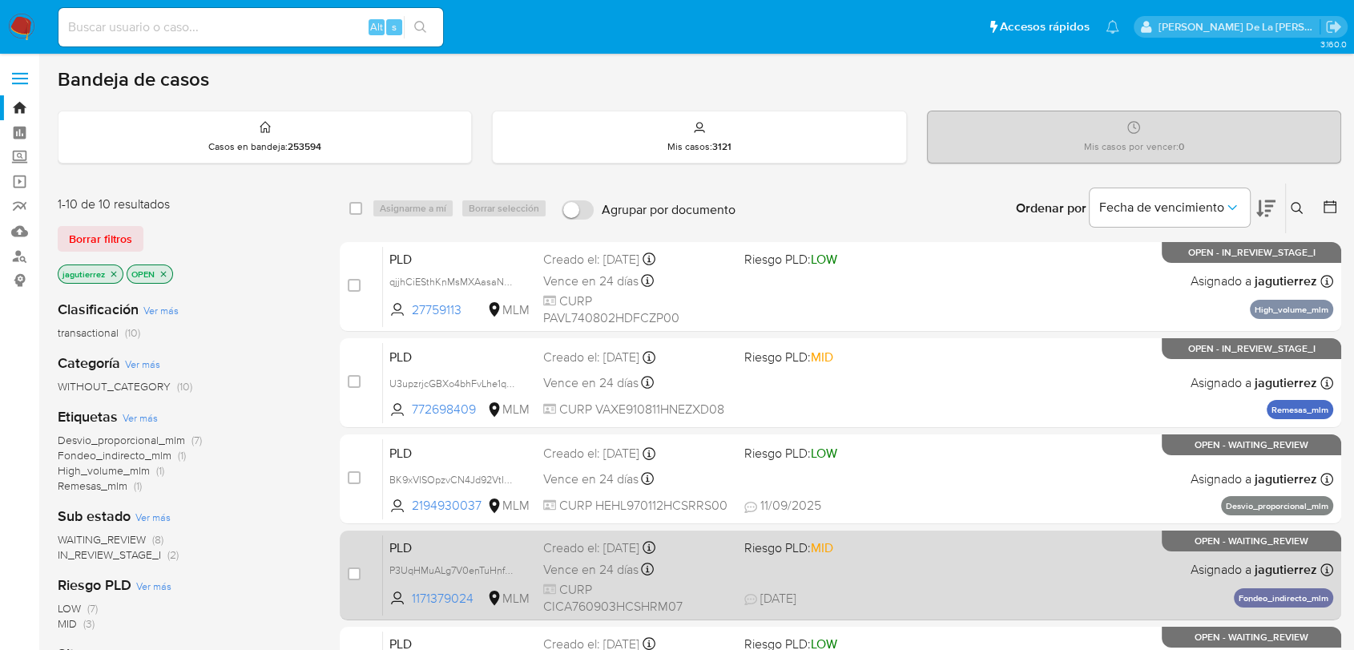
click at [1082, 566] on div "PLD P3UqHMuALg7V0enTuHnf7IWG 1171379024 MLM Riesgo PLD: MID Creado el: [DATE] C…" at bounding box center [858, 575] width 951 height 81
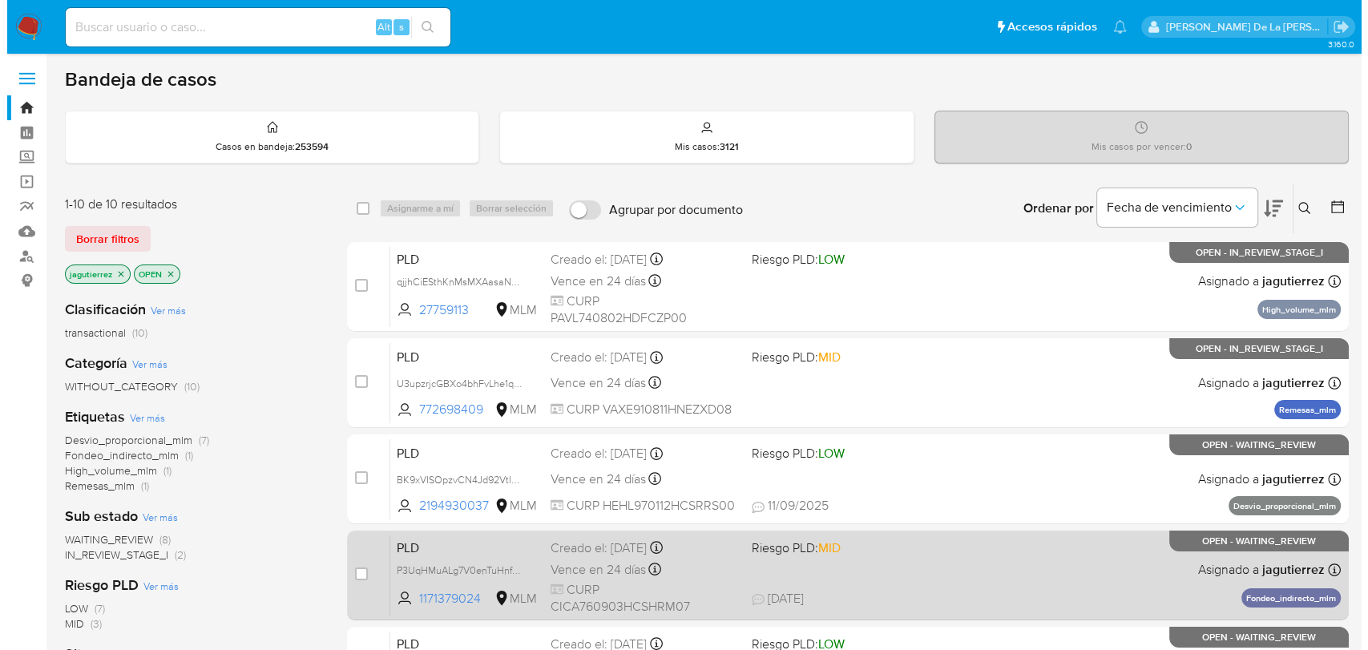
scroll to position [89, 0]
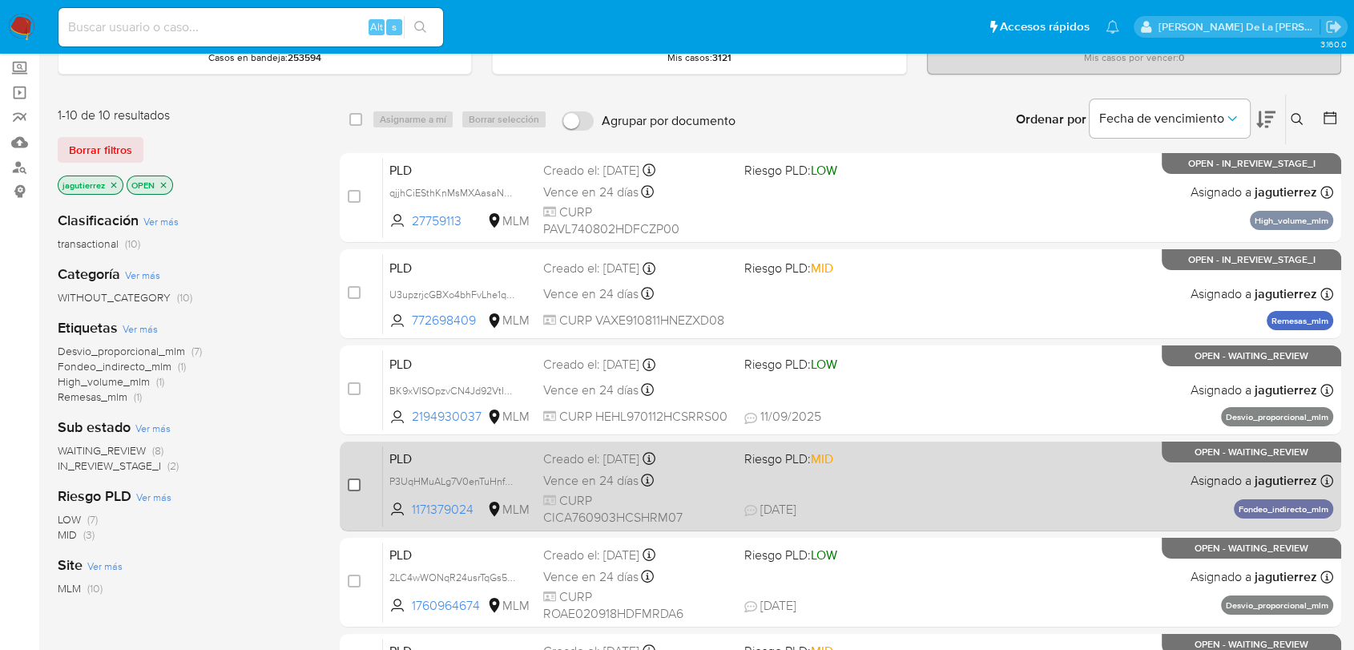
click at [354, 482] on input "checkbox" at bounding box center [354, 484] width 13 height 13
checkbox input "true"
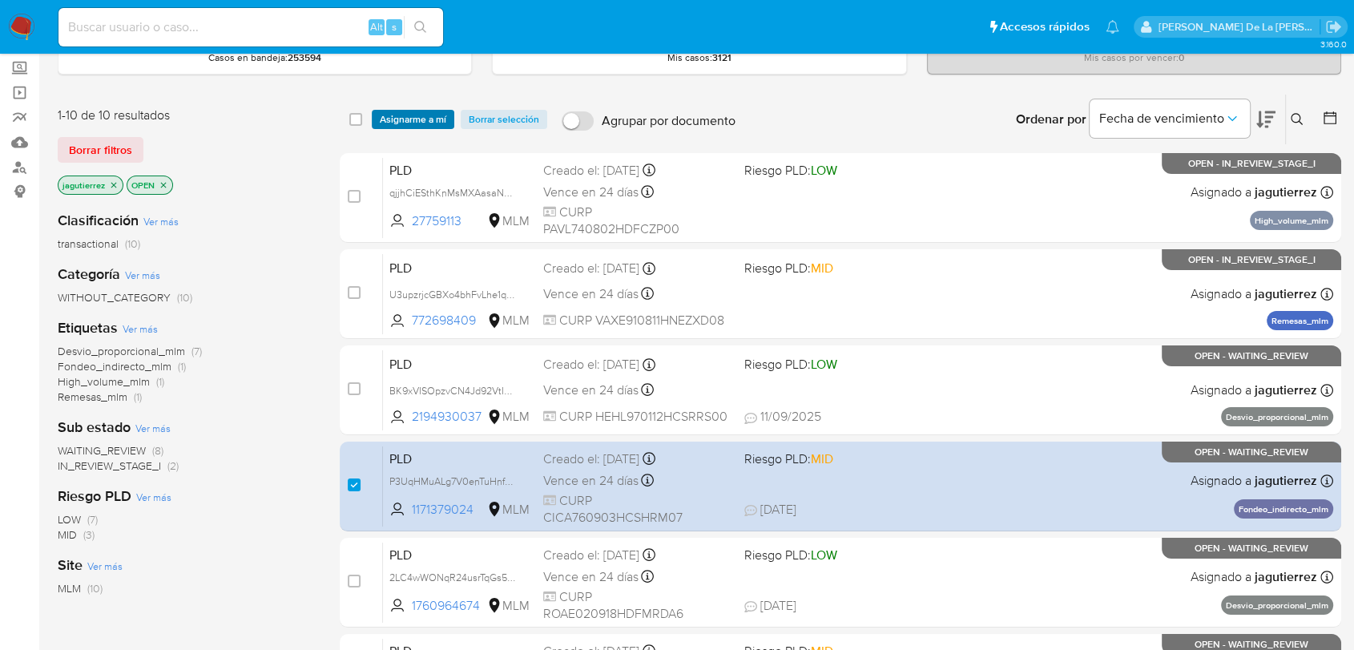
click at [410, 114] on span "Asignarme a mí" at bounding box center [413, 119] width 67 height 16
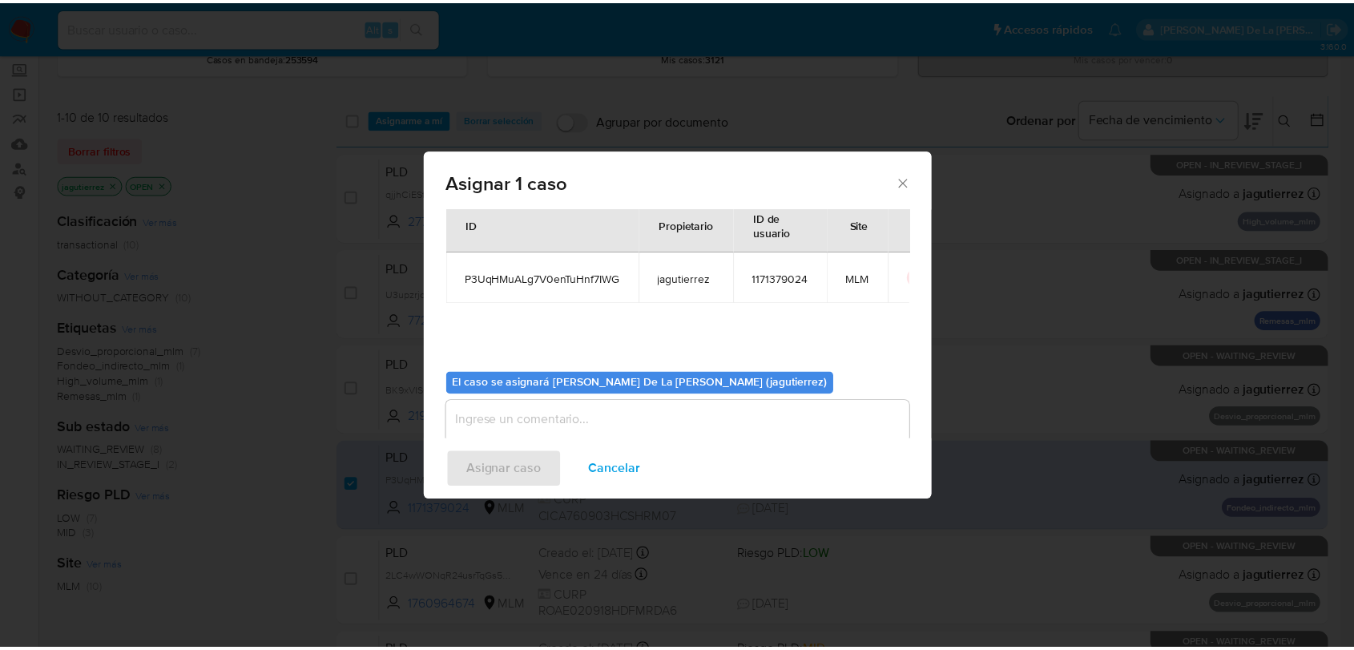
scroll to position [83, 0]
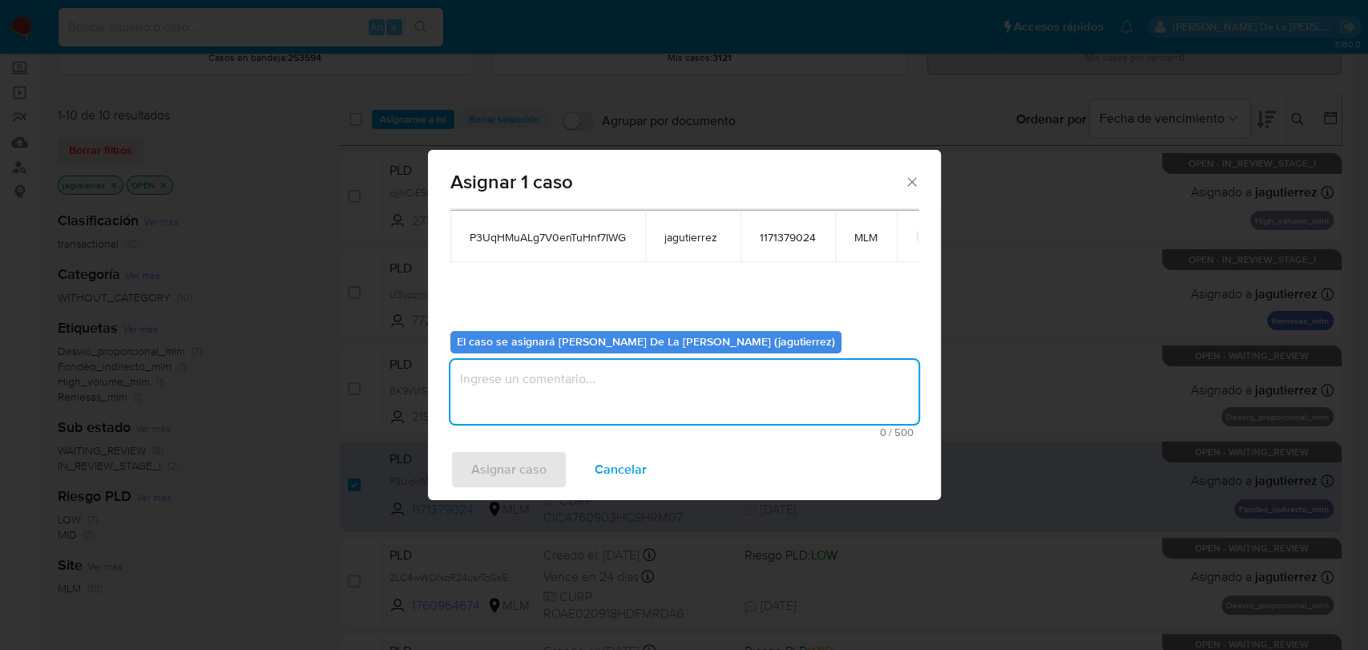
click at [538, 380] on textarea "assign-modal" at bounding box center [684, 392] width 468 height 64
type textarea "JG"
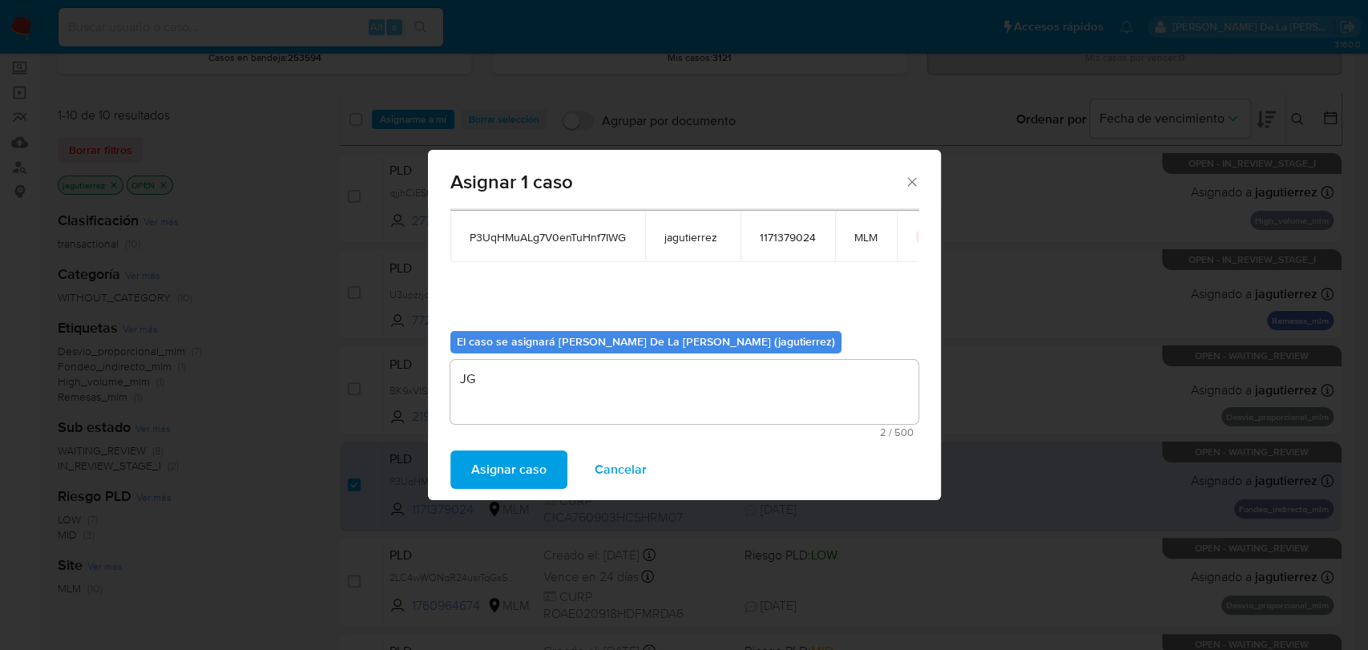
click at [513, 491] on div "Asignar caso Cancelar" at bounding box center [684, 469] width 513 height 61
click at [512, 476] on span "Asignar caso" at bounding box center [508, 469] width 75 height 35
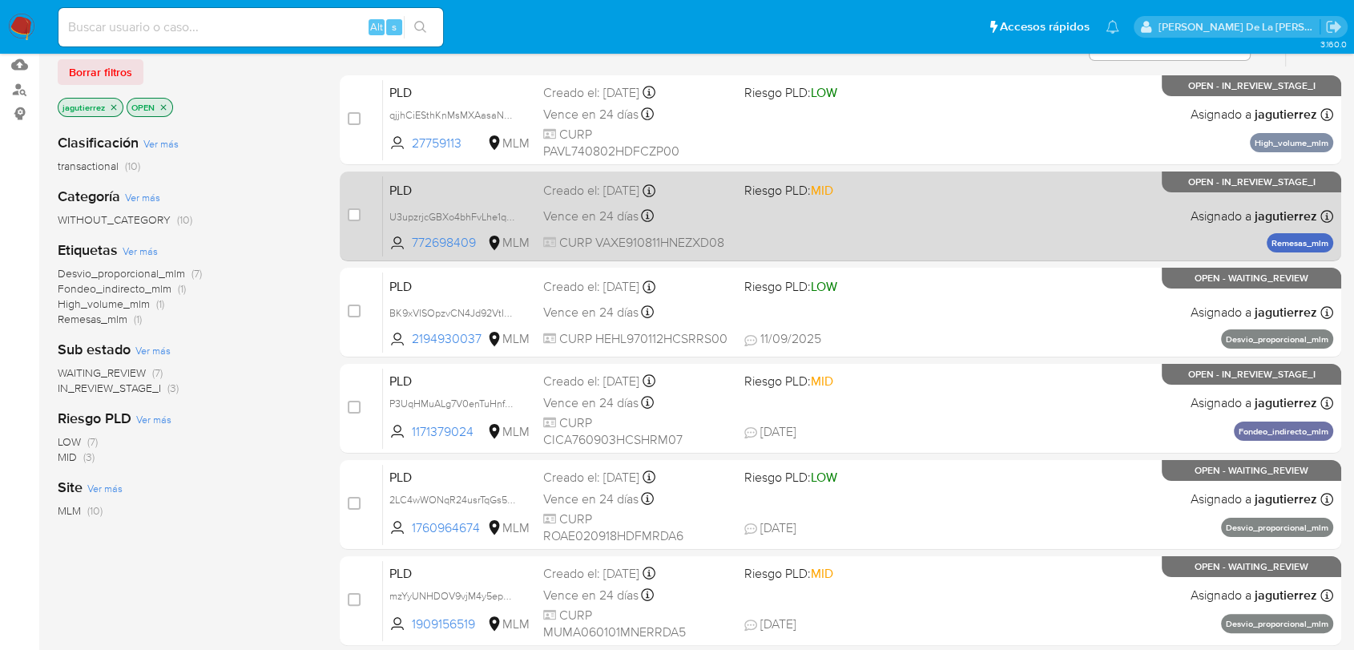
scroll to position [0, 0]
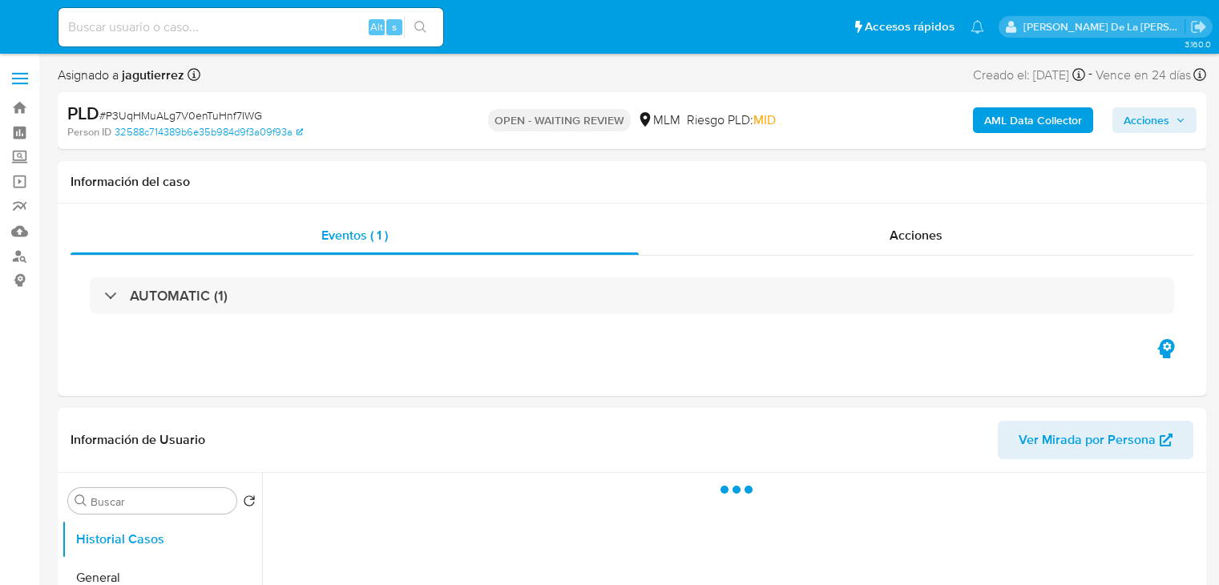
select select "10"
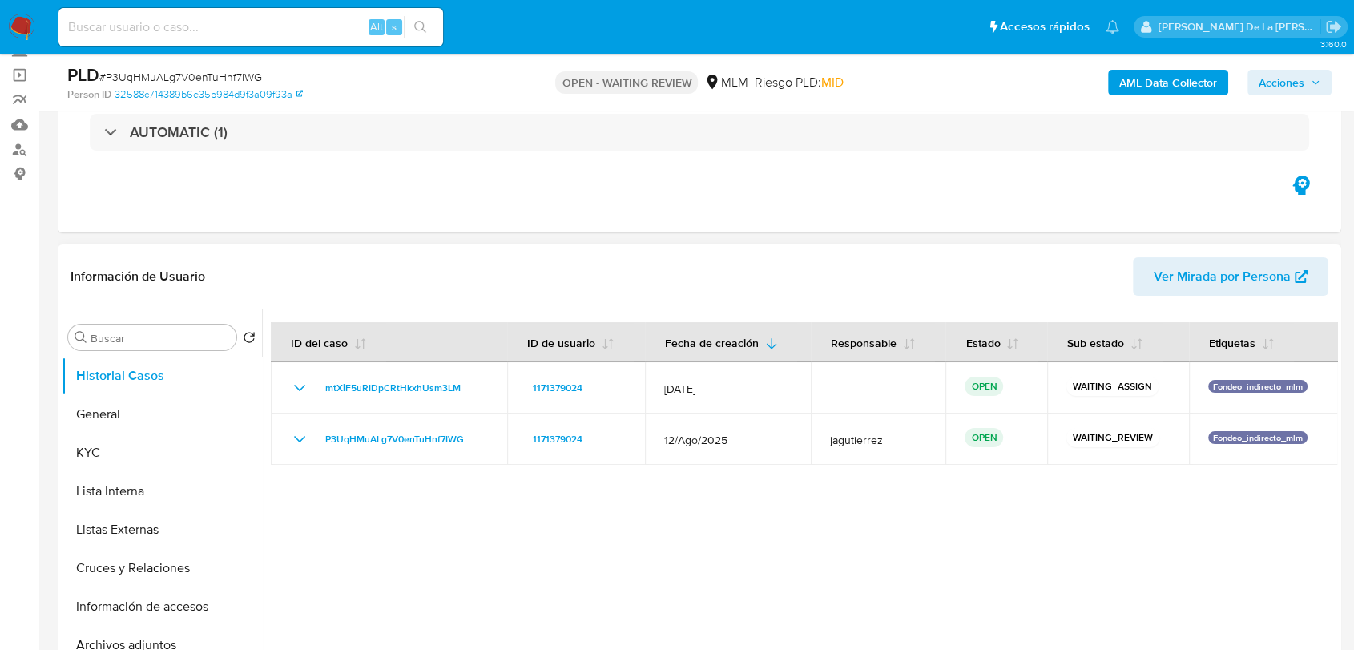
scroll to position [178, 0]
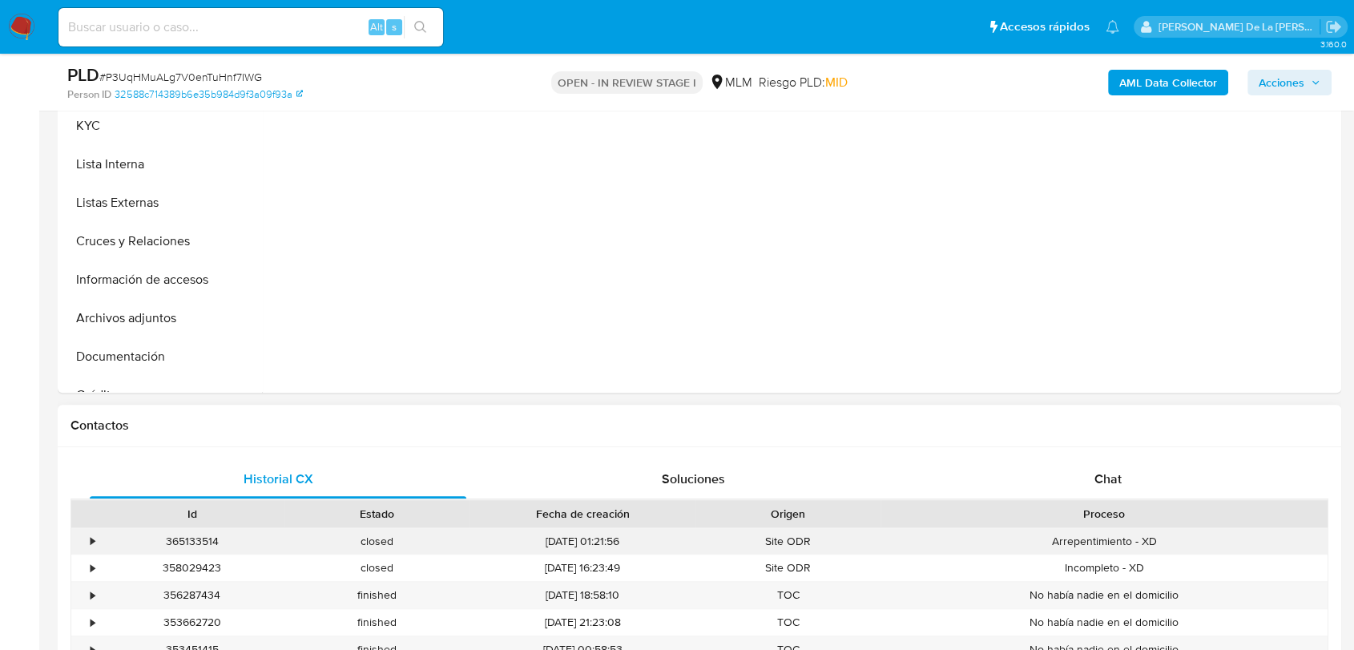
select select "10"
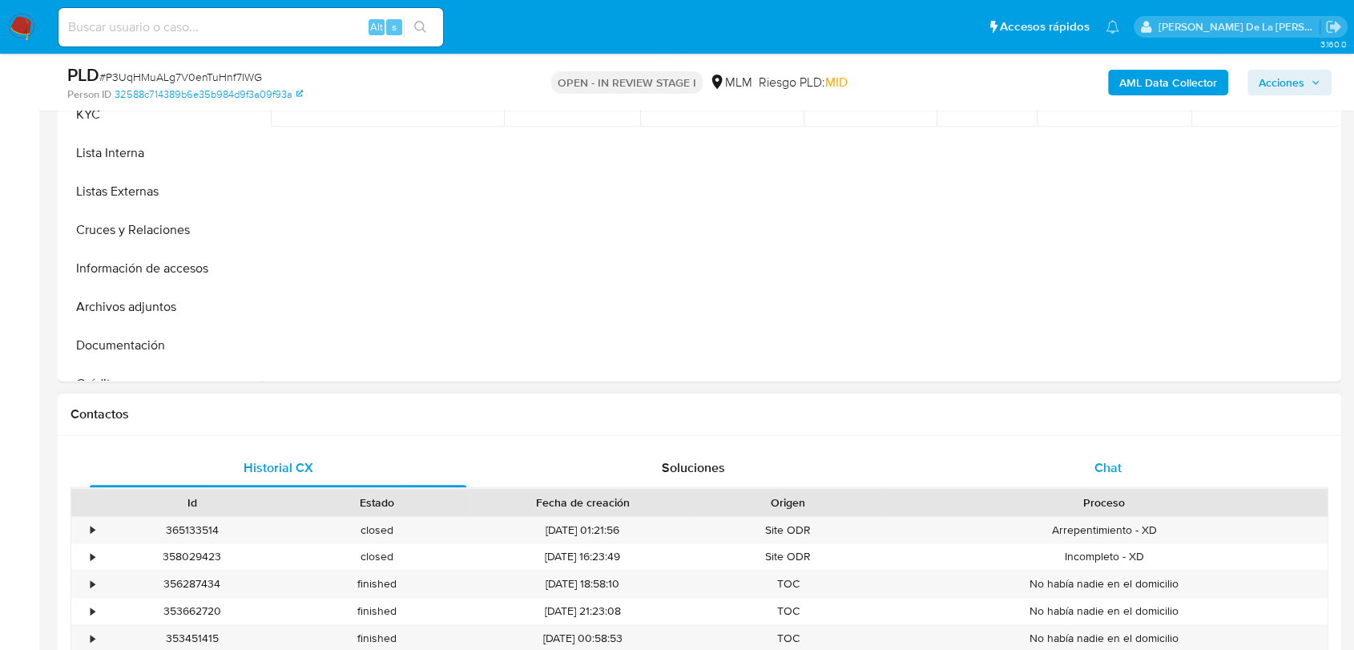
click at [1102, 454] on div "Chat" at bounding box center [1108, 468] width 377 height 38
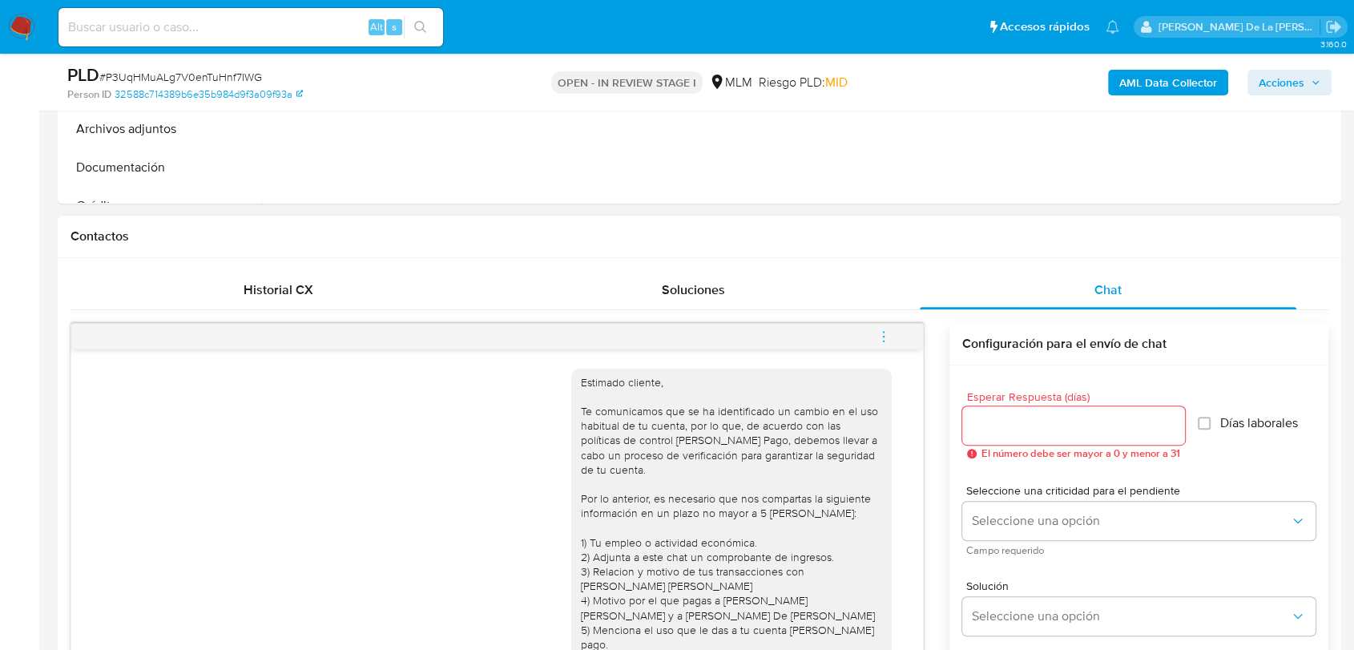
scroll to position [409, 0]
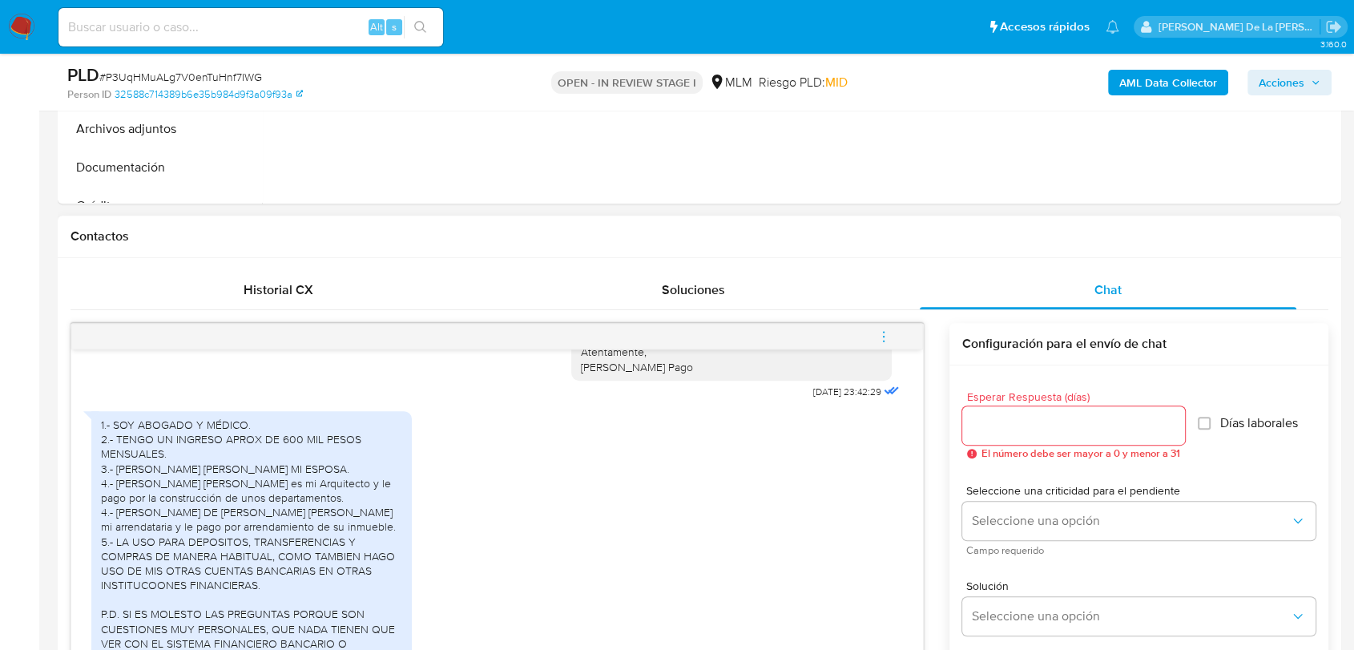
click at [894, 335] on button "menu-action" at bounding box center [884, 336] width 53 height 38
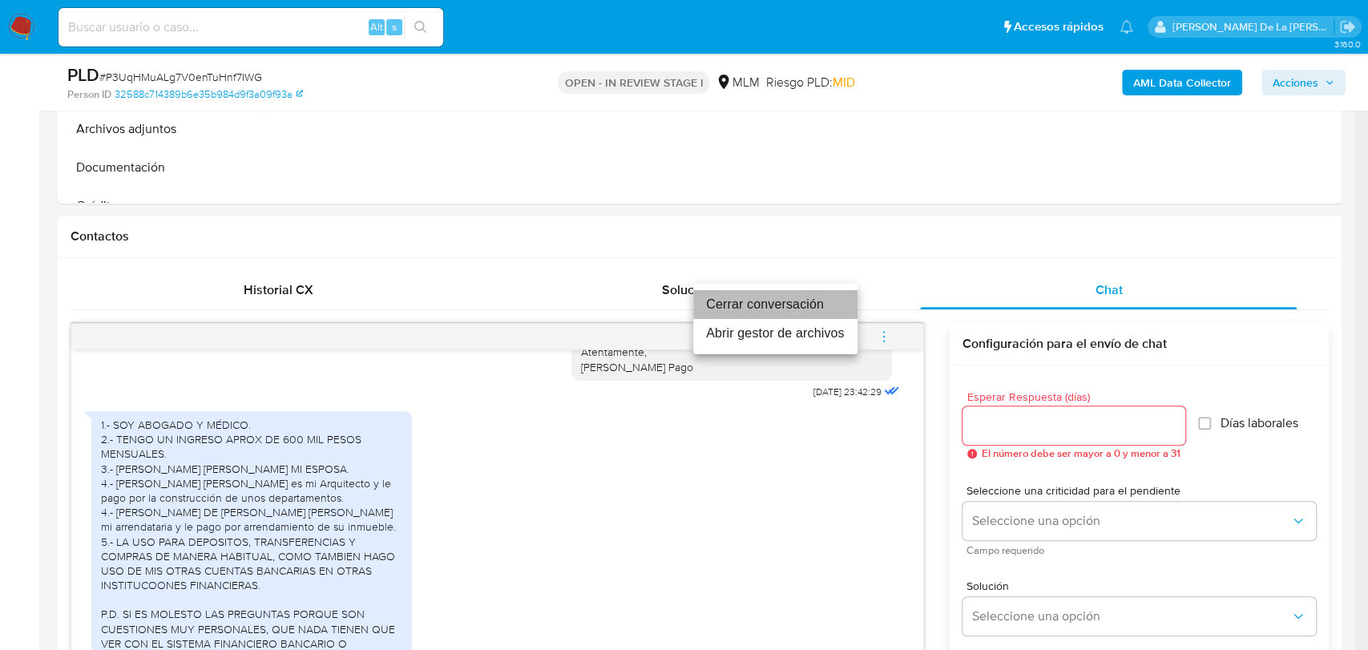
click at [775, 309] on li "Cerrar conversación" at bounding box center [775, 304] width 164 height 29
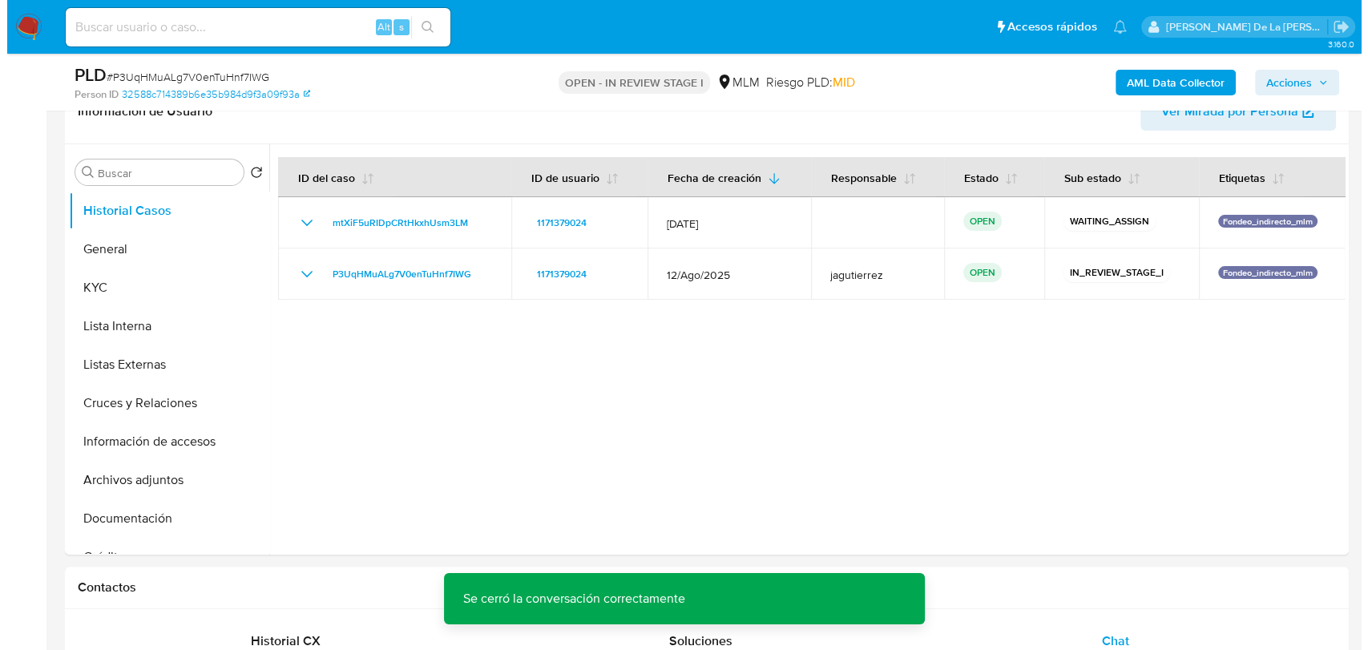
scroll to position [267, 0]
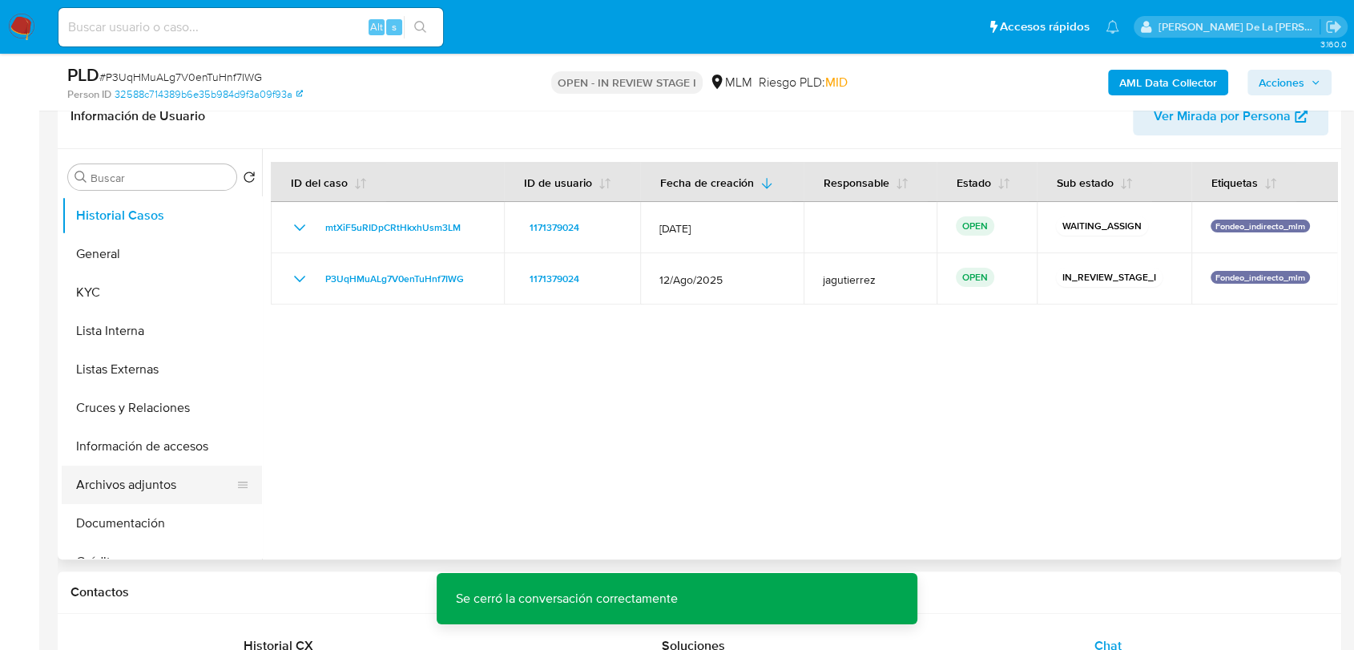
click at [123, 478] on button "Archivos adjuntos" at bounding box center [156, 485] width 188 height 38
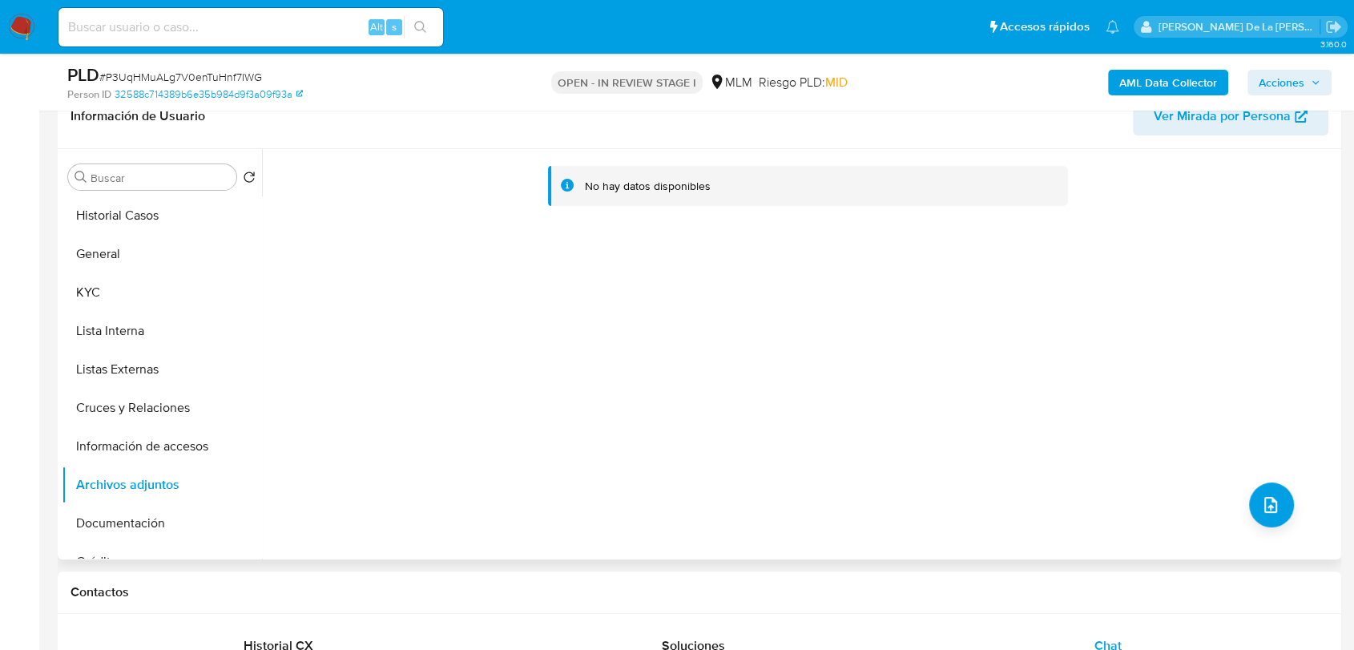
click at [313, 266] on div "No hay datos disponibles" at bounding box center [800, 354] width 1076 height 410
click at [1257, 479] on div "No hay datos disponibles" at bounding box center [800, 354] width 1076 height 410
click at [1262, 498] on icon "upload-file" at bounding box center [1271, 504] width 19 height 19
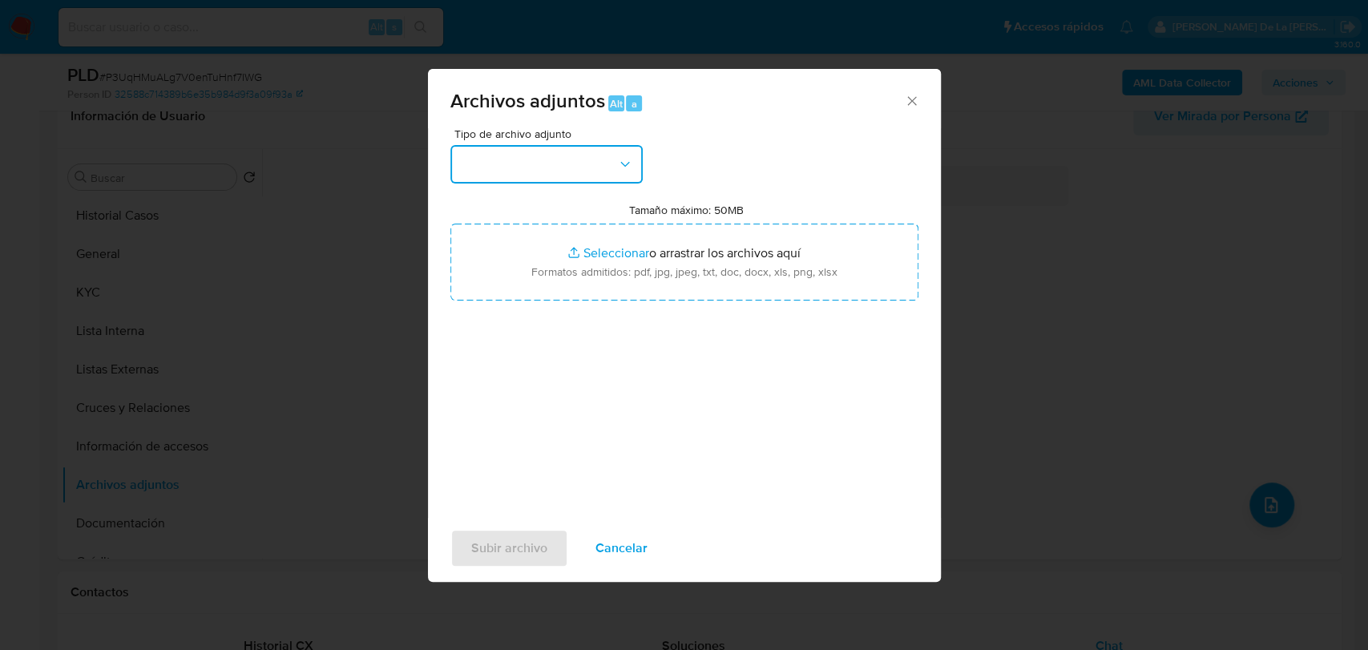
click at [573, 169] on button "button" at bounding box center [546, 164] width 192 height 38
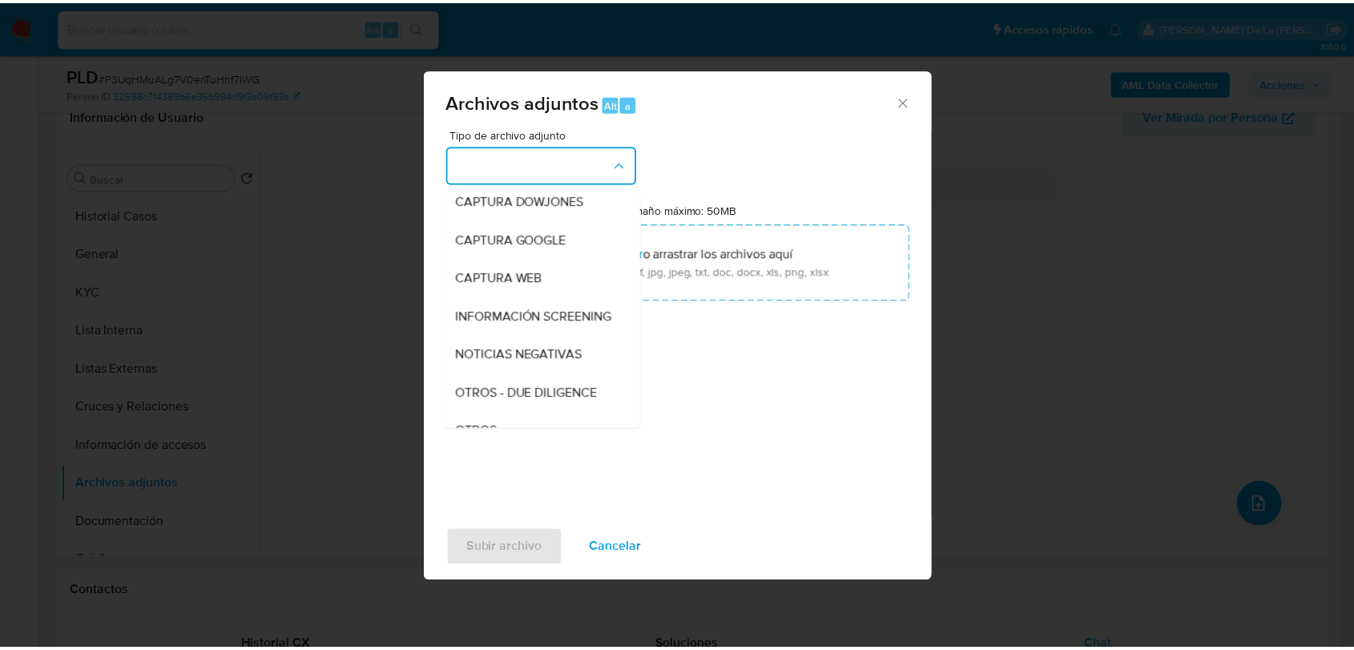
scroll to position [83, 0]
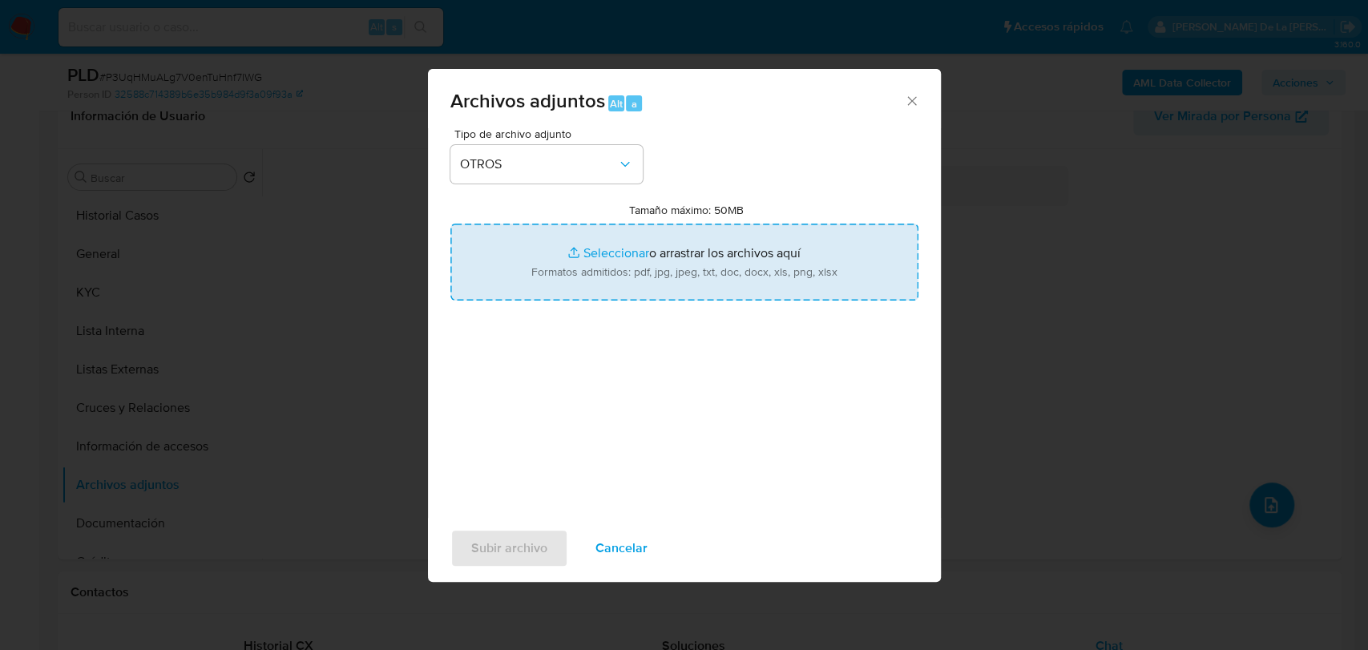
type input "C:\fakepath\1171379024_AMILKAR [PERSON_NAME] CRUZ_AGO2025.pdf"
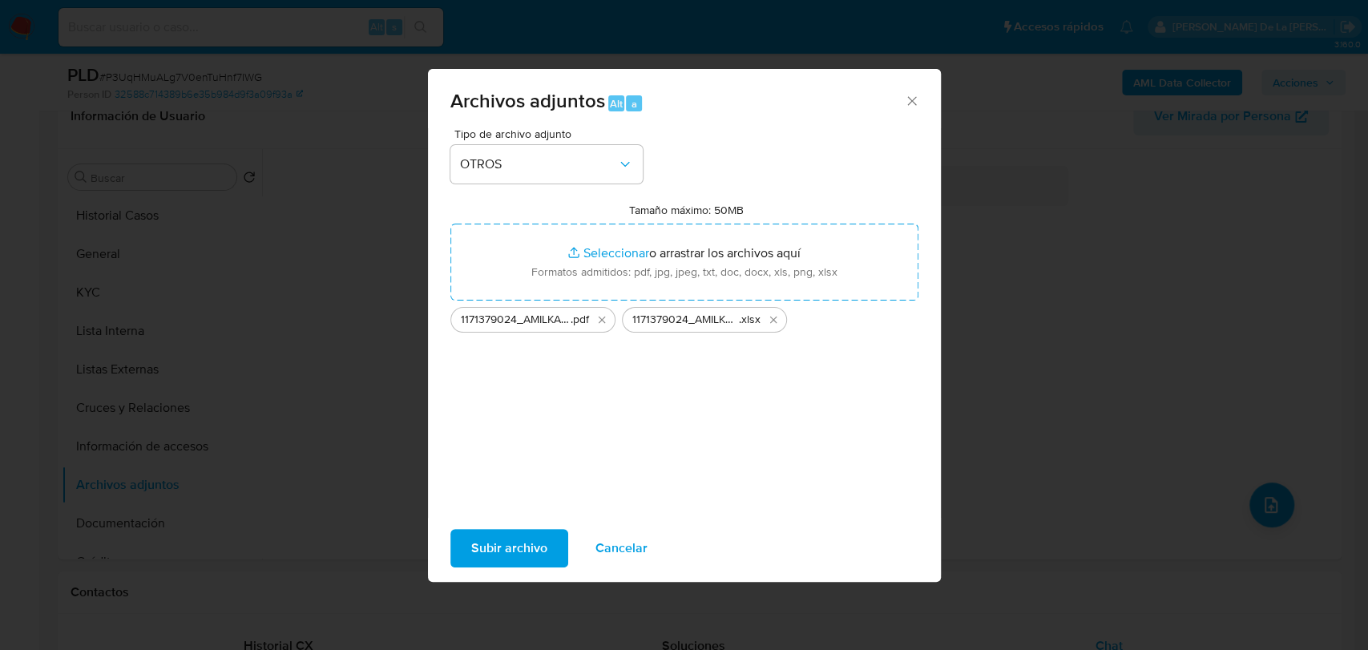
click at [505, 534] on span "Subir archivo" at bounding box center [509, 548] width 76 height 35
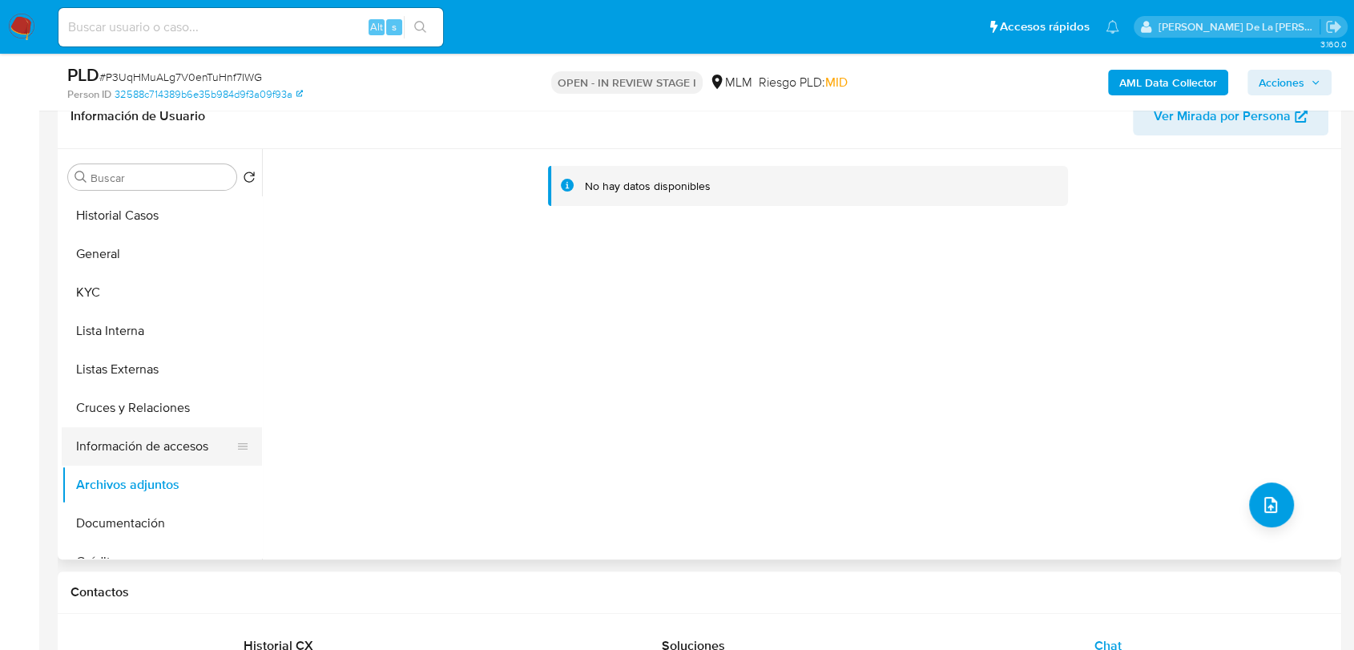
click at [160, 442] on button "Información de accesos" at bounding box center [156, 446] width 188 height 38
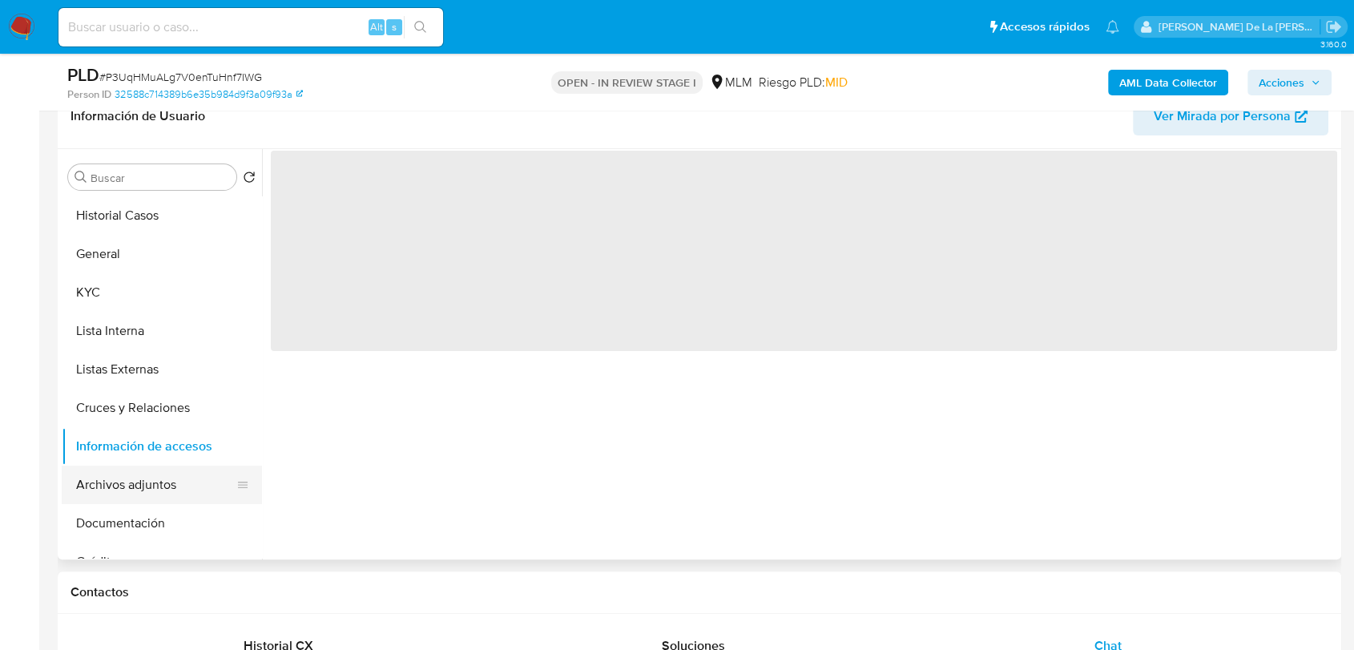
click at [151, 482] on button "Archivos adjuntos" at bounding box center [156, 485] width 188 height 38
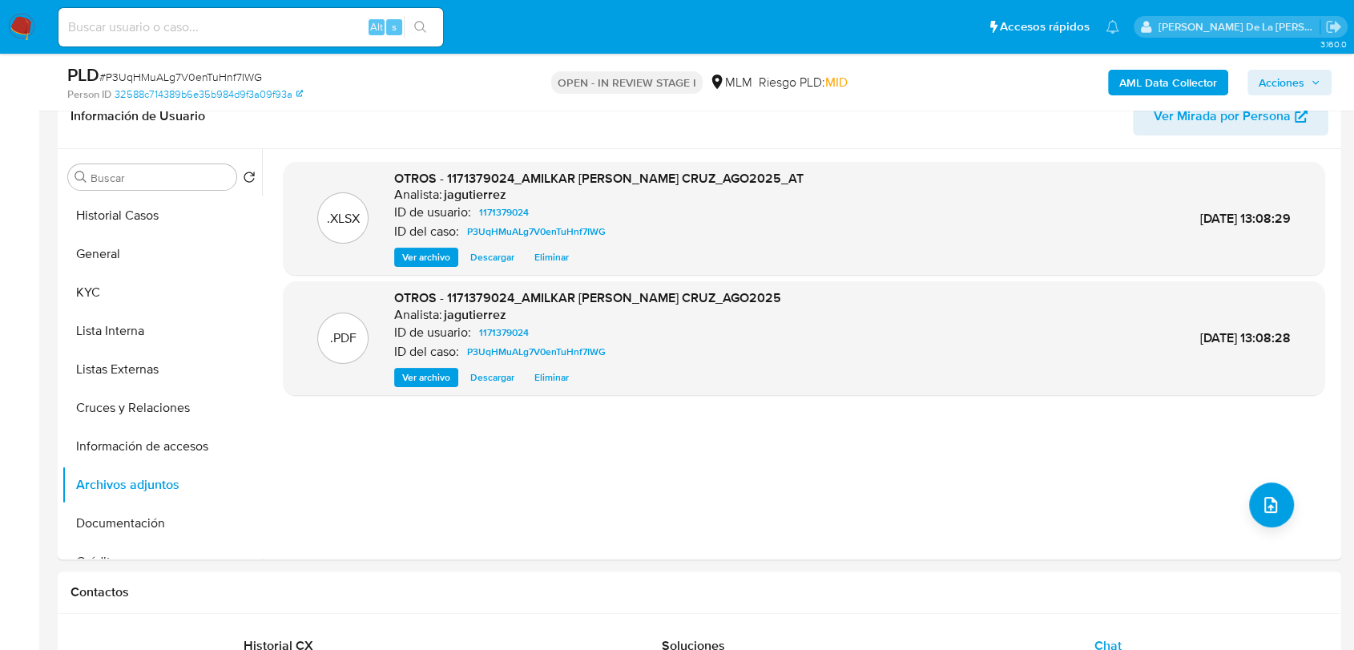
click at [1270, 83] on span "Acciones" at bounding box center [1282, 83] width 46 height 26
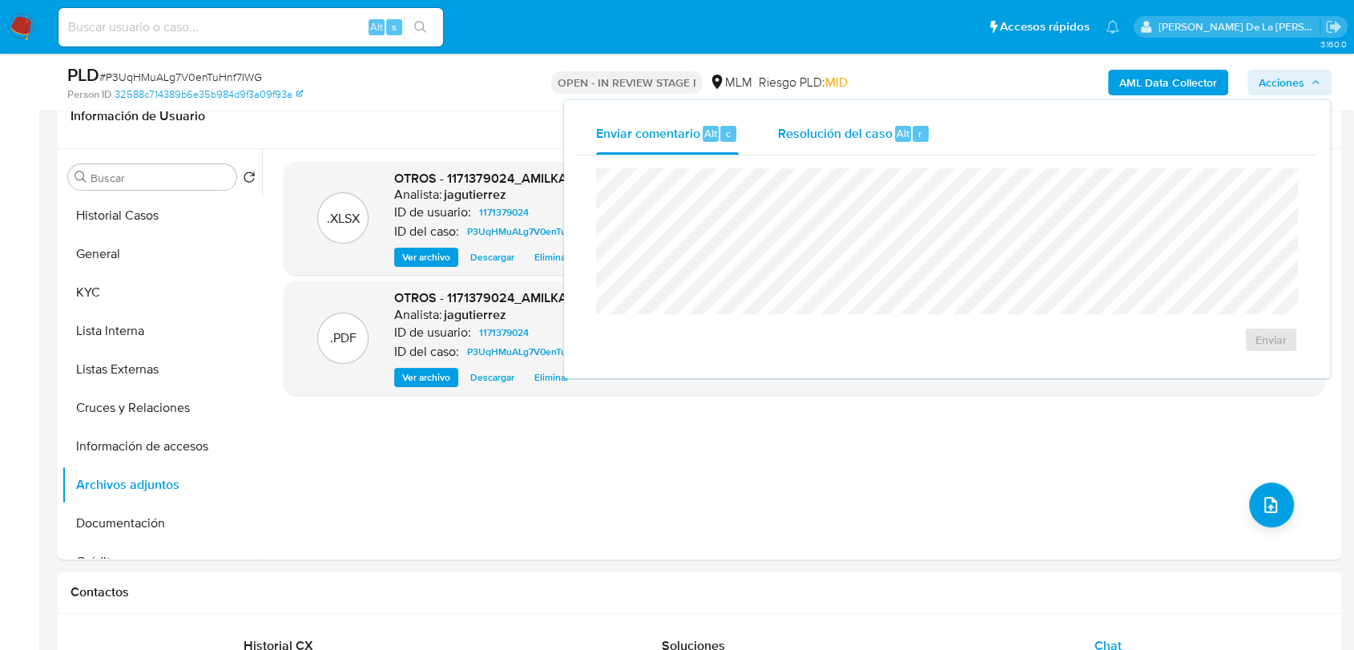
click at [799, 140] on span "Resolución del caso" at bounding box center [834, 132] width 115 height 18
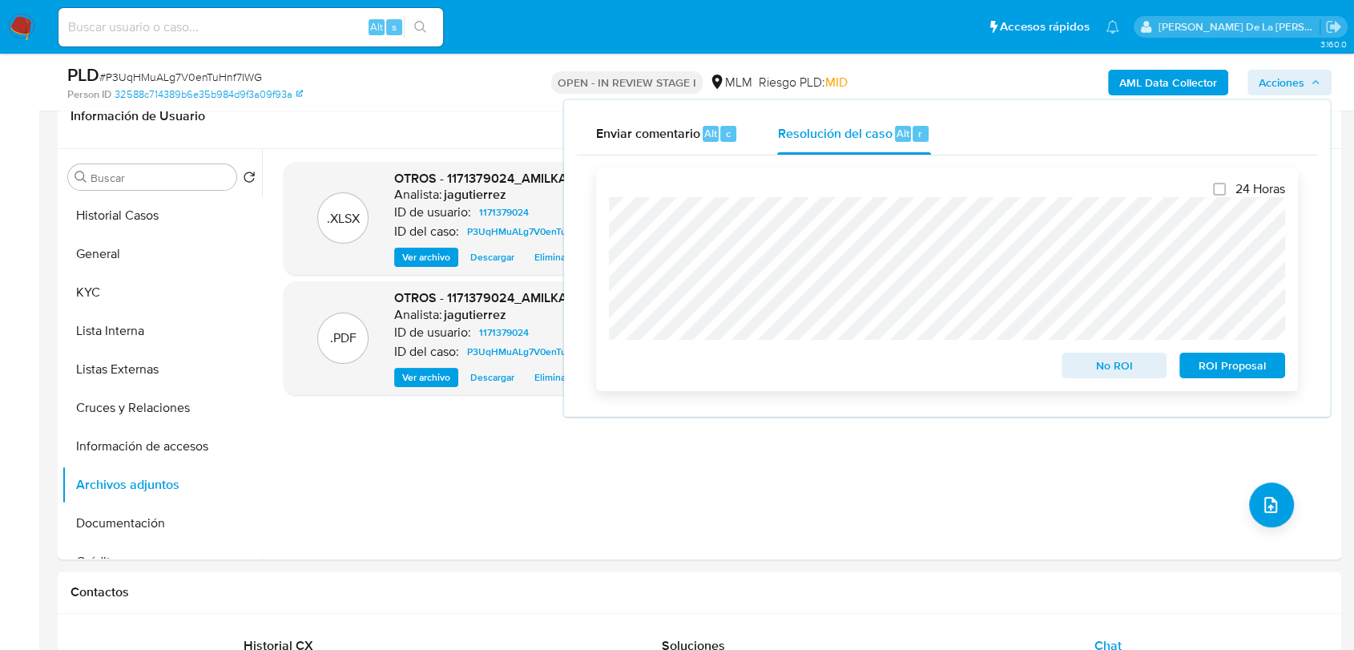
click at [1123, 367] on span "No ROI" at bounding box center [1114, 365] width 83 height 22
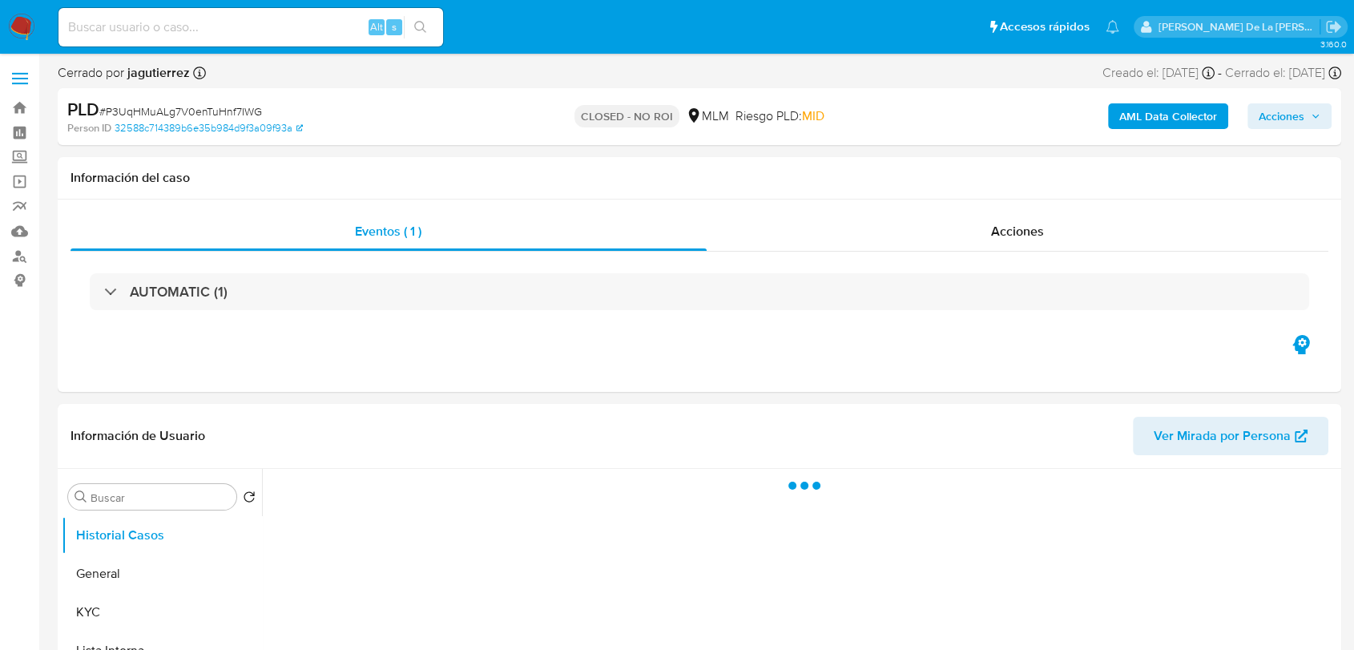
select select "10"
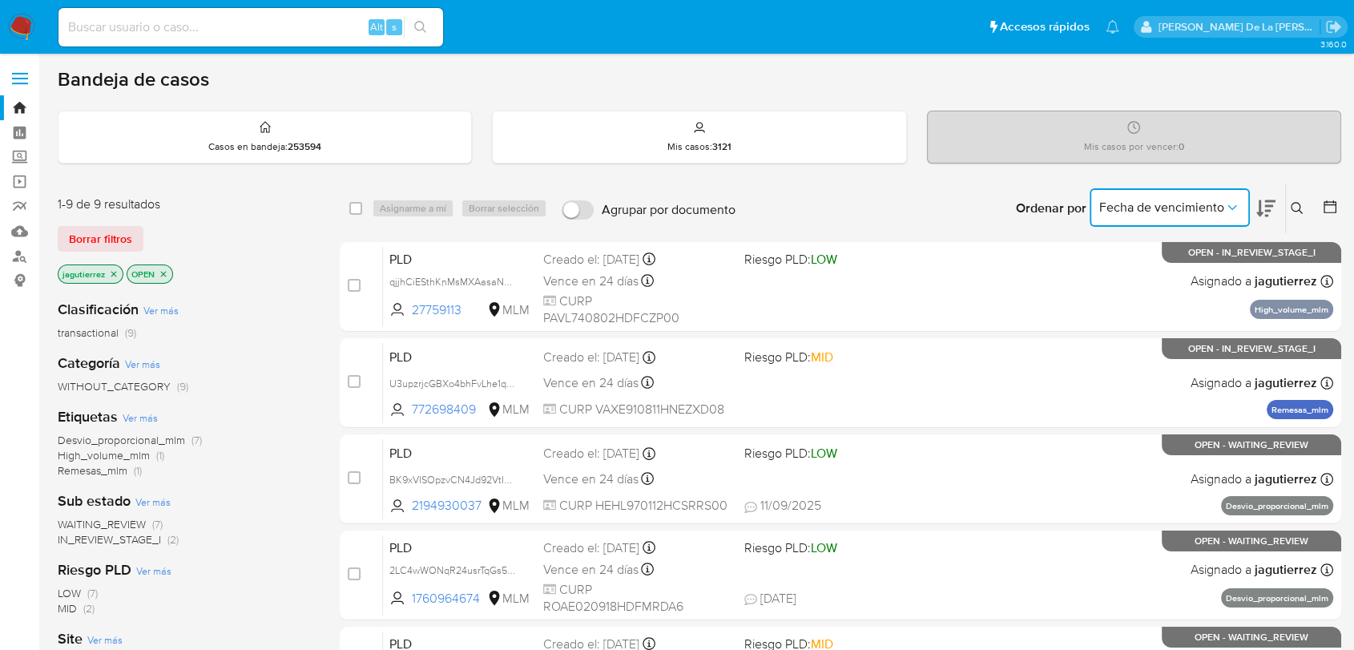
click at [1165, 208] on span "Fecha de vencimiento" at bounding box center [1162, 208] width 125 height 16
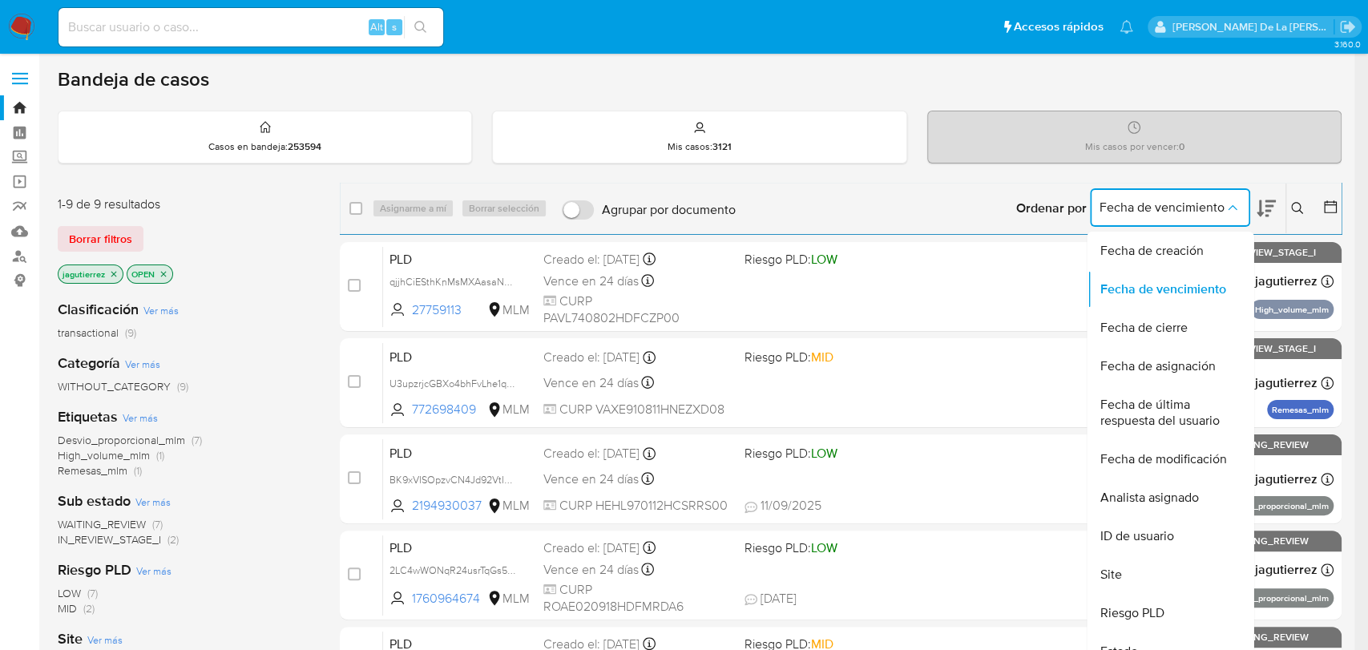
click at [995, 228] on div "Ordenar por Fecha de vencimiento Fecha de creación Fecha de vencimiento Fecha d…" at bounding box center [1043, 209] width 598 height 50
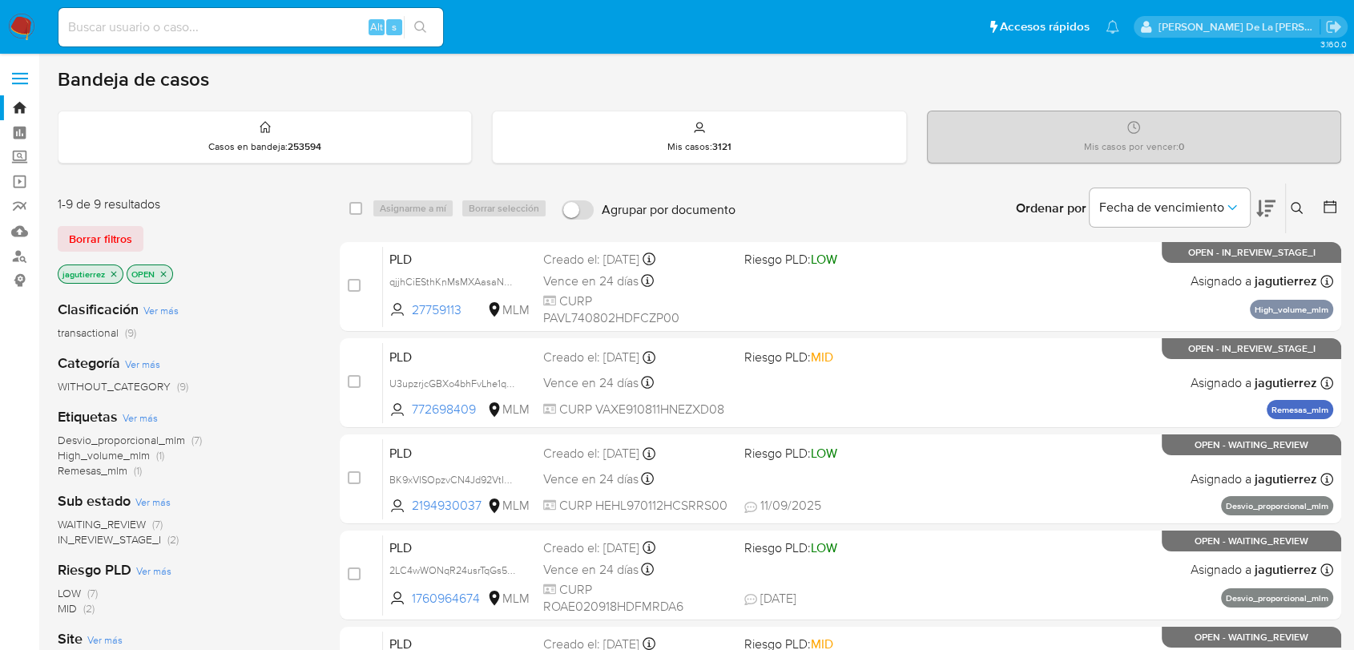
click at [1273, 213] on icon at bounding box center [1266, 208] width 19 height 19
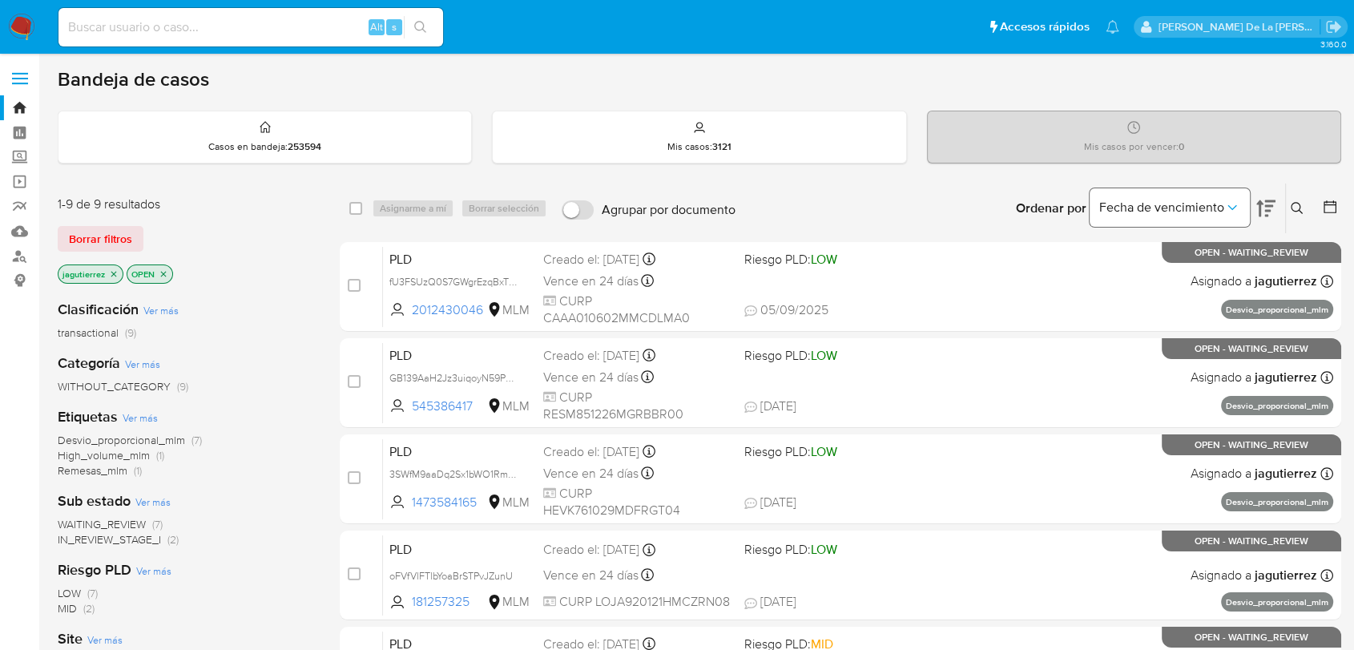
click at [1244, 206] on button "Fecha de vencimiento" at bounding box center [1170, 207] width 160 height 38
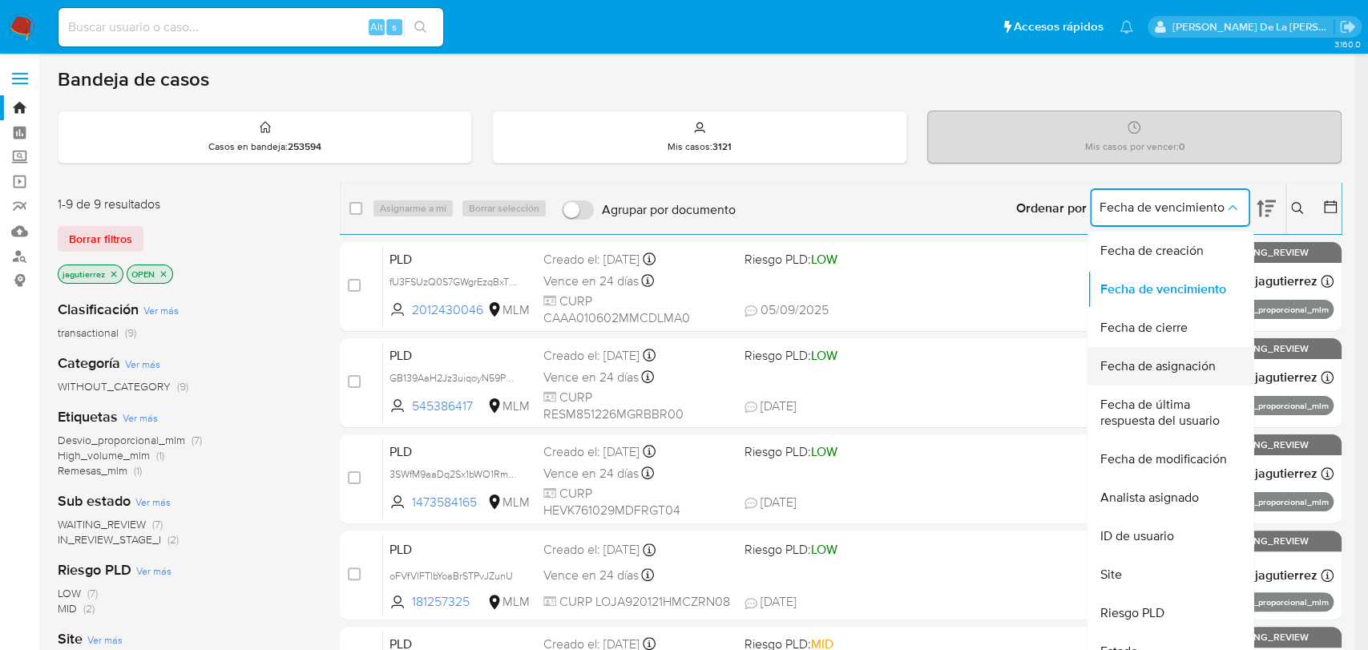
click at [1183, 367] on span "Fecha de asignación" at bounding box center [1157, 366] width 115 height 16
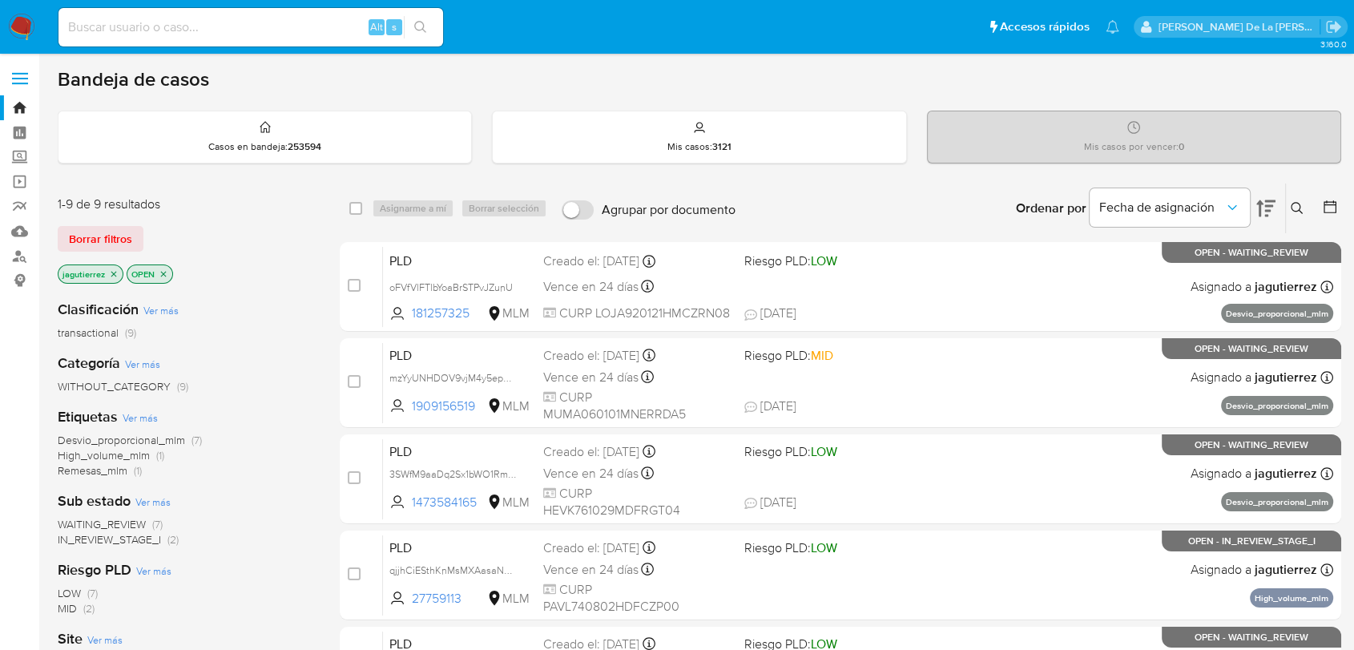
click at [98, 521] on span "WAITING_REVIEW" at bounding box center [102, 524] width 88 height 16
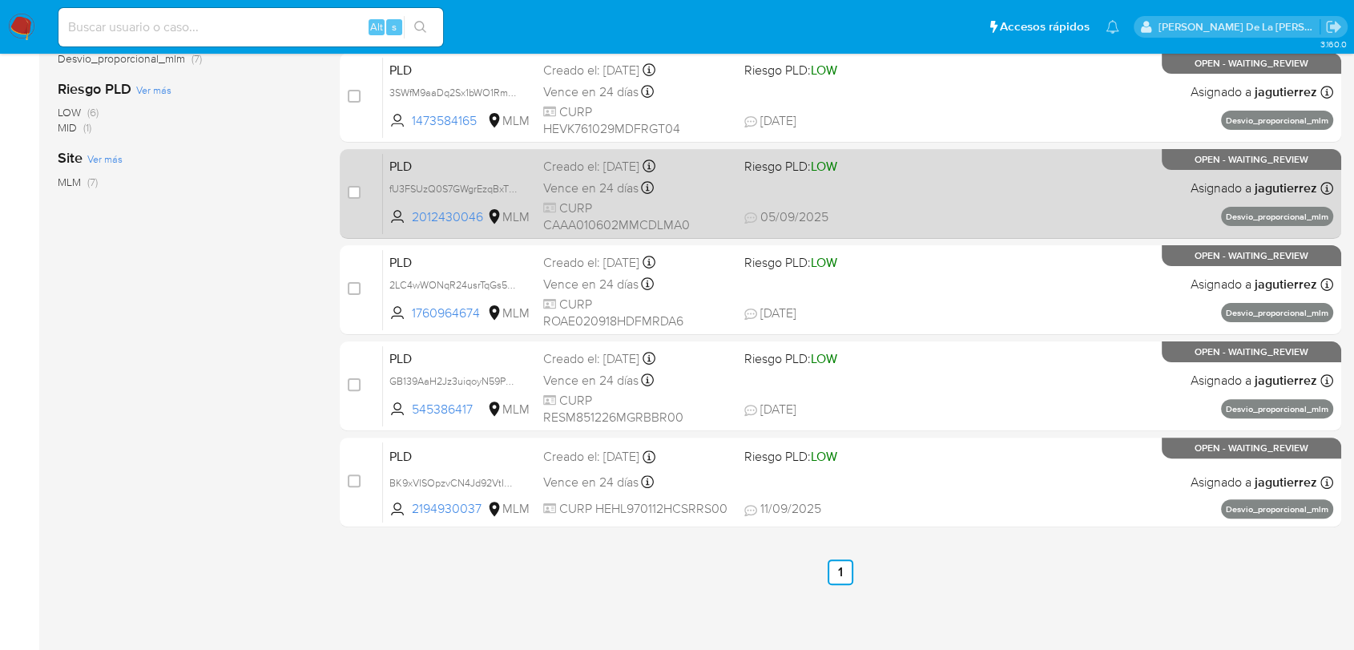
scroll to position [384, 0]
